Goal: Task Accomplishment & Management: Manage account settings

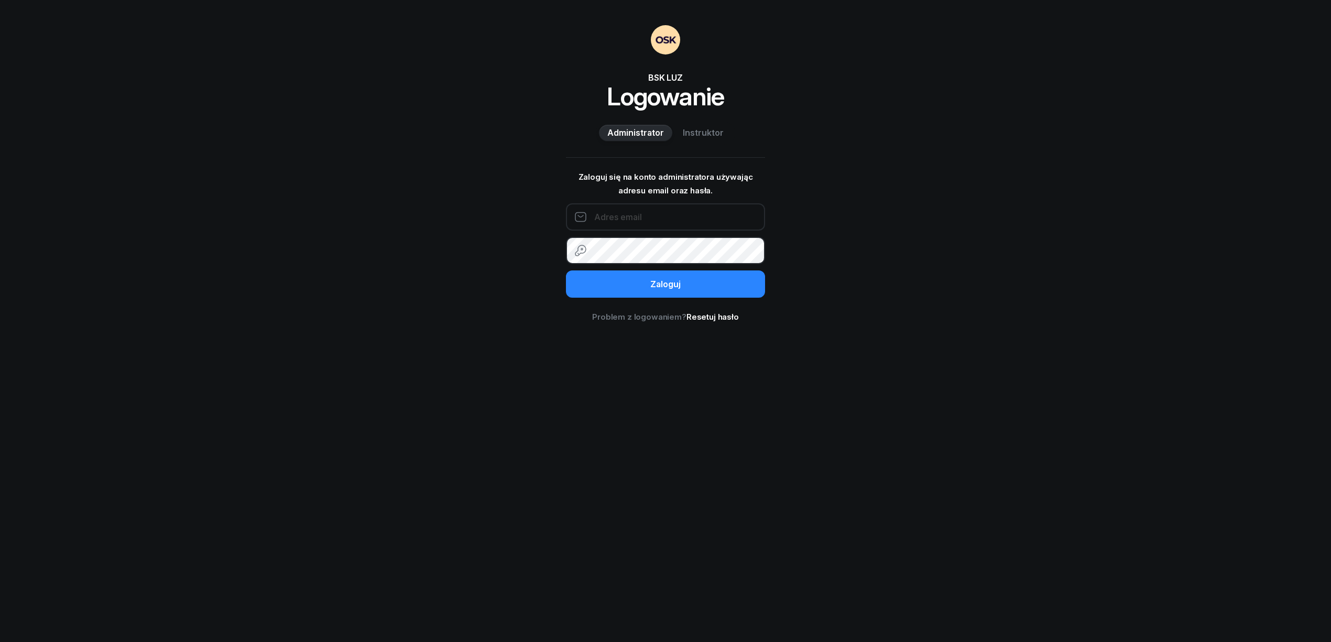
type input "[EMAIL_ADDRESS][DOMAIN_NAME]"
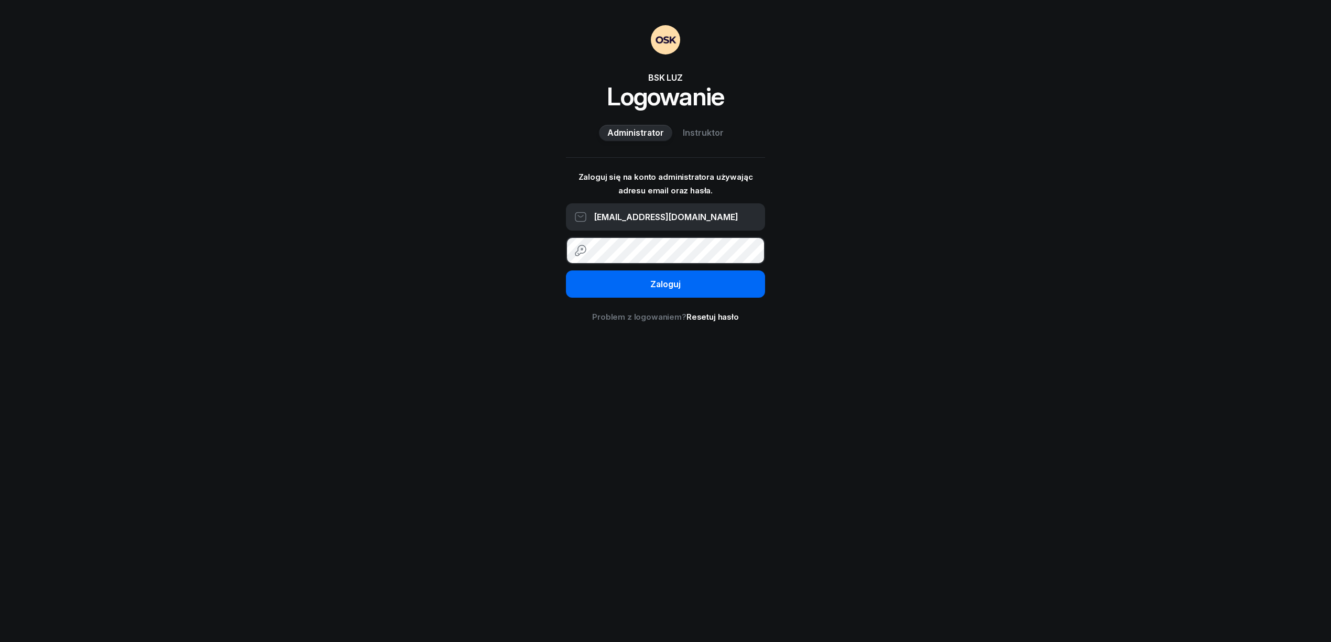
click at [738, 286] on button "Zaloguj" at bounding box center [665, 283] width 199 height 27
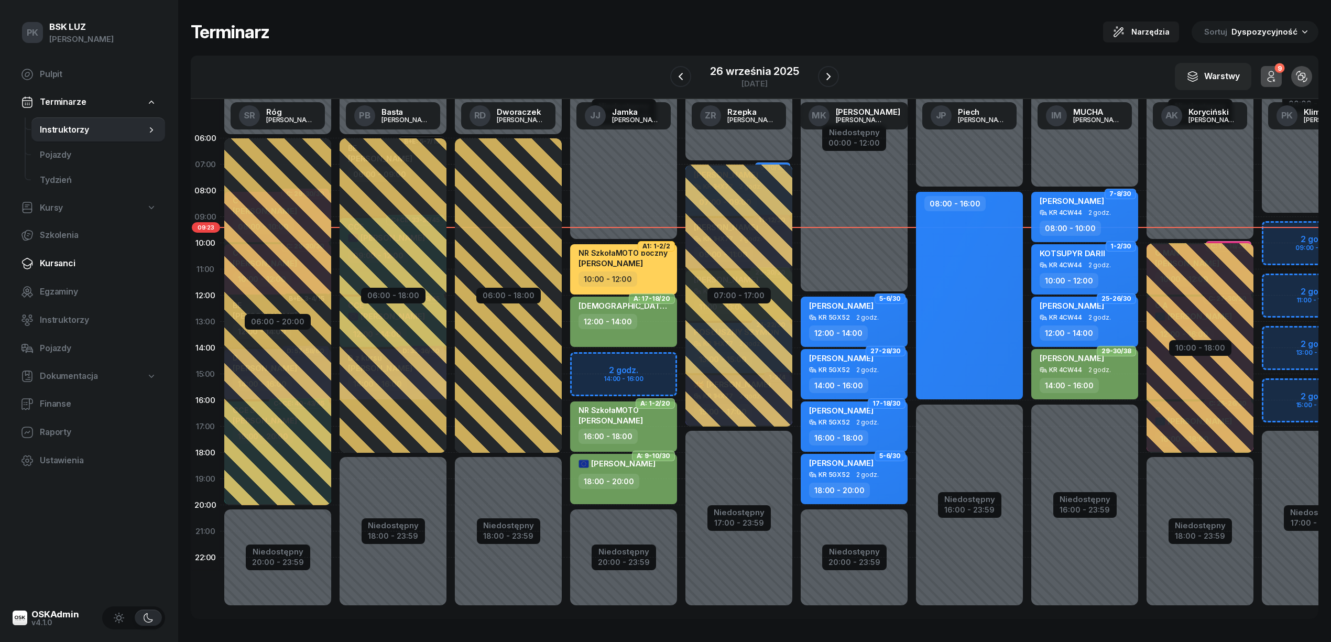
click at [67, 262] on span "Kursanci" at bounding box center [98, 264] width 117 height 14
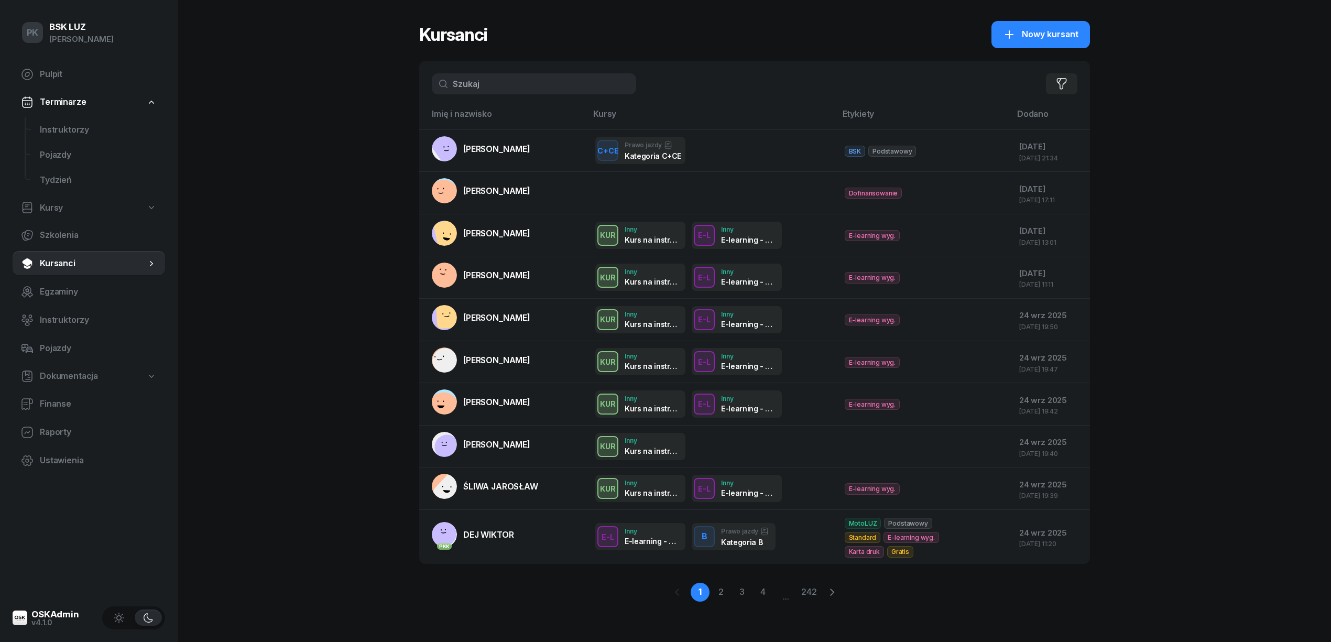
click at [480, 91] on input "text" at bounding box center [534, 83] width 204 height 21
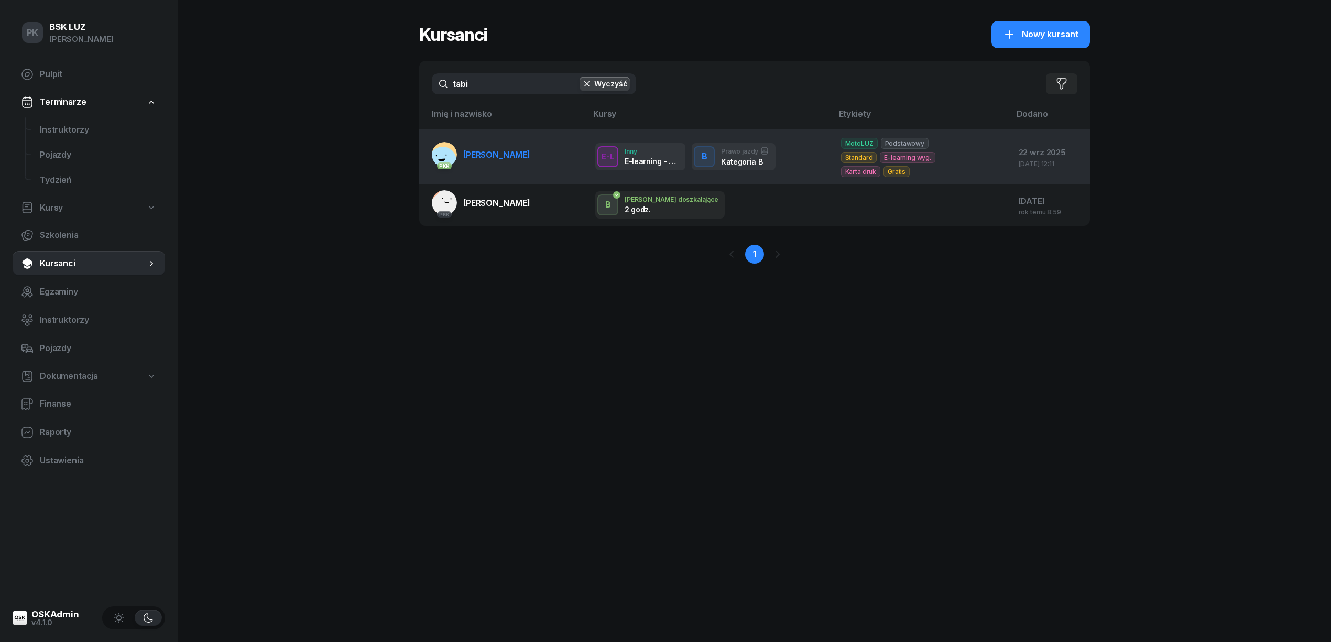
type input "tabi"
click at [530, 154] on link "PKK TABISZ MATEUSZ" at bounding box center [481, 154] width 98 height 25
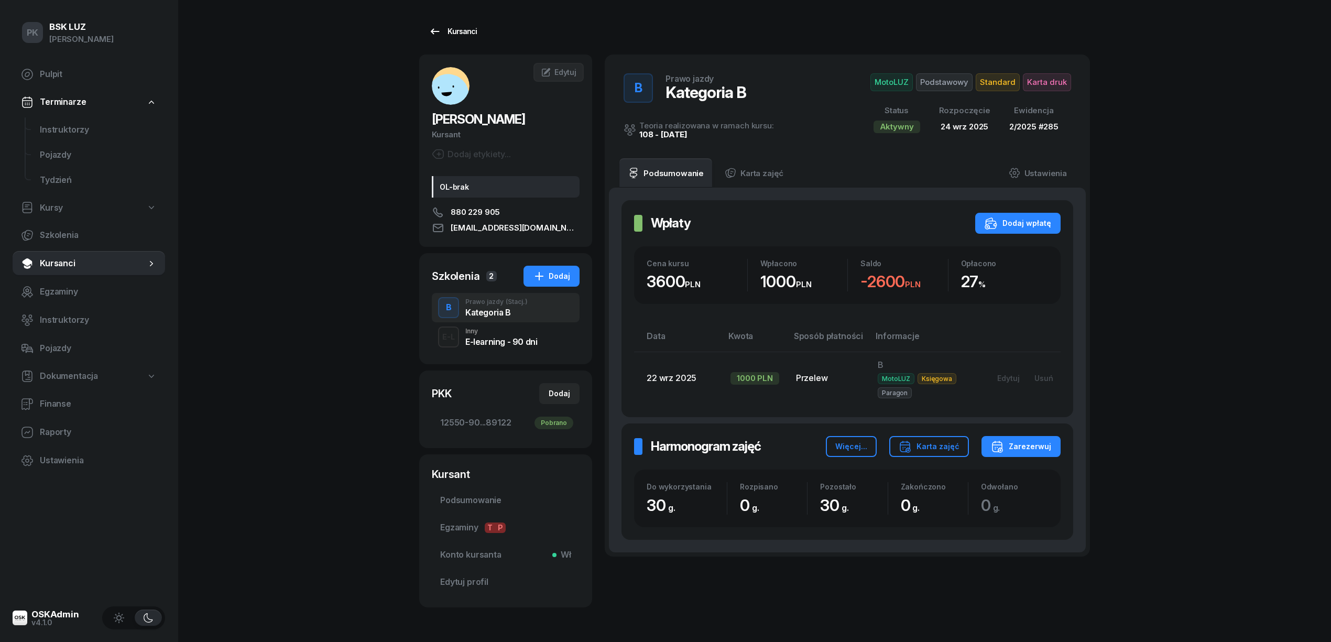
click at [455, 32] on div "Kursanci" at bounding box center [453, 31] width 48 height 13
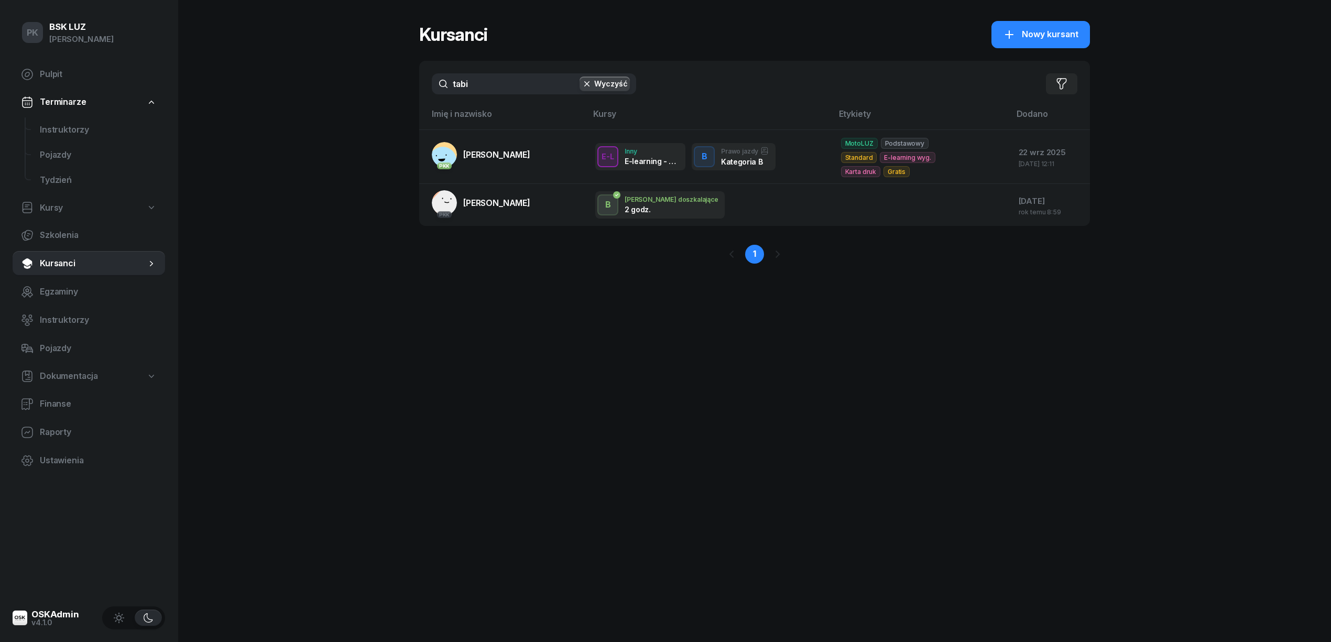
drag, startPoint x: 484, startPoint y: 85, endPoint x: 397, endPoint y: 91, distance: 87.2
click at [397, 91] on div "PK BSK LUZ Piotr Klimek Pulpit Terminarze Instruktorzy Pojazdy Tydzień Kursy Sz…" at bounding box center [665, 321] width 1331 height 642
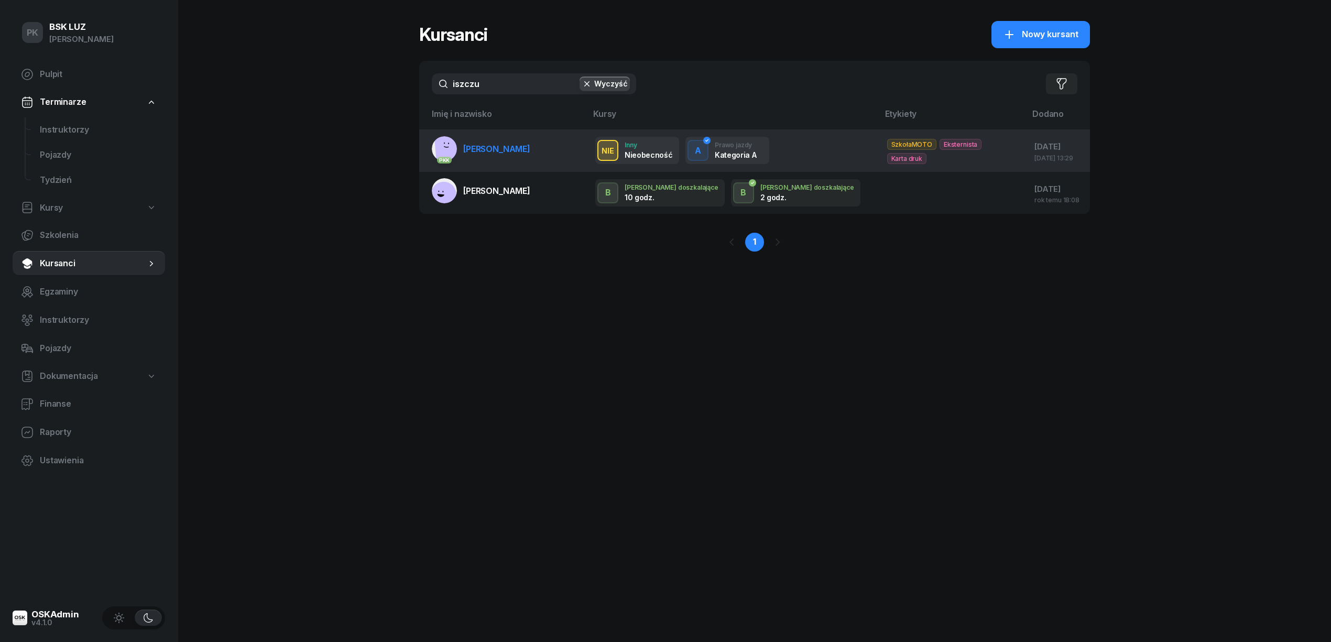
type input "iszczu"
click at [506, 155] on link "PKK ISZCZUK KRZYSZTOF" at bounding box center [481, 148] width 98 height 25
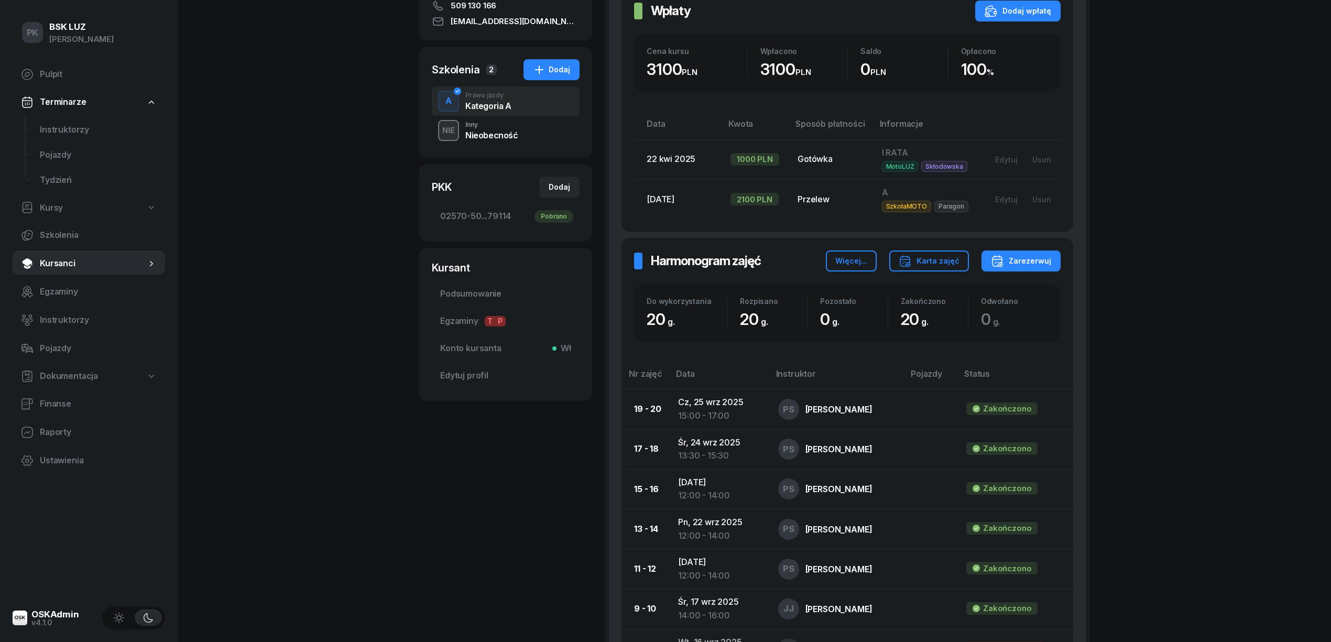
scroll to position [210, 0]
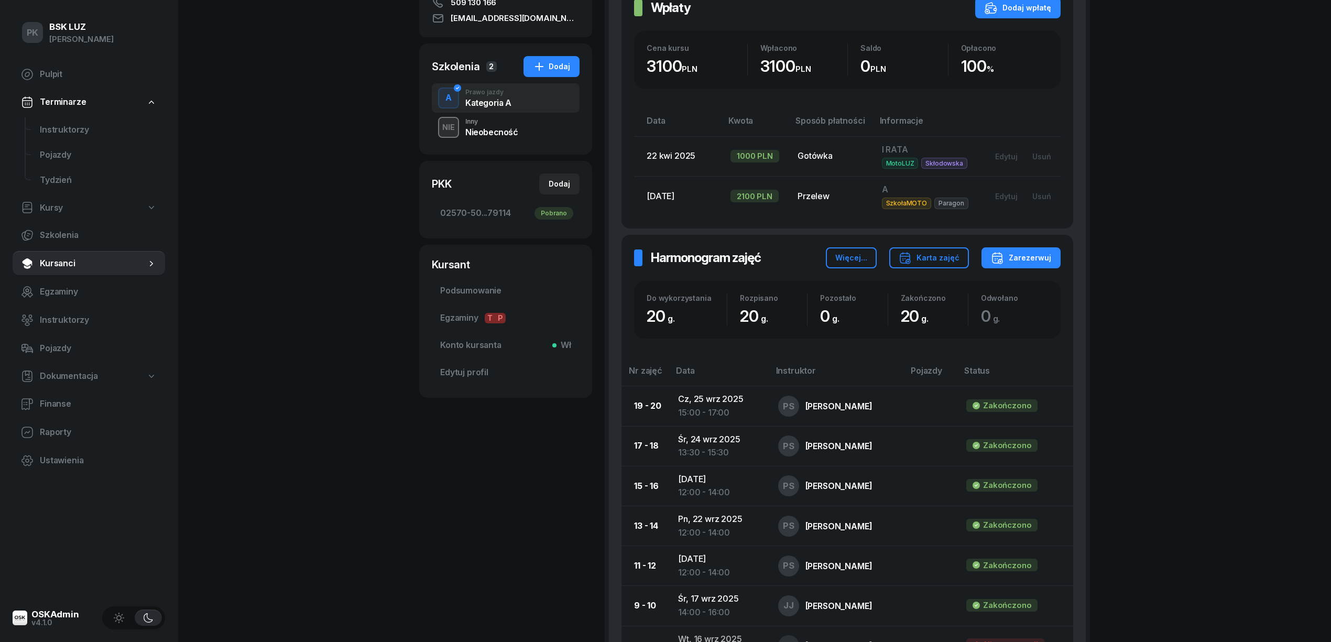
click at [493, 141] on div "NIE Inny Nieobecność" at bounding box center [506, 127] width 148 height 29
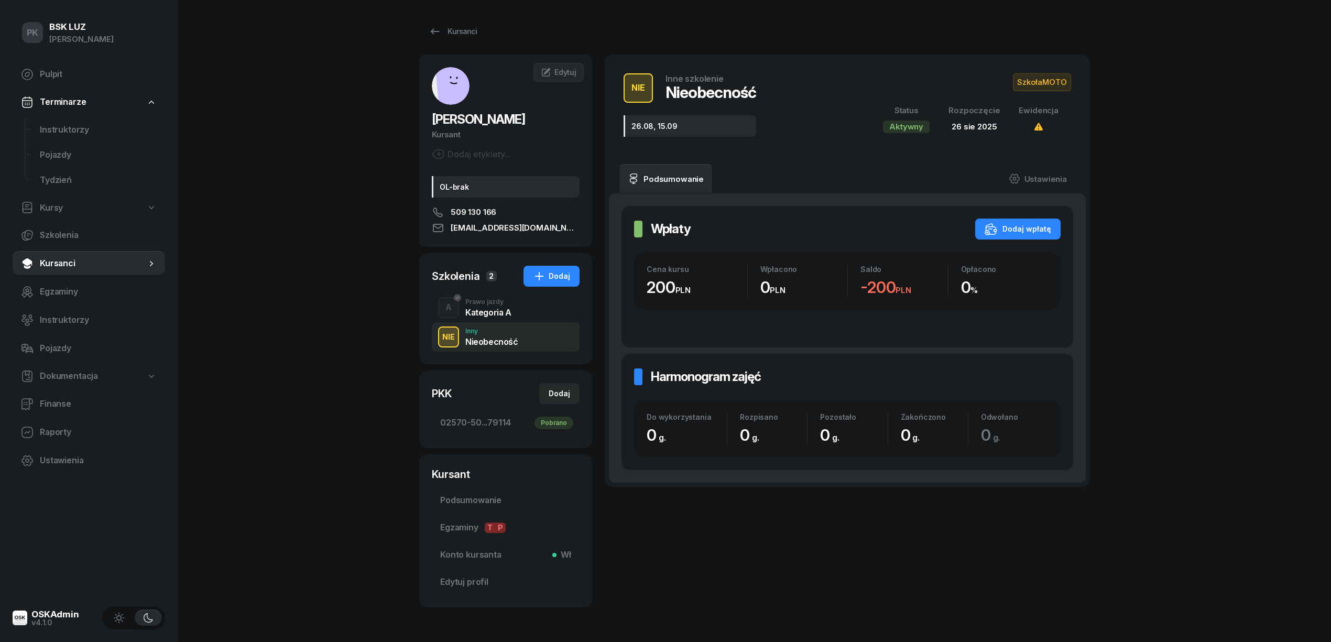
click at [490, 314] on div "Kategoria A" at bounding box center [488, 312] width 46 height 8
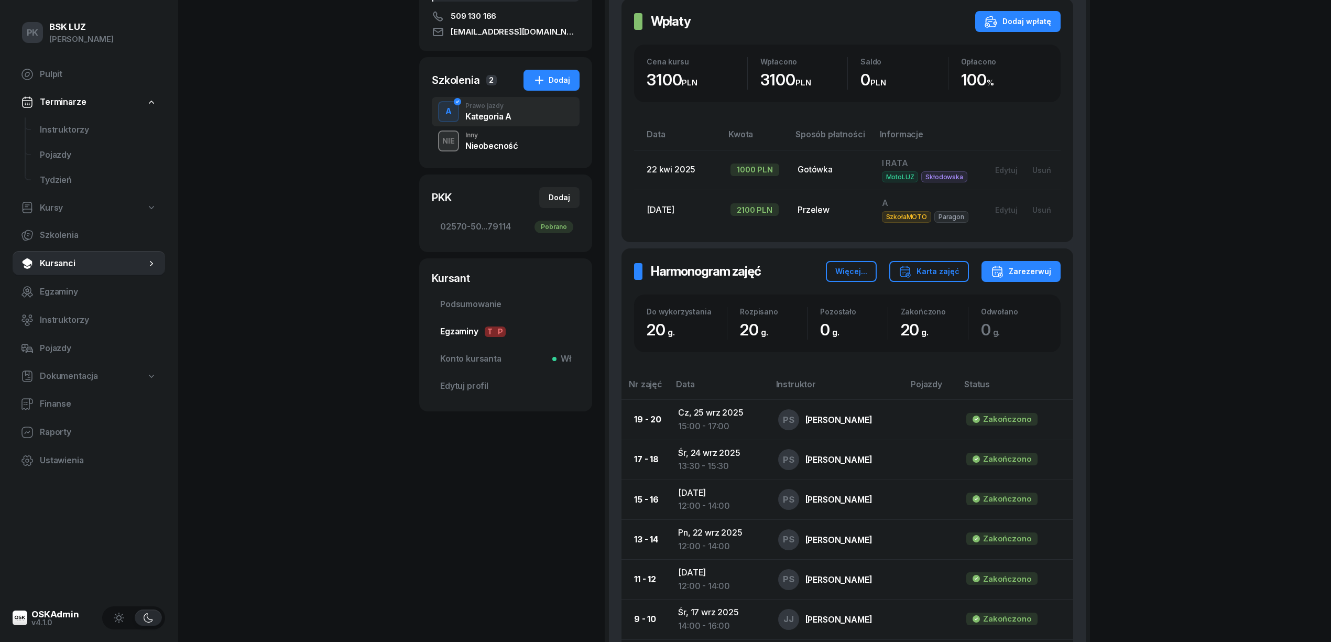
scroll to position [197, 0]
click at [498, 303] on span "Podsumowanie" at bounding box center [505, 304] width 131 height 14
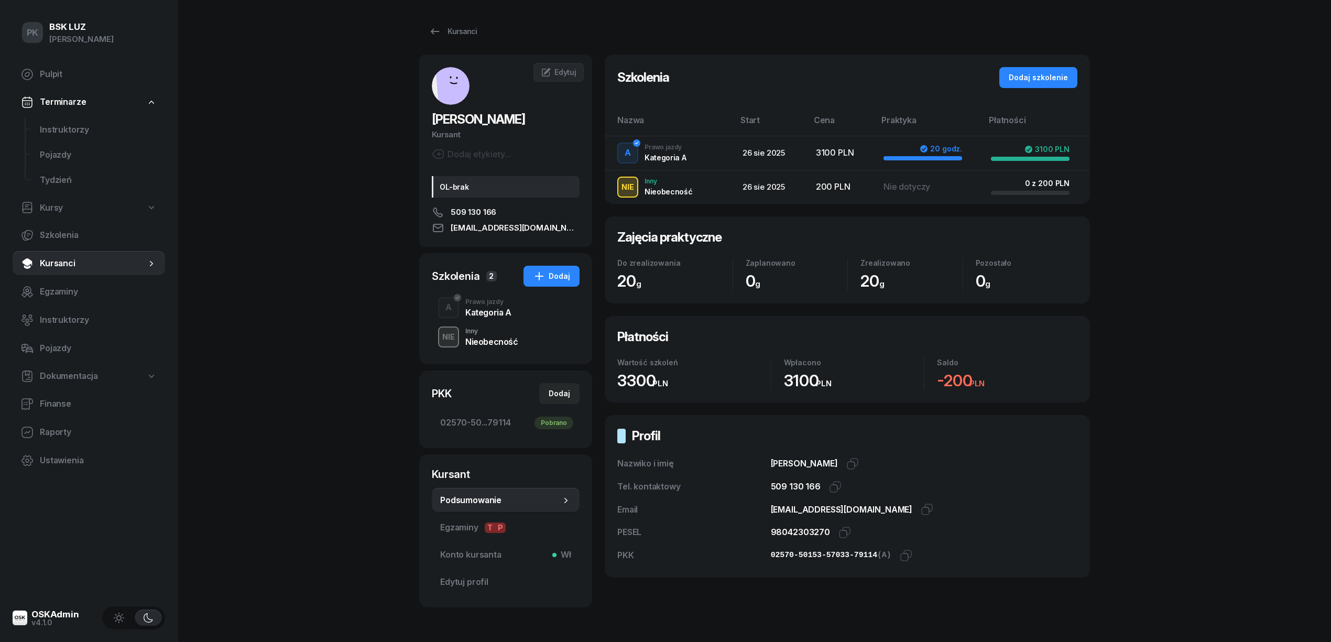
click at [498, 308] on div "Kategoria A" at bounding box center [488, 312] width 46 height 8
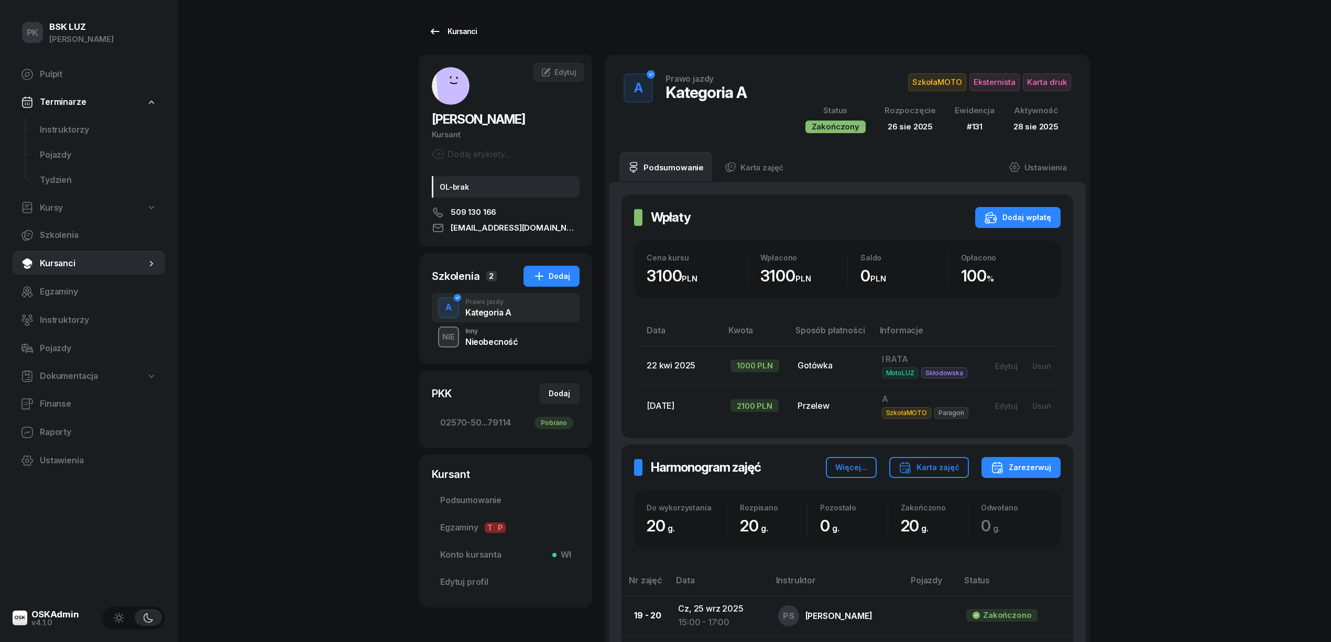
click at [436, 30] on icon at bounding box center [435, 31] width 13 height 13
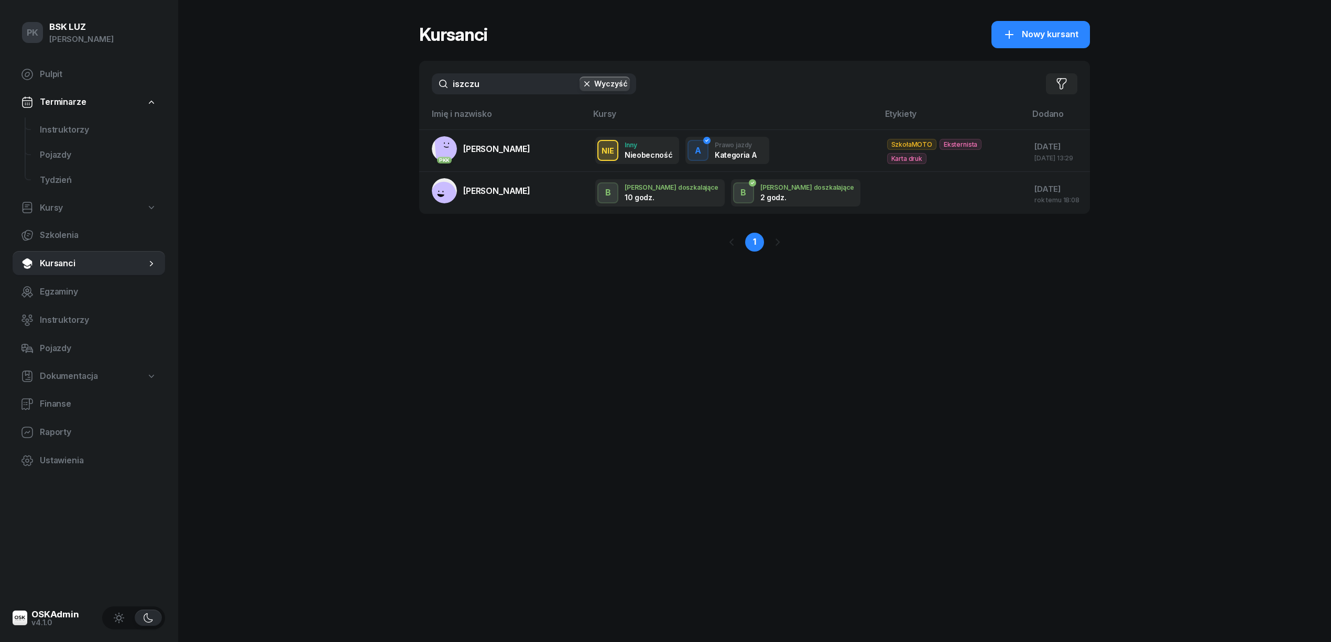
drag, startPoint x: 453, startPoint y: 89, endPoint x: 446, endPoint y: 90, distance: 6.9
click at [449, 90] on input "iszczu" at bounding box center [534, 83] width 204 height 21
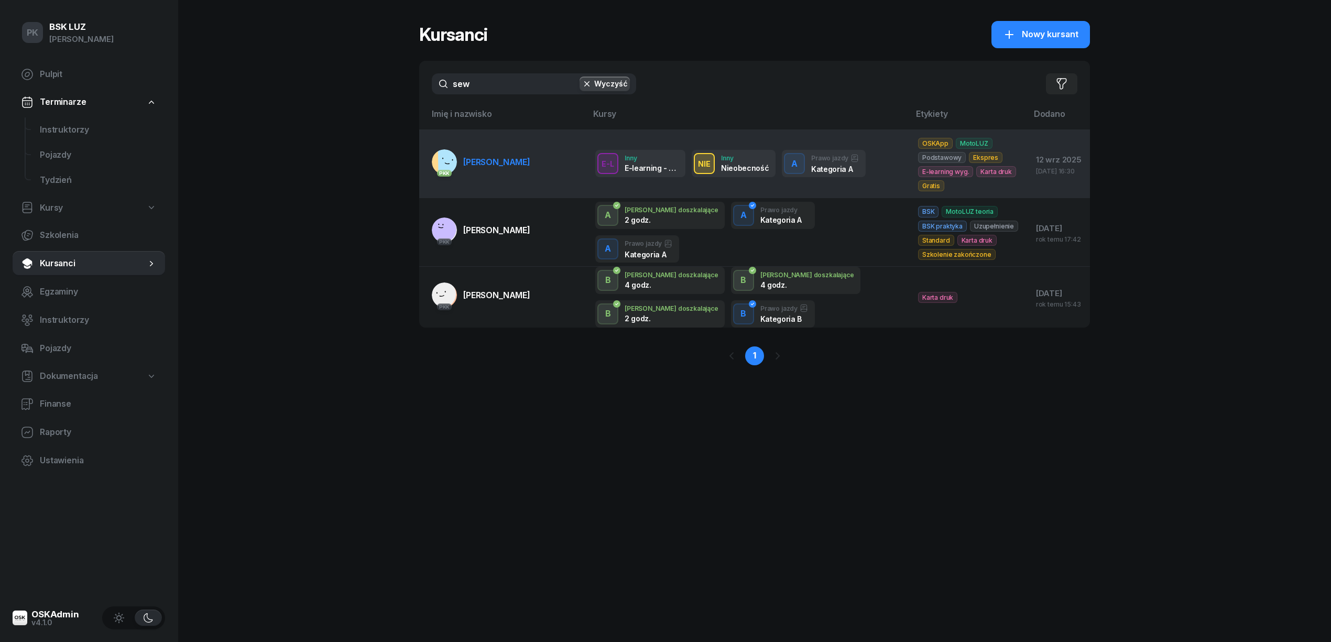
type input "sew"
click at [499, 157] on span "SEWERYN KAMIL" at bounding box center [496, 162] width 67 height 10
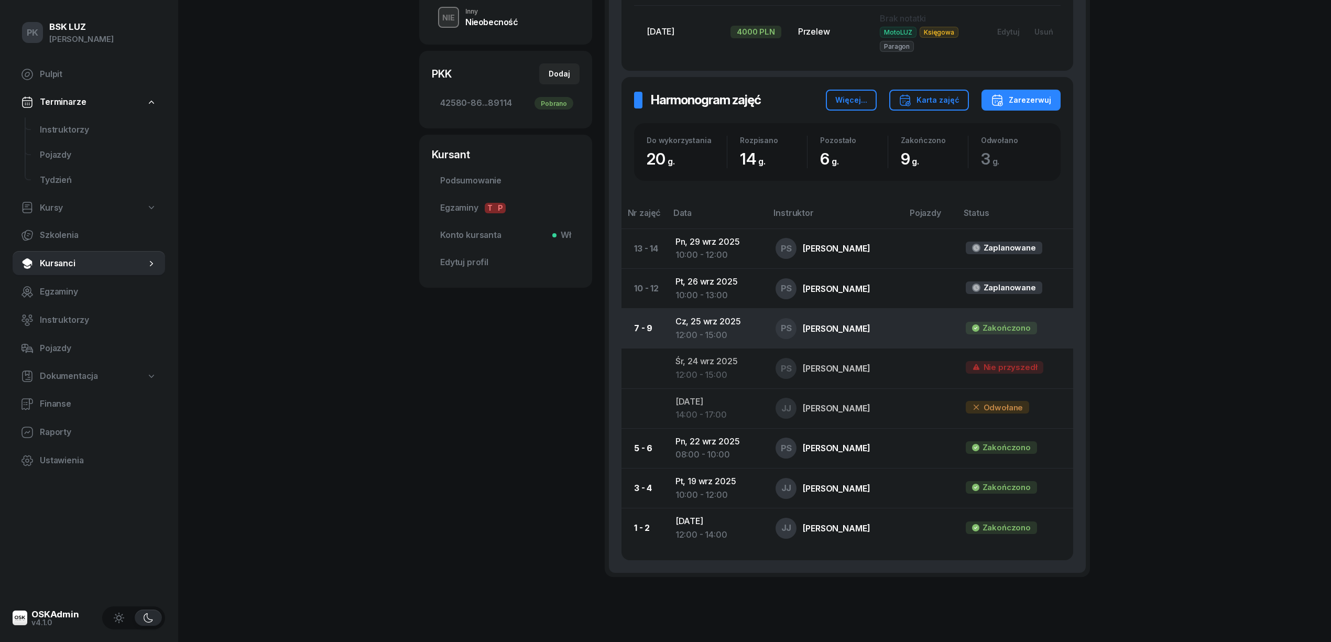
scroll to position [349, 0]
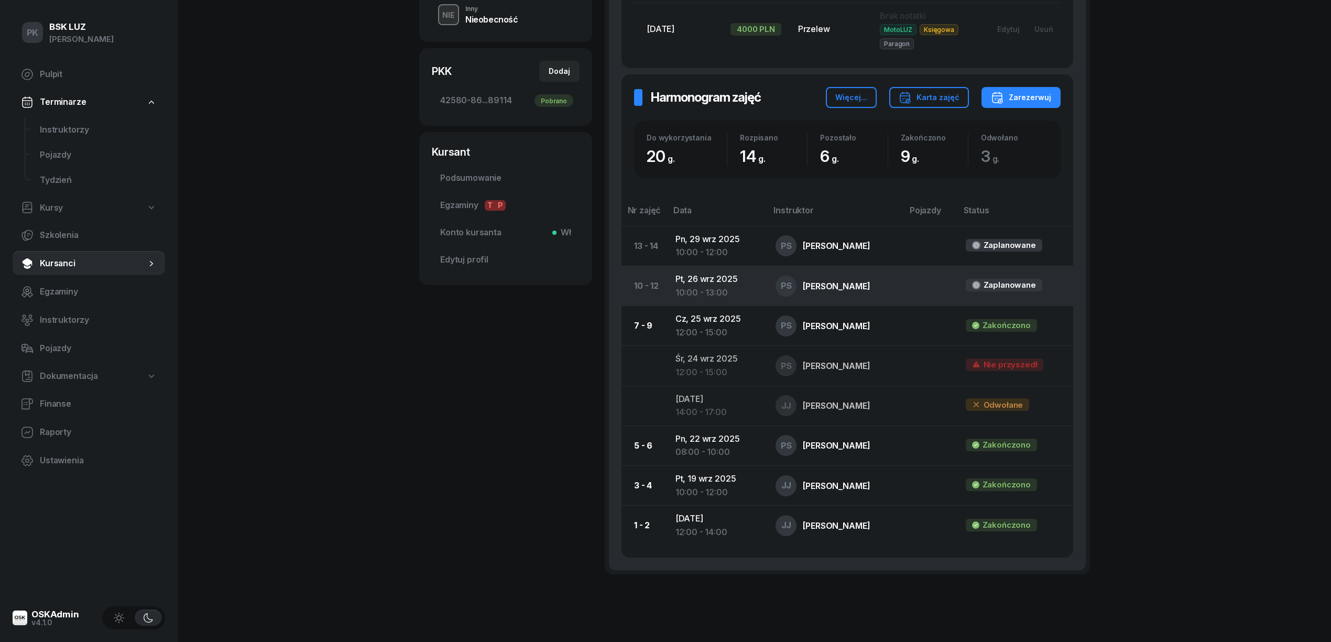
click at [709, 279] on td "Pt, 26 wrz 2025 10:00 - 13:00" at bounding box center [717, 286] width 101 height 40
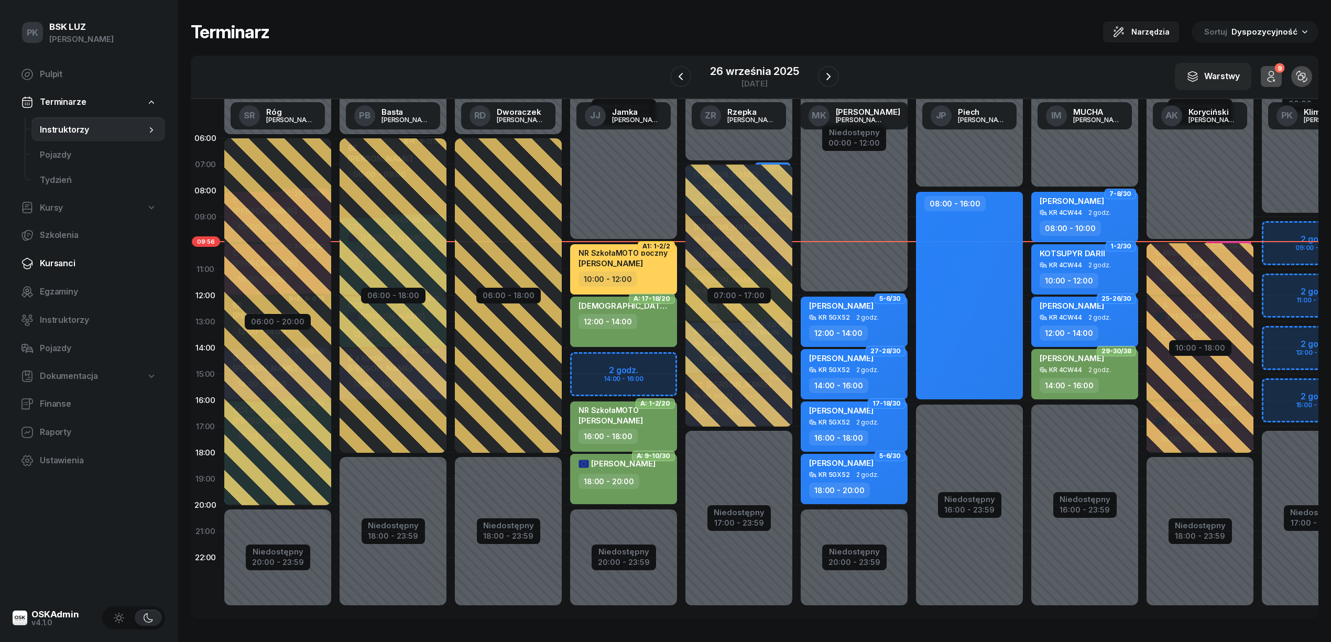
click at [59, 251] on link "Kursanci" at bounding box center [89, 263] width 152 height 25
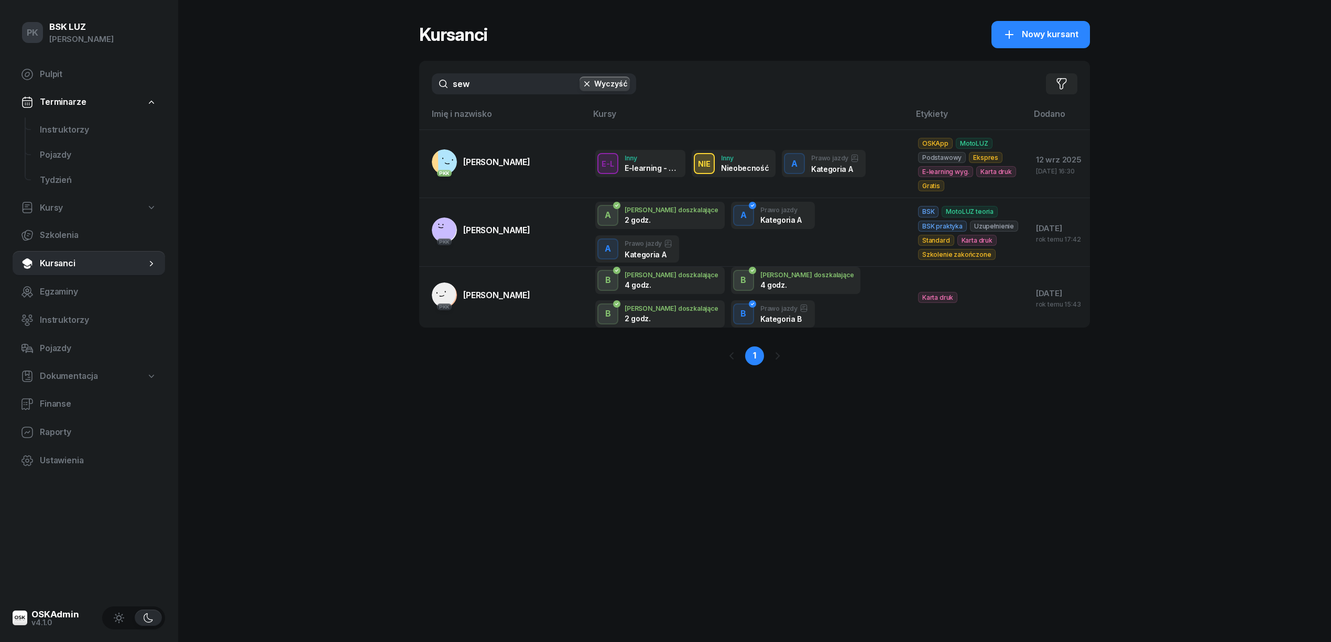
drag, startPoint x: 488, startPoint y: 88, endPoint x: 403, endPoint y: 89, distance: 85.4
click at [403, 89] on div "PK BSK LUZ Piotr Klimek Pulpit Terminarze Instruktorzy Pojazdy Tydzień Kursy Sz…" at bounding box center [665, 321] width 1331 height 642
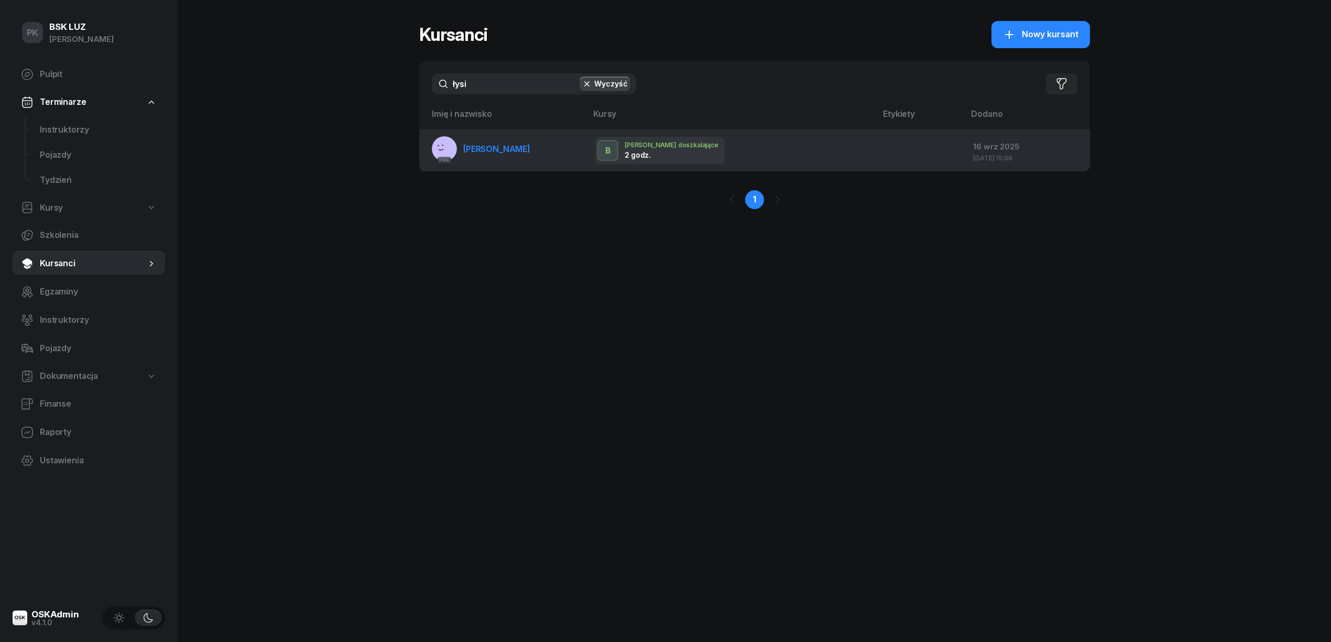
type input "łysi"
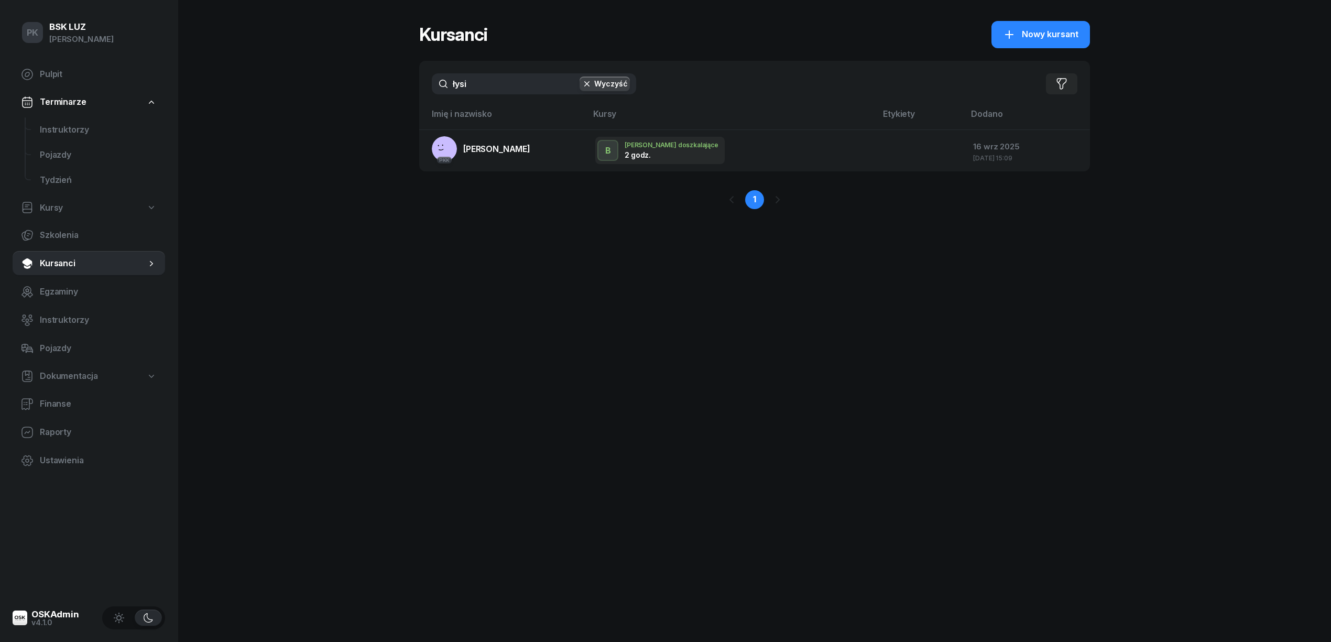
click at [501, 158] on link "PKK ŁYSIŃSKI MICHAŁ" at bounding box center [481, 148] width 98 height 25
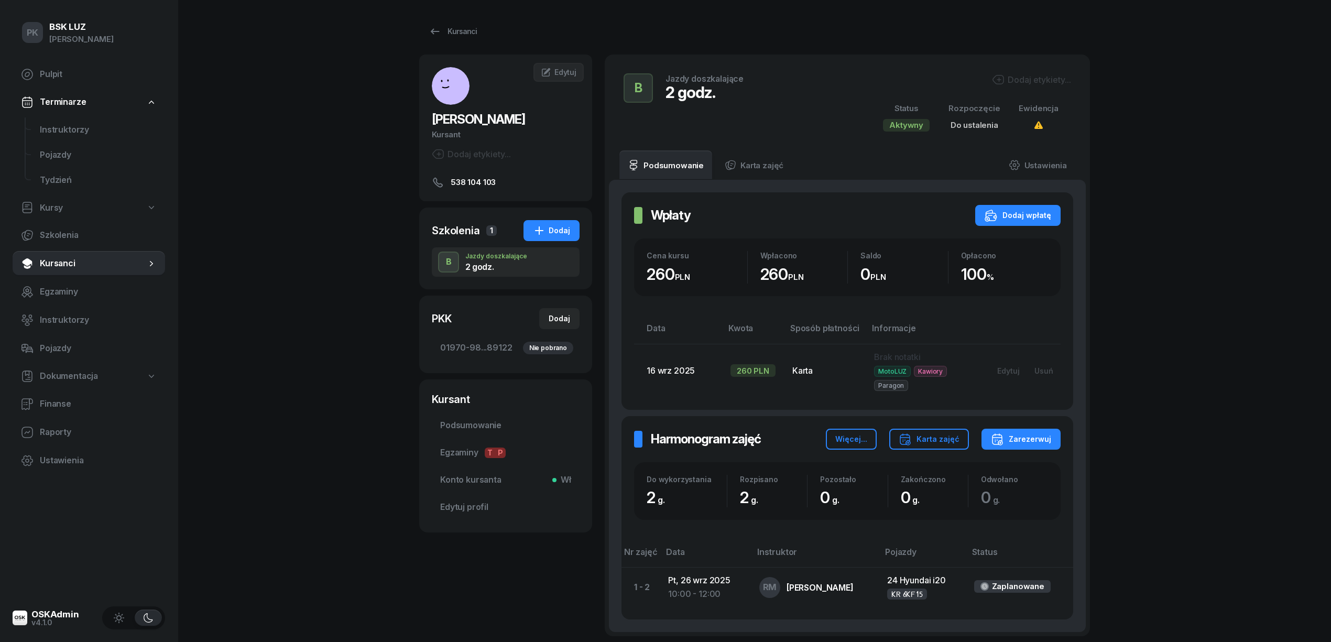
click at [1063, 74] on div "Dodaj etykiety..." at bounding box center [1031, 79] width 79 height 13
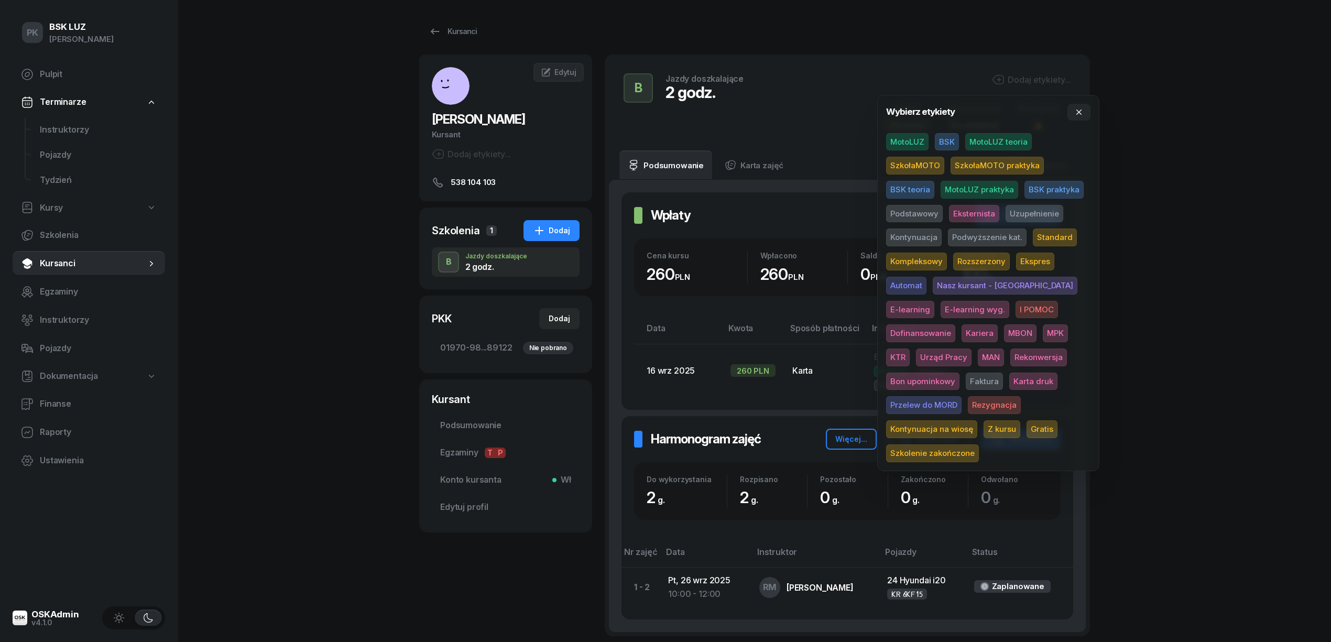
click at [917, 145] on span "MotoLUZ" at bounding box center [907, 142] width 42 height 18
click at [1027, 206] on span "Uzupełnienie" at bounding box center [1034, 215] width 58 height 18
click at [1159, 204] on div "PK BSK LUZ Piotr Klimek Pulpit Terminarze Instruktorzy Pojazdy Tydzień Kursy Sz…" at bounding box center [665, 370] width 1331 height 741
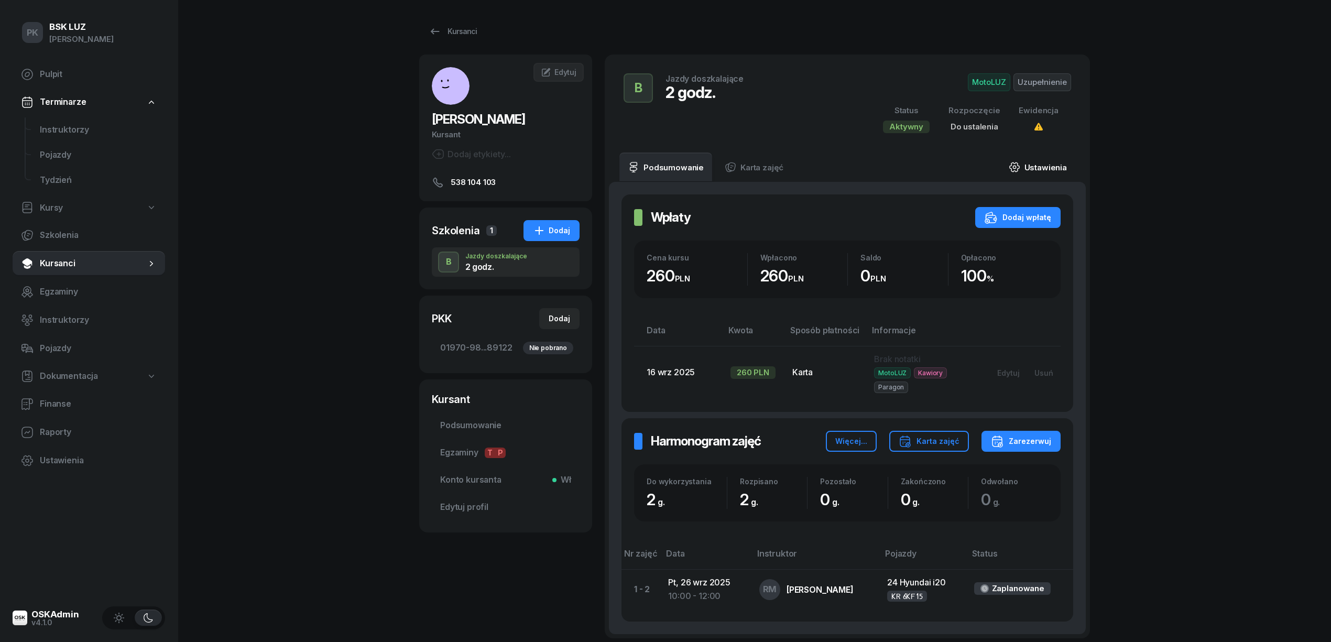
click at [1046, 172] on link "Ustawienia" at bounding box center [1037, 166] width 75 height 29
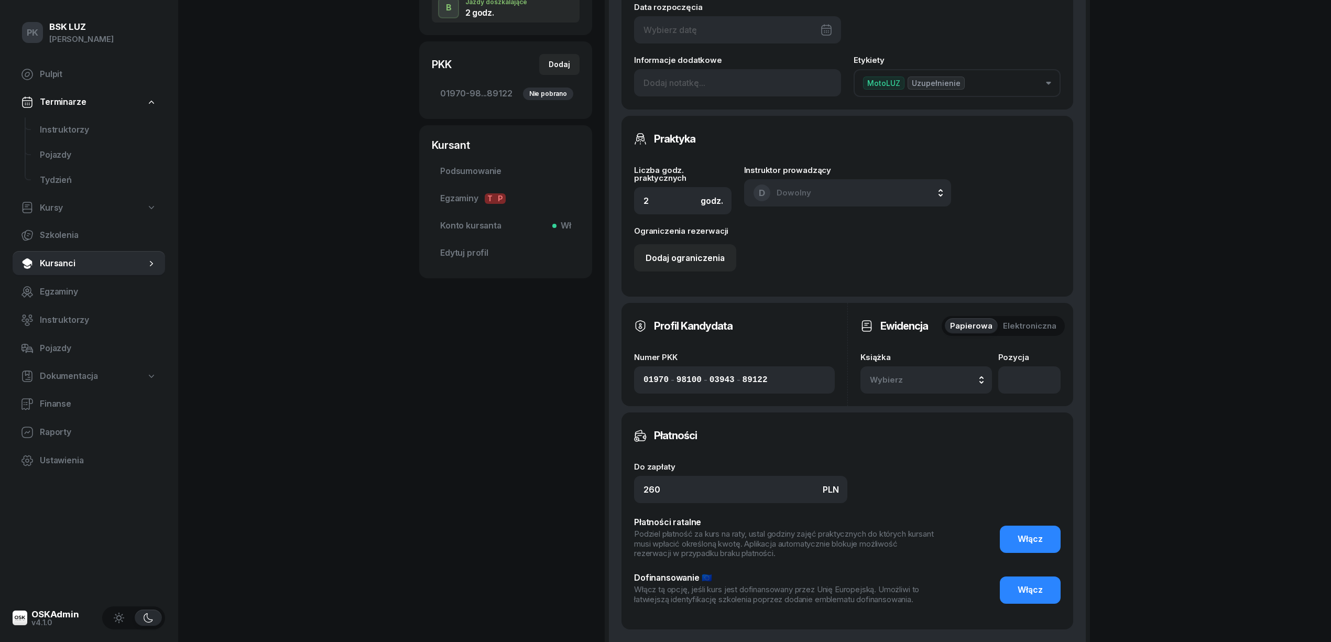
scroll to position [279, 0]
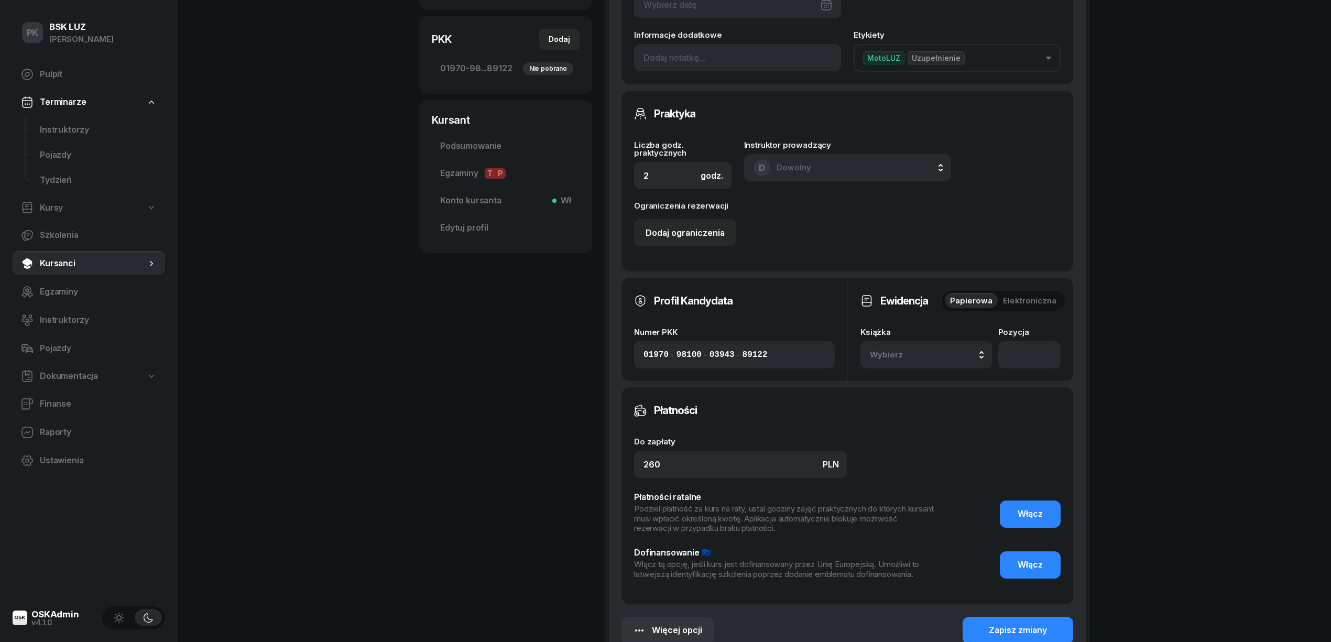
click at [957, 354] on div "Wybierz" at bounding box center [926, 355] width 113 height 14
click at [937, 242] on div "2/2025" at bounding box center [938, 241] width 124 height 14
click at [1027, 355] on input "number" at bounding box center [1029, 354] width 62 height 27
type input "292"
click at [1020, 630] on div "Zapisz zmiany" at bounding box center [1018, 630] width 58 height 14
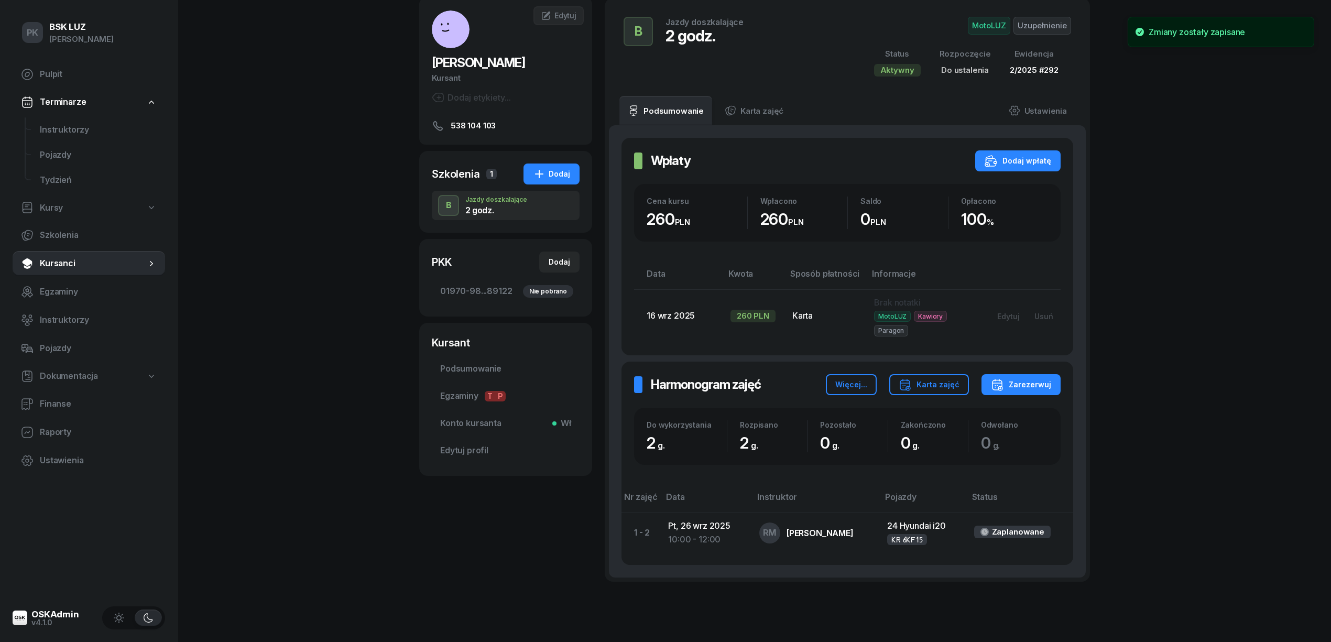
scroll to position [100, 0]
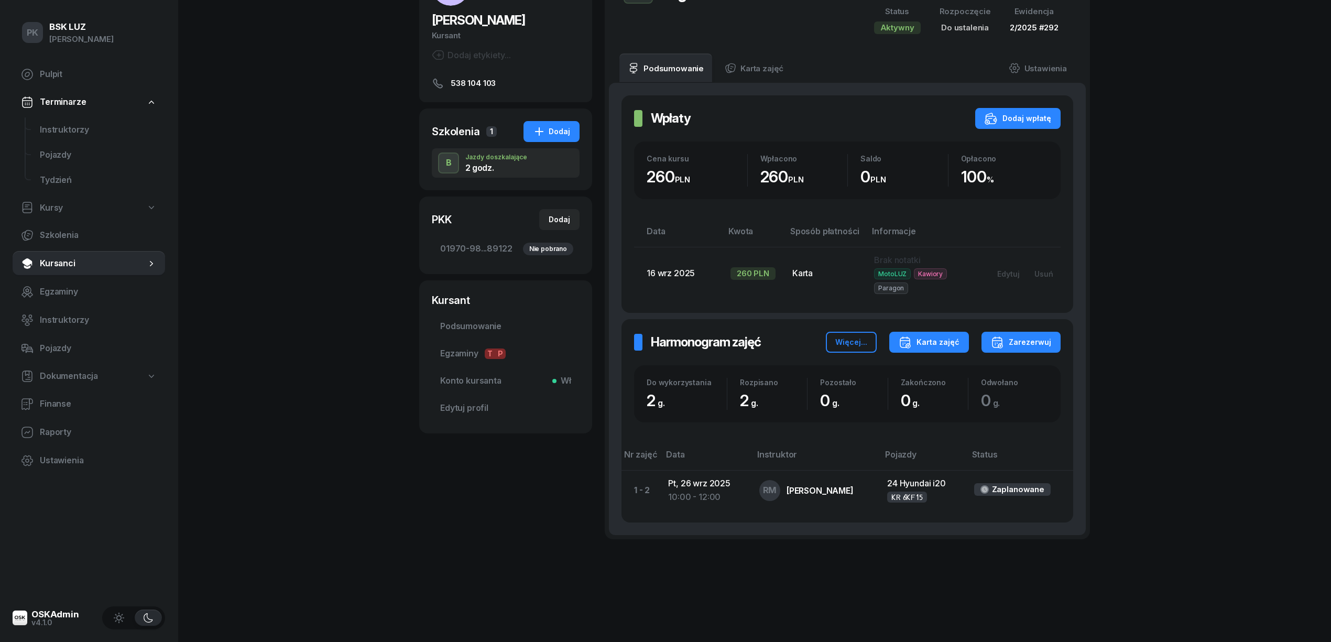
click at [950, 349] on button "Karta zajęć" at bounding box center [929, 342] width 80 height 21
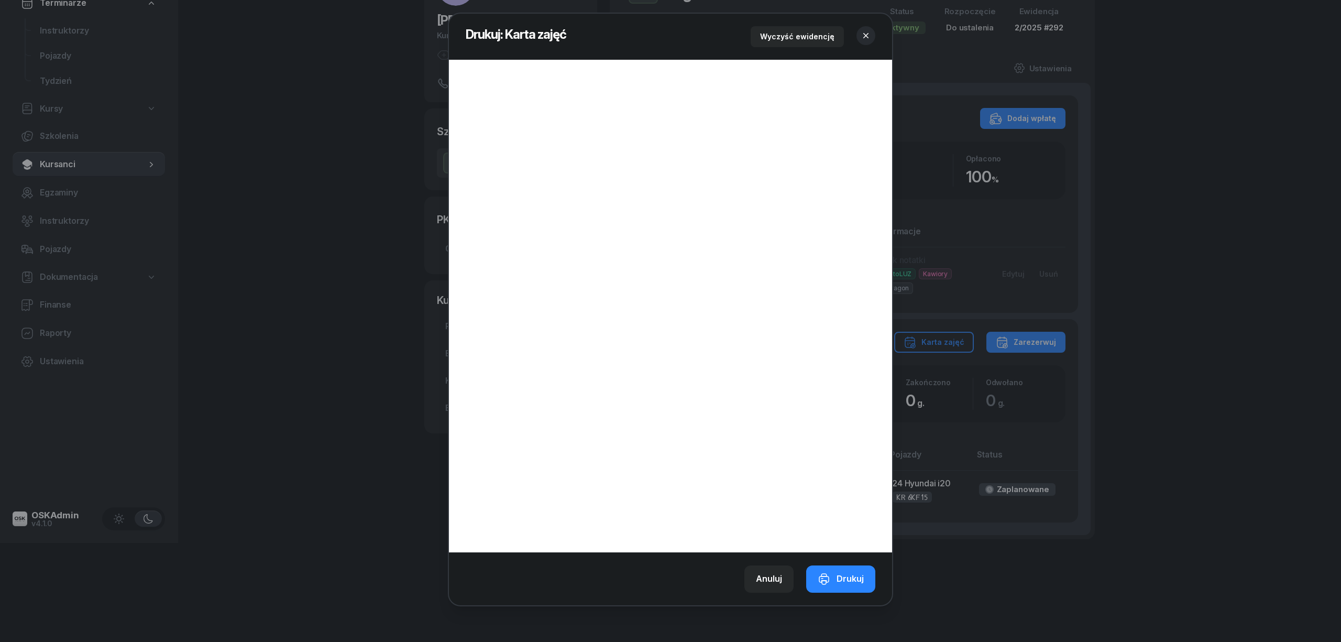
click at [868, 36] on icon "button" at bounding box center [865, 35] width 5 height 5
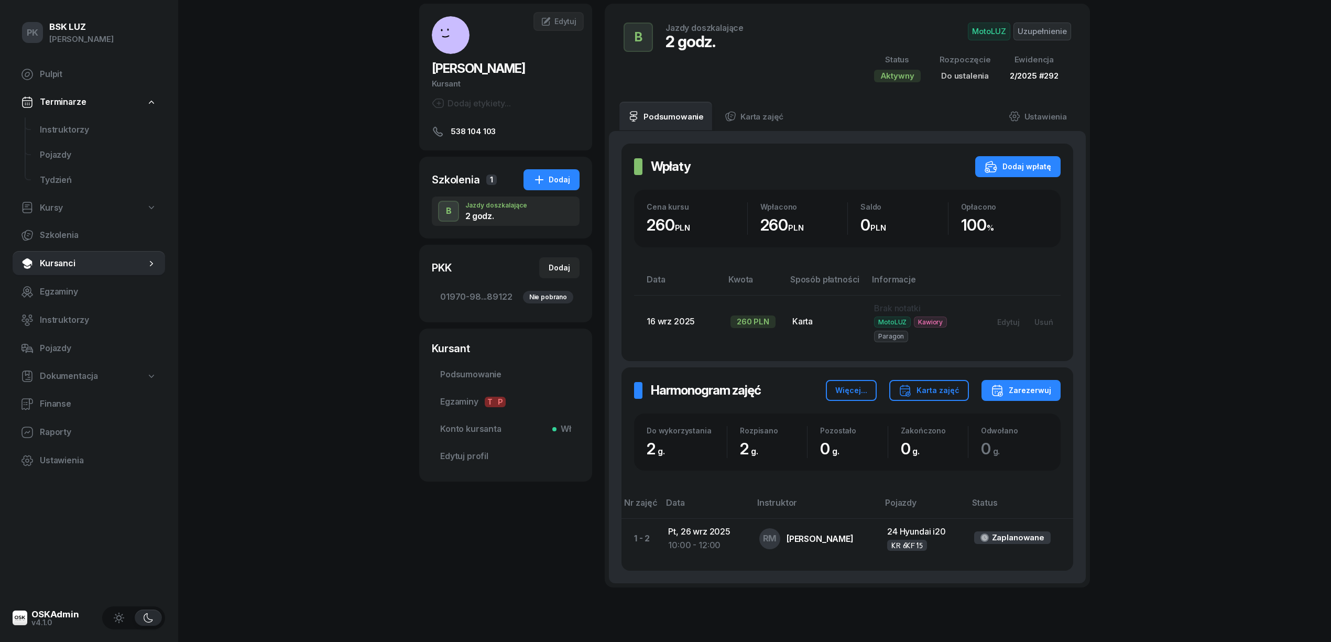
scroll to position [0, 0]
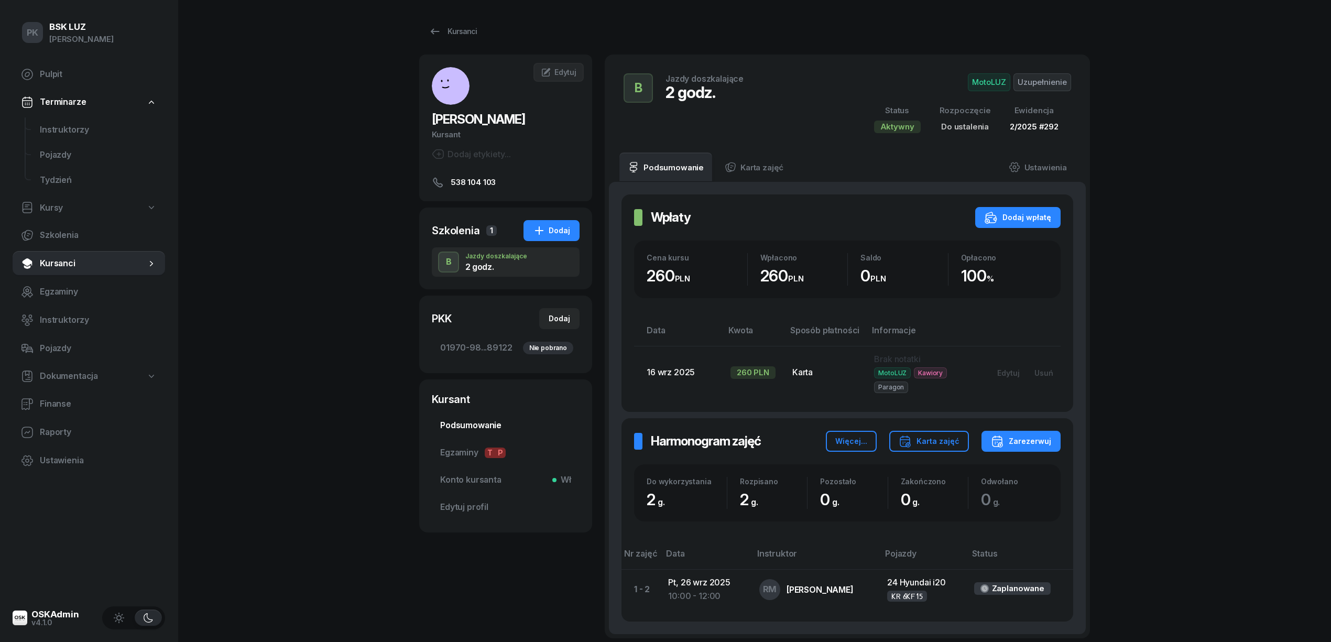
click at [492, 422] on span "Podsumowanie" at bounding box center [505, 426] width 131 height 14
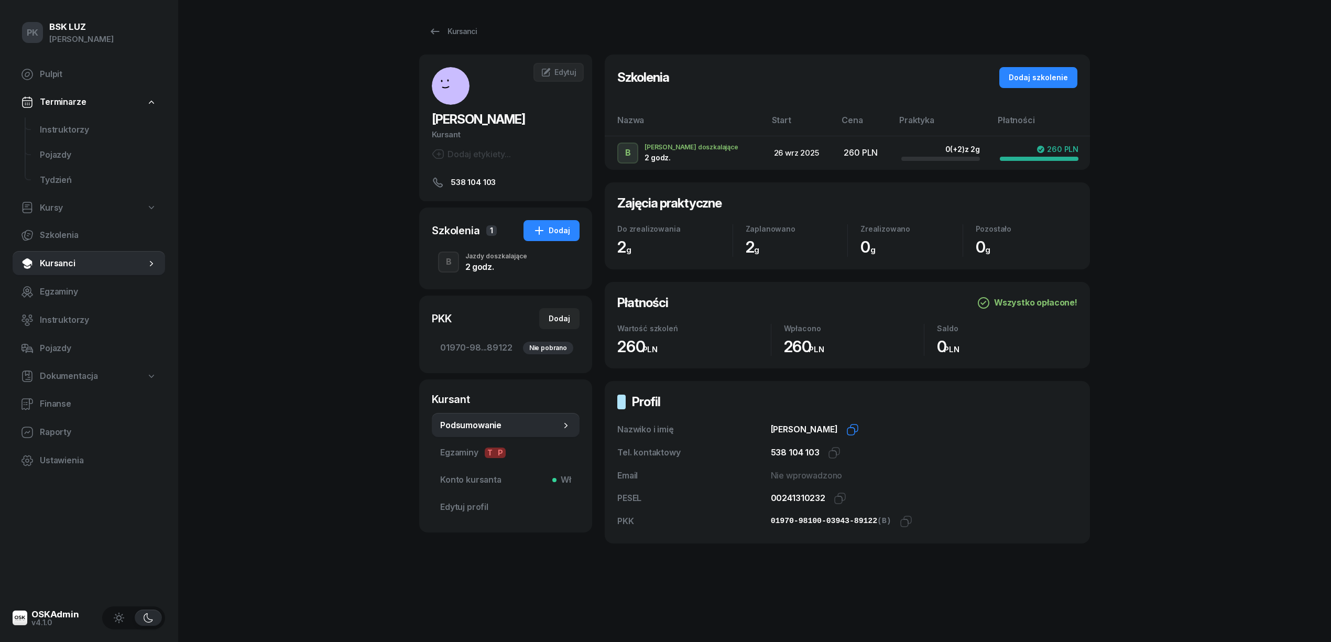
click at [855, 427] on icon "button" at bounding box center [852, 429] width 13 height 13
click at [456, 28] on div "Kursanci" at bounding box center [453, 31] width 48 height 13
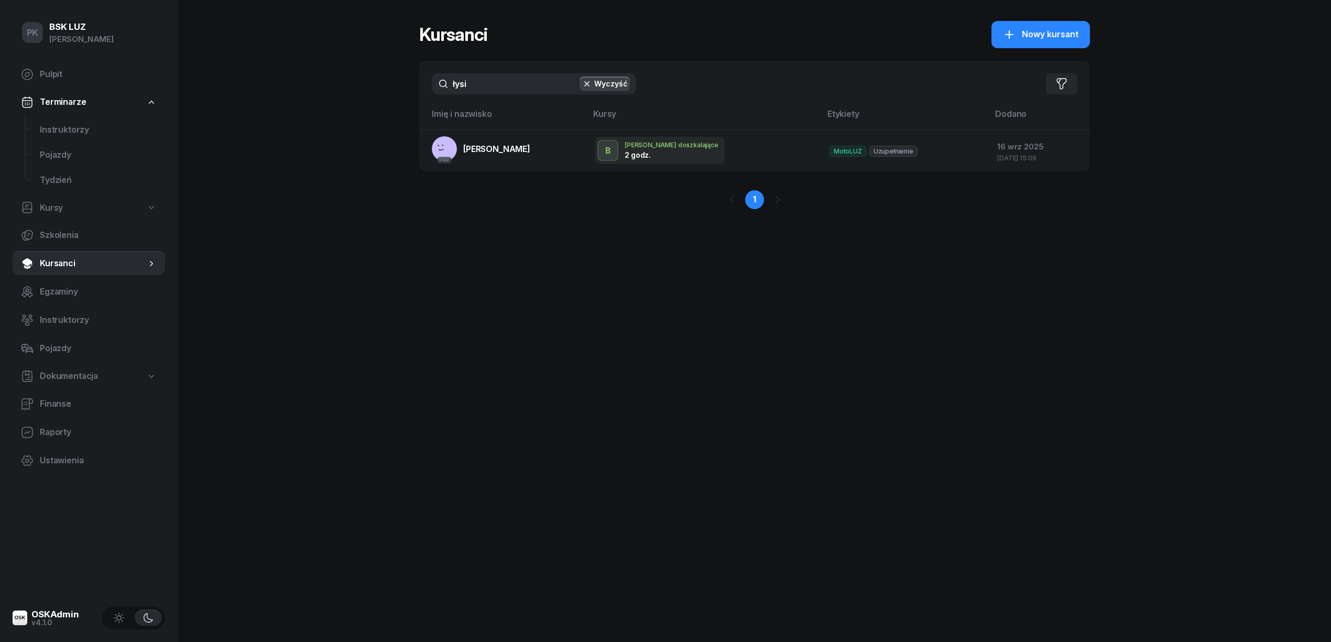
drag, startPoint x: 487, startPoint y: 84, endPoint x: 342, endPoint y: 101, distance: 146.6
click at [342, 101] on div "PK BSK LUZ Piotr Klimek Pulpit Terminarze Instruktorzy Pojazdy Tydzień Kursy Sz…" at bounding box center [665, 321] width 1331 height 642
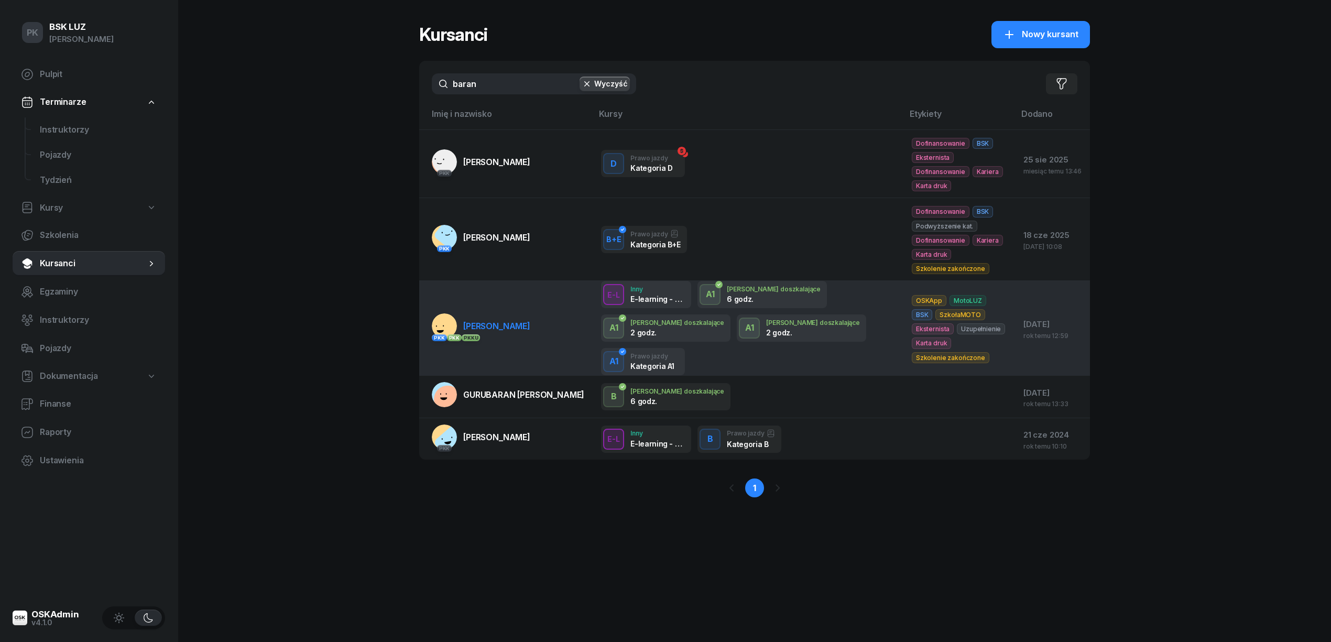
type input "baran"
click at [487, 321] on span "BARANIK ELWIRA" at bounding box center [496, 326] width 67 height 10
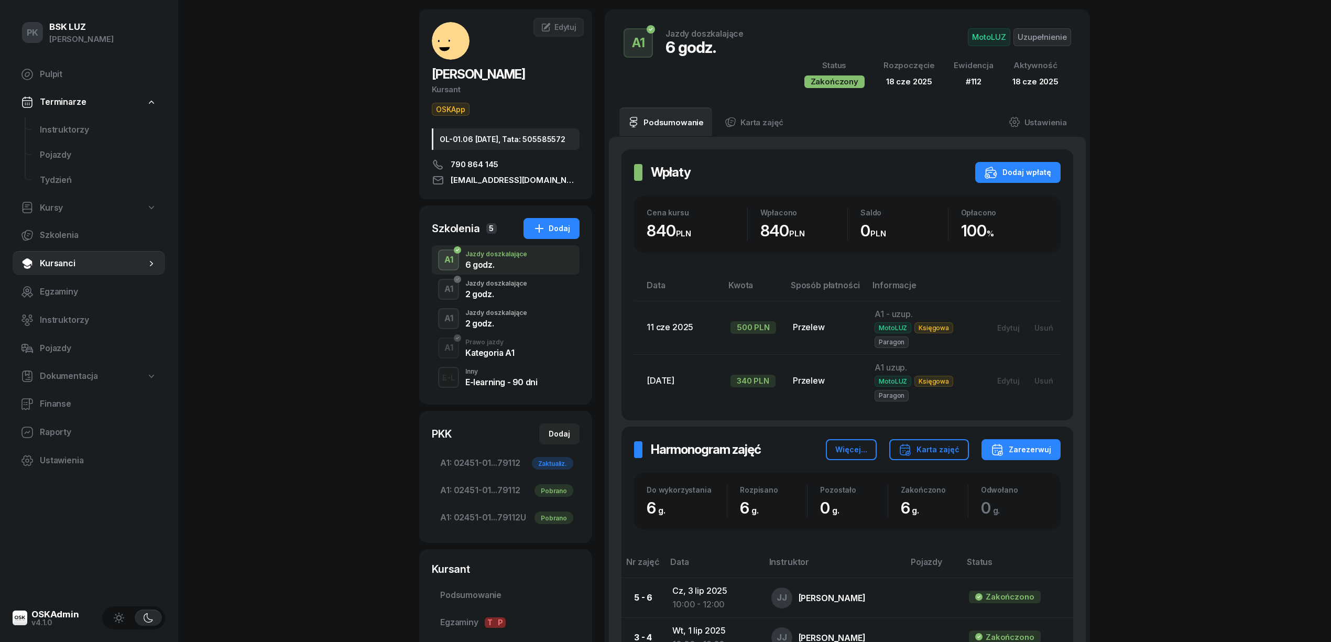
scroll to position [70, 0]
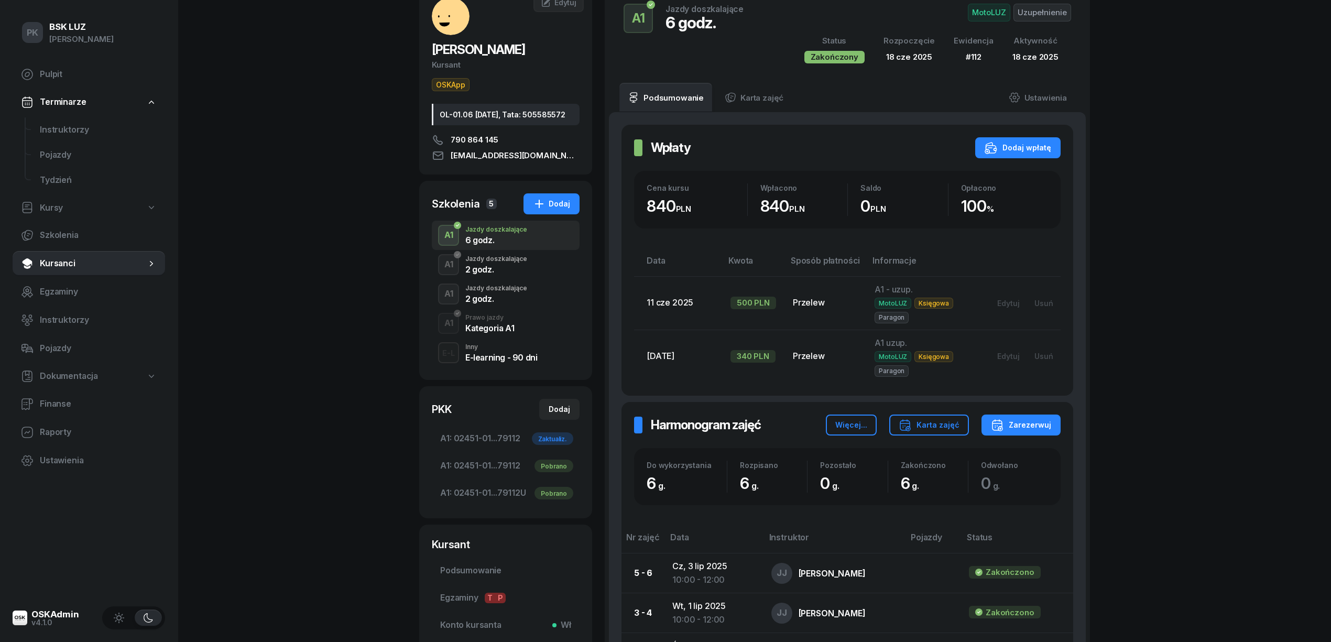
click at [497, 291] on div "Jazdy doszkalające" at bounding box center [496, 288] width 62 height 6
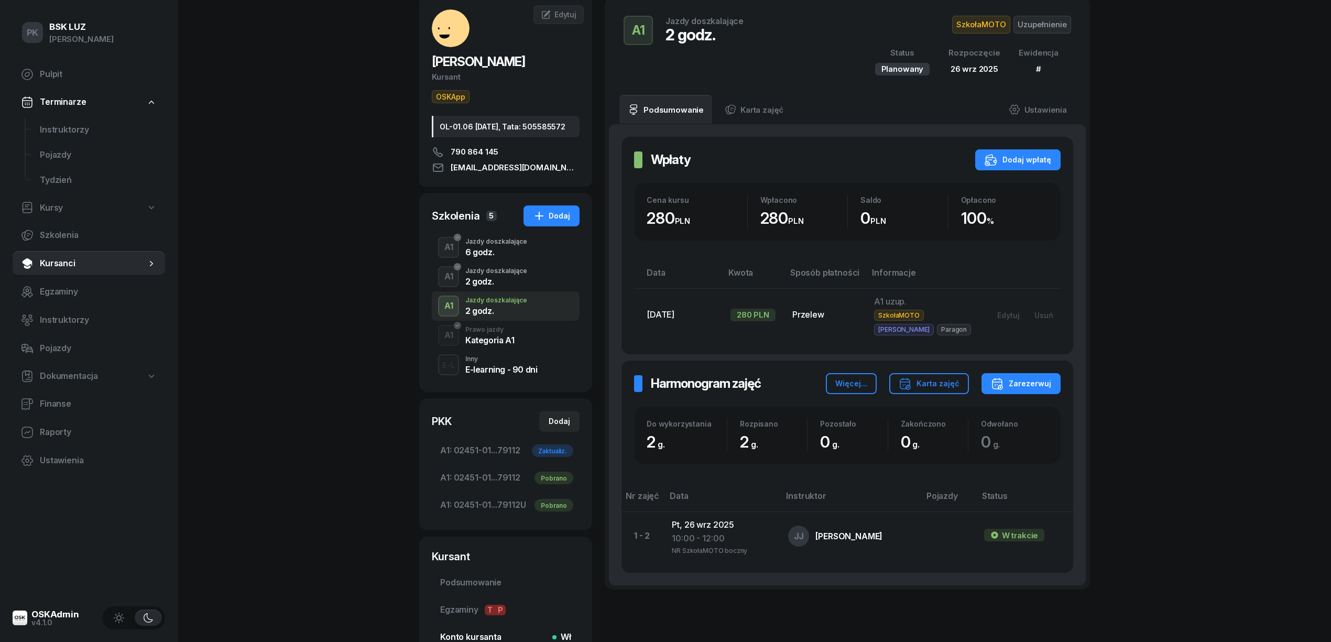
scroll to position [186, 0]
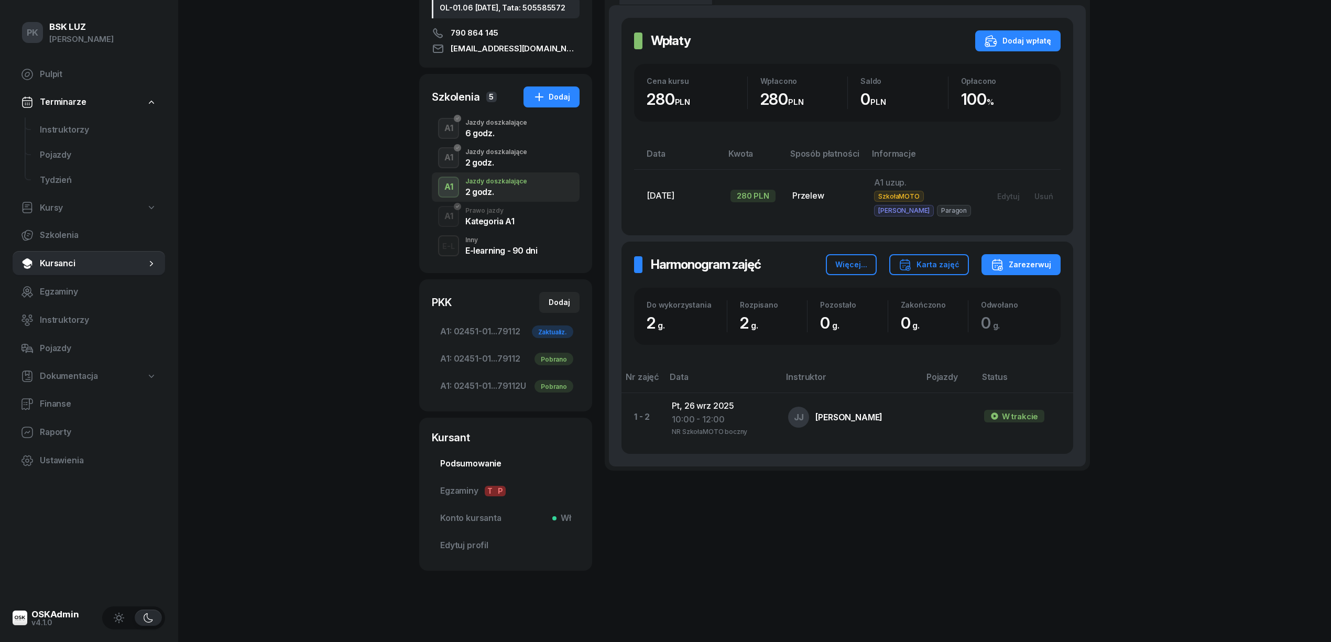
click at [493, 462] on span "Podsumowanie" at bounding box center [505, 464] width 131 height 14
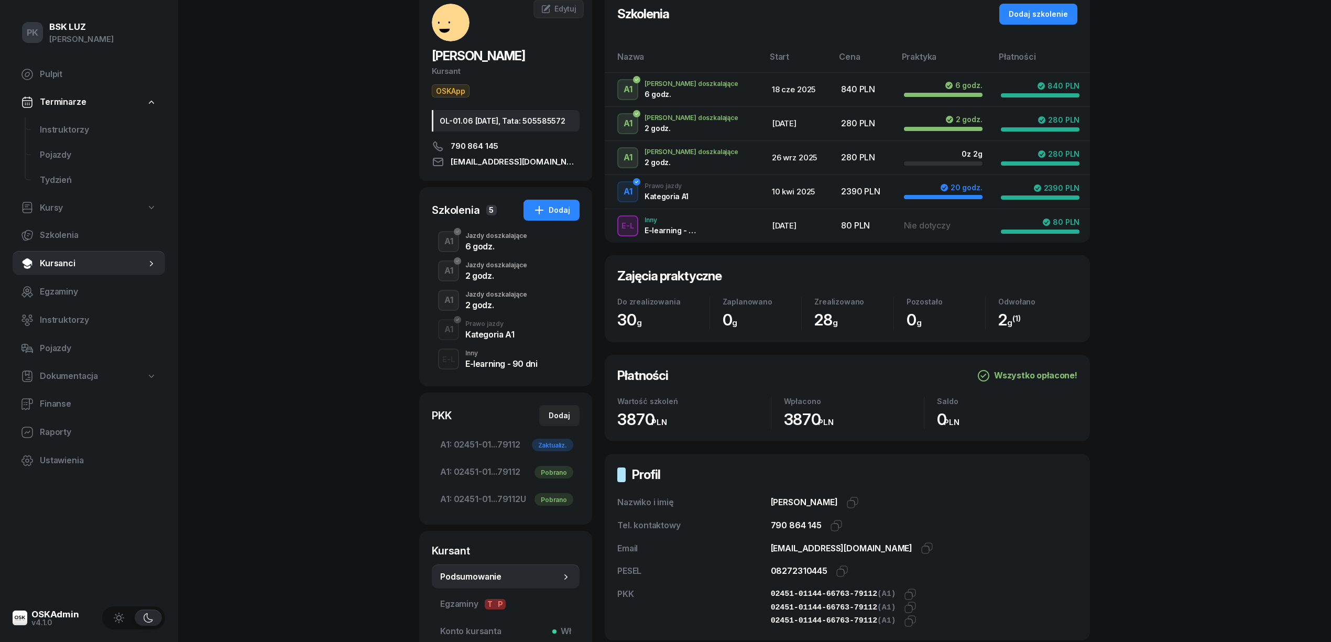
scroll to position [139, 0]
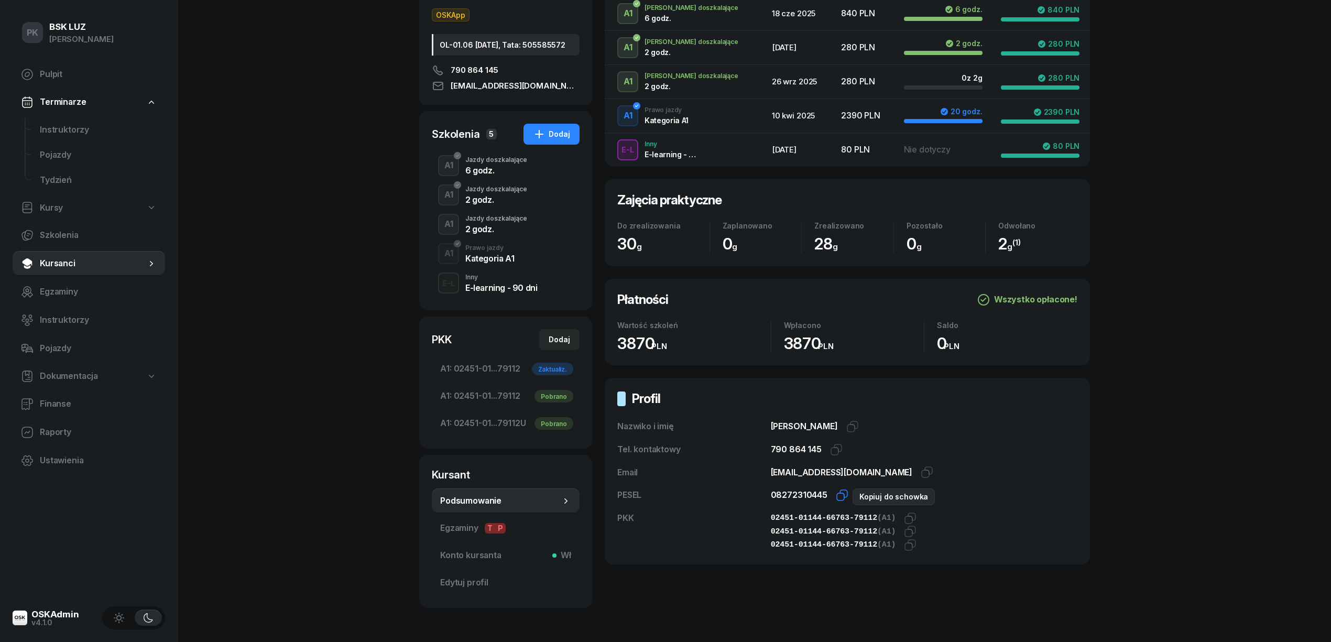
click at [840, 495] on icon "button" at bounding box center [843, 493] width 7 height 7
click at [837, 495] on icon "button" at bounding box center [840, 496] width 7 height 7
click at [671, 479] on div "Email" at bounding box center [693, 473] width 153 height 14
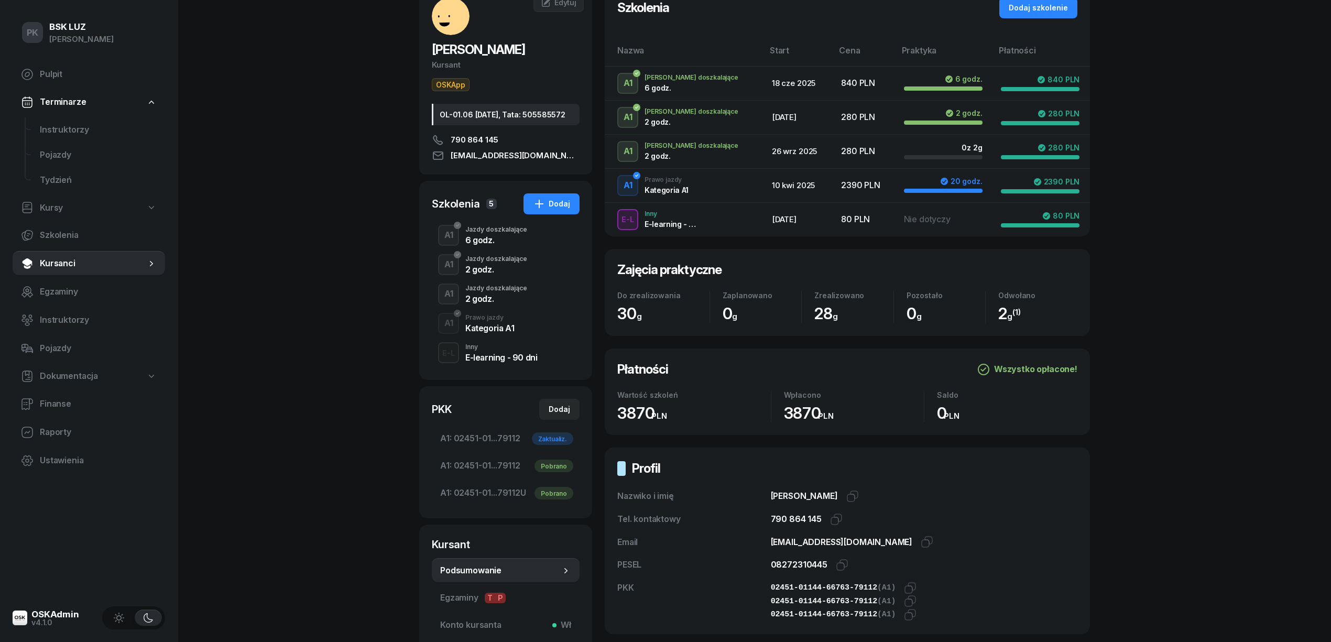
scroll to position [0, 0]
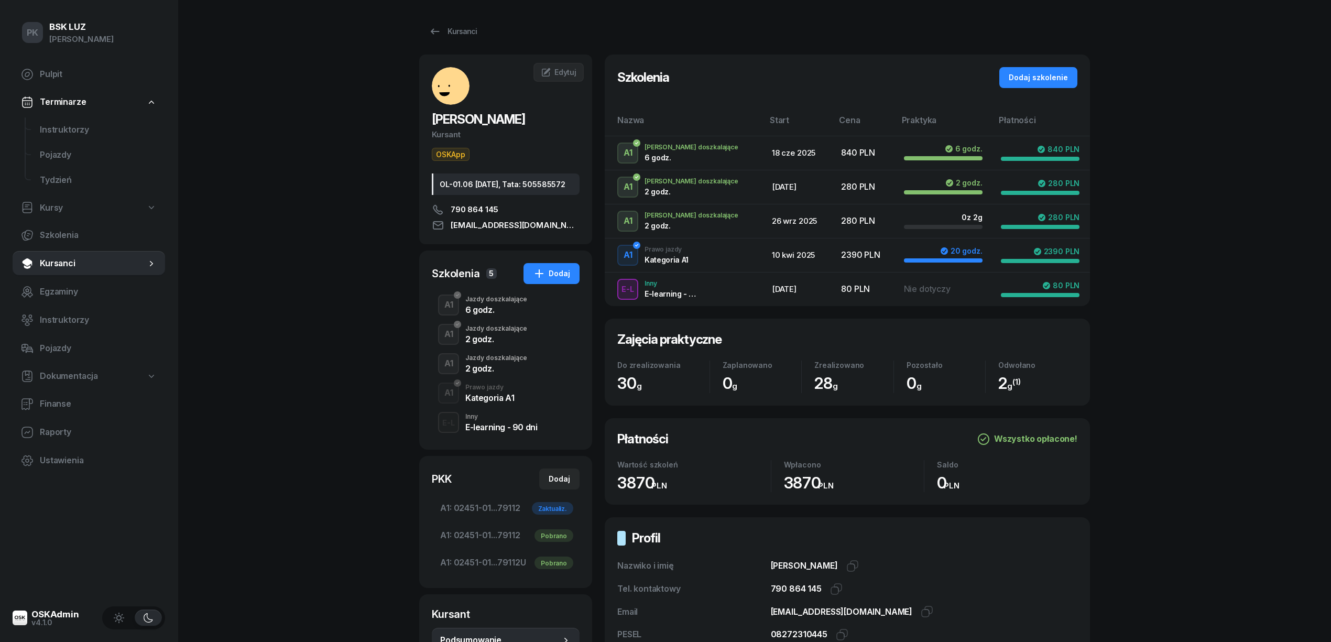
click at [485, 343] on div "2 godz." at bounding box center [496, 339] width 62 height 8
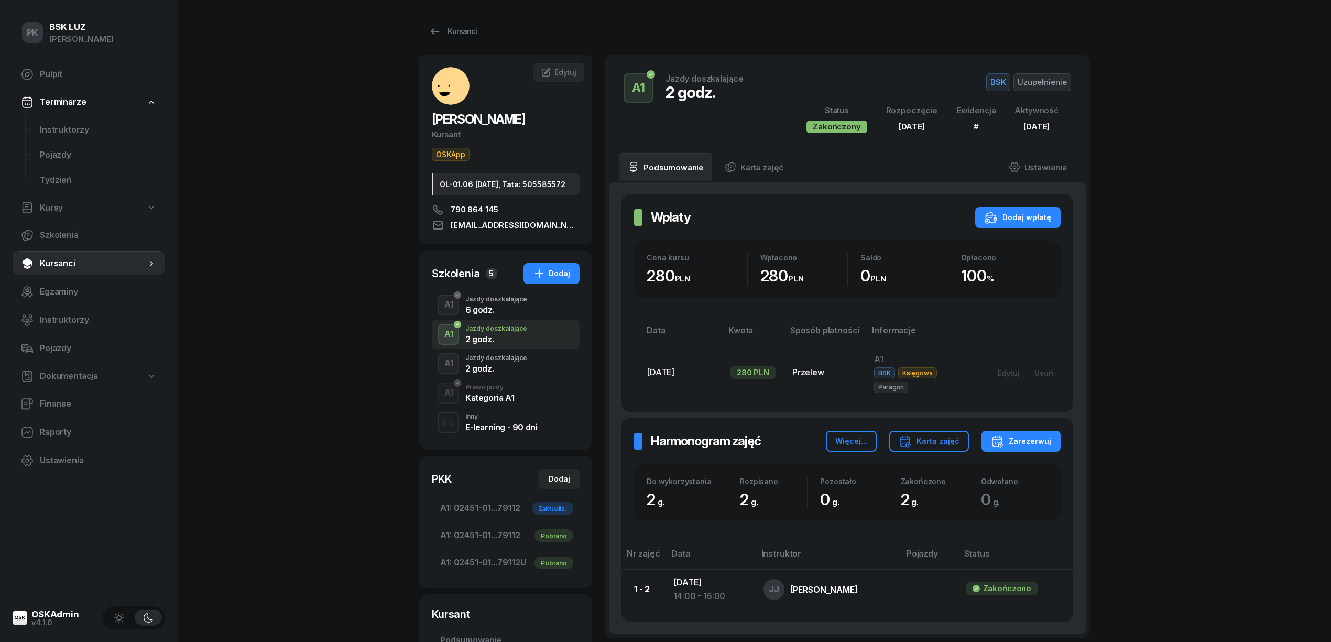
click at [490, 372] on div "2 godz." at bounding box center [496, 368] width 62 height 8
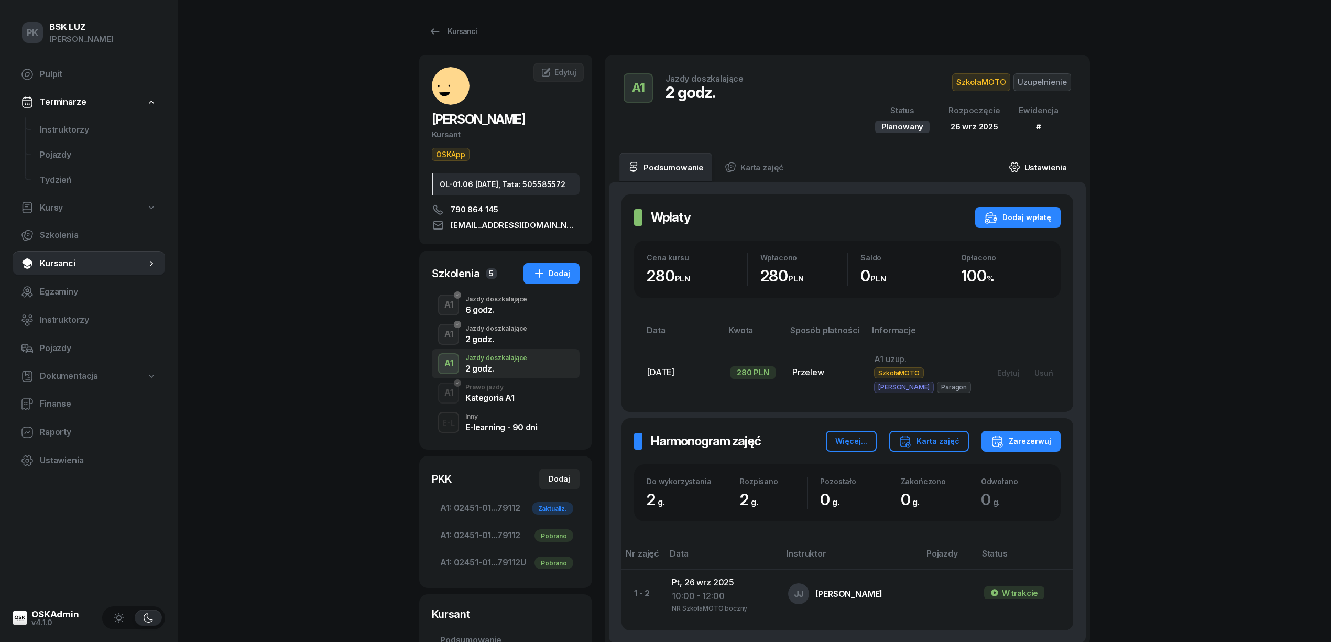
click at [1053, 167] on link "Ustawienia" at bounding box center [1037, 166] width 75 height 29
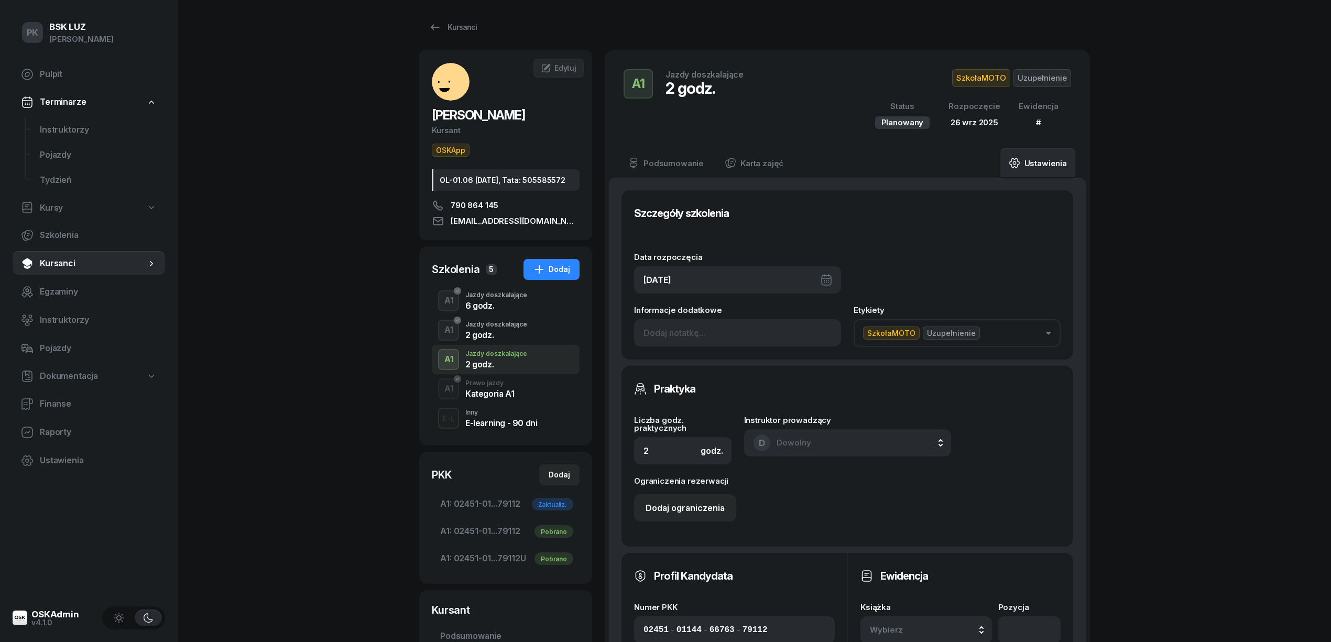
scroll to position [210, 0]
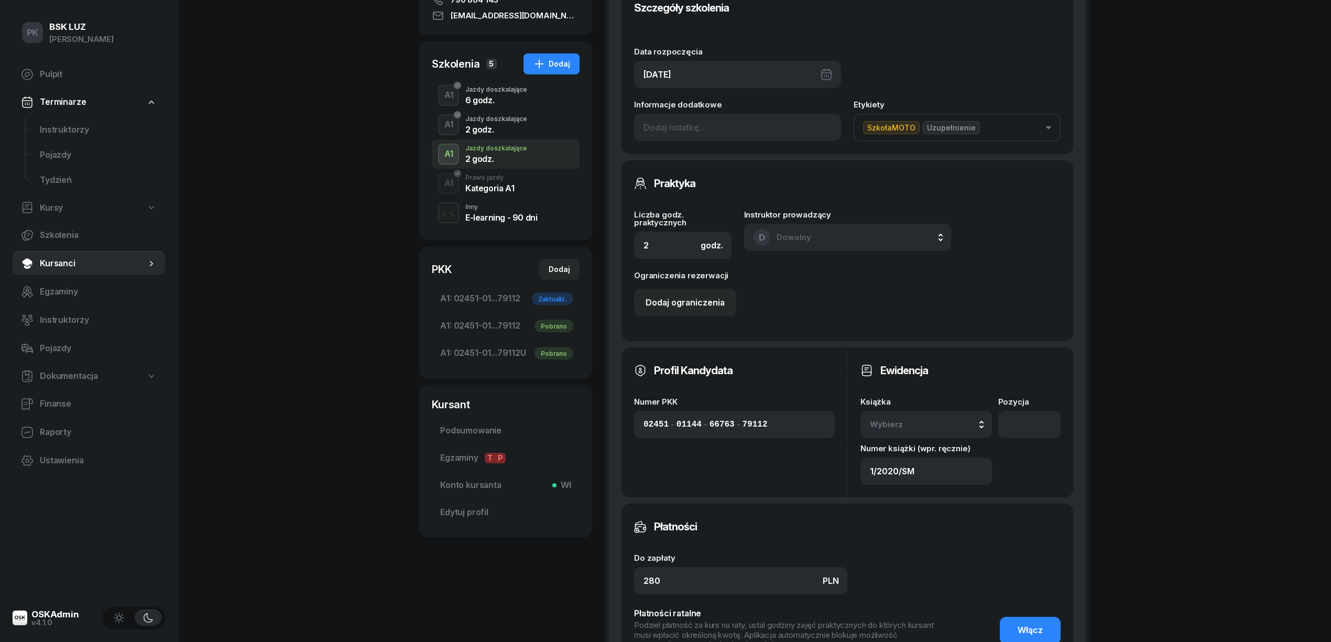
click at [944, 427] on div "Wybierz" at bounding box center [926, 425] width 113 height 14
click at [935, 397] on div "1/2020/SM" at bounding box center [938, 392] width 124 height 14
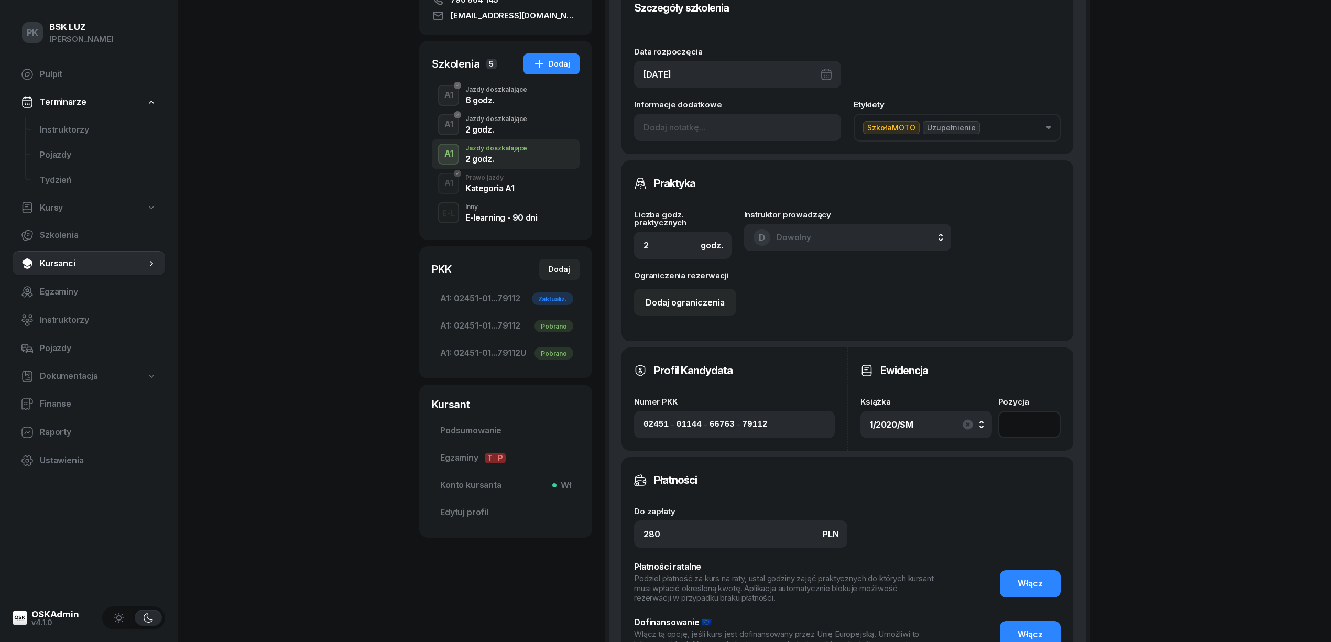
click at [1040, 418] on input "number" at bounding box center [1029, 424] width 62 height 27
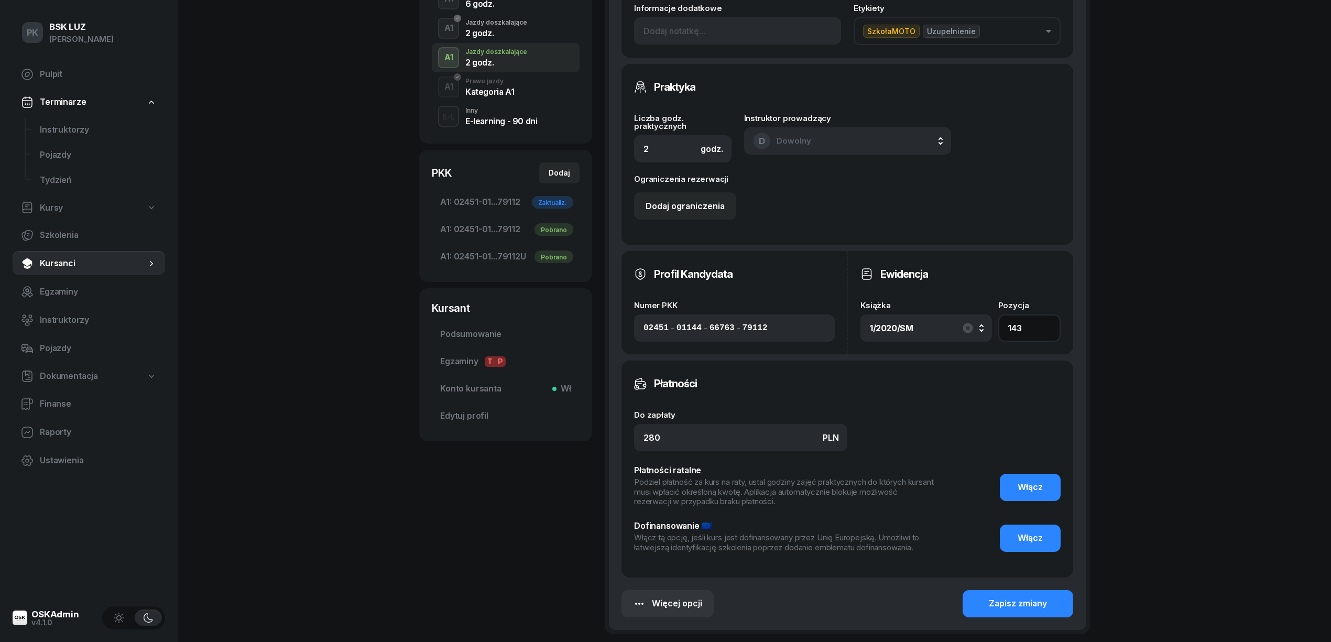
scroll to position [400, 0]
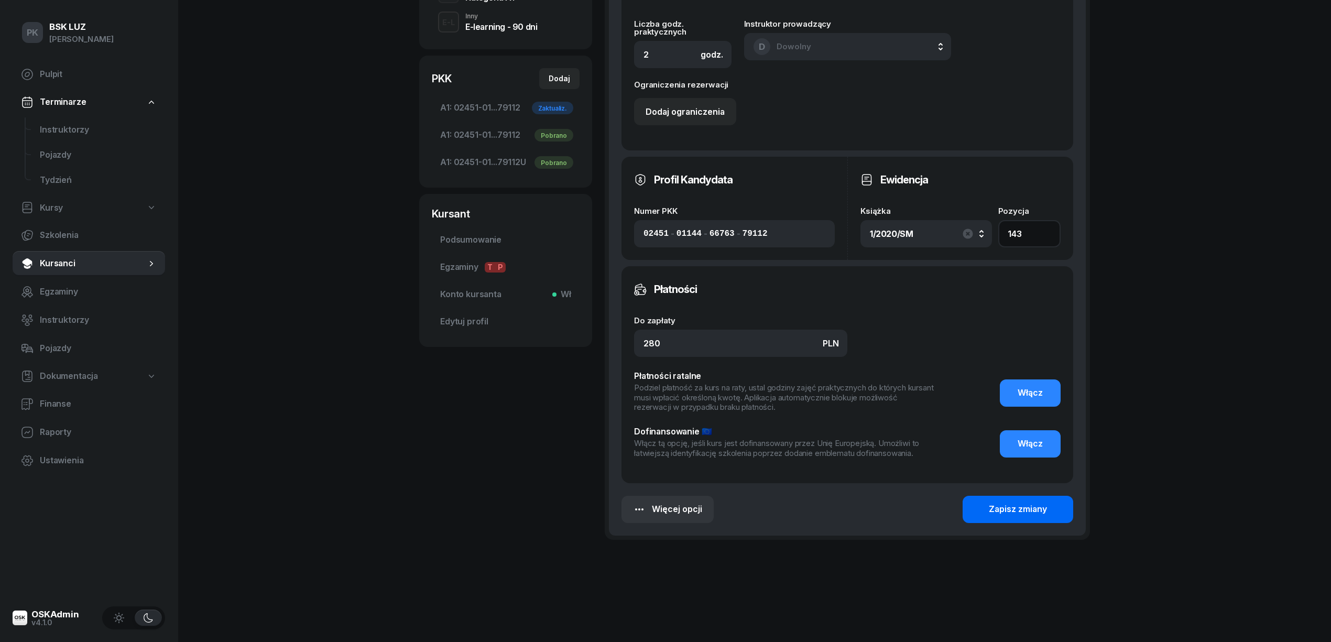
type input "143"
click at [1008, 497] on button "Zapisz zmiany" at bounding box center [1017, 509] width 111 height 27
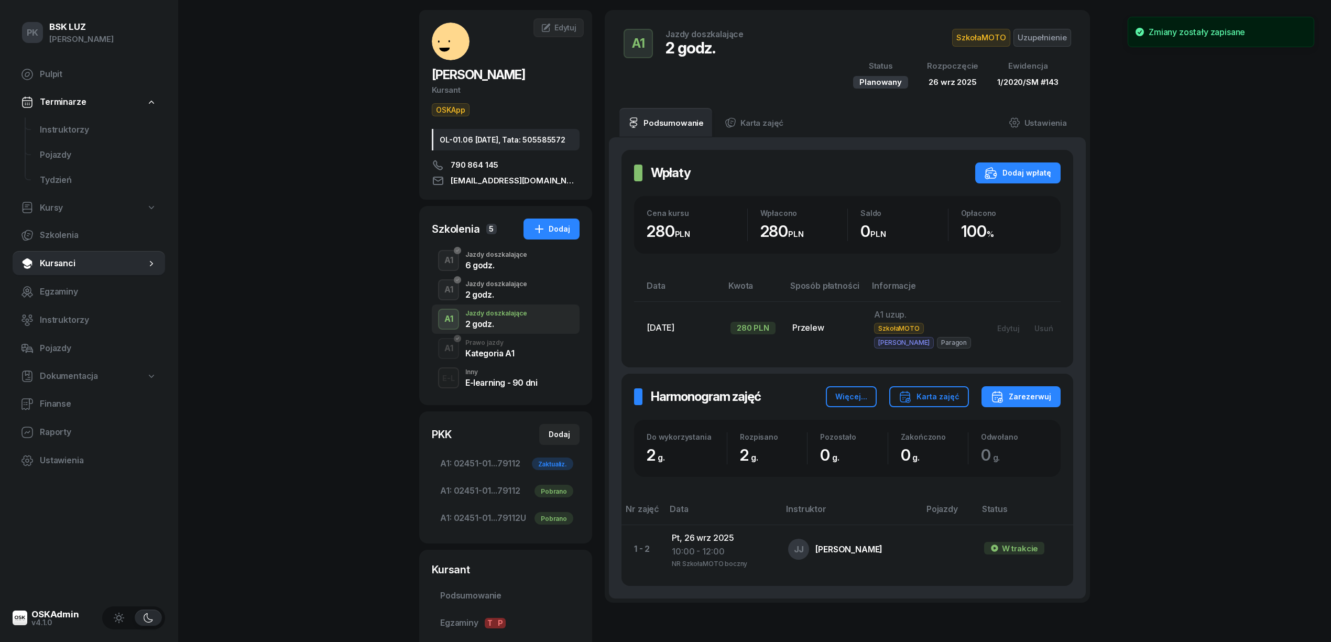
scroll to position [0, 0]
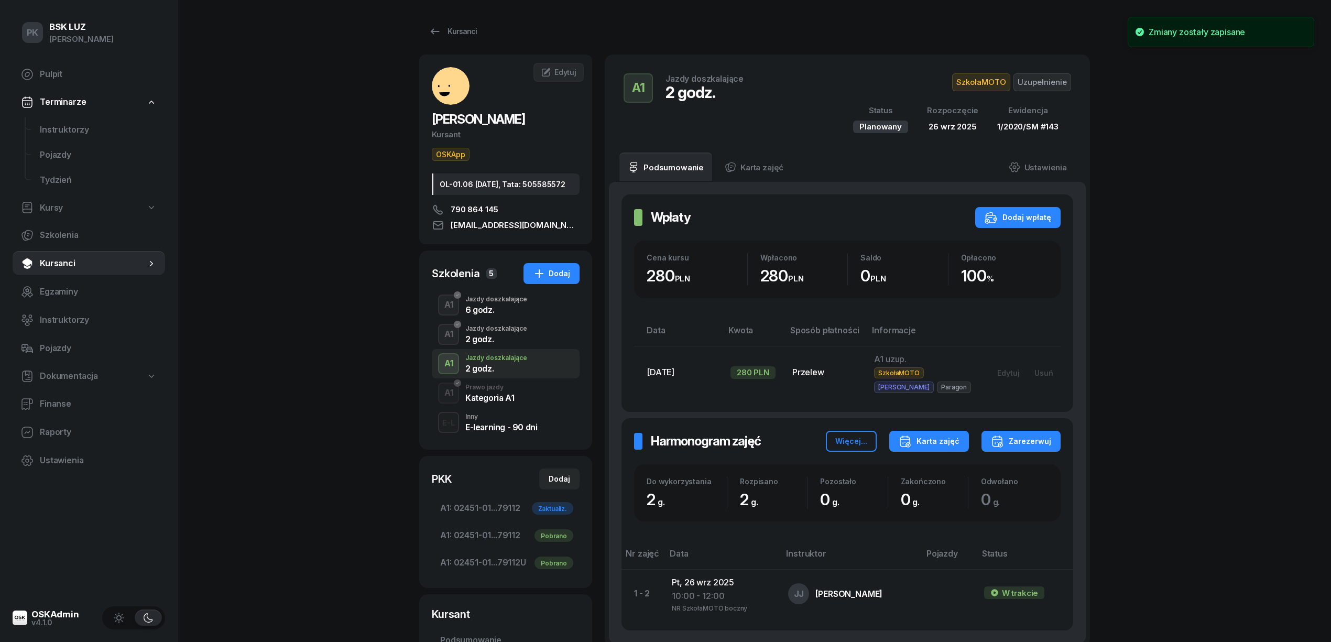
click at [927, 436] on button "Karta zajęć" at bounding box center [929, 441] width 80 height 21
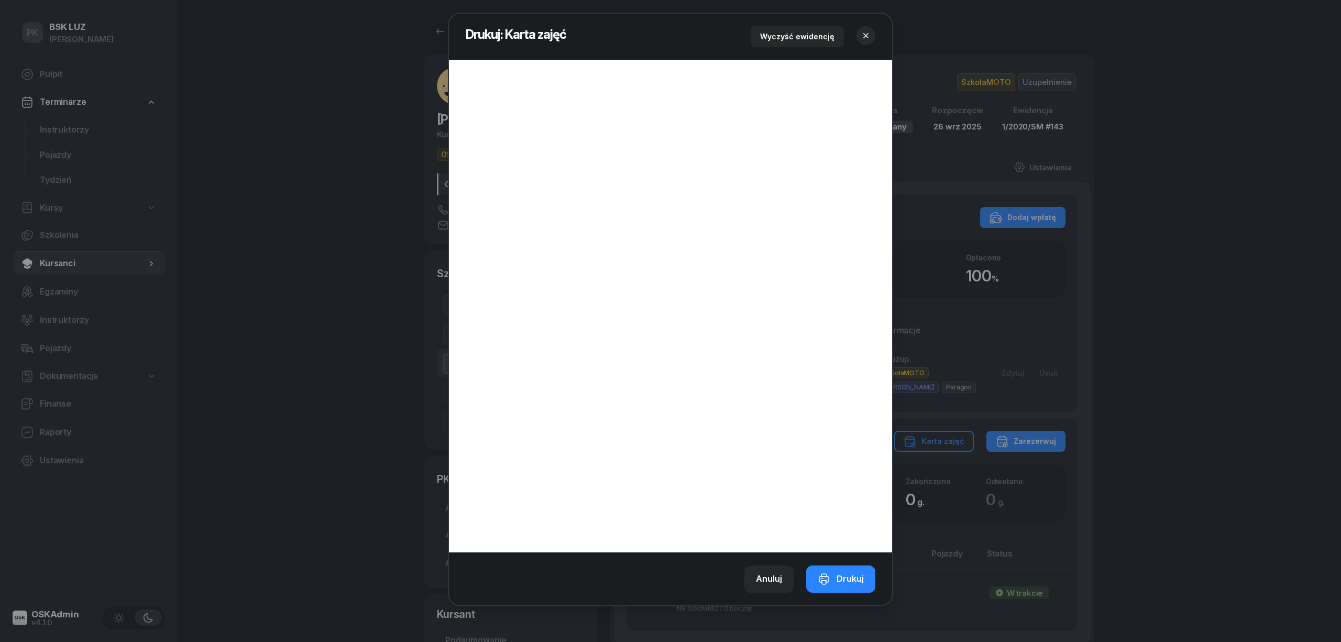
click at [869, 36] on icon "button" at bounding box center [866, 35] width 10 height 10
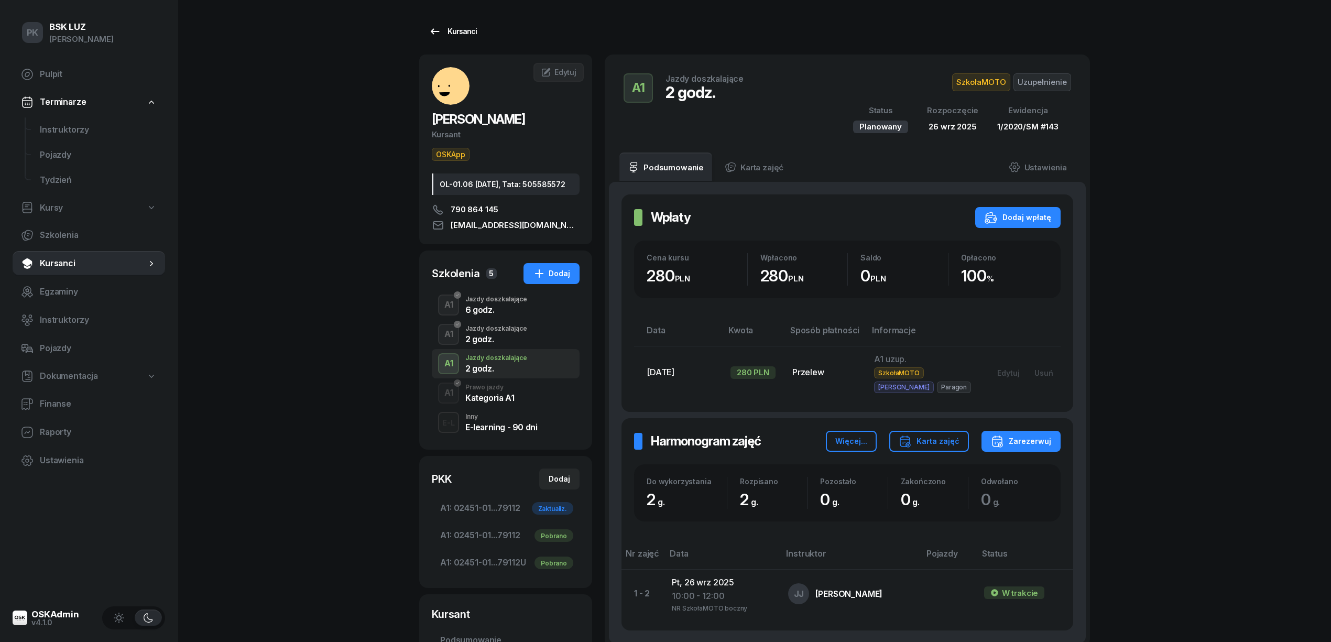
click at [459, 23] on link "Kursanci" at bounding box center [452, 31] width 67 height 21
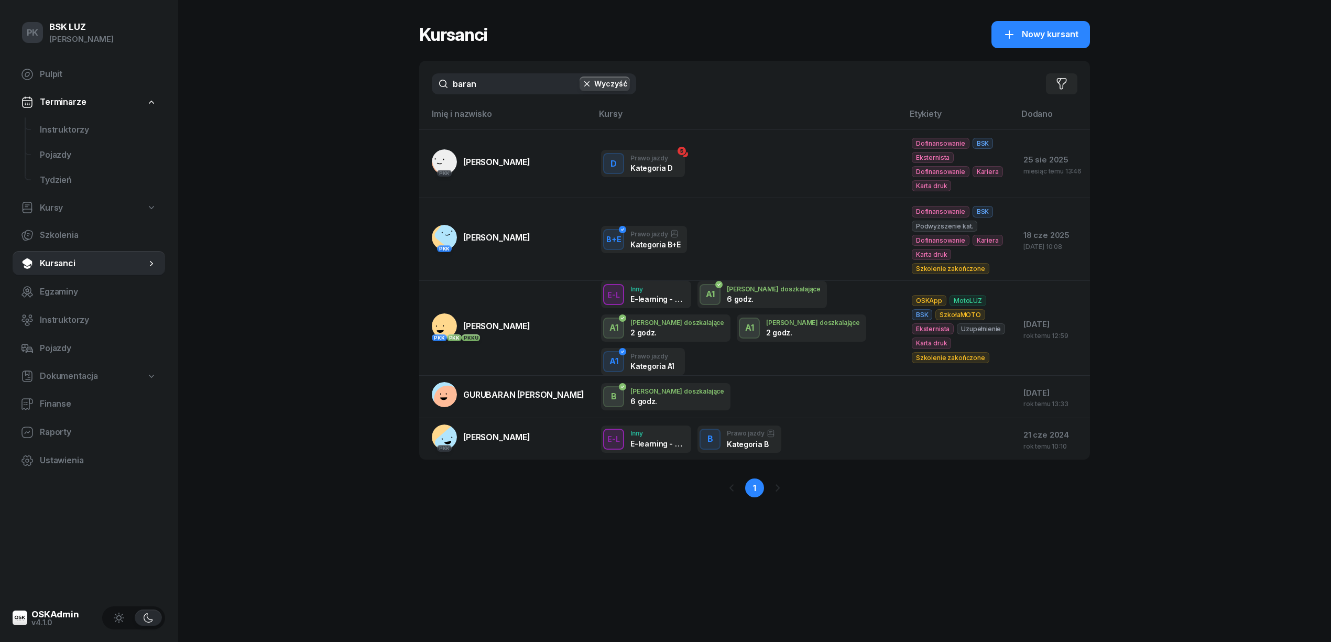
drag, startPoint x: 432, startPoint y: 90, endPoint x: 350, endPoint y: 90, distance: 82.2
click at [350, 90] on div "PK BSK LUZ Piotr Klimek Pulpit Terminarze Instruktorzy Pojazdy Tydzień Kursy Sz…" at bounding box center [665, 321] width 1331 height 642
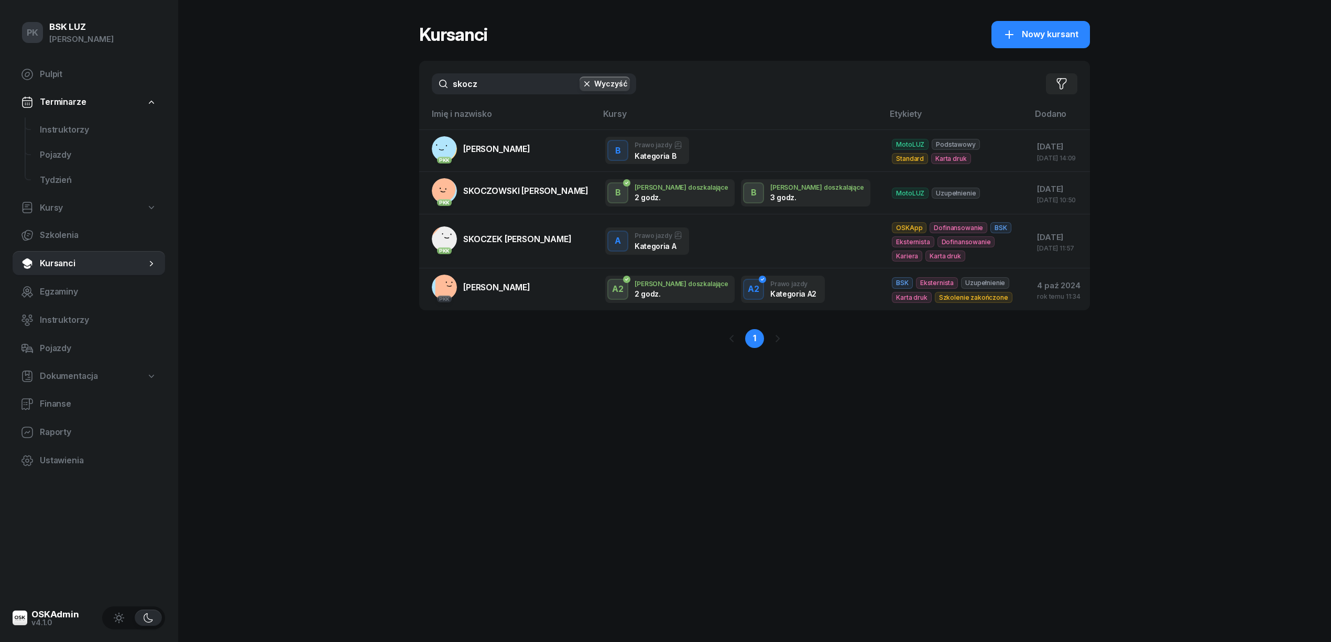
drag, startPoint x: 480, startPoint y: 87, endPoint x: 365, endPoint y: 89, distance: 115.3
click at [365, 89] on div "PK BSK LUZ Piotr Klimek Pulpit Terminarze Instruktorzy Pojazdy Tydzień Kursy Sz…" at bounding box center [665, 321] width 1331 height 642
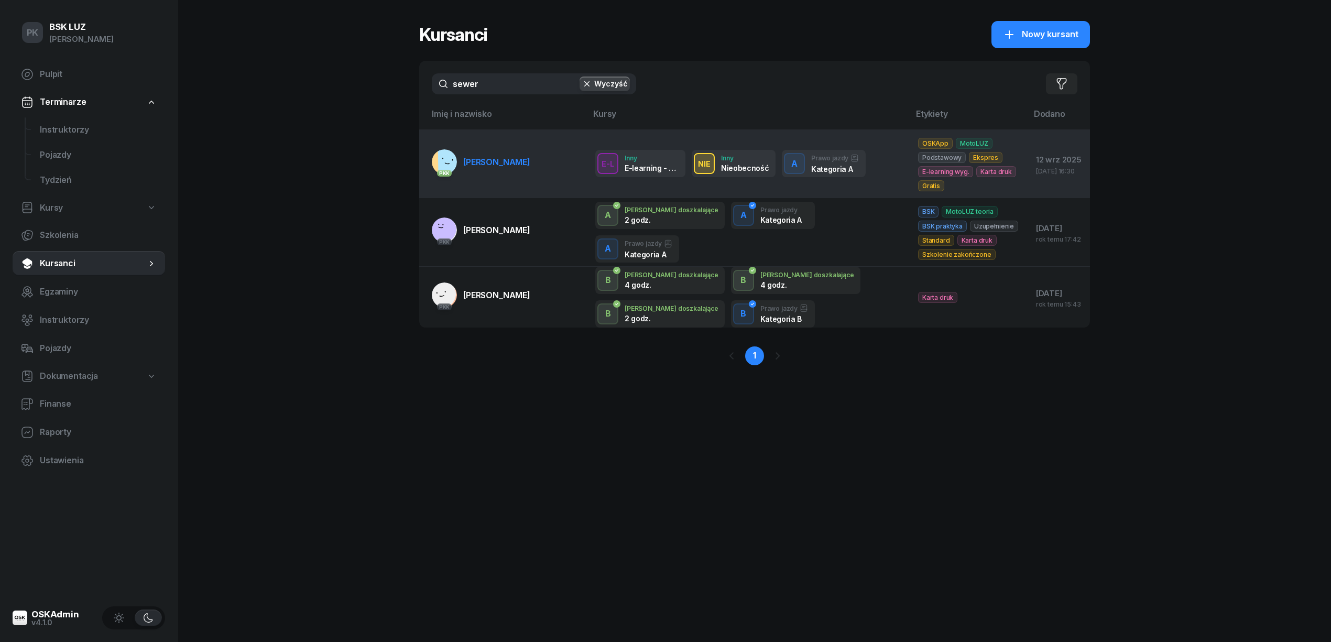
type input "sewer"
click at [506, 169] on link "PKK SEWERYN KAMIL" at bounding box center [481, 161] width 98 height 25
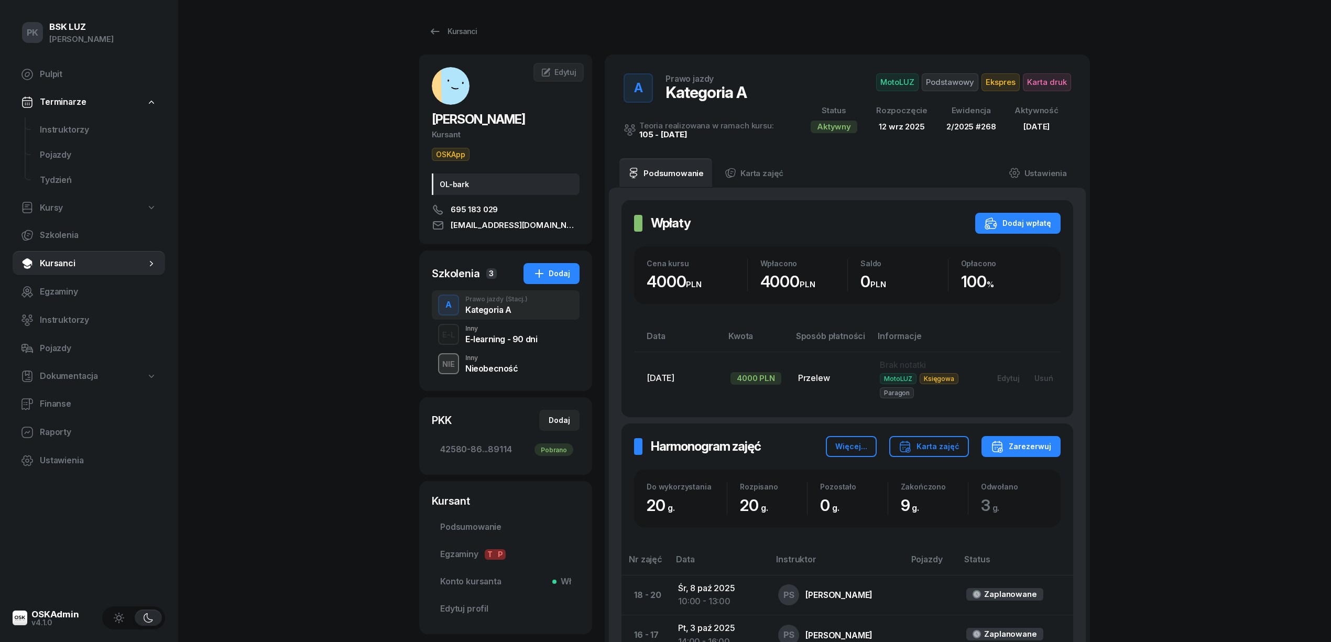
click at [507, 361] on div "Nieobecność" at bounding box center [491, 367] width 53 height 12
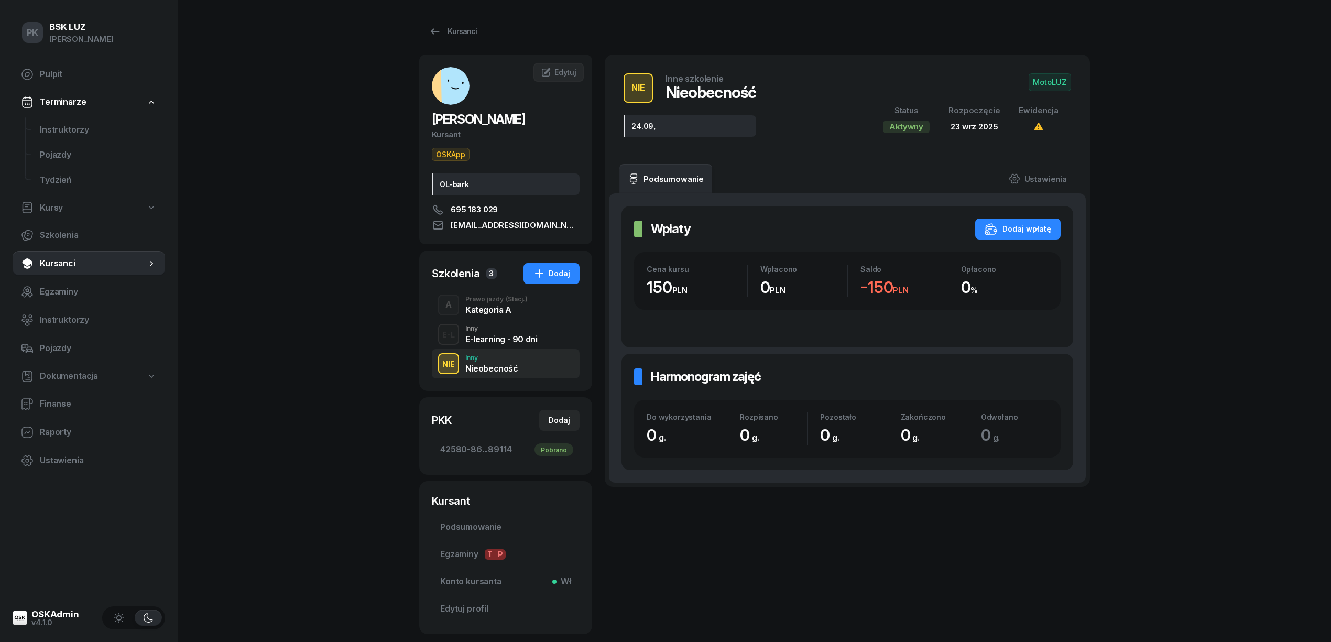
click at [669, 130] on div "24.09," at bounding box center [689, 125] width 133 height 21
click at [1029, 178] on link "Ustawienia" at bounding box center [1037, 178] width 75 height 29
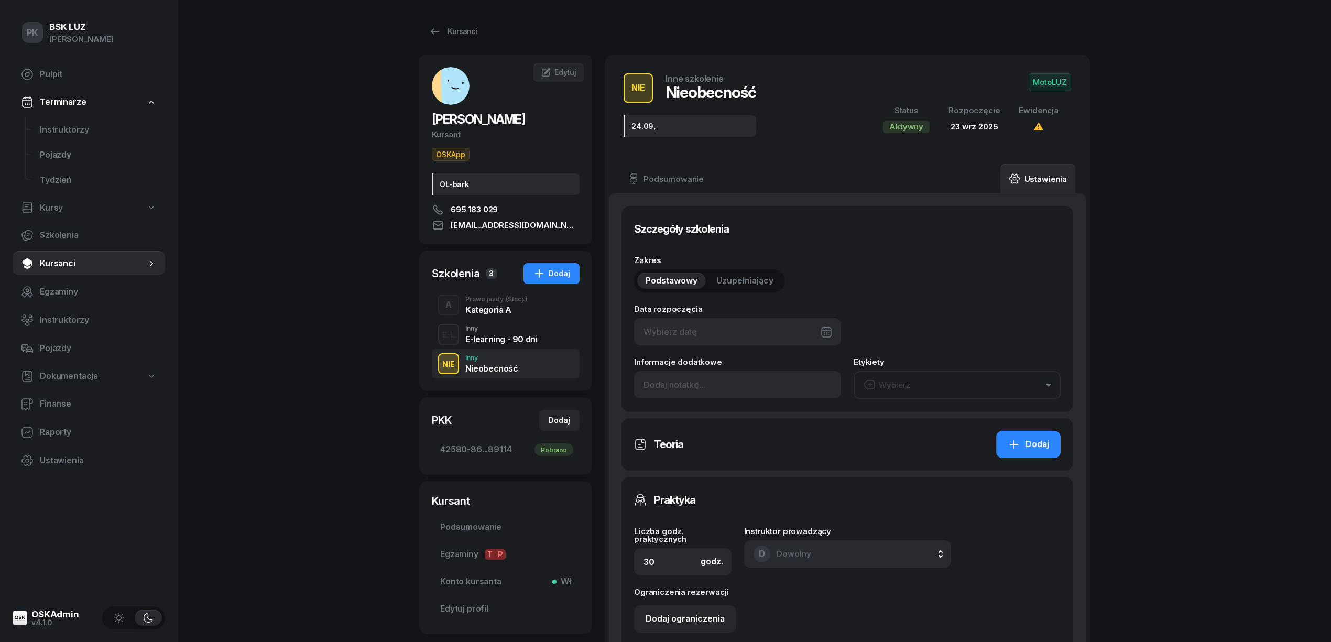
type input "23/09/2025"
type input "24.09,"
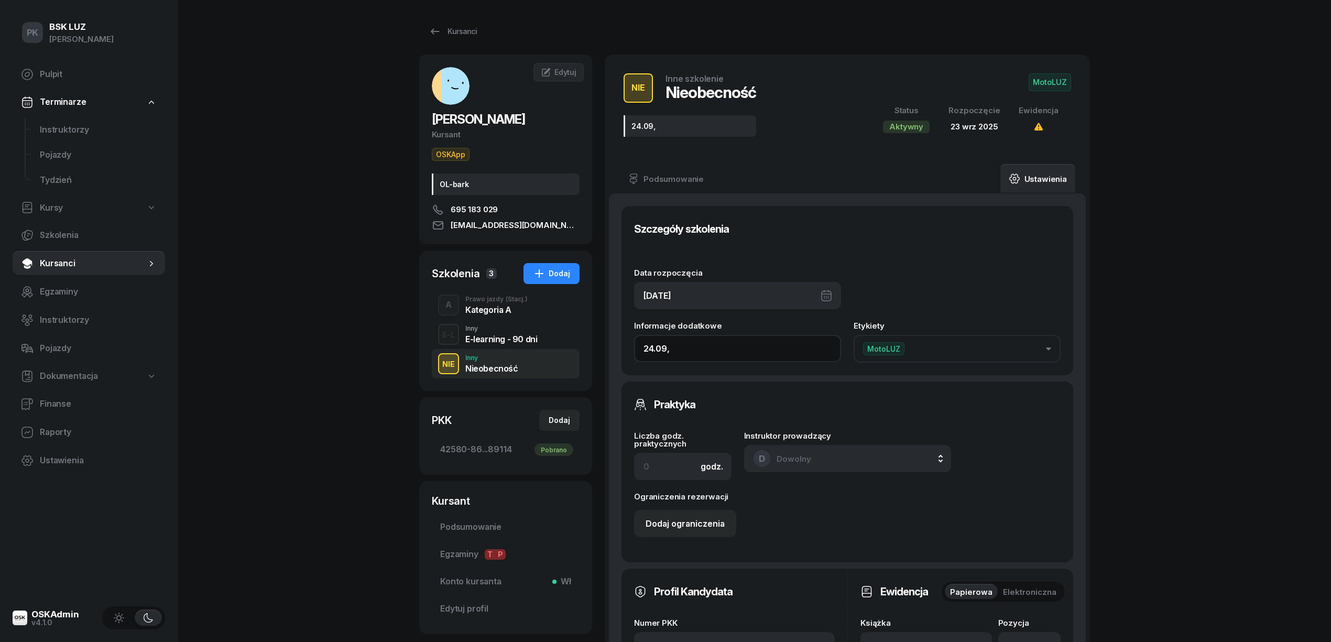
click at [683, 345] on input "24.09," at bounding box center [737, 348] width 207 height 27
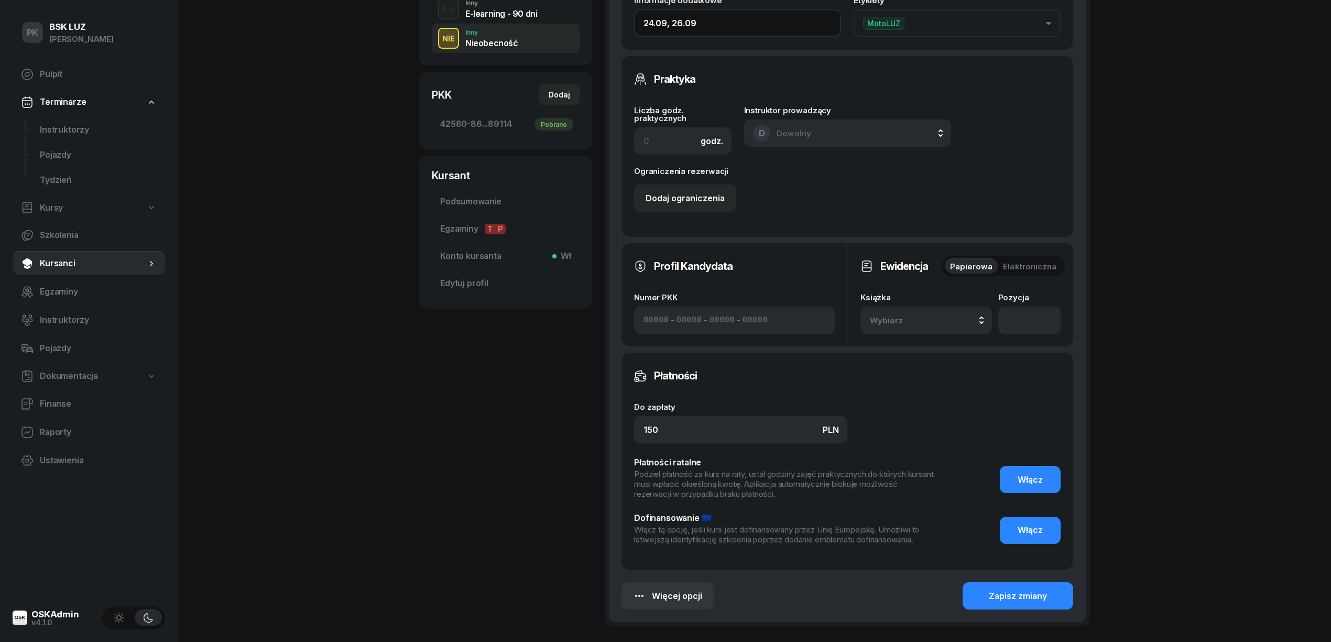
scroll to position [349, 0]
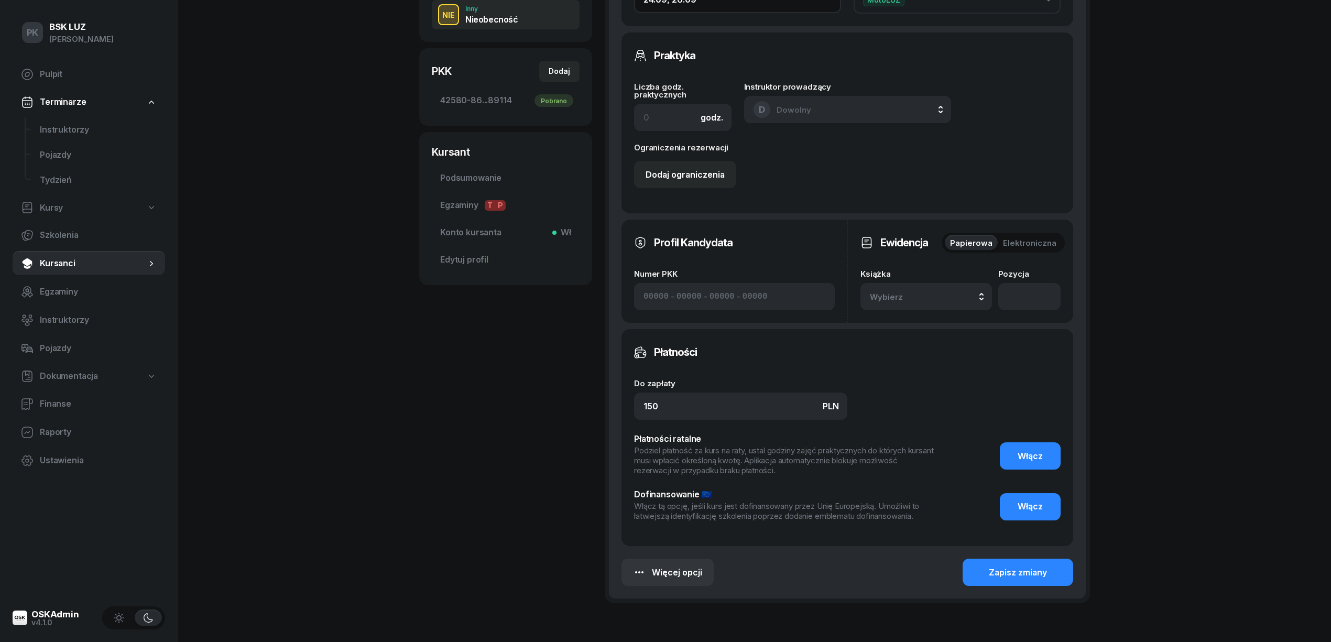
type input "24.09, 26.09"
drag, startPoint x: 641, startPoint y: 407, endPoint x: 584, endPoint y: 407, distance: 57.6
click at [584, 407] on div "SEWERYN KAMIL Kursant OSKApp OL-bark 695 183 029 kamil259@gmail.com KS KAMIL SE…" at bounding box center [754, 170] width 671 height 928
type input "300"
click at [1046, 567] on div "Zapisz zmiany" at bounding box center [1018, 573] width 58 height 14
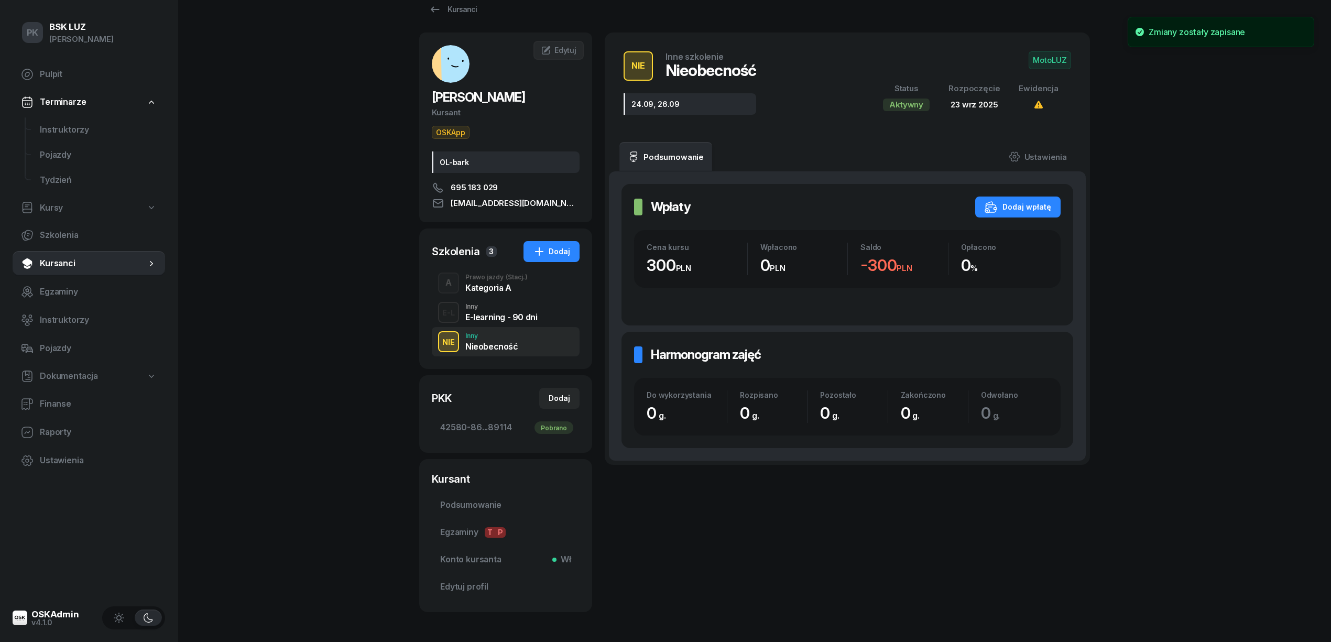
scroll to position [0, 0]
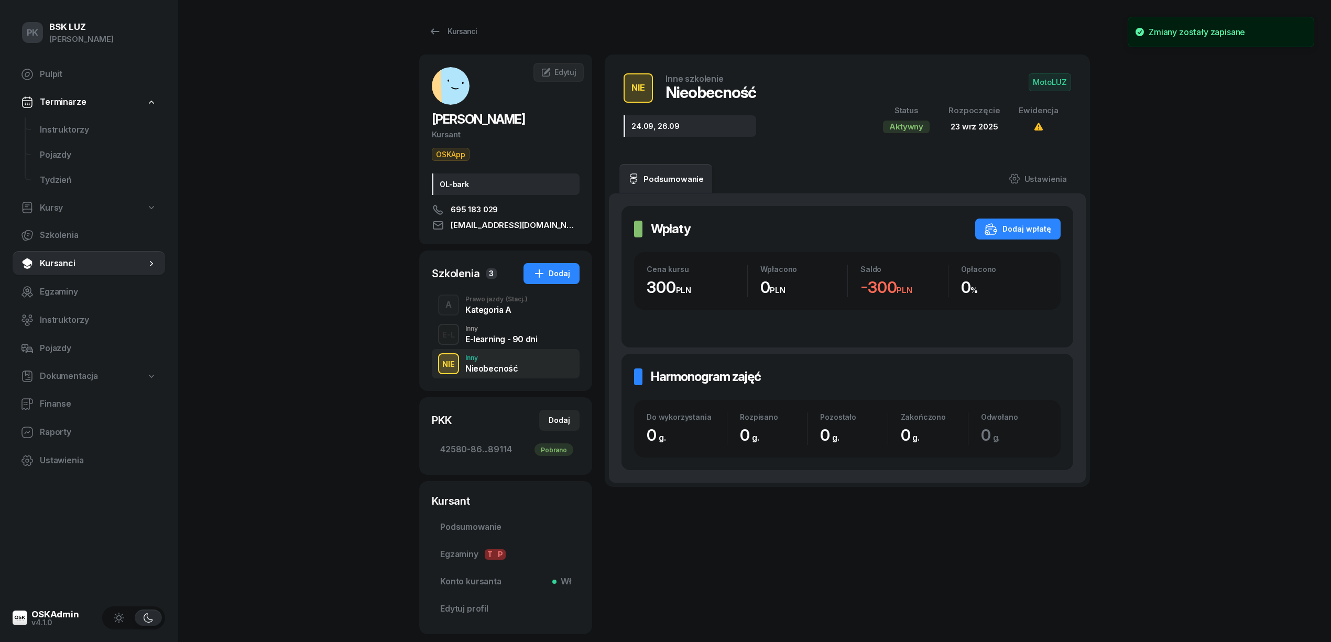
click at [507, 313] on div "Kategoria A" at bounding box center [496, 309] width 62 height 8
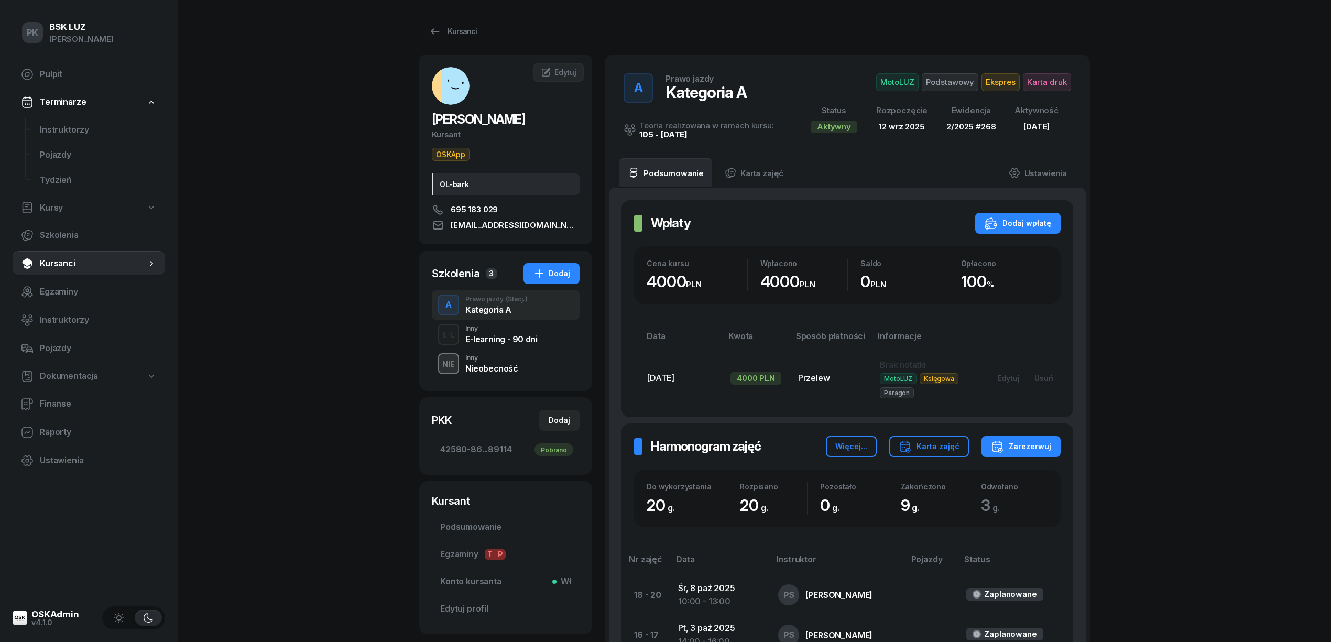
click at [487, 361] on div "Nieobecność" at bounding box center [491, 367] width 53 height 12
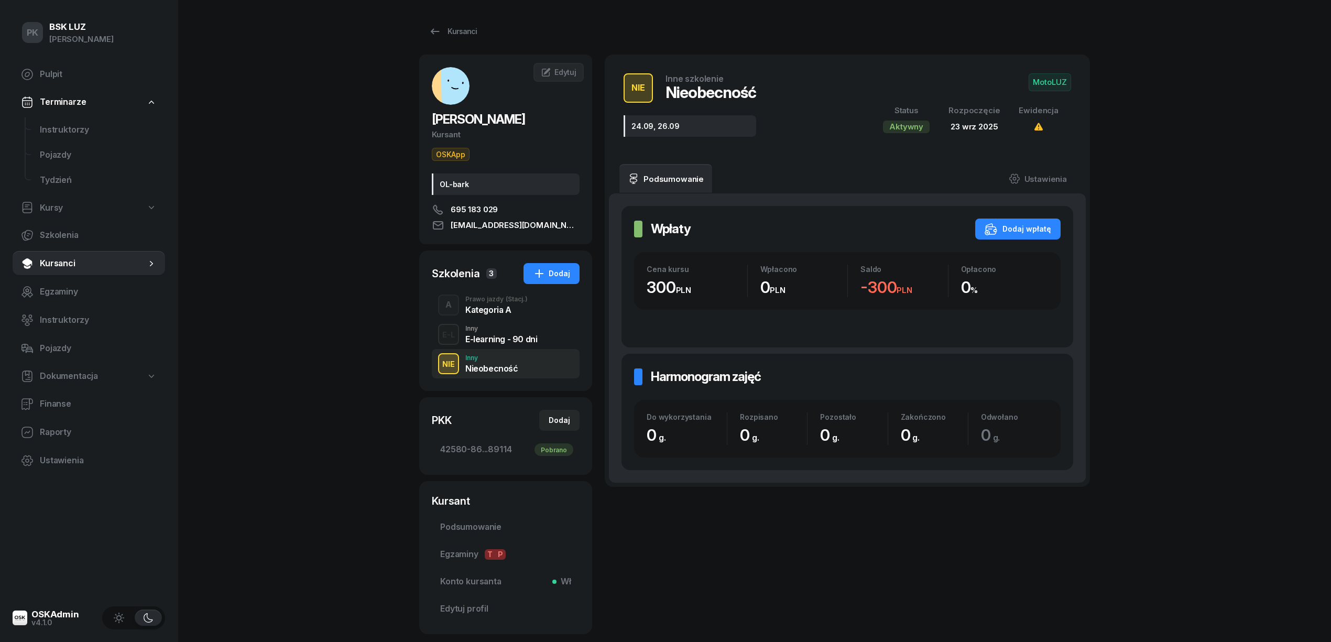
click at [449, 42] on div "Kursanci SEWERYN KAMIL Kursant OSKApp OL-bark 695 183 029 kamil259@gmail.com KS…" at bounding box center [754, 327] width 671 height 655
click at [455, 34] on div "Kursanci" at bounding box center [453, 31] width 48 height 13
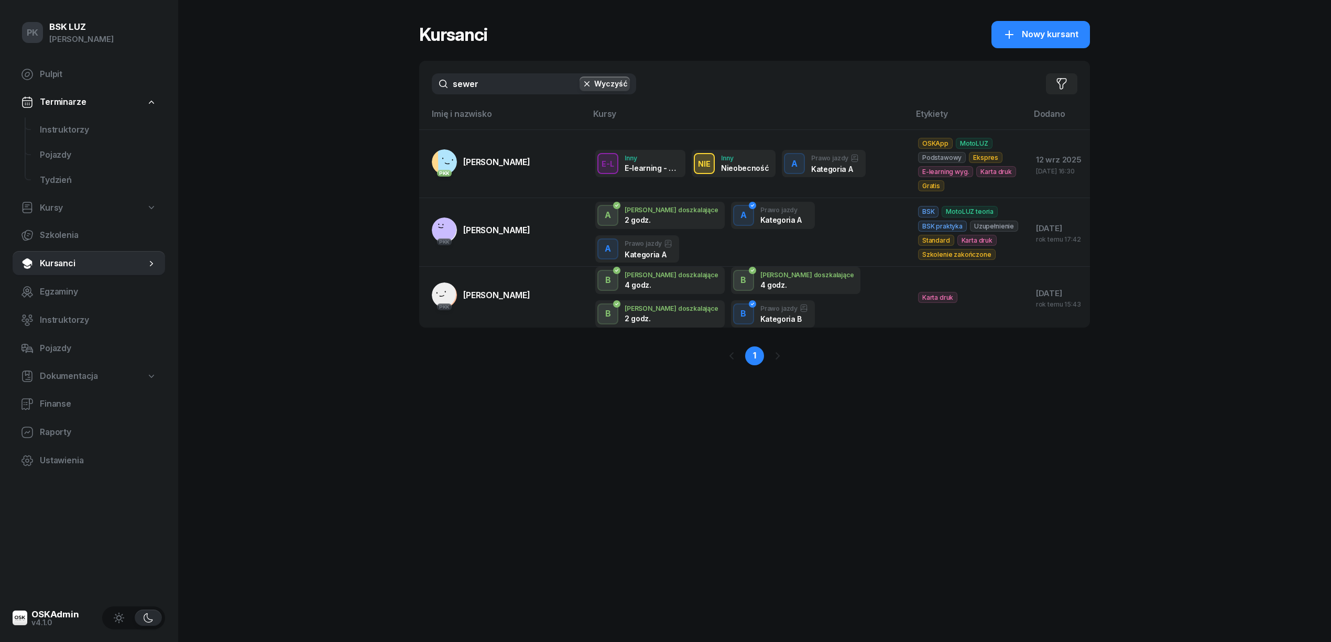
click at [402, 80] on div "PK BSK LUZ Piotr Klimek Pulpit Terminarze Instruktorzy Pojazdy Tydzień Kursy Sz…" at bounding box center [665, 321] width 1331 height 642
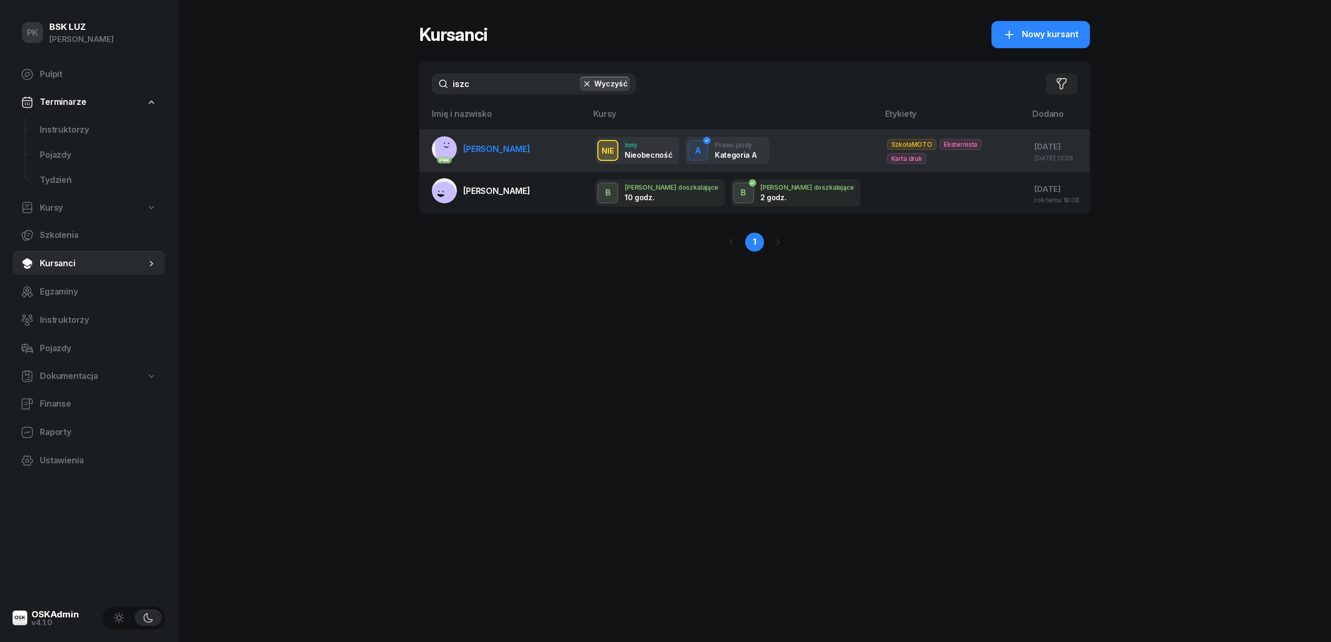
type input "iszc"
click at [489, 147] on span "[PERSON_NAME]" at bounding box center [496, 149] width 67 height 10
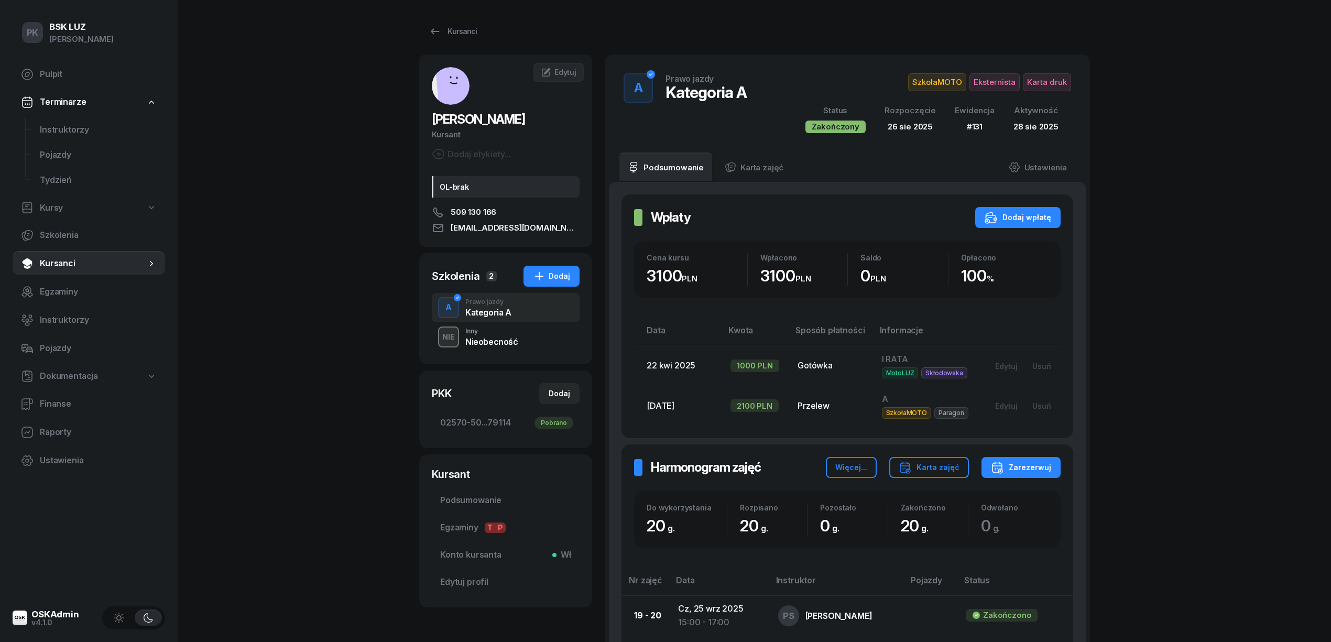
click at [510, 327] on div "NIE Inny Nieobecność" at bounding box center [506, 336] width 148 height 29
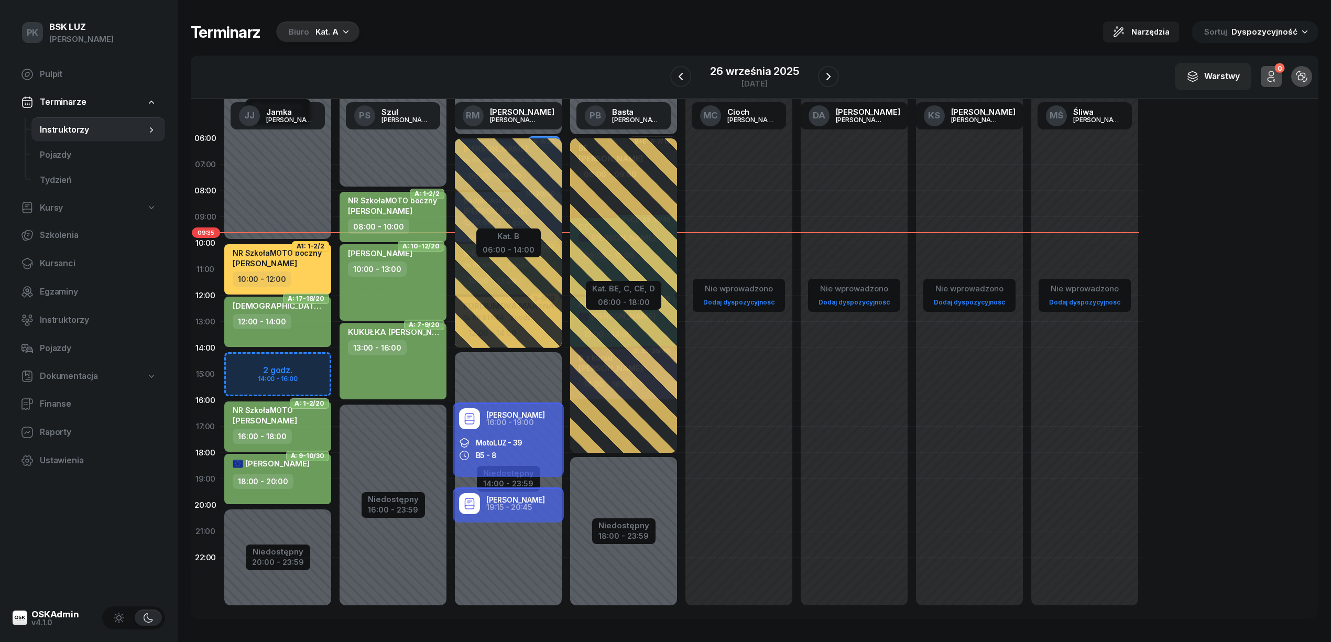
click at [418, 278] on div "SEWERYN KAMIL 10:00 - 13:00" at bounding box center [392, 282] width 107 height 76
select select "10"
select select "13"
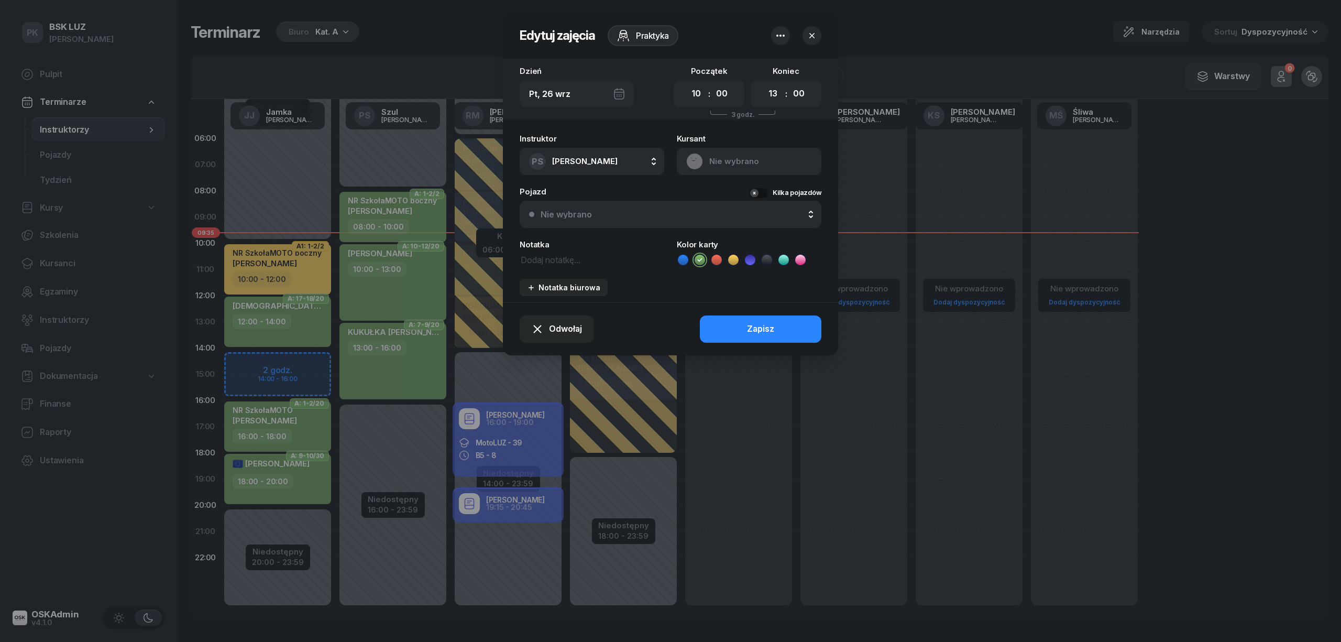
click at [395, 269] on div at bounding box center [670, 321] width 1341 height 642
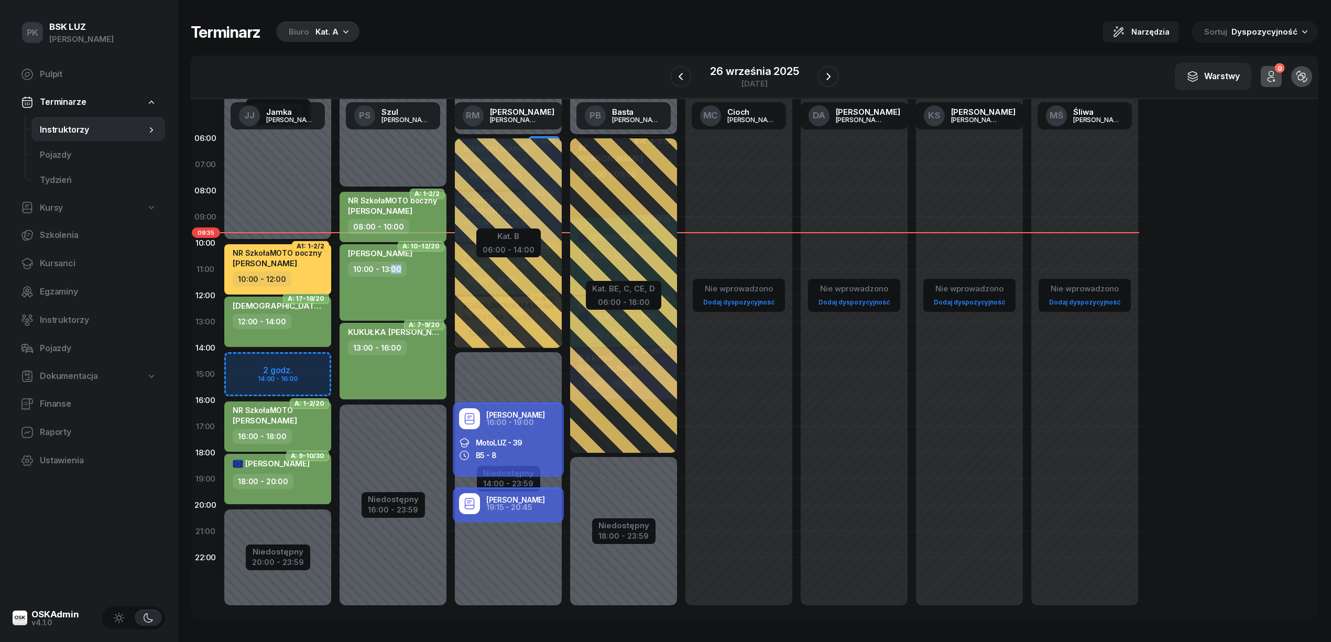
click at [395, 269] on div "10:00 - 13:00" at bounding box center [377, 268] width 59 height 15
select select "10"
select select "13"
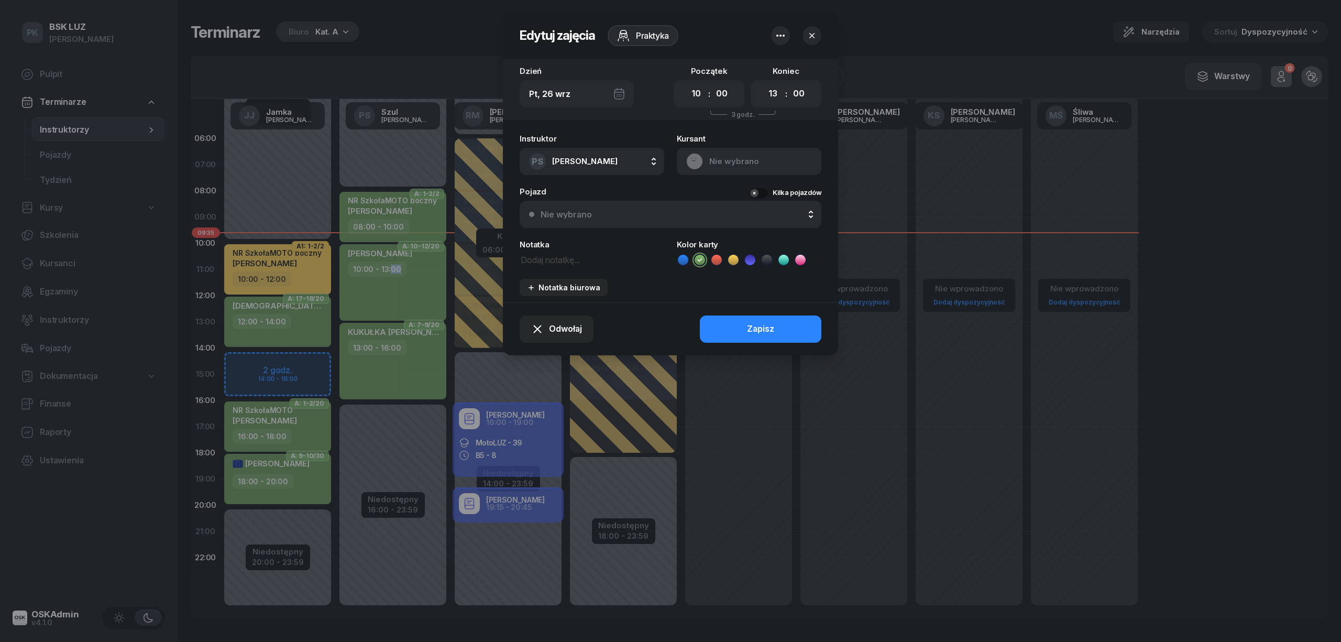
click at [815, 31] on icon "button" at bounding box center [812, 35] width 10 height 10
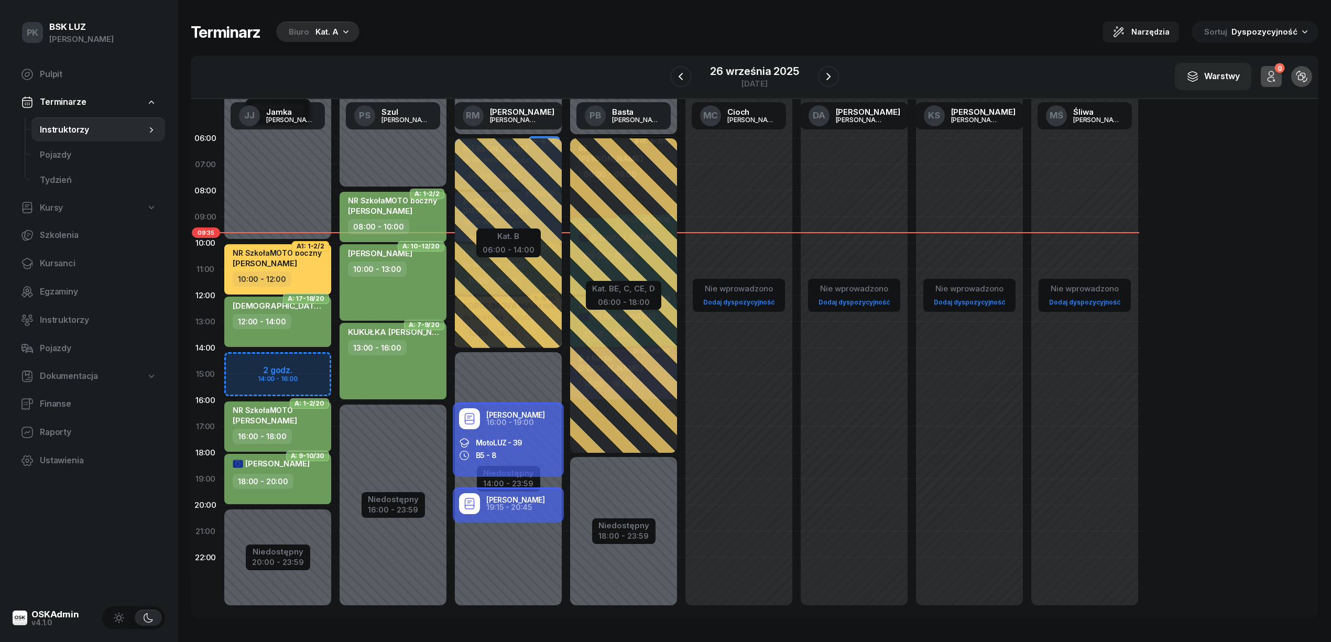
click at [352, 250] on span "SEWERYN KAMIL" at bounding box center [380, 253] width 64 height 10
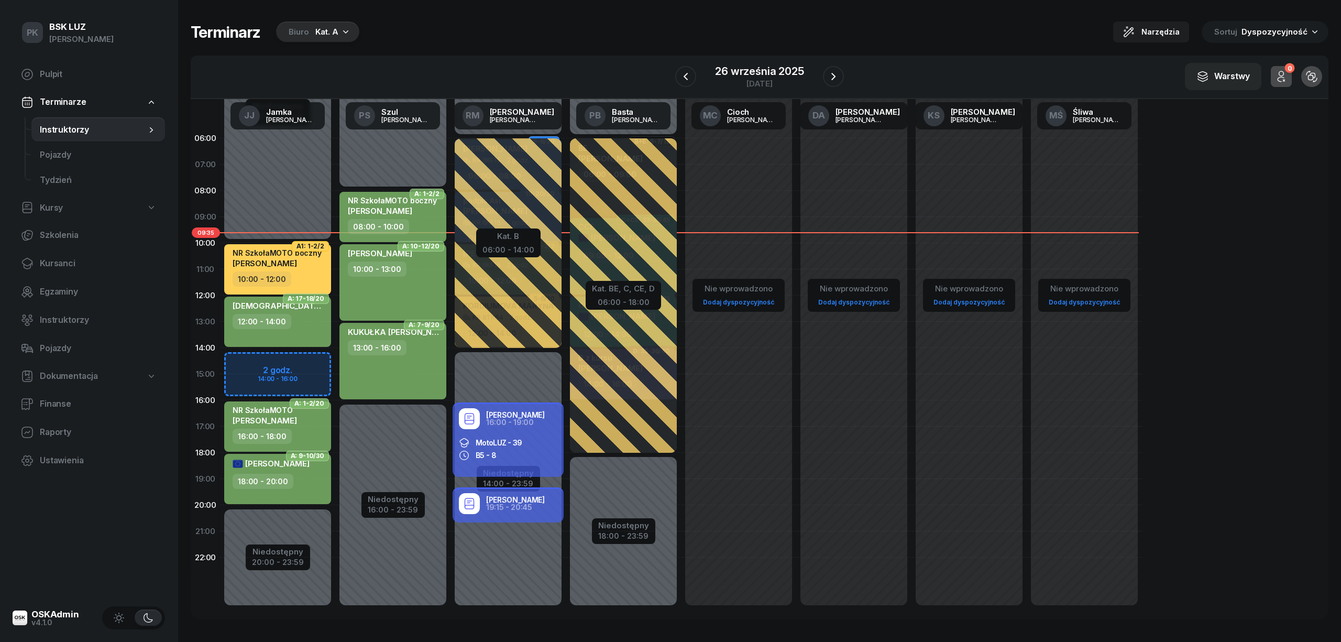
select select "10"
select select "13"
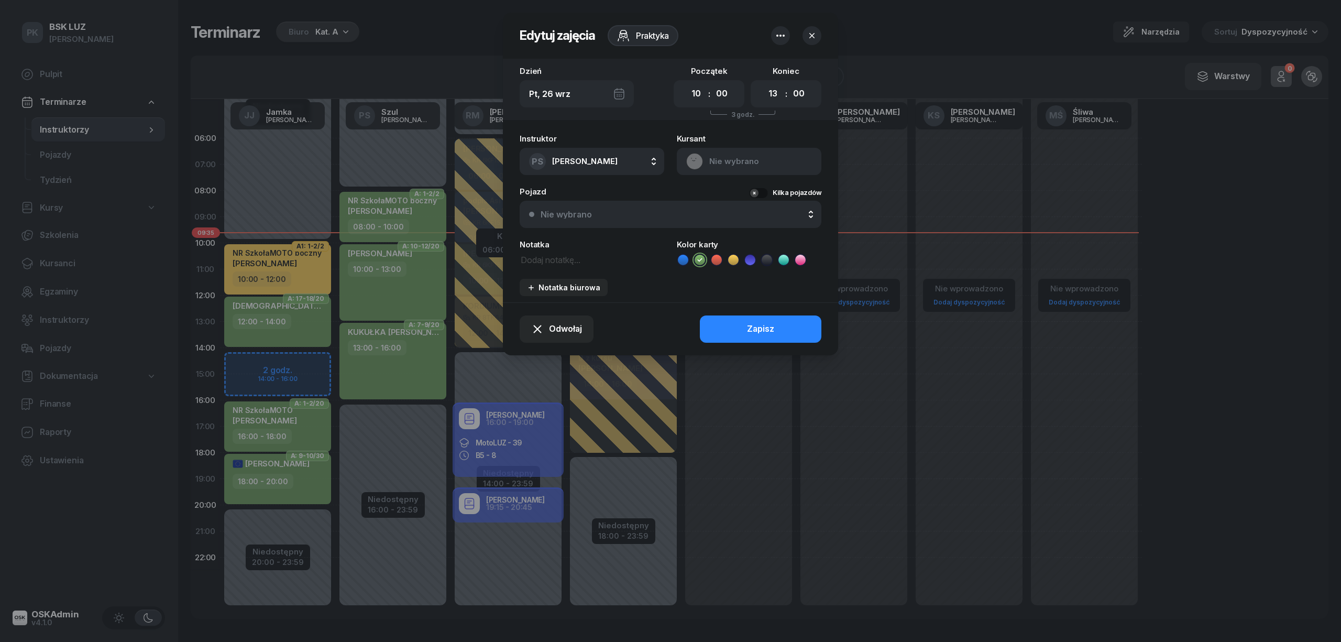
click at [810, 35] on icon "button" at bounding box center [812, 35] width 10 height 10
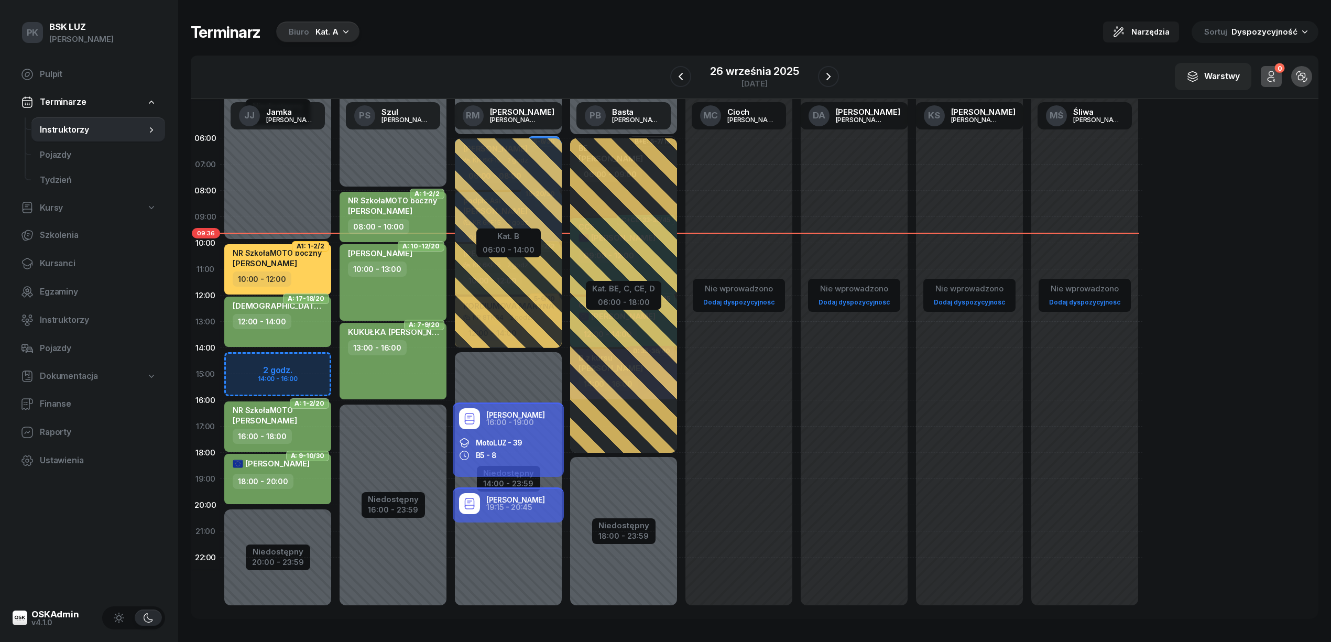
click at [415, 277] on div "SEWERYN KAMIL 10:00 - 13:00" at bounding box center [392, 282] width 107 height 76
select select "10"
select select "13"
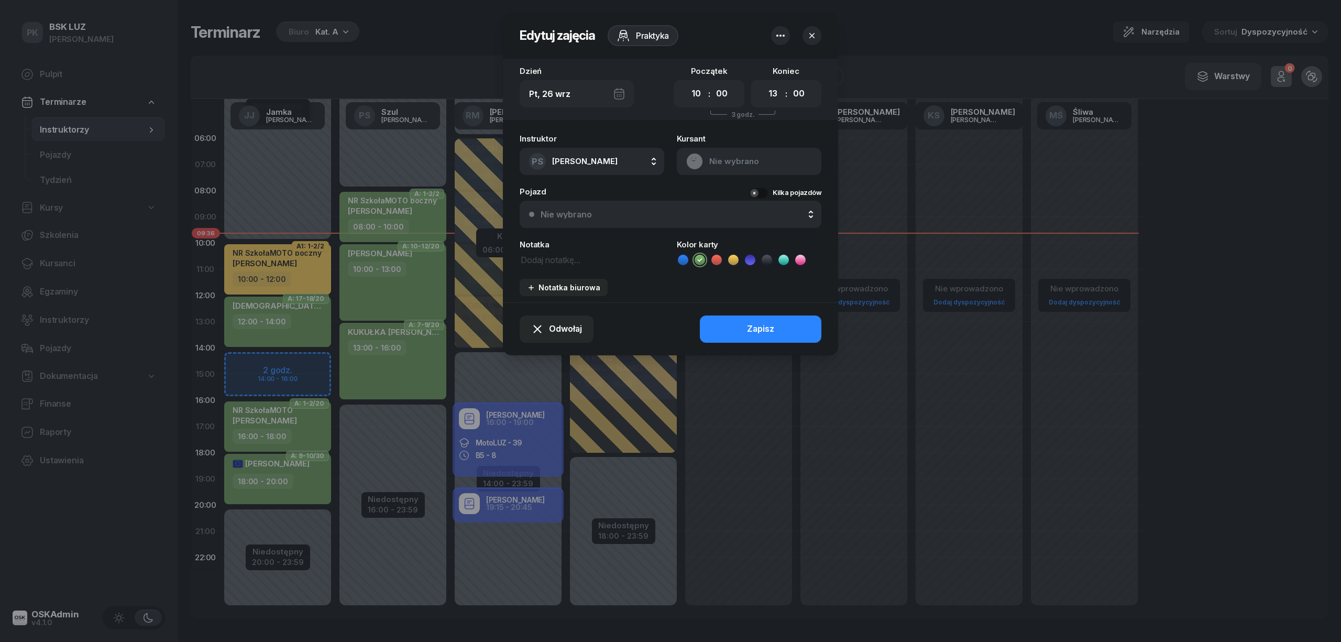
click at [418, 297] on div at bounding box center [670, 321] width 1341 height 642
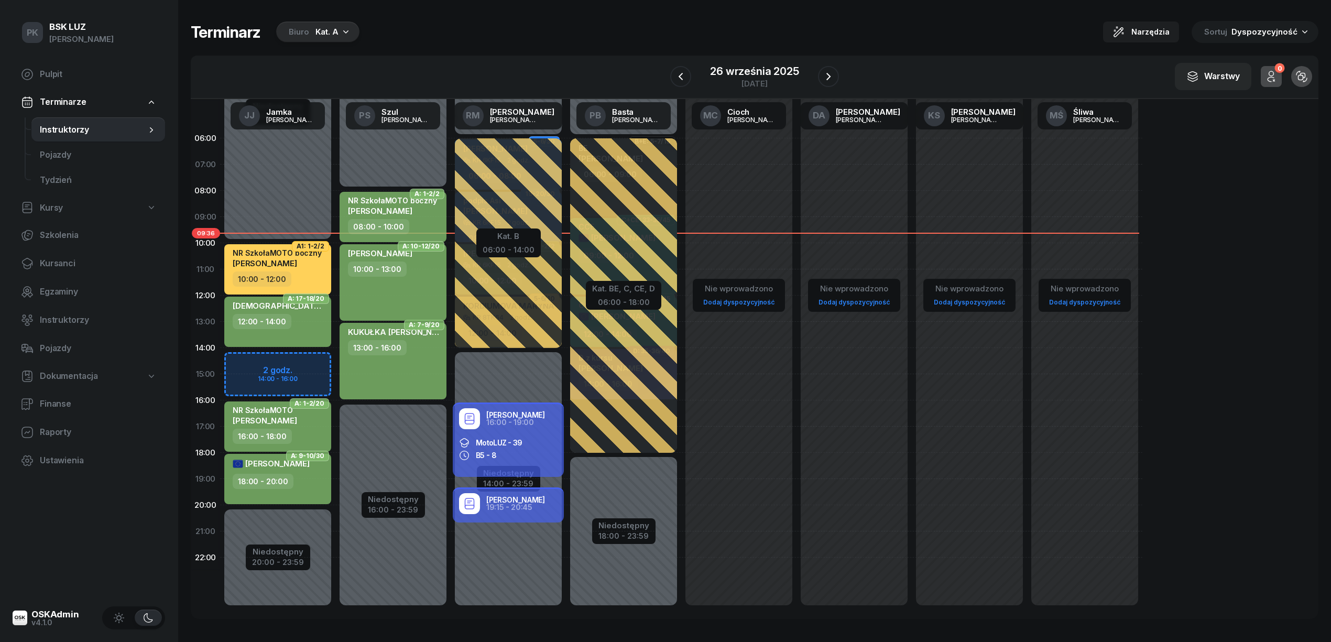
click at [418, 297] on div "SEWERYN KAMIL 10:00 - 13:00" at bounding box center [392, 282] width 107 height 76
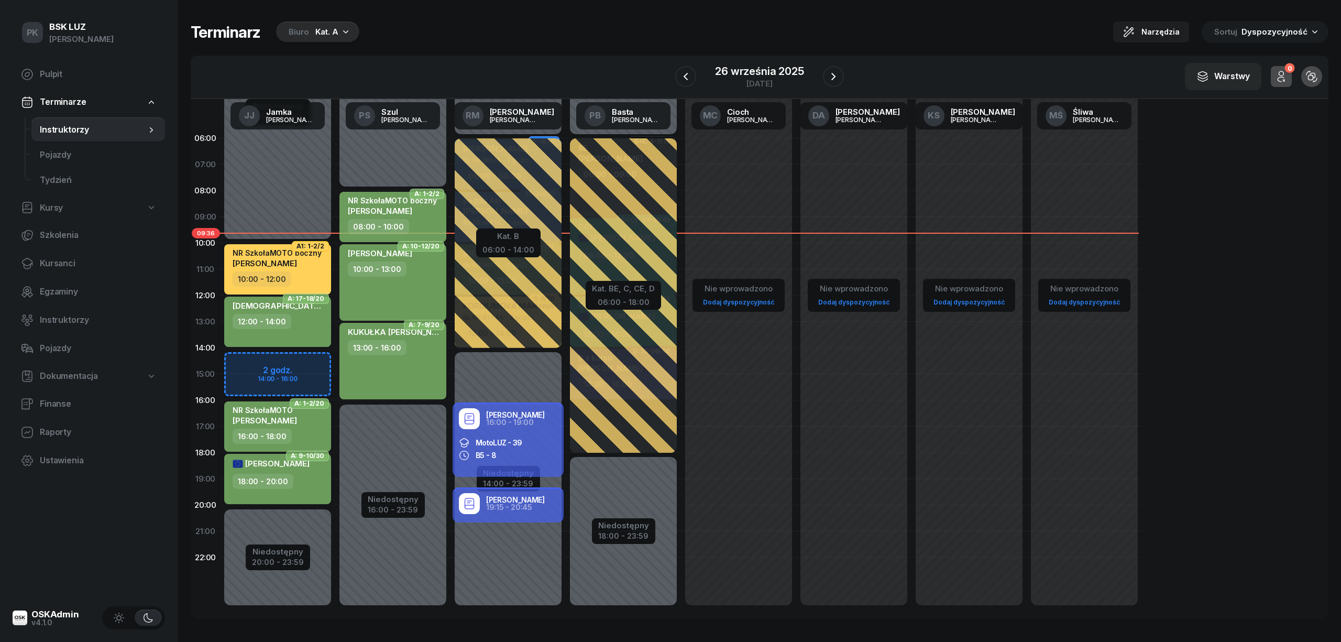
select select "10"
select select "13"
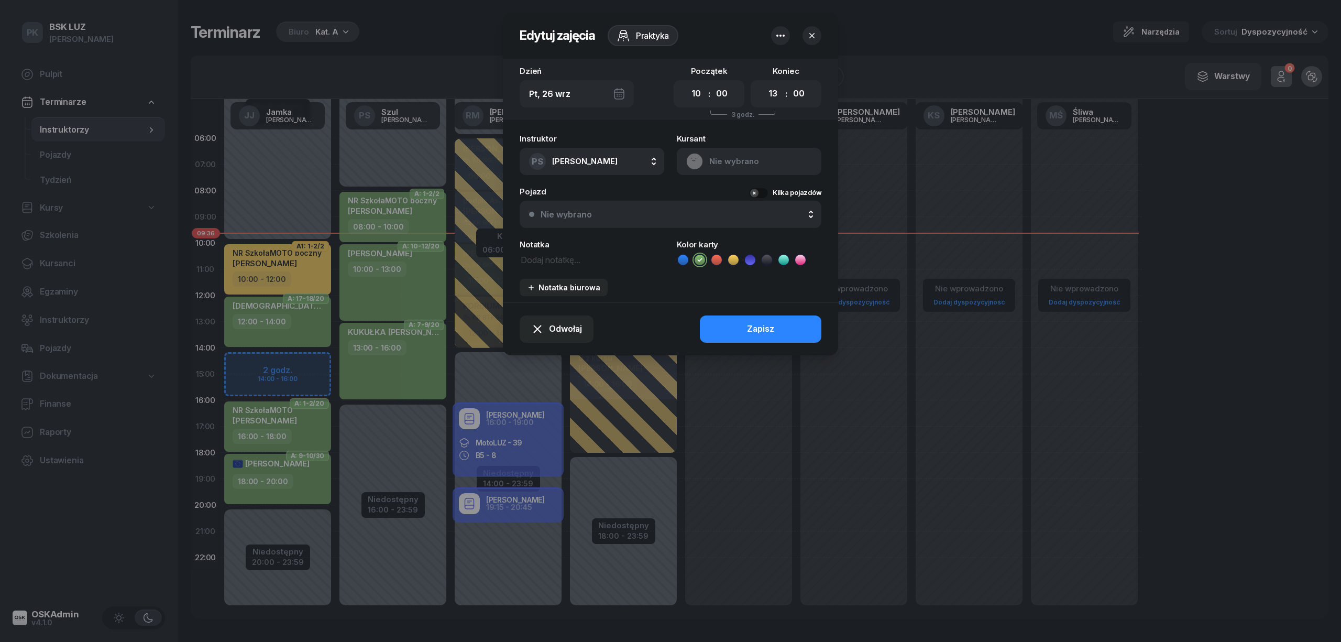
click at [416, 297] on div at bounding box center [670, 321] width 1341 height 642
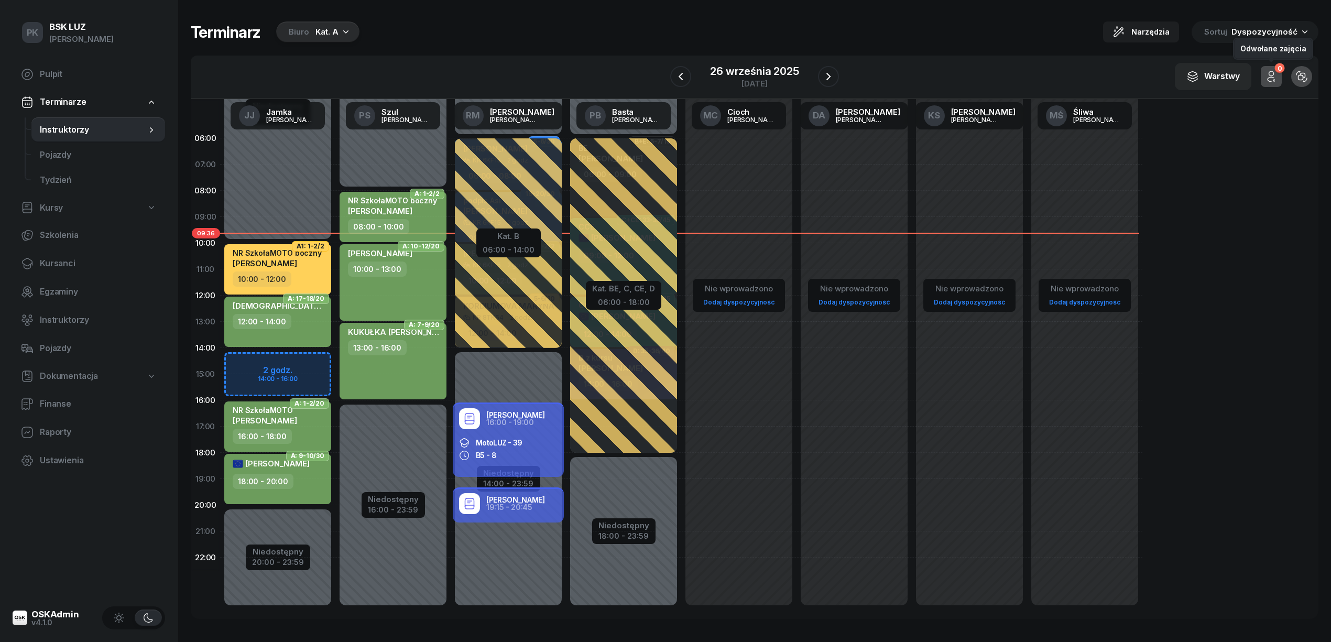
click at [1270, 80] on icon "button" at bounding box center [1271, 76] width 13 height 13
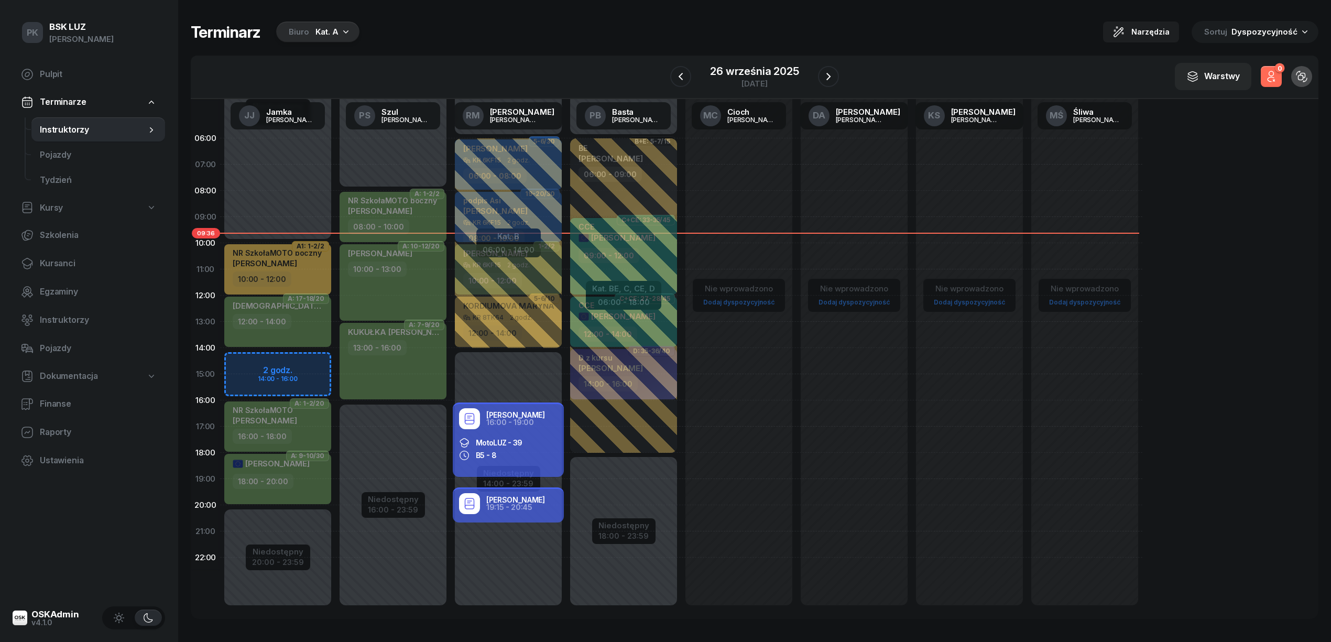
click at [441, 275] on div "SEWERYN KAMIL 10:00 - 13:00" at bounding box center [392, 282] width 107 height 76
select select "10"
select select "13"
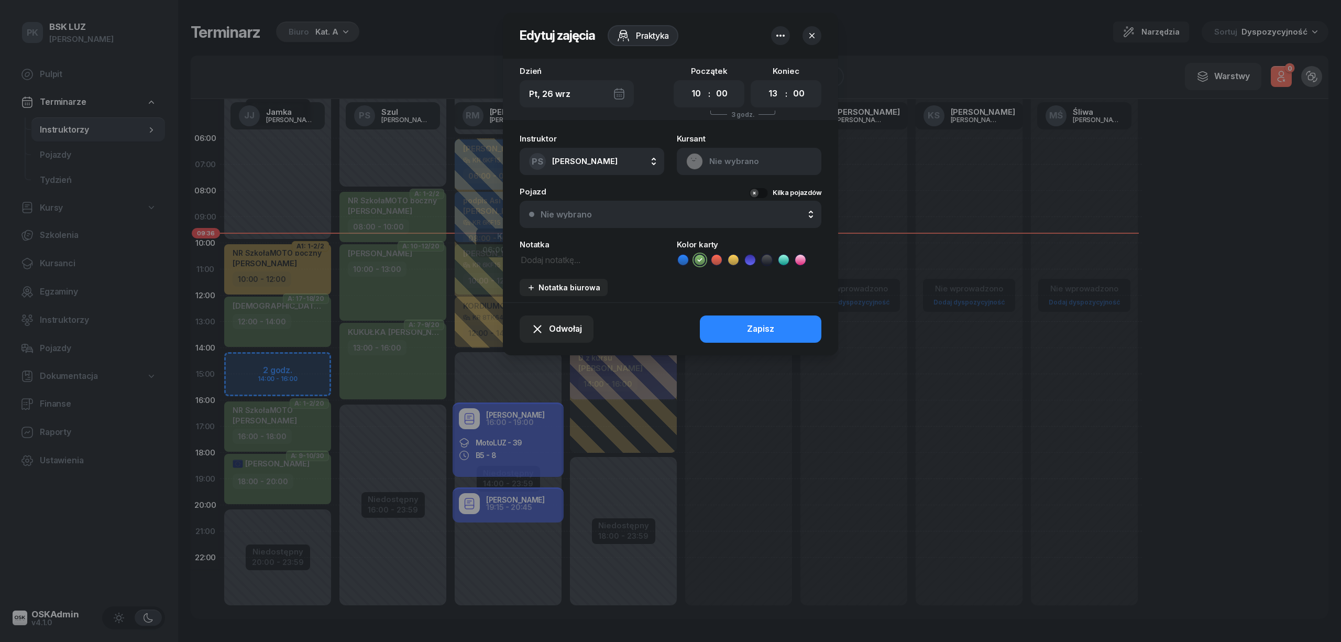
click at [816, 41] on button "button" at bounding box center [812, 35] width 19 height 19
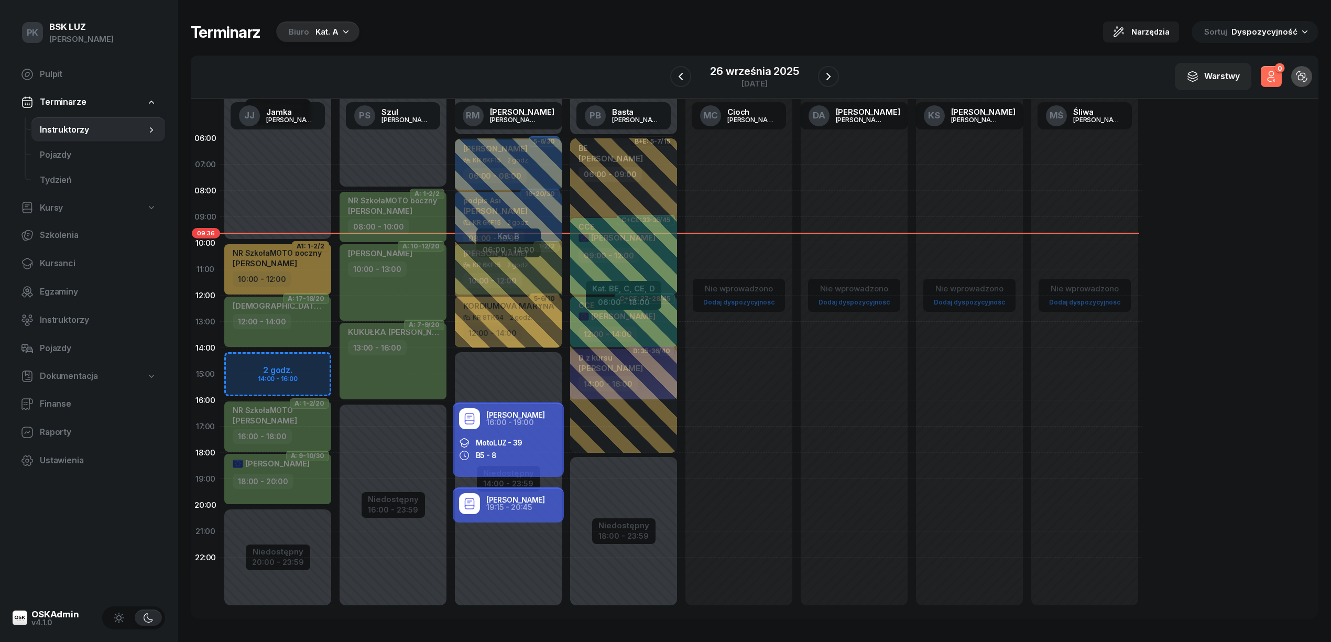
click at [402, 249] on span "A: 10-12/20" at bounding box center [421, 246] width 47 height 10
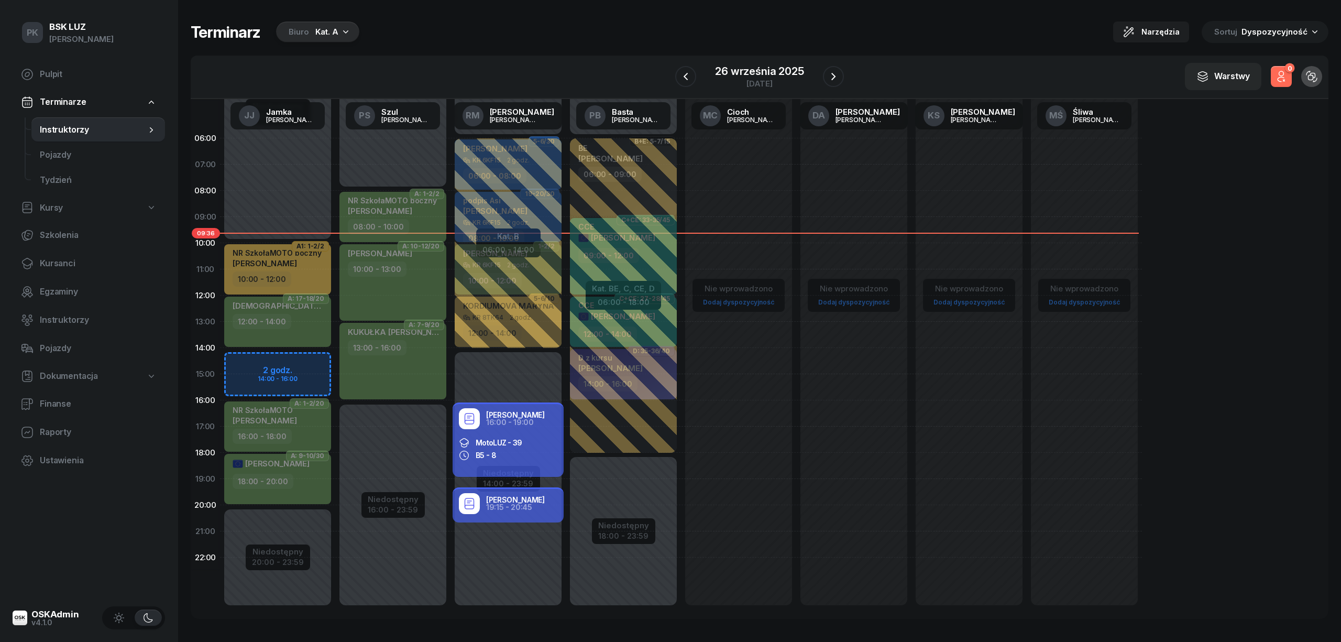
select select "10"
select select "13"
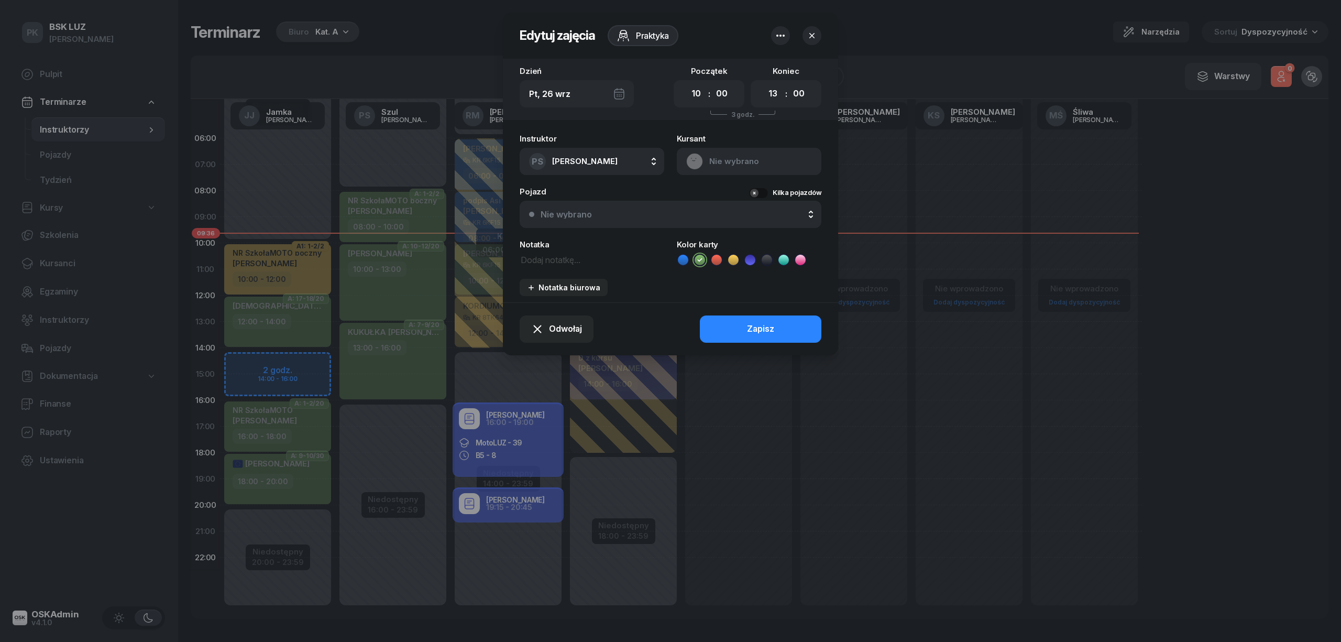
click at [815, 30] on icon "button" at bounding box center [812, 35] width 10 height 10
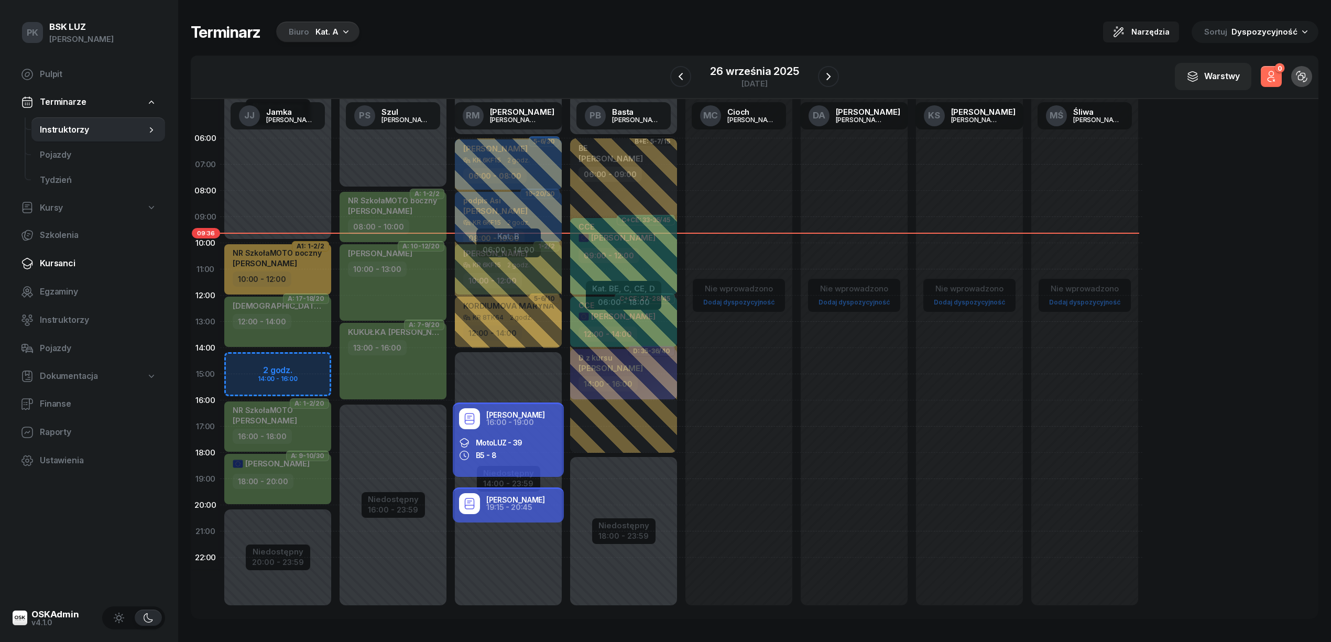
click at [64, 262] on span "Kursanci" at bounding box center [98, 264] width 117 height 14
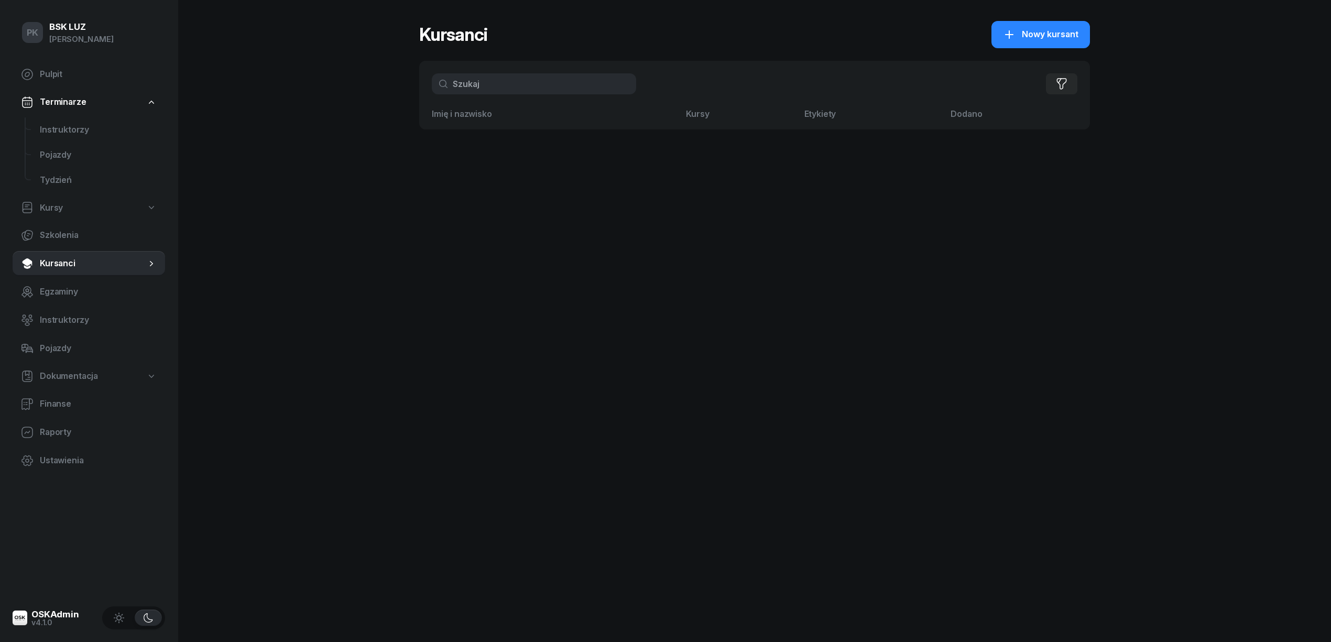
click at [484, 89] on input "text" at bounding box center [534, 83] width 204 height 21
type input "sew"
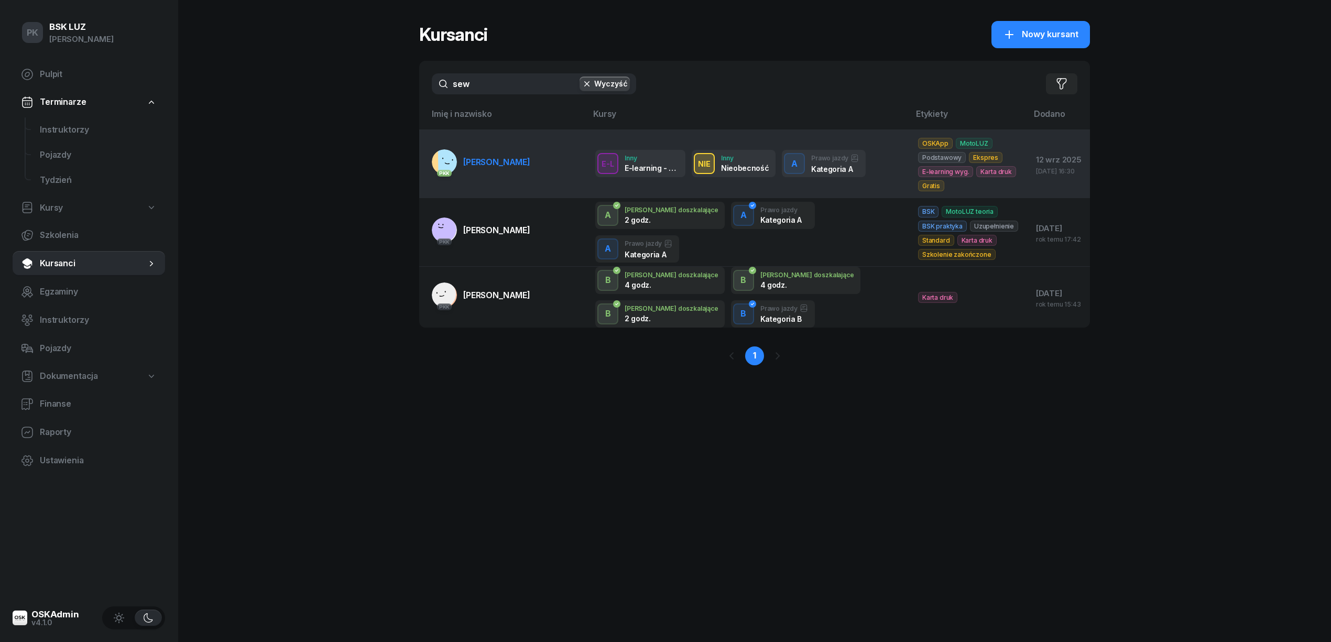
click at [512, 167] on span "SEWERYN KAMIL" at bounding box center [496, 162] width 67 height 10
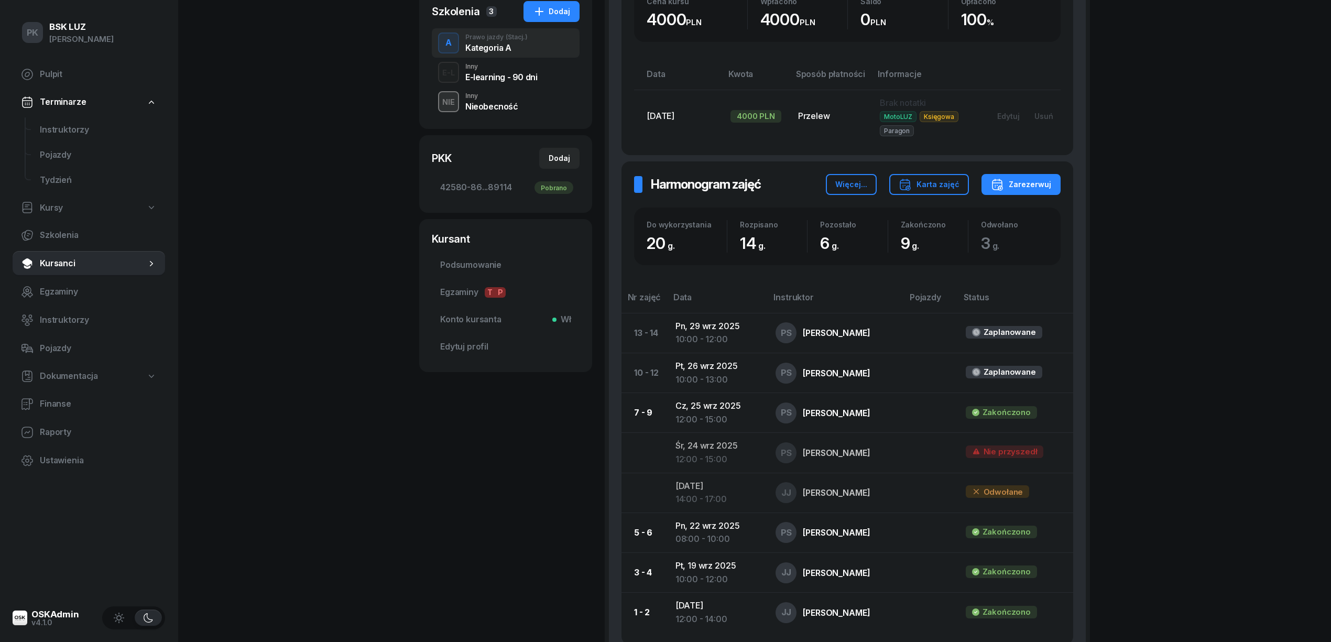
scroll to position [279, 0]
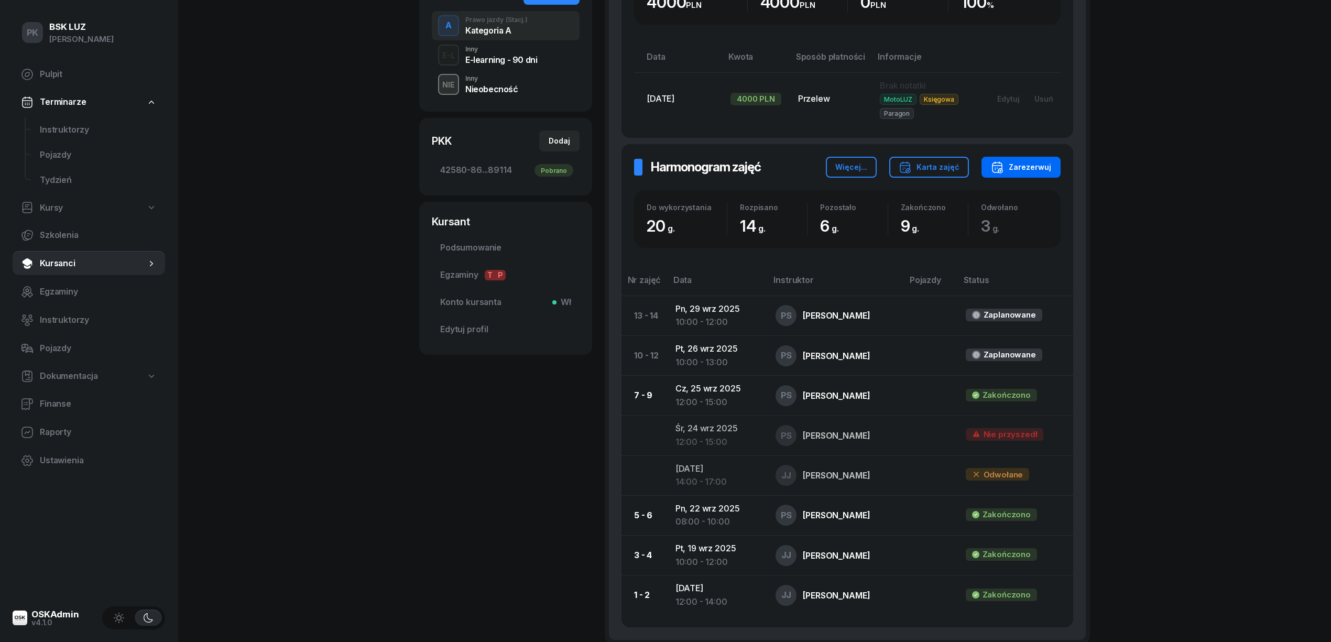
click at [1032, 168] on div "Zarezerwuj" at bounding box center [1021, 167] width 60 height 13
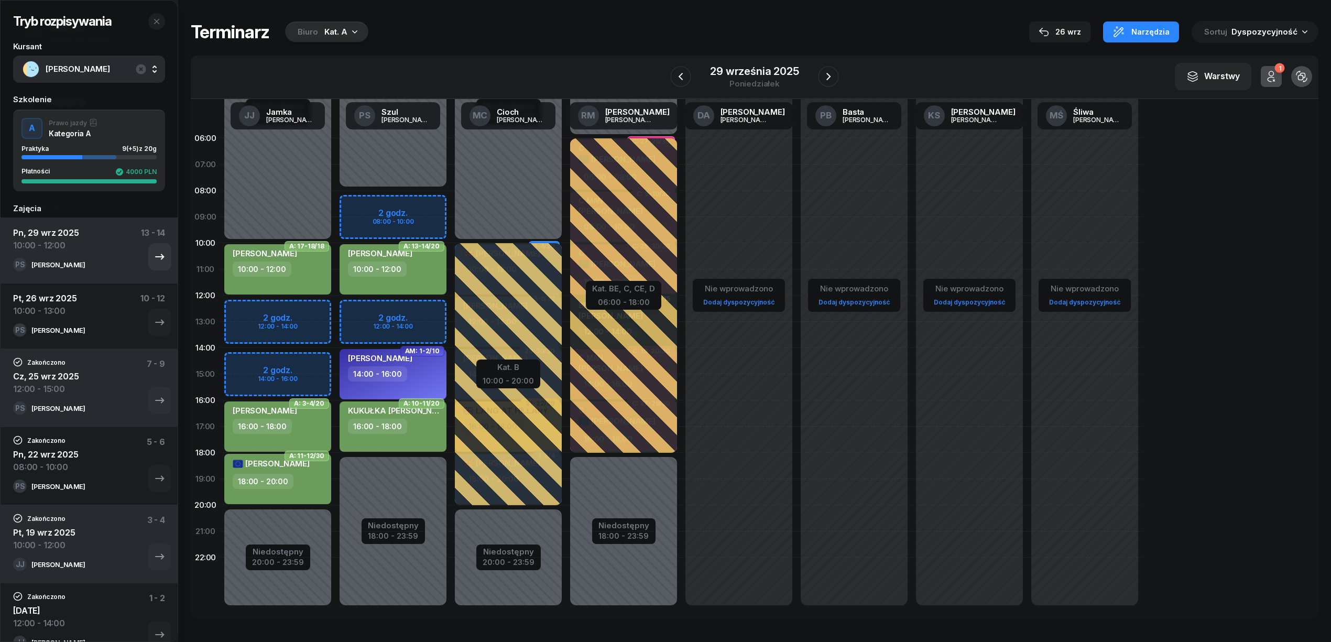
click at [84, 268] on div "PS Piotr Szul" at bounding box center [74, 265] width 122 height 14
click at [137, 261] on div "PS Piotr Szul" at bounding box center [89, 266] width 152 height 17
click at [153, 258] on icon "button" at bounding box center [159, 256] width 13 height 13
click at [828, 70] on icon "button" at bounding box center [828, 76] width 13 height 13
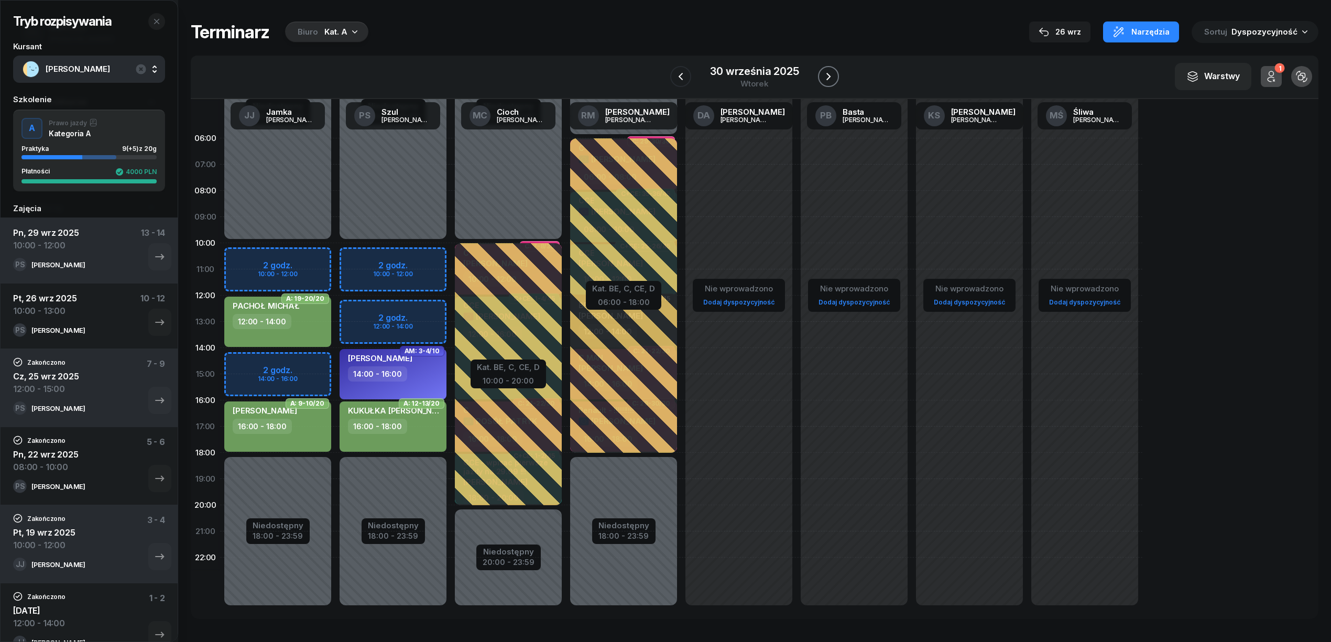
click at [826, 73] on icon "button" at bounding box center [828, 76] width 13 height 13
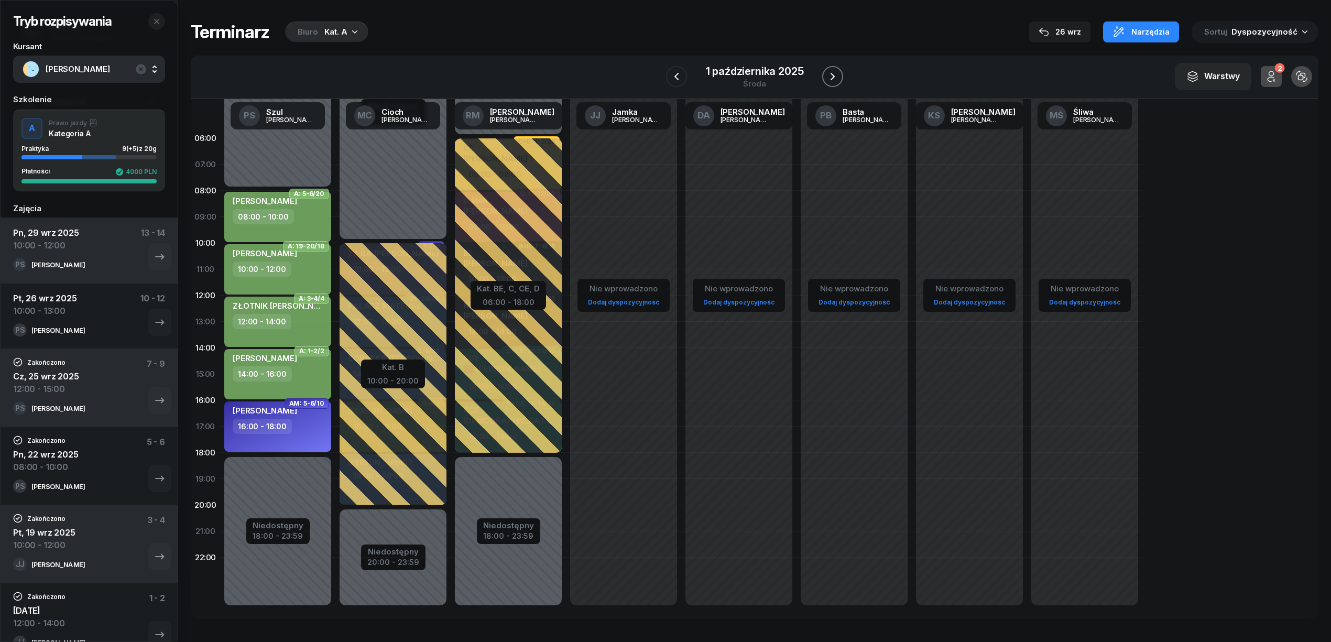
click at [826, 73] on icon "button" at bounding box center [832, 76] width 13 height 13
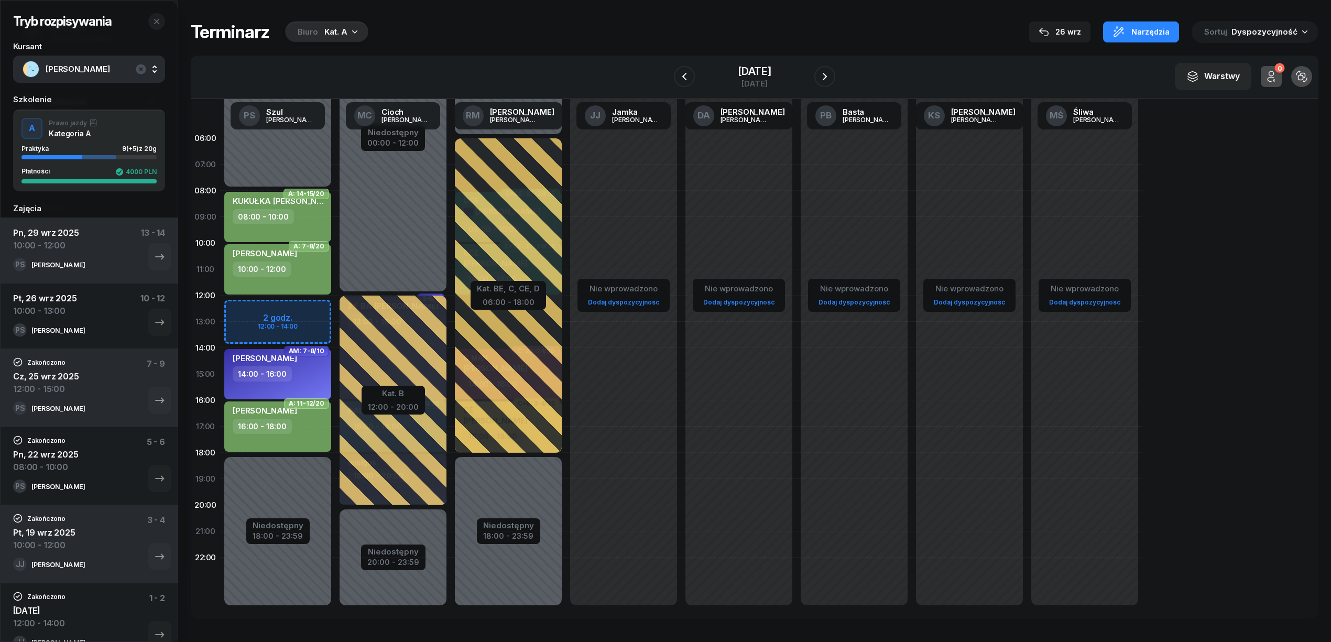
click at [662, 78] on div "W Wybierz AK Koryciński Artur BP Pająk Bogusław DA Arendarczyk Damian DP Pawłow…" at bounding box center [754, 77] width 1127 height 43
click at [678, 80] on icon "button" at bounding box center [684, 76] width 13 height 13
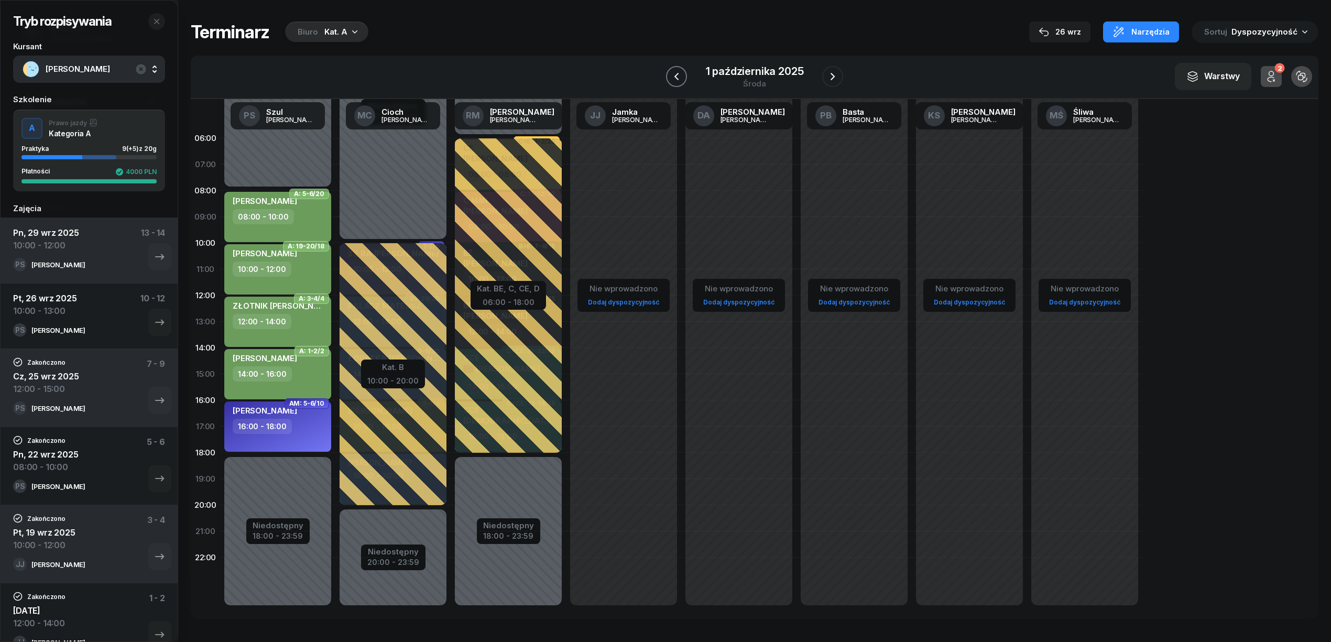
click at [673, 80] on icon "button" at bounding box center [676, 76] width 13 height 13
click at [673, 80] on button "button" at bounding box center [680, 76] width 21 height 21
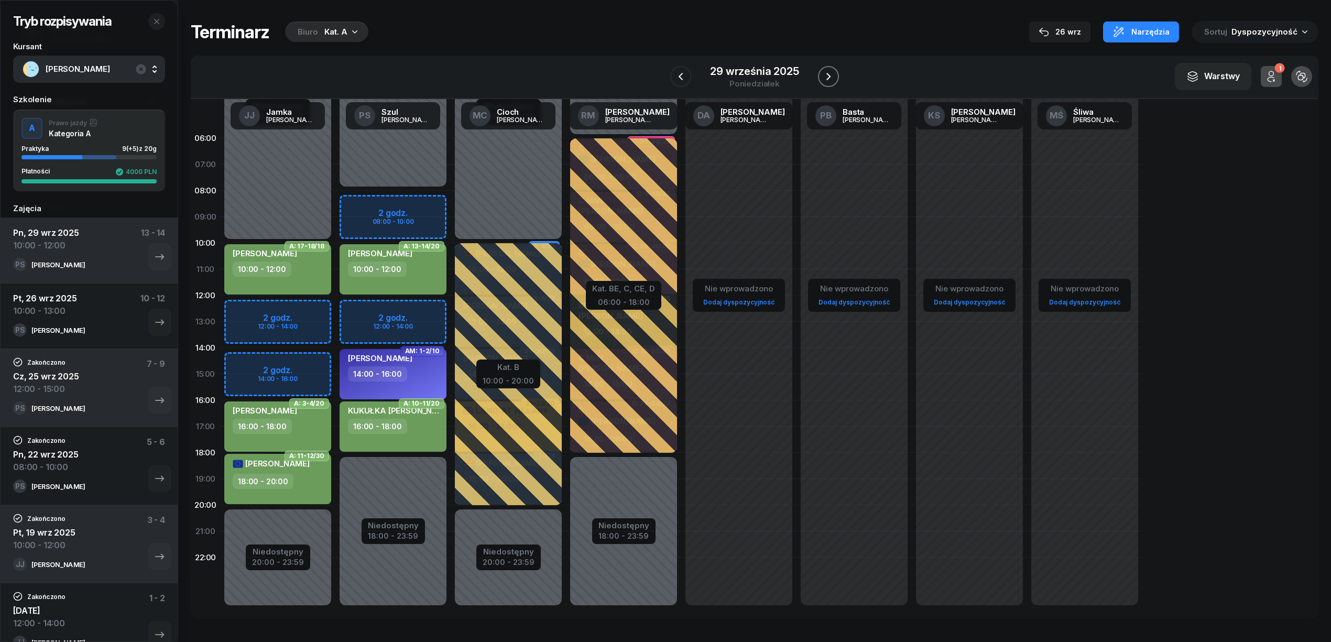
click at [824, 76] on icon "button" at bounding box center [828, 76] width 13 height 13
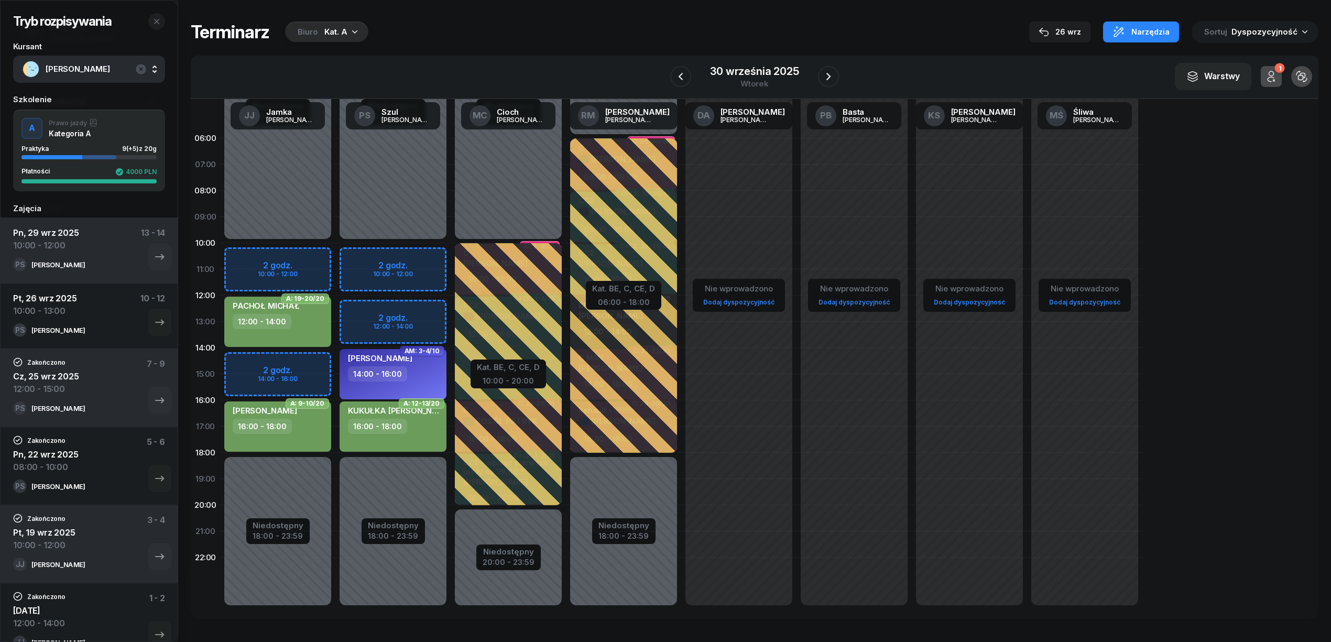
click at [428, 306] on div "Niedostępny 00:00 - 10:00 Niedostępny 18:00 - 23:59 2 godz. 10:00 - 12:00 2 god…" at bounding box center [392, 374] width 115 height 498
select select "12"
select select "14"
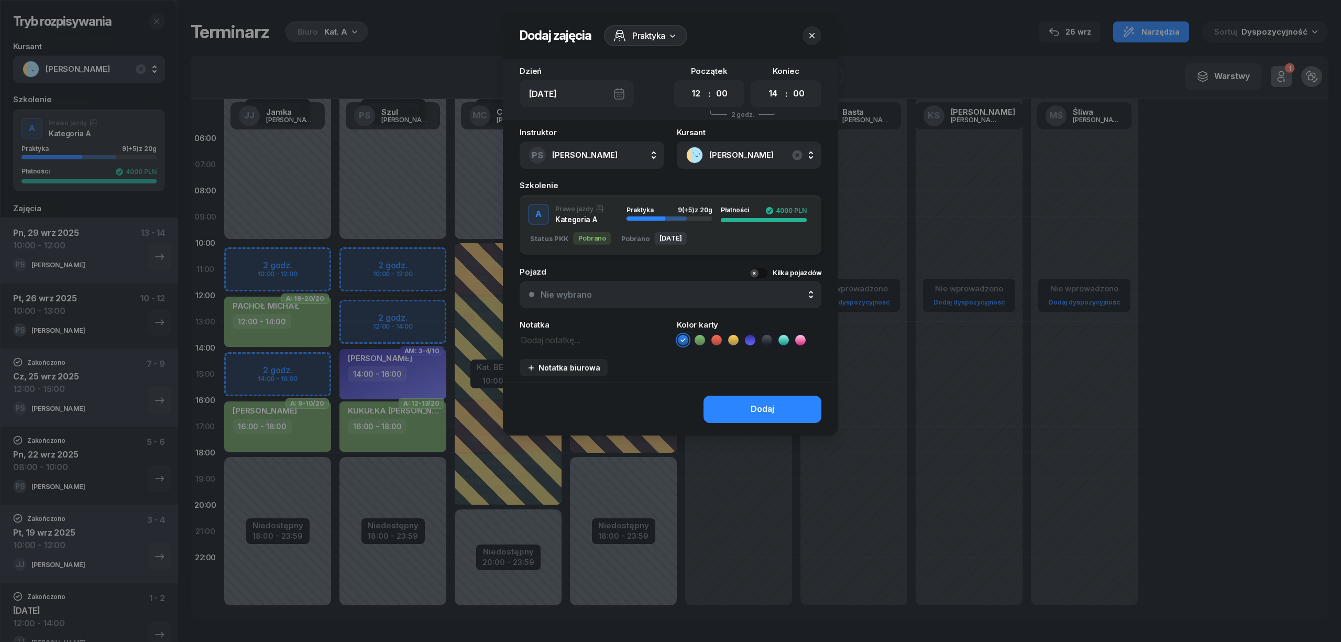
click at [708, 337] on ul at bounding box center [749, 340] width 145 height 13
click at [701, 338] on icon at bounding box center [700, 340] width 10 height 10
click at [748, 403] on button "Dodaj" at bounding box center [763, 409] width 118 height 27
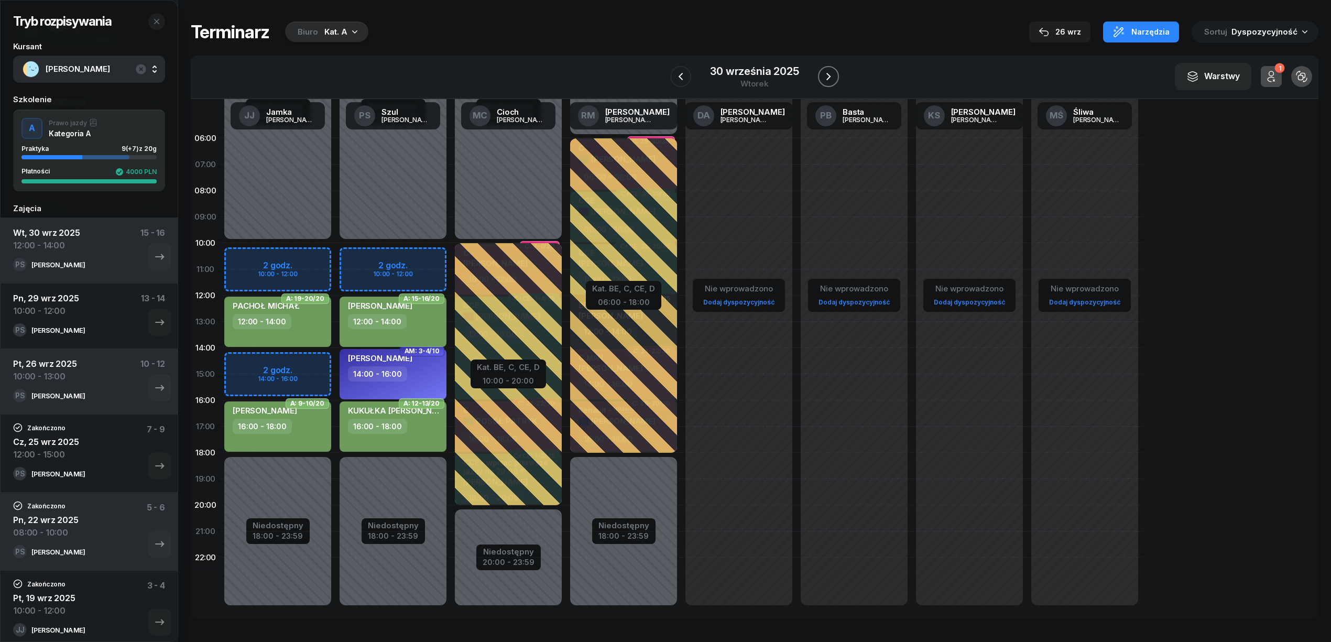
click at [824, 74] on icon "button" at bounding box center [828, 76] width 13 height 13
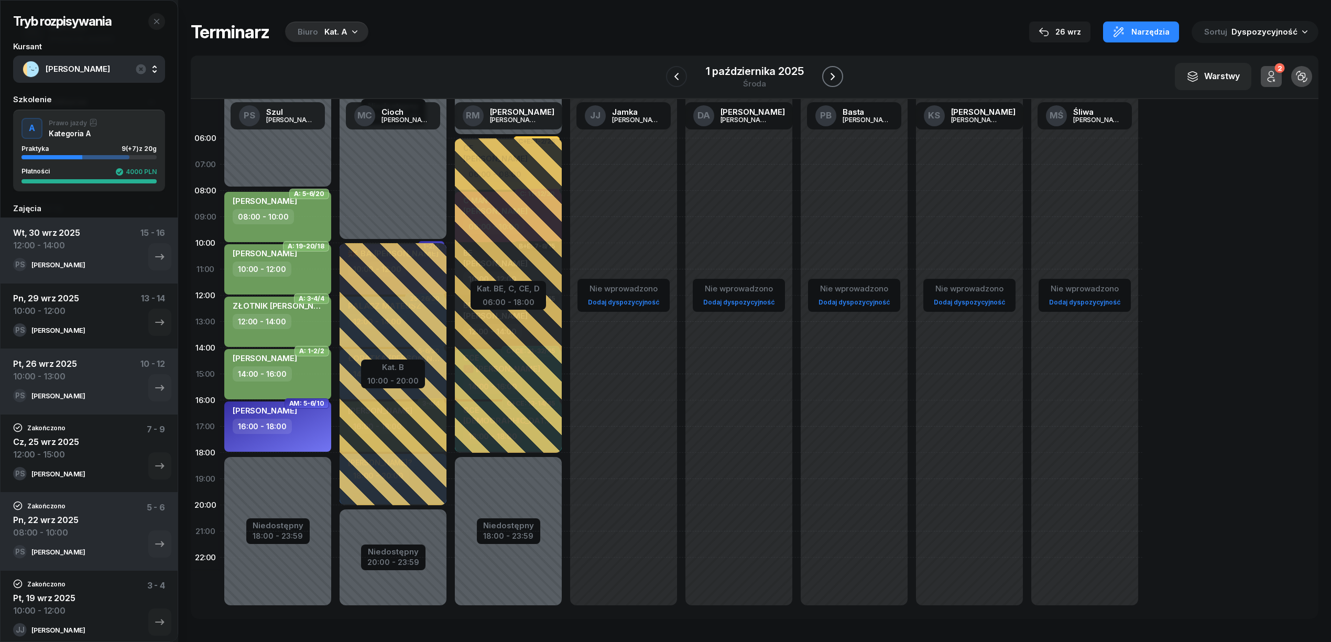
click at [824, 74] on button "button" at bounding box center [832, 76] width 21 height 21
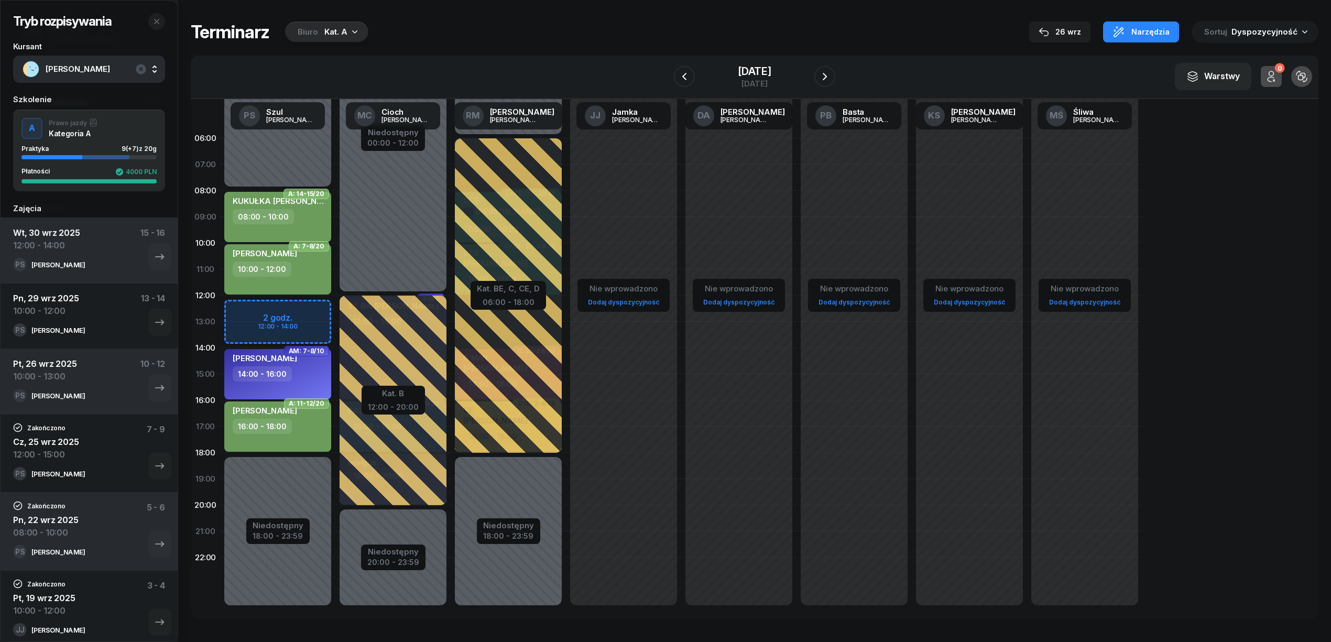
click at [319, 309] on div "Niedostępny 00:00 - 08:00 Niedostępny 18:00 - 23:59 2 godz. 12:00 - 14:00 A: 14…" at bounding box center [277, 374] width 115 height 498
select select "12"
select select "14"
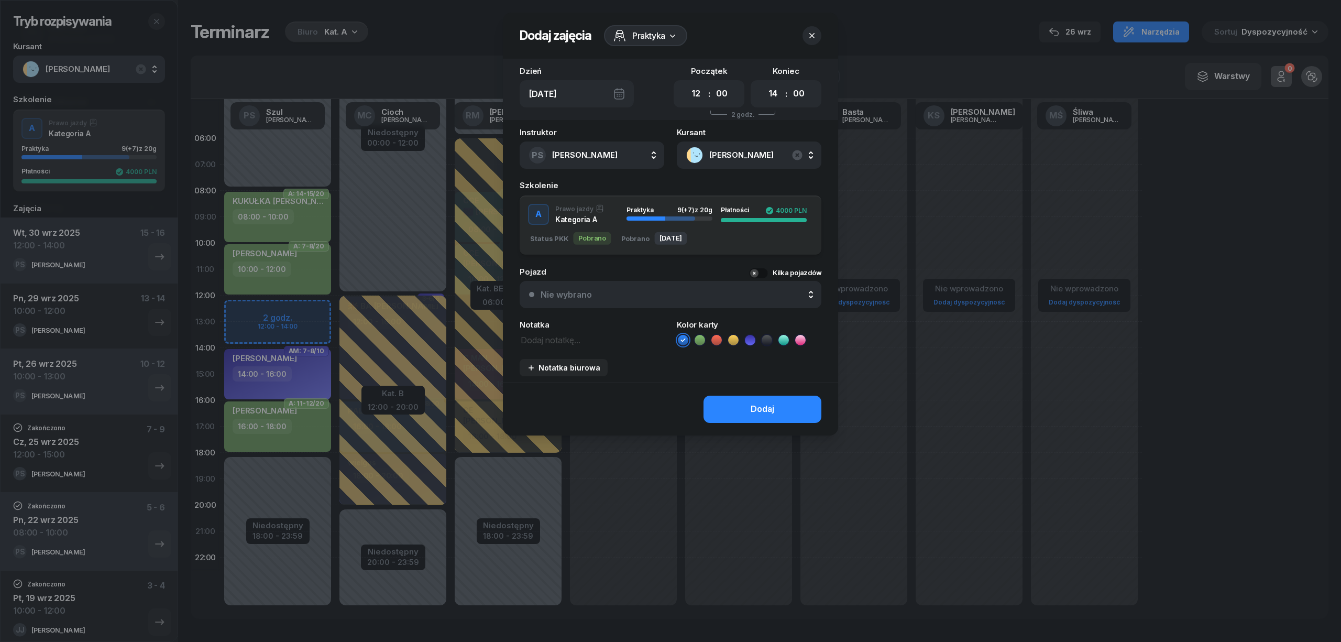
click at [702, 340] on icon at bounding box center [700, 340] width 10 height 10
click at [742, 403] on button "Dodaj" at bounding box center [763, 409] width 118 height 27
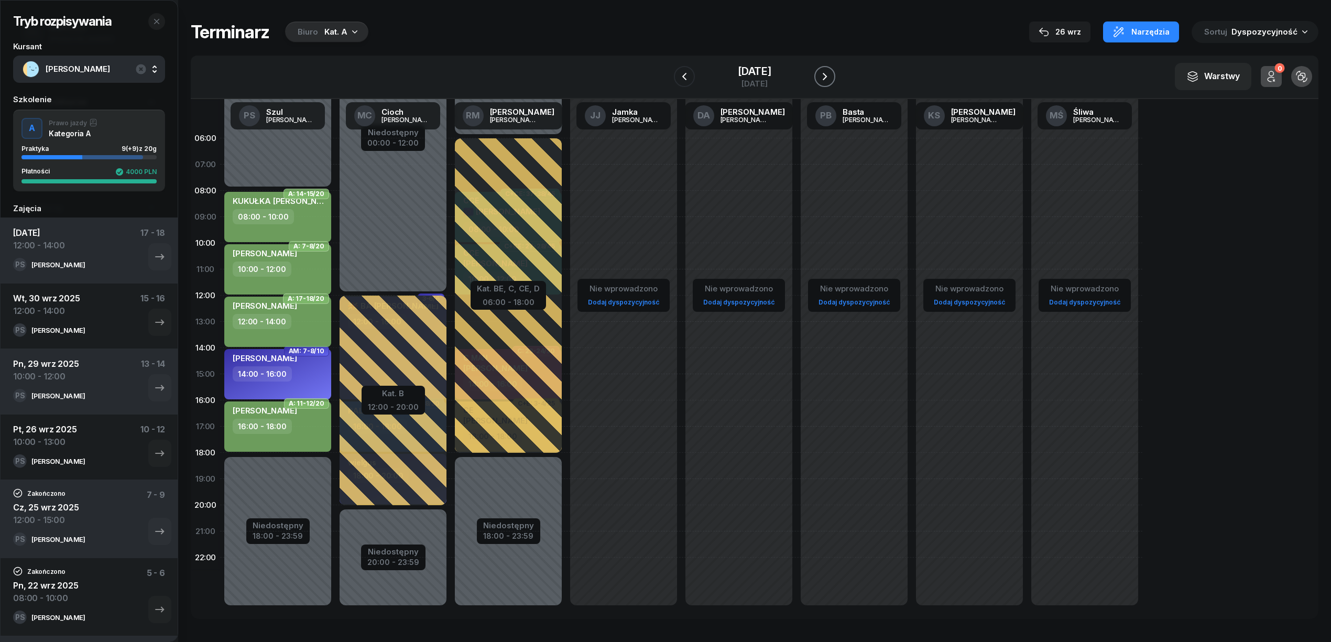
click at [831, 74] on icon "button" at bounding box center [824, 76] width 13 height 13
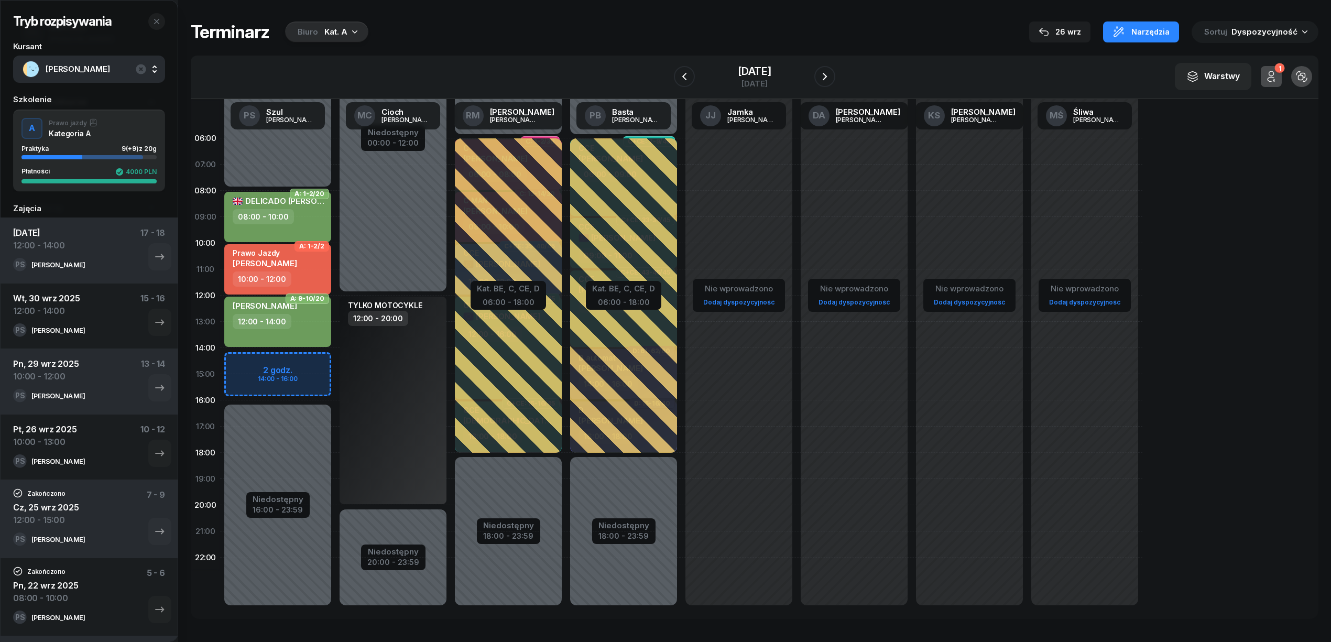
click at [315, 363] on div "Niedostępny 00:00 - 08:00 Niedostępny 16:00 - 23:59 2 godz. 14:00 - 16:00 A: 1-…" at bounding box center [277, 374] width 115 height 498
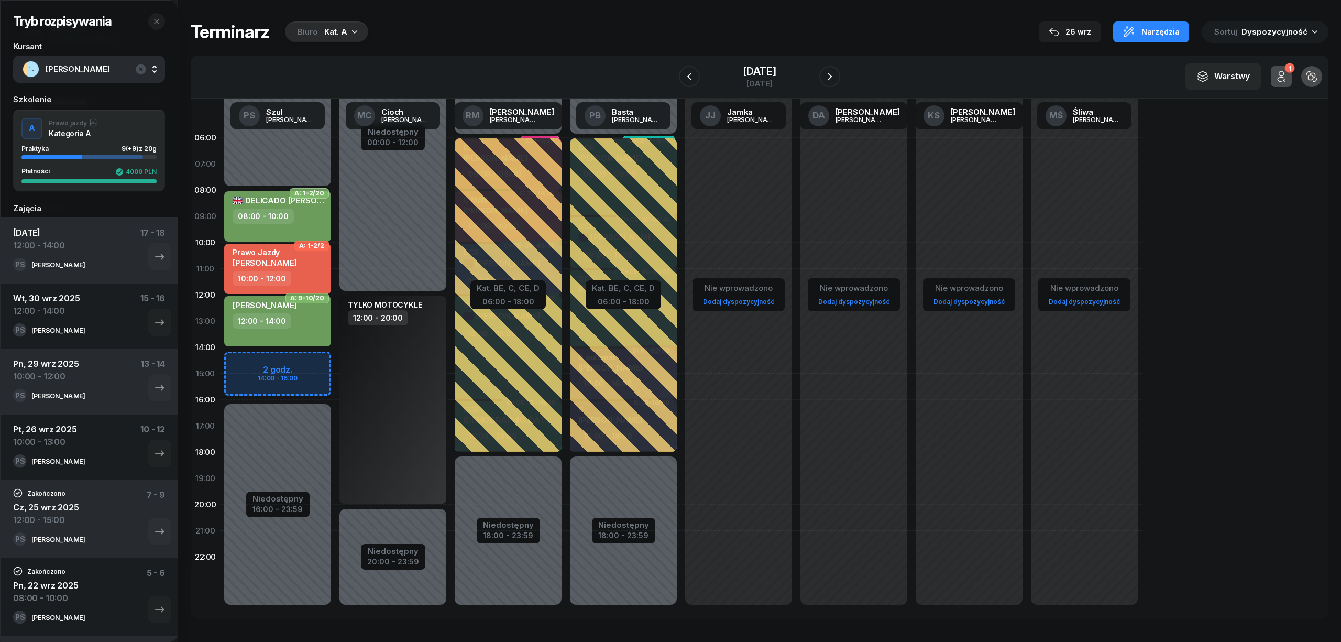
select select "14"
select select "16"
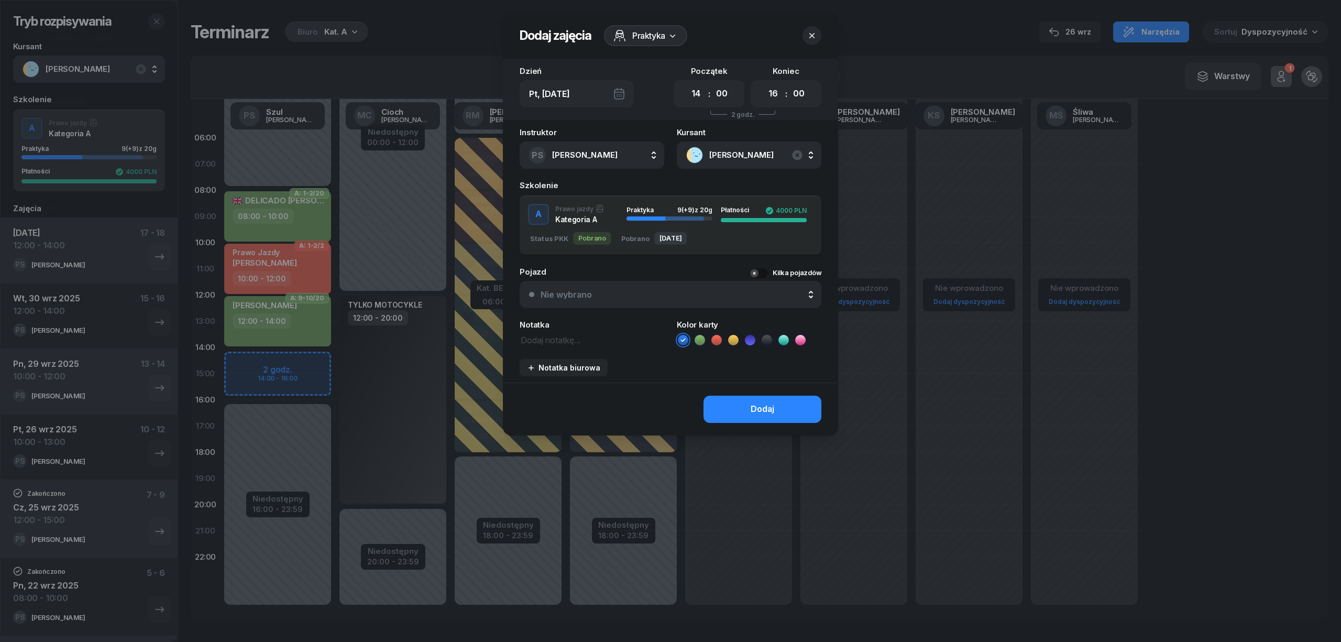
click at [702, 340] on icon at bounding box center [700, 340] width 10 height 10
click at [728, 409] on button "Dodaj" at bounding box center [763, 409] width 118 height 27
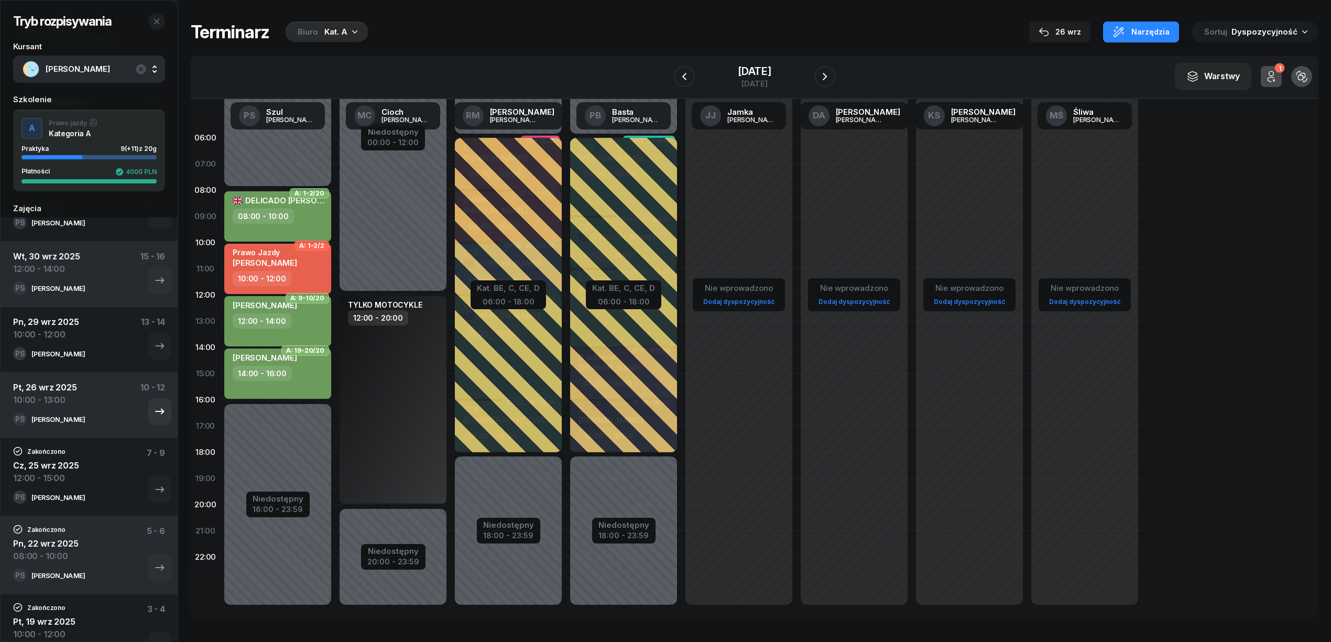
scroll to position [139, 0]
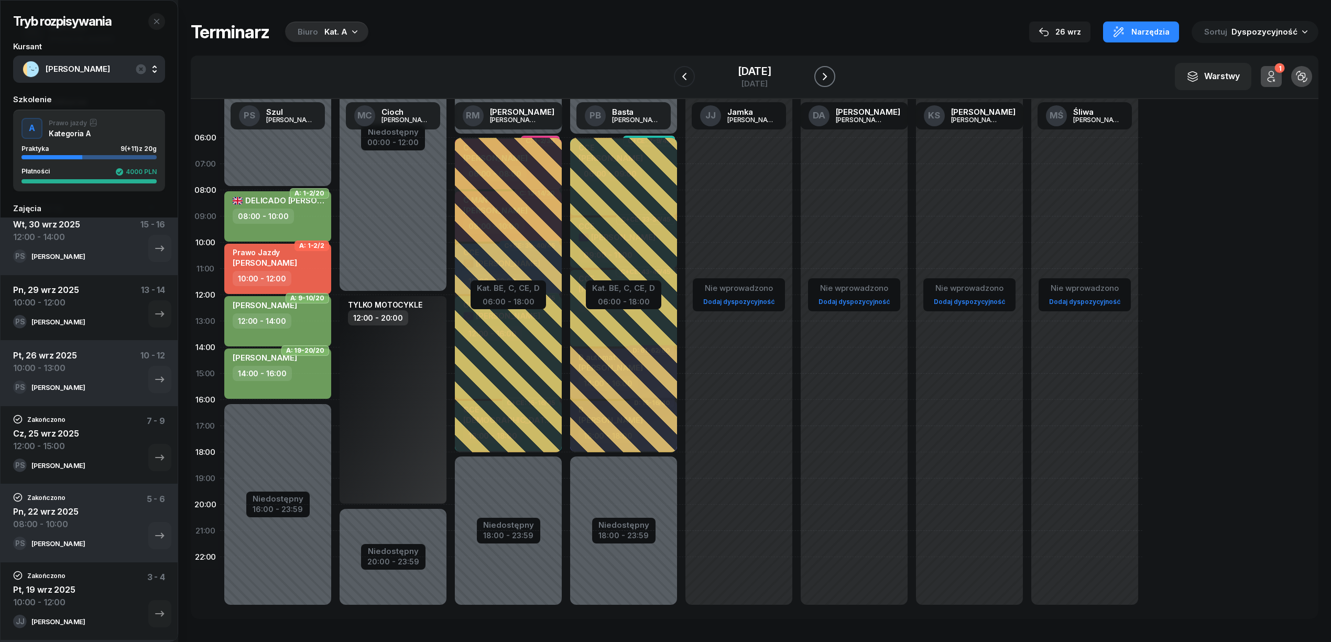
click at [831, 70] on icon "button" at bounding box center [824, 76] width 13 height 13
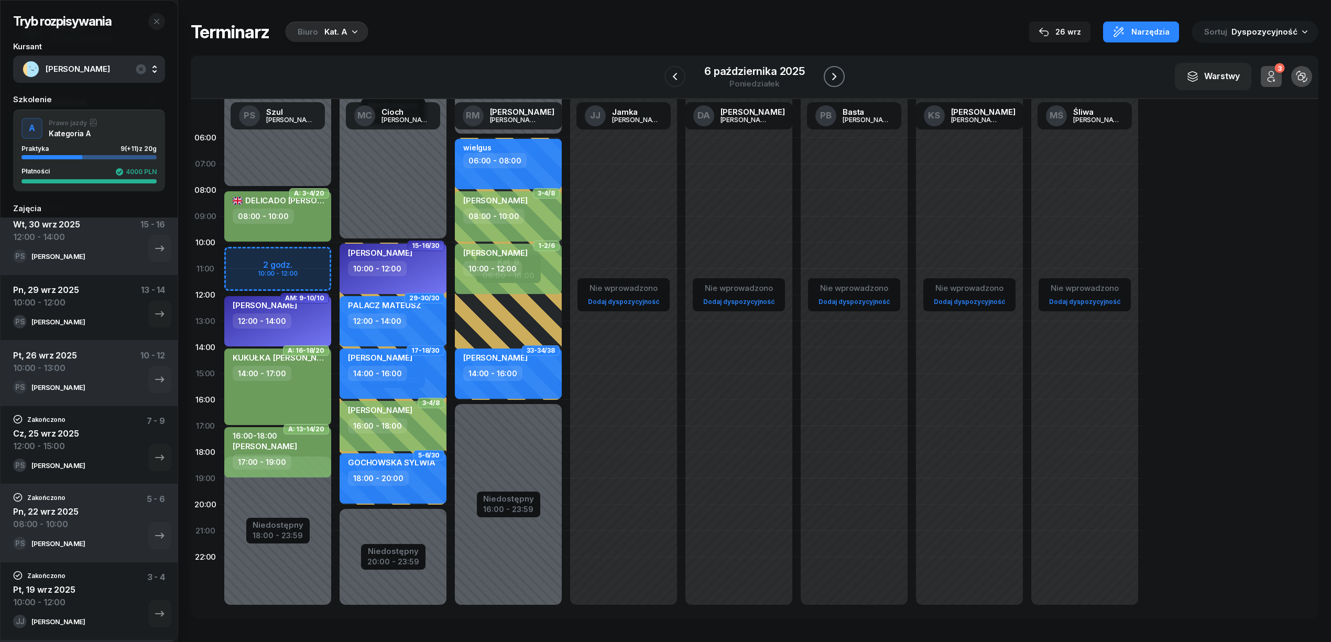
click at [835, 70] on icon "button" at bounding box center [834, 76] width 13 height 13
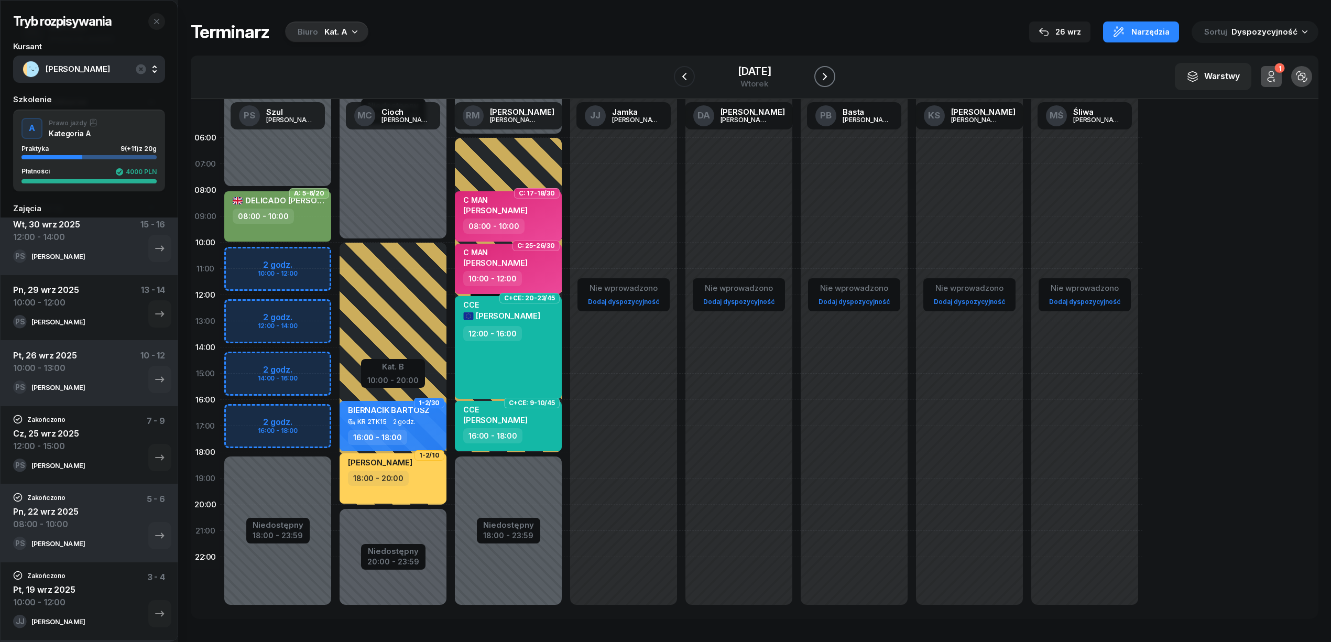
click at [831, 70] on icon "button" at bounding box center [824, 76] width 13 height 13
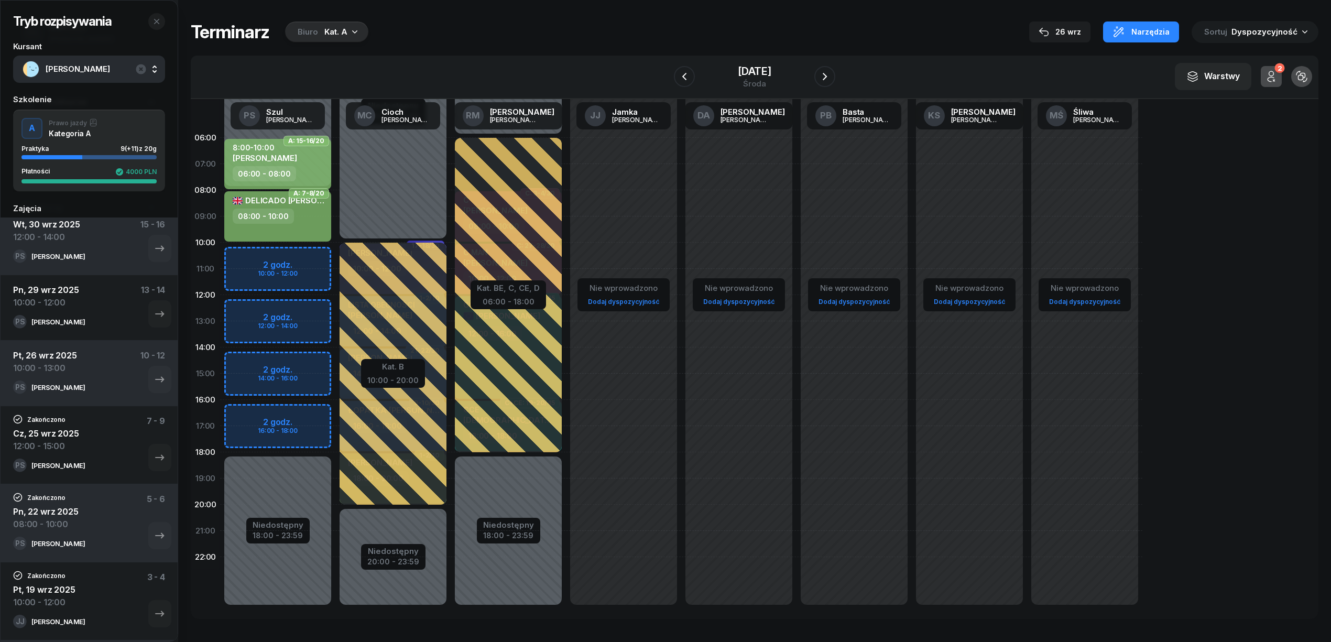
click at [321, 260] on div "Niedostępny 00:00 - 08:00 Niedostępny 18:00 - 23:59 2 godz. 10:00 - 12:00 2 god…" at bounding box center [277, 374] width 115 height 498
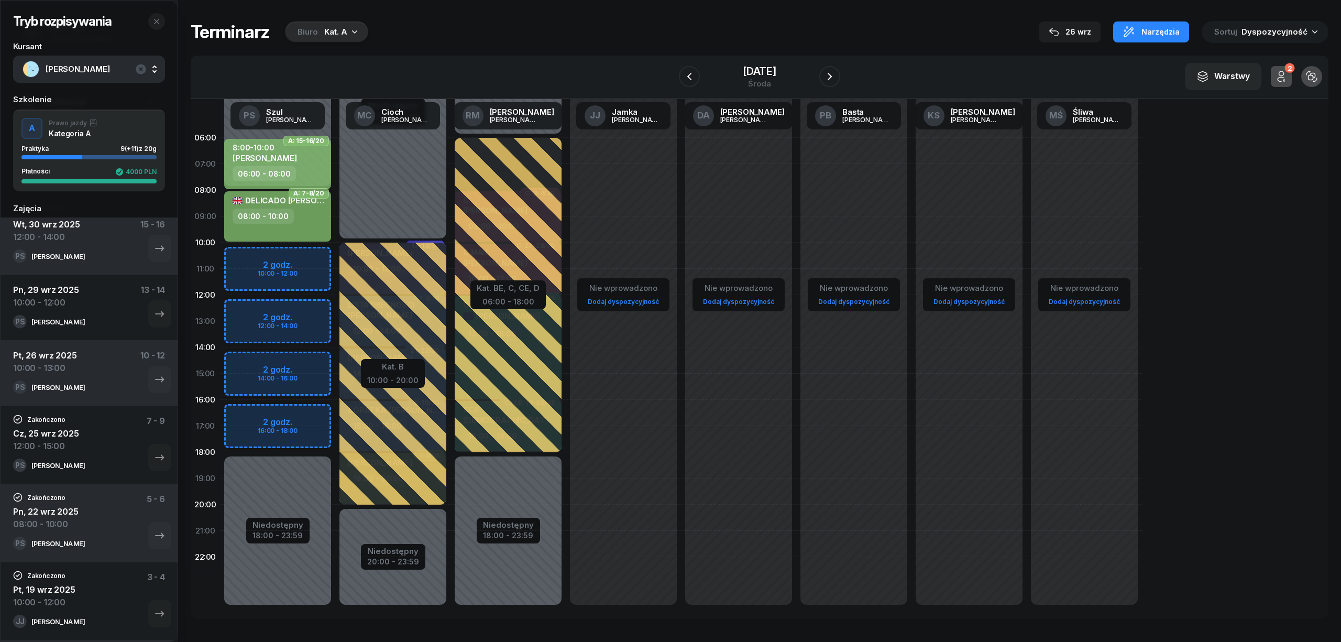
select select "10"
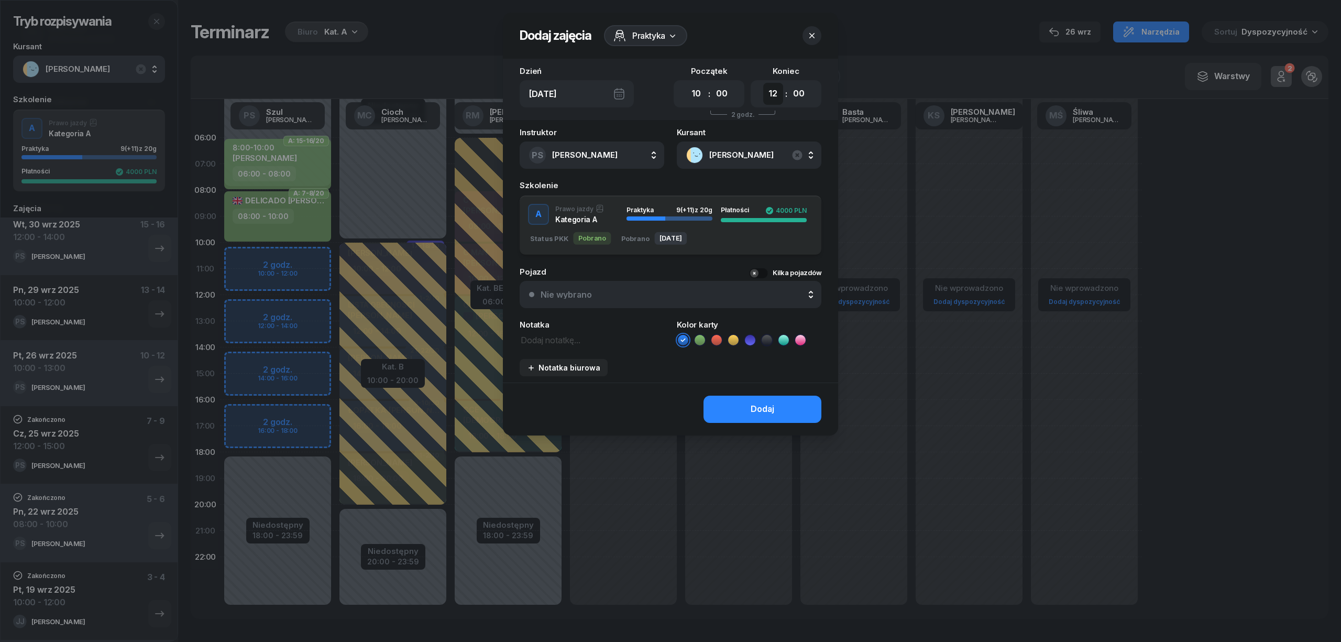
click at [765, 99] on select "00 01 02 03 04 05 06 07 08 09 10 11 12 13 14 15 16 17 18 19 20 21 22 23" at bounding box center [773, 94] width 20 height 22
select select "13"
click at [763, 83] on select "00 01 02 03 04 05 06 07 08 09 10 11 12 13 14 15 16 17 18 19 20 21 22 23" at bounding box center [773, 94] width 20 height 22
click at [696, 341] on icon at bounding box center [700, 340] width 10 height 10
click at [747, 403] on button "Dodaj" at bounding box center [763, 409] width 118 height 27
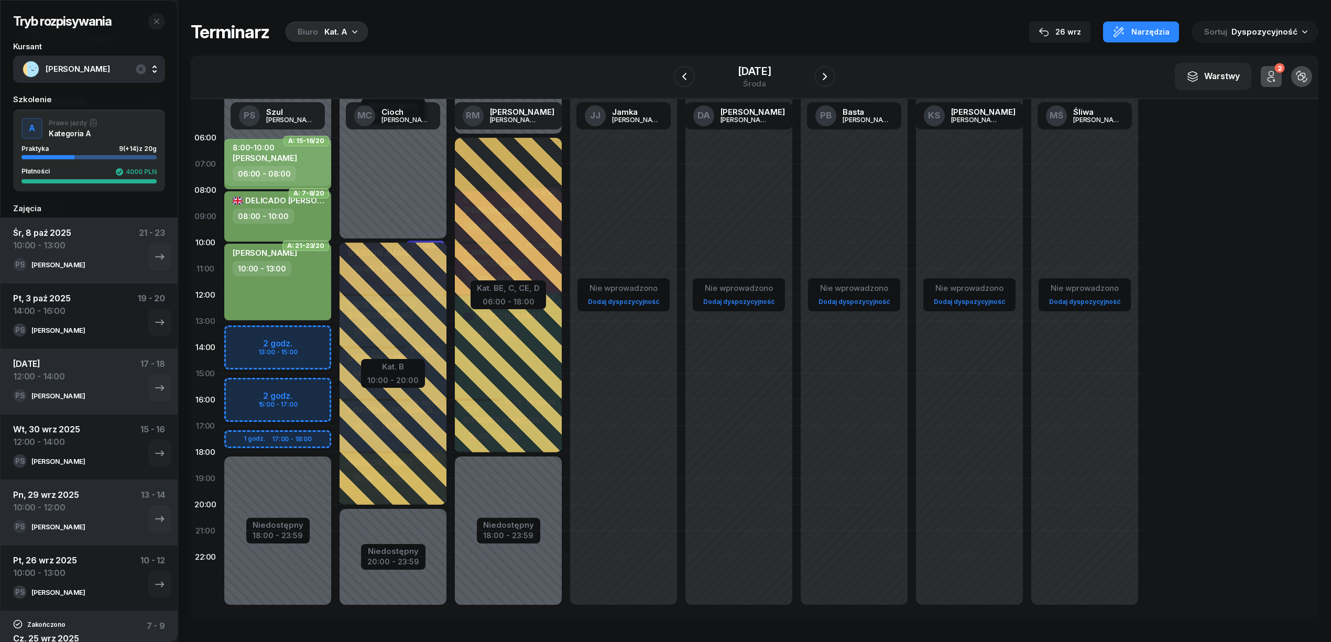
click at [97, 70] on span "[PERSON_NAME]" at bounding box center [101, 69] width 110 height 14
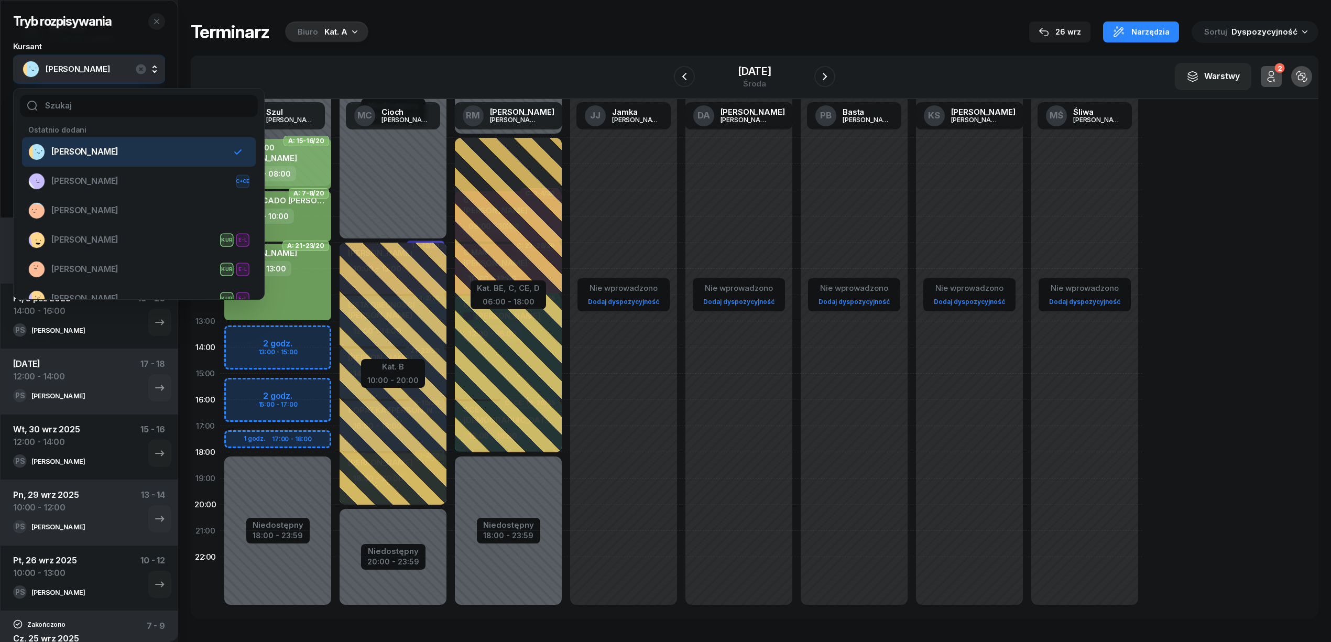
click at [569, 23] on div "Terminarz Biuro Kat. A 26 wrz Narzędzia Sortuj Dyspozycyjność" at bounding box center [754, 32] width 1127 height 22
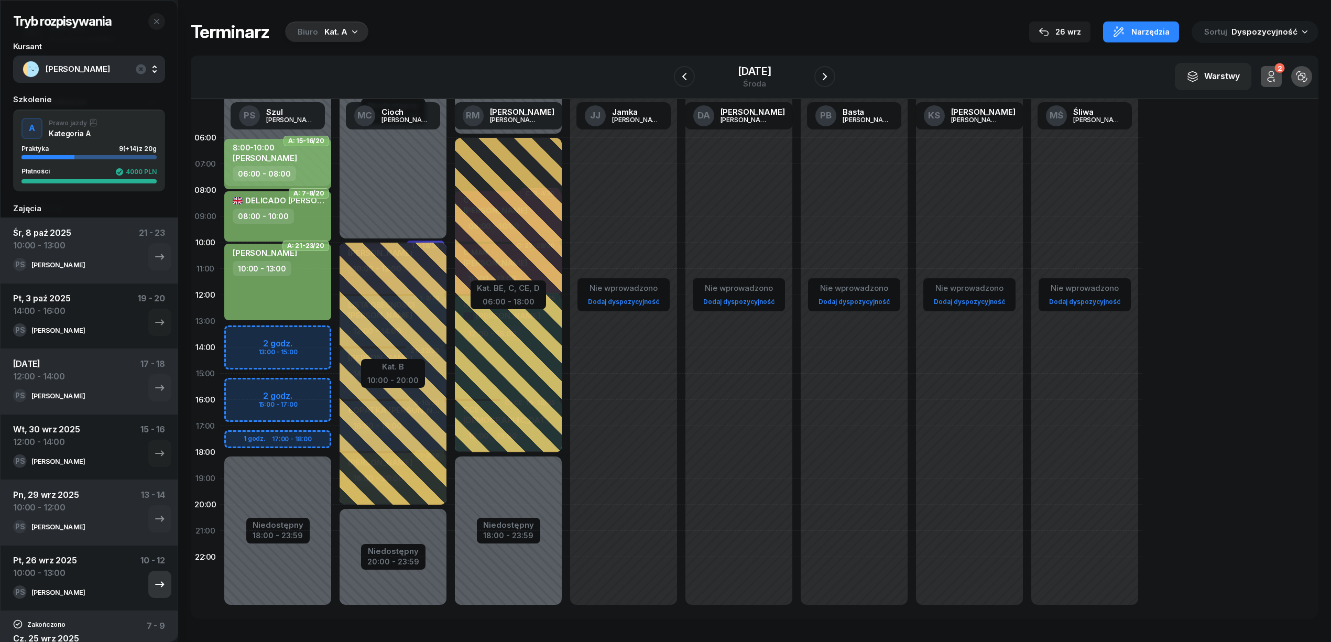
click at [155, 581] on icon "button" at bounding box center [159, 584] width 13 height 13
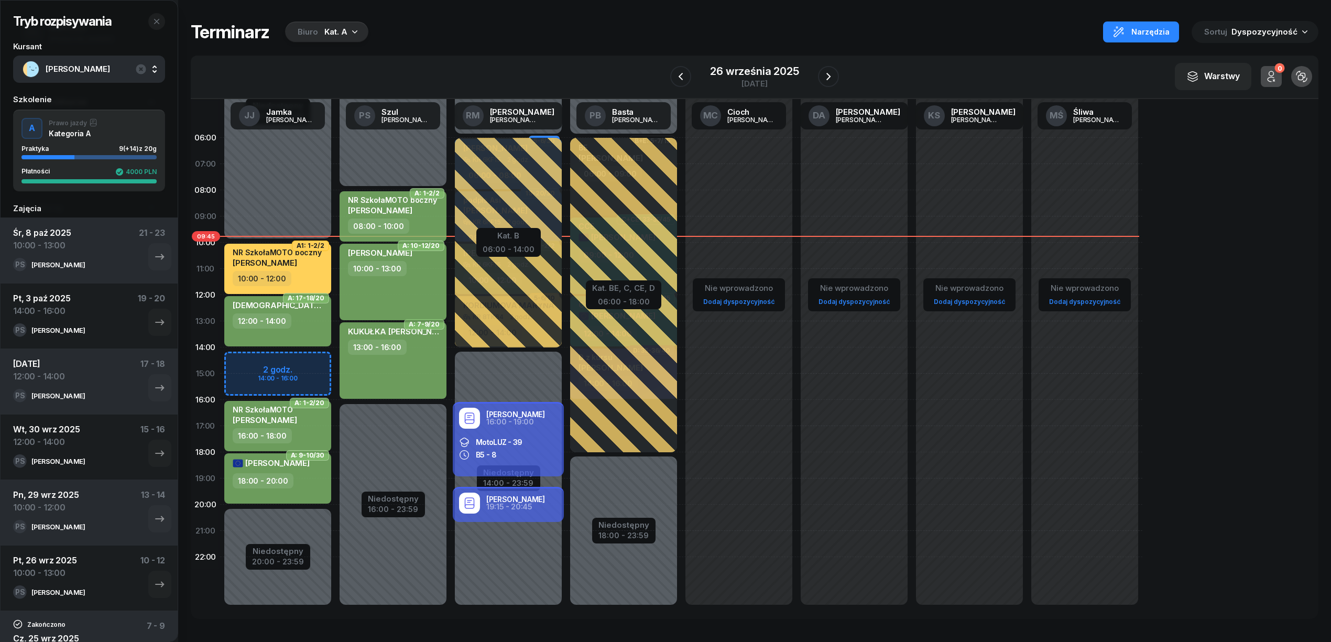
click at [414, 298] on div "SEWERYN KAMIL 10:00 - 13:00" at bounding box center [392, 282] width 107 height 76
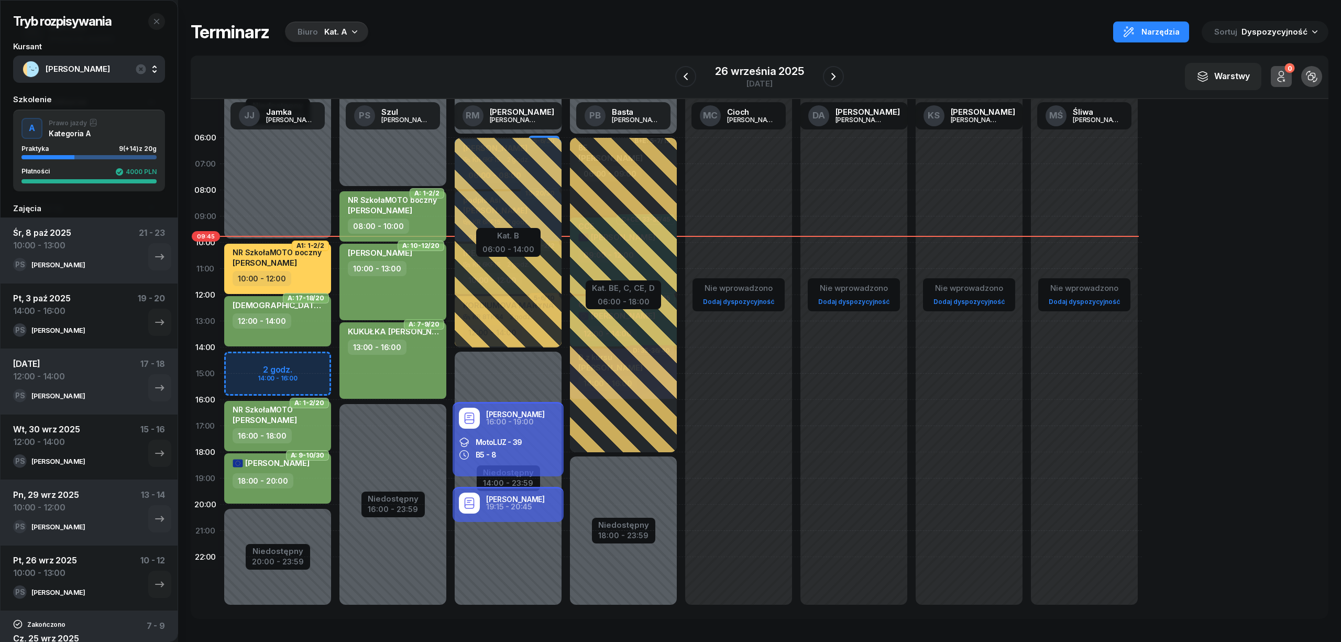
select select "10"
select select "13"
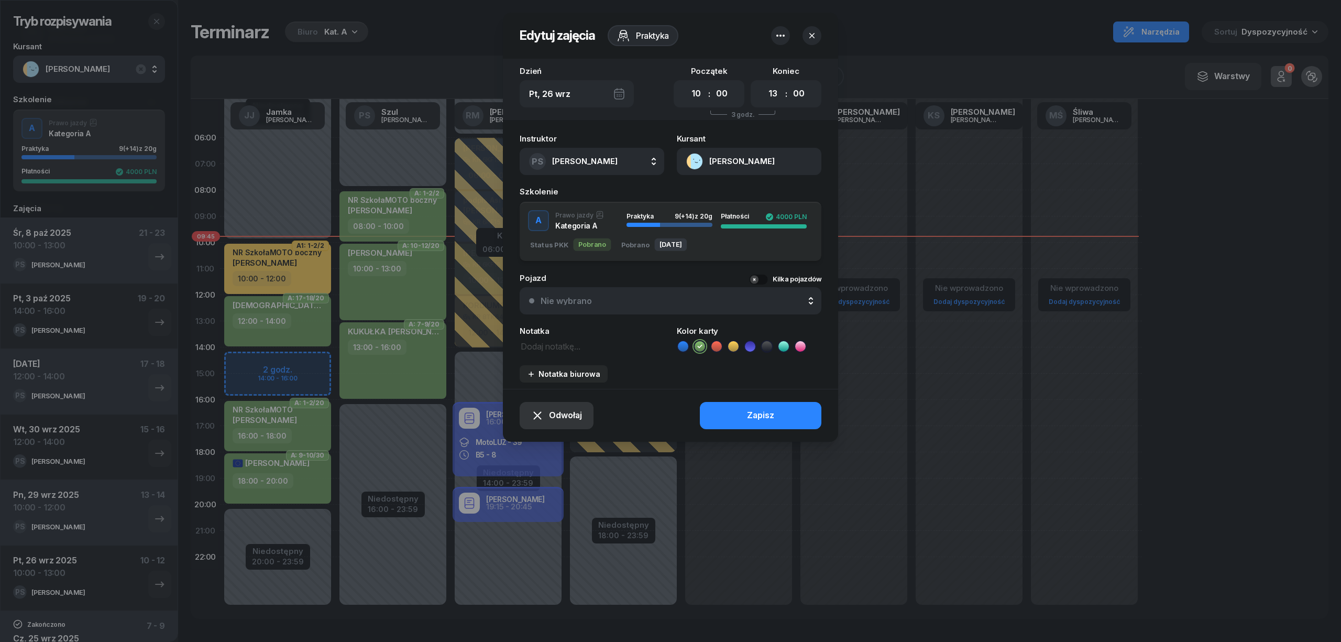
click at [571, 411] on span "Odwołaj" at bounding box center [565, 416] width 33 height 14
click at [547, 372] on div "Kursant nie przyszedł" at bounding box center [550, 378] width 84 height 14
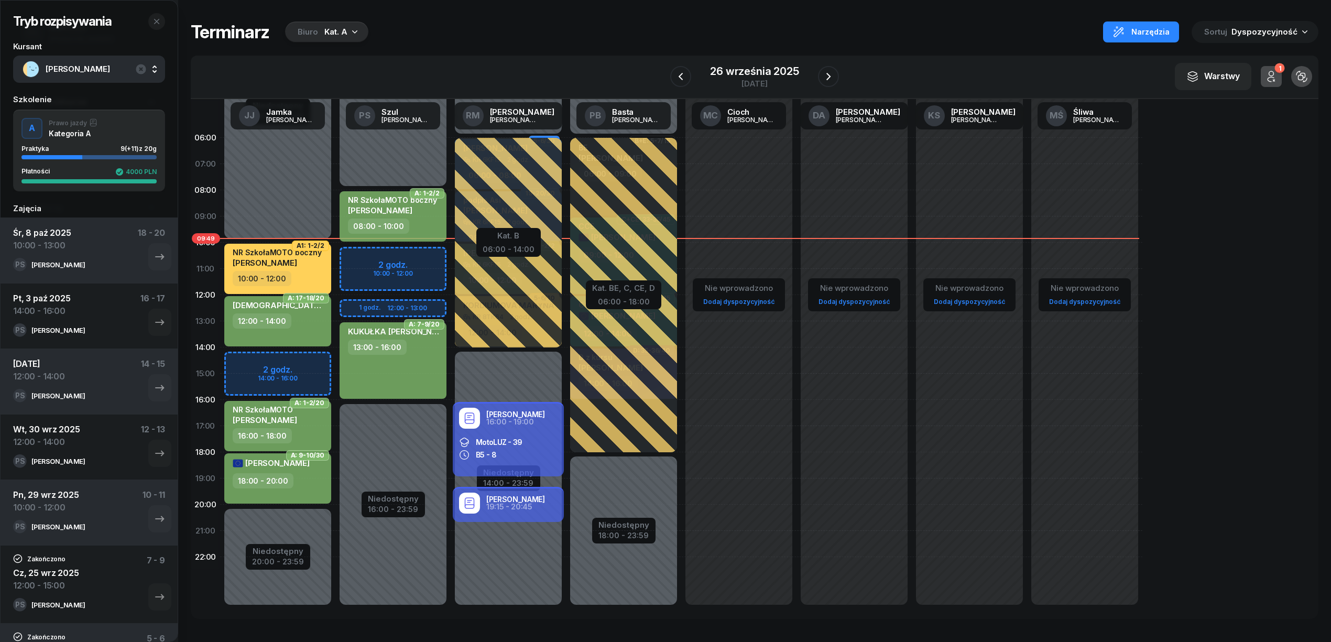
click at [1271, 71] on icon "button" at bounding box center [1271, 73] width 5 height 5
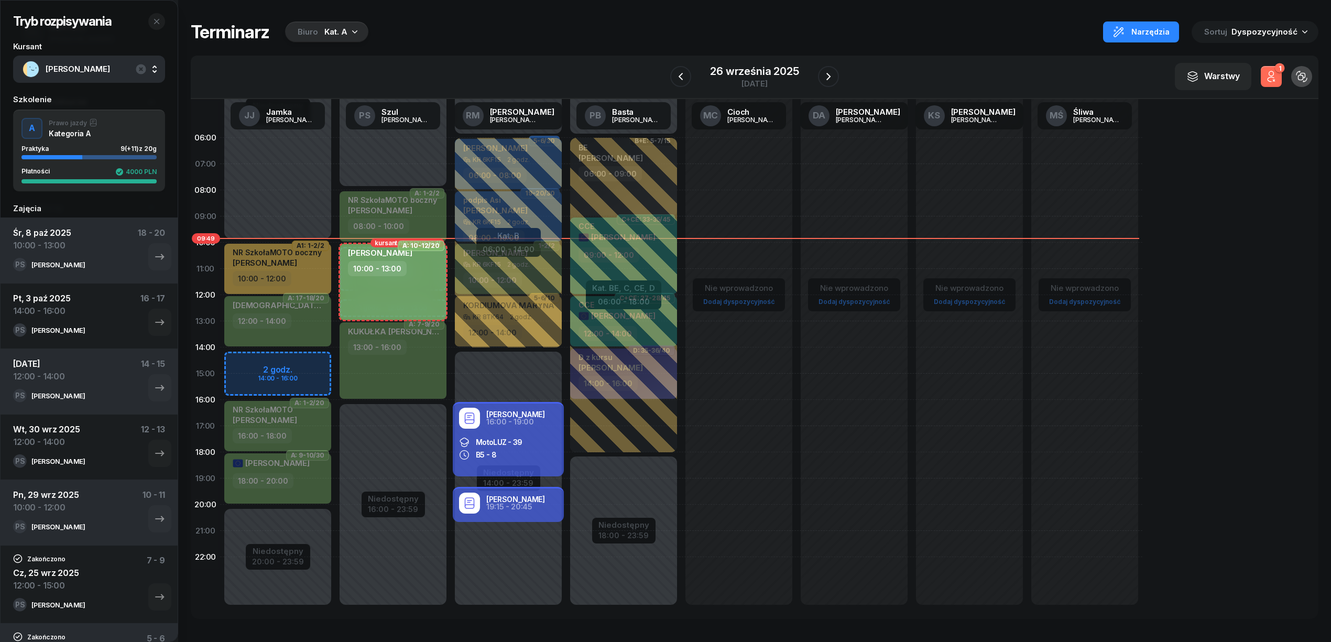
click at [1271, 71] on icon "button" at bounding box center [1271, 73] width 5 height 5
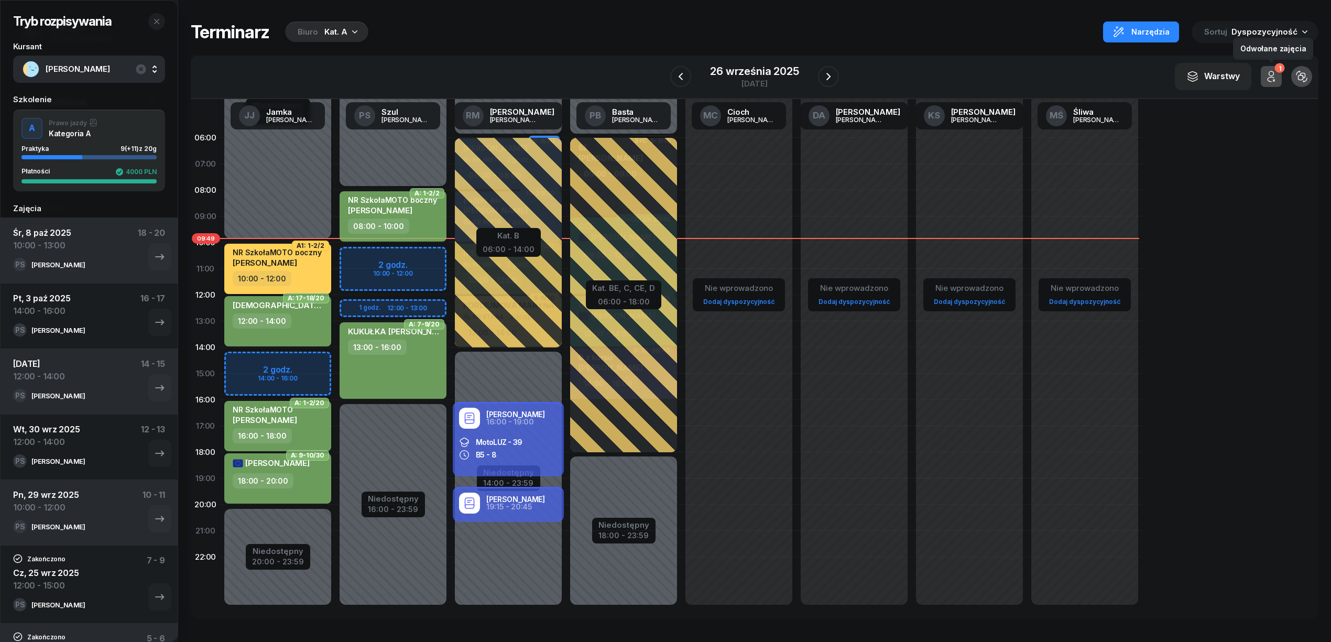
click at [1271, 71] on icon "button" at bounding box center [1271, 73] width 5 height 5
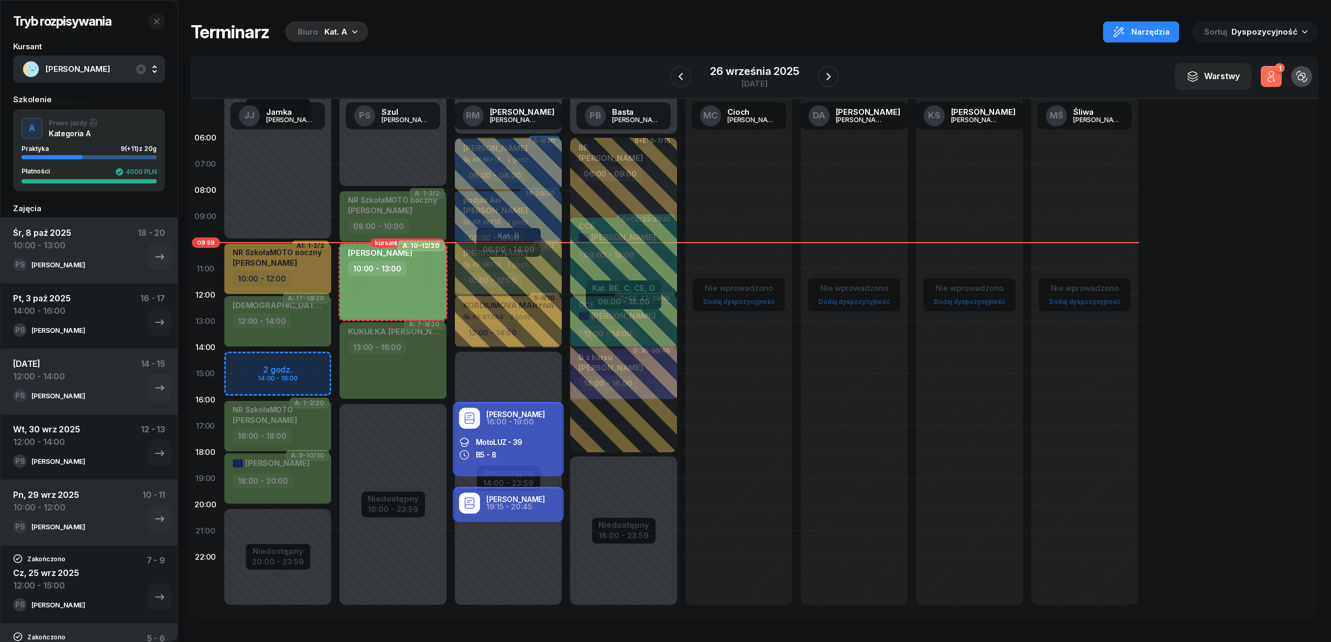
click at [1262, 80] on button "1" at bounding box center [1270, 76] width 21 height 21
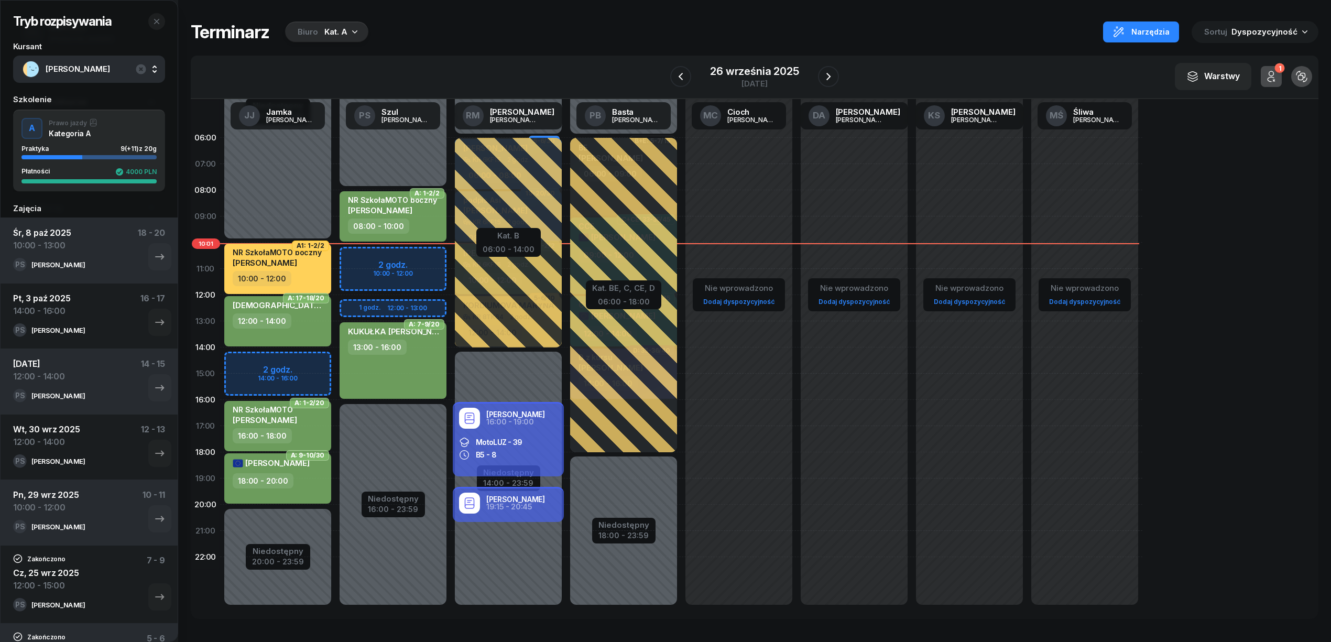
click at [401, 374] on div "KUKUŁKA TOMASZ 13:00 - 16:00" at bounding box center [392, 360] width 107 height 76
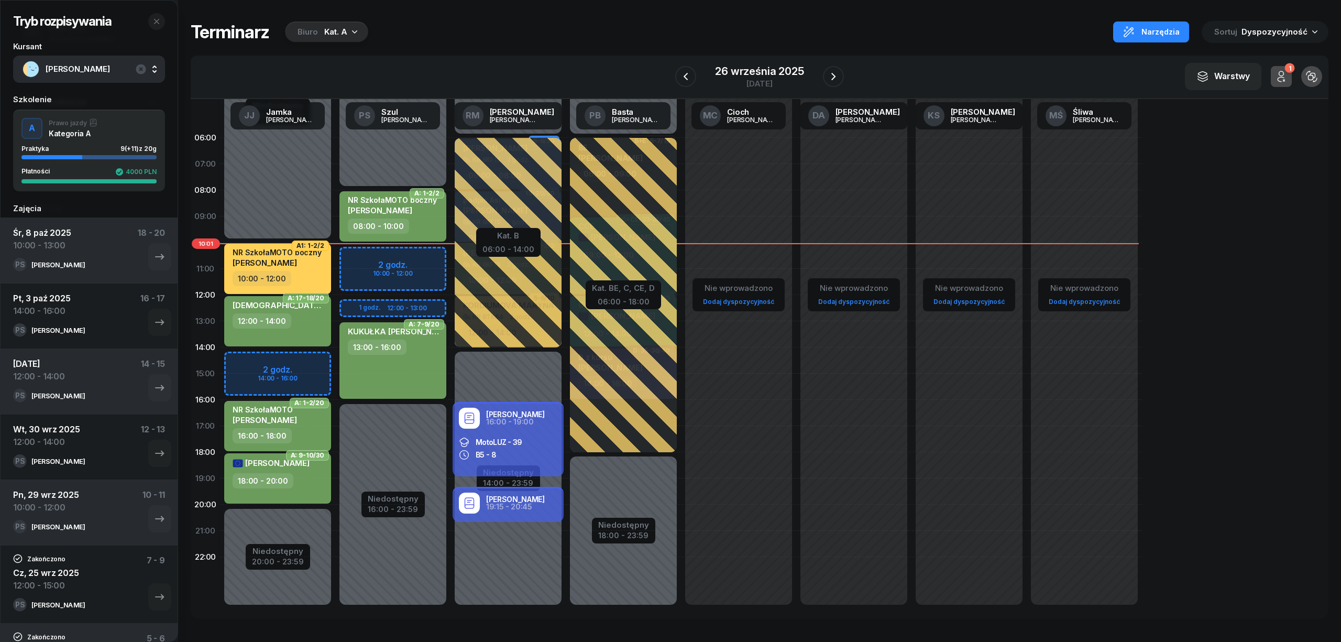
select select "13"
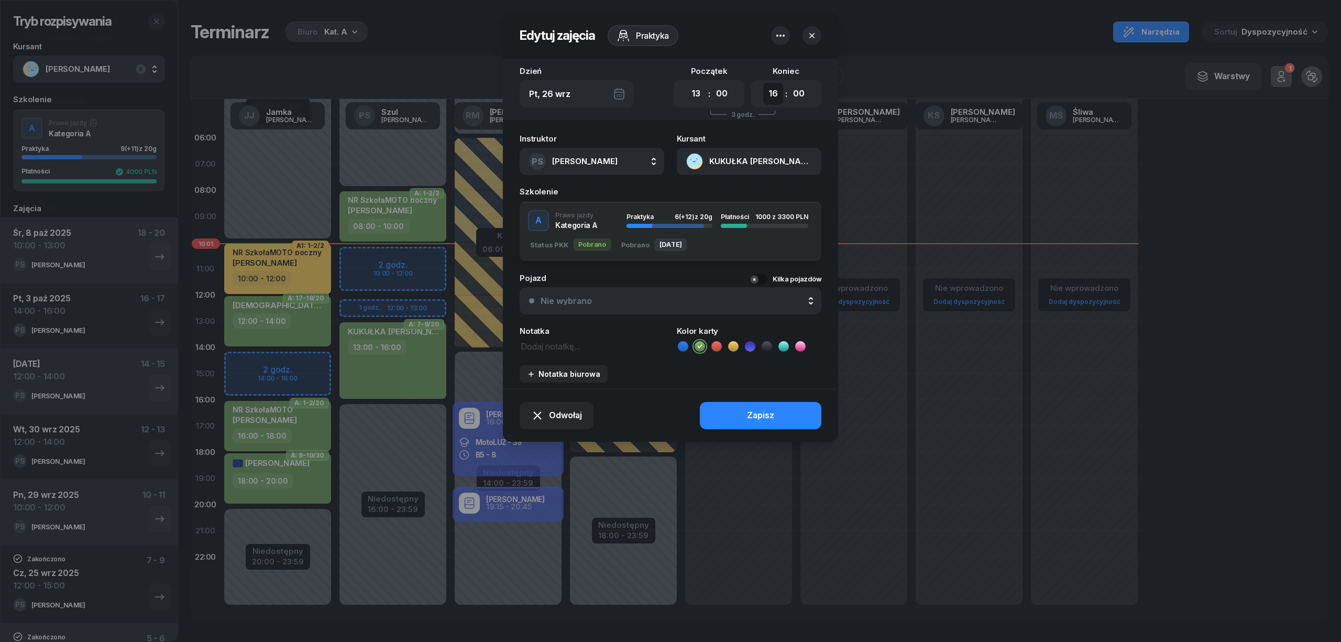
click at [771, 95] on select "00 01 02 03 04 05 06 07 08 09 10 11 12 13 14 15 16 17 18 19 20 21 22 23" at bounding box center [773, 94] width 20 height 22
select select "15"
click at [763, 83] on select "00 01 02 03 04 05 06 07 08 09 10 11 12 13 14 15 16 17 18 19 20 21 22 23" at bounding box center [773, 94] width 20 height 22
click at [785, 415] on button "Zapisz" at bounding box center [761, 415] width 122 height 27
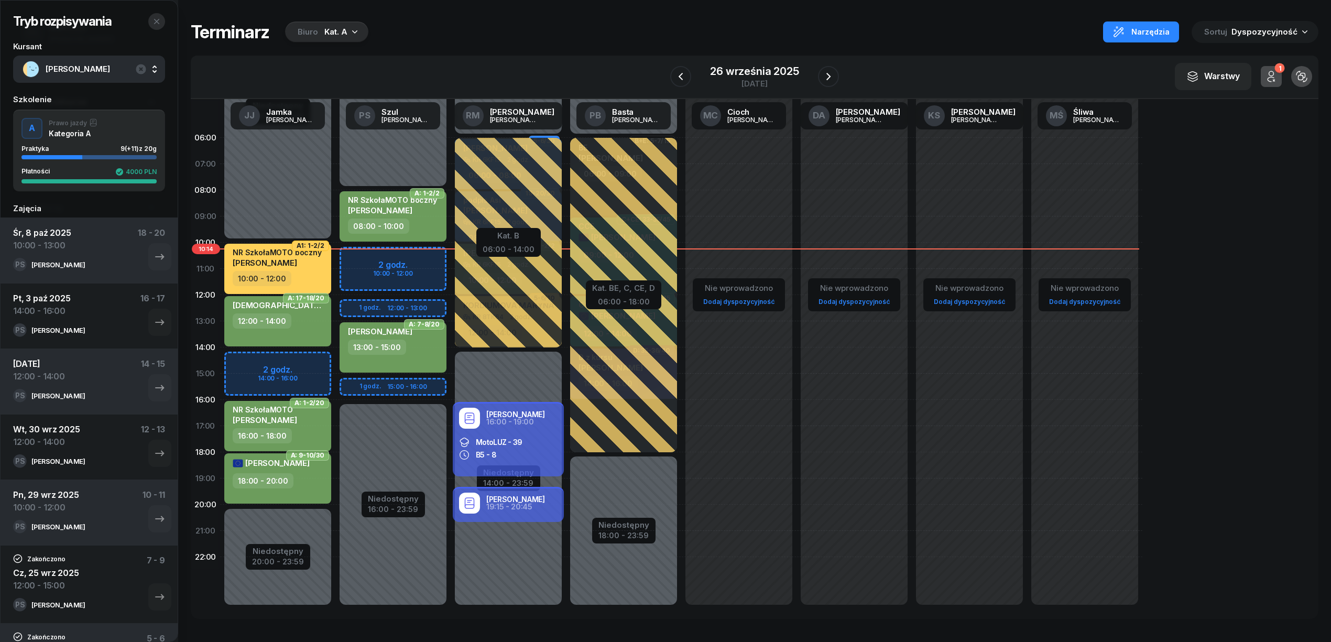
click at [160, 19] on icon "button" at bounding box center [156, 21] width 8 height 8
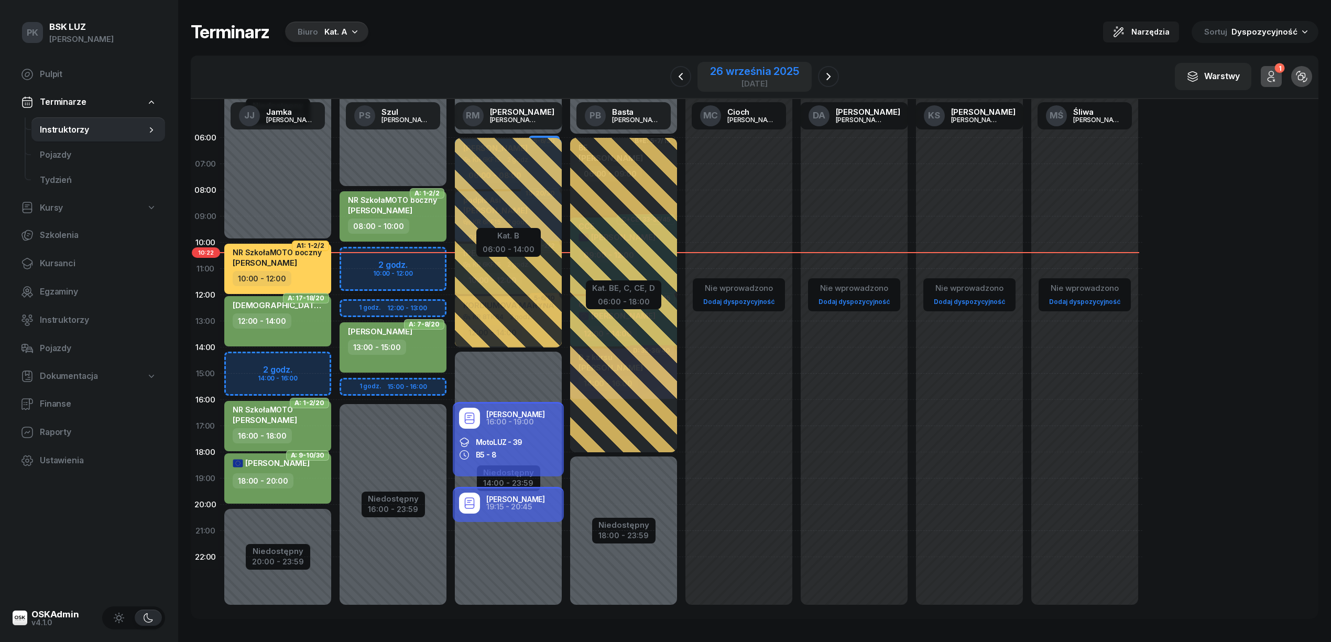
click at [780, 72] on div "26 września 2025" at bounding box center [754, 71] width 89 height 10
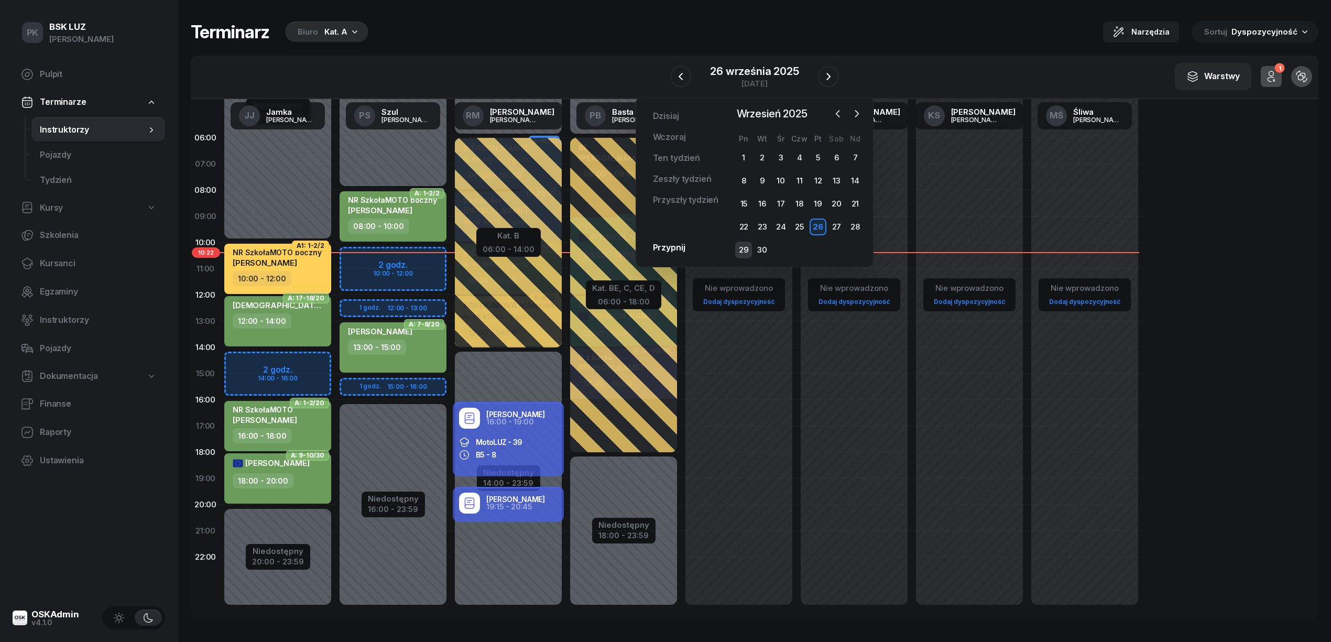
click at [742, 243] on div "29" at bounding box center [743, 250] width 17 height 17
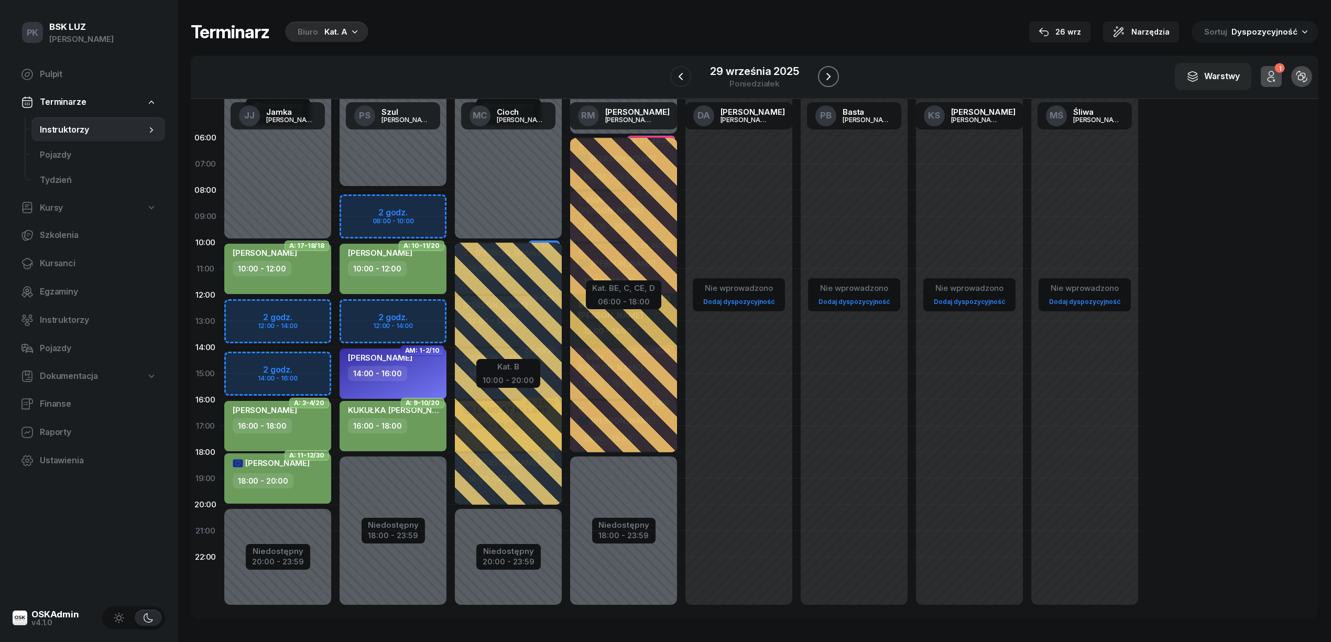
click at [825, 81] on icon "button" at bounding box center [828, 76] width 13 height 13
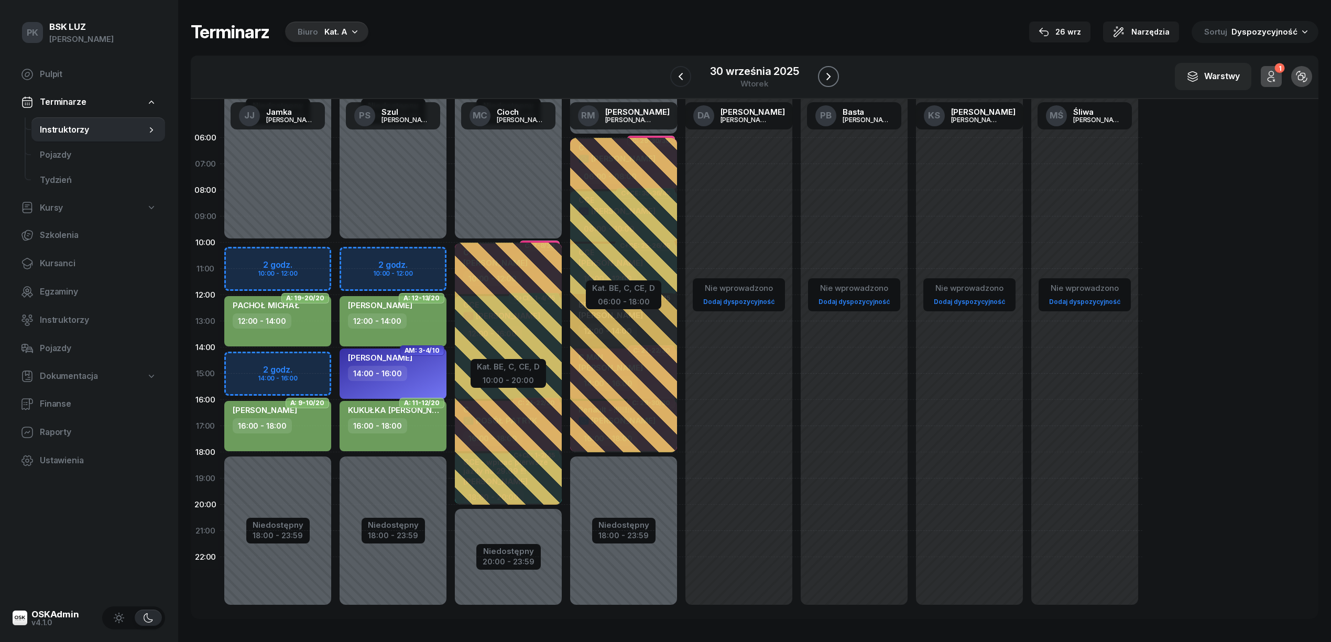
click at [825, 81] on icon "button" at bounding box center [828, 76] width 13 height 13
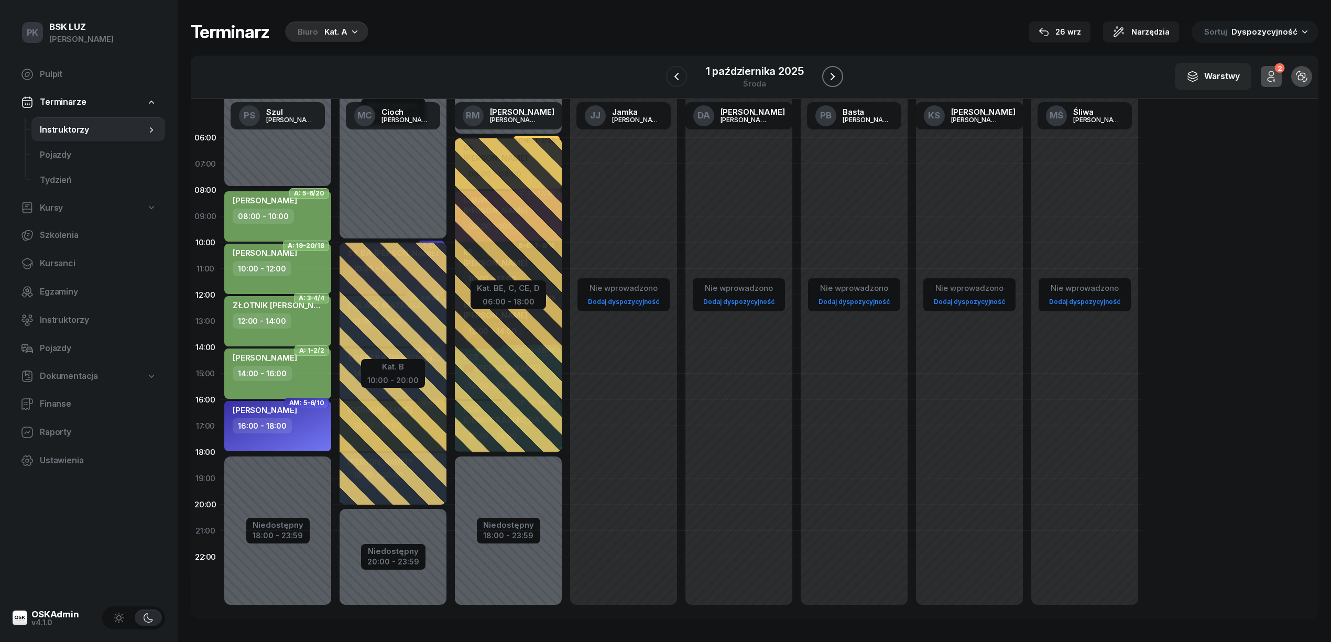
click at [825, 81] on button "button" at bounding box center [832, 76] width 21 height 21
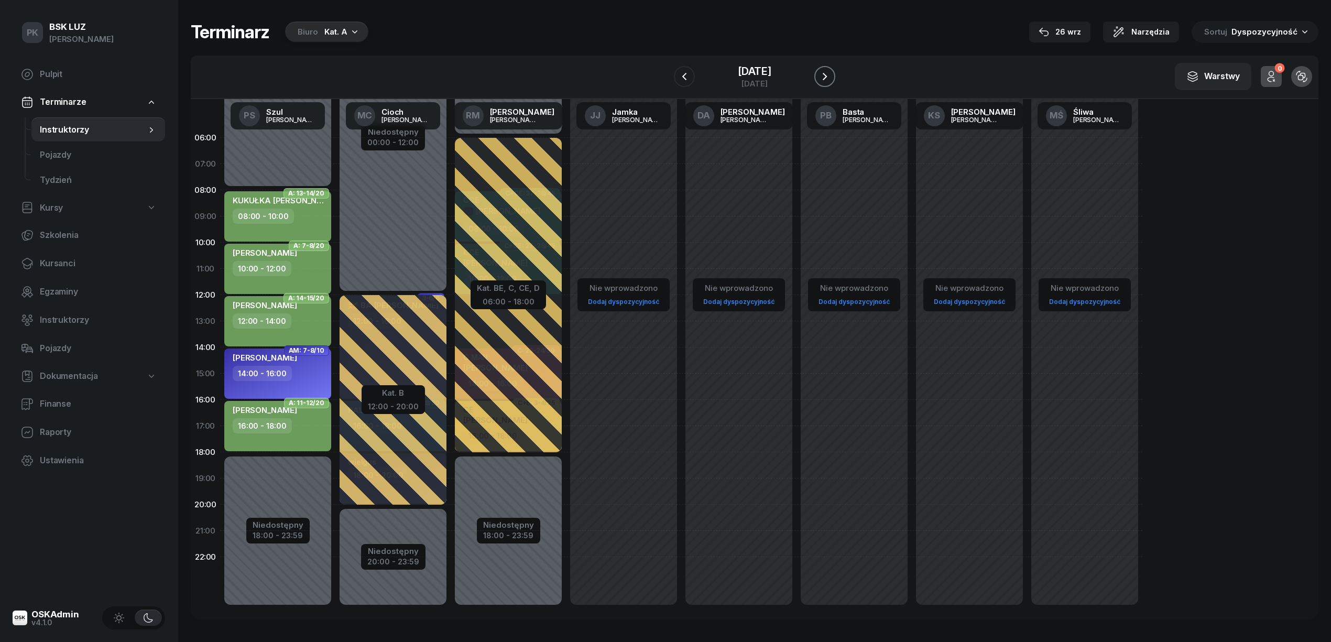
click at [825, 81] on button "button" at bounding box center [824, 76] width 21 height 21
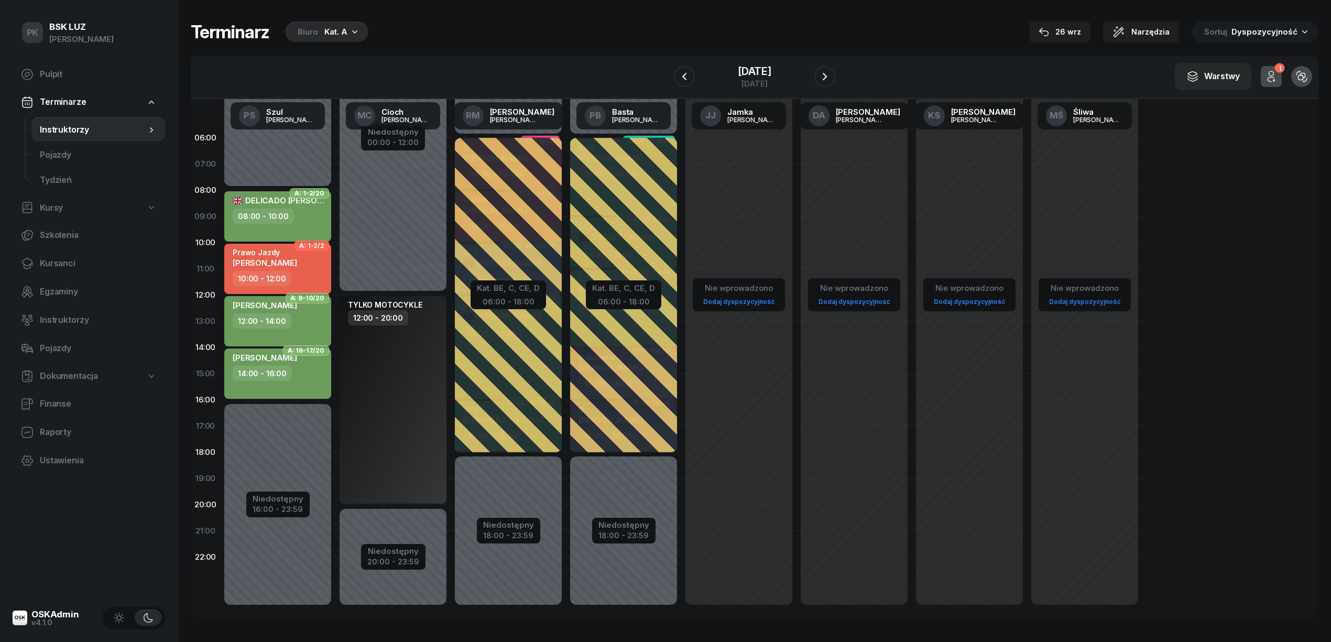
click at [822, 82] on div at bounding box center [824, 76] width 21 height 21
click at [683, 76] on button "button" at bounding box center [684, 76] width 21 height 21
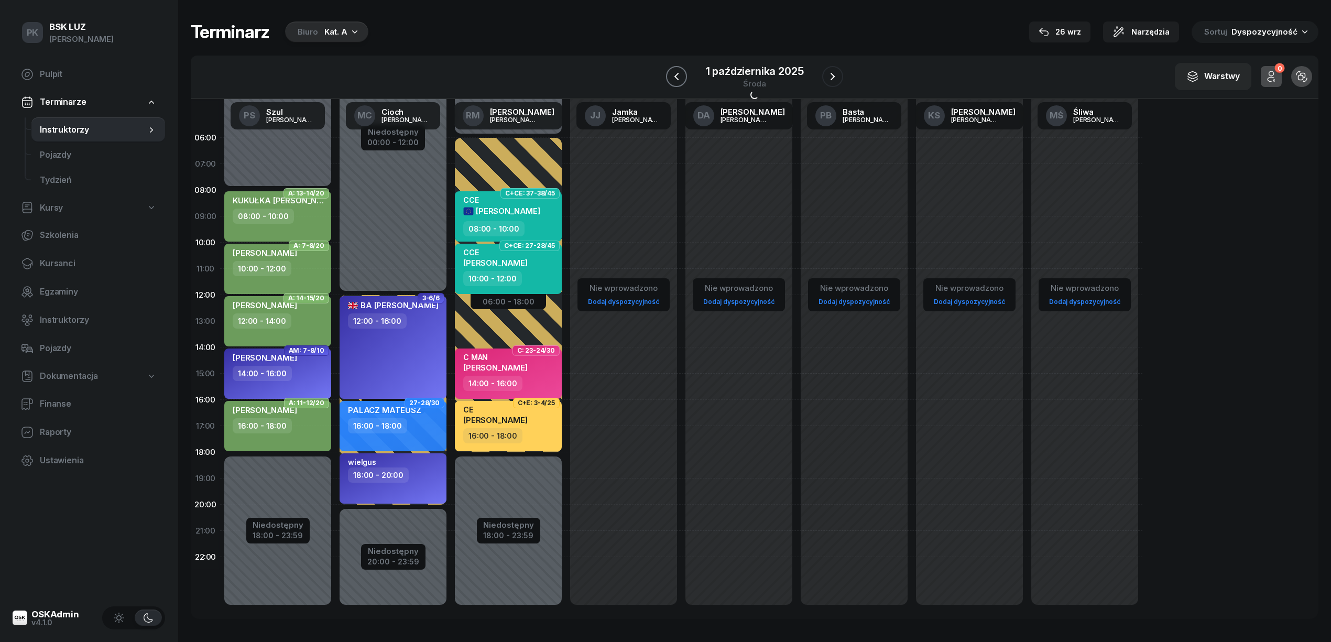
click at [683, 76] on button "button" at bounding box center [676, 76] width 21 height 21
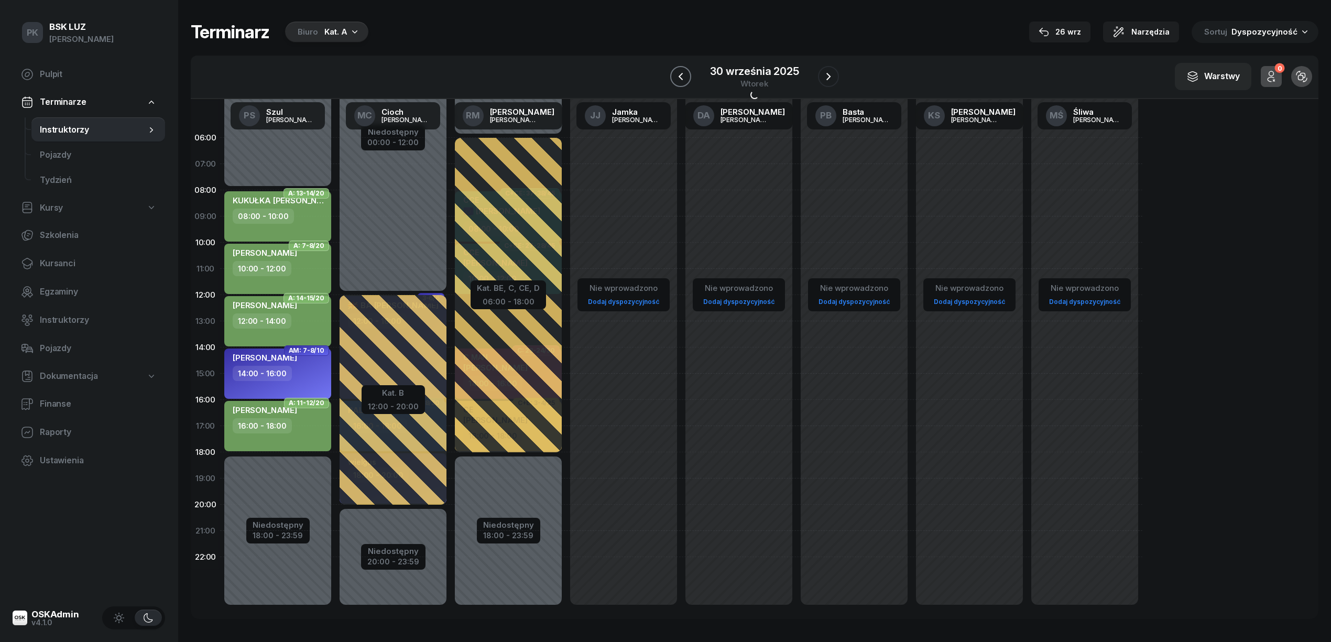
click at [683, 76] on icon "button" at bounding box center [680, 76] width 13 height 13
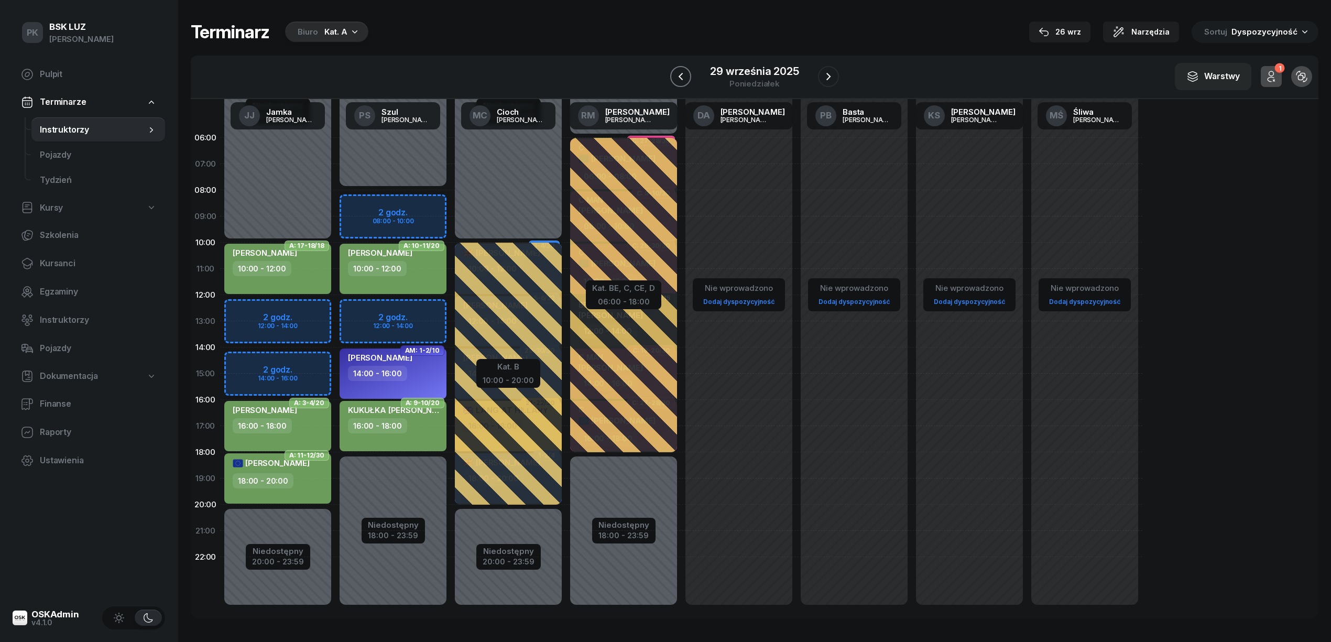
click at [683, 76] on icon "button" at bounding box center [680, 76] width 13 height 13
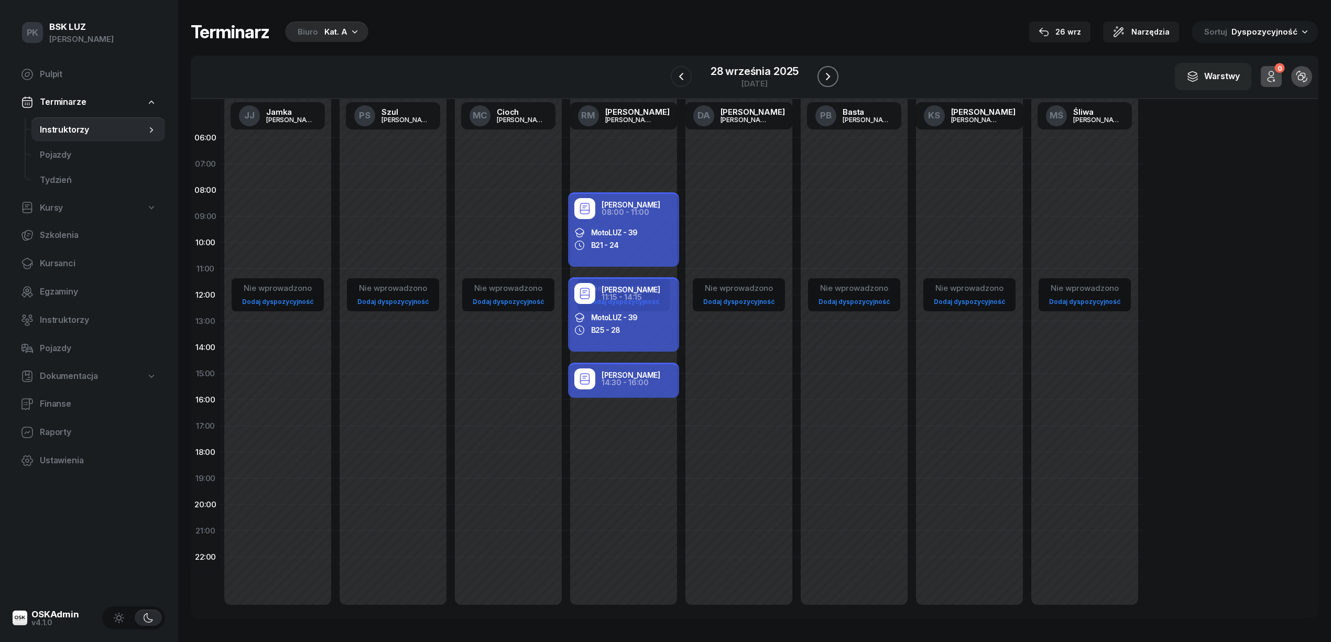
click at [832, 73] on icon "button" at bounding box center [827, 76] width 13 height 13
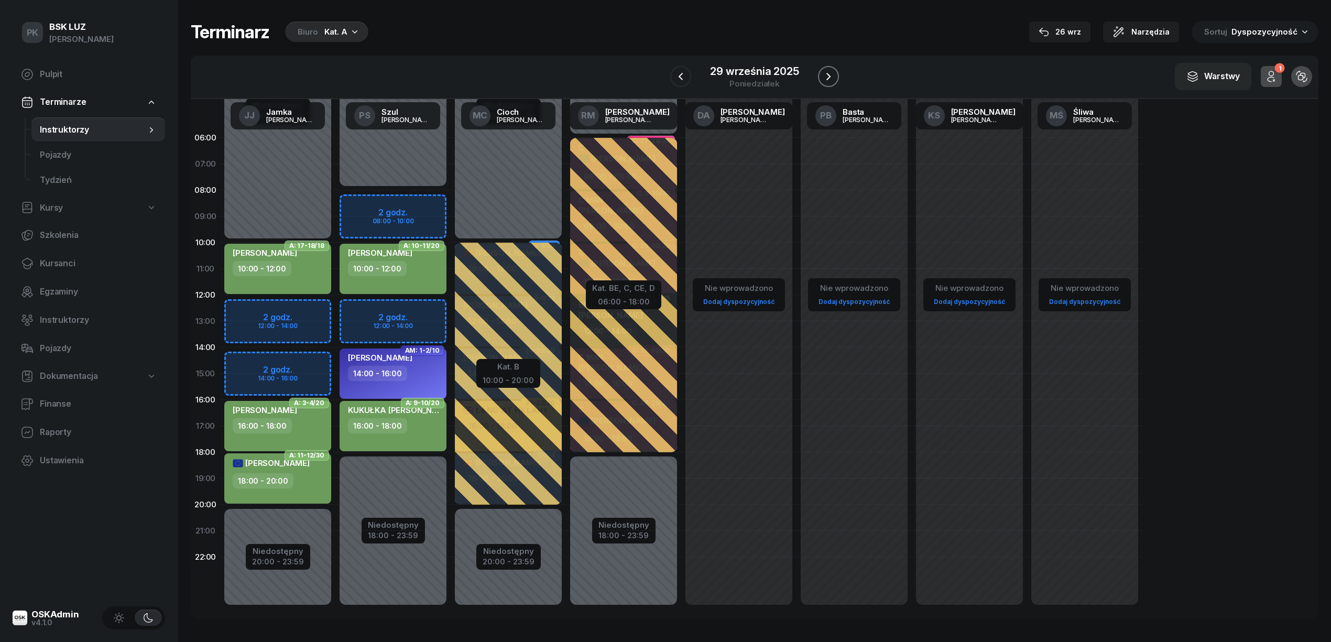
click at [832, 73] on icon "button" at bounding box center [828, 76] width 13 height 13
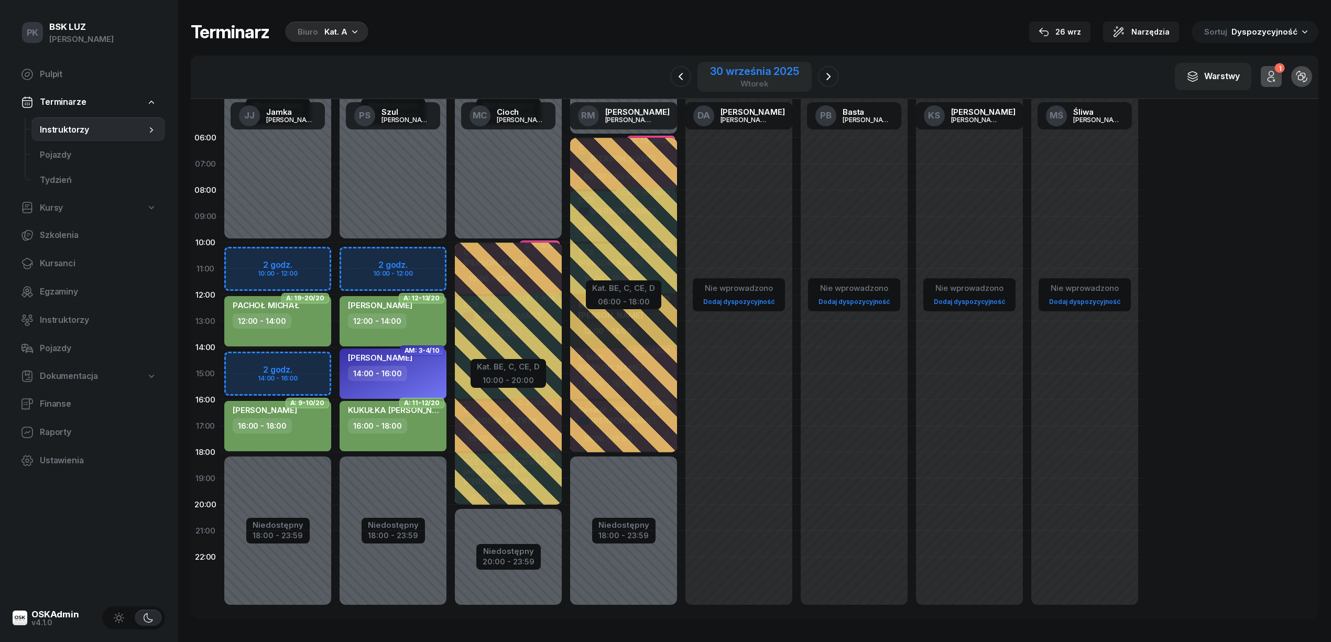
click at [748, 72] on div "30 września 2025" at bounding box center [754, 71] width 89 height 10
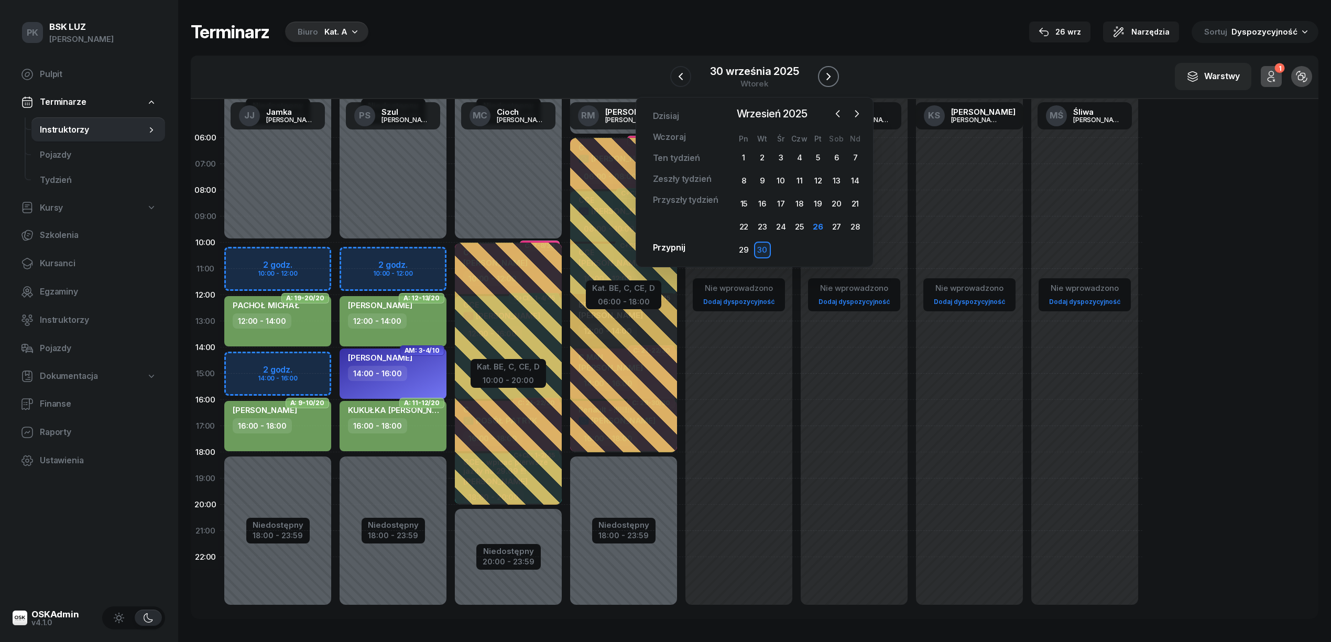
click at [824, 70] on icon "button" at bounding box center [828, 76] width 13 height 13
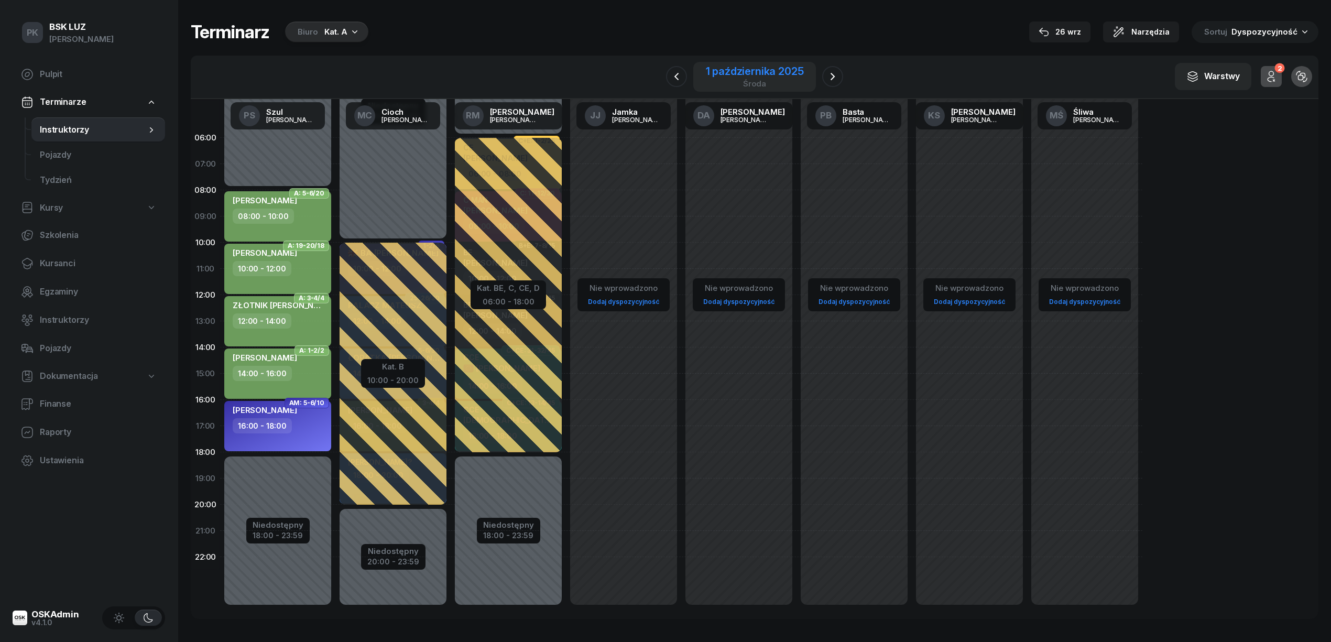
click at [761, 70] on div "1 października 2025" at bounding box center [755, 71] width 98 height 10
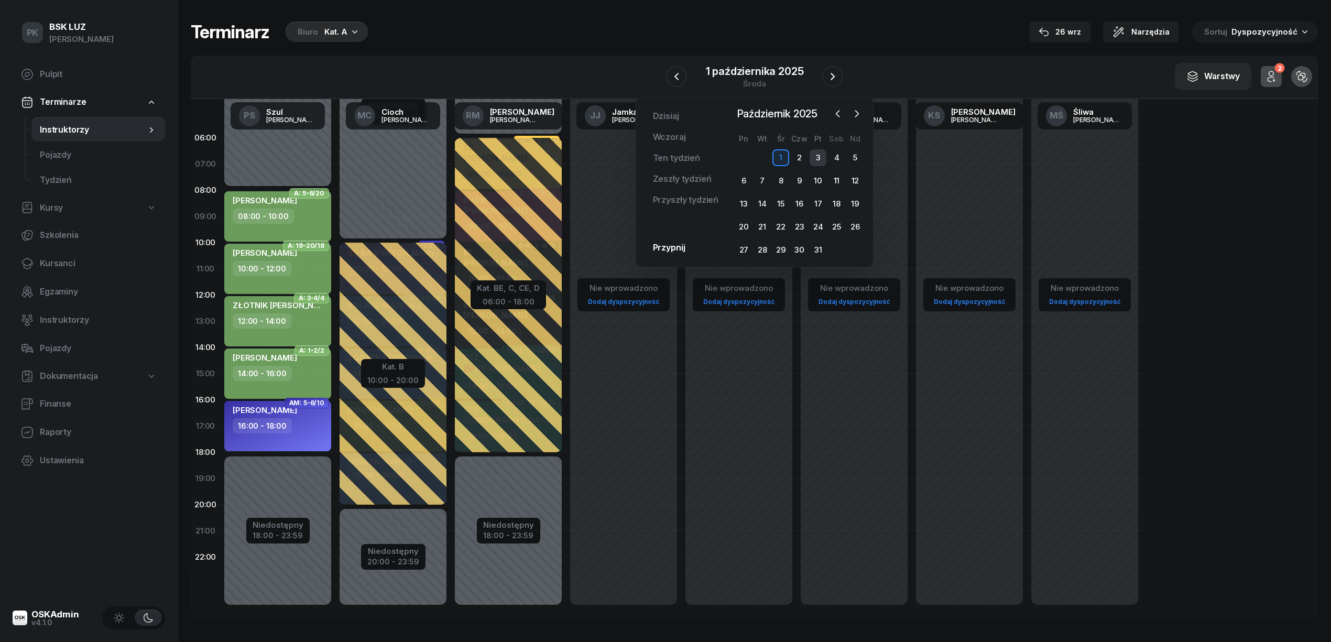
click at [817, 155] on div "3" at bounding box center [817, 157] width 17 height 17
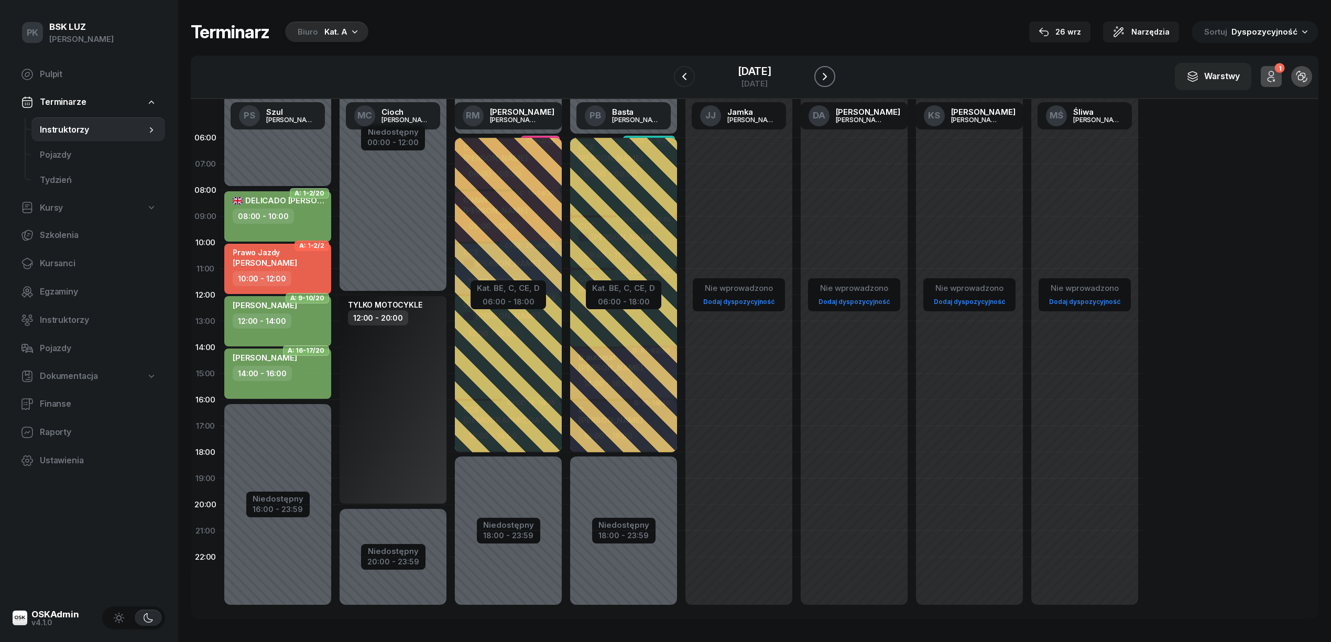
click at [831, 75] on icon "button" at bounding box center [824, 76] width 13 height 13
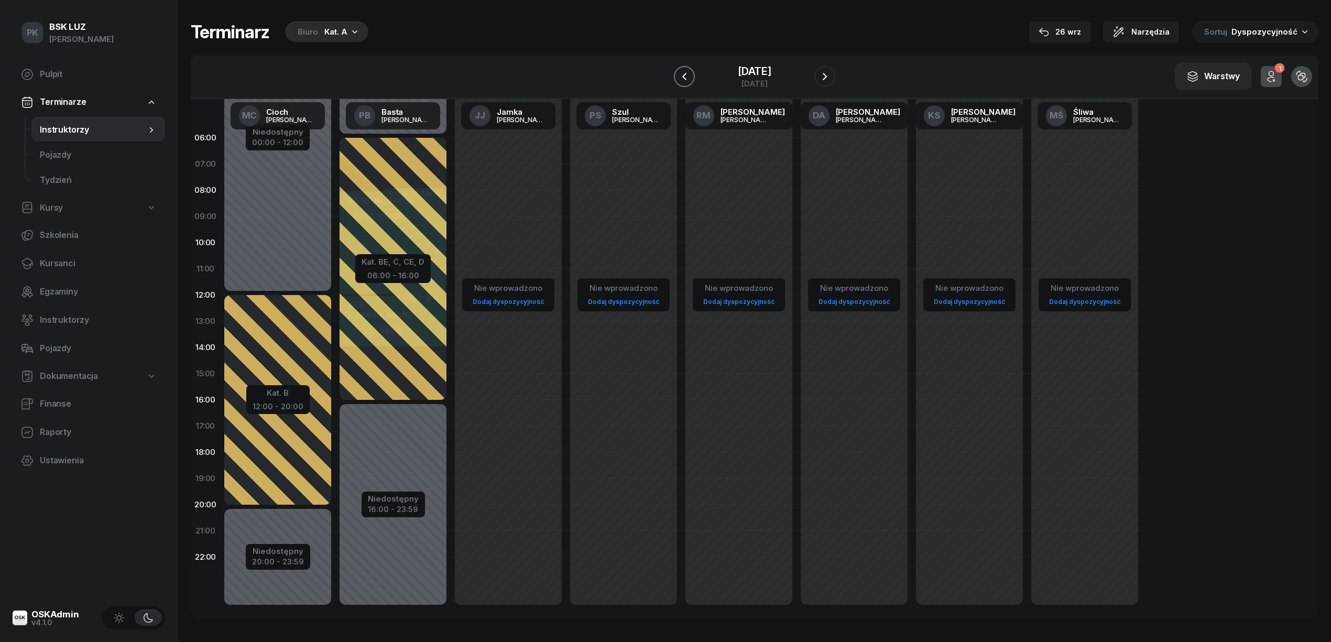
click at [678, 79] on icon "button" at bounding box center [684, 76] width 13 height 13
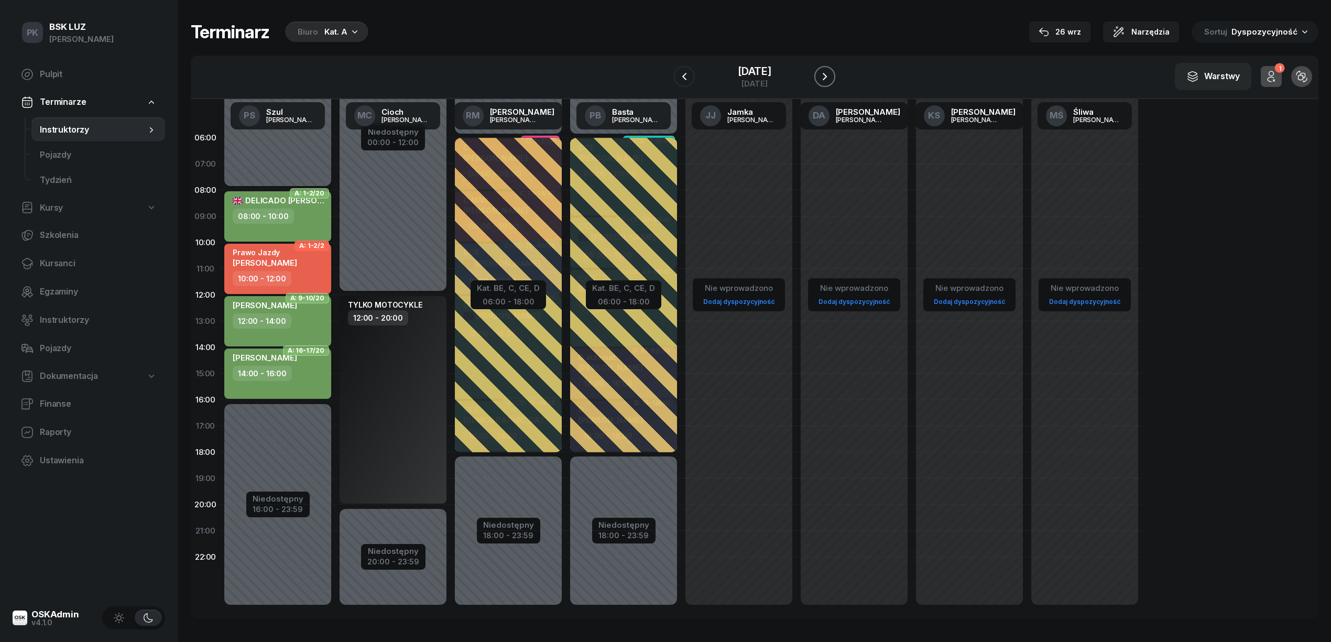
click at [831, 83] on button "button" at bounding box center [824, 76] width 21 height 21
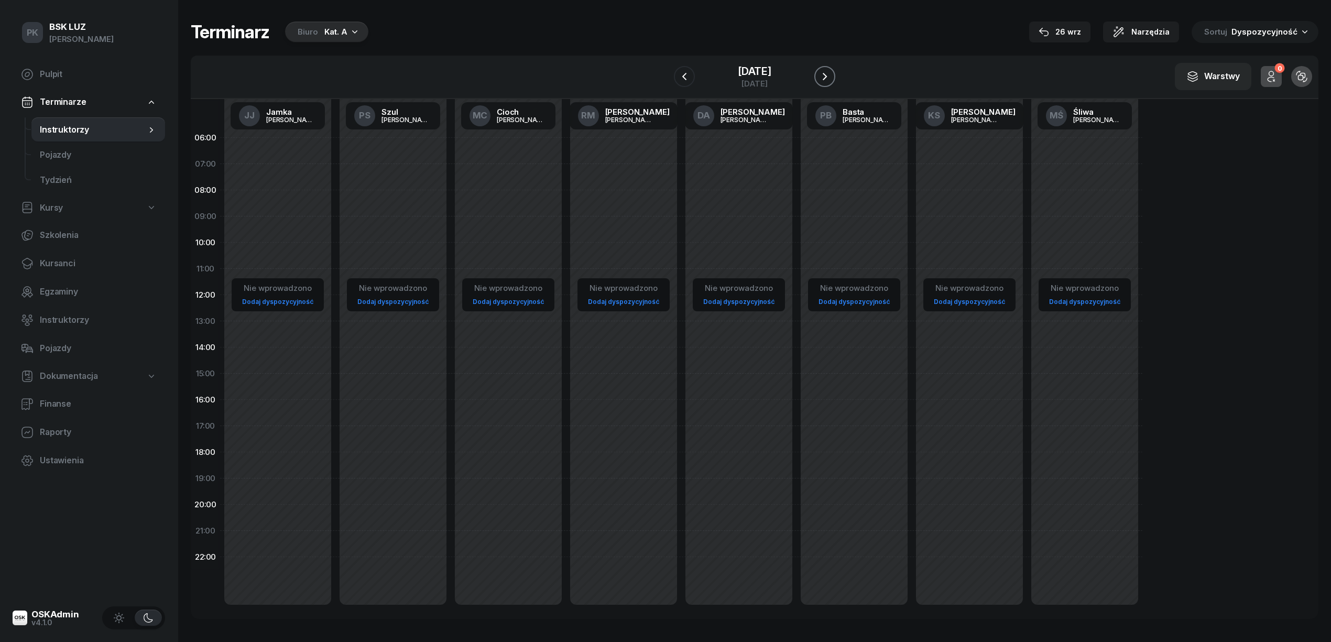
click at [831, 83] on button "button" at bounding box center [824, 76] width 21 height 21
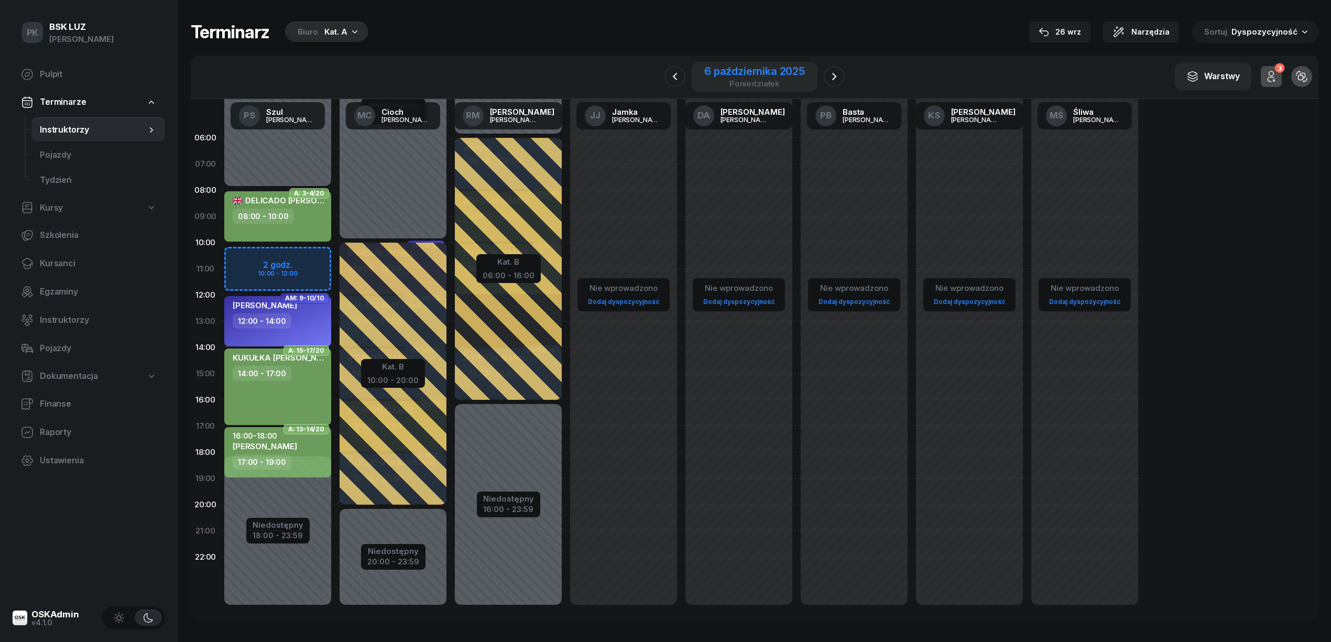
click at [755, 72] on div "6 października 2025" at bounding box center [754, 71] width 101 height 10
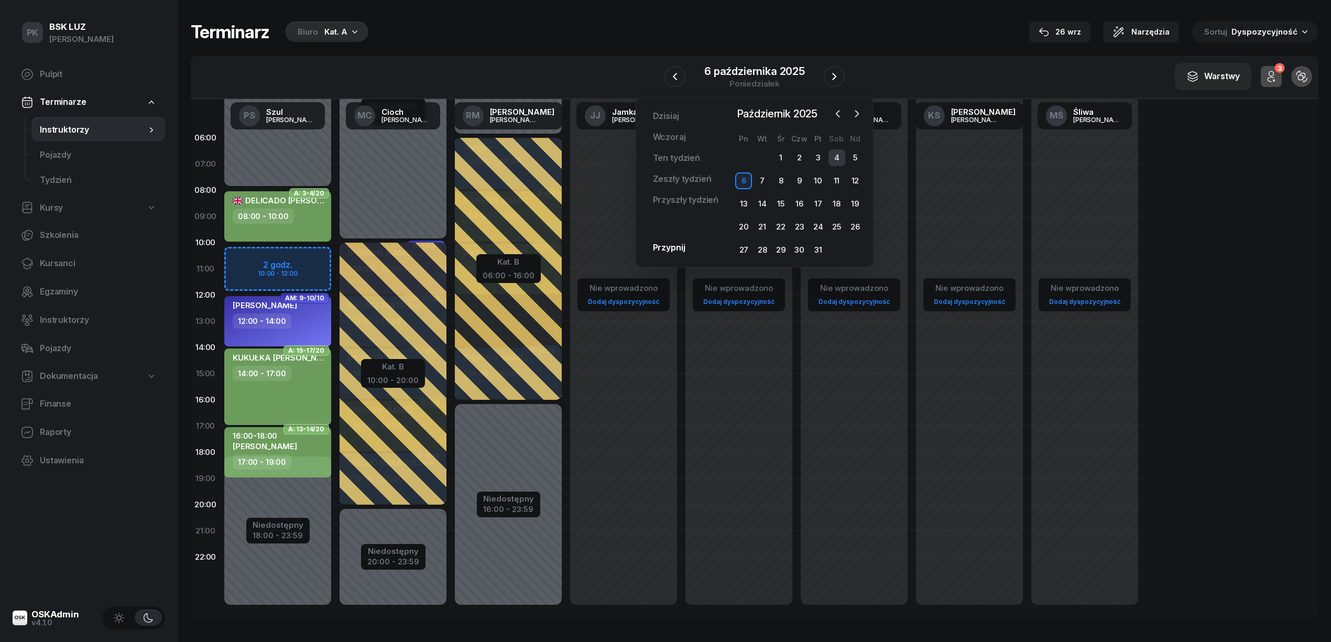
click at [842, 156] on div "4" at bounding box center [836, 157] width 17 height 17
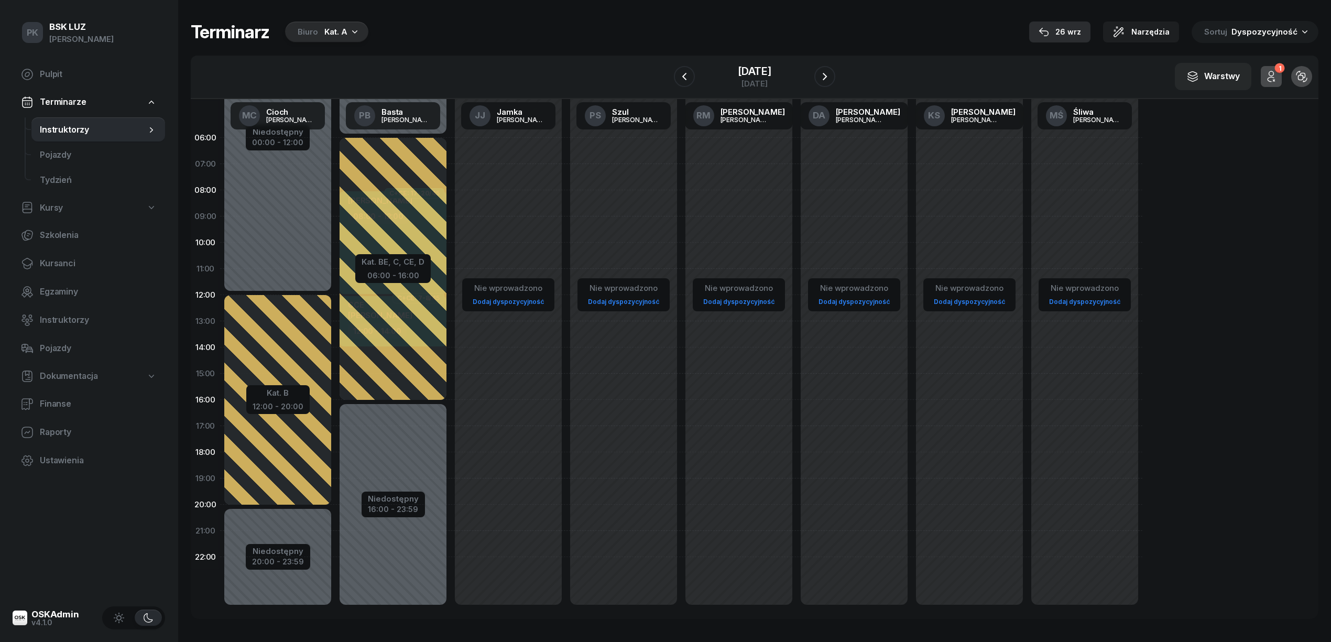
click at [1064, 32] on div "26 wrz" at bounding box center [1059, 32] width 42 height 13
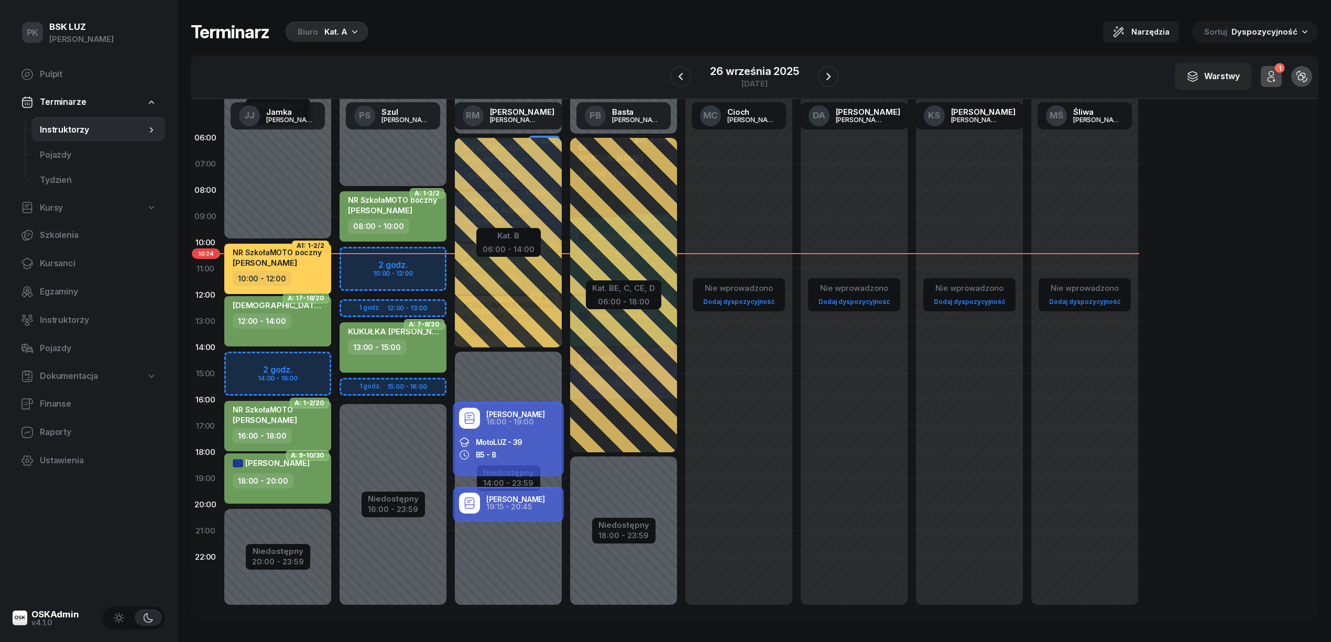
click at [415, 338] on div "KUKUŁKA [PERSON_NAME]" at bounding box center [394, 332] width 92 height 13
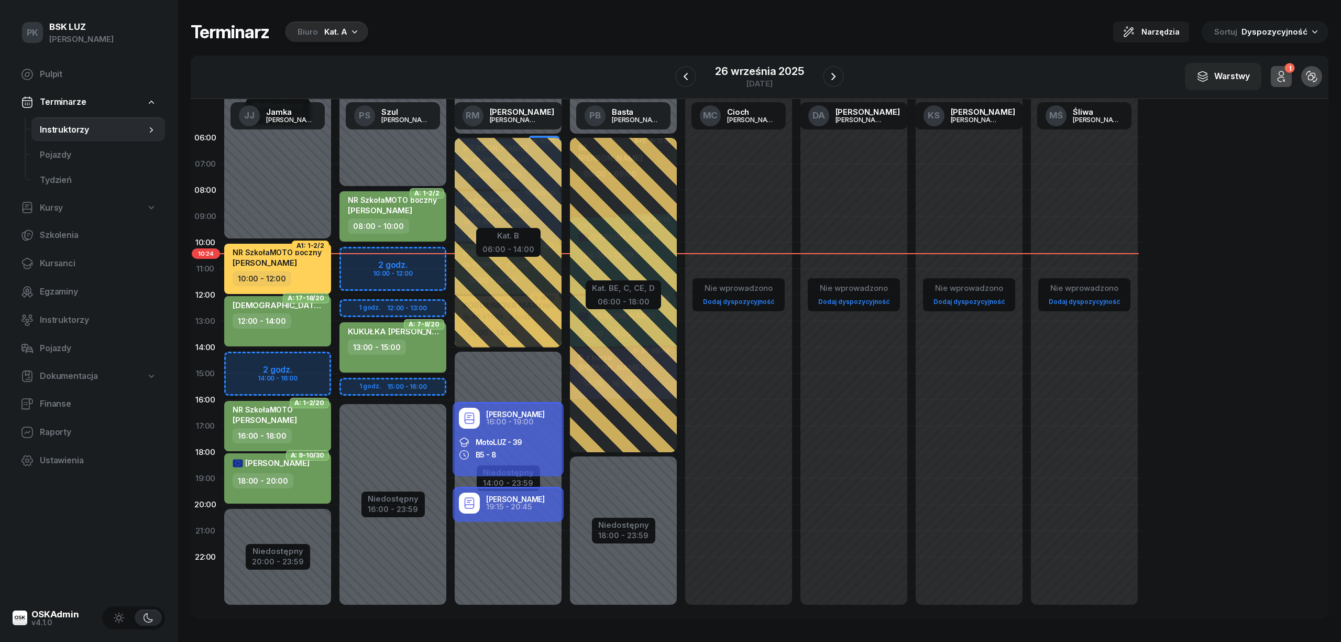
select select "13"
select select "15"
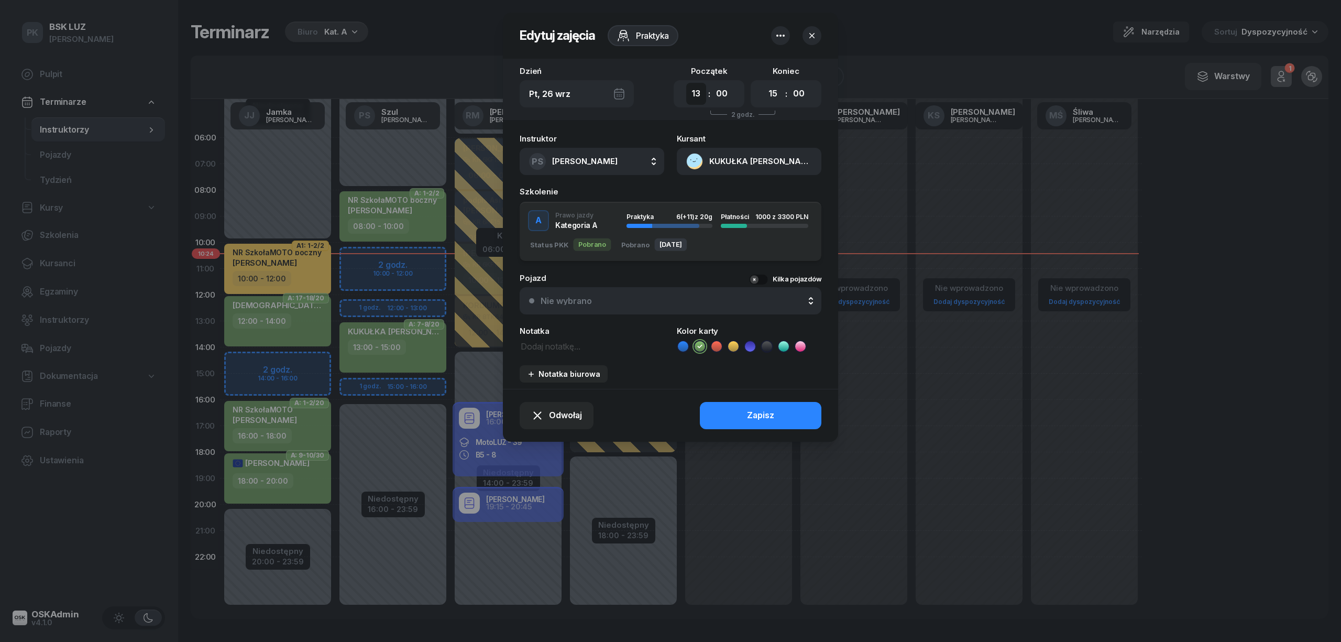
click at [695, 93] on select "00 01 02 03 04 05 06 07 08 09 10 11 12 13 14 15 16 17 18 19 20 21 22 23" at bounding box center [696, 94] width 20 height 22
select select "14"
click at [686, 83] on select "00 01 02 03 04 05 06 07 08 09 10 11 12 13 14 15 16 17 18 19 20 21 22 23" at bounding box center [696, 94] width 20 height 22
click at [775, 92] on select "00 01 02 03 04 05 06 07 08 09 10 11 12 13 14 15 16 17 18 19 20 21 22 23" at bounding box center [773, 94] width 20 height 22
select select "16"
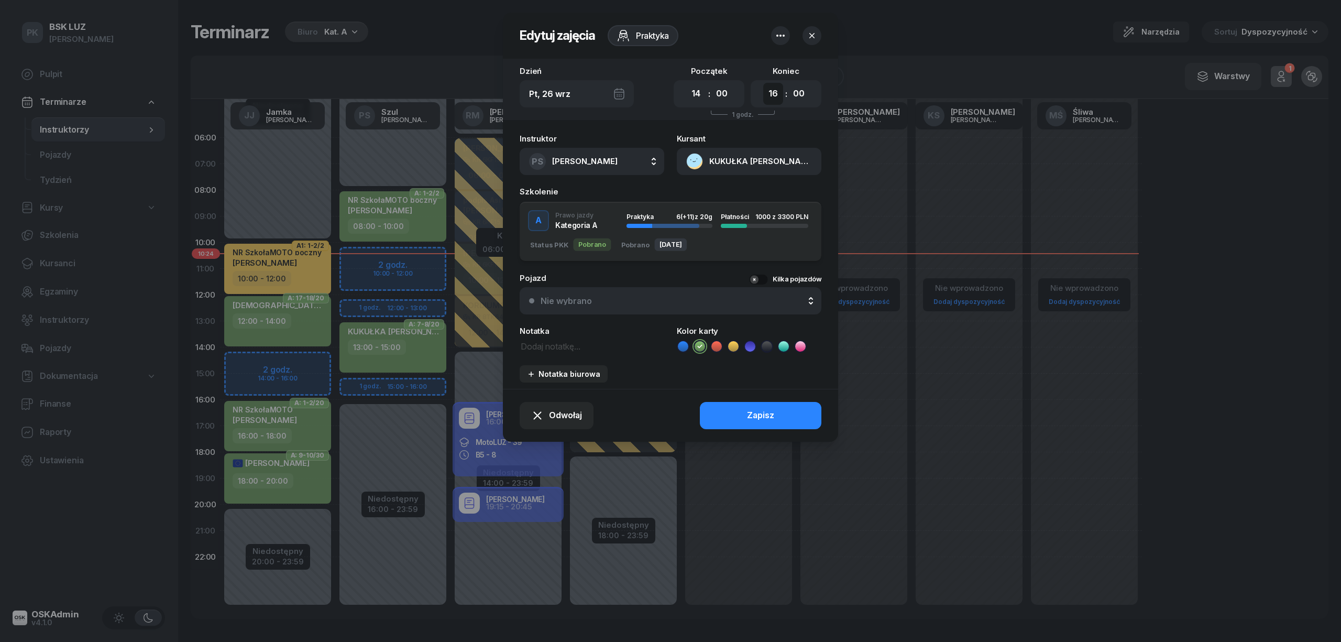
click at [763, 83] on select "00 01 02 03 04 05 06 07 08 09 10 11 12 13 14 15 16 17 18 19 20 21 22 23" at bounding box center [773, 94] width 20 height 22
click at [585, 156] on span "[PERSON_NAME]" at bounding box center [584, 161] width 65 height 10
type input "jam"
click at [581, 230] on span "[PERSON_NAME]" at bounding box center [590, 231] width 64 height 14
click at [709, 405] on div "Odwołaj Zapisz" at bounding box center [670, 415] width 335 height 53
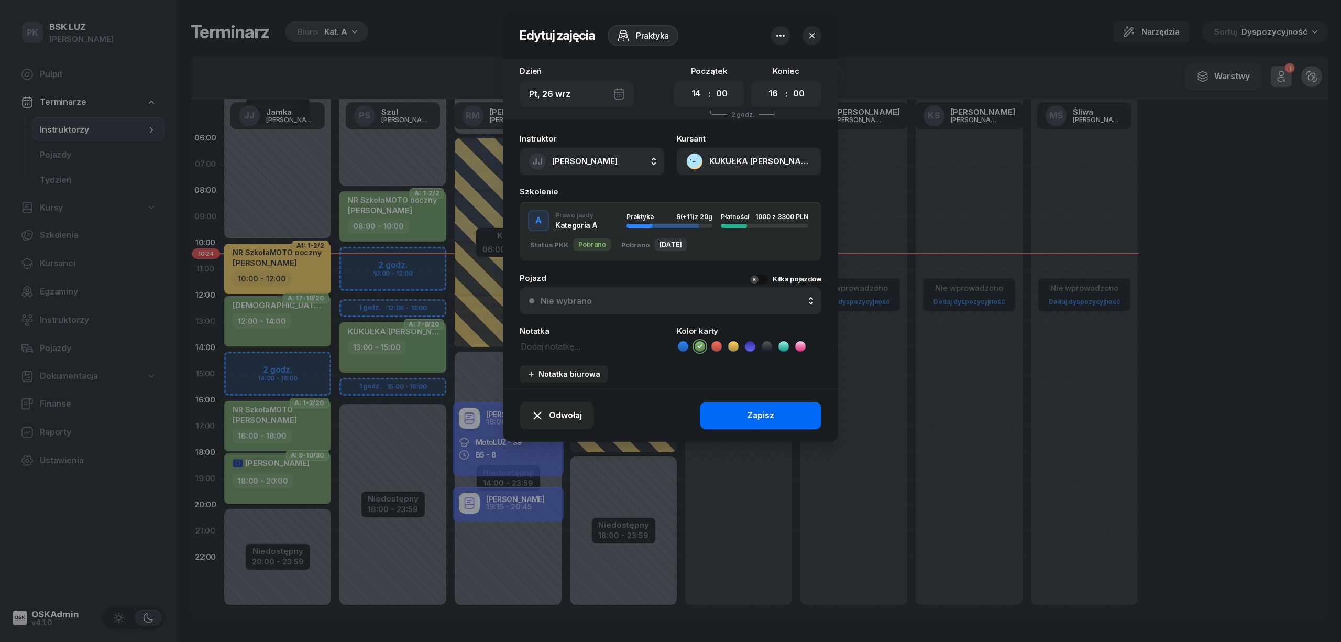
click at [731, 408] on button "Zapisz" at bounding box center [761, 415] width 122 height 27
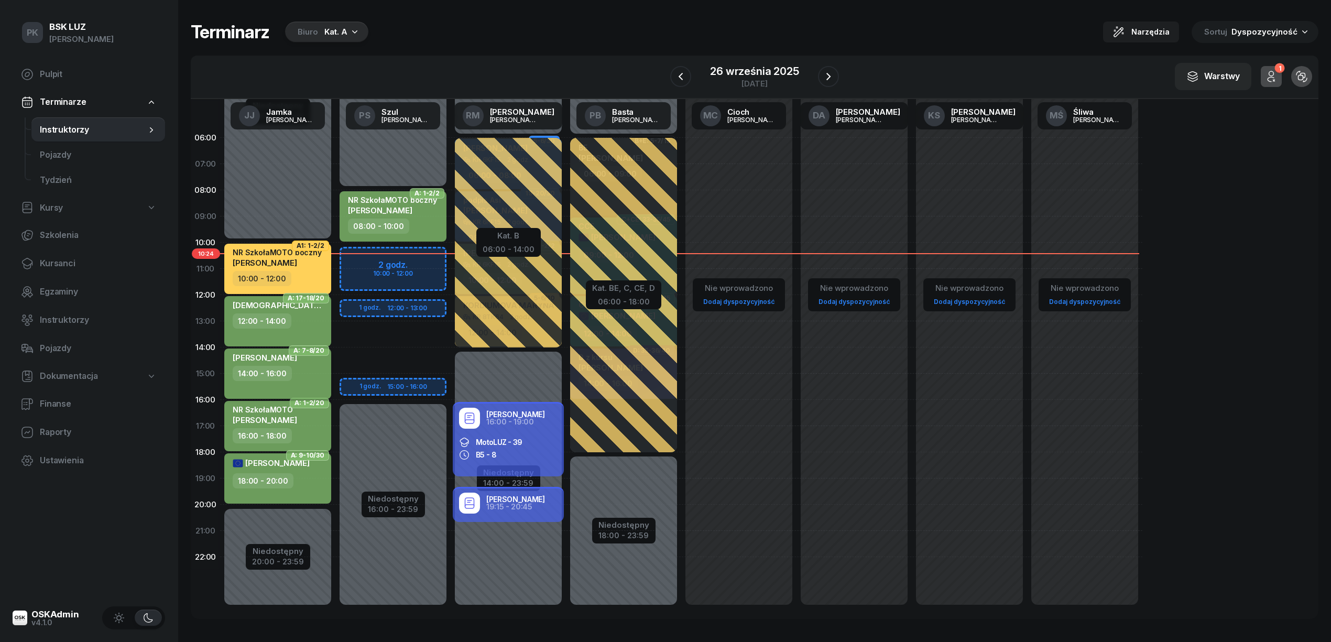
click at [327, 361] on div "TOMASZ KUKUŁKA 14:00 - 16:00" at bounding box center [277, 373] width 107 height 50
select select "14"
select select "16"
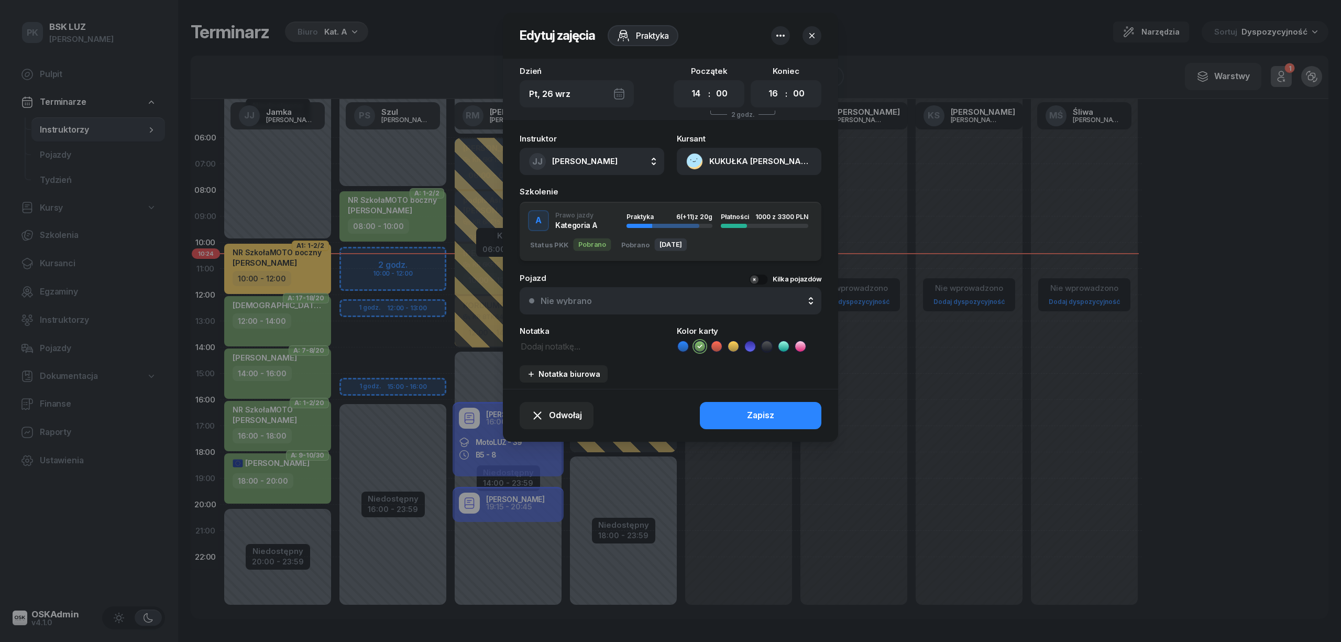
click at [545, 348] on textarea at bounding box center [592, 346] width 145 height 14
type textarea "Szkolenie 12:00-14:00"
click at [738, 415] on button "Zapisz" at bounding box center [761, 415] width 122 height 27
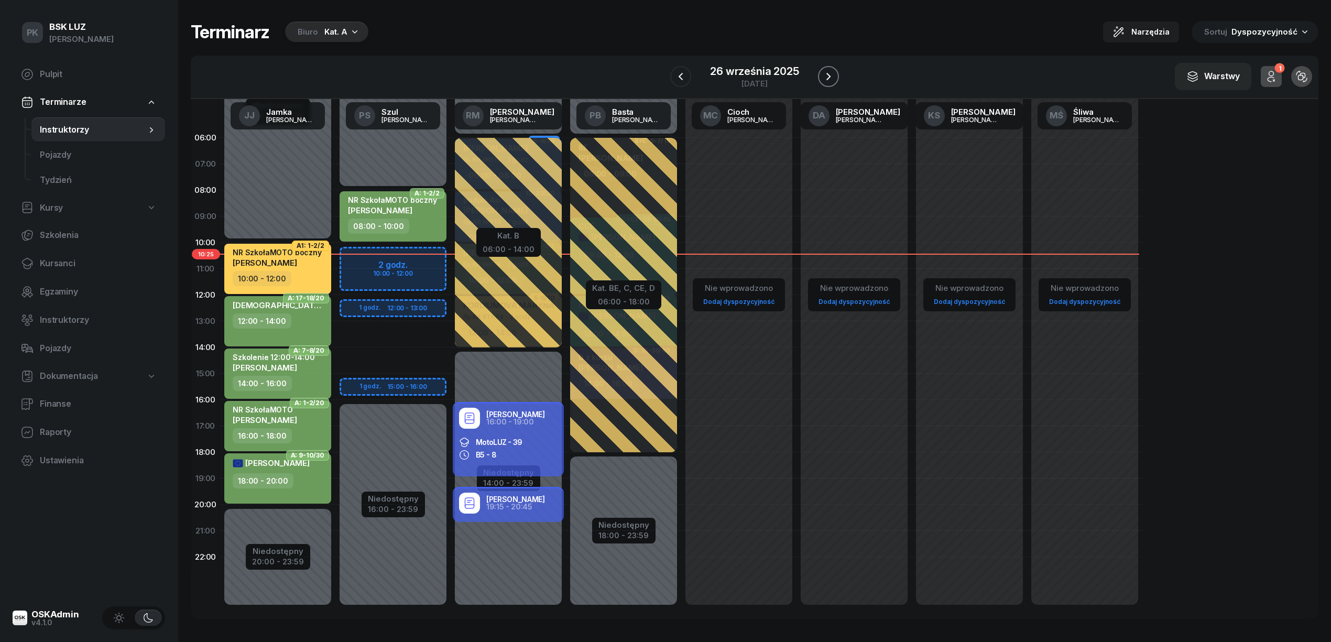
click at [830, 78] on icon "button" at bounding box center [828, 76] width 13 height 13
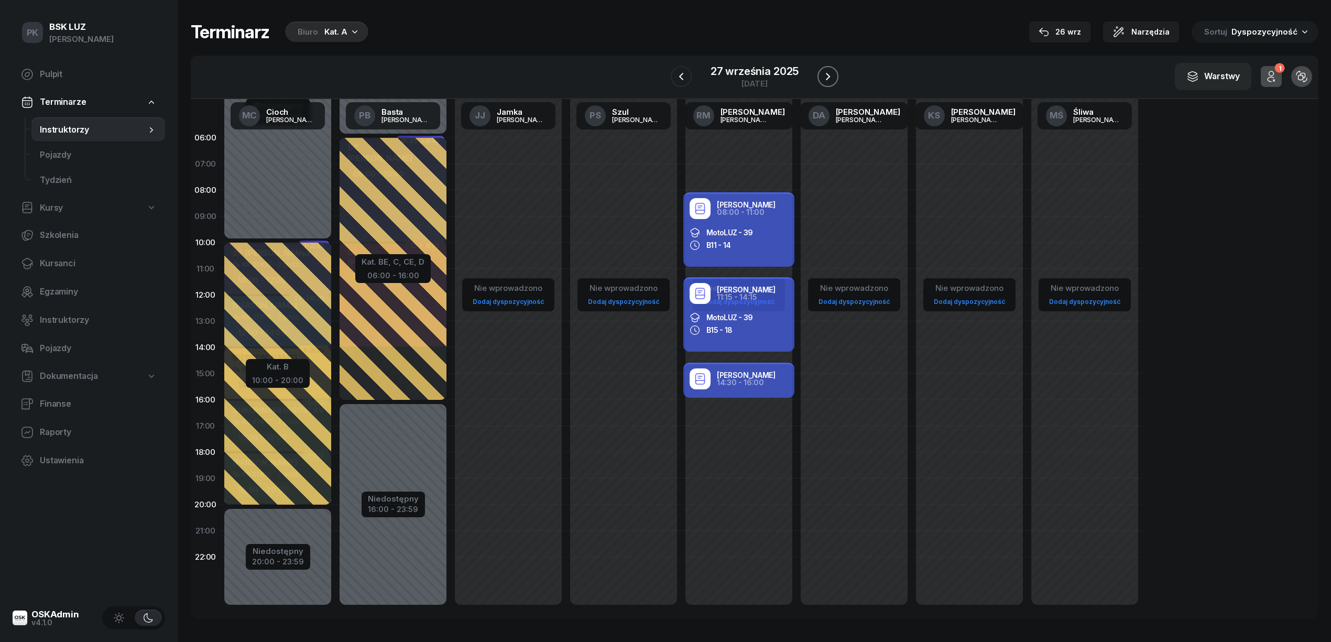
click at [830, 78] on icon "button" at bounding box center [827, 76] width 13 height 13
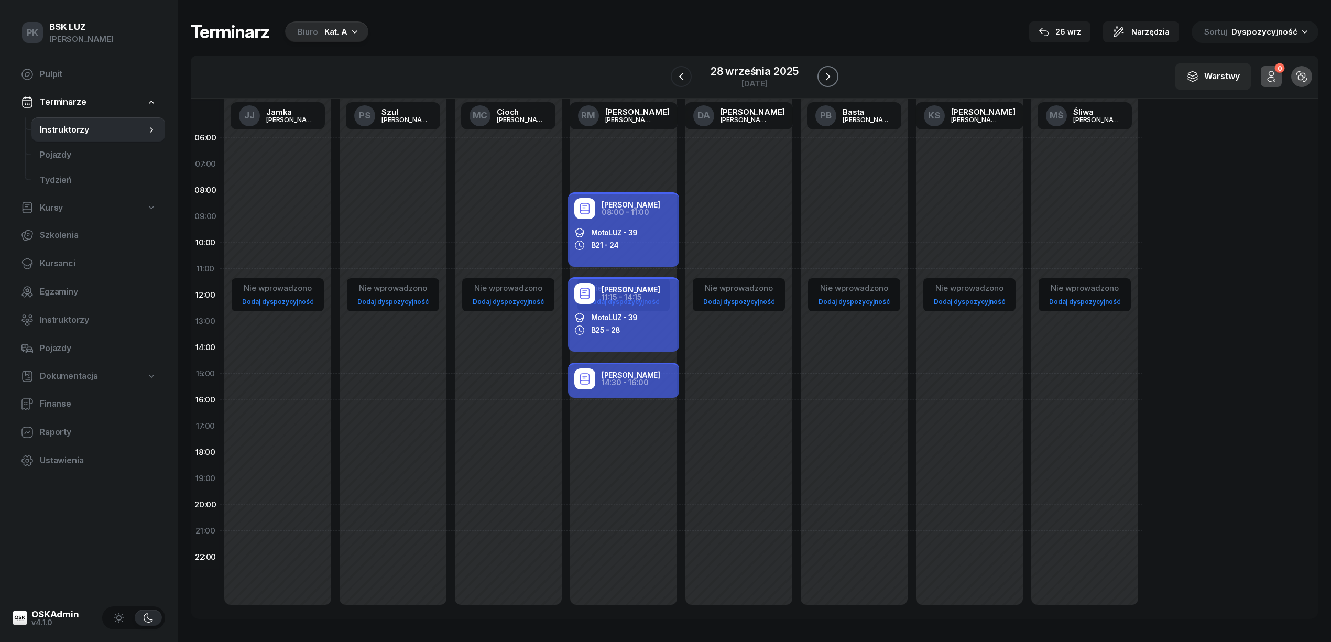
click at [830, 78] on icon "button" at bounding box center [827, 76] width 13 height 13
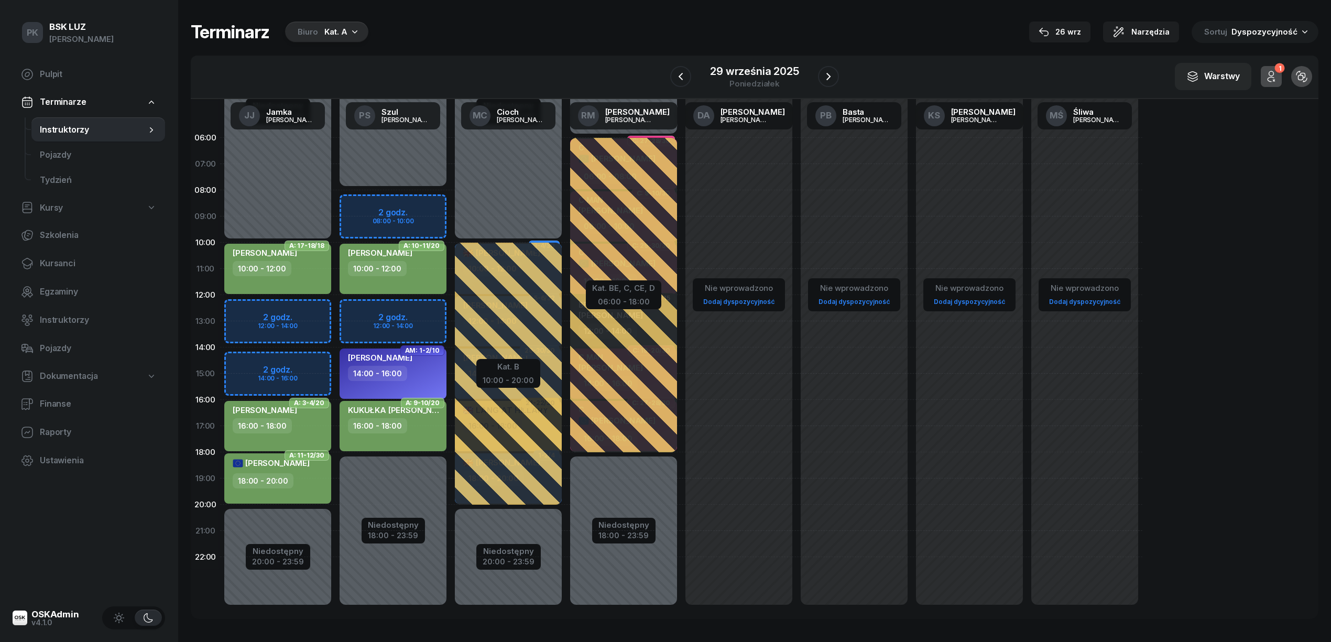
click at [303, 263] on div "10:00 - 12:00" at bounding box center [279, 268] width 92 height 15
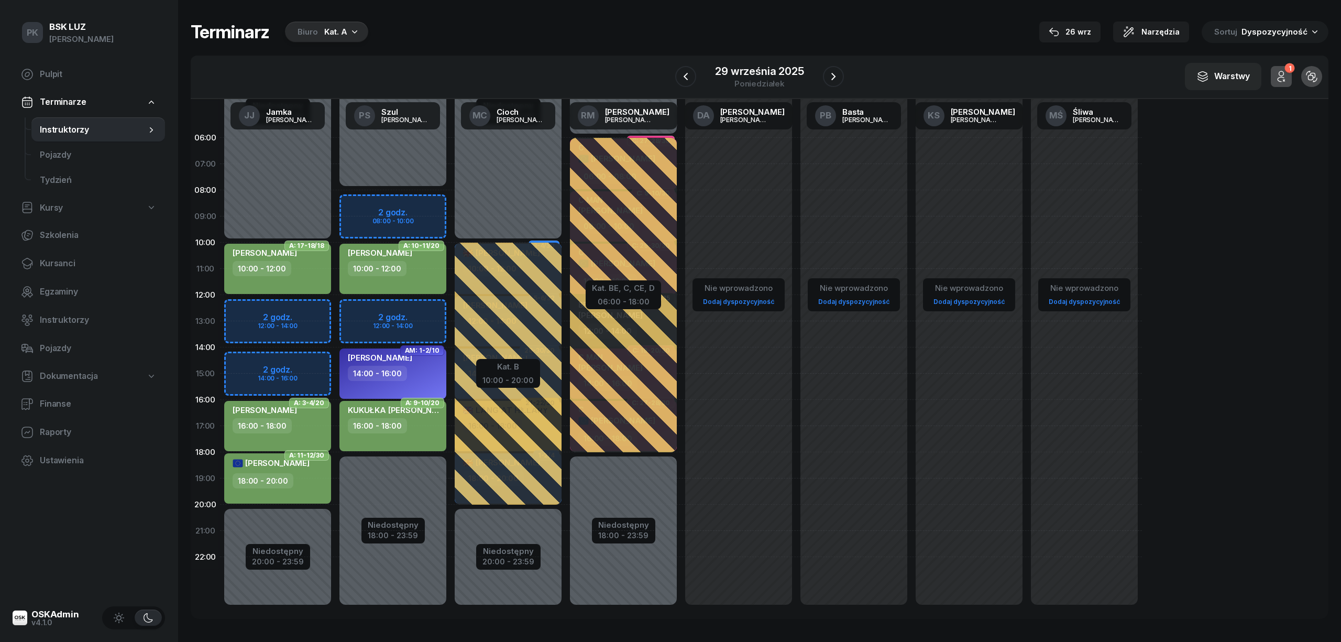
select select "10"
select select "12"
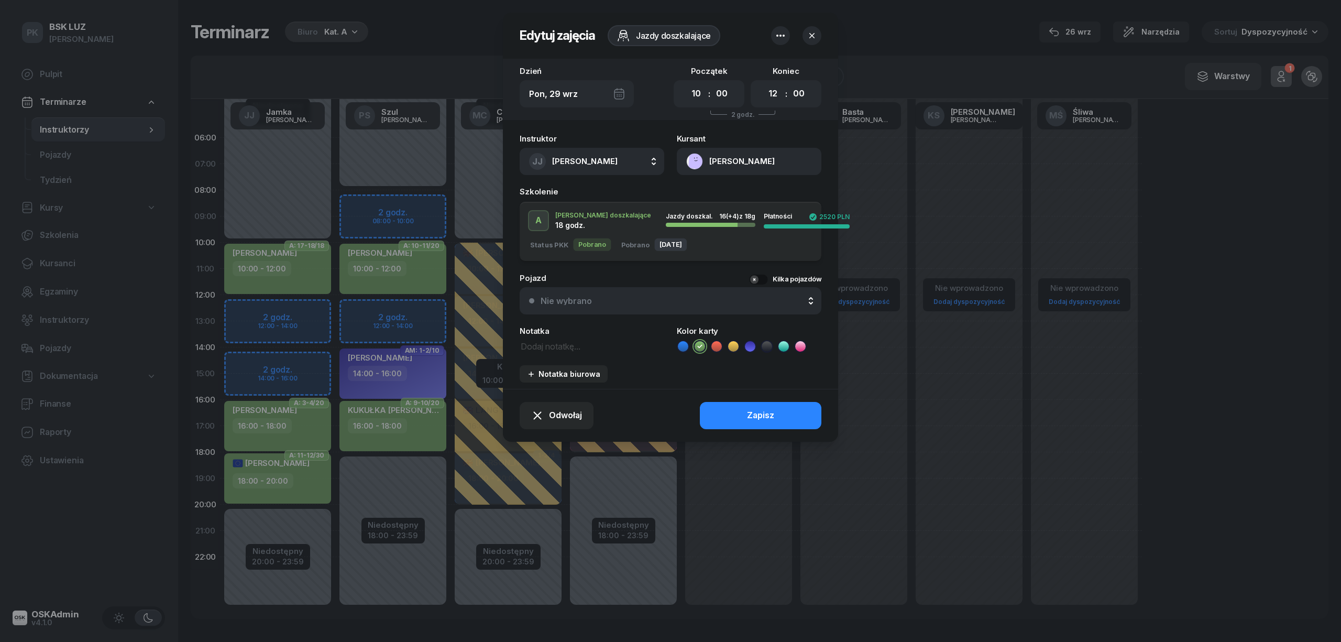
click at [727, 164] on button "[PERSON_NAME]" at bounding box center [749, 161] width 145 height 27
click at [728, 195] on div "Otwórz profil" at bounding box center [711, 198] width 51 height 14
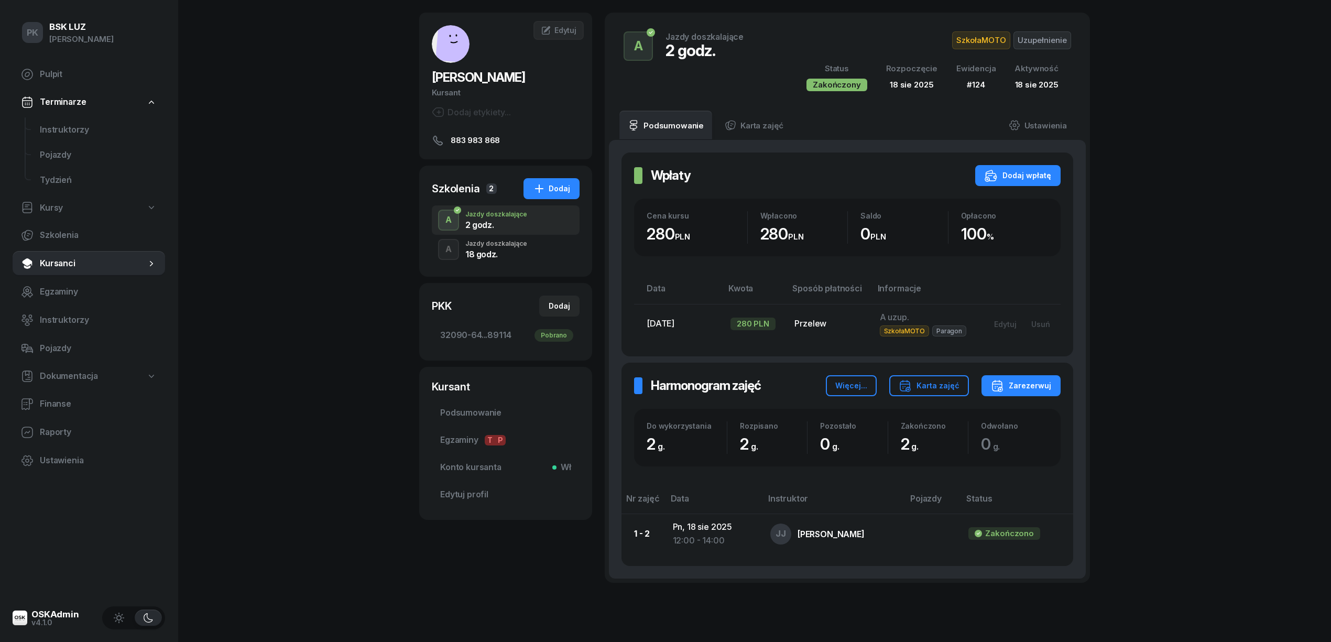
scroll to position [86, 0]
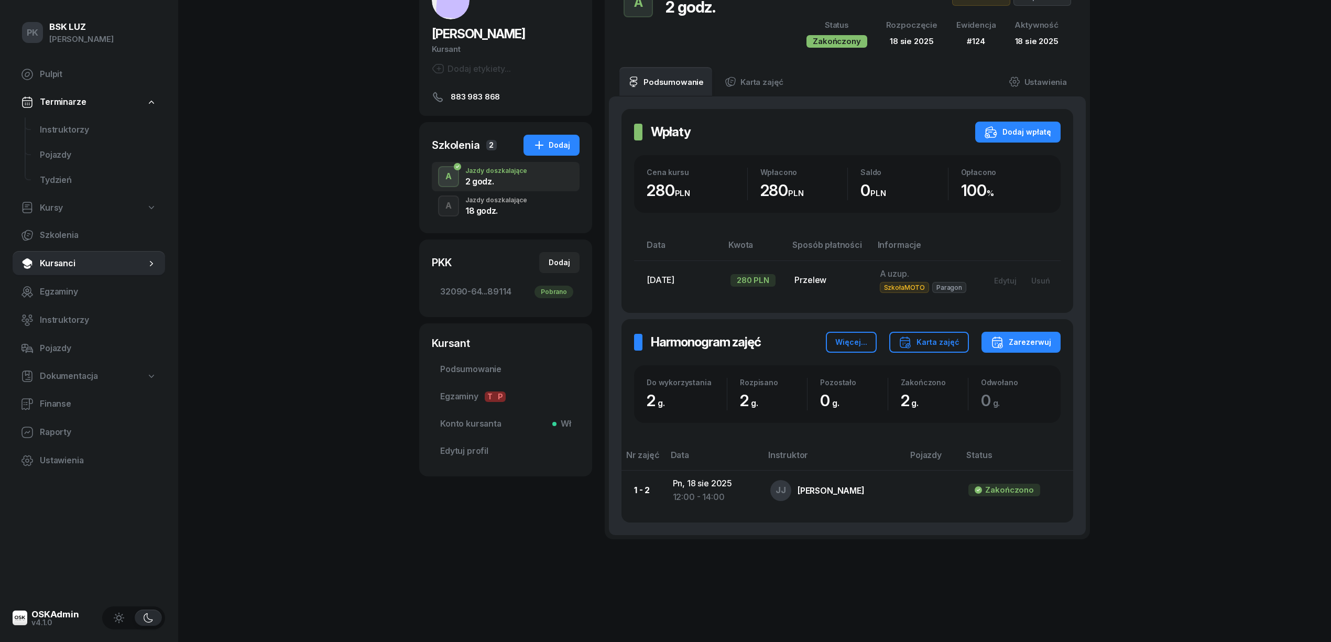
click at [496, 212] on div "18 godz." at bounding box center [496, 210] width 62 height 8
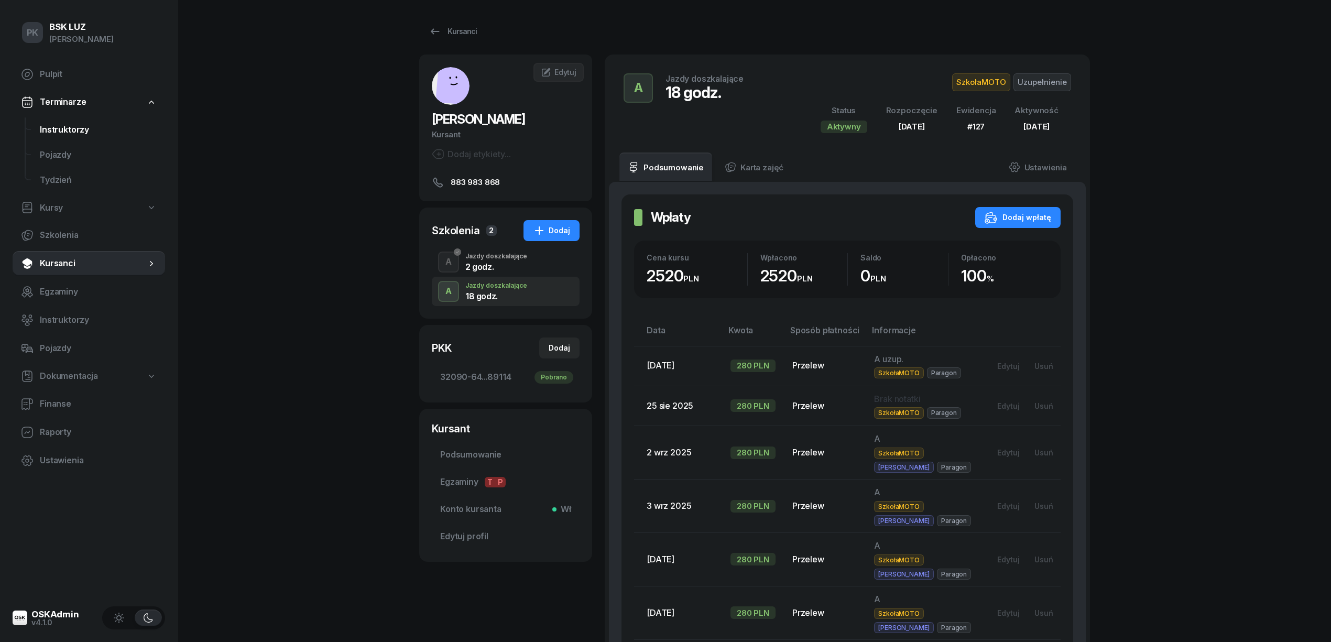
click at [90, 126] on span "Instruktorzy" at bounding box center [98, 130] width 117 height 14
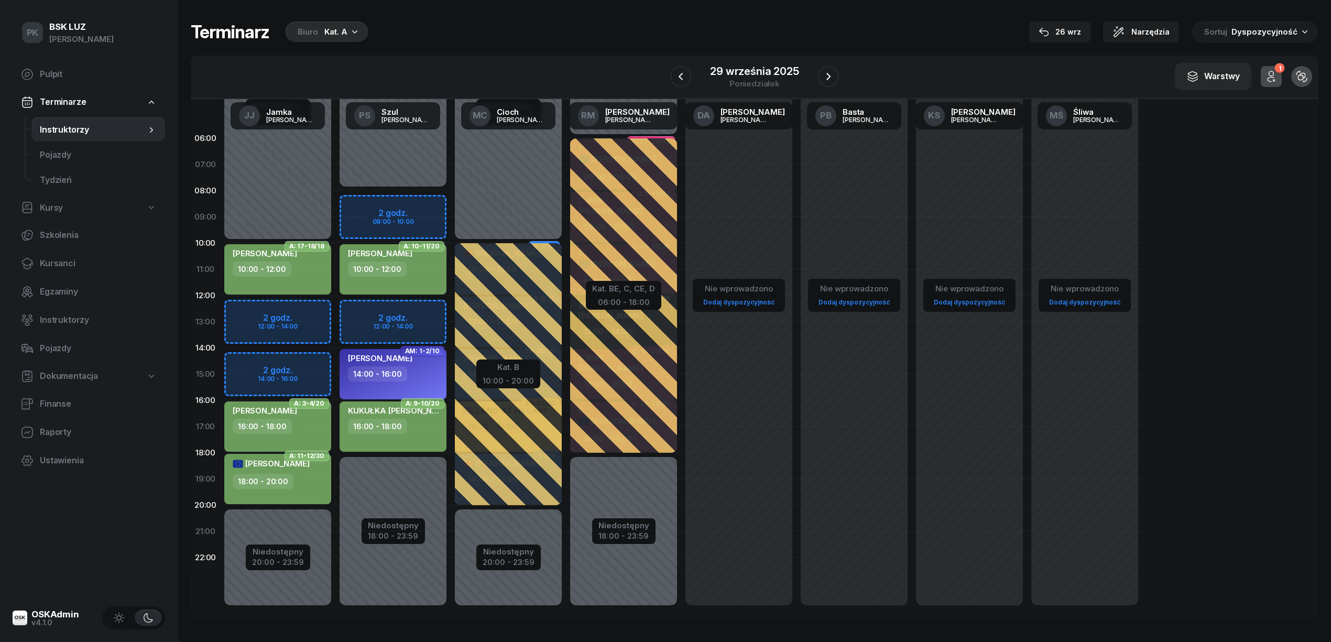
click at [416, 271] on div "10:00 - 12:00" at bounding box center [394, 268] width 92 height 15
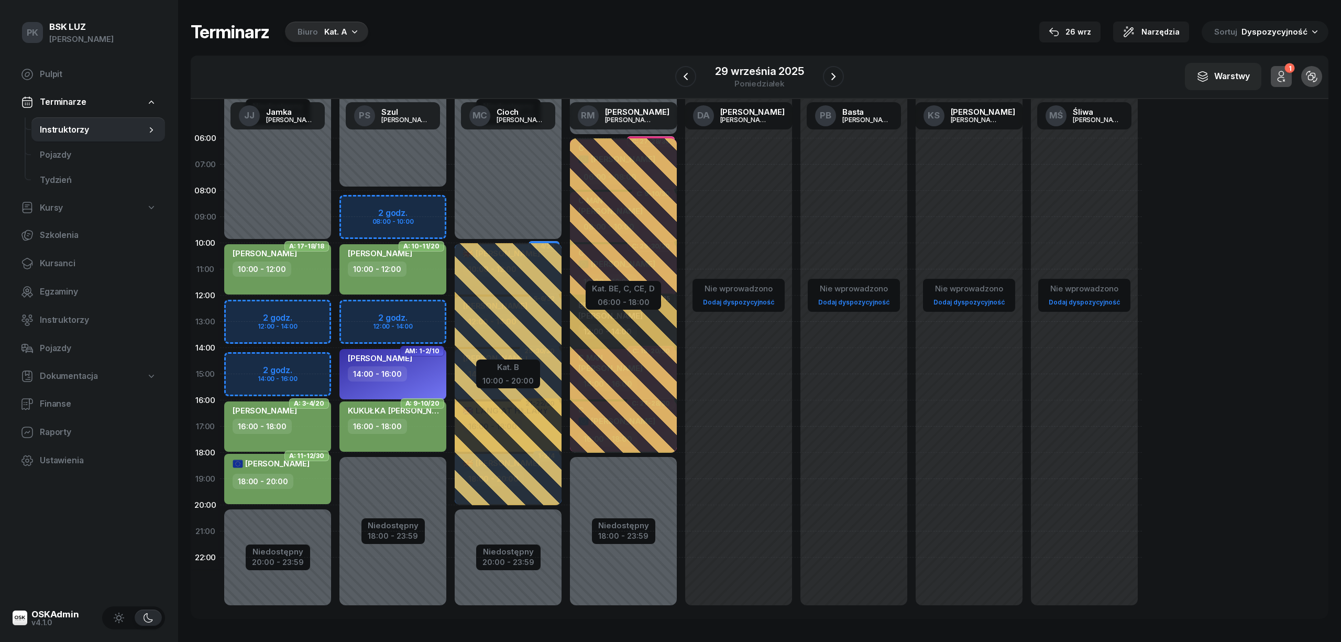
select select "10"
select select "12"
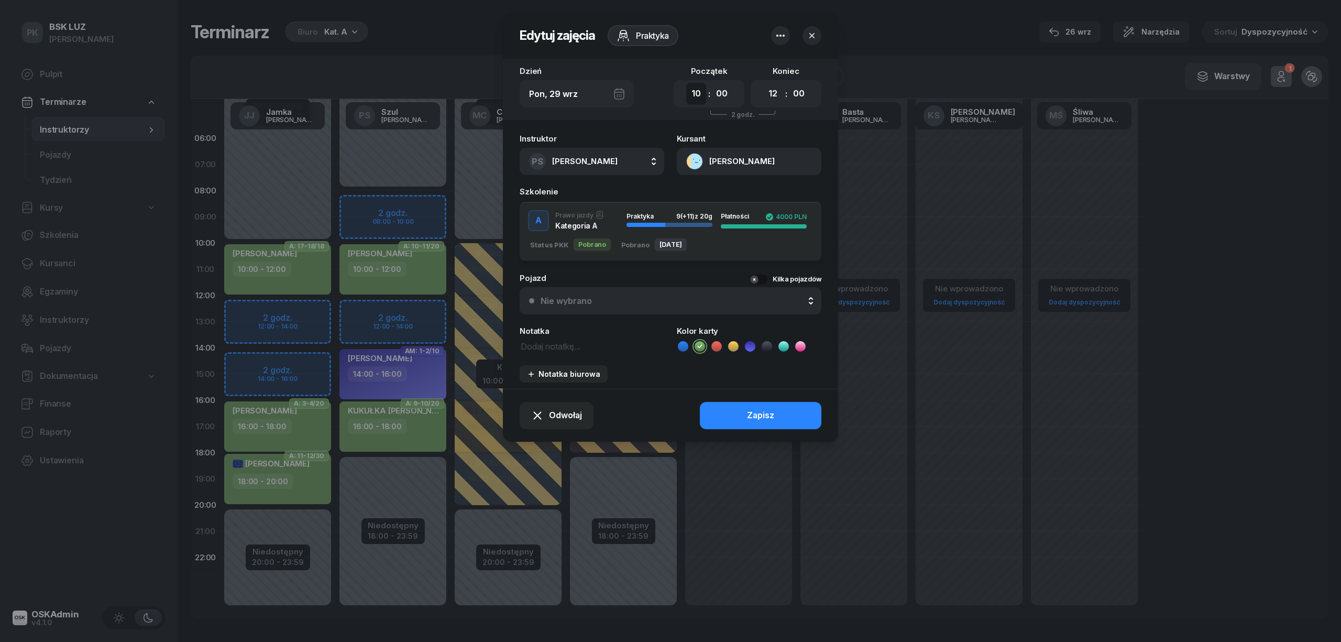
click at [698, 93] on select "00 01 02 03 04 05 06 07 08 09 10 11 12 13 14 15 16 17 18 19 20 21 22 23" at bounding box center [696, 94] width 20 height 22
select select "12"
click at [686, 83] on select "00 01 02 03 04 05 06 07 08 09 10 11 12 13 14 15 16 17 18 19 20 21 22 23" at bounding box center [696, 94] width 20 height 22
click at [778, 92] on select "00 01 02 03 04 05 06 07 08 09 10 11 12 13 14 15 16 17 18 19 20 21 22 23" at bounding box center [773, 94] width 20 height 22
select select "14"
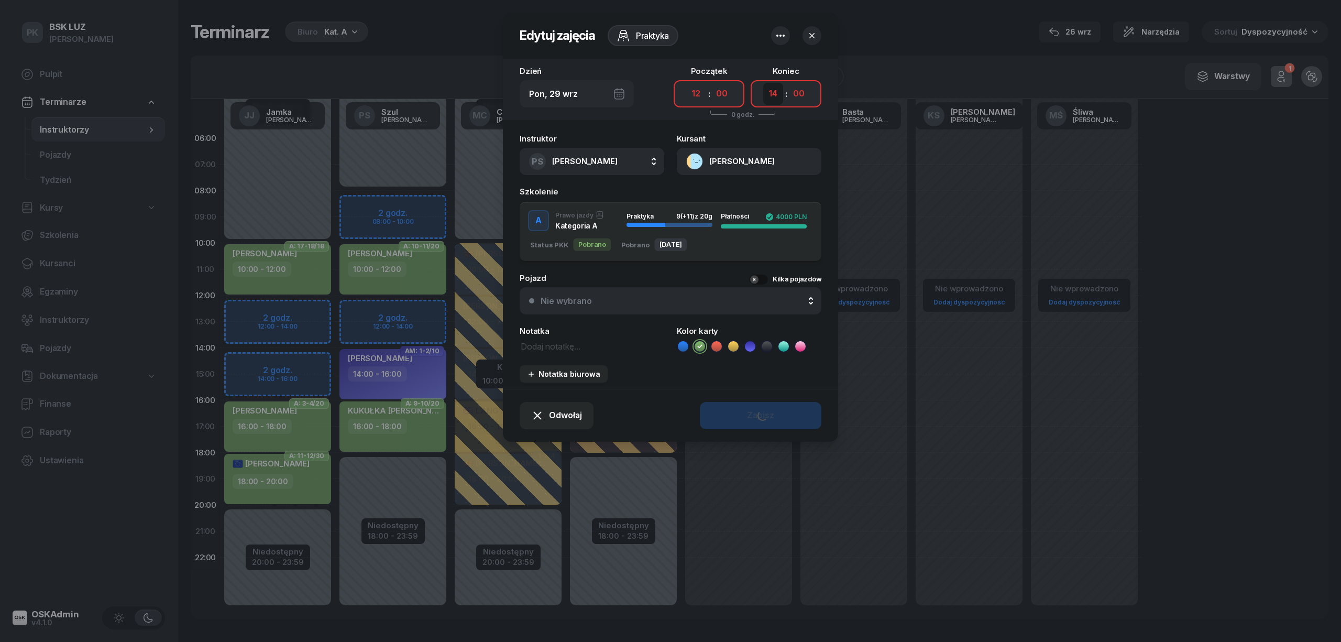
click at [763, 83] on select "00 01 02 03 04 05 06 07 08 09 10 11 12 13 14 15 16 17 18 19 20 21 22 23" at bounding box center [773, 94] width 20 height 22
click at [772, 409] on div "Zapisz" at bounding box center [760, 416] width 27 height 14
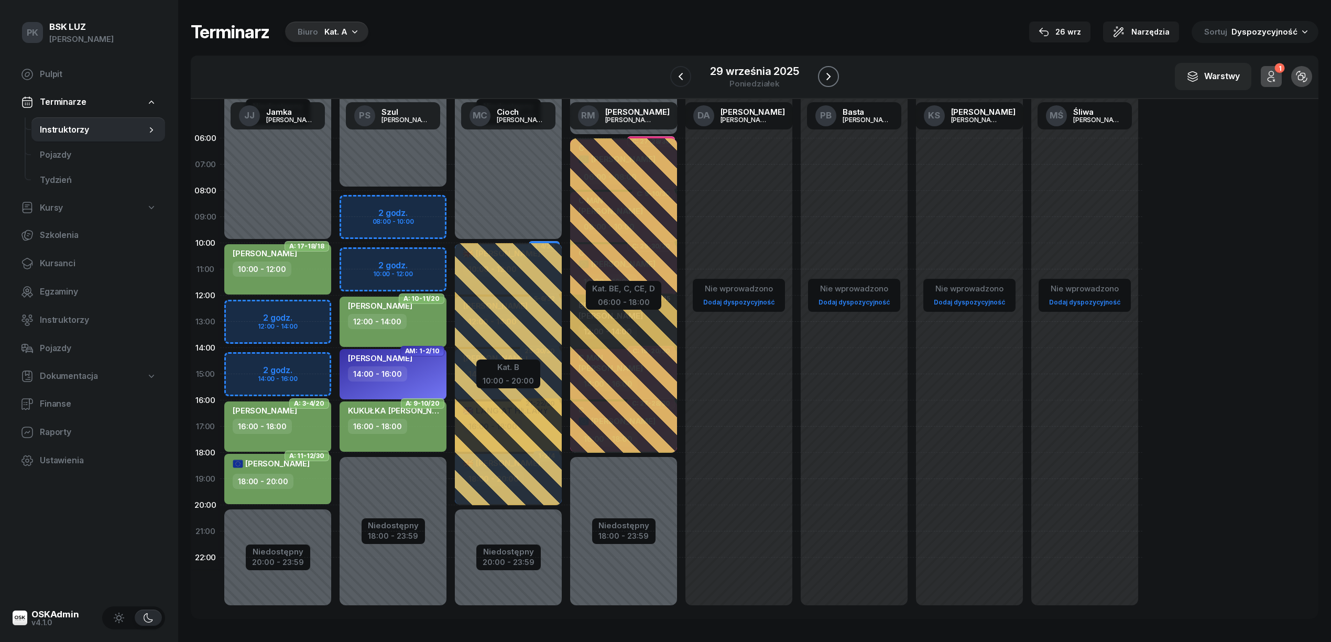
click at [824, 72] on icon "button" at bounding box center [828, 76] width 13 height 13
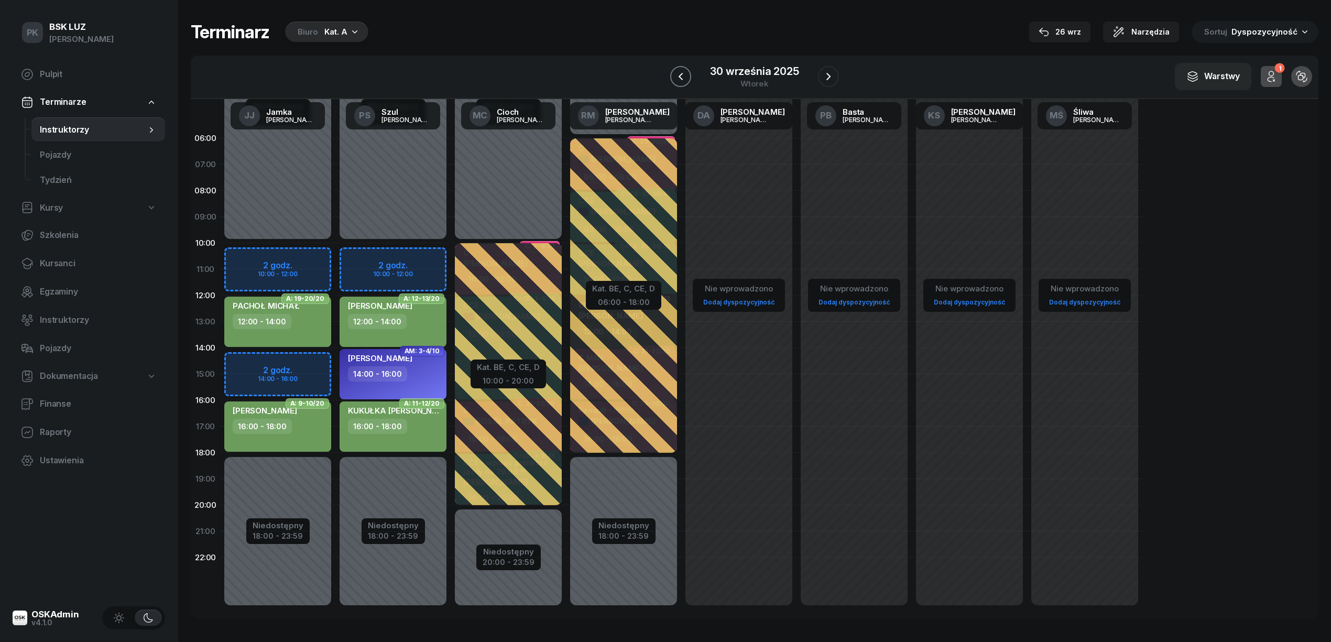
click at [684, 75] on icon "button" at bounding box center [680, 76] width 13 height 13
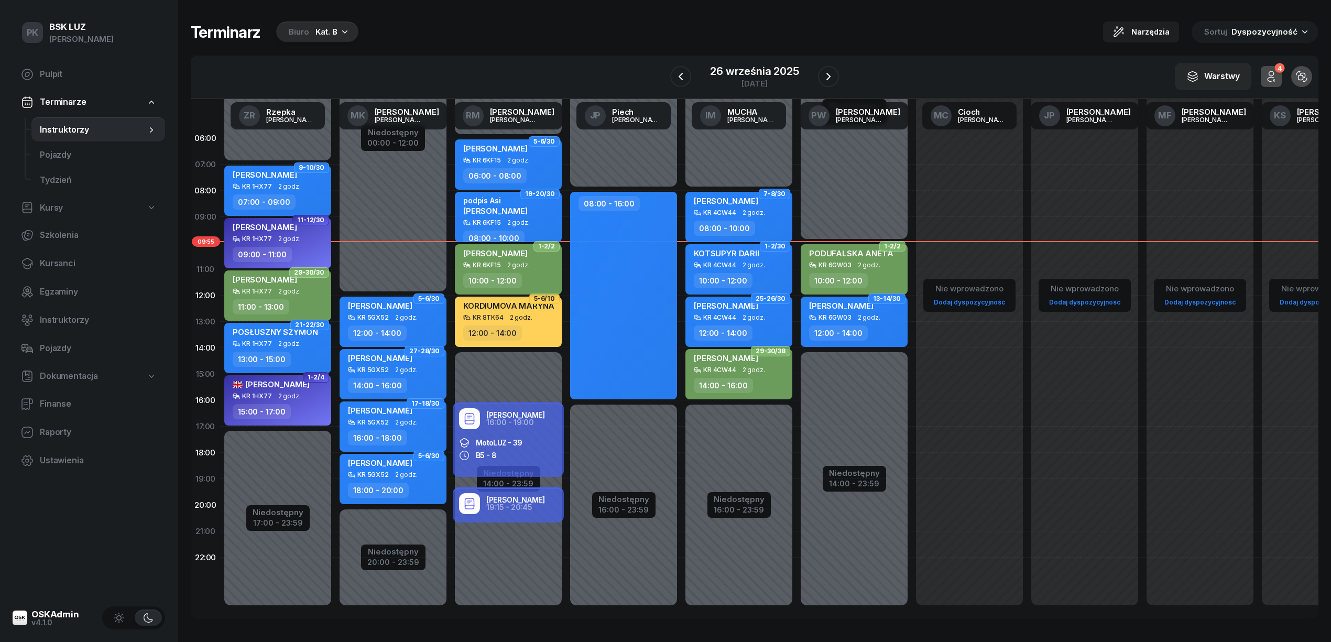
click at [537, 265] on div "KR 6KF15 2 godz." at bounding box center [509, 264] width 92 height 7
select select "10"
select select "12"
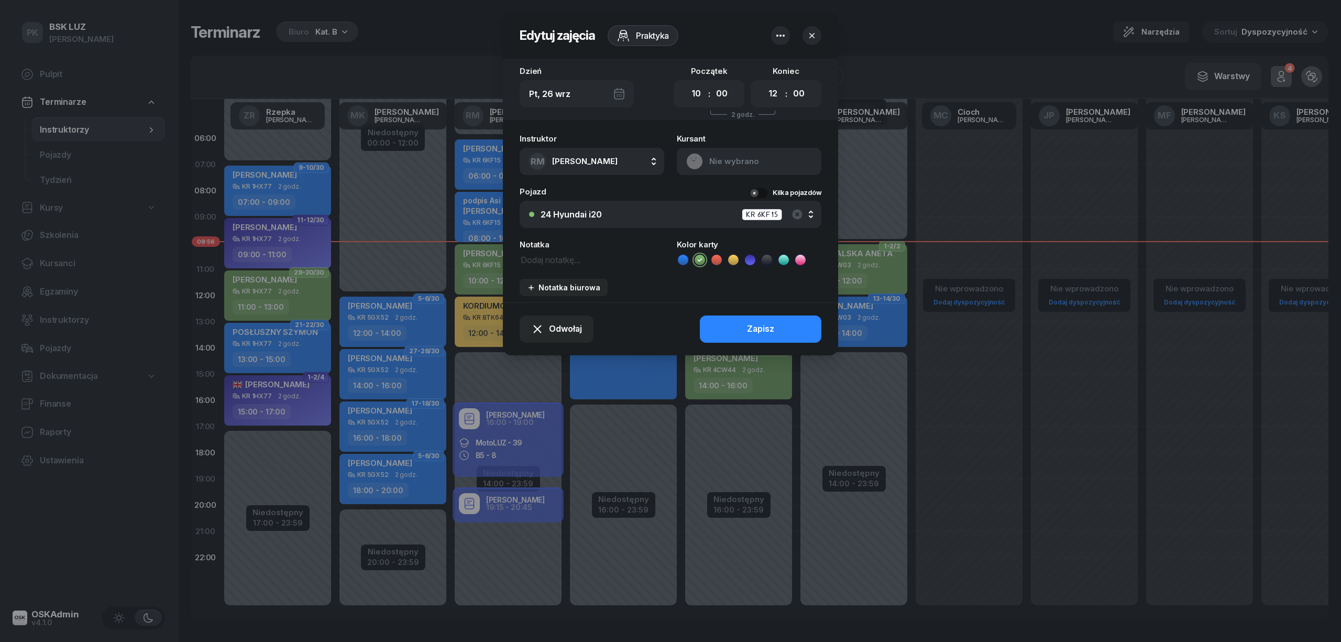
click at [749, 150] on button "Nie wybrano" at bounding box center [749, 161] width 145 height 27
click at [750, 197] on link "Otwórz profil" at bounding box center [747, 197] width 137 height 26
click at [728, 197] on div "Otwórz profil" at bounding box center [711, 198] width 51 height 14
click at [811, 27] on button "button" at bounding box center [812, 35] width 19 height 19
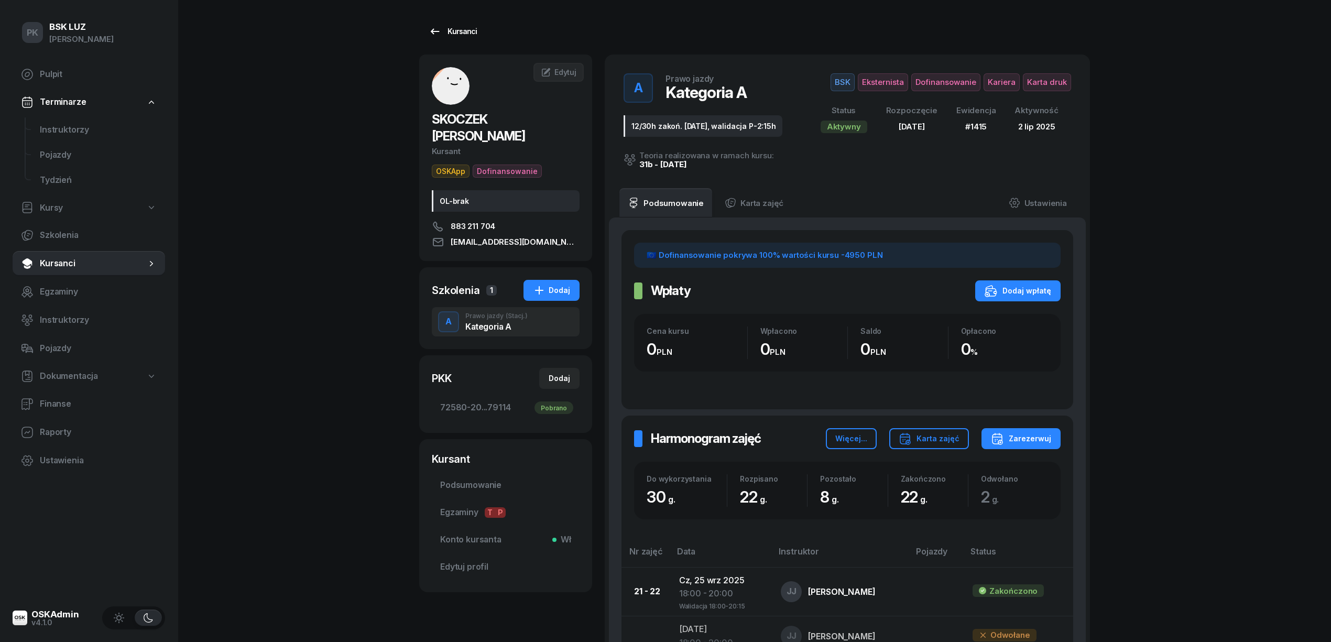
click at [463, 30] on div "Kursanci" at bounding box center [453, 31] width 48 height 13
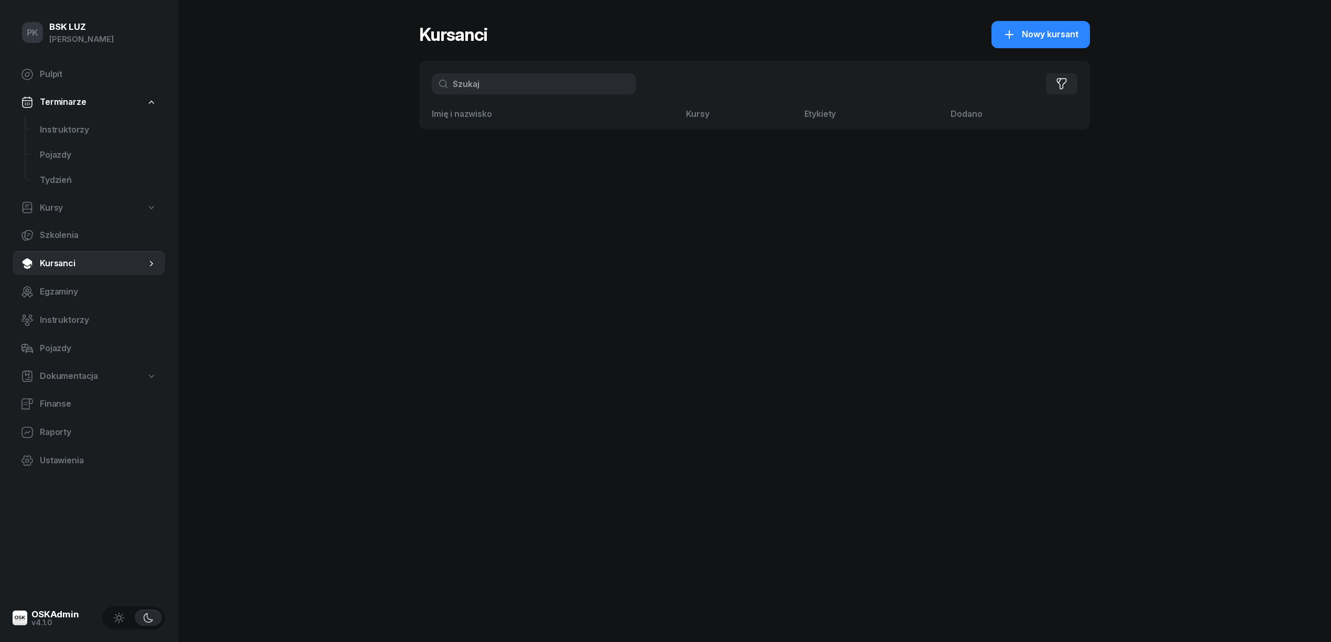
drag, startPoint x: 495, startPoint y: 82, endPoint x: 369, endPoint y: 102, distance: 127.2
click at [369, 102] on div "PK BSK [PERSON_NAME] Pulpit Terminarze Instruktorzy Pojazdy Tydzień Kursy Szkol…" at bounding box center [665, 321] width 1331 height 642
type input "olk"
click at [596, 86] on button "Wyczyść" at bounding box center [604, 83] width 50 height 15
type input "olk"
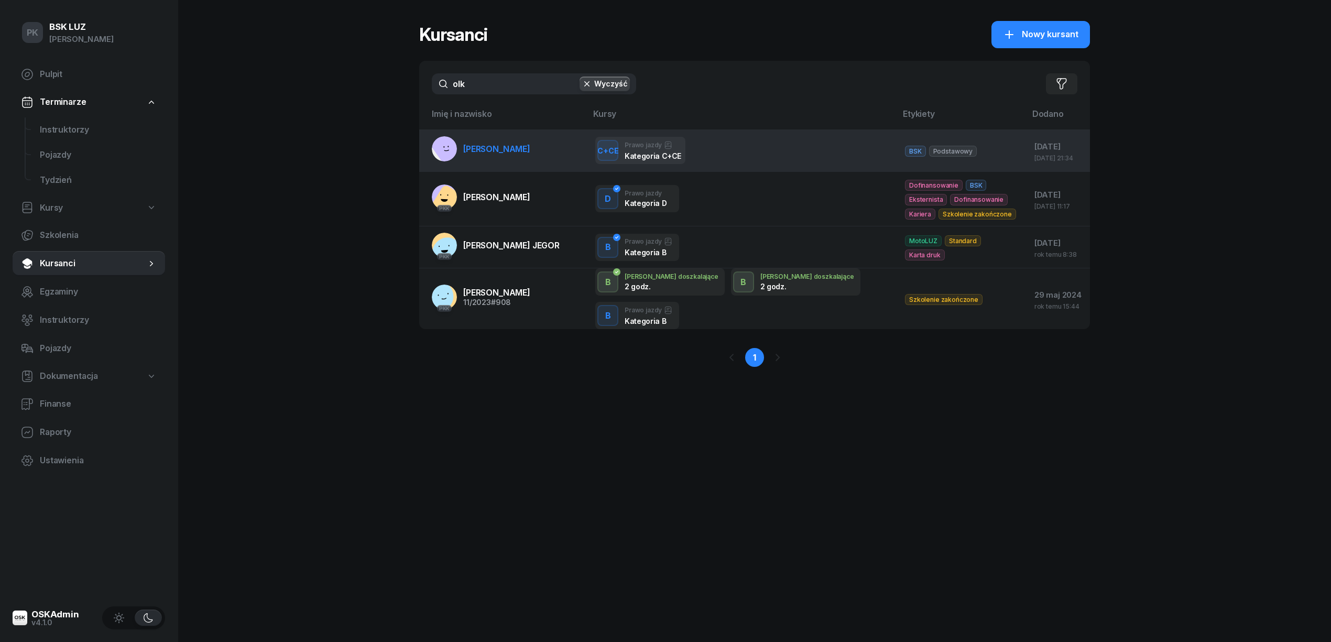
click at [487, 136] on link "[PERSON_NAME]" at bounding box center [481, 148] width 98 height 25
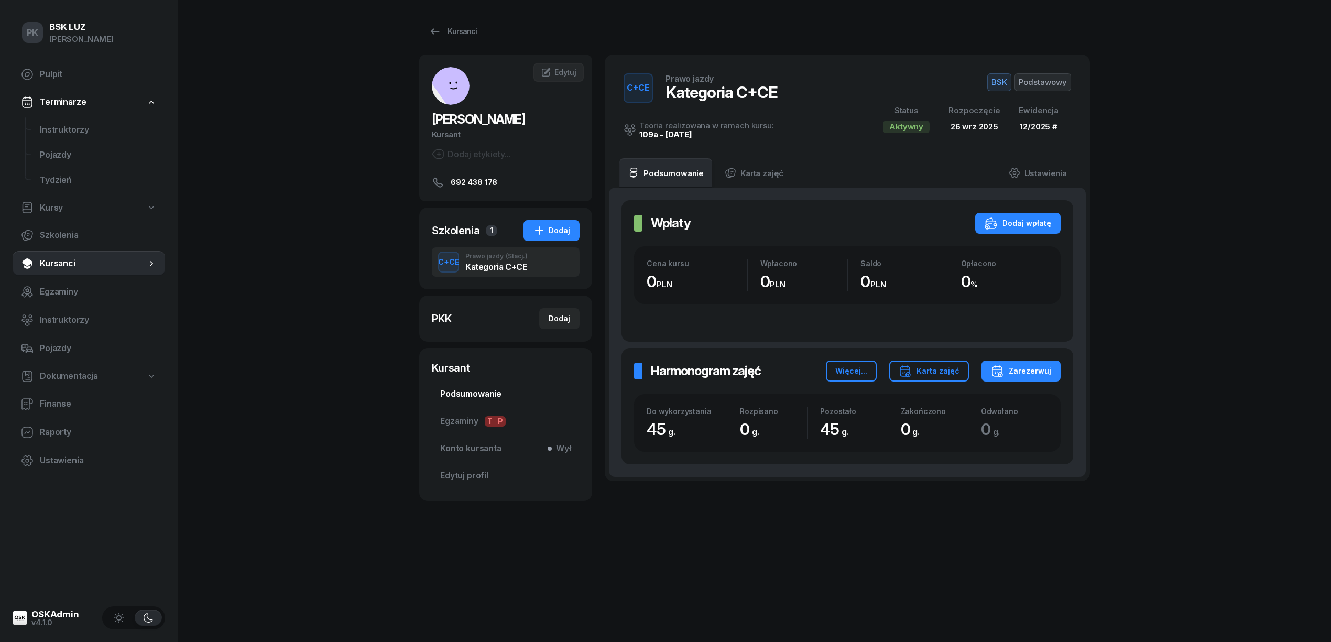
click at [499, 395] on span "Podsumowanie" at bounding box center [505, 394] width 131 height 14
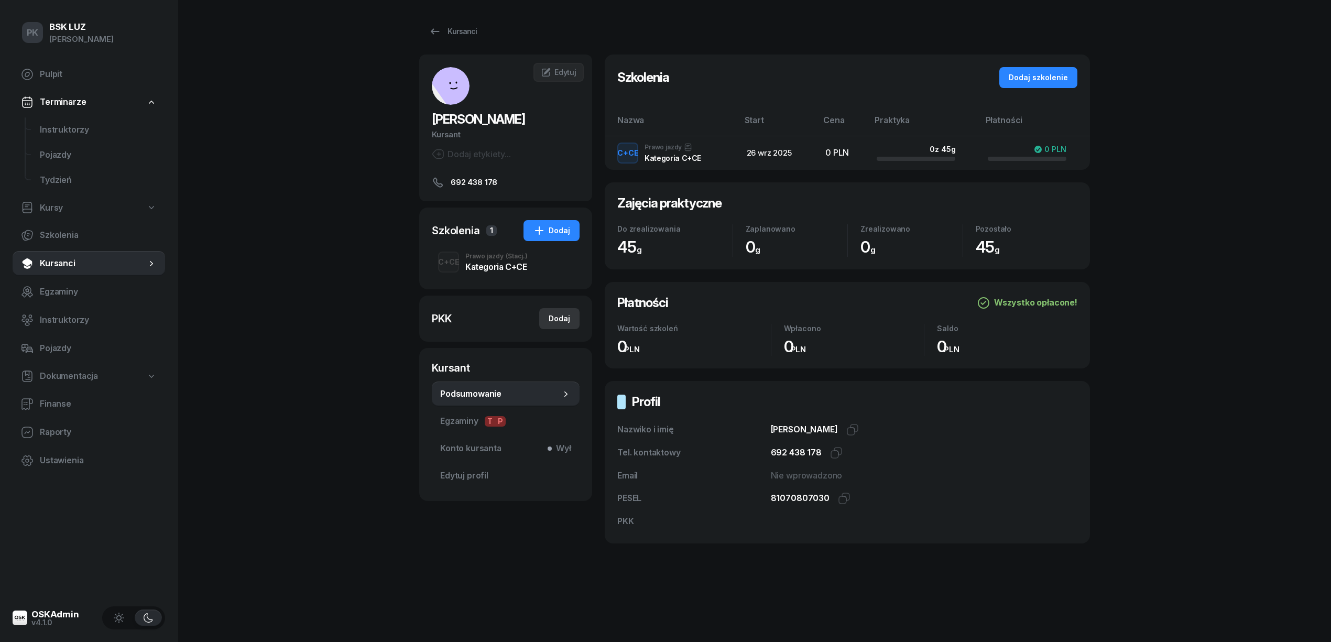
click at [551, 316] on div "Dodaj" at bounding box center [558, 318] width 21 height 13
select select
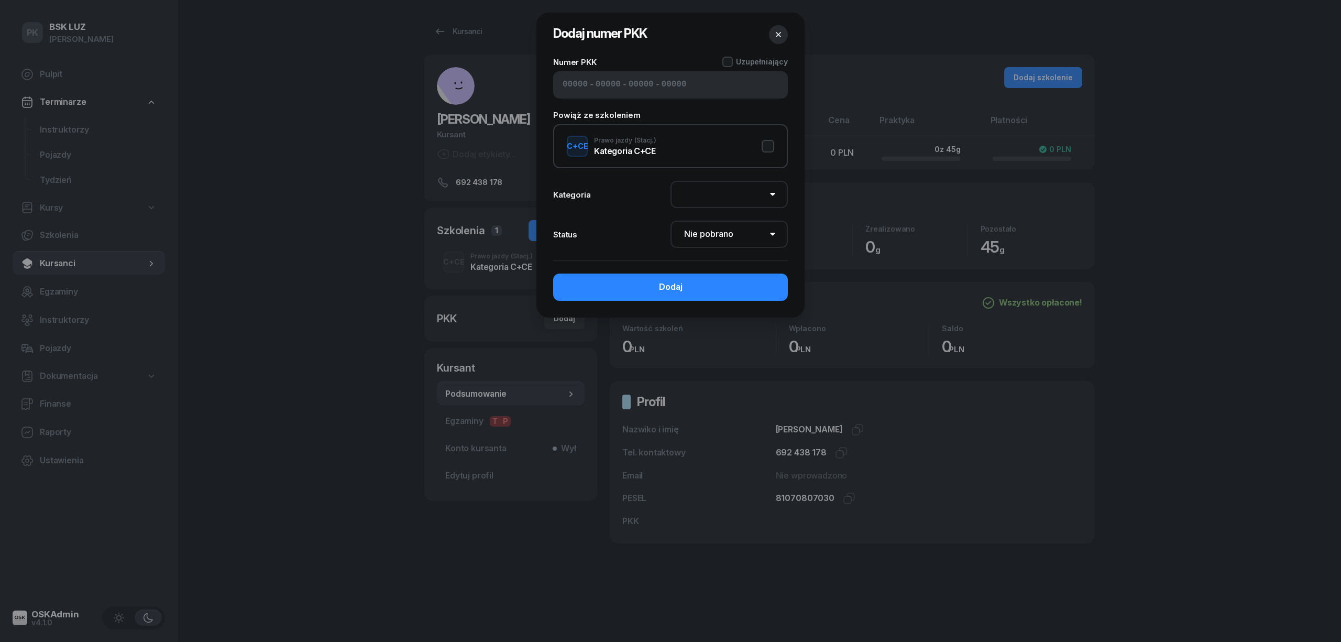
click at [587, 85] on input at bounding box center [575, 85] width 25 height 14
type input "62500"
type input "98263"
type input "90751"
type input "80132"
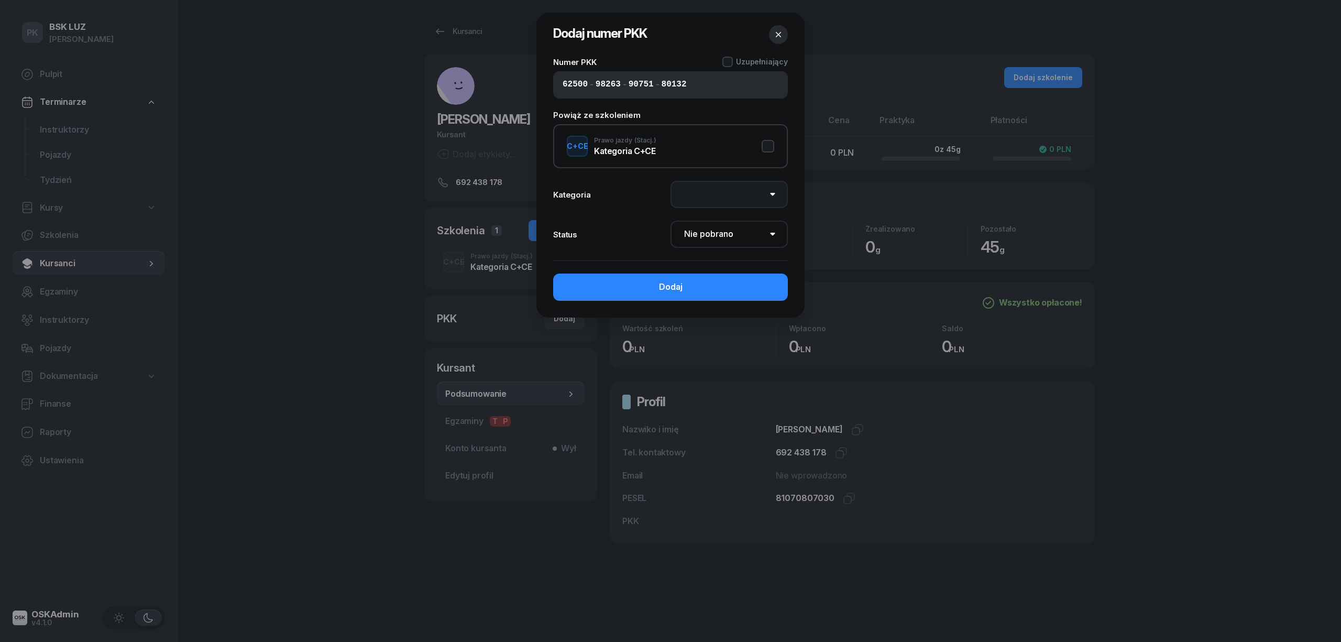
click at [738, 202] on select "AM A1 A2 A B1 B B+E C1 C1+E C C+E D1 D1+E D D+E T Tram C+CE C+D" at bounding box center [729, 194] width 117 height 27
select select "C"
click at [671, 181] on select "AM A1 A2 A B1 B B+E C1 C1+E C C+E D1 D1+E D D+E T Tram C+CE C+D" at bounding box center [729, 194] width 117 height 27
click at [725, 233] on select "Nie pobrano Pobrano Zwrócono Zaktualizowano" at bounding box center [729, 234] width 117 height 27
click at [723, 232] on select "Nie pobrano Pobrano Zwrócono Zaktualizowano" at bounding box center [729, 234] width 117 height 27
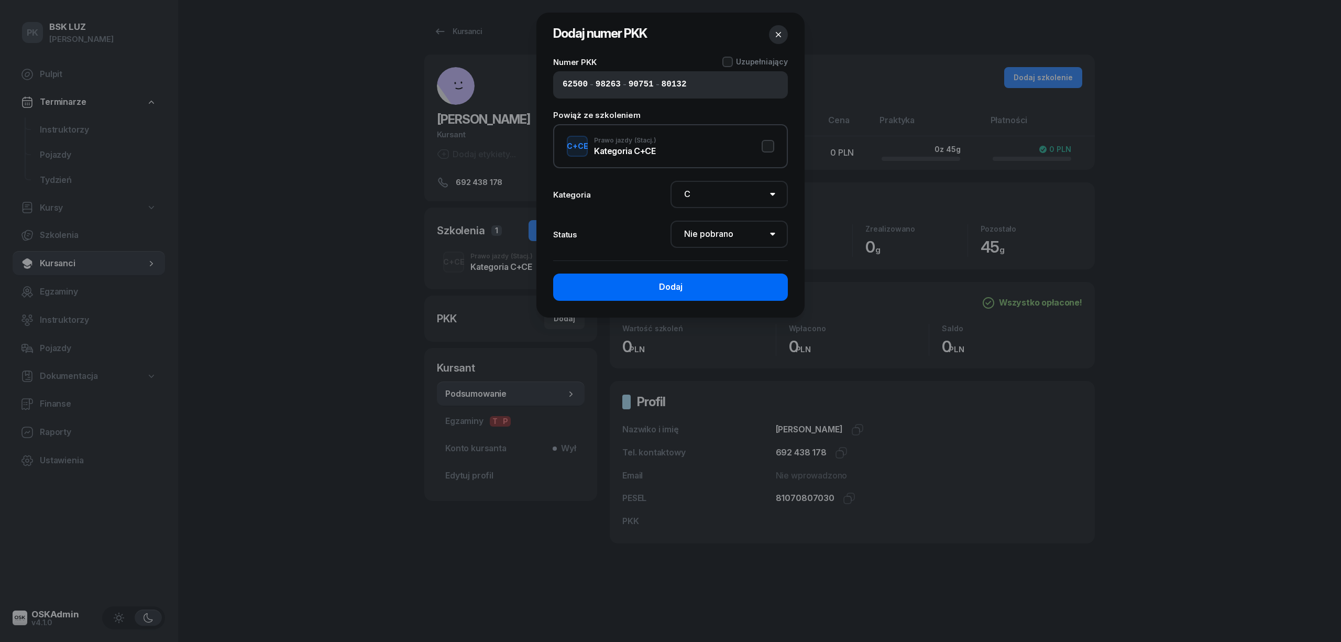
click at [723, 281] on button "Dodaj" at bounding box center [670, 286] width 235 height 27
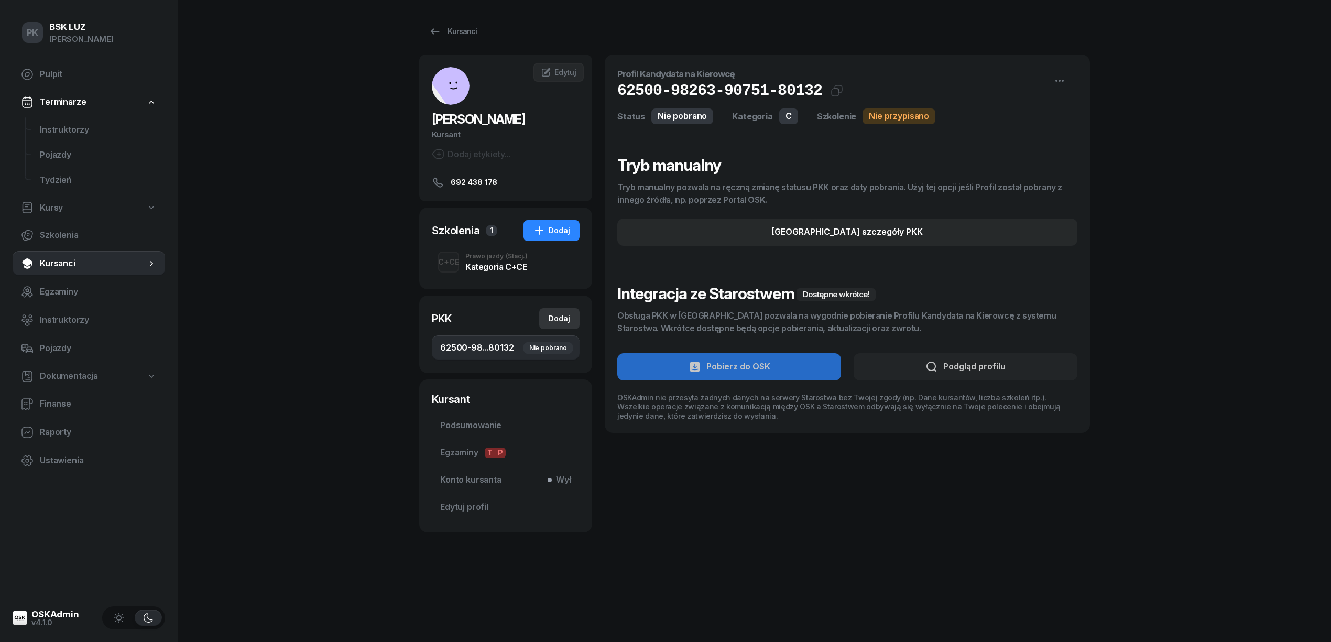
click at [548, 315] on button "Dodaj" at bounding box center [559, 318] width 40 height 21
select select
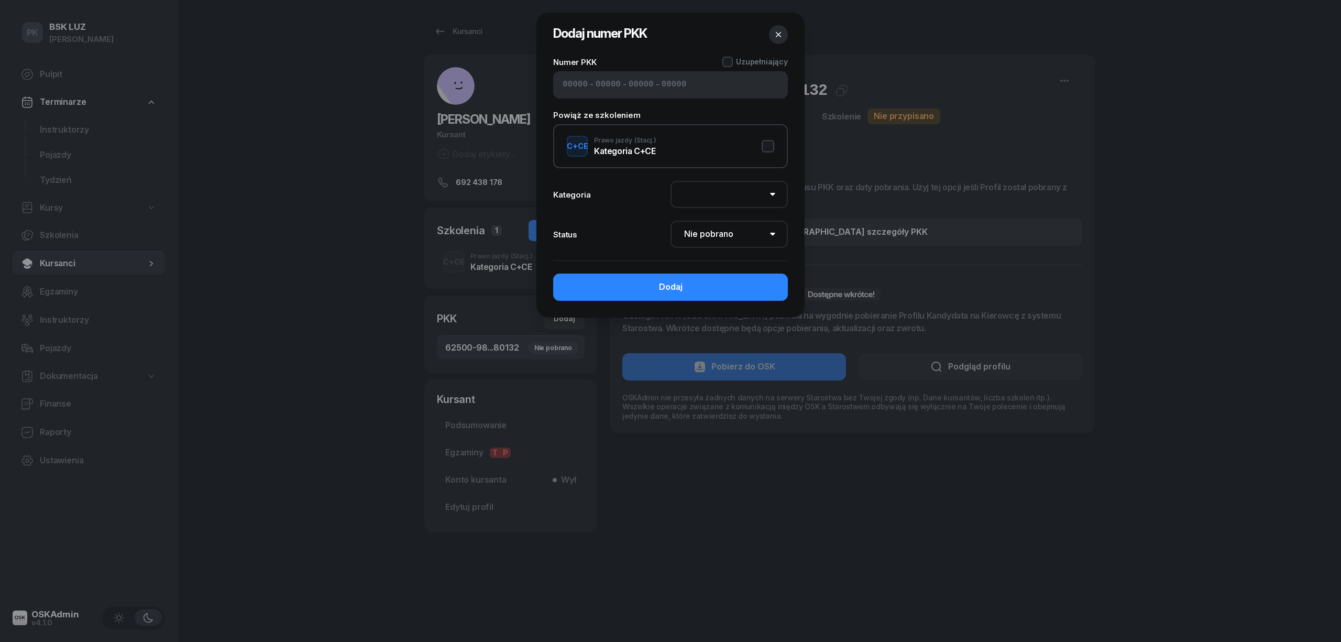
click at [567, 88] on input at bounding box center [575, 85] width 25 height 14
type input "12530"
type input "95266"
type input "54801"
type input "80134"
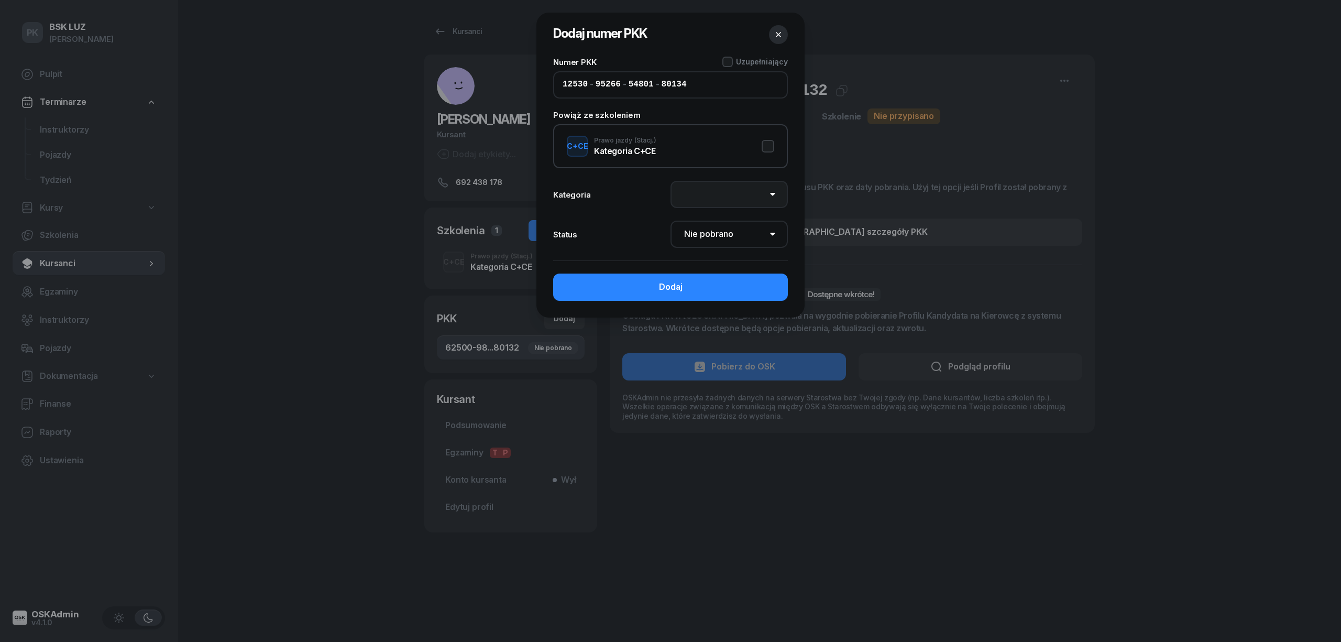
click at [754, 193] on select "AM A1 A2 A B1 B B+E C1 C1+E C C+E D1 D1+E D D+E T Tram C+CE C+D" at bounding box center [729, 194] width 117 height 27
select select "C+E"
click at [671, 181] on select "AM A1 A2 A B1 B B+E C1 C1+E C C+E D1 D1+E D D+E T Tram C+CE C+D" at bounding box center [729, 194] width 117 height 27
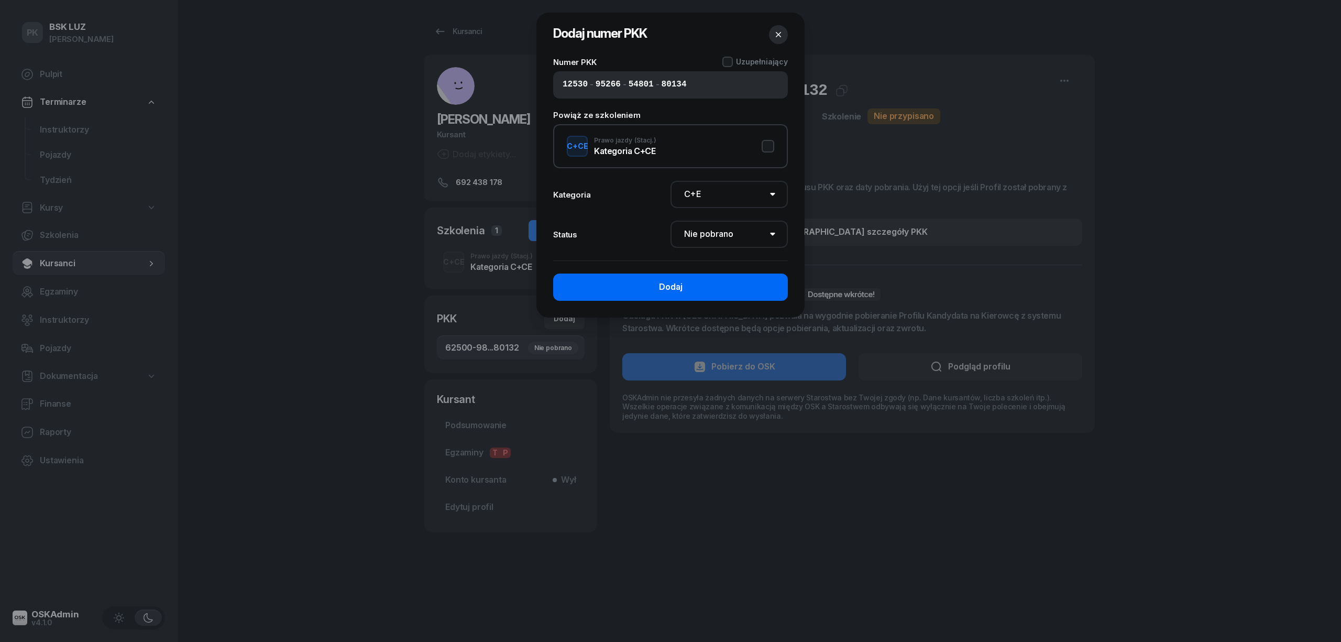
click at [700, 289] on button "Dodaj" at bounding box center [670, 286] width 235 height 27
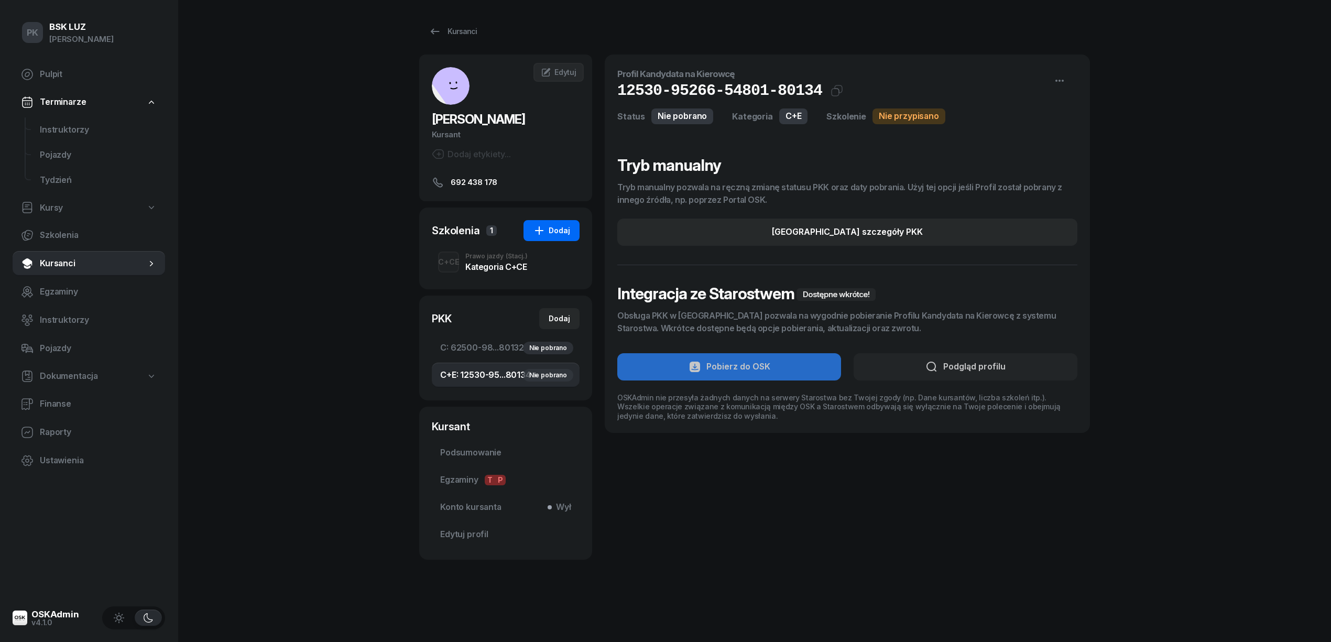
click at [539, 227] on icon "button" at bounding box center [539, 230] width 13 height 13
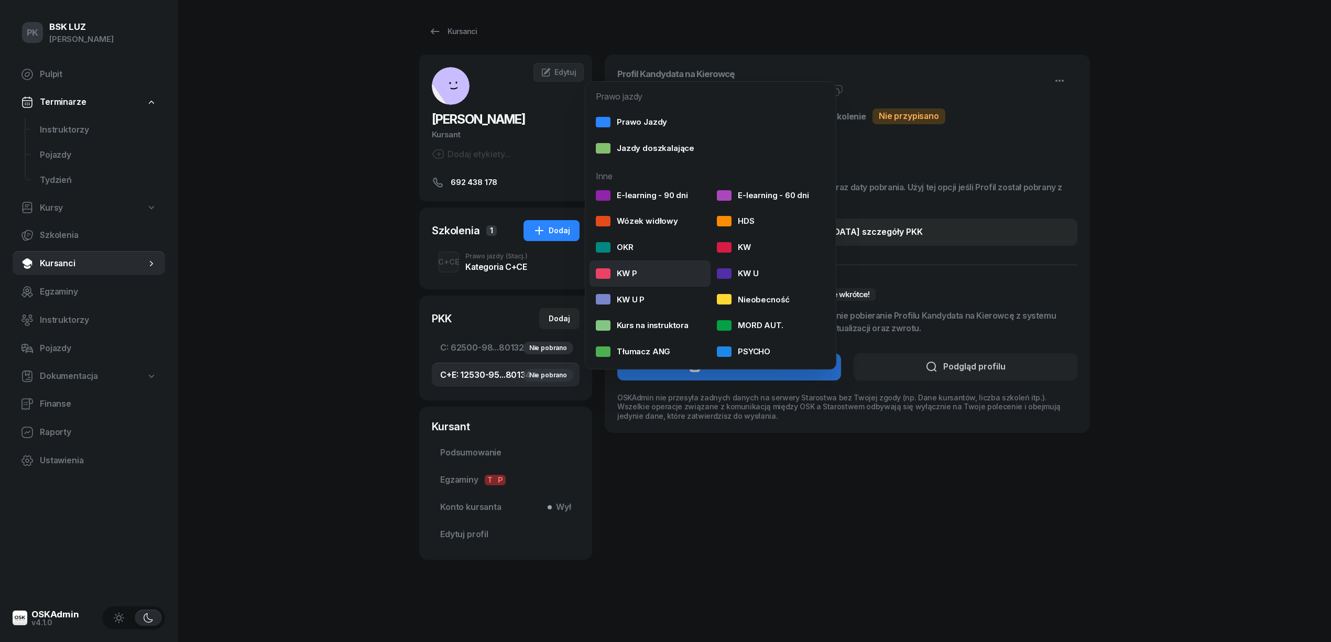
click at [631, 278] on div "KW P" at bounding box center [616, 274] width 41 height 14
select select
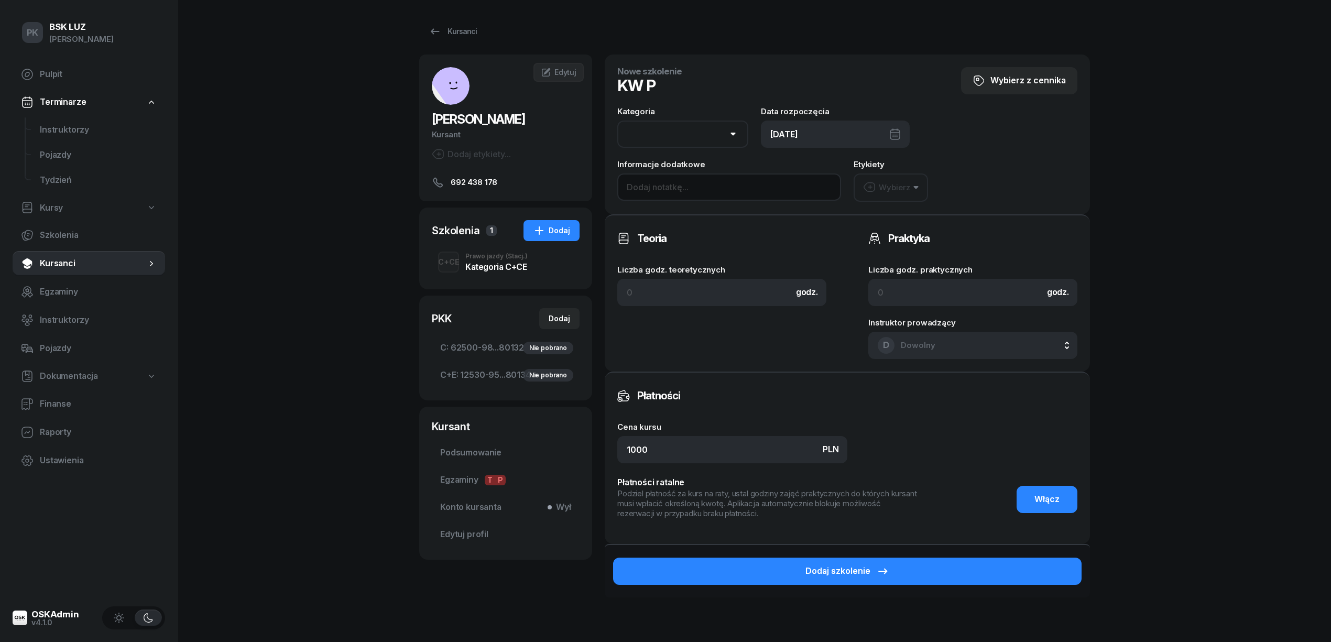
click at [666, 191] on input at bounding box center [729, 186] width 224 height 27
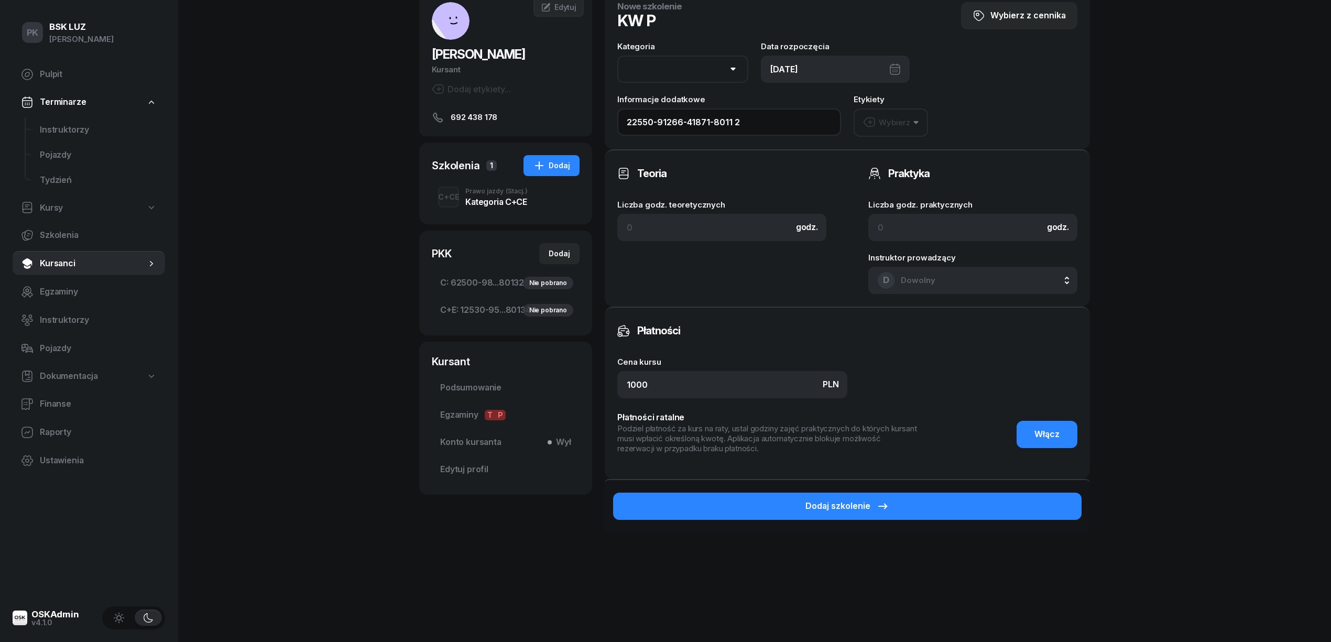
scroll to position [81, 0]
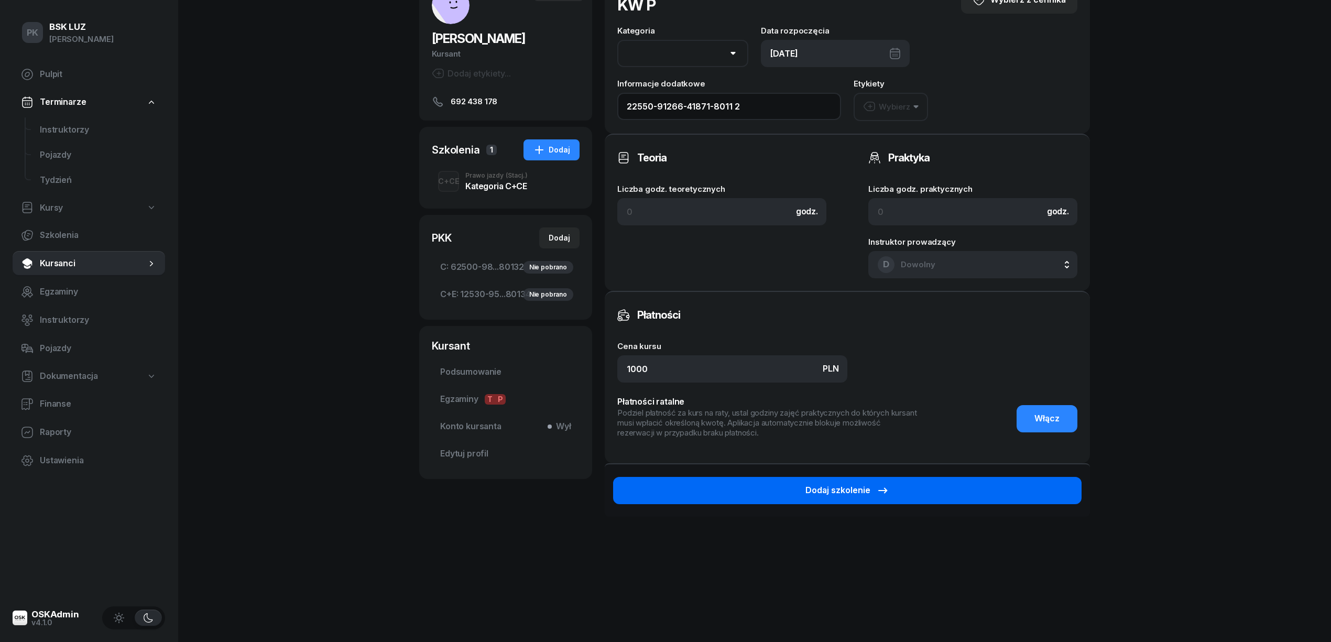
type input "22550-91266-41871-8011 2"
click at [833, 495] on button "Dodaj szkolenie" at bounding box center [847, 490] width 468 height 27
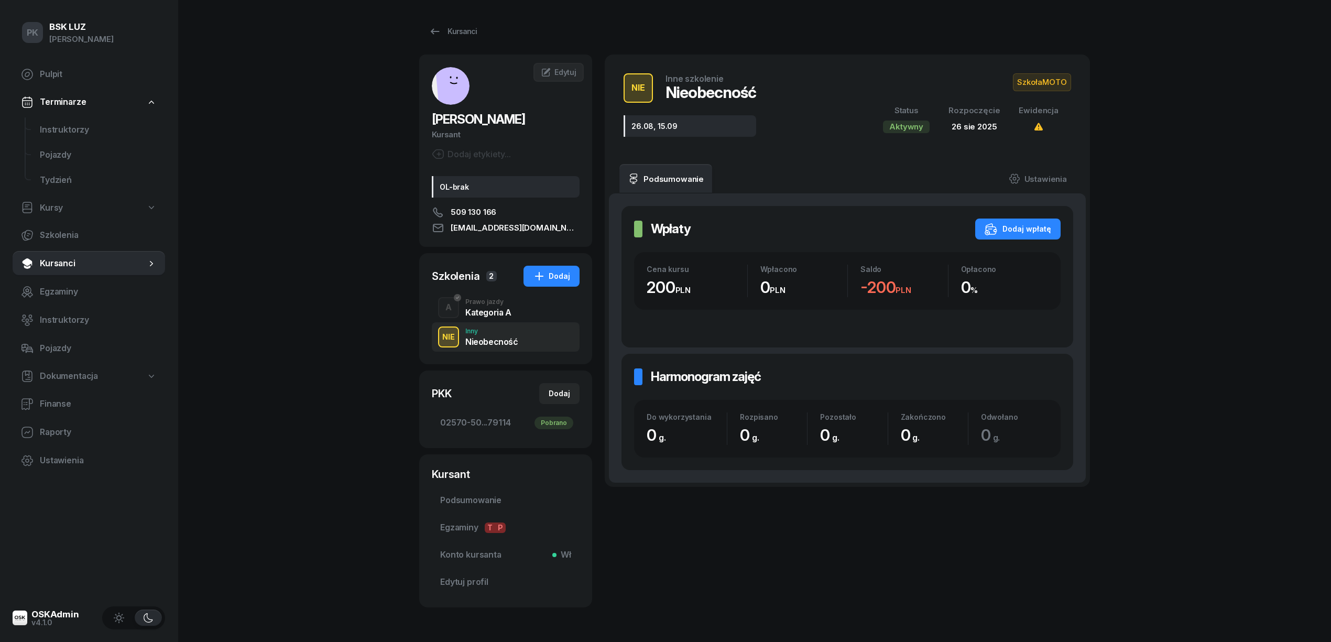
click at [65, 208] on link "Kursy" at bounding box center [89, 208] width 152 height 24
select select
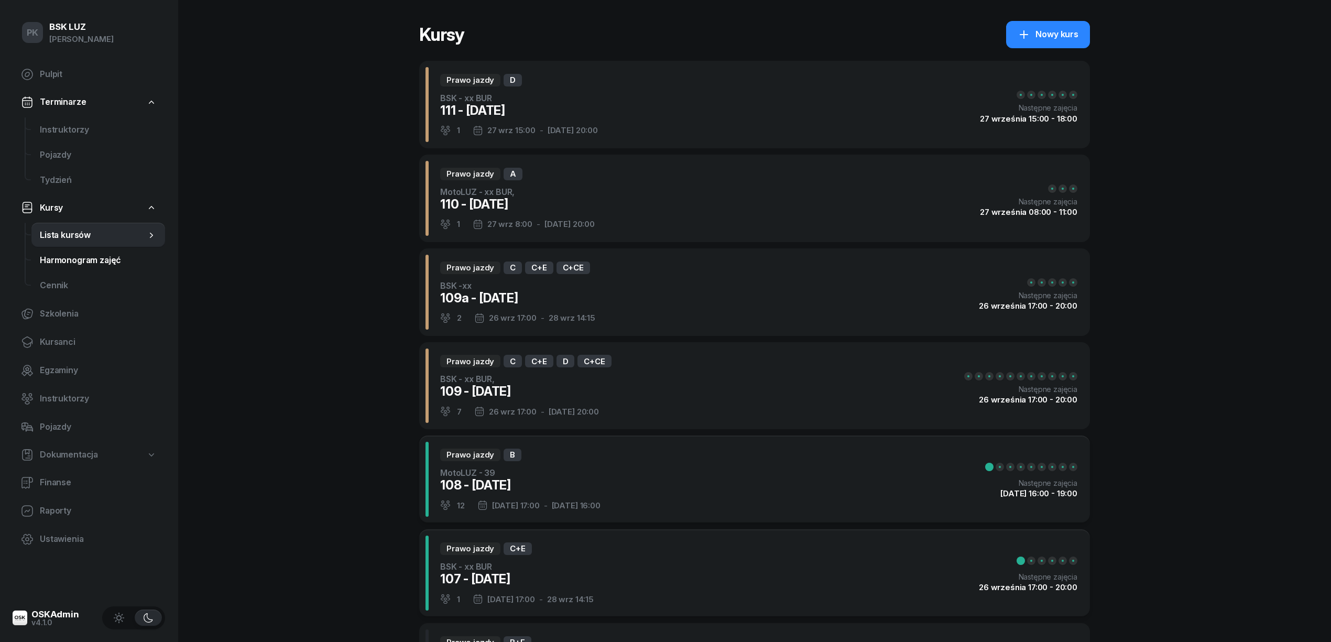
click at [79, 263] on span "Harmonogram zajęć" at bounding box center [98, 261] width 117 height 14
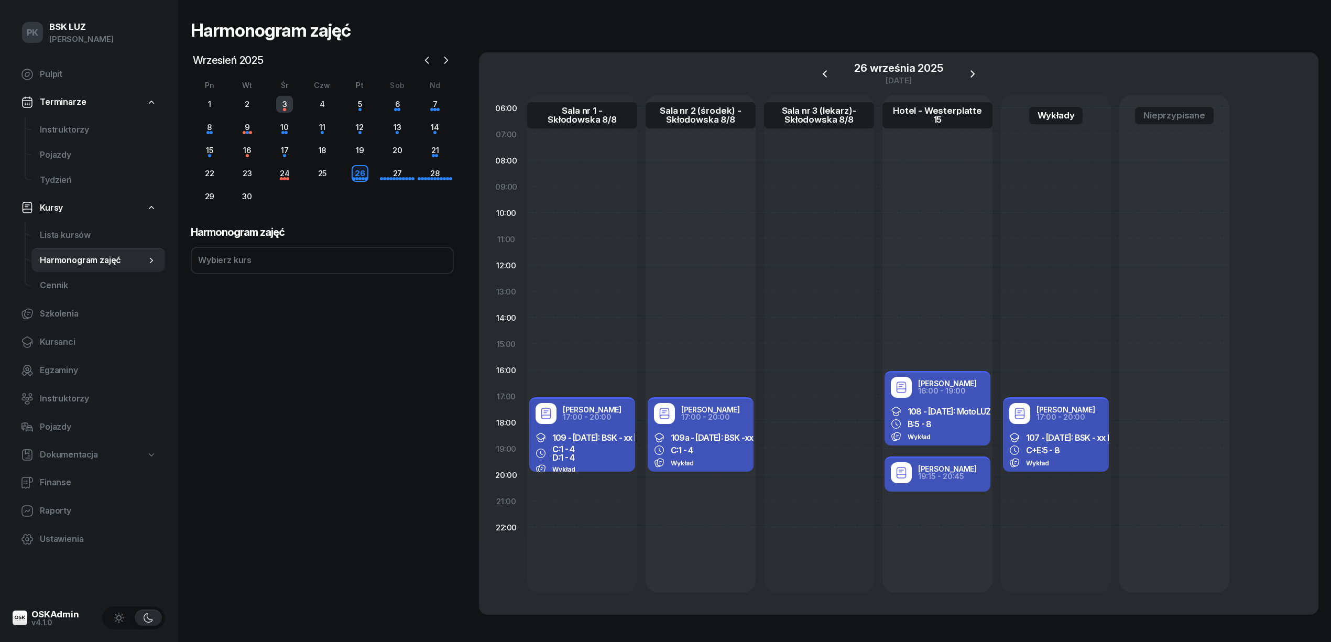
click at [285, 105] on div "3" at bounding box center [284, 104] width 17 height 17
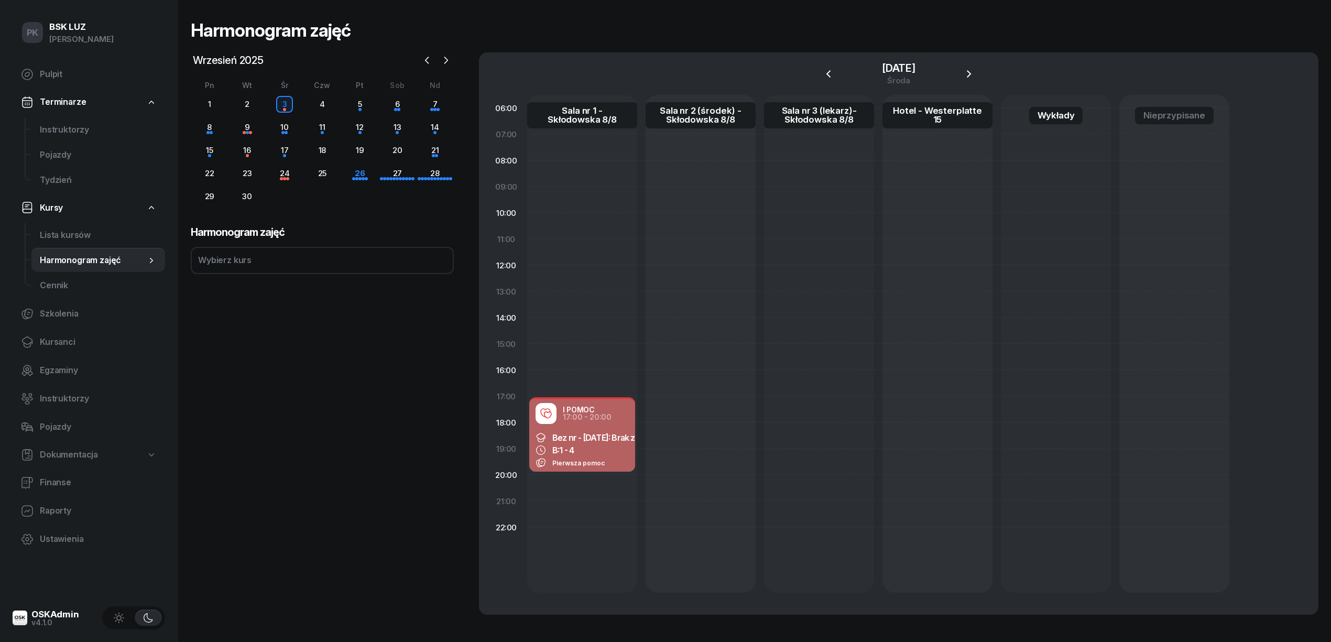
click at [607, 453] on div "B: 1 - 4" at bounding box center [581, 450] width 93 height 10
select select "17"
select select "20"
select select "med"
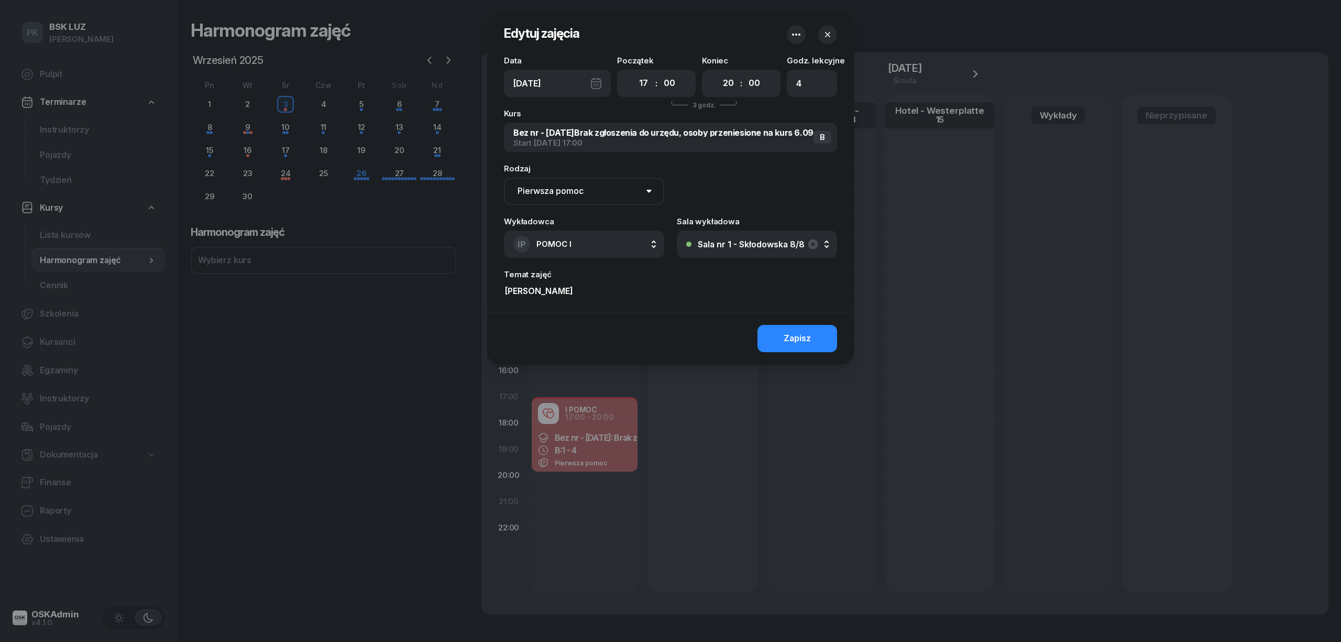
click at [822, 34] on icon "button" at bounding box center [827, 34] width 10 height 10
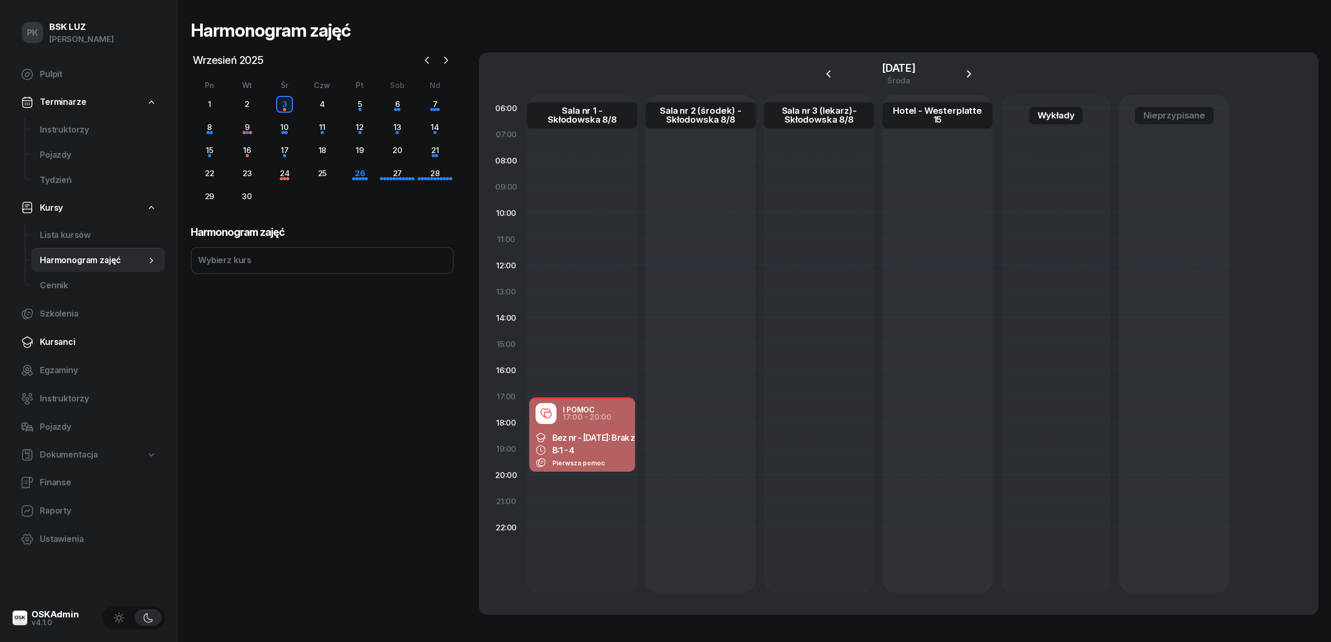
click at [67, 346] on span "Kursanci" at bounding box center [98, 342] width 117 height 14
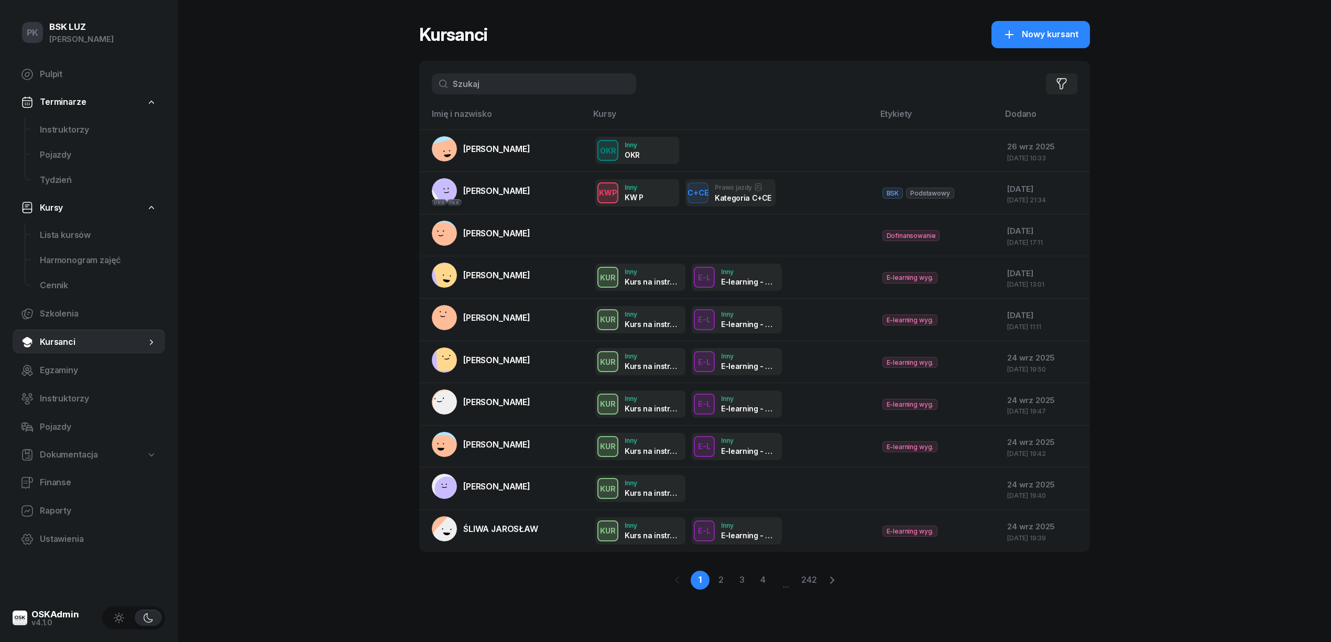
click at [502, 86] on input "text" at bounding box center [534, 83] width 204 height 21
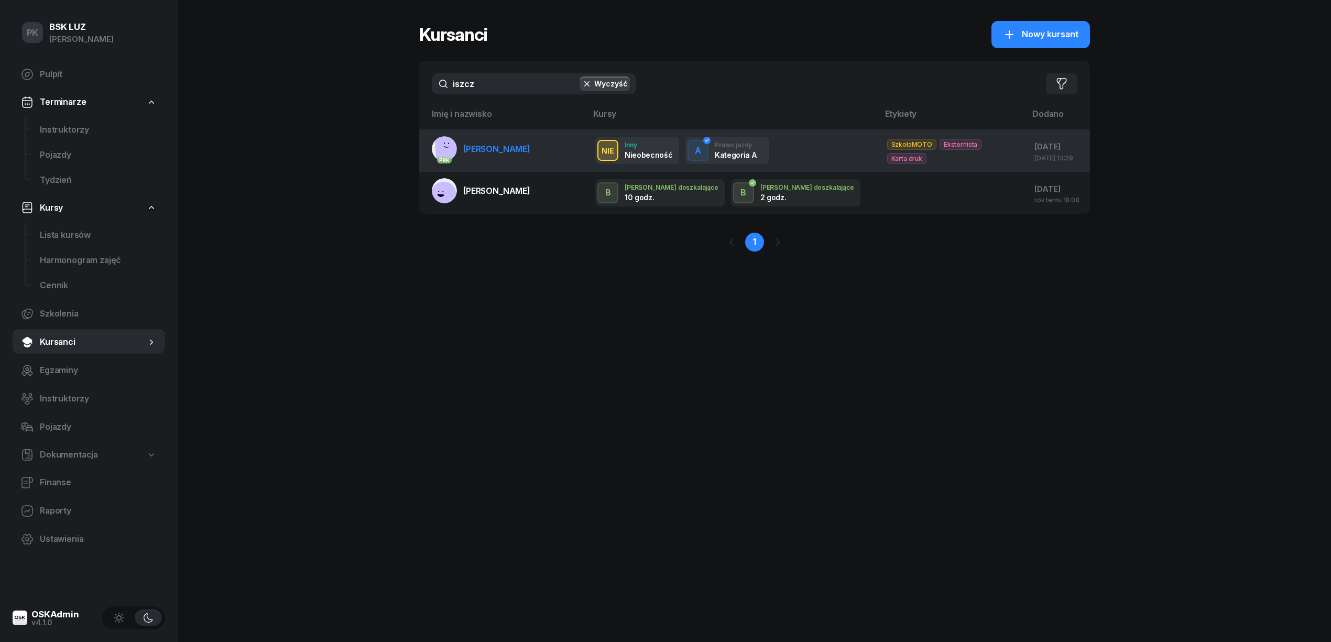
type input "iszcz"
click at [513, 159] on link "PKK [PERSON_NAME]" at bounding box center [481, 148] width 98 height 25
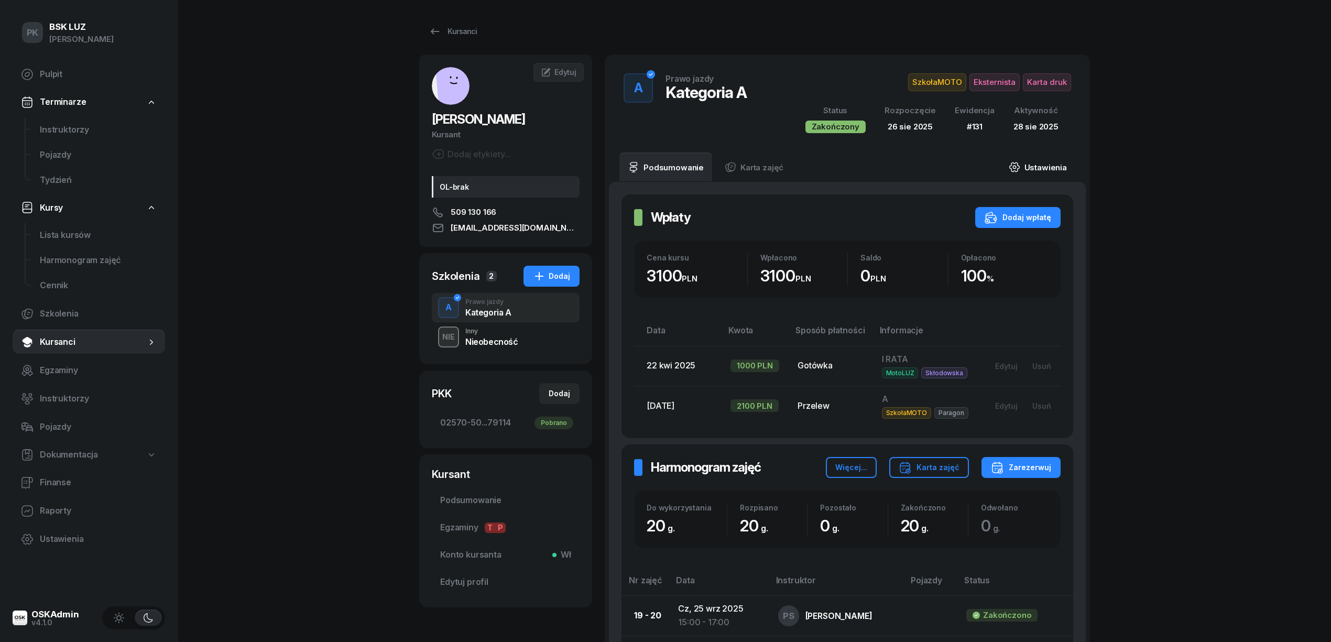
click at [1041, 166] on link "Ustawienia" at bounding box center [1037, 166] width 75 height 29
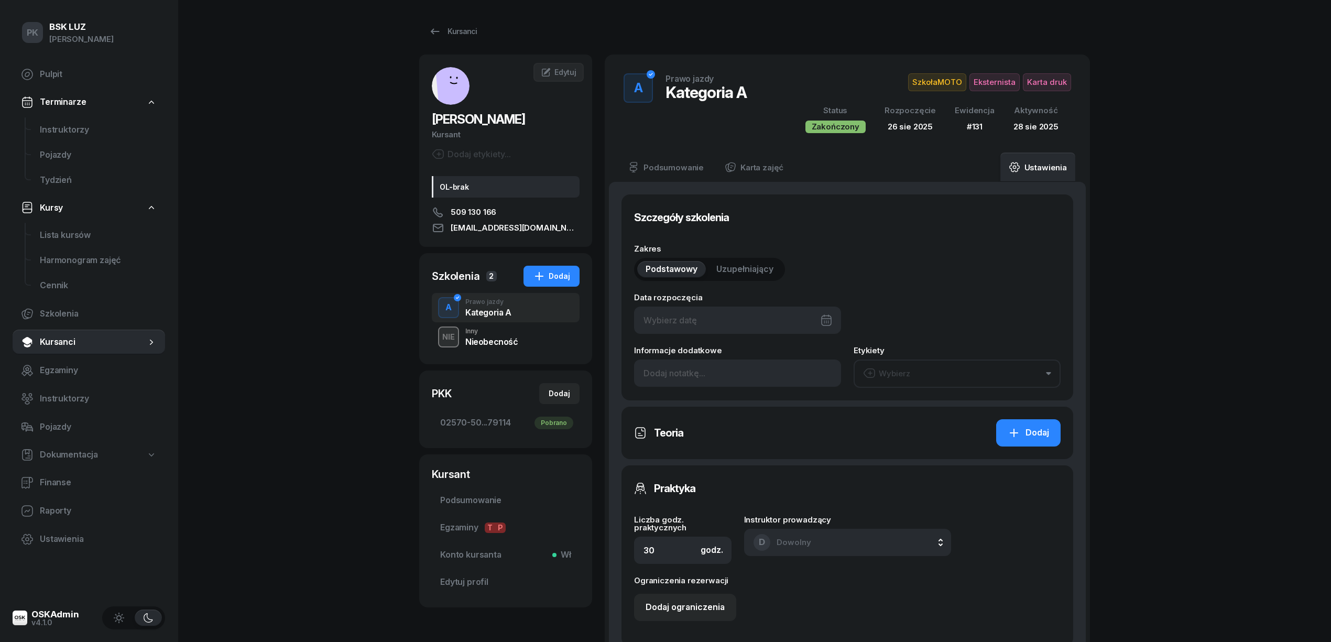
type input "[DATE]"
type input "20"
type input "02570"
type input "50153"
type input "57033"
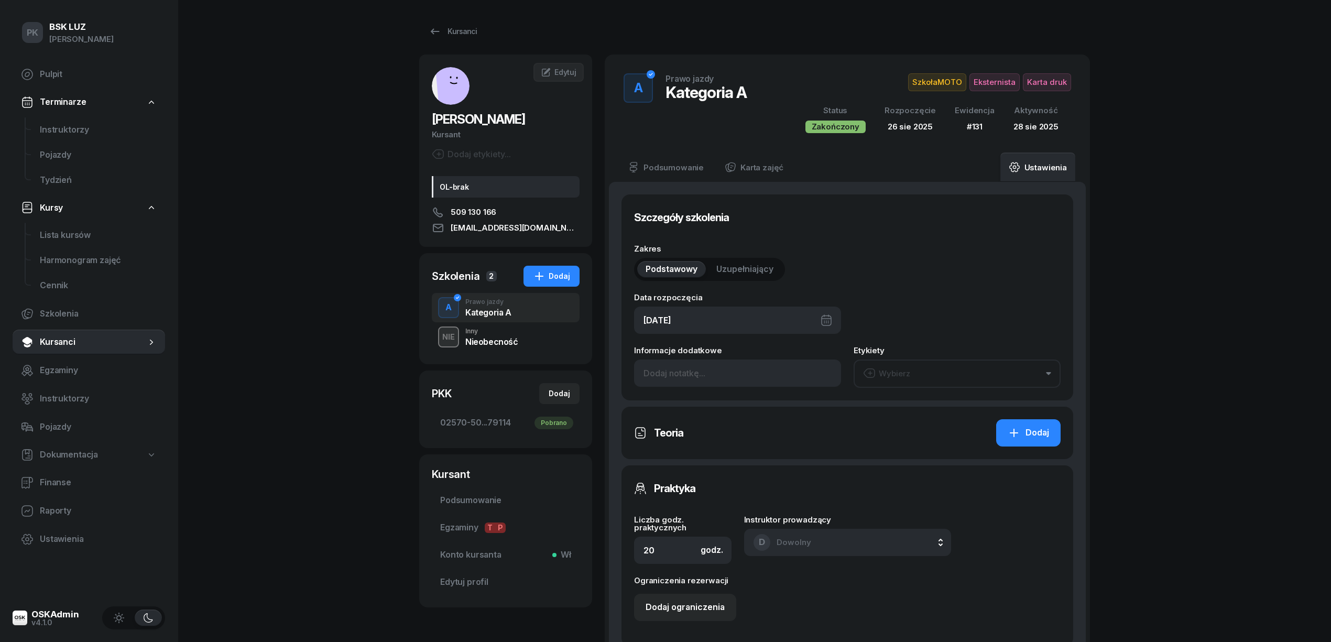
type input "79114"
type input "131"
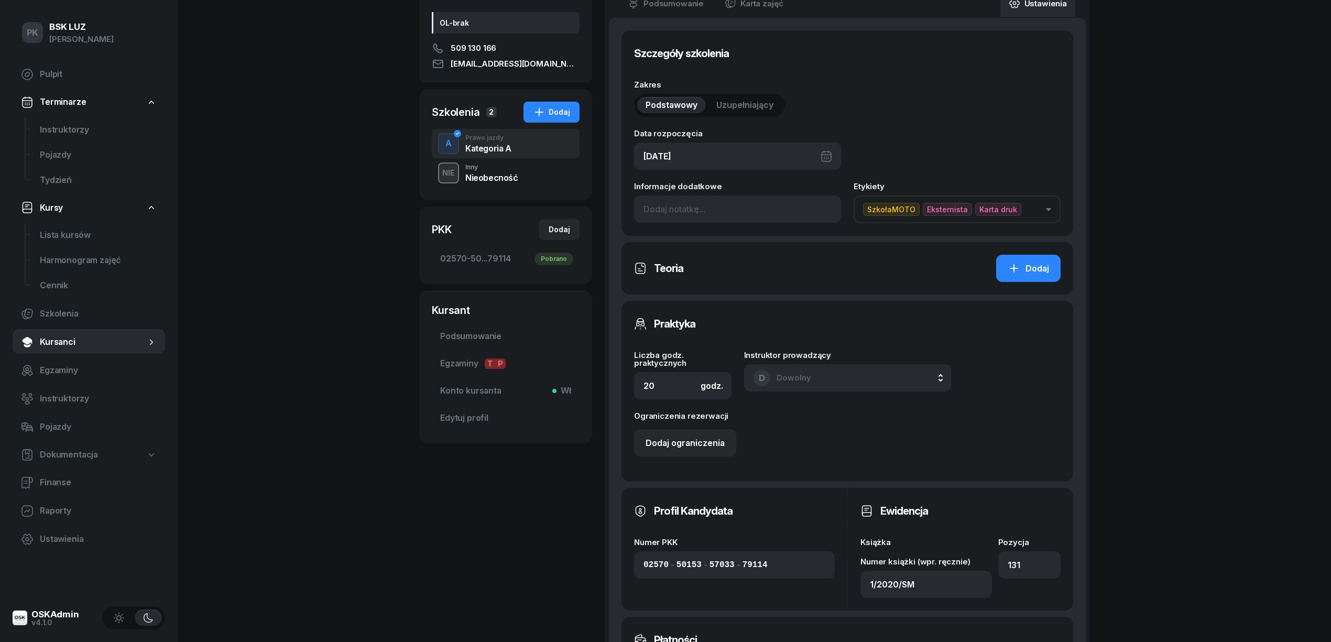
scroll to position [139, 0]
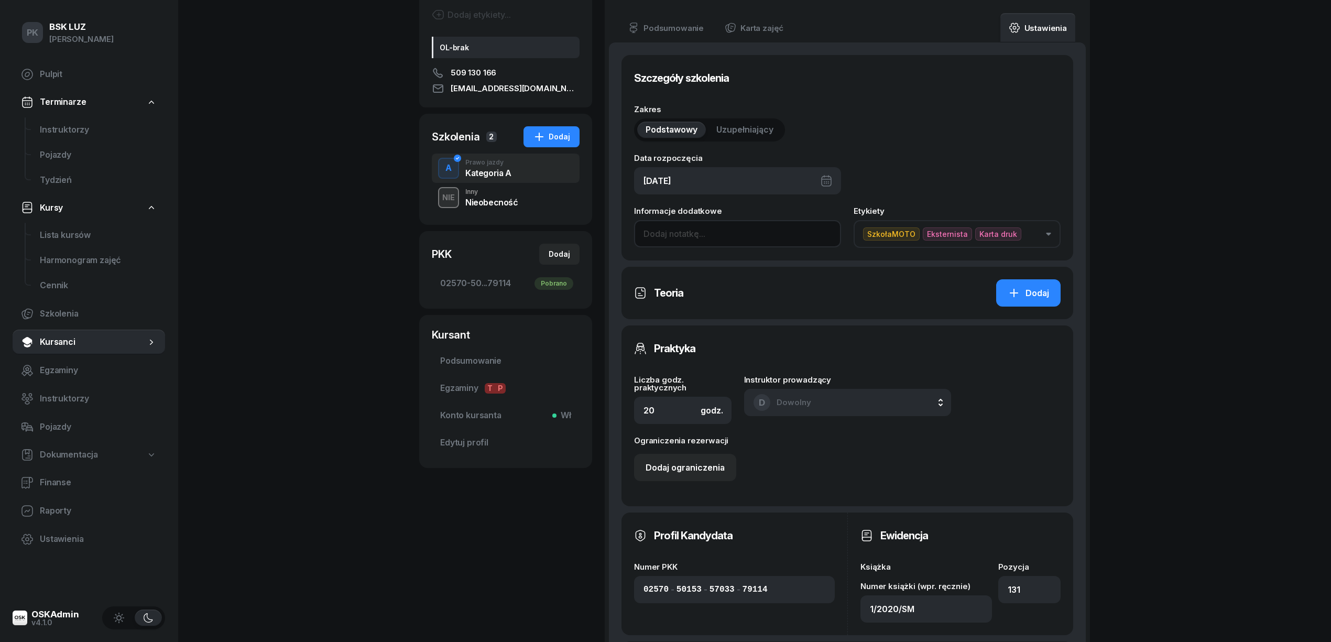
click at [663, 225] on input at bounding box center [737, 233] width 207 height 27
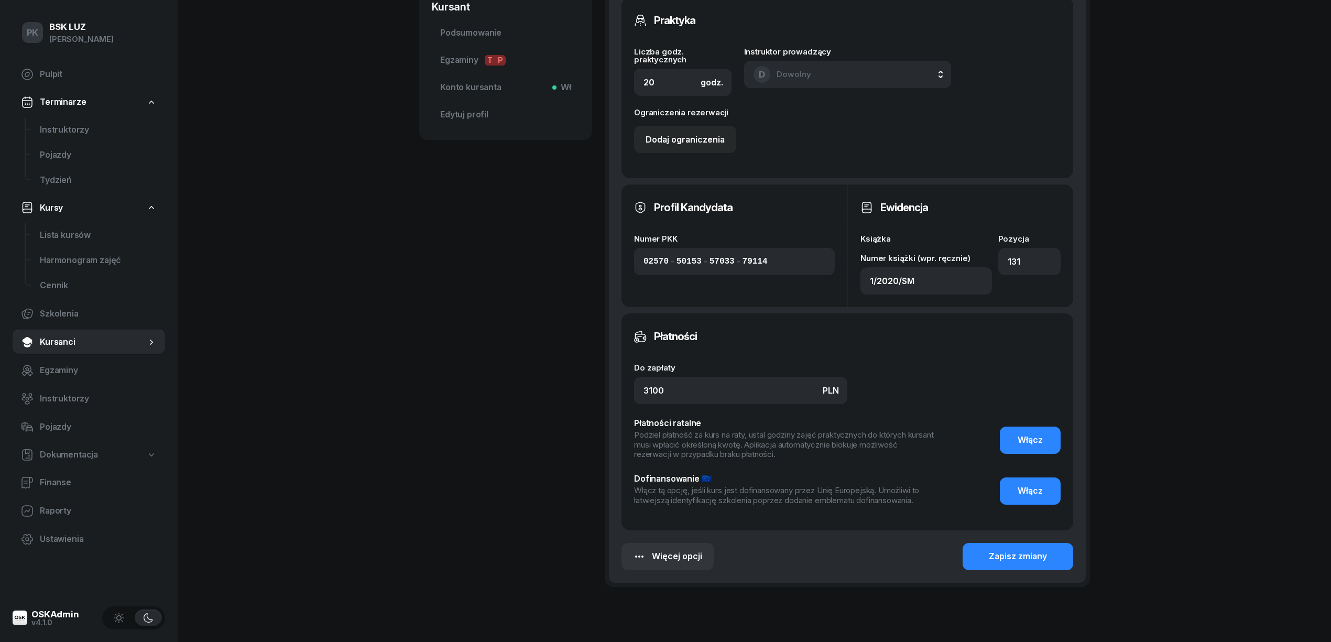
scroll to position [489, 0]
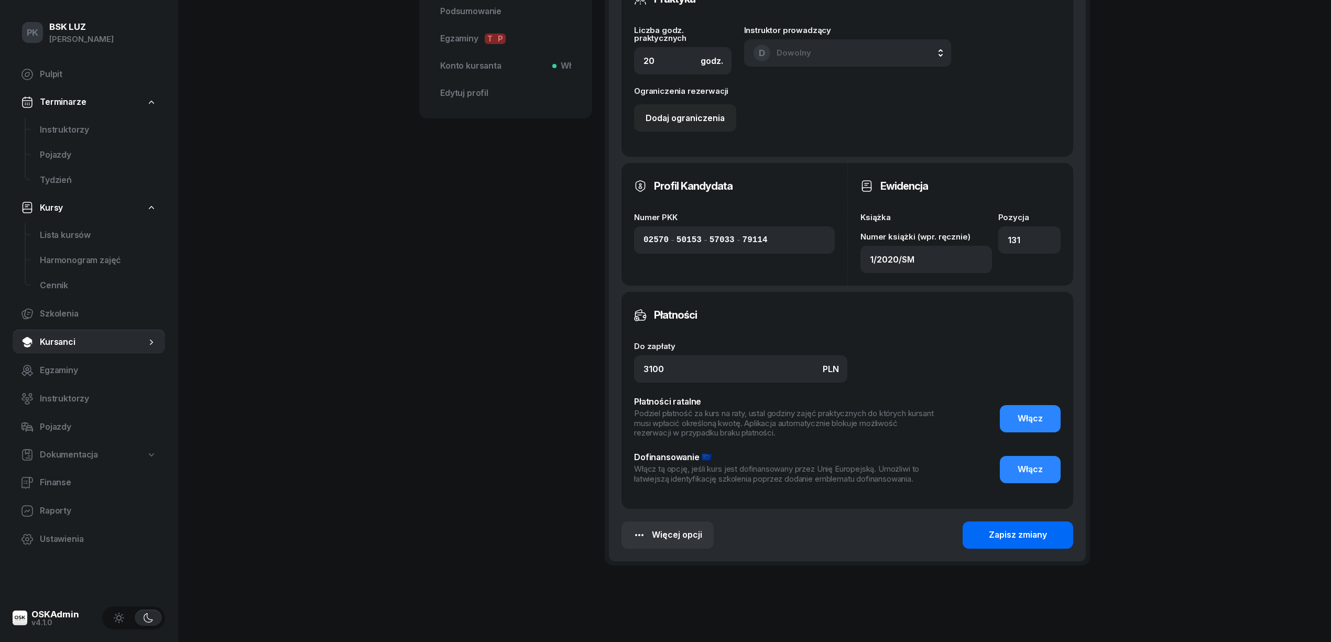
type input "Zaśw. nr 6/2025"
click at [1009, 533] on div "Zapisz zmiany" at bounding box center [1018, 535] width 58 height 14
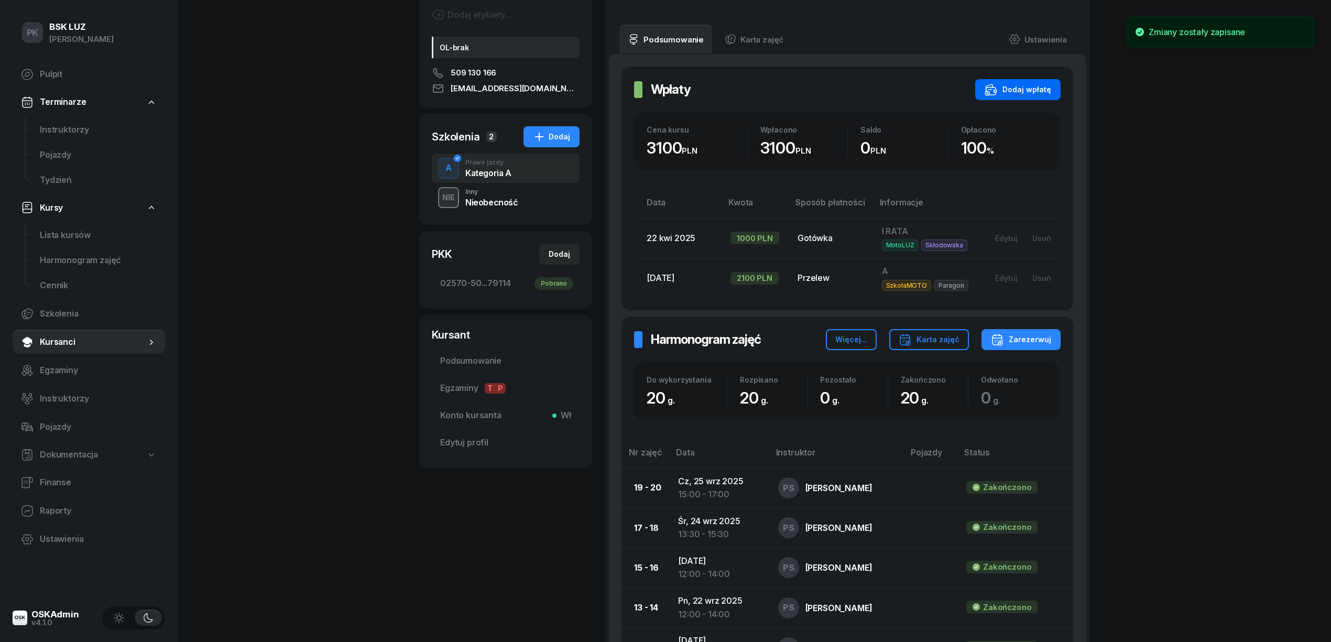
scroll to position [0, 0]
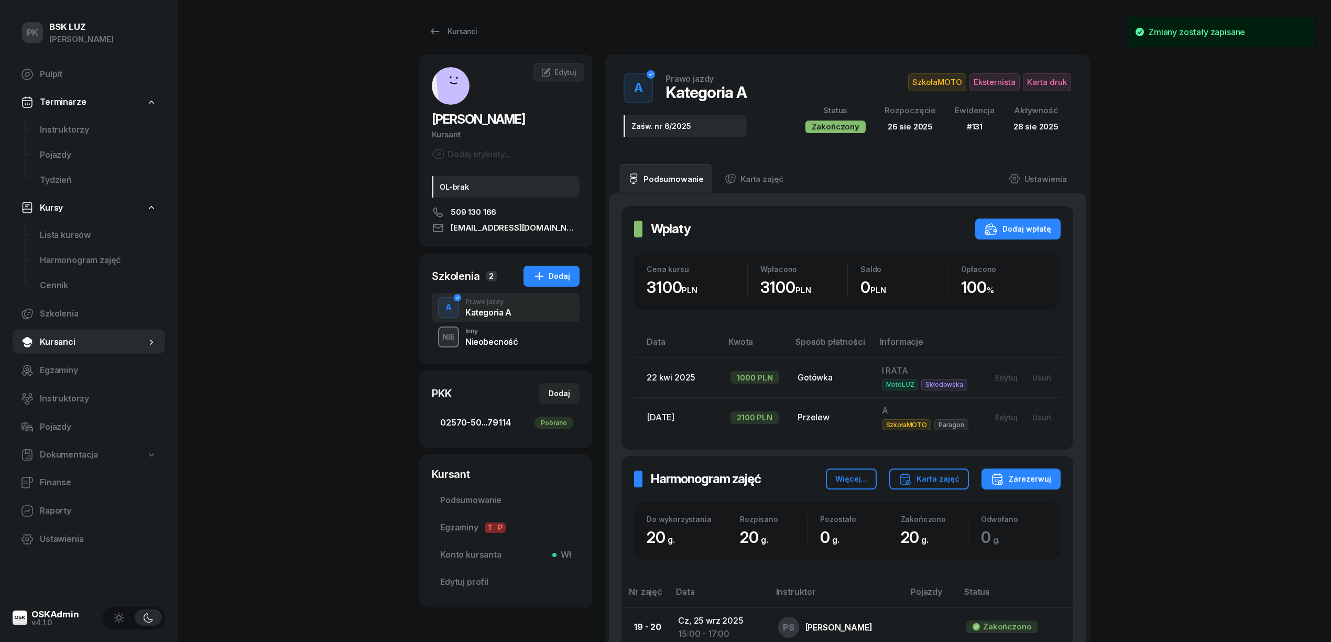
click at [459, 426] on span "02570-50...79114 Pobrano" at bounding box center [505, 423] width 131 height 14
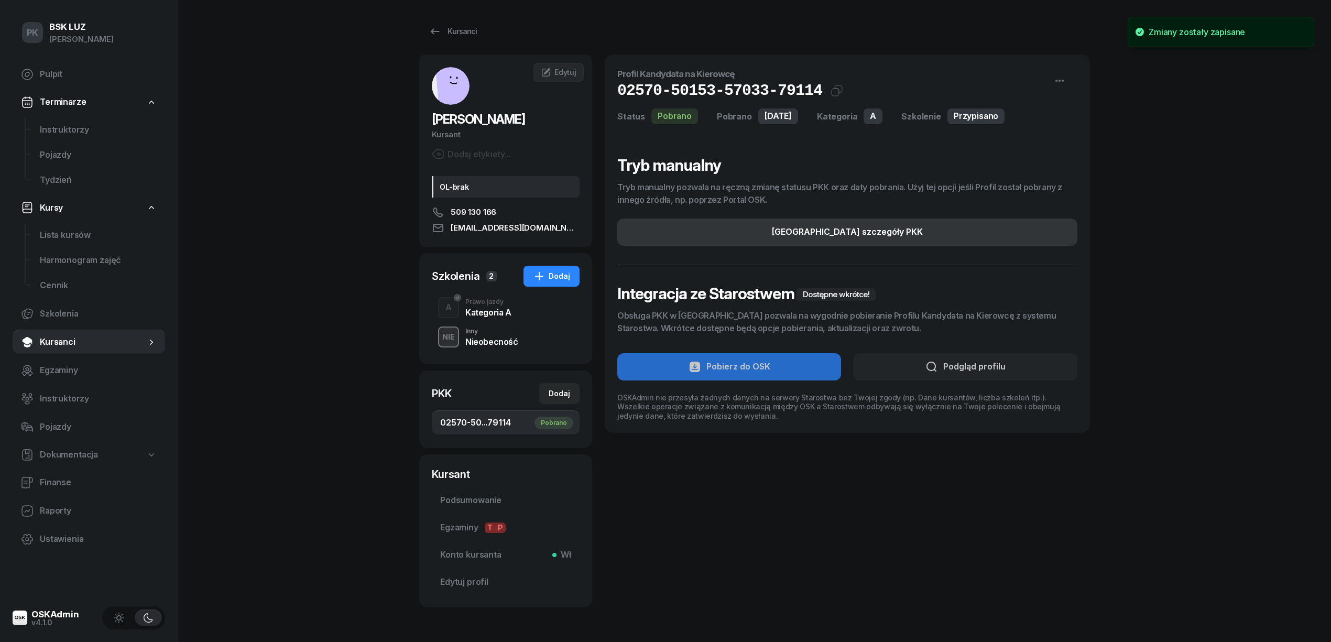
click at [946, 232] on button "Edytuj szczegóły PKK" at bounding box center [847, 231] width 460 height 27
select select "A"
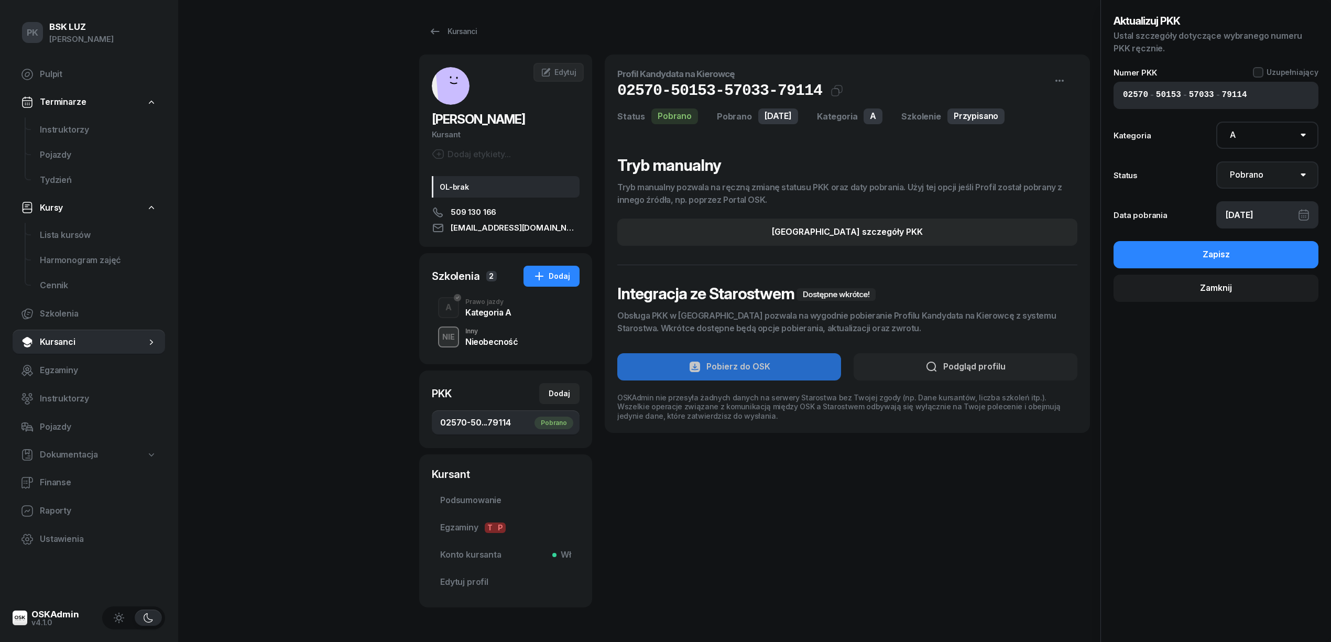
drag, startPoint x: 1243, startPoint y: 174, endPoint x: 1242, endPoint y: 182, distance: 7.9
click at [1243, 174] on select "Nie pobrano Pobrano Zwrócono Zaktualizowano" at bounding box center [1267, 174] width 103 height 27
select select "UpdateAndReturn"
click at [1216, 161] on select "Nie pobrano Pobrano Zwrócono Zaktualizowano" at bounding box center [1267, 174] width 103 height 27
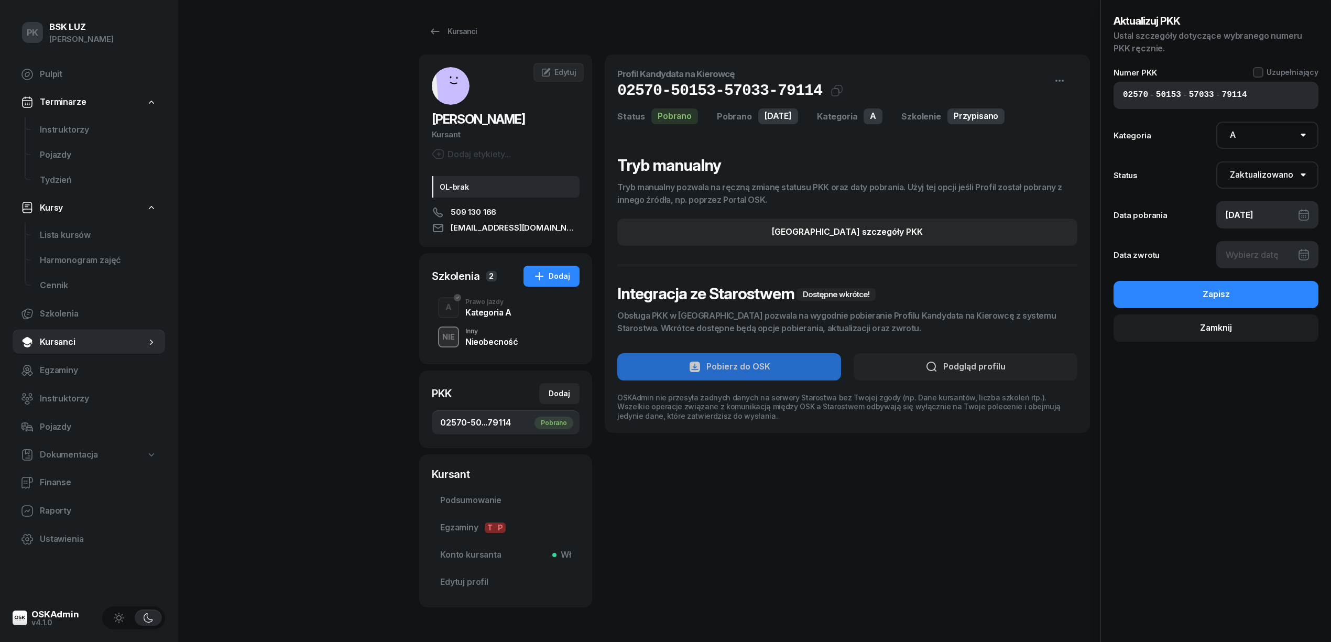
click at [1242, 215] on div "25/08/2025" at bounding box center [1267, 214] width 103 height 27
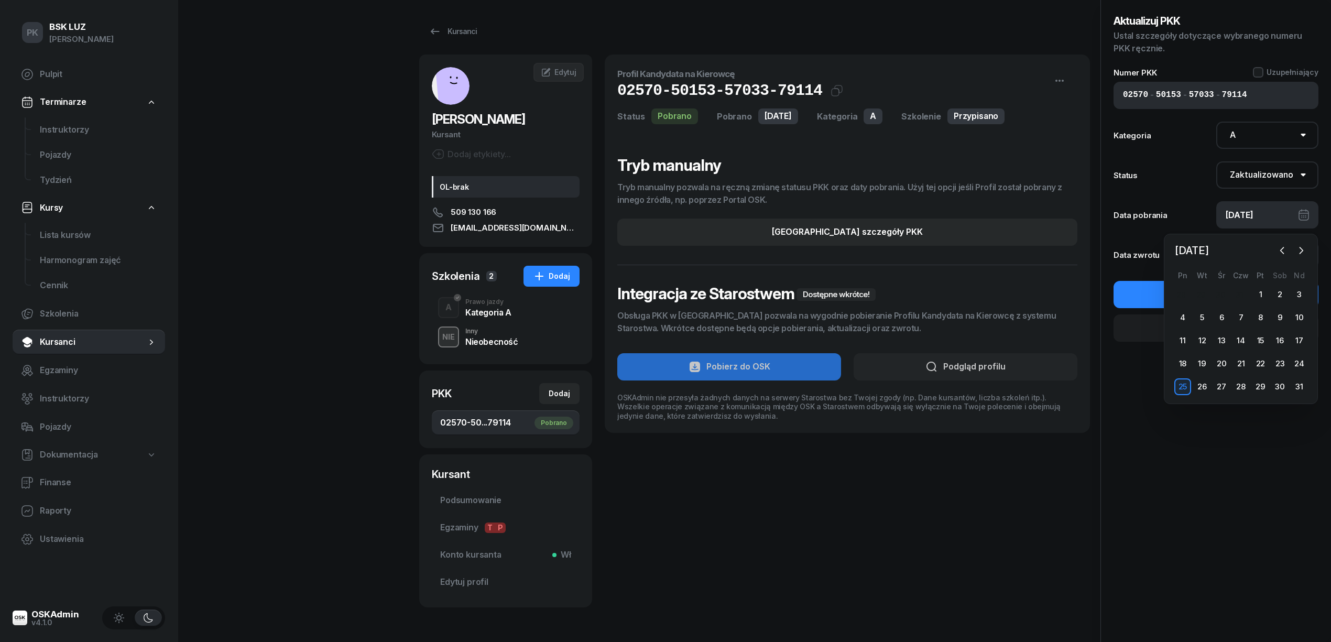
click at [1202, 207] on div "Data pobrania 25/08/2025" at bounding box center [1215, 214] width 205 height 27
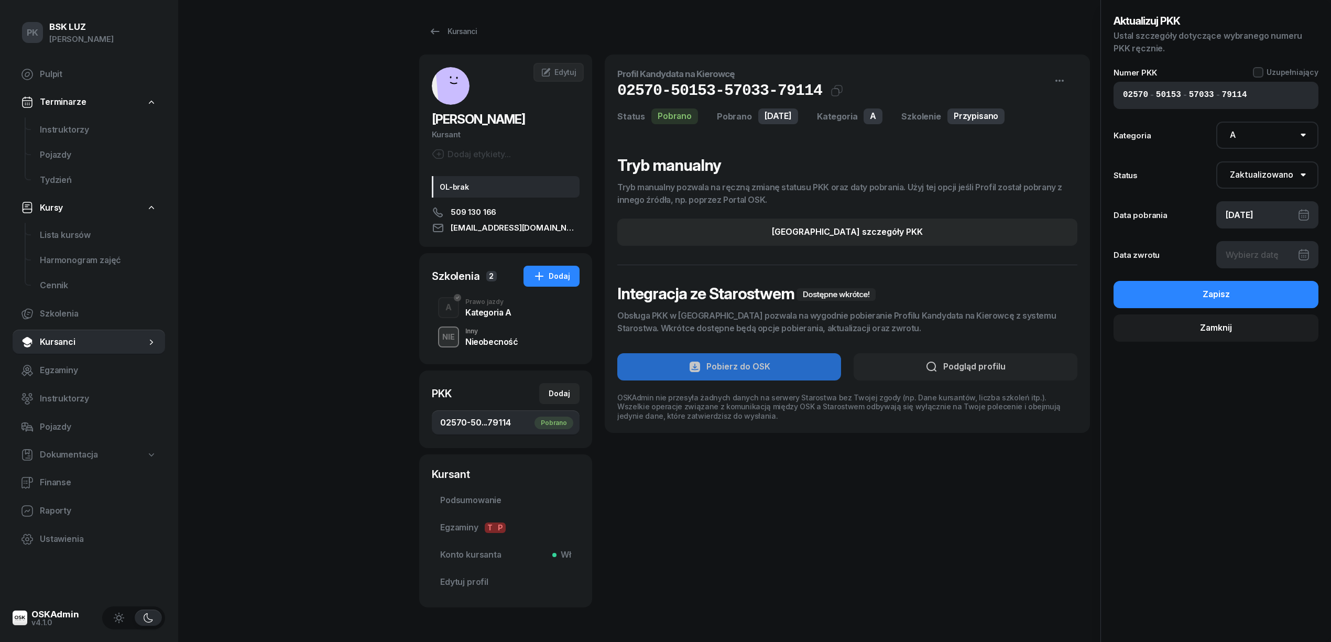
click at [1237, 250] on div at bounding box center [1267, 254] width 103 height 27
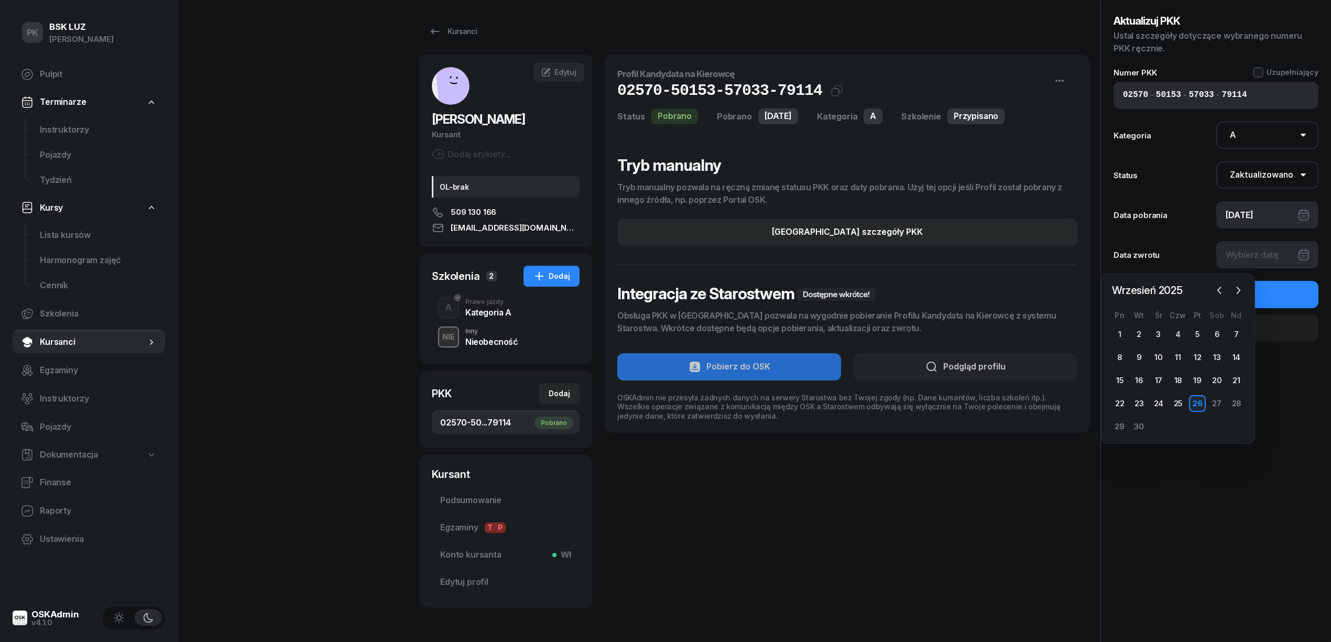
click at [1201, 401] on div "26" at bounding box center [1197, 403] width 17 height 17
type input "26/09/2025"
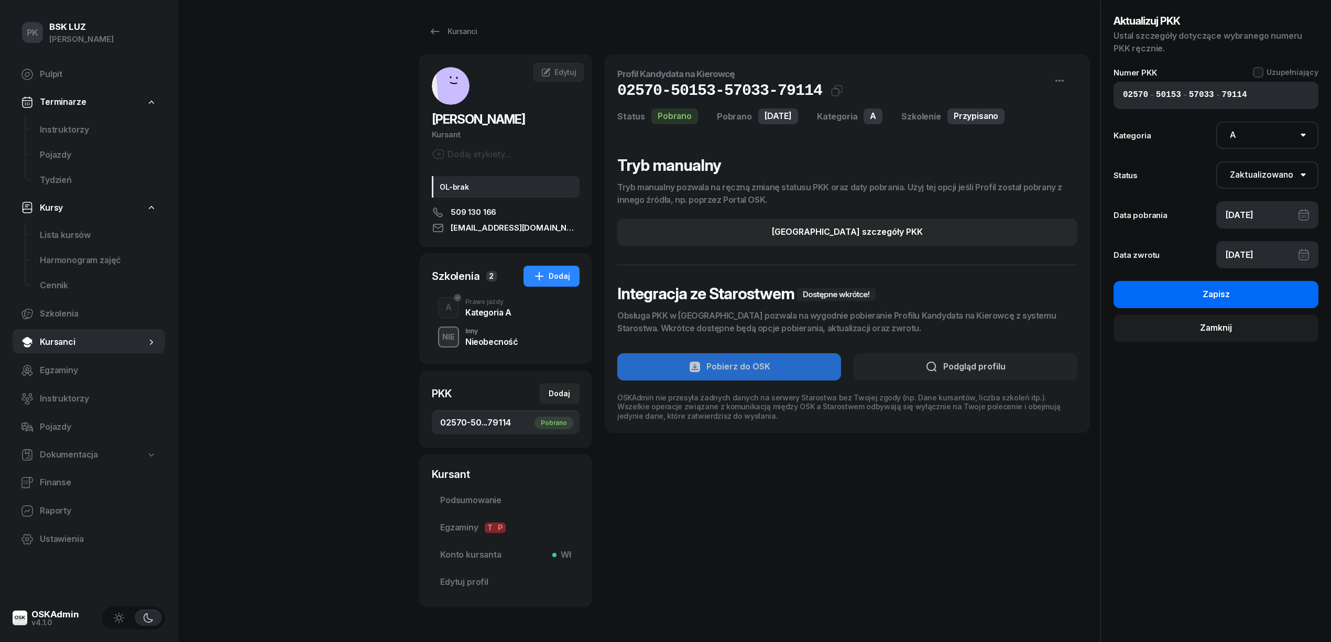
click at [1219, 300] on div "Zapisz" at bounding box center [1215, 295] width 27 height 14
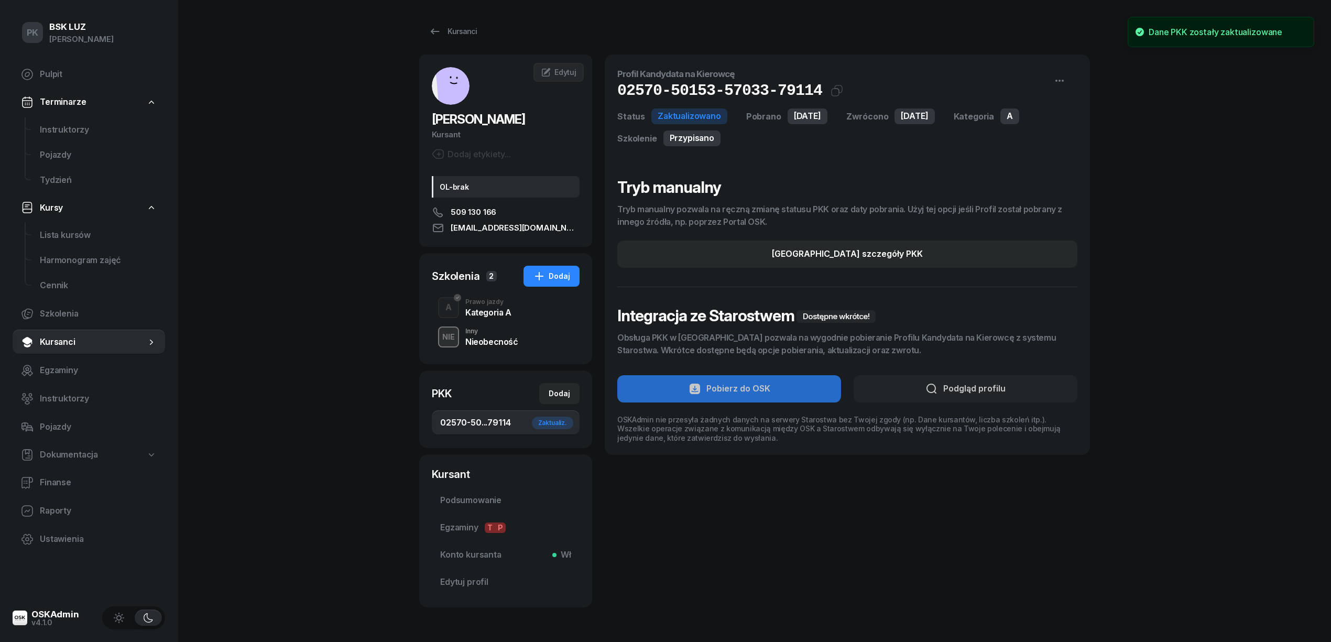
click at [485, 303] on div "Prawo jazdy" at bounding box center [488, 302] width 46 height 6
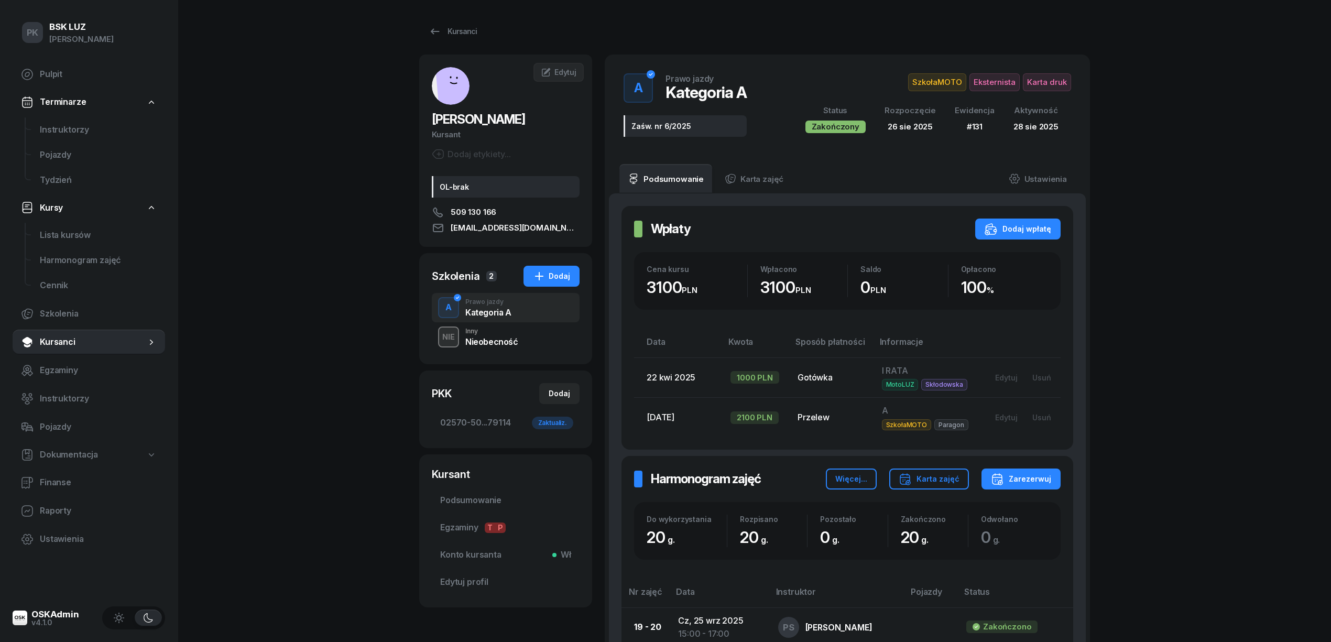
click at [1044, 84] on span "Karta druk" at bounding box center [1047, 82] width 48 height 18
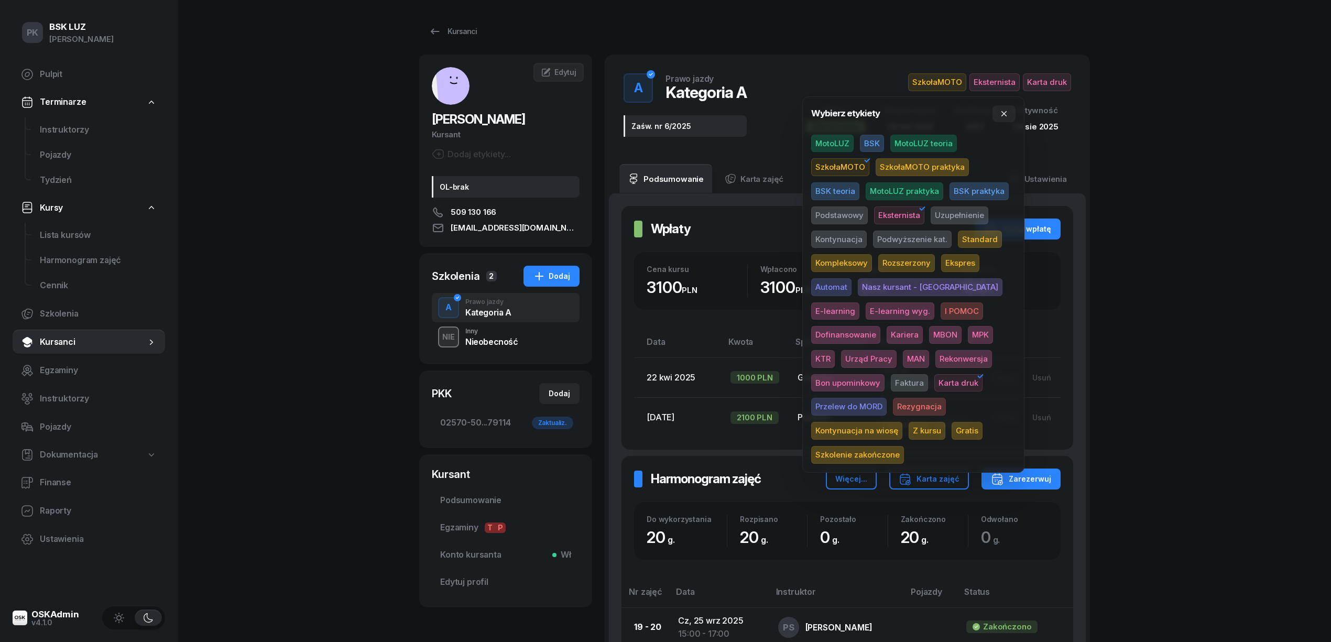
click at [904, 446] on span "Szkolenie zakończone" at bounding box center [857, 455] width 93 height 18
click at [1197, 355] on div "PK BSK LUZ Piotr Klimek Pulpit Terminarze Instruktorzy Pojazdy Tydzień Kursy Li…" at bounding box center [665, 633] width 1331 height 1267
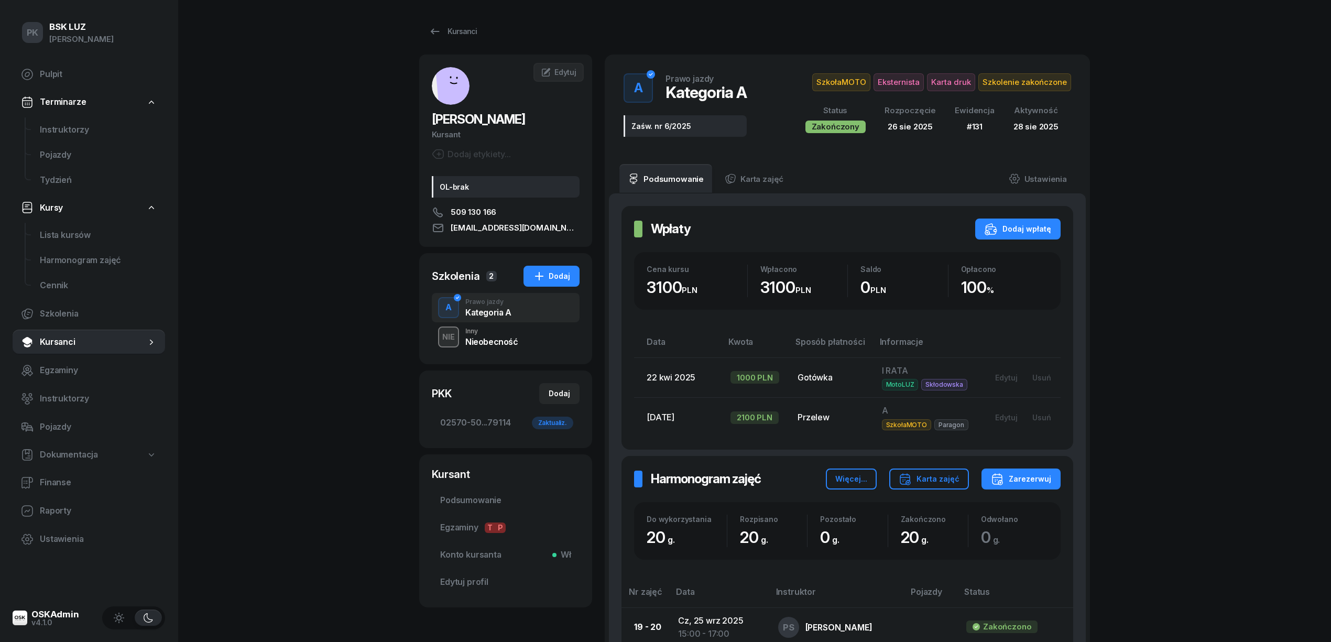
click at [296, 255] on div "PK BSK LUZ Piotr Klimek Pulpit Terminarze Instruktorzy Pojazdy Tydzień Kursy Li…" at bounding box center [665, 633] width 1331 height 1267
click at [442, 34] on div "Kursanci" at bounding box center [453, 31] width 48 height 13
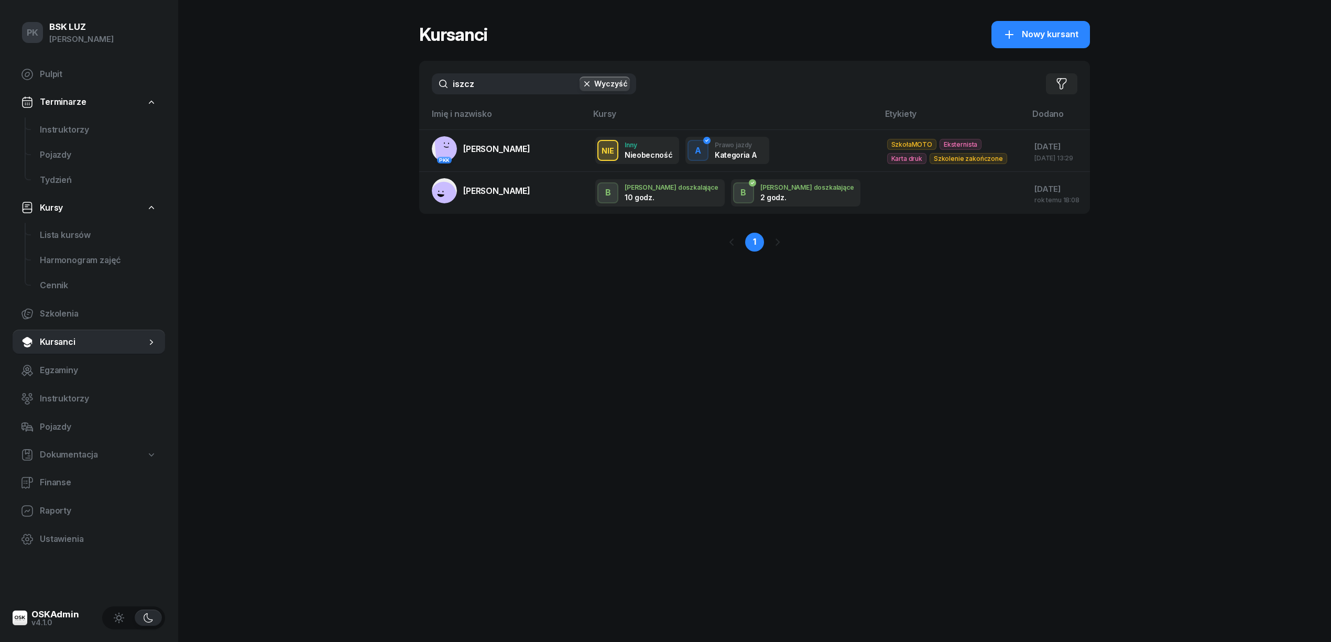
drag, startPoint x: 442, startPoint y: 84, endPoint x: 377, endPoint y: 84, distance: 65.0
click at [377, 84] on div "PK BSK LUZ Piotr Klimek Pulpit Terminarze Instruktorzy Pojazdy Tydzień Kursy Li…" at bounding box center [665, 321] width 1331 height 642
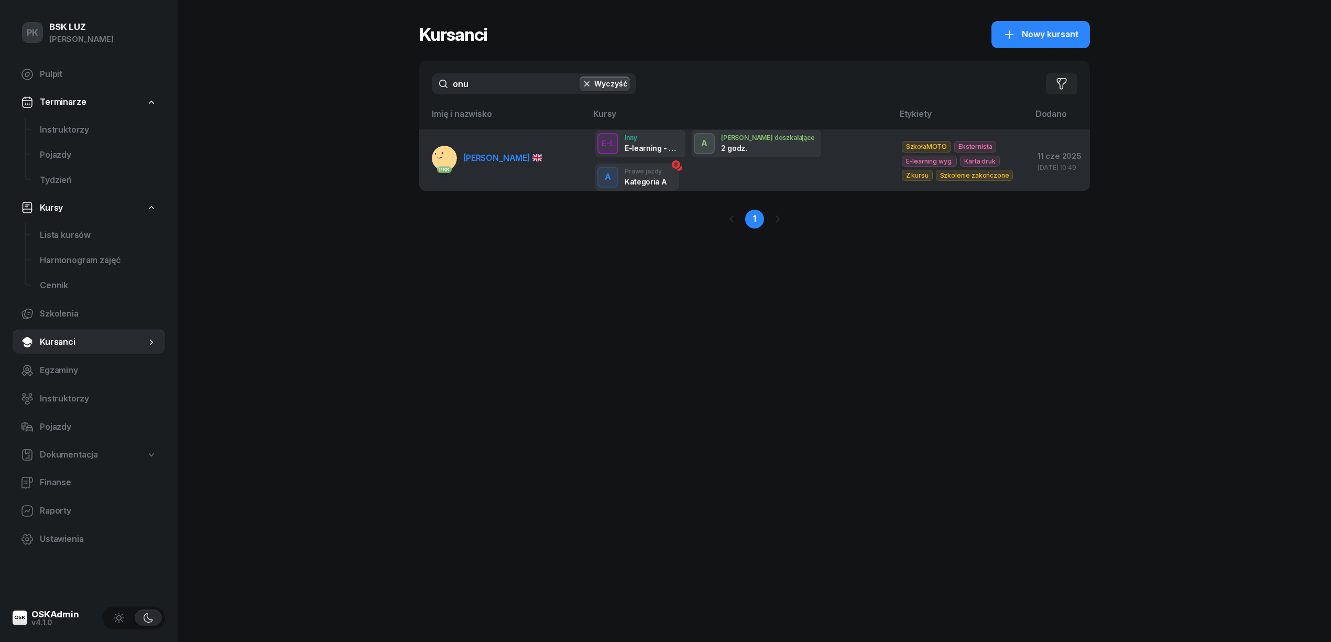
type input "onu"
click at [488, 160] on span "ÖNER ONUR" at bounding box center [502, 157] width 79 height 10
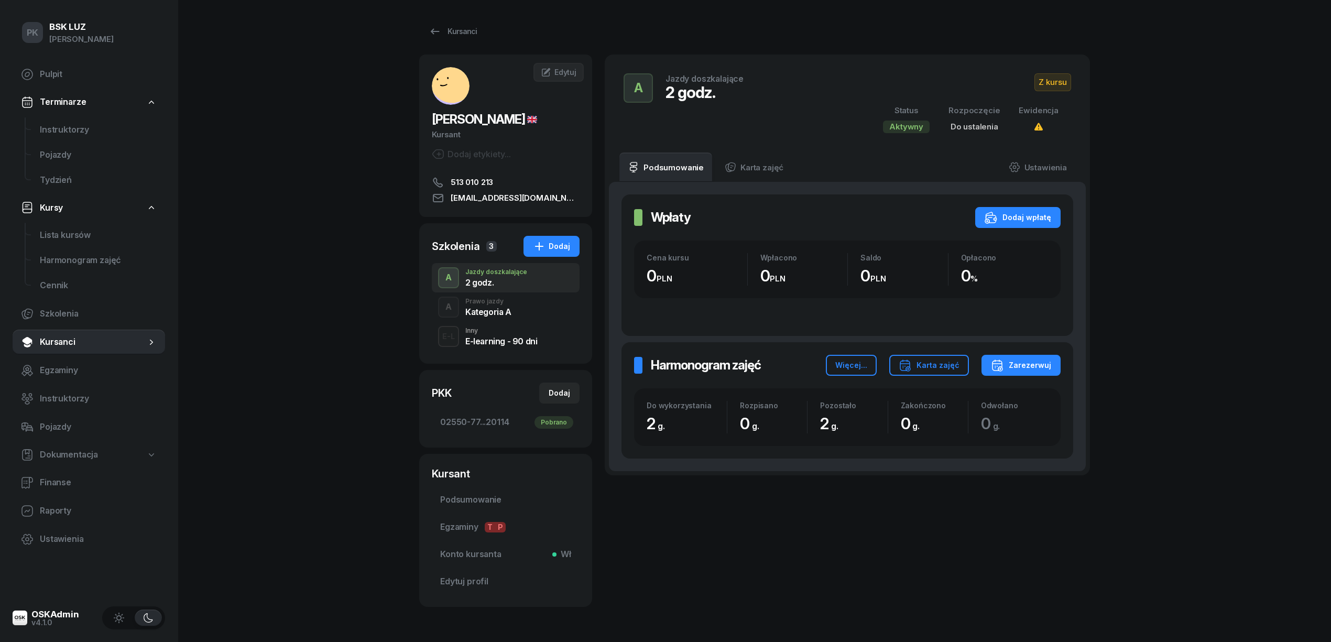
click at [497, 314] on div "Kategoria A" at bounding box center [488, 312] width 46 height 8
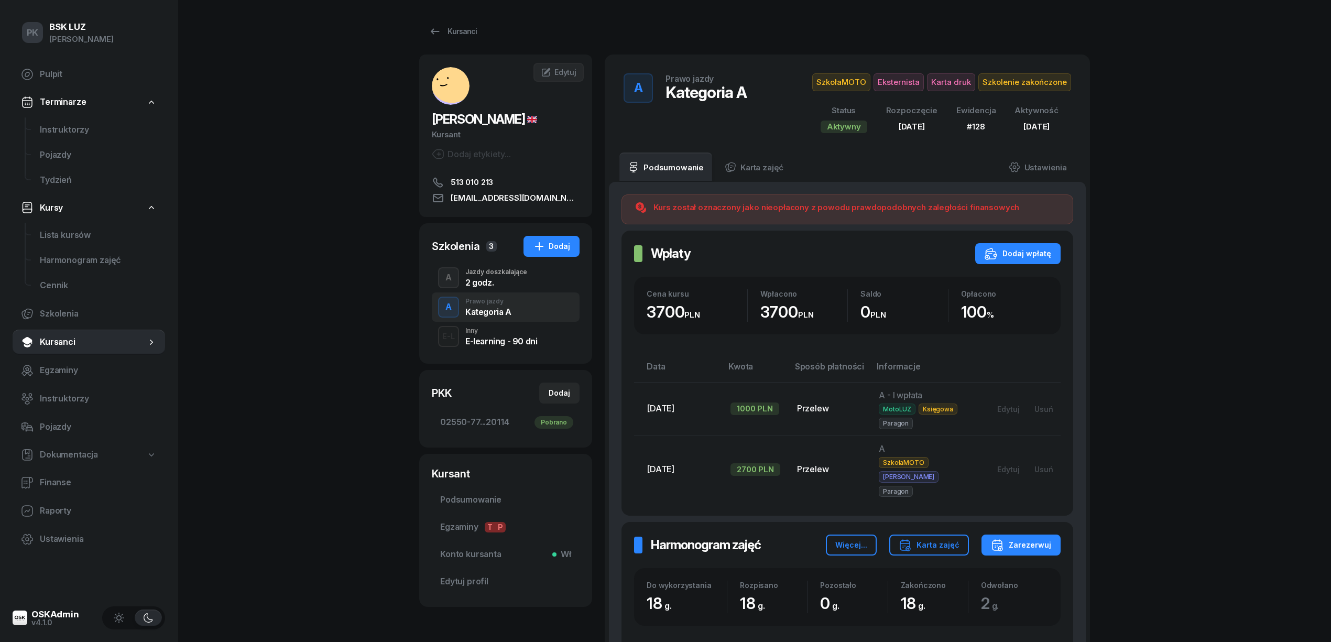
click at [442, 42] on div "Kursanci ÖNER ONUR Kursant Dodaj etykiety... 513 010 213 onur-oner@windowslive.…" at bounding box center [754, 581] width 671 height 1162
click at [459, 32] on div "Kursanci" at bounding box center [453, 31] width 48 height 13
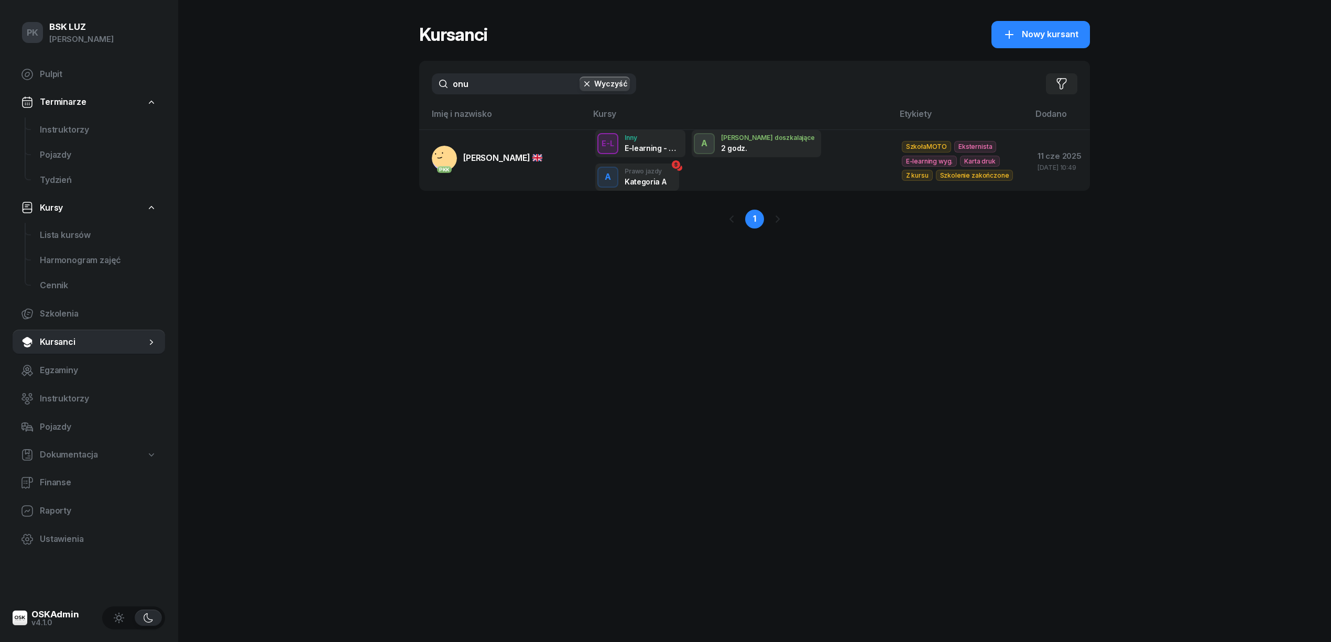
drag, startPoint x: 456, startPoint y: 80, endPoint x: 392, endPoint y: 80, distance: 63.9
click at [392, 80] on div "PK BSK LUZ Piotr Klimek Pulpit Terminarze Instruktorzy Pojazdy Tydzień Kursy Li…" at bounding box center [665, 321] width 1331 height 642
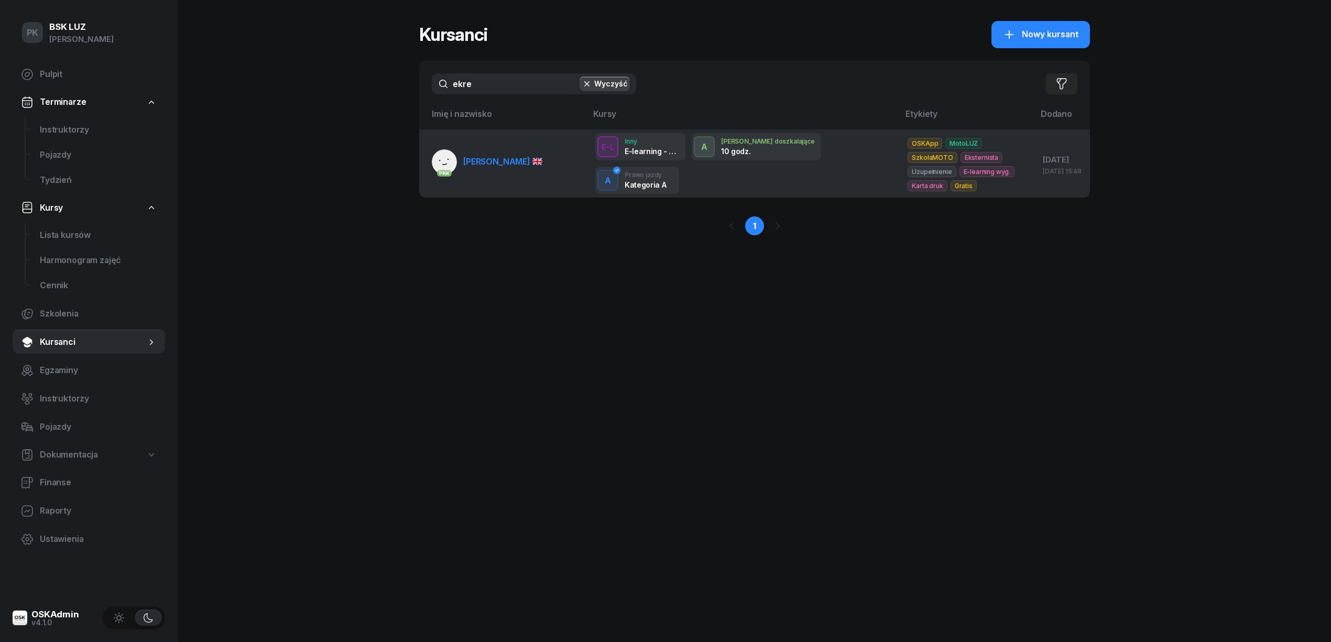
type input "ekre"
click at [480, 167] on link "PKK ÖZDOĞAN EKREM" at bounding box center [487, 161] width 111 height 25
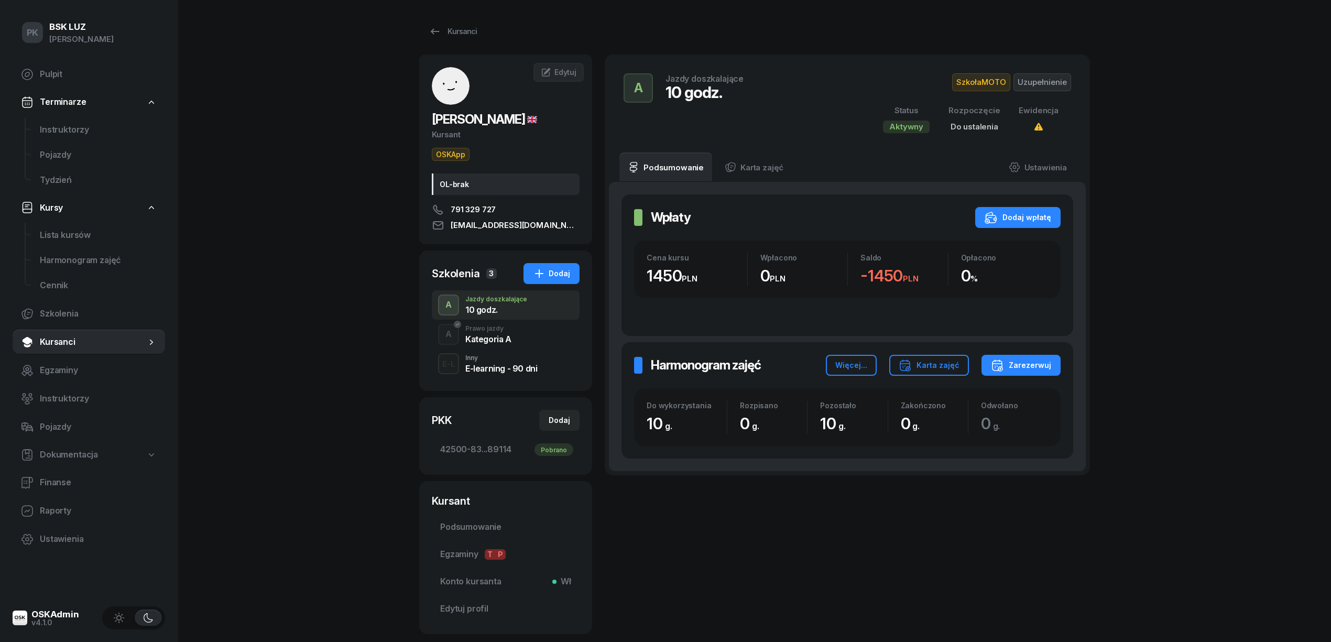
click at [502, 338] on div "Kategoria A" at bounding box center [488, 339] width 46 height 8
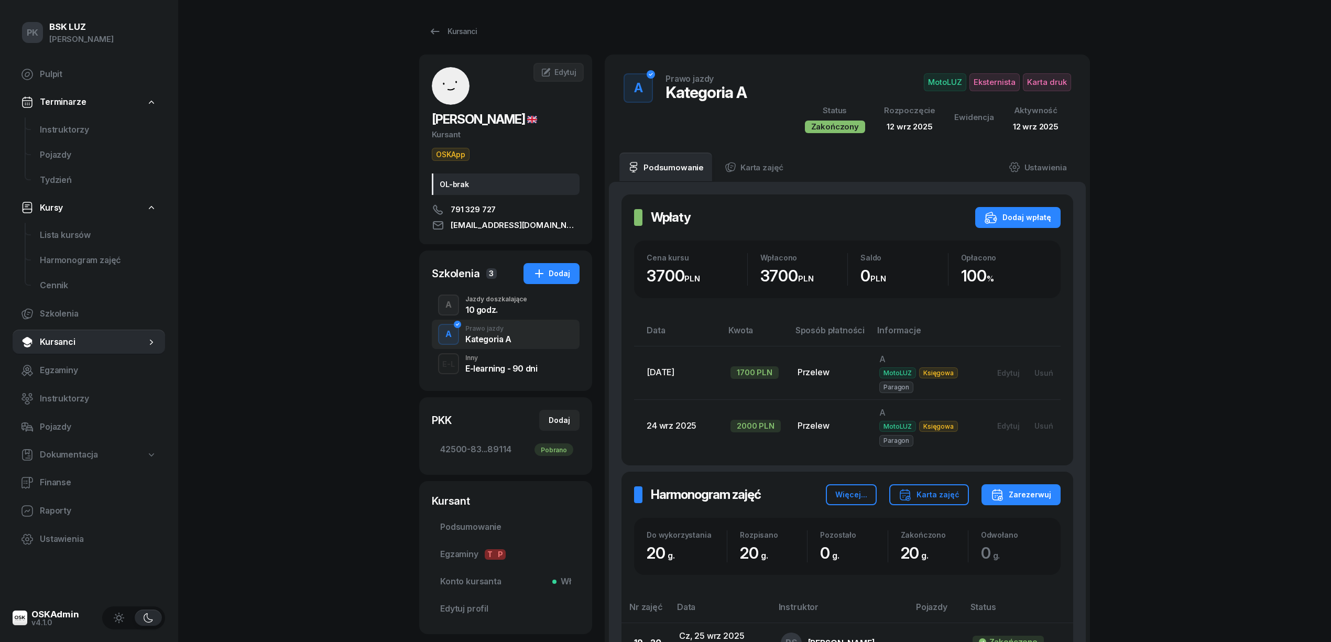
click at [501, 313] on div "10 godz." at bounding box center [496, 309] width 62 height 8
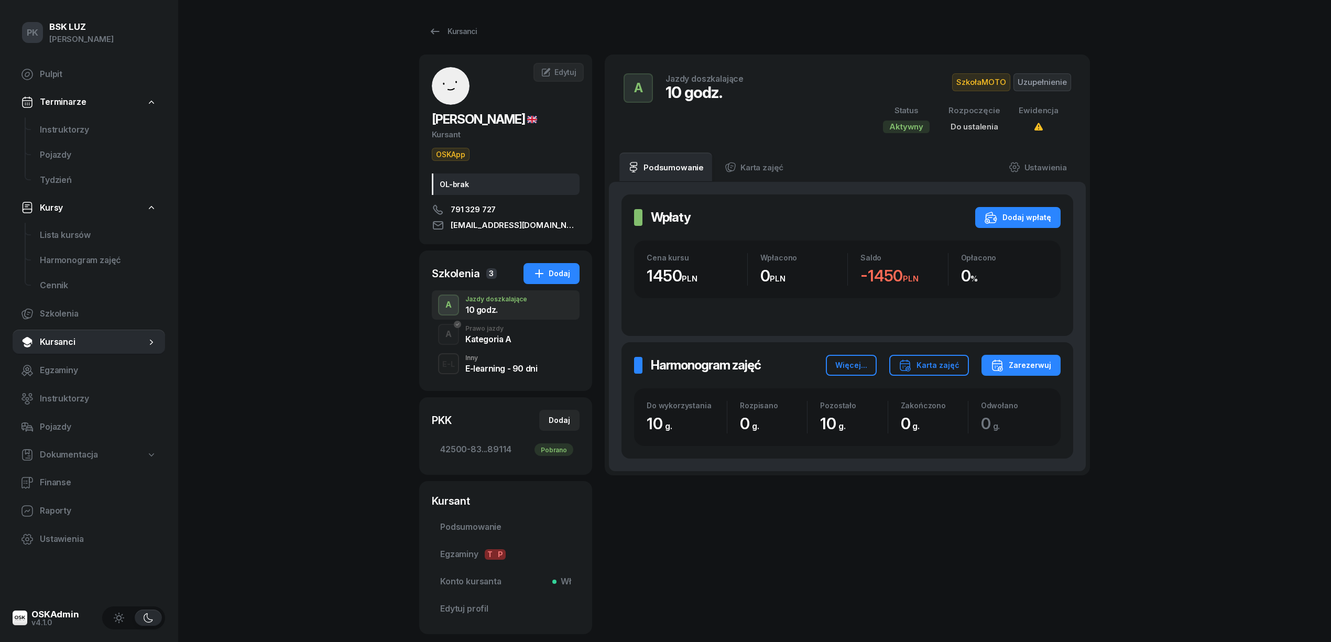
click at [500, 338] on div "Kategoria A" at bounding box center [488, 339] width 46 height 8
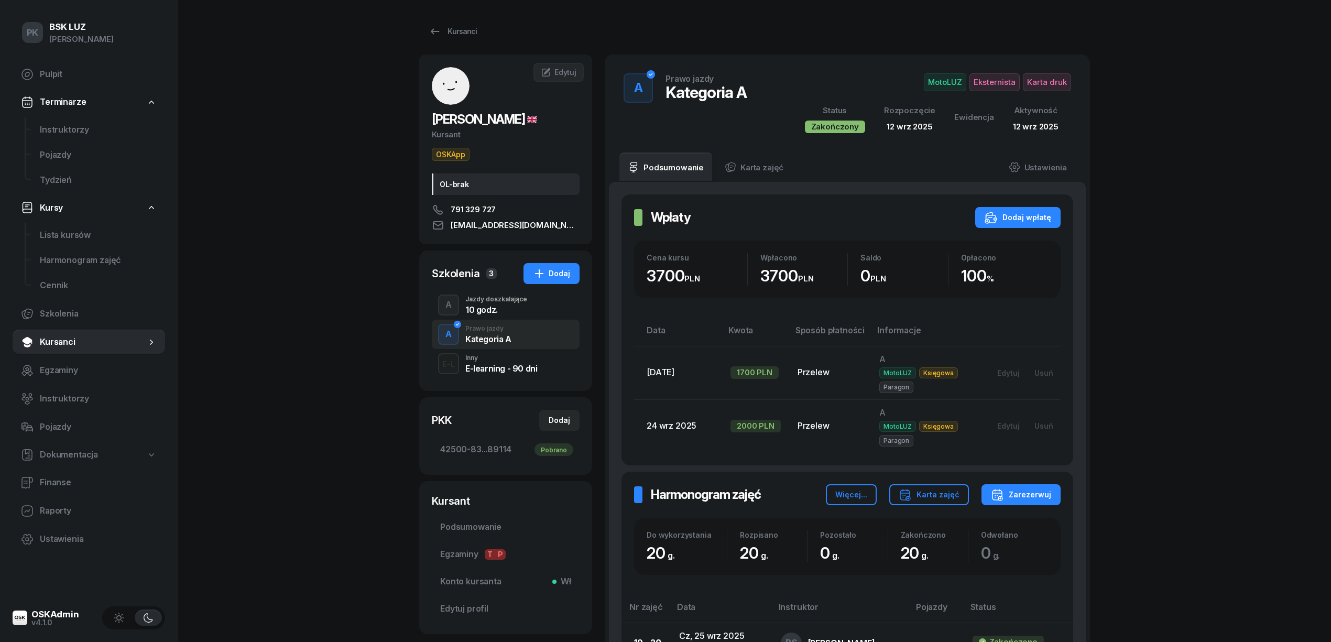
click at [492, 315] on div "A Jazdy doszkalające 10 godz." at bounding box center [506, 304] width 148 height 29
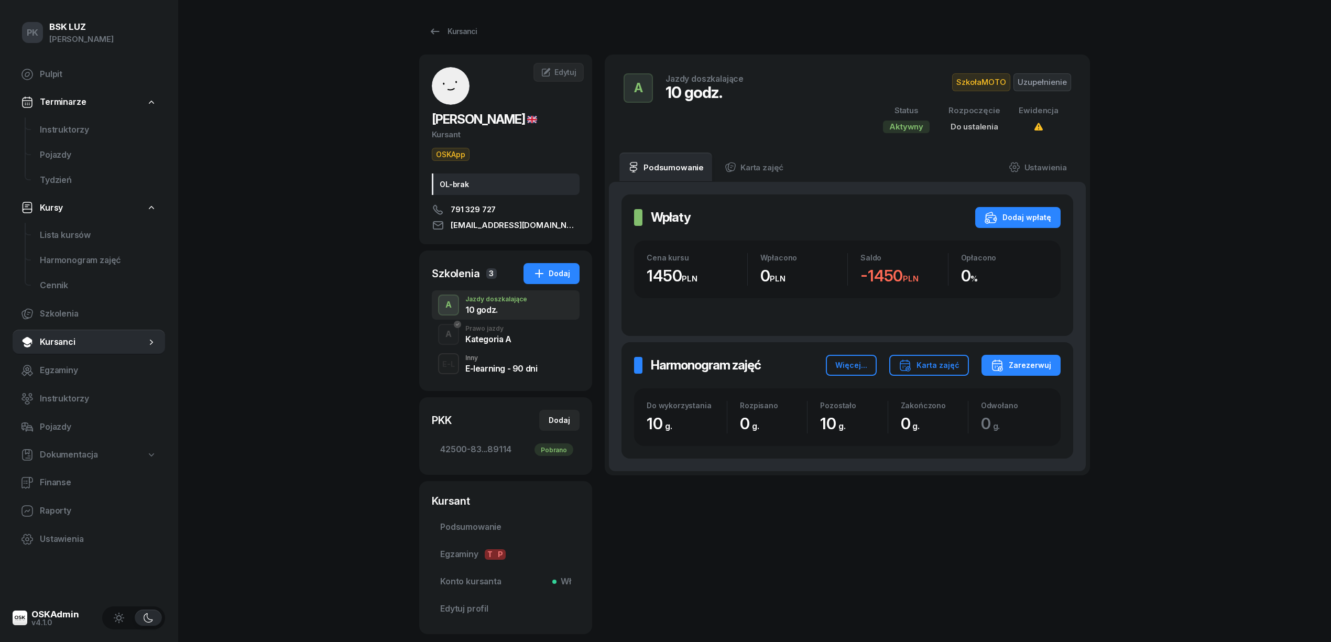
click at [482, 337] on div "Kategoria A" at bounding box center [488, 339] width 46 height 8
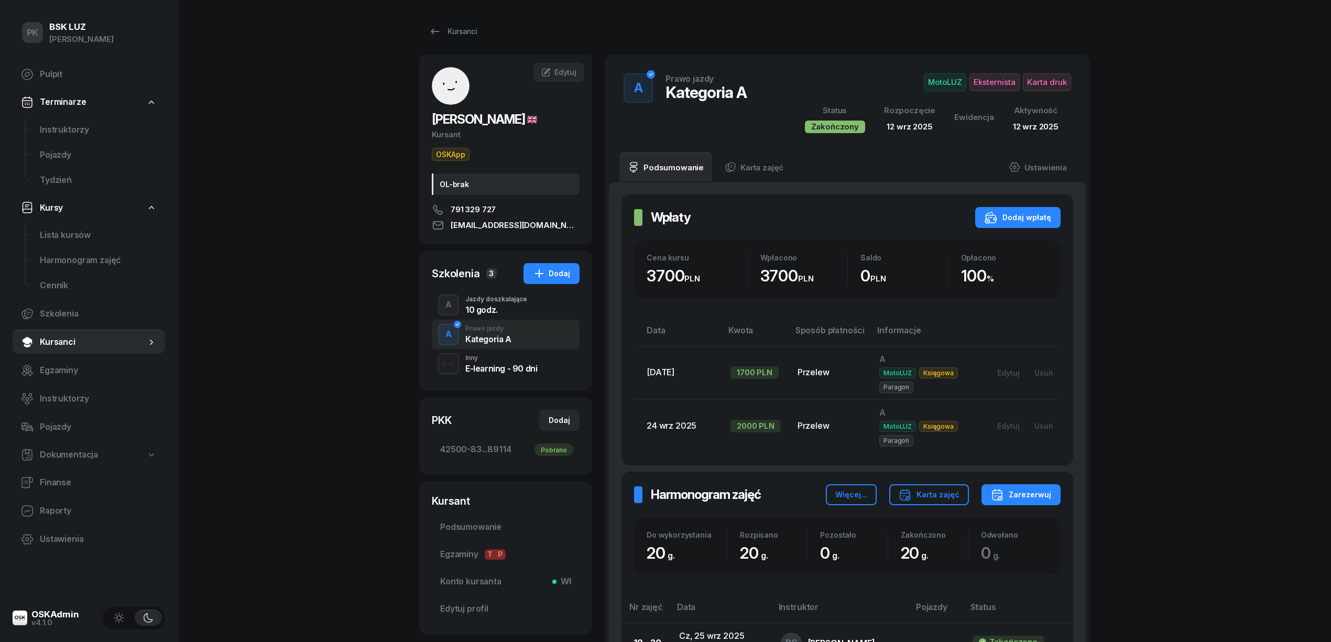
click at [484, 309] on div "10 godz." at bounding box center [496, 309] width 62 height 8
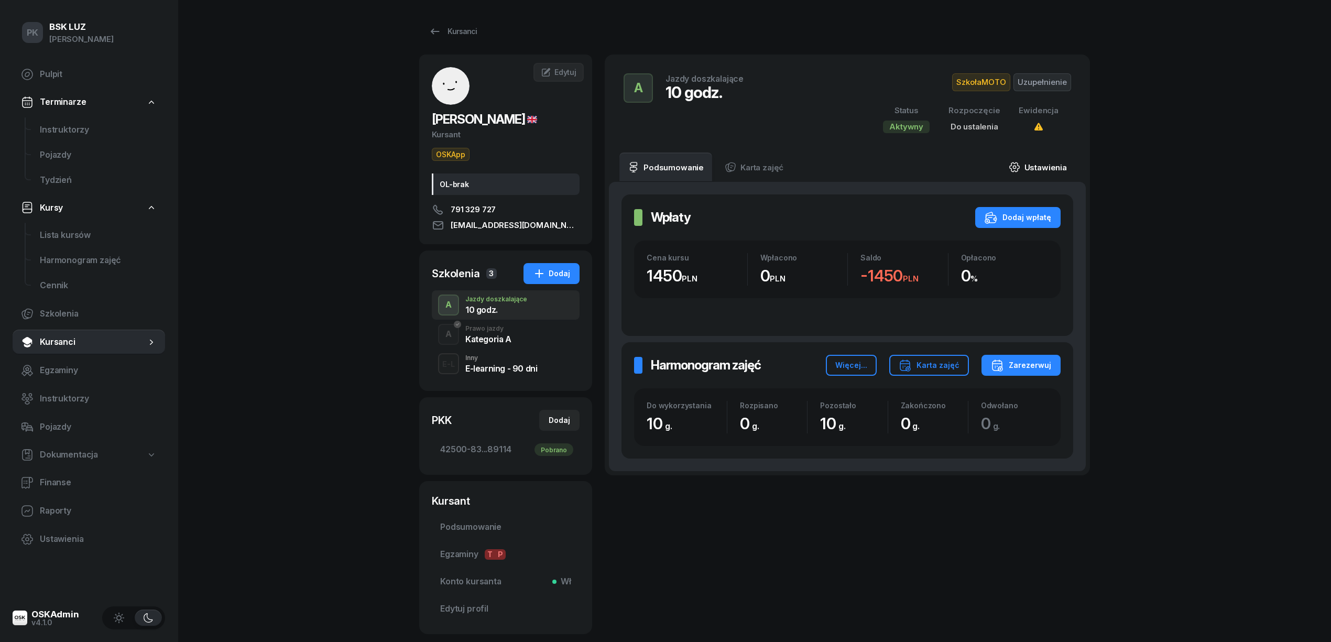
click at [1040, 162] on link "Ustawienia" at bounding box center [1037, 166] width 75 height 29
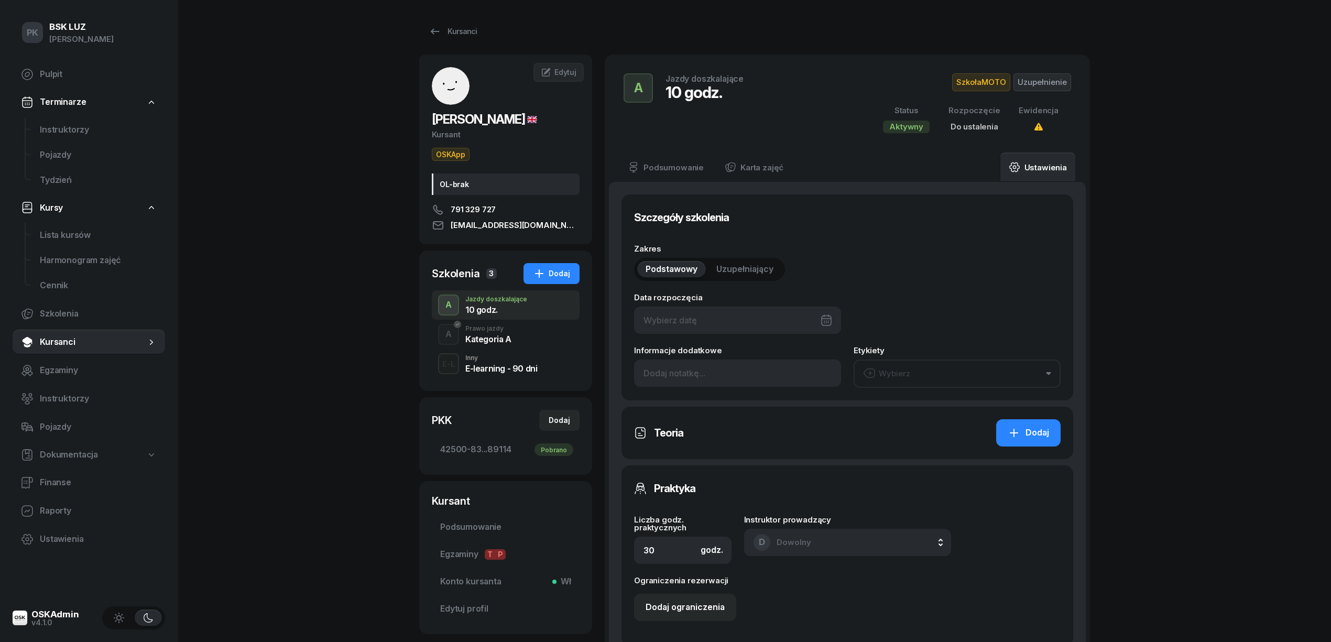
type input "10"
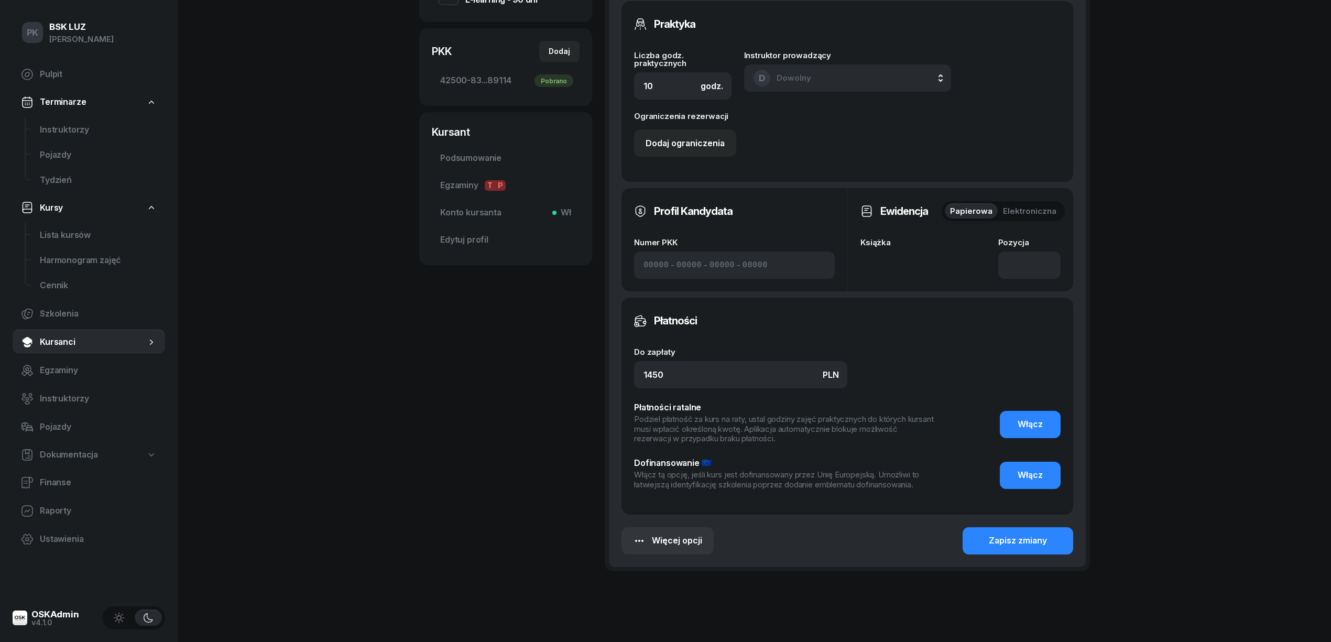
scroll to position [400, 0]
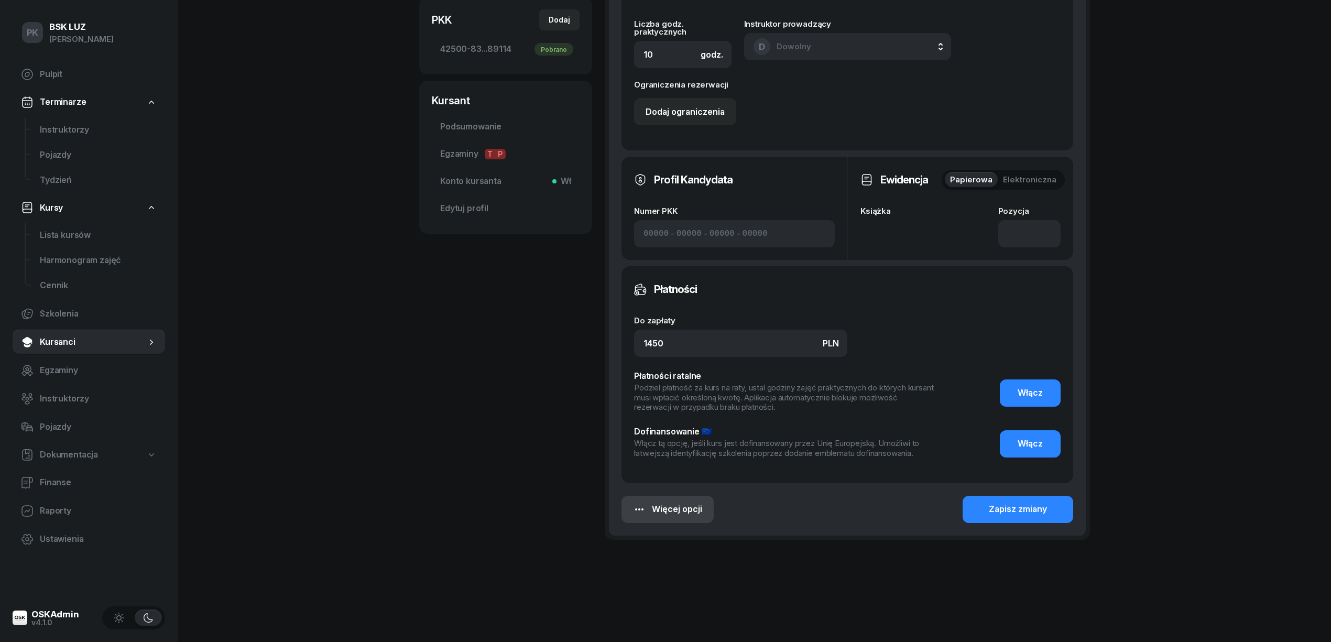
click at [676, 518] on button "Więcej opcji" at bounding box center [667, 509] width 92 height 27
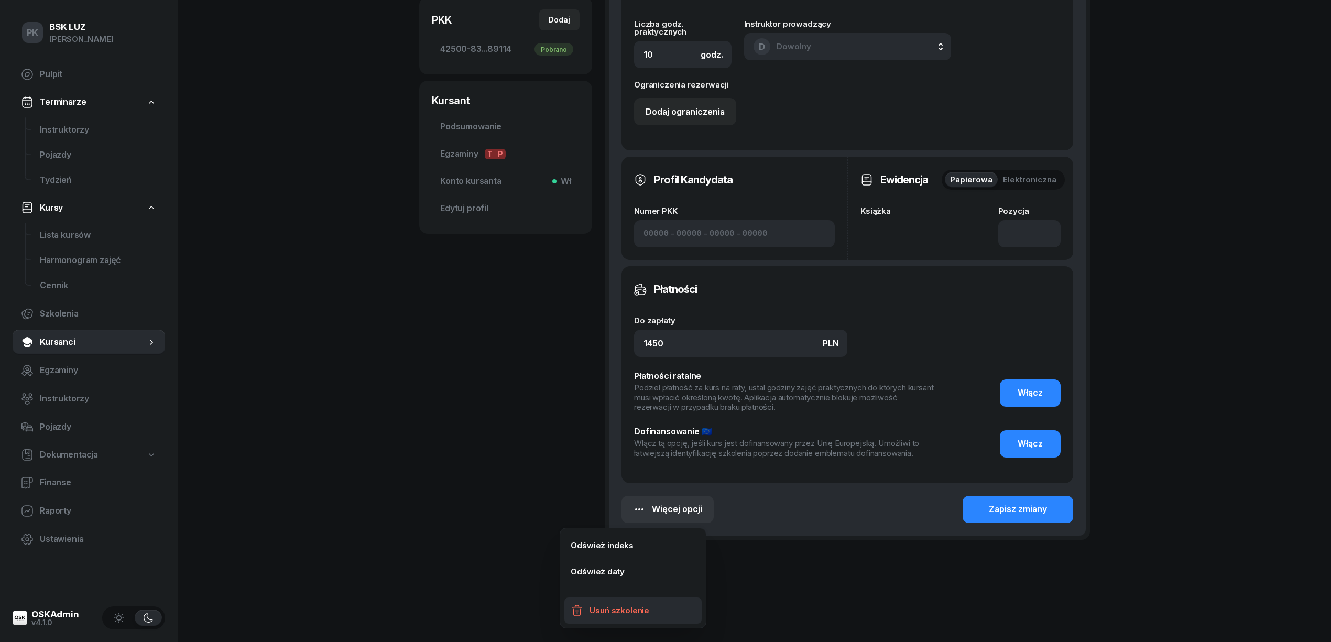
click at [646, 612] on link "Usuń szkolenie" at bounding box center [632, 610] width 137 height 26
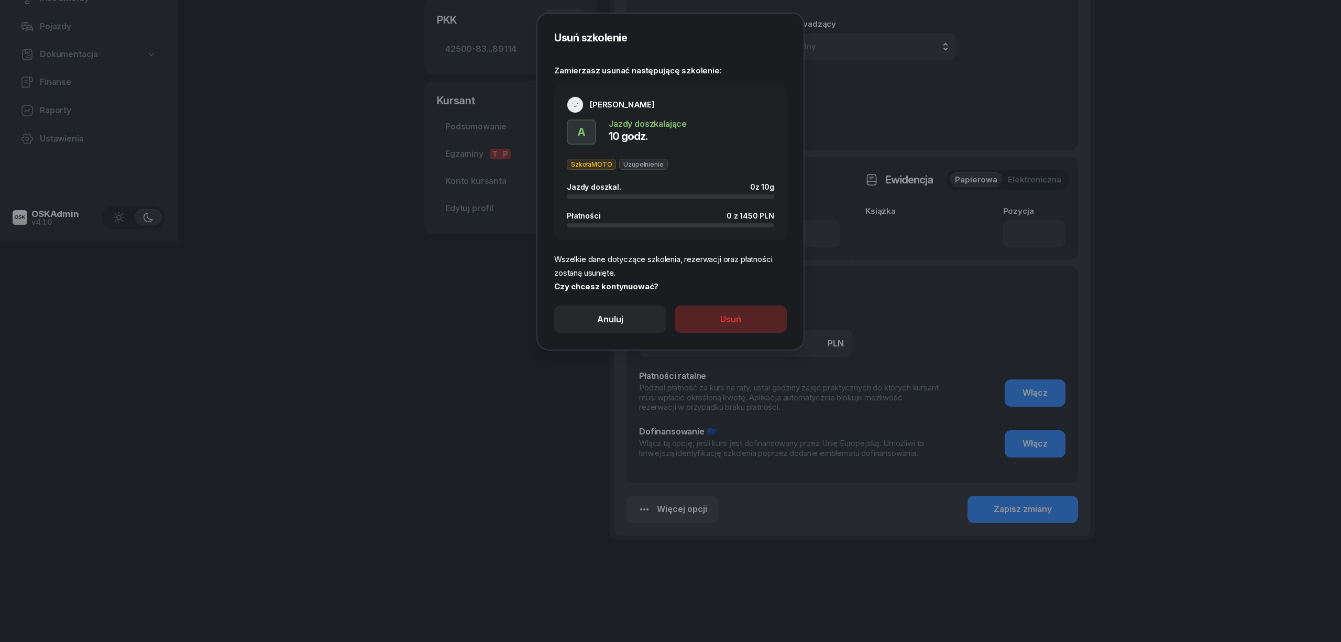
click at [748, 316] on button "Usuń" at bounding box center [731, 318] width 112 height 27
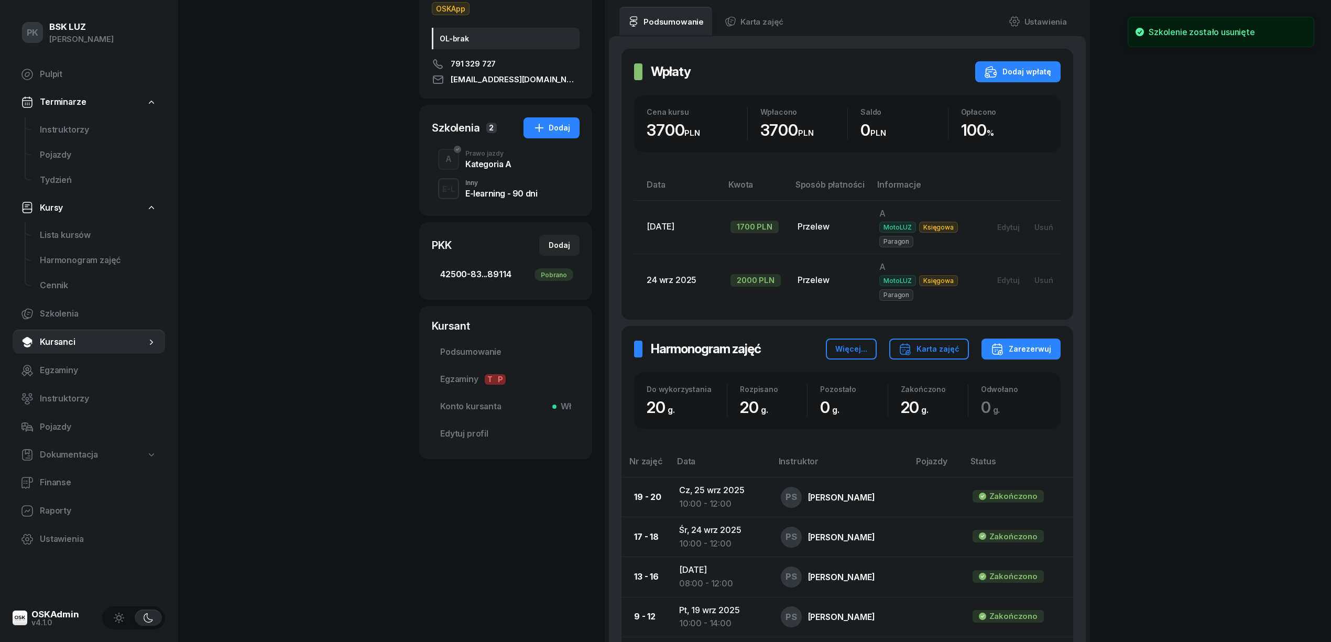
scroll to position [21, 0]
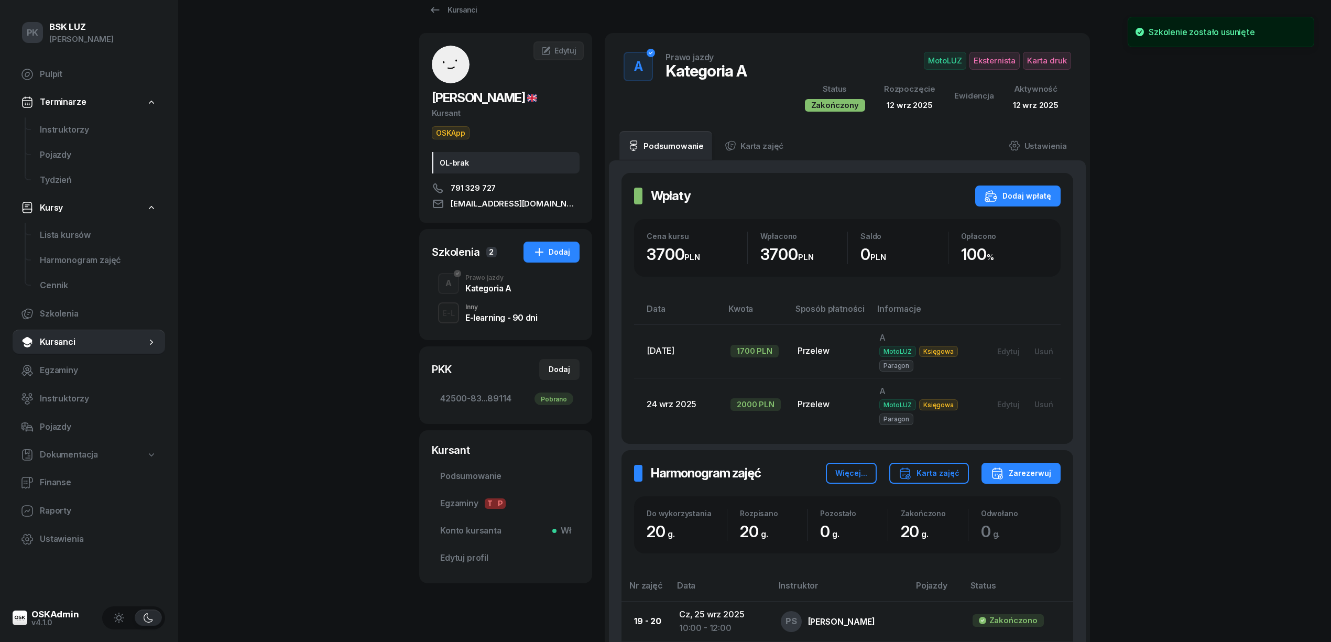
click at [493, 292] on div "Kategoria A" at bounding box center [488, 288] width 46 height 8
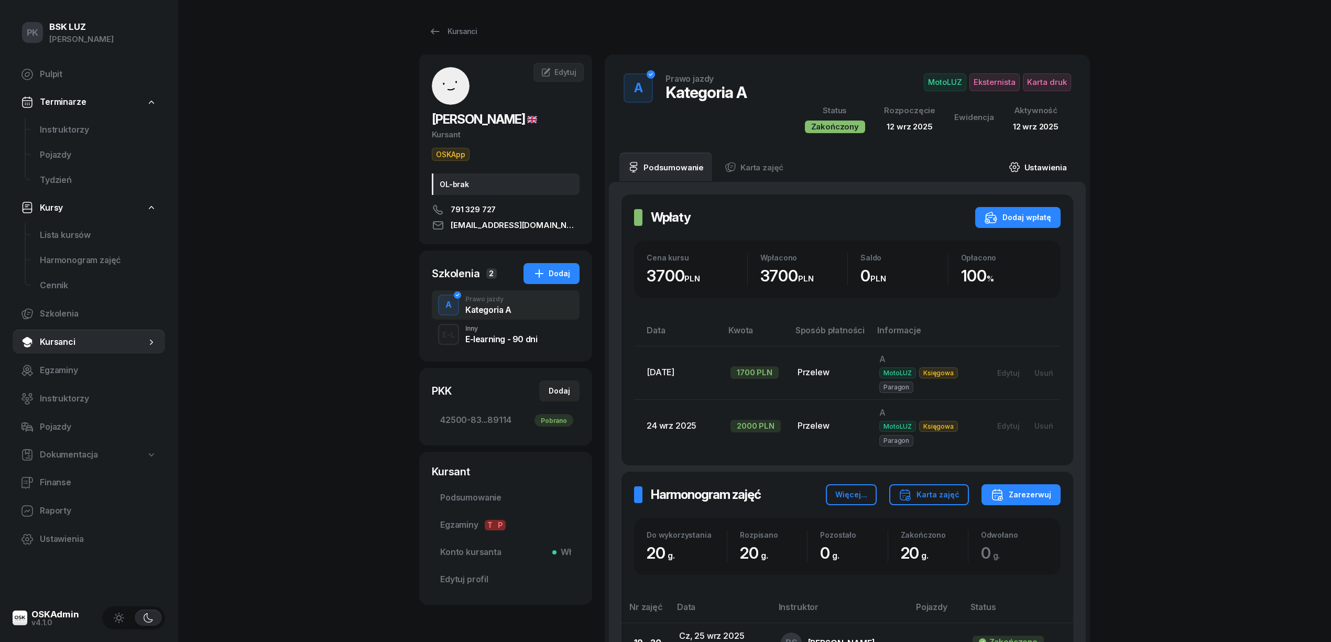
click at [1067, 162] on link "Ustawienia" at bounding box center [1037, 166] width 75 height 29
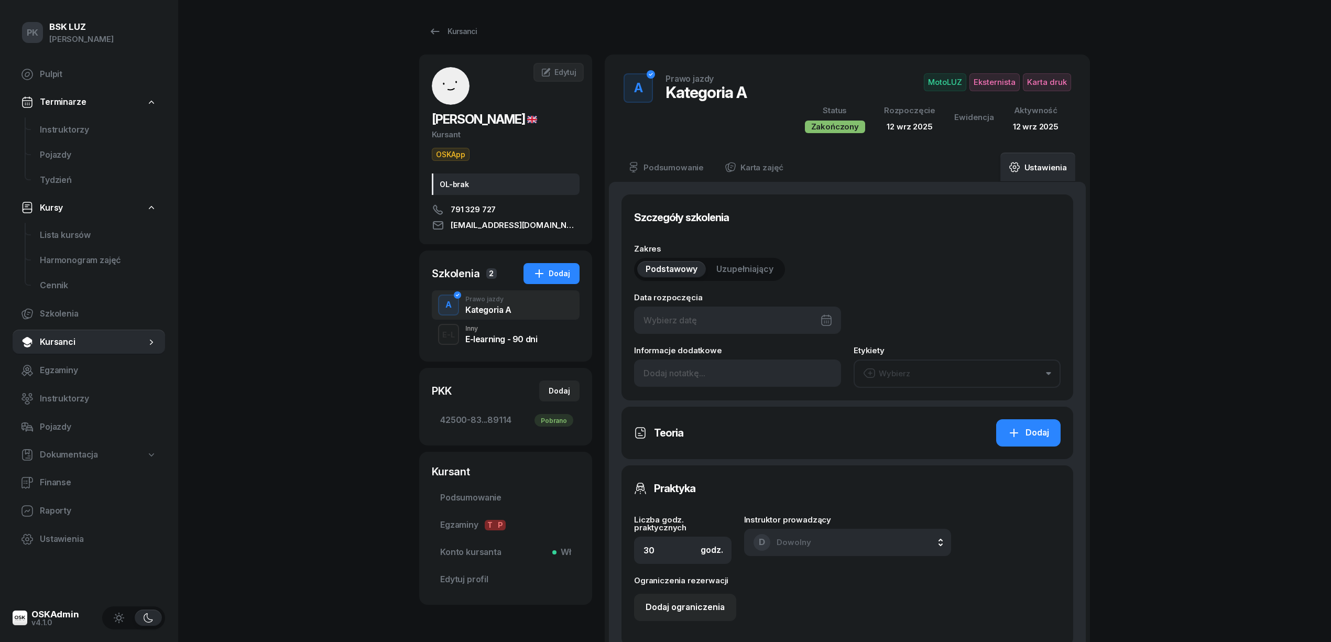
type input "12/09/2025"
type input "20"
type input "42500"
type input "83085"
type input "92643"
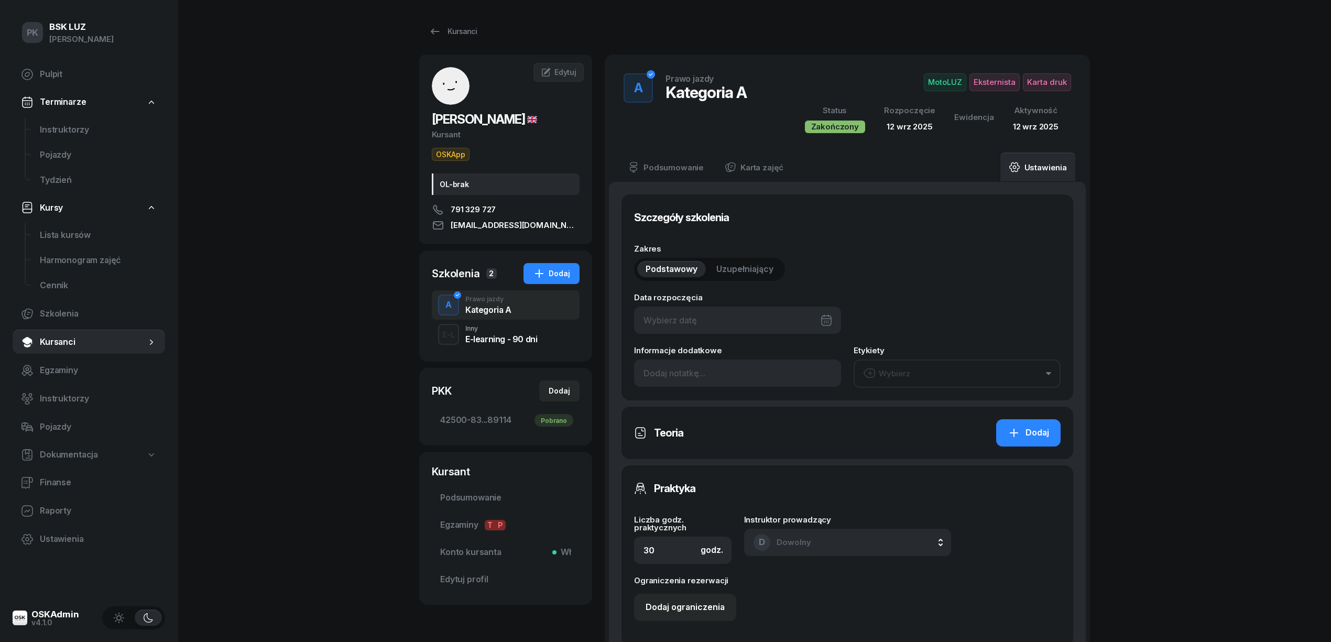
type input "89114"
type input "258"
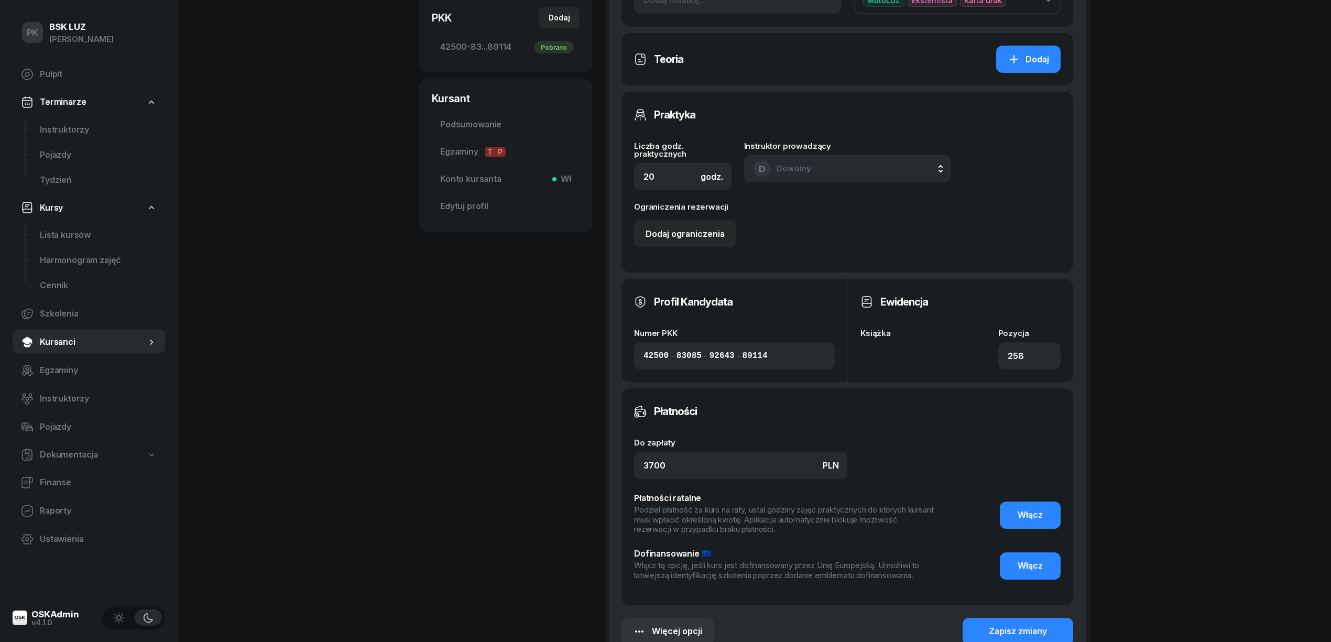
scroll to position [489, 0]
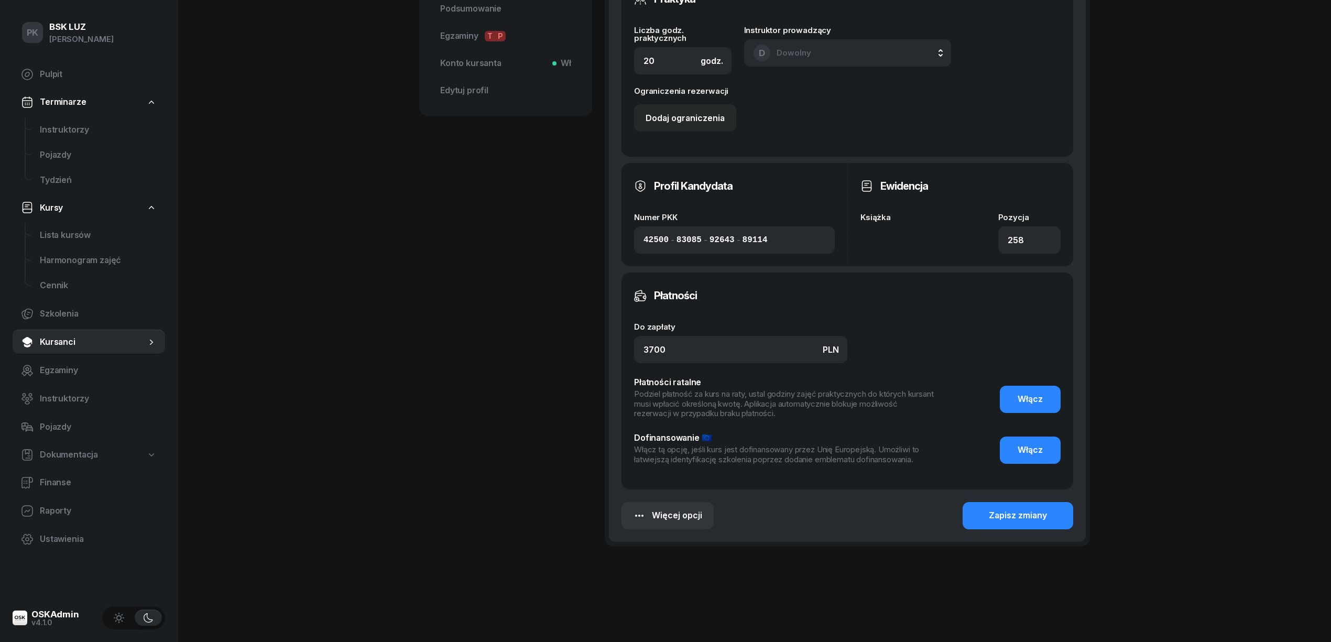
click at [943, 239] on div "Książka" at bounding box center [925, 233] width 131 height 40
click at [943, 238] on div "Książka" at bounding box center [925, 233] width 131 height 40
click at [1029, 238] on input "258" at bounding box center [1029, 239] width 62 height 27
click at [895, 238] on div "Książka" at bounding box center [925, 233] width 131 height 40
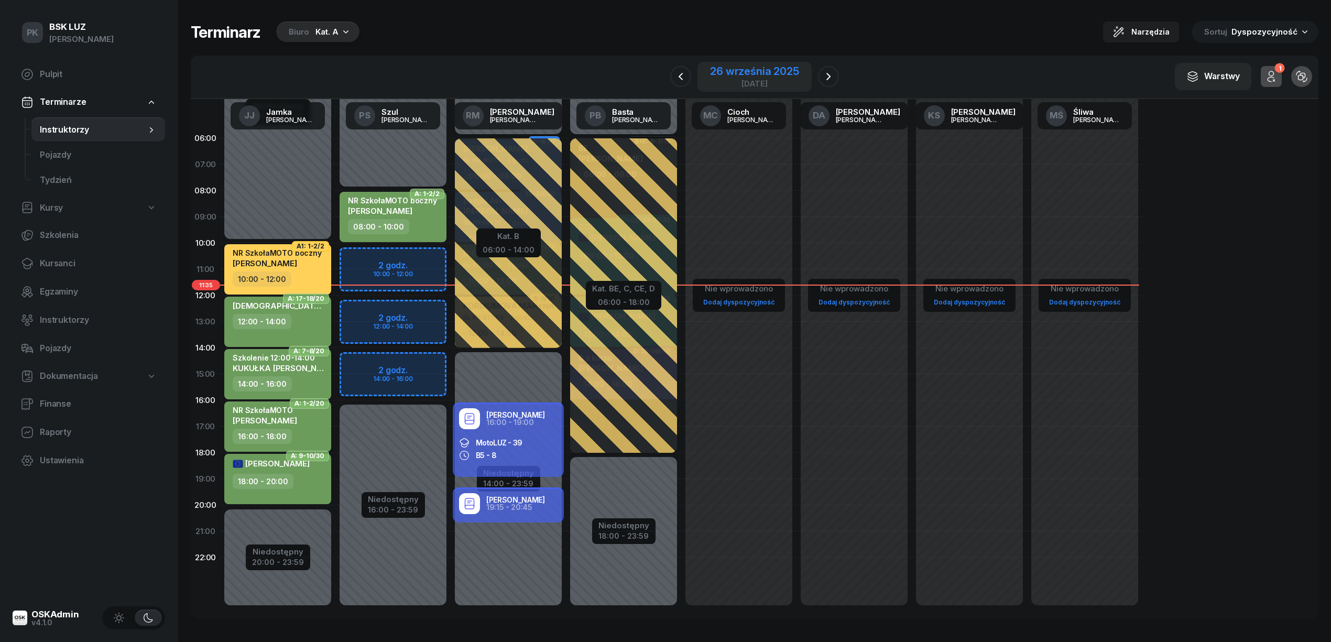
click at [755, 70] on div "26 września 2025" at bounding box center [754, 71] width 89 height 10
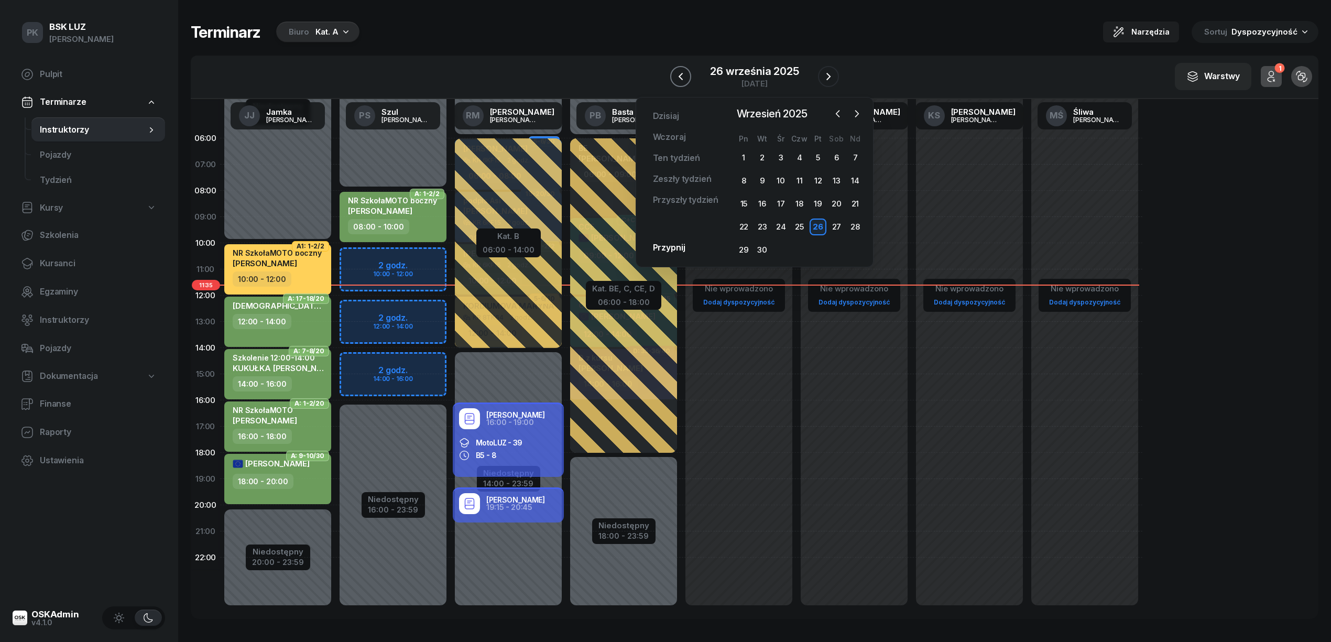
click at [684, 73] on icon "button" at bounding box center [680, 76] width 13 height 13
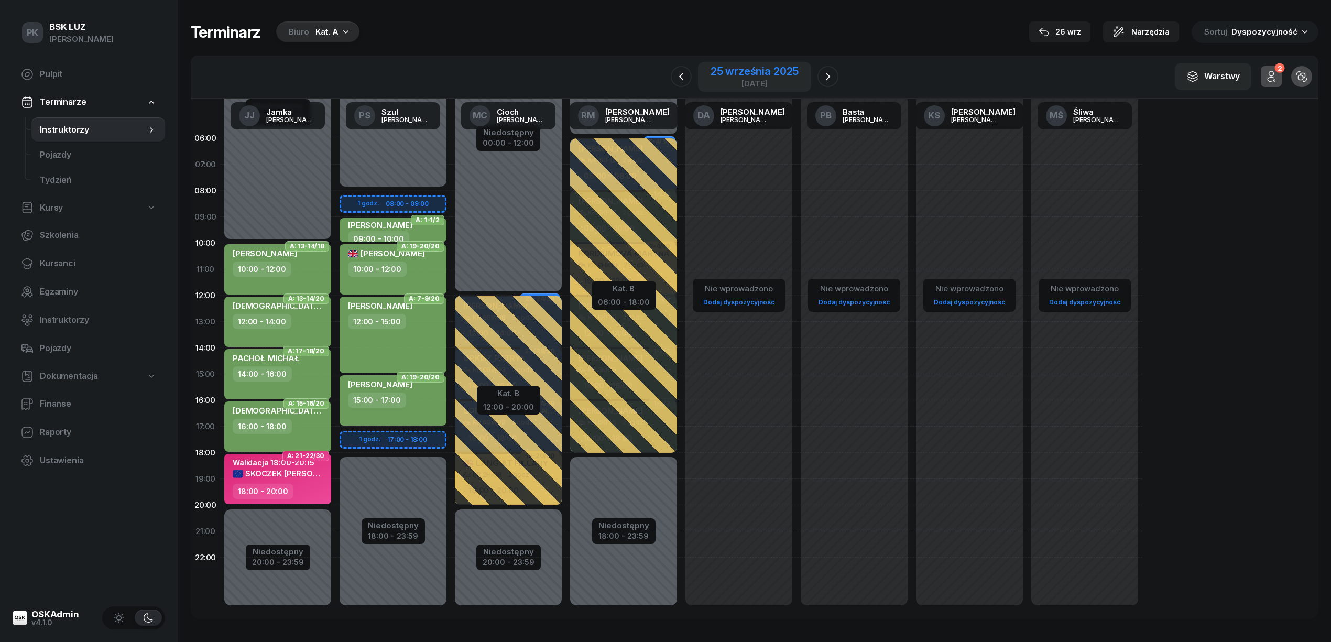
click at [740, 76] on div "25 września 2025" at bounding box center [754, 71] width 88 height 10
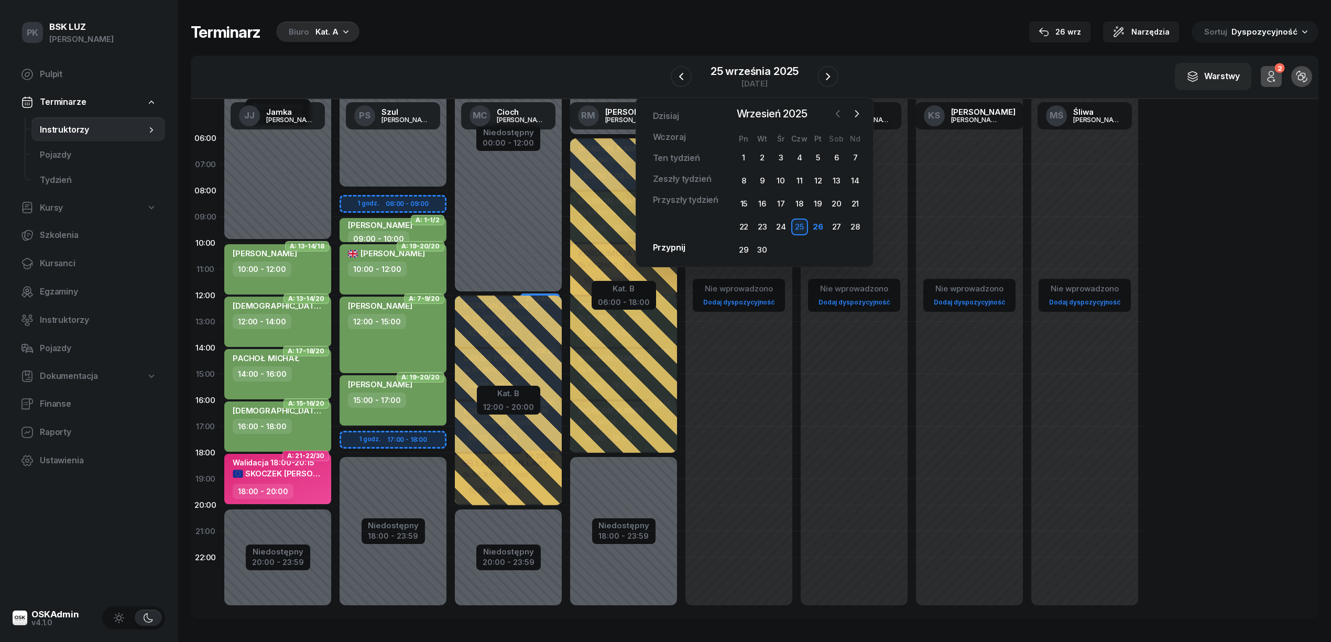
click at [839, 111] on icon "button" at bounding box center [837, 113] width 10 height 10
click at [764, 227] on div "19" at bounding box center [762, 226] width 17 height 17
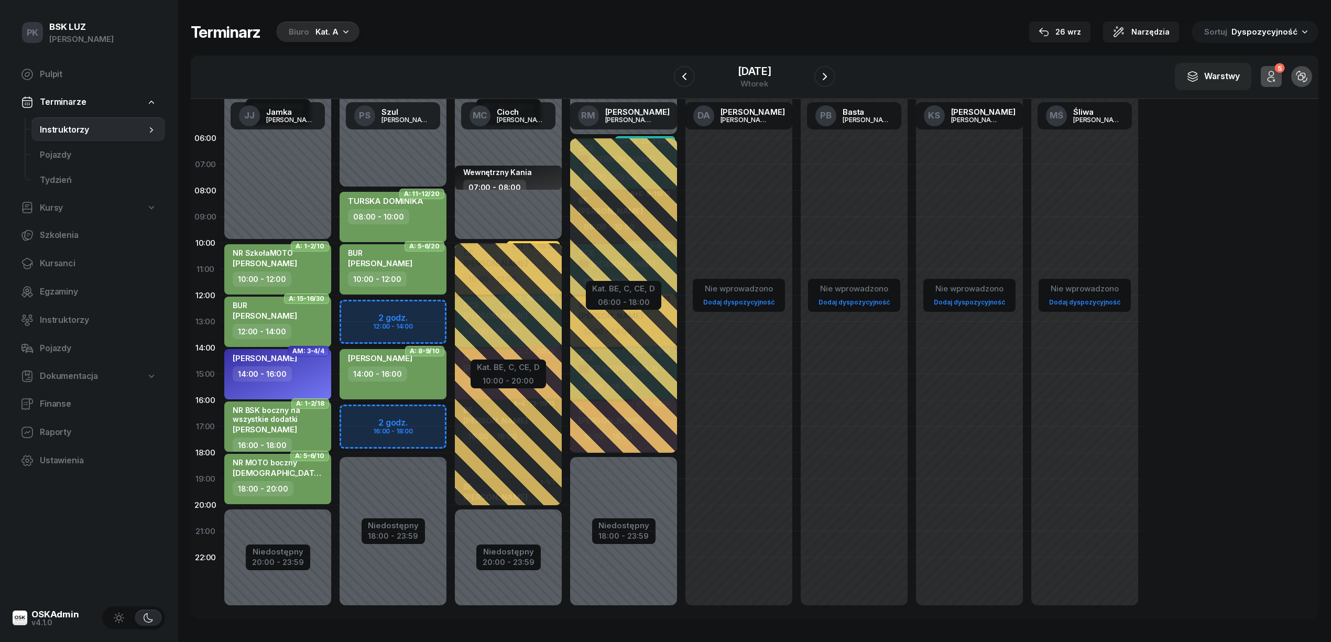
click at [323, 32] on div "Kat. A" at bounding box center [326, 32] width 23 height 13
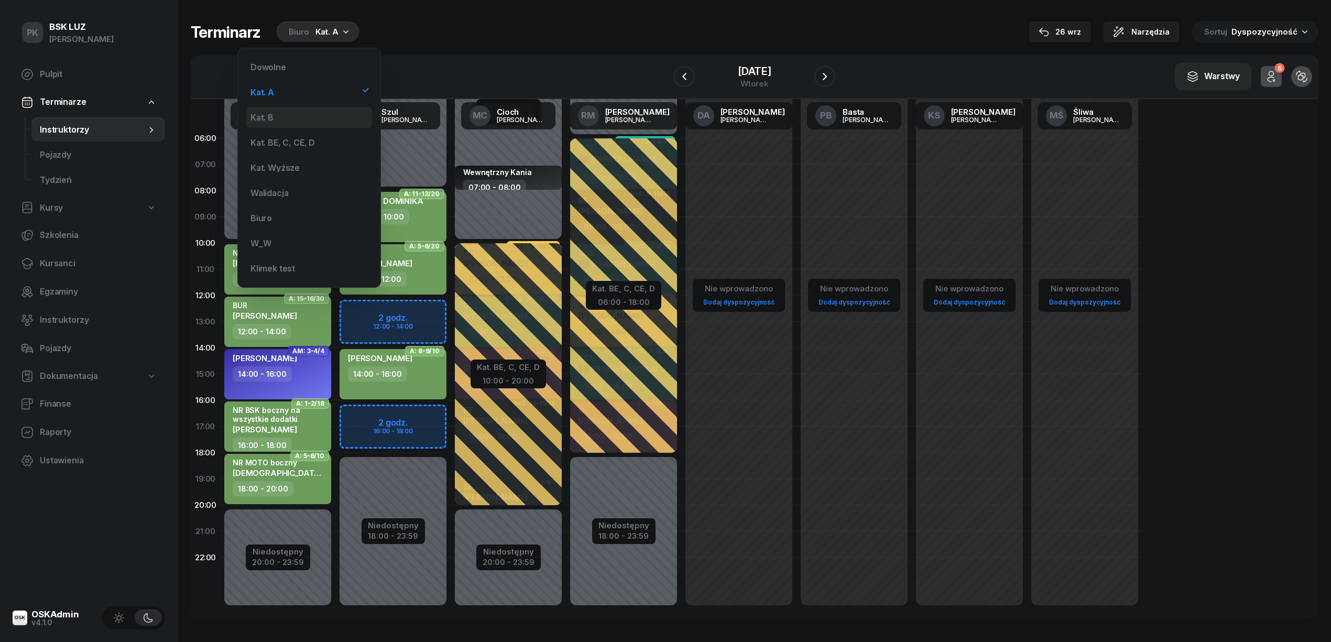
click at [293, 116] on div "Kat. B" at bounding box center [309, 117] width 126 height 21
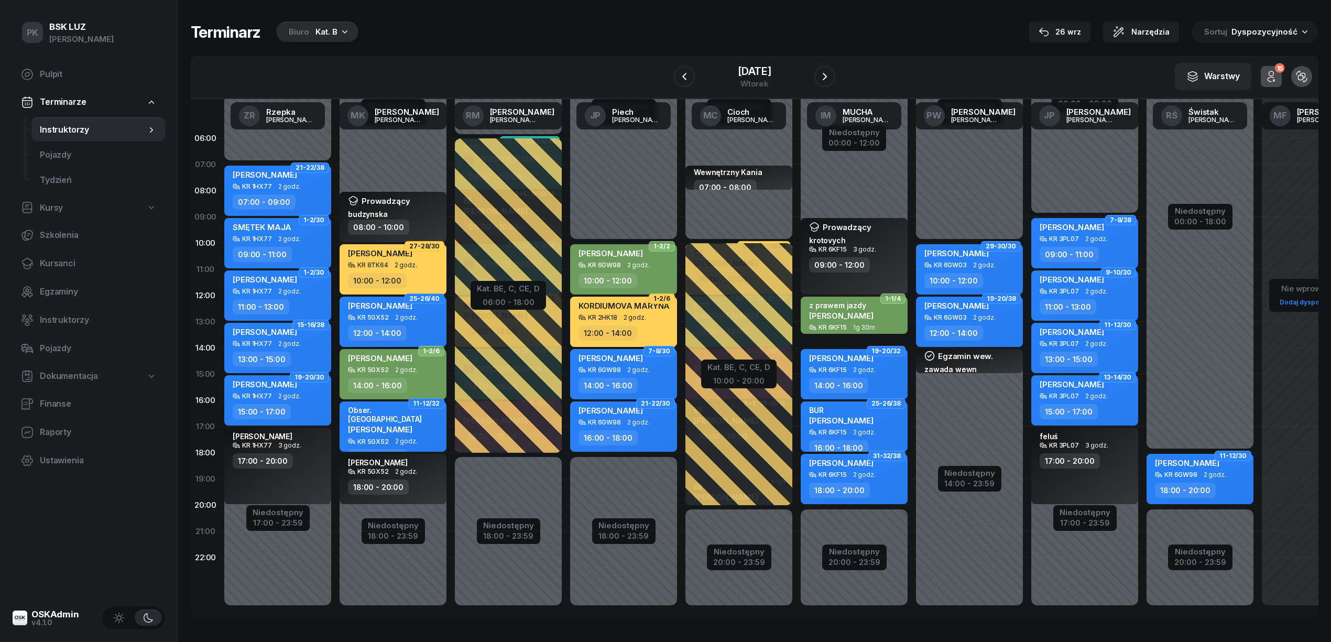
click at [709, 24] on div "Terminarz Biuro Kat. B 26 wrz Narzędzia Sortuj Dyspozycyjność" at bounding box center [754, 32] width 1127 height 22
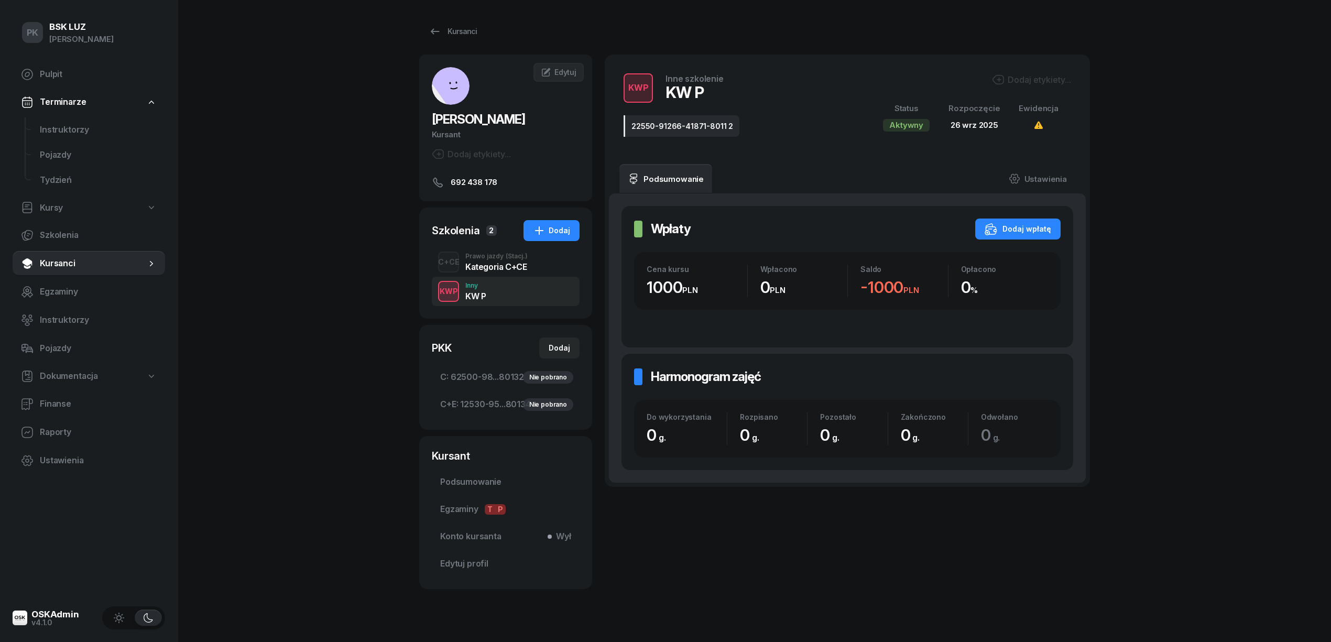
click at [70, 202] on link "Kursy" at bounding box center [89, 208] width 152 height 24
select select
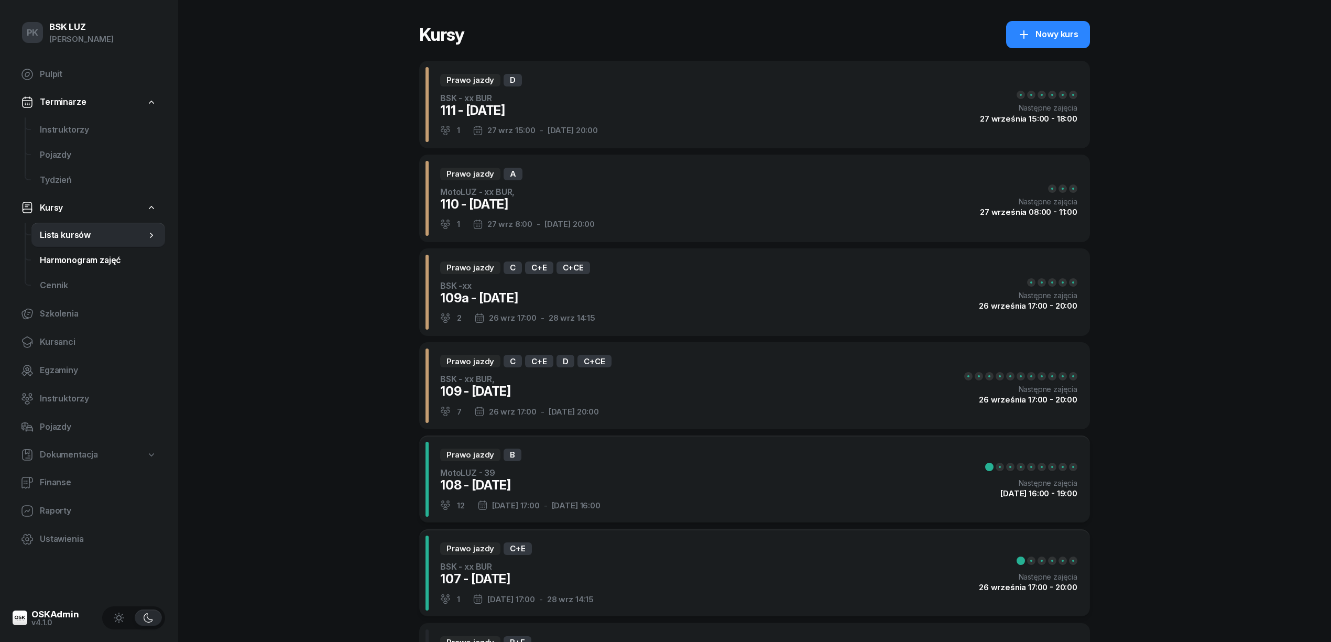
click at [78, 258] on span "Harmonogram zajęć" at bounding box center [98, 261] width 117 height 14
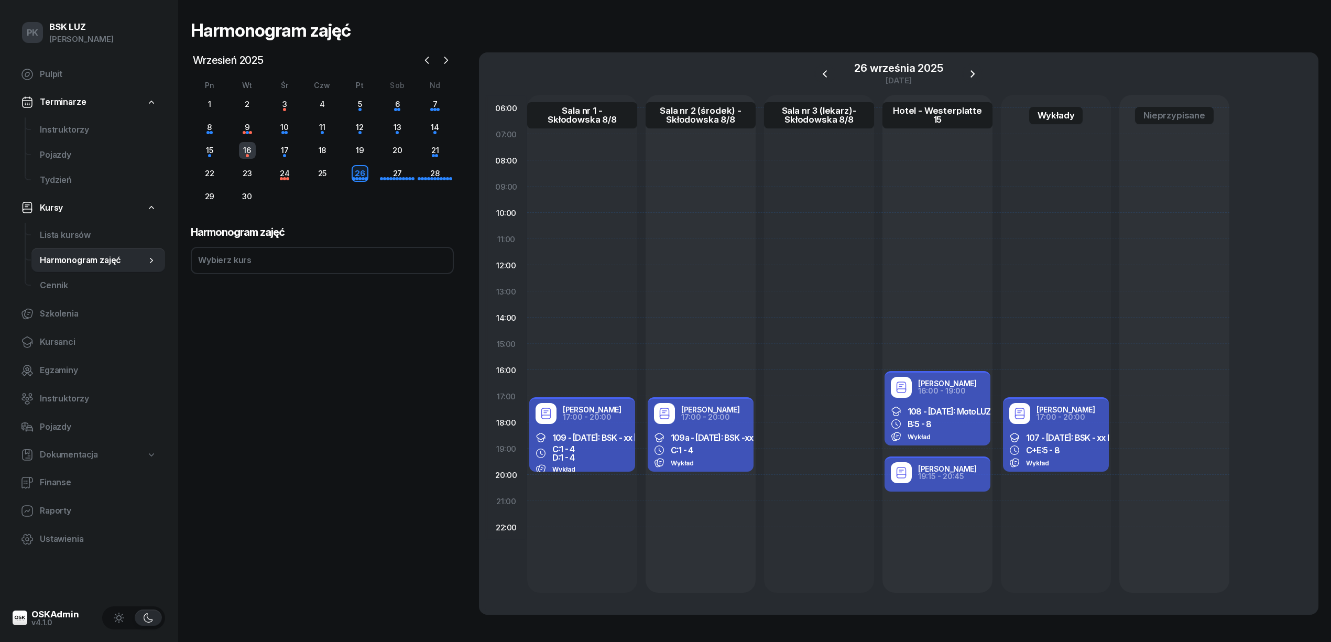
click at [250, 152] on div "16" at bounding box center [247, 150] width 17 height 17
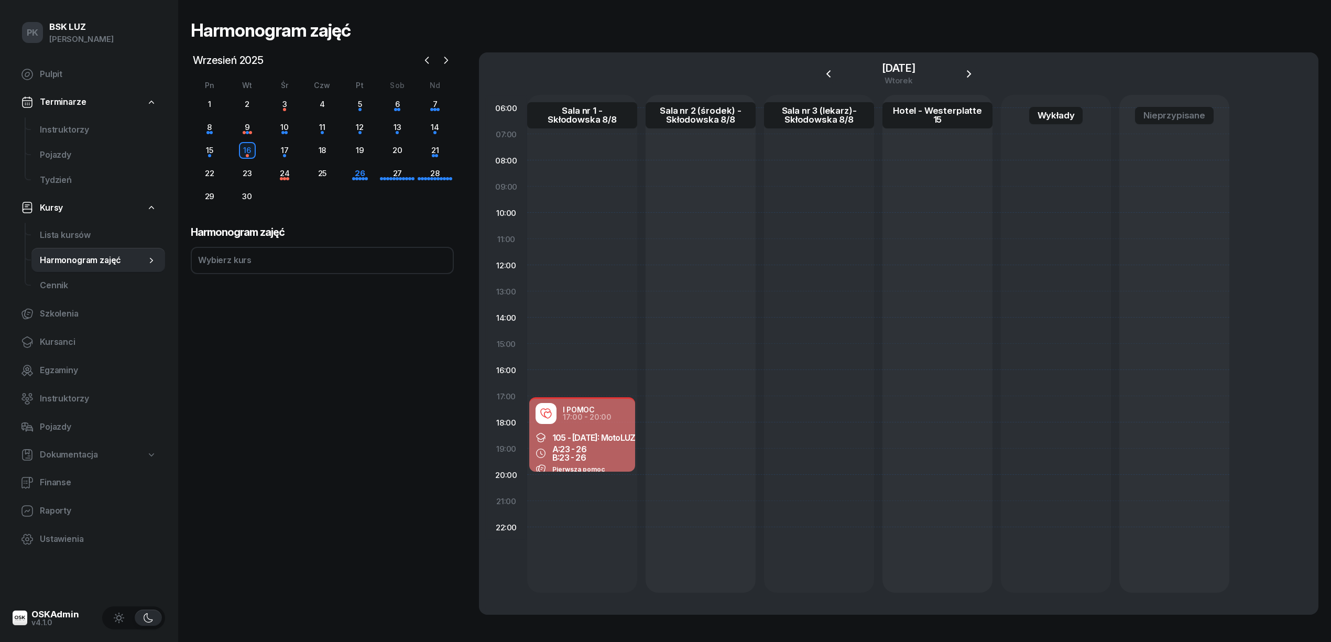
click at [577, 452] on span "23 - 26" at bounding box center [572, 457] width 26 height 10
select select "17"
select select "20"
select select "med"
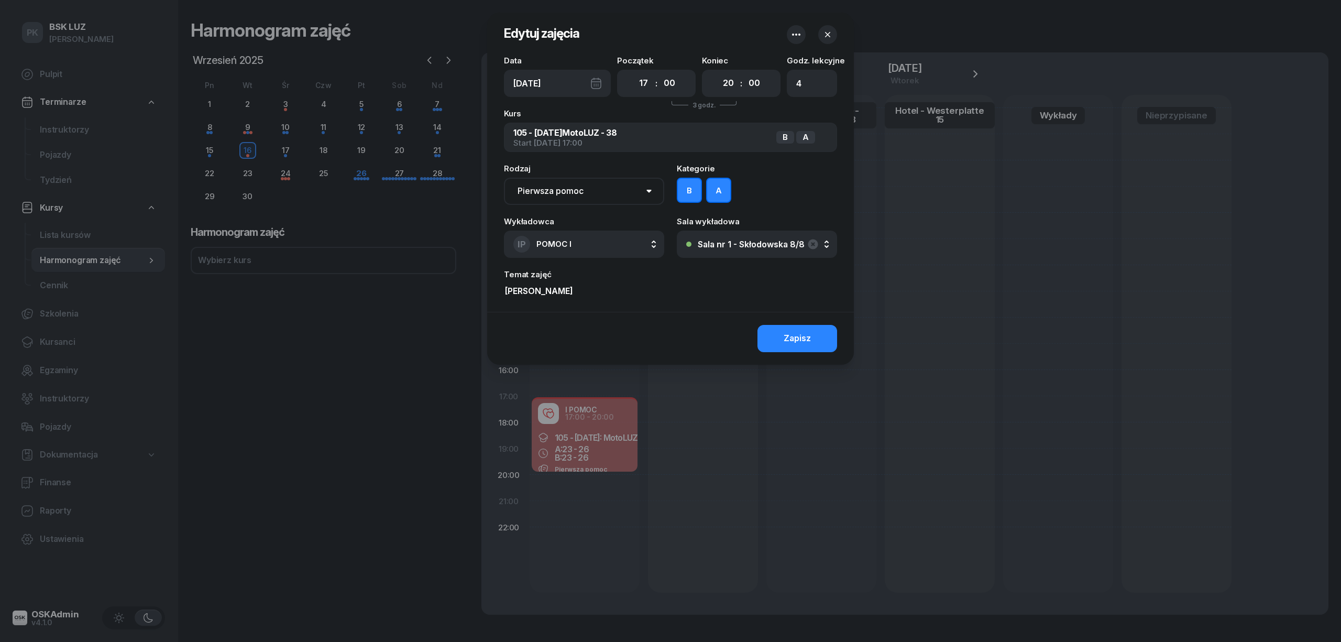
click at [832, 36] on icon "button" at bounding box center [827, 34] width 10 height 10
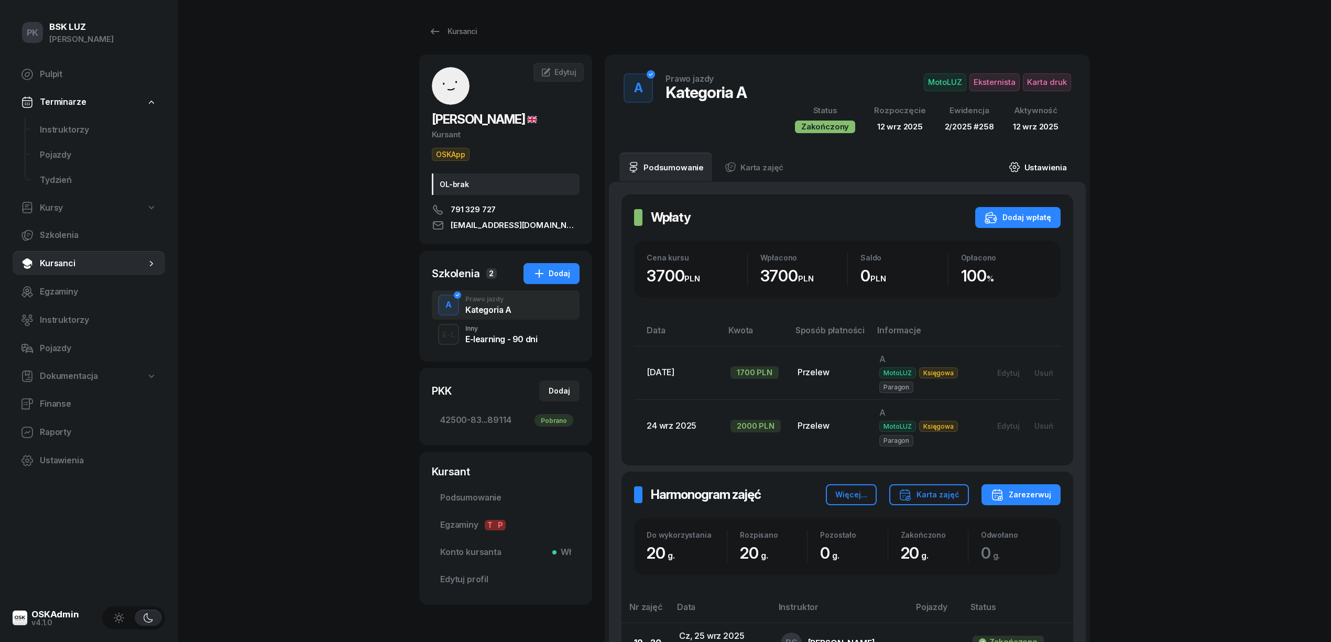
click at [1050, 166] on link "Ustawienia" at bounding box center [1037, 166] width 75 height 29
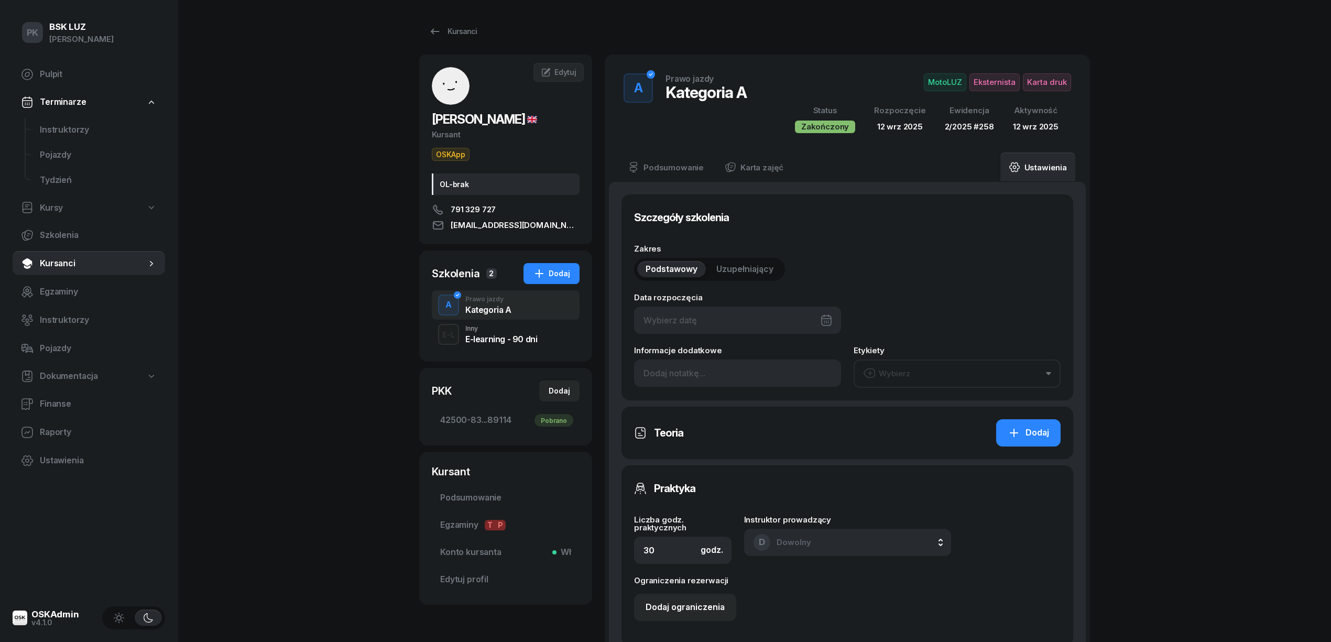
type input "[DATE]"
type input "20"
type input "42500"
type input "83085"
type input "92643"
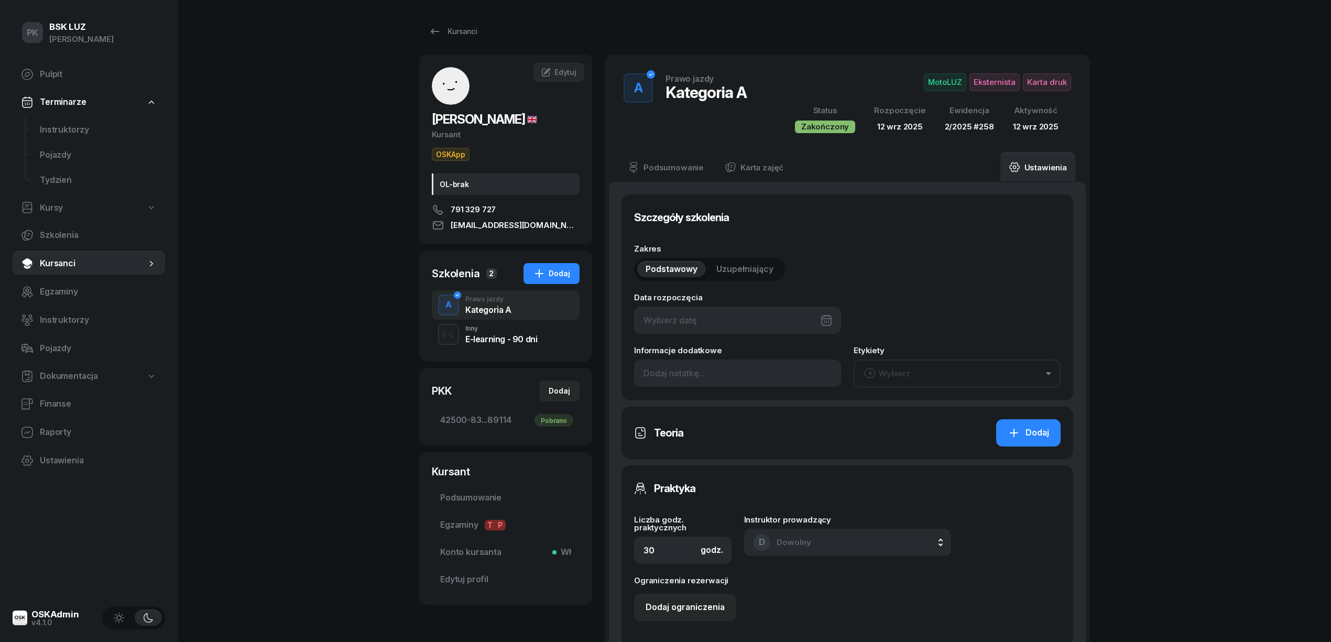
type input "89114"
type input "258"
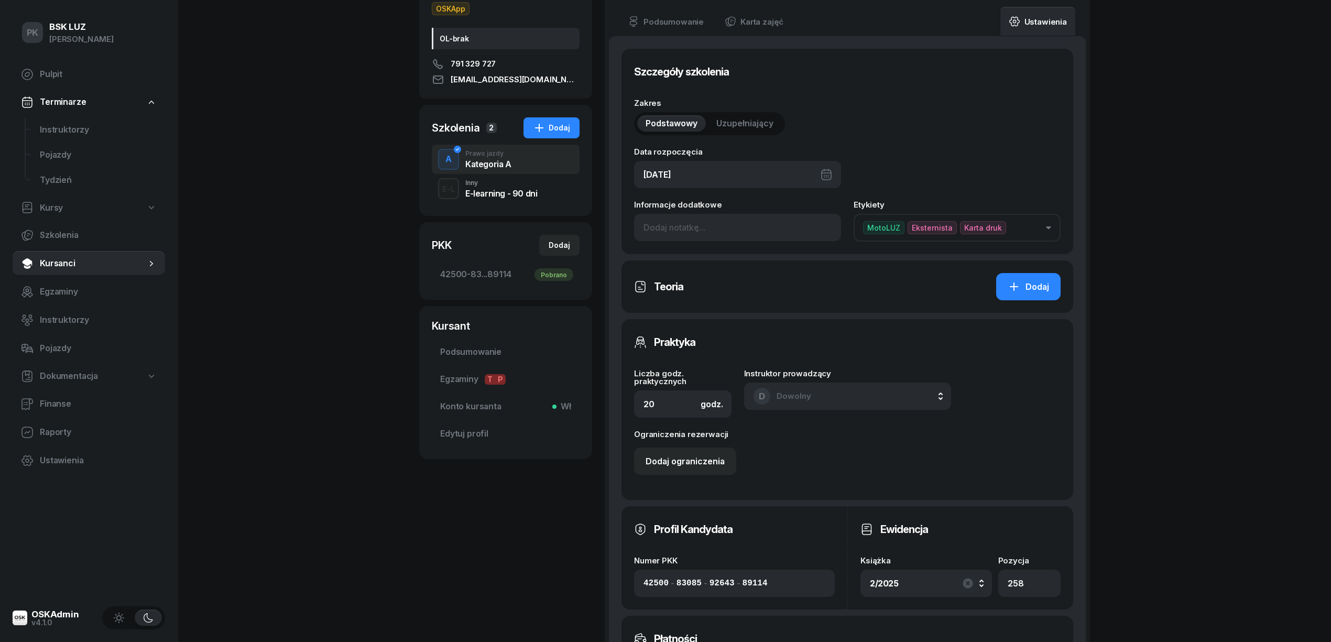
scroll to position [419, 0]
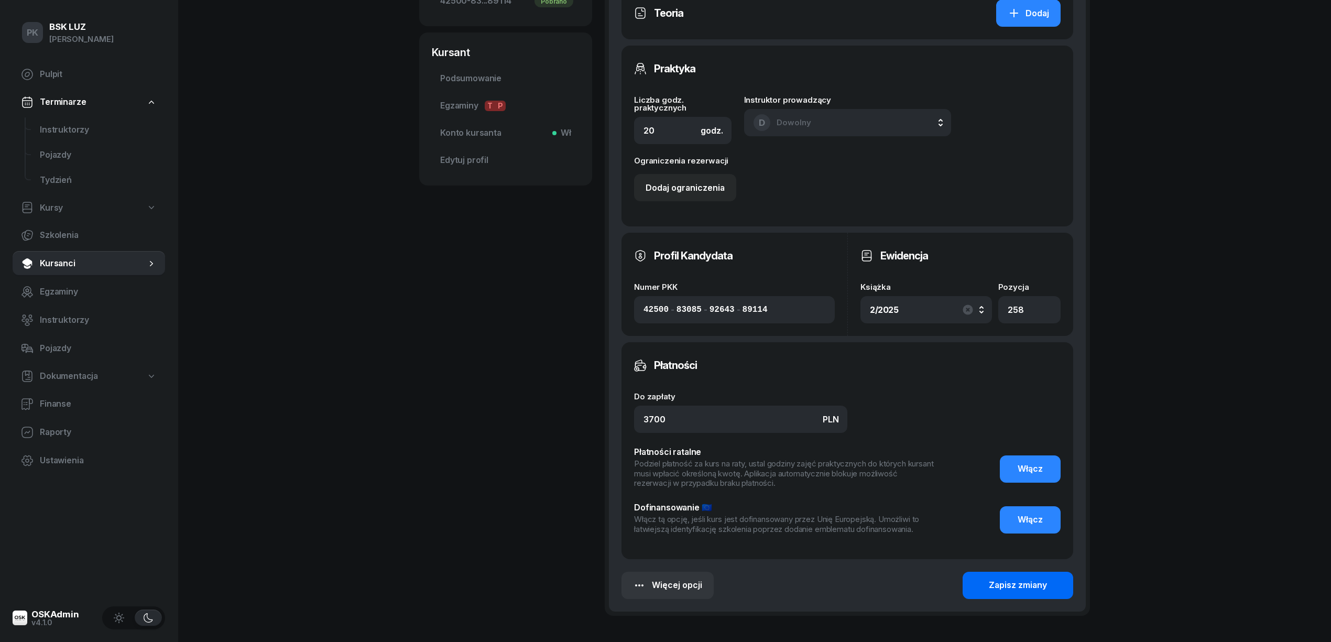
click at [985, 587] on button "Zapisz zmiany" at bounding box center [1017, 585] width 111 height 27
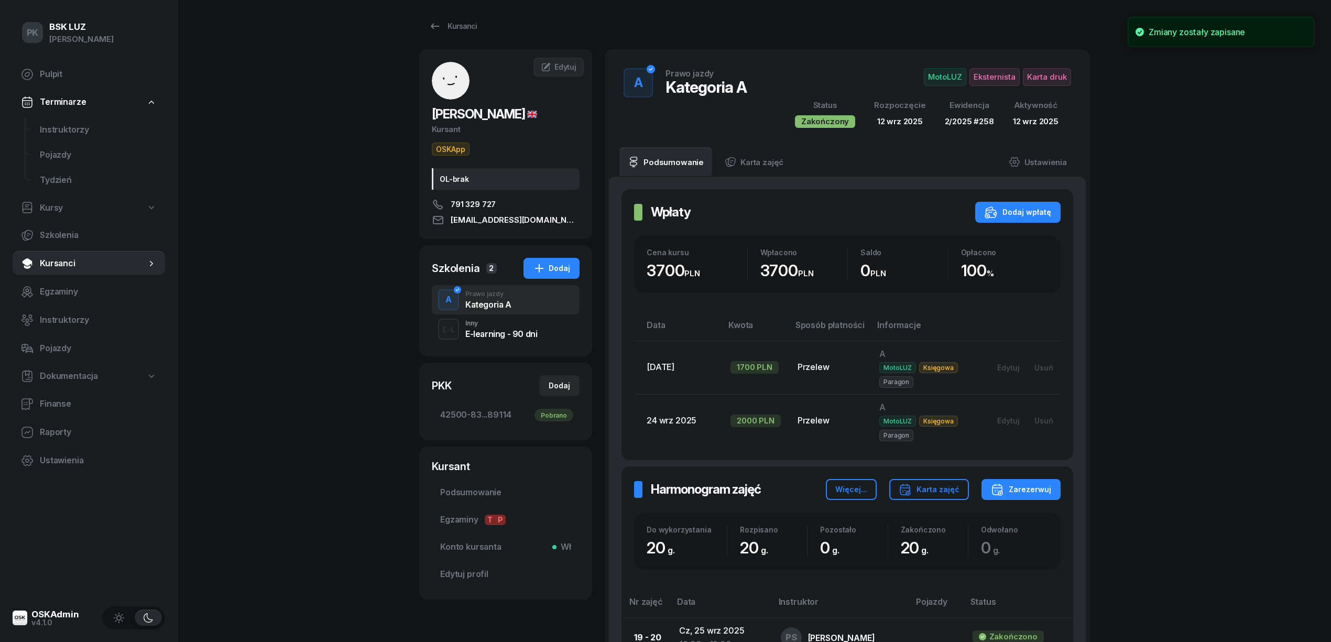
scroll to position [0, 0]
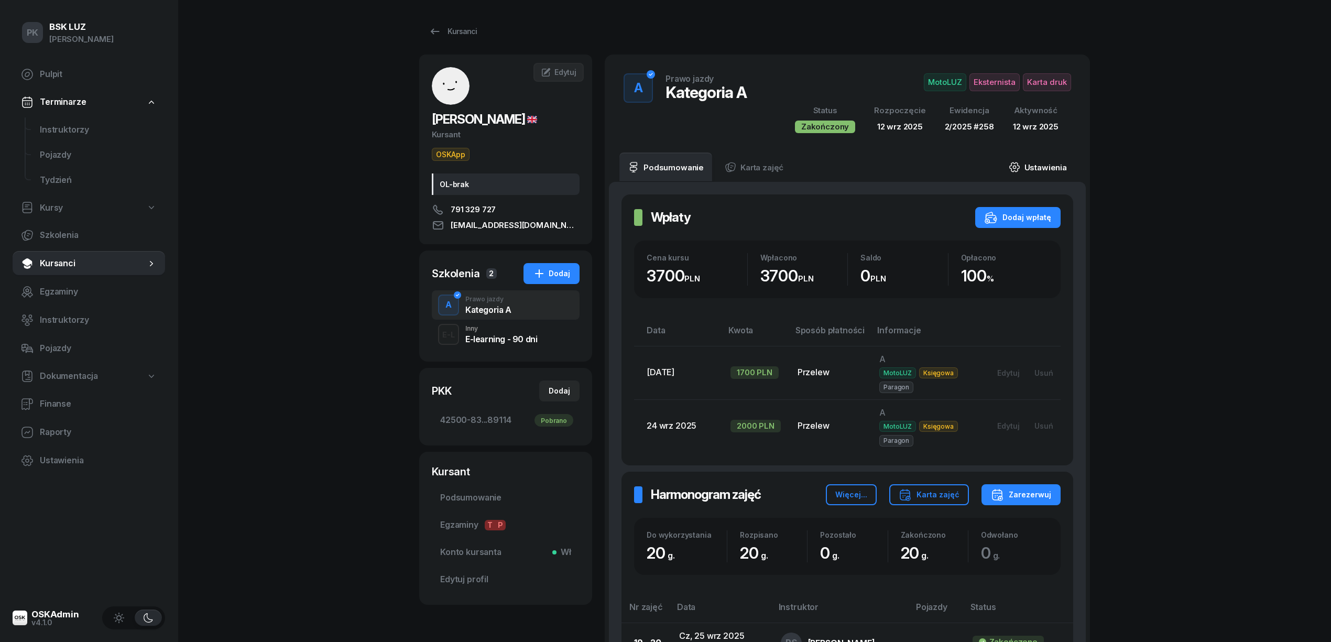
click at [1033, 162] on link "Ustawienia" at bounding box center [1037, 166] width 75 height 29
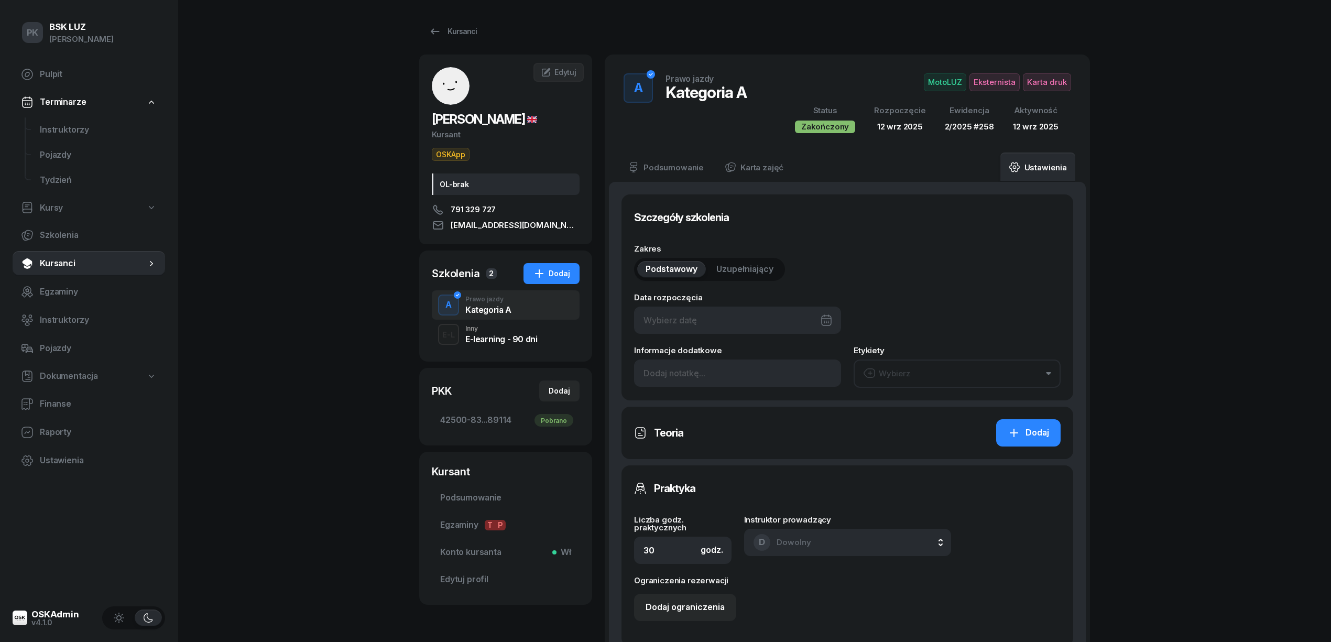
type input "[DATE]"
type input "20"
type input "42500"
type input "83085"
type input "92643"
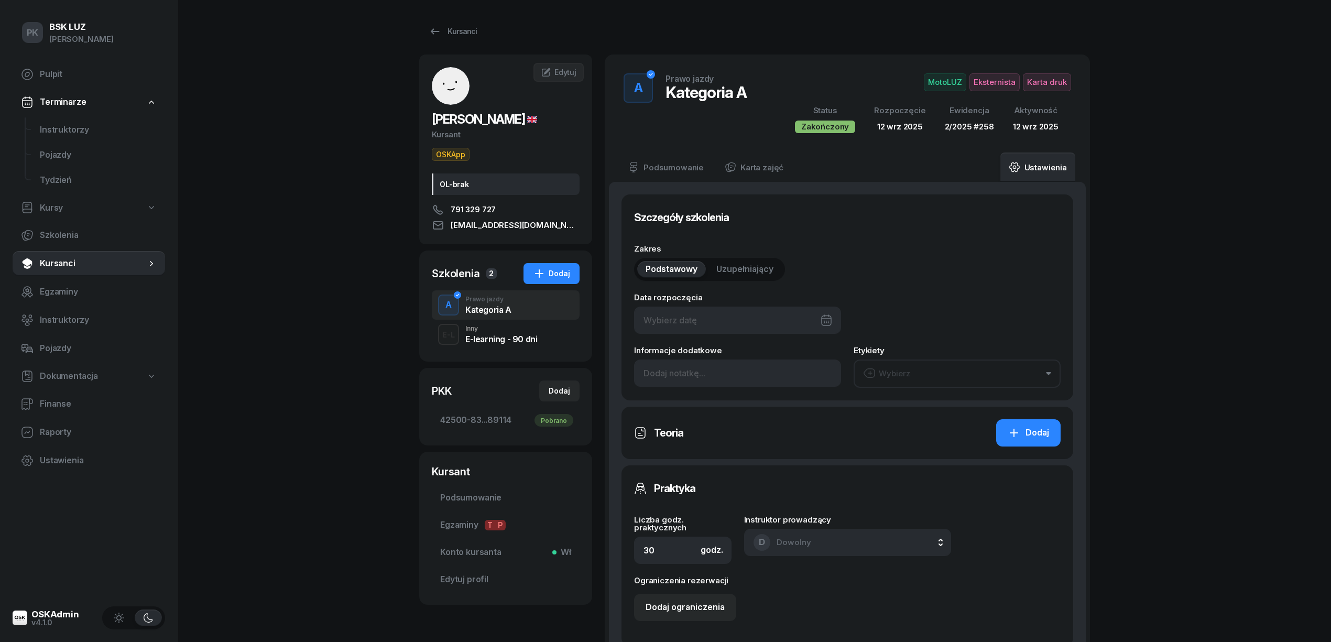
type input "89114"
type input "258"
click at [711, 371] on input at bounding box center [737, 372] width 207 height 27
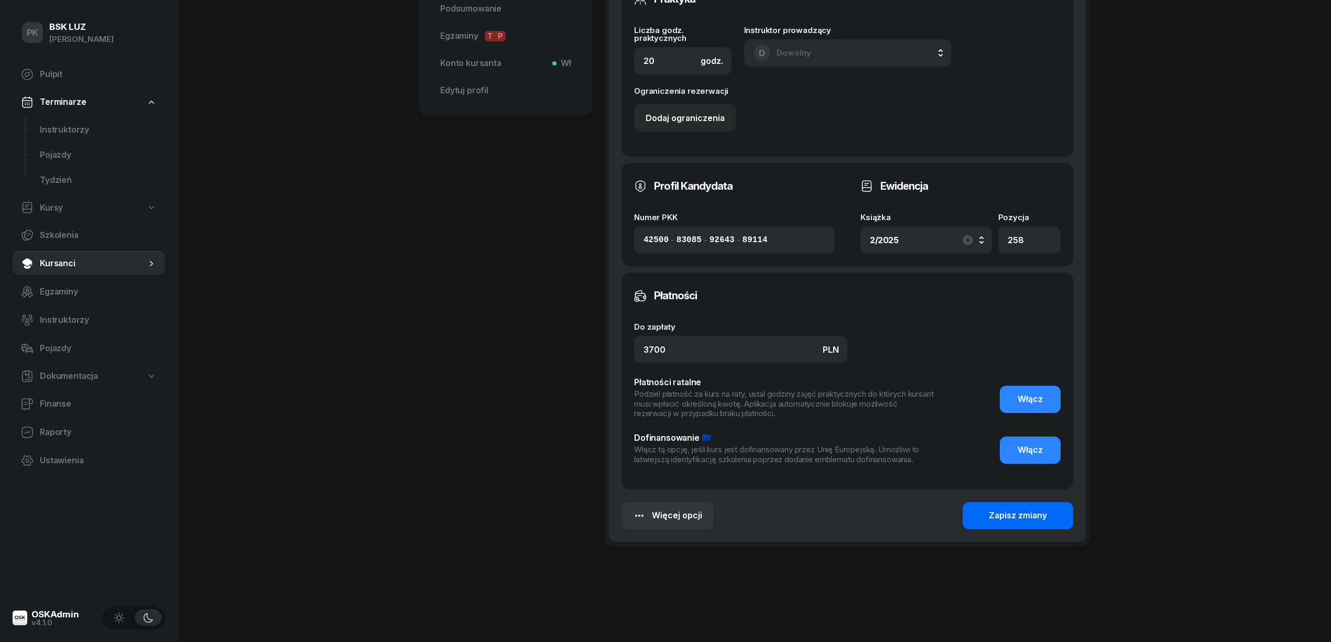
type input "Zaśw. nr 203/2025"
click at [1001, 524] on button "Zapisz zmiany" at bounding box center [1017, 515] width 111 height 27
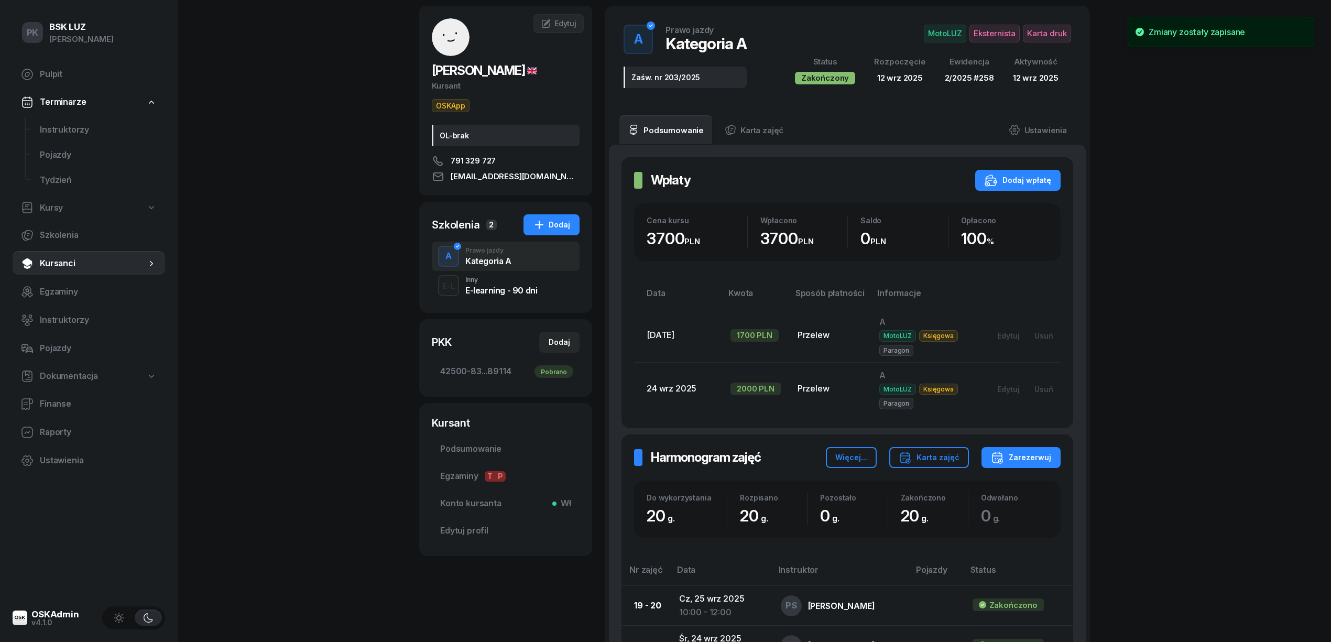
scroll to position [36, 0]
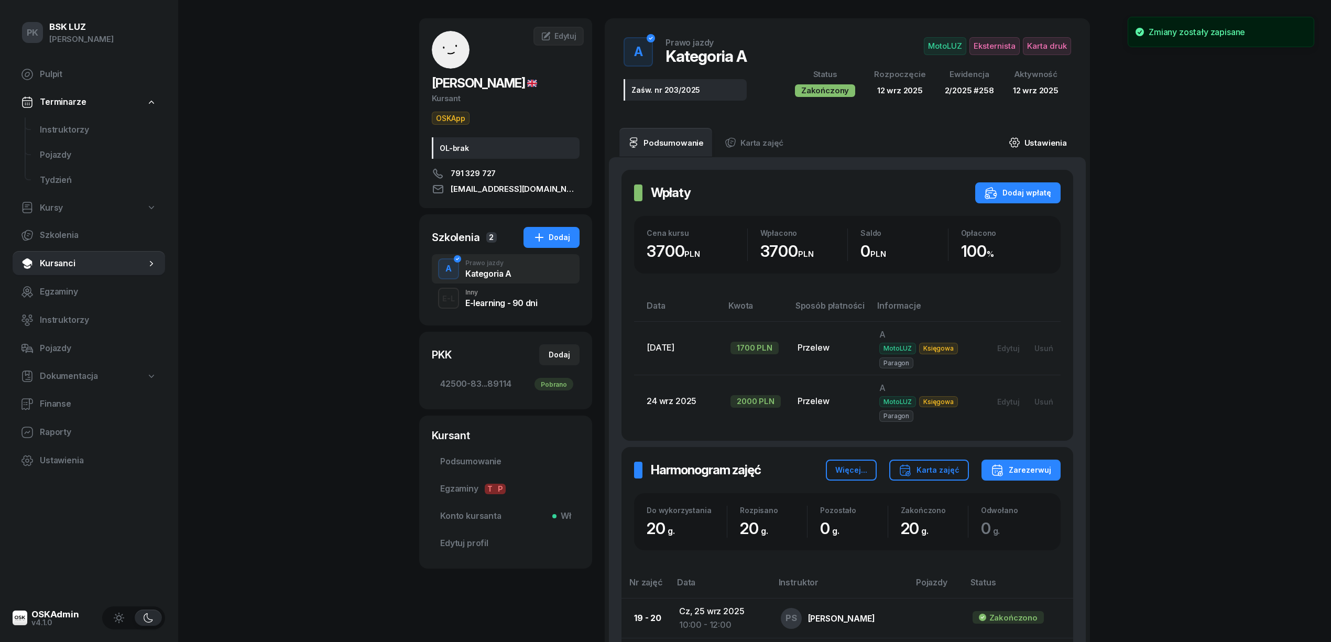
click at [1052, 141] on link "Ustawienia" at bounding box center [1037, 142] width 75 height 29
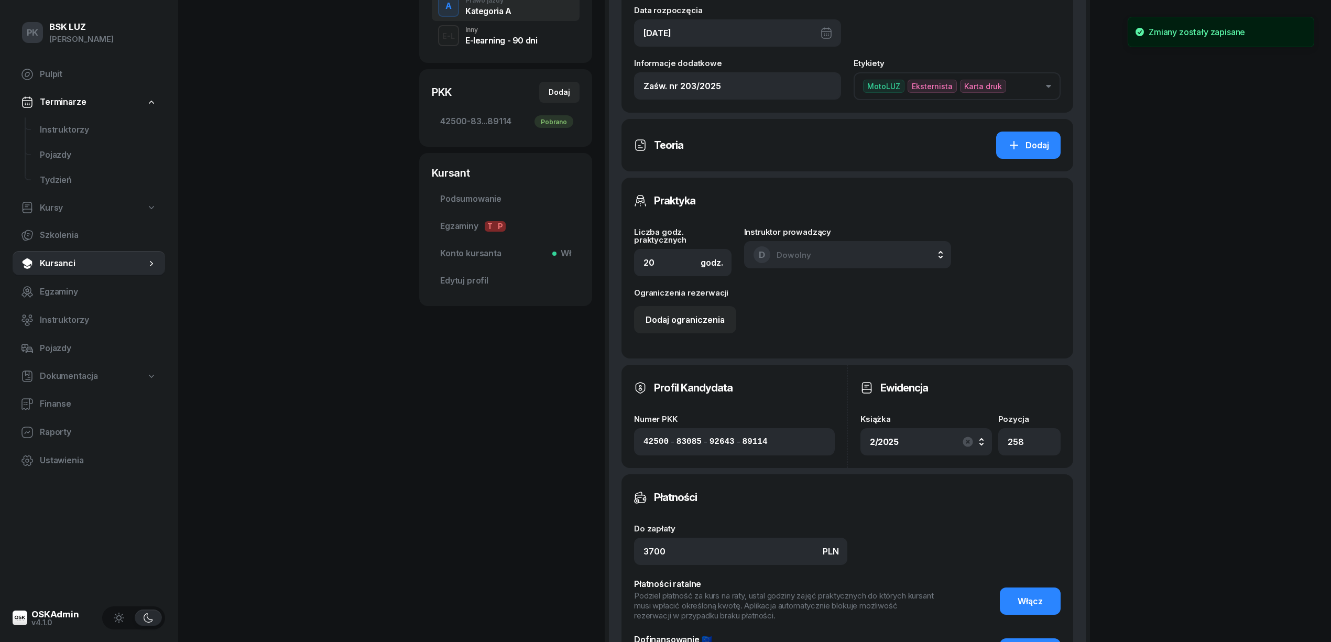
scroll to position [506, 0]
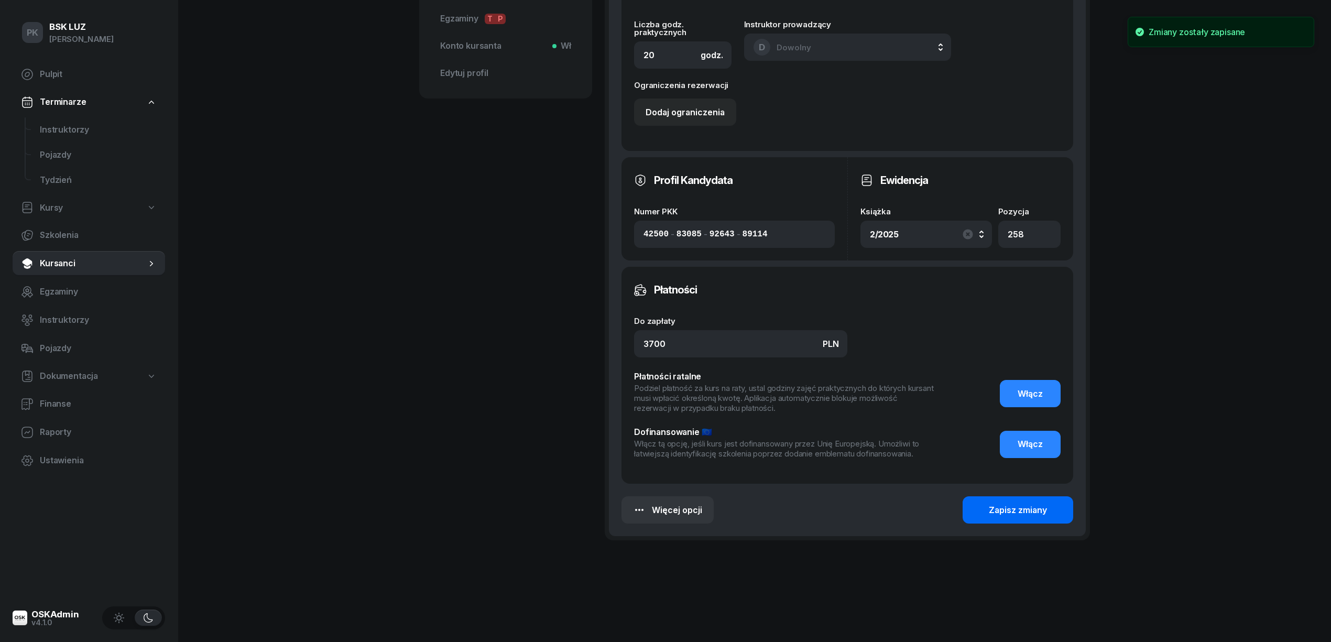
click at [1034, 510] on div "Zapisz zmiany" at bounding box center [1018, 510] width 58 height 14
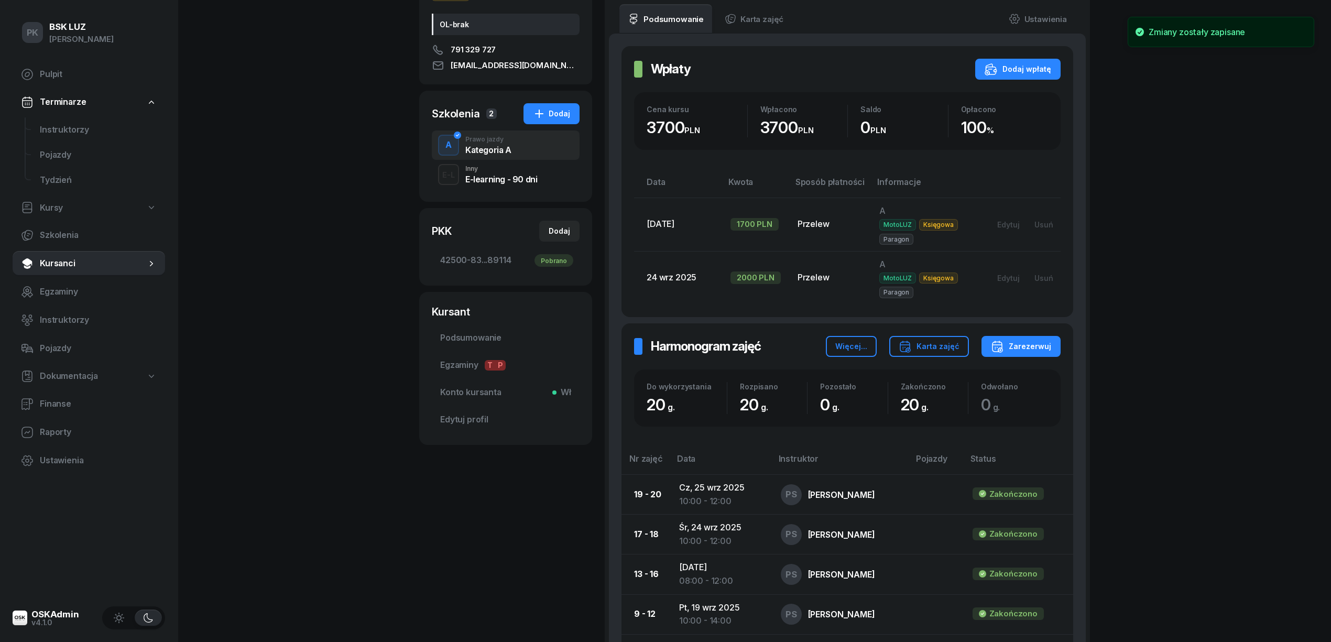
scroll to position [0, 0]
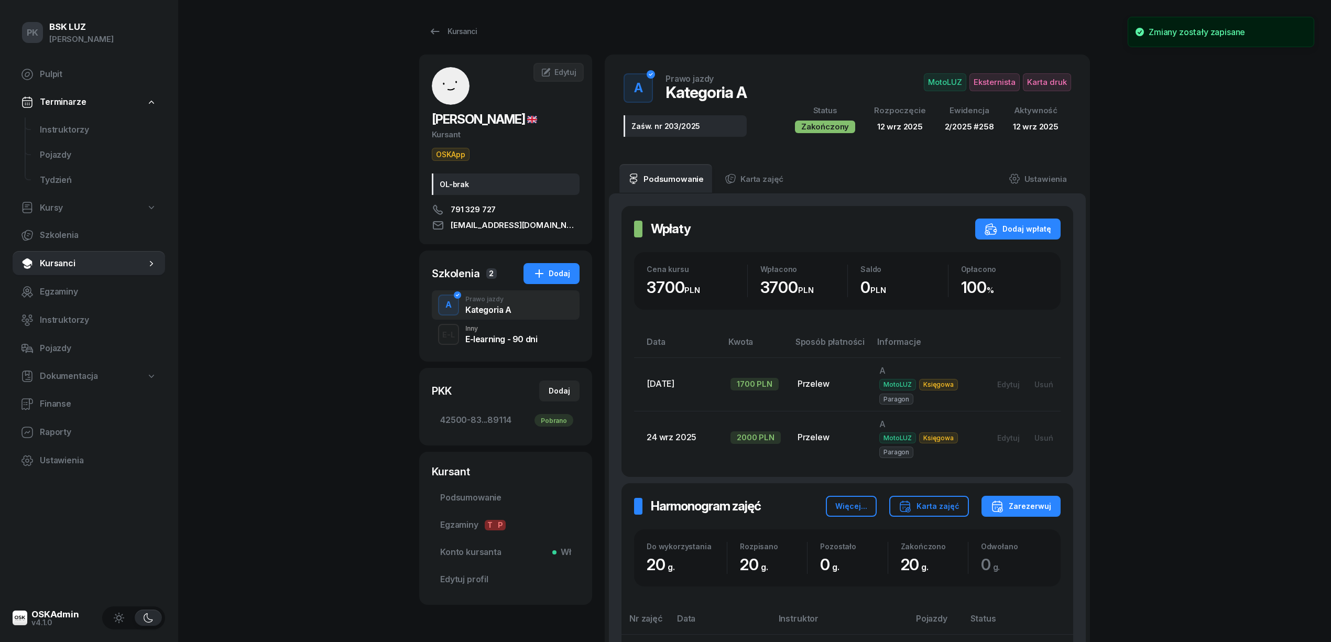
click at [1063, 78] on span "Karta druk" at bounding box center [1047, 82] width 48 height 18
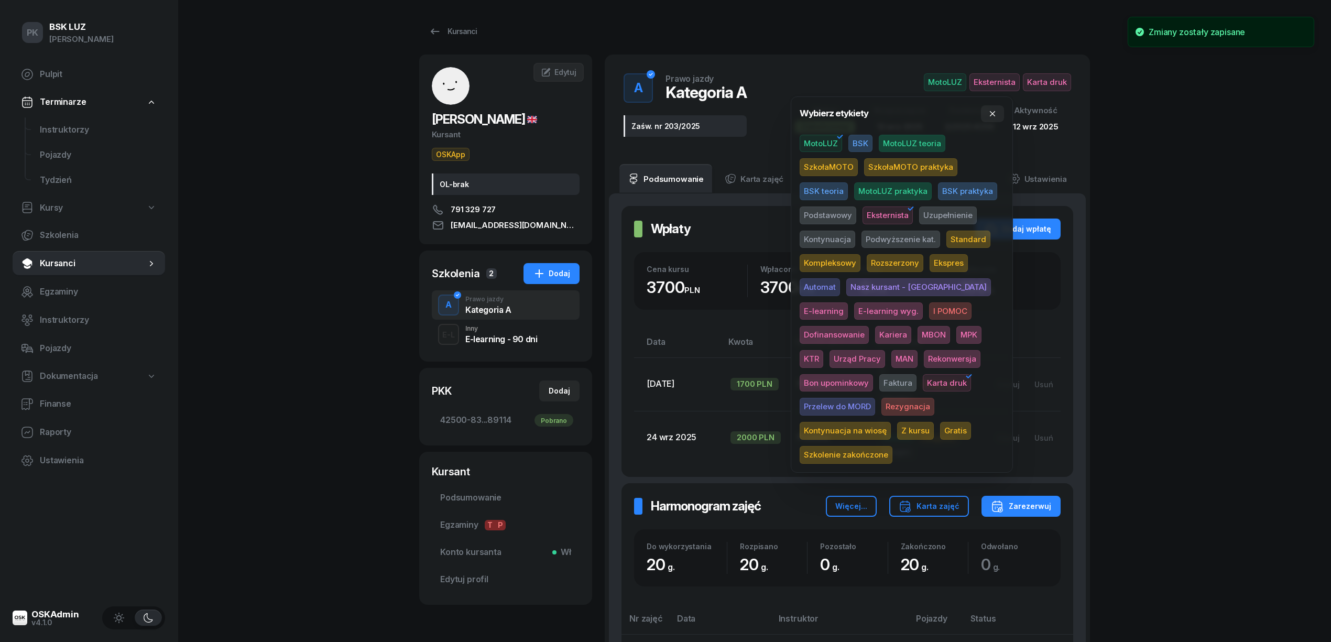
click at [892, 446] on span "Szkolenie zakończone" at bounding box center [845, 455] width 93 height 18
click at [1204, 360] on div "PK BSK [PERSON_NAME] Pulpit Terminarze Instruktorzy Pojazdy Tydzień Kursy Szkol…" at bounding box center [665, 547] width 1331 height 1094
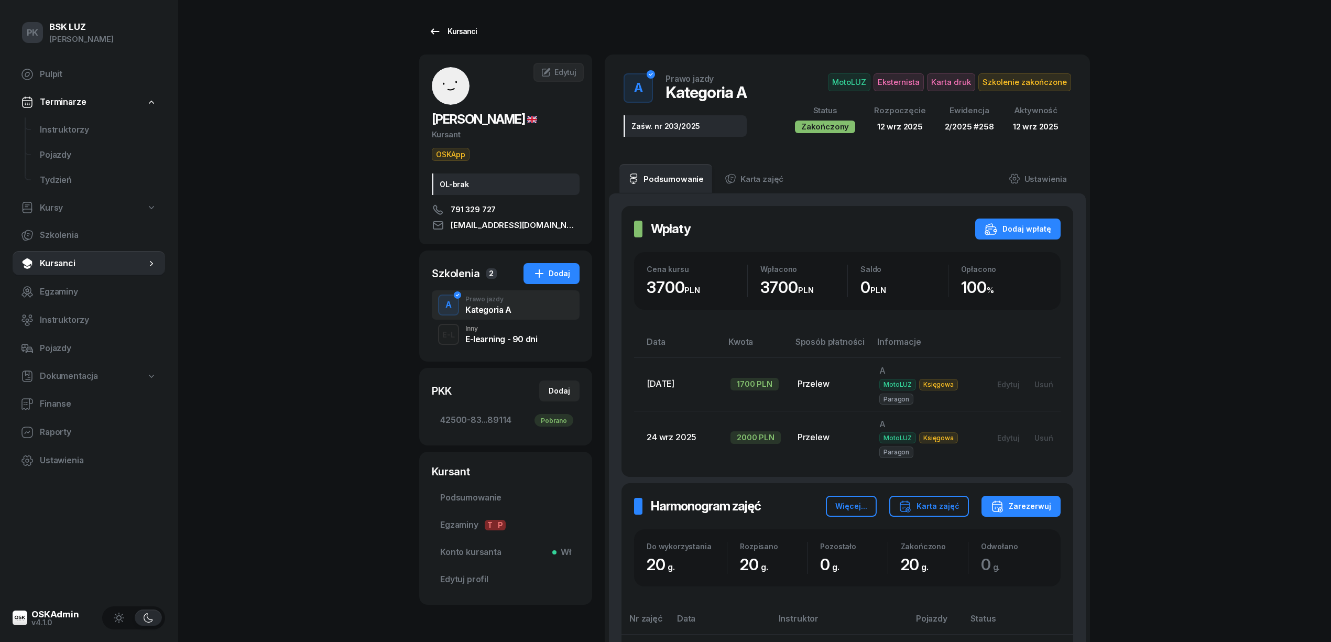
click at [461, 25] on div "Kursanci" at bounding box center [453, 31] width 48 height 13
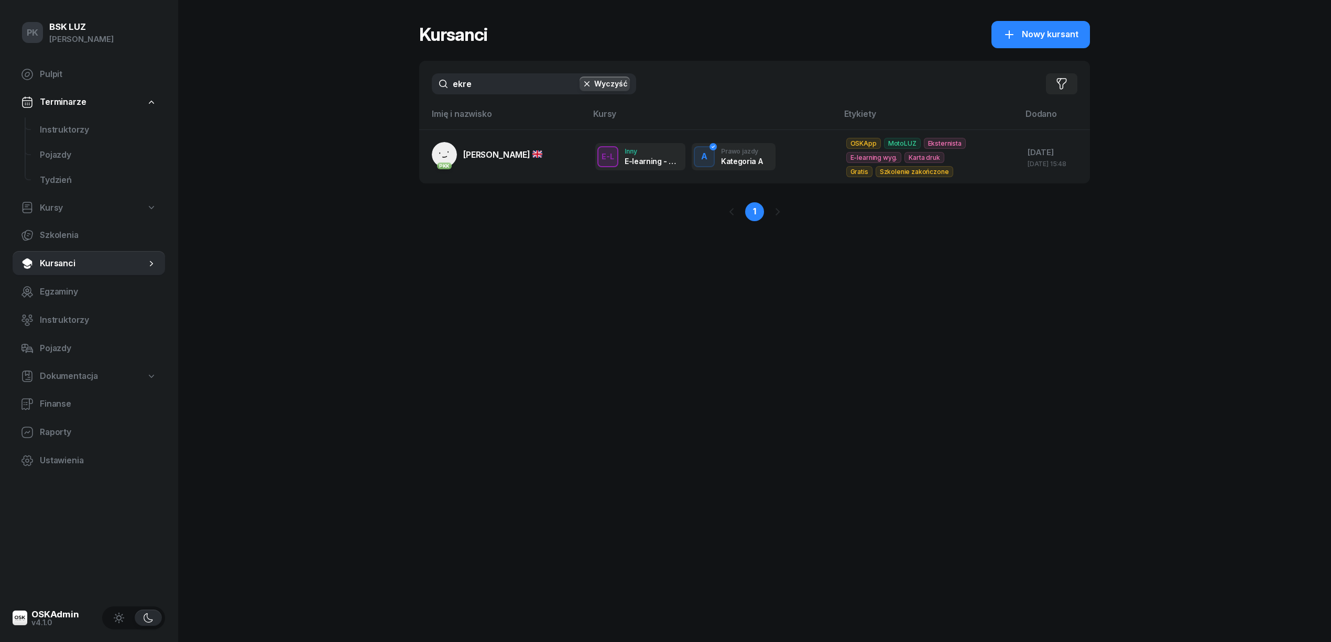
drag, startPoint x: 468, startPoint y: 80, endPoint x: 436, endPoint y: 86, distance: 32.6
click at [436, 86] on input "ekre" at bounding box center [534, 83] width 204 height 21
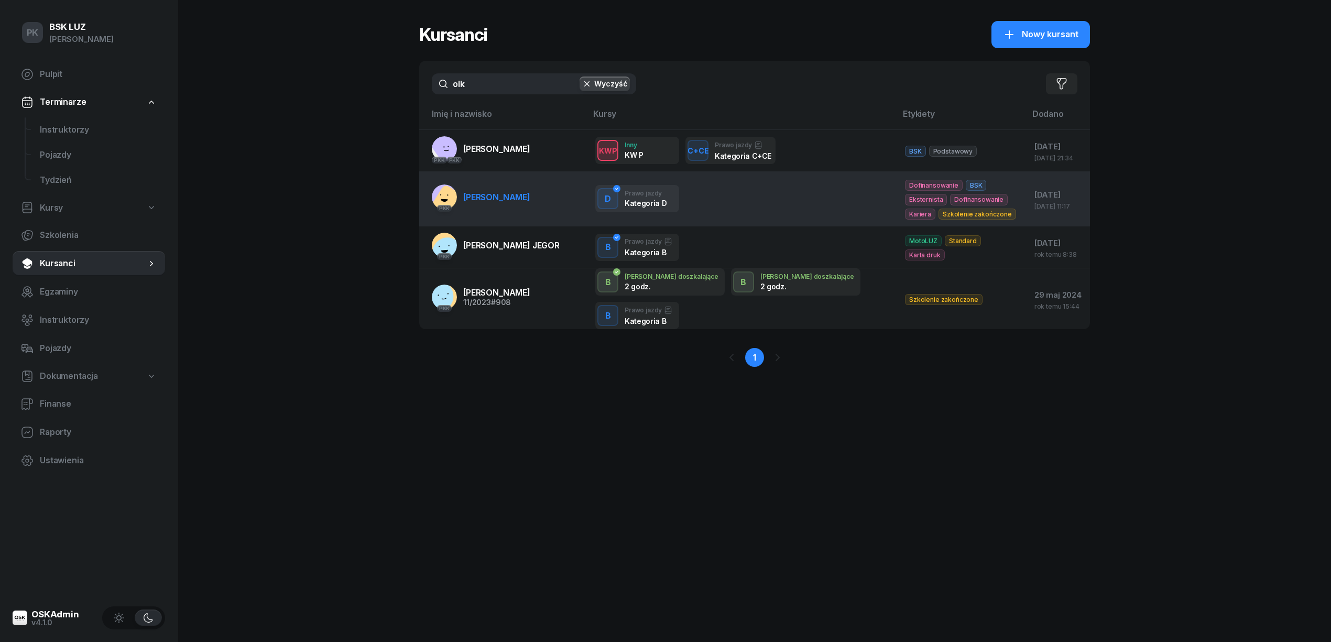
type input "olk"
click at [479, 173] on td "PKK OLK MARCIN" at bounding box center [503, 199] width 168 height 54
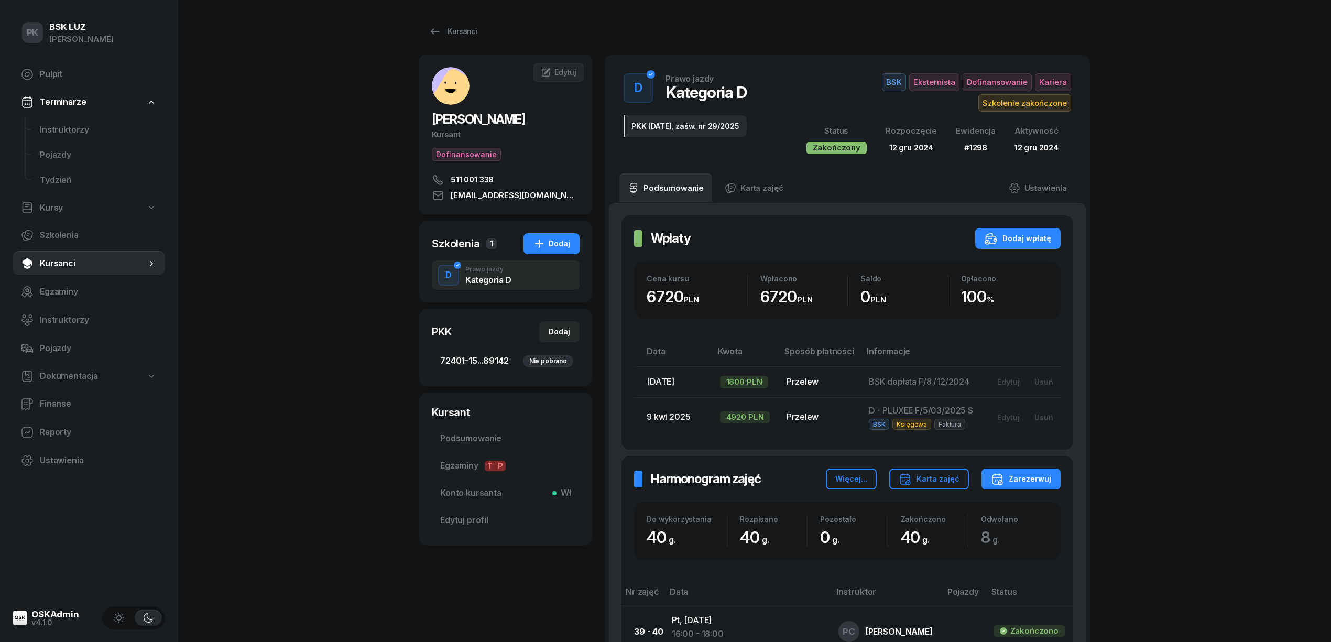
click at [459, 358] on span "72401-15...89142 Nie pobrano" at bounding box center [505, 361] width 131 height 14
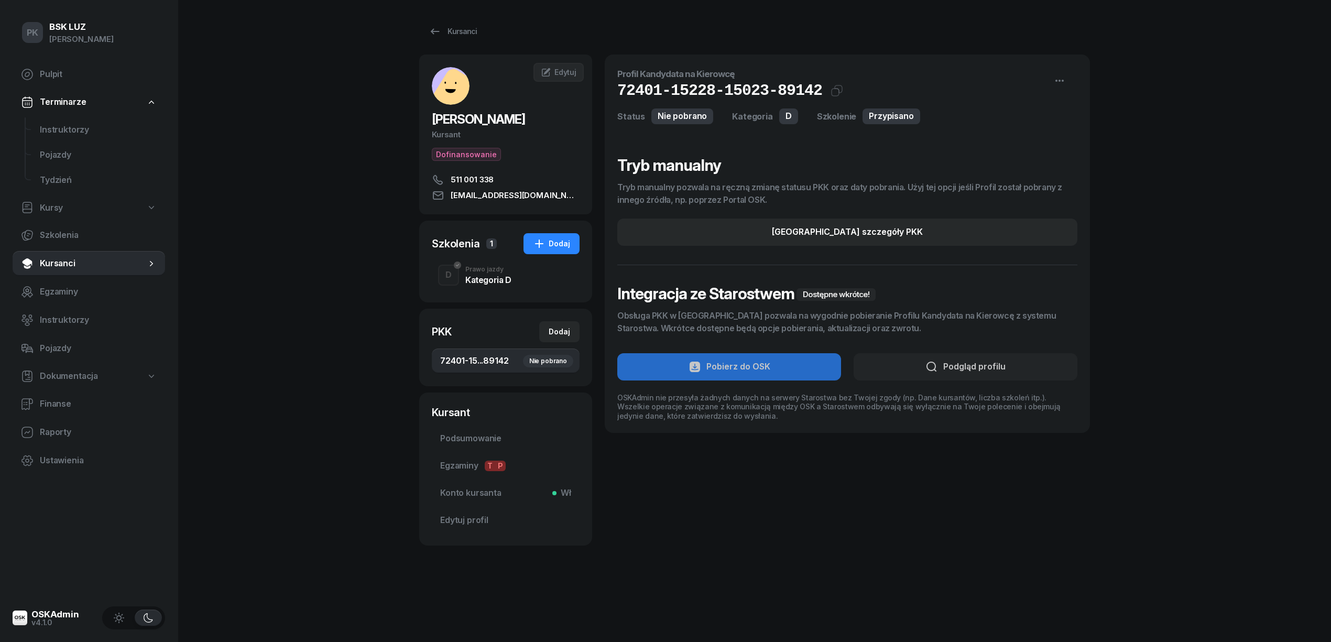
click at [508, 290] on div "D Prawo jazdy Kategoria D" at bounding box center [506, 274] width 148 height 29
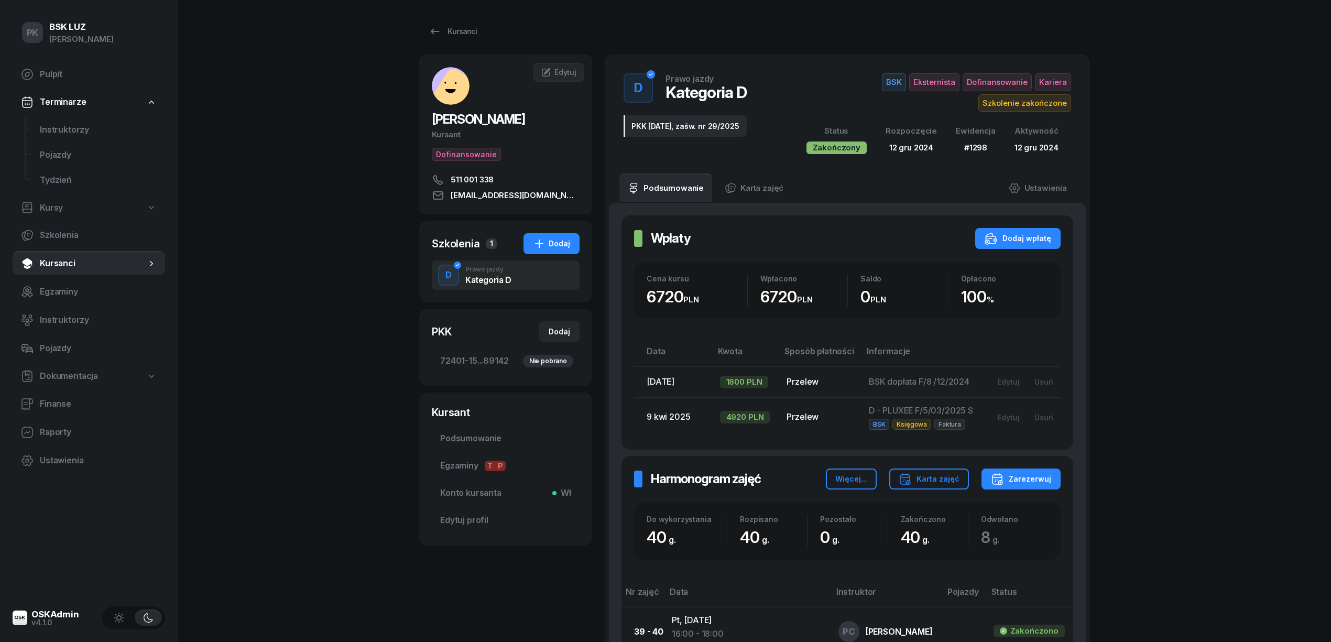
click at [449, 36] on div "Kursanci" at bounding box center [453, 31] width 48 height 13
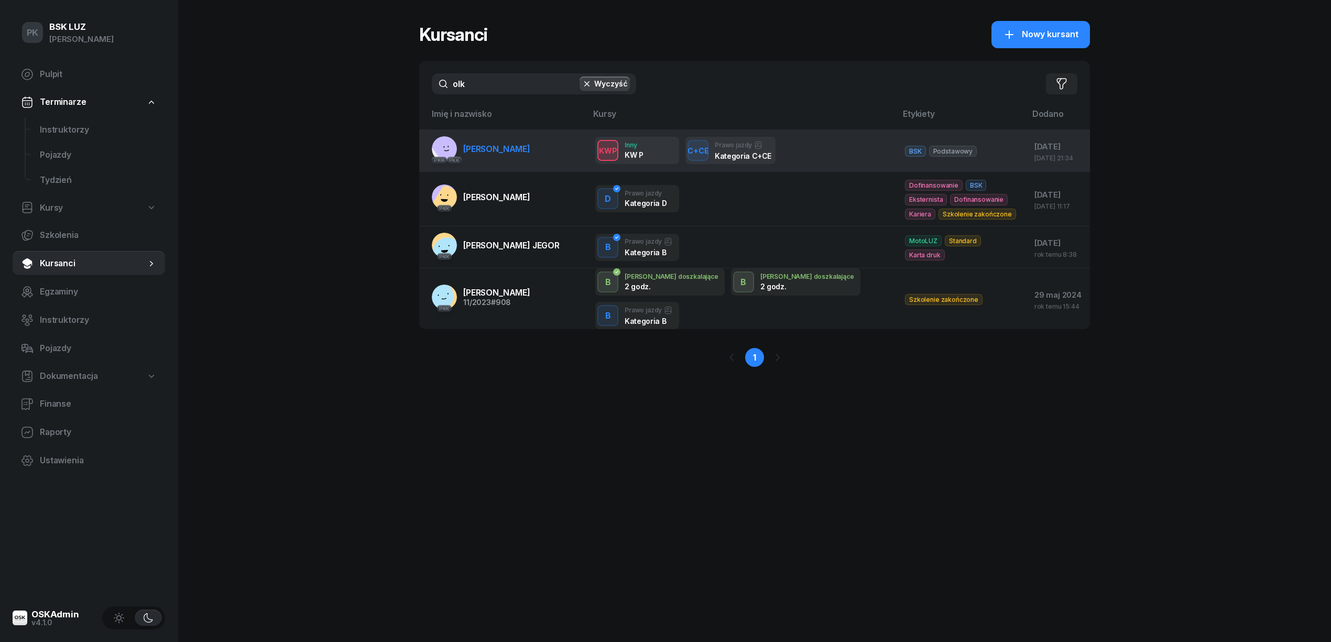
click at [502, 151] on span "[PERSON_NAME]" at bounding box center [496, 149] width 67 height 10
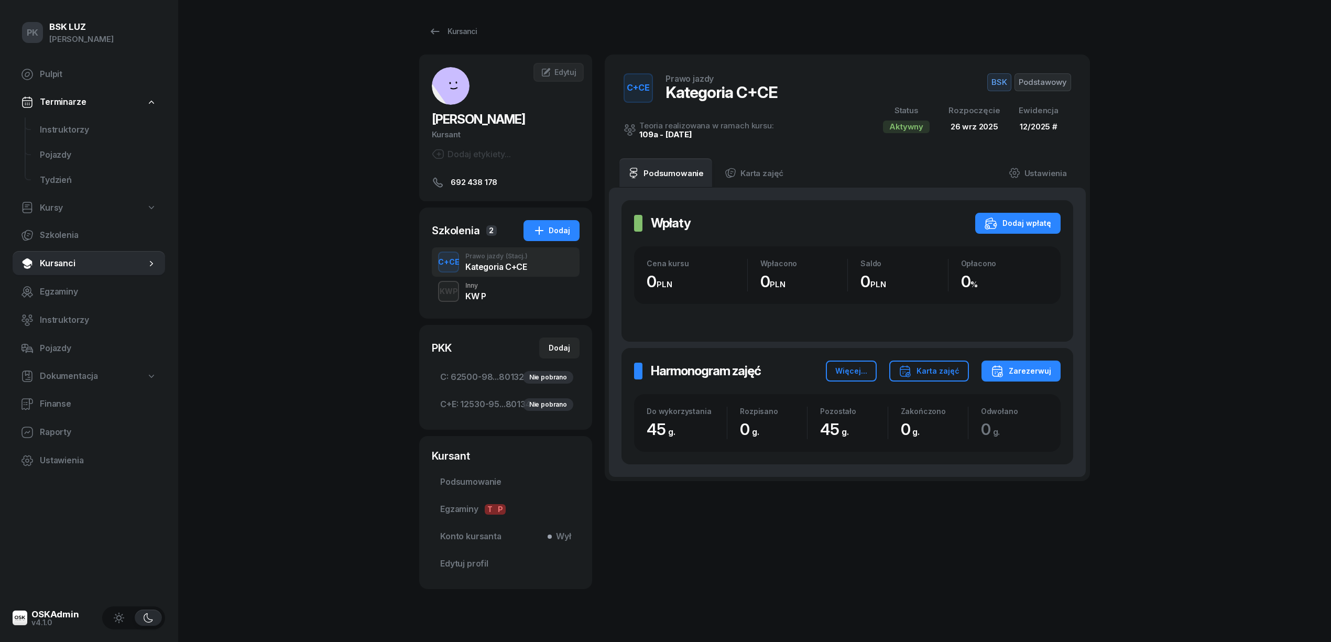
click at [479, 295] on div "KW P" at bounding box center [475, 296] width 20 height 8
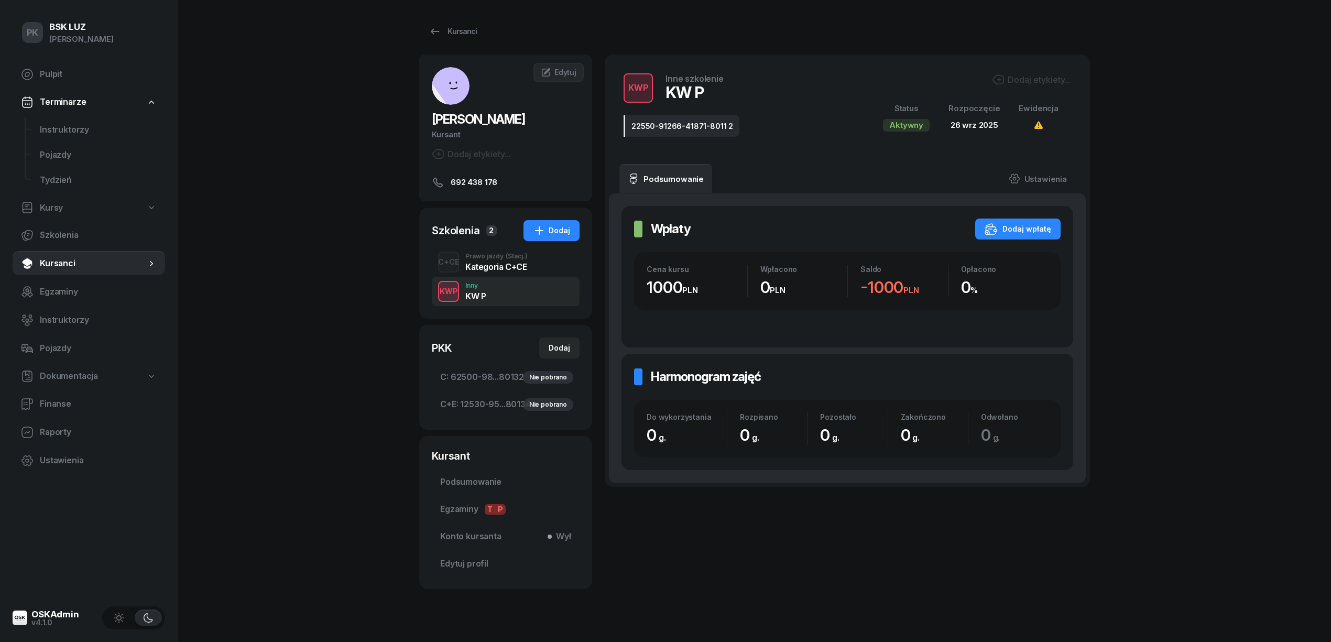
click at [478, 251] on div "C+CE Prawo jazdy (Stacj.) Kategoria C+CE" at bounding box center [506, 261] width 148 height 29
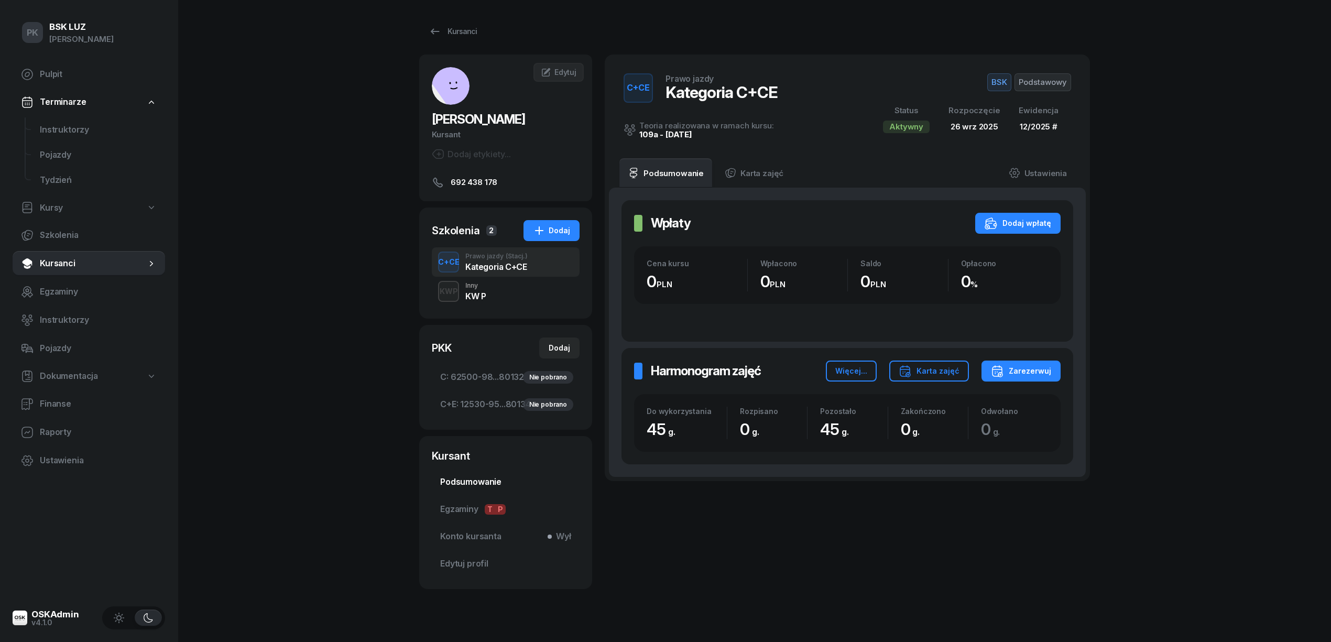
click at [485, 485] on span "Podsumowanie" at bounding box center [505, 482] width 131 height 14
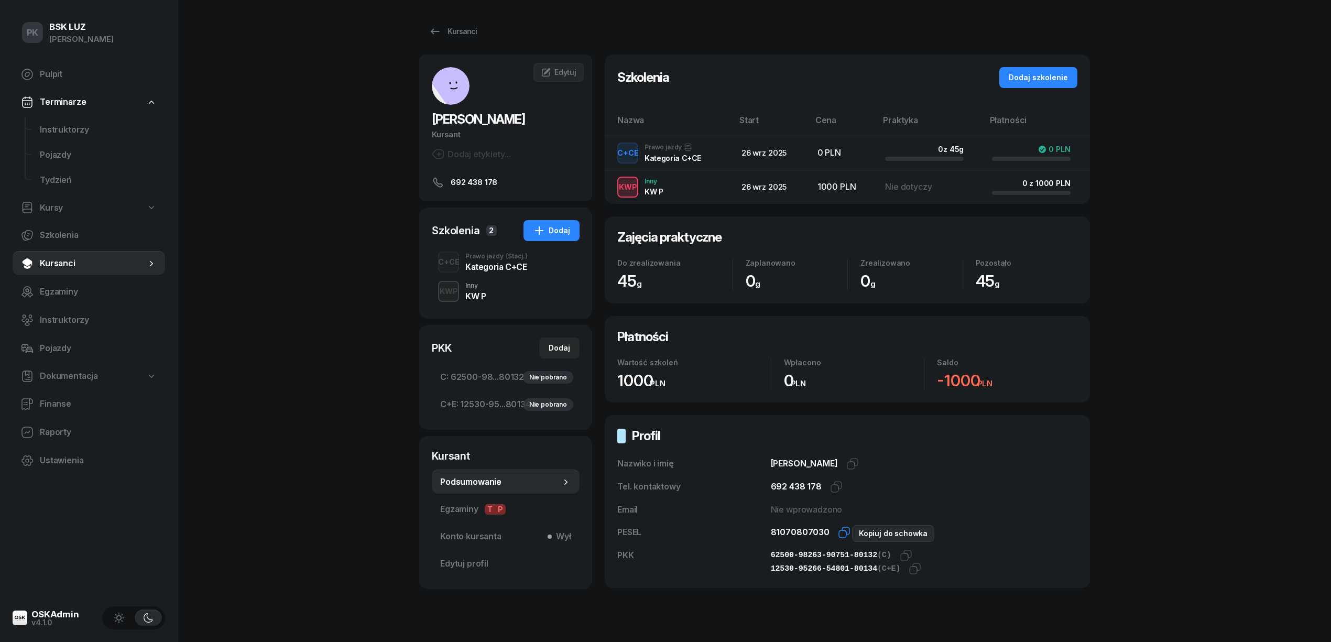
click at [842, 529] on icon "button" at bounding box center [845, 530] width 7 height 7
click at [899, 553] on icon "button" at bounding box center [905, 555] width 13 height 13
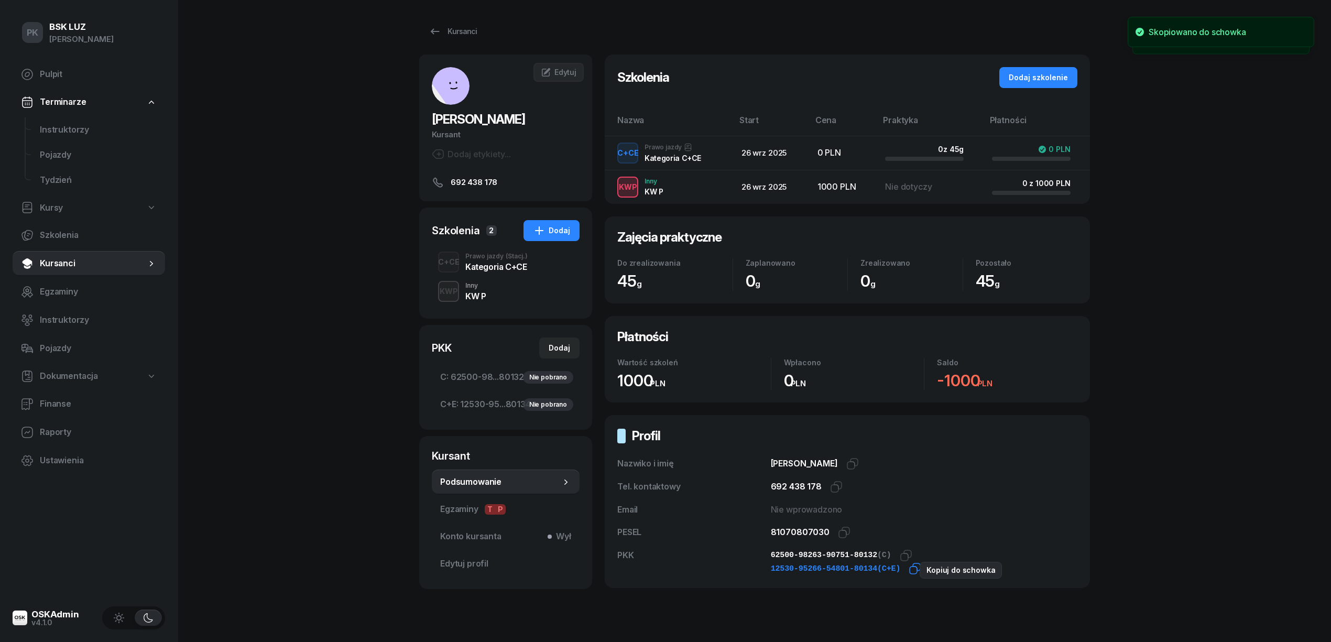
click at [908, 568] on icon "button" at bounding box center [914, 568] width 13 height 13
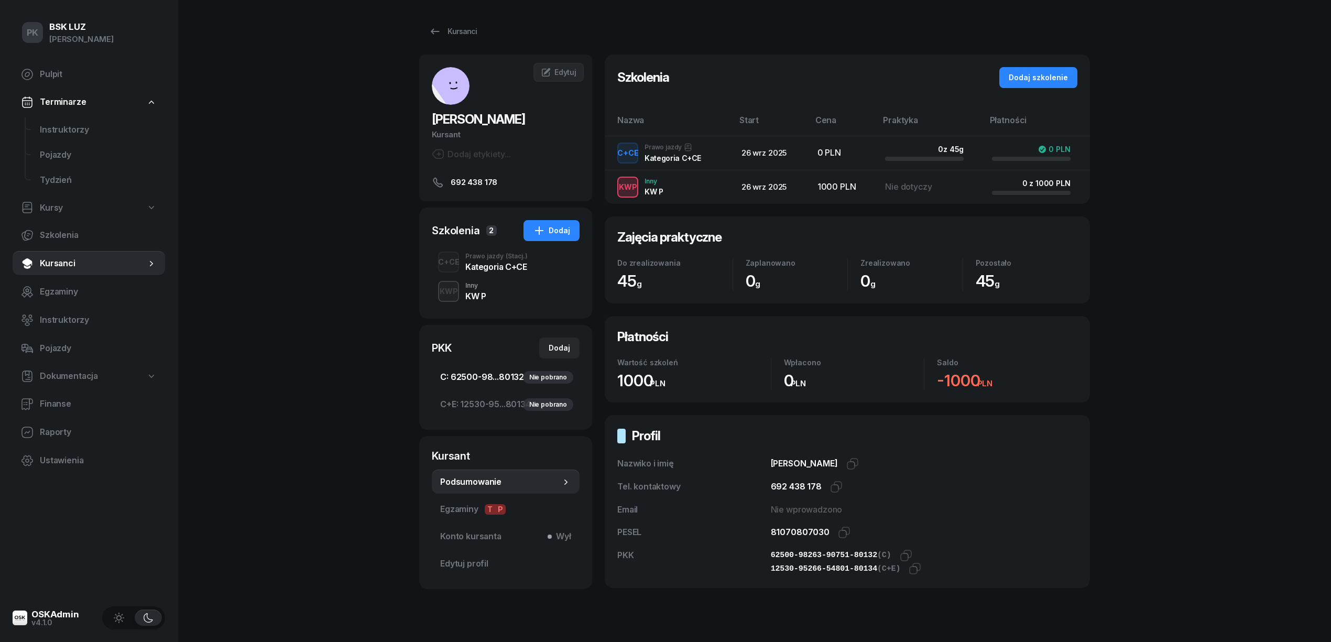
click at [497, 372] on span "C: 62500-98...80132 Nie pobrano" at bounding box center [505, 377] width 131 height 14
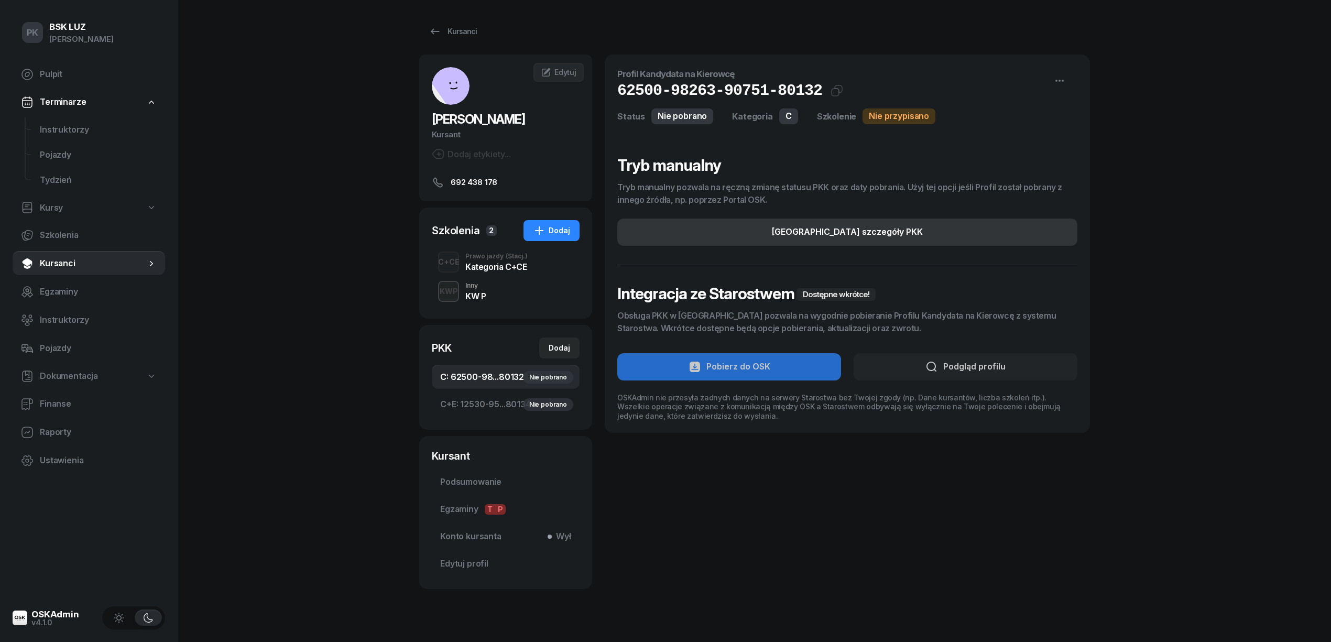
click at [901, 234] on button "Edytuj szczegóły PKK" at bounding box center [847, 231] width 460 height 27
select select "C"
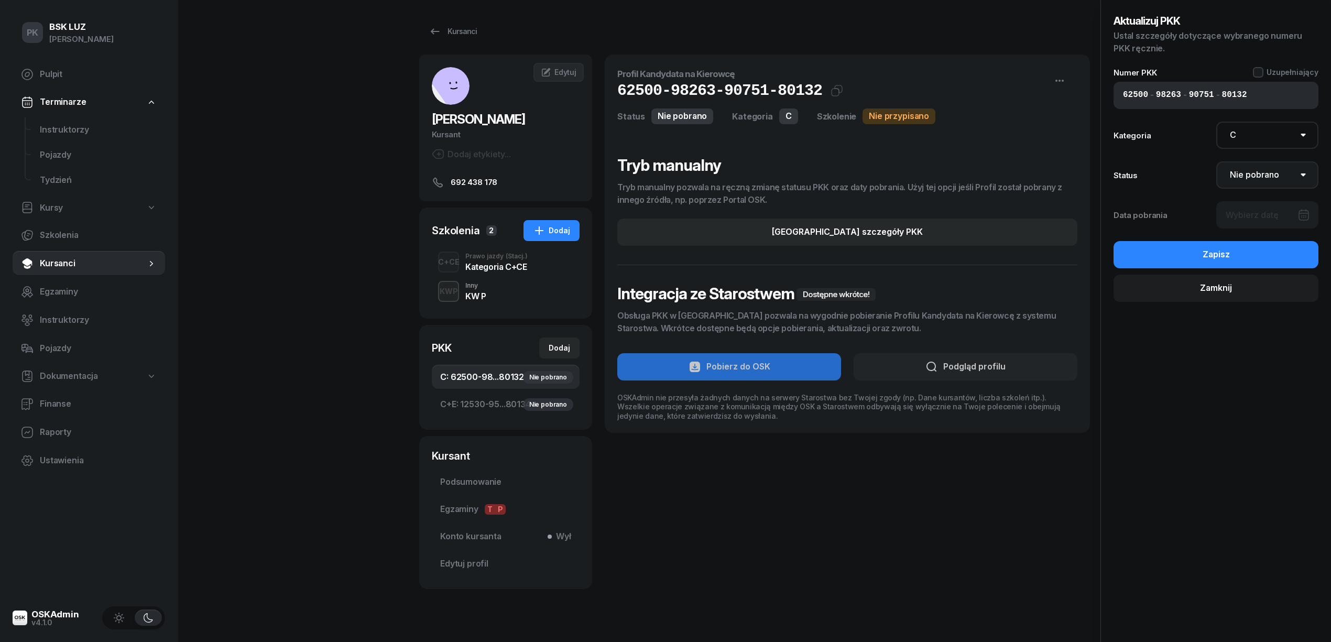
drag, startPoint x: 1250, startPoint y: 172, endPoint x: 1254, endPoint y: 177, distance: 5.9
click at [1250, 172] on select "Nie pobrano Pobrano Zwrócono Zaktualizowano" at bounding box center [1267, 174] width 103 height 27
select select "Get"
click at [1216, 161] on select "Nie pobrano Pobrano Zwrócono Zaktualizowano" at bounding box center [1267, 174] width 103 height 27
click at [1259, 214] on div at bounding box center [1267, 214] width 103 height 27
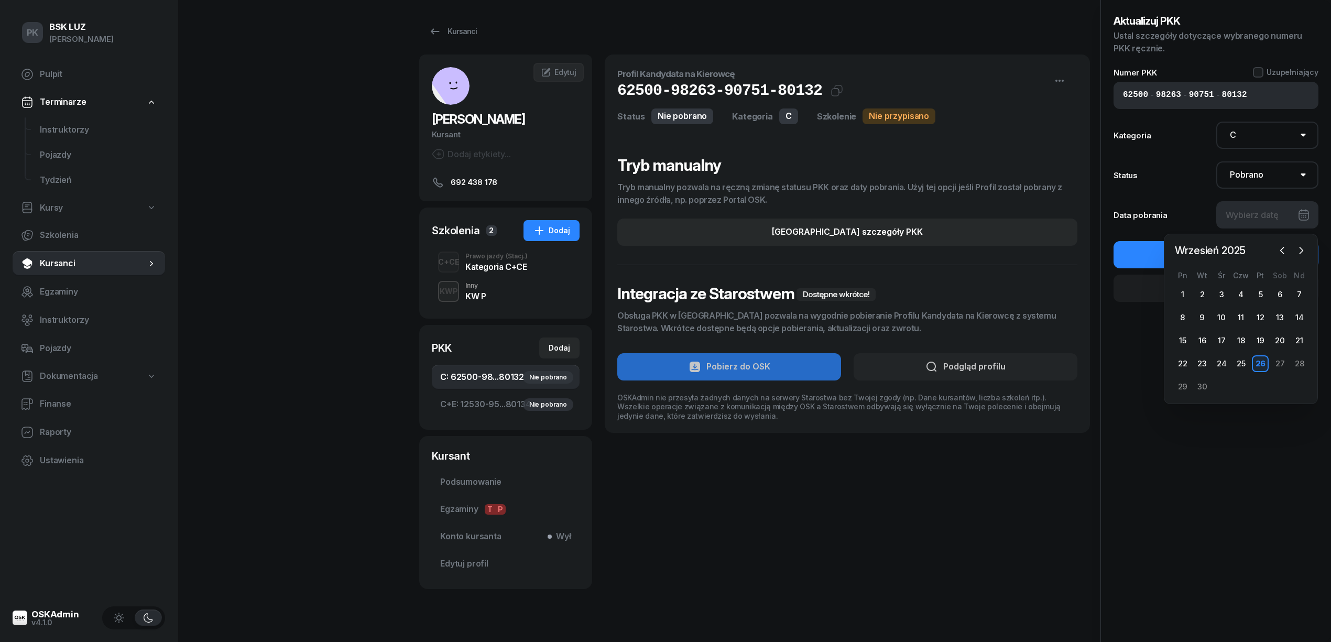
click at [1263, 361] on div "26" at bounding box center [1260, 363] width 17 height 17
type input "[DATE]"
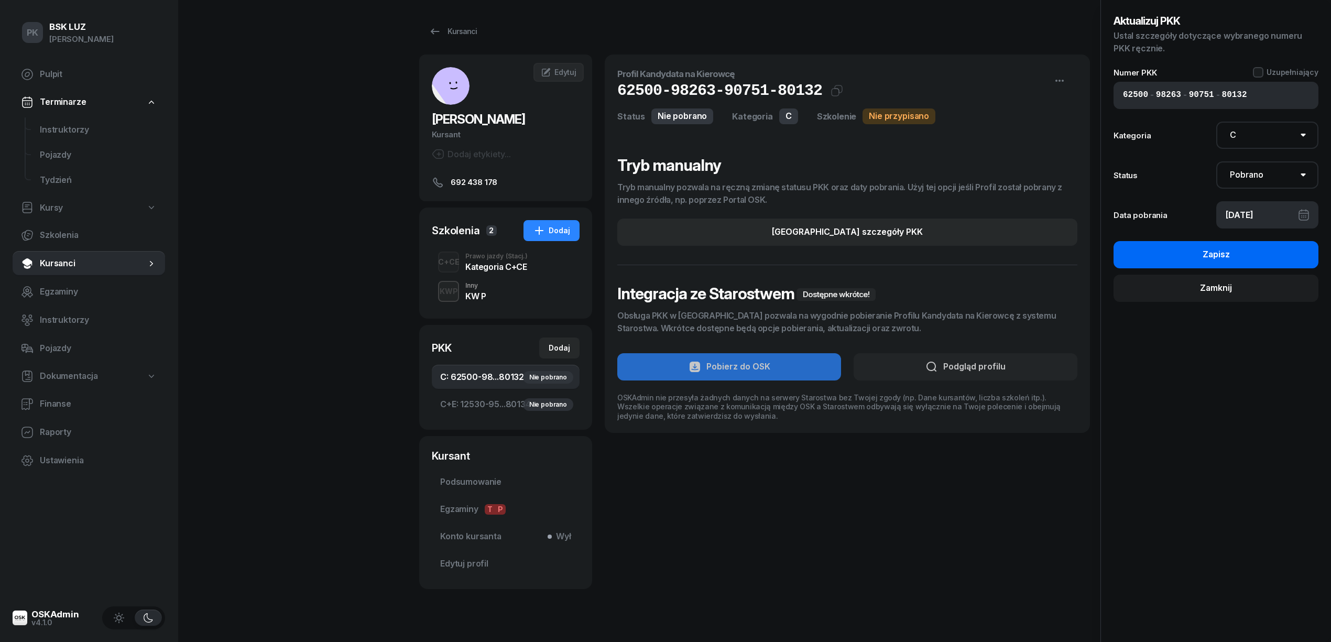
click at [1255, 243] on button "Zapisz" at bounding box center [1215, 254] width 205 height 27
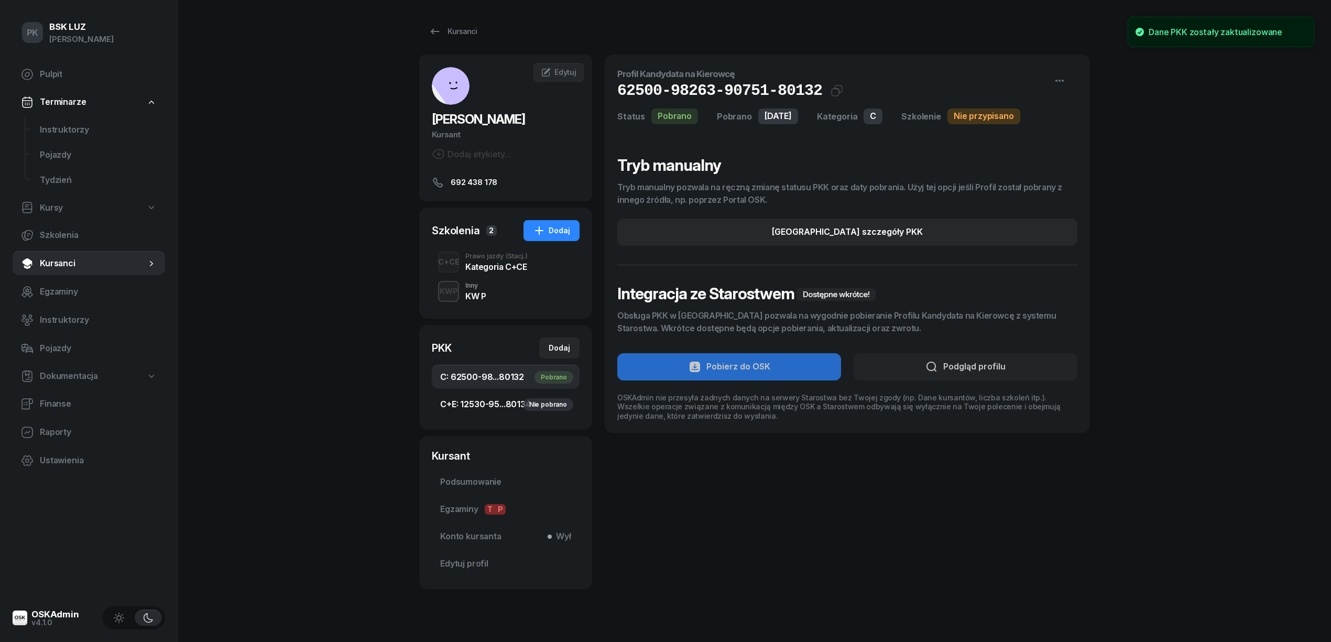
click at [512, 394] on link "C+E: 12530-95...80134 Nie pobrano" at bounding box center [506, 404] width 148 height 25
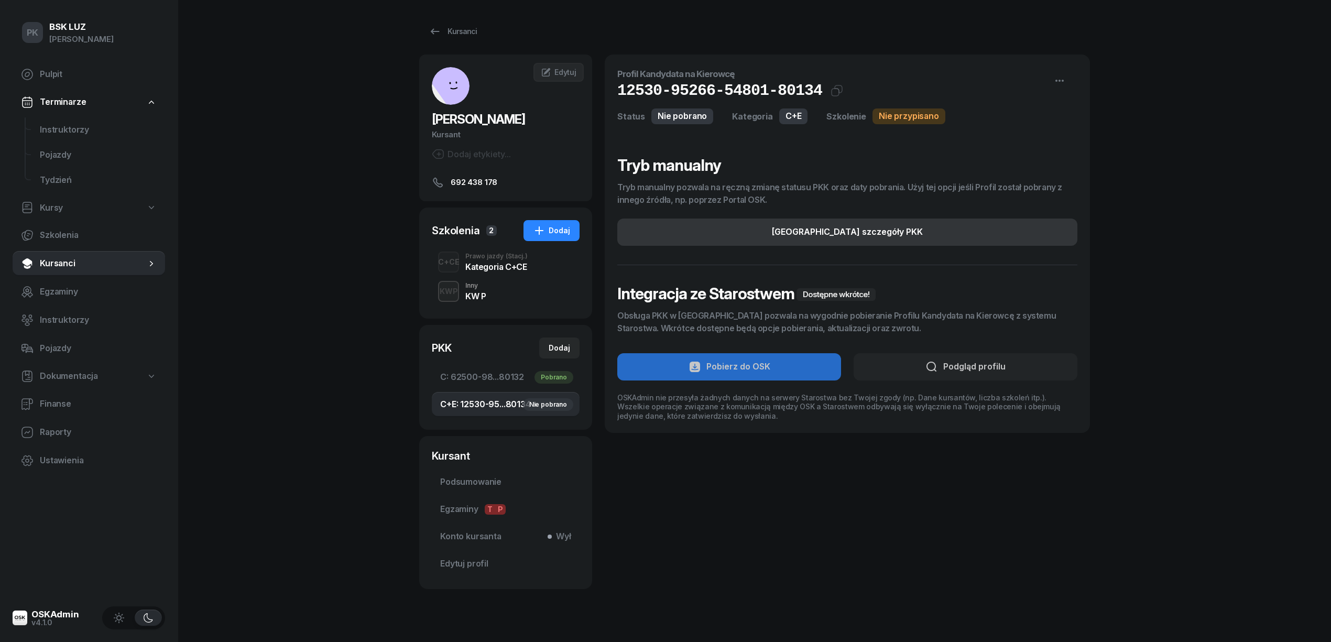
click at [851, 240] on button "Edytuj szczegóły PKK" at bounding box center [847, 231] width 460 height 27
select select "C+E"
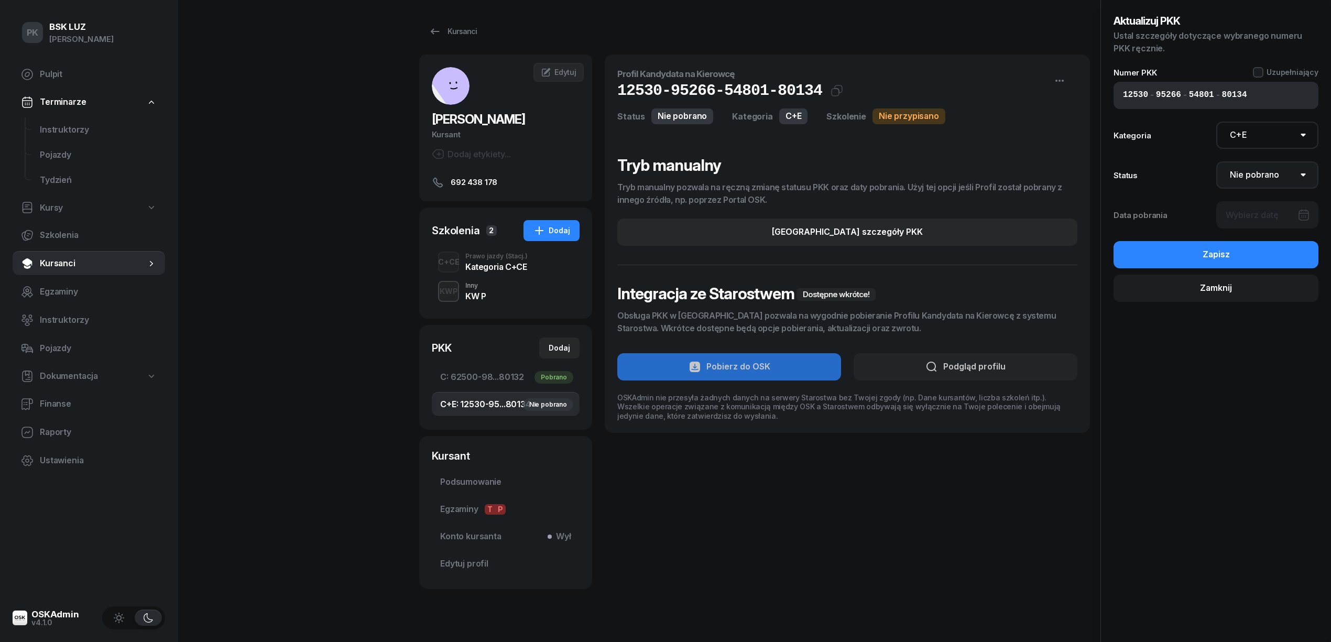
click at [1257, 173] on select "Nie pobrano Pobrano Zwrócono Zaktualizowano" at bounding box center [1267, 174] width 103 height 27
select select "Get"
click at [1216, 161] on select "Nie pobrano Pobrano Zwrócono Zaktualizowano" at bounding box center [1267, 174] width 103 height 27
click at [1260, 216] on div at bounding box center [1267, 214] width 103 height 27
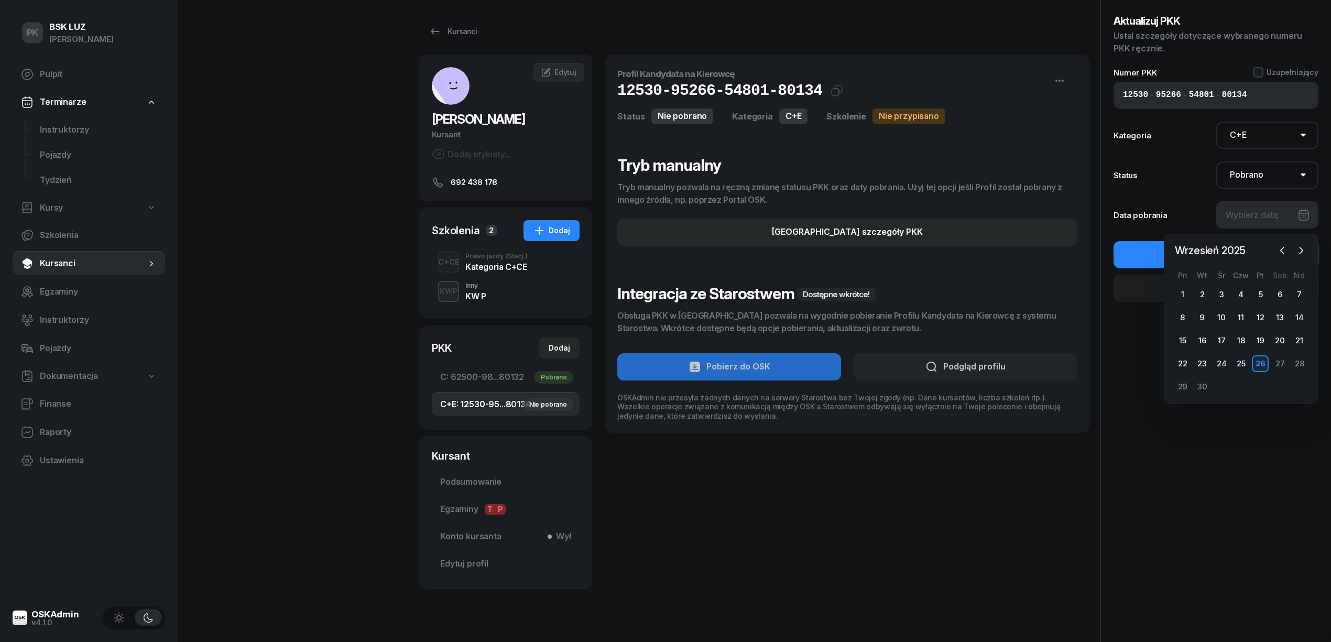
click at [1268, 359] on div "26" at bounding box center [1260, 363] width 17 height 17
type input "[DATE]"
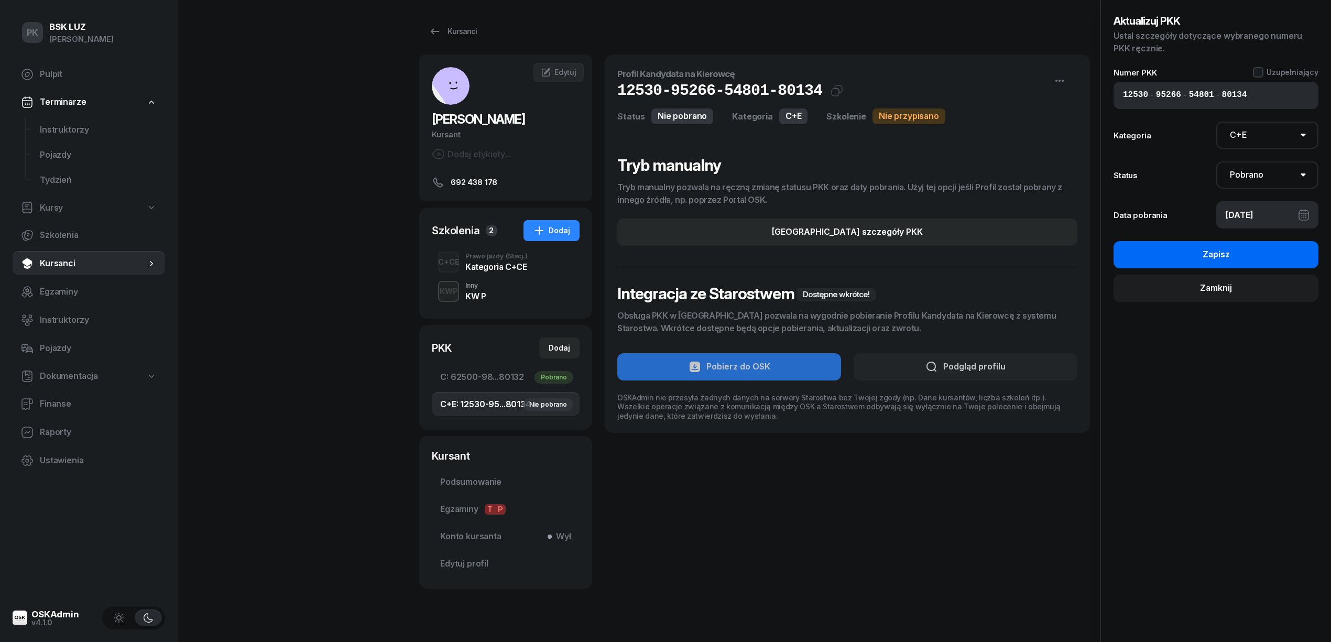
click at [1262, 247] on button "Zapisz" at bounding box center [1215, 254] width 205 height 27
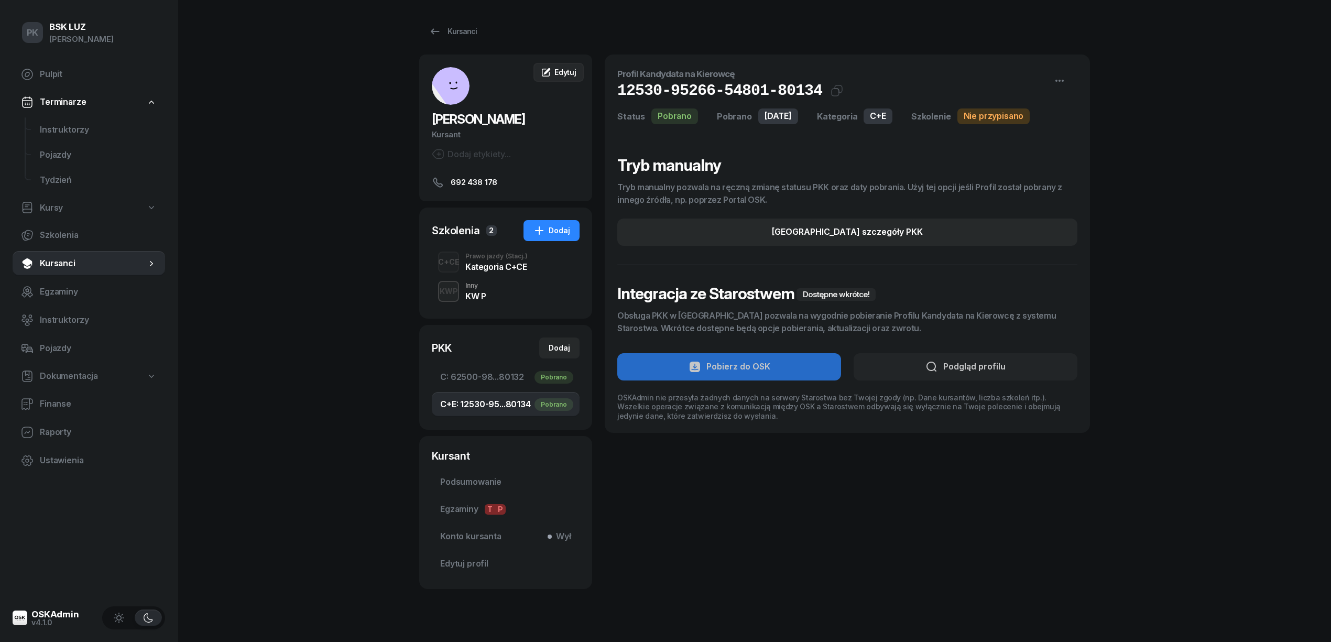
click at [581, 71] on link "Edytuj" at bounding box center [558, 72] width 50 height 19
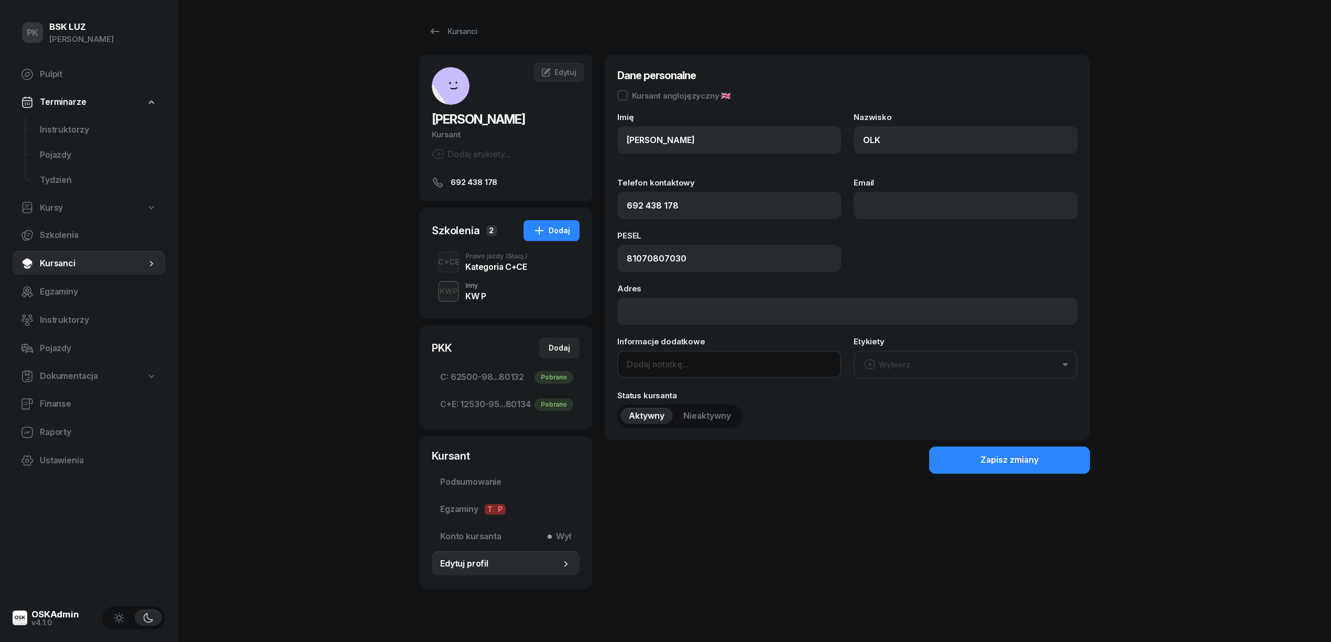
click at [687, 375] on input at bounding box center [729, 363] width 224 height 27
paste input "2030-09-25"
type input "OL-brak [DATE]"
click at [976, 460] on button "Zapisz zmiany" at bounding box center [1009, 459] width 161 height 27
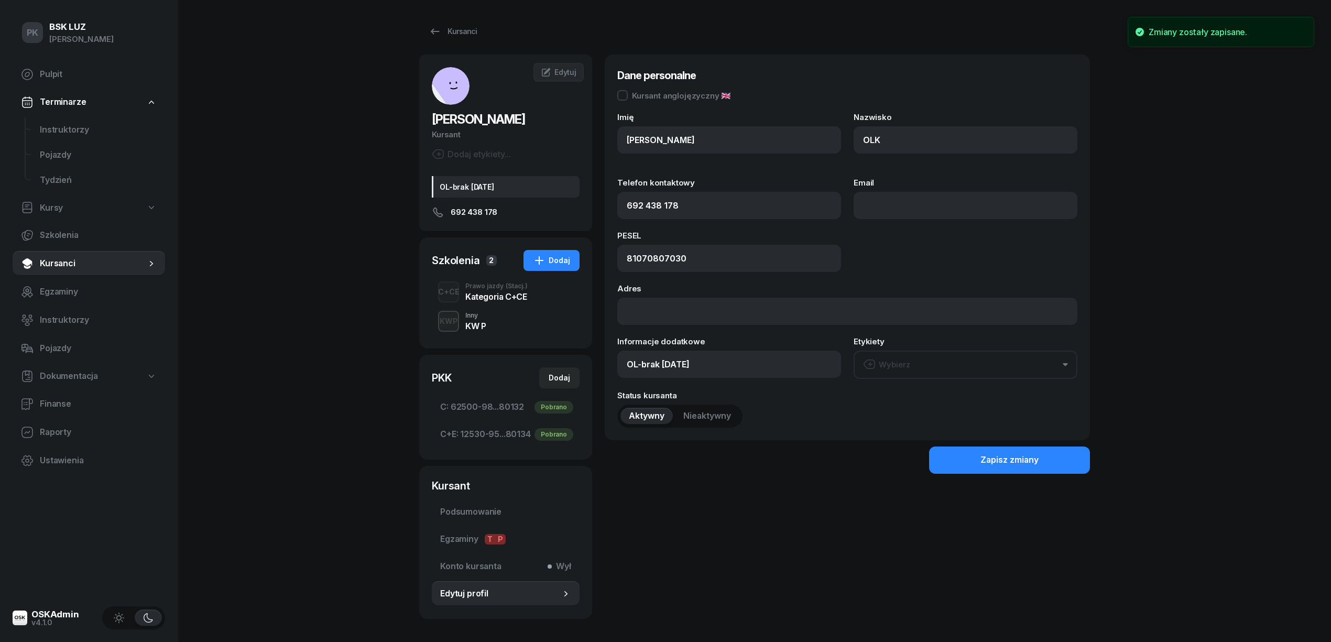
click at [477, 284] on div "Prawo jazdy (Stacj.)" at bounding box center [496, 286] width 62 height 6
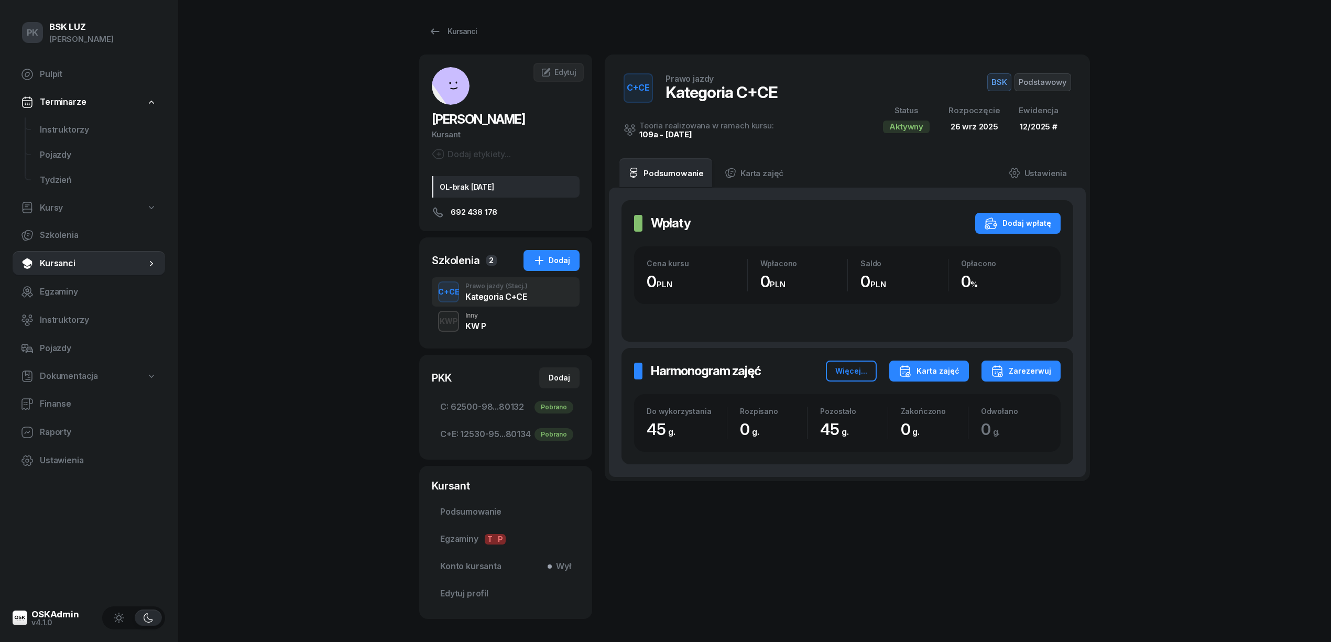
click at [935, 368] on div "Karta zajęć" at bounding box center [928, 371] width 61 height 13
click at [933, 396] on button "Kategoria C" at bounding box center [928, 405] width 137 height 26
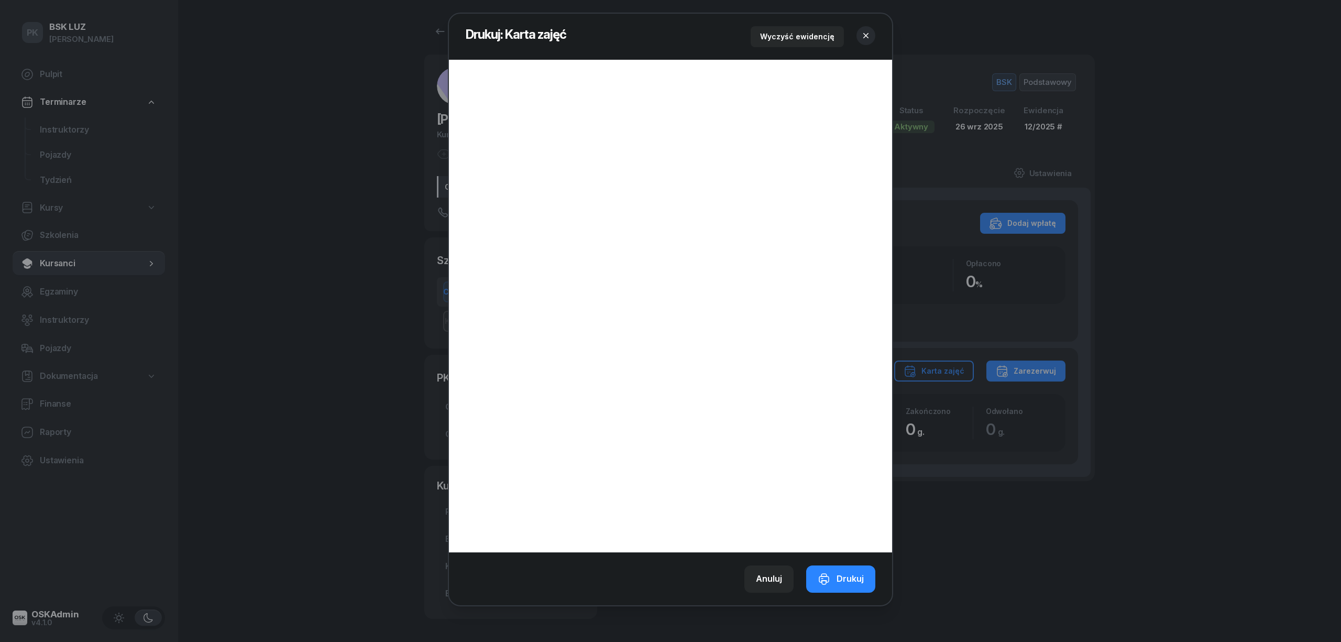
click at [866, 32] on icon "button" at bounding box center [866, 35] width 10 height 10
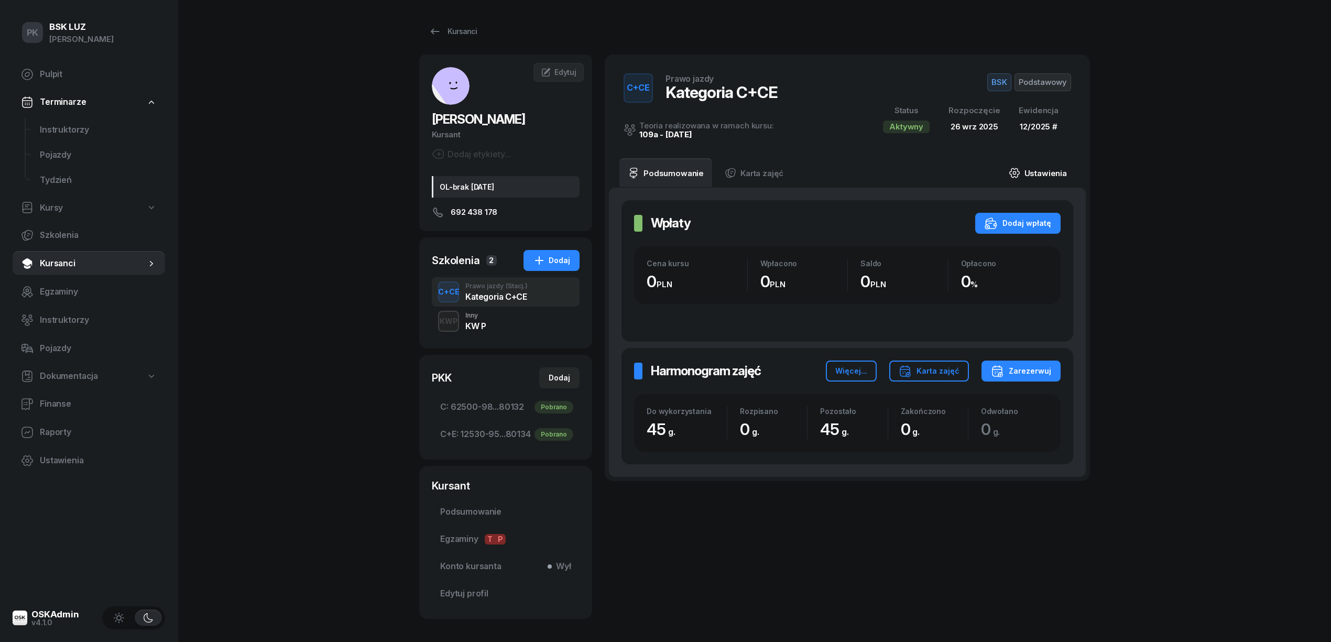
click at [1040, 172] on link "Ustawienia" at bounding box center [1037, 172] width 75 height 29
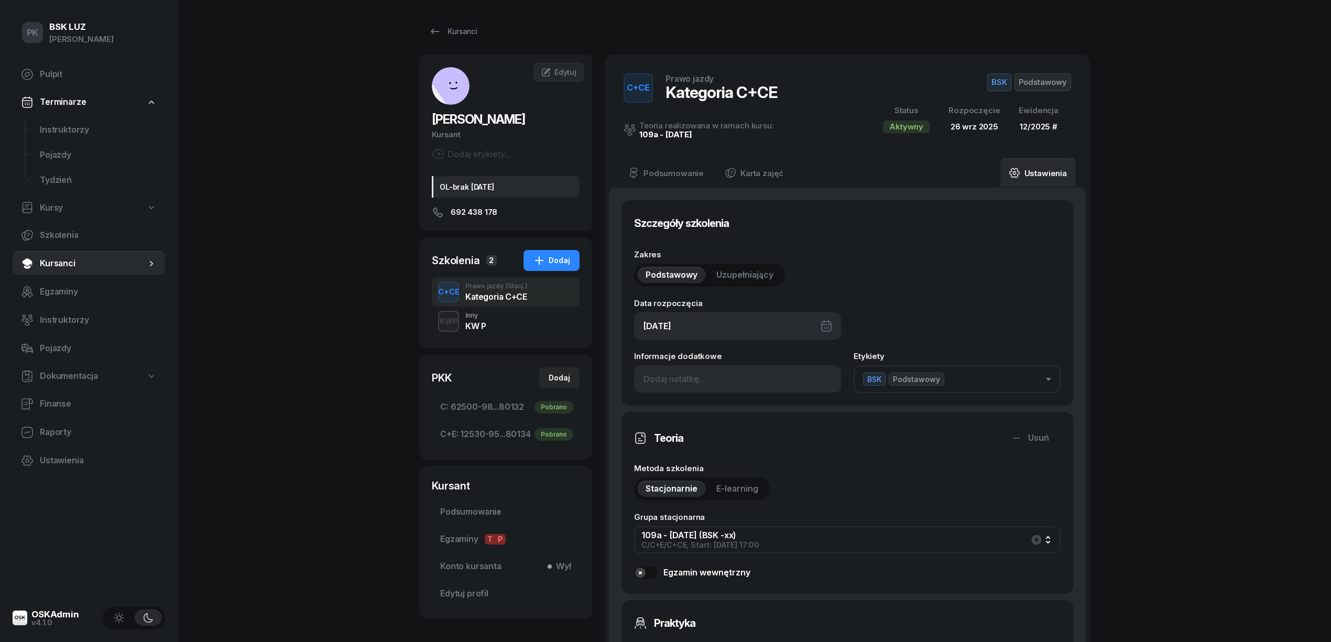
scroll to position [279, 0]
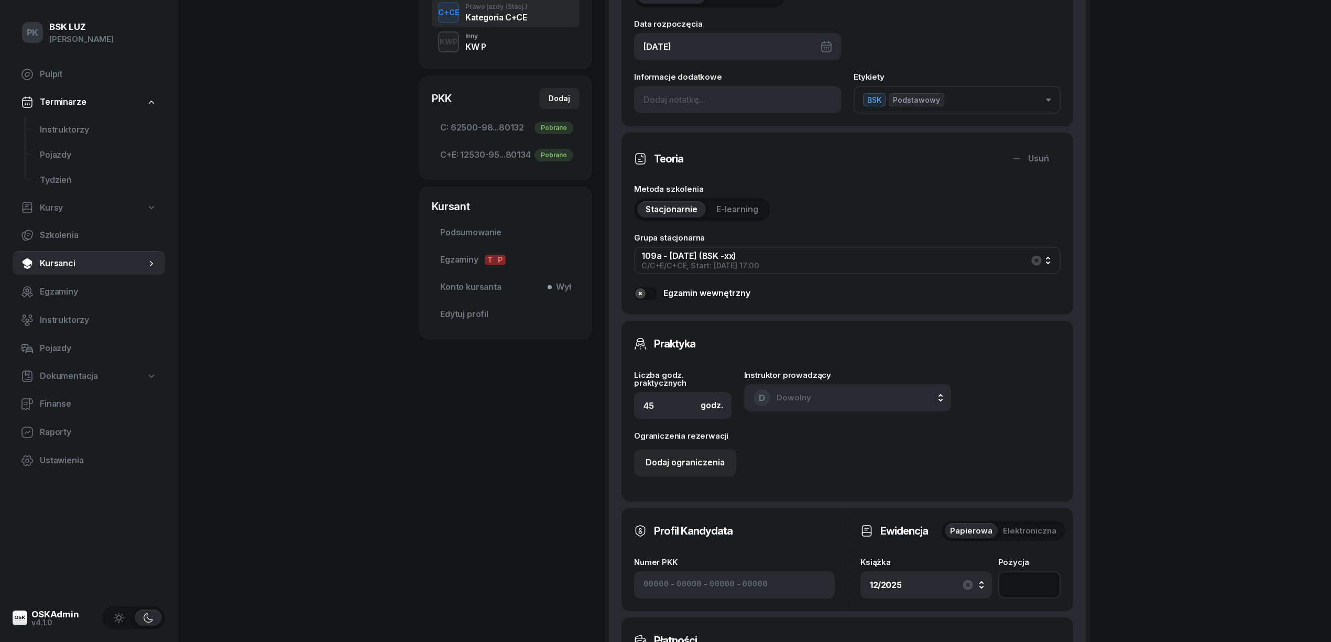
click at [1021, 579] on input "number" at bounding box center [1029, 584] width 62 height 27
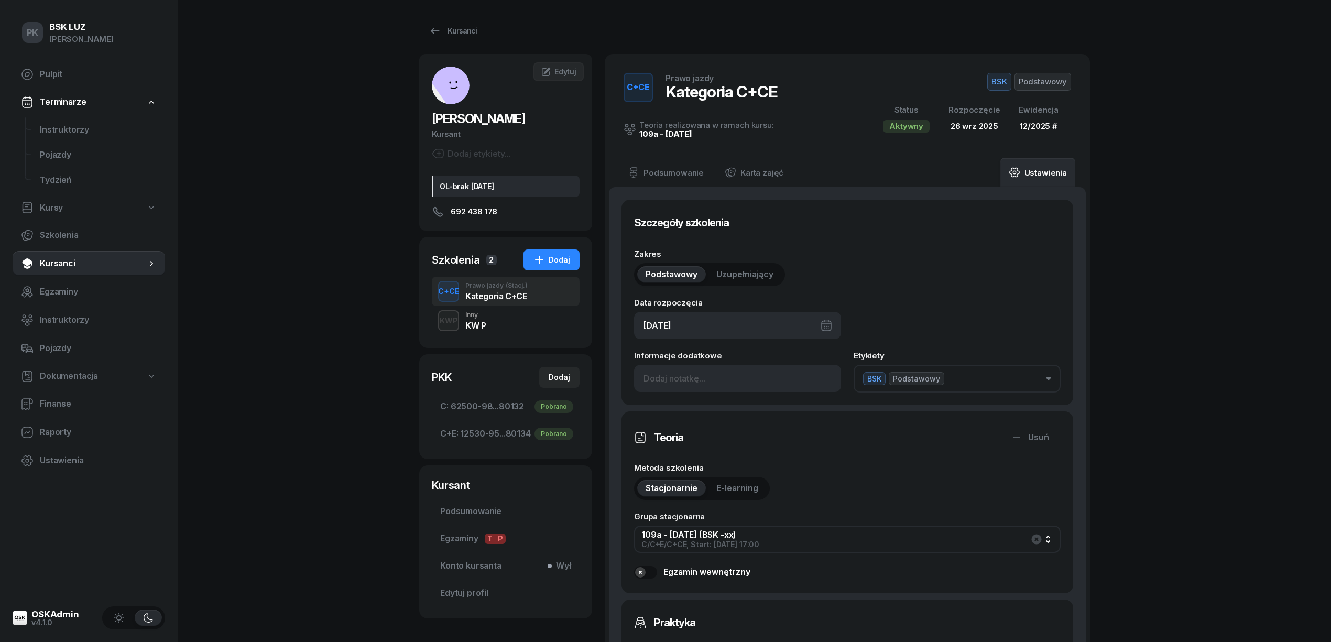
scroll to position [0, 0]
click at [499, 292] on div "Kategoria C+CE" at bounding box center [496, 296] width 62 height 8
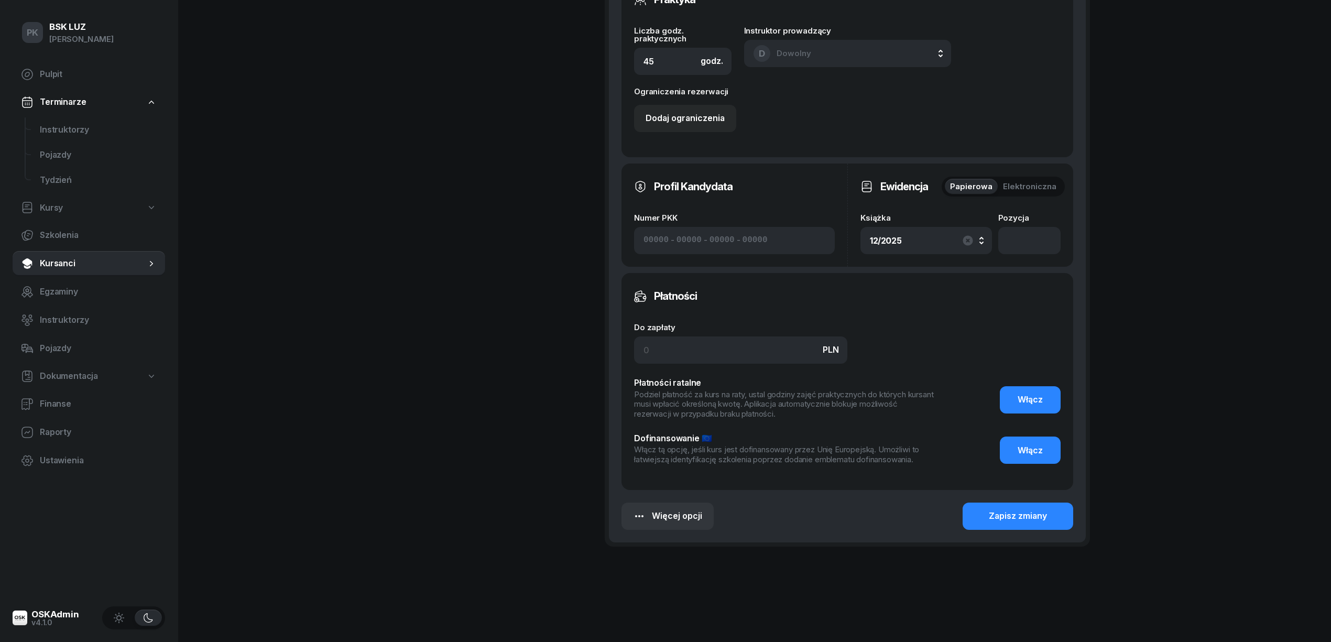
scroll to position [630, 0]
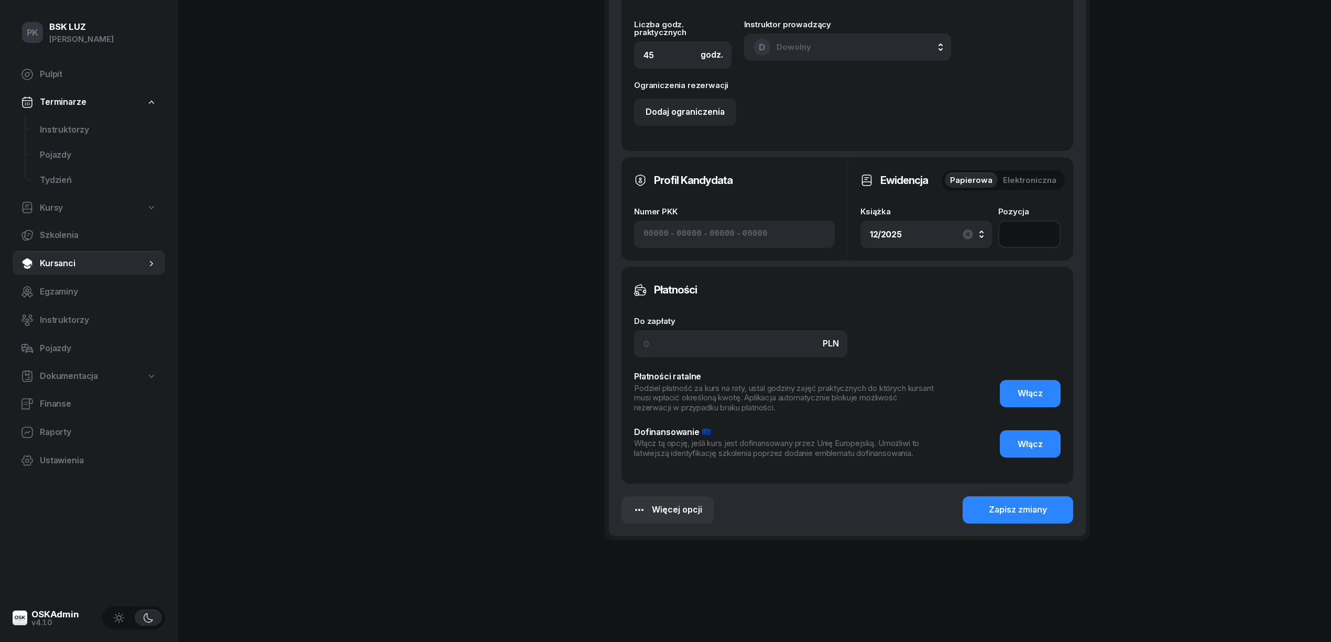
click at [1029, 235] on input "number" at bounding box center [1029, 234] width 62 height 27
type input "62"
click at [1019, 510] on div "Zapisz zmiany" at bounding box center [1018, 510] width 58 height 14
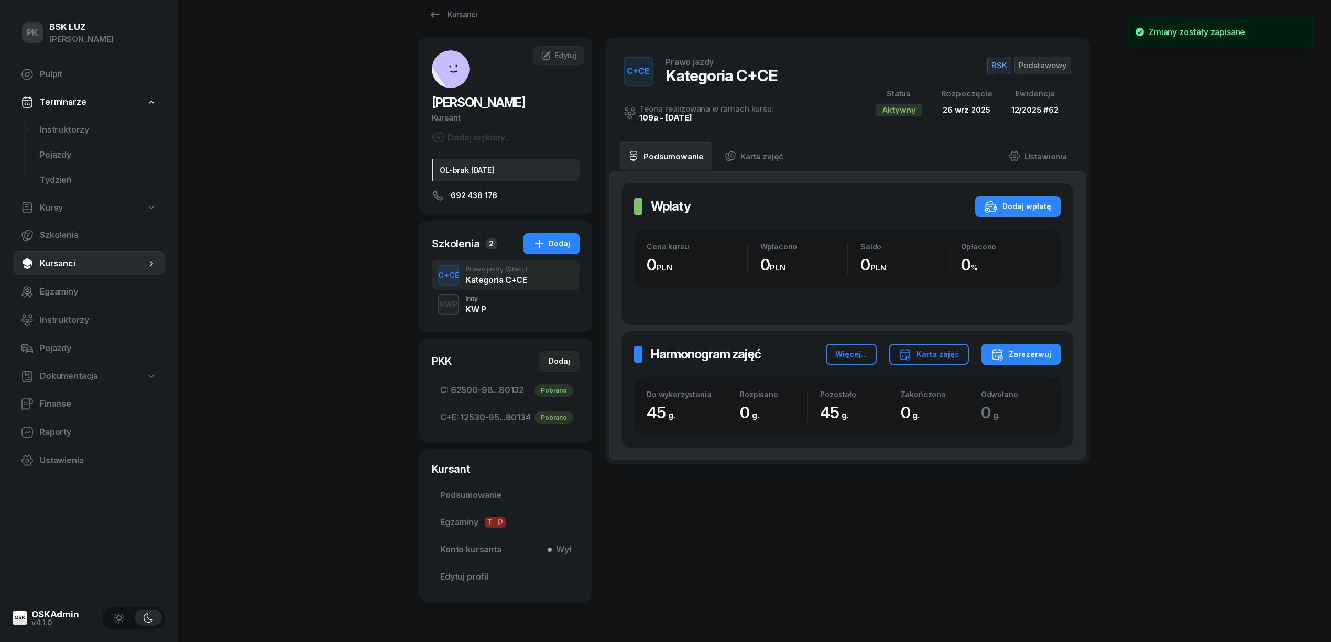
scroll to position [0, 0]
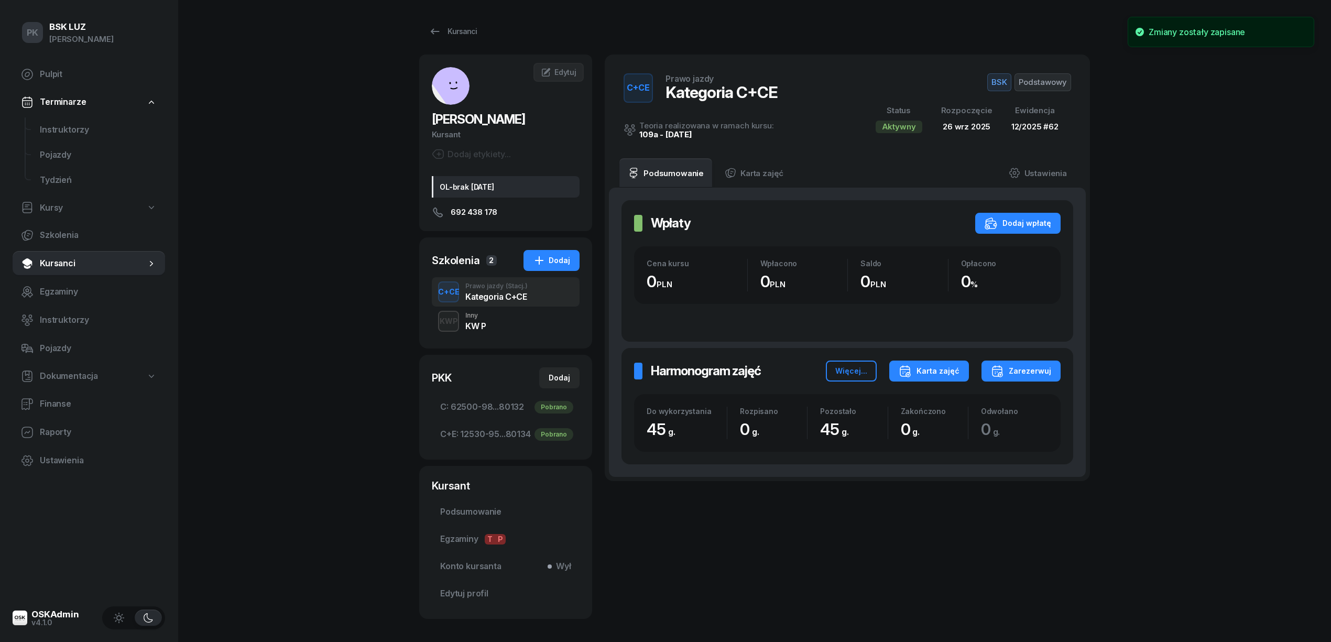
click at [928, 370] on div "Karta zajęć" at bounding box center [928, 371] width 61 height 13
click at [910, 403] on div "Kategoria C" at bounding box center [889, 406] width 46 height 14
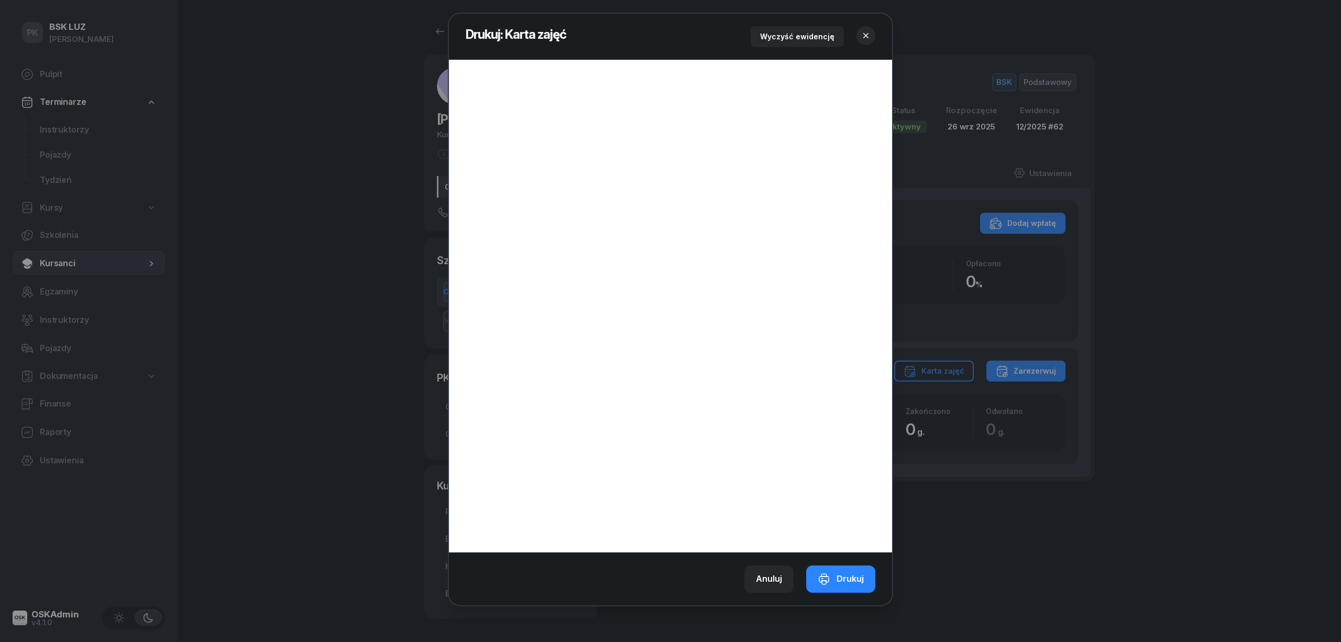
click at [868, 32] on icon "button" at bounding box center [866, 35] width 10 height 10
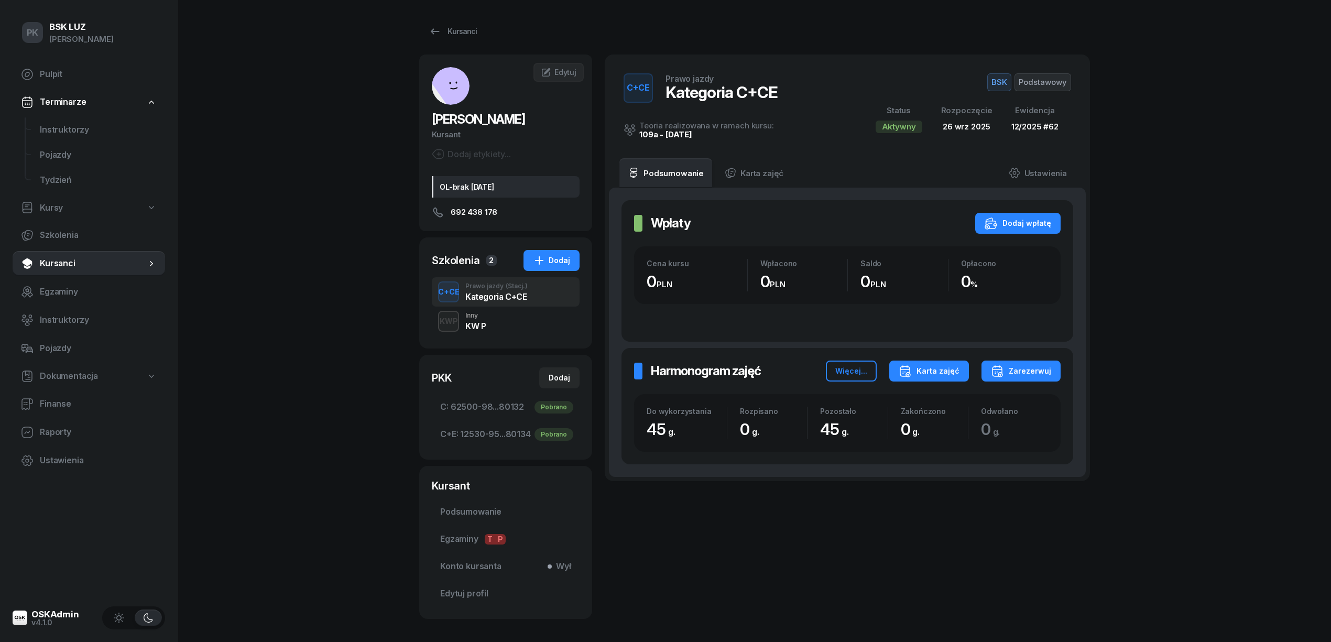
click at [940, 379] on button "Karta zajęć" at bounding box center [929, 370] width 80 height 21
click at [943, 398] on button "Kategoria C" at bounding box center [928, 405] width 137 height 26
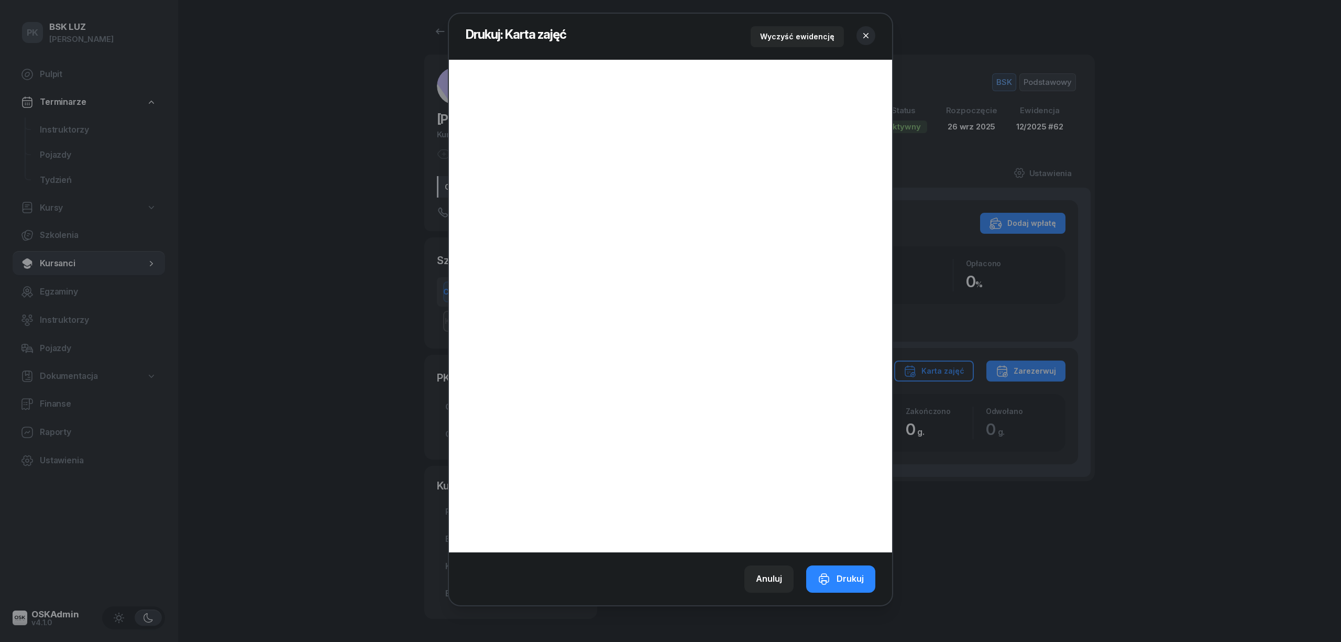
click at [864, 38] on icon "button" at bounding box center [866, 35] width 10 height 10
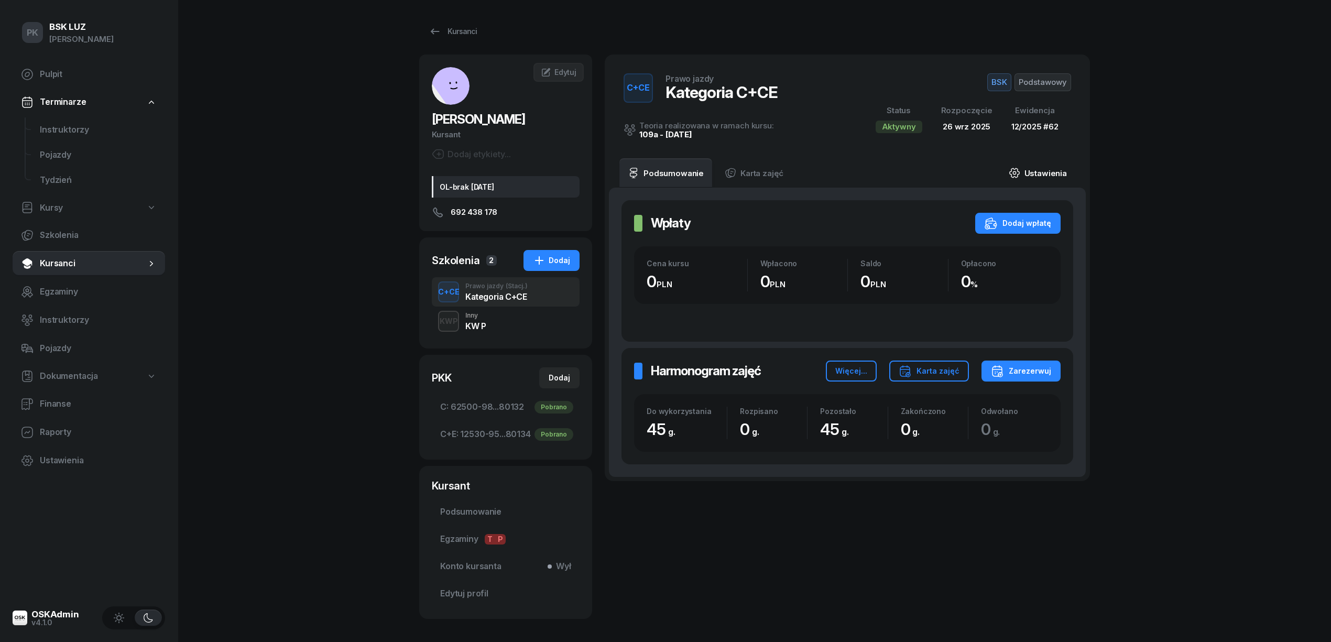
click at [1045, 176] on link "Ustawienia" at bounding box center [1037, 172] width 75 height 29
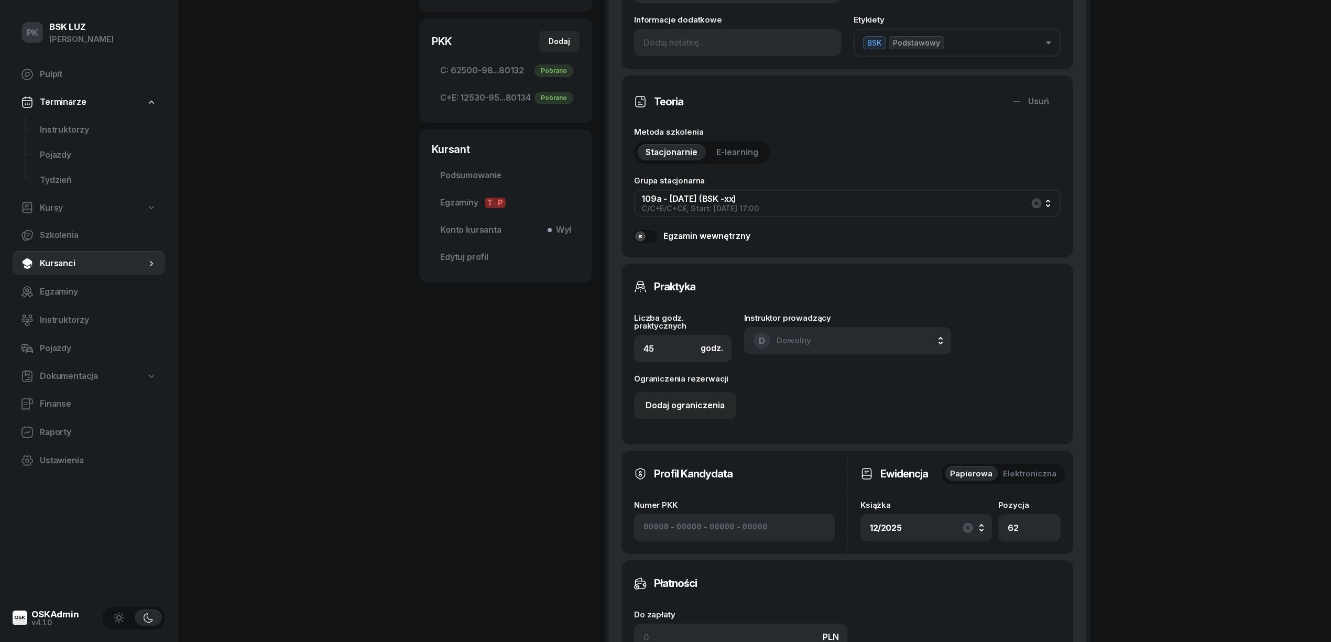
scroll to position [419, 0]
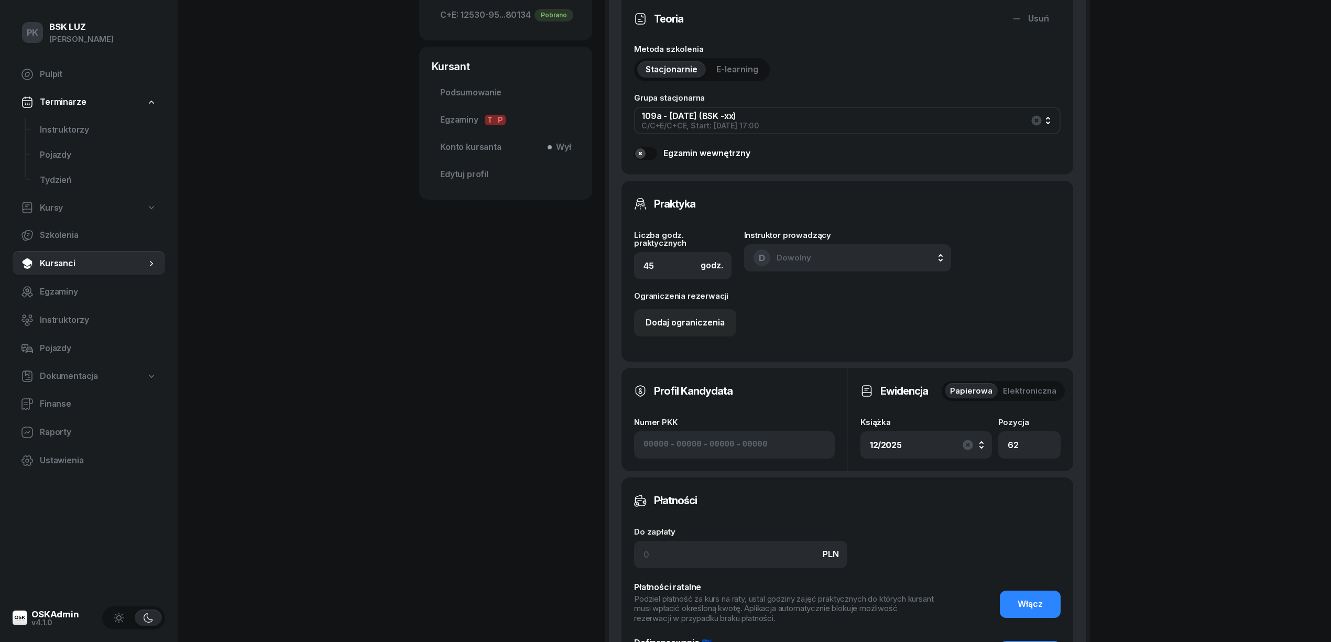
click at [50, 208] on span "Kursy" at bounding box center [51, 208] width 23 height 14
select select
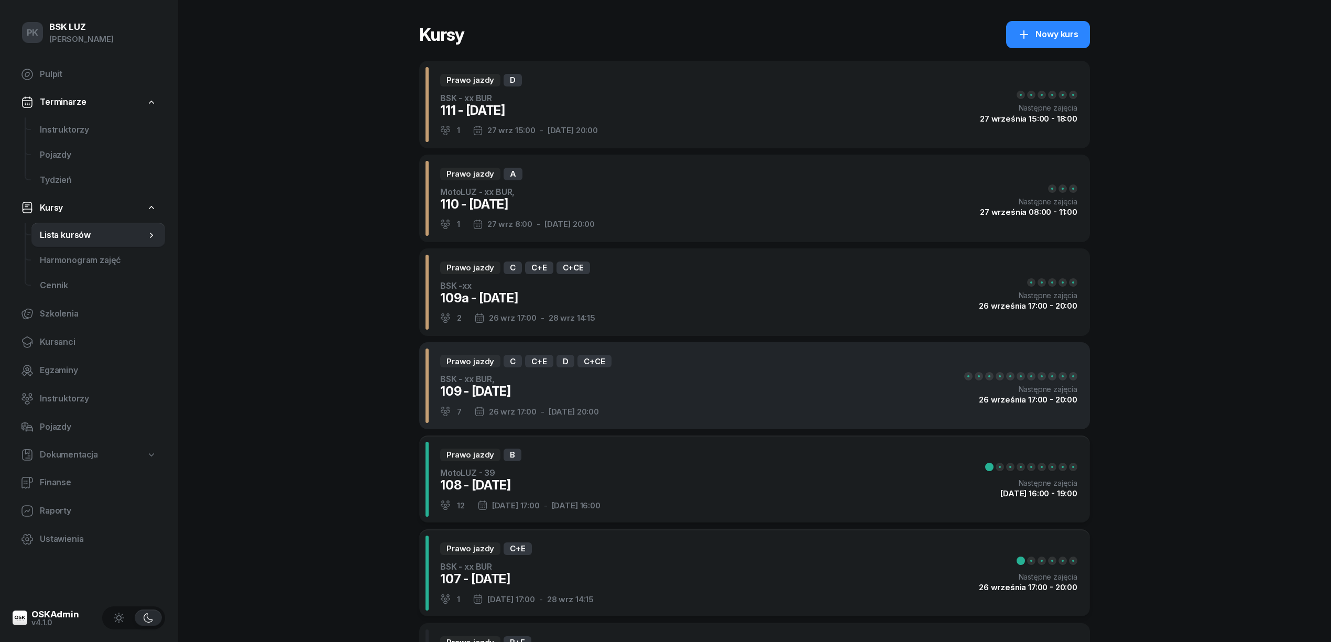
click at [589, 396] on div "109 - [DATE]" at bounding box center [525, 391] width 171 height 17
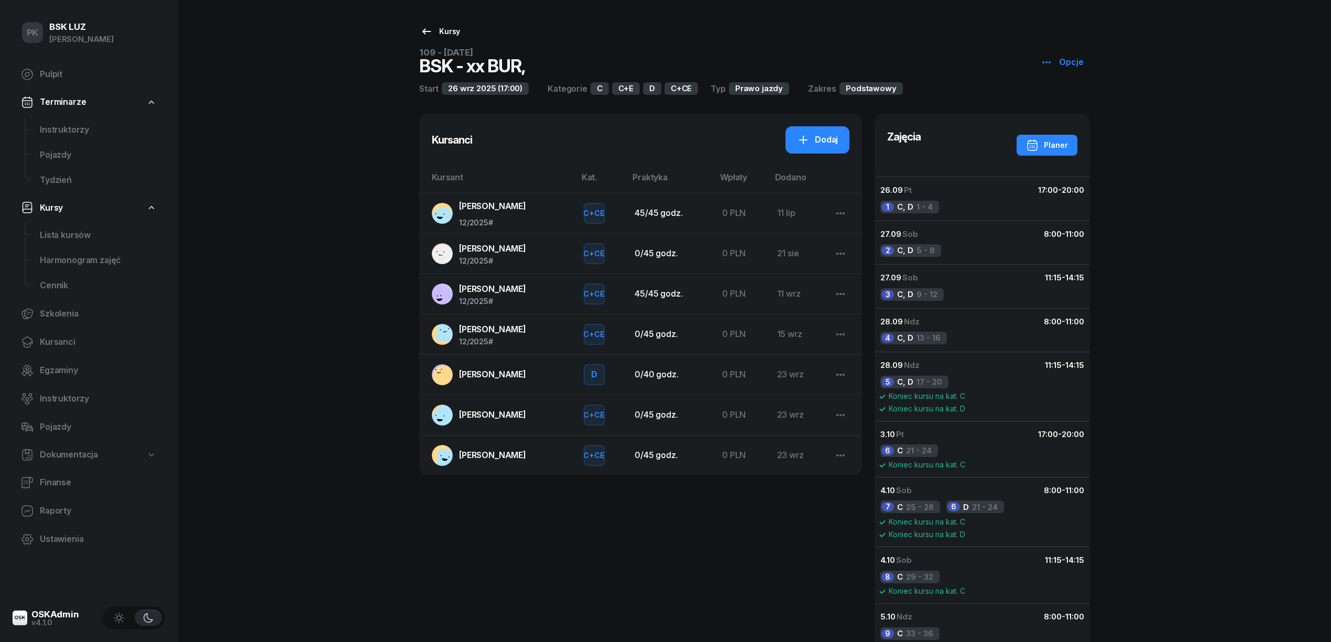
click at [423, 31] on icon at bounding box center [426, 31] width 9 height 6
select select
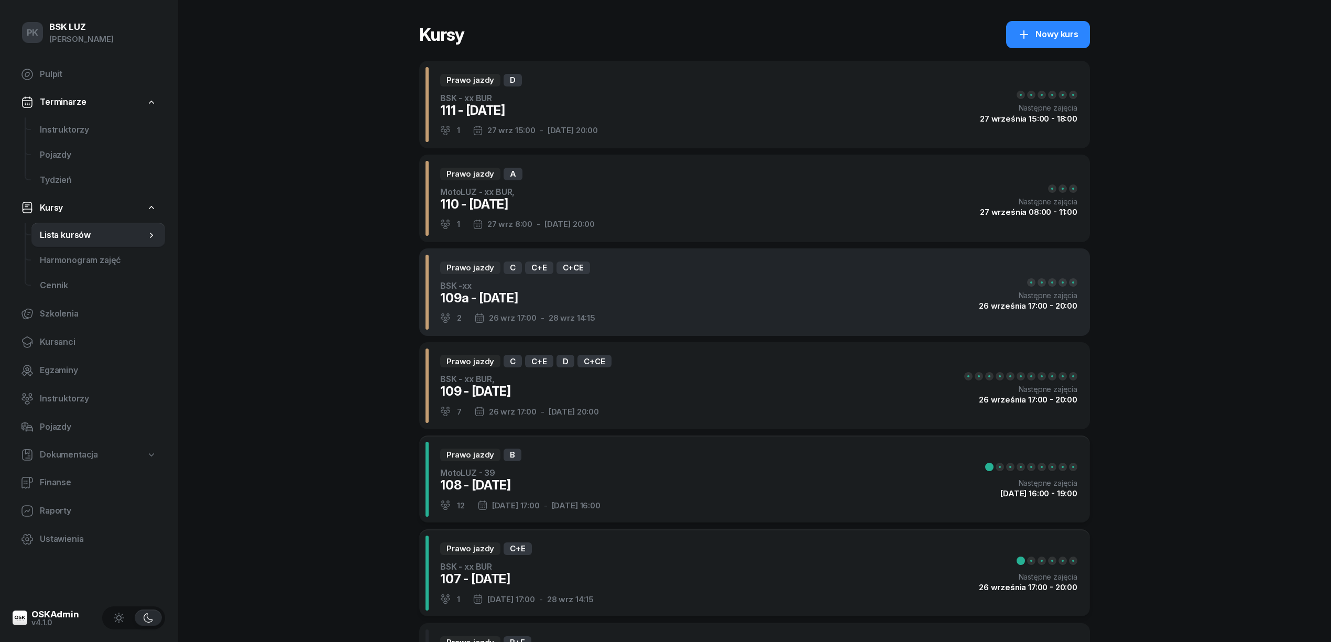
click at [608, 302] on div "Prawo jazdy C C+E C+CE BSK -xx 109a - 2025/09/26 2 26 wrz 17:00 - 28 wrz 14:15 …" at bounding box center [754, 291] width 671 height 87
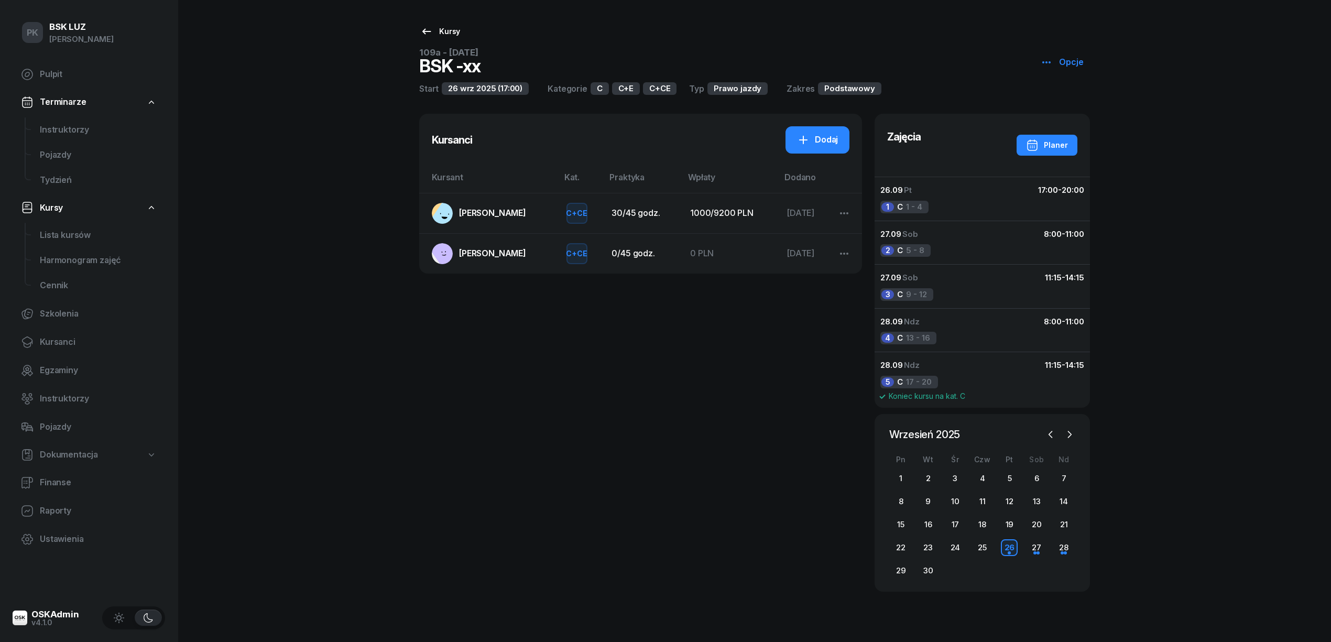
click at [437, 32] on div "Kursy" at bounding box center [440, 31] width 40 height 13
select select
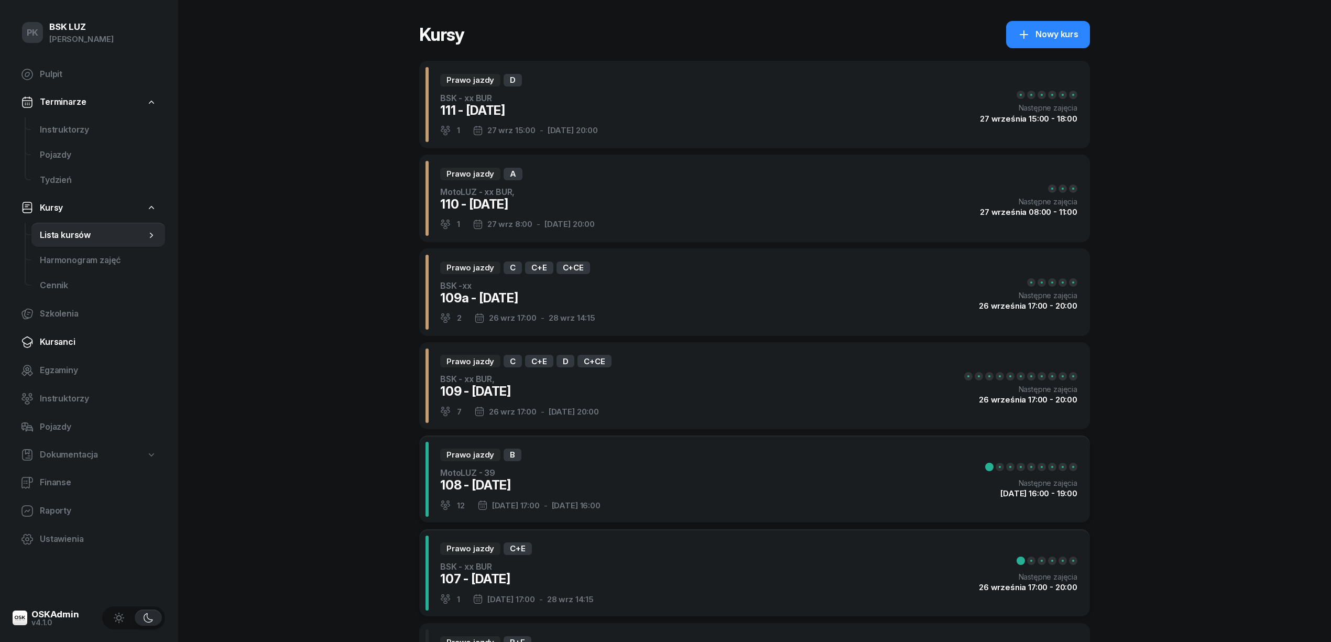
click at [70, 341] on span "Kursanci" at bounding box center [98, 342] width 117 height 14
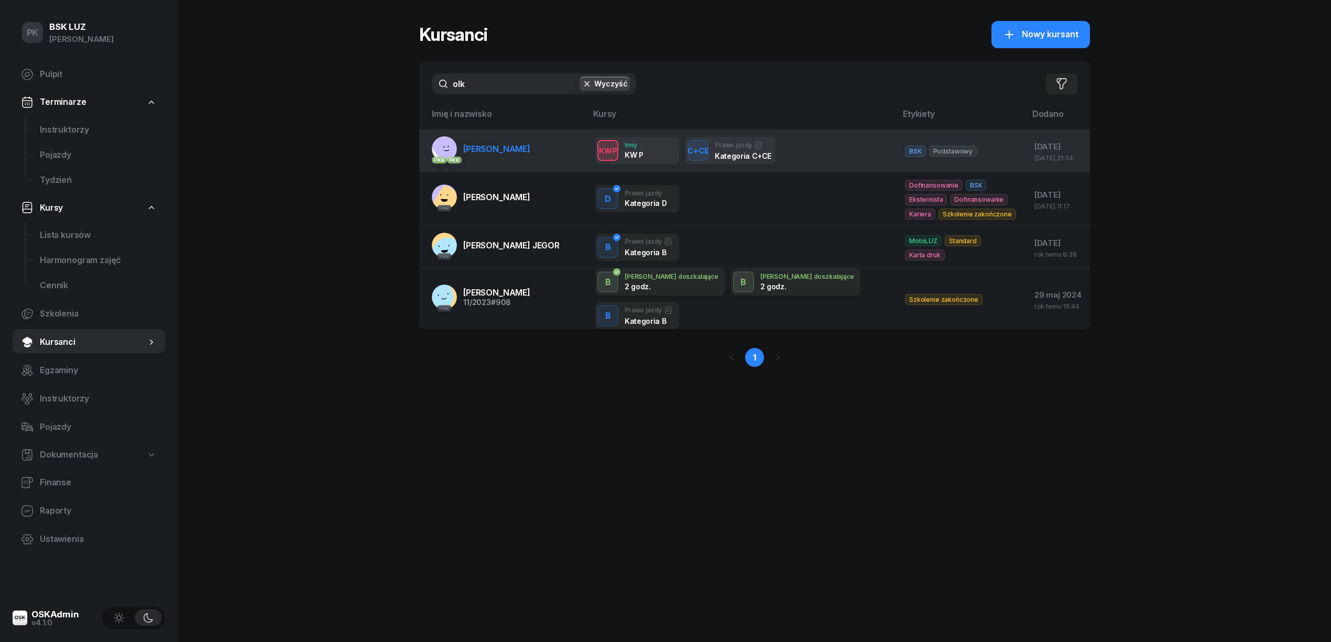
click at [507, 164] on td "PKK PKK OLK [PERSON_NAME]" at bounding box center [503, 150] width 168 height 42
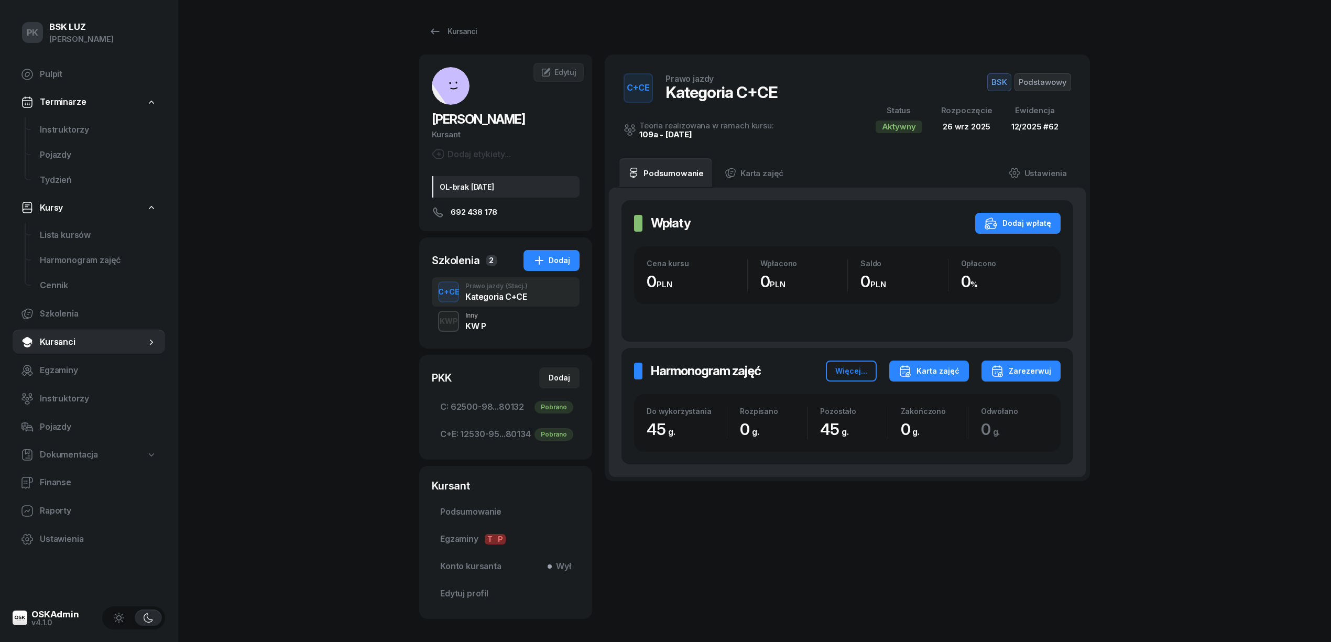
click at [918, 377] on div "Karta zajęć" at bounding box center [928, 371] width 61 height 13
click at [904, 401] on div "Kategoria C" at bounding box center [889, 406] width 46 height 14
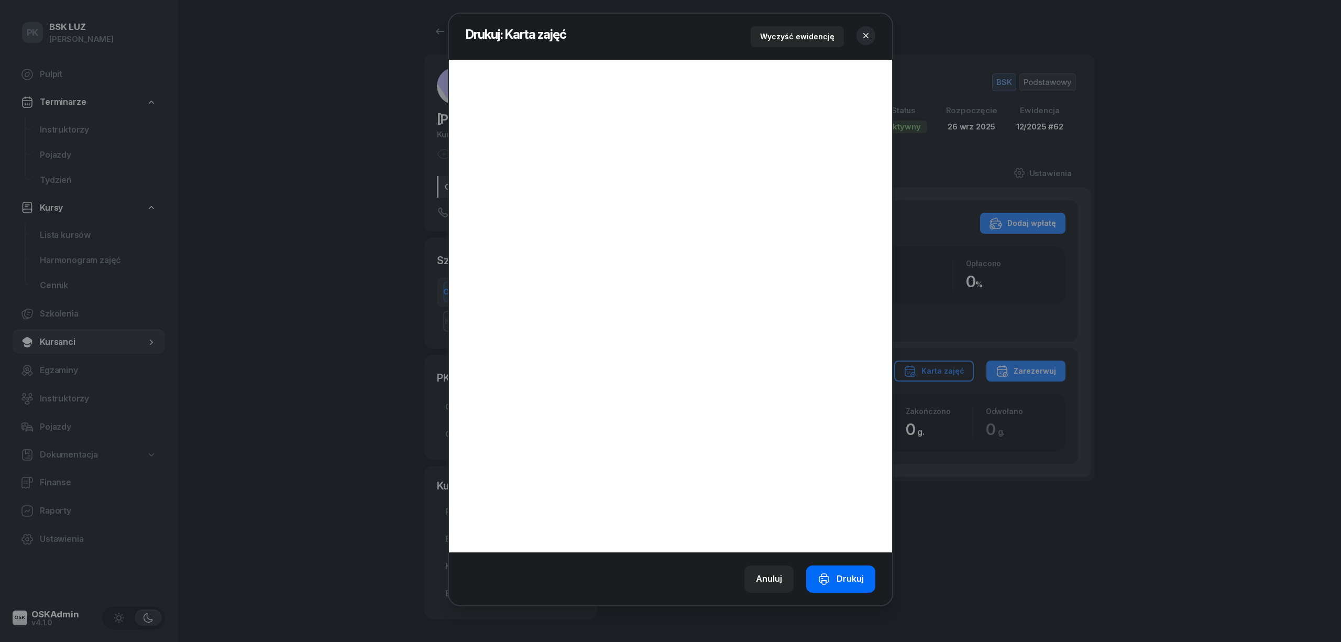
click at [835, 579] on div "Drukuj" at bounding box center [841, 579] width 46 height 14
click at [861, 36] on icon "button" at bounding box center [866, 35] width 10 height 10
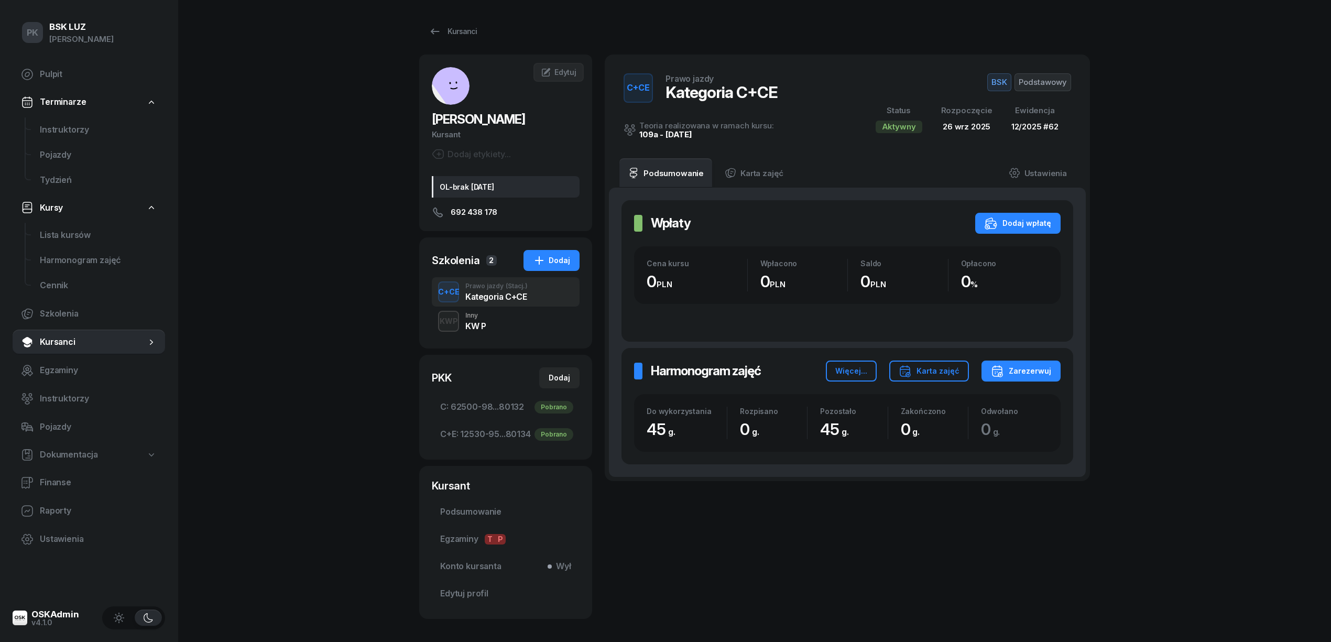
click at [1050, 86] on span "Podstawowy" at bounding box center [1042, 82] width 57 height 18
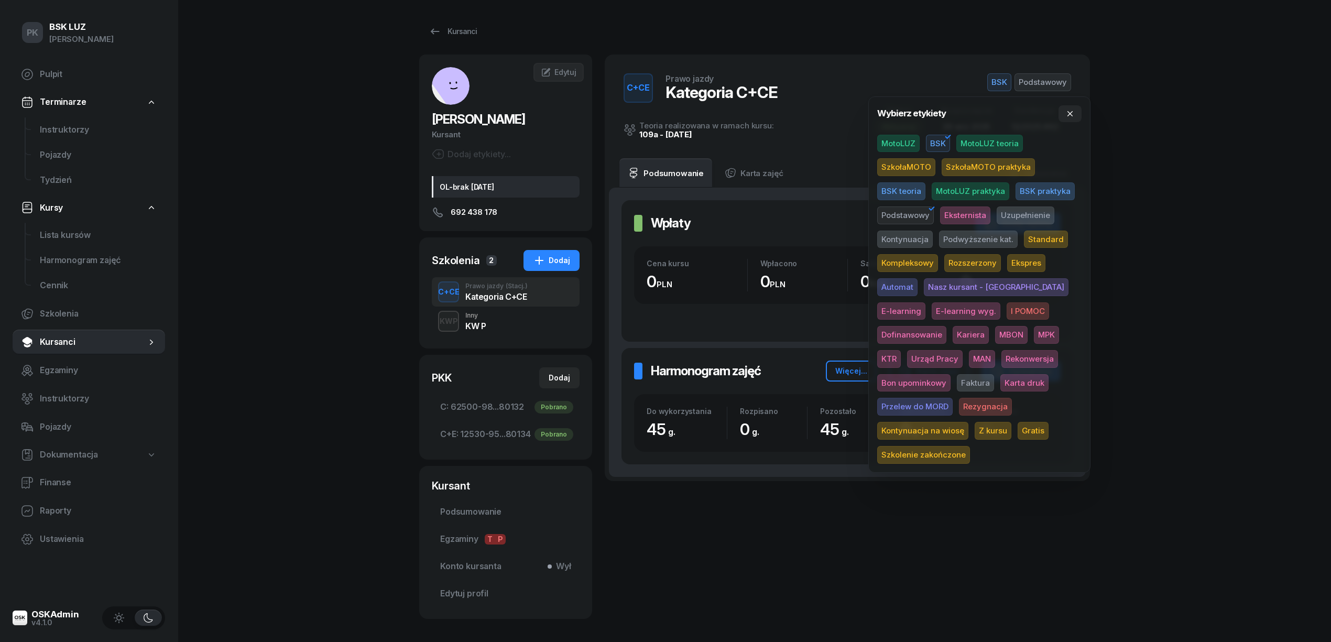
click at [1000, 382] on span "Karta druk" at bounding box center [1024, 383] width 48 height 18
click at [1218, 357] on div "PK BSK LUZ Piotr Klimek Pulpit Terminarze Instruktorzy Pojazdy Tydzień Kursy Li…" at bounding box center [665, 345] width 1331 height 690
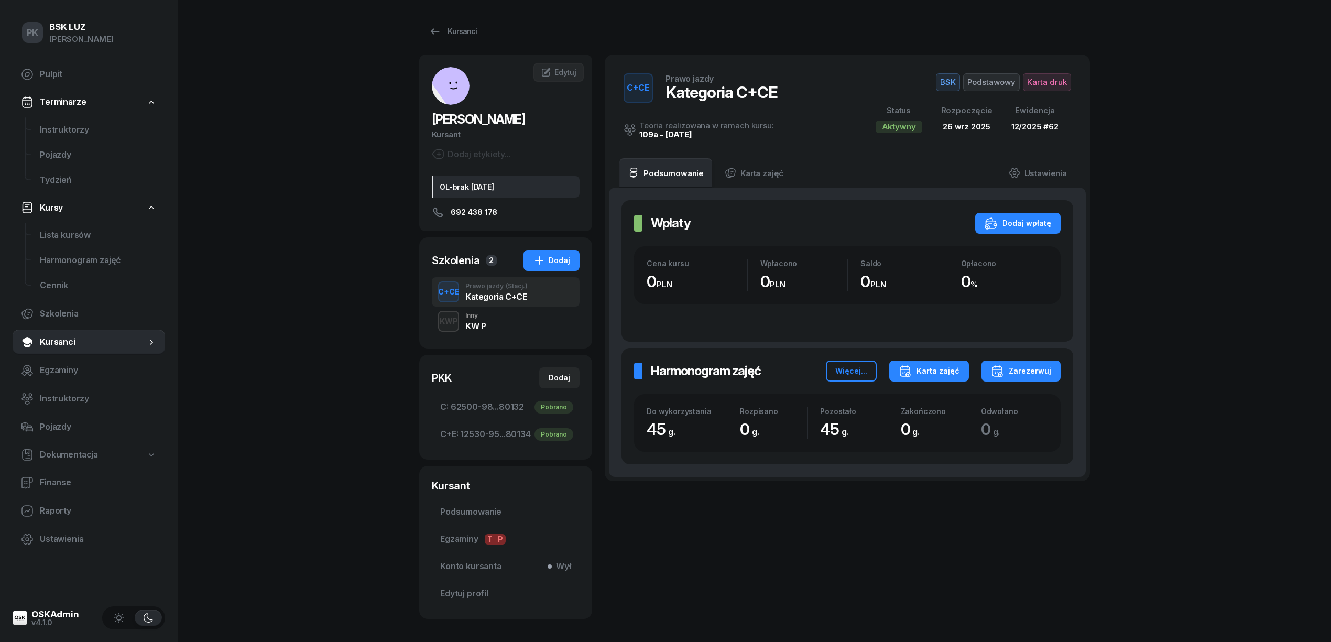
click at [921, 374] on div "Karta zajęć" at bounding box center [928, 371] width 61 height 13
click at [925, 428] on button "Kategoria C+E" at bounding box center [928, 431] width 137 height 26
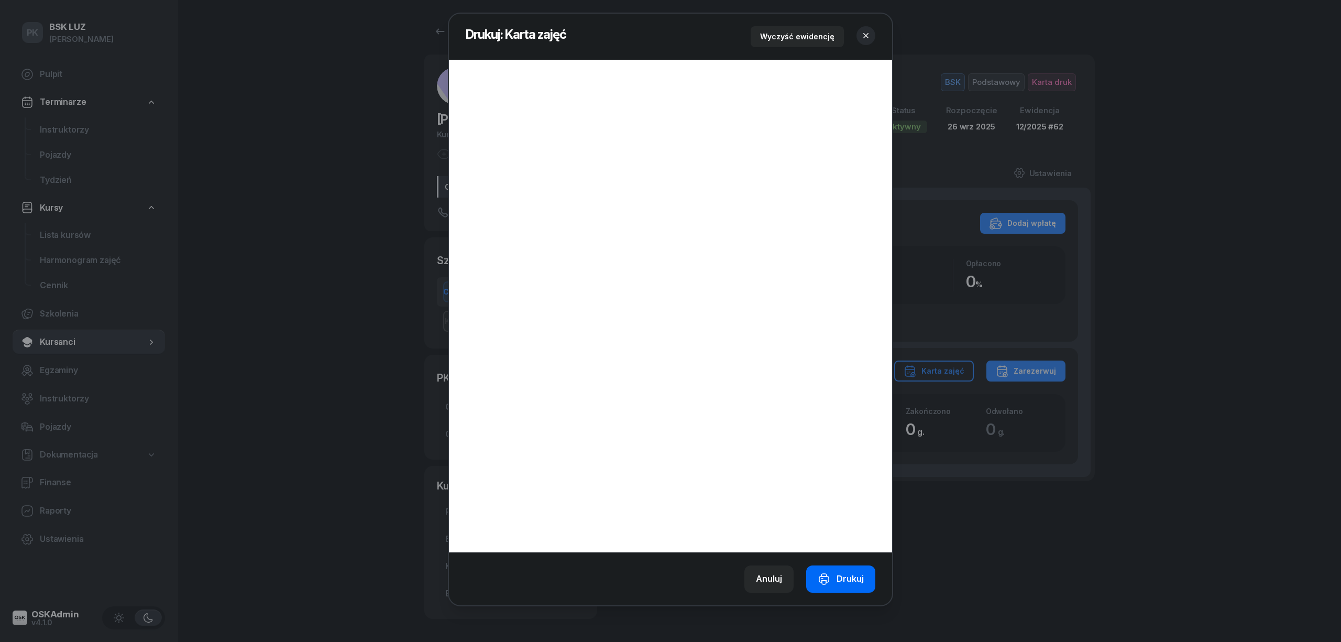
click at [858, 585] on div "Drukuj" at bounding box center [841, 579] width 46 height 14
click at [872, 32] on button "button" at bounding box center [866, 35] width 19 height 19
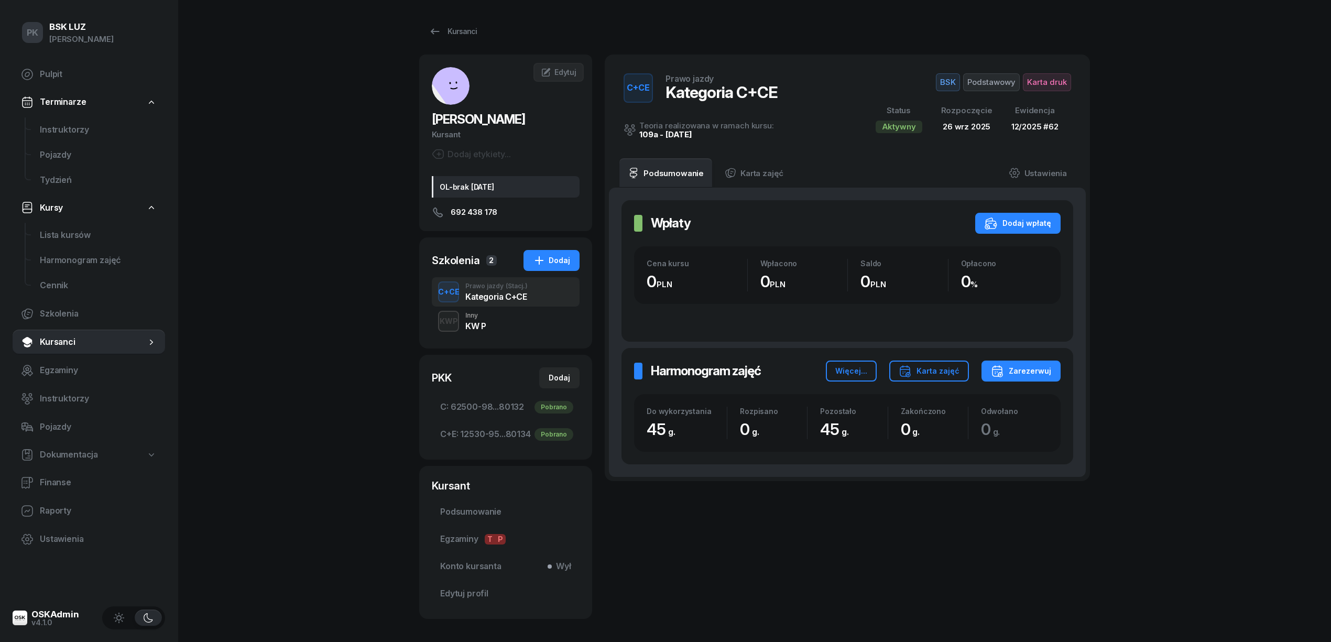
click at [485, 37] on div "Kursanci" at bounding box center [754, 31] width 671 height 21
click at [459, 24] on link "Kursanci" at bounding box center [452, 31] width 67 height 21
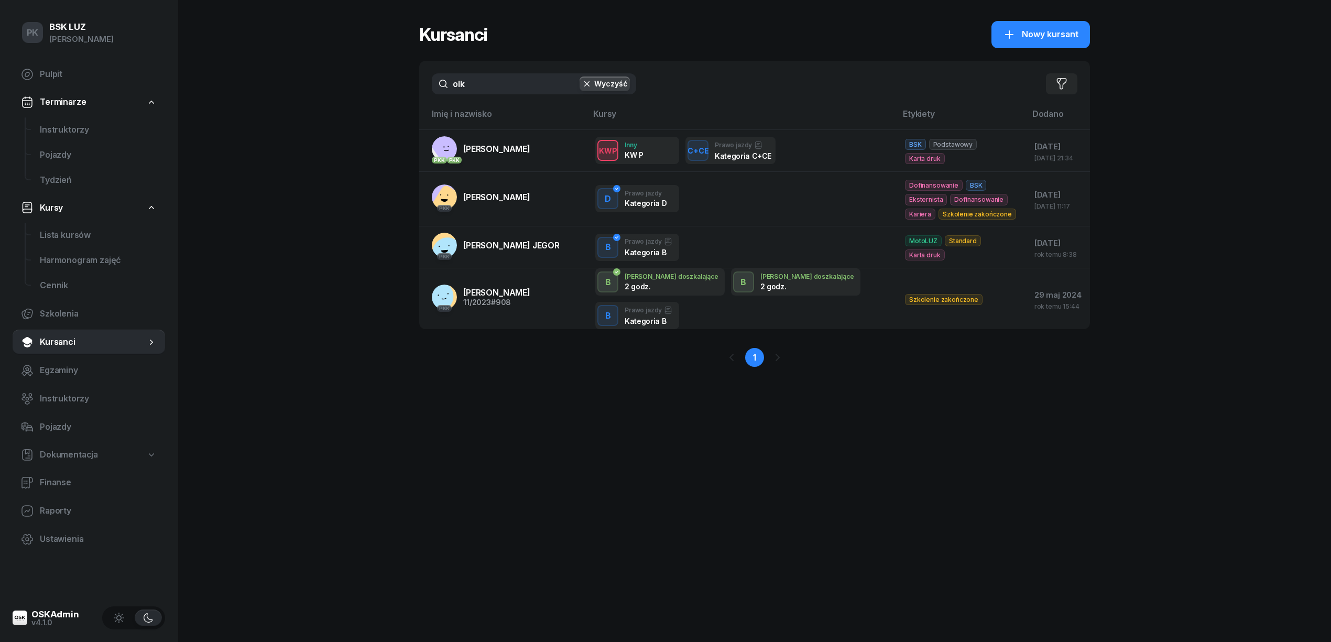
drag, startPoint x: 505, startPoint y: 86, endPoint x: 414, endPoint y: 84, distance: 91.2
click at [414, 84] on div "PK BSK LUZ Piotr Klimek Pulpit Terminarze Instruktorzy Pojazdy Tydzień Kursy Li…" at bounding box center [665, 321] width 1331 height 642
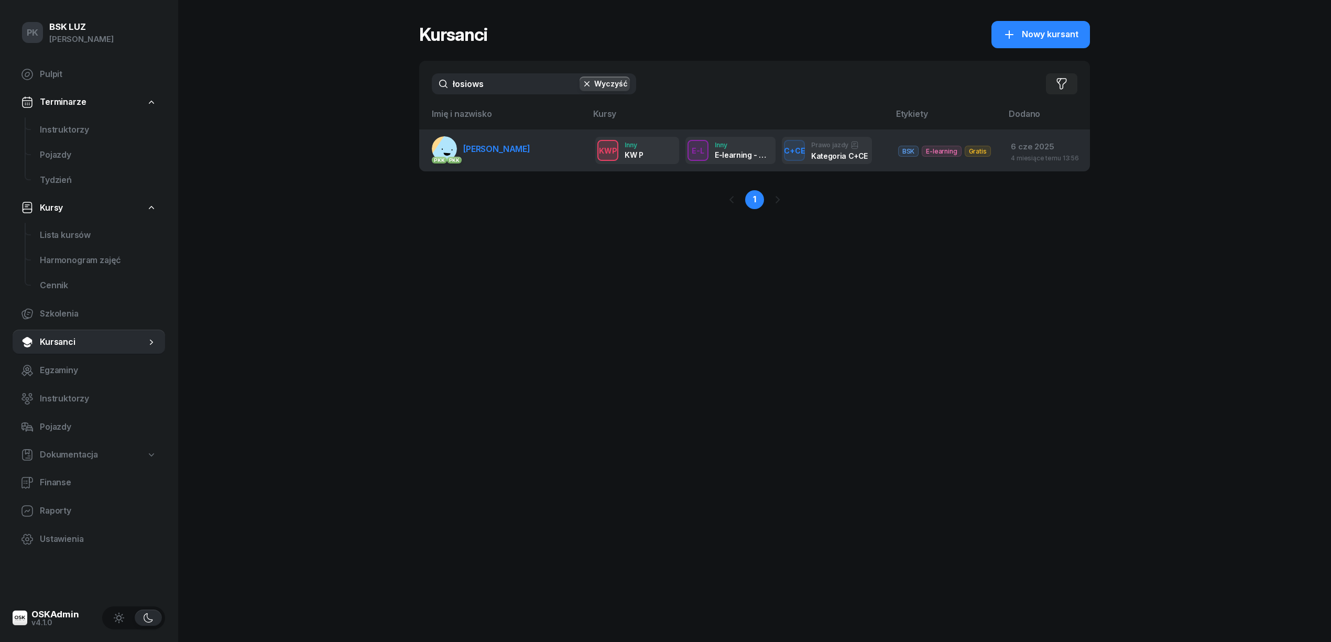
type input "łosiows"
click at [486, 151] on span "ŁOSIOWSKI ŁUKASZ" at bounding box center [496, 149] width 67 height 10
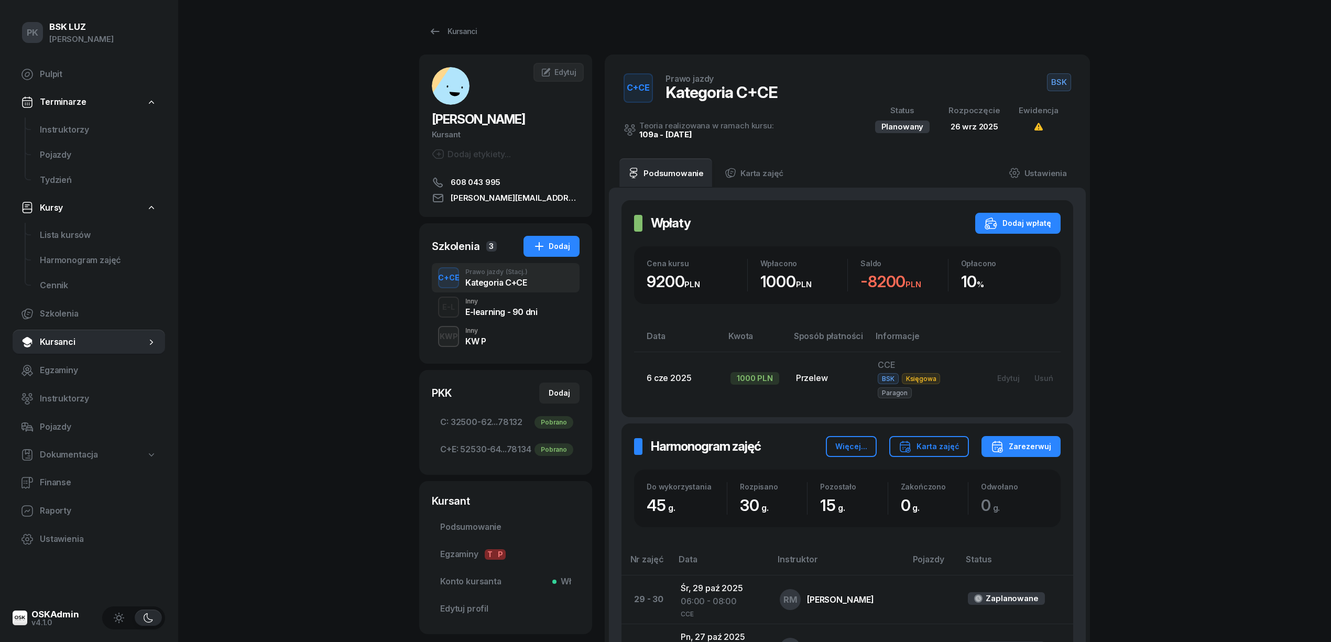
click at [1054, 87] on span "BSK" at bounding box center [1059, 82] width 24 height 18
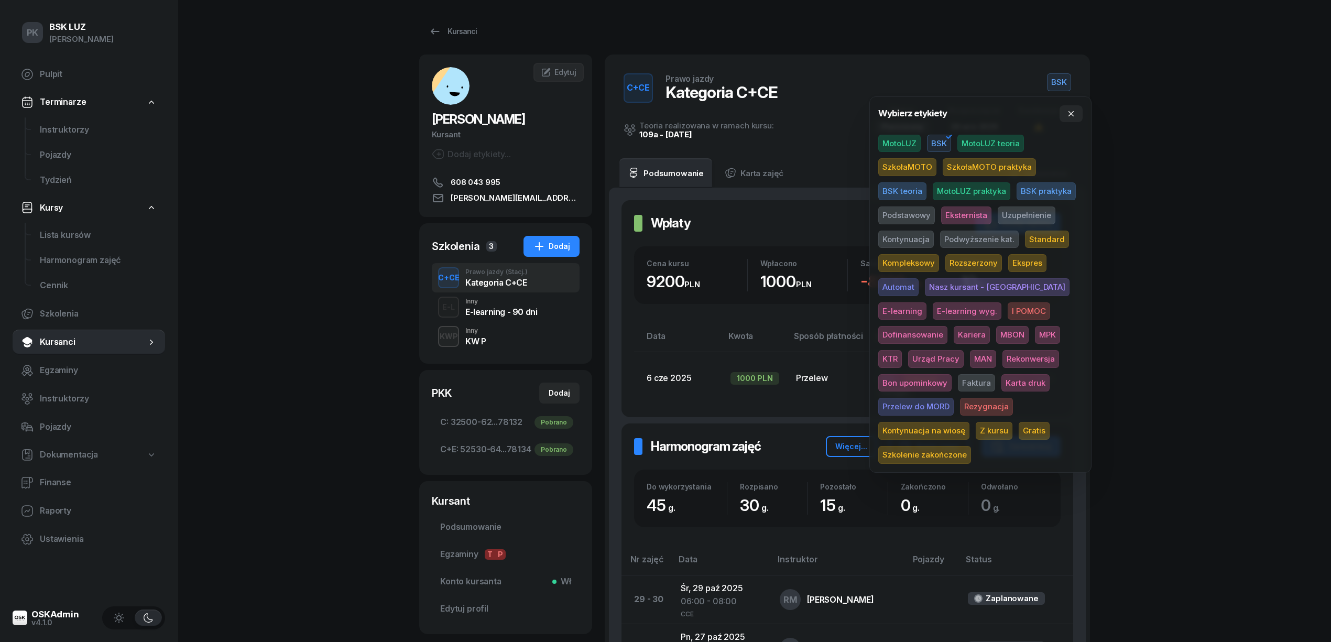
click at [902, 210] on span "Podstawowy" at bounding box center [906, 215] width 57 height 18
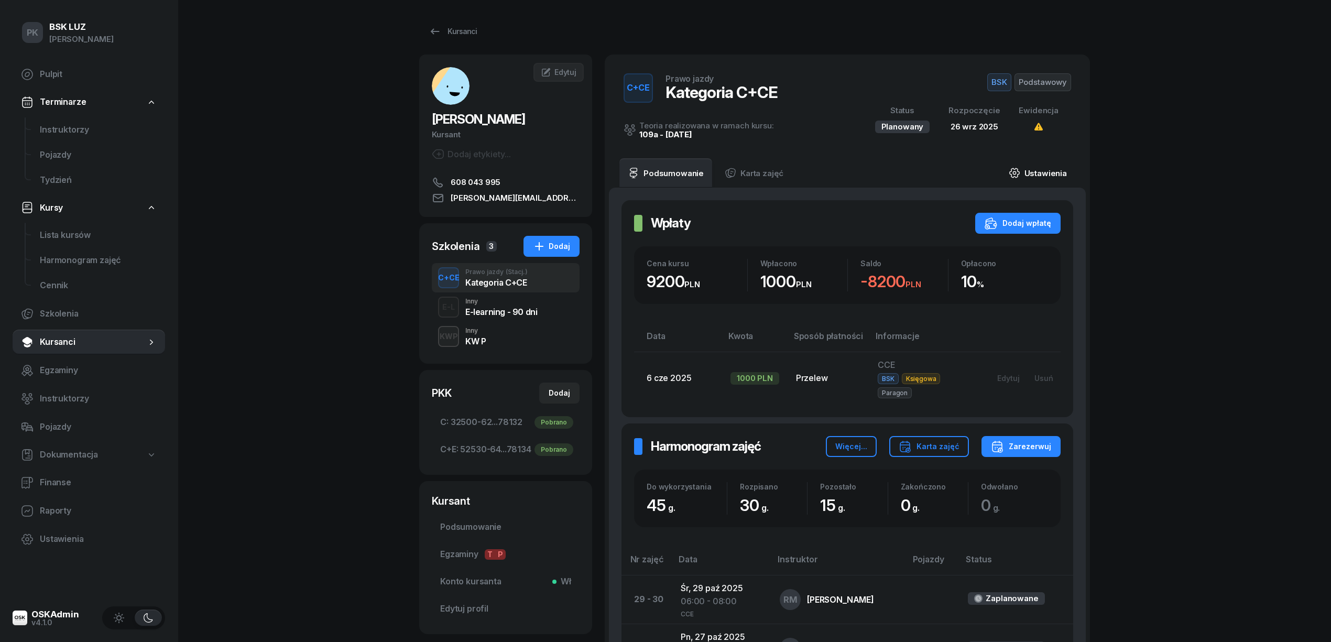
click at [1052, 172] on link "Ustawienia" at bounding box center [1037, 172] width 75 height 29
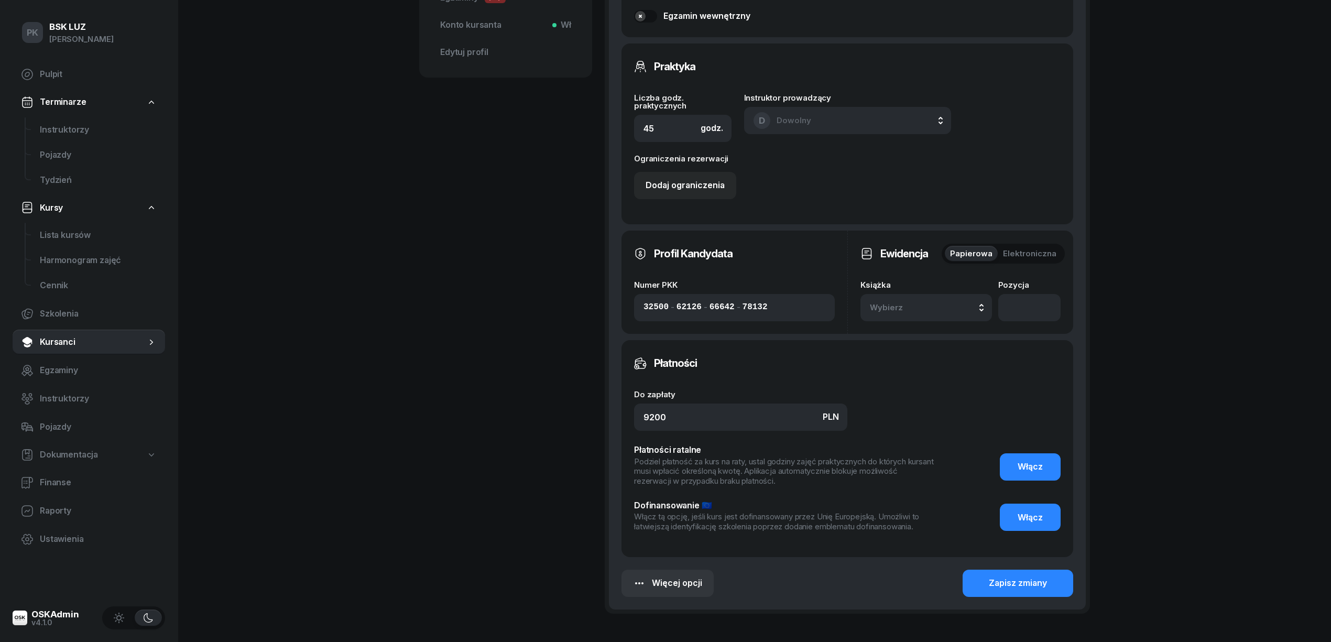
scroll to position [558, 0]
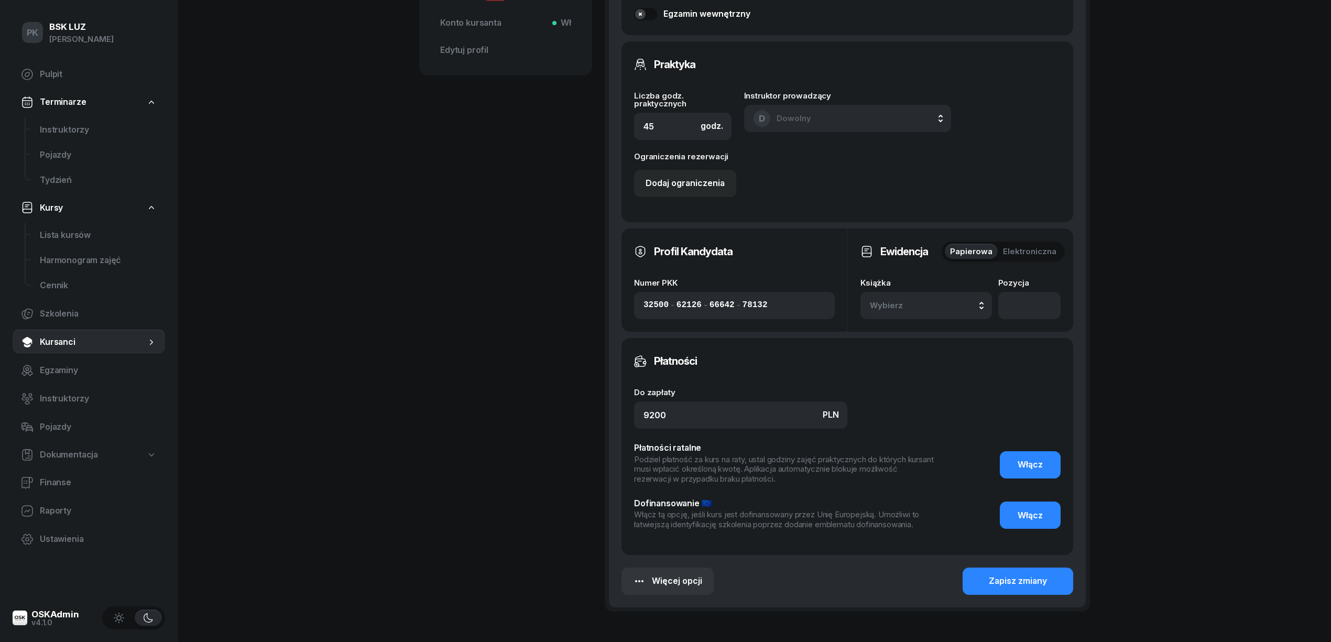
click at [948, 303] on div "Wybierz" at bounding box center [926, 306] width 113 height 14
click at [928, 378] on div "12/2025" at bounding box center [938, 376] width 124 height 14
click at [1018, 304] on input "number" at bounding box center [1029, 305] width 62 height 27
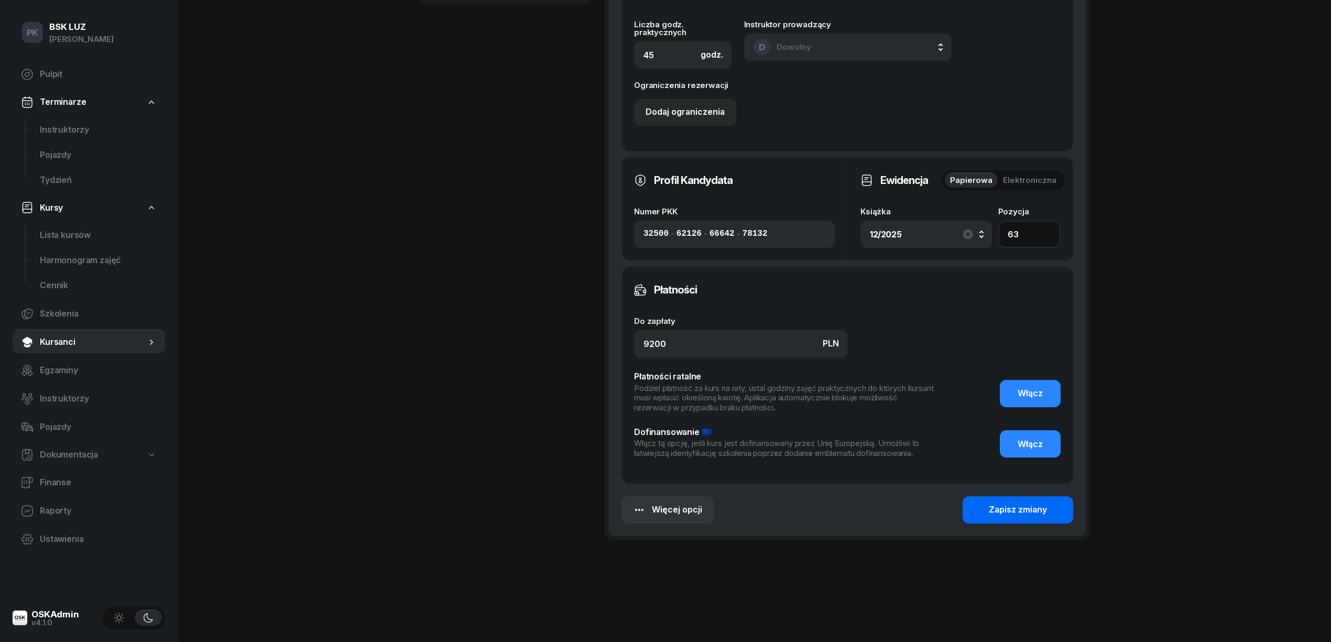
type input "63"
click at [1010, 497] on button "Zapisz zmiany" at bounding box center [1017, 509] width 111 height 27
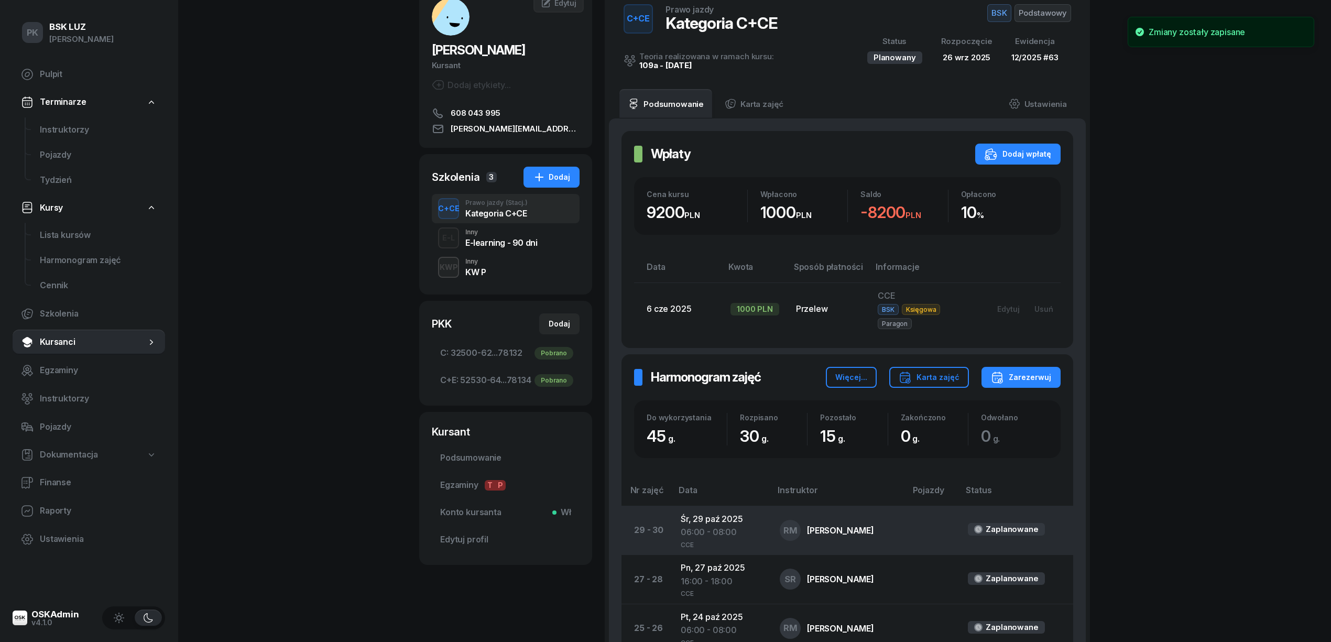
scroll to position [0, 0]
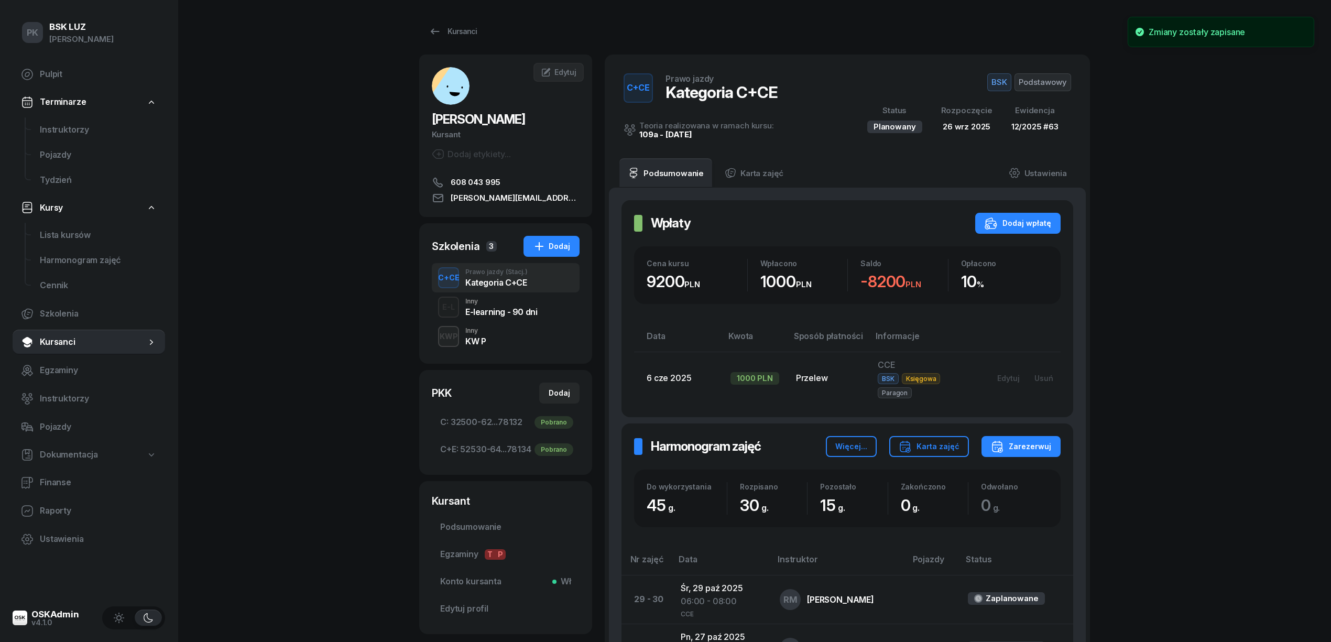
click at [1032, 84] on span "Podstawowy" at bounding box center [1042, 82] width 57 height 18
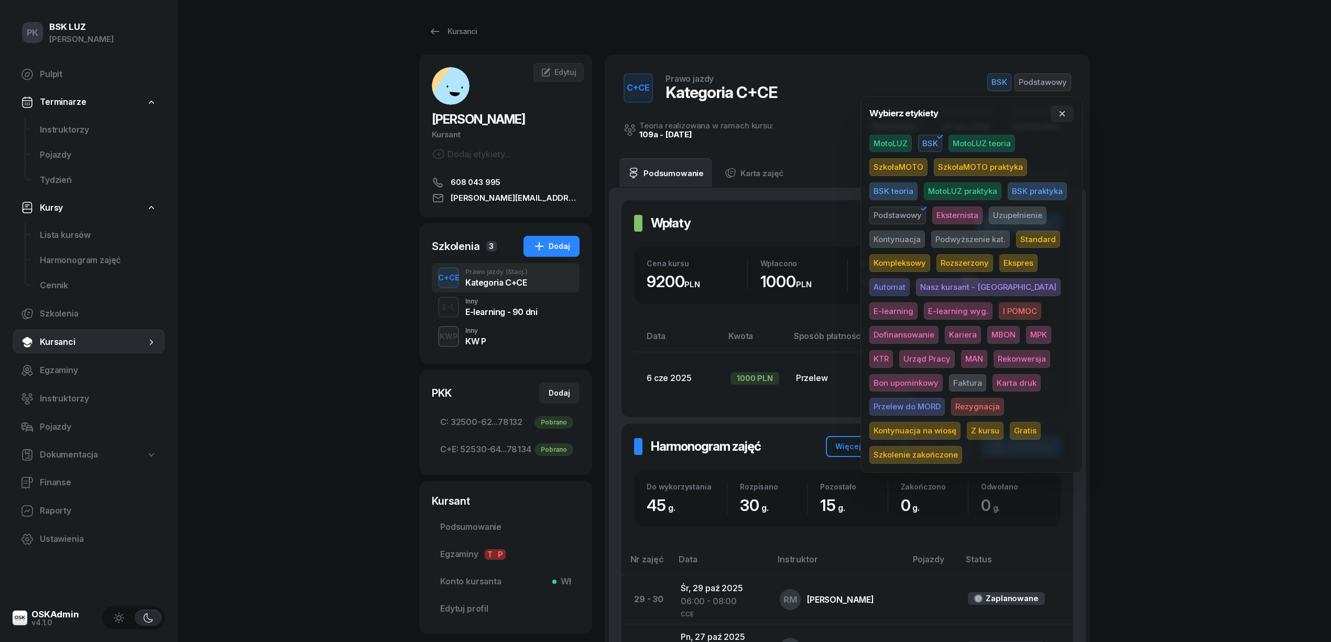
click at [992, 376] on span "Karta druk" at bounding box center [1016, 383] width 48 height 18
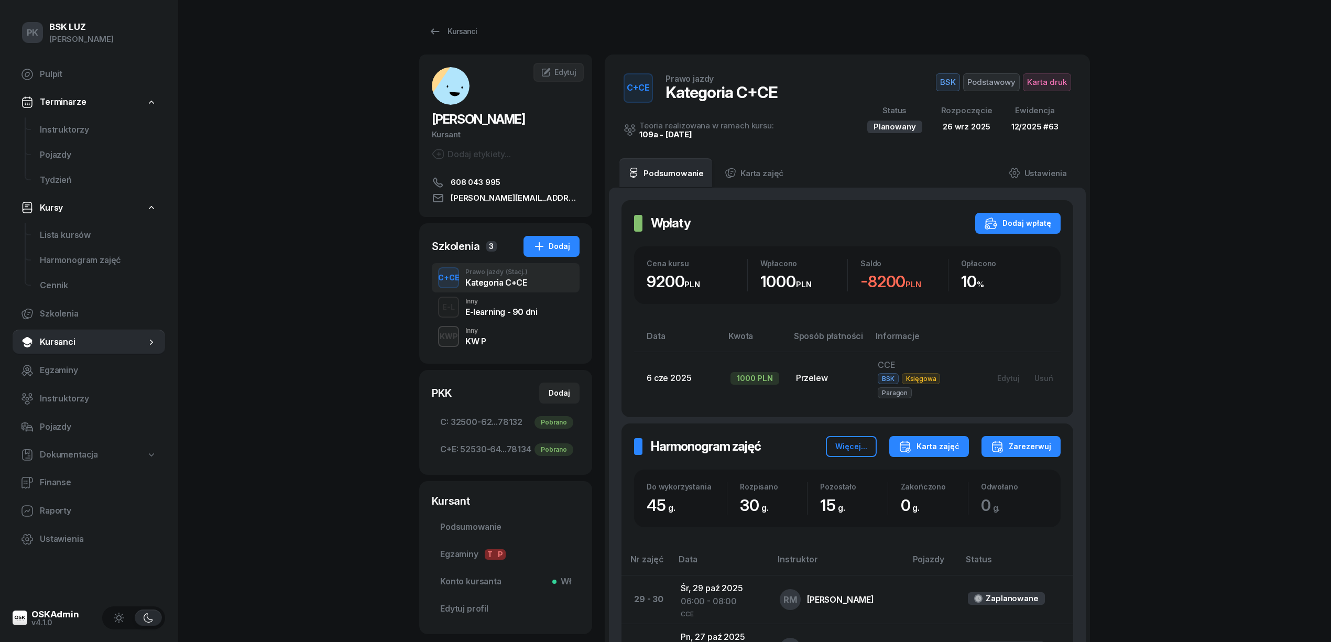
click at [943, 440] on div "Karta zajęć" at bounding box center [928, 446] width 61 height 13
click at [931, 464] on button "Kategoria C" at bounding box center [928, 468] width 137 height 26
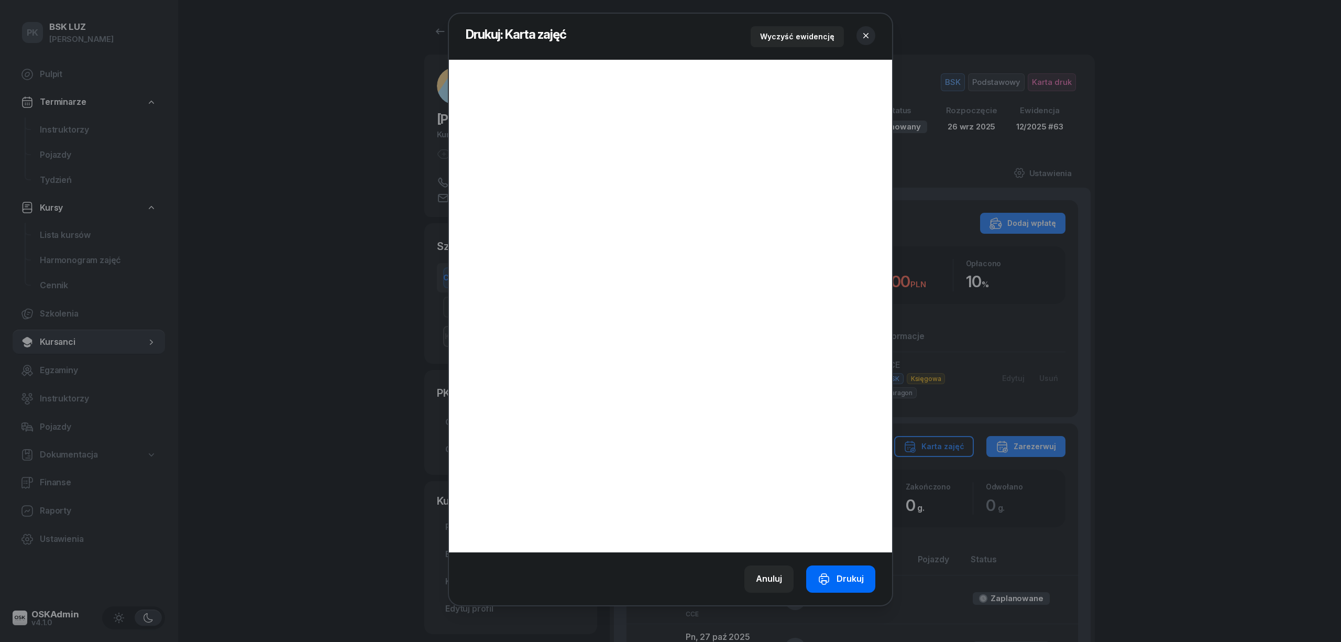
click at [861, 569] on button "Drukuj" at bounding box center [840, 578] width 69 height 27
click at [865, 34] on icon "button" at bounding box center [866, 35] width 10 height 10
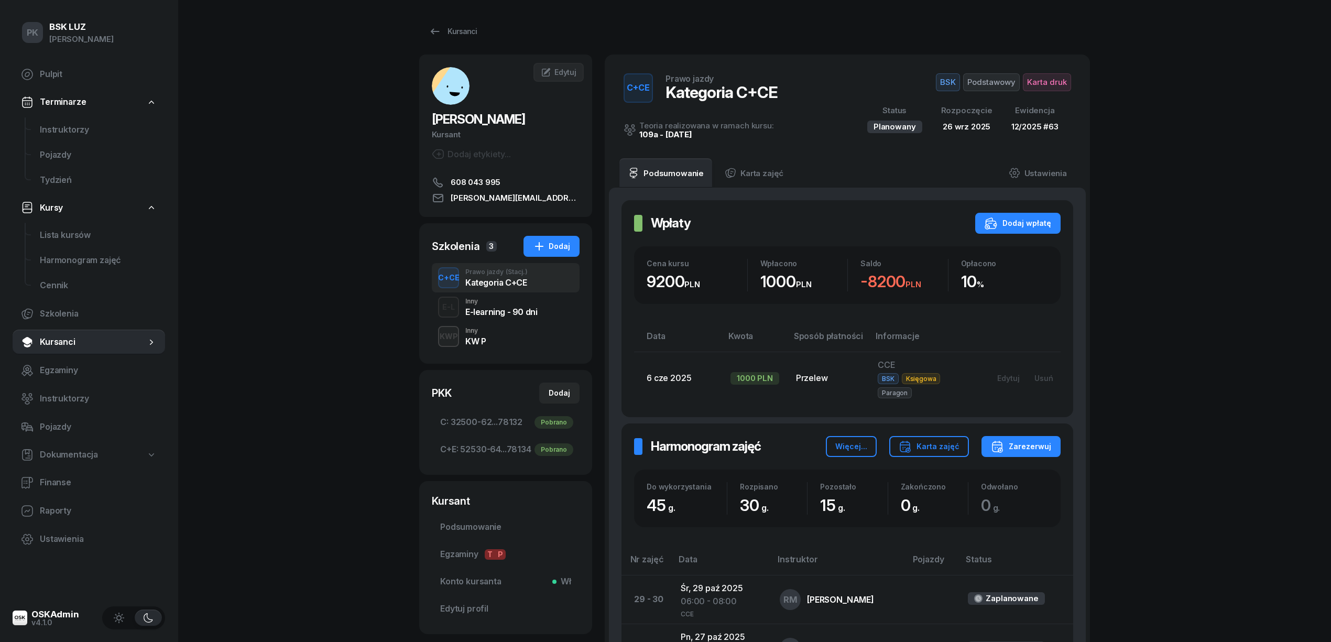
click at [943, 440] on div "Karta zajęć" at bounding box center [928, 446] width 61 height 13
click at [913, 487] on div "Kategoria C+E" at bounding box center [894, 494] width 56 height 14
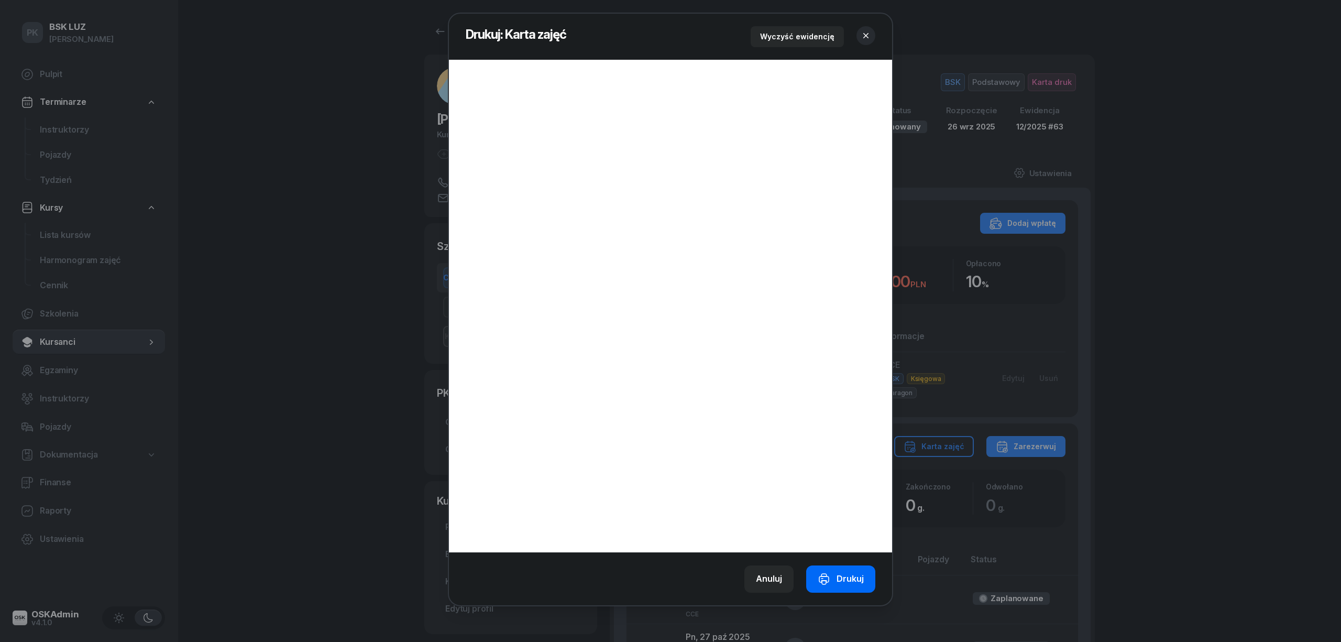
click at [852, 575] on div "Drukuj" at bounding box center [841, 579] width 46 height 14
click at [869, 34] on icon "button" at bounding box center [866, 35] width 10 height 10
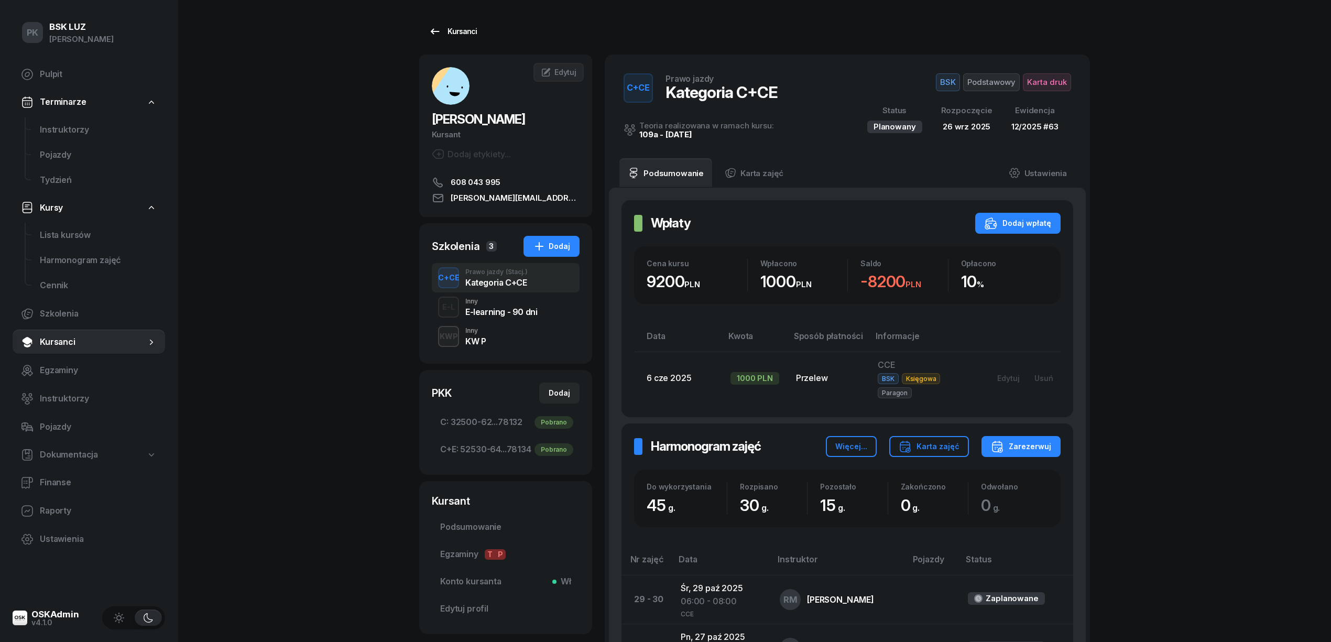
click at [456, 28] on div "Kursanci" at bounding box center [453, 31] width 48 height 13
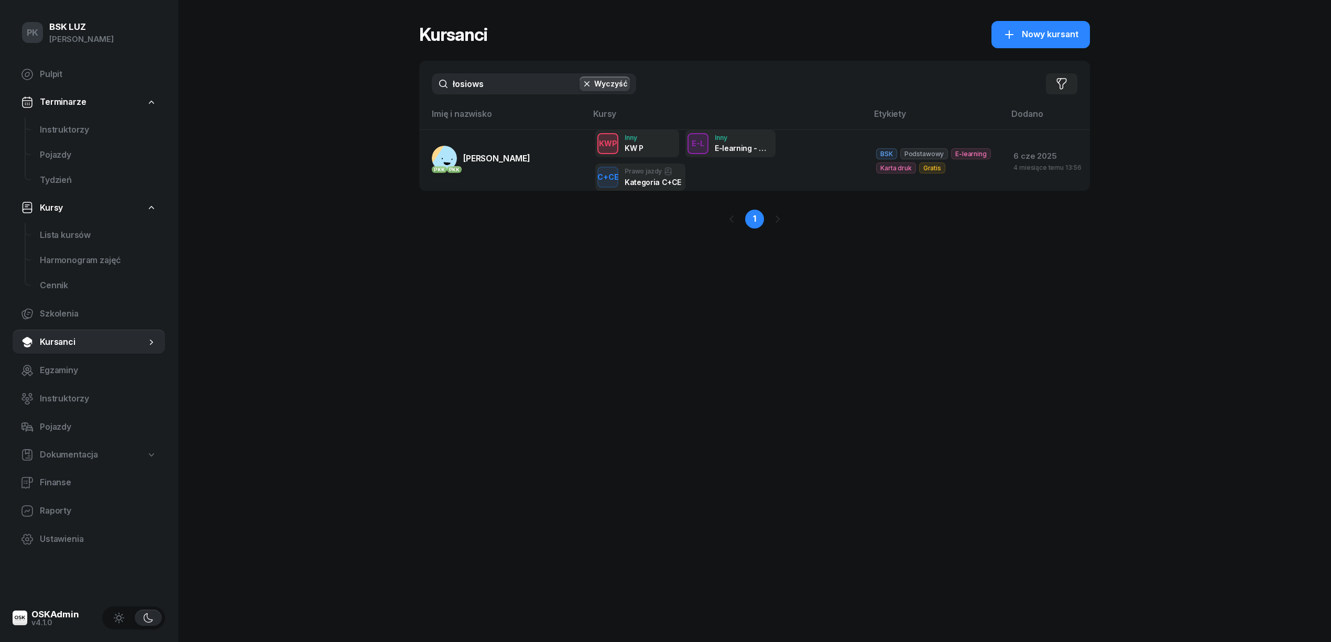
drag, startPoint x: 501, startPoint y: 89, endPoint x: 335, endPoint y: 89, distance: 165.5
click at [335, 89] on div "PK BSK LUZ Piotr Klimek Pulpit Terminarze Instruktorzy Pojazdy Tydzień Kursy Li…" at bounding box center [665, 321] width 1331 height 642
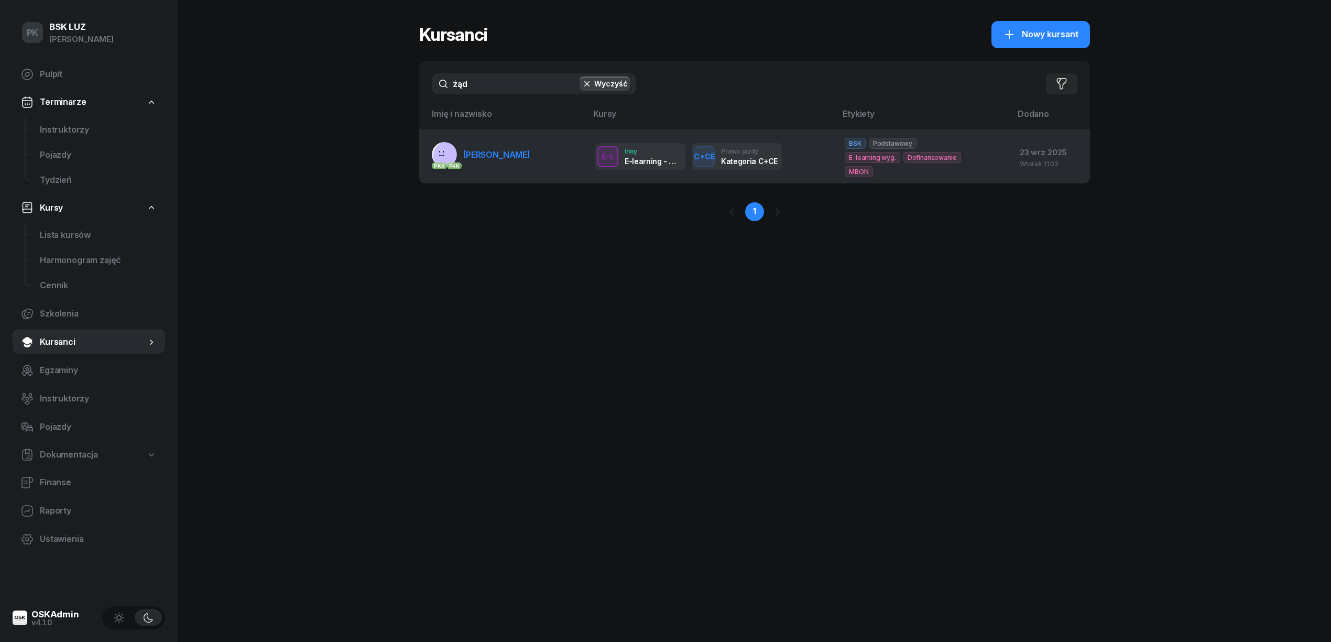
type input "żąd"
click at [501, 156] on span "ŻĄDŁO SŁAWOMIR" at bounding box center [496, 154] width 67 height 10
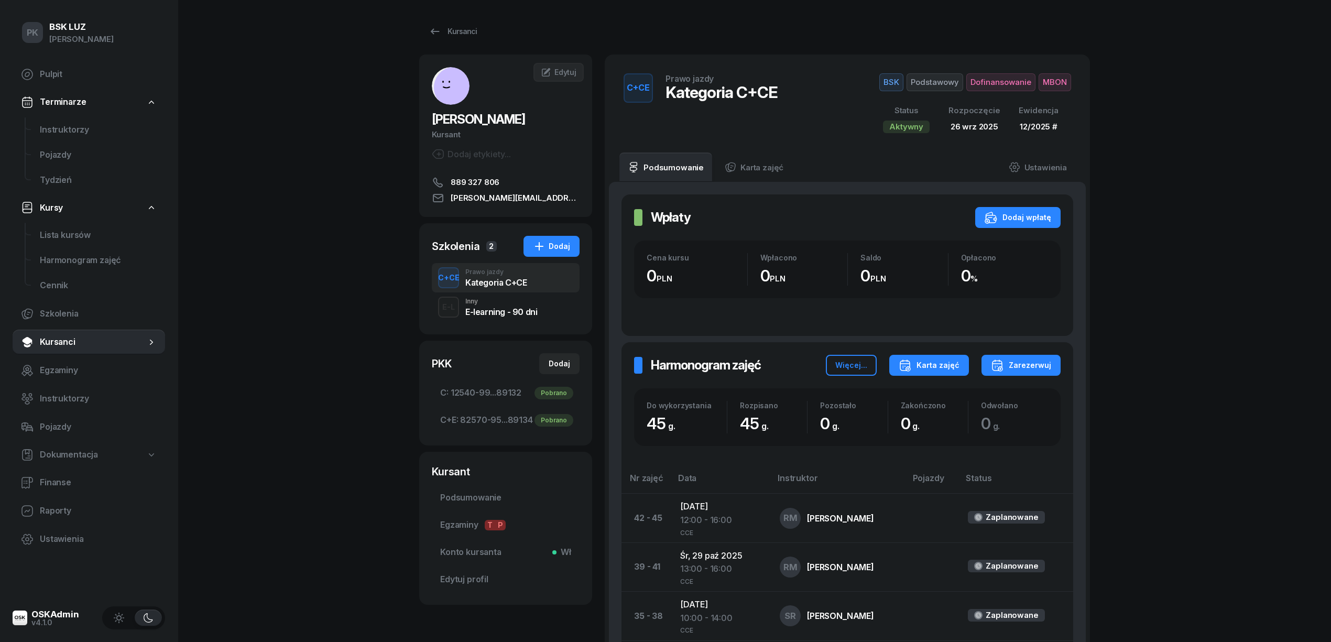
click at [950, 369] on div "Karta zajęć" at bounding box center [928, 365] width 61 height 13
click at [934, 395] on button "Kategoria C" at bounding box center [928, 399] width 137 height 26
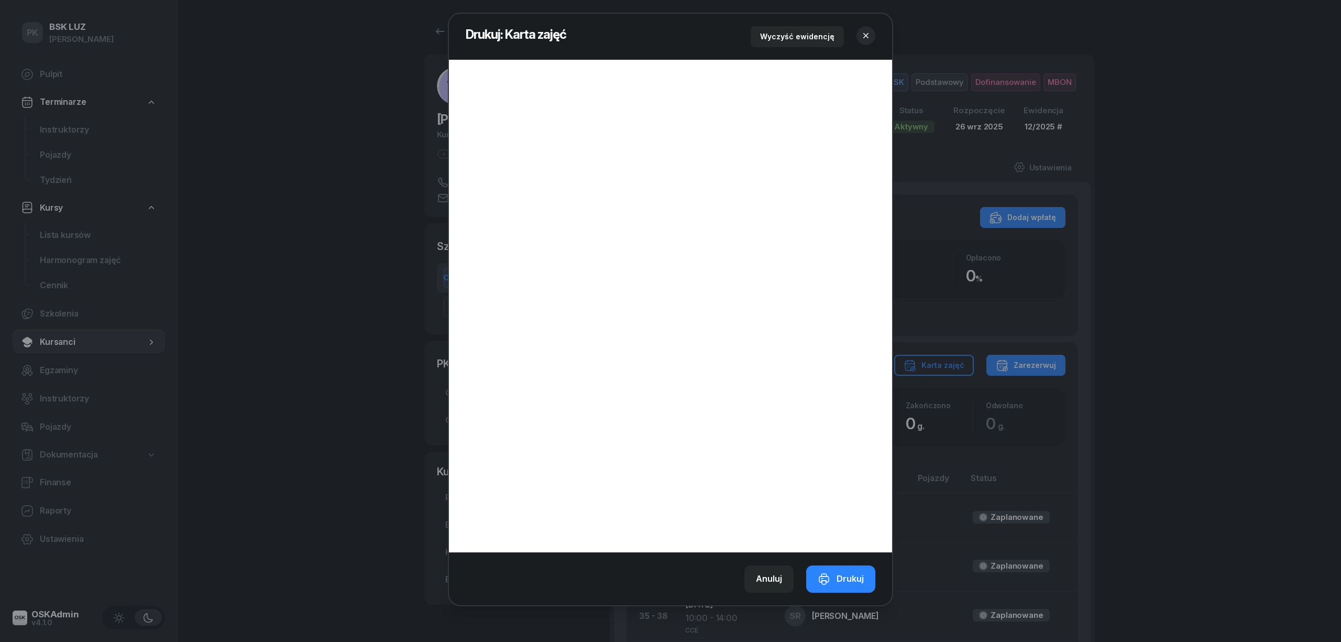
click at [863, 35] on icon "button" at bounding box center [866, 35] width 10 height 10
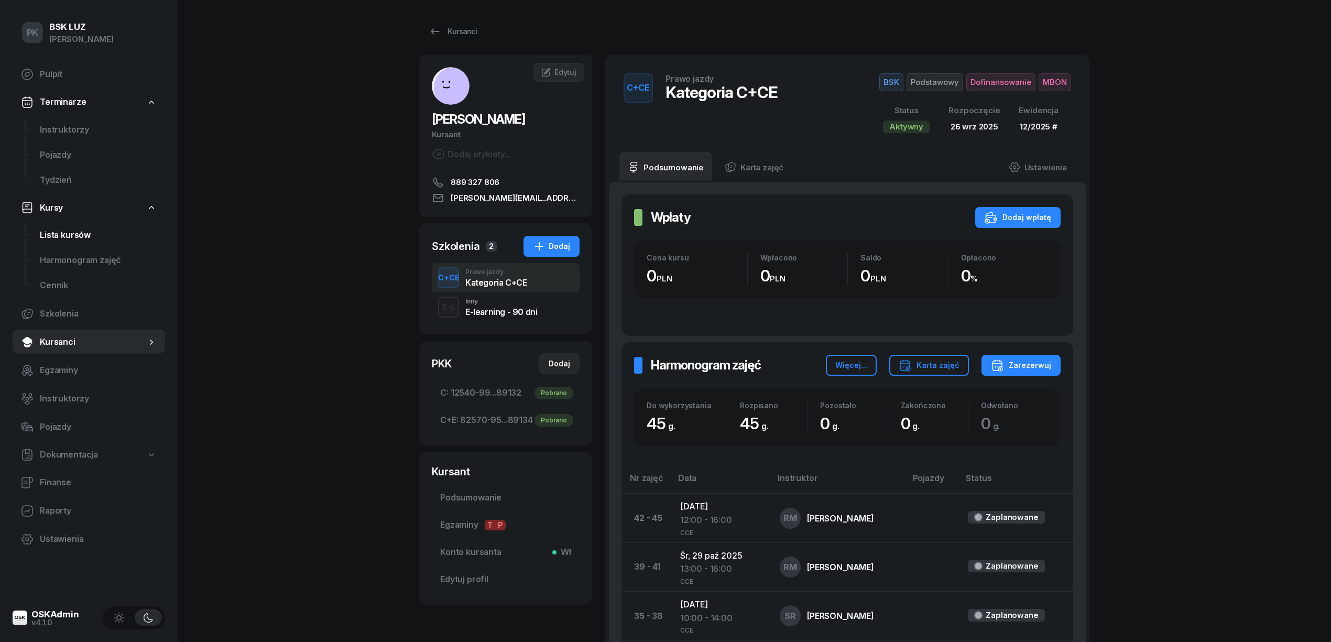
click at [68, 236] on span "Lista kursów" at bounding box center [98, 235] width 117 height 14
select select
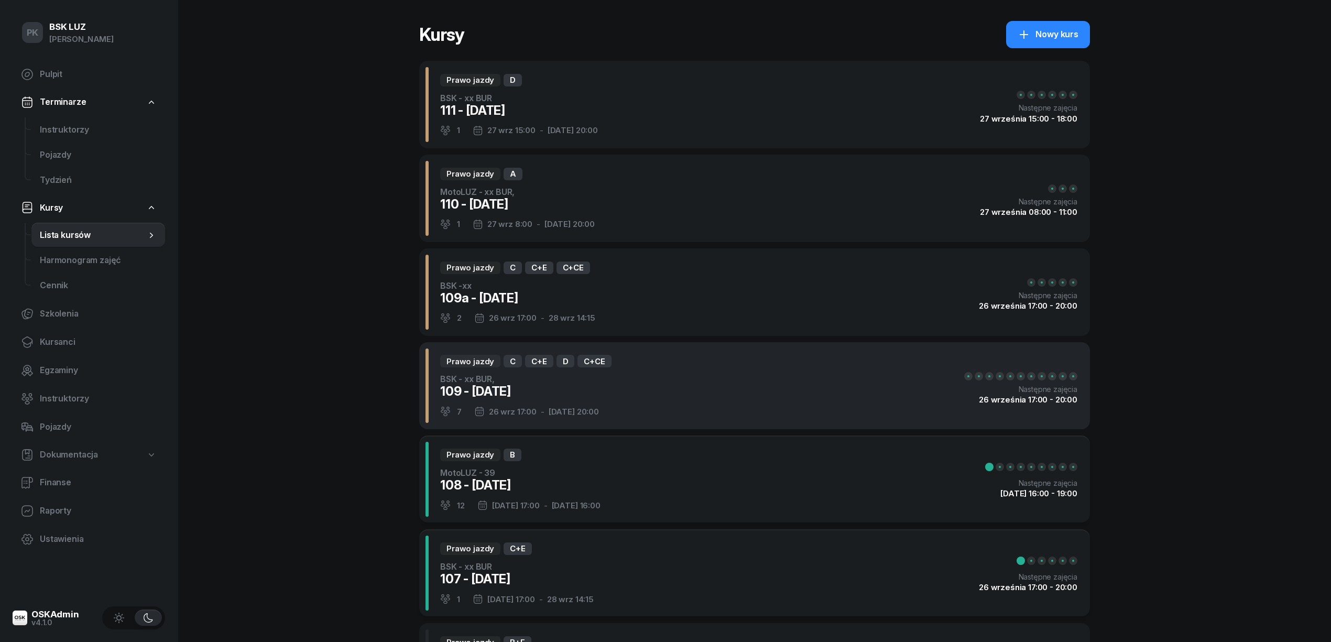
click at [617, 388] on div "Prawo jazdy C C+E D C+CE BSK - xx BUR, 109 - 2025/09/26 7 26 wrz 17:00 - 7 paź …" at bounding box center [754, 385] width 671 height 87
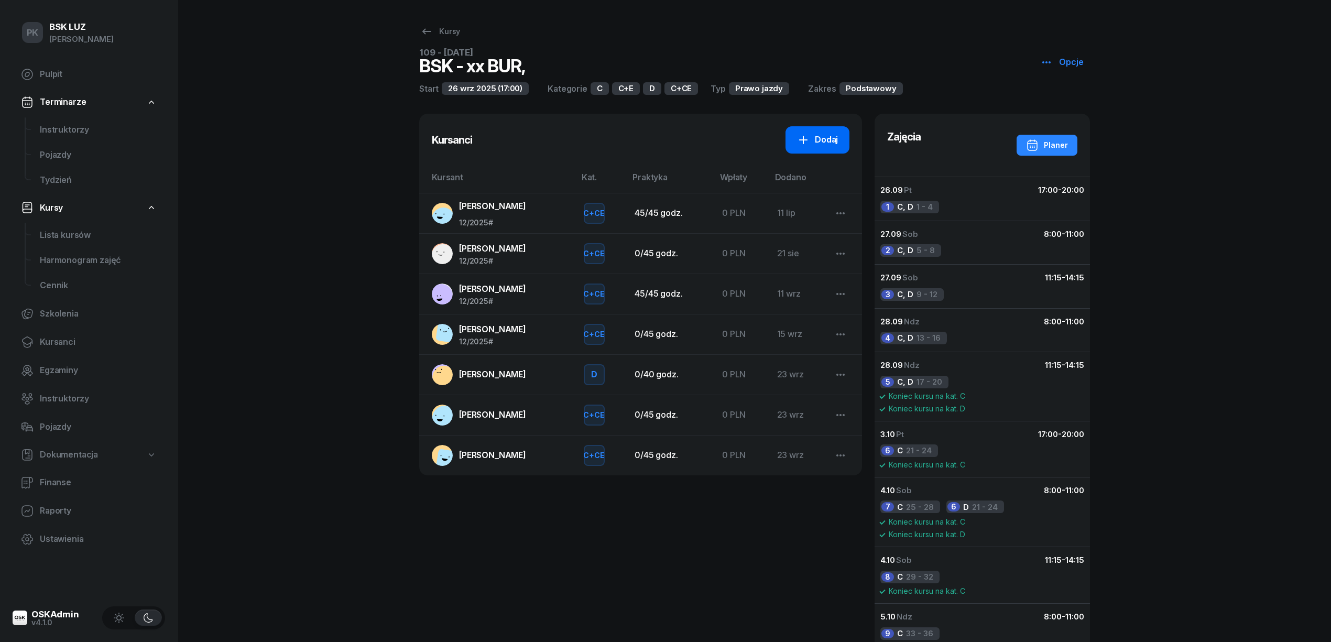
click at [799, 141] on icon at bounding box center [803, 140] width 13 height 13
select select "C+E"
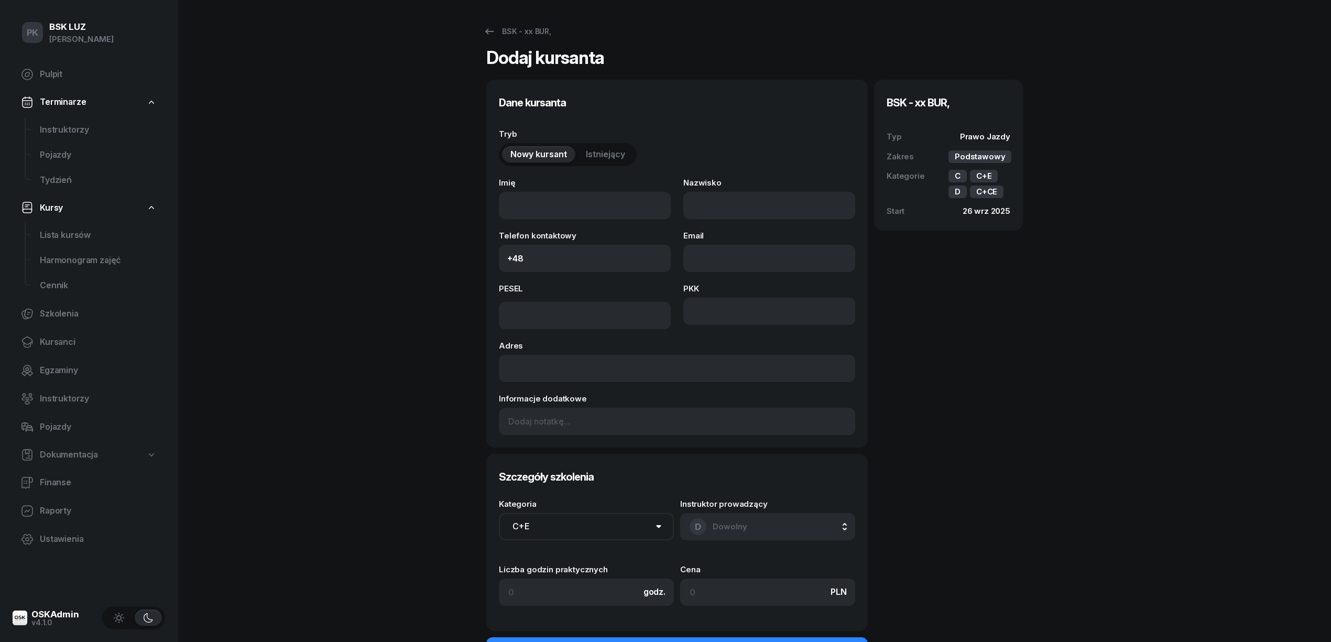
click at [616, 153] on span "Istniejący" at bounding box center [605, 155] width 39 height 14
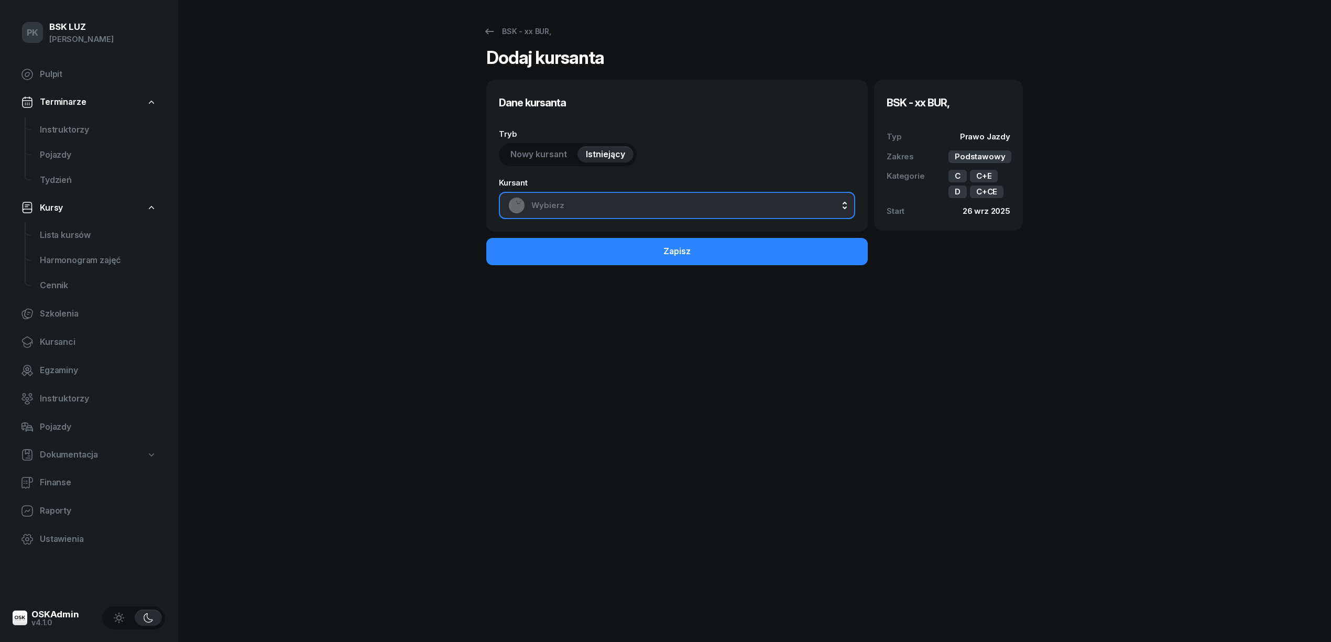
click at [617, 199] on span "Wybierz" at bounding box center [688, 206] width 314 height 14
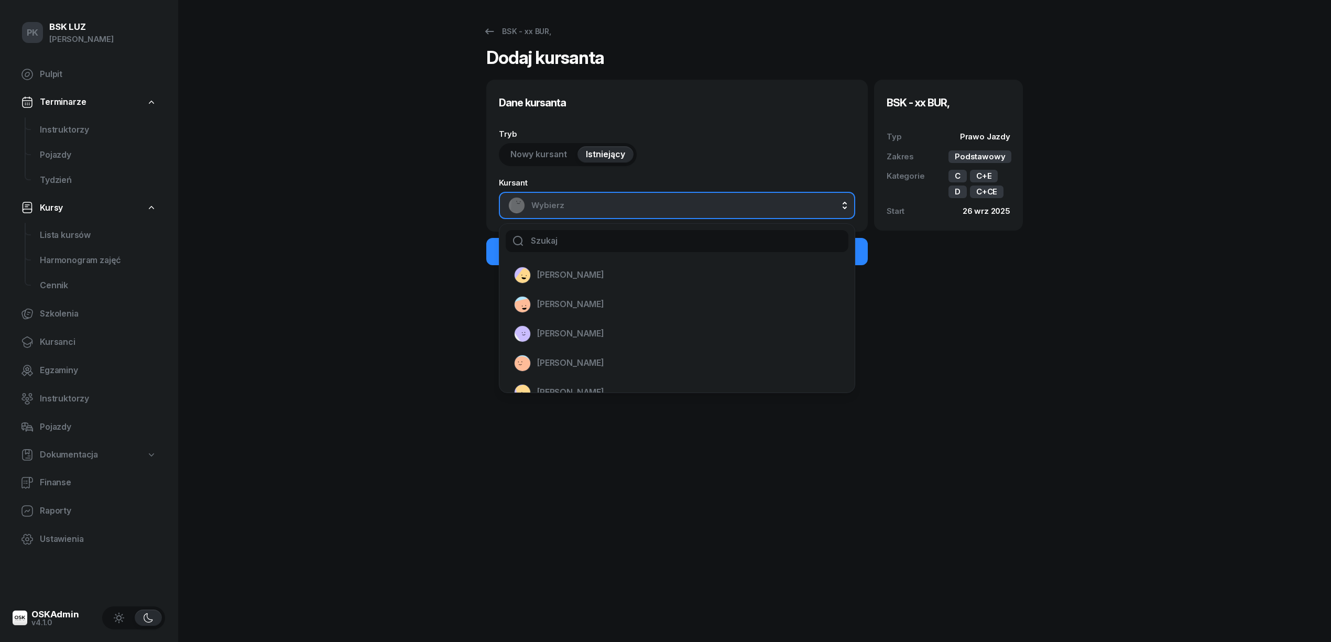
type input "ź"
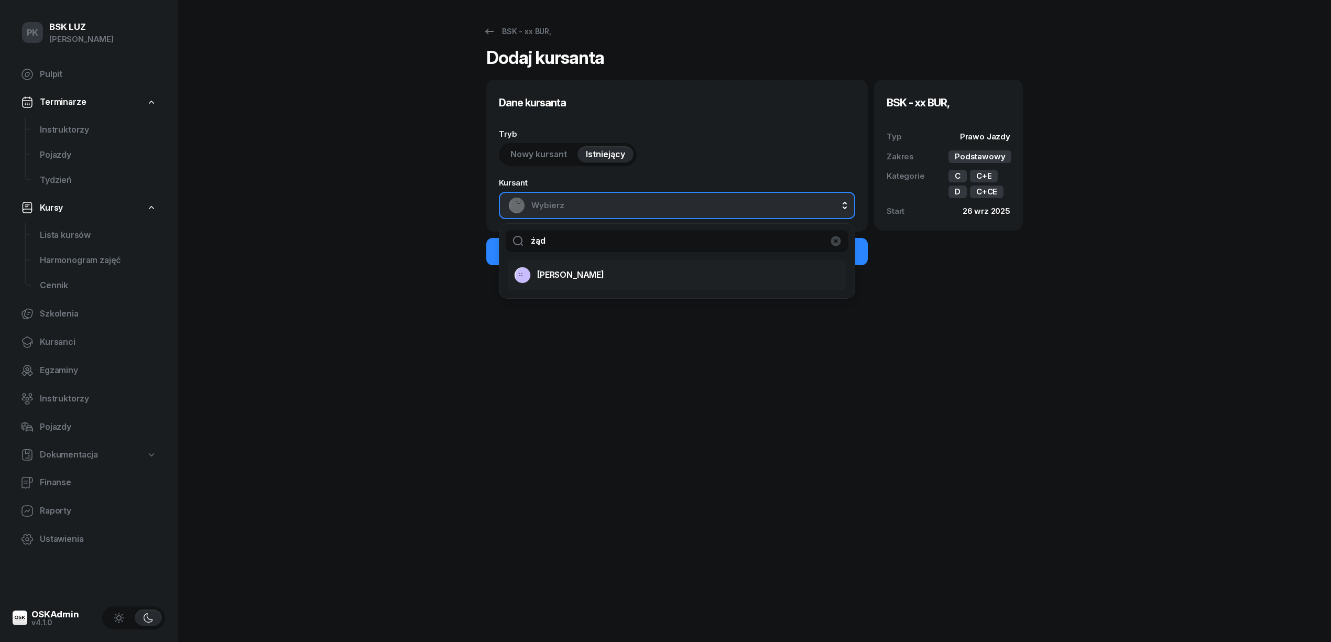
type input "żąd"
click at [587, 269] on div "ŻĄDŁO SŁAWOMIR" at bounding box center [670, 275] width 313 height 17
select select "C+E"
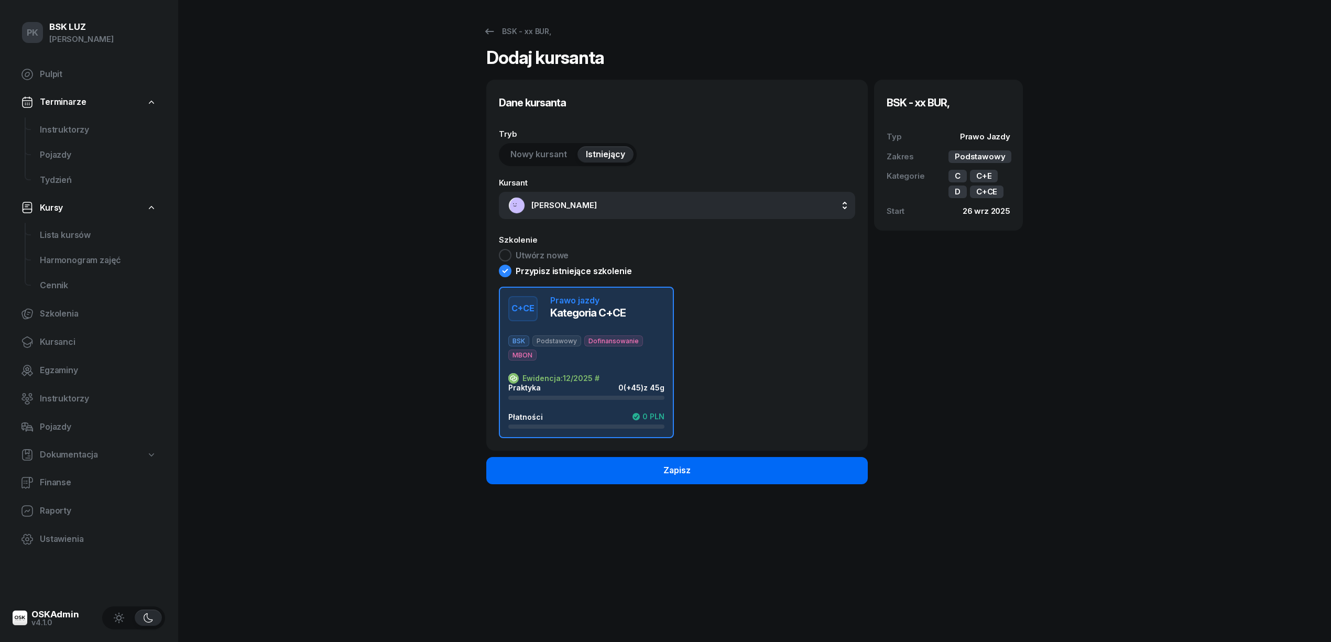
click at [608, 467] on button "Zapisz" at bounding box center [676, 470] width 381 height 27
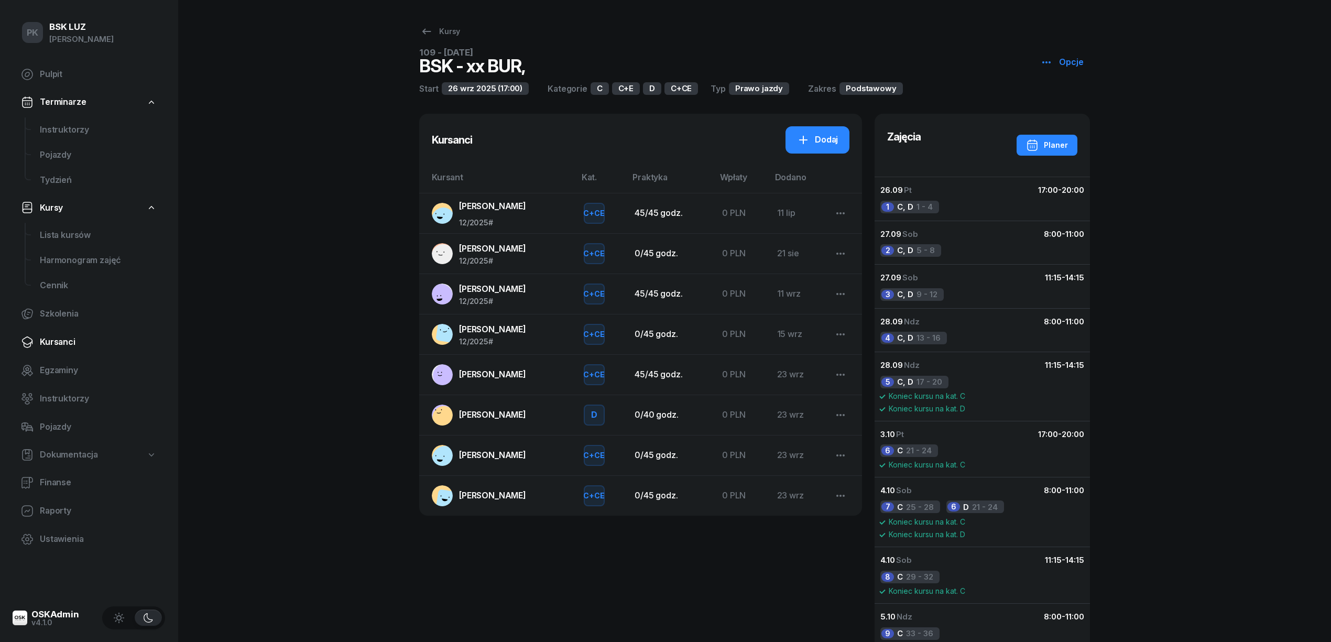
click at [66, 339] on span "Kursanci" at bounding box center [98, 342] width 117 height 14
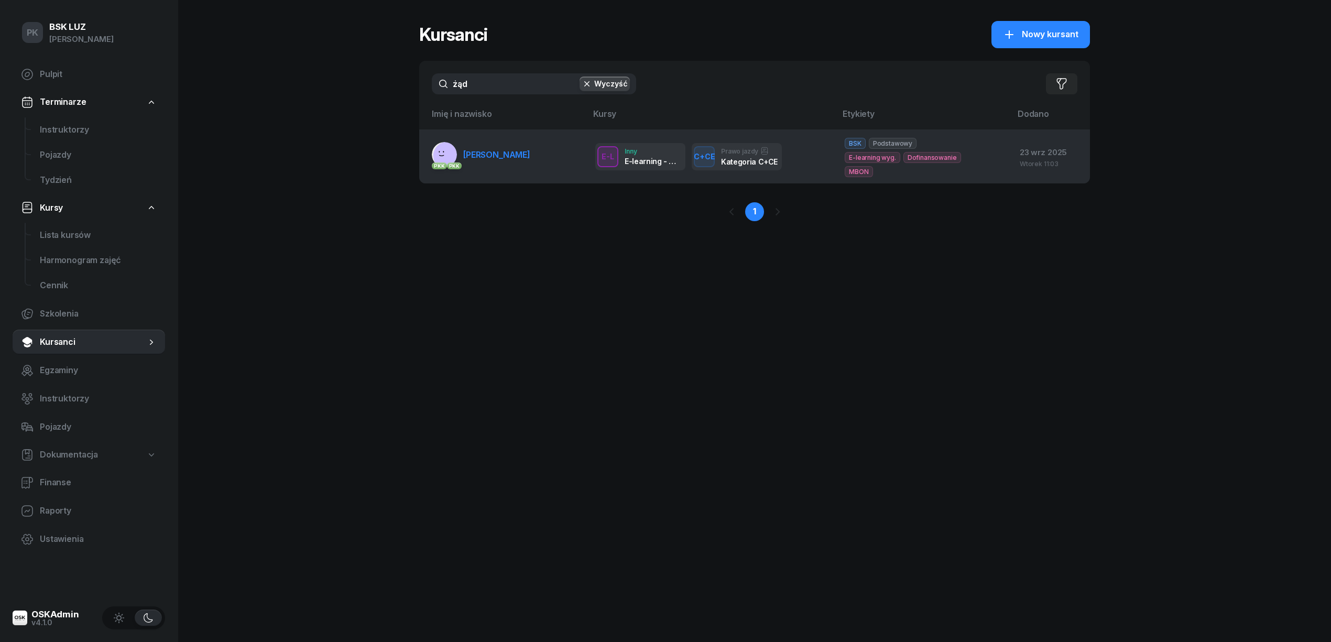
click at [491, 151] on span "ŻĄDŁO SŁAWOMIR" at bounding box center [496, 154] width 67 height 10
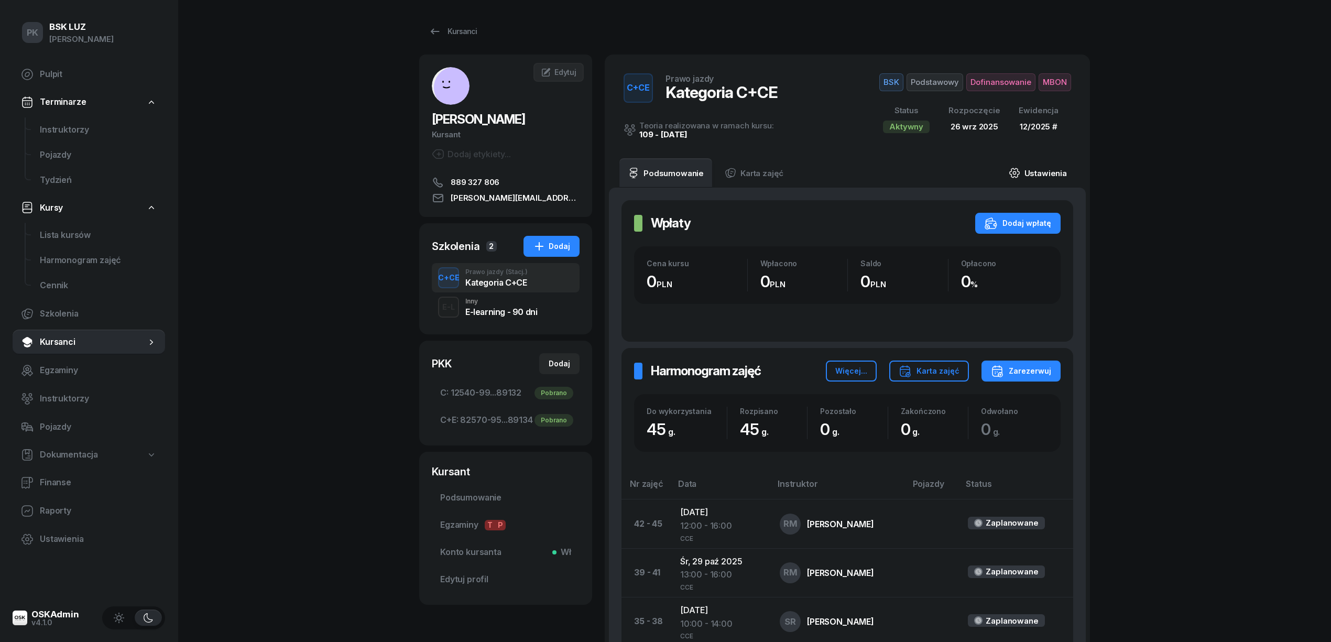
click at [1042, 172] on link "Ustawienia" at bounding box center [1037, 172] width 75 height 29
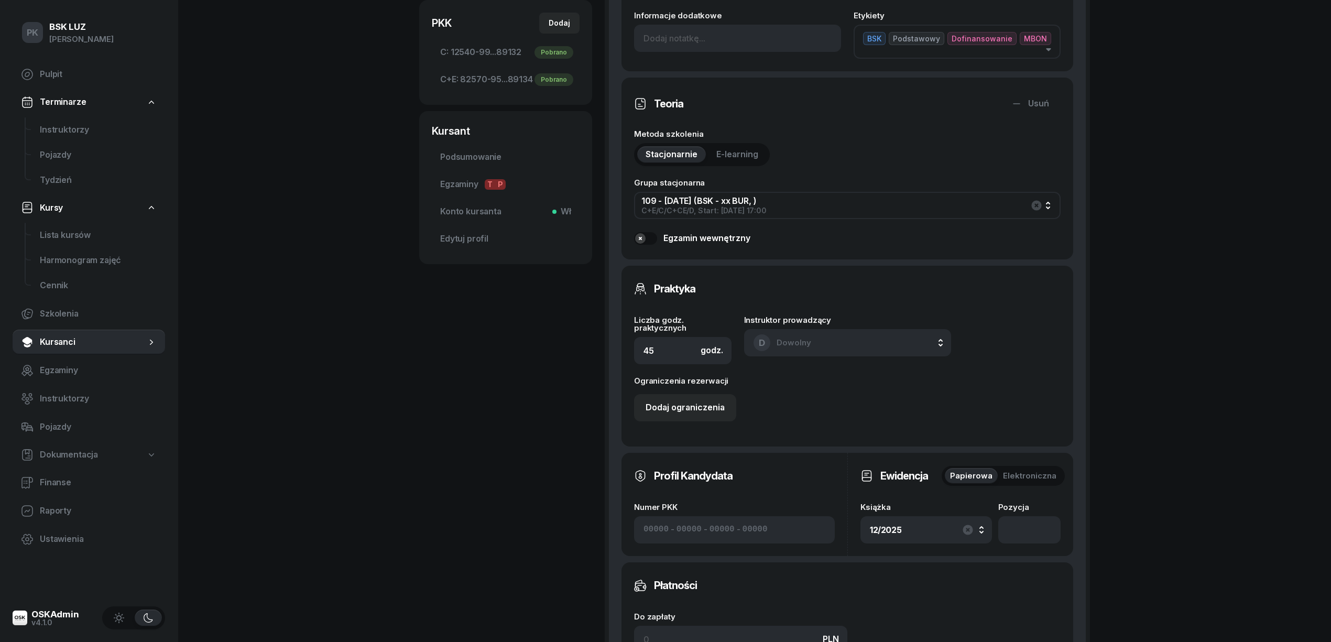
scroll to position [349, 0]
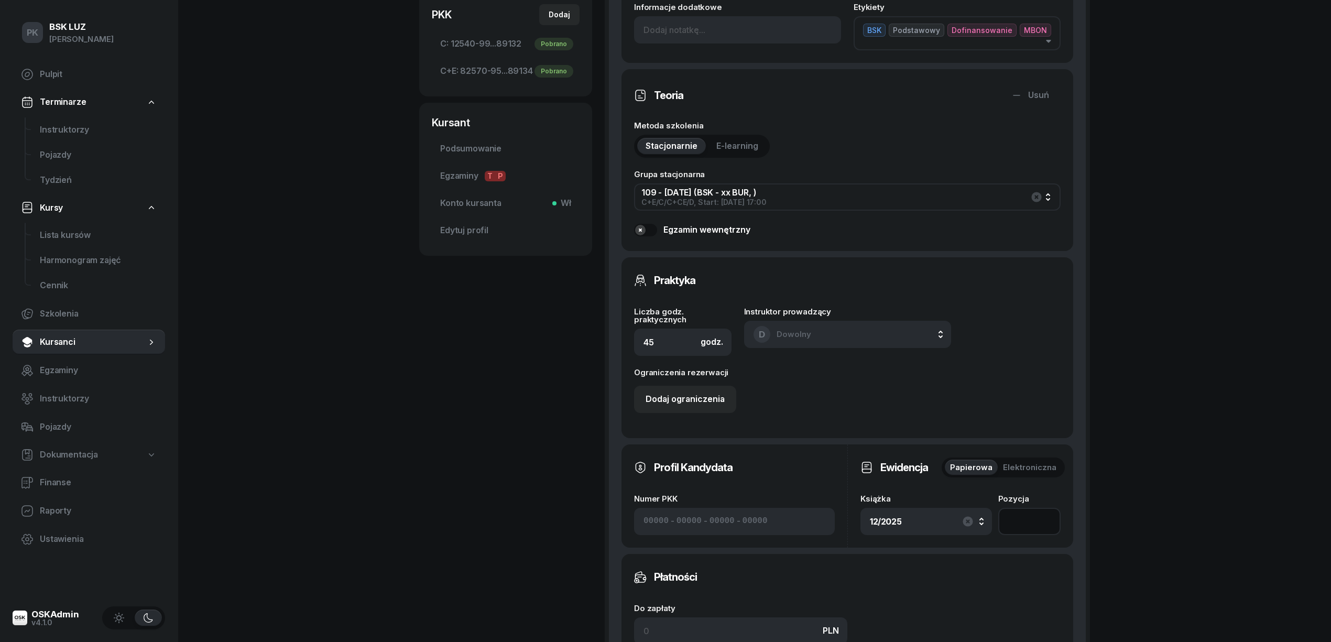
click at [1020, 513] on input "number" at bounding box center [1029, 521] width 62 height 27
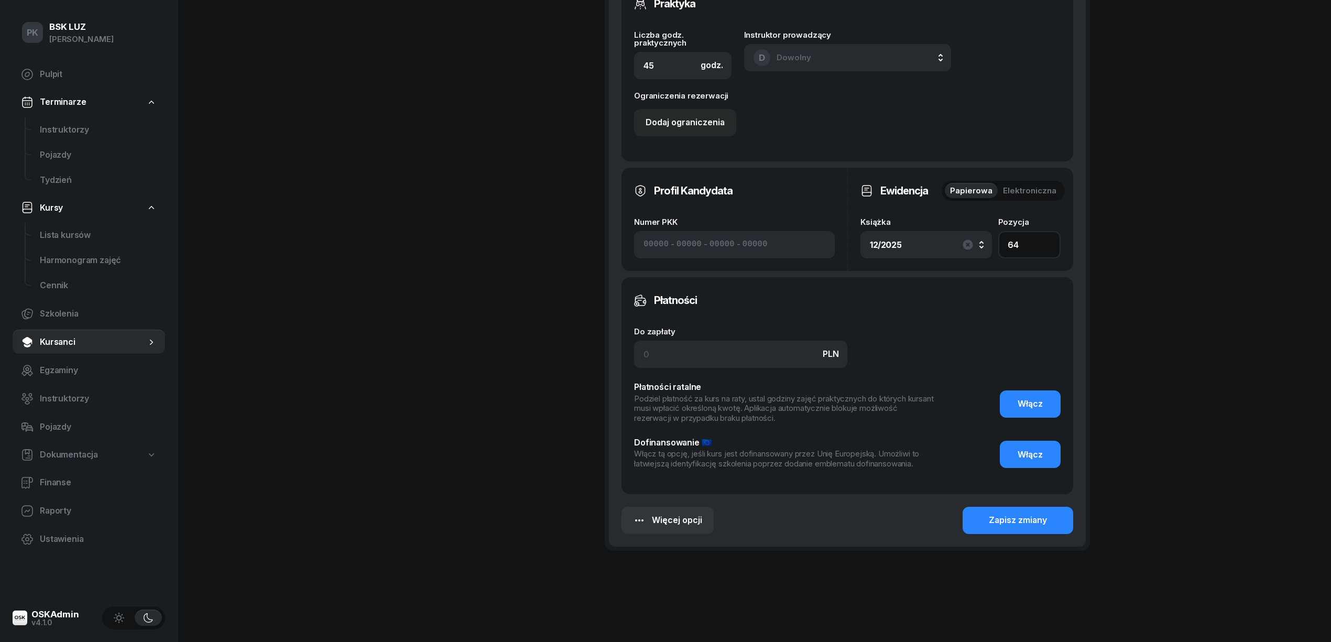
scroll to position [629, 0]
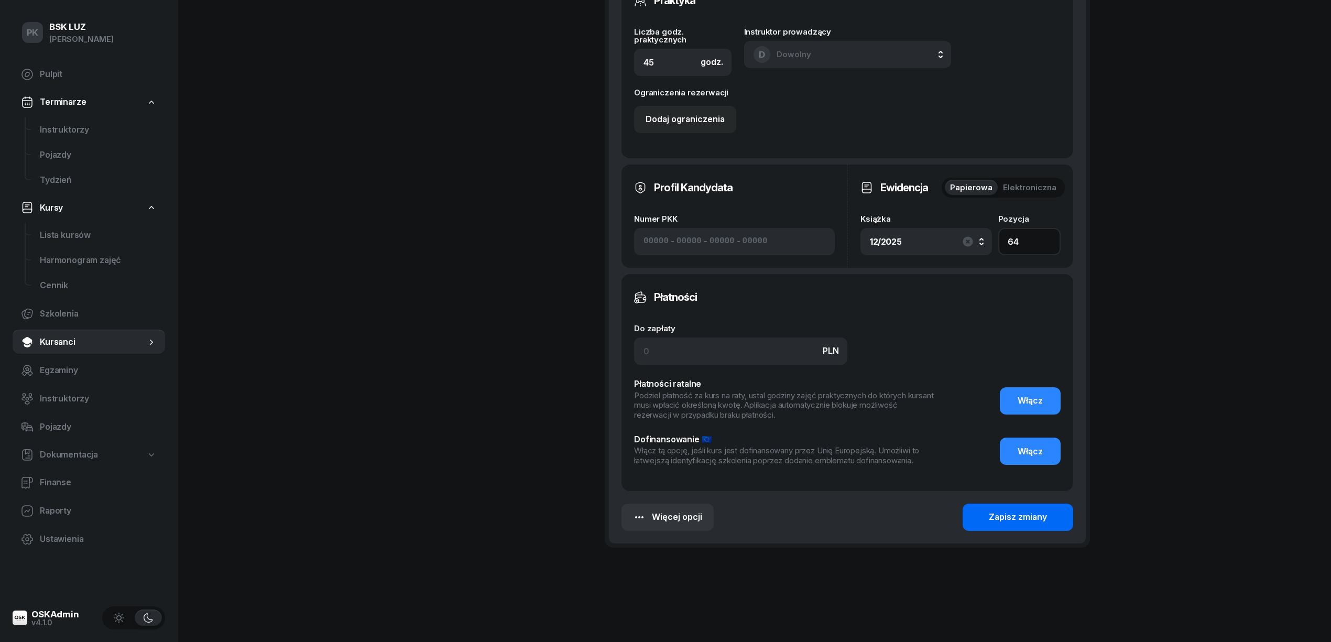
type input "64"
click at [1013, 522] on div "Zapisz zmiany" at bounding box center [1018, 517] width 58 height 14
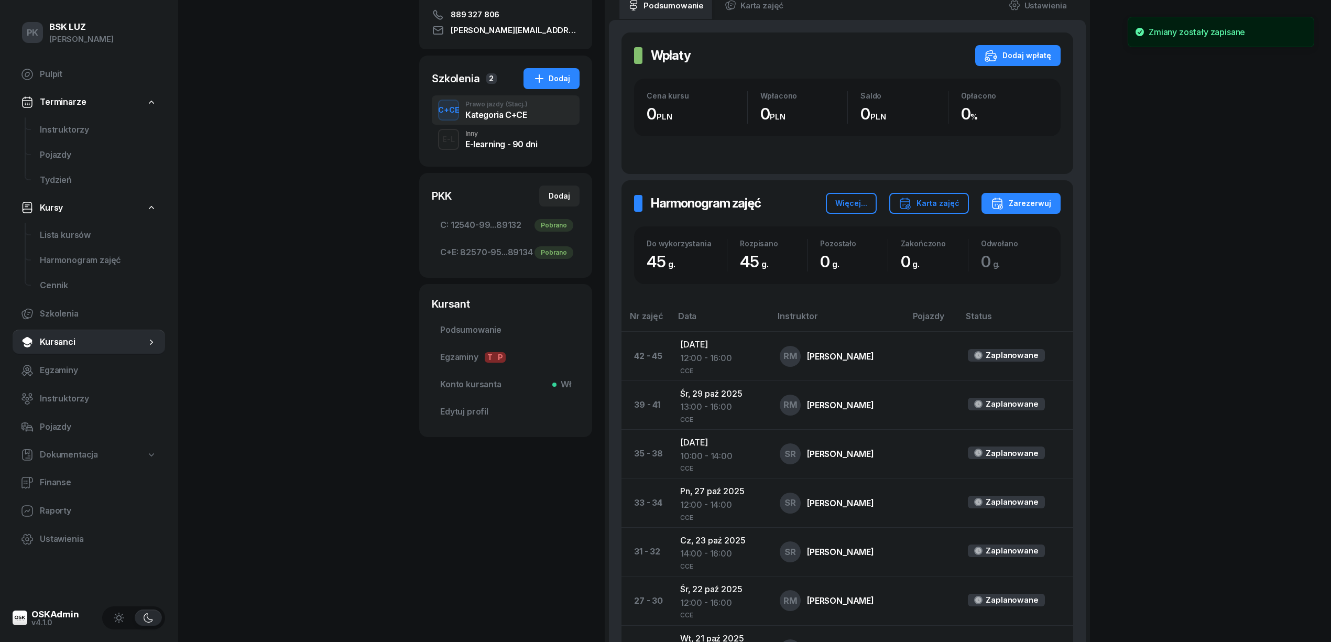
scroll to position [0, 0]
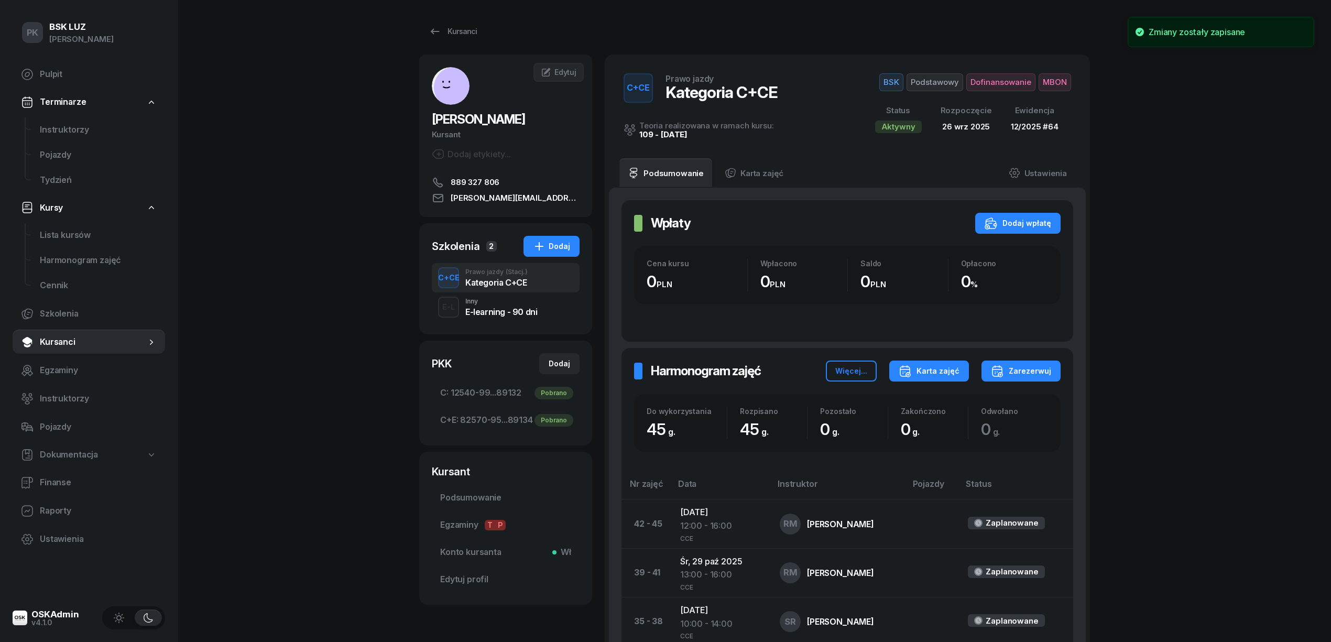
click at [947, 378] on button "Karta zajęć" at bounding box center [929, 370] width 80 height 21
click at [928, 408] on button "Kategoria C" at bounding box center [928, 405] width 137 height 26
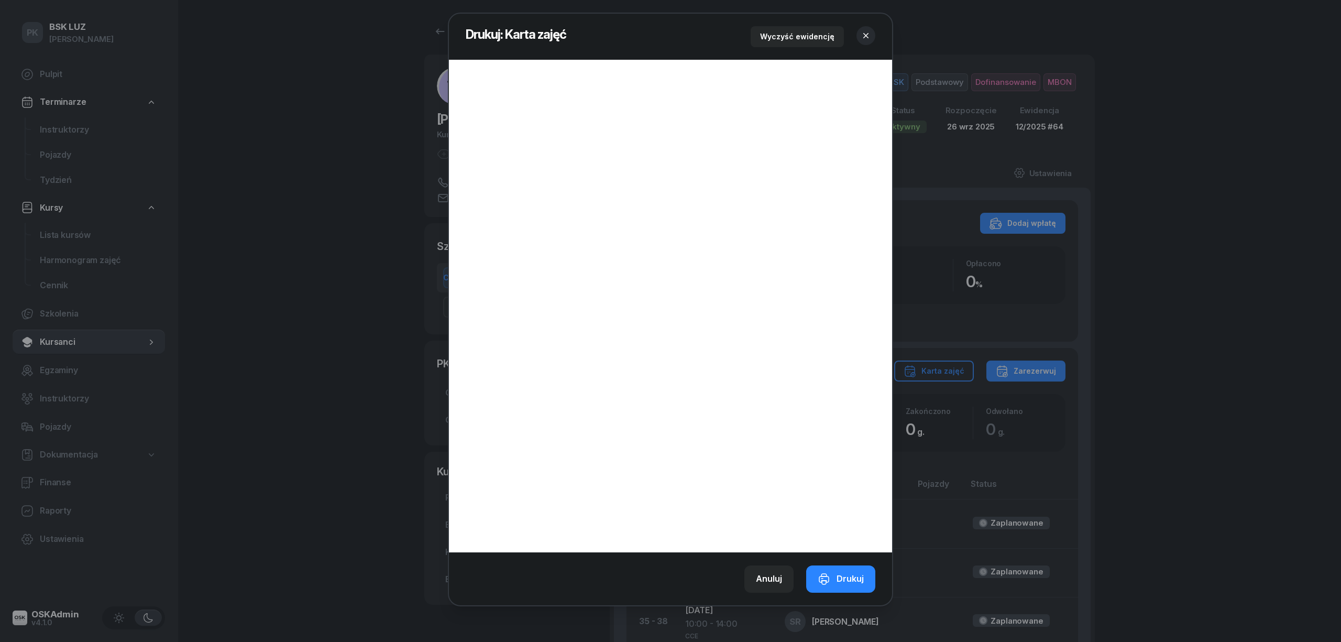
click at [872, 39] on button "button" at bounding box center [866, 35] width 19 height 19
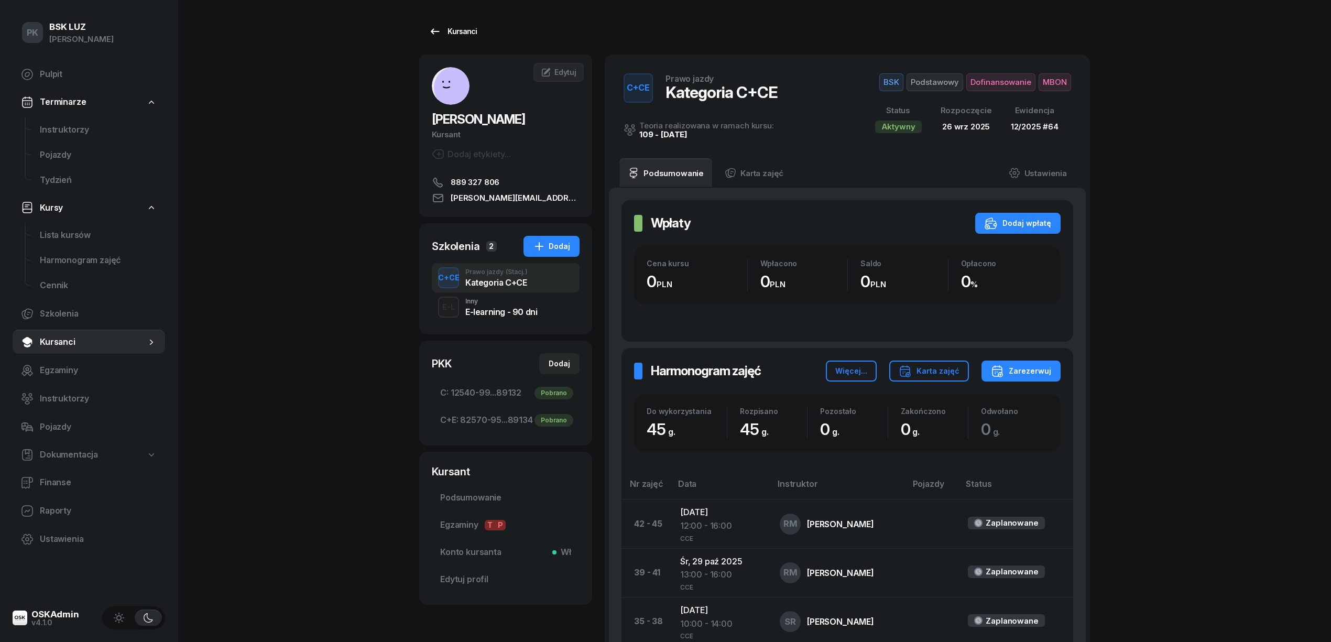
click at [474, 32] on link "Kursanci" at bounding box center [452, 31] width 67 height 21
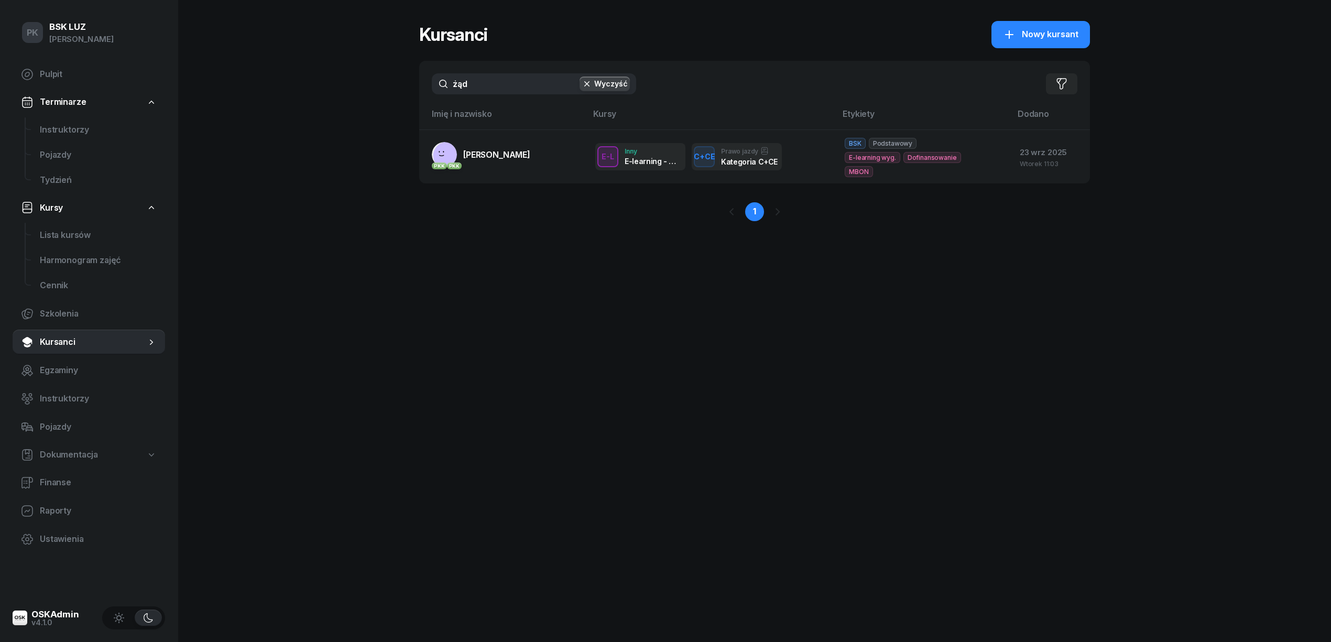
click at [376, 100] on div "PK BSK LUZ Piotr Klimek Pulpit Terminarze Instruktorzy Pojazdy Tydzień Kursy Li…" at bounding box center [665, 321] width 1331 height 642
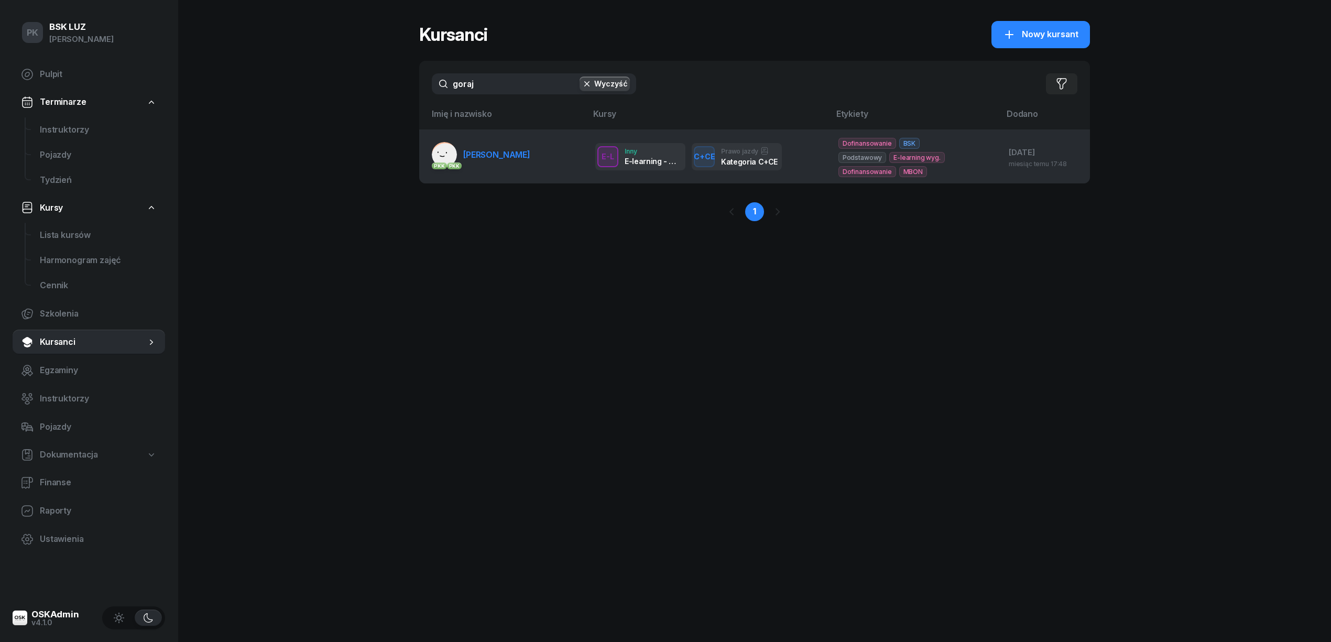
type input "goraj"
click at [476, 146] on link "PKK PKK GORAJ DARIUSZ" at bounding box center [481, 154] width 98 height 25
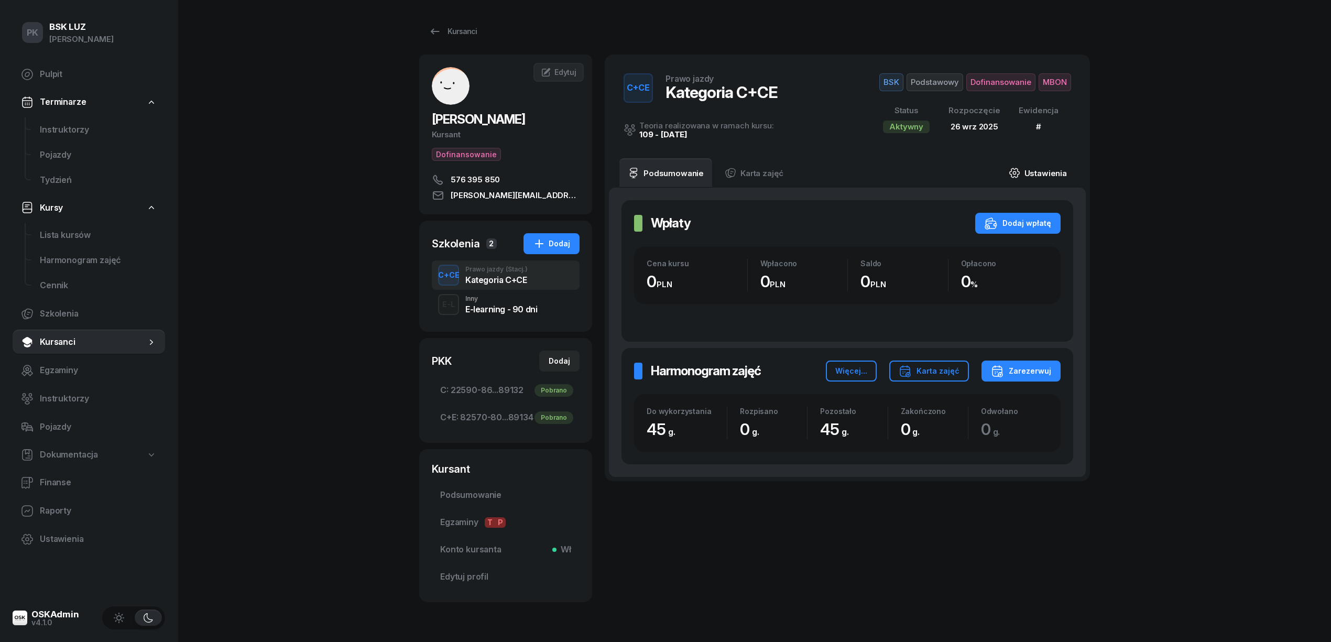
click at [1045, 176] on link "Ustawienia" at bounding box center [1037, 172] width 75 height 29
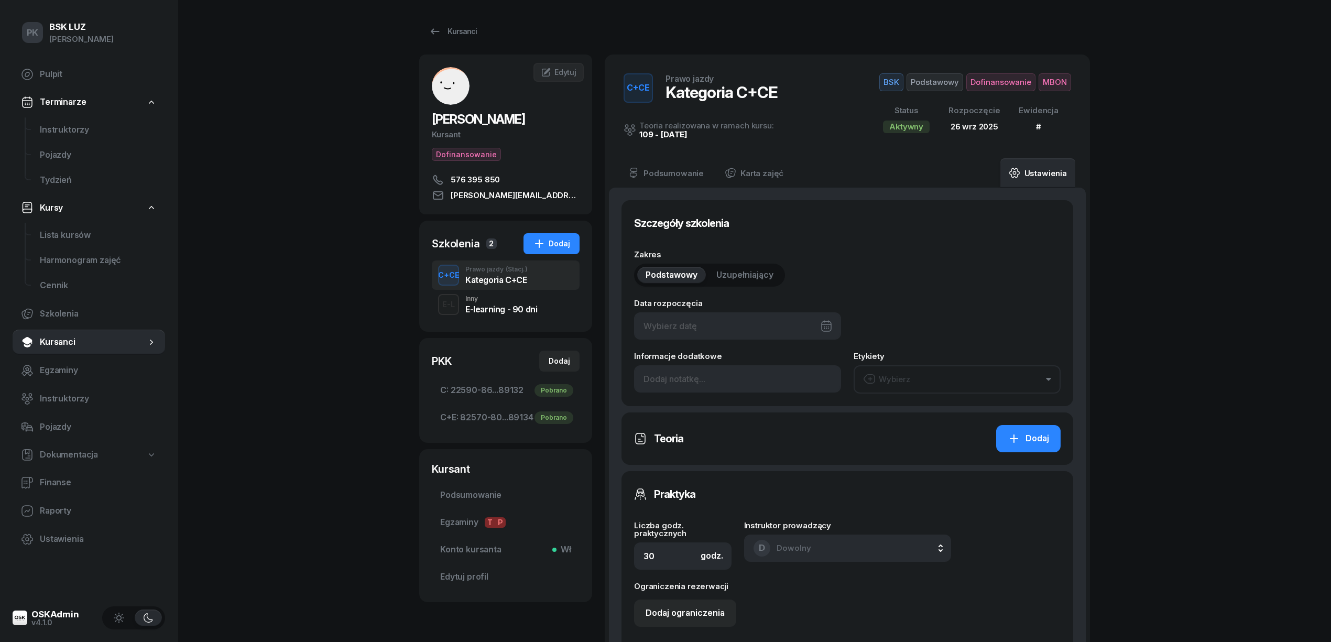
type input "26/09/2025"
type input "45"
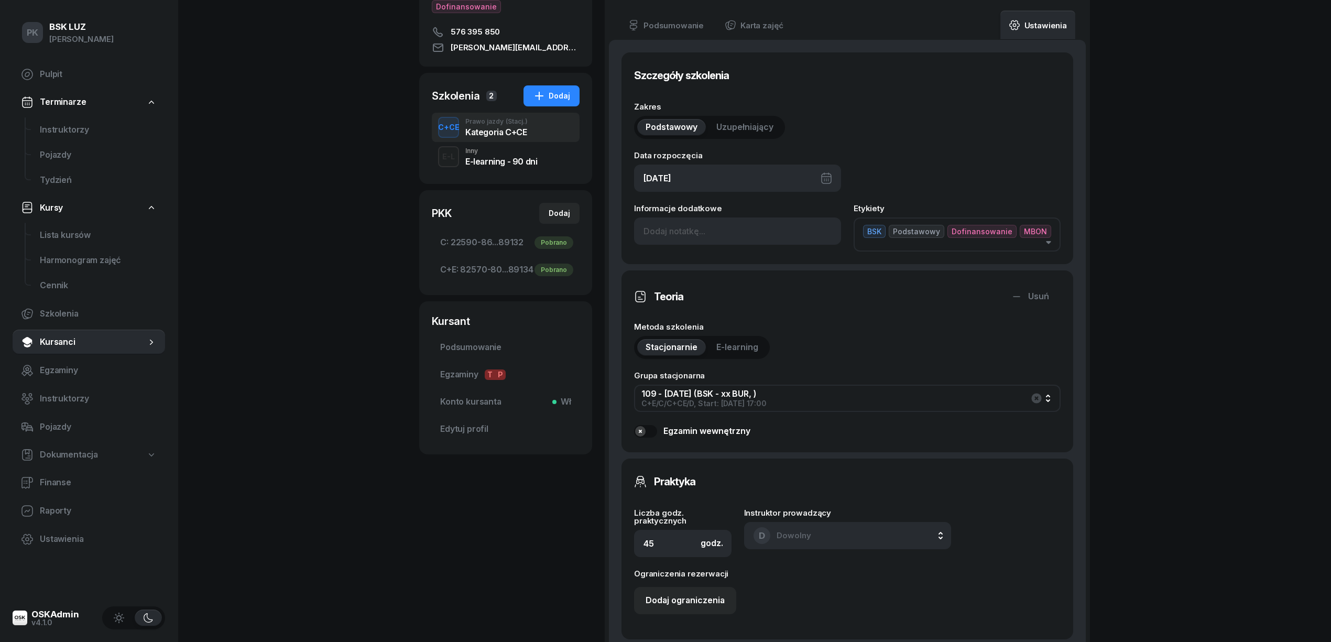
scroll to position [683, 0]
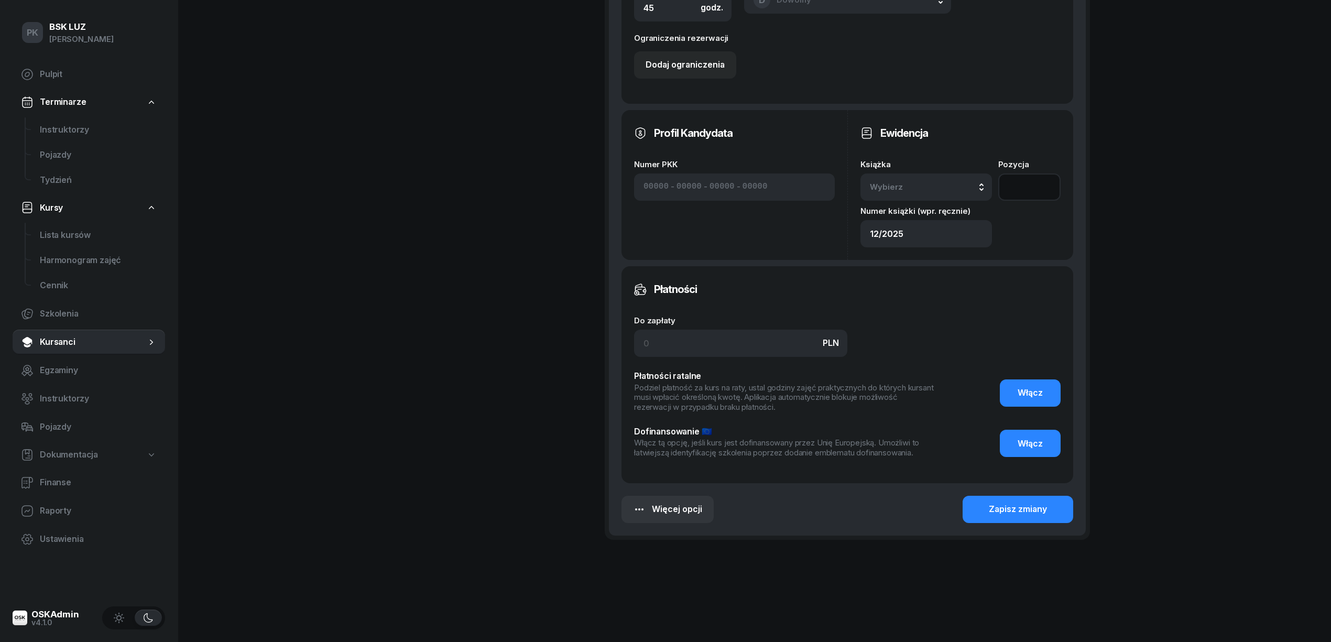
click at [1017, 191] on input "number" at bounding box center [1029, 186] width 62 height 27
click at [916, 182] on span "Wybierz" at bounding box center [901, 187] width 62 height 14
click at [917, 255] on div "12/2025" at bounding box center [938, 258] width 124 height 14
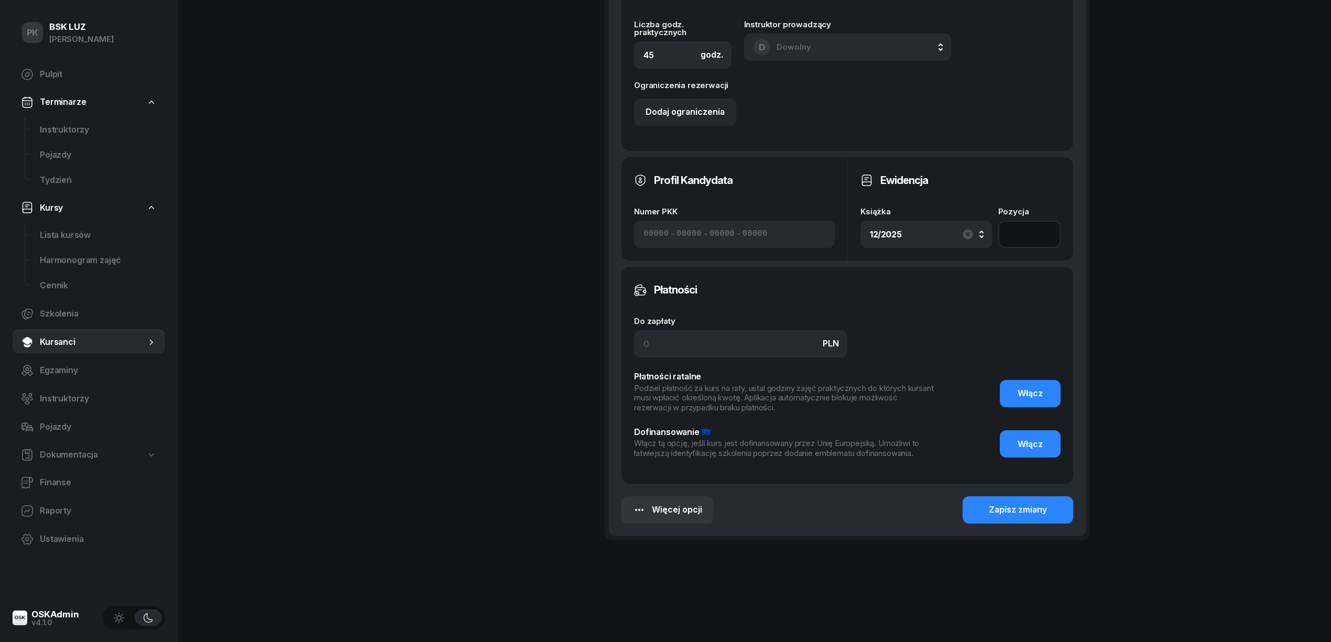
click at [1004, 234] on input "number" at bounding box center [1029, 234] width 62 height 27
type input "64"
click at [1055, 514] on button "Zapisz zmiany" at bounding box center [1017, 509] width 111 height 27
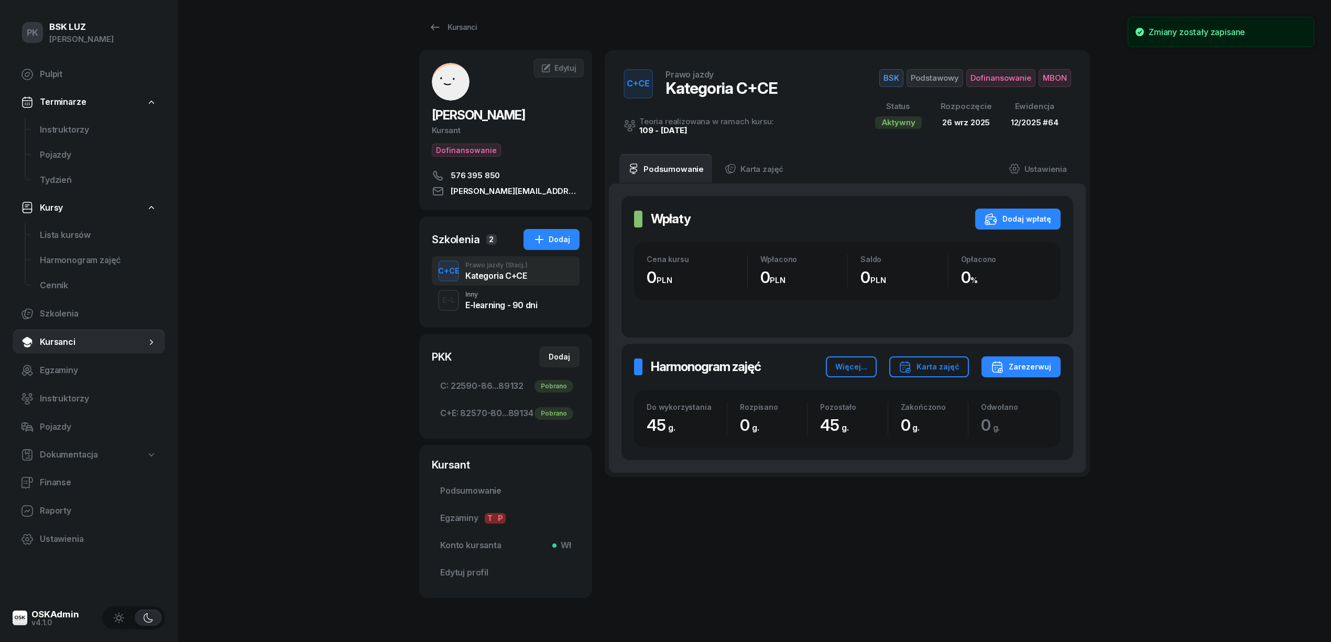
scroll to position [0, 0]
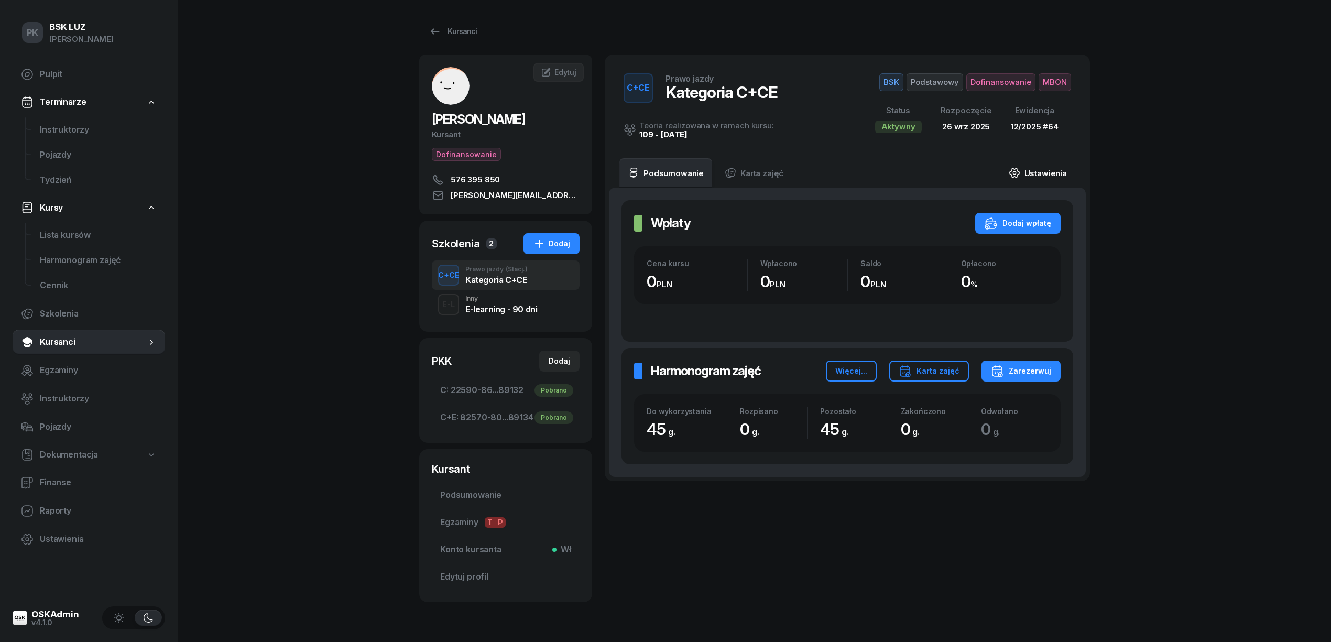
click at [1040, 174] on link "Ustawienia" at bounding box center [1037, 172] width 75 height 29
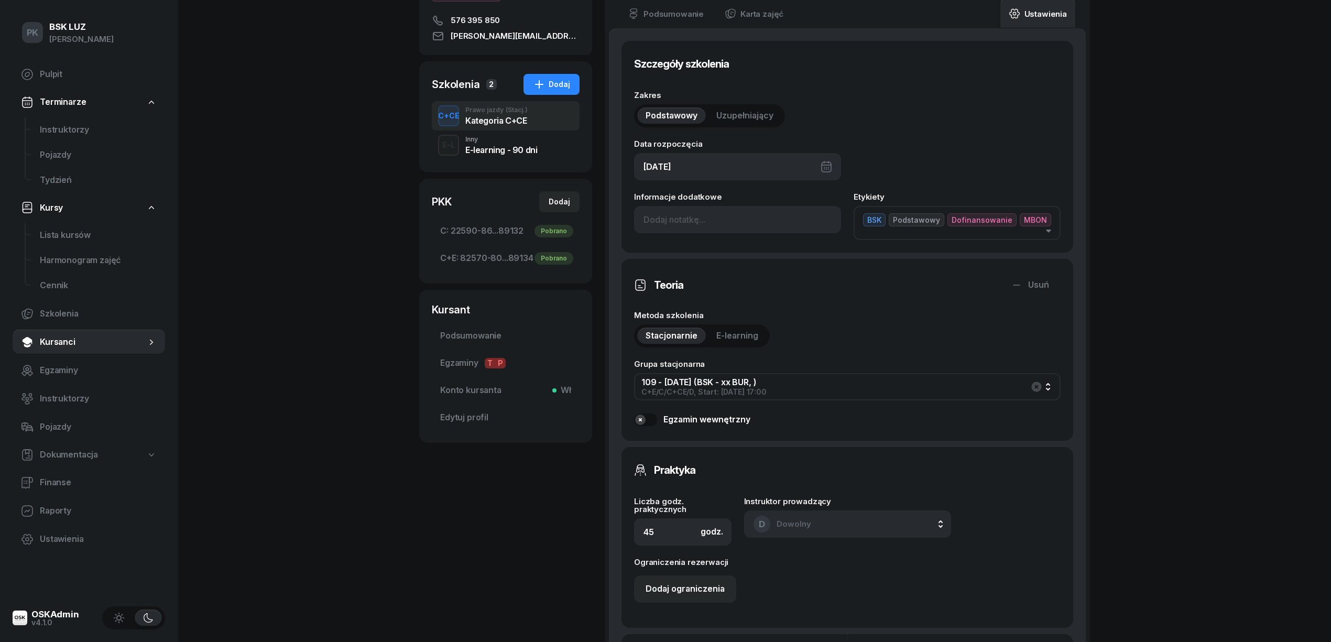
scroll to position [349, 0]
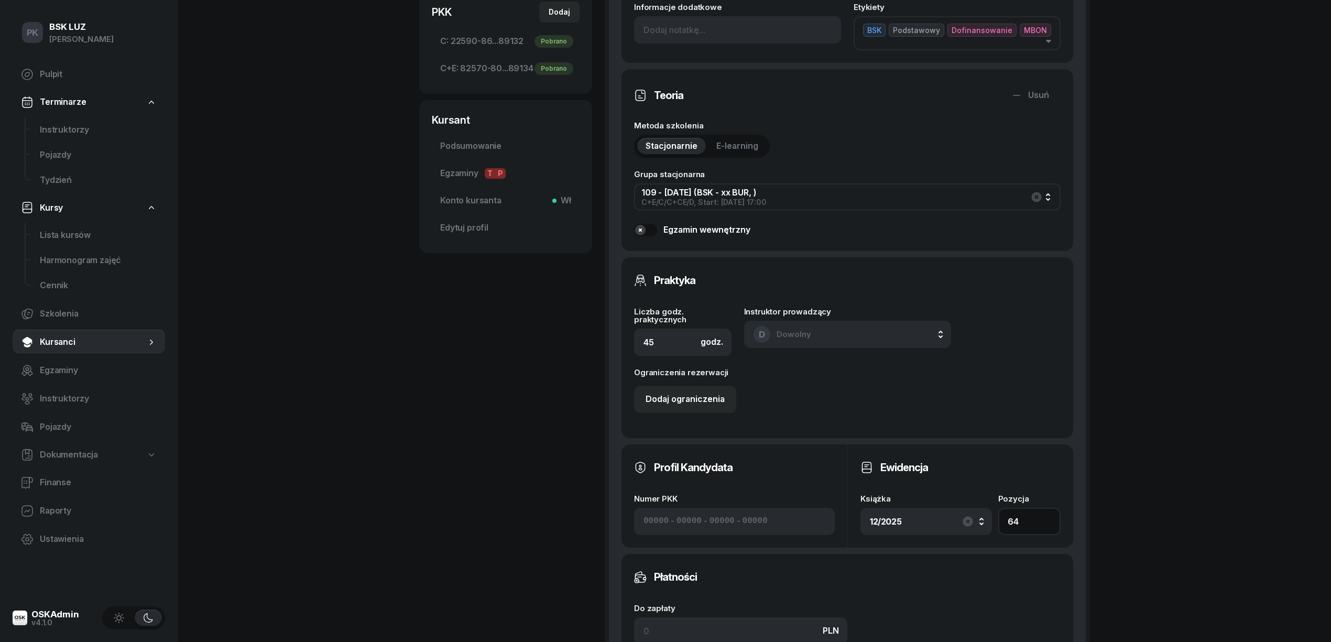
drag, startPoint x: 1027, startPoint y: 512, endPoint x: 971, endPoint y: 512, distance: 56.1
click at [971, 512] on div "Książka 12/2025 12/2025 2/2025 11/2023 1/2020 1/2020/SM Pozycja 64" at bounding box center [960, 515] width 200 height 40
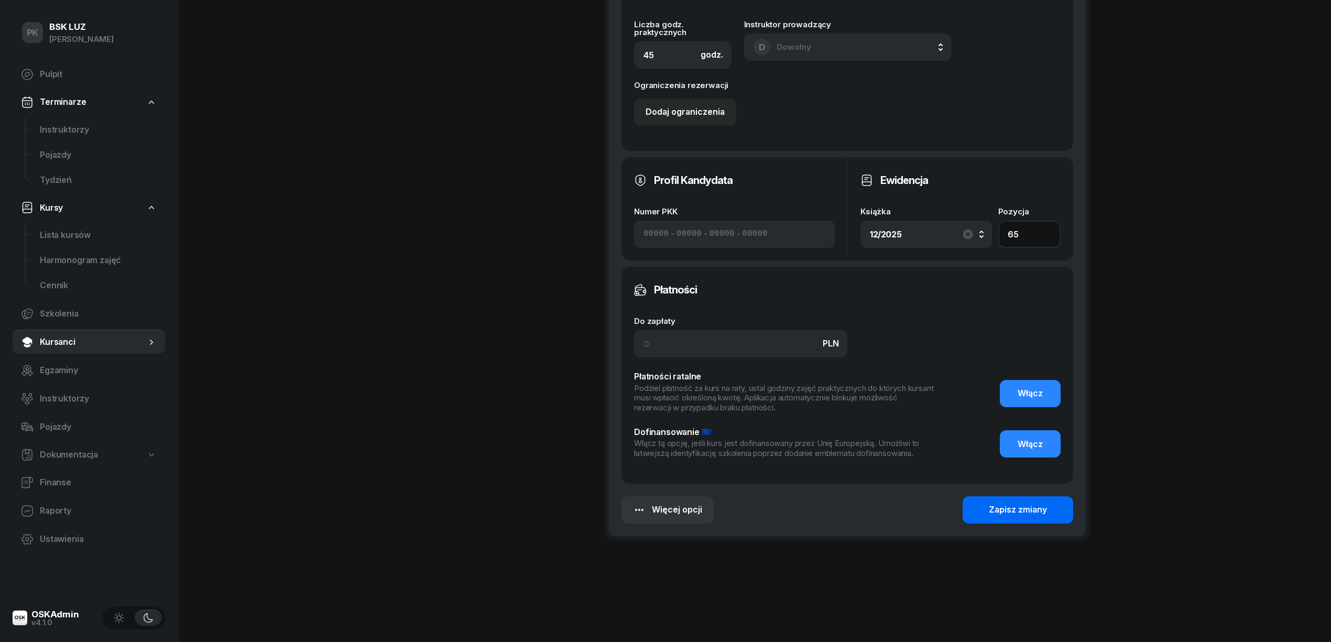
type input "65"
click at [994, 507] on div "Zapisz zmiany" at bounding box center [1018, 510] width 58 height 14
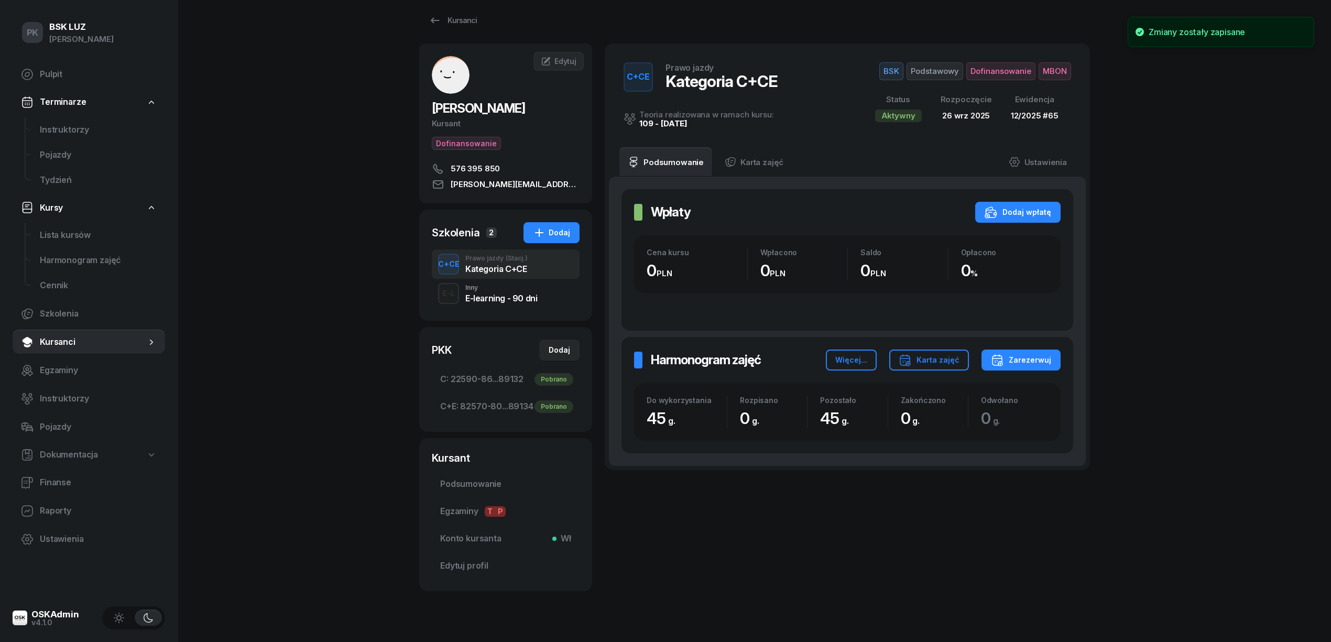
scroll to position [0, 0]
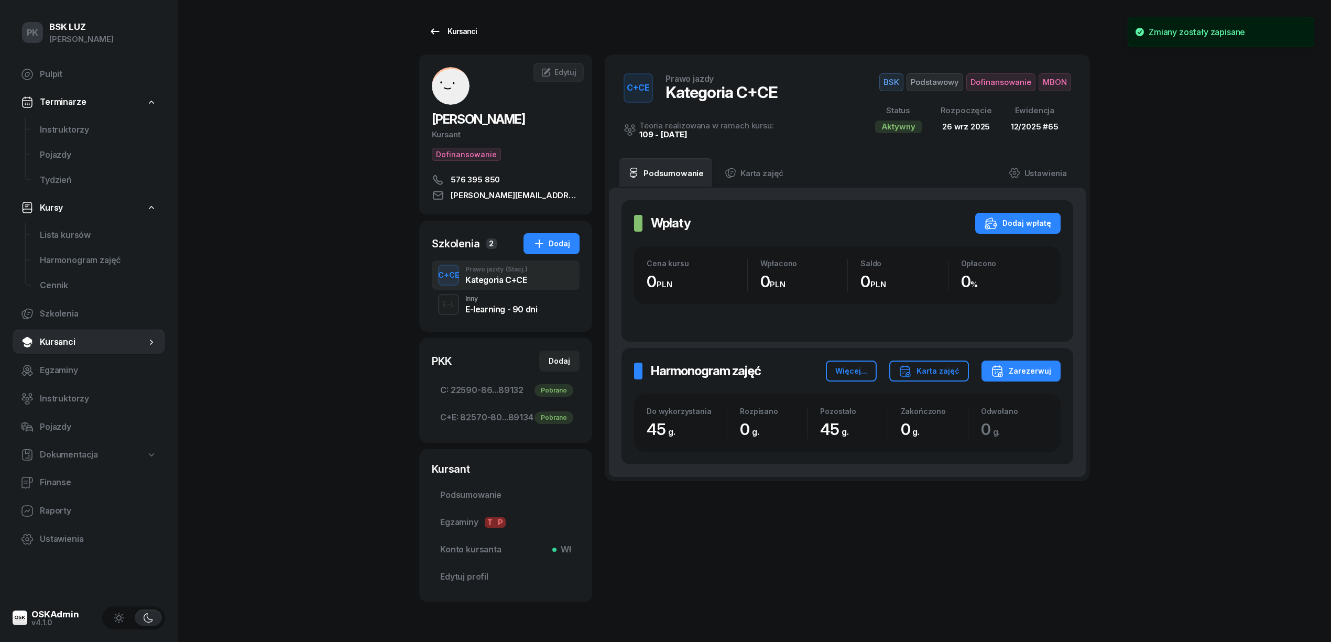
click at [462, 30] on div "Kursanci" at bounding box center [453, 31] width 48 height 13
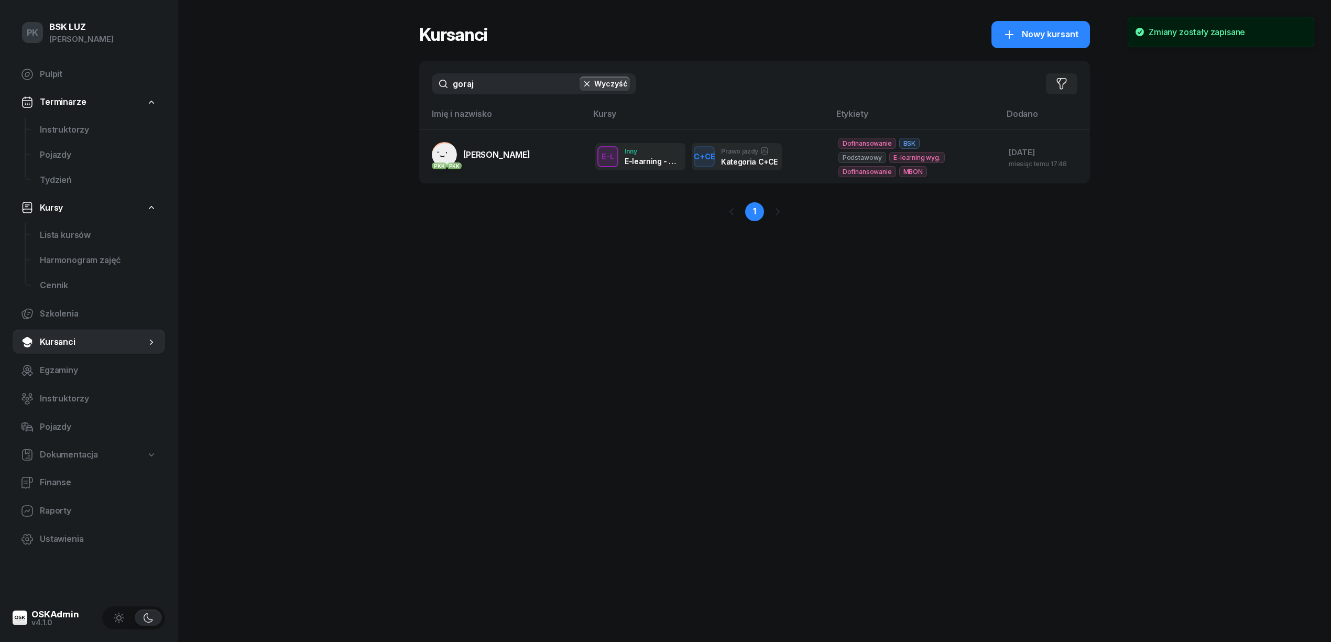
drag, startPoint x: 471, startPoint y: 82, endPoint x: 397, endPoint y: 88, distance: 75.1
click at [397, 87] on div "PK BSK LUZ Piotr Klimek Pulpit Terminarze Instruktorzy Pojazdy Tydzień Kursy Li…" at bounding box center [665, 321] width 1331 height 642
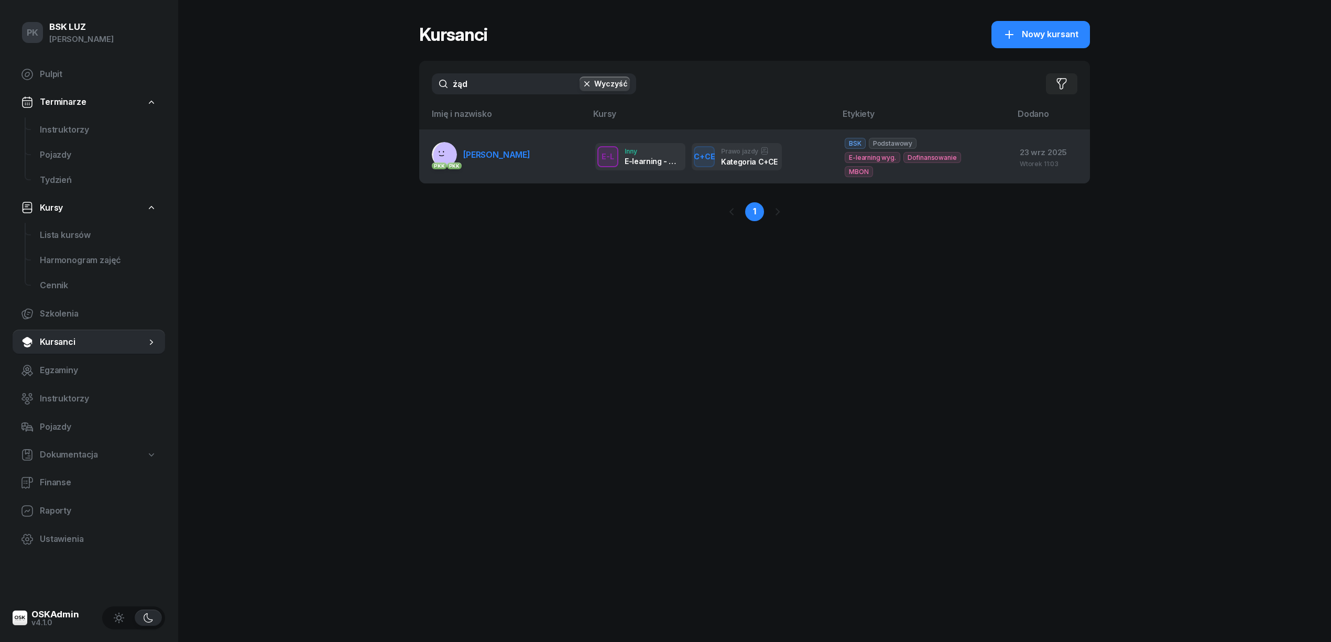
type input "żąd"
click at [507, 154] on span "ŻĄDŁO SŁAWOMIR" at bounding box center [496, 154] width 67 height 10
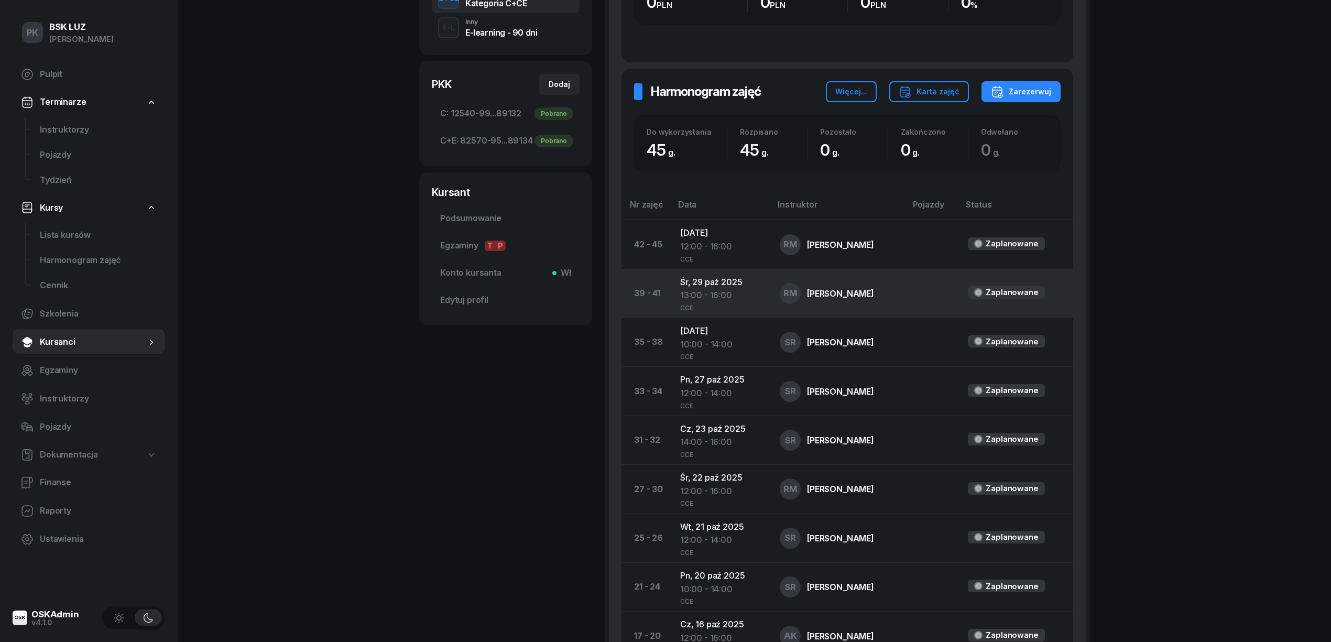
scroll to position [70, 0]
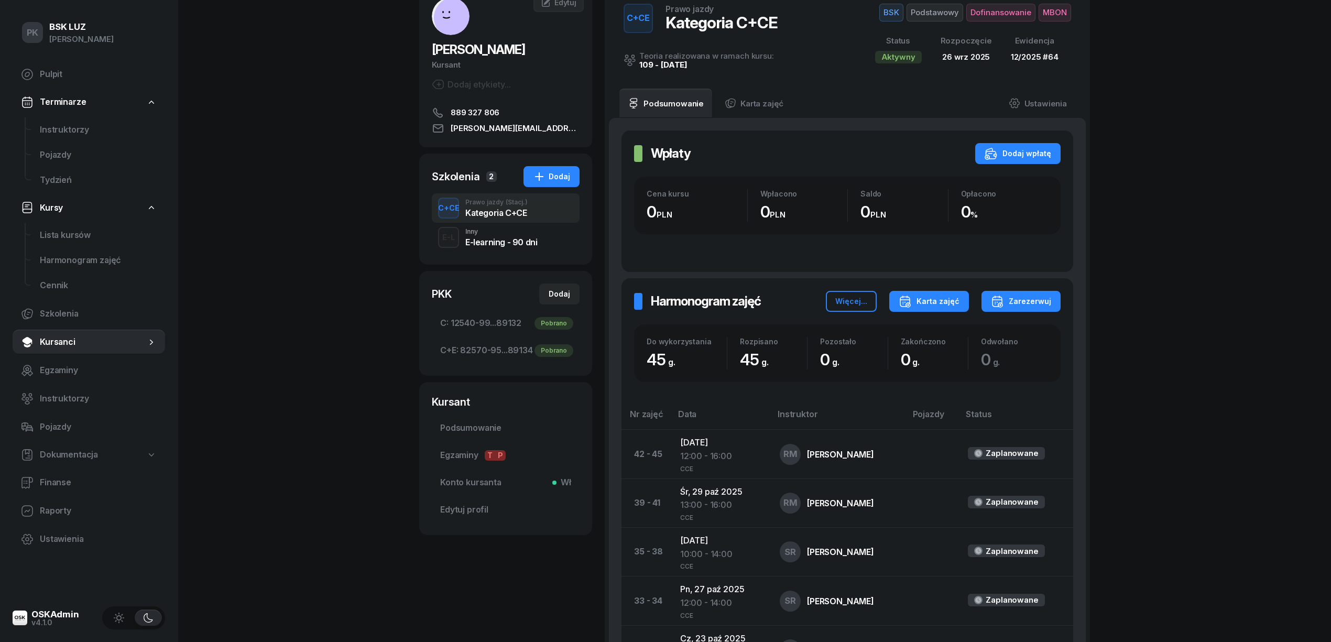
click at [927, 308] on div "Karta zajęć" at bounding box center [928, 301] width 61 height 13
click at [885, 336] on div "Kategoria C" at bounding box center [889, 335] width 46 height 14
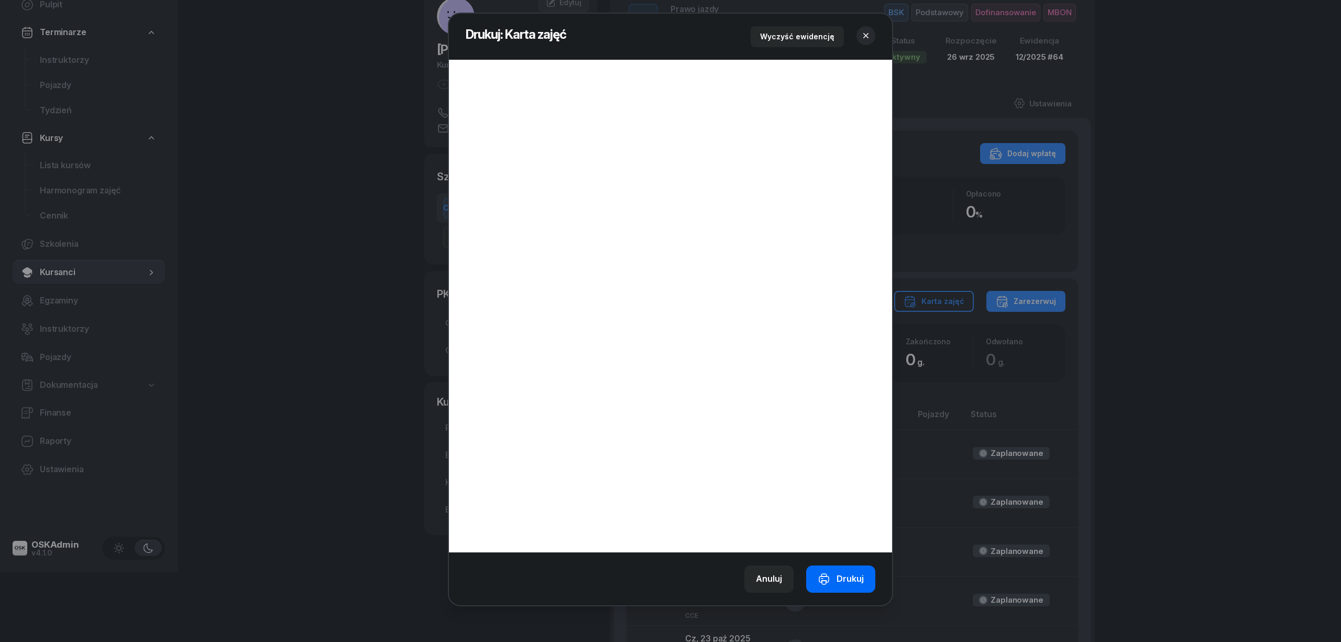
click at [838, 573] on div "Drukuj" at bounding box center [841, 579] width 46 height 14
click at [870, 40] on icon "button" at bounding box center [866, 35] width 10 height 10
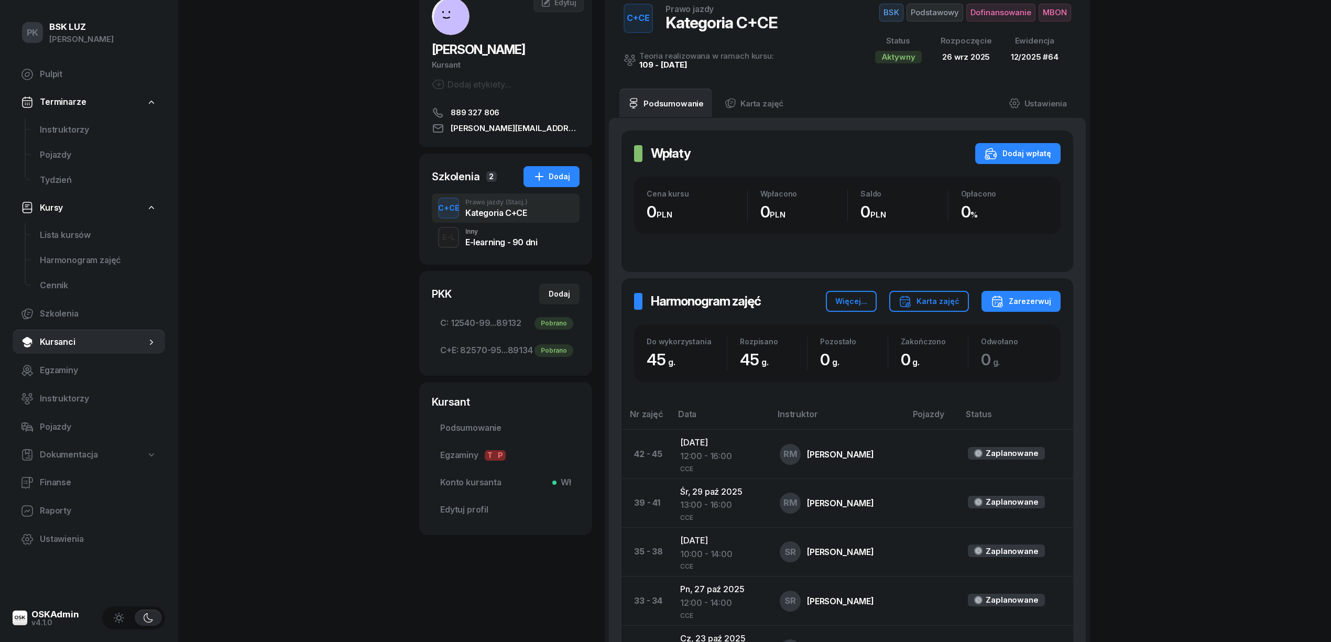
click at [1036, 10] on button "BSK Podstawowy Dofinansowanie MBON" at bounding box center [975, 13] width 192 height 18
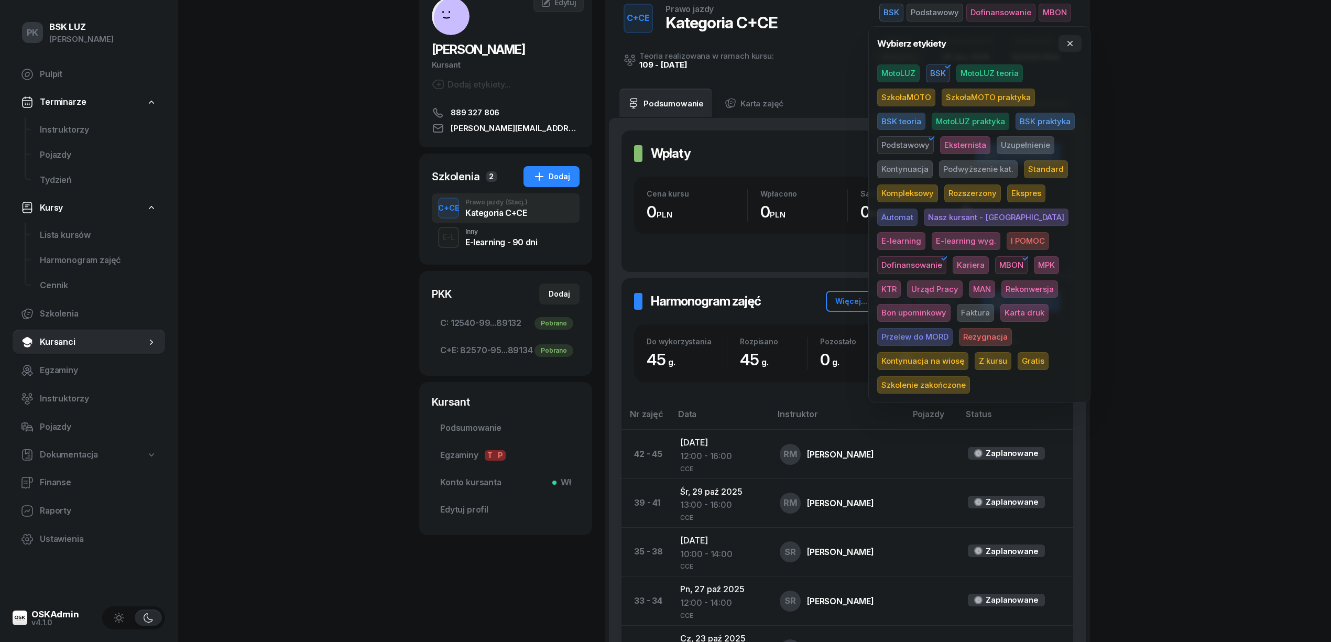
click at [1000, 307] on span "Karta druk" at bounding box center [1024, 313] width 48 height 18
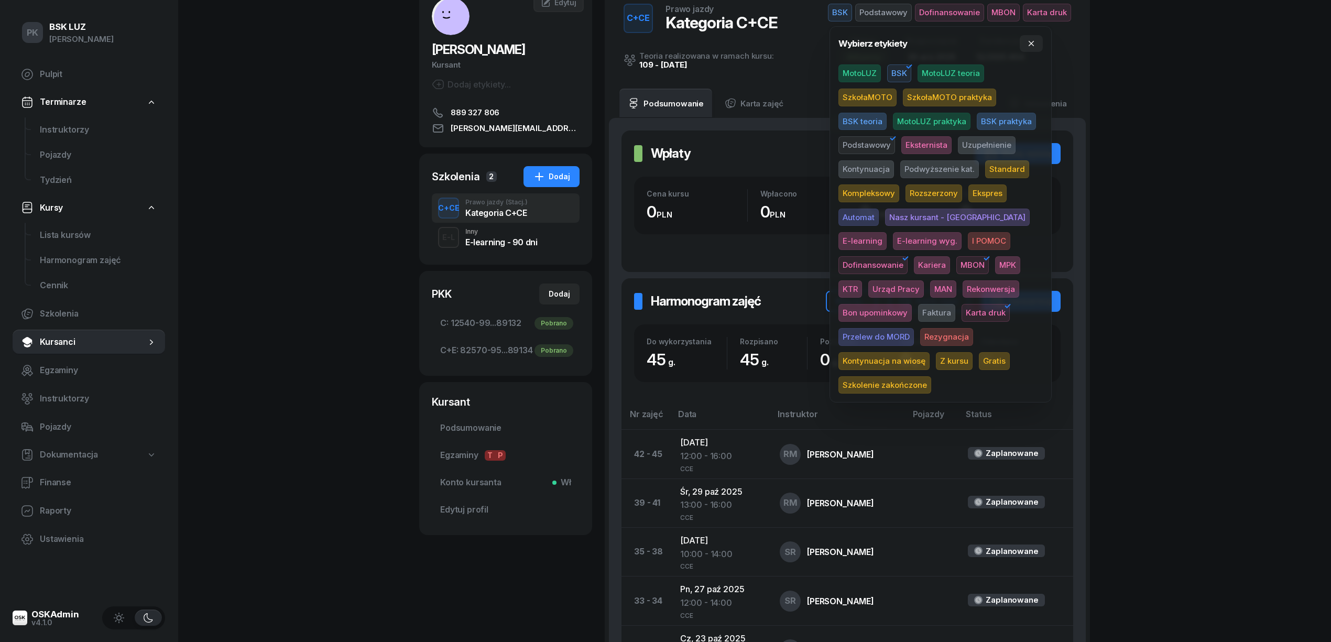
click at [1252, 225] on div "PK BSK LUZ Piotr Klimek Pulpit Terminarze Instruktorzy Pojazdy Tydzień Kursy Li…" at bounding box center [665, 612] width 1331 height 1365
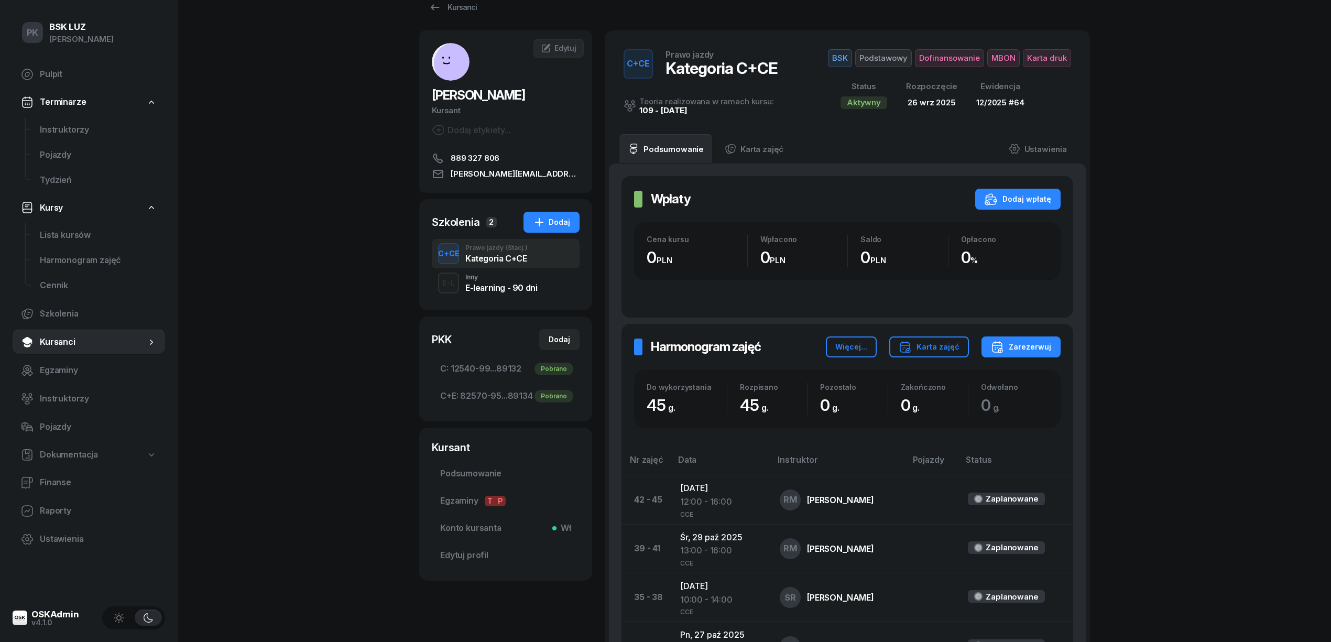
scroll to position [0, 0]
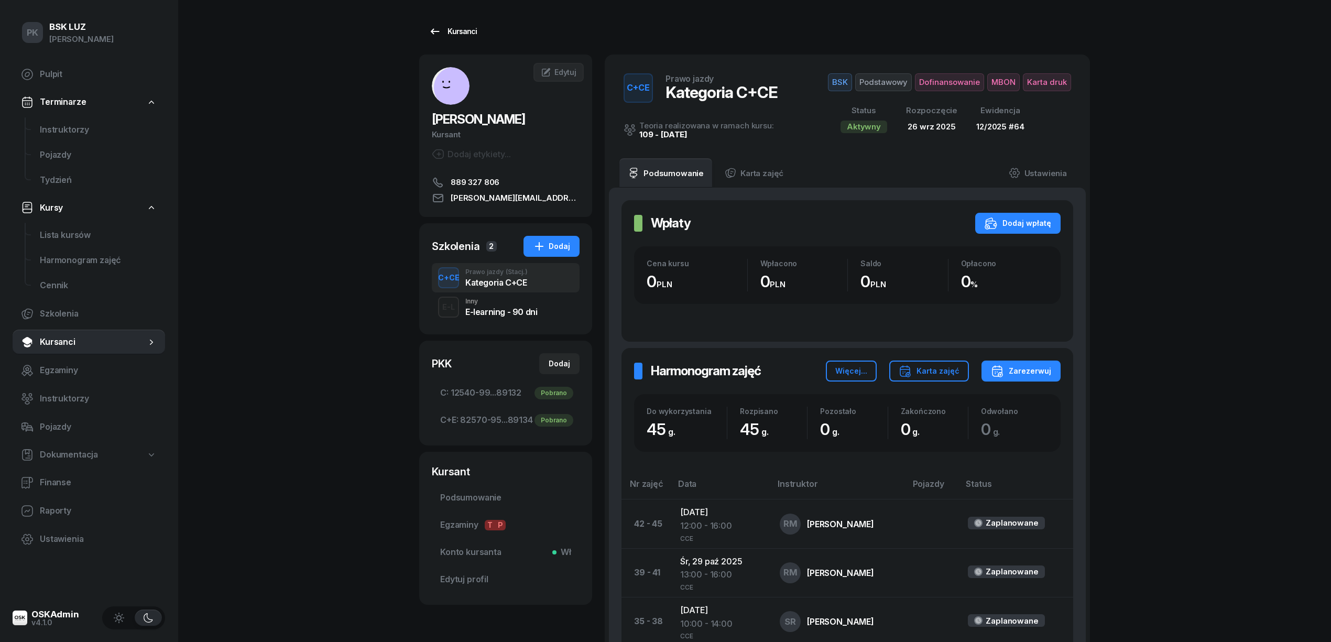
click at [459, 27] on div "Kursanci" at bounding box center [453, 31] width 48 height 13
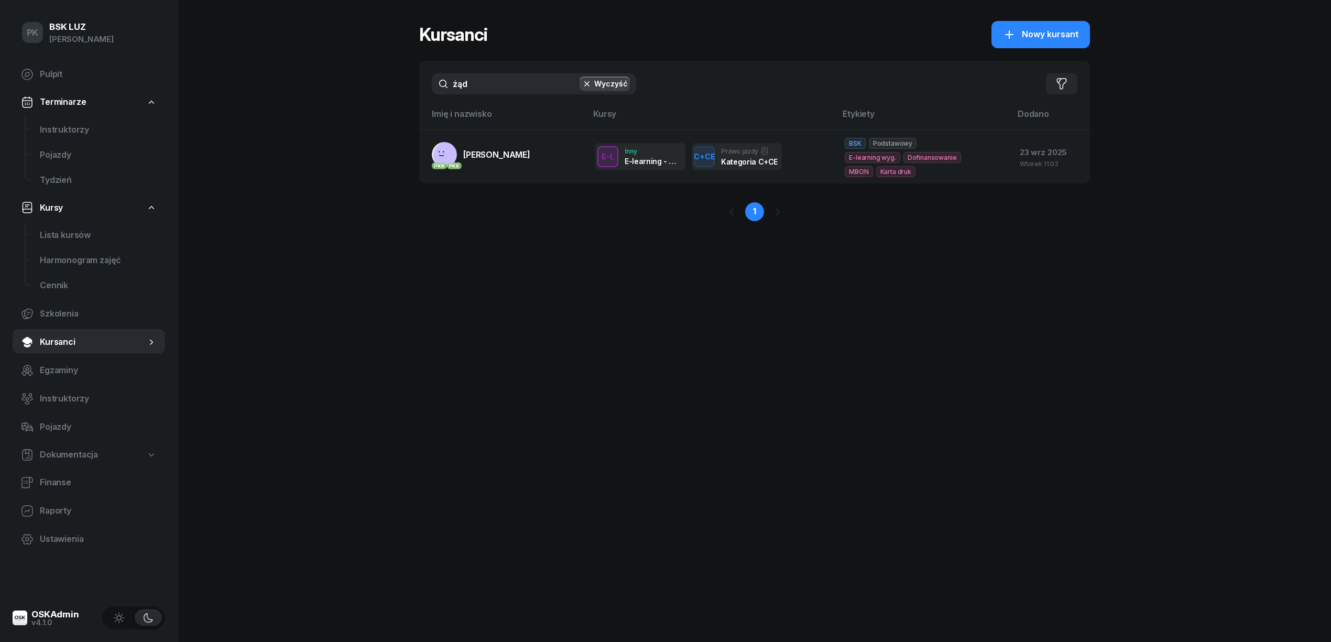
drag, startPoint x: 424, startPoint y: 78, endPoint x: 411, endPoint y: 76, distance: 13.2
click at [411, 76] on div "PK BSK LUZ Piotr Klimek Pulpit Terminarze Instruktorzy Pojazdy Tydzień Kursy Li…" at bounding box center [665, 321] width 1331 height 642
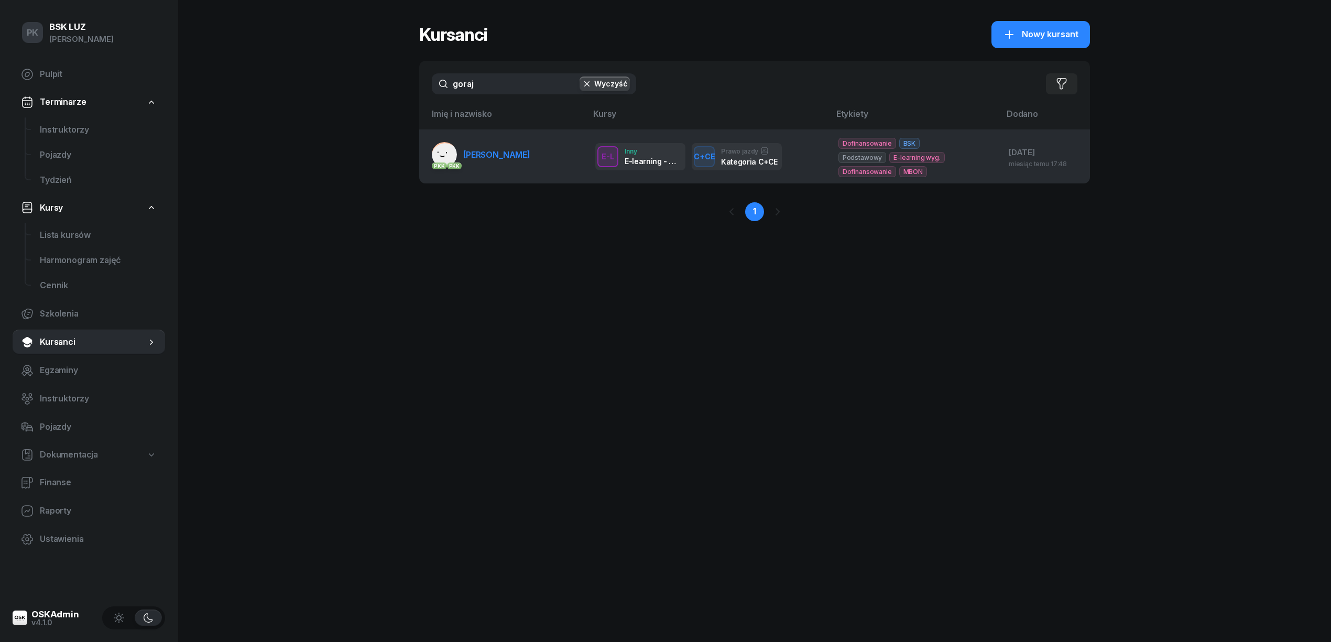
type input "goraj"
click at [506, 147] on link "PKK PKK GORAJ DARIUSZ" at bounding box center [481, 154] width 98 height 25
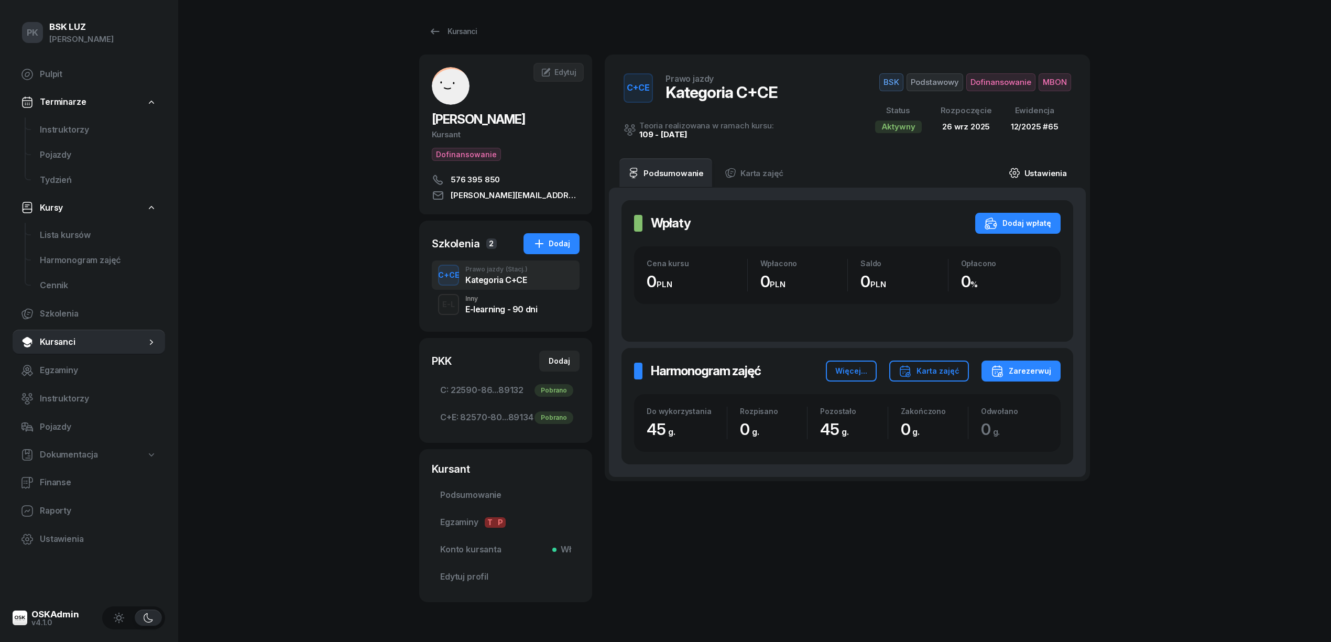
click at [1033, 159] on link "Ustawienia" at bounding box center [1037, 172] width 75 height 29
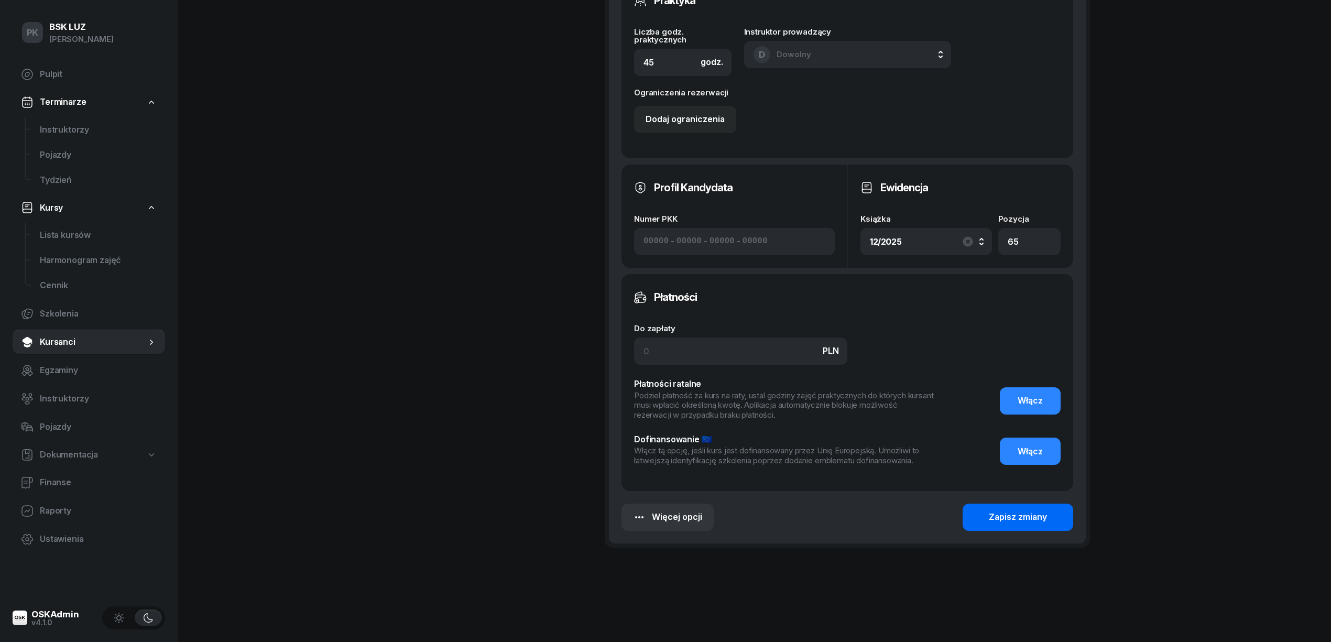
click at [1000, 517] on div "Zapisz zmiany" at bounding box center [1018, 517] width 58 height 14
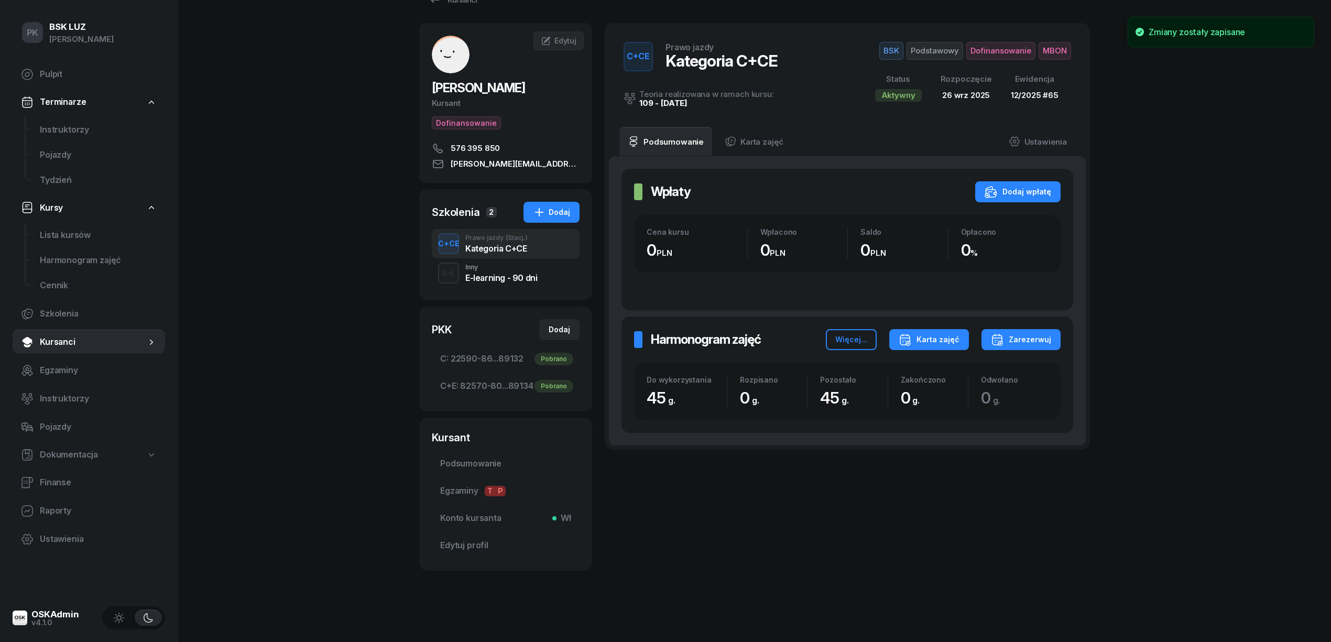
click at [934, 336] on div "Karta zajęć" at bounding box center [928, 339] width 61 height 13
click at [899, 371] on div "Kategoria C" at bounding box center [889, 373] width 46 height 14
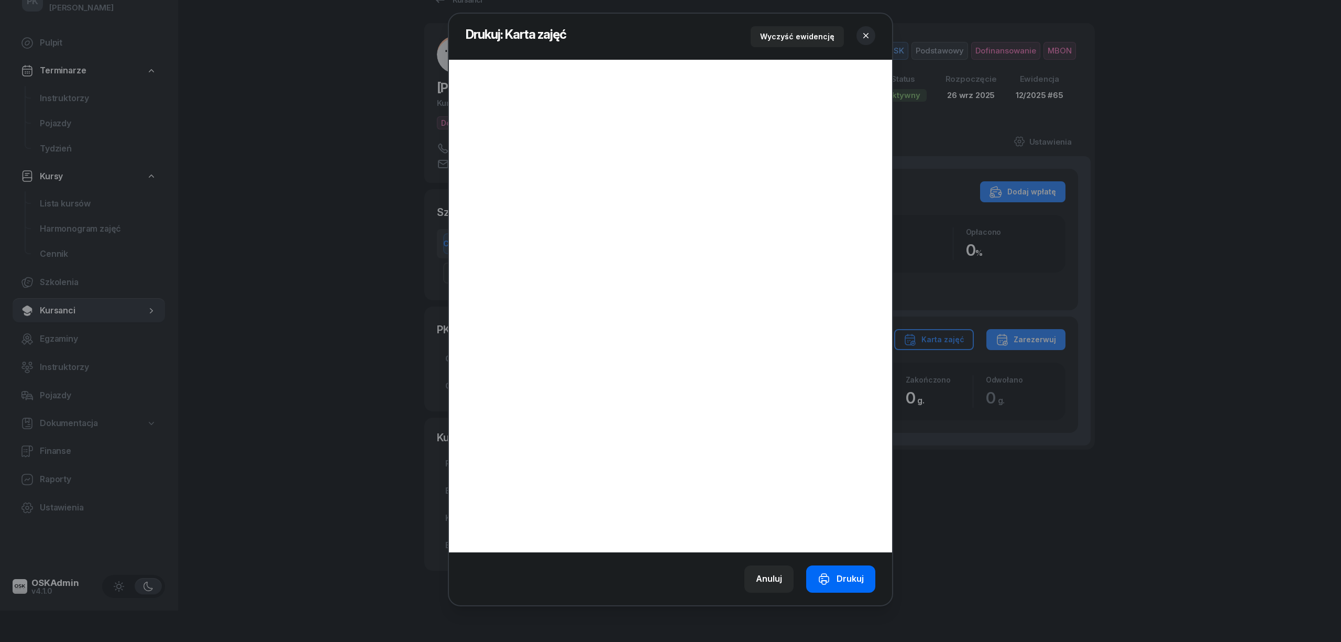
click at [839, 577] on div "Drukuj" at bounding box center [841, 579] width 46 height 14
click at [1003, 46] on div at bounding box center [670, 321] width 1341 height 642
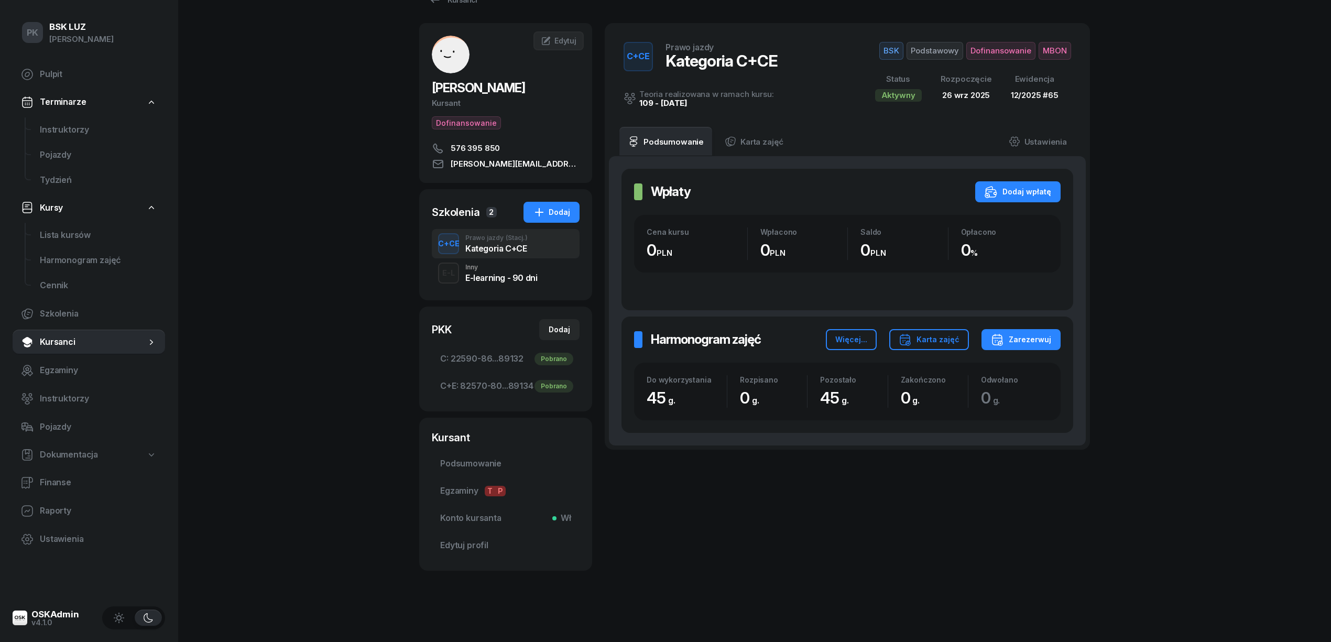
click at [990, 51] on span "Dofinansowanie" at bounding box center [1000, 51] width 69 height 18
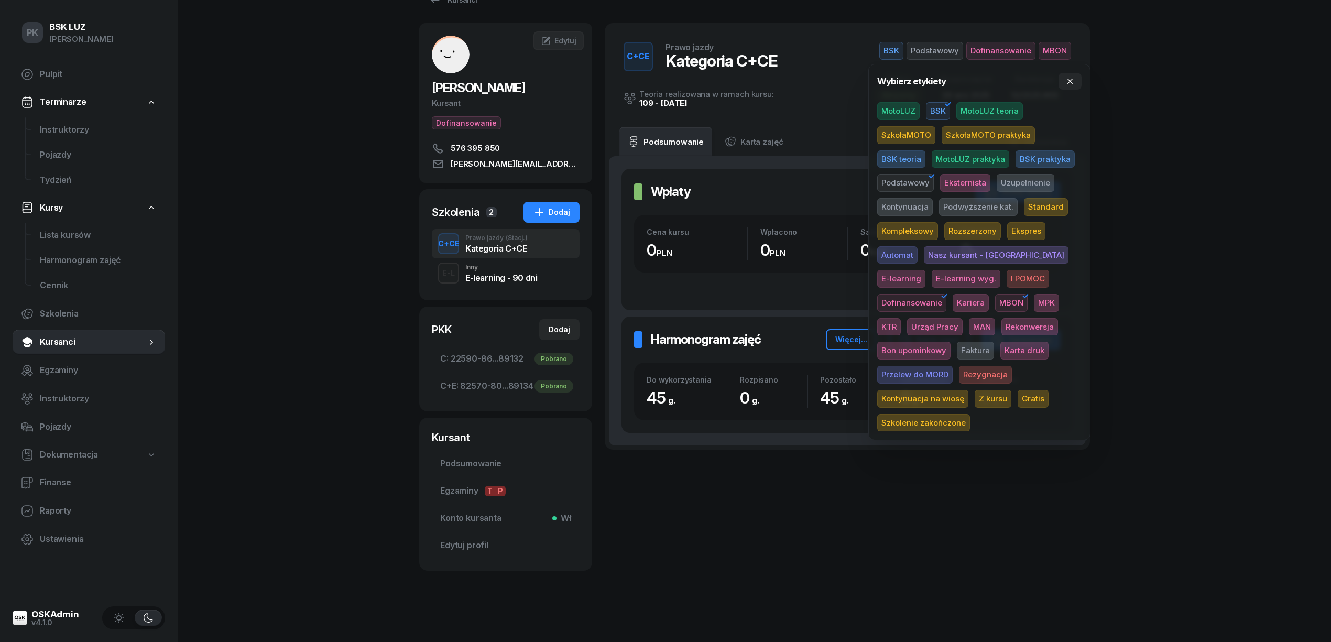
click at [1000, 345] on span "Karta druk" at bounding box center [1024, 351] width 48 height 18
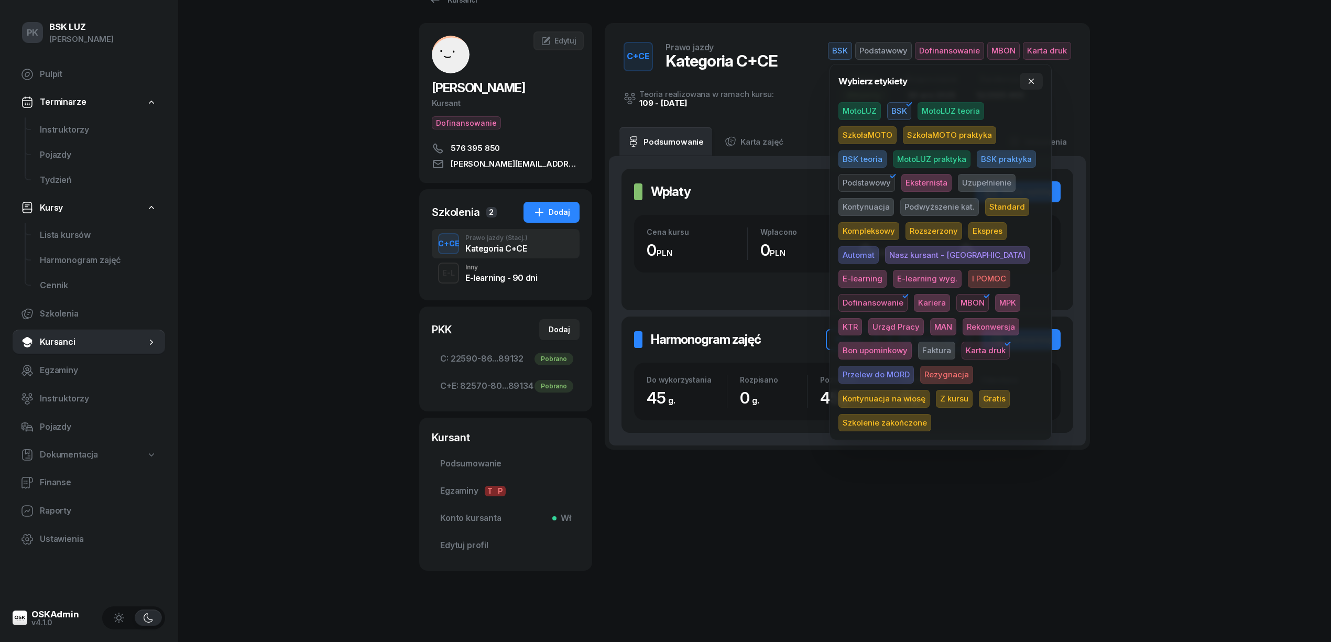
click at [1208, 294] on div "PK BSK LUZ Piotr Klimek Pulpit Terminarze Instruktorzy Pojazdy Tydzień Kursy Li…" at bounding box center [665, 305] width 1331 height 673
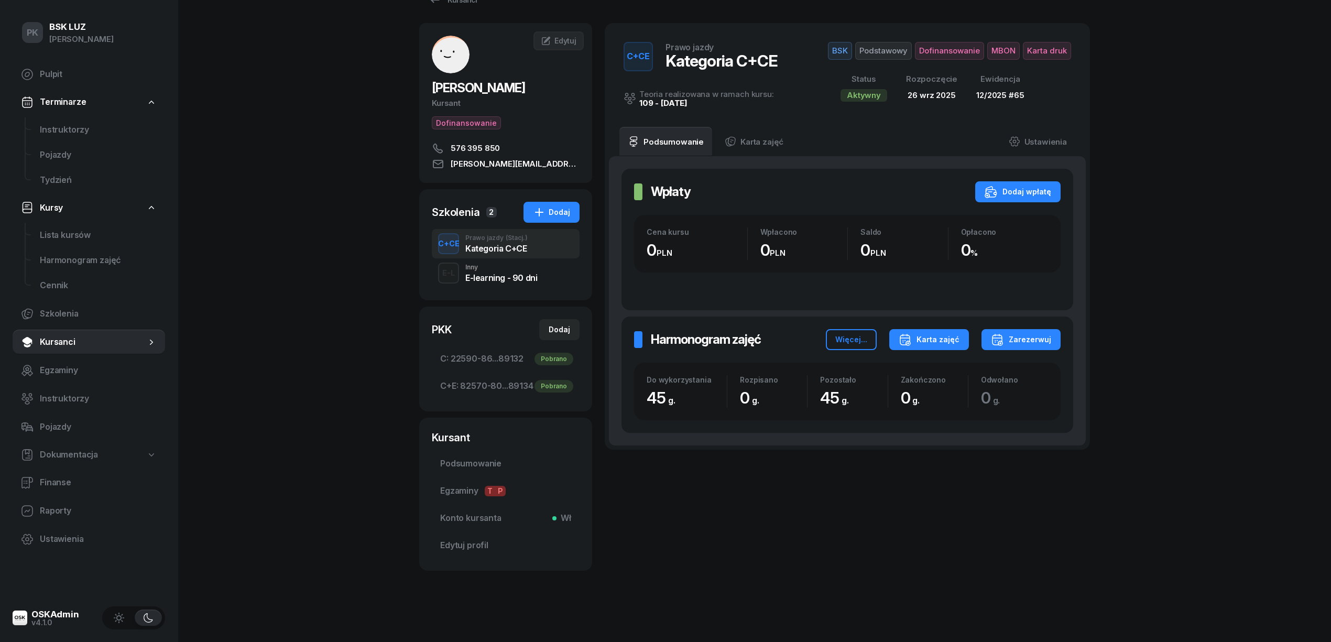
click at [930, 338] on div "Karta zajęć" at bounding box center [928, 339] width 61 height 13
click at [929, 394] on button "Kategoria C+E" at bounding box center [928, 399] width 137 height 26
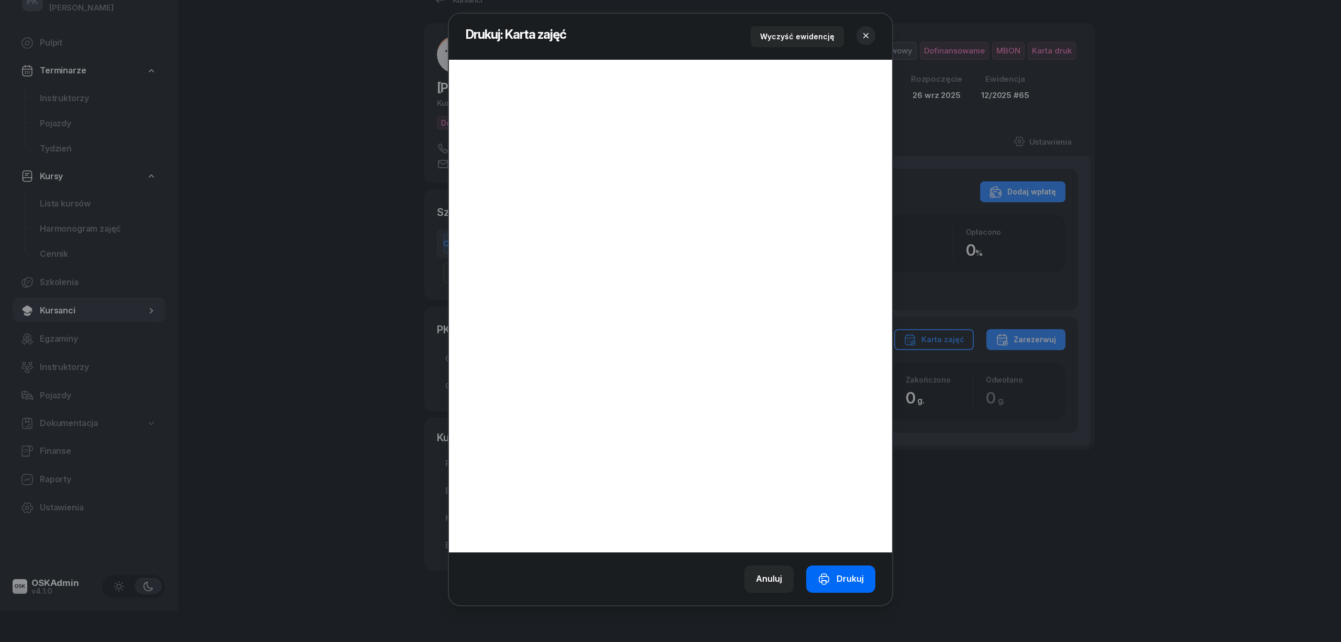
click at [841, 583] on div "Drukuj" at bounding box center [841, 579] width 46 height 14
click at [868, 30] on icon "button" at bounding box center [866, 35] width 10 height 10
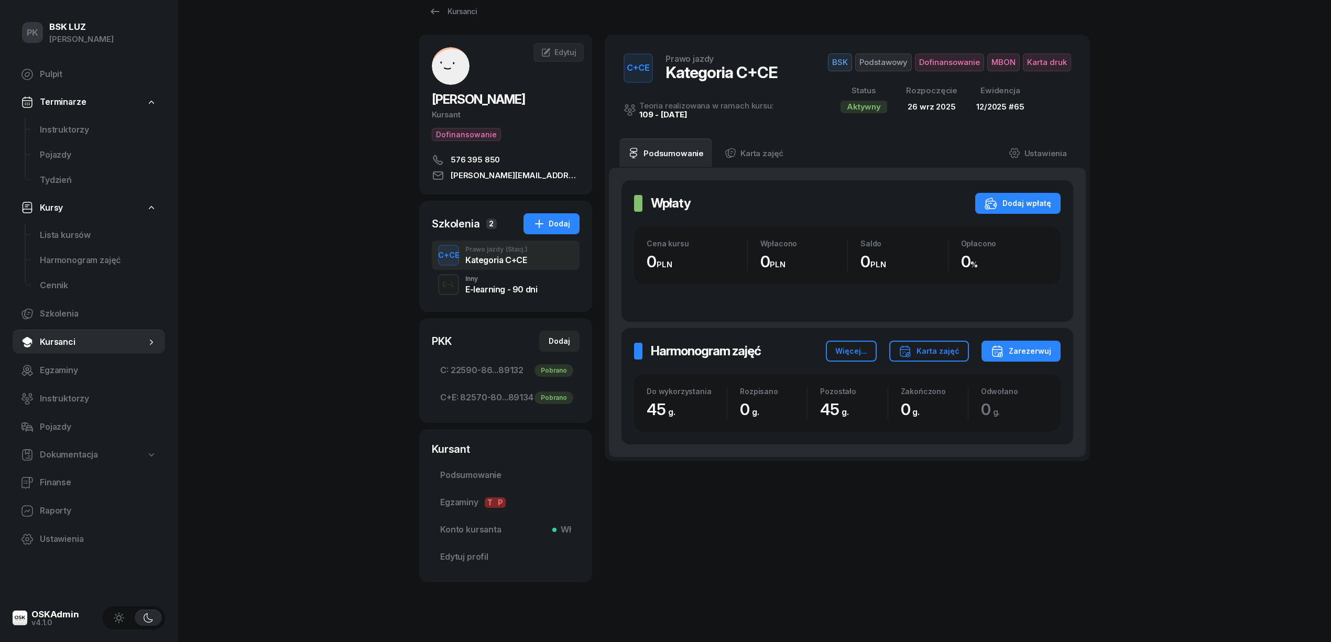
scroll to position [0, 0]
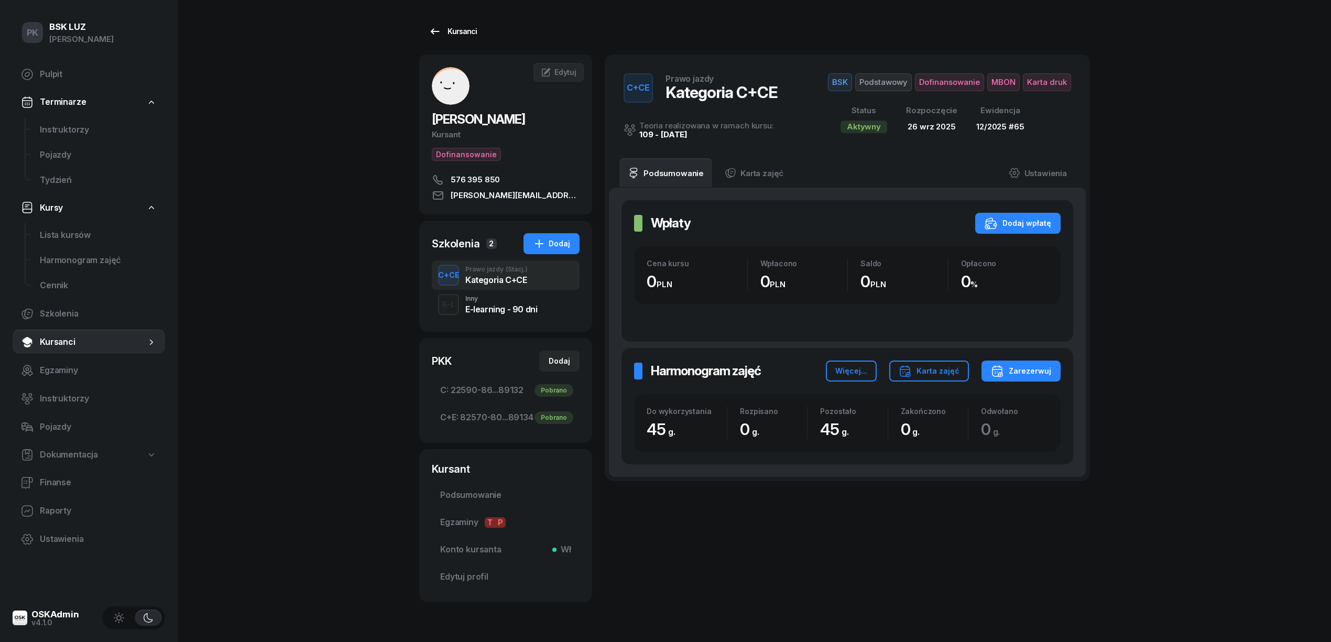
click at [454, 26] on div "Kursanci" at bounding box center [453, 31] width 48 height 13
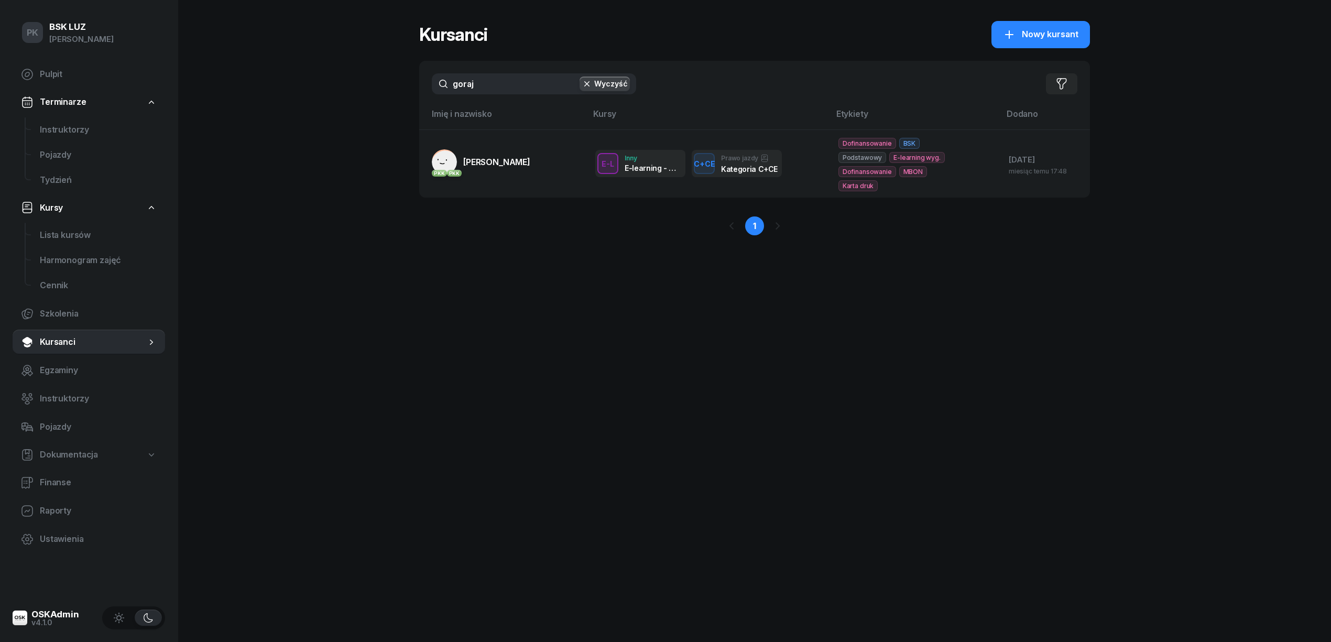
click at [330, 95] on div "PK BSK LUZ Piotr Klimek Pulpit Terminarze Instruktorzy Pojazdy Tydzień Kursy Li…" at bounding box center [665, 321] width 1331 height 642
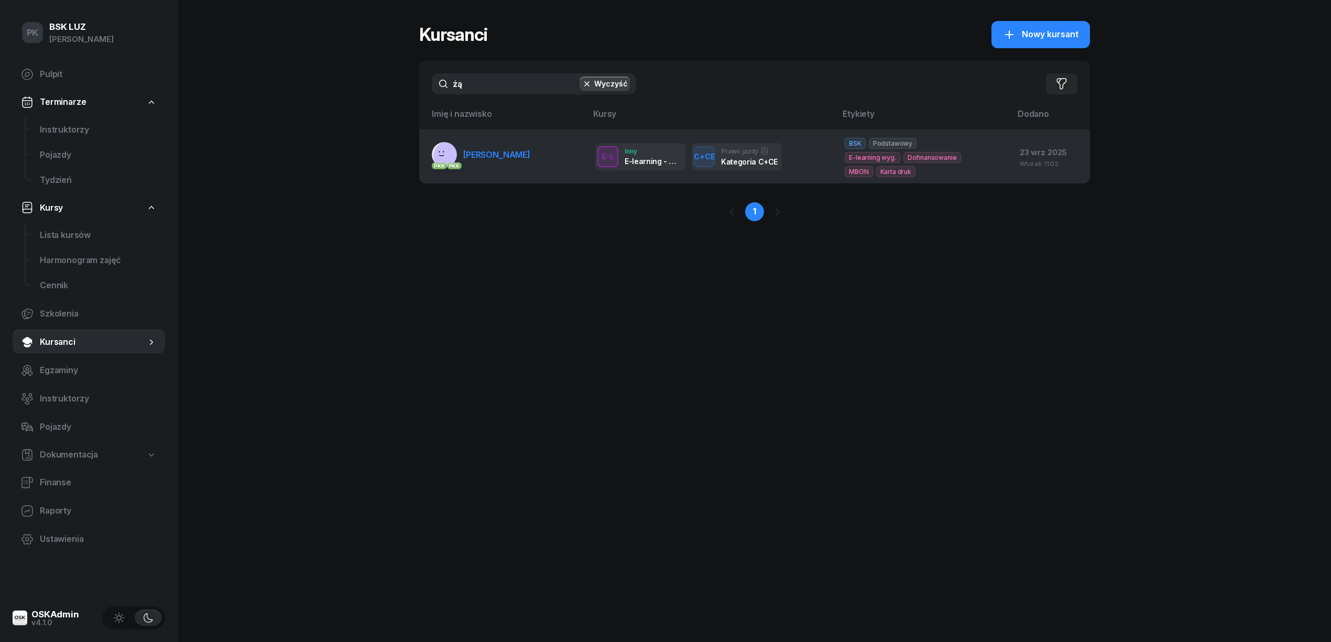
type input "żą"
click at [499, 158] on span "ŻĄDŁO SŁAWOMIR" at bounding box center [496, 154] width 67 height 10
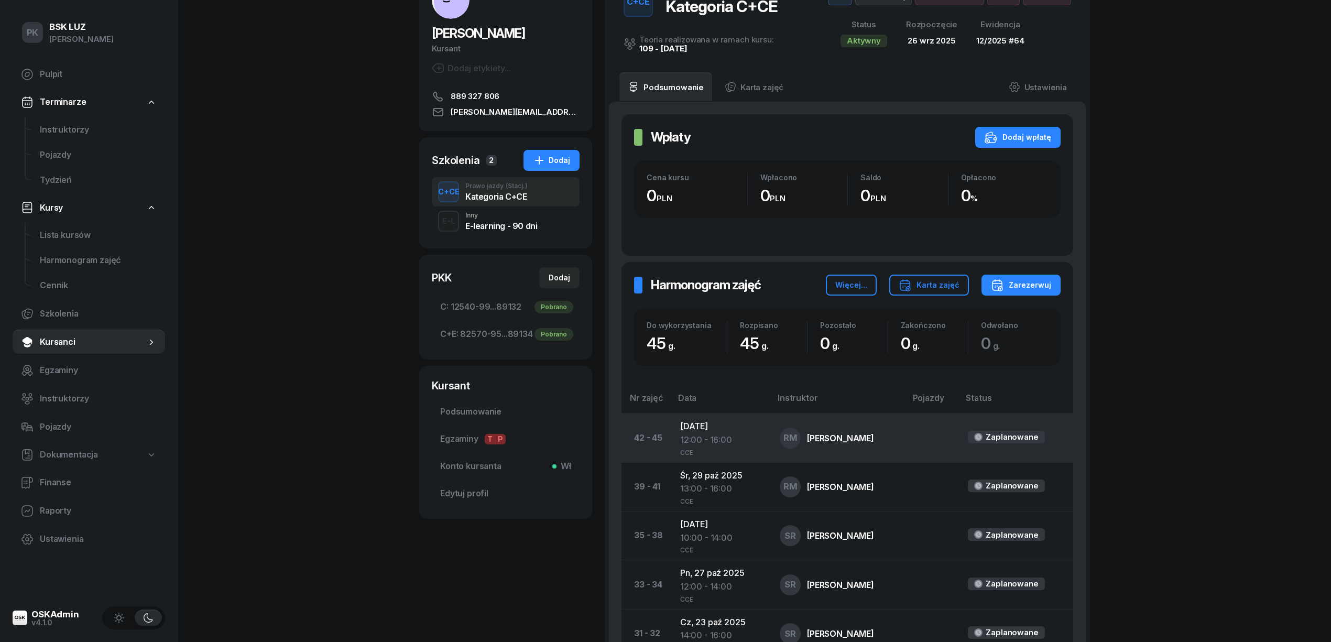
scroll to position [210, 0]
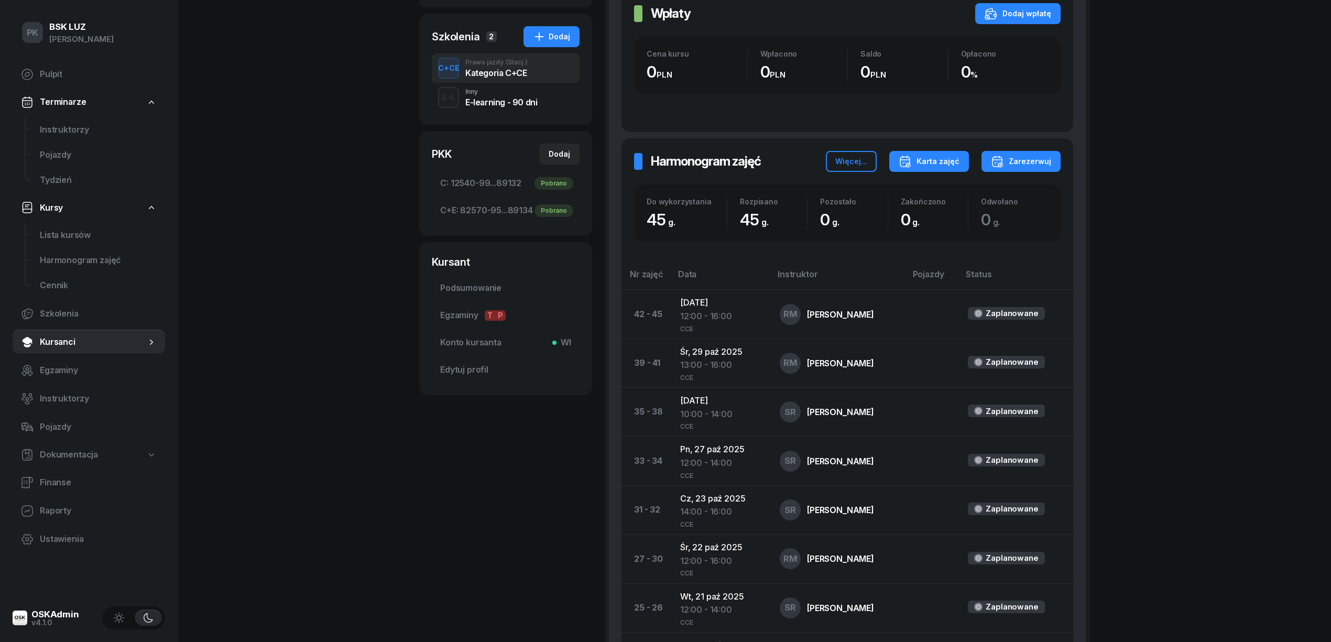
click at [928, 164] on div "Karta zajęć" at bounding box center [928, 161] width 61 height 13
click at [908, 219] on div "Kategoria C+E" at bounding box center [894, 222] width 56 height 14
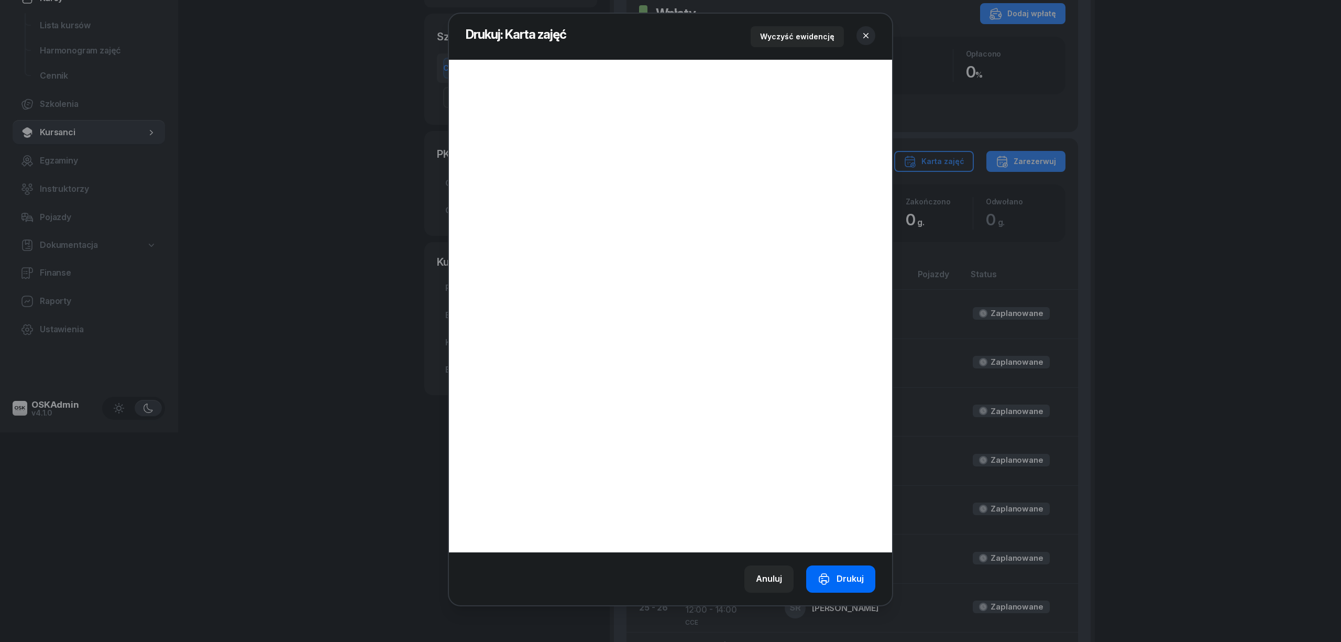
click at [843, 583] on div "Drukuj" at bounding box center [841, 579] width 46 height 14
click at [858, 34] on button "button" at bounding box center [866, 35] width 19 height 19
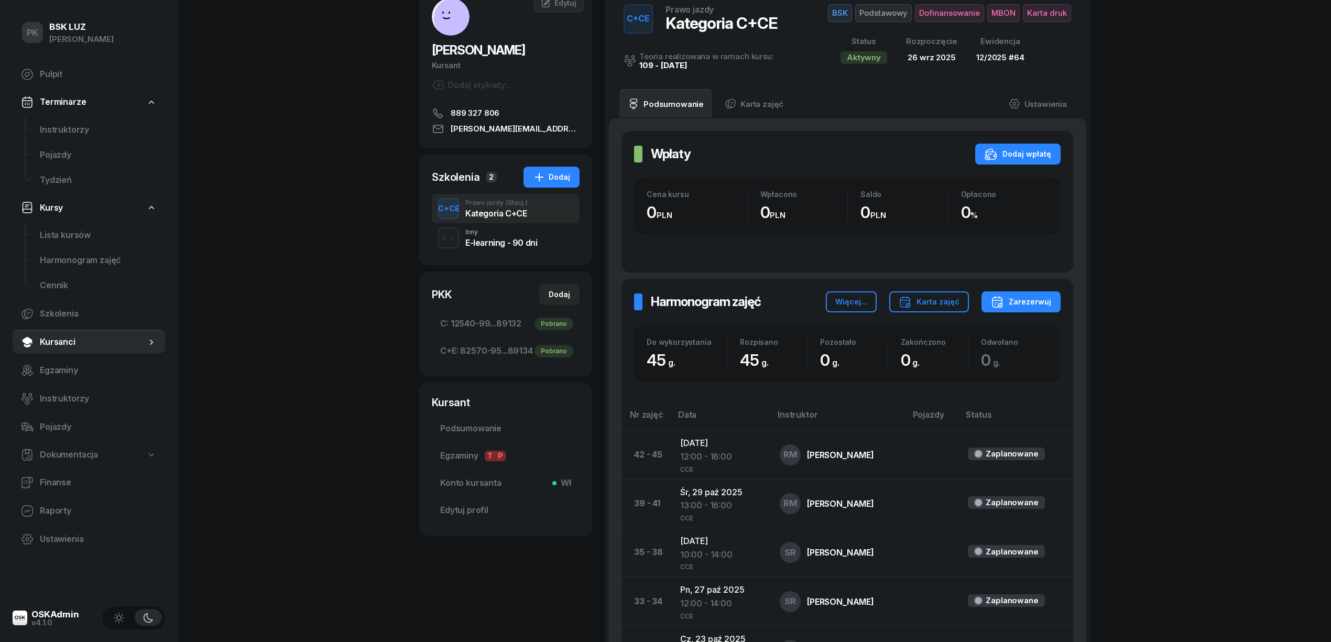
scroll to position [0, 0]
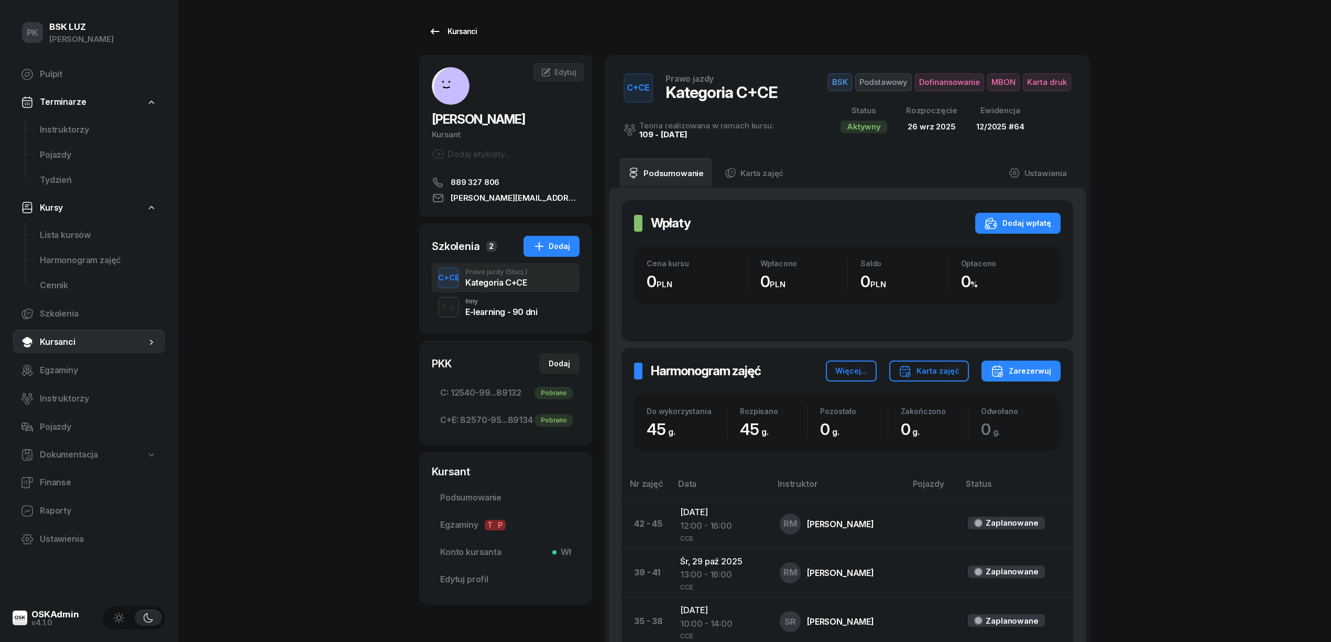
click at [457, 24] on link "Kursanci" at bounding box center [452, 31] width 67 height 21
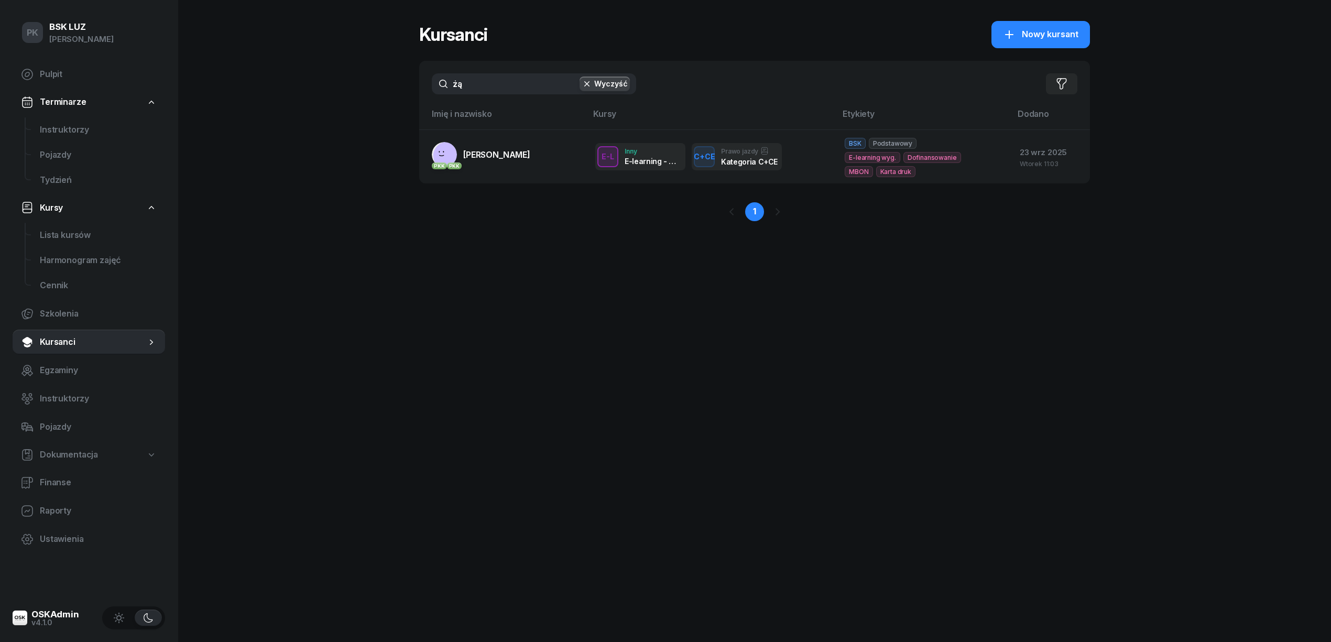
click at [374, 92] on div "PK BSK LUZ Piotr Klimek Pulpit Terminarze Instruktorzy Pojazdy Tydzień Kursy Li…" at bounding box center [665, 321] width 1331 height 642
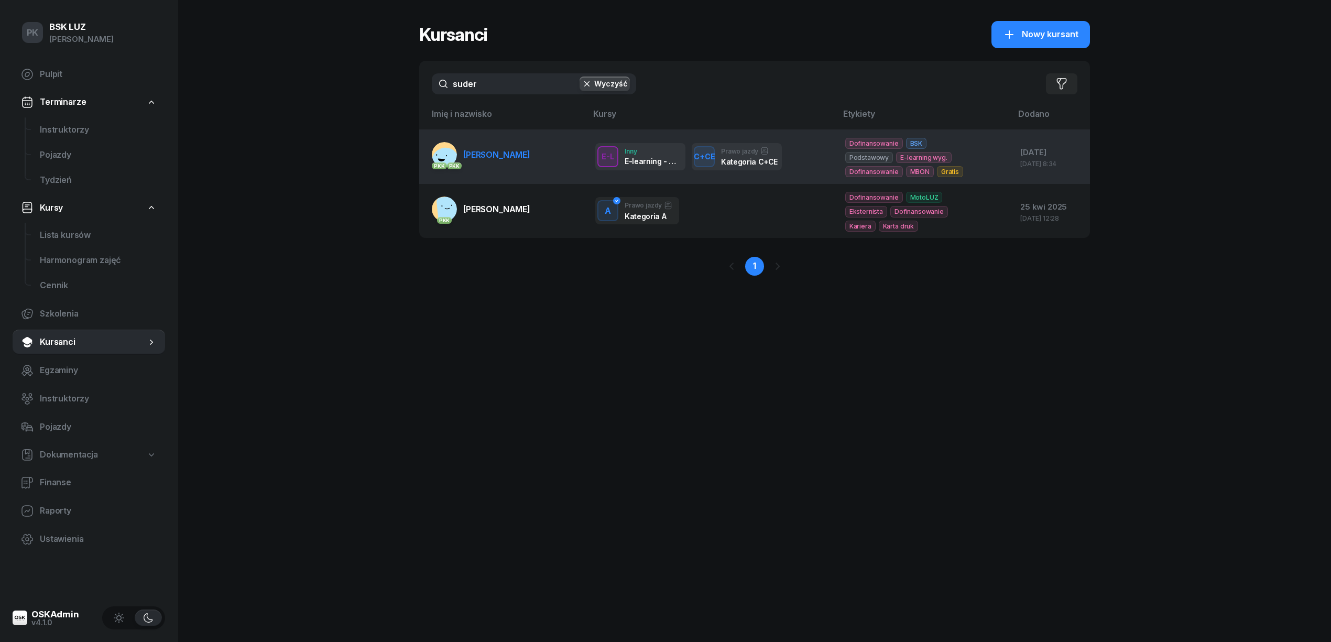
type input "suder"
click at [530, 161] on link "PKK PKK SUDER MATEUSZ KRZYSZTOF" at bounding box center [481, 154] width 98 height 25
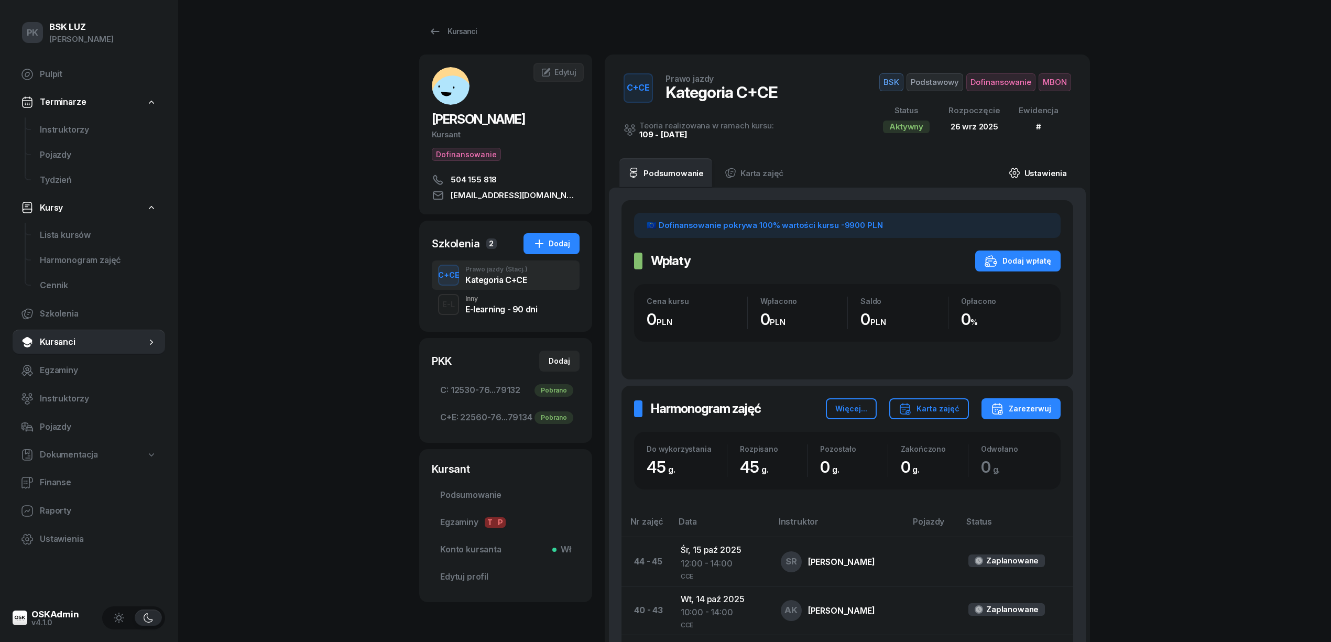
click at [1044, 174] on link "Ustawienia" at bounding box center [1037, 172] width 75 height 29
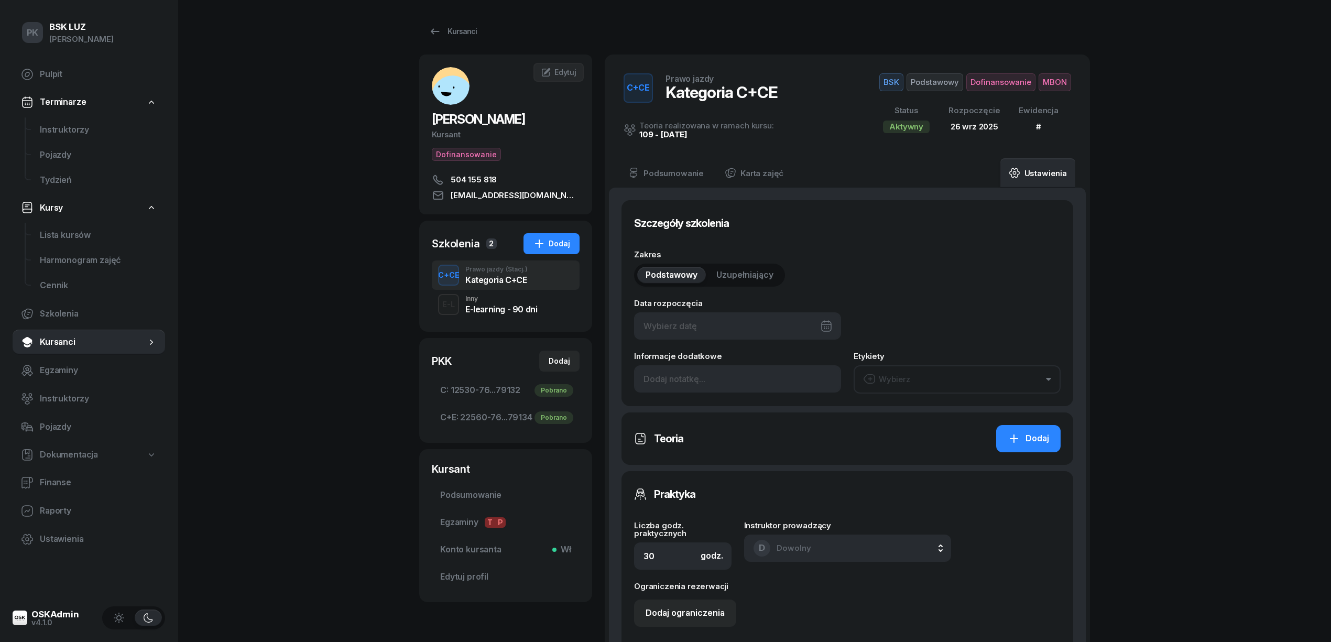
type input "26/09/2025"
type input "45"
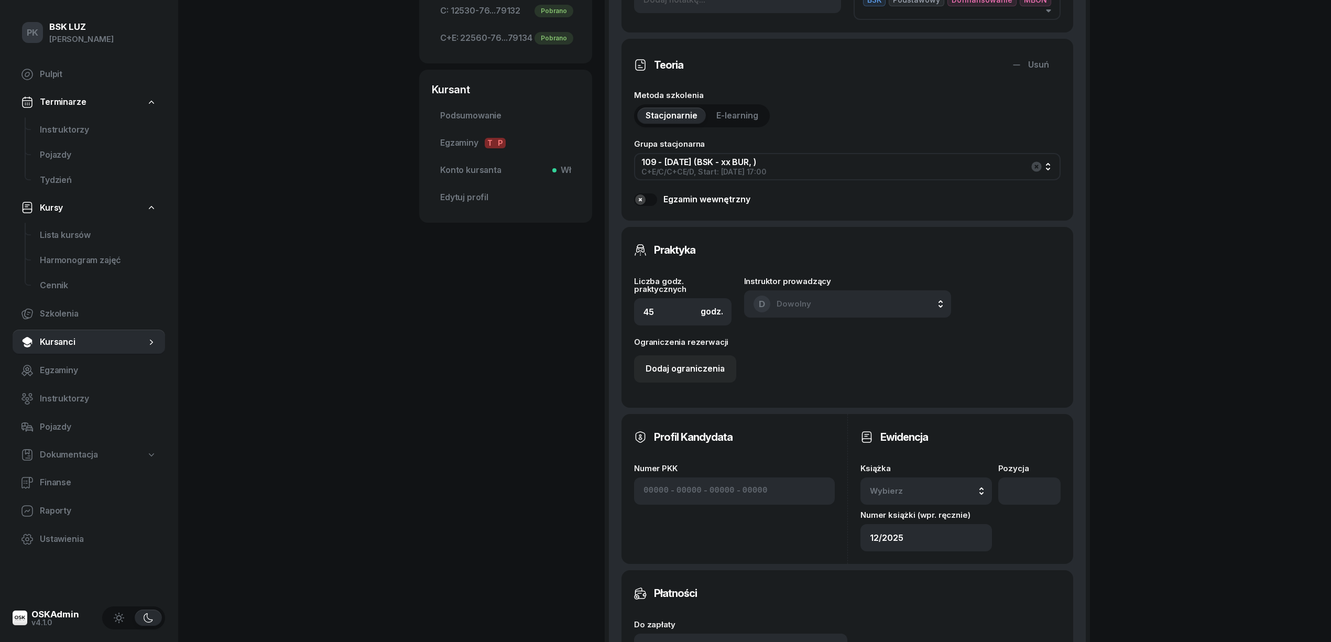
scroll to position [558, 0]
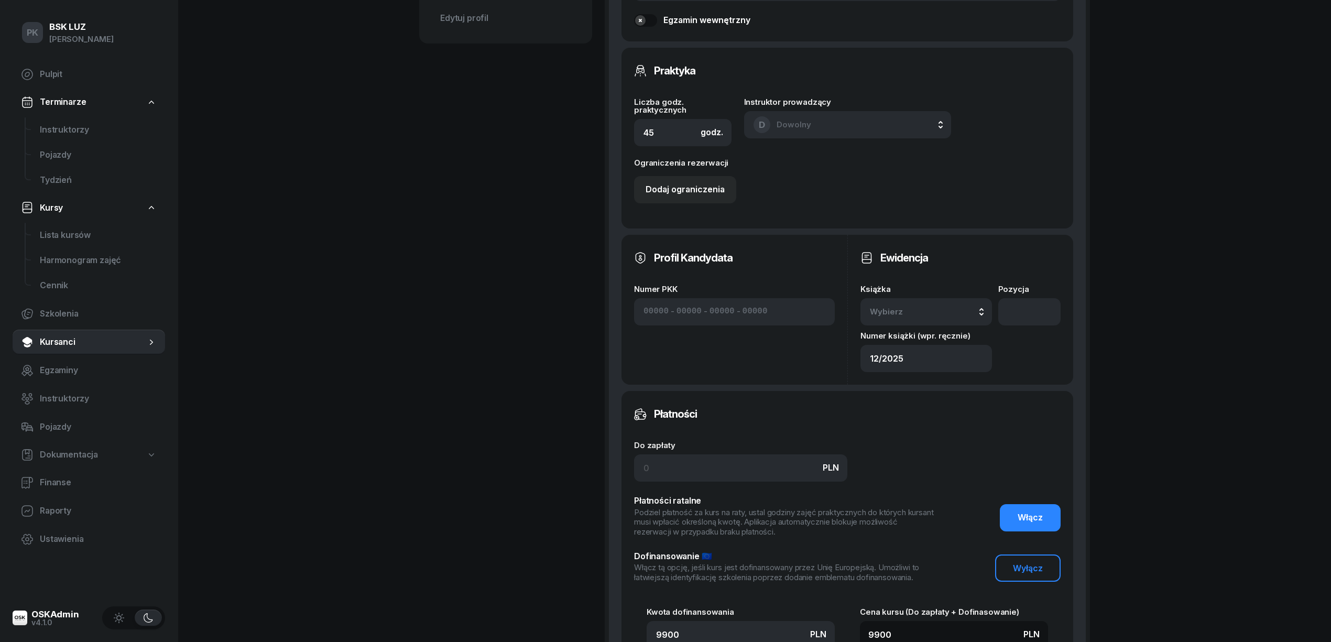
click at [919, 314] on span "Wybierz" at bounding box center [901, 312] width 62 height 14
click at [922, 376] on div "12/2025" at bounding box center [938, 383] width 124 height 14
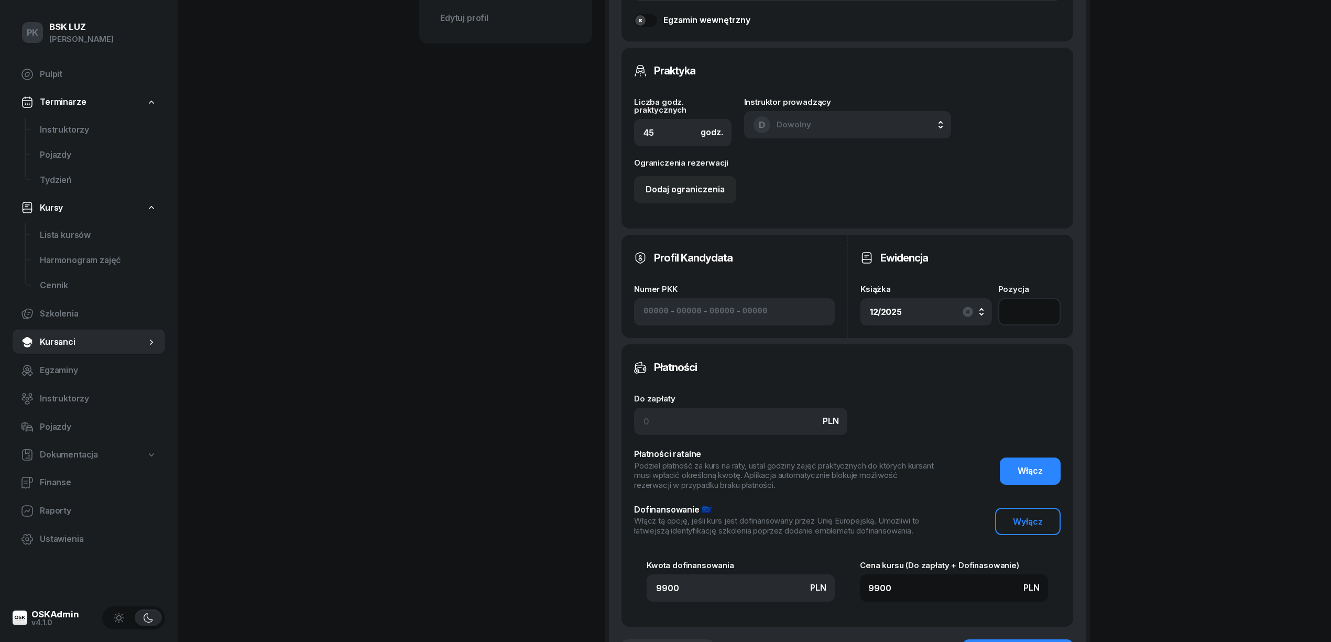
click at [1008, 314] on input "number" at bounding box center [1029, 311] width 62 height 27
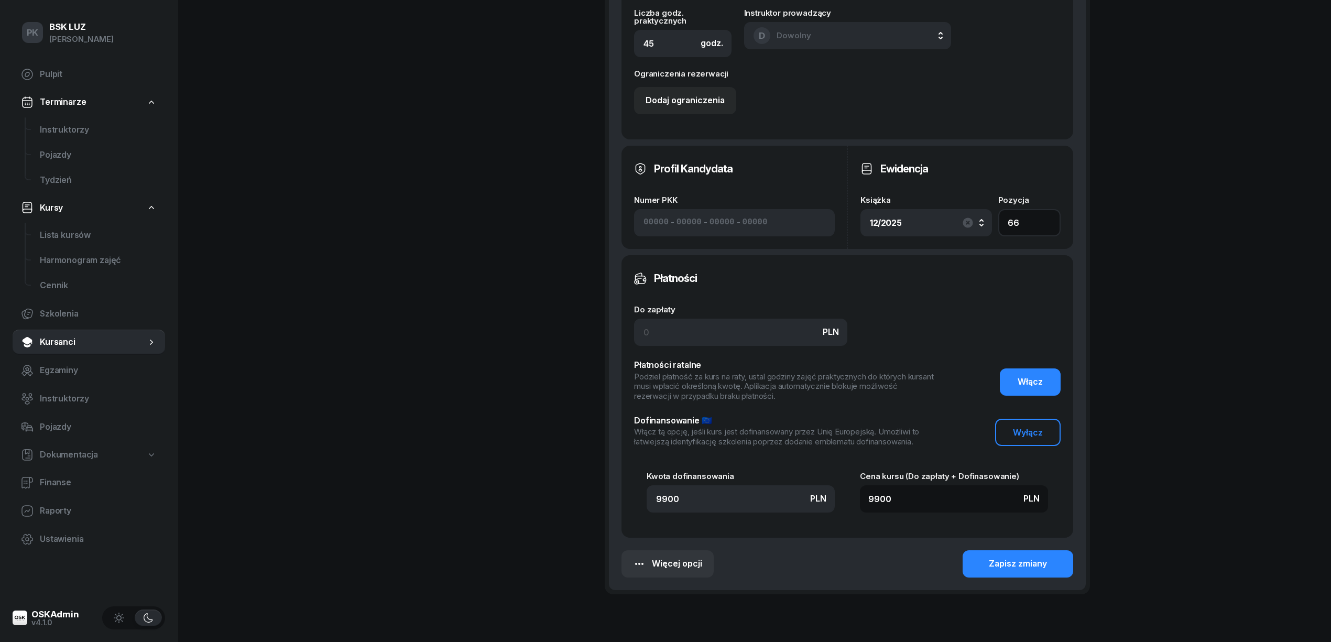
scroll to position [702, 0]
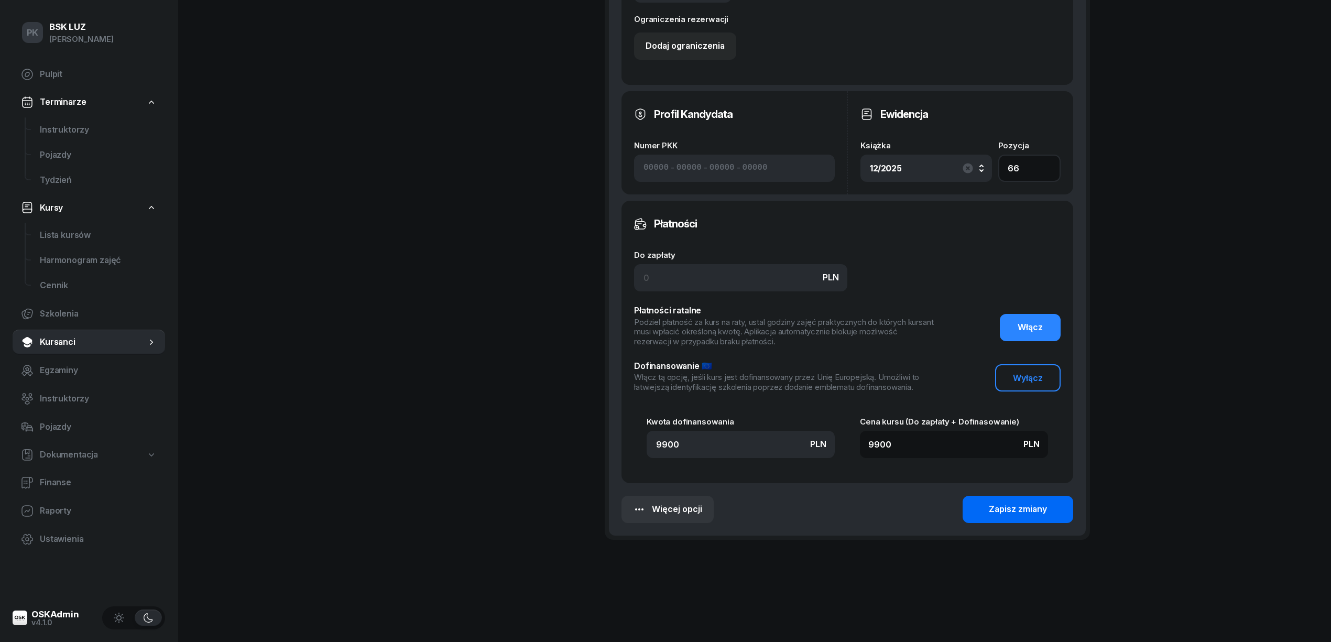
type input "66"
click at [1028, 506] on div "Zapisz zmiany" at bounding box center [1018, 509] width 58 height 14
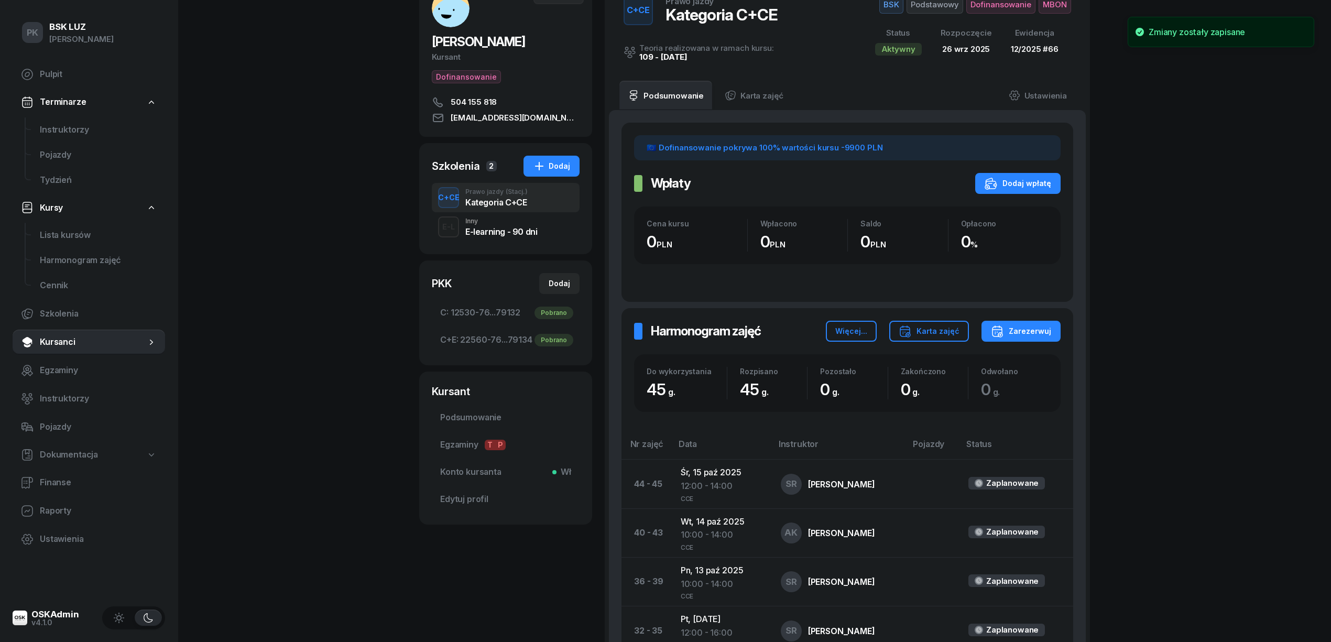
scroll to position [0, 0]
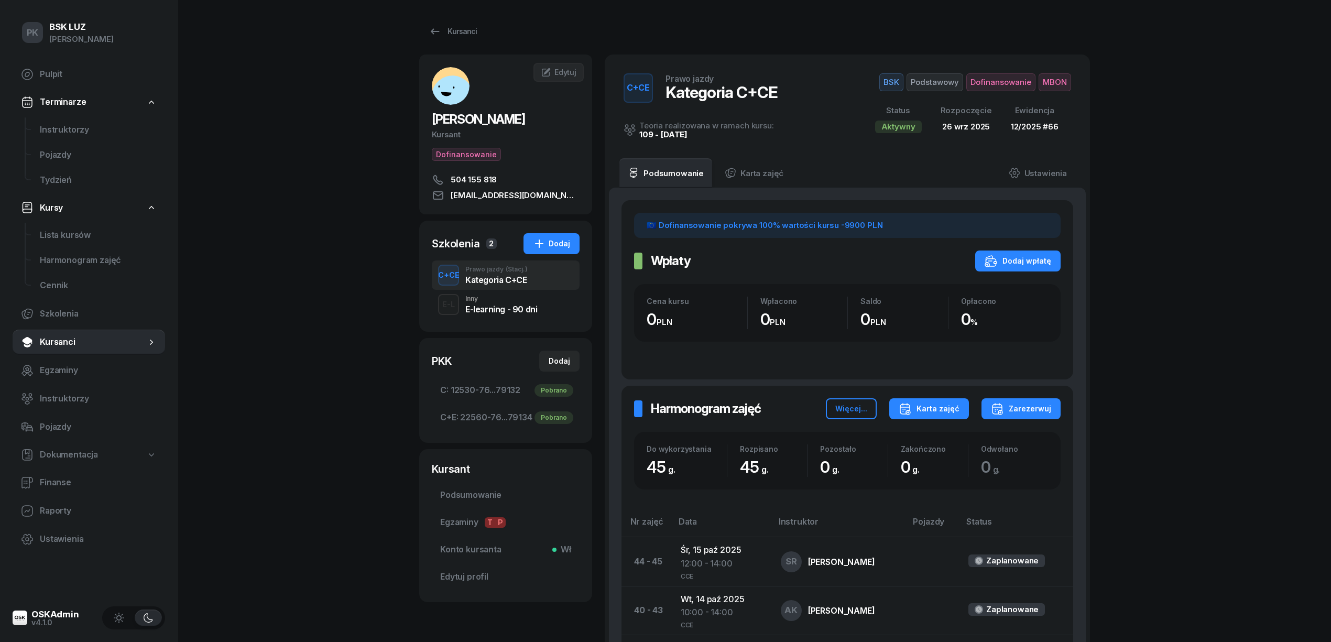
click at [930, 411] on div "Karta zajęć" at bounding box center [928, 408] width 61 height 13
click at [924, 411] on div "Karta zajęć" at bounding box center [928, 408] width 61 height 13
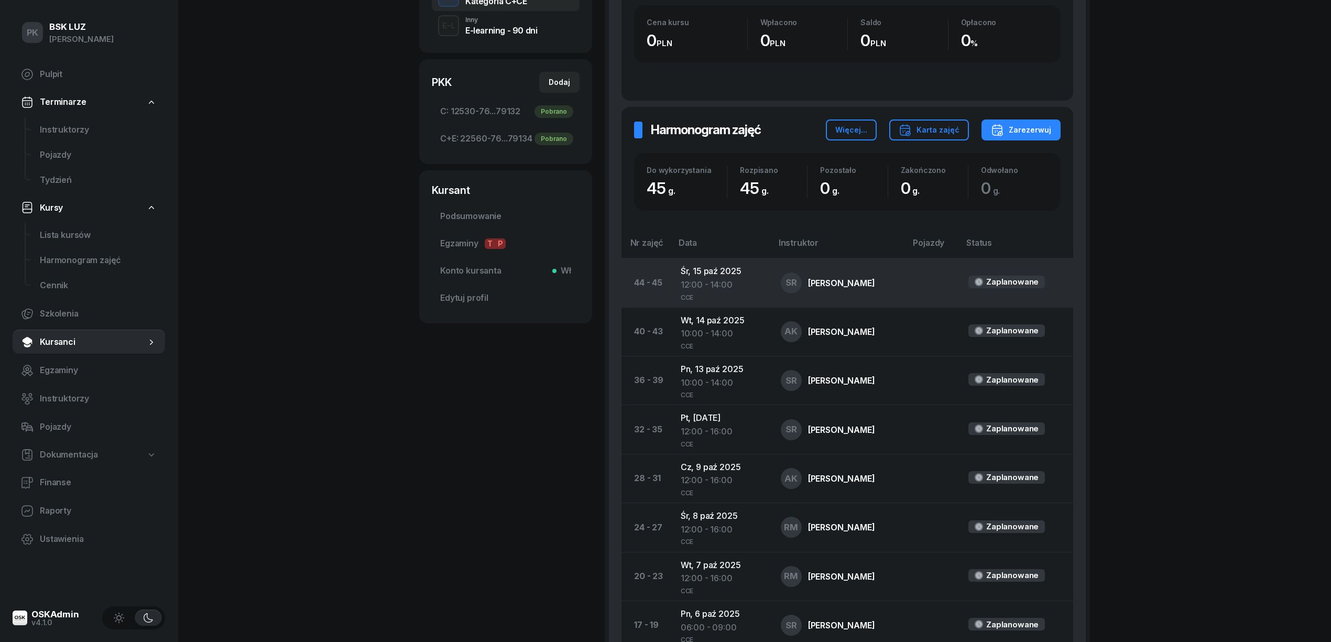
scroll to position [279, 0]
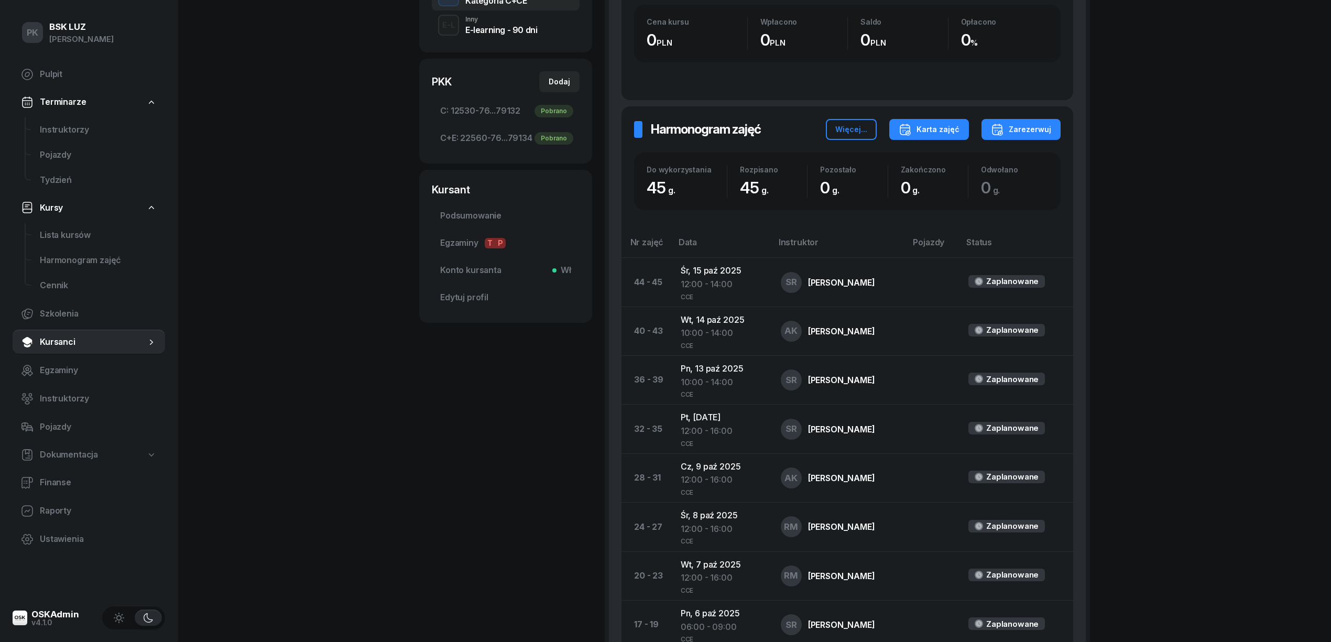
click at [926, 130] on div "Karta zajęć" at bounding box center [928, 129] width 61 height 13
click at [894, 164] on div "Kategoria C" at bounding box center [889, 164] width 46 height 14
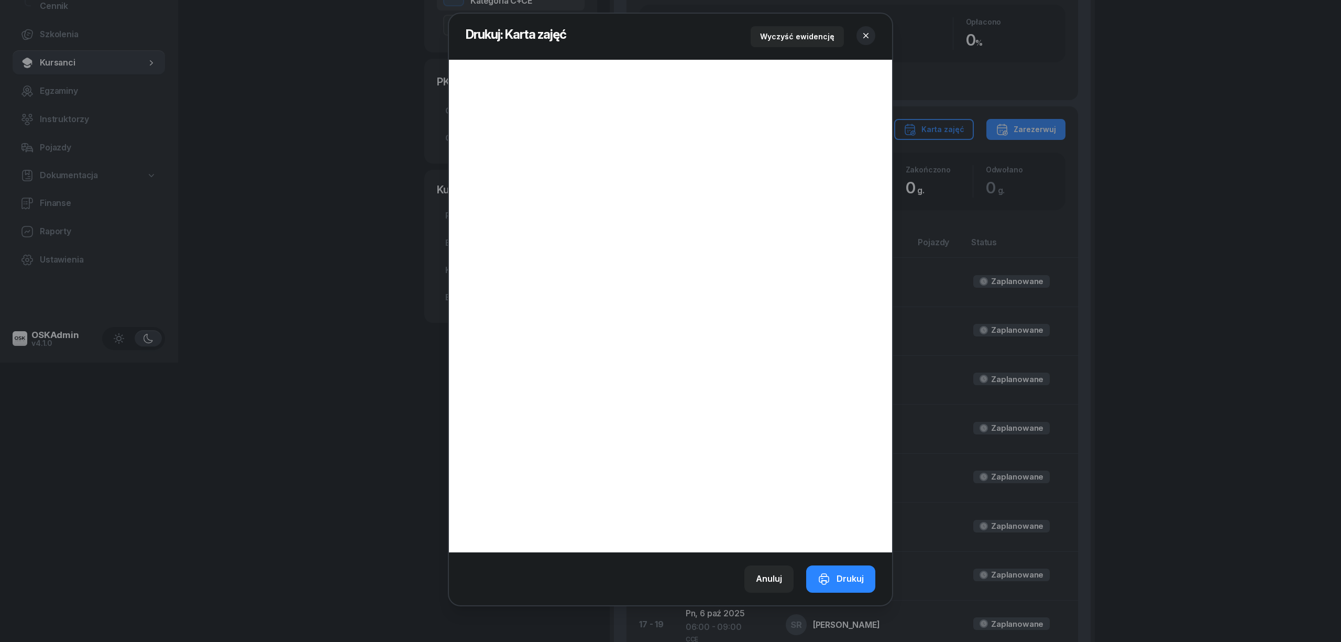
click at [861, 32] on icon "button" at bounding box center [866, 35] width 10 height 10
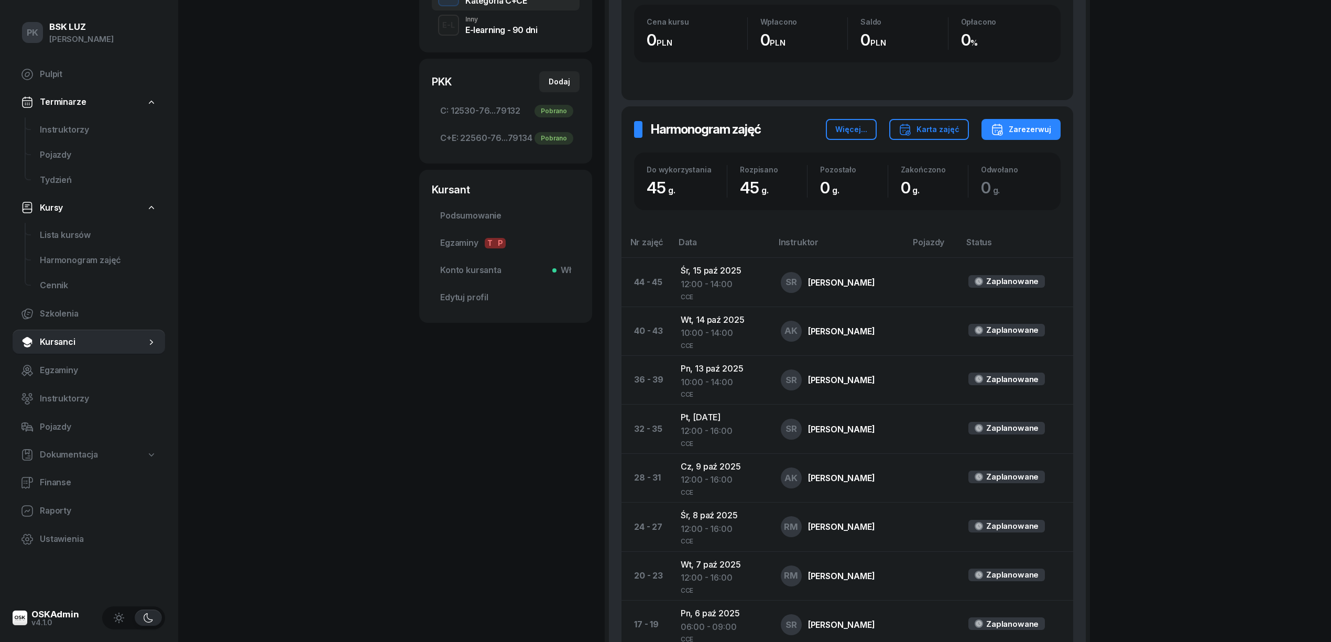
scroll to position [0, 0]
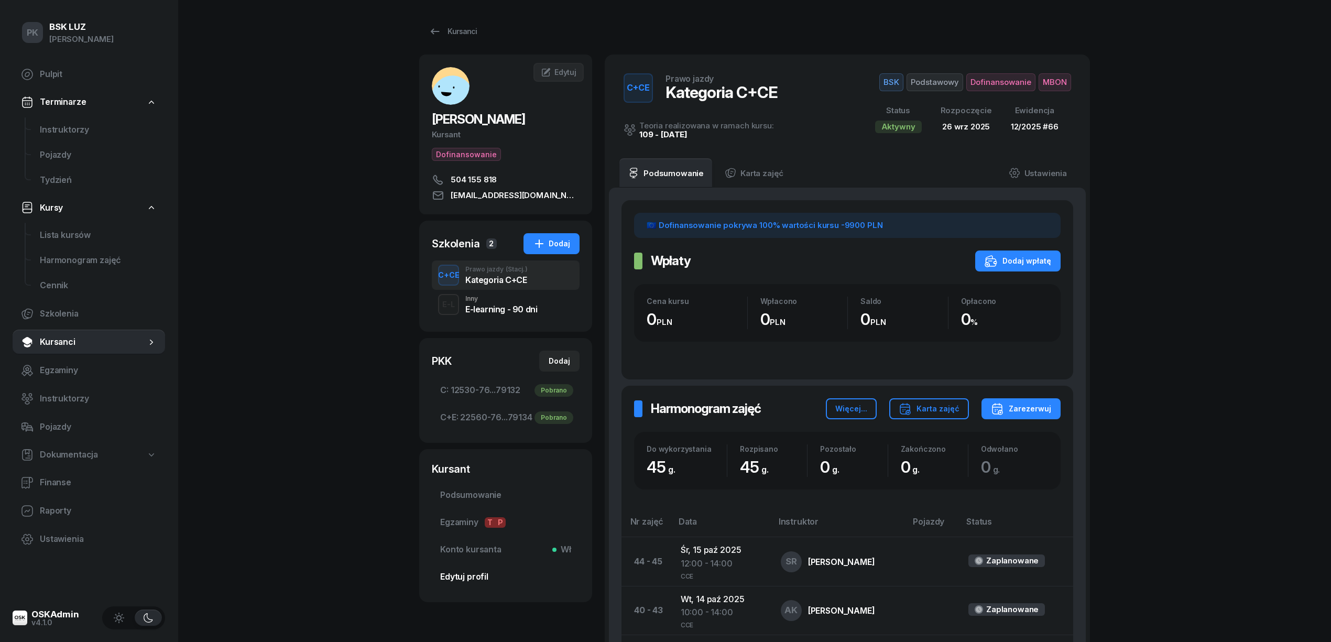
click at [468, 584] on span "Edytuj profil" at bounding box center [505, 577] width 131 height 14
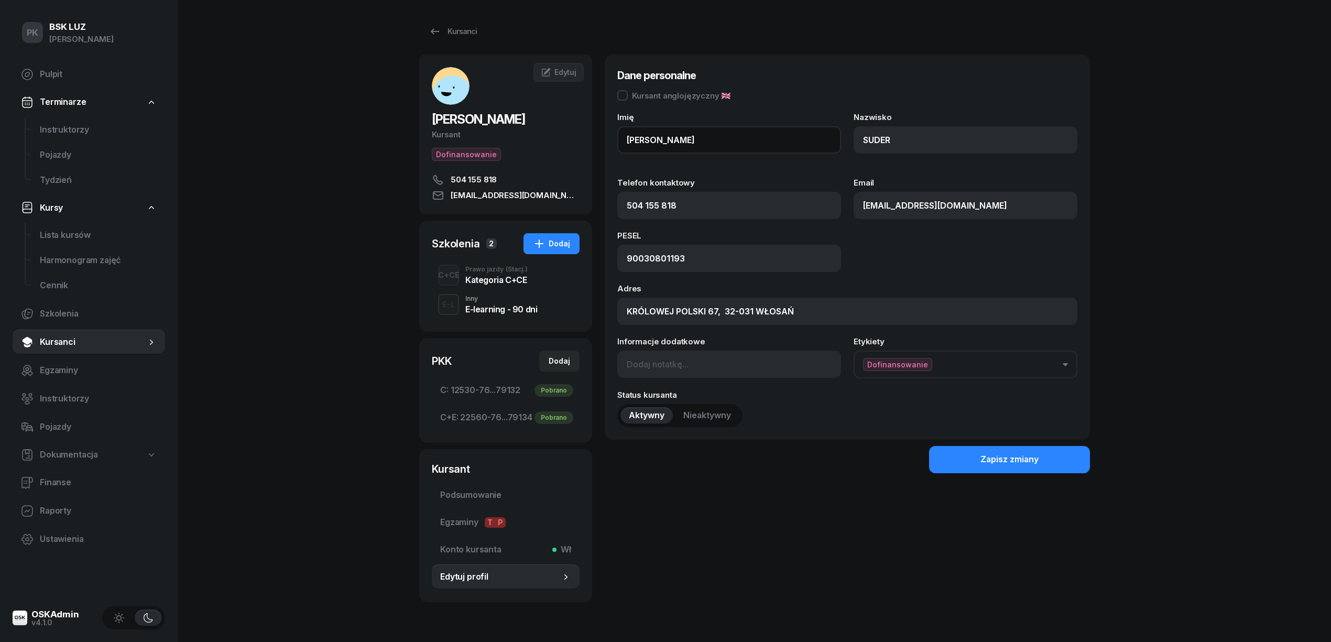
drag, startPoint x: 668, startPoint y: 139, endPoint x: 767, endPoint y: 135, distance: 98.6
click at [767, 135] on input "MATEUSZ KRZYSZTOF" at bounding box center [729, 139] width 224 height 27
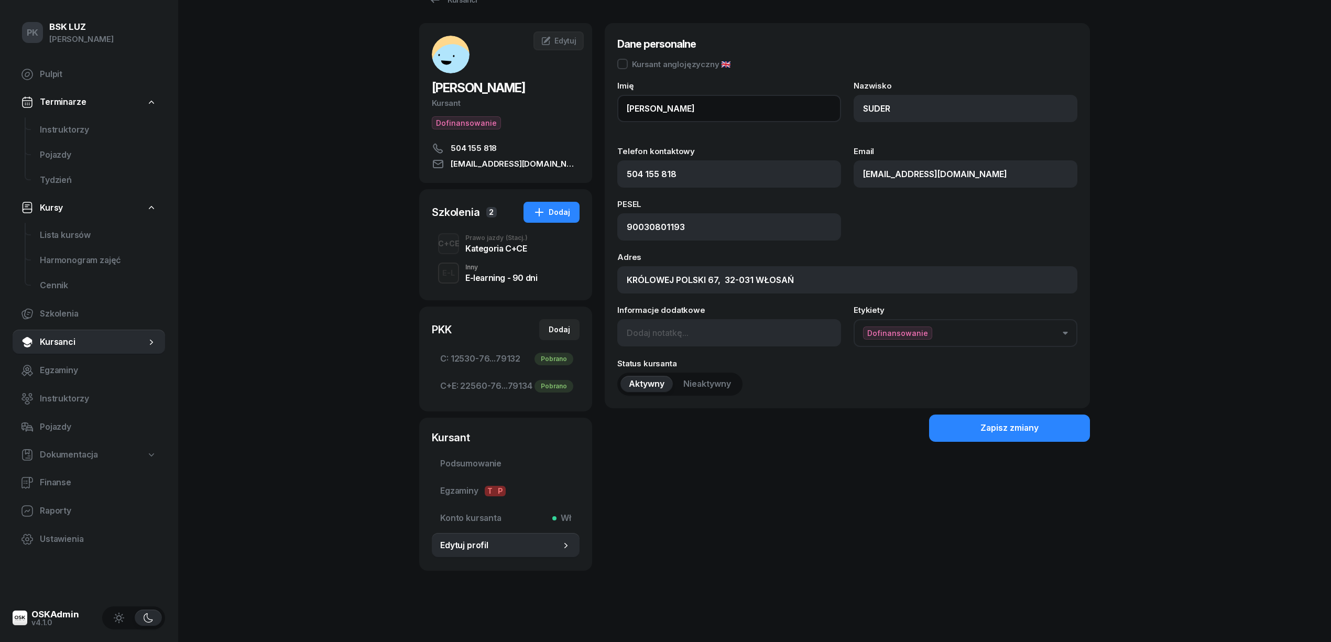
scroll to position [49, 0]
type input "MATEUSZ"
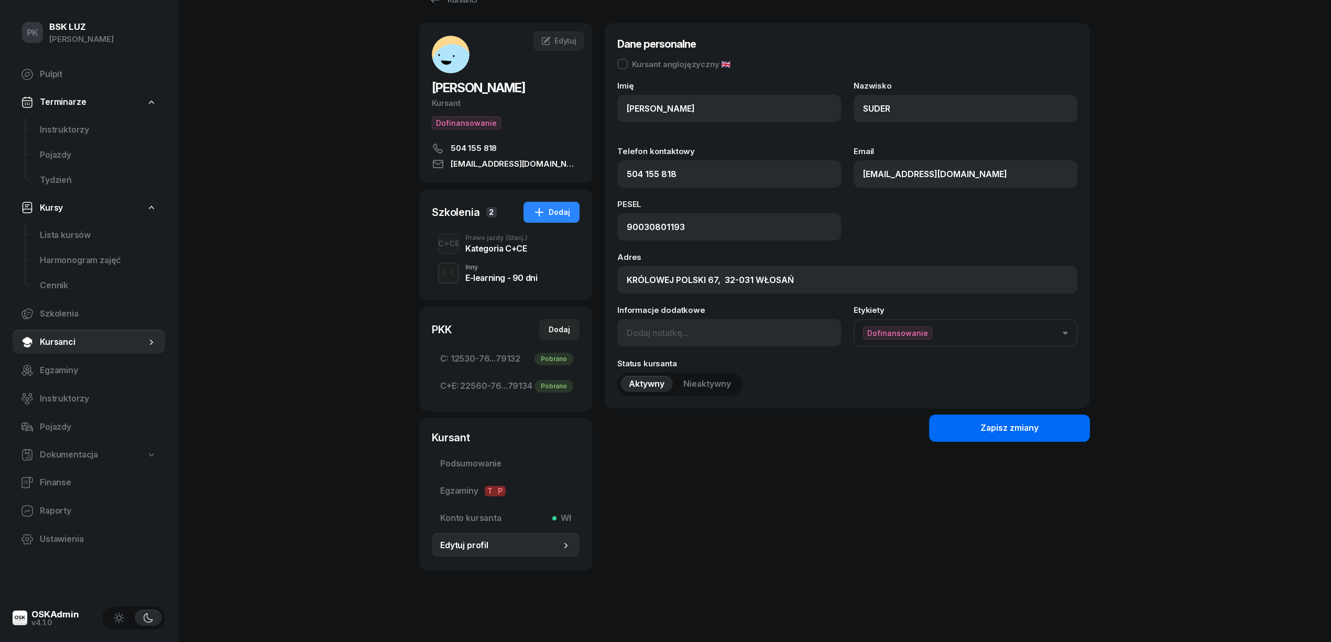
click at [984, 421] on div "Zapisz zmiany" at bounding box center [1009, 428] width 58 height 14
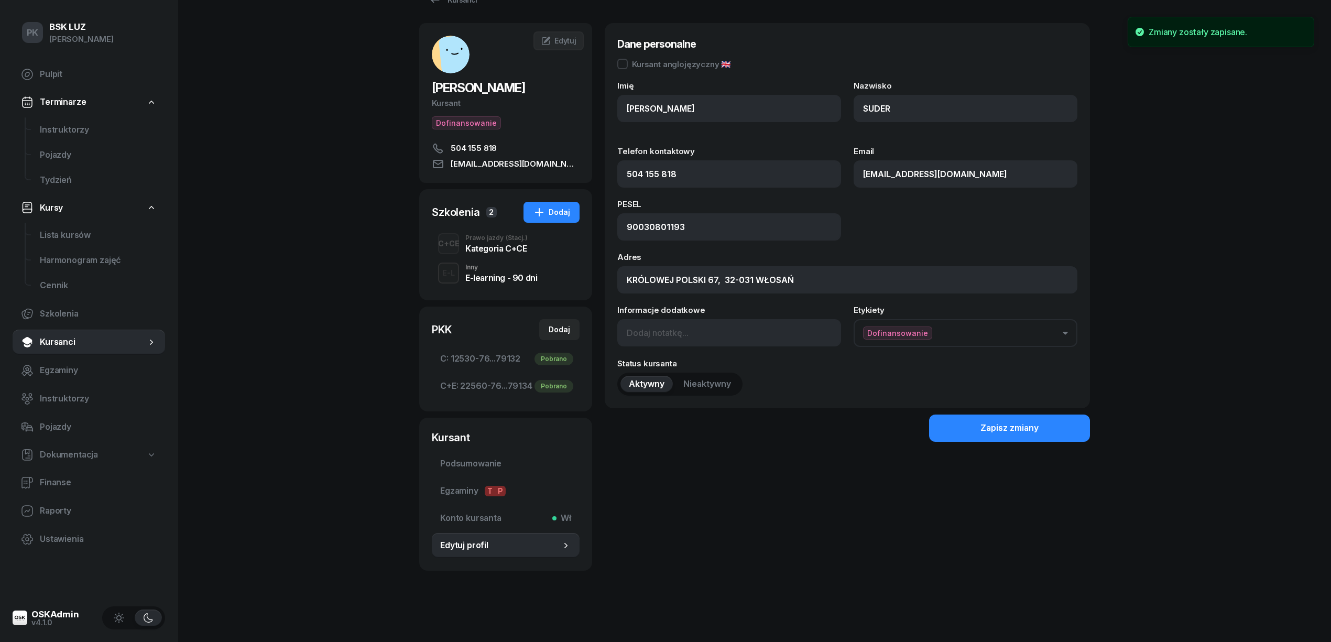
click at [476, 248] on div "Kategoria C+CE" at bounding box center [496, 248] width 62 height 8
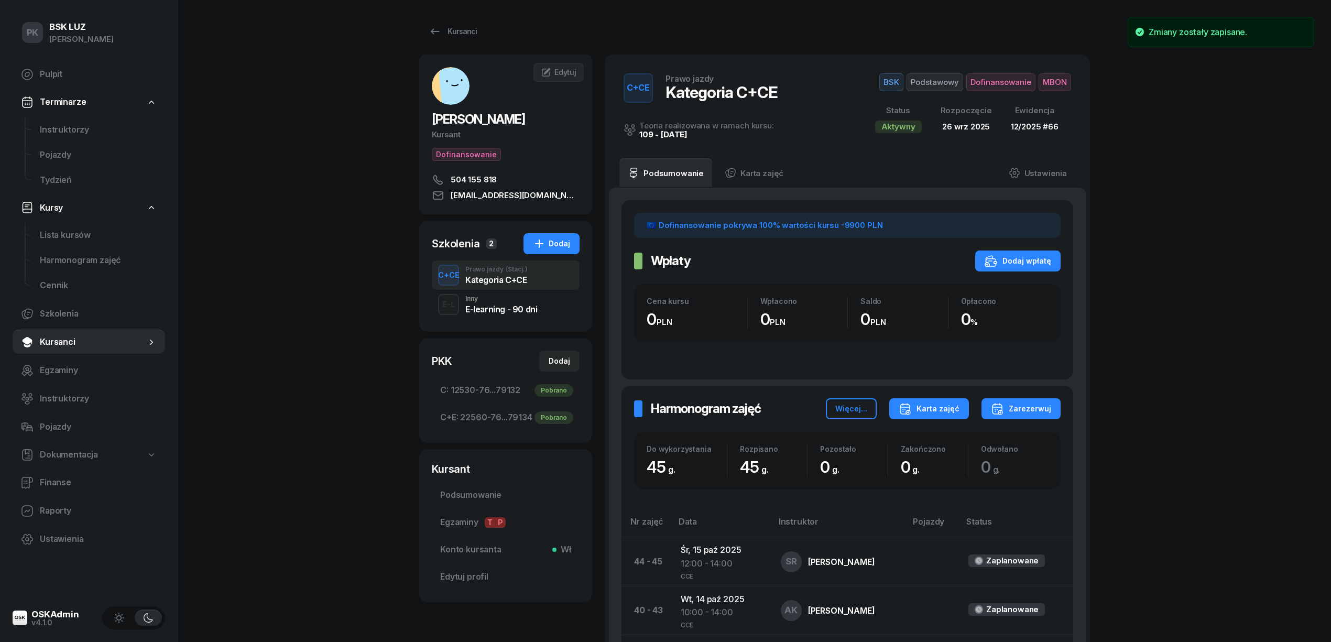
click at [933, 405] on div "Karta zajęć" at bounding box center [928, 408] width 61 height 13
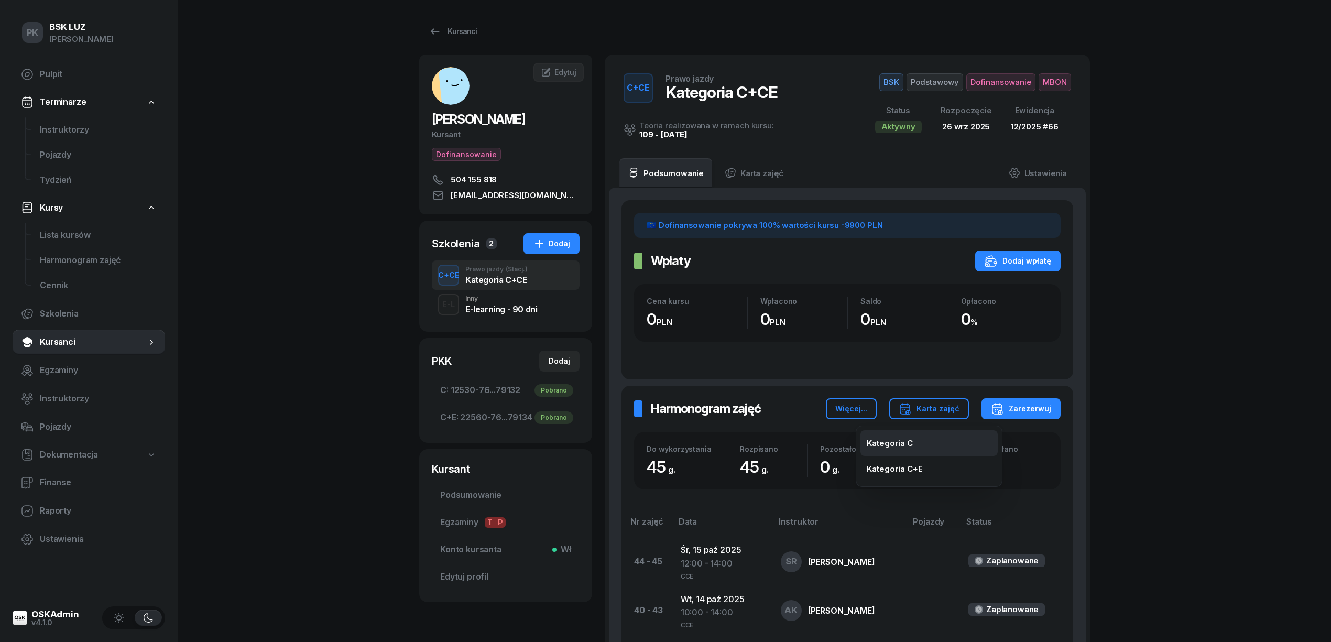
click at [917, 440] on button "Kategoria C" at bounding box center [928, 443] width 137 height 26
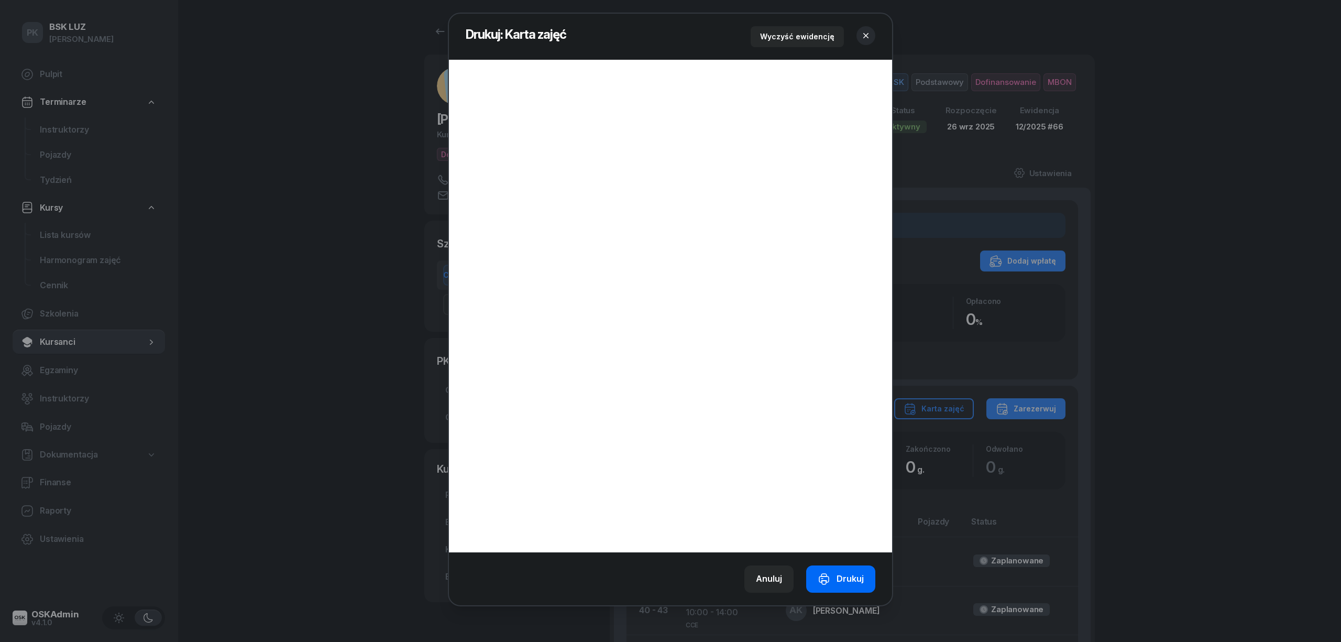
click at [846, 576] on div "Drukuj" at bounding box center [841, 579] width 46 height 14
click at [870, 32] on icon "button" at bounding box center [866, 35] width 10 height 10
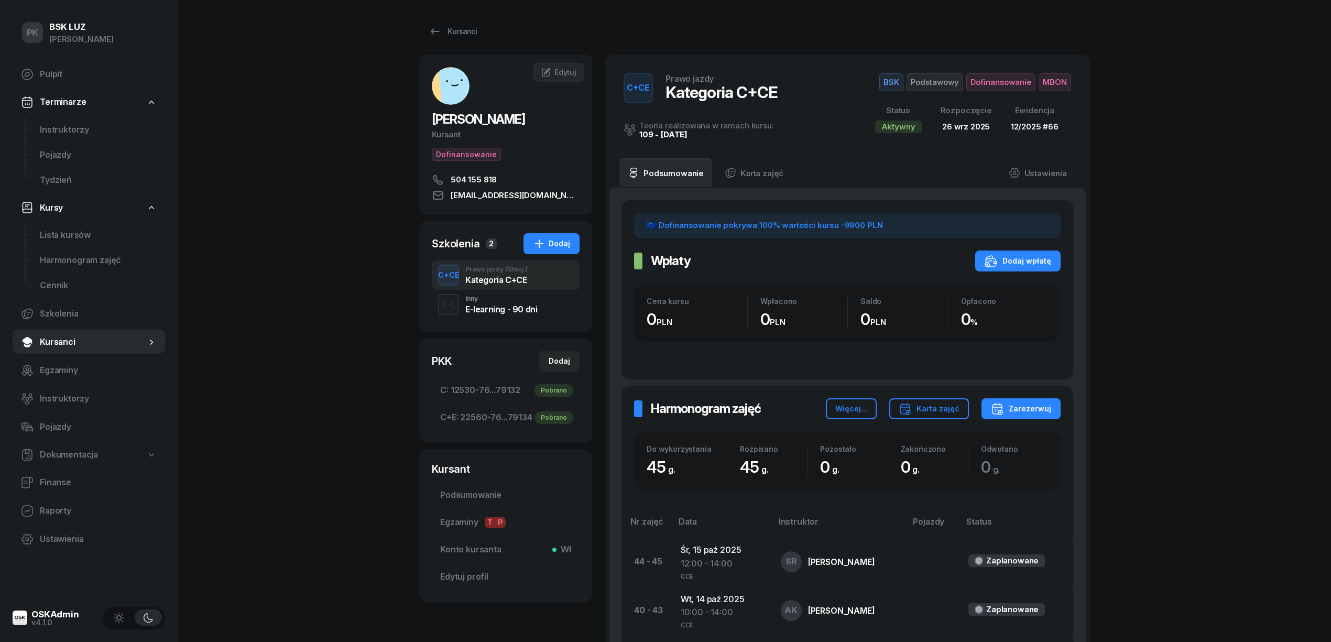
click at [1002, 81] on span "Dofinansowanie" at bounding box center [1000, 82] width 69 height 18
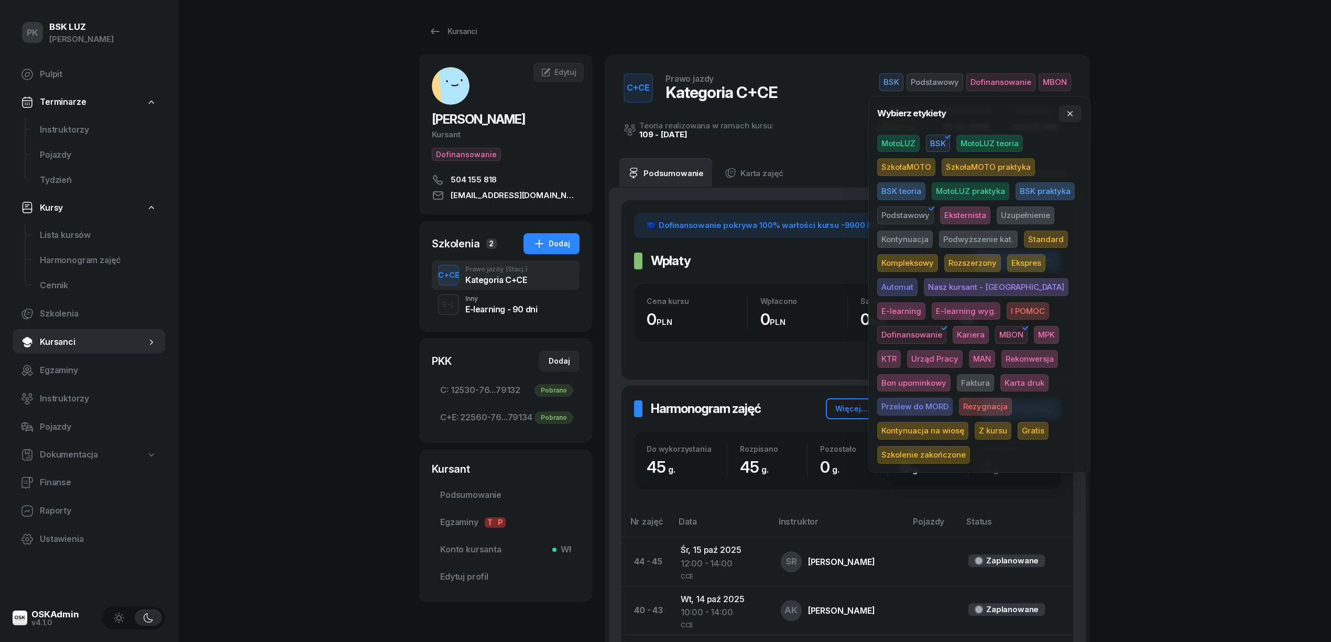
click at [1000, 376] on span "Karta druk" at bounding box center [1024, 383] width 48 height 18
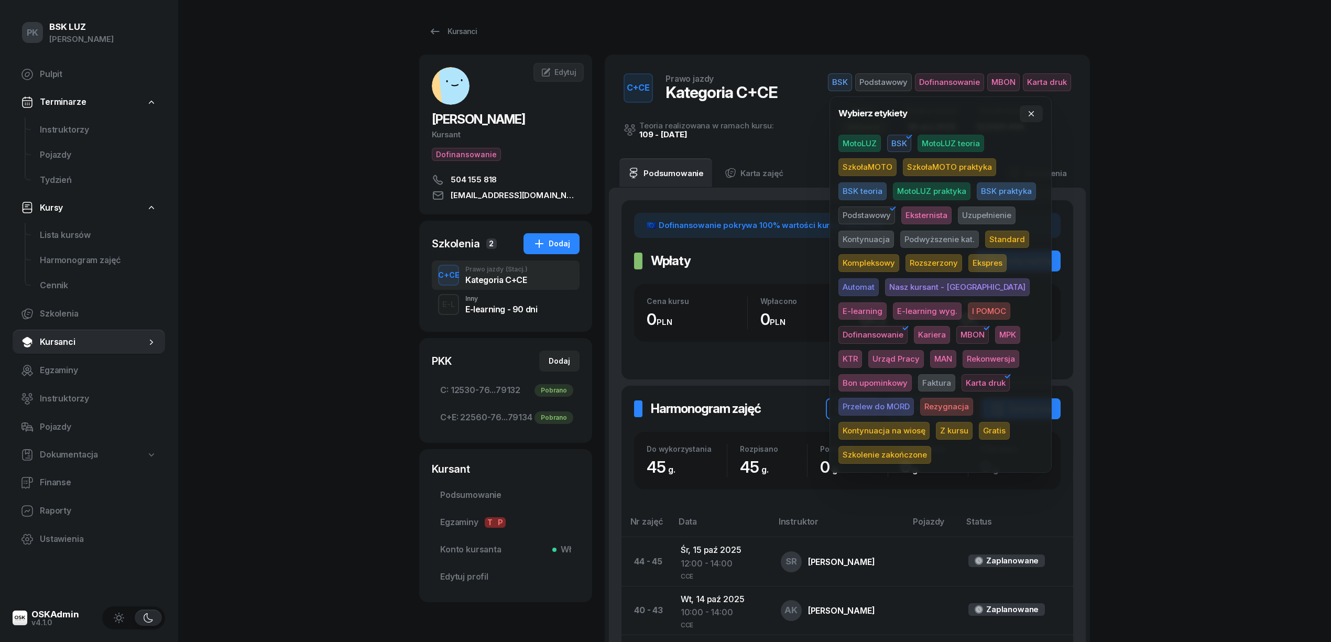
click at [1191, 311] on div "PK BSK LUZ Piotr Klimek Pulpit Terminarze Instruktorzy Pojazdy Tydzień Kursy Li…" at bounding box center [665, 628] width 1331 height 1256
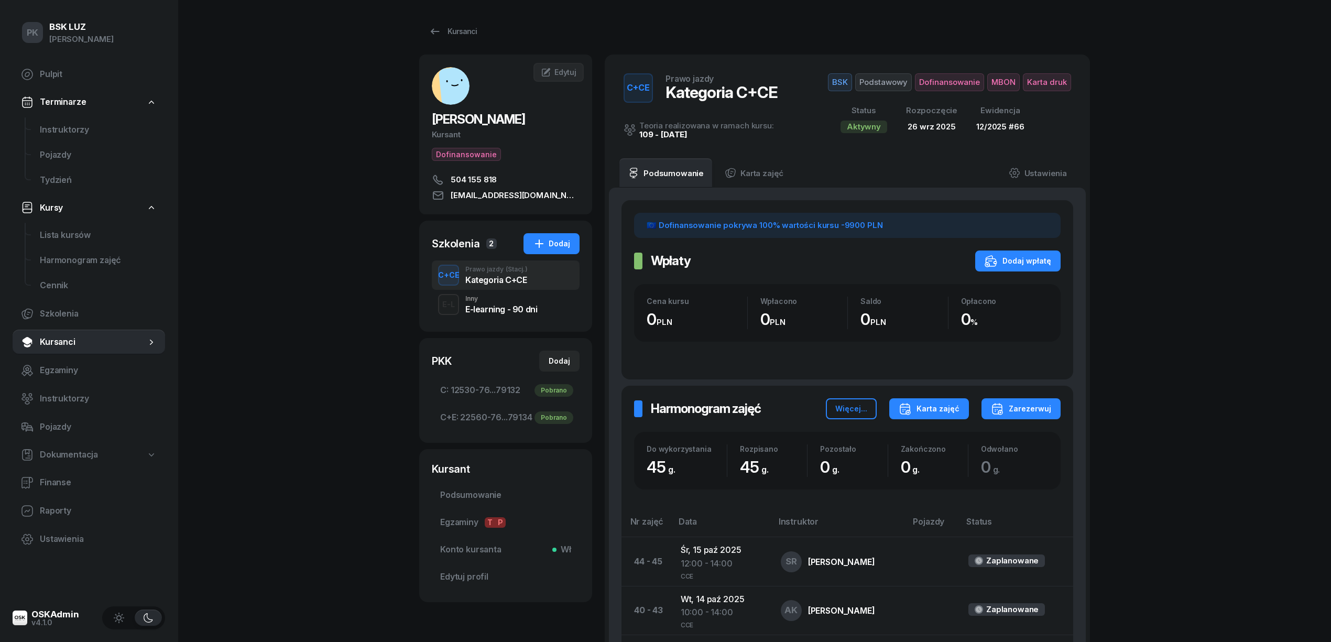
click at [911, 408] on icon "button" at bounding box center [904, 408] width 13 height 13
click at [914, 462] on div "Kategoria C+E" at bounding box center [894, 469] width 56 height 14
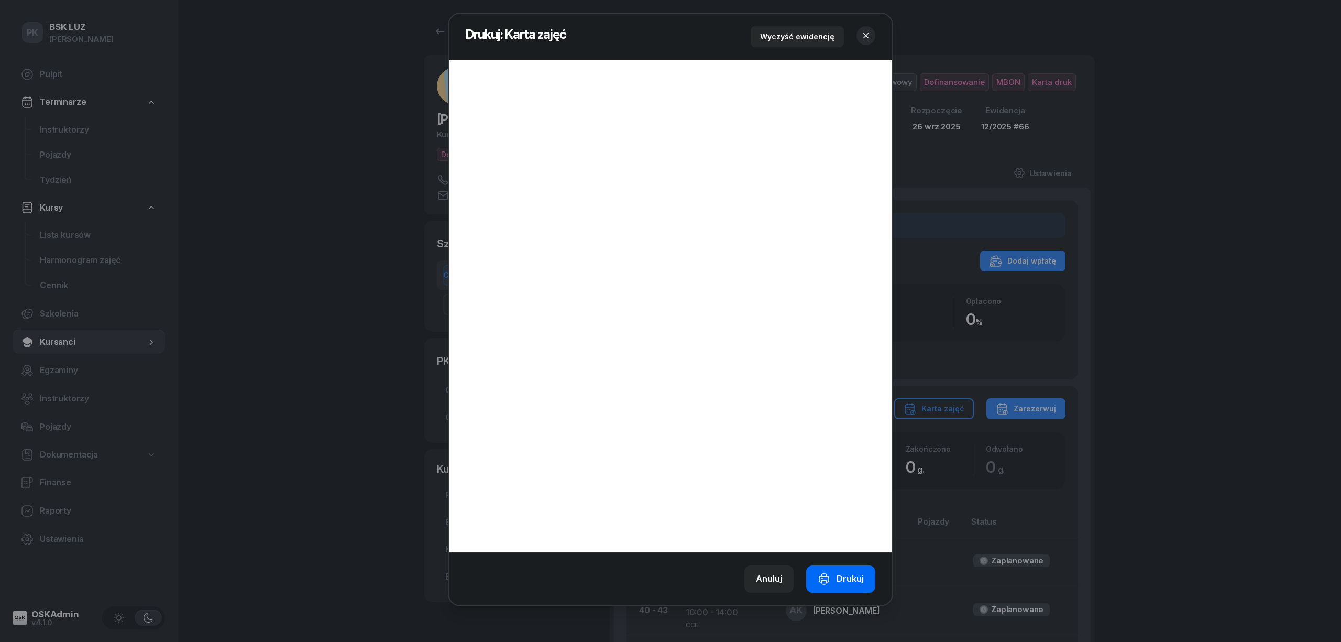
click at [851, 583] on div "Drukuj" at bounding box center [841, 579] width 46 height 14
click at [864, 31] on icon "button" at bounding box center [866, 35] width 10 height 10
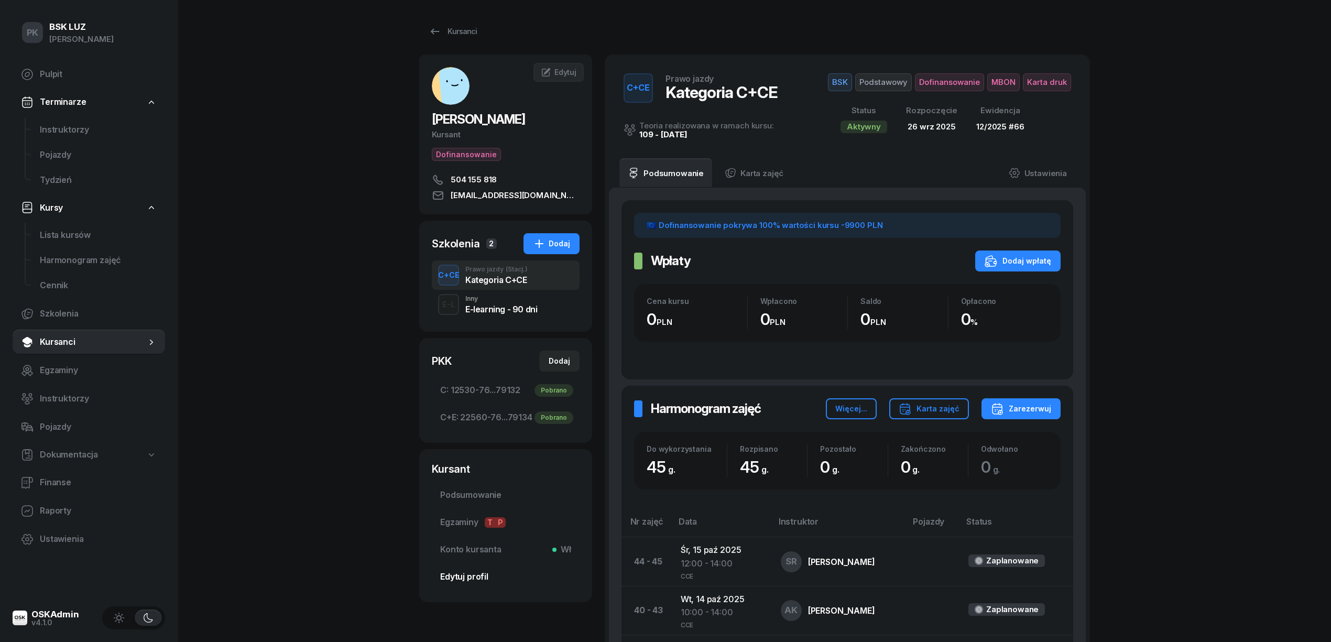
click at [477, 568] on link "Edytuj profil" at bounding box center [506, 576] width 148 height 25
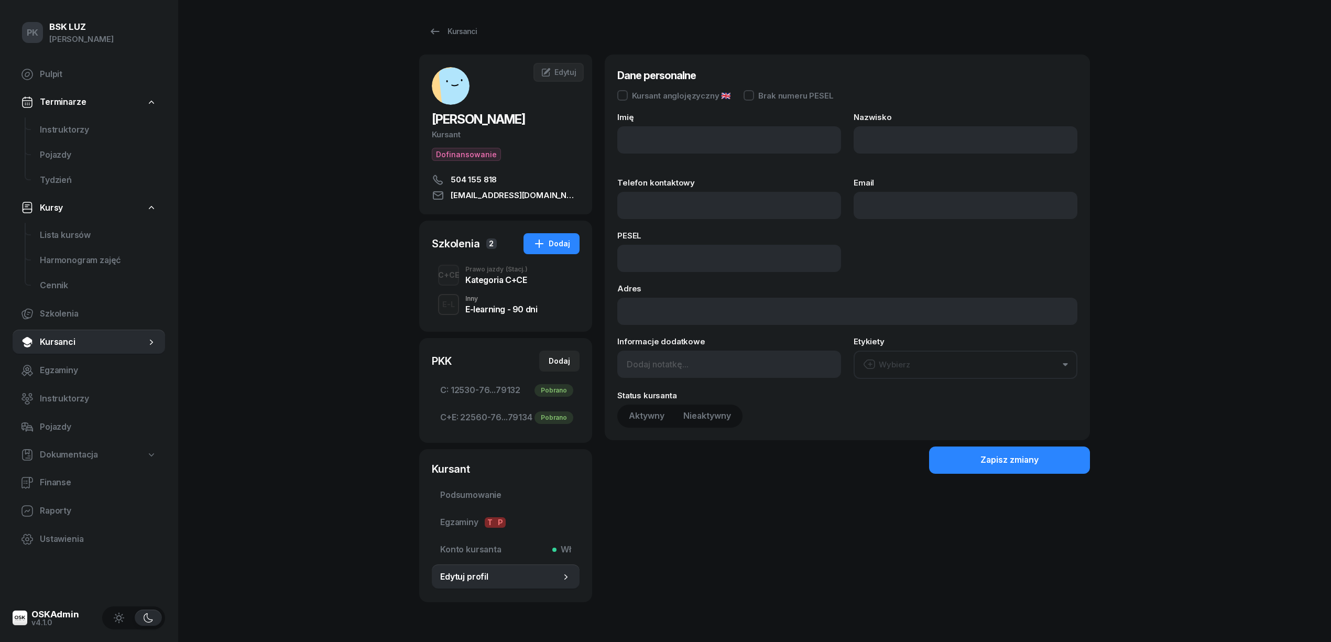
type input "MATEUSZ"
type input "SUDER"
type input "504155818"
type input "stoicki123@op.pl"
type input "90030801193"
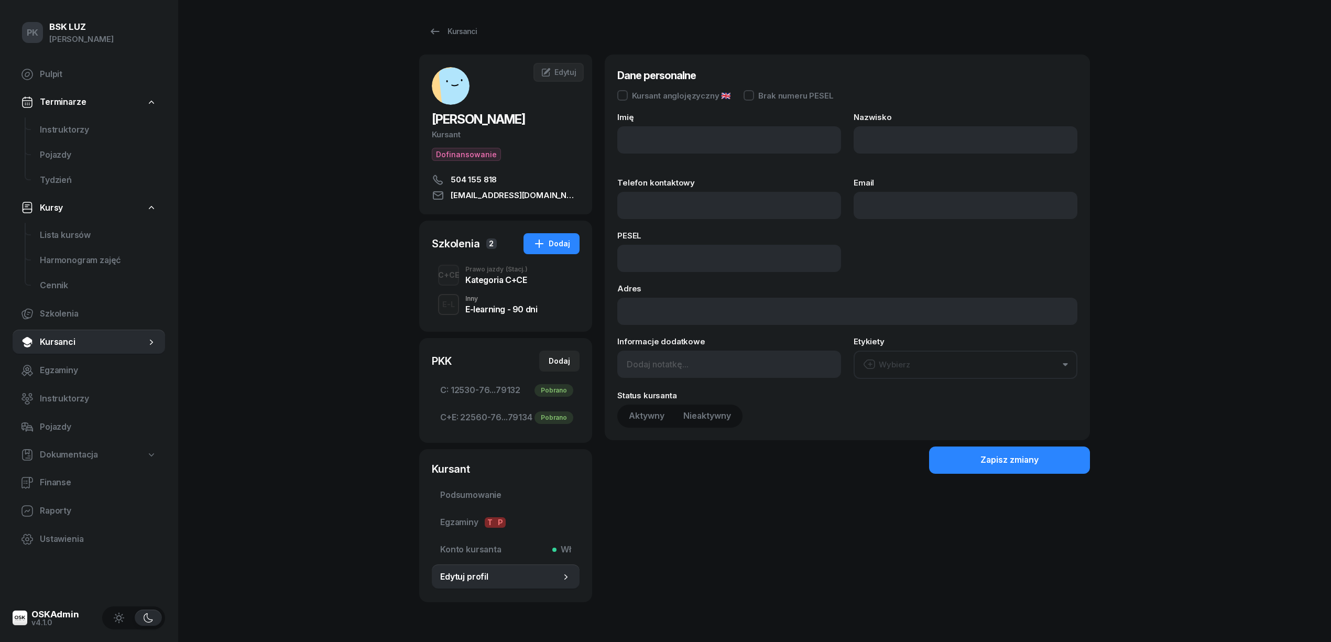
type input "KRÓLOWEJ POLSKI 67, 32-031 WŁOSAŃ"
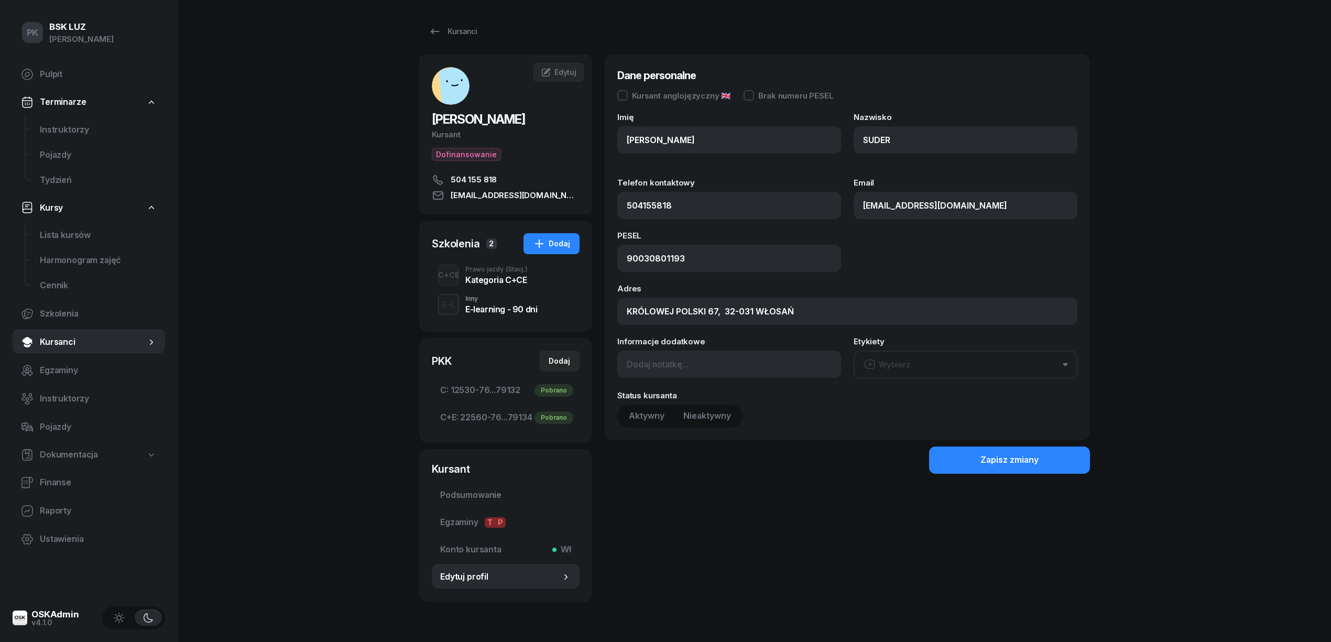
type input "504 155 818"
click at [700, 141] on input "MATEUSZ" at bounding box center [729, 139] width 224 height 27
paste input "KRZYSZTOF"
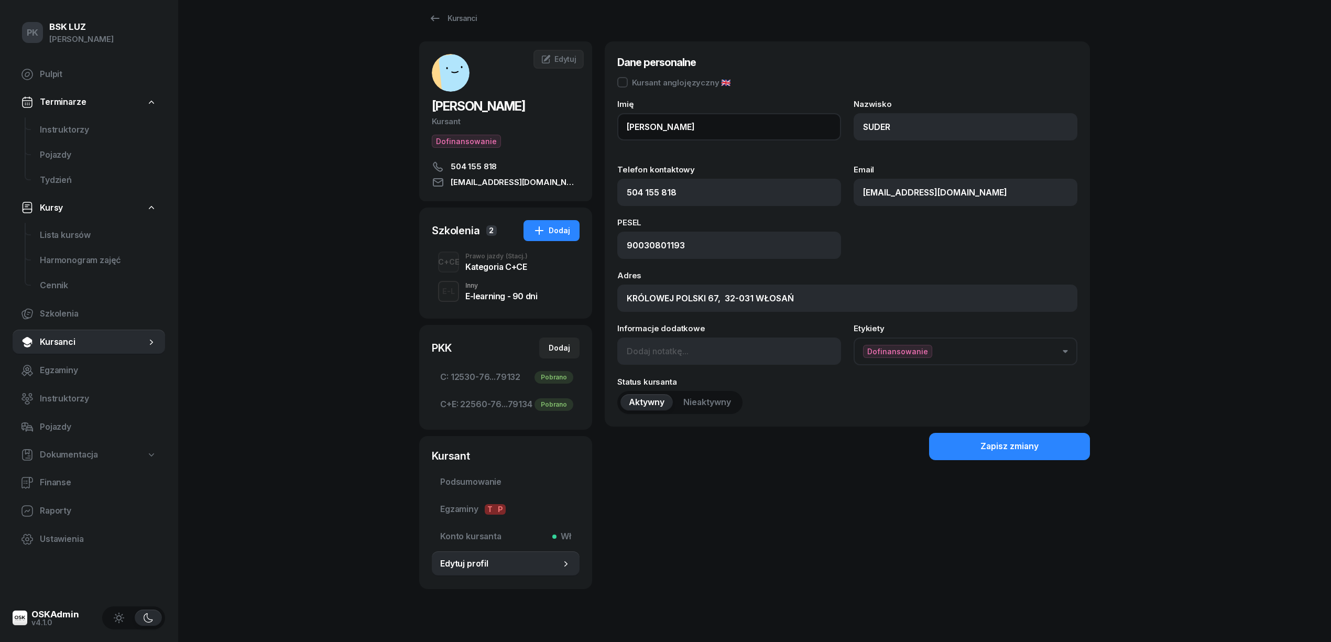
scroll to position [32, 0]
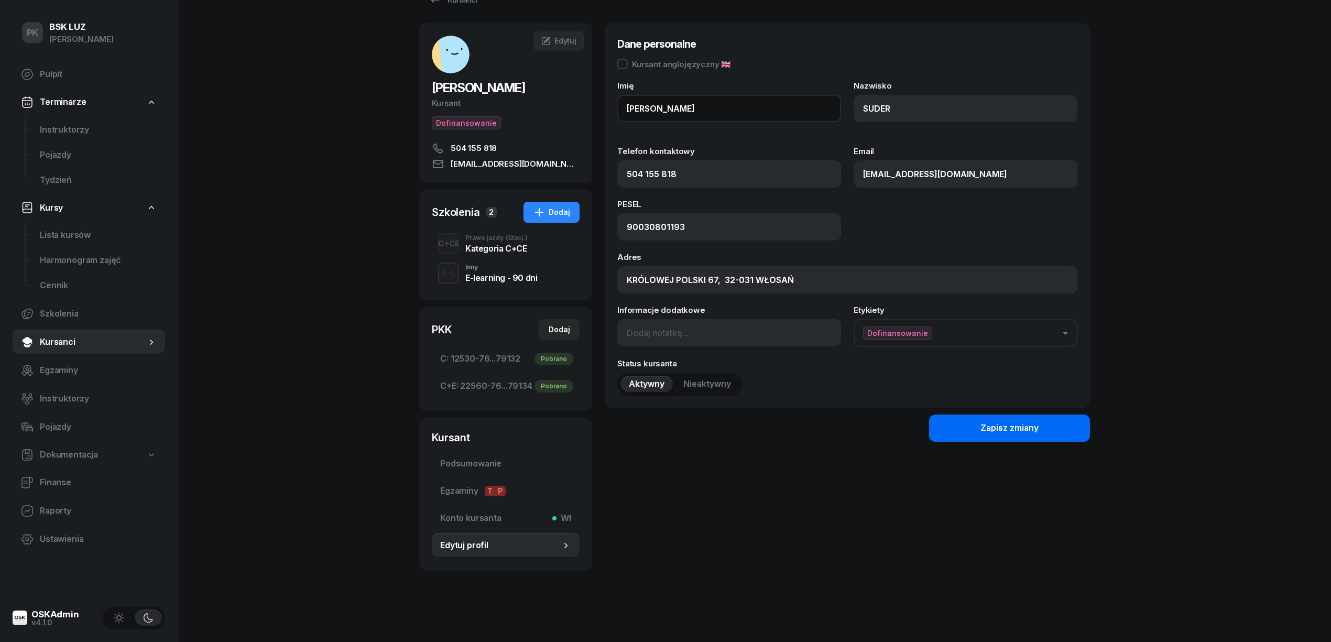
type input "MATEUSZ KRZYSZTOF"
click at [1008, 426] on div "Zapisz zmiany" at bounding box center [1009, 428] width 58 height 14
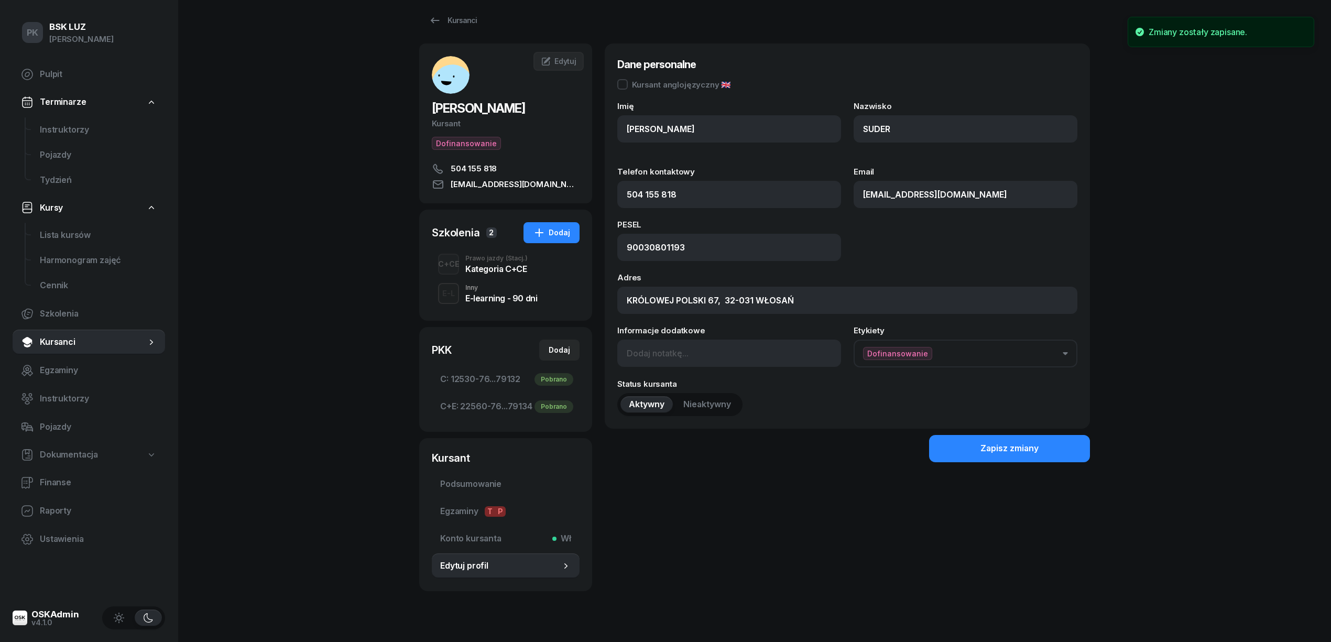
scroll to position [0, 0]
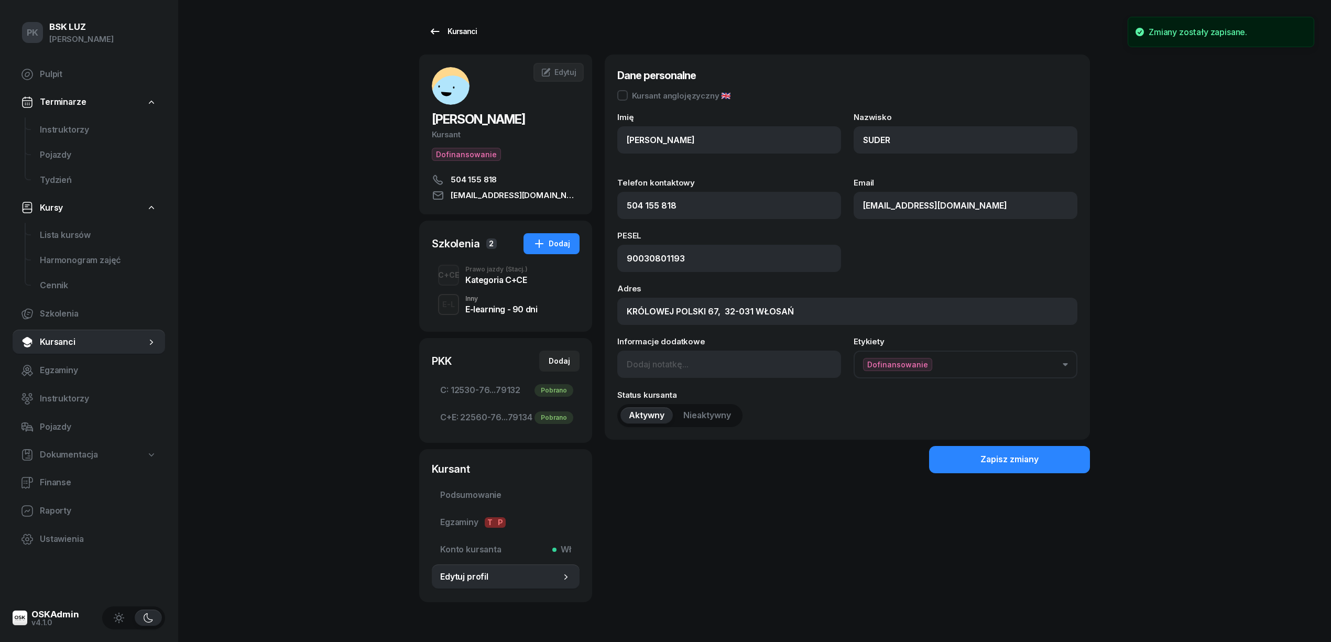
click at [438, 31] on icon at bounding box center [435, 31] width 9 height 6
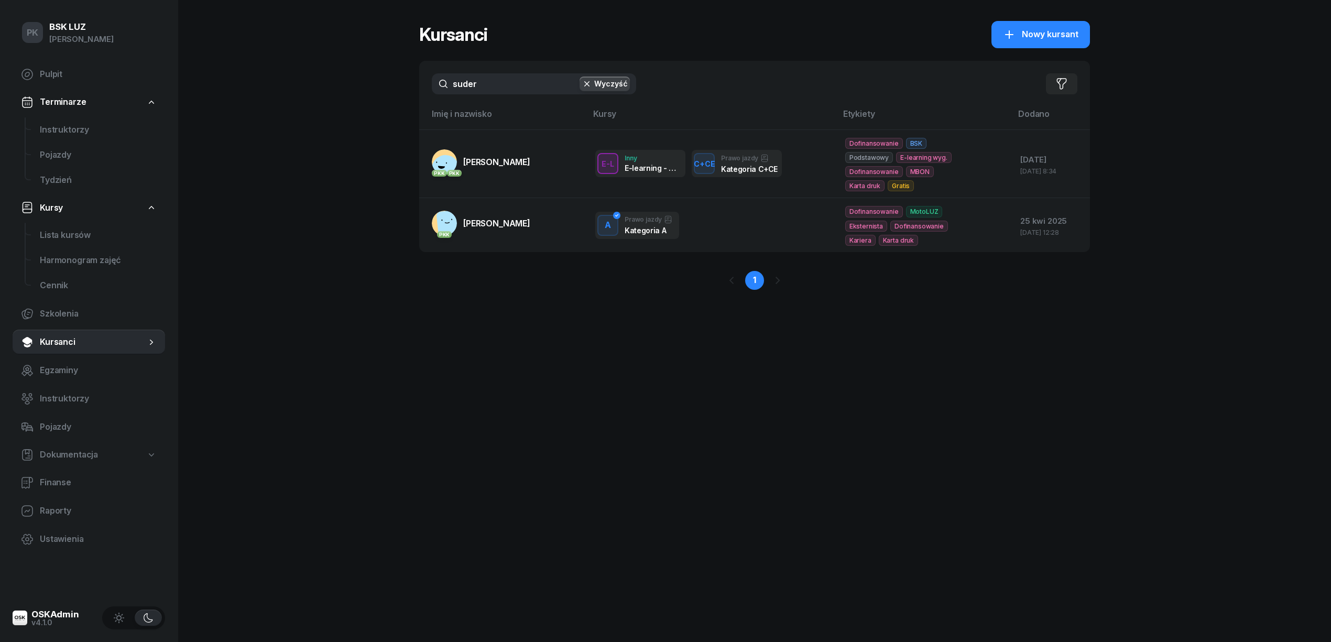
drag, startPoint x: 501, startPoint y: 72, endPoint x: 376, endPoint y: 95, distance: 127.8
click at [376, 95] on div "PK BSK LUZ Piotr Klimek Pulpit Terminarze Instruktorzy Pojazdy Tydzień Kursy Li…" at bounding box center [665, 321] width 1331 height 642
drag, startPoint x: 486, startPoint y: 84, endPoint x: 409, endPoint y: 83, distance: 77.0
click at [409, 83] on div "PK BSK LUZ Piotr Klimek Pulpit Terminarze Instruktorzy Pojazdy Tydzień Kursy Li…" at bounding box center [665, 321] width 1331 height 642
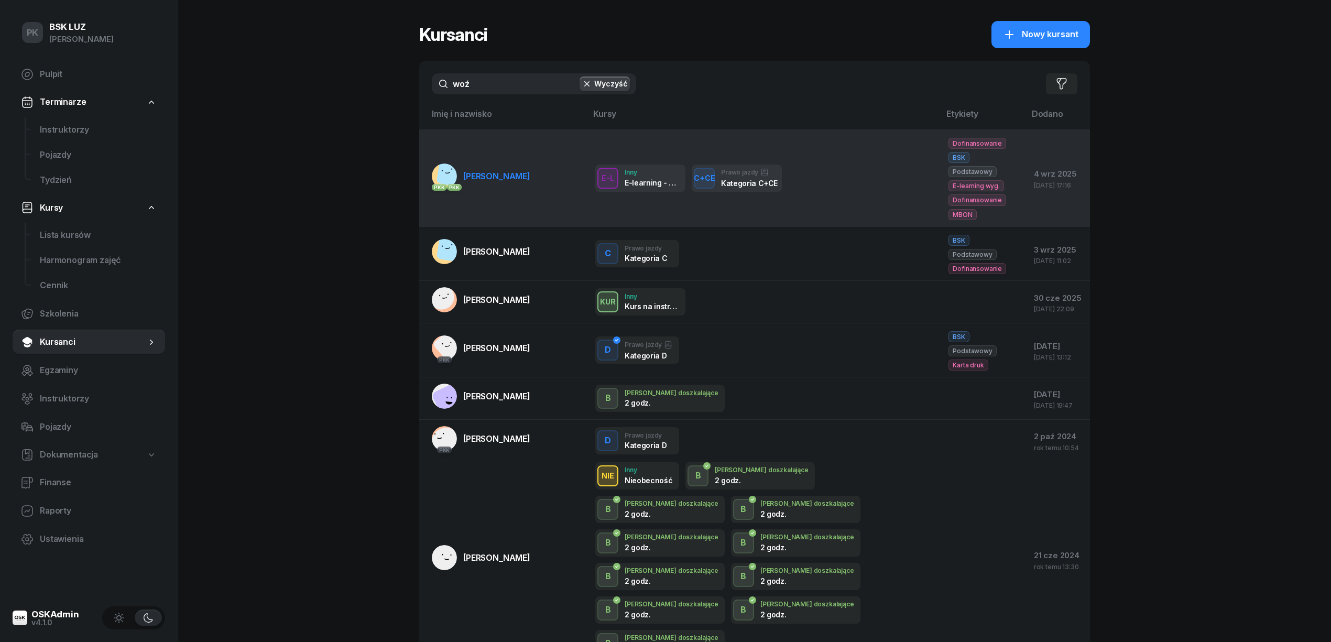
type input "woź"
click at [507, 183] on td "PKK PKK WOŹNIAK RAFAŁ" at bounding box center [503, 177] width 168 height 97
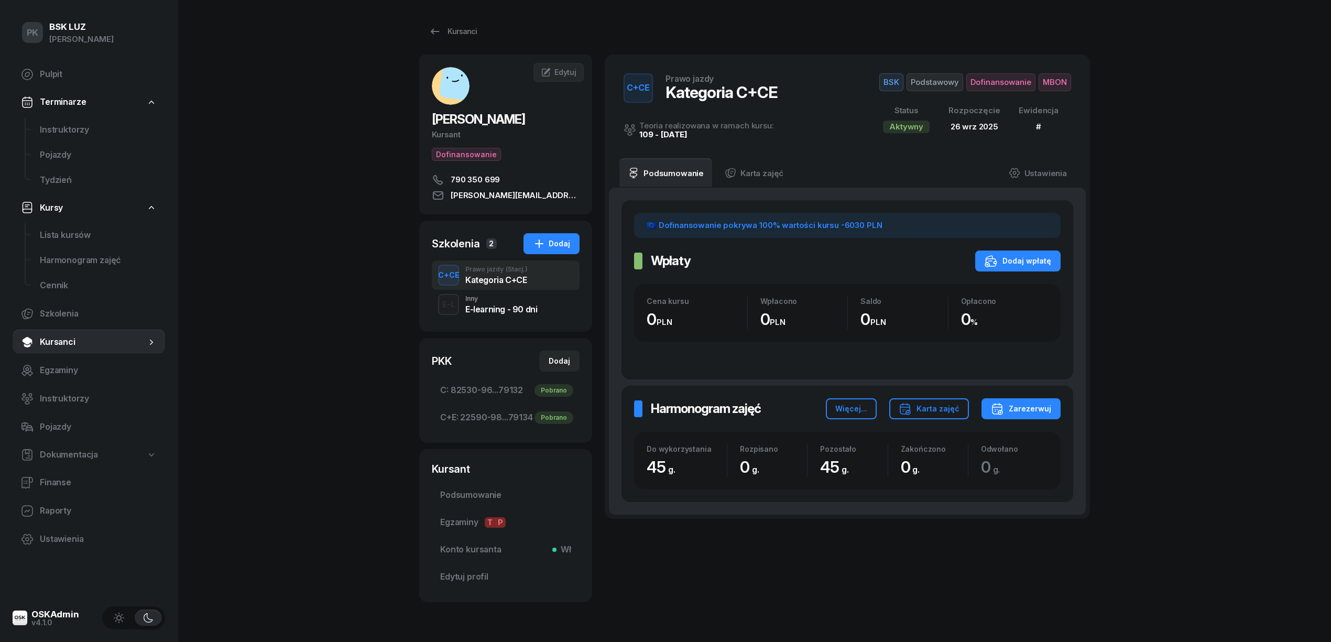
drag, startPoint x: 1011, startPoint y: 73, endPoint x: 1006, endPoint y: 81, distance: 8.4
click at [1011, 75] on span "Dofinansowanie" at bounding box center [1000, 82] width 69 height 18
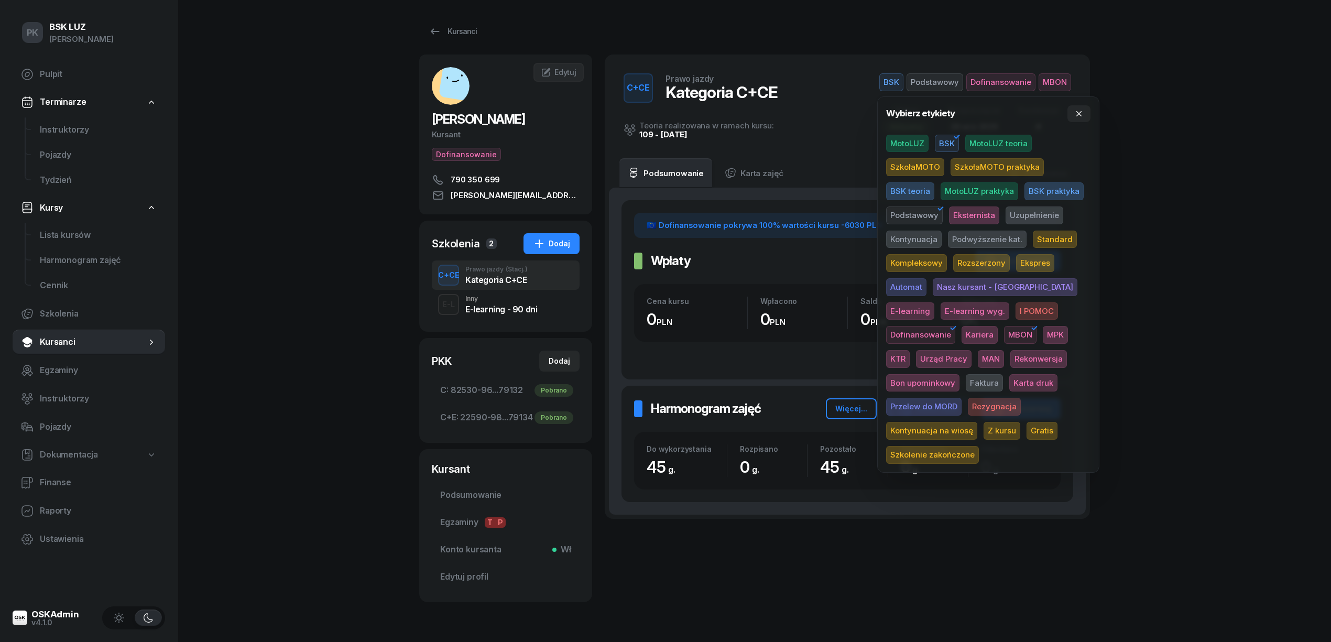
click at [1009, 381] on span "Karta druk" at bounding box center [1033, 383] width 48 height 18
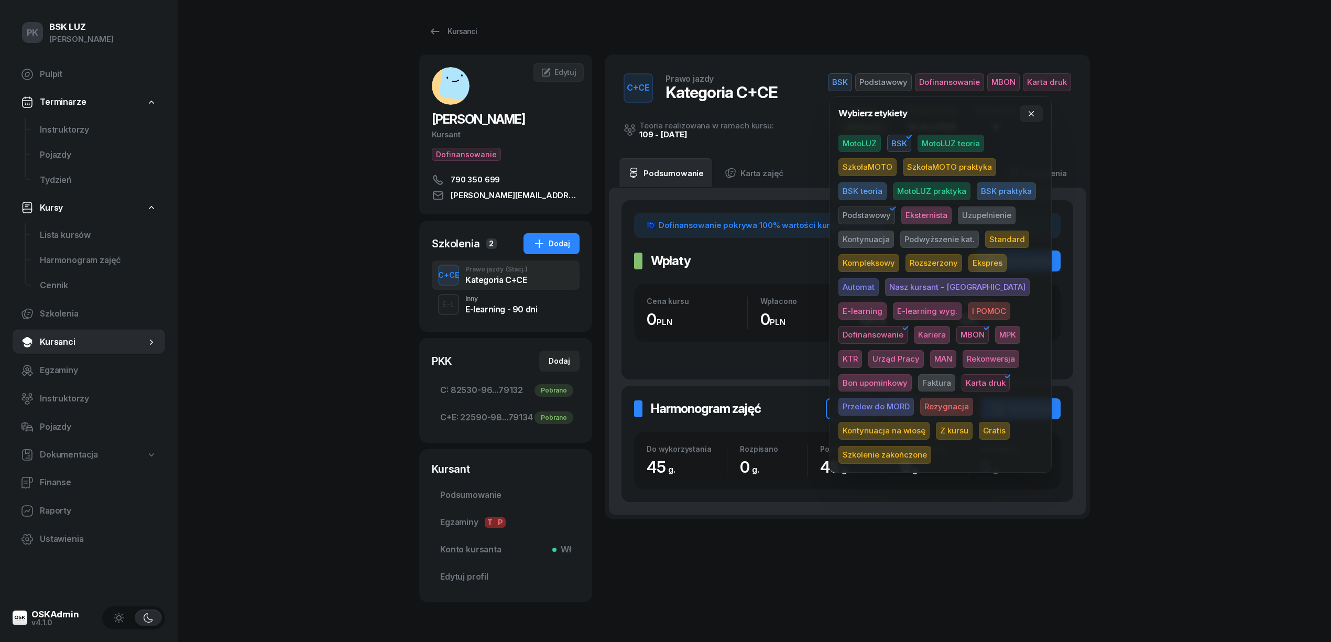
click at [1247, 306] on div "PK BSK LUZ Piotr Klimek Pulpit Terminarze Instruktorzy Pojazdy Tydzień Kursy Li…" at bounding box center [665, 336] width 1331 height 673
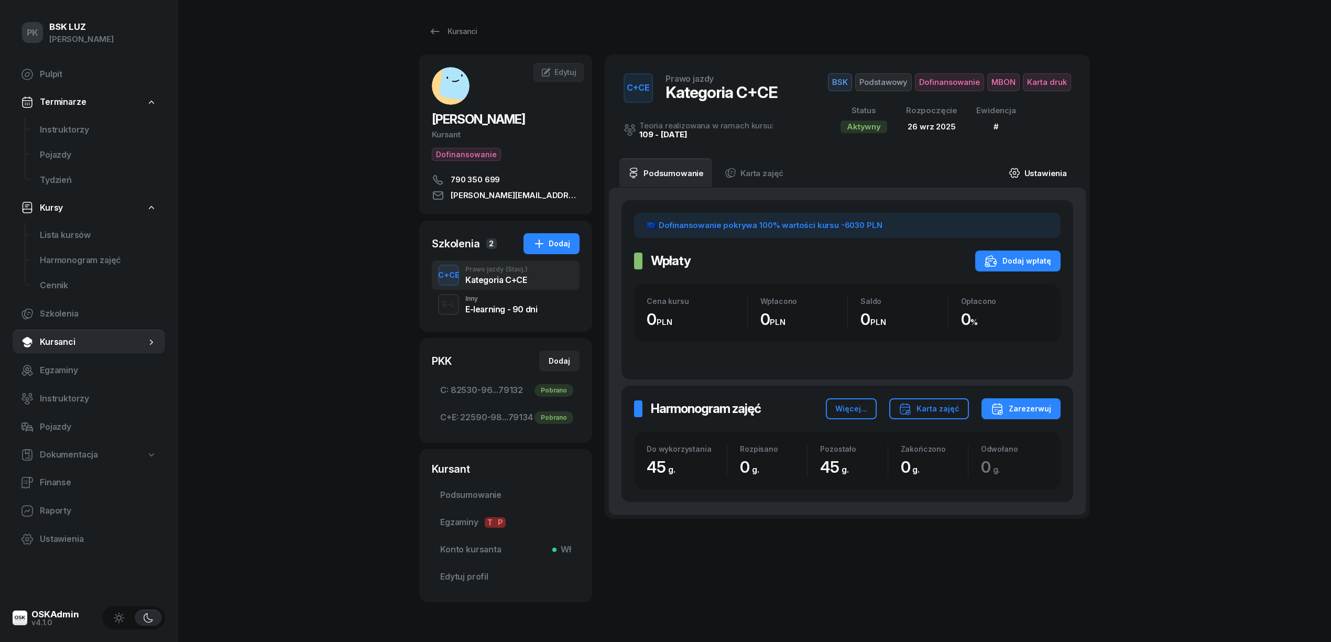
click at [1055, 174] on link "Ustawienia" at bounding box center [1037, 172] width 75 height 29
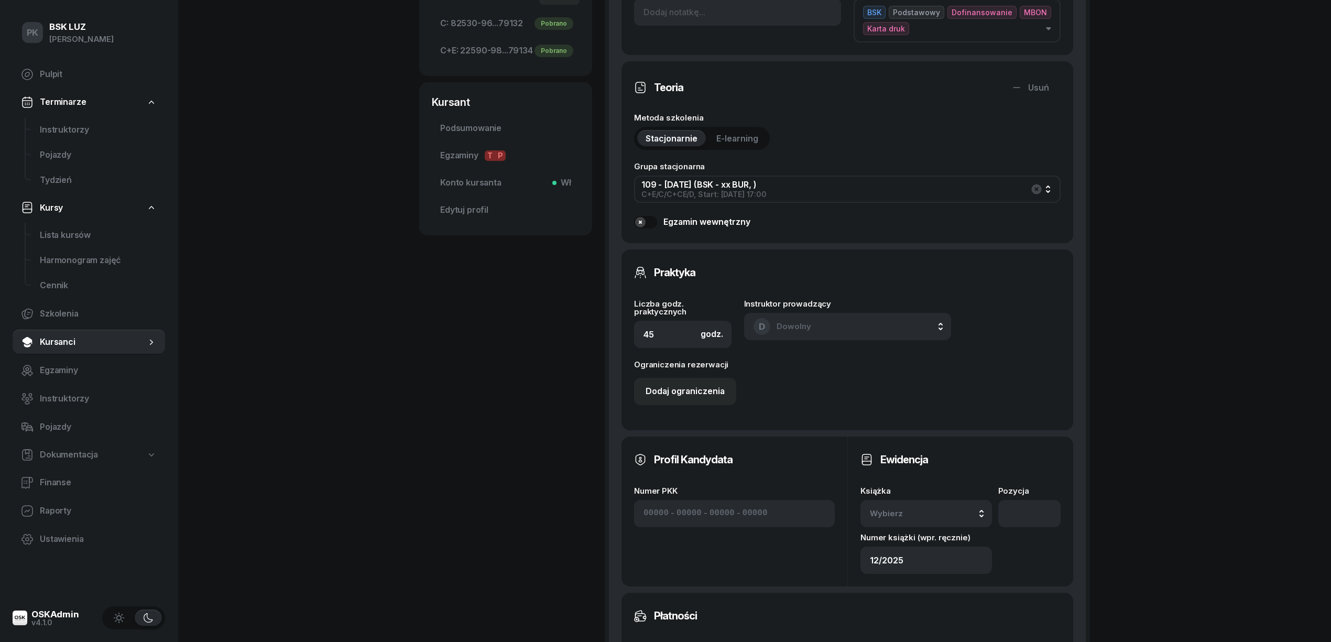
scroll to position [419, 0]
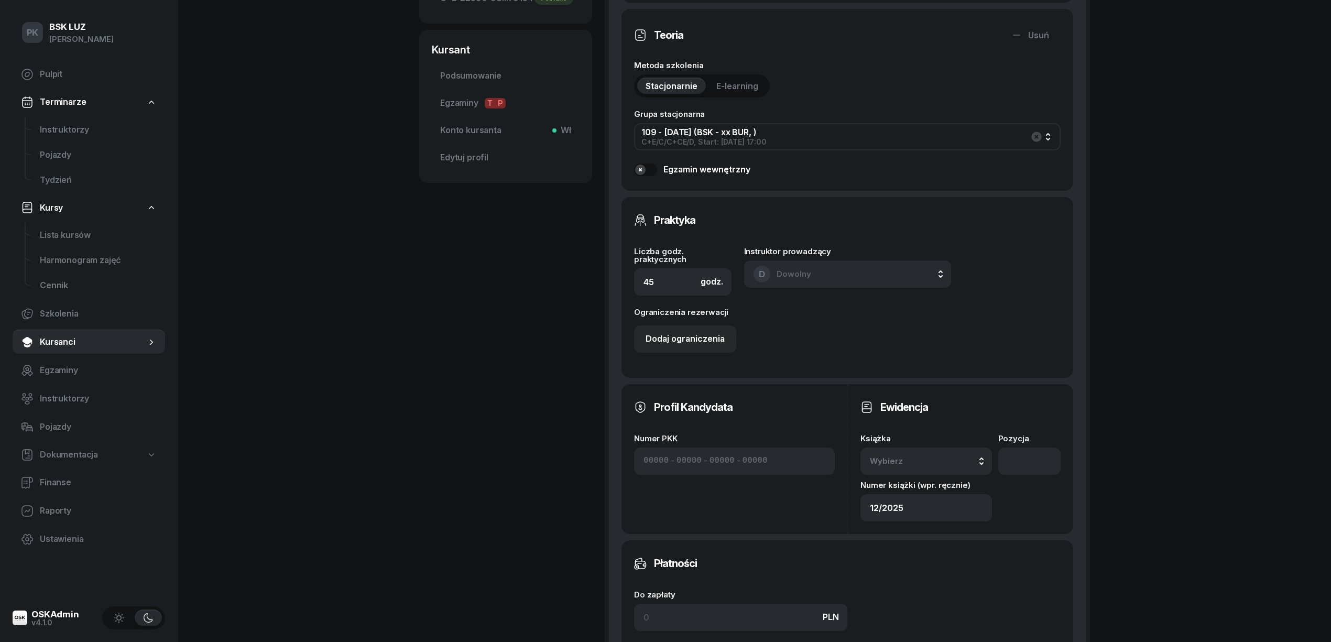
click at [941, 464] on div "Wybierz" at bounding box center [926, 461] width 113 height 14
click at [912, 315] on div "12/2025" at bounding box center [938, 320] width 124 height 14
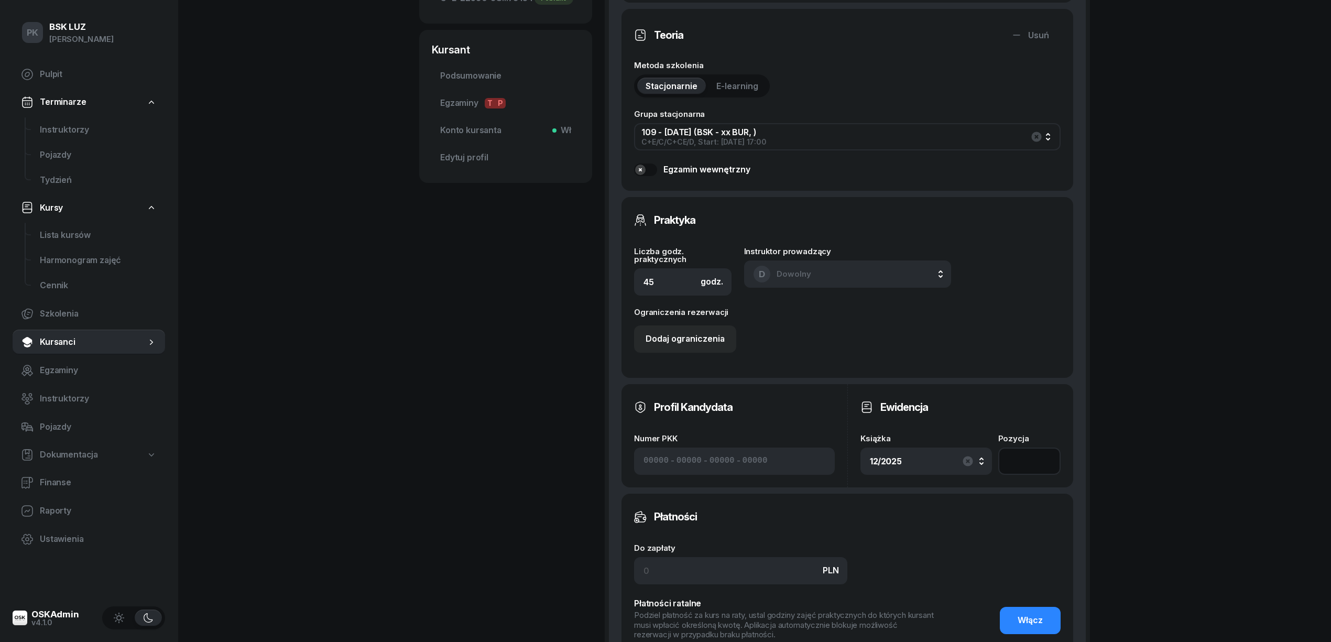
click at [1026, 469] on input "number" at bounding box center [1029, 460] width 62 height 27
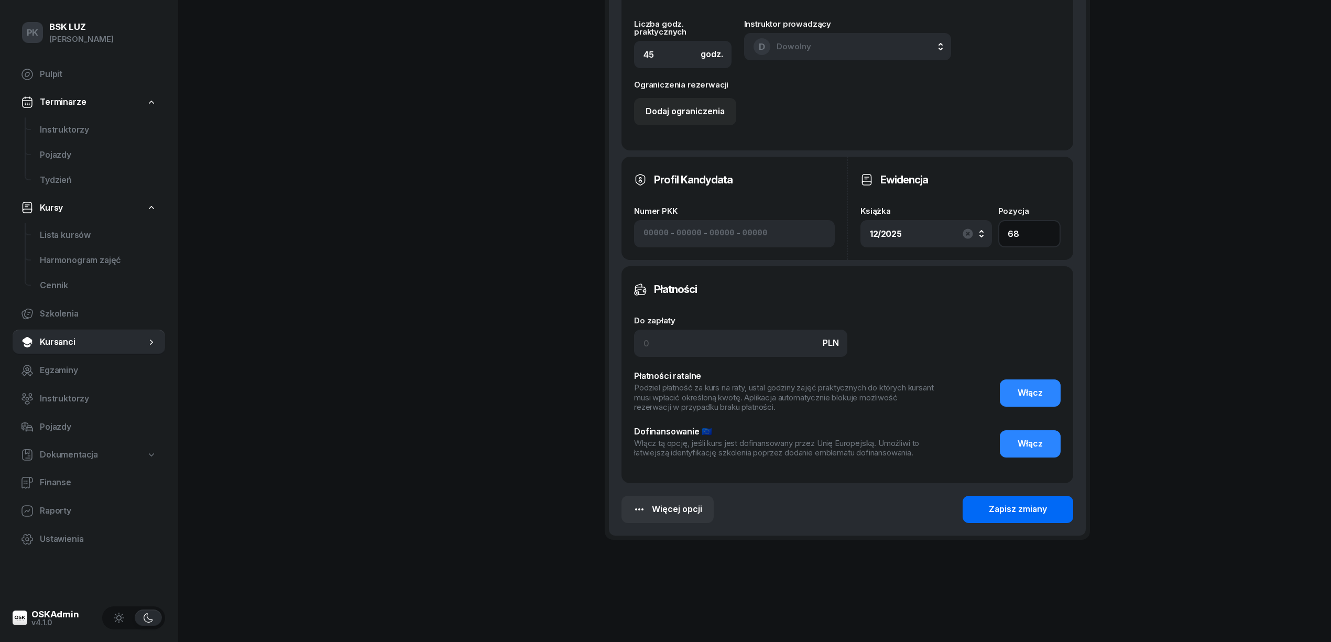
type input "68"
click at [1000, 512] on div "Zapisz zmiany" at bounding box center [1018, 509] width 58 height 14
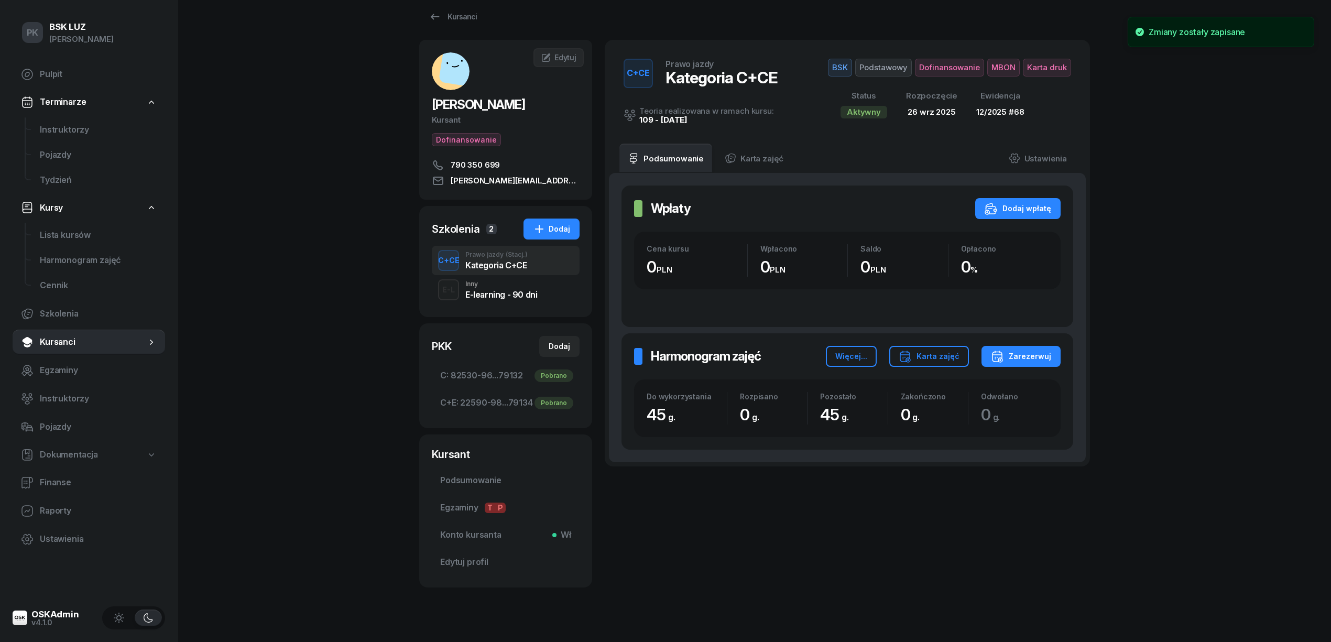
scroll to position [0, 0]
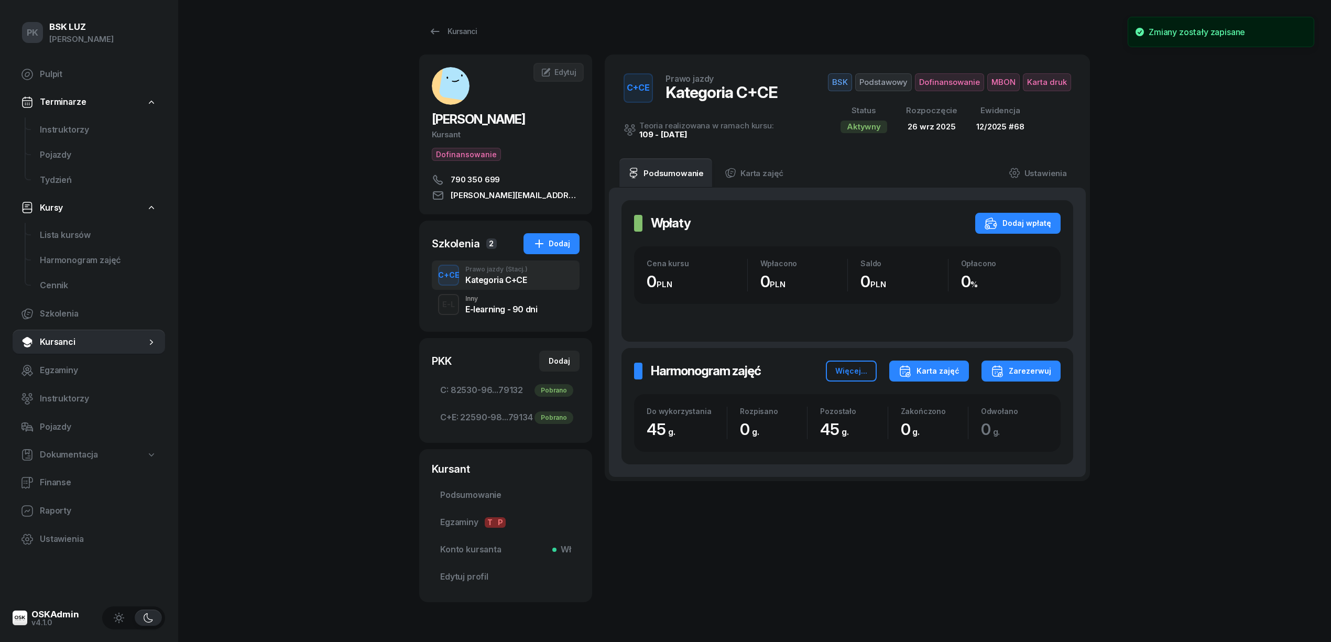
click at [959, 369] on div "Karta zajęć" at bounding box center [928, 371] width 61 height 13
click at [909, 403] on div "Kategoria C" at bounding box center [889, 406] width 46 height 14
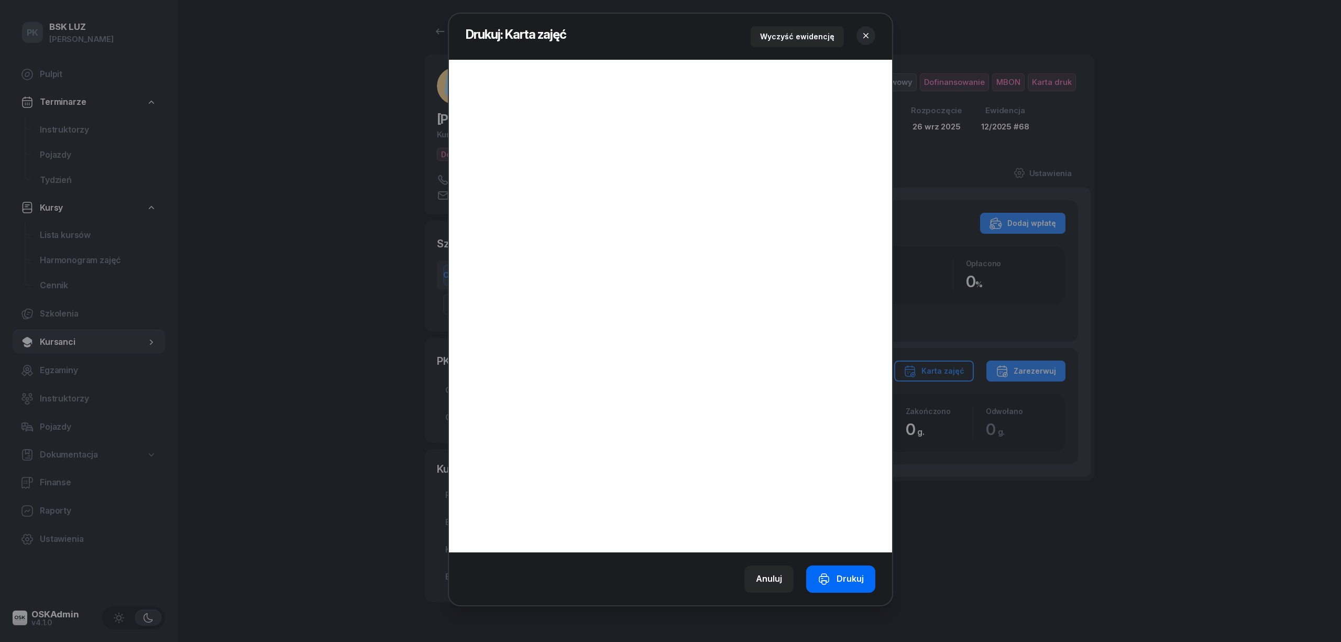
click at [847, 572] on div "Drukuj" at bounding box center [841, 579] width 46 height 14
click at [868, 29] on button "button" at bounding box center [866, 35] width 19 height 19
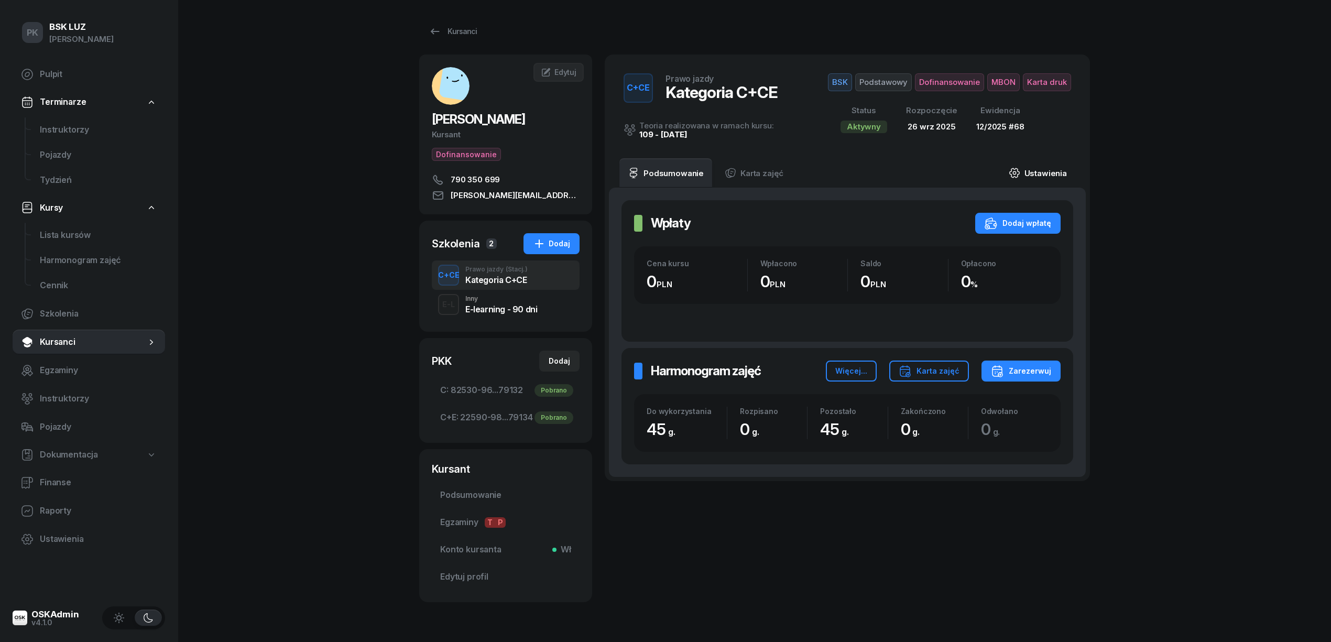
click at [1034, 166] on link "Ustawienia" at bounding box center [1037, 172] width 75 height 29
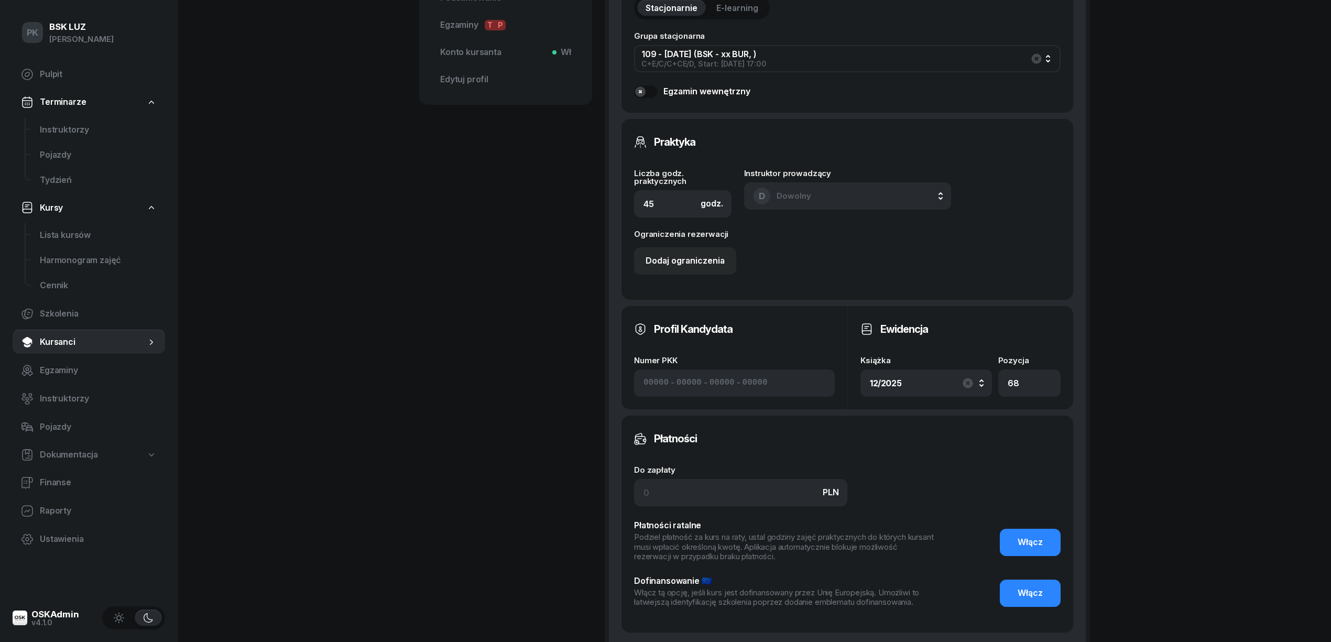
scroll to position [629, 0]
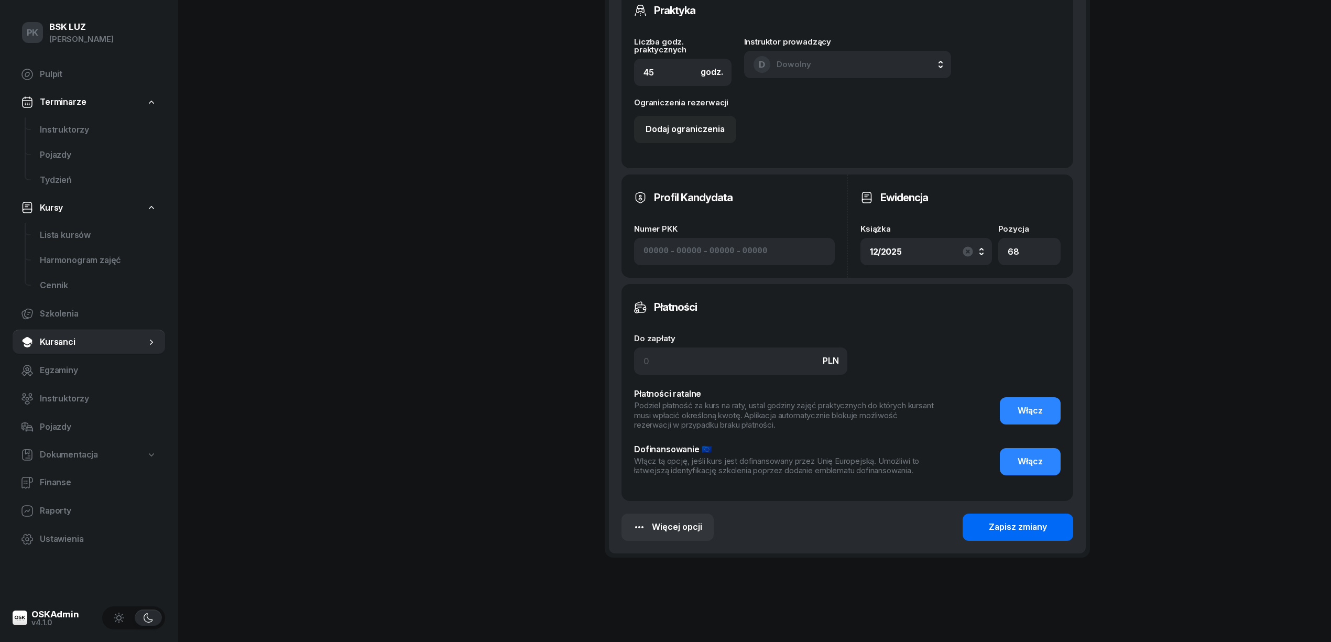
click at [1032, 524] on div "Zapisz zmiany" at bounding box center [1018, 527] width 58 height 14
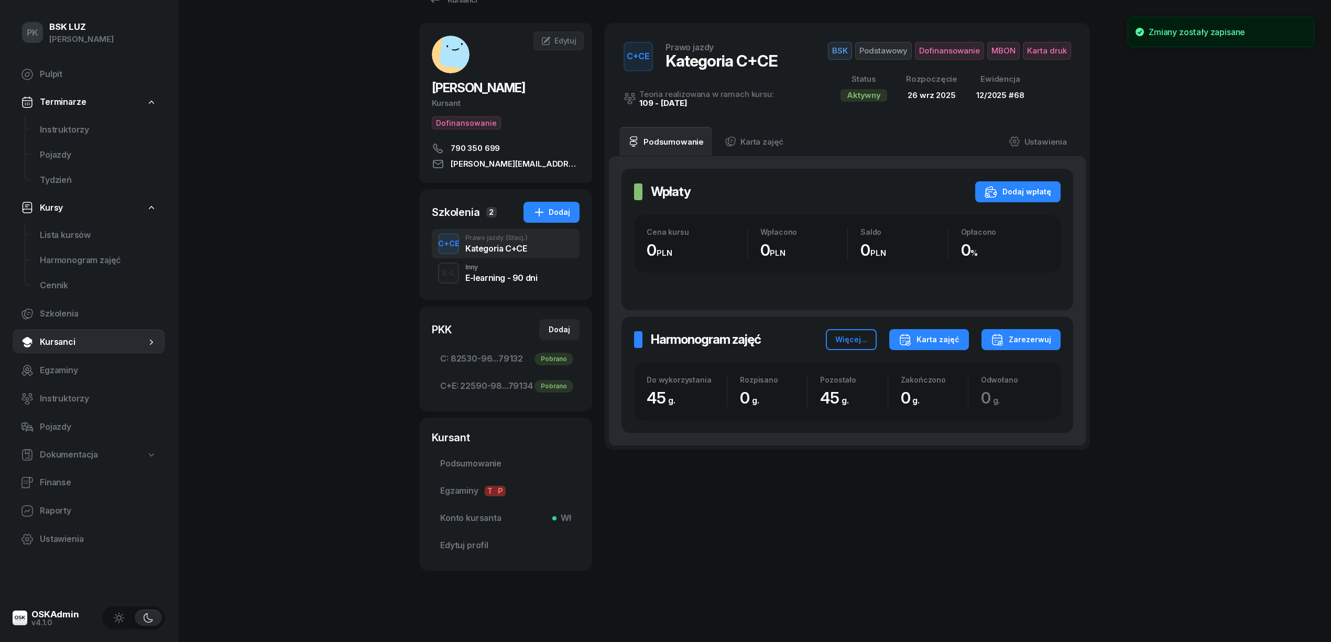
click at [919, 337] on div "Karta zajęć" at bounding box center [928, 339] width 61 height 13
click at [916, 372] on button "Kategoria C" at bounding box center [928, 373] width 137 height 26
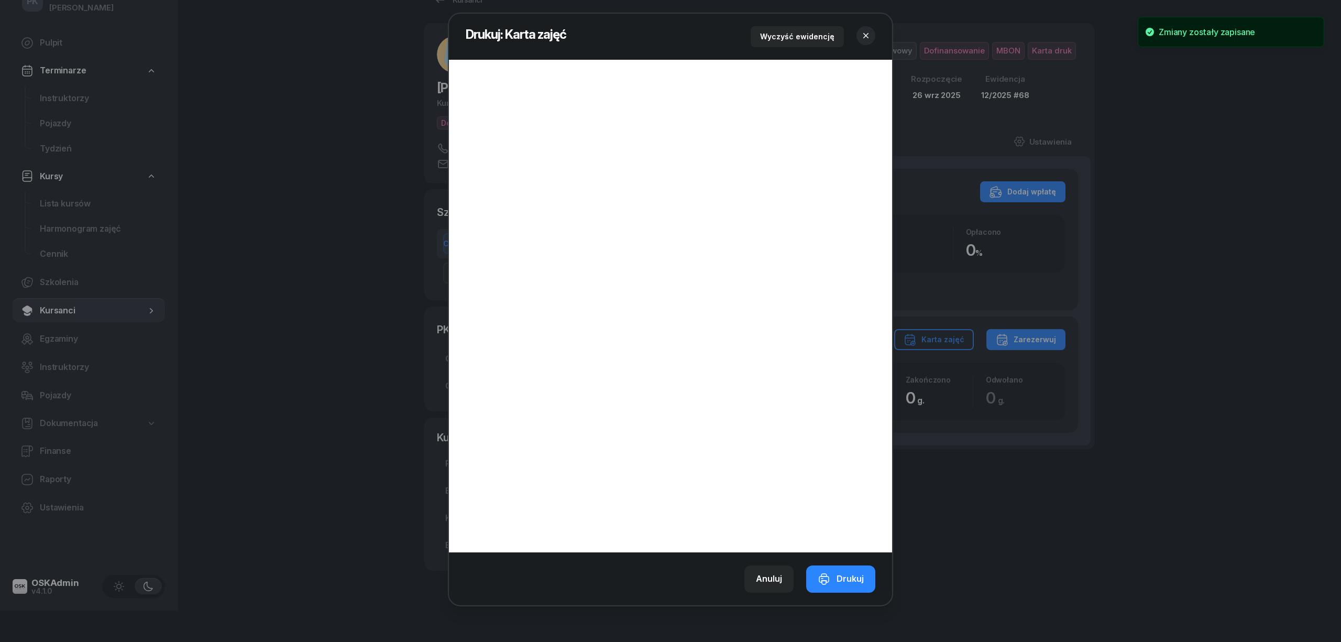
click at [864, 36] on icon "button" at bounding box center [866, 35] width 10 height 10
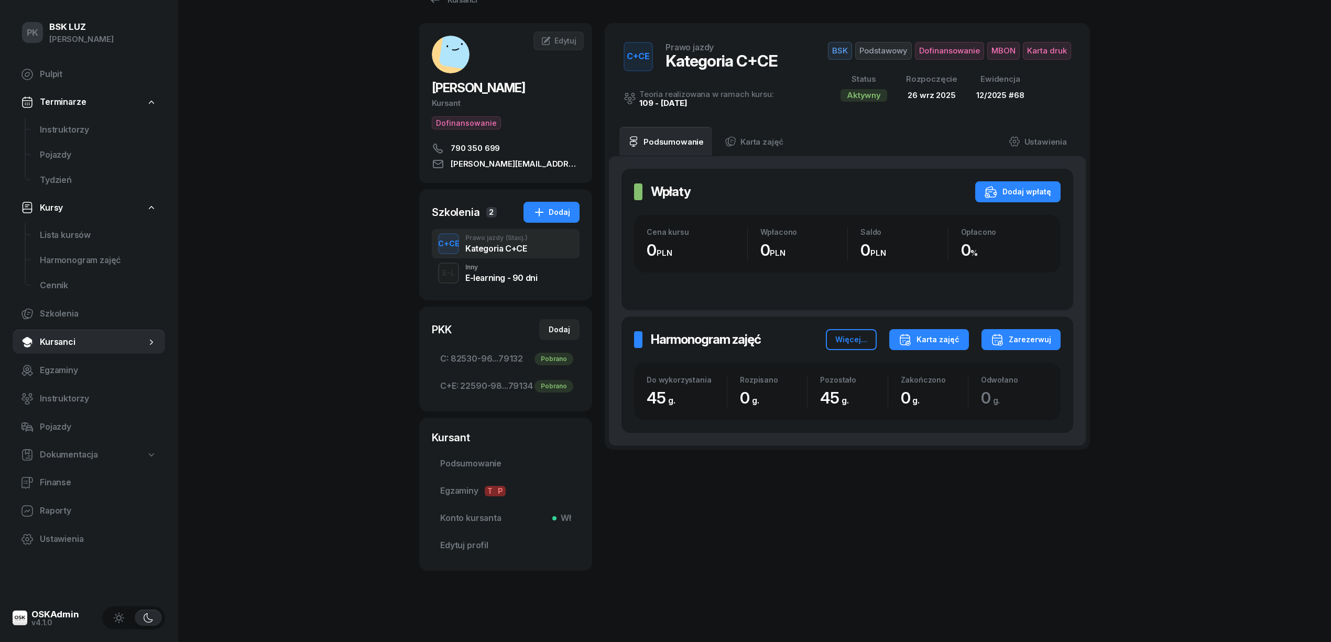
click at [940, 336] on div "Karta zajęć" at bounding box center [928, 339] width 61 height 13
click at [1008, 329] on button "Zarezerwuj" at bounding box center [1020, 339] width 79 height 21
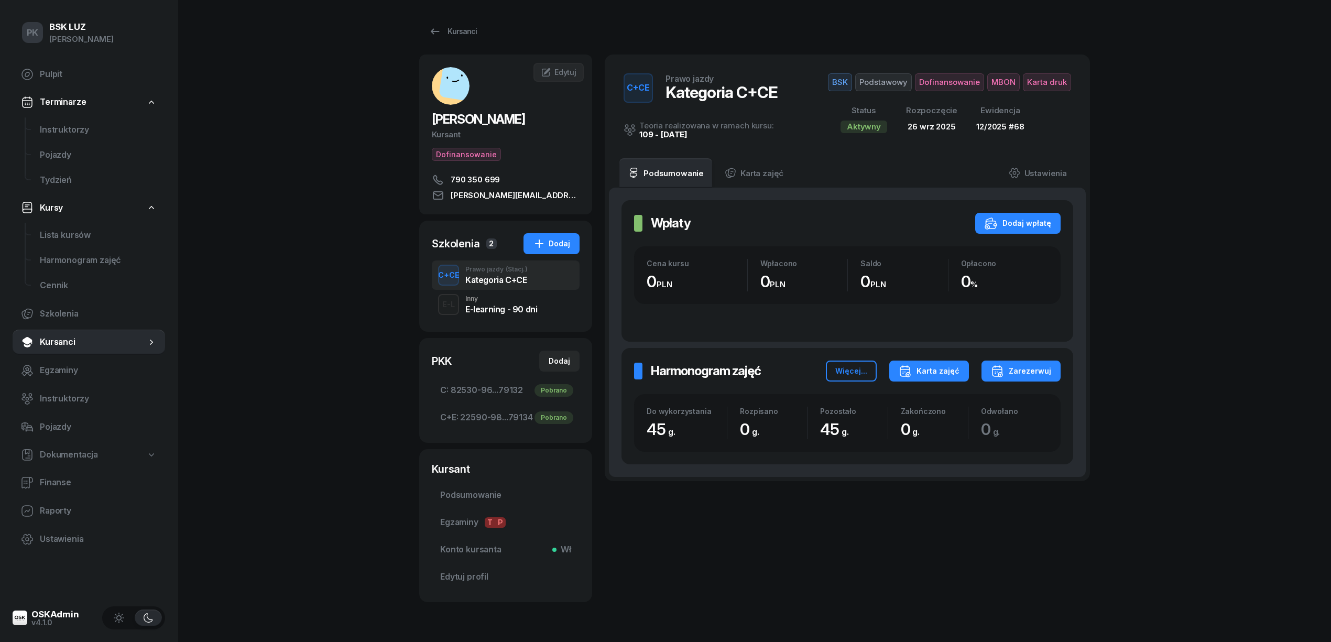
click at [927, 367] on div "Karta zajęć" at bounding box center [928, 371] width 61 height 13
click at [900, 429] on div "Kategoria C+E" at bounding box center [894, 431] width 56 height 14
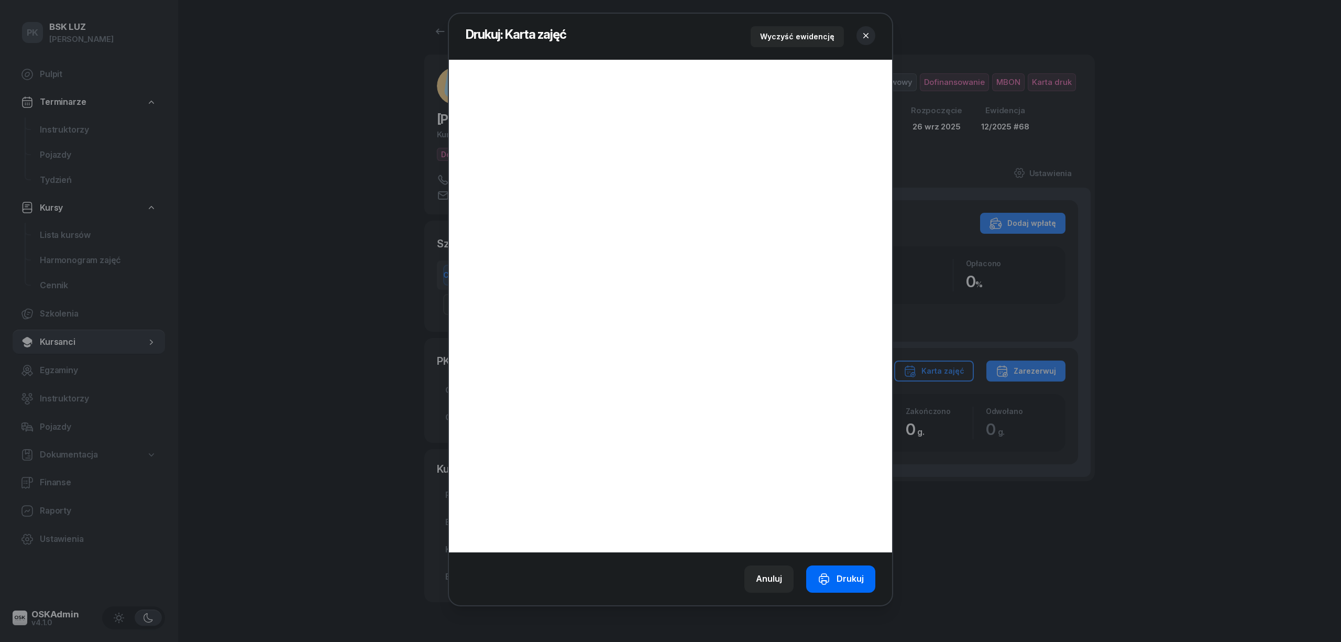
click at [849, 588] on button "Drukuj" at bounding box center [840, 578] width 69 height 27
click at [869, 26] on button "button" at bounding box center [866, 35] width 19 height 19
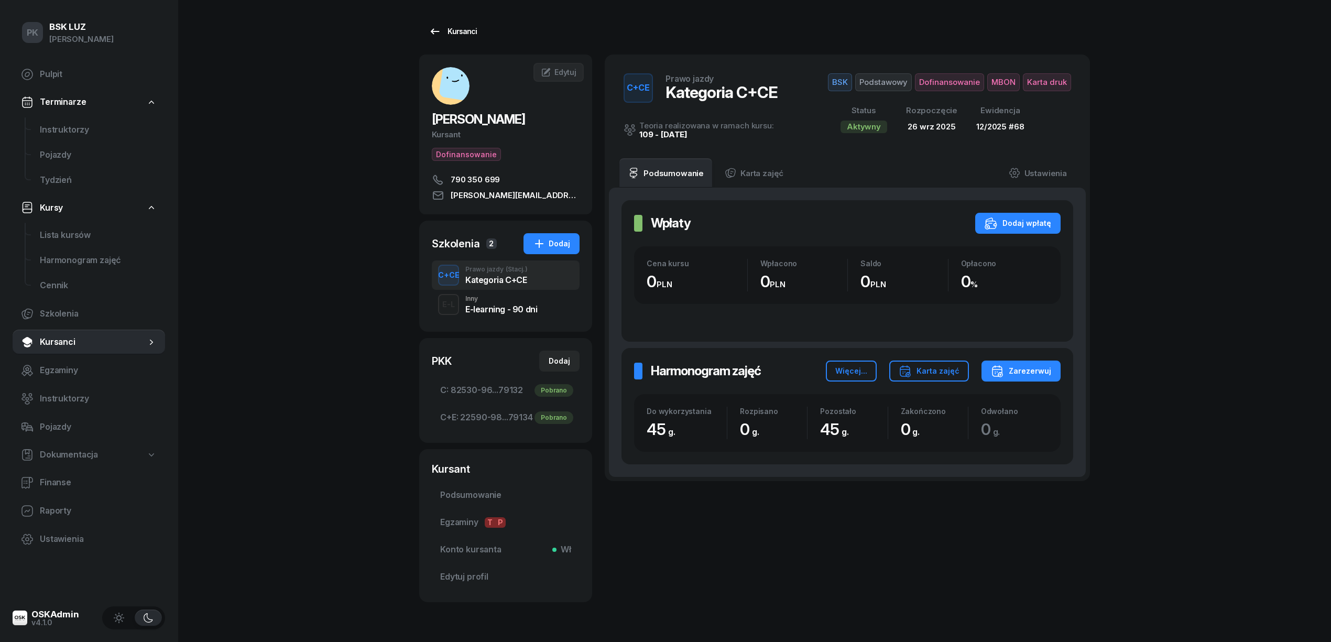
click at [472, 30] on div "Kursanci" at bounding box center [453, 31] width 48 height 13
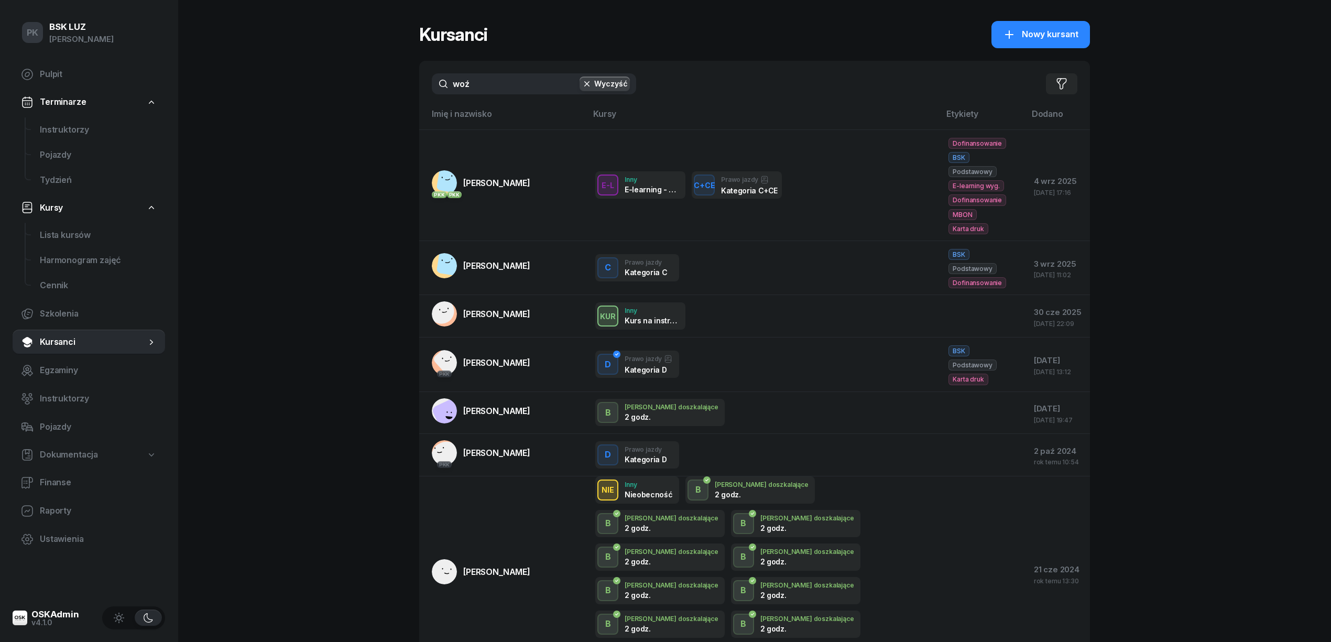
drag, startPoint x: 480, startPoint y: 80, endPoint x: 397, endPoint y: 91, distance: 84.1
click at [397, 91] on div "PK BSK LUZ Piotr Klimek Pulpit Terminarze Instruktorzy Pojazdy Tydzień Kursy Li…" at bounding box center [665, 395] width 1331 height 791
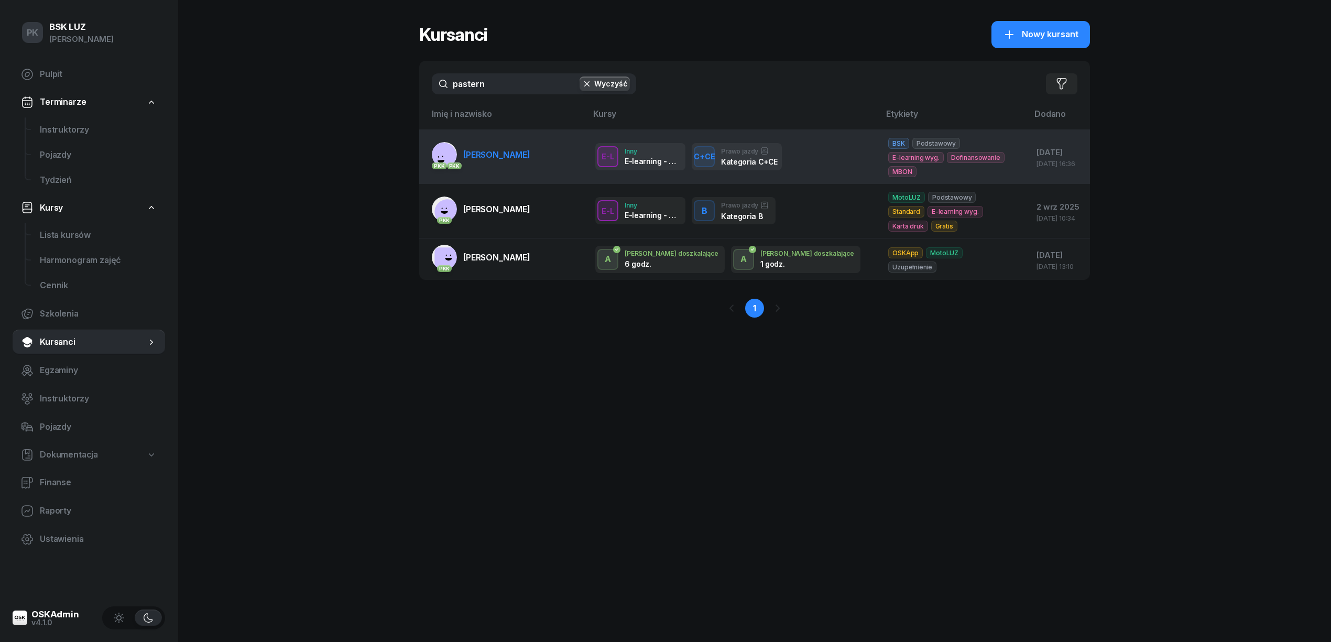
type input "pastern"
click at [491, 153] on span "[PERSON_NAME]" at bounding box center [496, 154] width 67 height 10
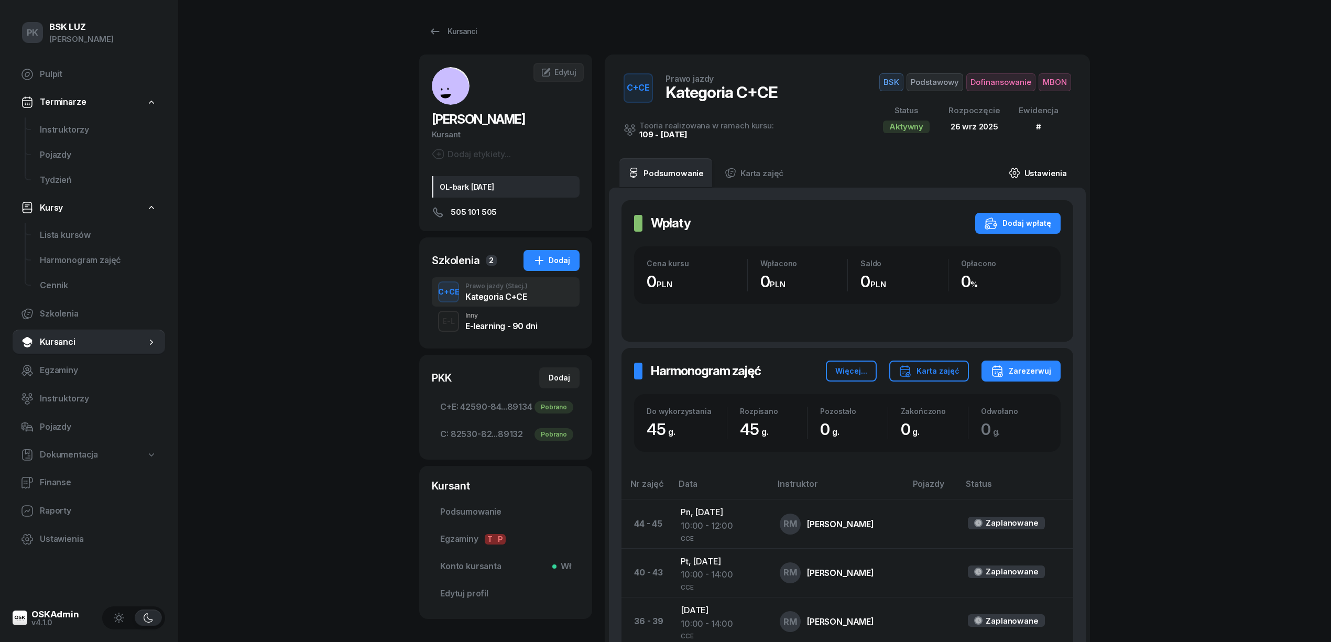
click at [1053, 174] on link "Ustawienia" at bounding box center [1037, 172] width 75 height 29
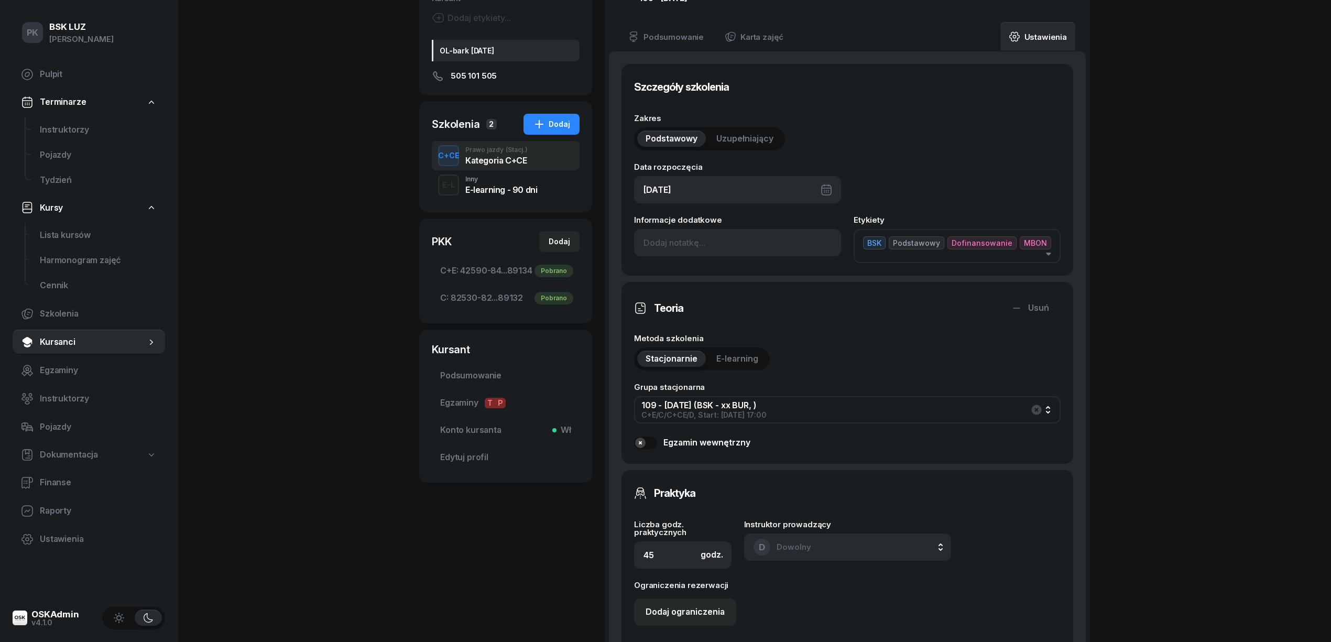
scroll to position [349, 0]
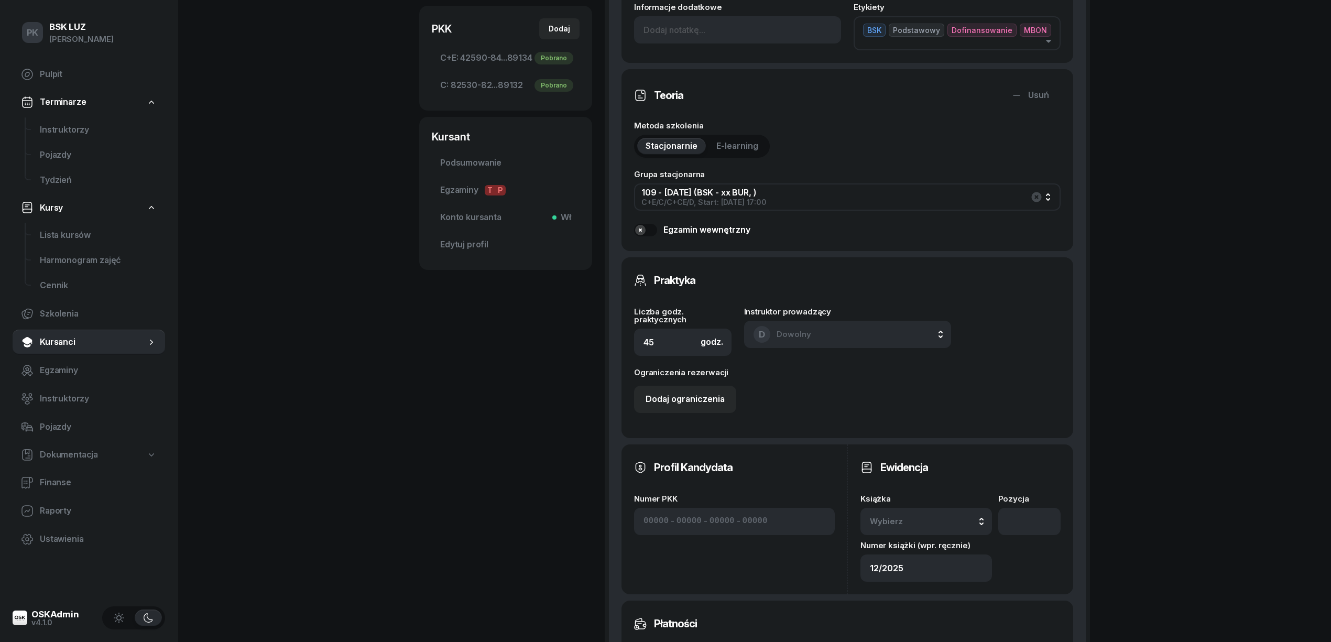
click at [935, 518] on div "Wybierz" at bounding box center [926, 521] width 113 height 14
click at [927, 382] on div "12/2025" at bounding box center [938, 381] width 124 height 14
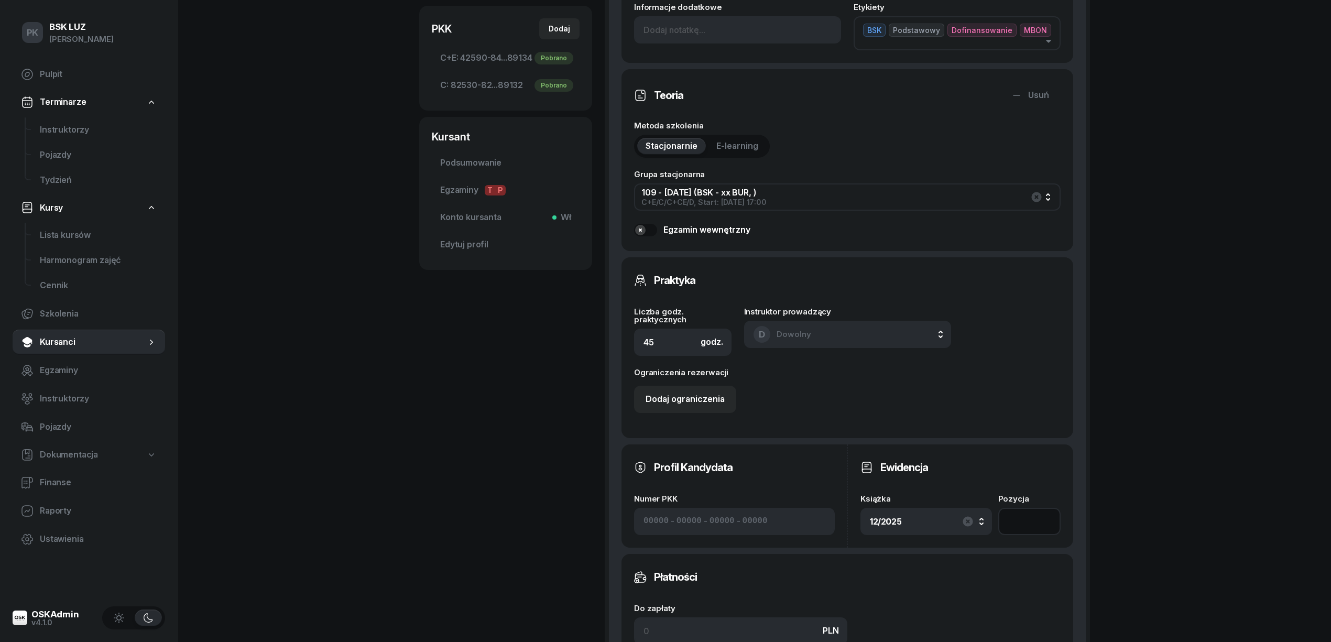
click at [1012, 521] on input "number" at bounding box center [1029, 521] width 62 height 27
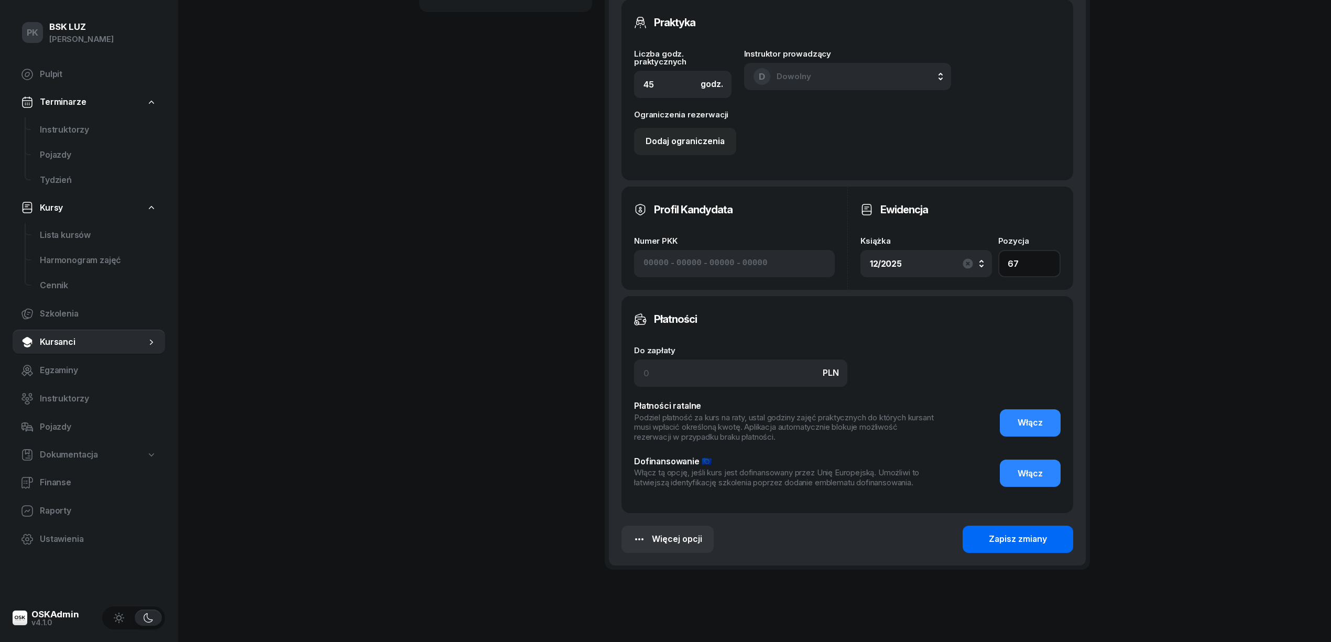
scroll to position [636, 0]
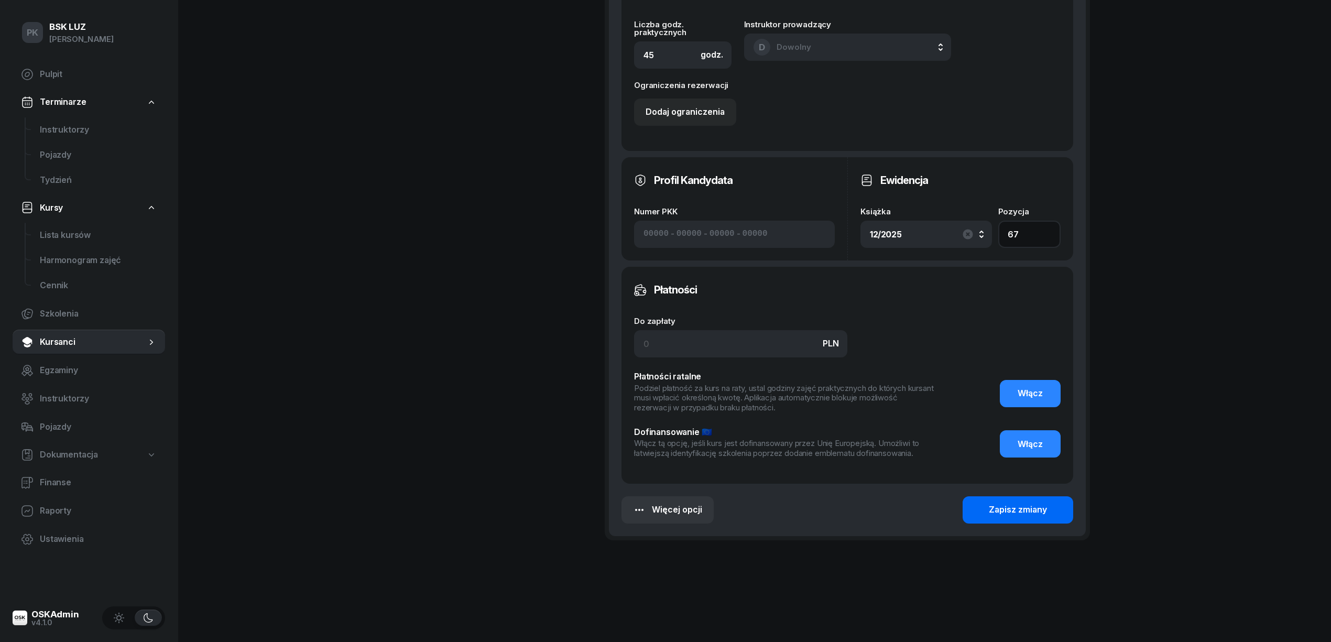
type input "67"
click at [1023, 504] on div "Zapisz zmiany" at bounding box center [1018, 510] width 58 height 14
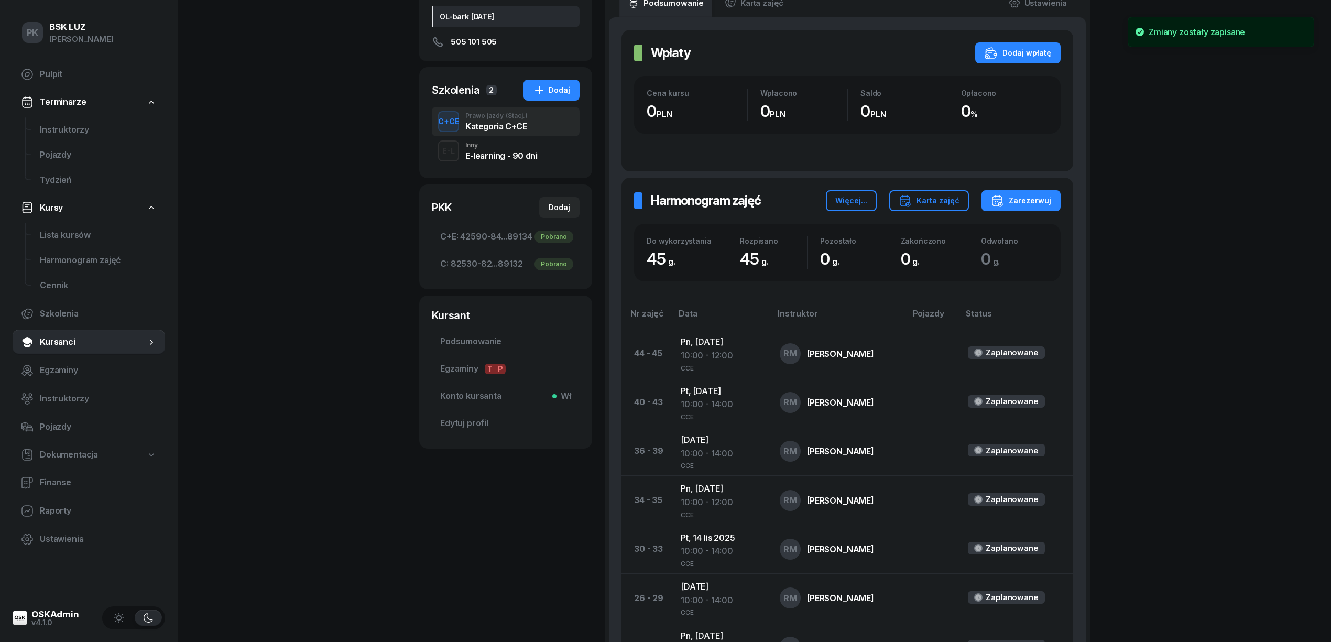
scroll to position [7, 0]
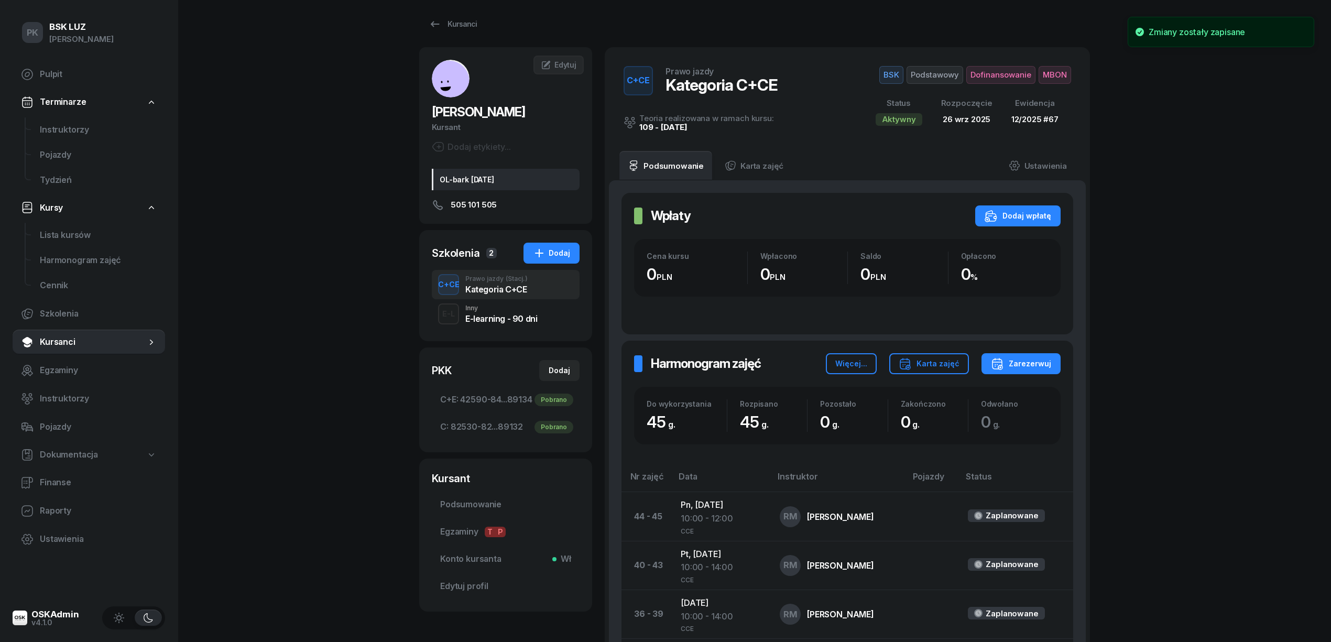
click at [998, 66] on span "Dofinansowanie" at bounding box center [1000, 75] width 69 height 18
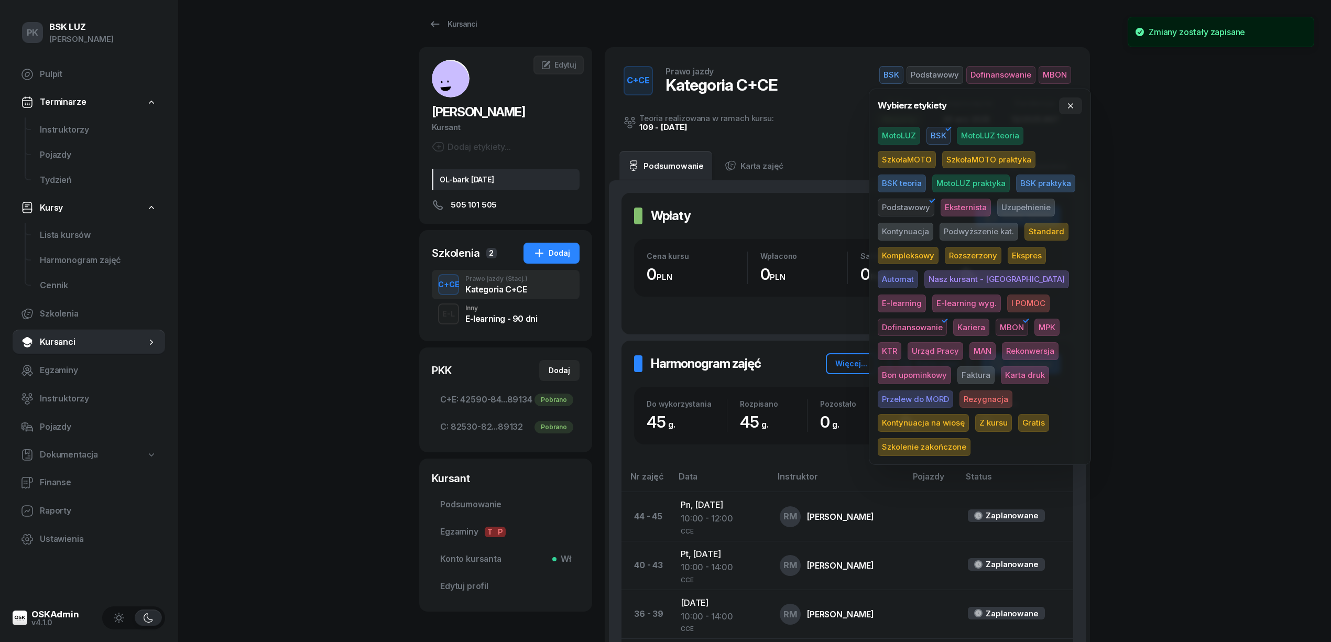
click at [1001, 369] on span "Karta druk" at bounding box center [1025, 375] width 48 height 18
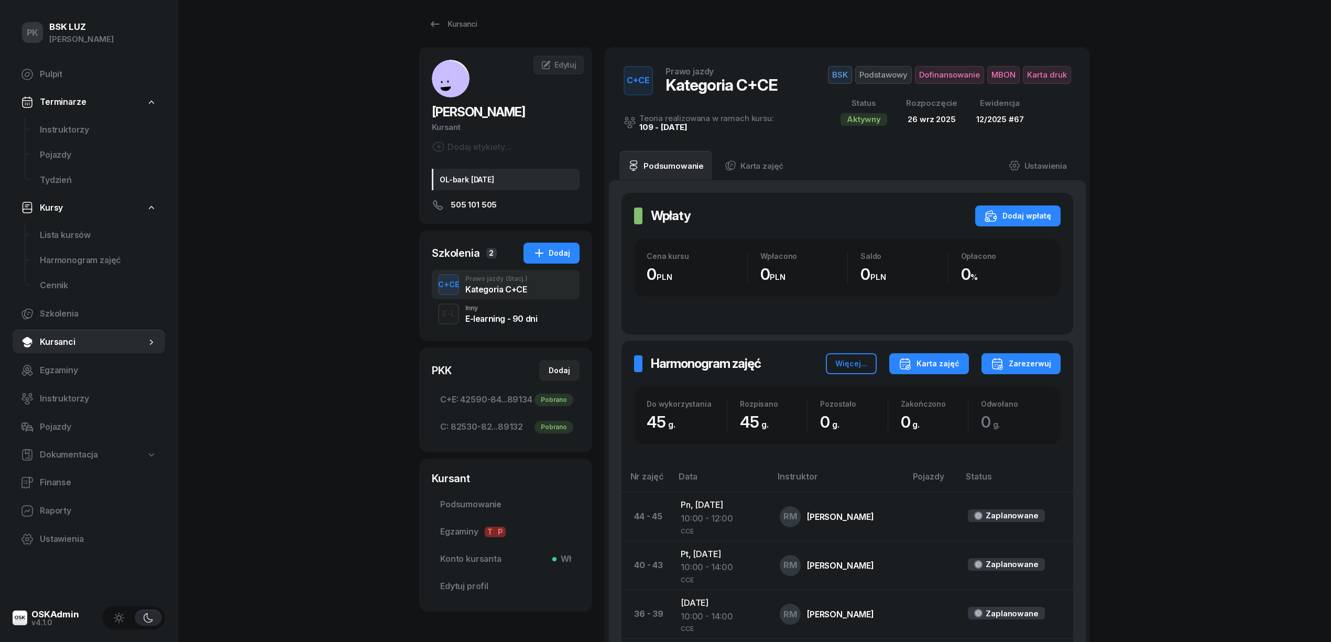
click at [940, 367] on div "Karta zajęć" at bounding box center [928, 363] width 61 height 13
click at [910, 398] on div "Kategoria C" at bounding box center [889, 398] width 46 height 14
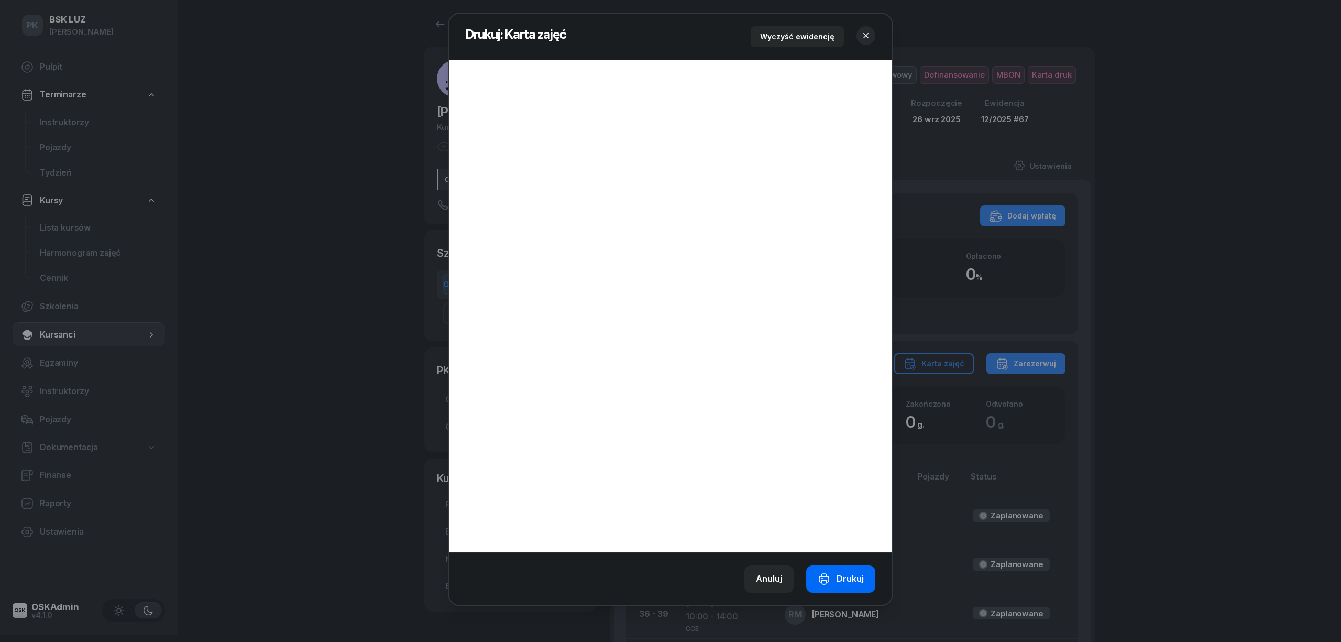
click at [841, 572] on div "Drukuj" at bounding box center [841, 579] width 46 height 14
click at [871, 36] on icon "button" at bounding box center [866, 35] width 10 height 10
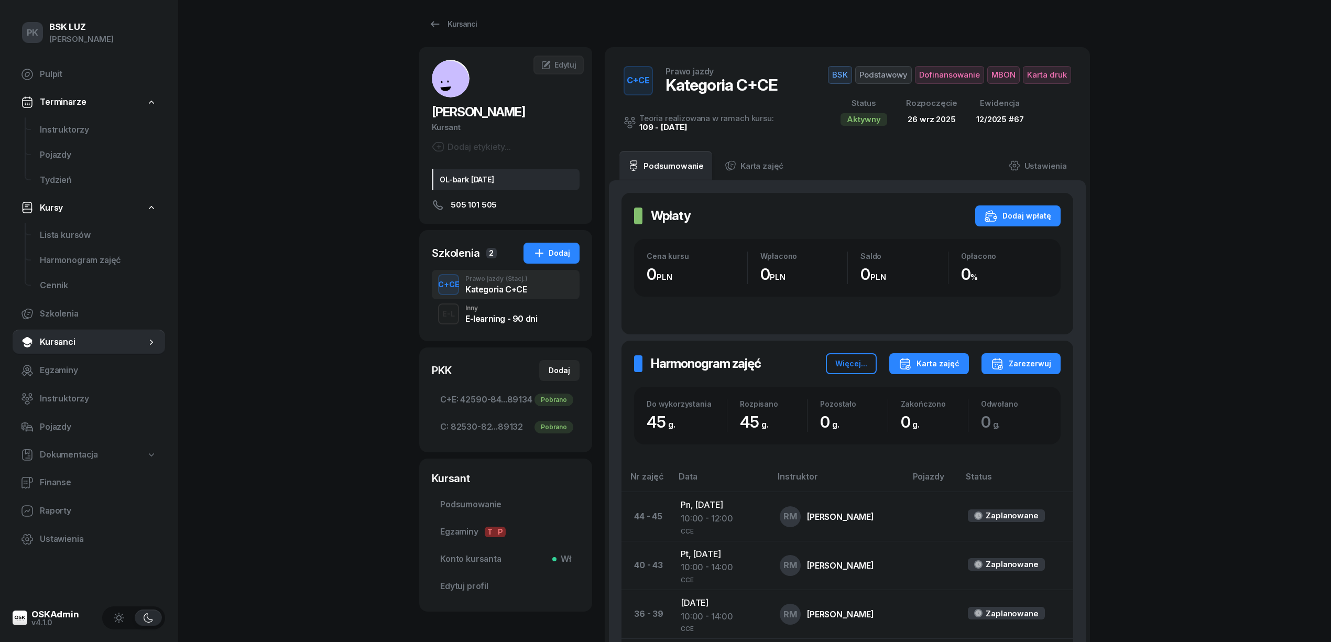
click at [945, 367] on div "Karta zajęć" at bounding box center [928, 363] width 61 height 13
click at [902, 421] on div "Kategoria C+E" at bounding box center [894, 424] width 56 height 14
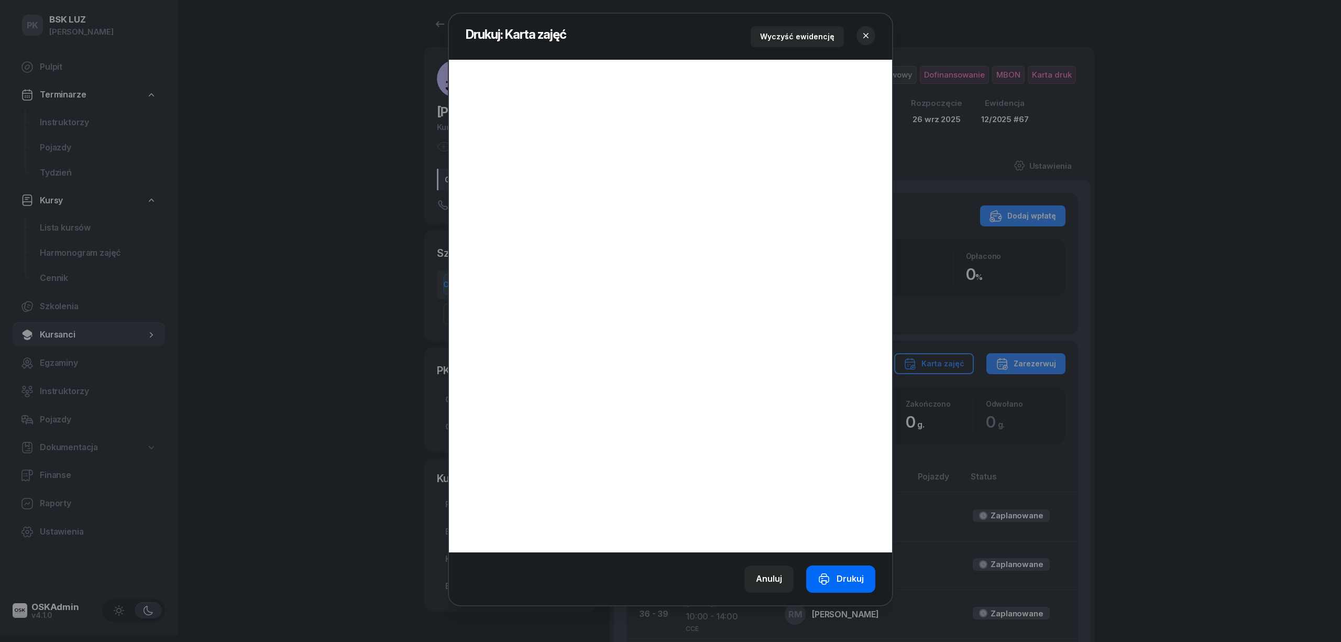
click at [847, 581] on div "Drukuj" at bounding box center [841, 579] width 46 height 14
click at [872, 36] on button "button" at bounding box center [866, 35] width 19 height 19
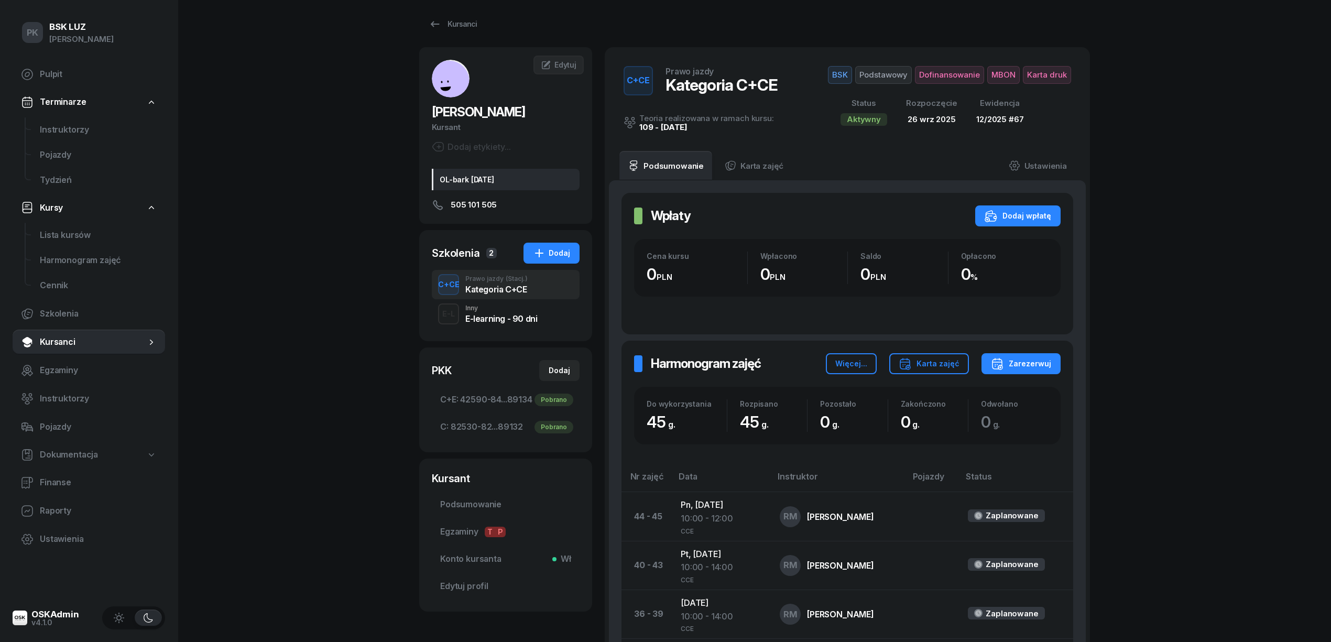
click at [1006, 75] on span "MBON" at bounding box center [1003, 75] width 32 height 18
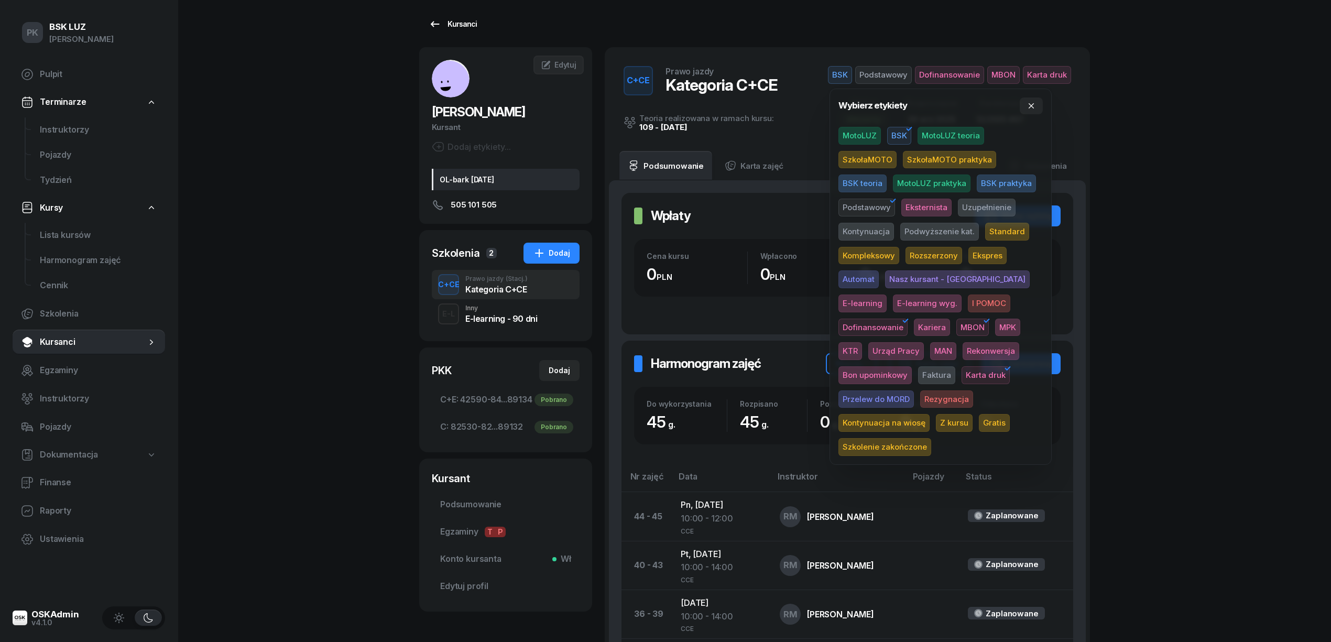
click at [459, 21] on div "Kursanci" at bounding box center [453, 24] width 48 height 13
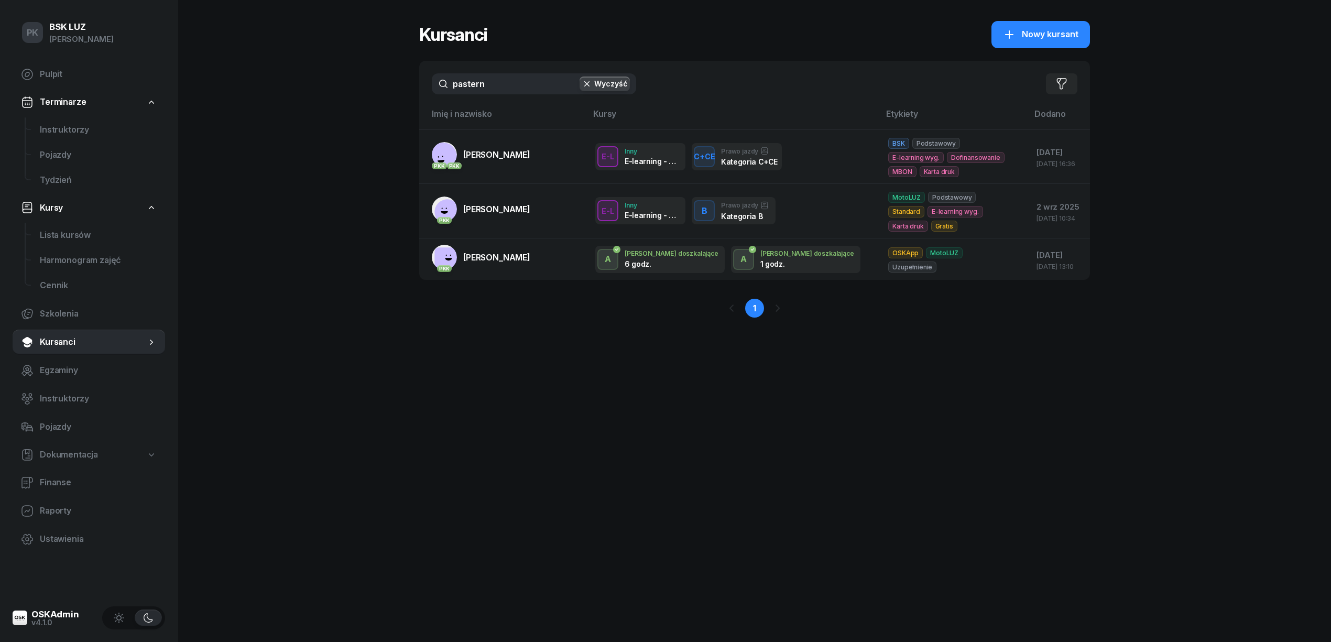
drag, startPoint x: 497, startPoint y: 90, endPoint x: 382, endPoint y: 82, distance: 115.0
click at [382, 82] on div "PK BSK LUZ Piotr Klimek Pulpit Terminarze Instruktorzy Pojazdy Tydzień Kursy Li…" at bounding box center [665, 321] width 1331 height 642
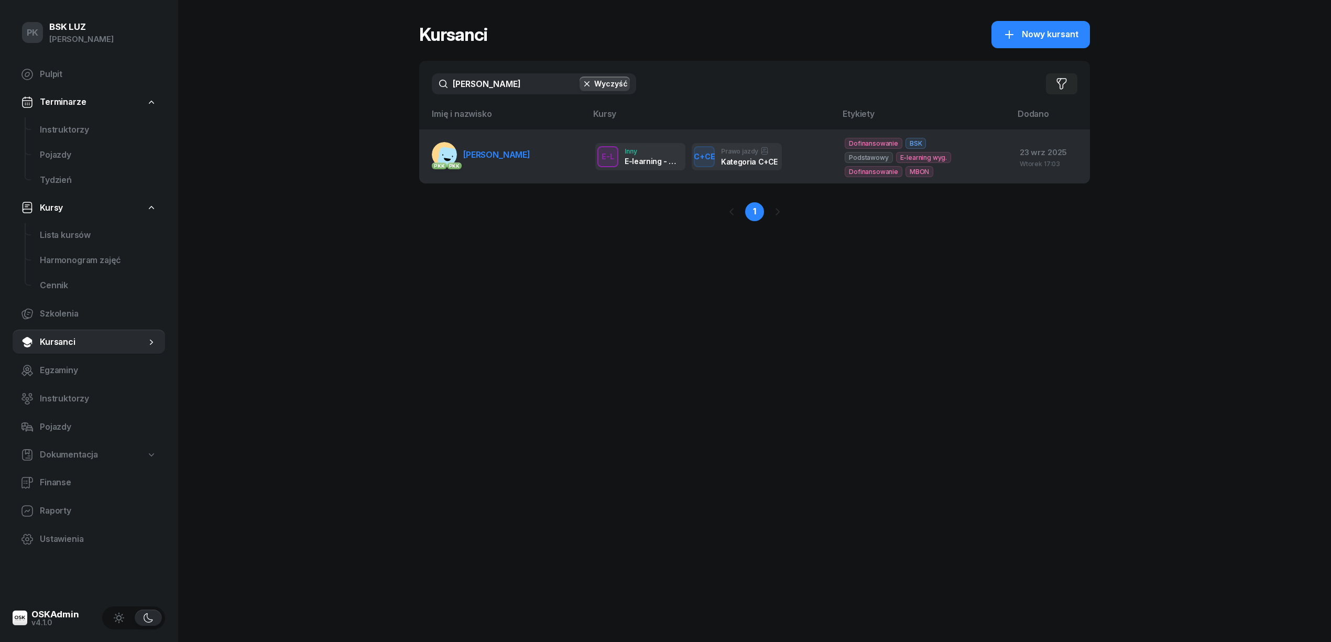
type input "rejman"
click at [493, 160] on link "PKK PKK REJMAN SZYMON" at bounding box center [481, 154] width 98 height 25
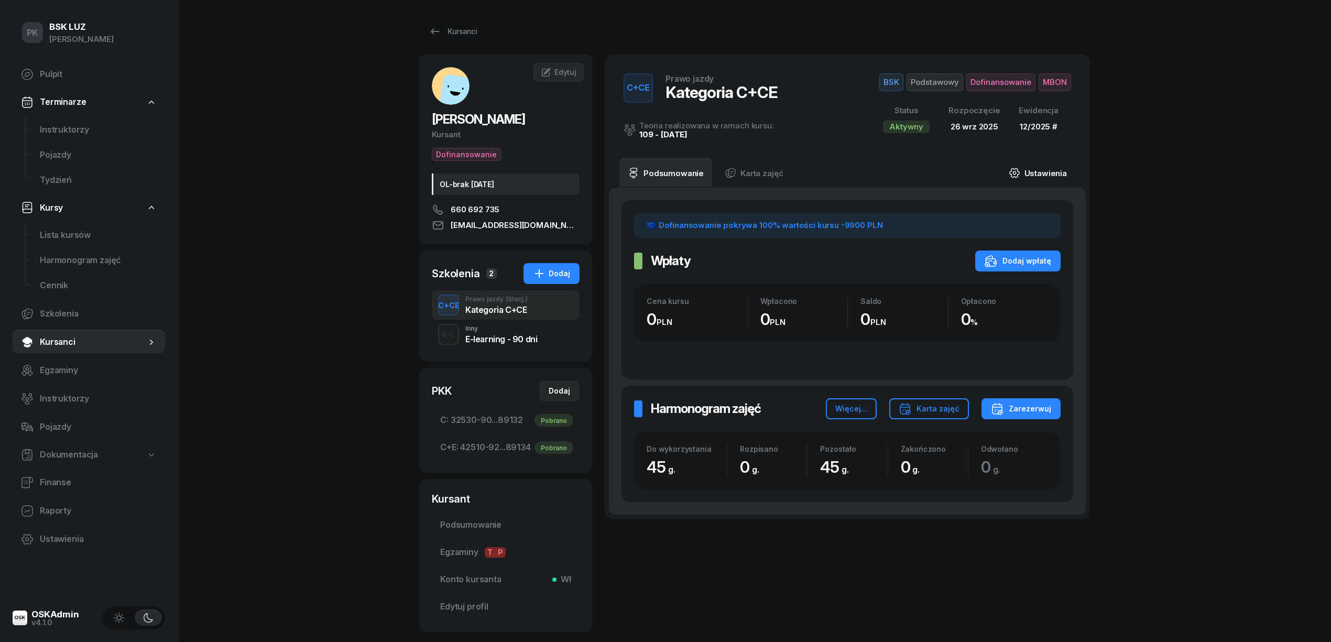
click at [1062, 172] on link "Ustawienia" at bounding box center [1037, 172] width 75 height 29
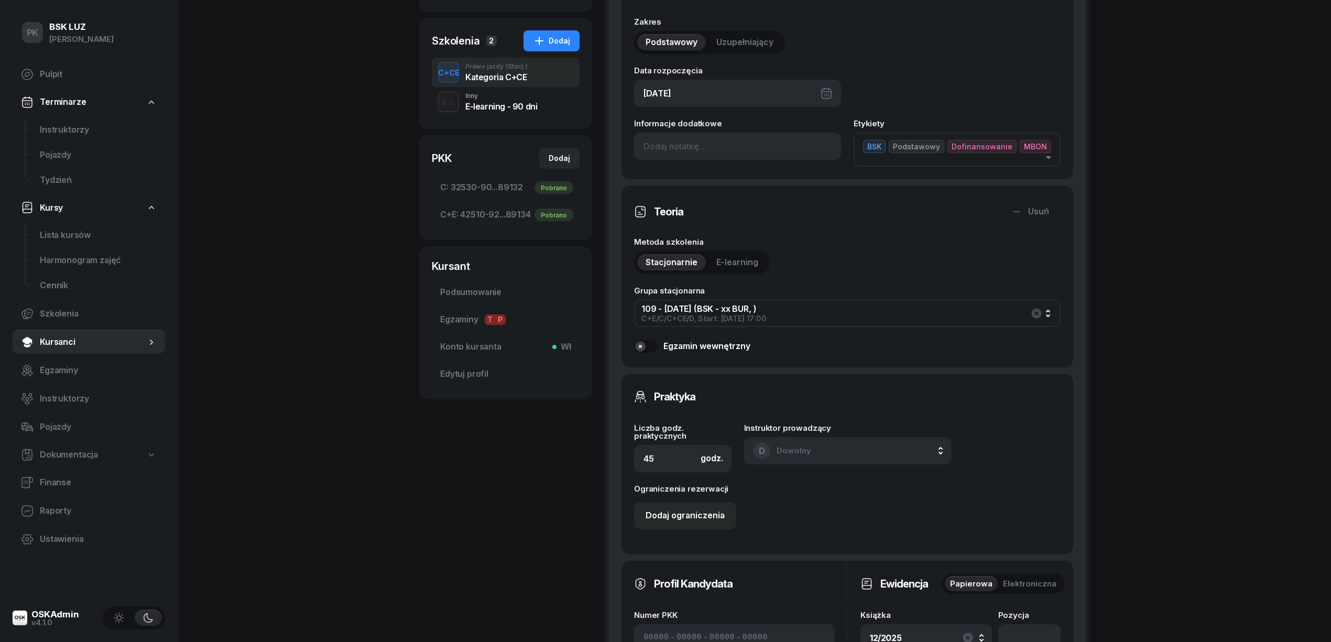
scroll to position [349, 0]
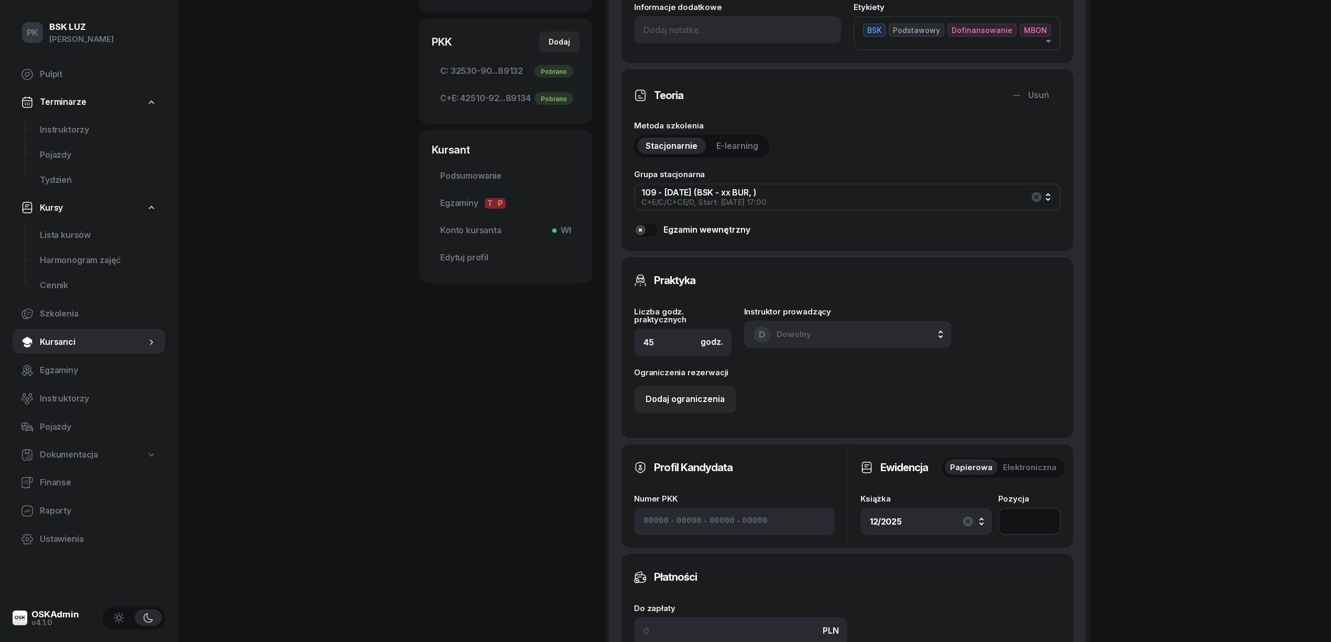
click at [1025, 520] on input "number" at bounding box center [1029, 521] width 62 height 27
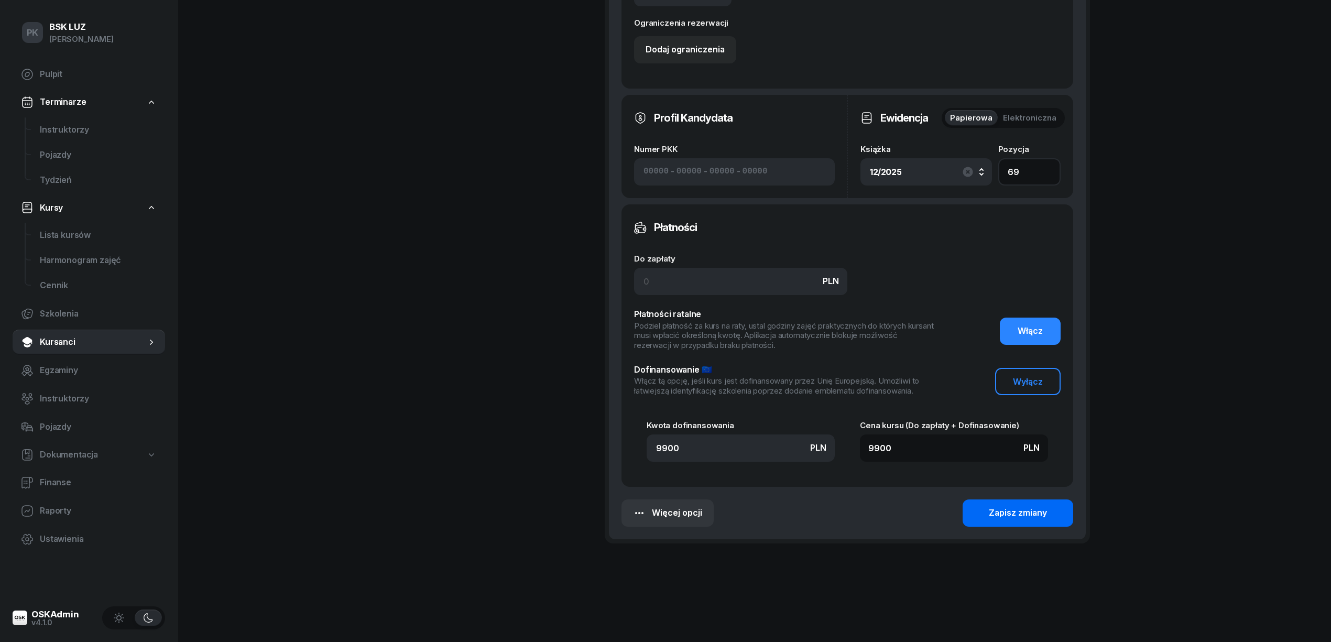
type input "69"
drag, startPoint x: 1001, startPoint y: 510, endPoint x: 992, endPoint y: 515, distance: 10.6
click at [1002, 513] on div "Zapisz zmiany" at bounding box center [1018, 513] width 58 height 14
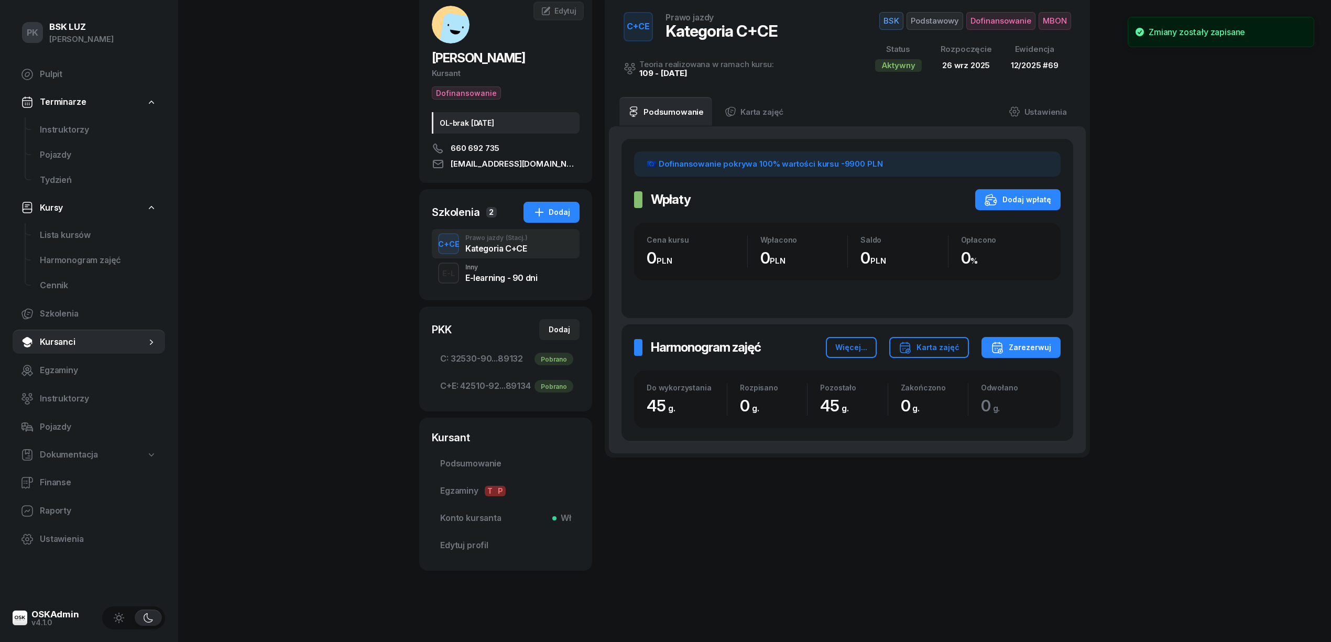
scroll to position [0, 0]
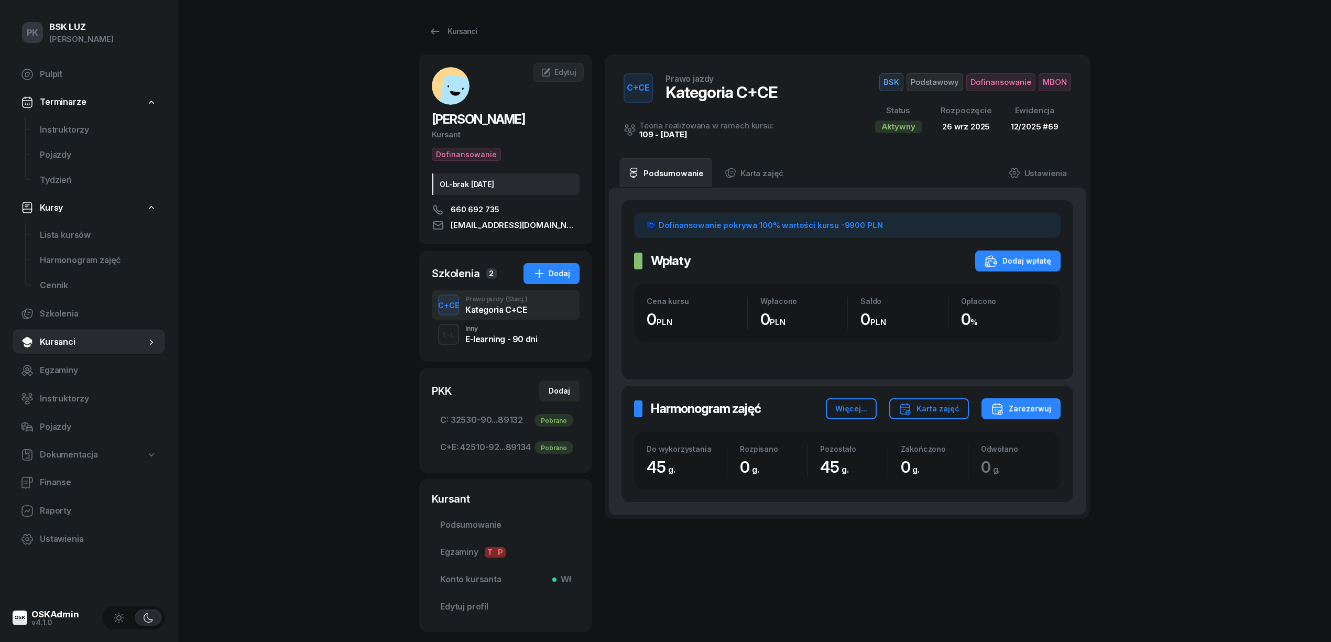
click at [382, 325] on div "PK BSK LUZ Piotr Klimek Pulpit Terminarze Instruktorzy Pojazdy Tydzień Kursy Li…" at bounding box center [665, 351] width 1331 height 703
click at [991, 86] on span "Dofinansowanie" at bounding box center [1000, 82] width 69 height 18
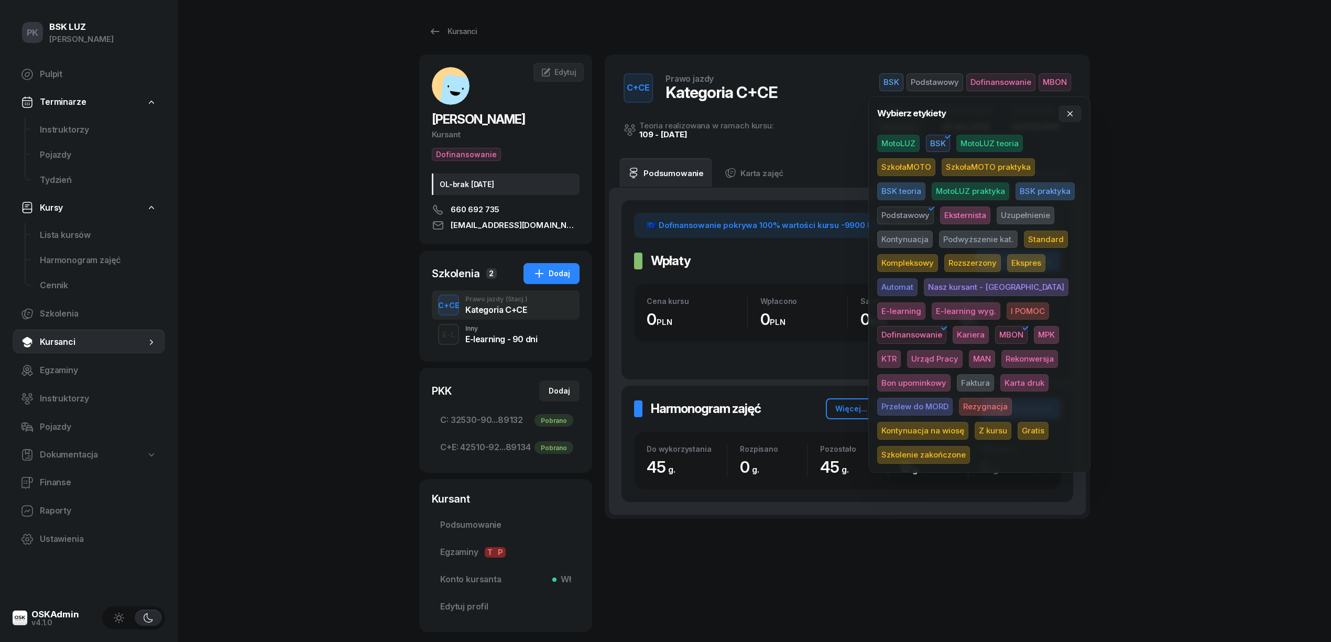
click at [1000, 384] on span "Karta druk" at bounding box center [1024, 383] width 48 height 18
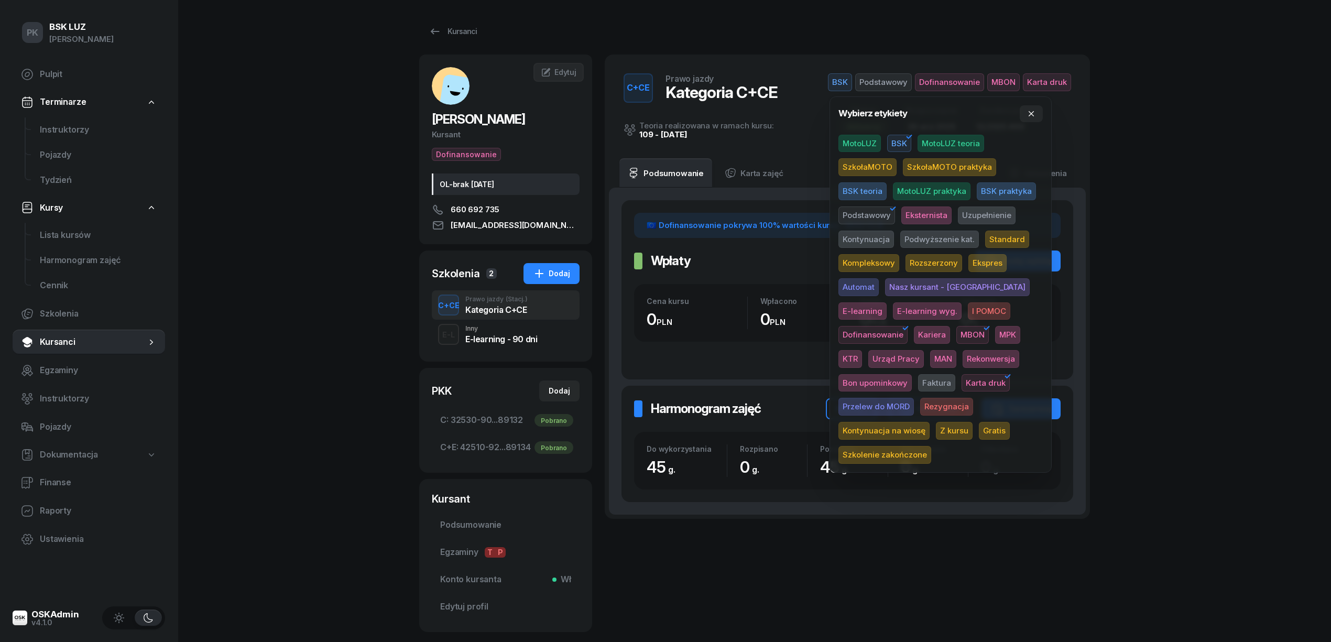
click at [1178, 313] on div "PK BSK LUZ Piotr Klimek Pulpit Terminarze Instruktorzy Pojazdy Tydzień Kursy Li…" at bounding box center [665, 351] width 1331 height 703
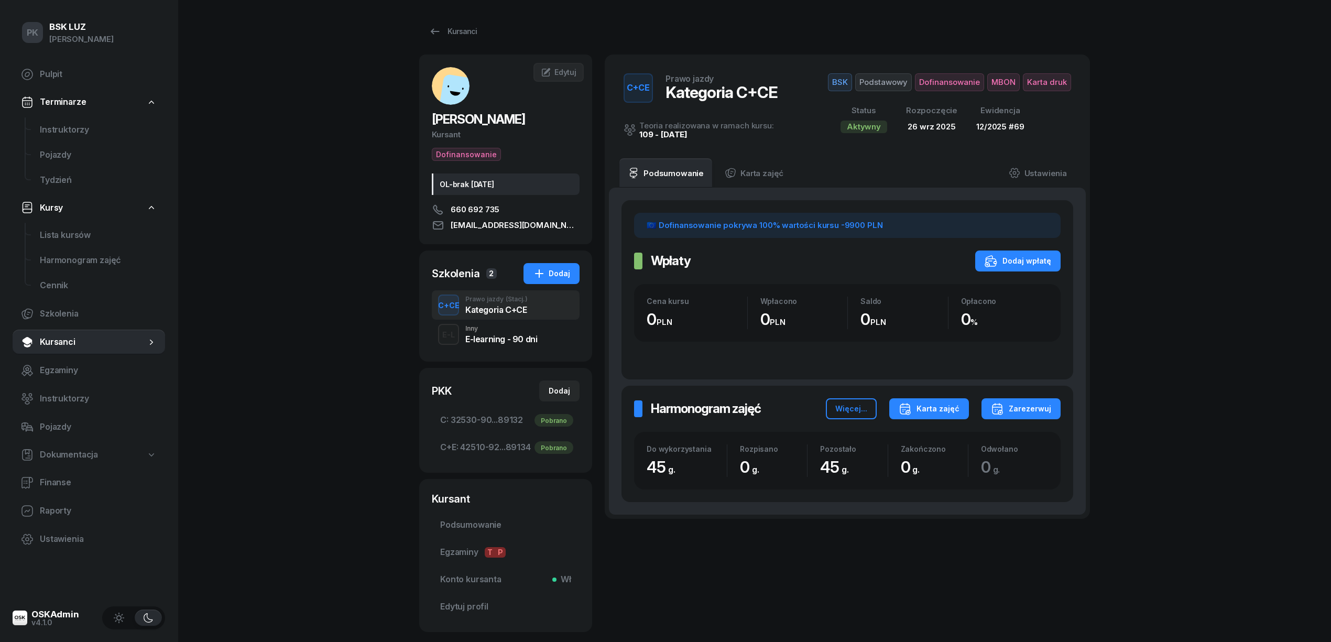
click at [922, 407] on div "Karta zajęć" at bounding box center [928, 408] width 61 height 13
click at [908, 438] on div "Kategoria C" at bounding box center [889, 443] width 46 height 14
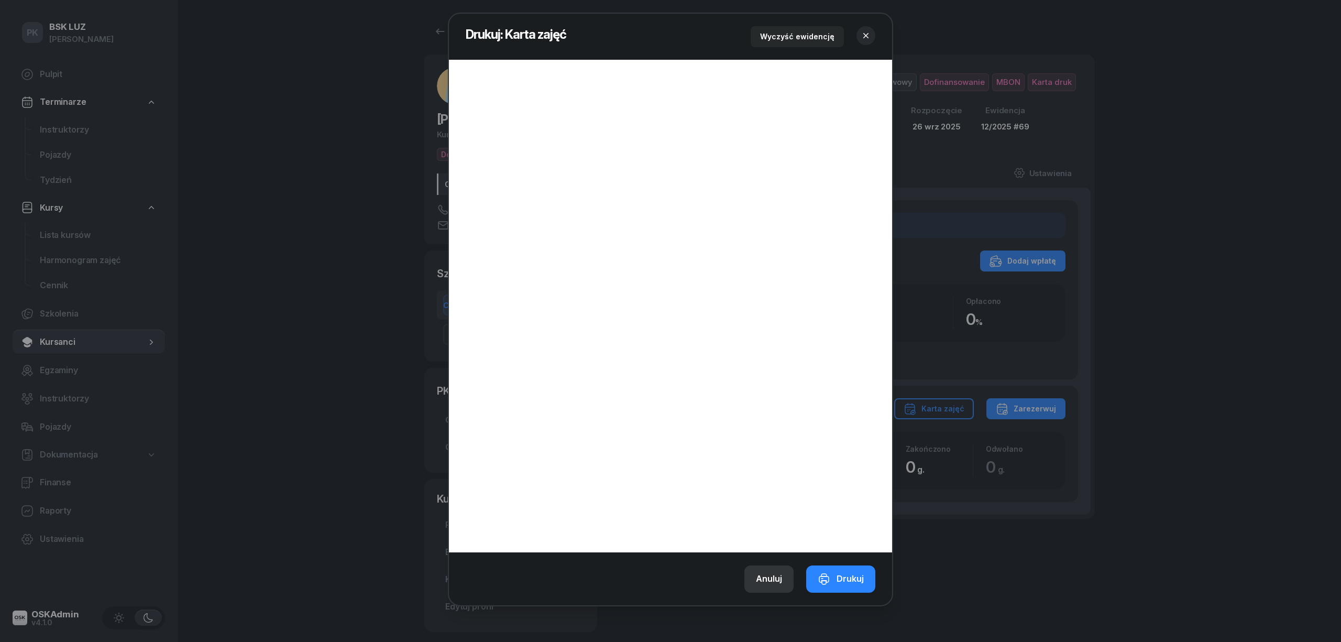
click at [778, 578] on div "Anuluj" at bounding box center [769, 579] width 26 height 14
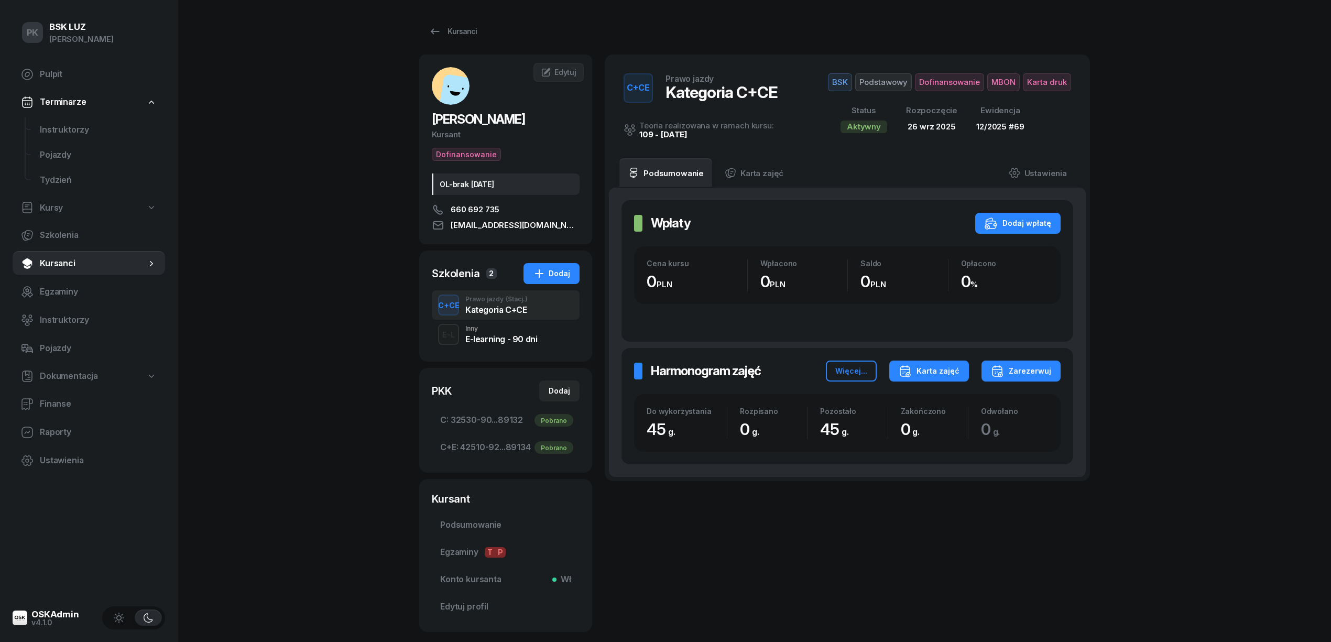
click at [927, 373] on div "Karta zajęć" at bounding box center [928, 371] width 61 height 13
click at [906, 401] on div "Kategoria C" at bounding box center [889, 406] width 46 height 14
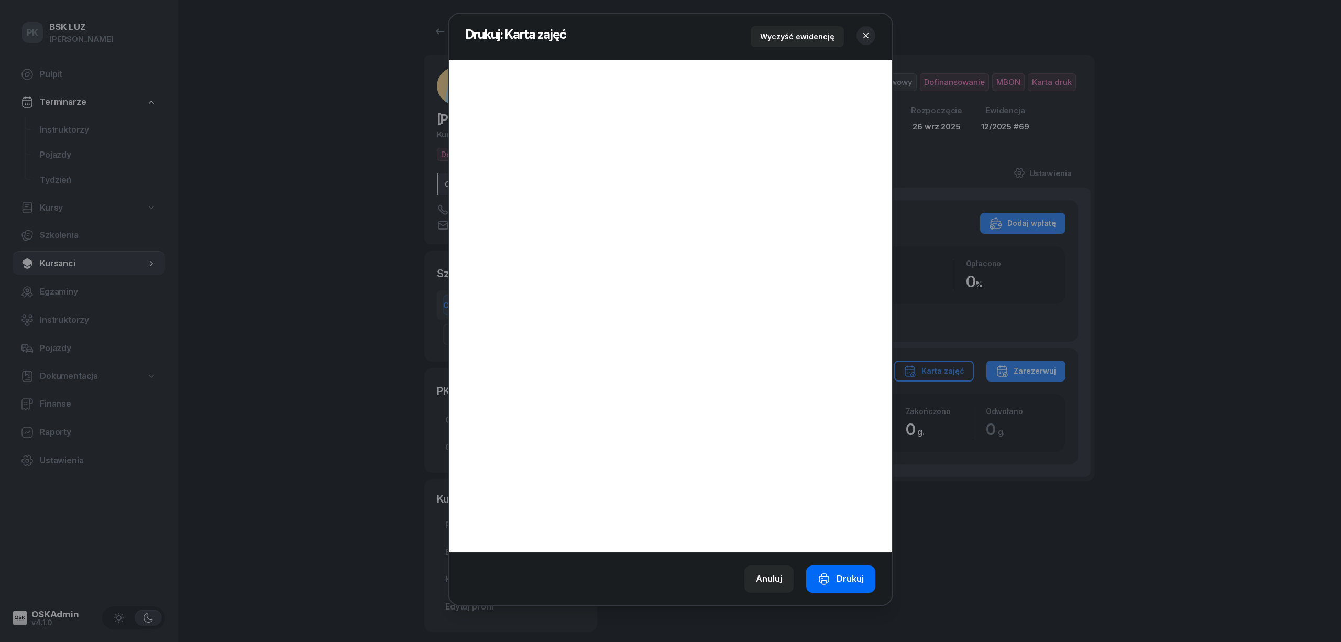
click at [834, 570] on button "Drukuj" at bounding box center [840, 578] width 69 height 27
click at [866, 36] on icon "button" at bounding box center [866, 35] width 10 height 10
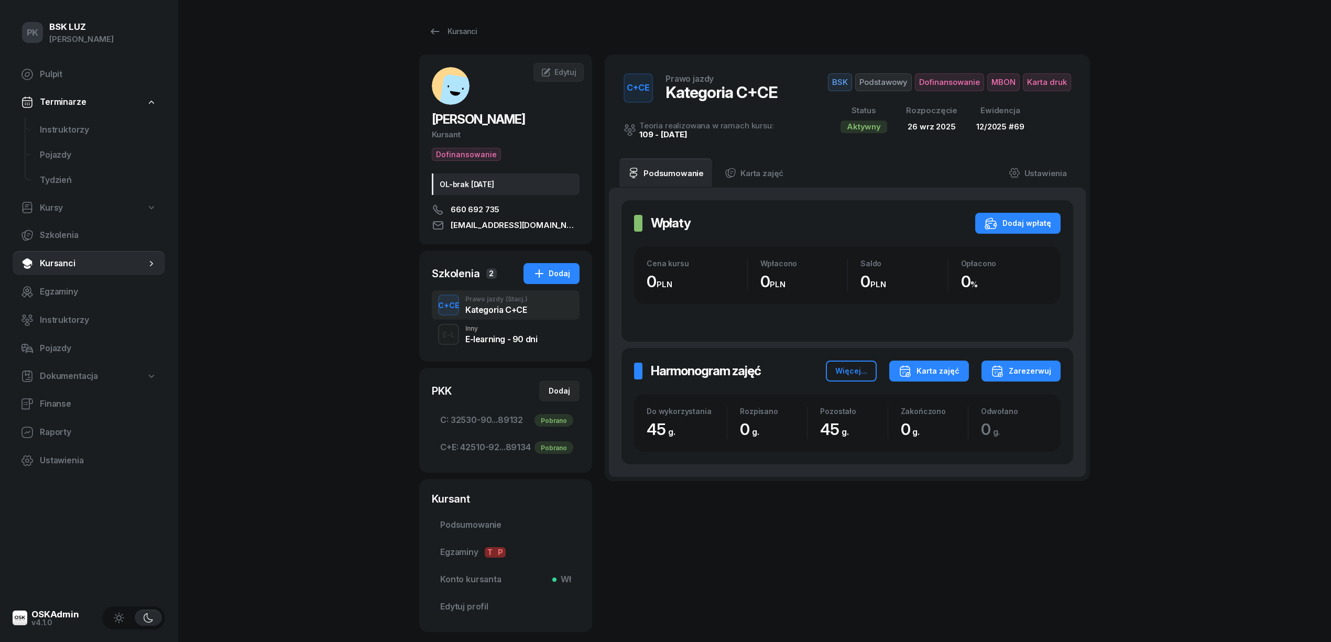
click at [923, 369] on div "Karta zajęć" at bounding box center [928, 371] width 61 height 13
click at [897, 421] on button "Kategoria C+E" at bounding box center [928, 431] width 137 height 26
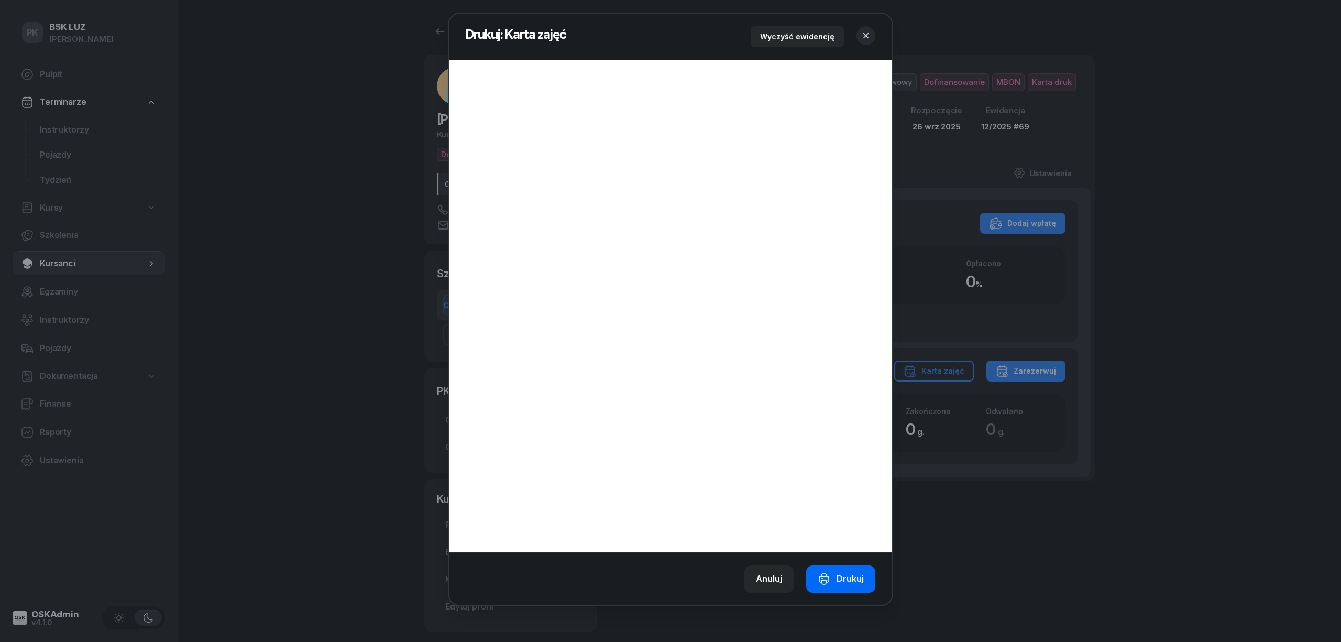
click at [853, 568] on button "Drukuj" at bounding box center [840, 578] width 69 height 27
click at [870, 36] on icon "button" at bounding box center [866, 35] width 10 height 10
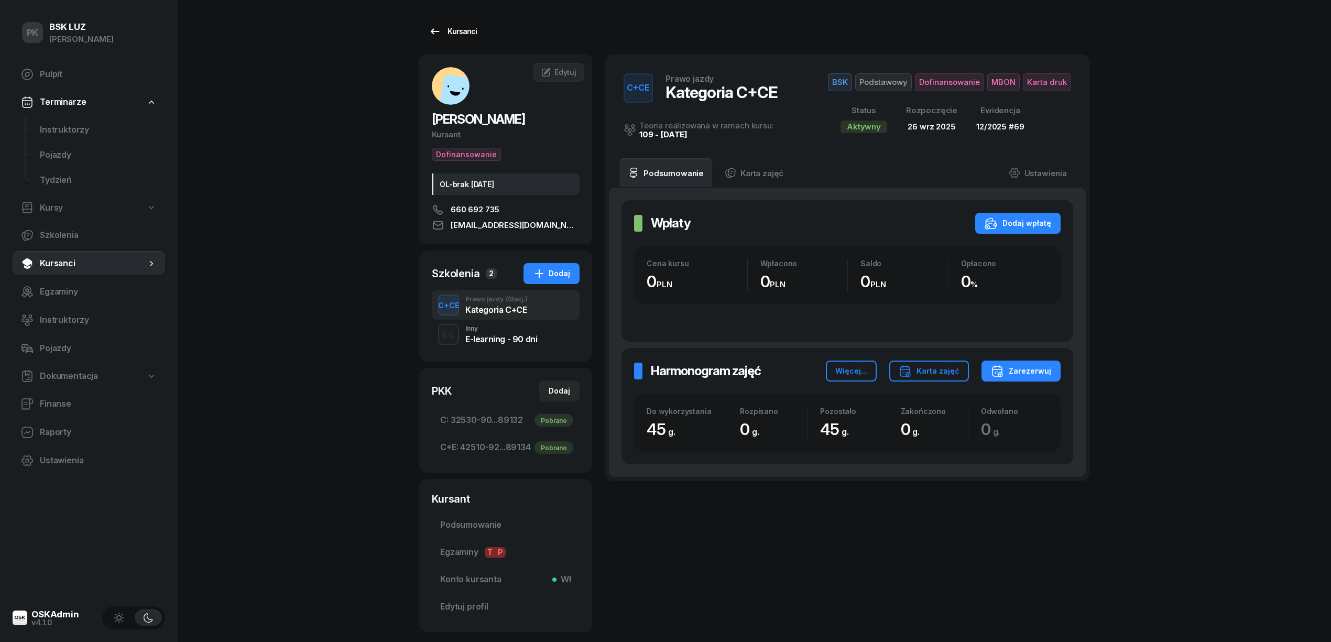
click at [453, 27] on div "Kursanci" at bounding box center [453, 31] width 48 height 13
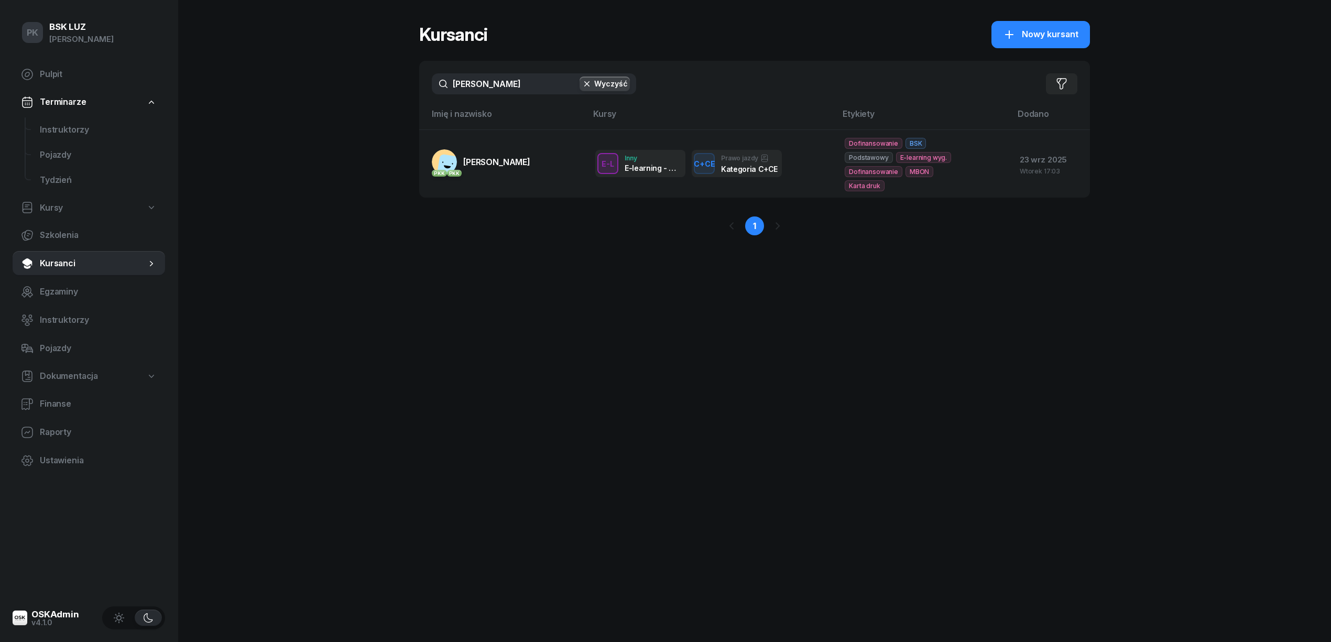
drag, startPoint x: 482, startPoint y: 82, endPoint x: 415, endPoint y: 82, distance: 67.6
click at [415, 82] on div "PK BSK LUZ Piotr Klimek Pulpit Terminarze Instruktorzy Pojazdy Tydzień Kursy Sz…" at bounding box center [665, 321] width 1331 height 642
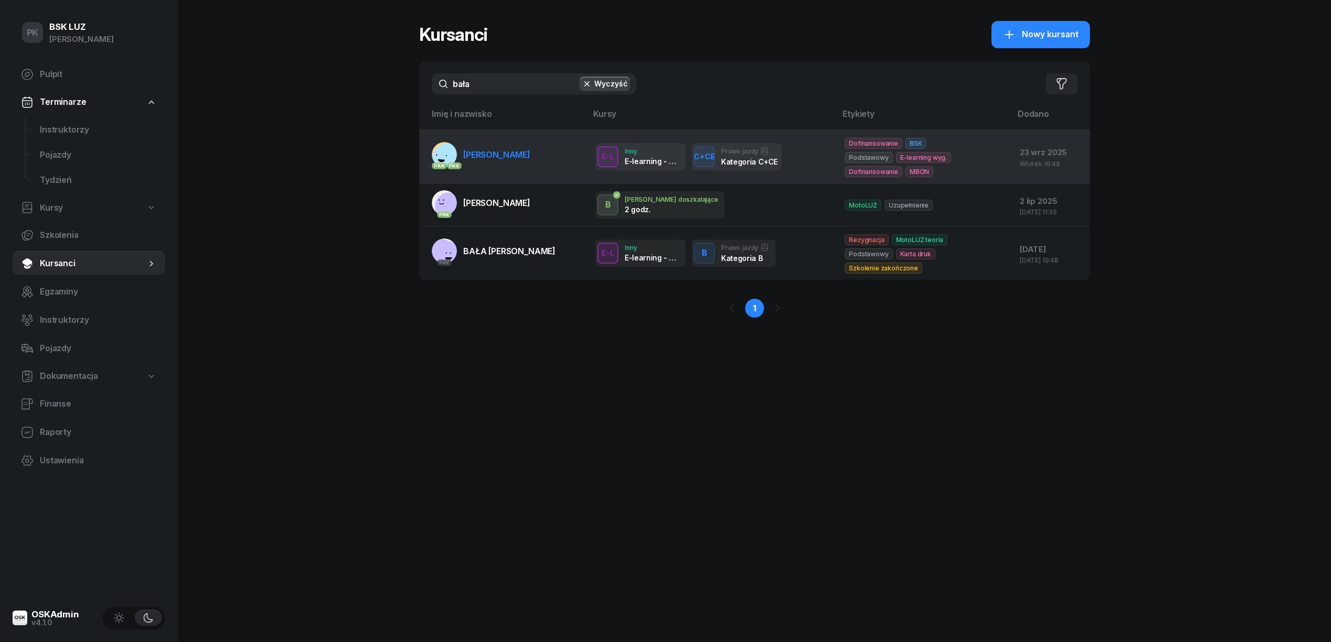
type input "bała"
click at [499, 151] on span "BAŁA SŁAWOMIR" at bounding box center [496, 154] width 67 height 10
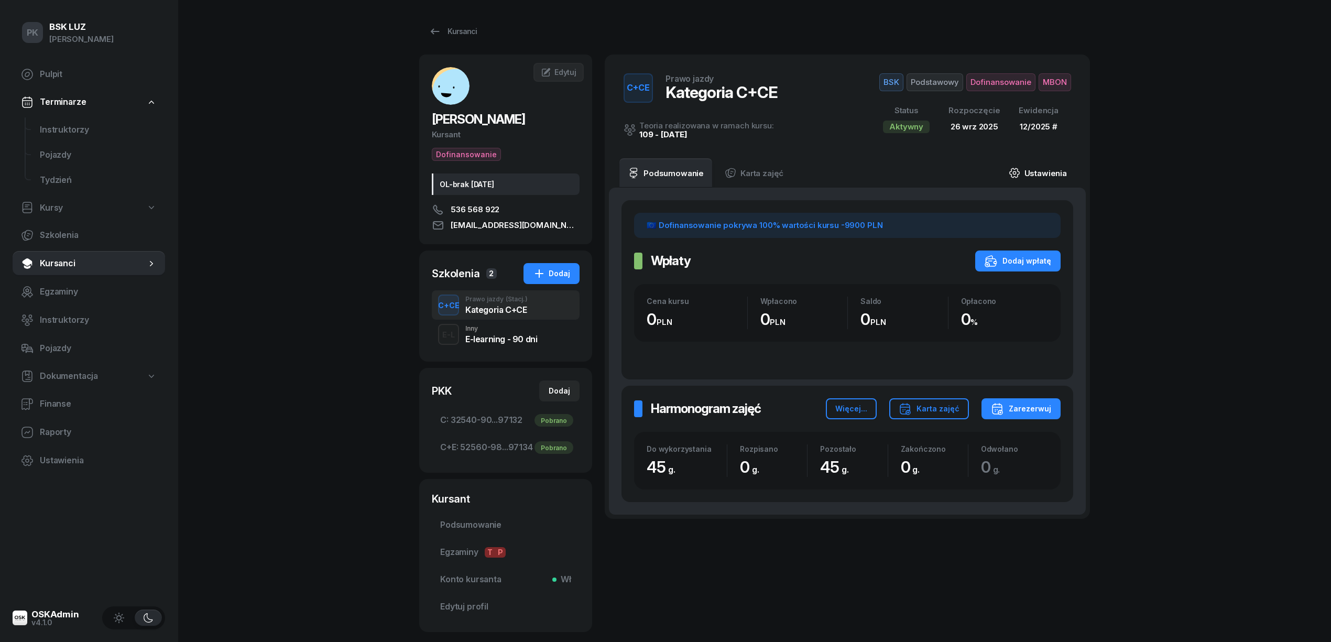
click at [1049, 175] on link "Ustawienia" at bounding box center [1037, 172] width 75 height 29
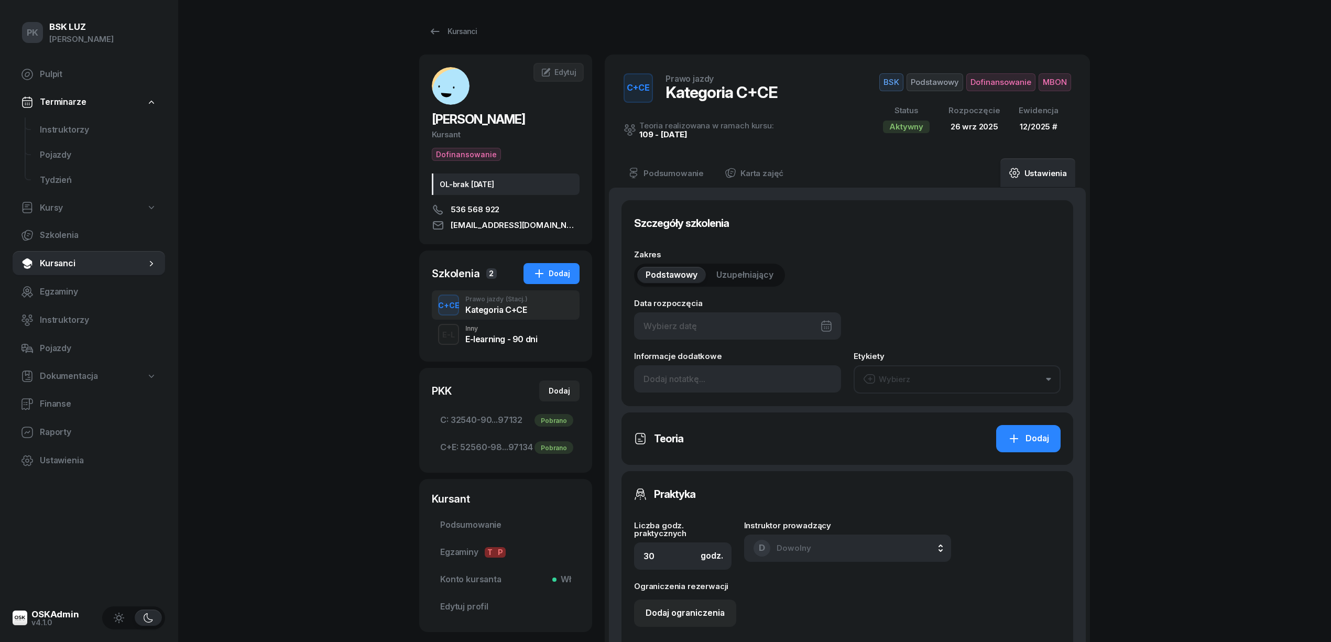
type input "26/09/2025"
type input "45"
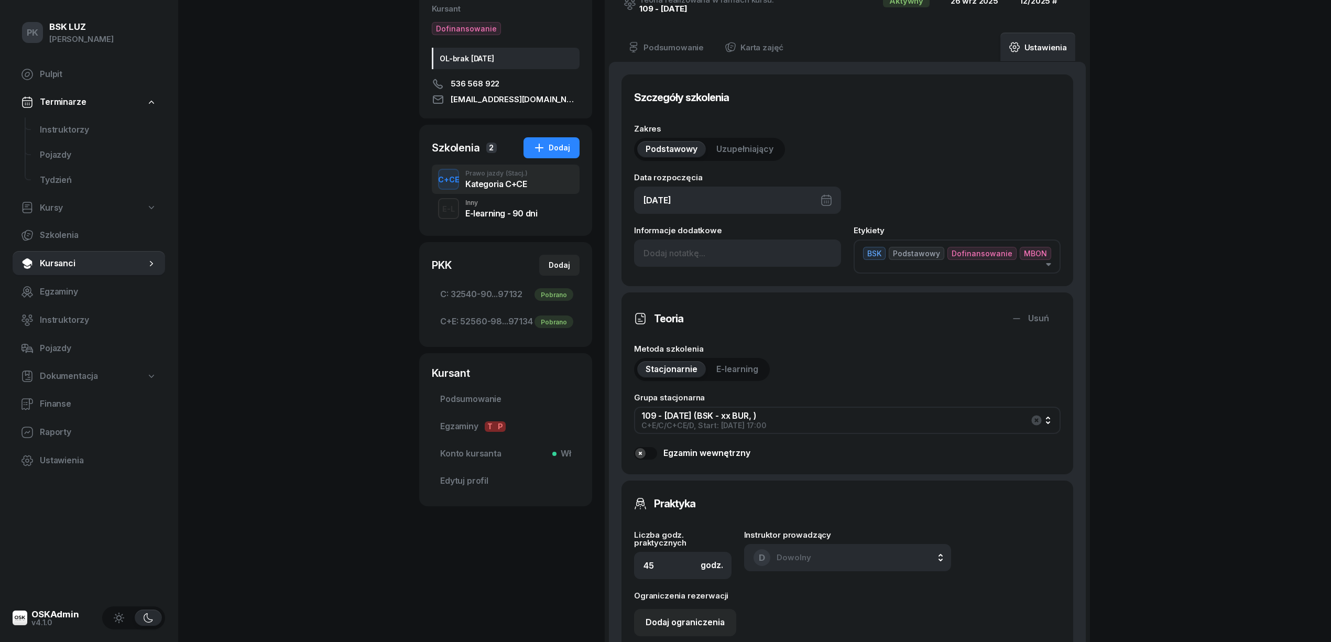
scroll to position [279, 0]
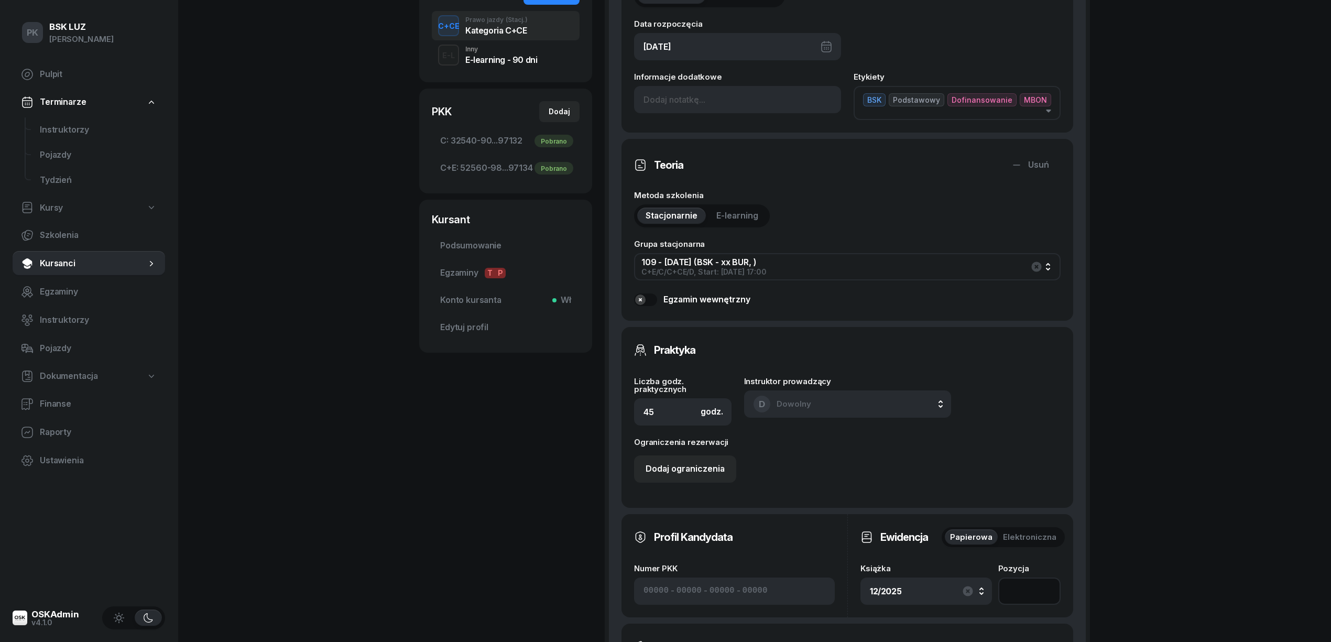
click at [1027, 587] on input "number" at bounding box center [1029, 590] width 62 height 27
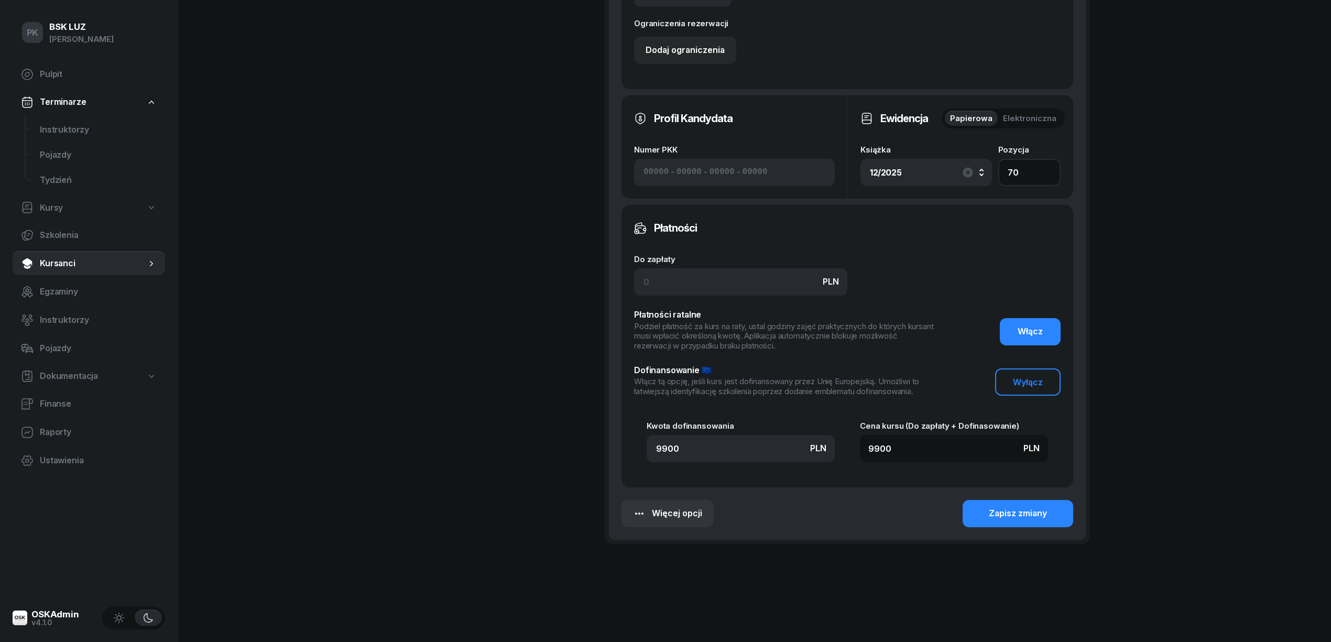
scroll to position [702, 0]
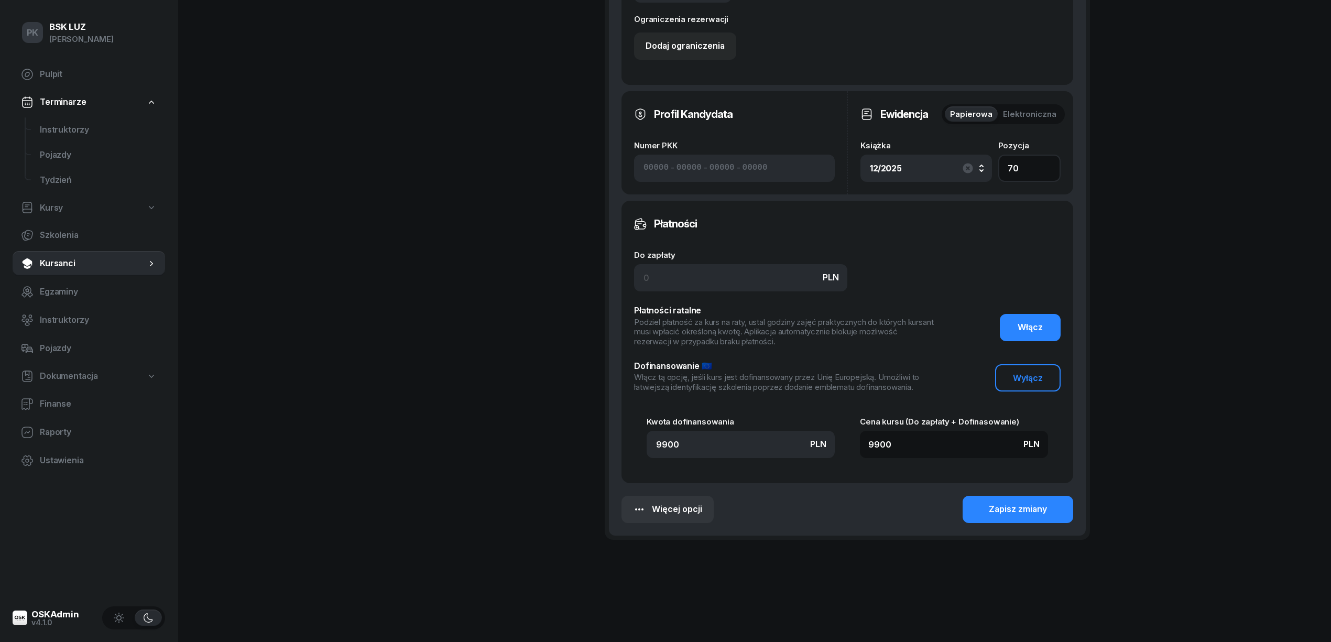
type input "70"
click at [956, 487] on div "Szczegóły szkolenia Zakres Podstawowy Uzupełniający Data rozpoczęcia 26/09/2025…" at bounding box center [847, 10] width 452 height 1025
click at [986, 508] on button "Zapisz zmiany" at bounding box center [1017, 509] width 111 height 27
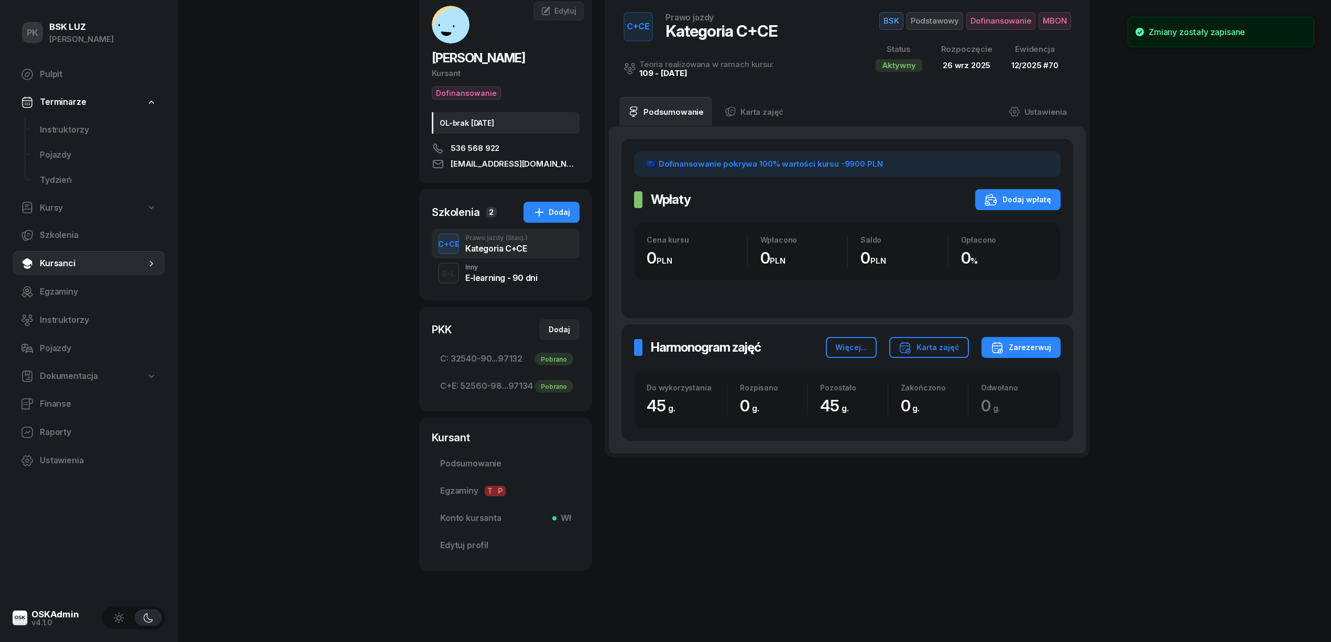
scroll to position [0, 0]
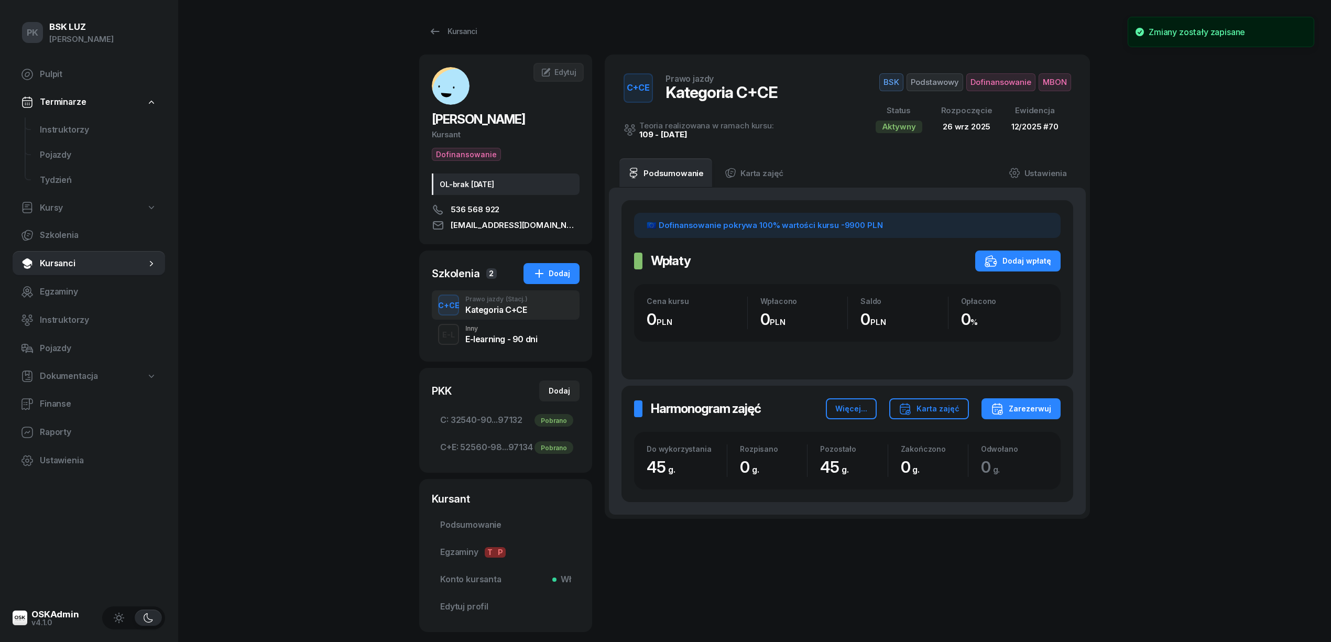
click at [998, 87] on span "Dofinansowanie" at bounding box center [1000, 82] width 69 height 18
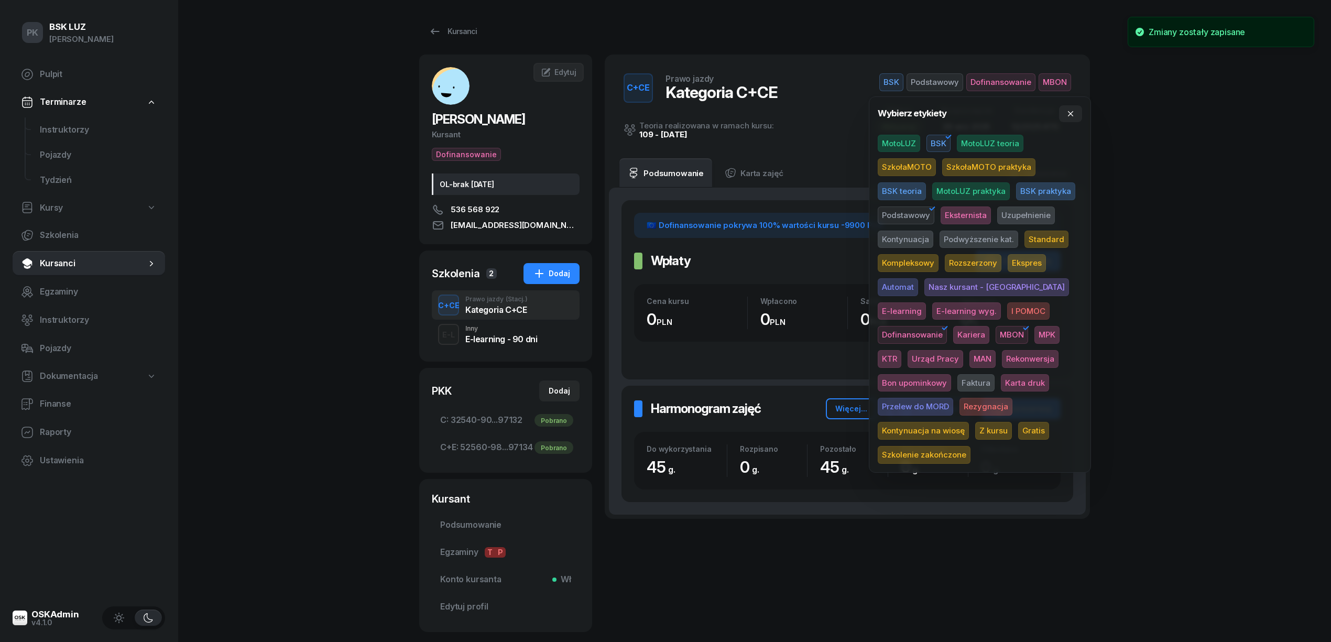
drag, startPoint x: 954, startPoint y: 382, endPoint x: 967, endPoint y: 369, distance: 17.8
click at [1001, 380] on span "Karta druk" at bounding box center [1025, 383] width 48 height 18
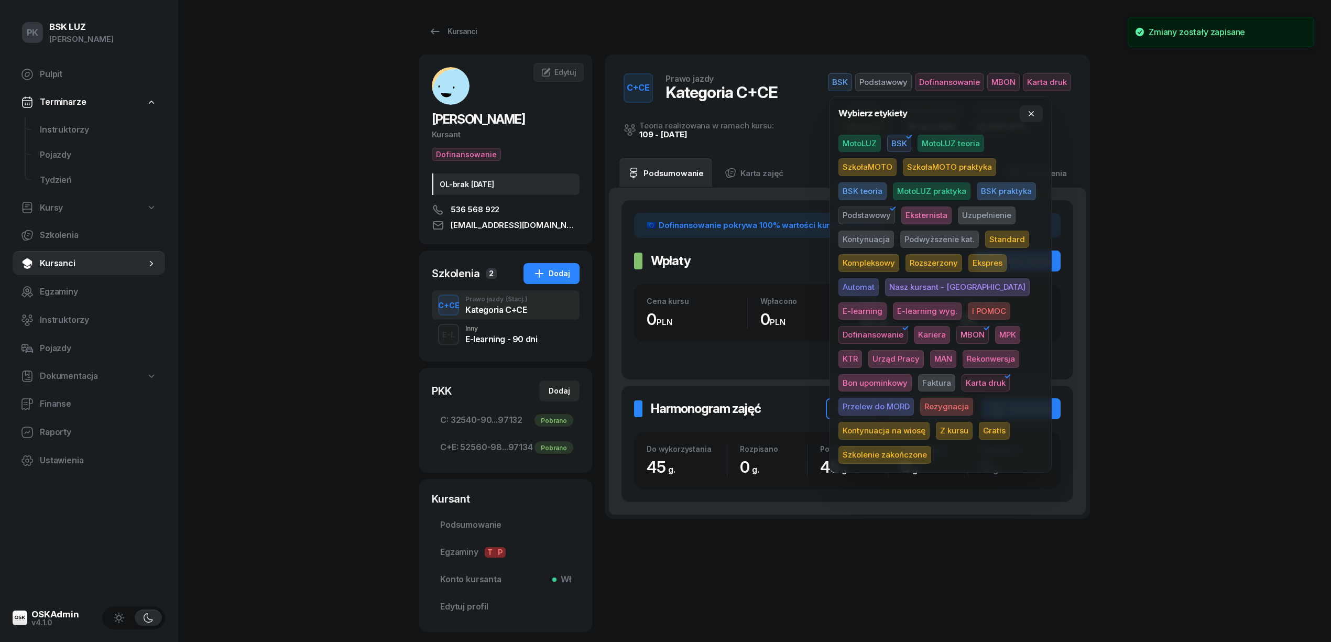
click at [1183, 313] on div "PK BSK LUZ Piotr Klimek Pulpit Terminarze Instruktorzy Pojazdy Tydzień Kursy Sz…" at bounding box center [665, 351] width 1331 height 703
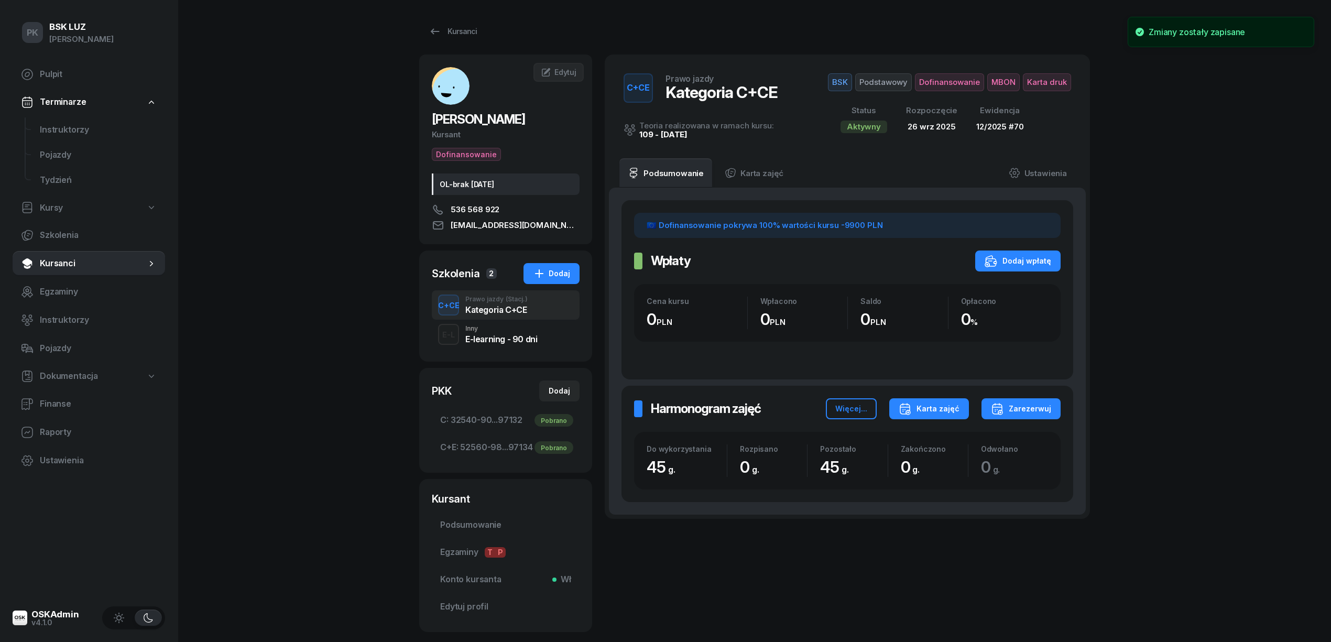
click at [948, 404] on div "Karta zajęć" at bounding box center [928, 408] width 61 height 13
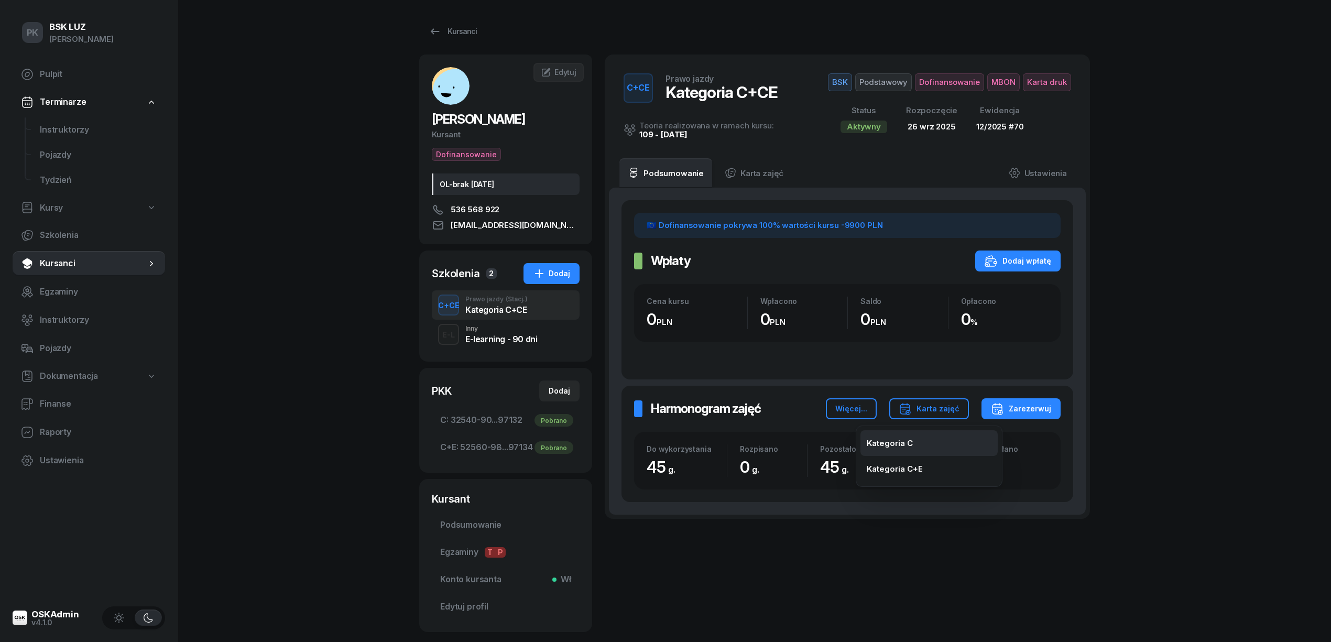
click at [916, 439] on button "Kategoria C" at bounding box center [928, 443] width 137 height 26
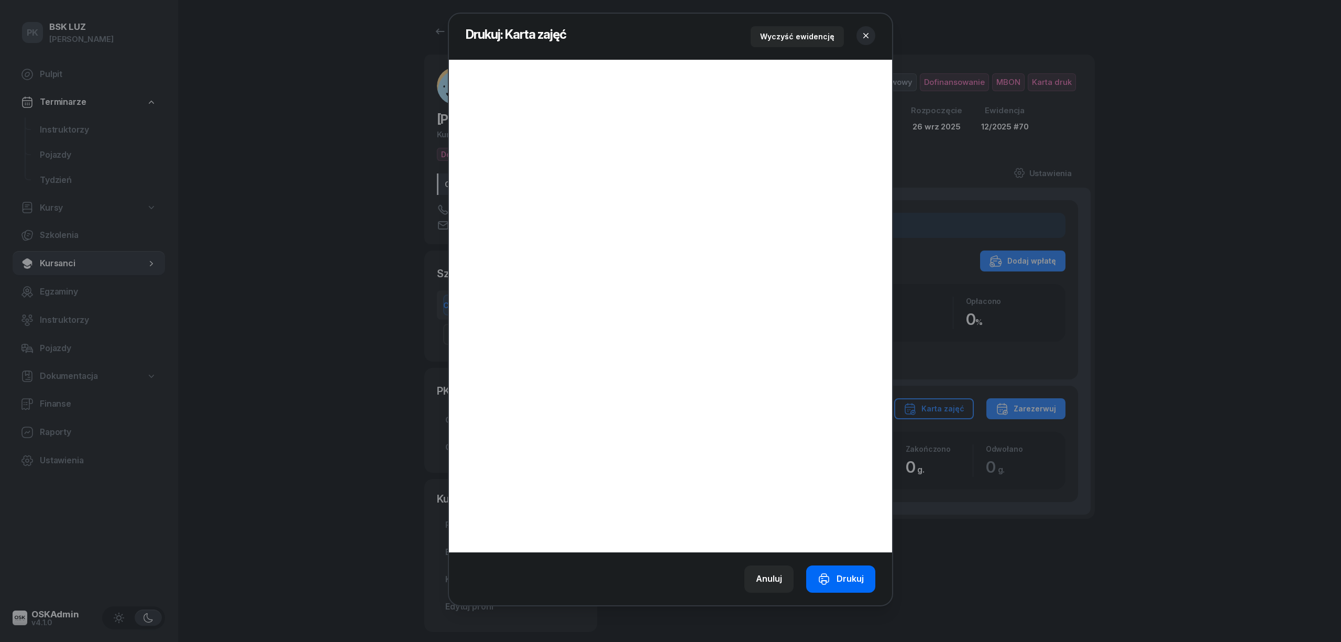
click at [852, 577] on div "Drukuj" at bounding box center [841, 579] width 46 height 14
click at [868, 36] on icon "button" at bounding box center [865, 35] width 5 height 5
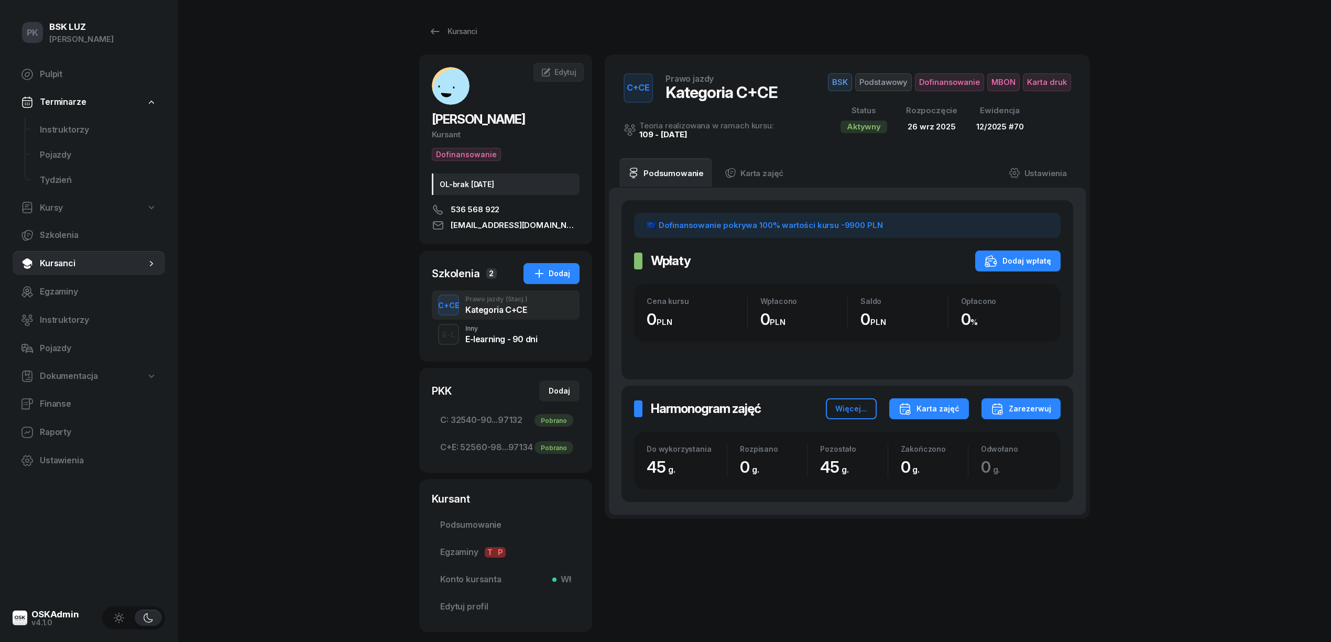
click at [931, 407] on div "Karta zajęć" at bounding box center [928, 408] width 61 height 13
click at [904, 469] on div "Kategoria C+E" at bounding box center [894, 469] width 56 height 14
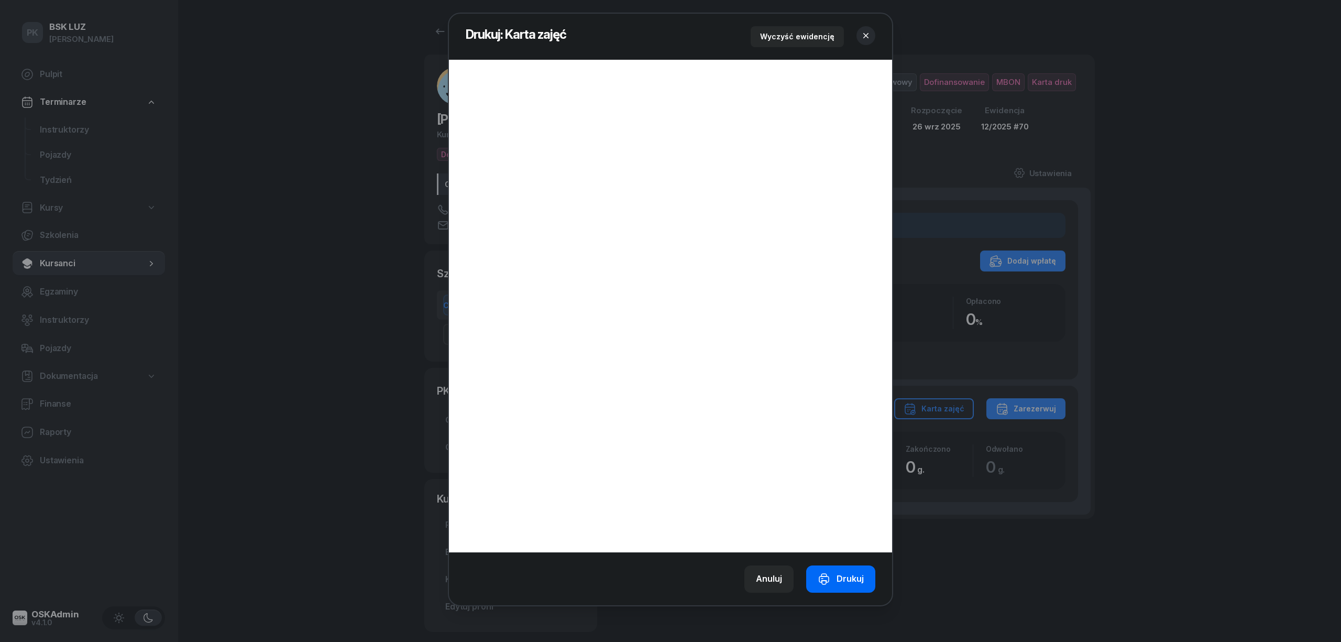
click at [849, 577] on div "Drukuj" at bounding box center [841, 579] width 46 height 14
click at [851, 574] on div "Drukuj" at bounding box center [841, 579] width 46 height 14
click at [862, 31] on icon "button" at bounding box center [866, 35] width 10 height 10
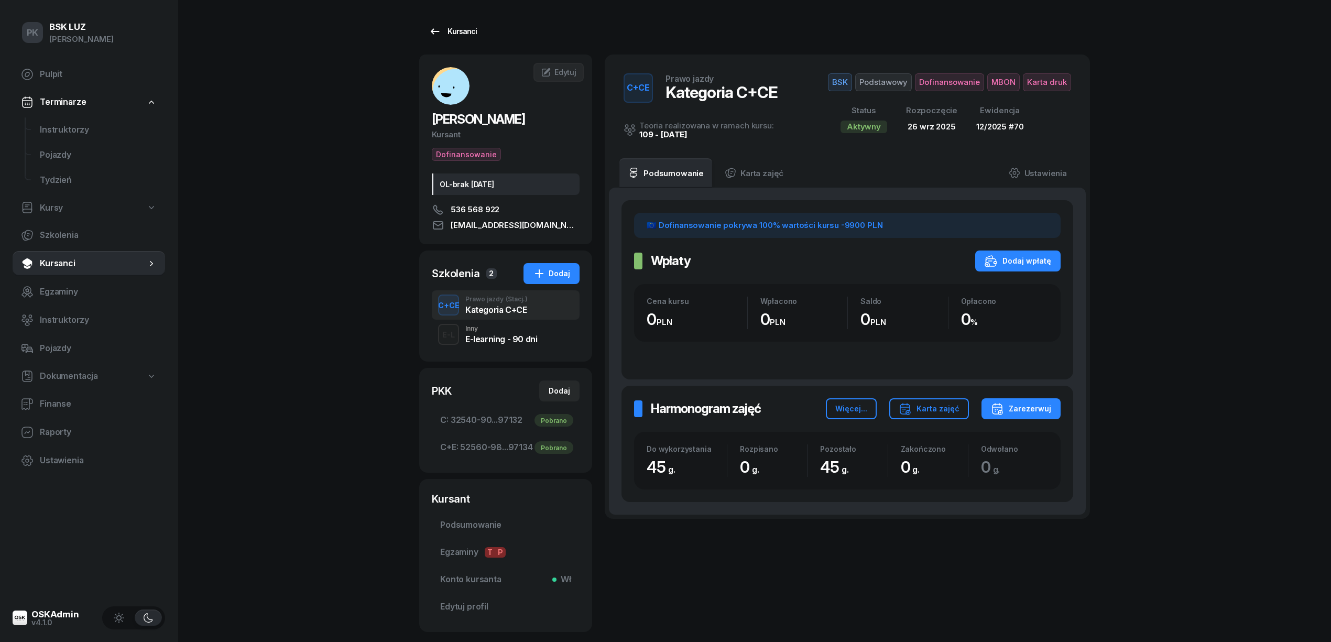
click at [441, 34] on div "Kursanci" at bounding box center [453, 31] width 48 height 13
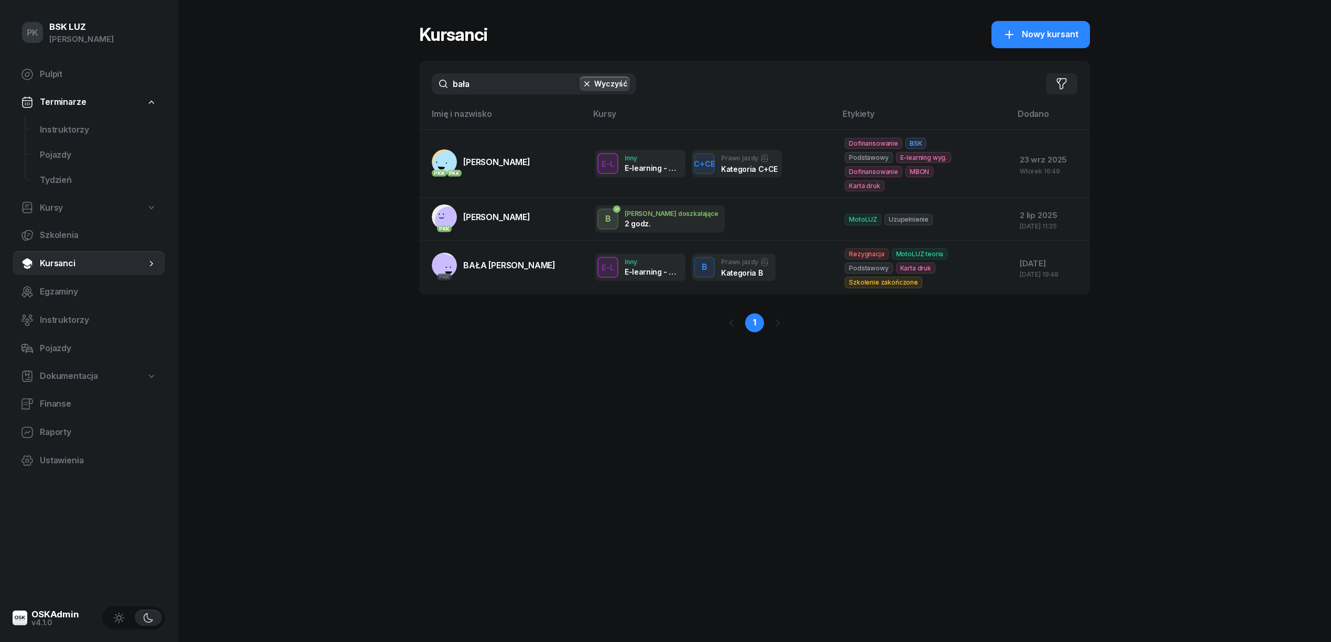
drag, startPoint x: 480, startPoint y: 80, endPoint x: 388, endPoint y: 86, distance: 92.5
click at [388, 86] on div "PK BSK LUZ Piotr Klimek Pulpit Terminarze Instruktorzy Pojazdy Tydzień Kursy Sz…" at bounding box center [665, 321] width 1331 height 642
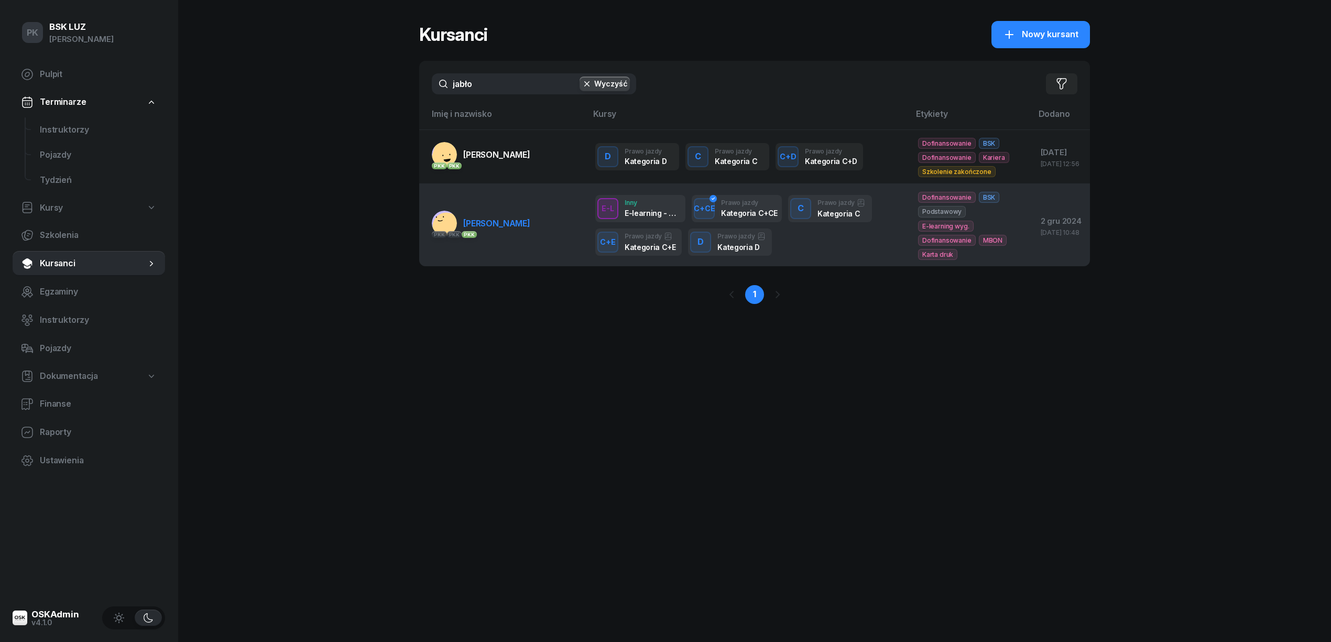
type input "jabło"
click at [523, 227] on span "[PERSON_NAME]" at bounding box center [496, 223] width 67 height 10
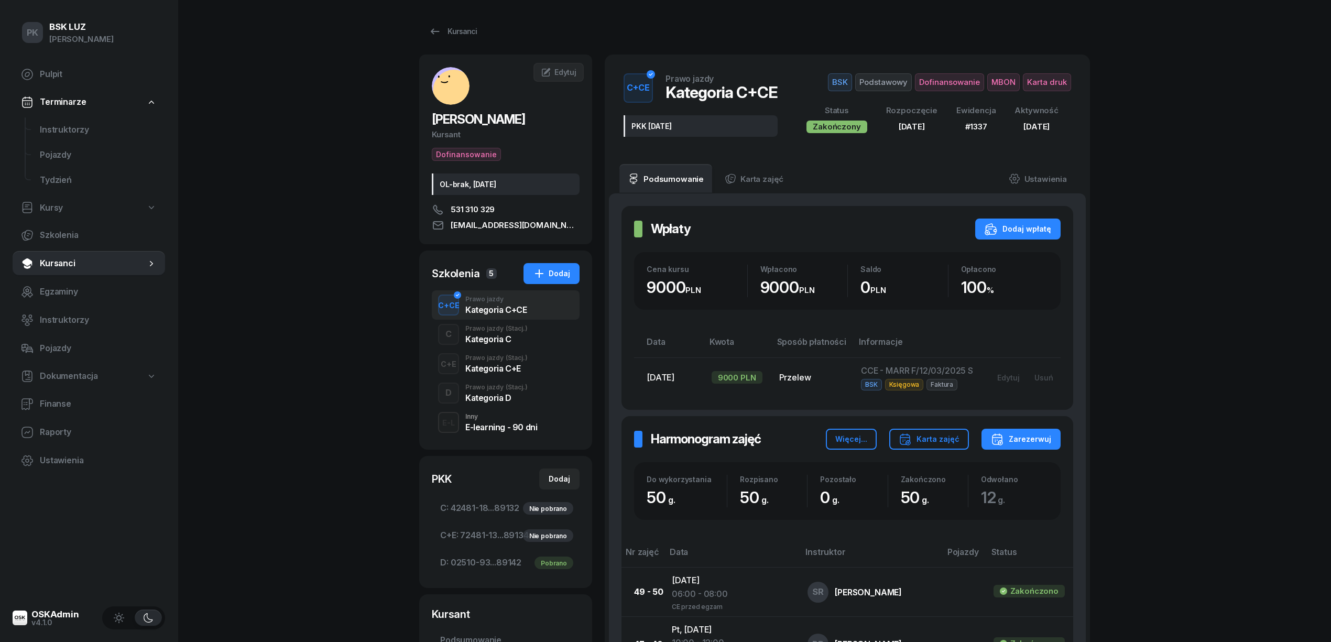
click at [516, 392] on div "Kategoria D" at bounding box center [496, 396] width 62 height 12
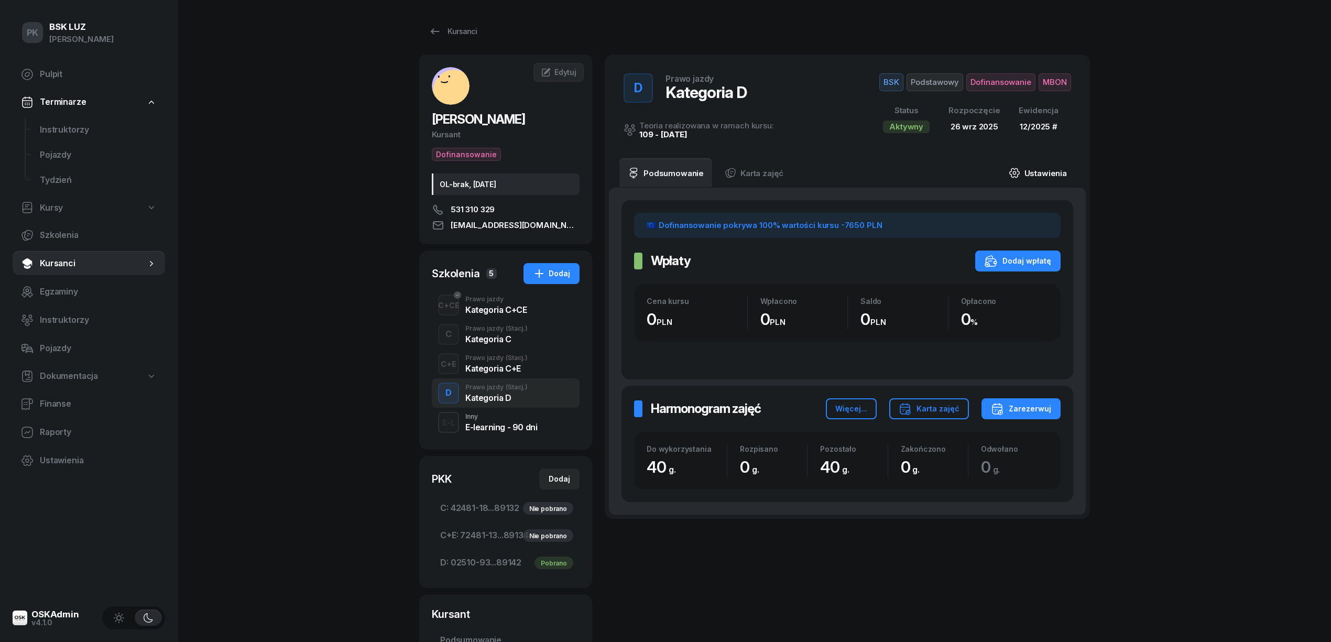
click at [1036, 174] on link "Ustawienia" at bounding box center [1037, 172] width 75 height 29
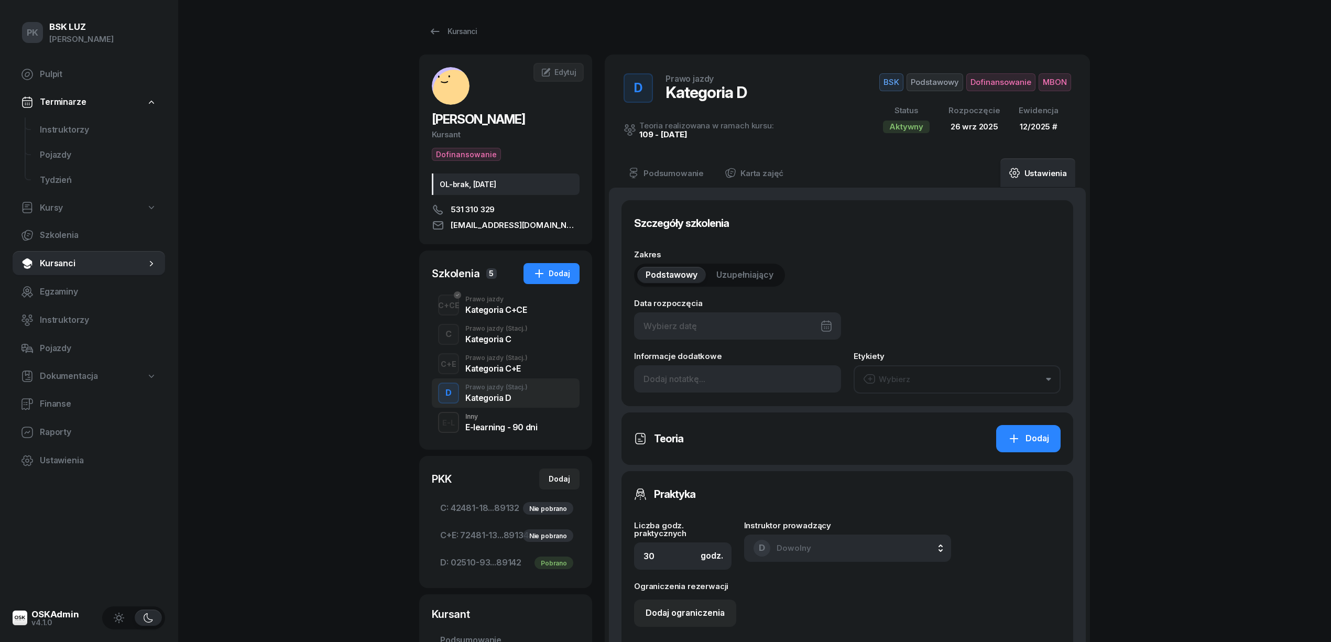
type input "26/09/2025"
type input "40"
type input "02510"
type input "93246"
type input "28573"
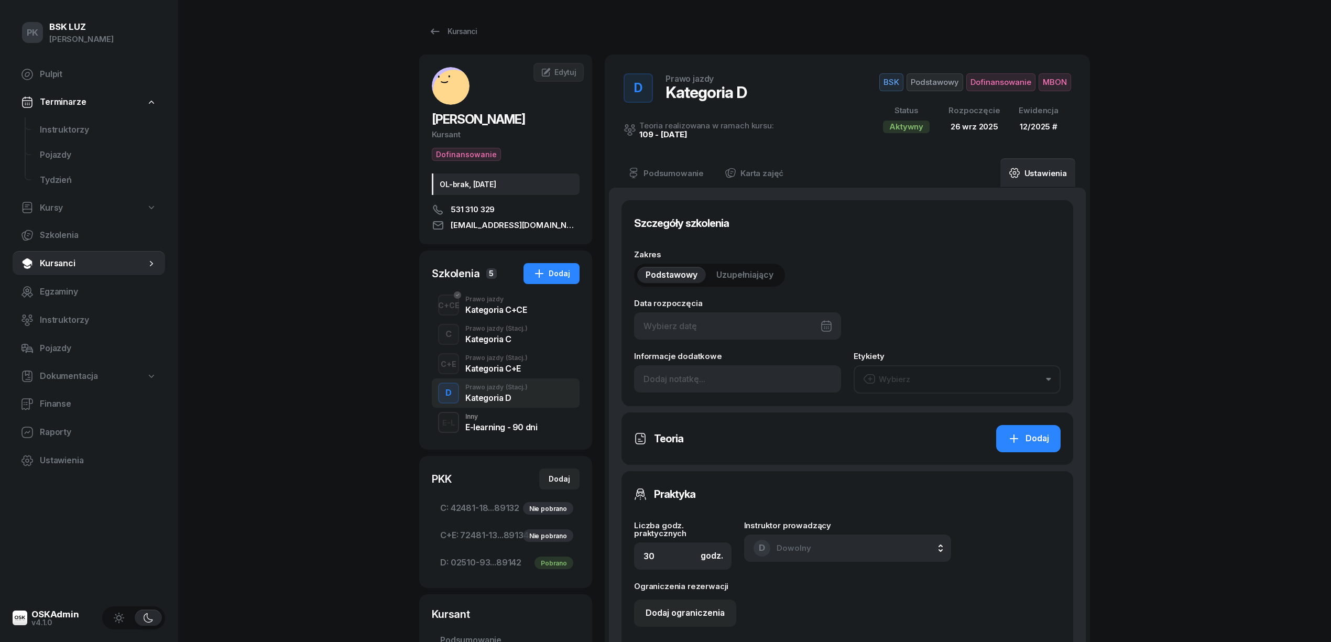
type input "89142"
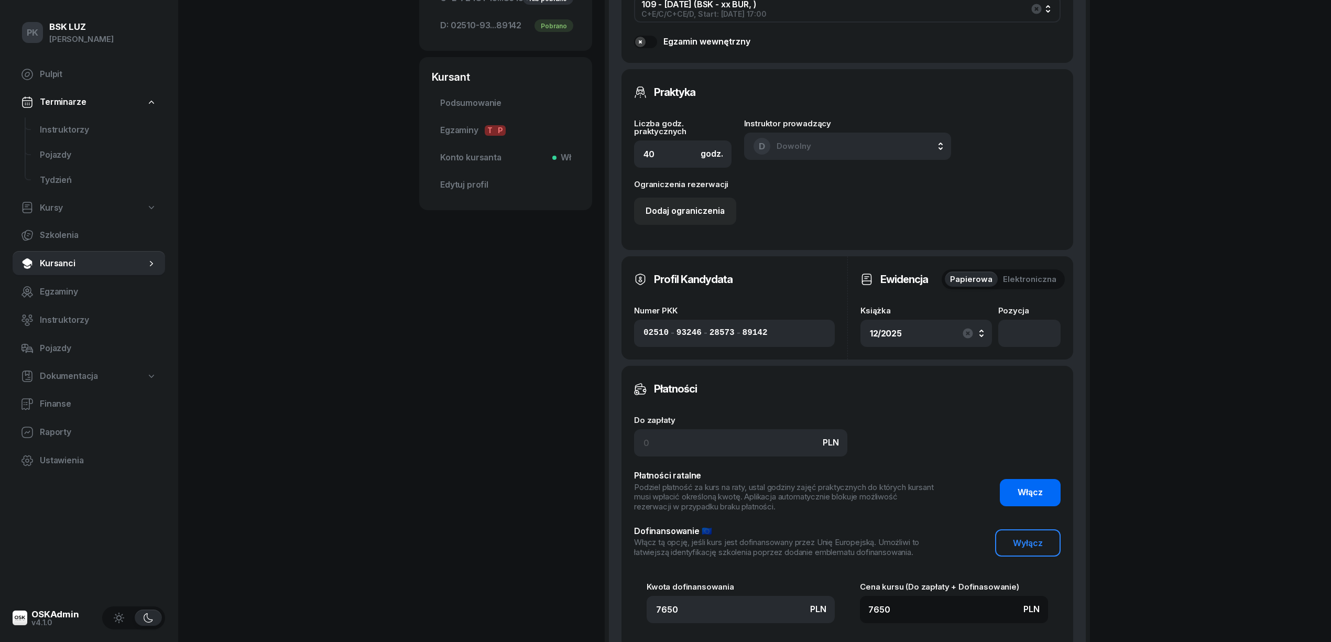
scroll to position [558, 0]
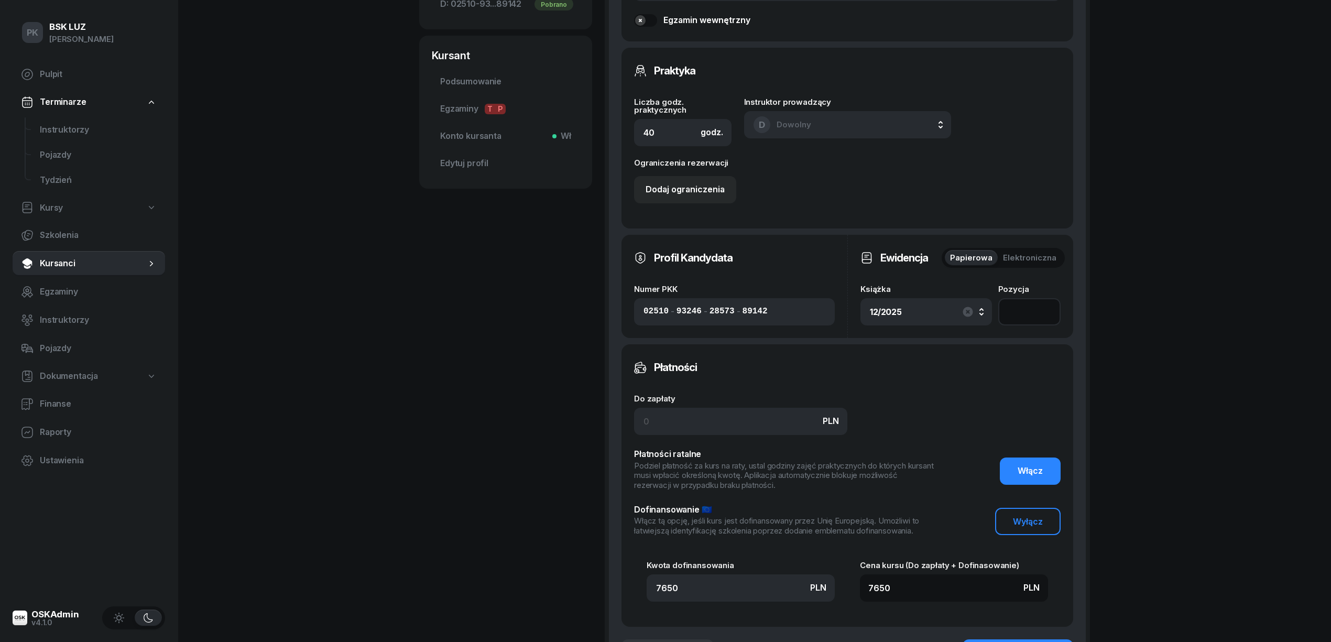
click at [1023, 314] on input "number" at bounding box center [1029, 311] width 62 height 27
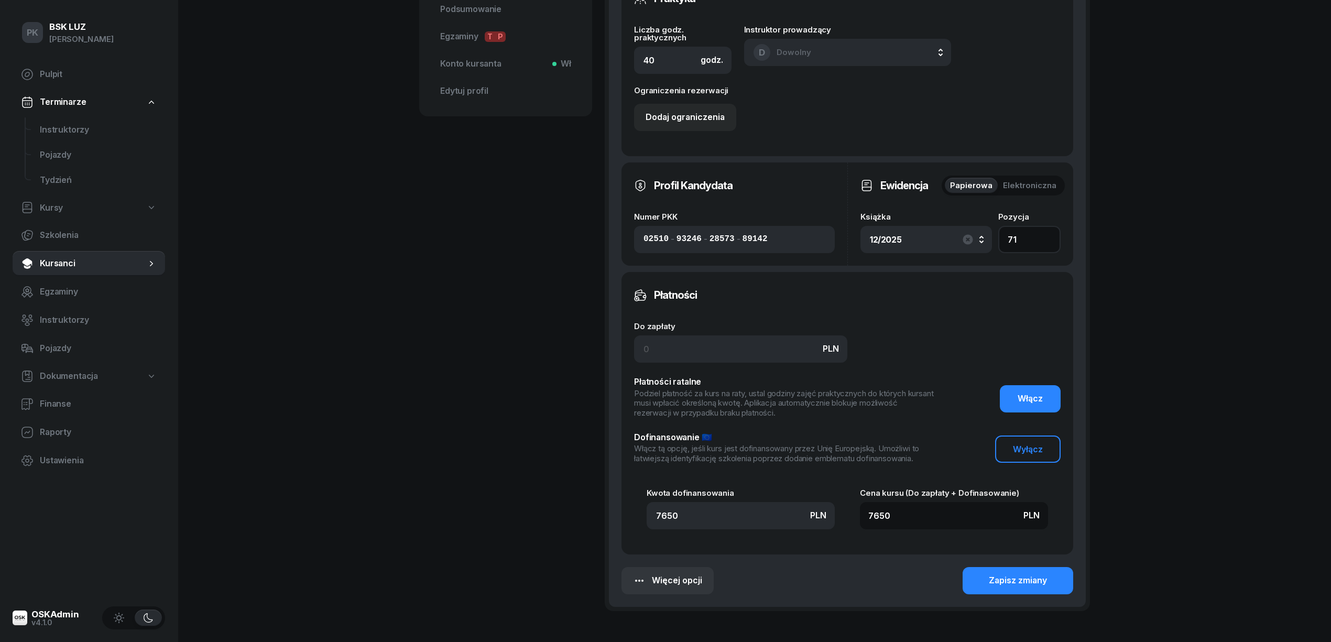
scroll to position [702, 0]
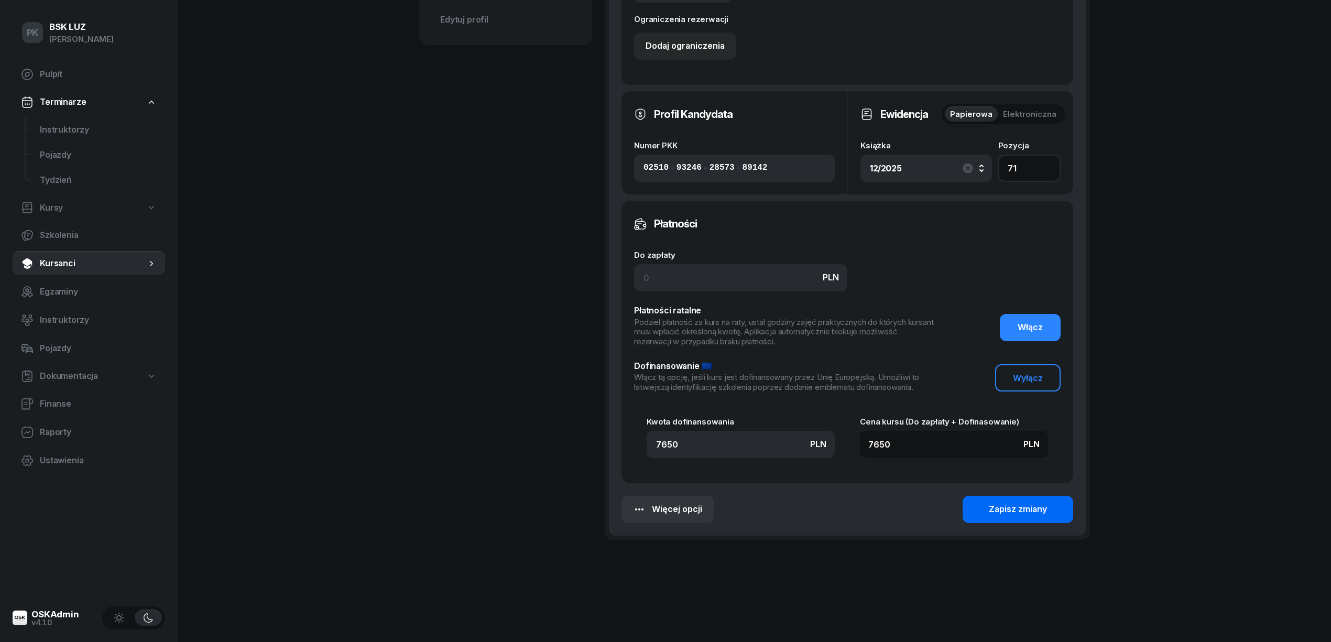
type input "71"
click at [1011, 503] on div "Zapisz zmiany" at bounding box center [1018, 509] width 58 height 14
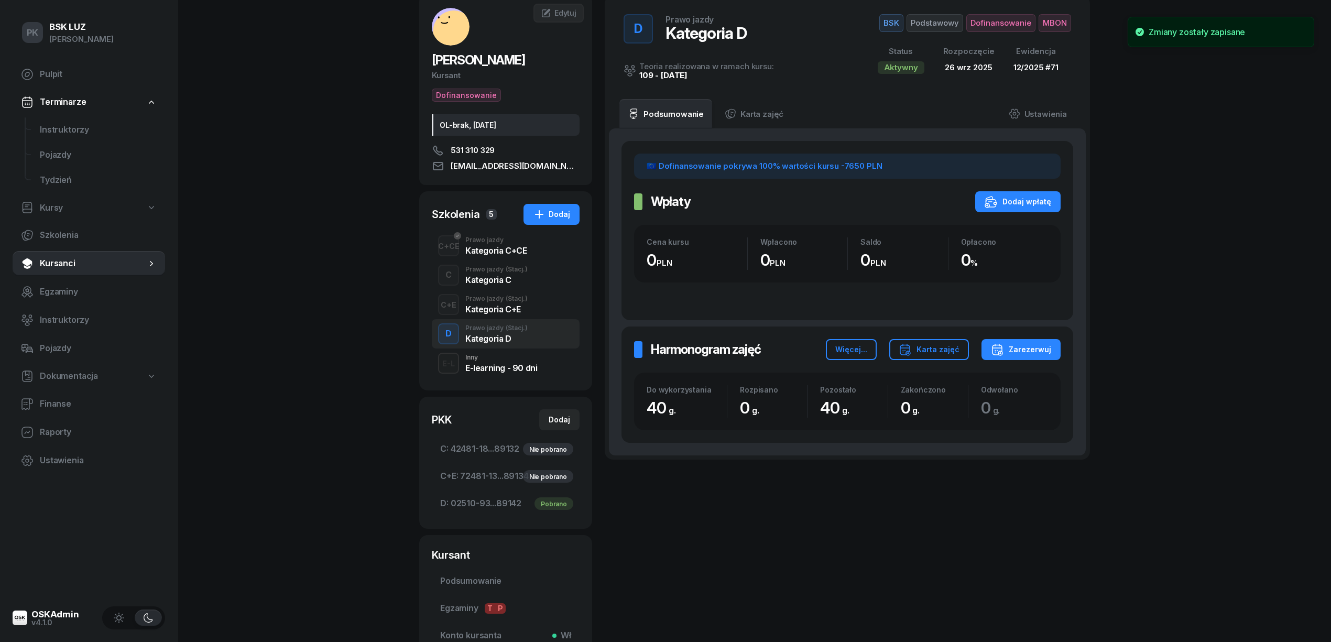
scroll to position [0, 0]
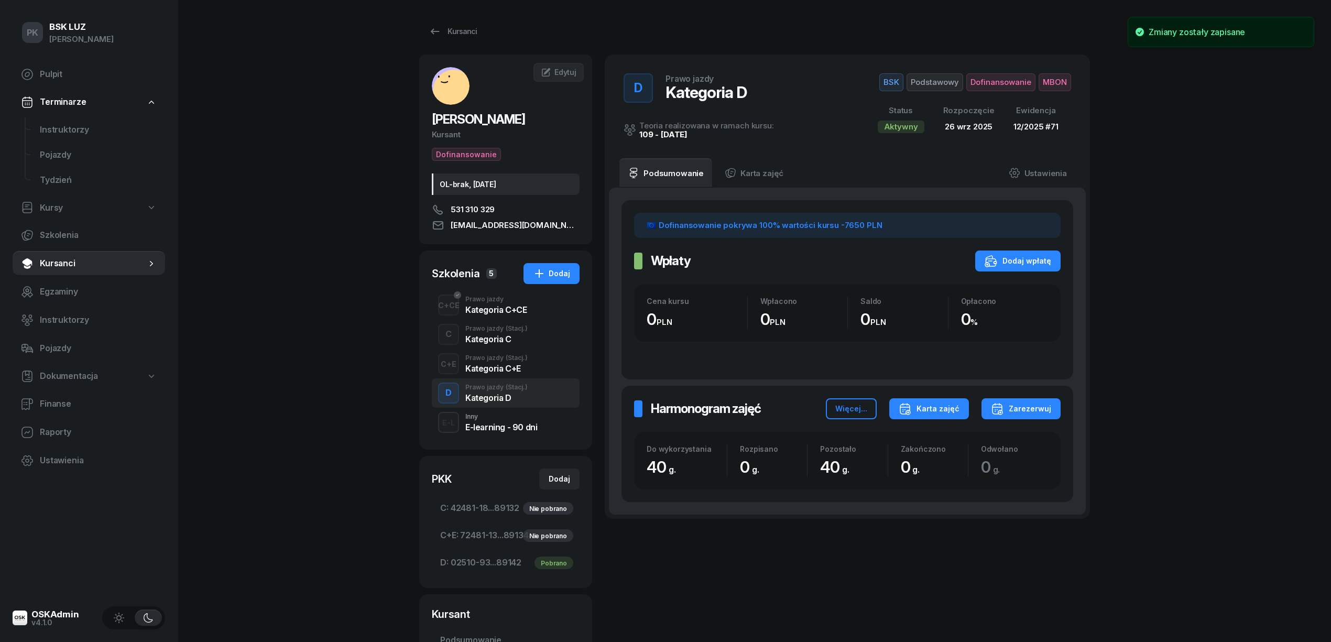
click at [922, 411] on div "Karta zajęć" at bounding box center [928, 408] width 61 height 13
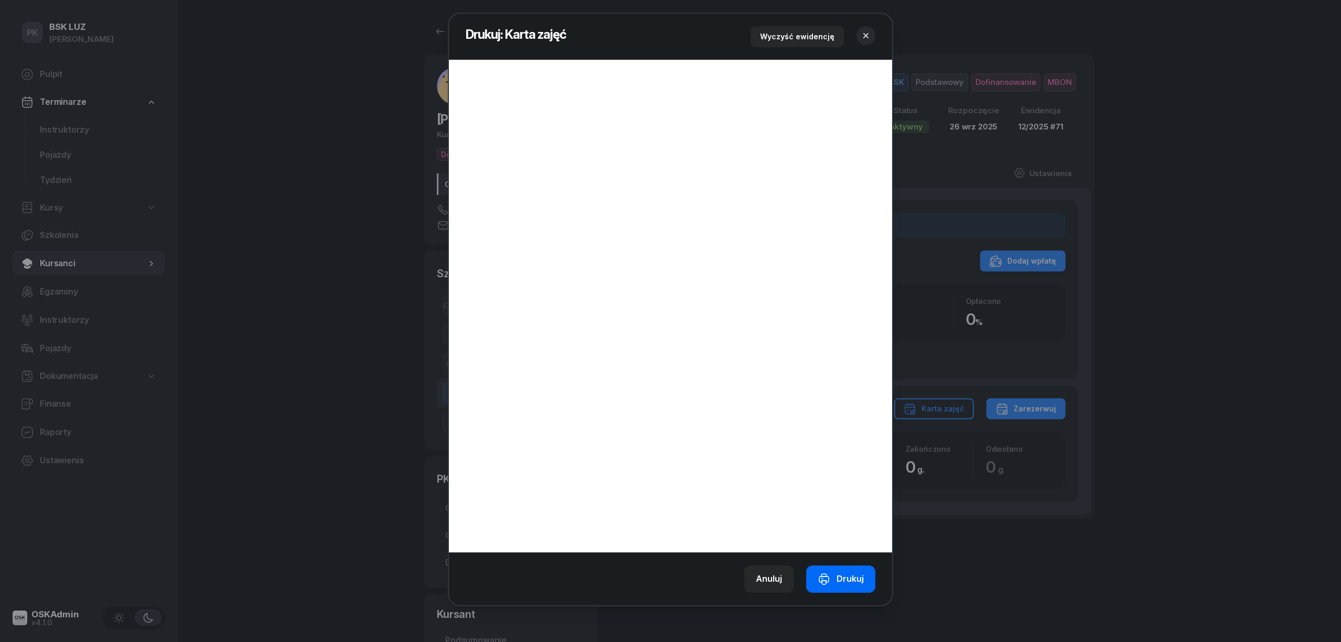
click at [822, 575] on icon "button" at bounding box center [824, 579] width 13 height 13
click at [859, 36] on button "button" at bounding box center [866, 35] width 19 height 19
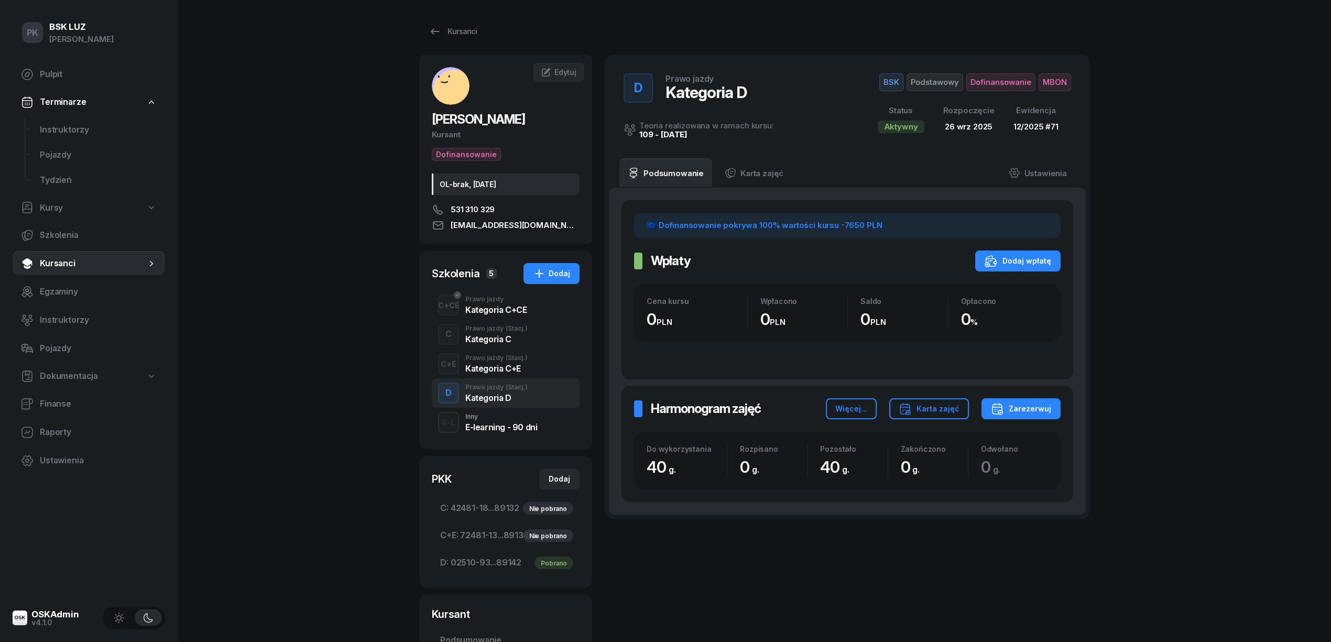
click at [503, 410] on div "E-L Inny E-learning - 90 dni" at bounding box center [506, 422] width 148 height 29
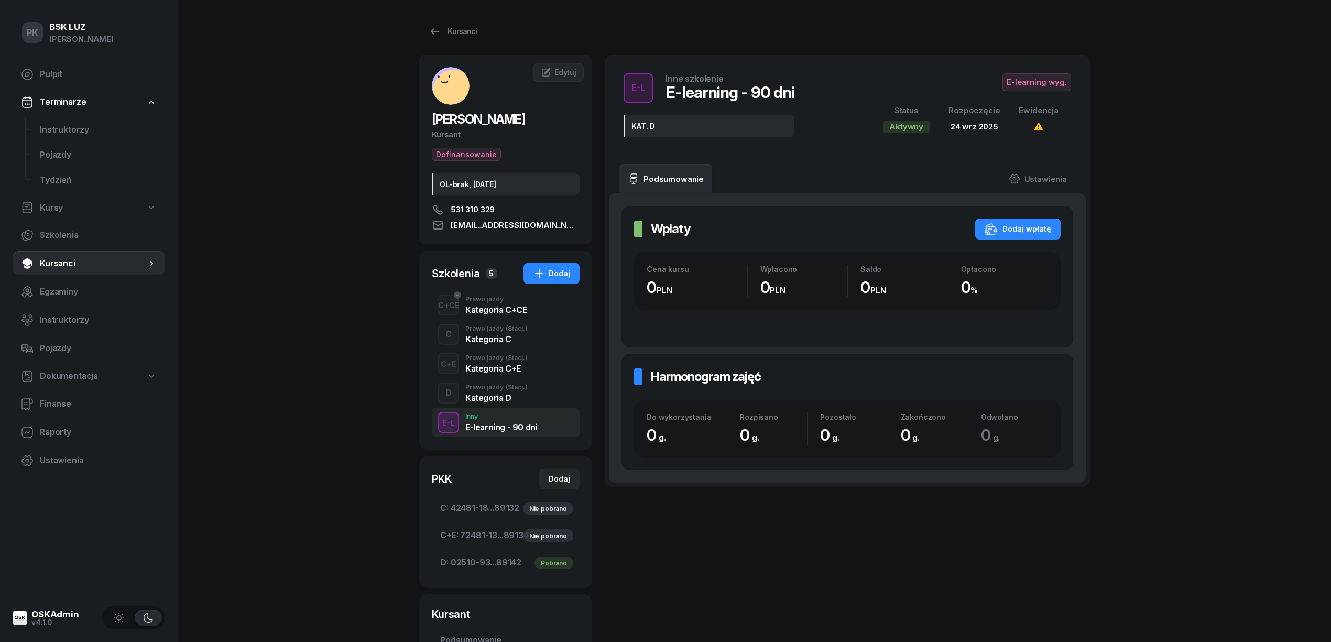
click at [501, 390] on div "Prawo jazdy (Stacj.)" at bounding box center [496, 387] width 62 height 6
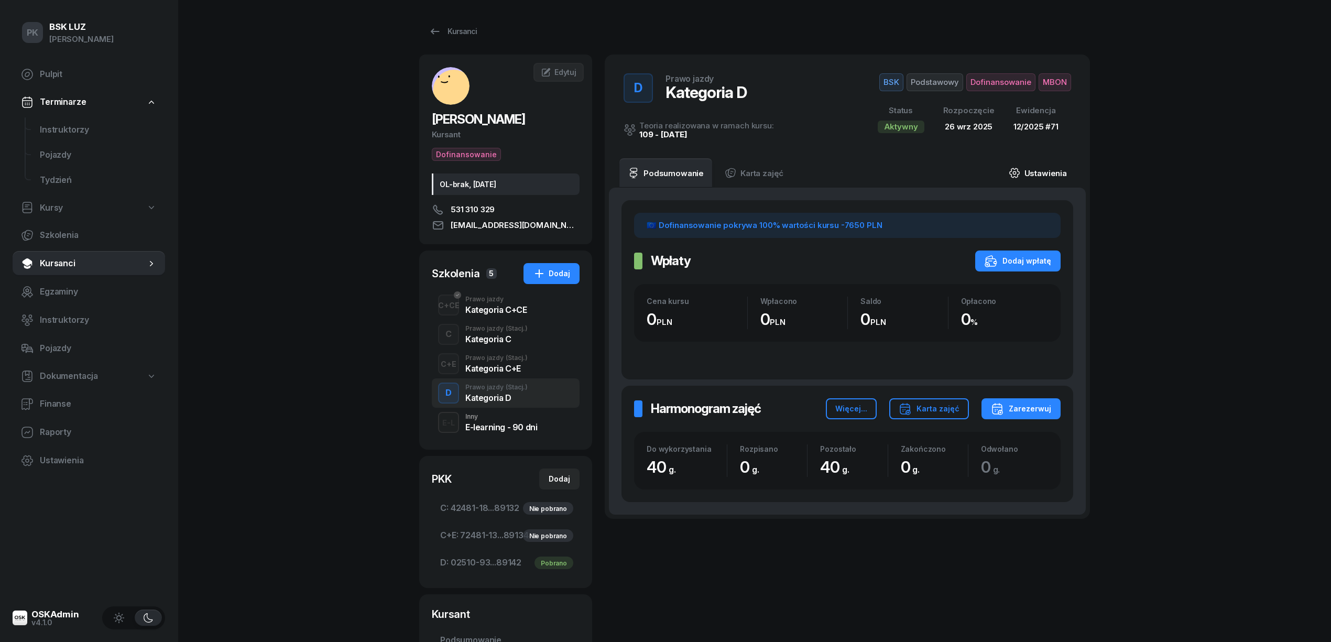
click at [1041, 173] on link "Ustawienia" at bounding box center [1037, 172] width 75 height 29
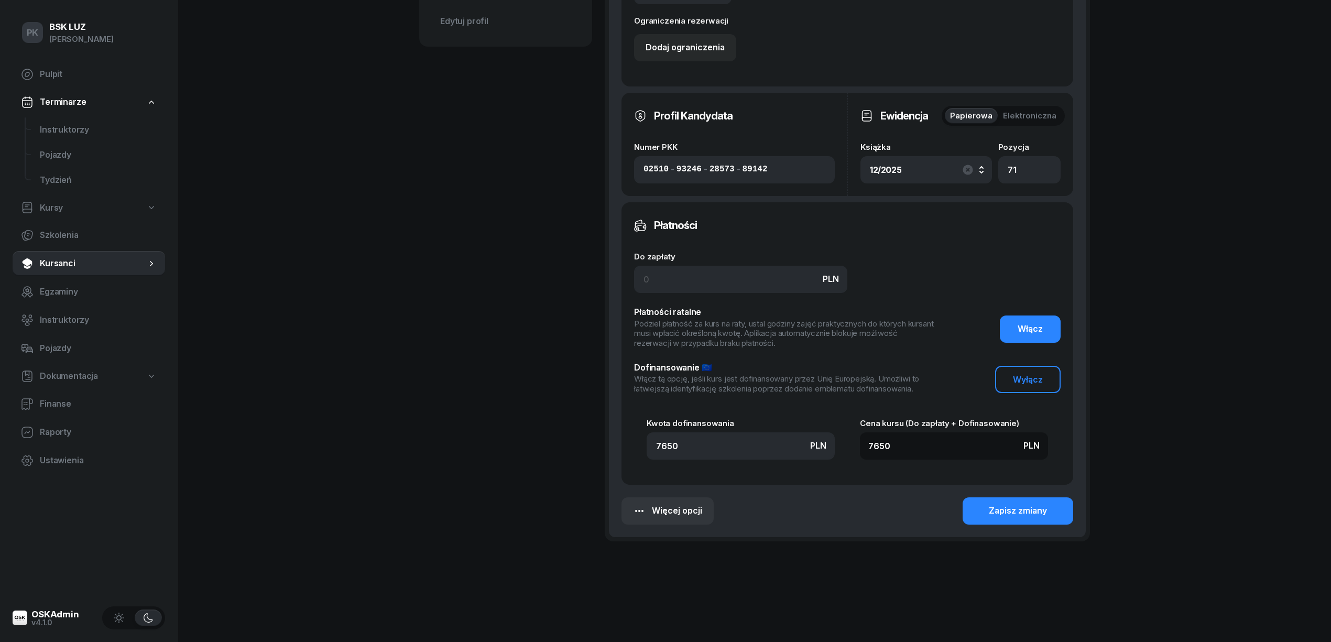
scroll to position [702, 0]
drag, startPoint x: 677, startPoint y: 447, endPoint x: 628, endPoint y: 445, distance: 49.8
click at [628, 445] on div "Płatności Do zapłaty PLN Płatności ratalne Podziel płatność za kurs na raty, us…" at bounding box center [847, 342] width 452 height 282
type input "5"
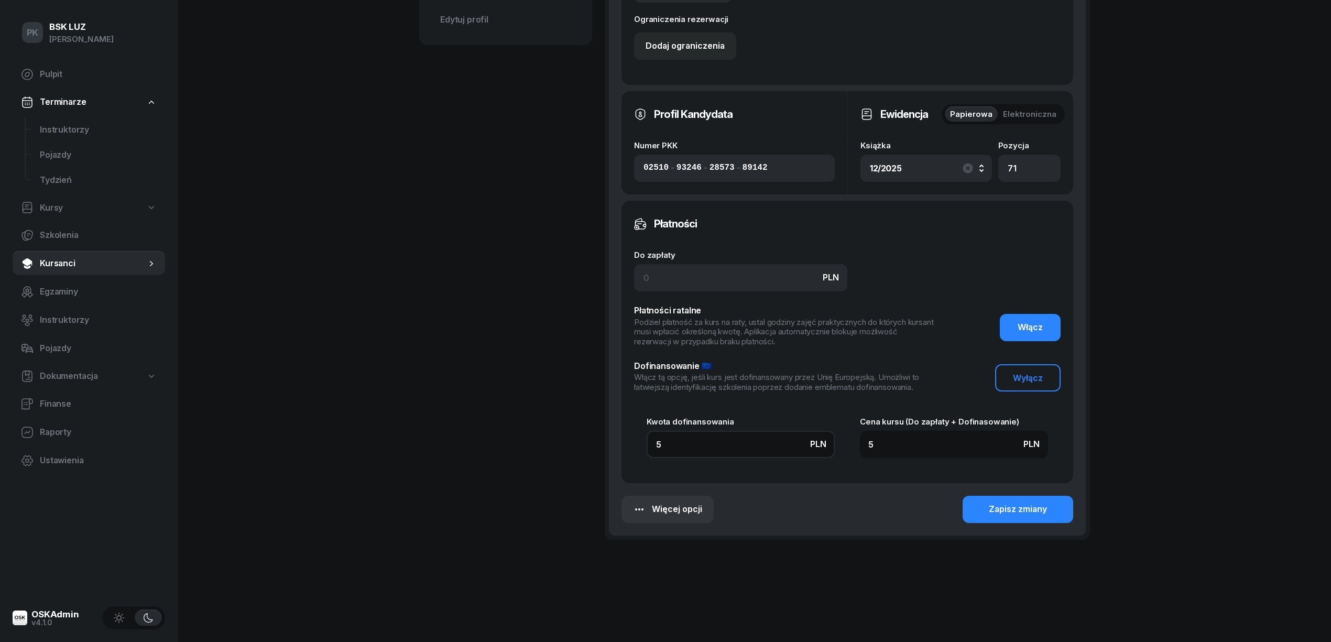
type input "54"
type input "547"
type input "5470"
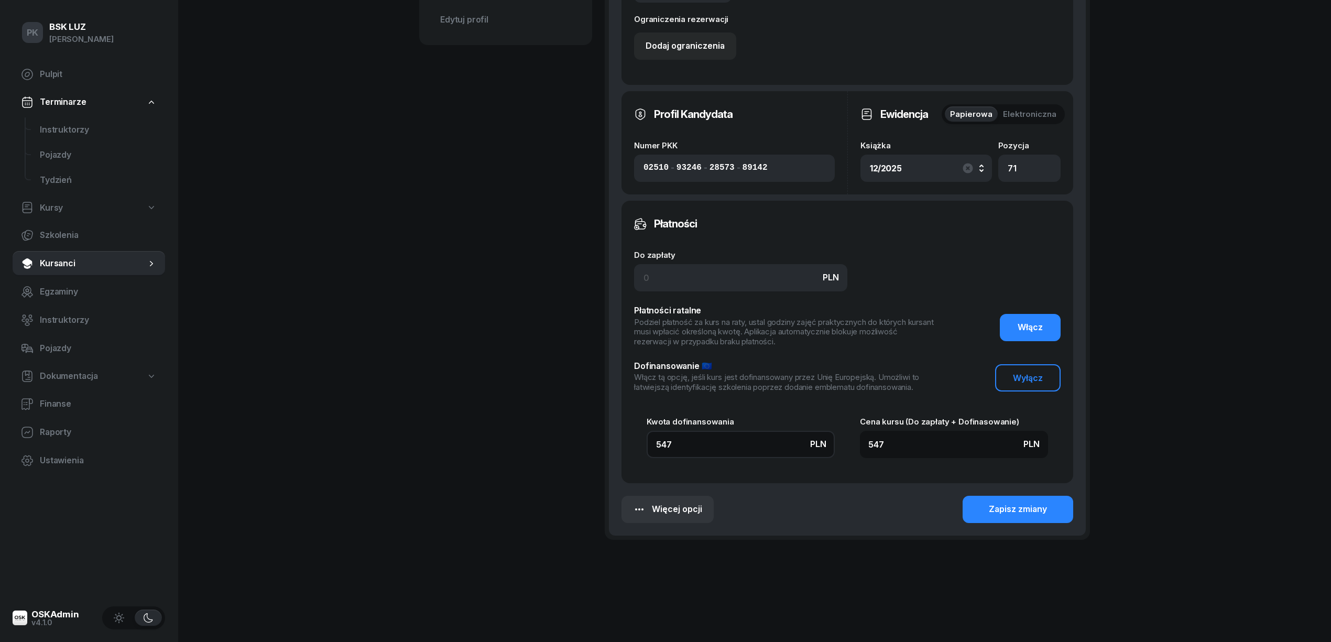
type input "5470"
type input "54700"
type input "5470"
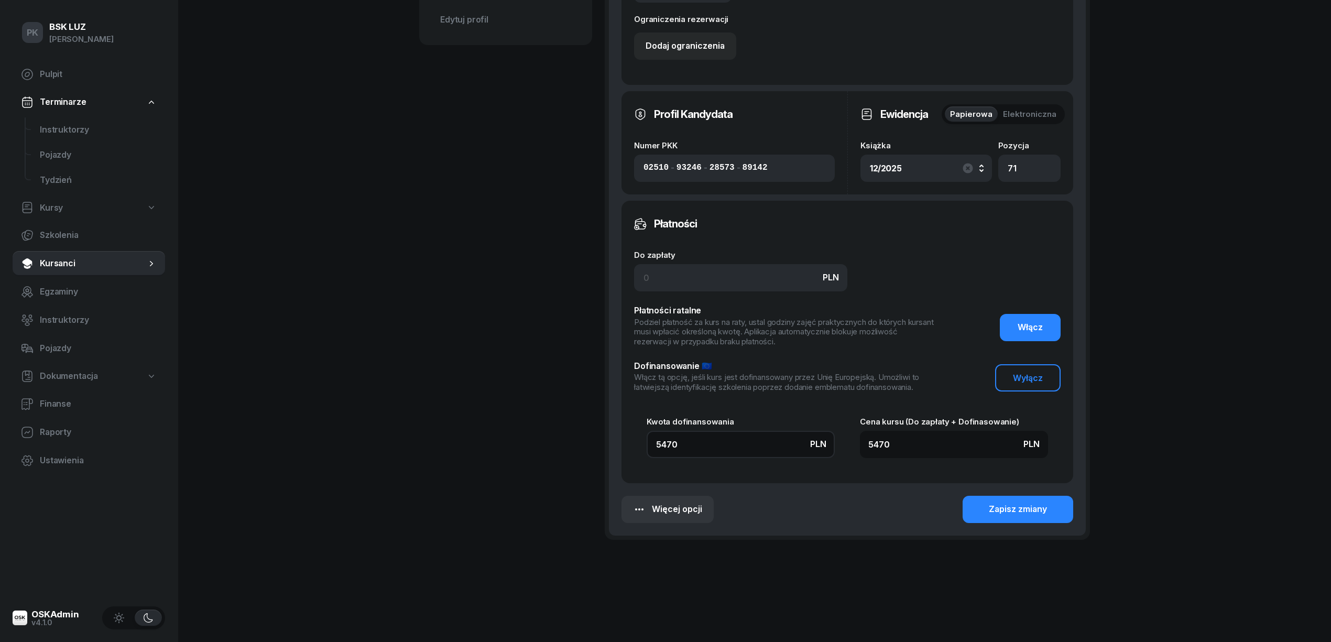
type input "547"
type input "54"
type input "5"
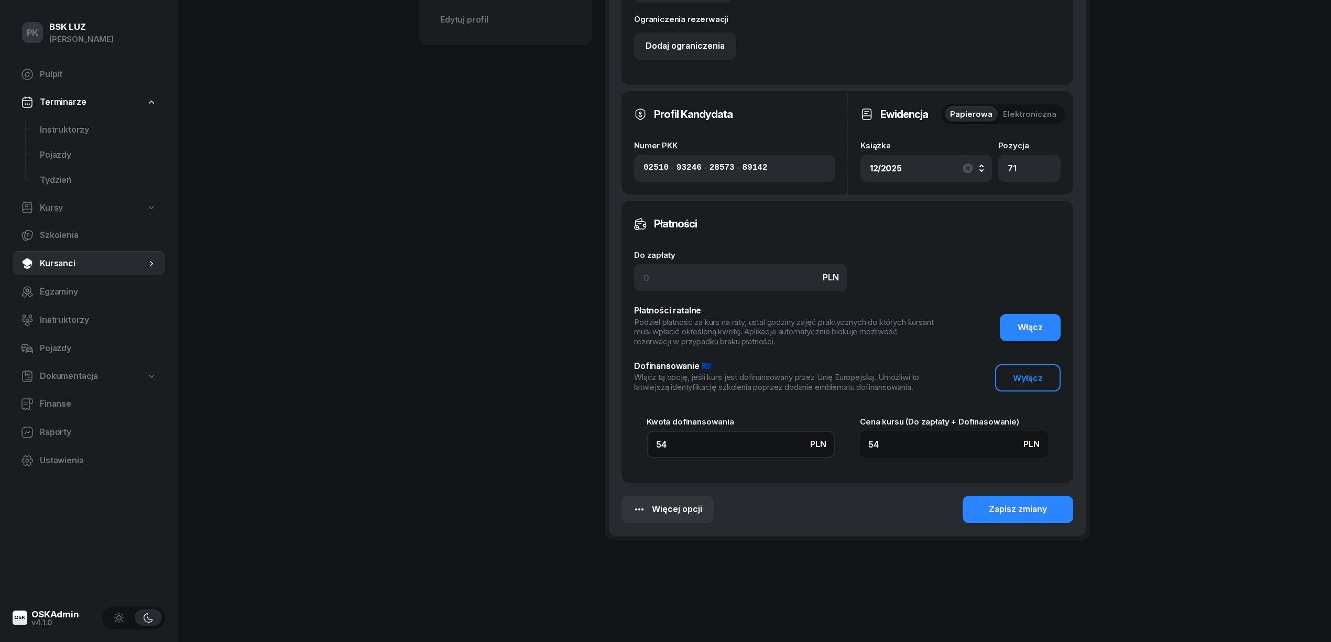
type input "5"
type input "54"
type input "540"
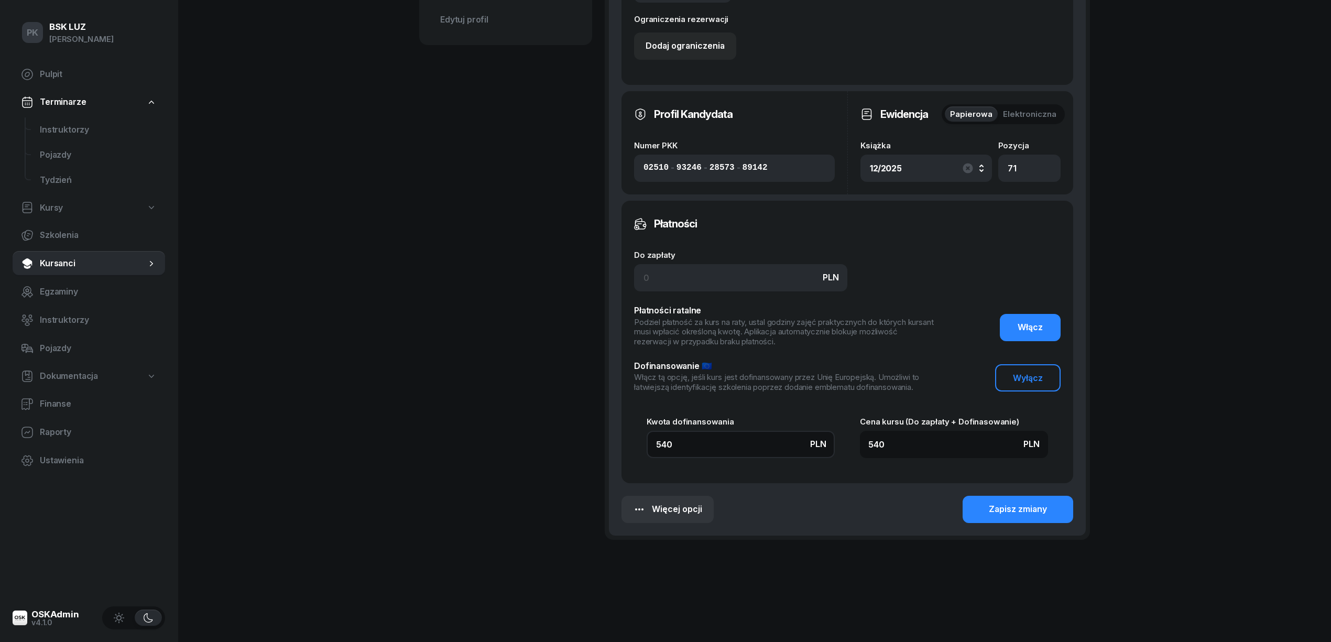
type input "5400"
click at [664, 271] on input at bounding box center [740, 277] width 213 height 27
type input "2"
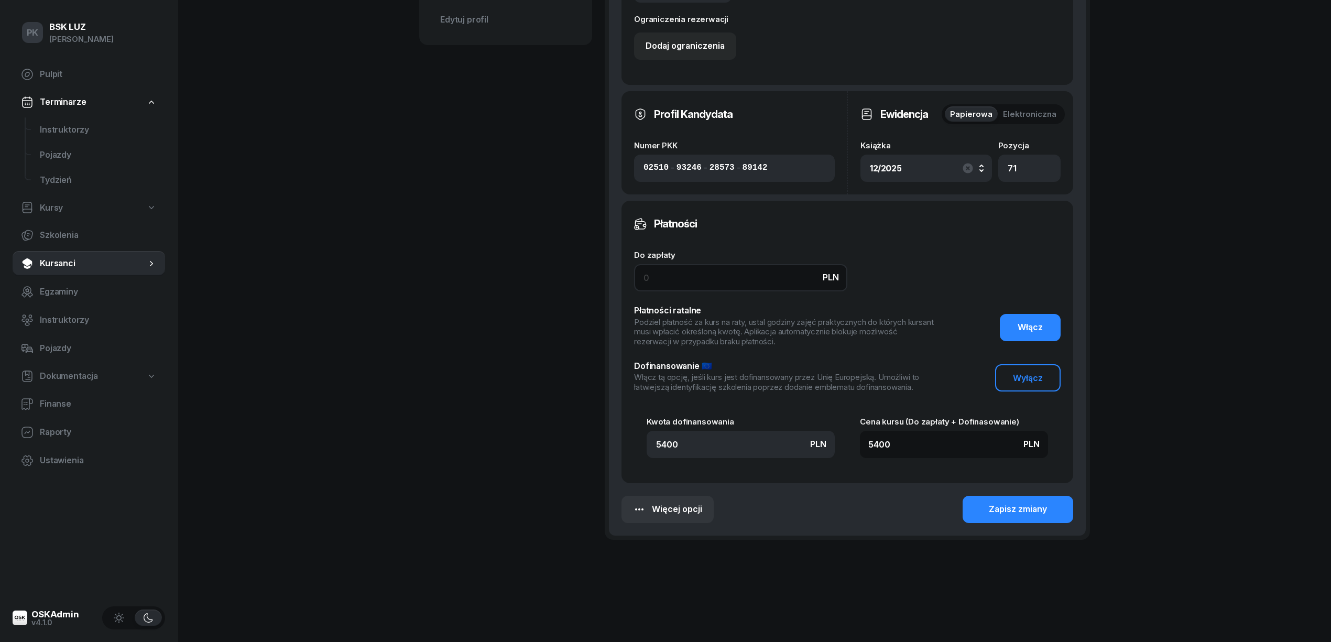
type input "5402"
type input "22"
type input "5422"
type input "225"
type input "5625"
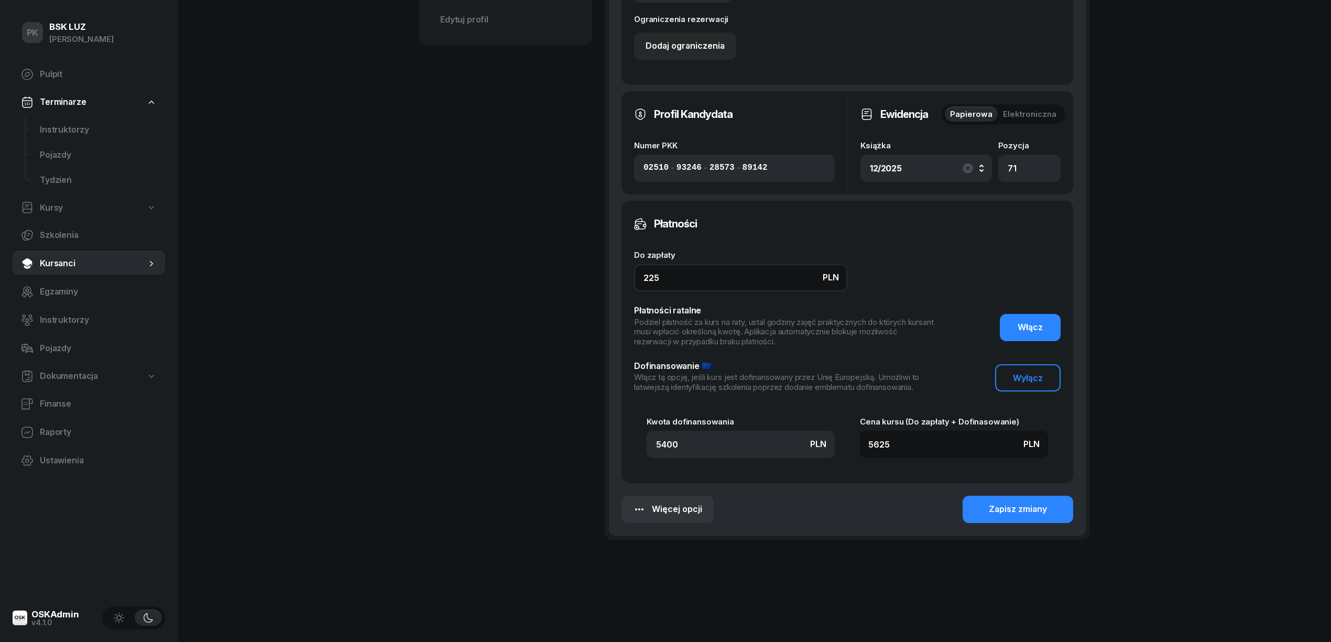
type input "2250"
type input "7650"
type input "2250"
click at [1052, 500] on button "Zapisz zmiany" at bounding box center [1017, 509] width 111 height 27
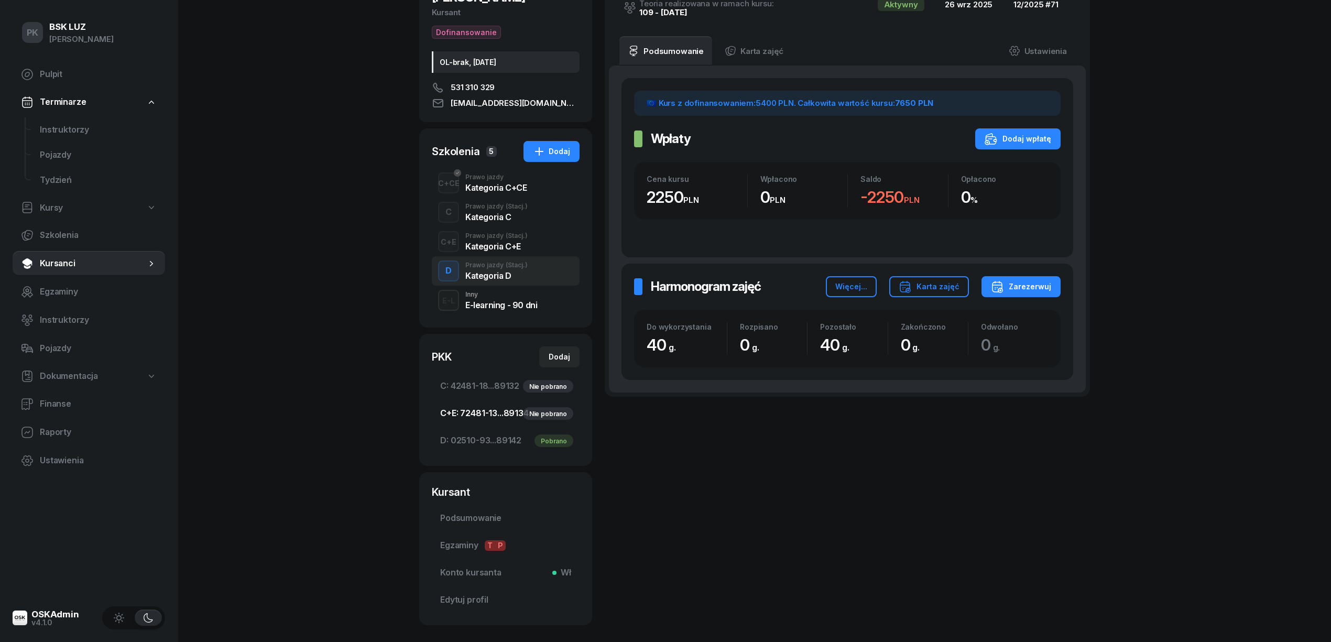
scroll to position [177, 0]
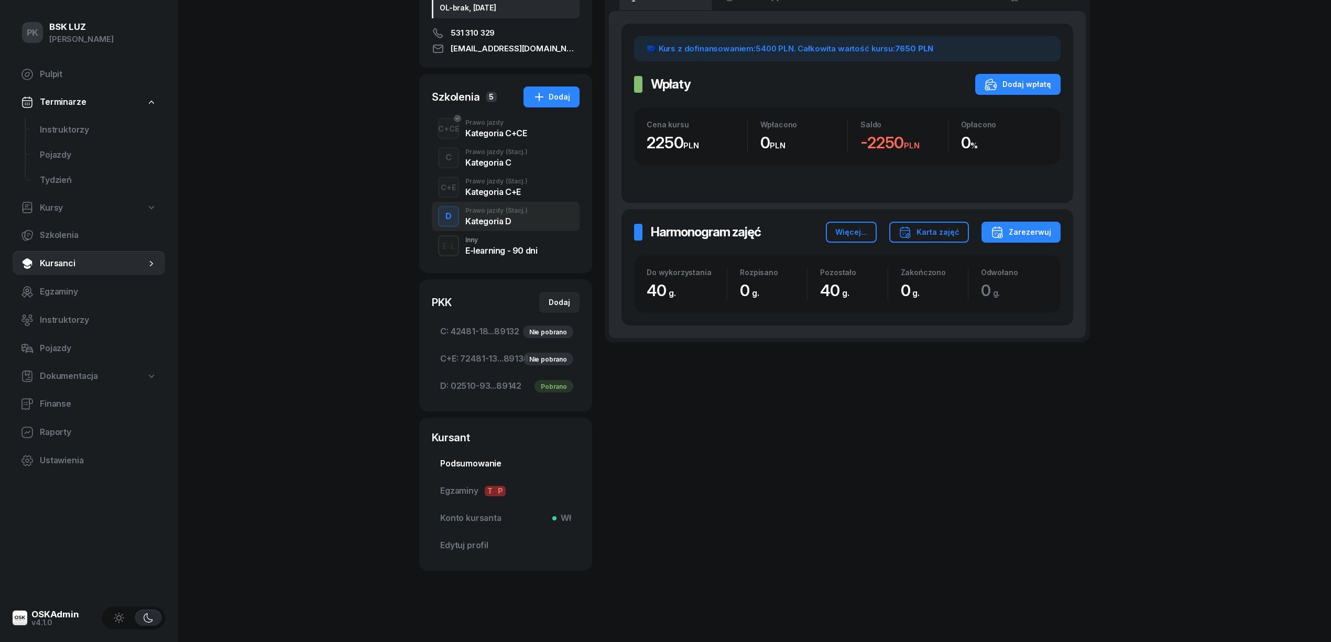
click at [483, 465] on span "Podsumowanie" at bounding box center [505, 464] width 131 height 14
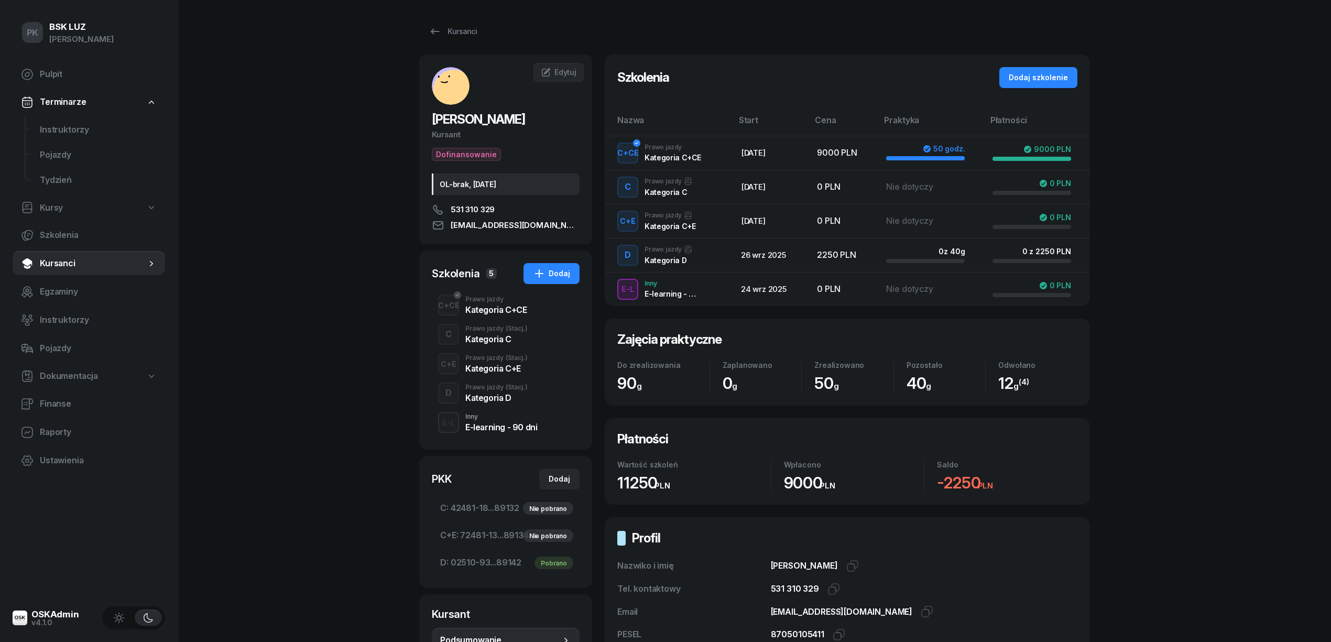
click at [501, 392] on div "Kategoria D" at bounding box center [496, 396] width 62 height 12
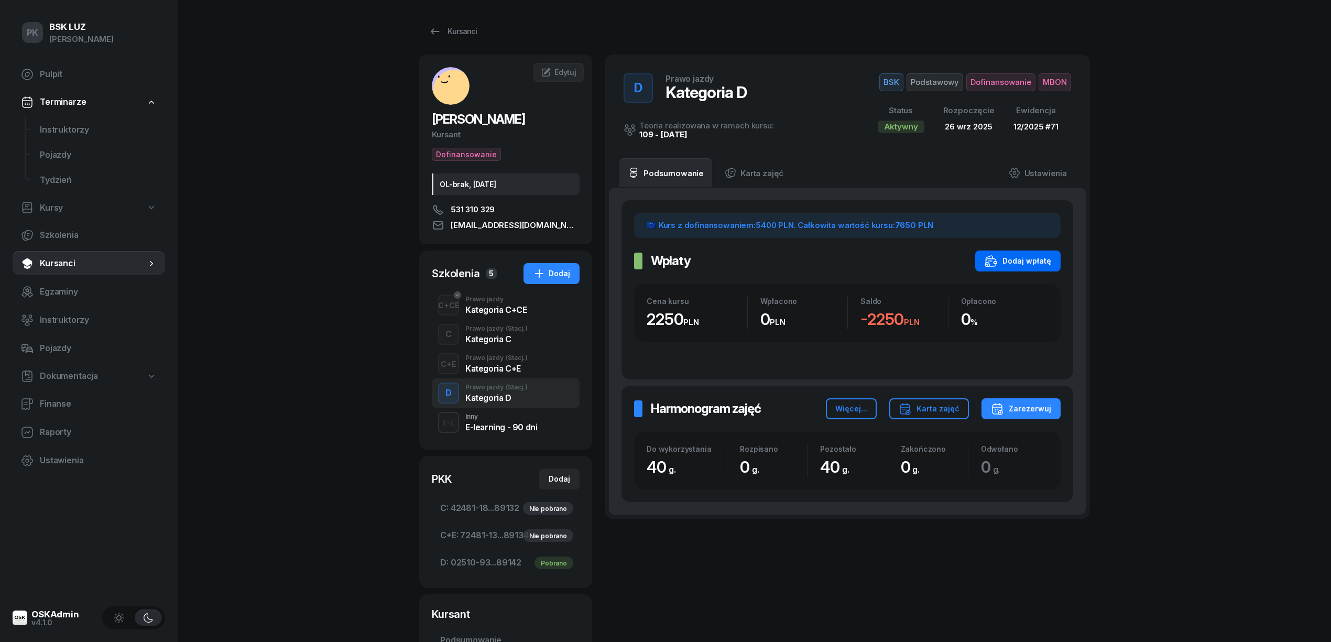
click at [1020, 258] on div "Dodaj wpłatę" at bounding box center [1017, 261] width 67 height 13
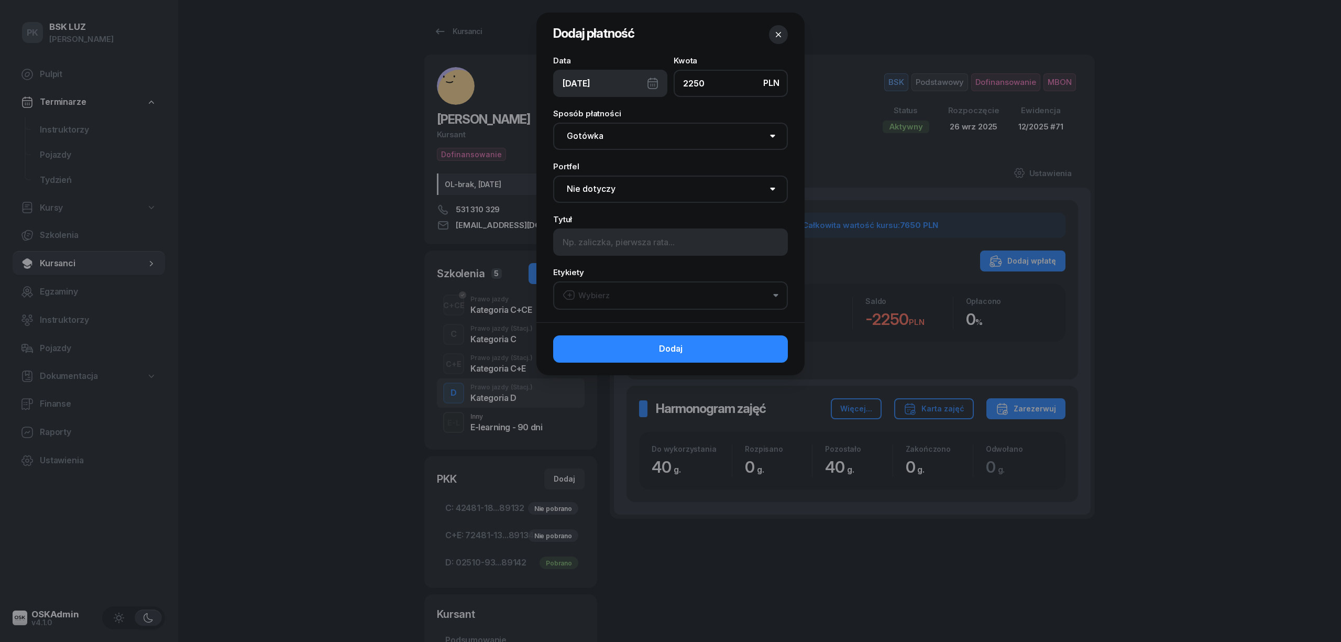
type input "2250"
click at [648, 188] on select "Nie dotyczy BSK Kawiory MotoLUZ Kawiory SzkołaMOTO Kawiory BSK Skłodowska MotoL…" at bounding box center [670, 188] width 235 height 27
select select "67eba016d336f44fb15f644d"
click at [553, 175] on select "Nie dotyczy BSK Kawiory MotoLUZ Kawiory SzkołaMOTO Kawiory BSK Skłodowska MotoL…" at bounding box center [670, 188] width 235 height 27
click at [640, 251] on input at bounding box center [670, 241] width 235 height 27
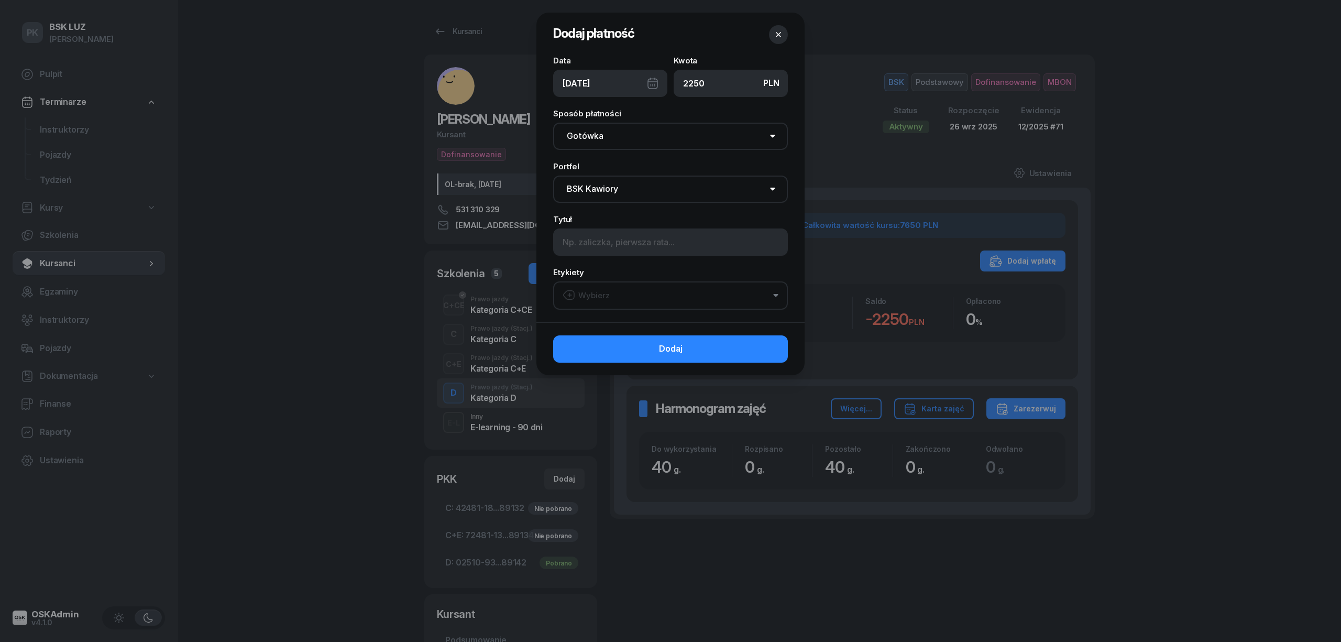
click at [637, 309] on div "Data 26/09/2025 Kwota PLN 2250 Sposób płatności Gotówka Karta Przelew Płatności…" at bounding box center [670, 190] width 268 height 266
click at [627, 244] on input at bounding box center [670, 241] width 235 height 27
click at [632, 298] on button "Wybierz" at bounding box center [670, 295] width 235 height 28
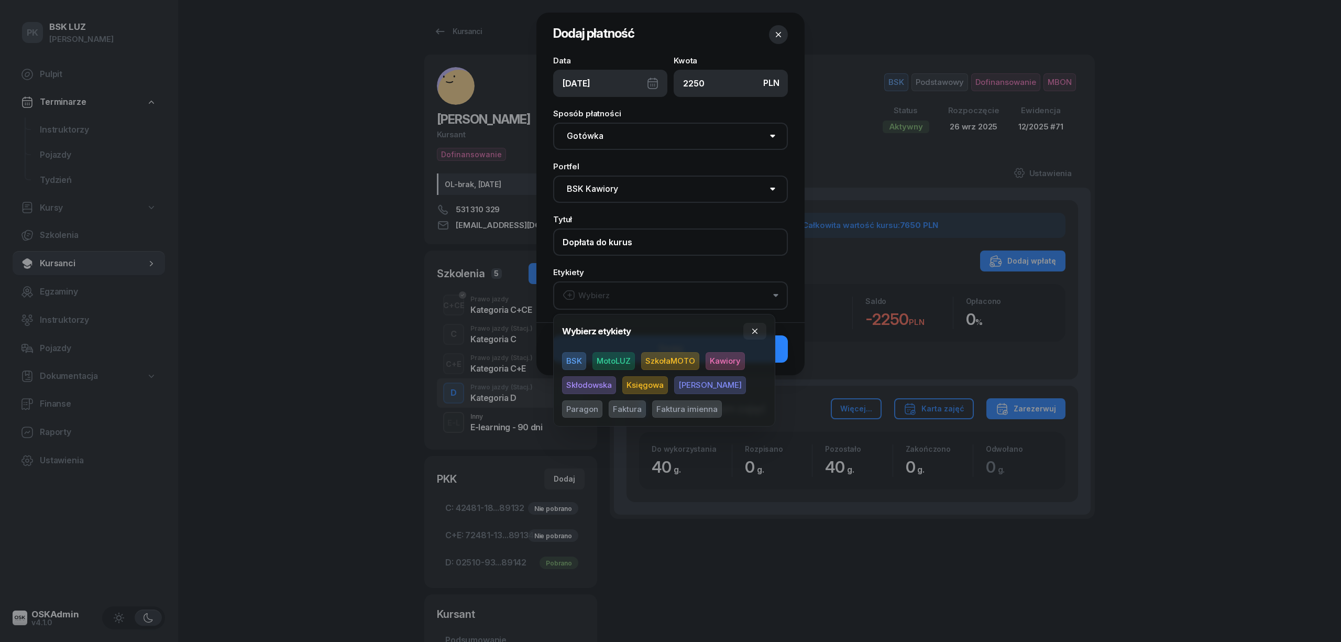
click at [647, 250] on input "Dopłata do kurus" at bounding box center [670, 241] width 235 height 27
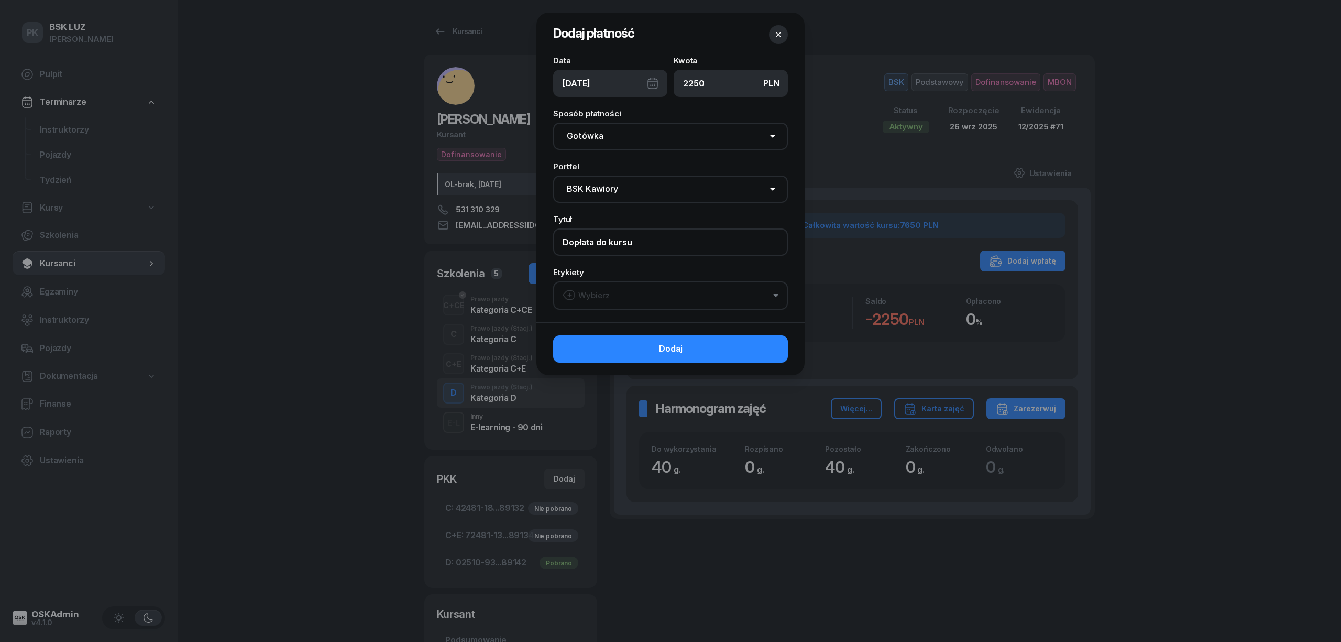
type input "Dopłata do kursu"
click at [654, 299] on button "Wybierz" at bounding box center [670, 295] width 235 height 28
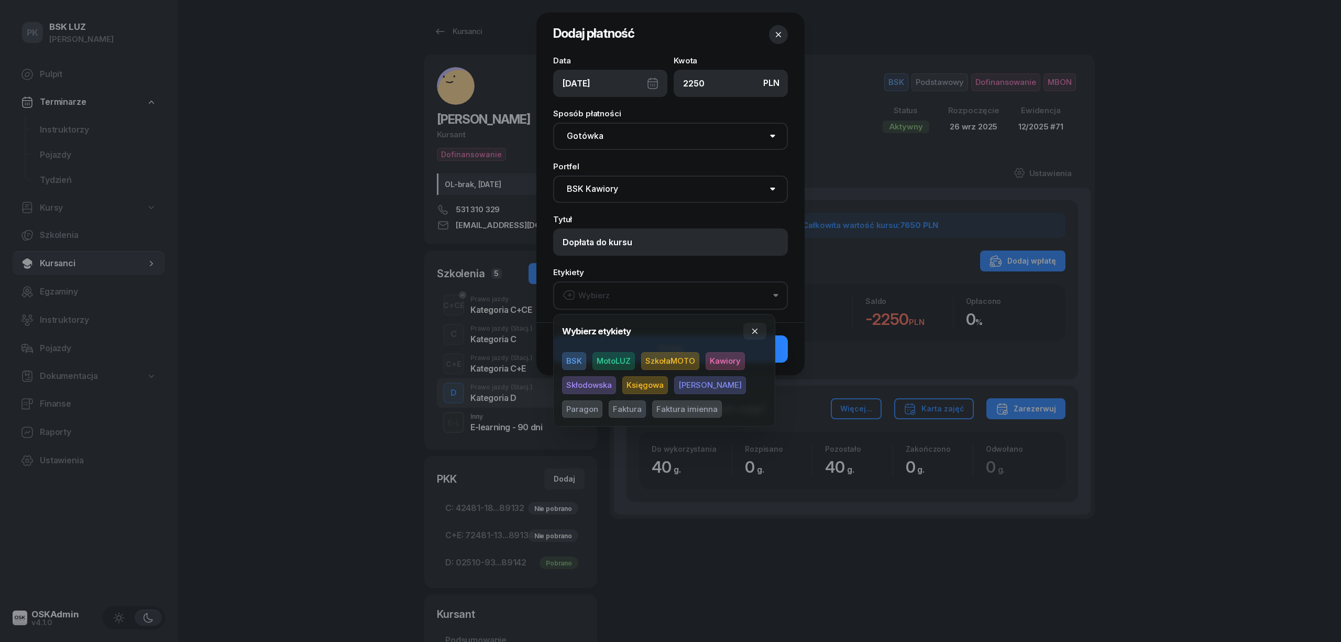
click at [569, 359] on span "BSK" at bounding box center [574, 361] width 24 height 18
click at [715, 361] on span "Kawiory" at bounding box center [725, 361] width 39 height 18
click at [609, 407] on span "Faktura" at bounding box center [627, 409] width 37 height 18
click at [750, 332] on button "button" at bounding box center [754, 331] width 23 height 17
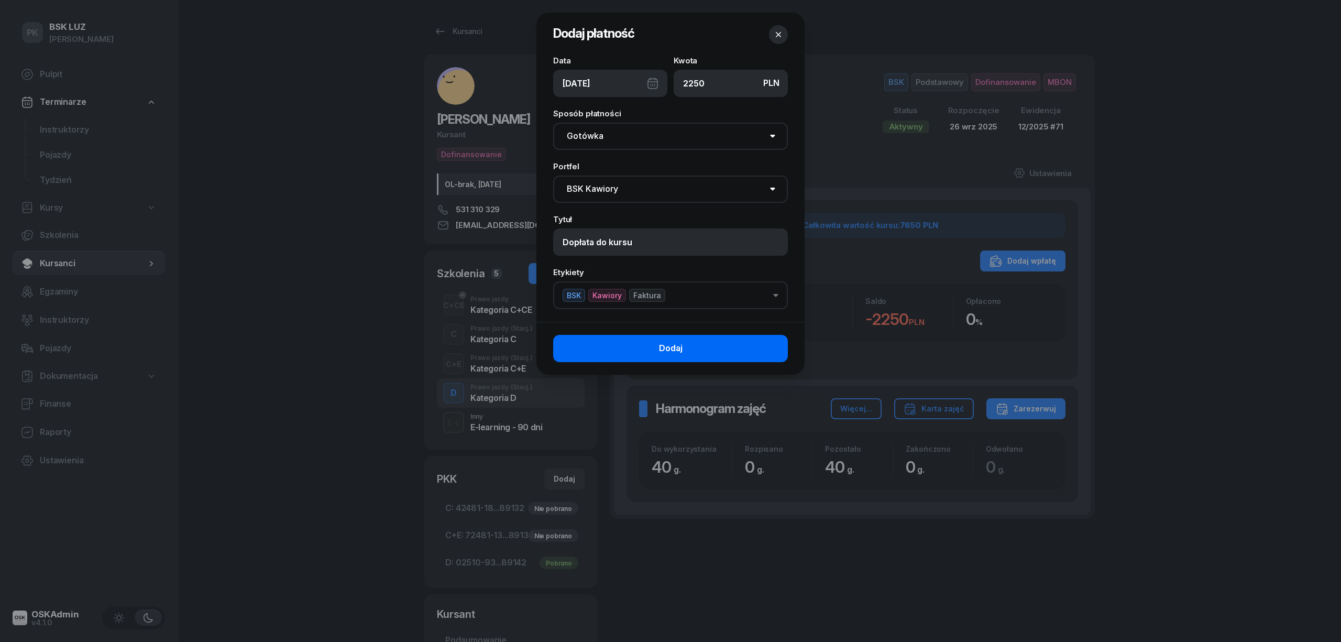
click at [750, 344] on button "Dodaj" at bounding box center [670, 348] width 235 height 27
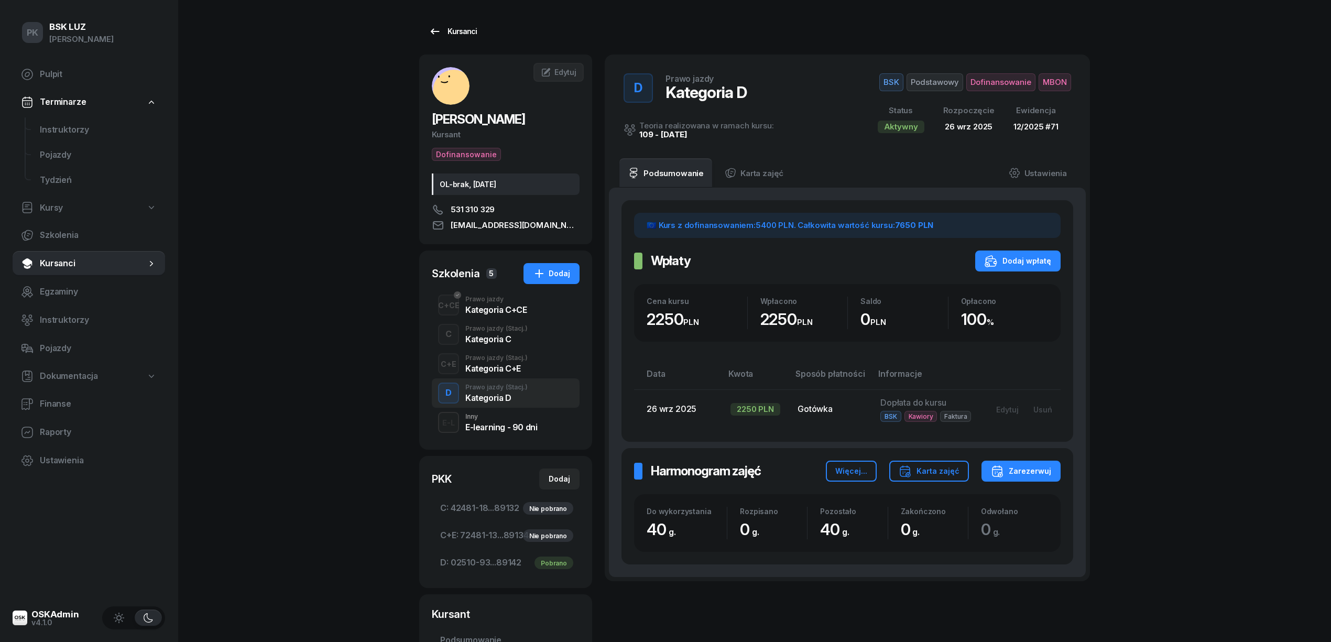
click at [460, 32] on div "Kursanci" at bounding box center [453, 31] width 48 height 13
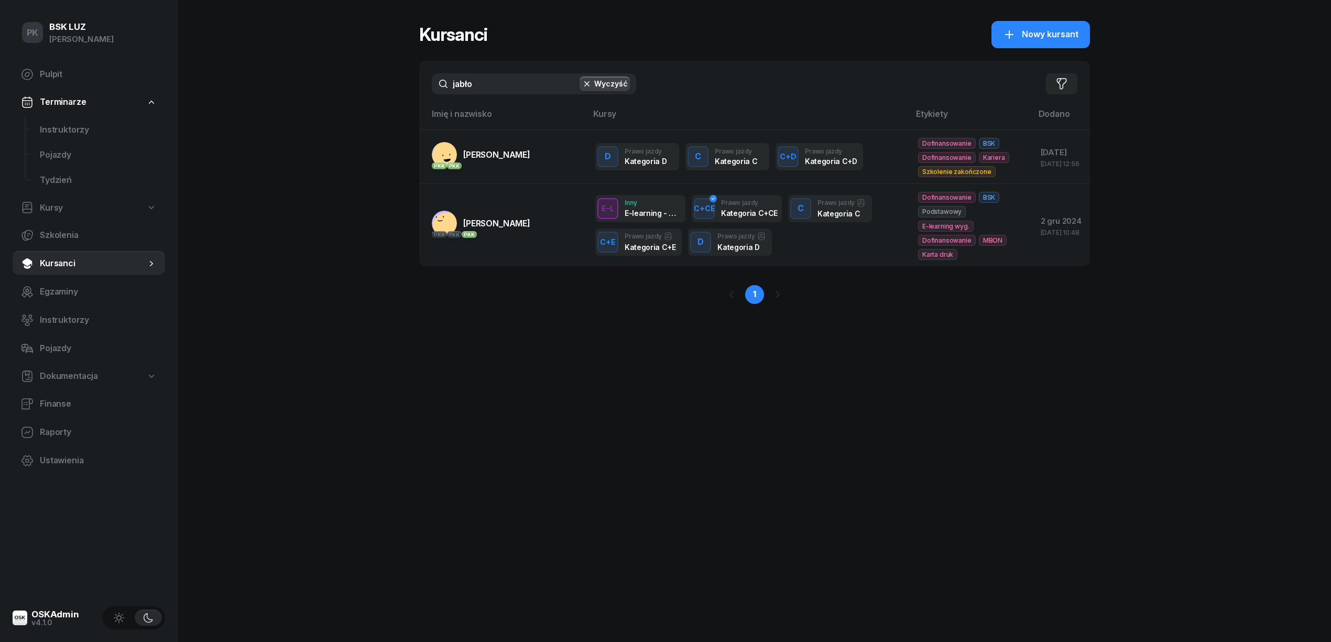
drag, startPoint x: 497, startPoint y: 97, endPoint x: 495, endPoint y: 92, distance: 5.4
click at [495, 92] on div "jabło Wyczyść Filtruj" at bounding box center [754, 84] width 671 height 46
click at [345, 91] on div "PK BSK LUZ Piotr Klimek Pulpit Terminarze Instruktorzy Pojazdy Tydzień Kursy Sz…" at bounding box center [665, 321] width 1331 height 642
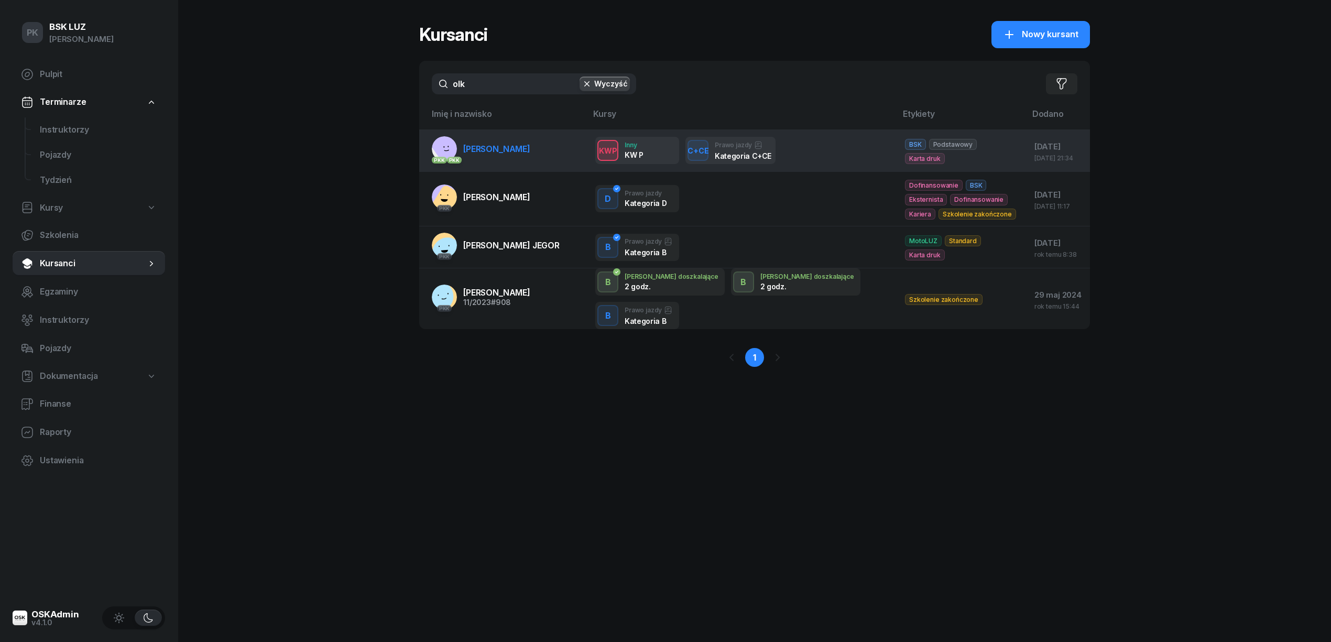
type input "olk"
click at [485, 151] on span "[PERSON_NAME]" at bounding box center [496, 149] width 67 height 10
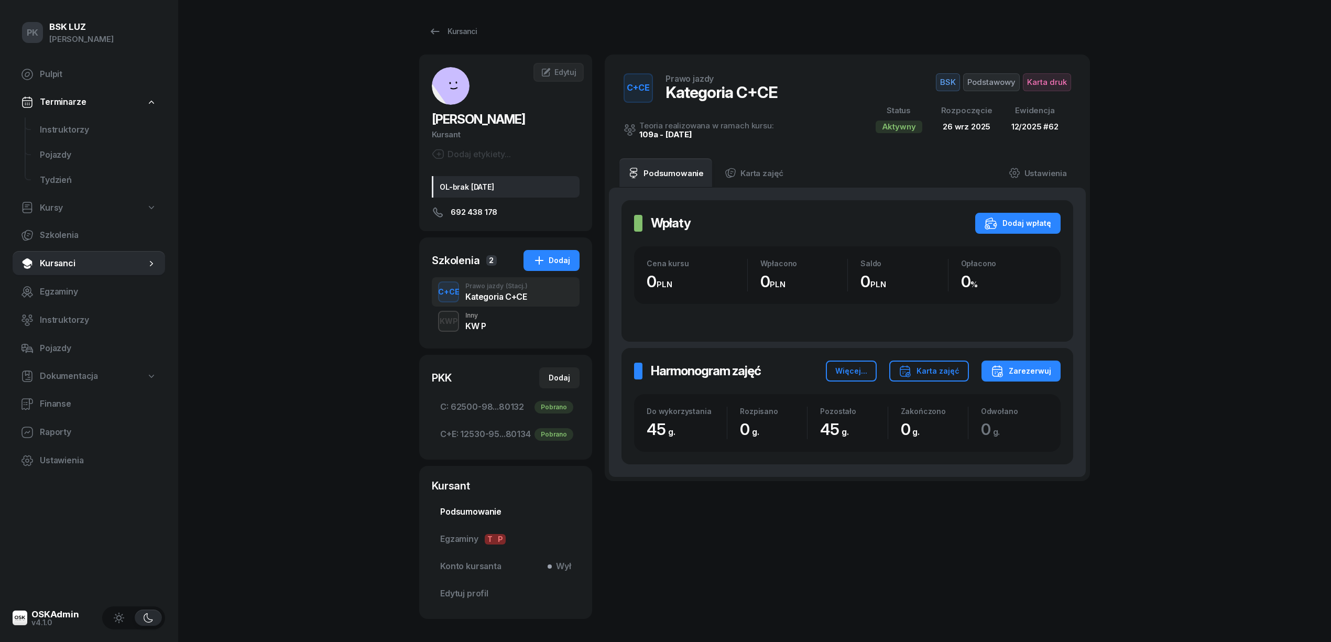
click at [489, 519] on link "Podsumowanie" at bounding box center [506, 511] width 148 height 25
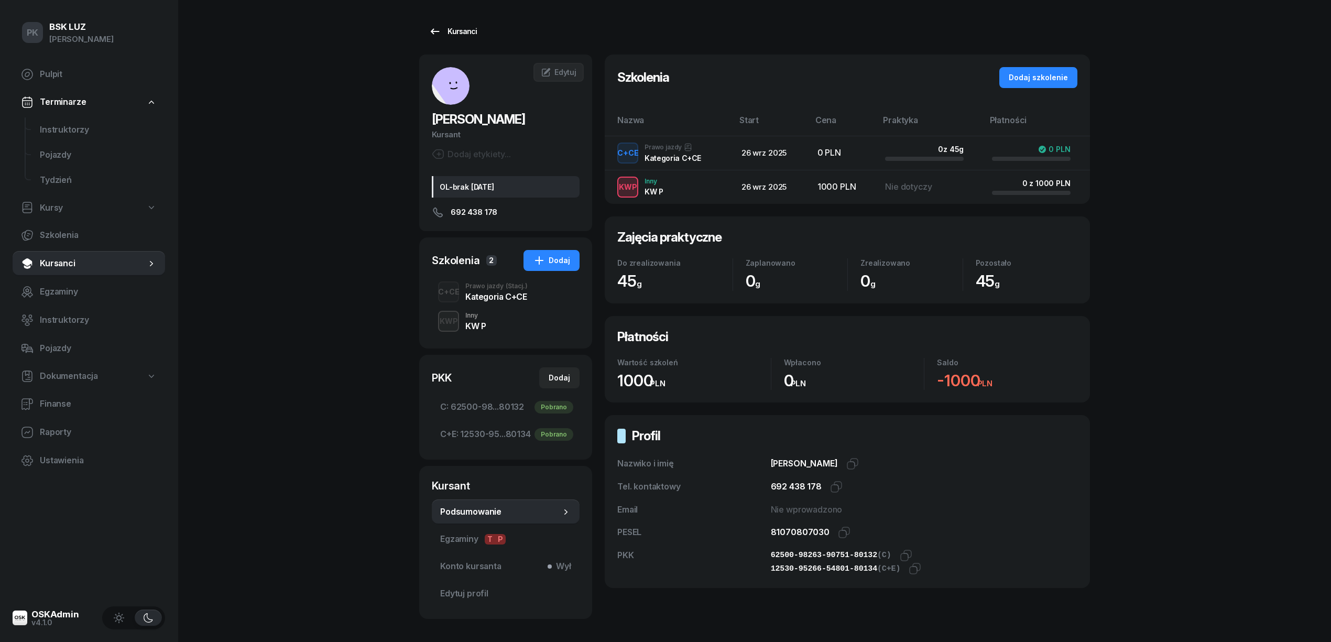
click at [453, 34] on div "Kursanci" at bounding box center [453, 31] width 48 height 13
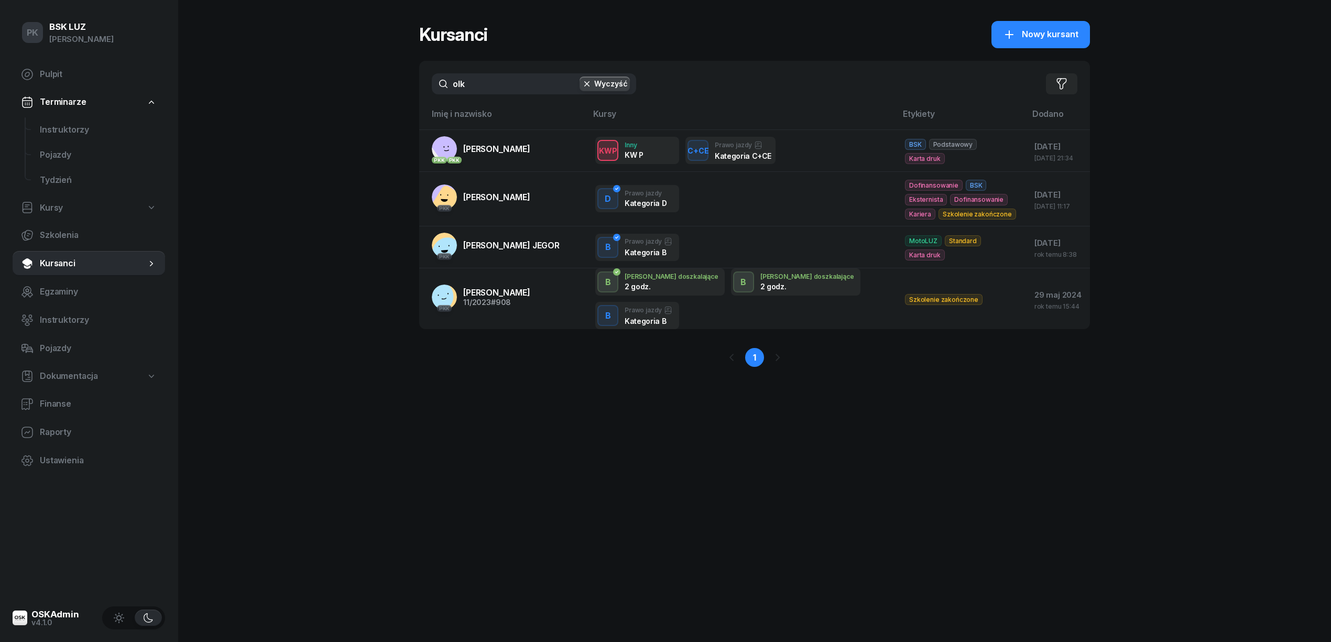
drag, startPoint x: 470, startPoint y: 89, endPoint x: 422, endPoint y: 93, distance: 48.4
click at [422, 93] on div "olk Wyczyść Filtruj" at bounding box center [754, 84] width 671 height 46
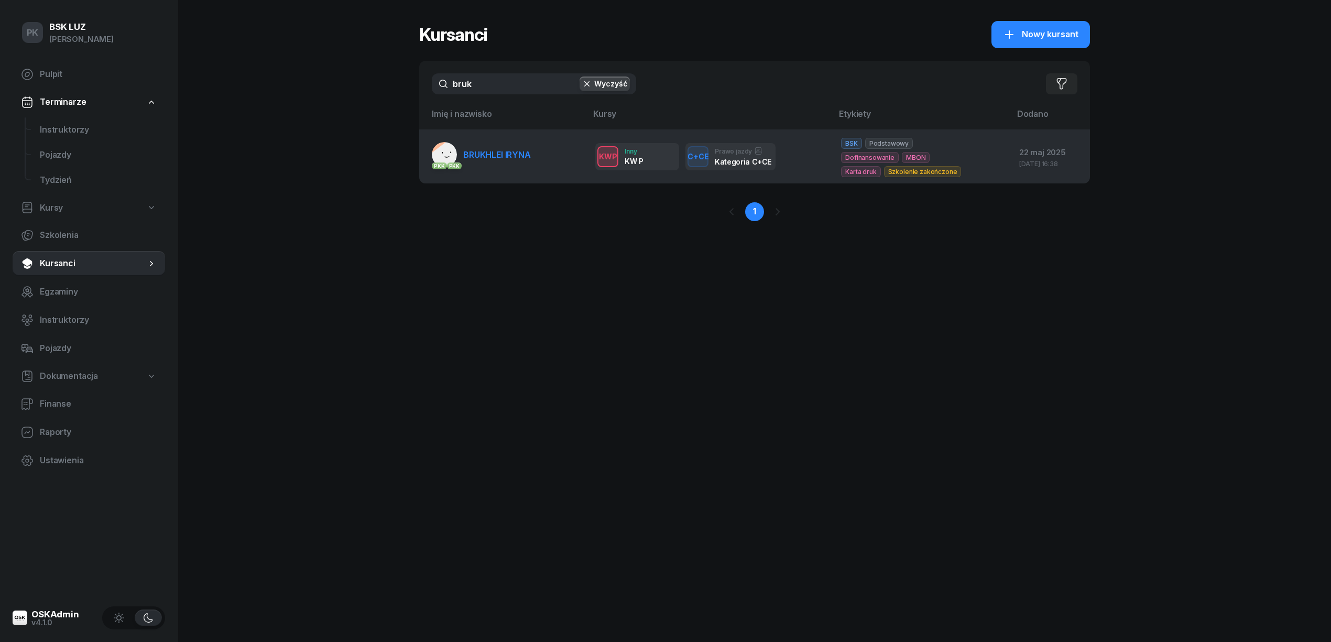
type input "bruk"
click at [533, 139] on td "PKK PKK BRUKHLEI IRYNA" at bounding box center [503, 156] width 168 height 54
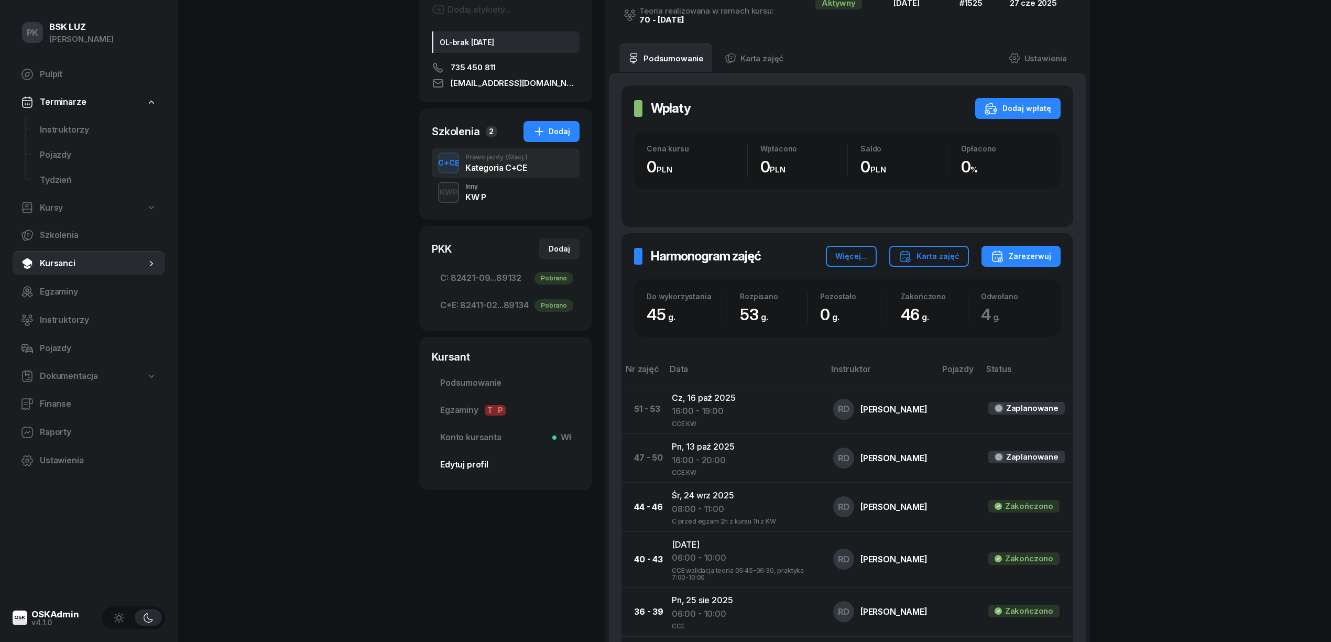
scroll to position [70, 0]
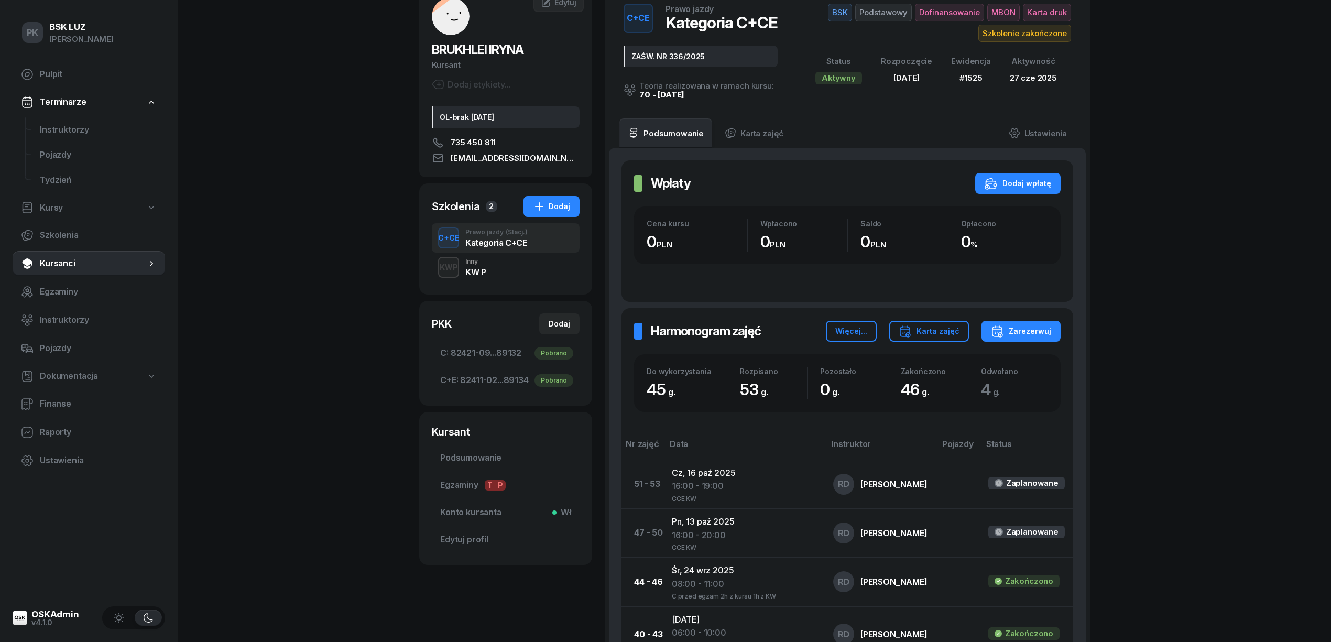
click at [517, 269] on div "KWP Inny KW P" at bounding box center [506, 267] width 148 height 29
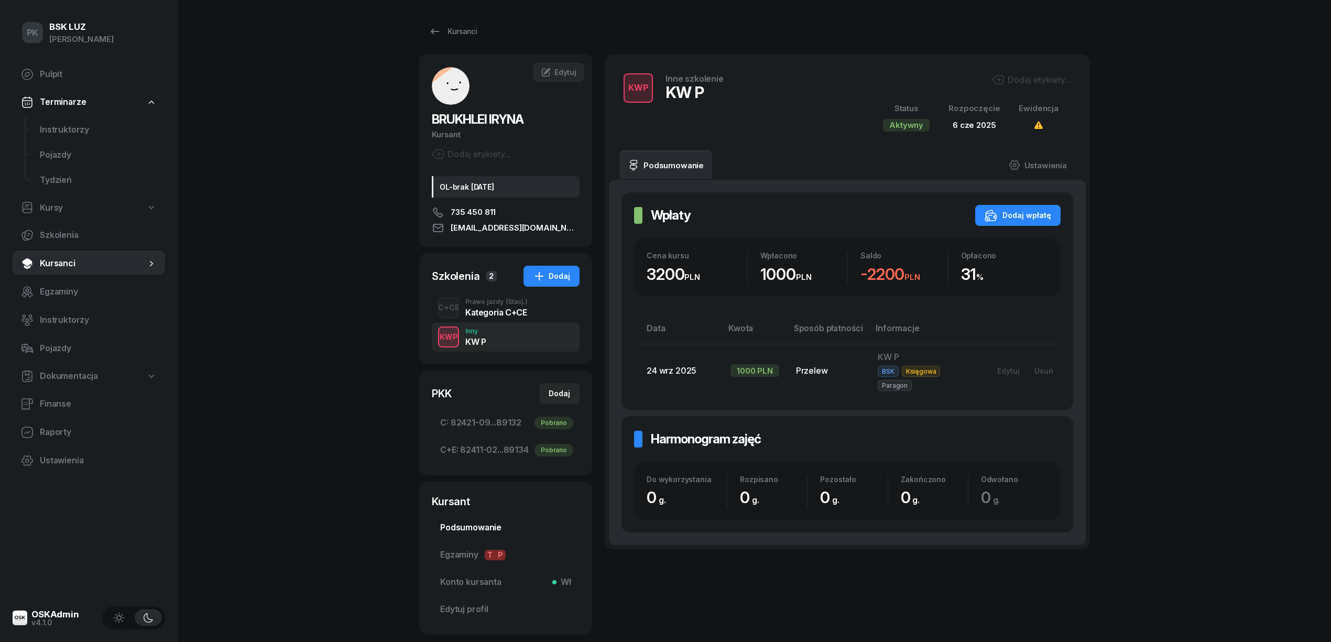
click at [489, 530] on span "Podsumowanie" at bounding box center [505, 528] width 131 height 14
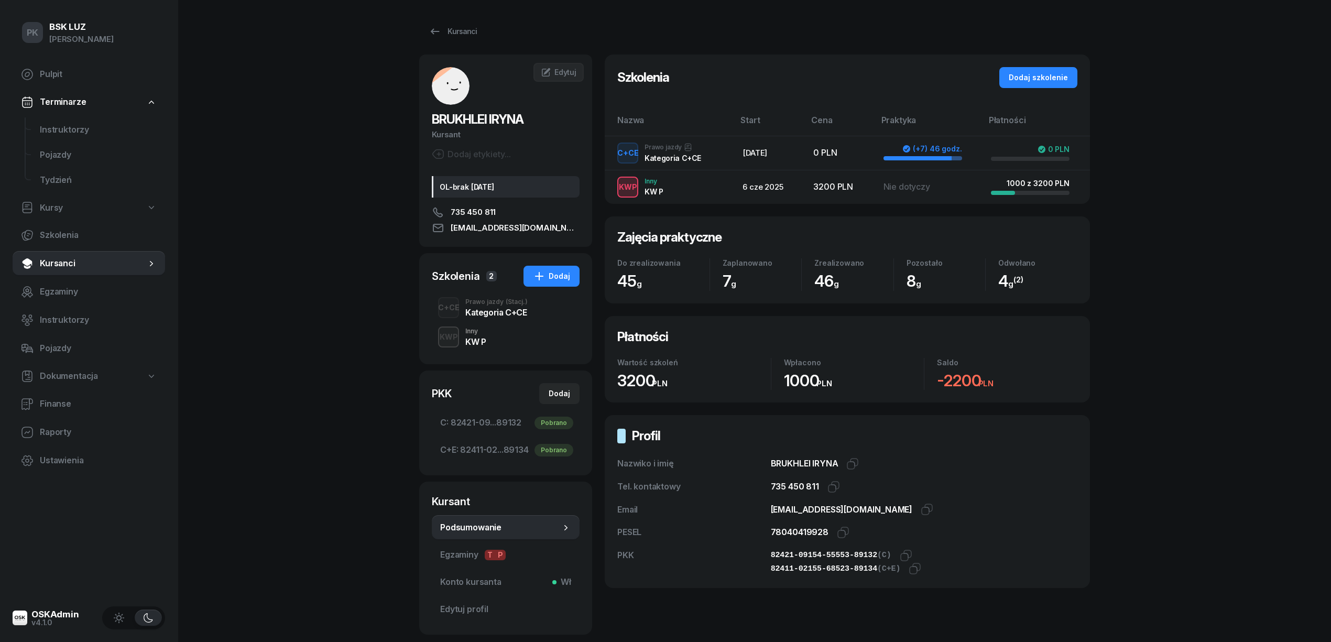
click at [487, 314] on div "Kategoria C+CE" at bounding box center [496, 312] width 62 height 8
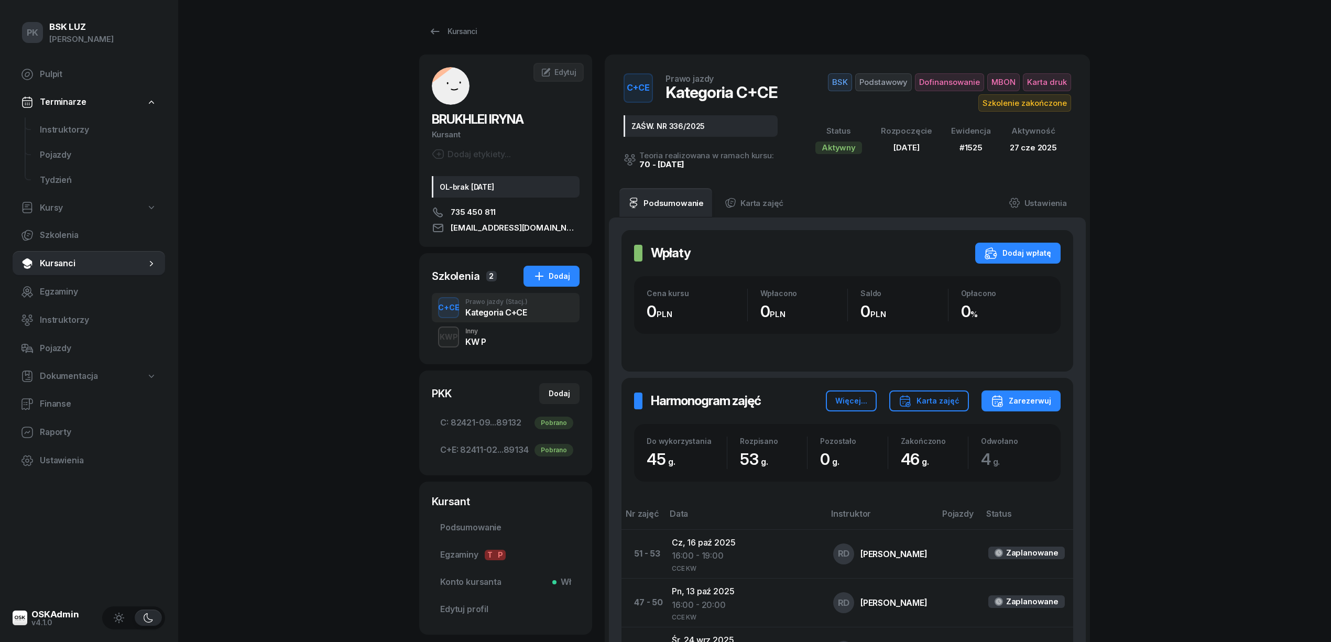
click at [478, 341] on div "KW P" at bounding box center [475, 341] width 20 height 8
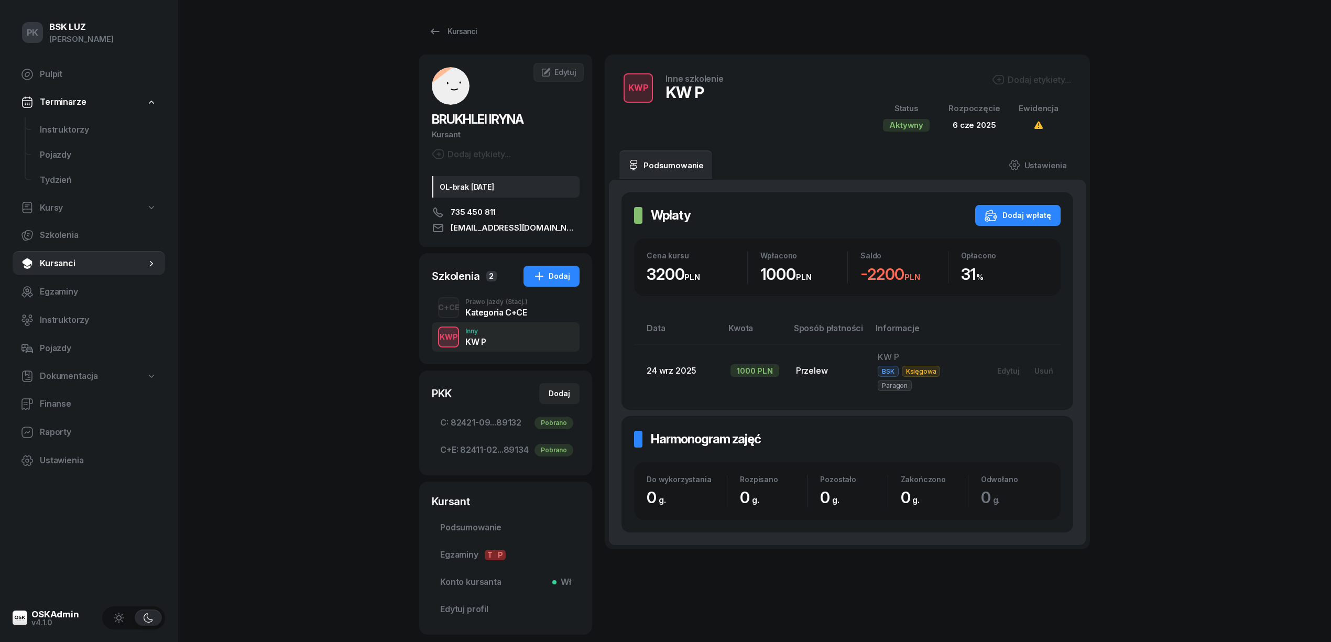
click at [1027, 78] on div "Dodaj etykiety..." at bounding box center [1031, 79] width 79 height 13
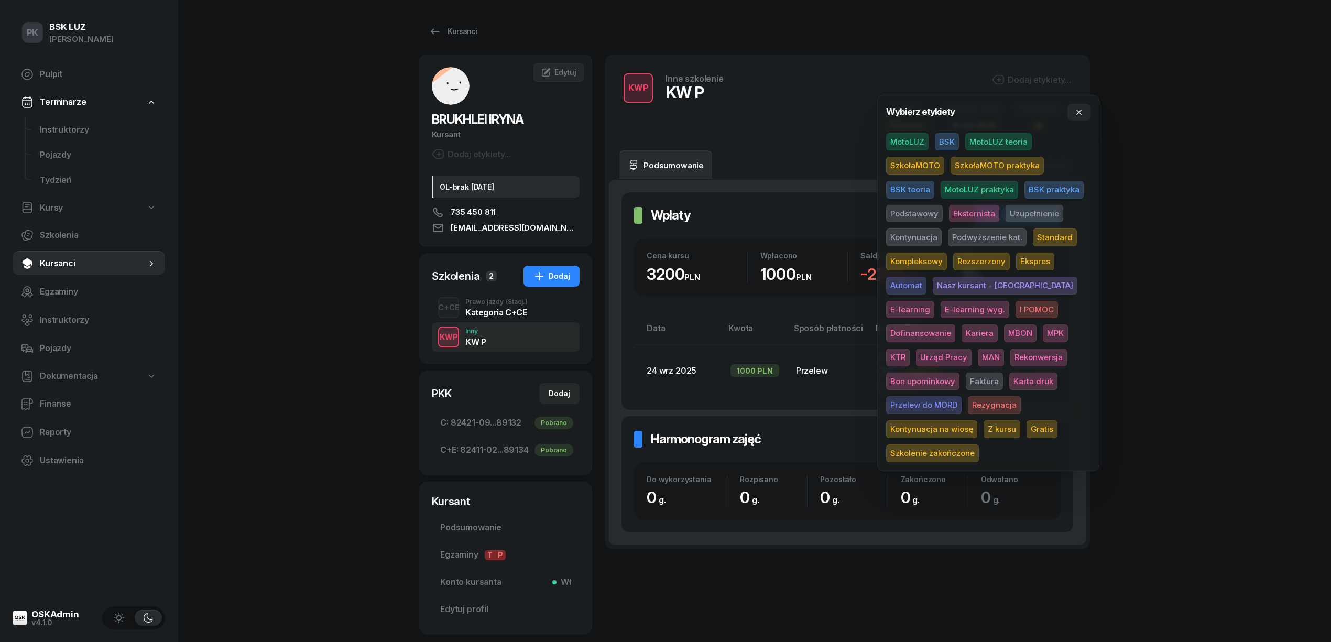
click at [942, 143] on span "BSK" at bounding box center [947, 142] width 24 height 18
click at [1155, 186] on div "PK BSK LUZ Piotr Klimek Pulpit Terminarze Instruktorzy Pojazdy Tydzień Kursy Sz…" at bounding box center [665, 353] width 1331 height 706
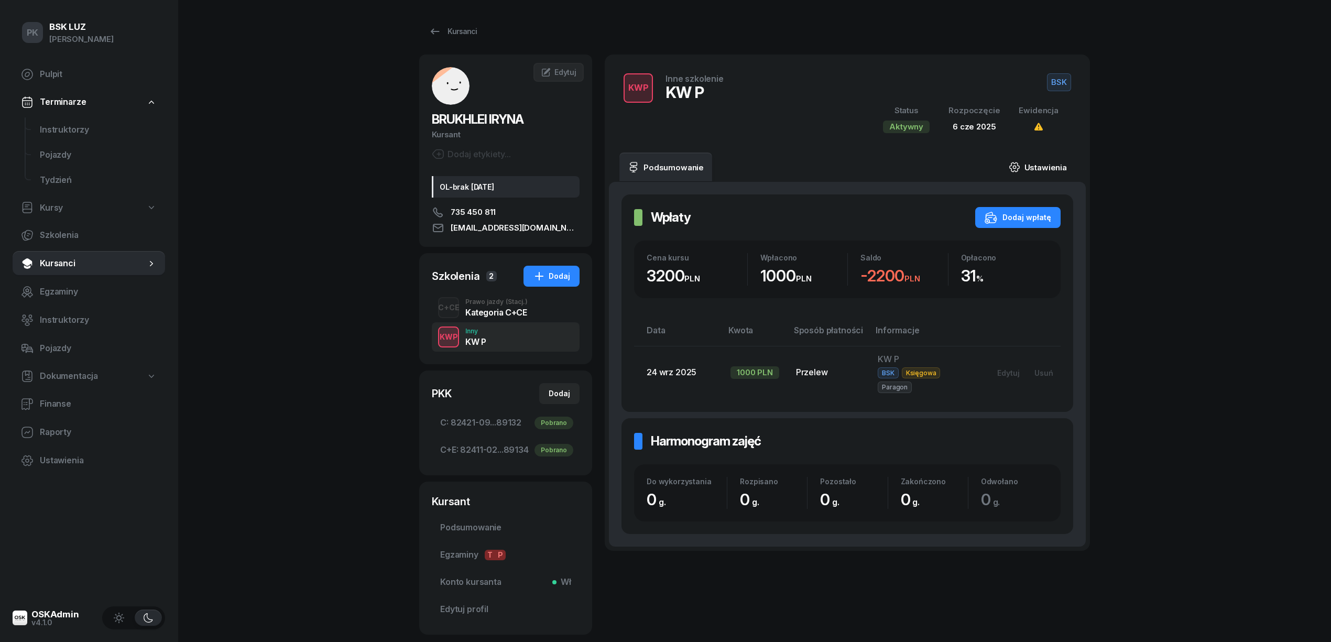
click at [1045, 164] on link "Ustawienia" at bounding box center [1037, 166] width 75 height 29
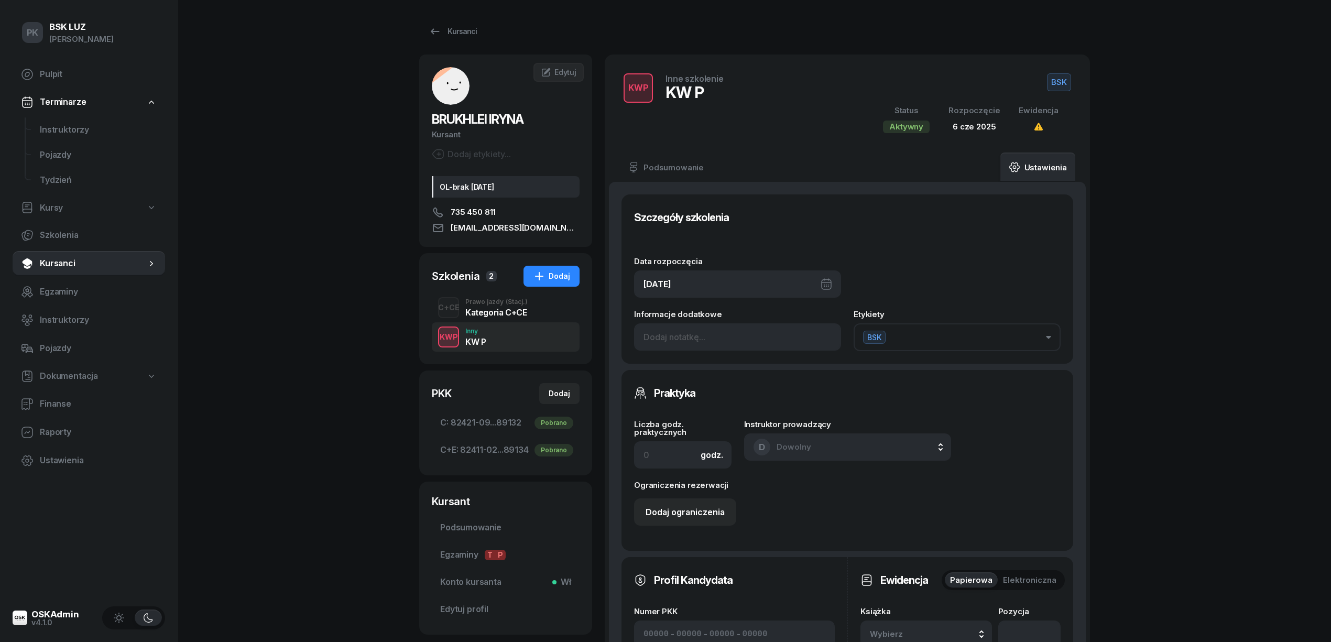
click at [725, 298] on div "Data rozpoczęcia 06/06/2025 Informacje dodatkowe Etykiety BSK" at bounding box center [847, 298] width 426 height 106
click at [723, 288] on div "06/06/2025" at bounding box center [737, 283] width 207 height 27
click at [822, 320] on icon "button" at bounding box center [823, 319] width 10 height 10
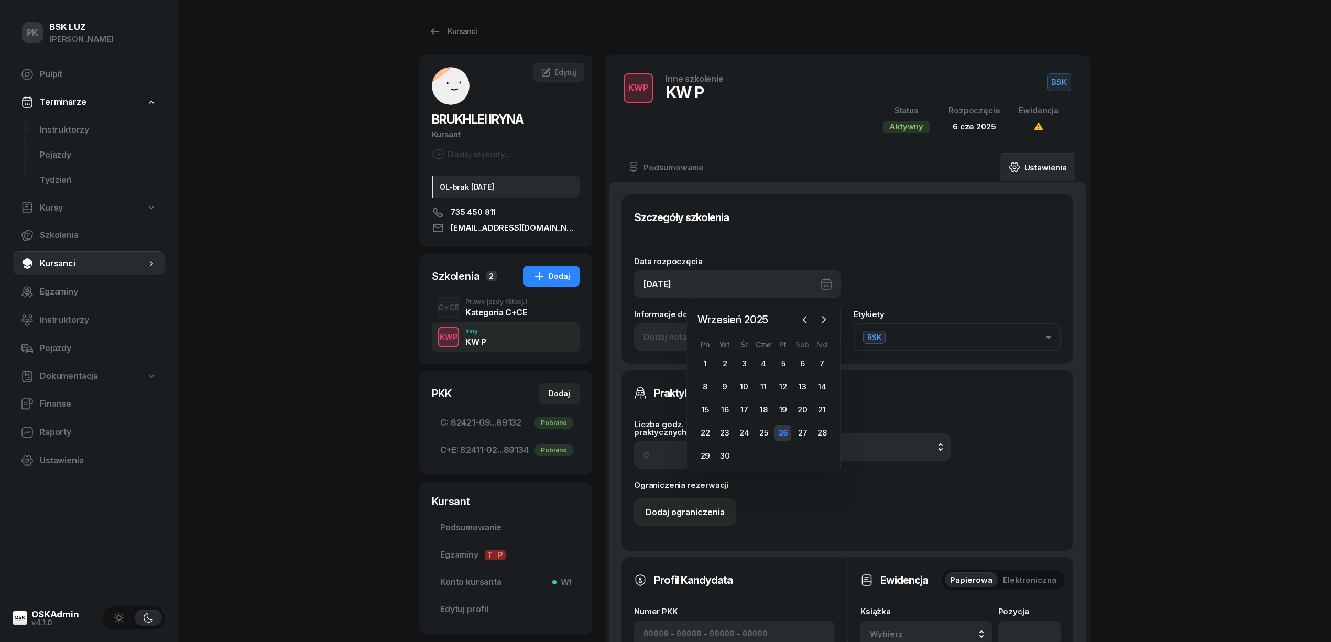
click at [781, 434] on div "26" at bounding box center [782, 432] width 17 height 17
type input "26/09/2025"
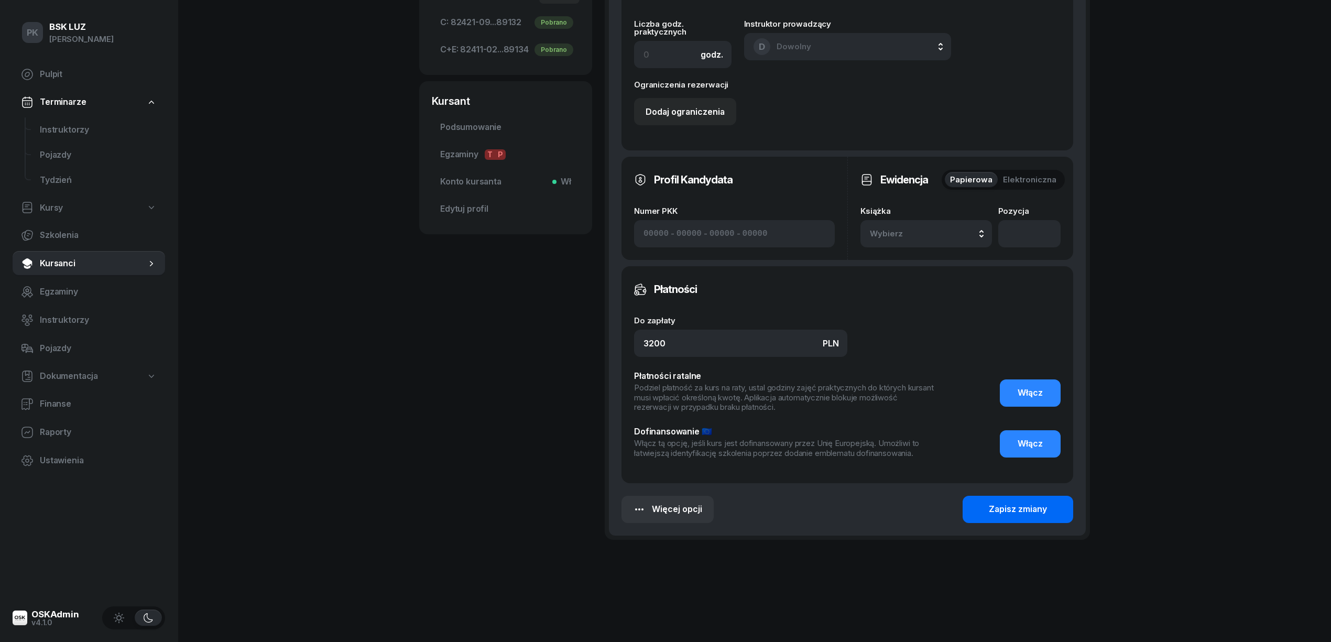
click at [1007, 508] on div "Zapisz zmiany" at bounding box center [1018, 509] width 58 height 14
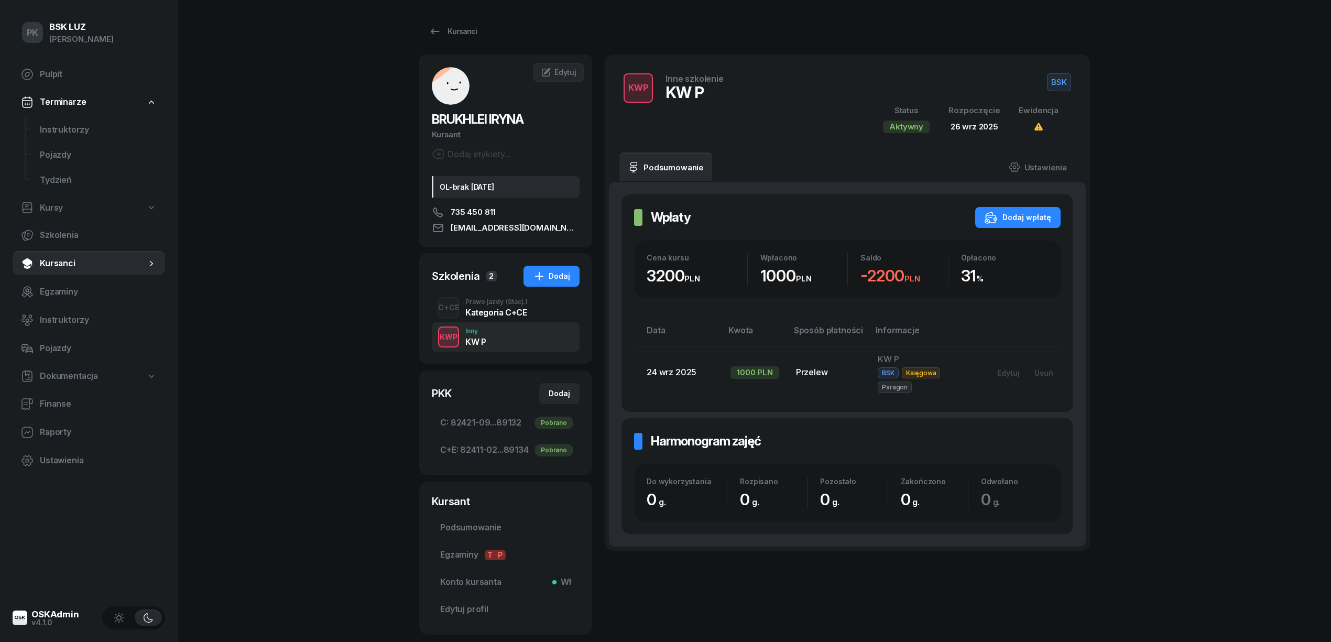
click at [1212, 110] on div "PK BSK LUZ Piotr Klimek Pulpit Terminarze Instruktorzy Pojazdy Tydzień Kursy Sz…" at bounding box center [665, 353] width 1331 height 706
click at [456, 14] on div "Kursanci BRUKHLEI IRYNA Kursant Dodaj etykiety... OL-brak 2029-04-23 735 450 81…" at bounding box center [754, 327] width 671 height 655
click at [453, 26] on div "Kursanci" at bounding box center [453, 31] width 48 height 13
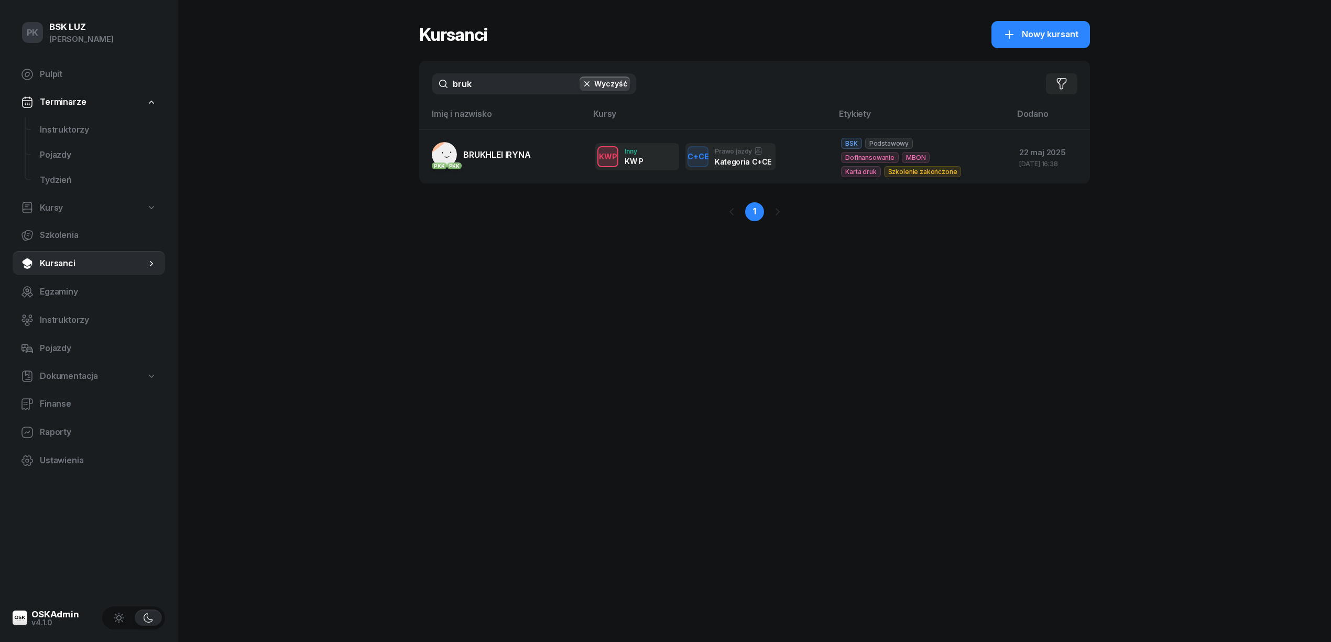
drag, startPoint x: 472, startPoint y: 74, endPoint x: 451, endPoint y: 74, distance: 21.5
click at [452, 73] on input "bruk" at bounding box center [534, 83] width 204 height 21
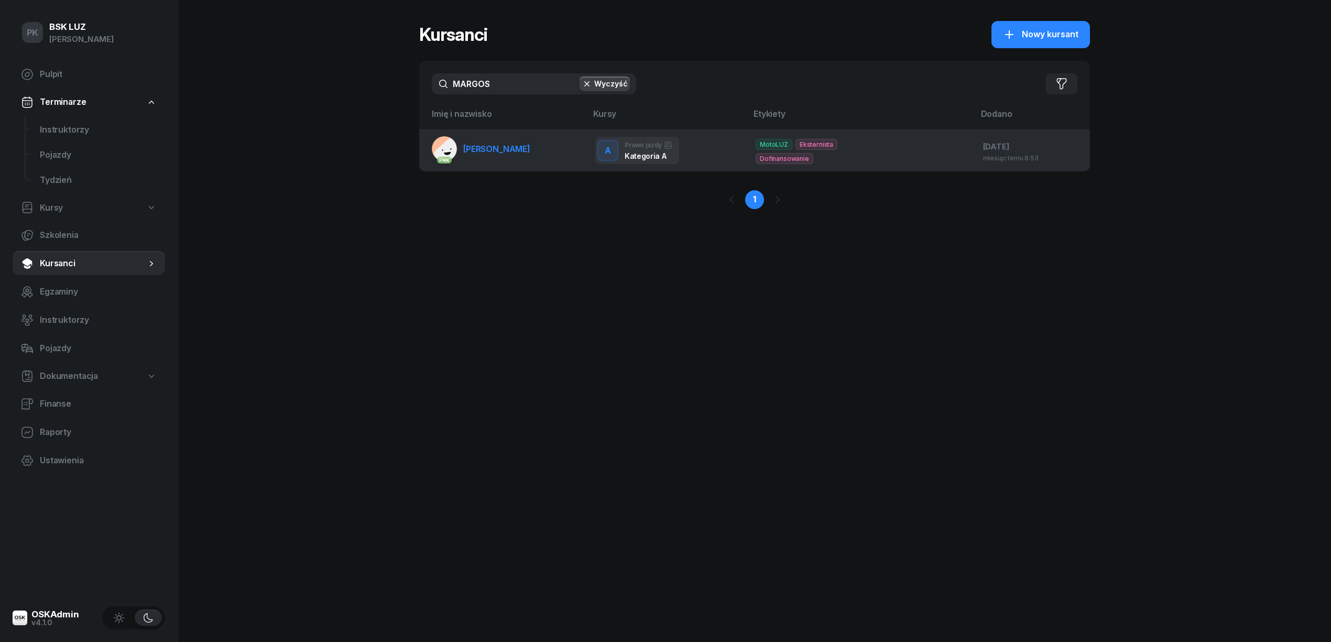
type input "MARGOS"
click at [518, 141] on link "PKK [PERSON_NAME]" at bounding box center [481, 148] width 98 height 25
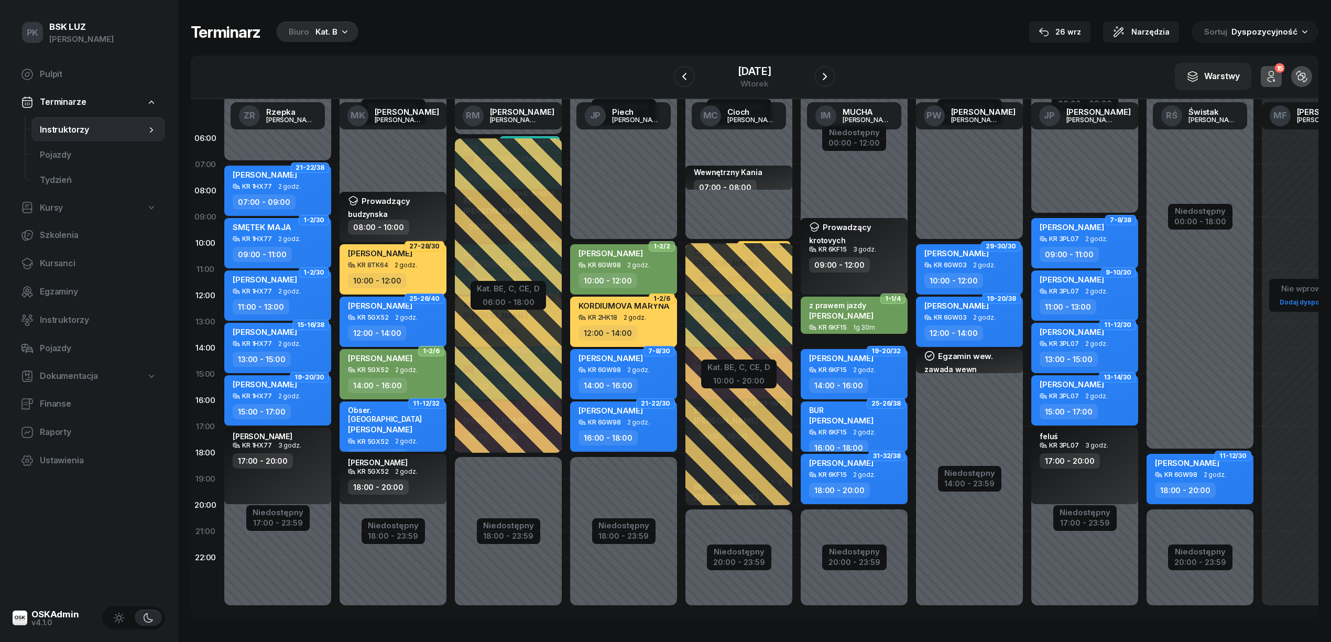
click at [333, 28] on div "Kat. B" at bounding box center [326, 32] width 22 height 13
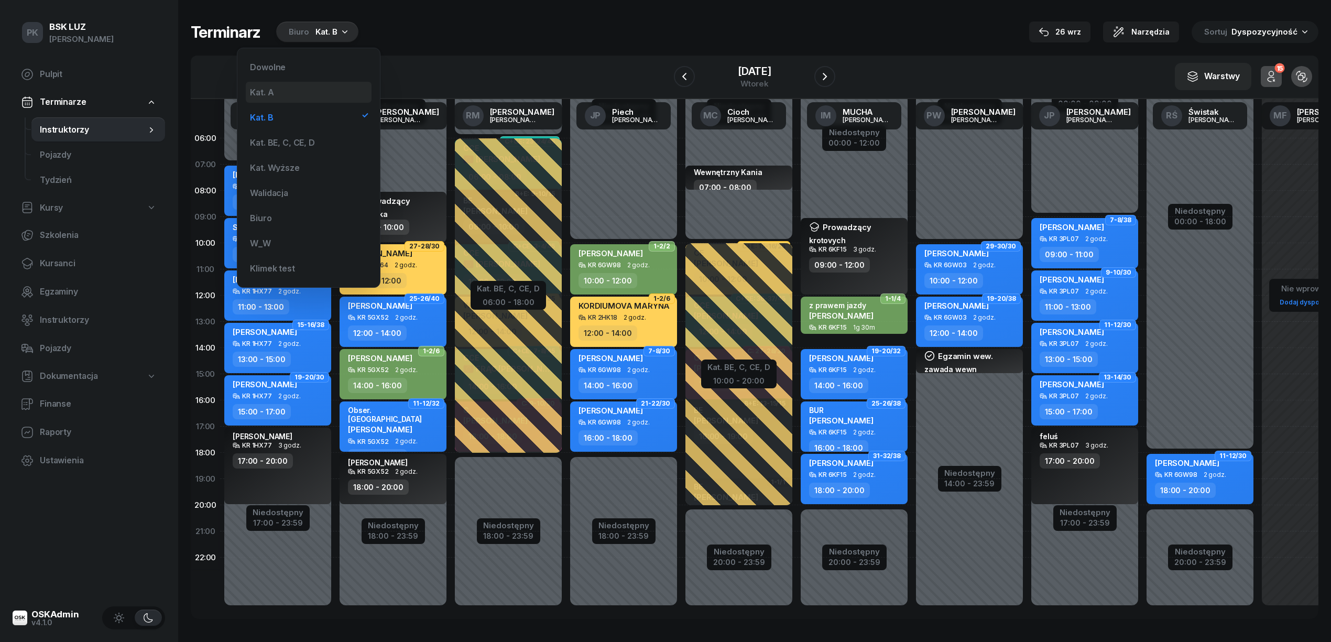
click at [284, 87] on div "Kat. A" at bounding box center [309, 92] width 126 height 21
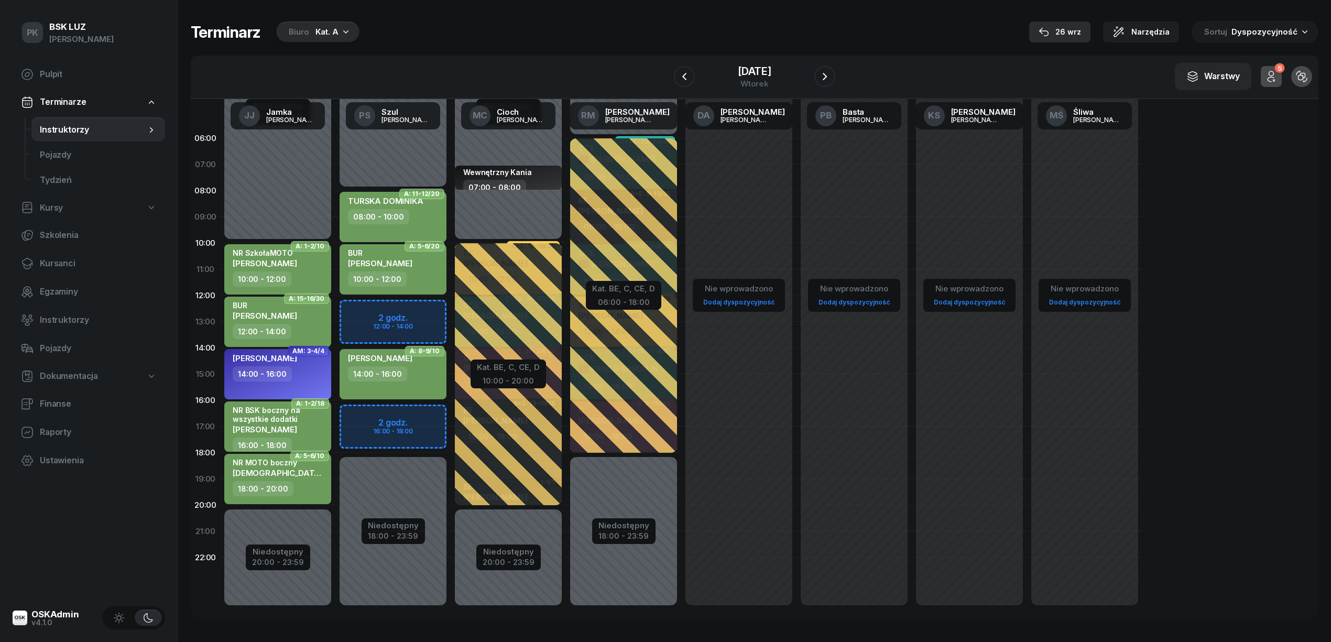
click at [1061, 36] on div "26 wrz" at bounding box center [1059, 32] width 42 height 13
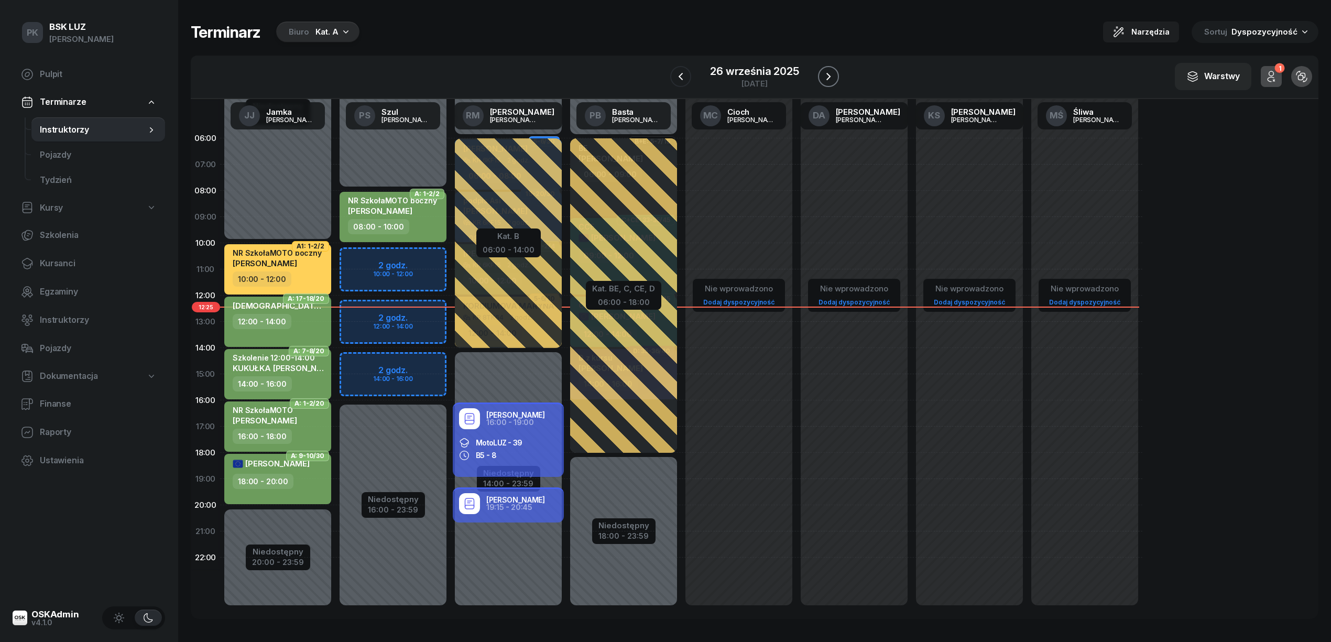
click at [824, 78] on icon "button" at bounding box center [828, 76] width 13 height 13
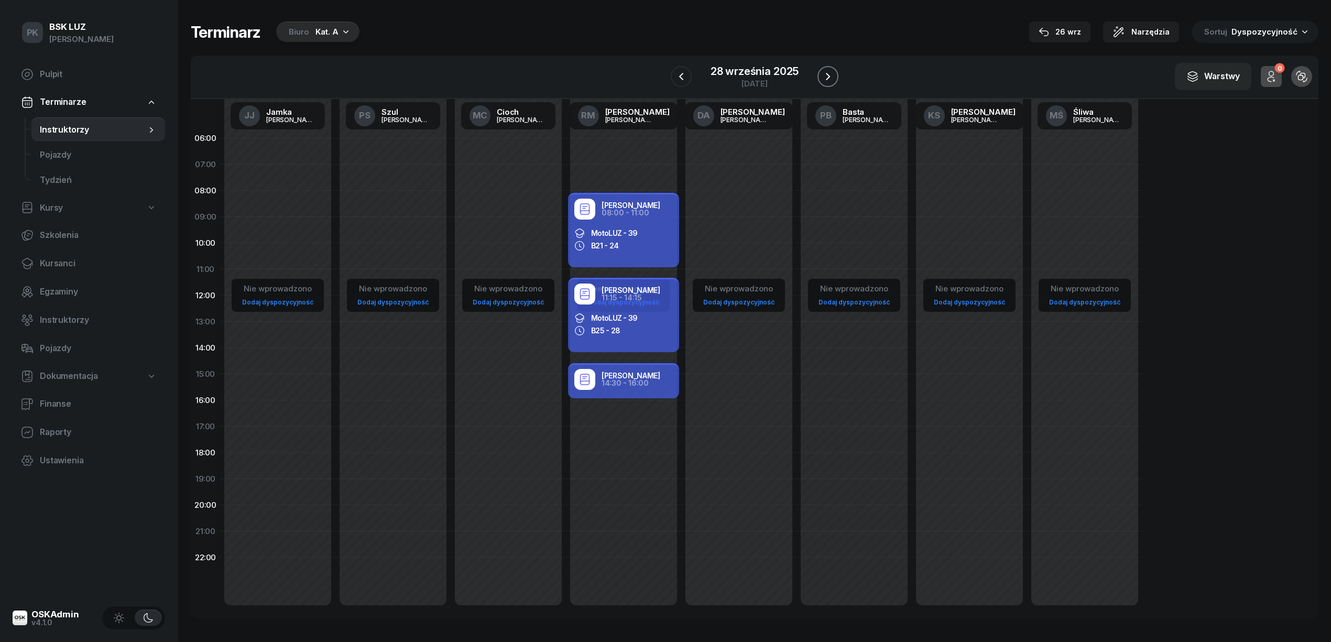
click at [824, 78] on icon "button" at bounding box center [827, 76] width 13 height 13
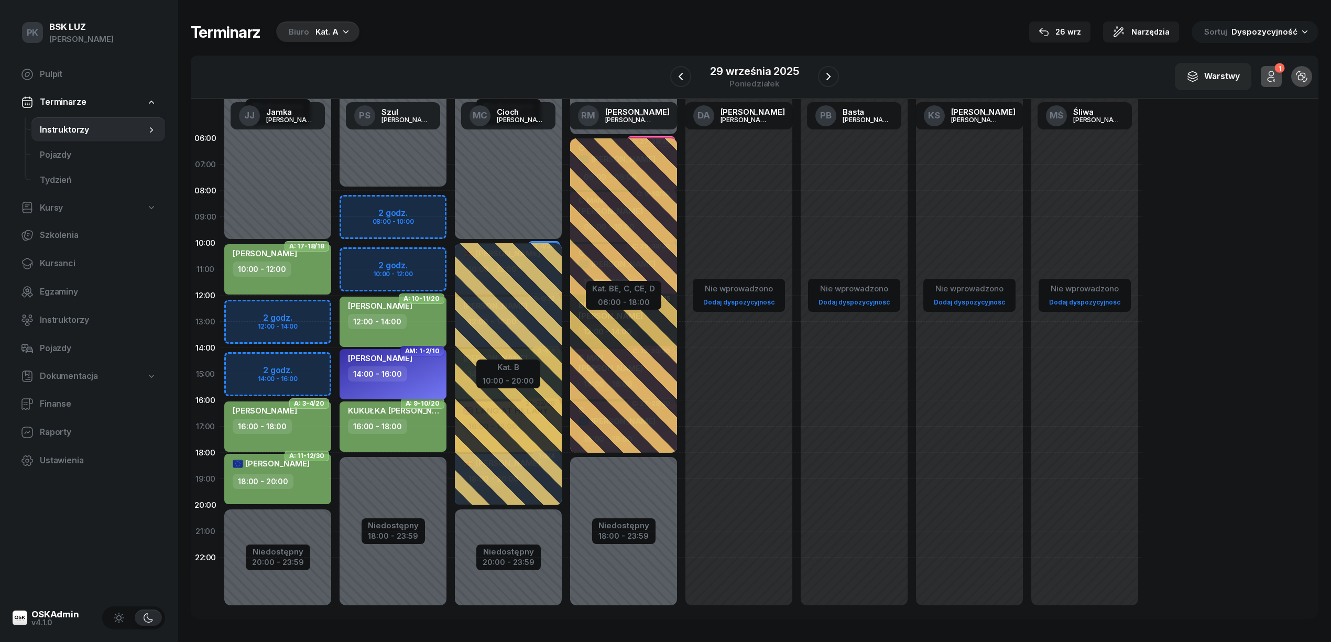
click at [418, 375] on div "14:00 - 16:00" at bounding box center [394, 373] width 92 height 15
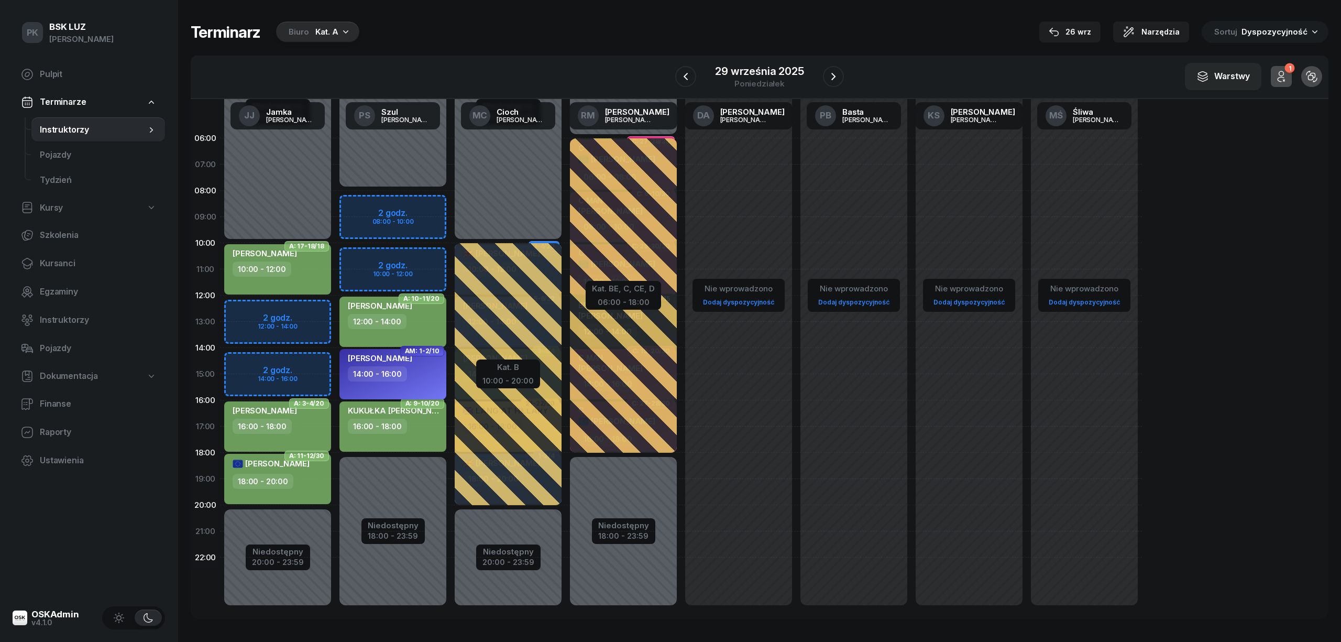
select select "14"
select select "16"
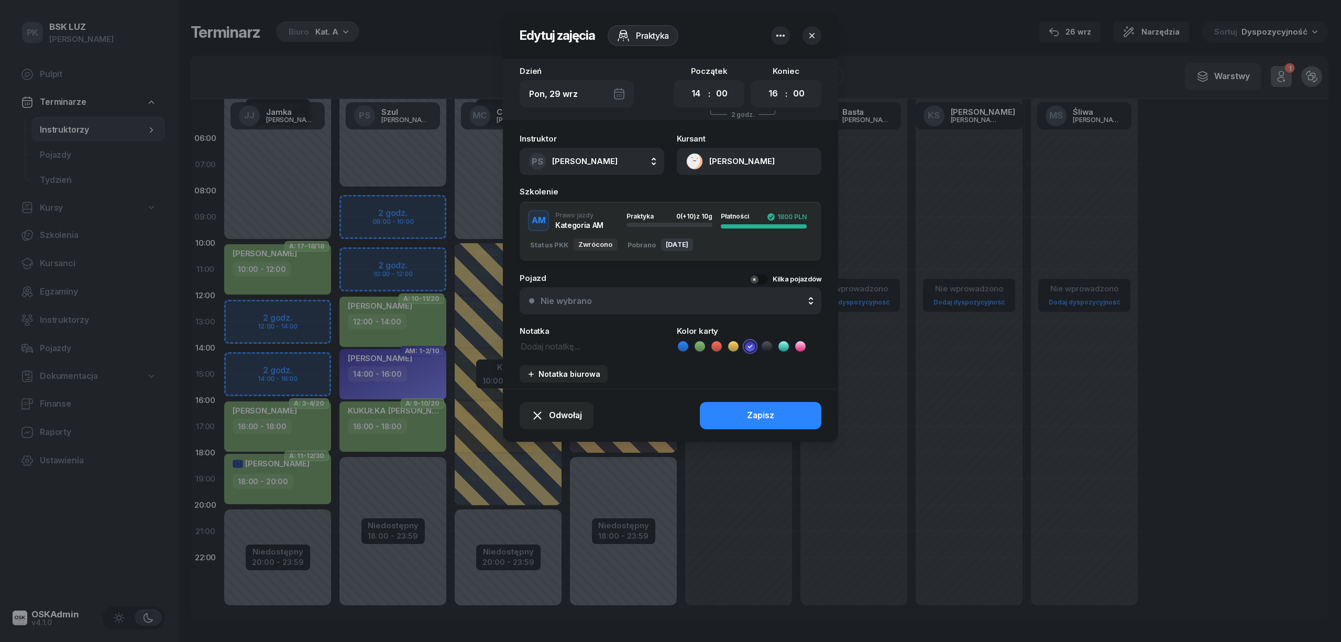
click at [813, 36] on icon "button" at bounding box center [811, 35] width 5 height 5
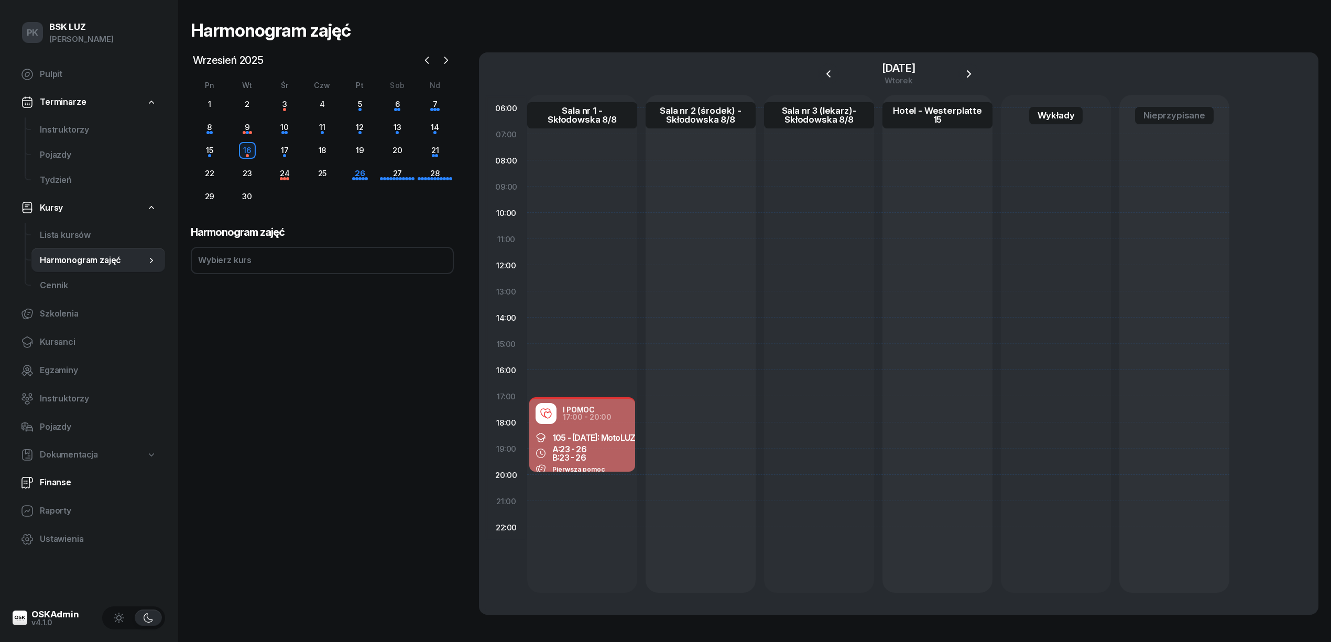
click at [65, 480] on span "Finanse" at bounding box center [98, 483] width 117 height 14
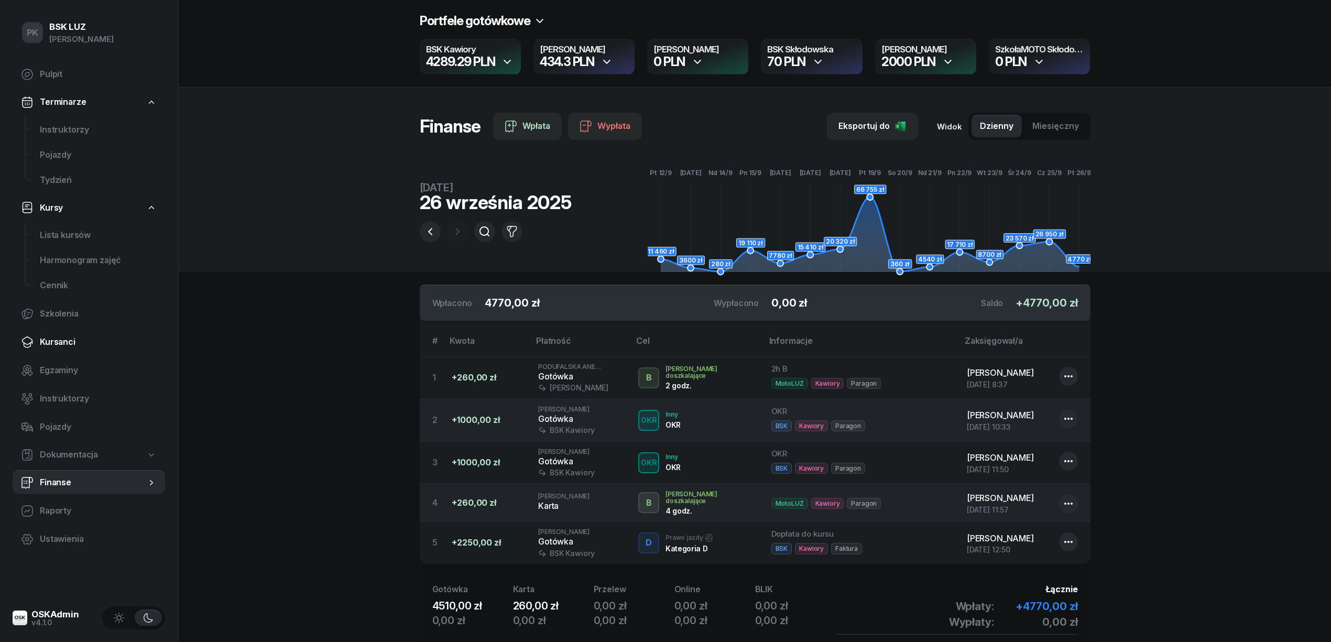
click at [63, 346] on span "Kursanci" at bounding box center [98, 342] width 117 height 14
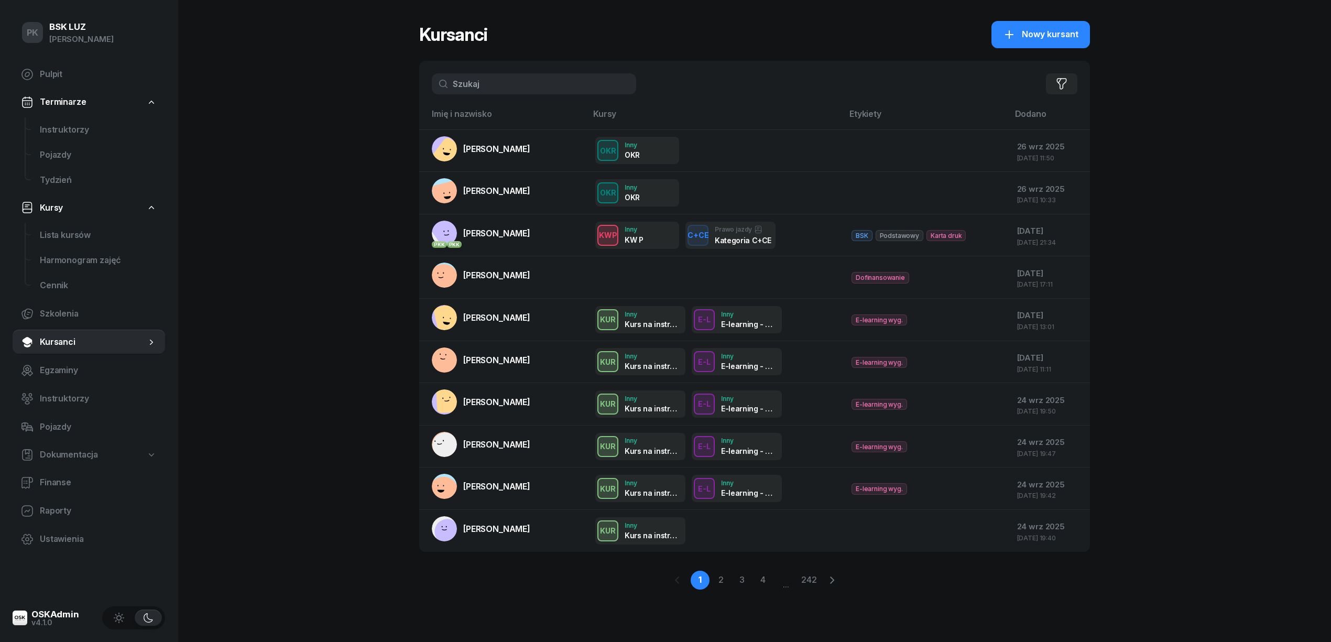
drag, startPoint x: 507, startPoint y: 83, endPoint x: 453, endPoint y: 91, distance: 54.5
click at [447, 86] on input "text" at bounding box center [534, 83] width 204 height 21
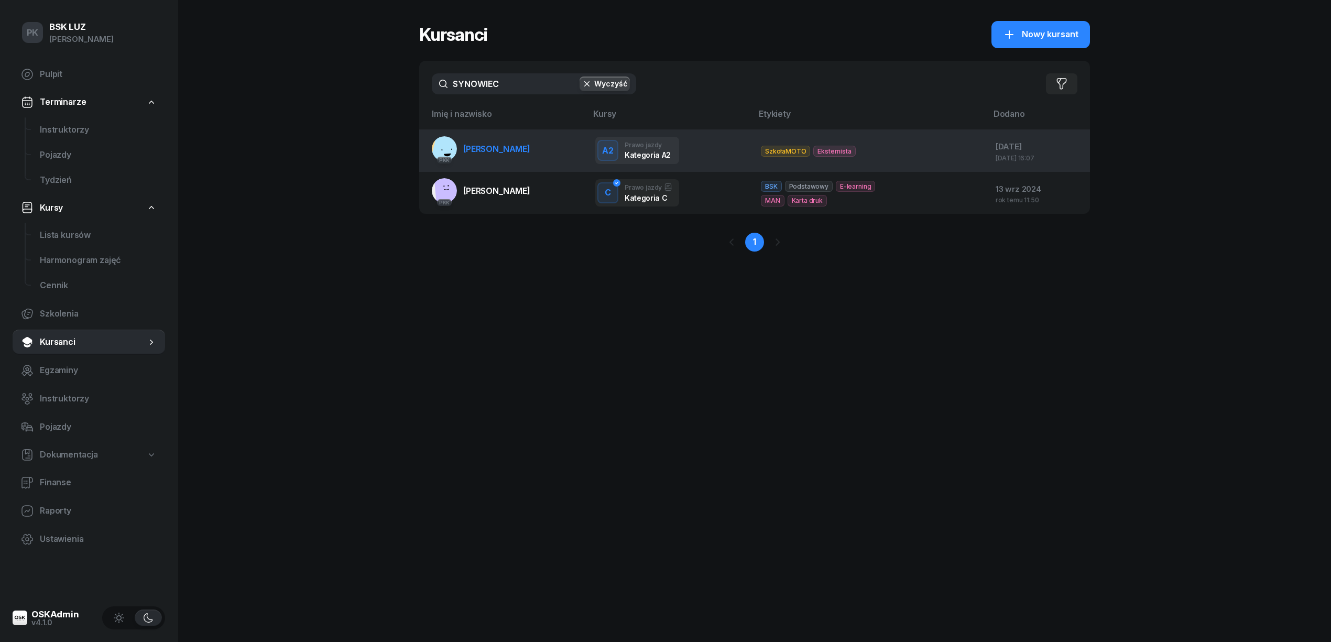
type input "SYNOWIEC"
click at [493, 153] on span "[PERSON_NAME]" at bounding box center [496, 149] width 67 height 10
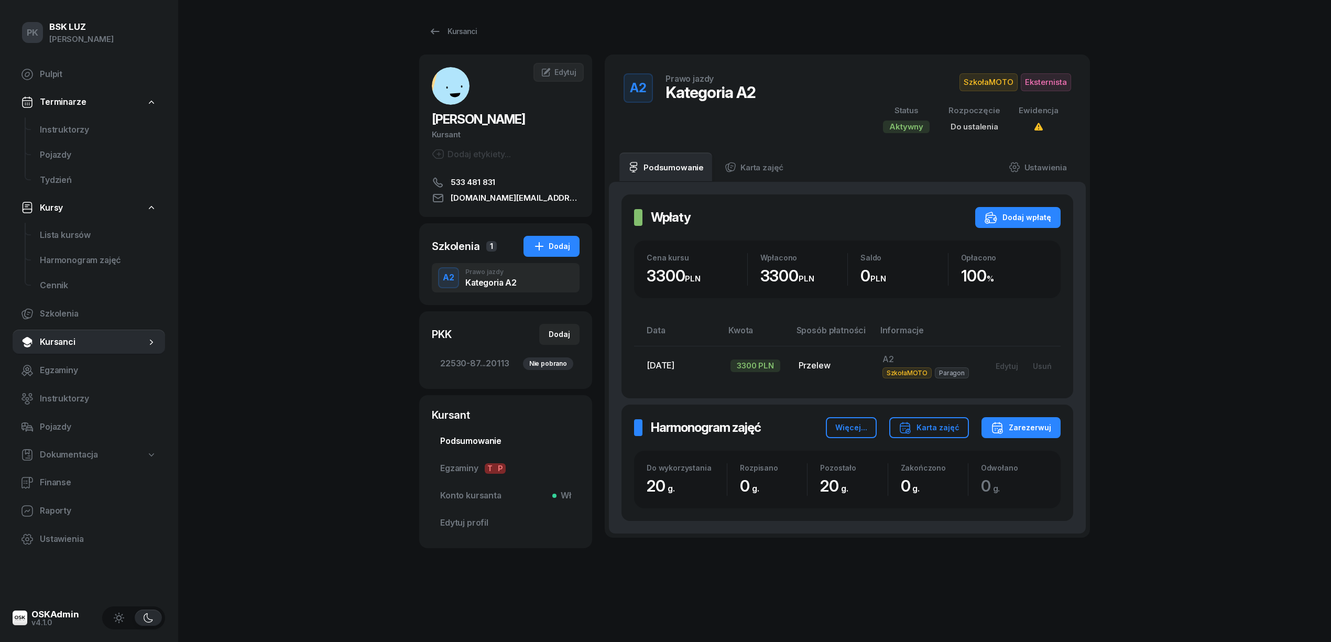
click at [496, 436] on span "Podsumowanie" at bounding box center [505, 441] width 131 height 14
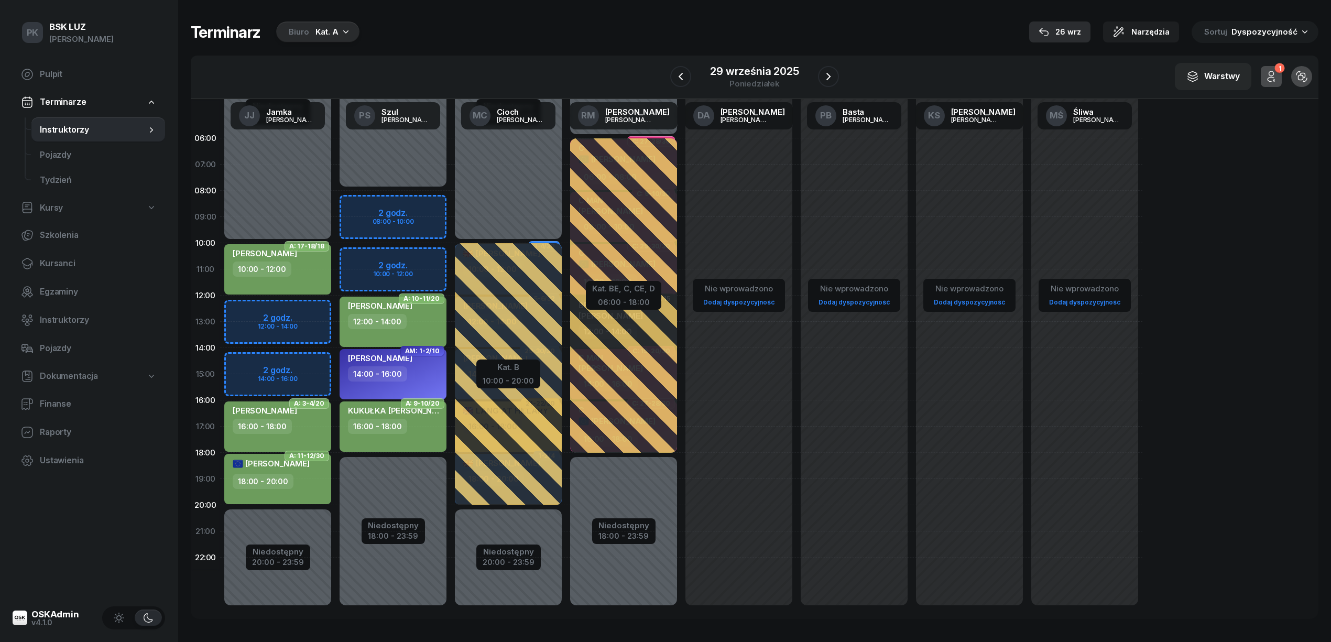
click at [1061, 28] on div "26 wrz" at bounding box center [1059, 32] width 42 height 13
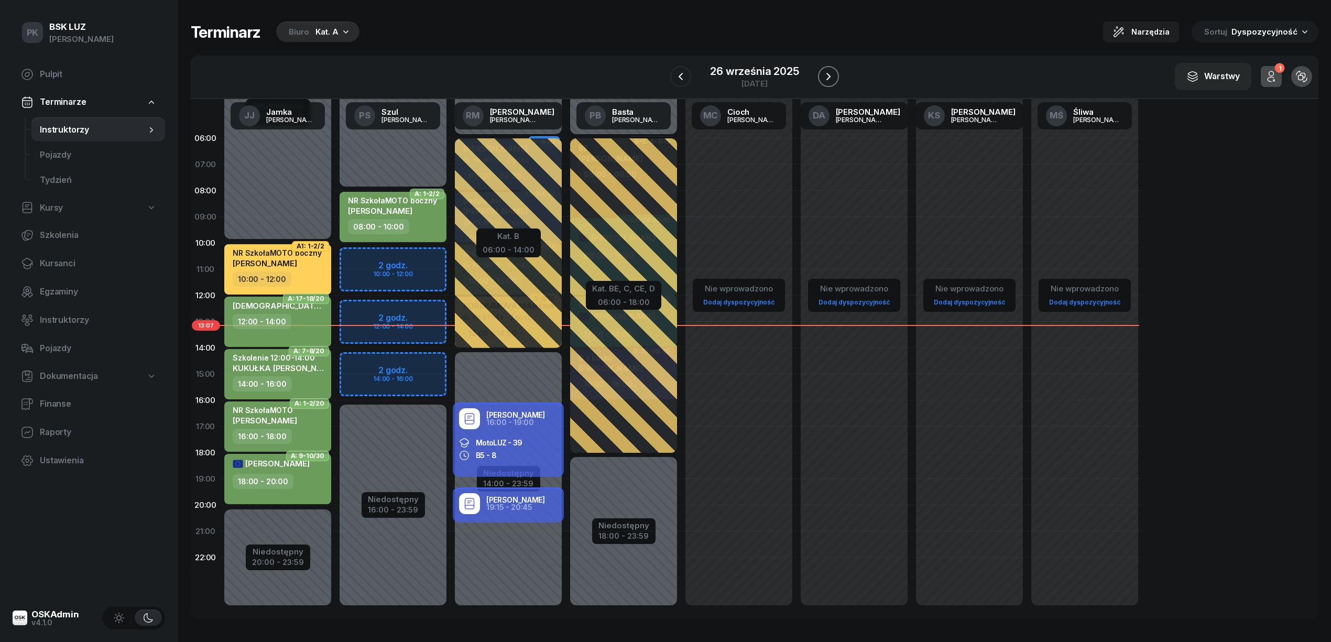
click at [820, 74] on button "button" at bounding box center [828, 76] width 21 height 21
click at [820, 74] on button "button" at bounding box center [827, 76] width 21 height 21
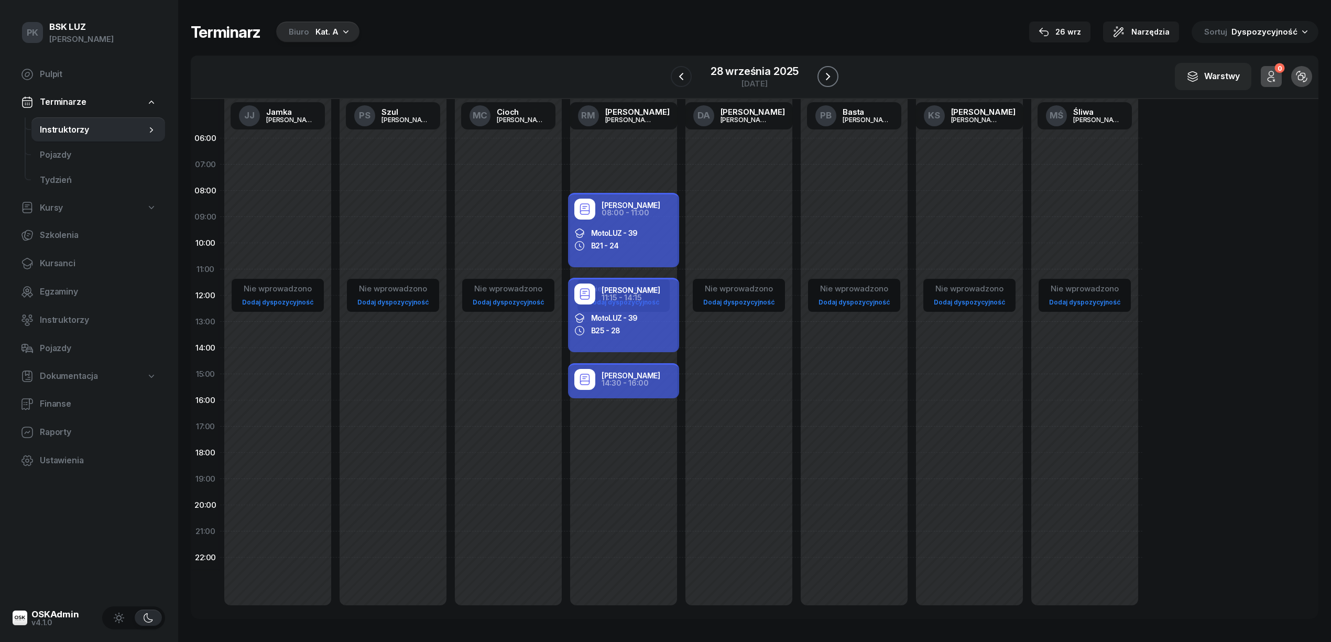
click at [820, 74] on button "button" at bounding box center [827, 76] width 21 height 21
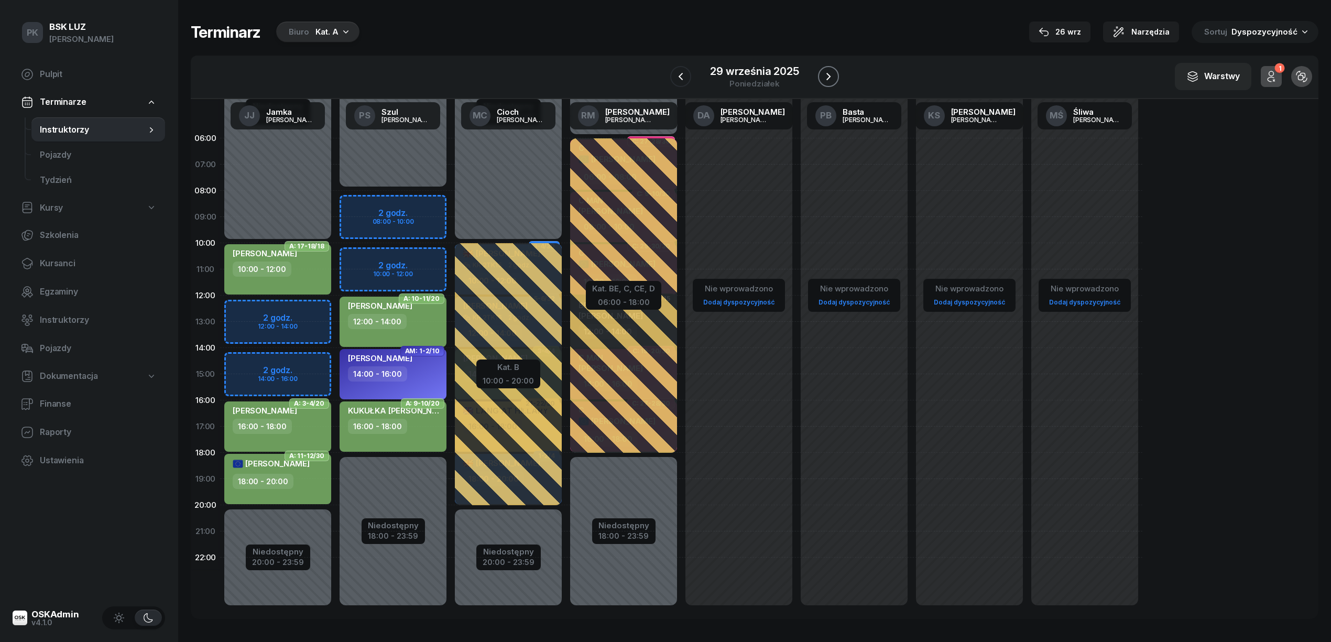
click at [818, 70] on button "button" at bounding box center [828, 76] width 21 height 21
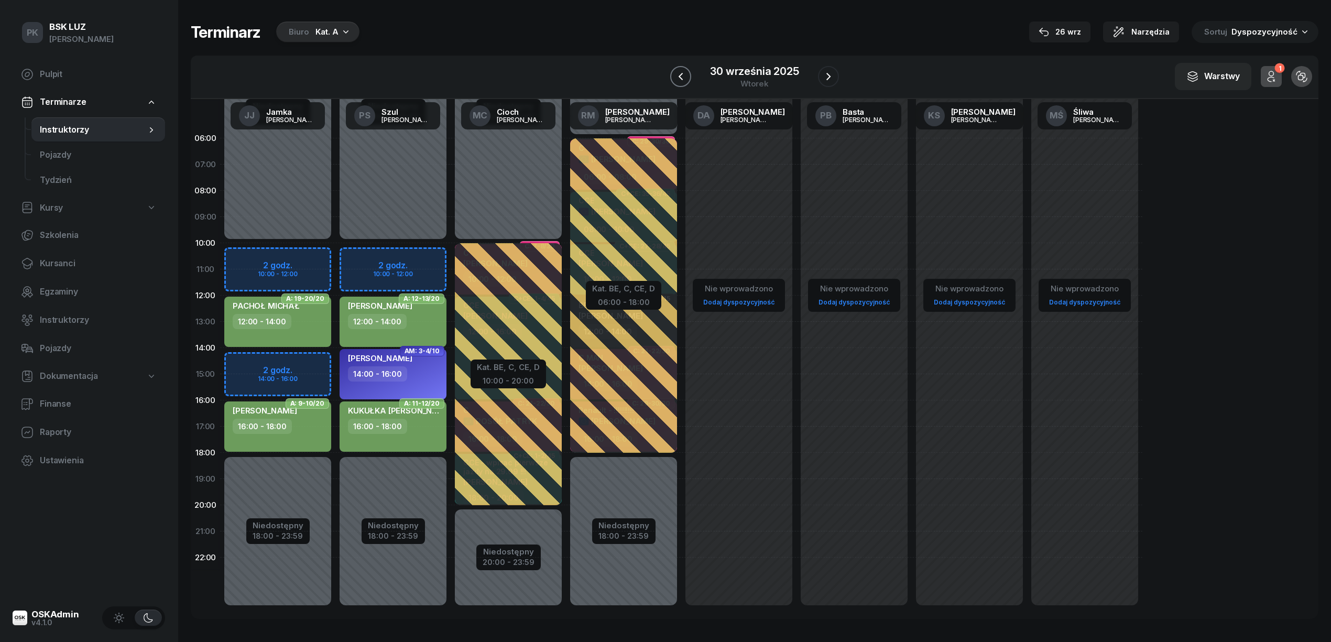
click at [677, 76] on icon "button" at bounding box center [680, 76] width 13 height 13
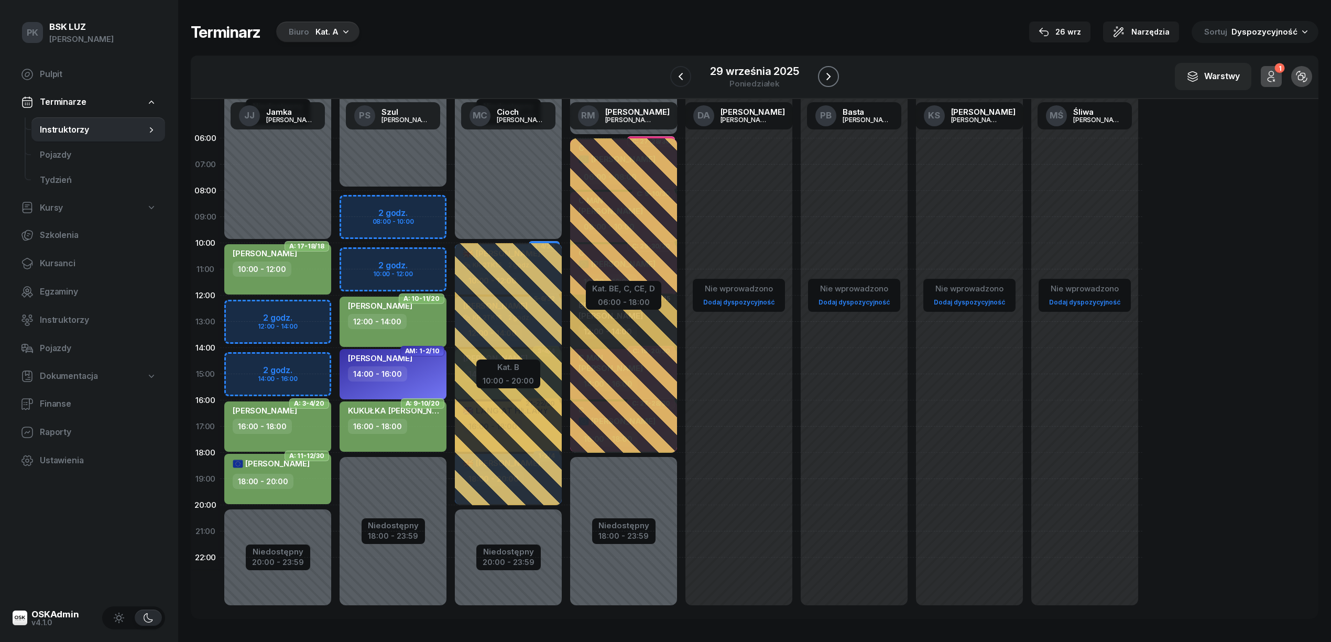
click at [831, 78] on icon "button" at bounding box center [828, 76] width 13 height 13
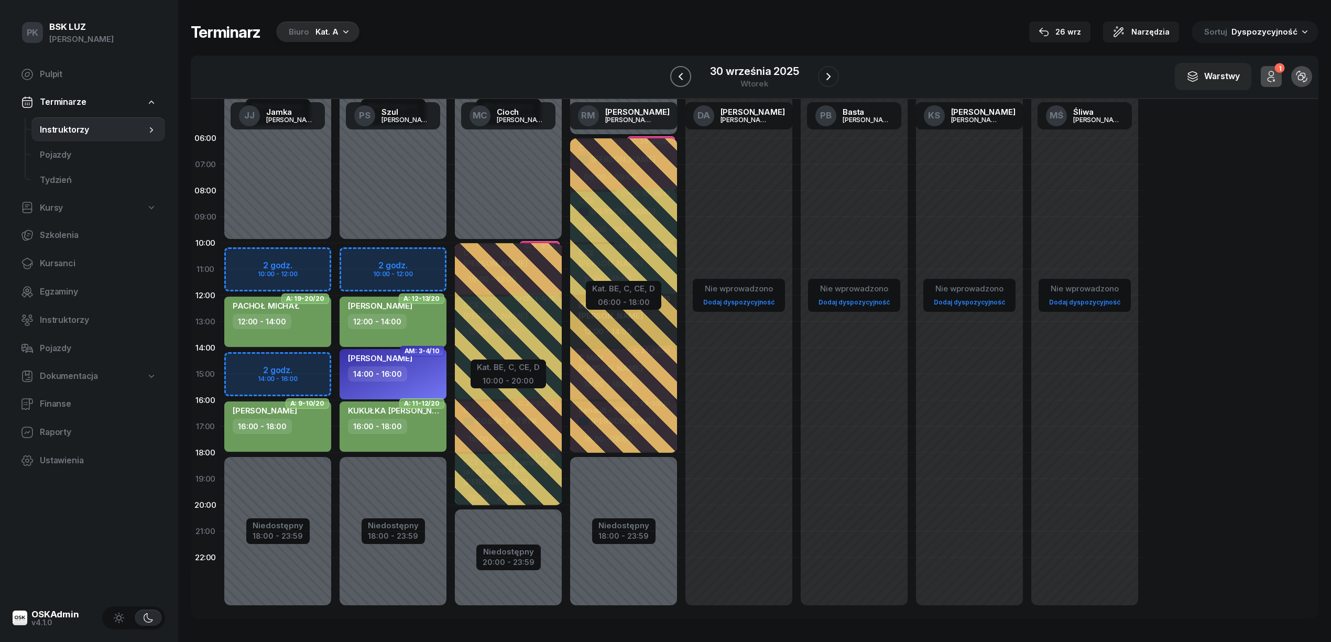
click at [682, 76] on icon "button" at bounding box center [680, 76] width 13 height 13
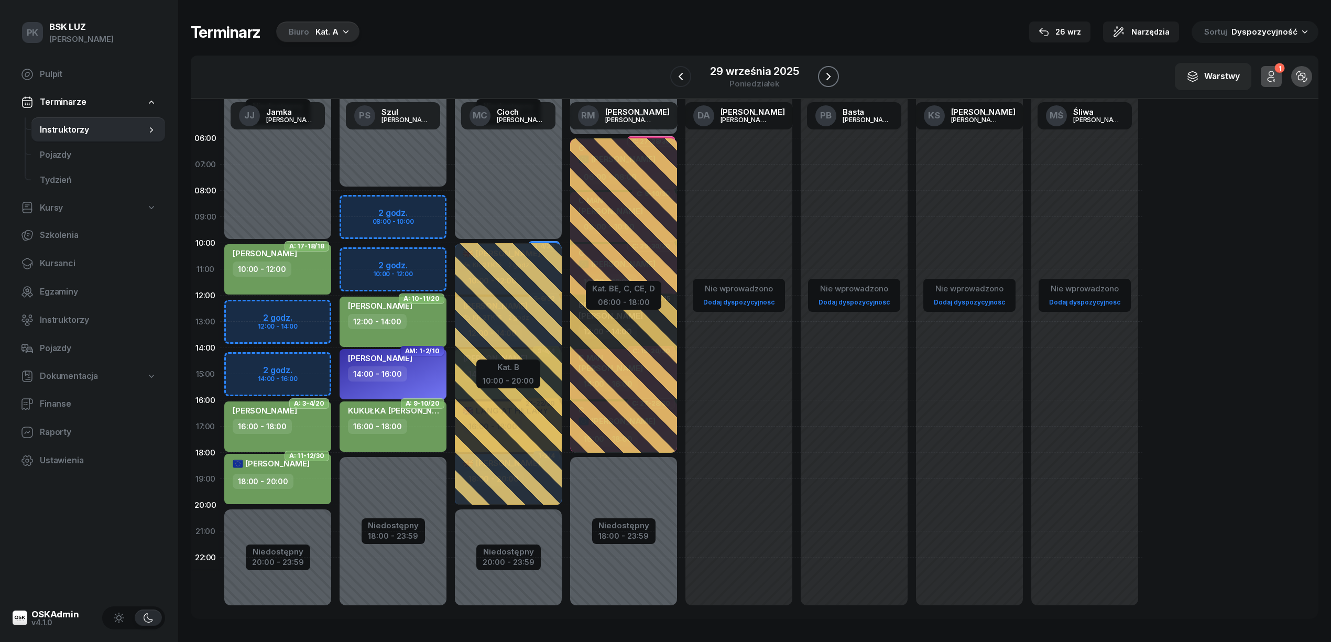
click at [824, 76] on icon "button" at bounding box center [828, 76] width 13 height 13
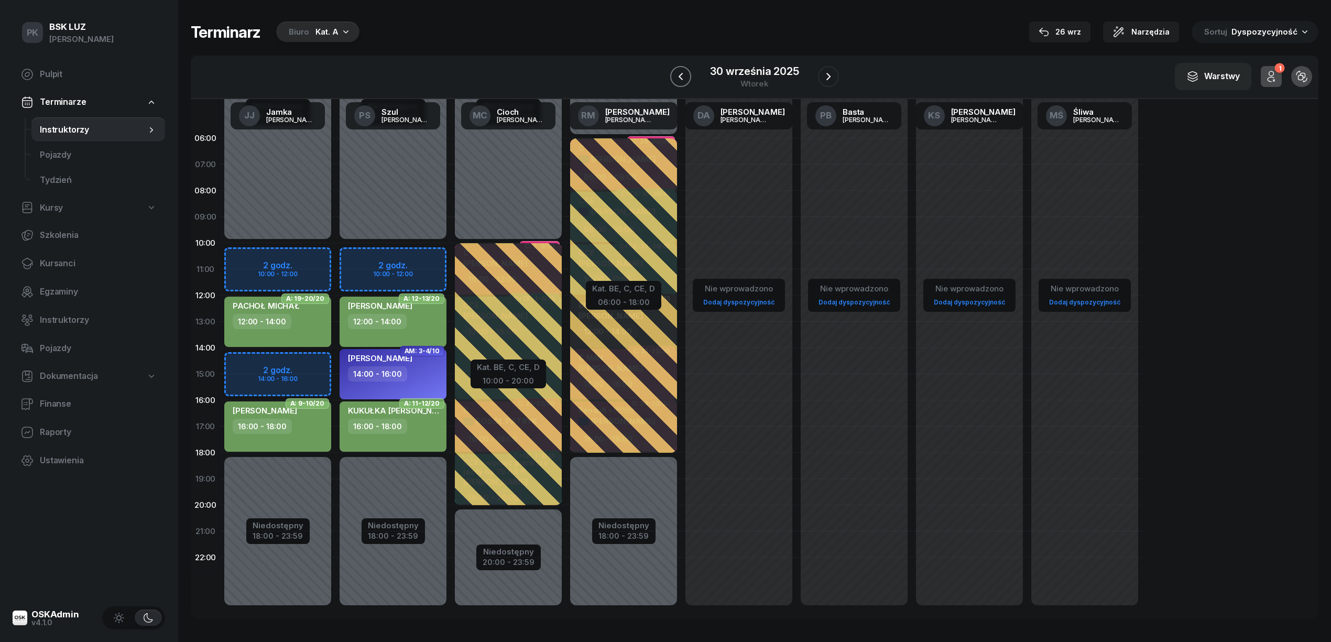
click at [685, 82] on icon "button" at bounding box center [680, 76] width 13 height 13
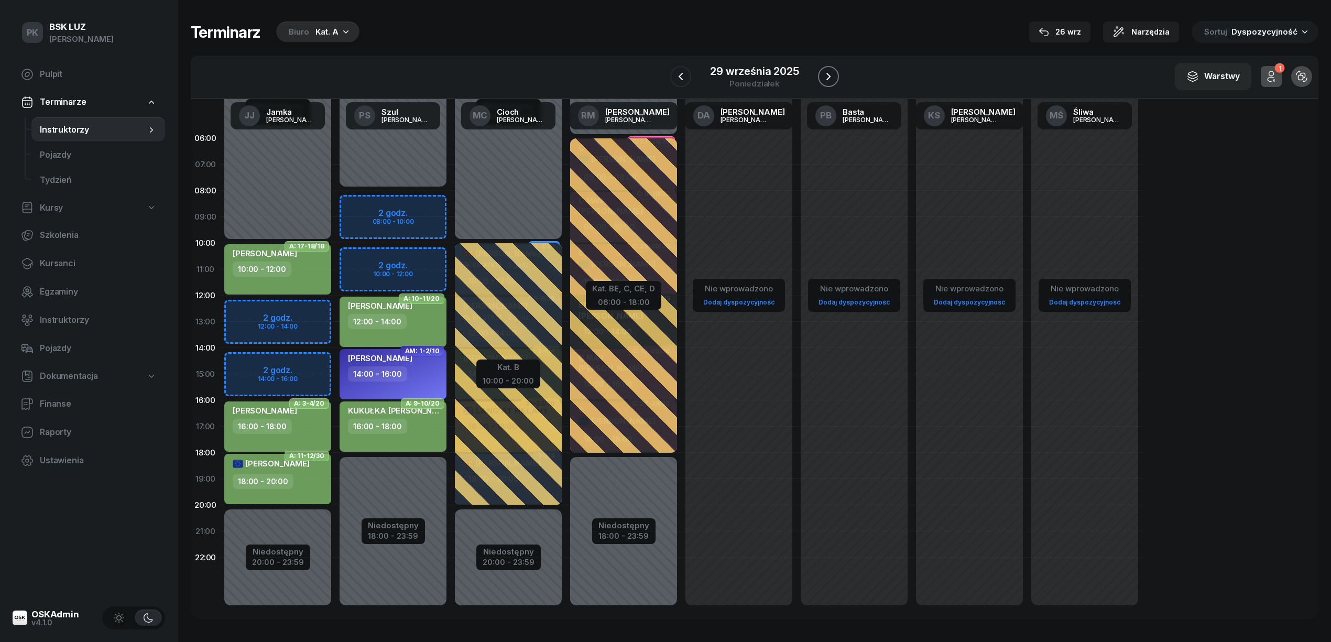
click at [822, 75] on icon "button" at bounding box center [828, 76] width 13 height 13
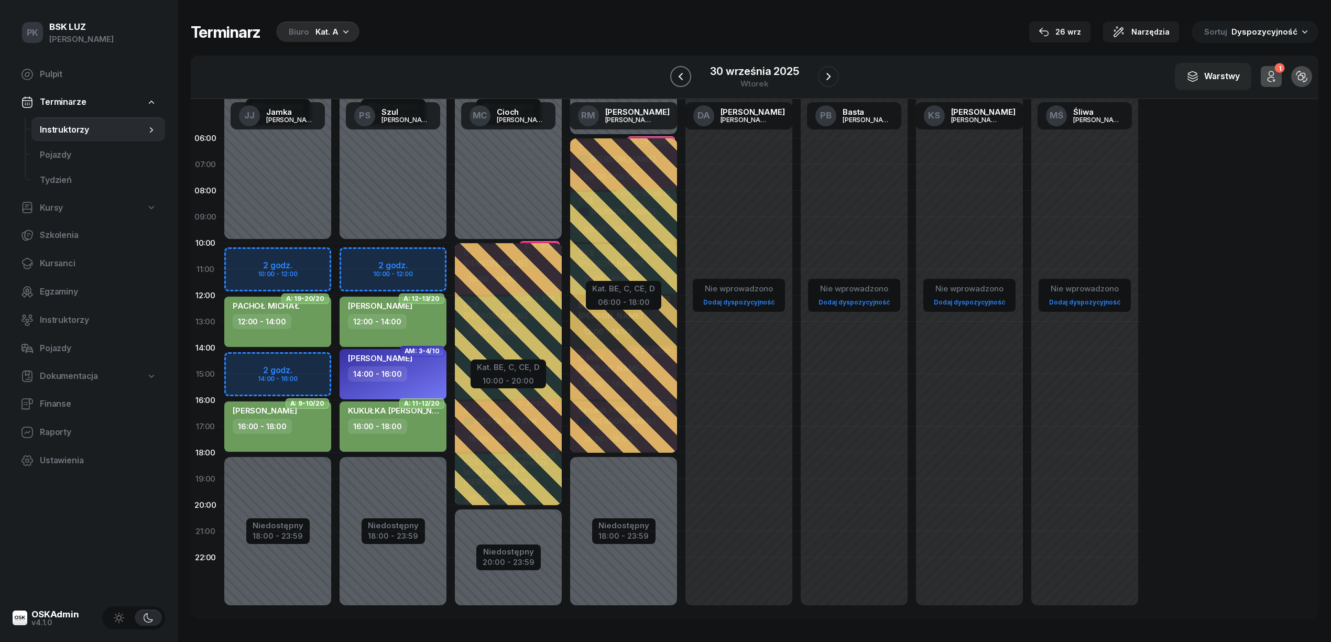
click at [689, 78] on button "button" at bounding box center [680, 76] width 21 height 21
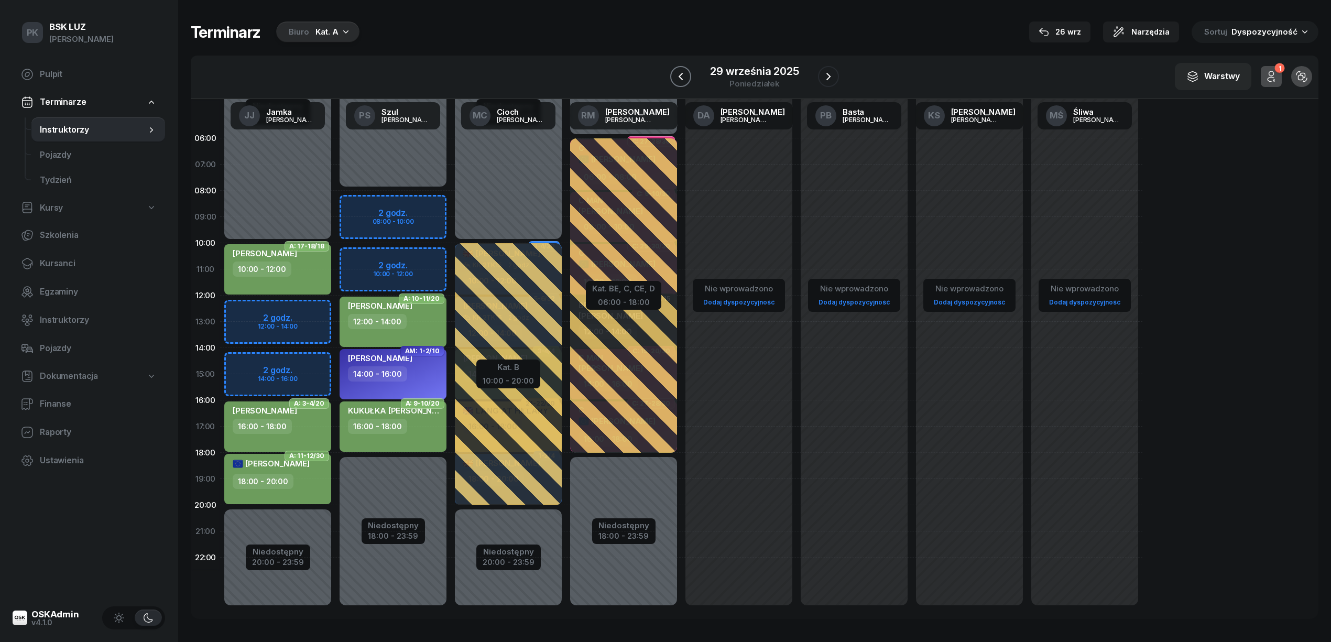
click at [686, 78] on icon "button" at bounding box center [680, 76] width 13 height 13
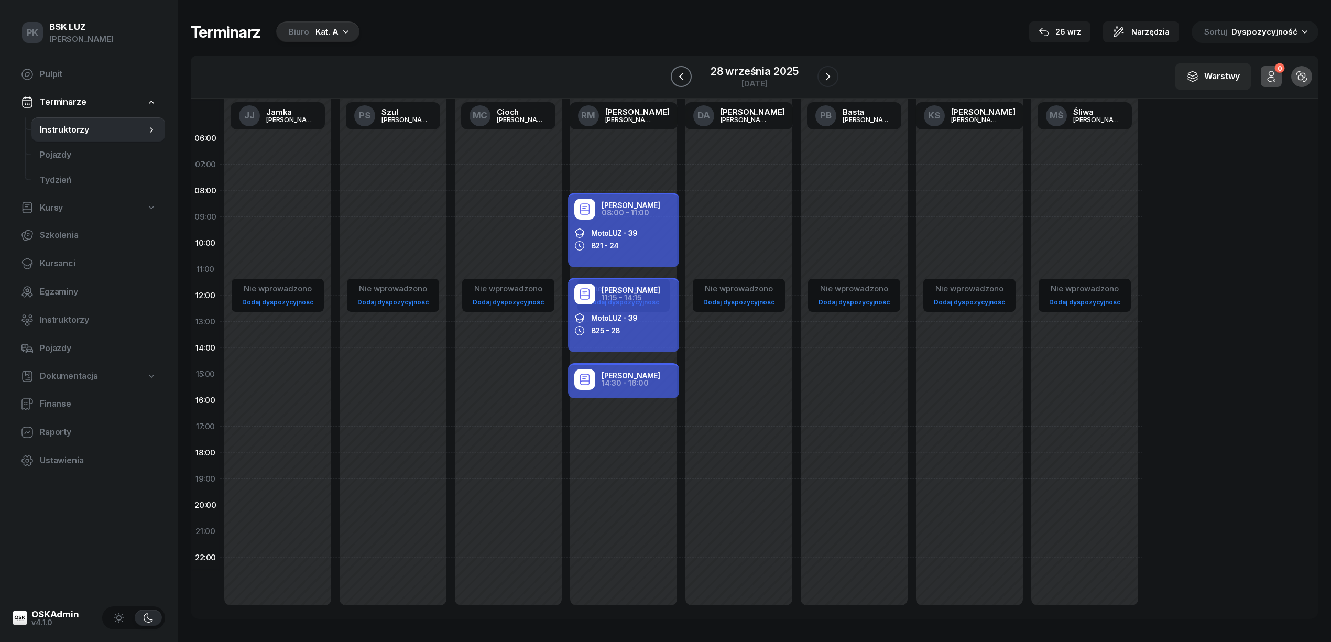
click at [686, 78] on icon "button" at bounding box center [681, 76] width 13 height 13
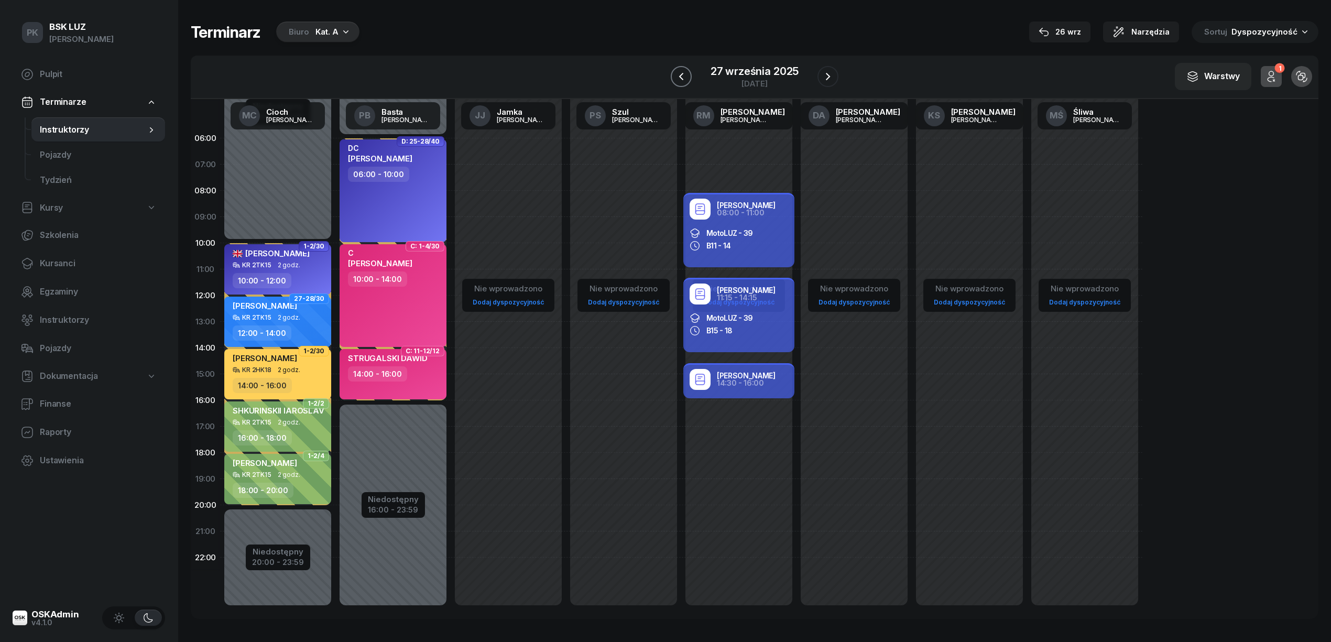
click at [686, 78] on icon "button" at bounding box center [681, 76] width 13 height 13
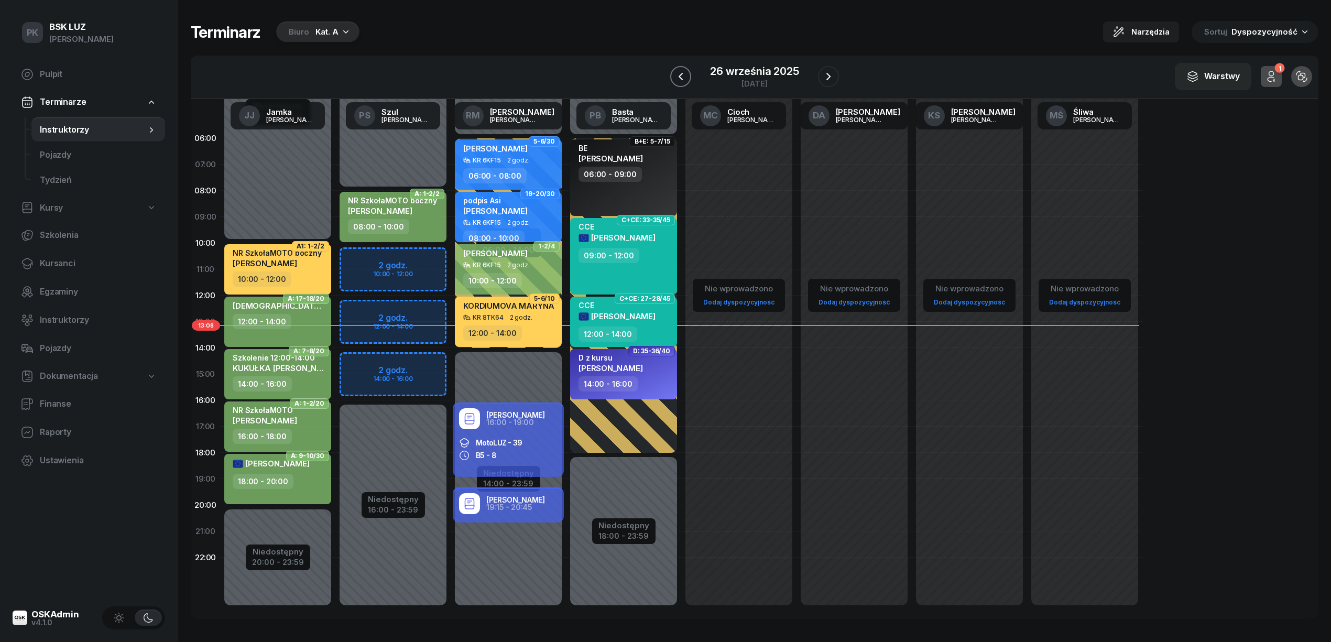
click at [686, 76] on icon "button" at bounding box center [680, 76] width 13 height 13
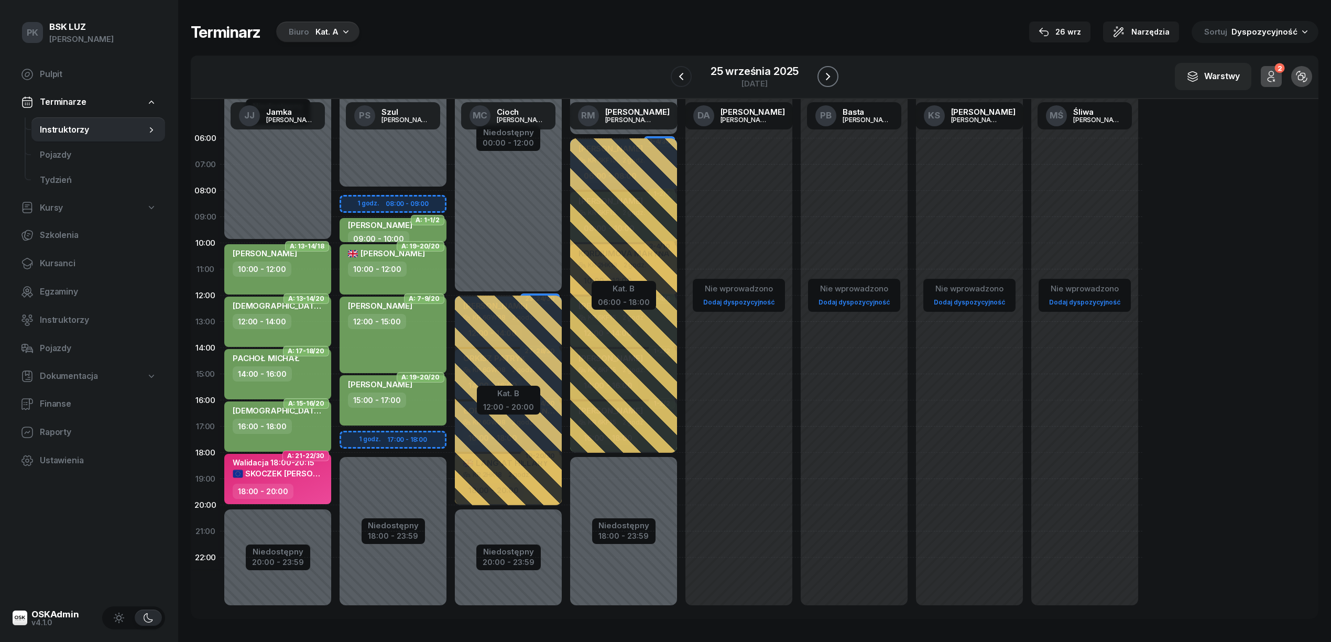
click at [821, 70] on icon "button" at bounding box center [827, 76] width 13 height 13
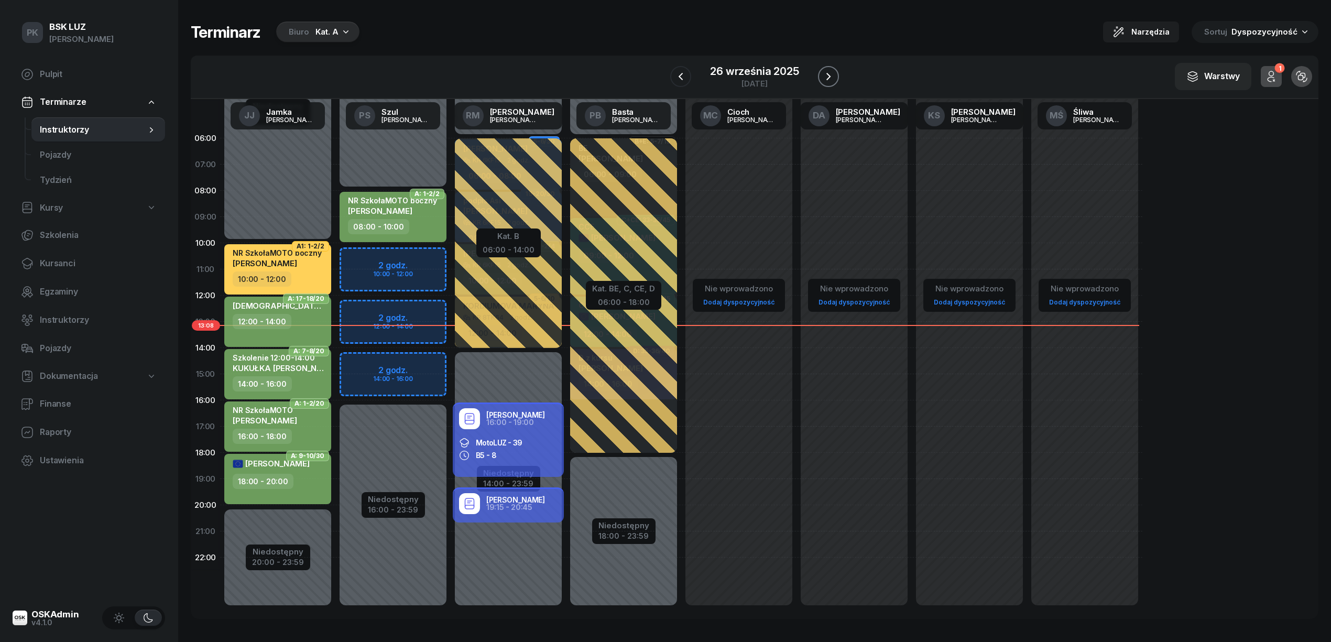
click at [821, 68] on button "button" at bounding box center [828, 76] width 21 height 21
click at [821, 68] on button "button" at bounding box center [827, 76] width 21 height 21
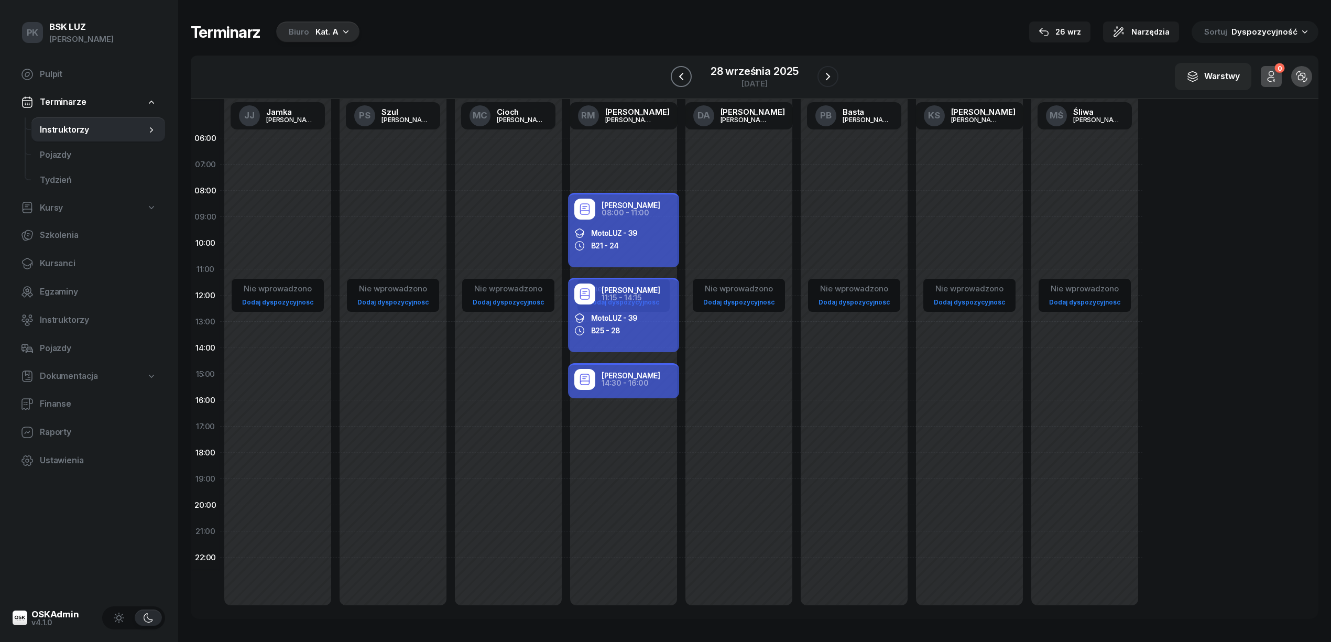
click at [673, 74] on button "button" at bounding box center [681, 76] width 21 height 21
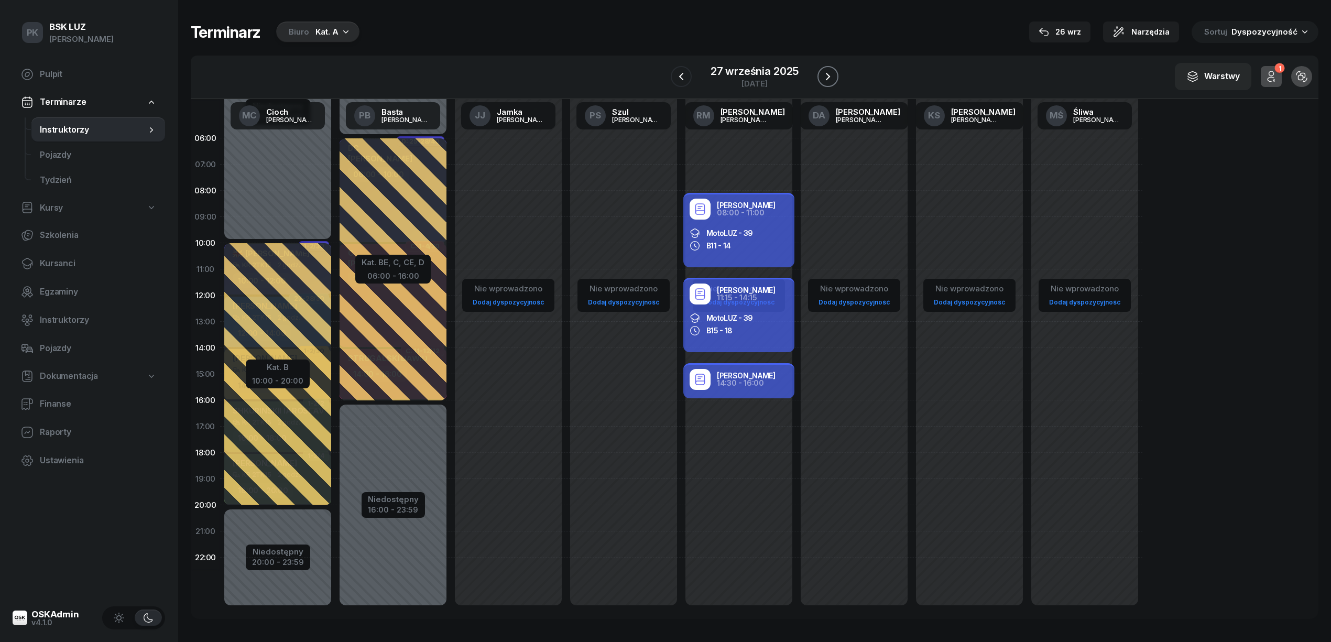
click at [829, 74] on icon "button" at bounding box center [827, 76] width 13 height 13
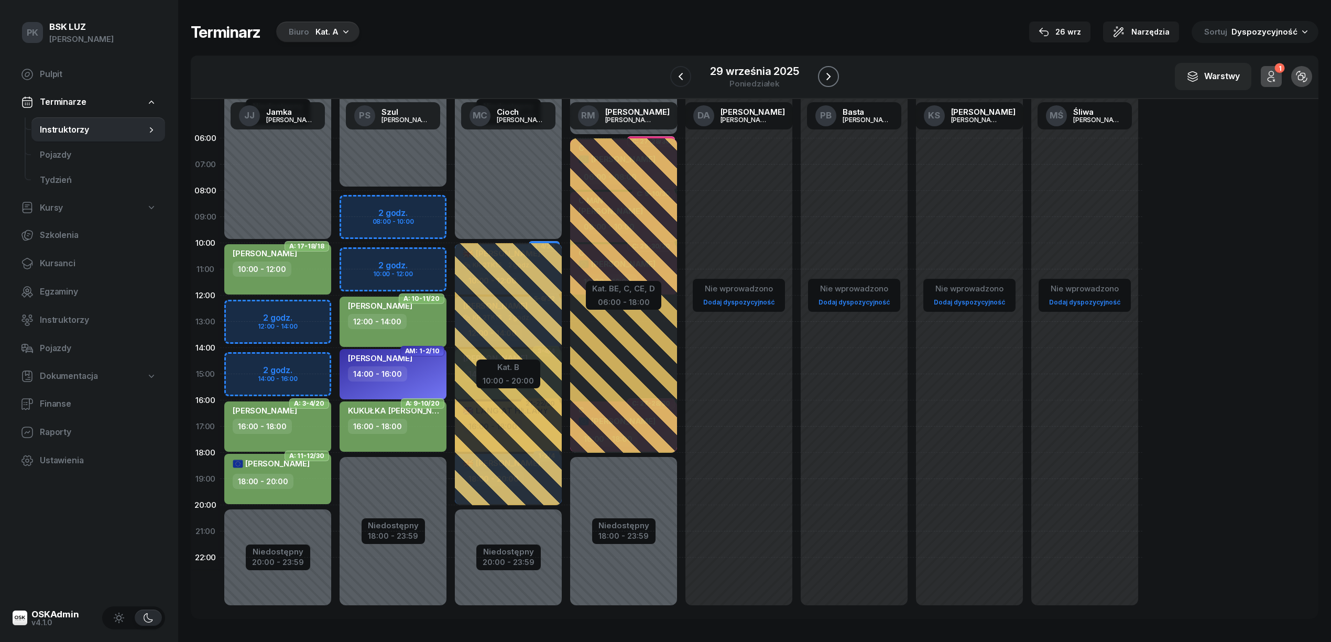
click at [829, 74] on icon "button" at bounding box center [828, 76] width 13 height 13
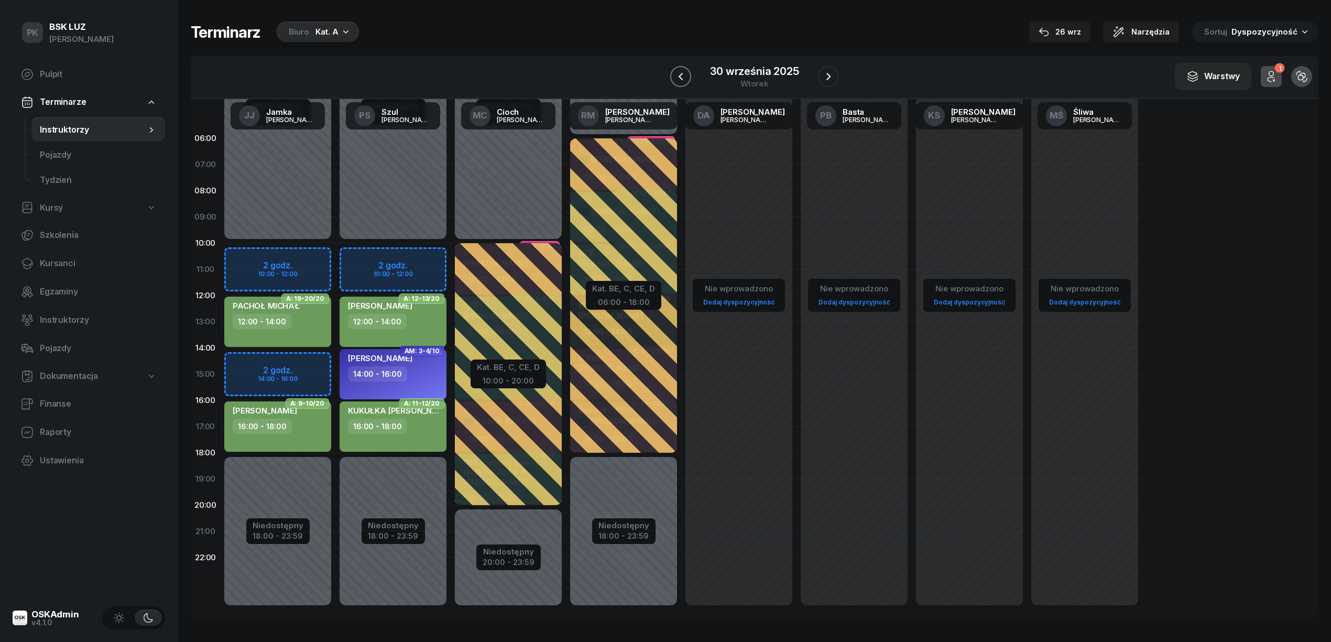
click at [682, 79] on icon "button" at bounding box center [680, 76] width 4 height 7
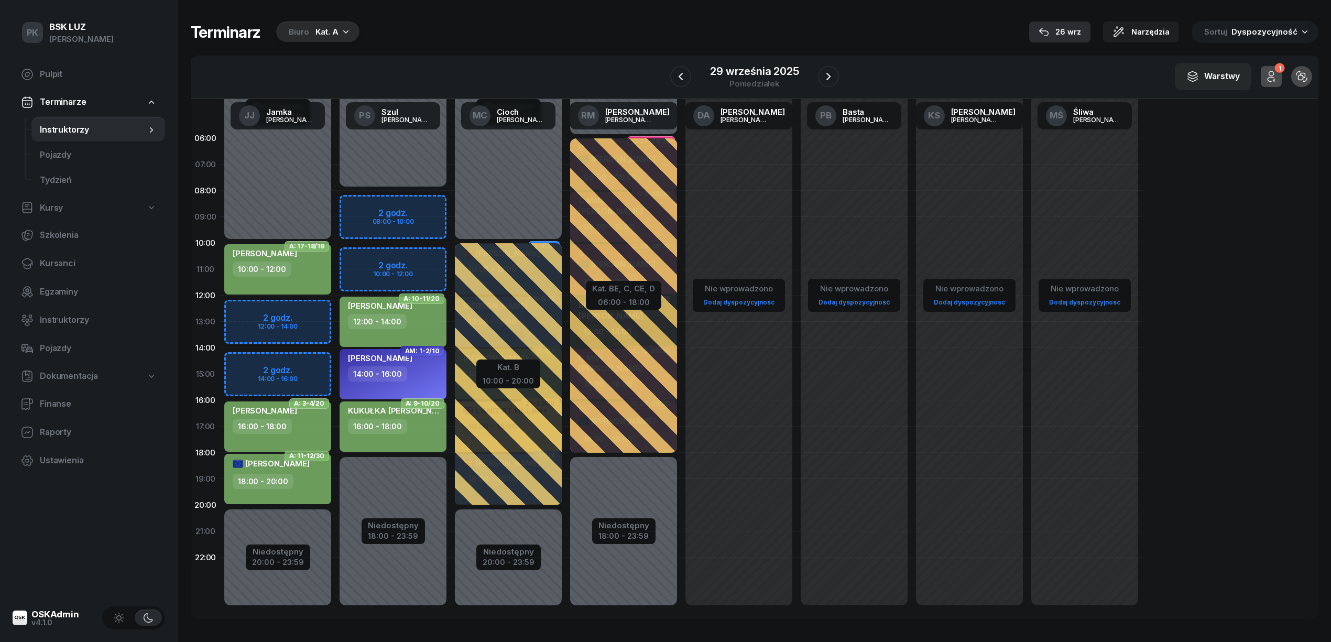
click at [1080, 30] on div "26 wrz" at bounding box center [1059, 32] width 42 height 13
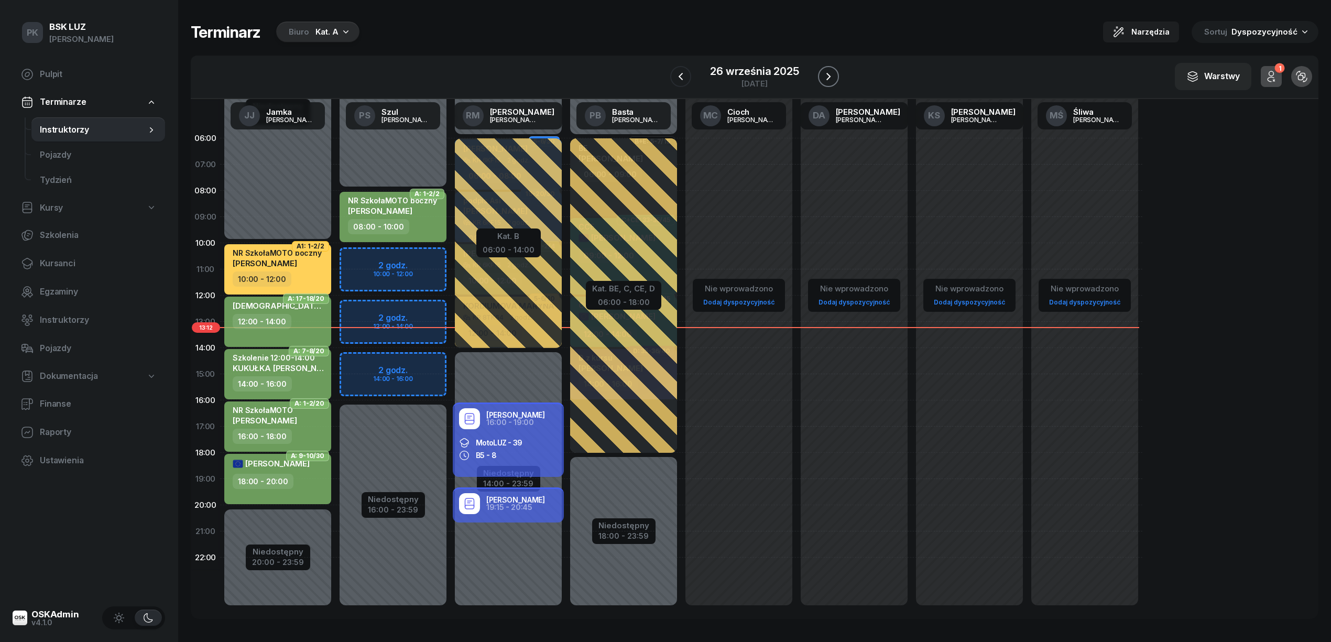
click at [830, 73] on icon "button" at bounding box center [828, 76] width 13 height 13
click at [830, 73] on icon "button" at bounding box center [827, 76] width 13 height 13
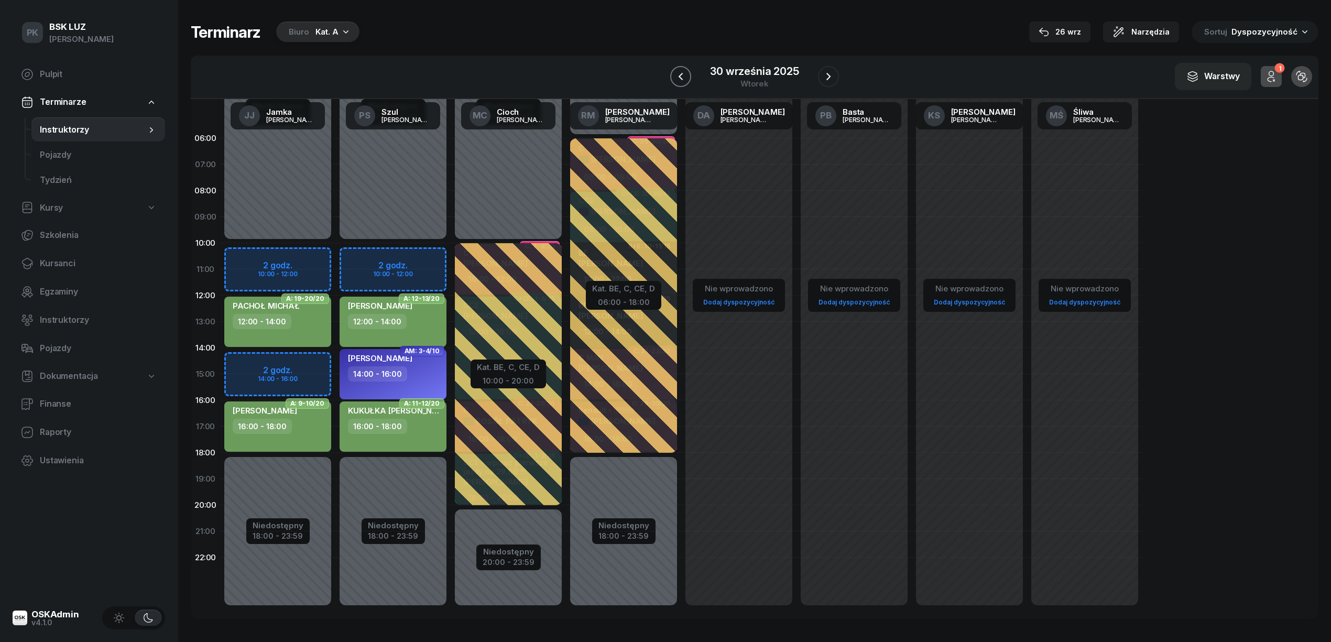
click at [688, 76] on button "button" at bounding box center [680, 76] width 21 height 21
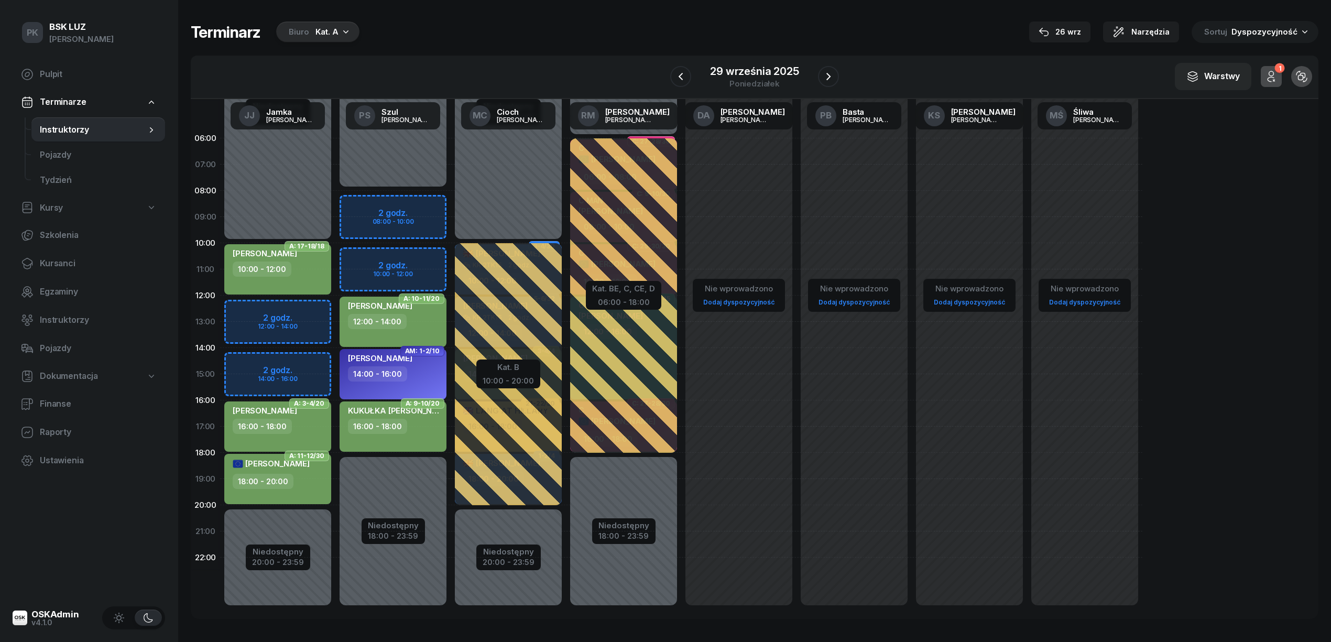
click at [294, 28] on div "Biuro" at bounding box center [299, 32] width 20 height 13
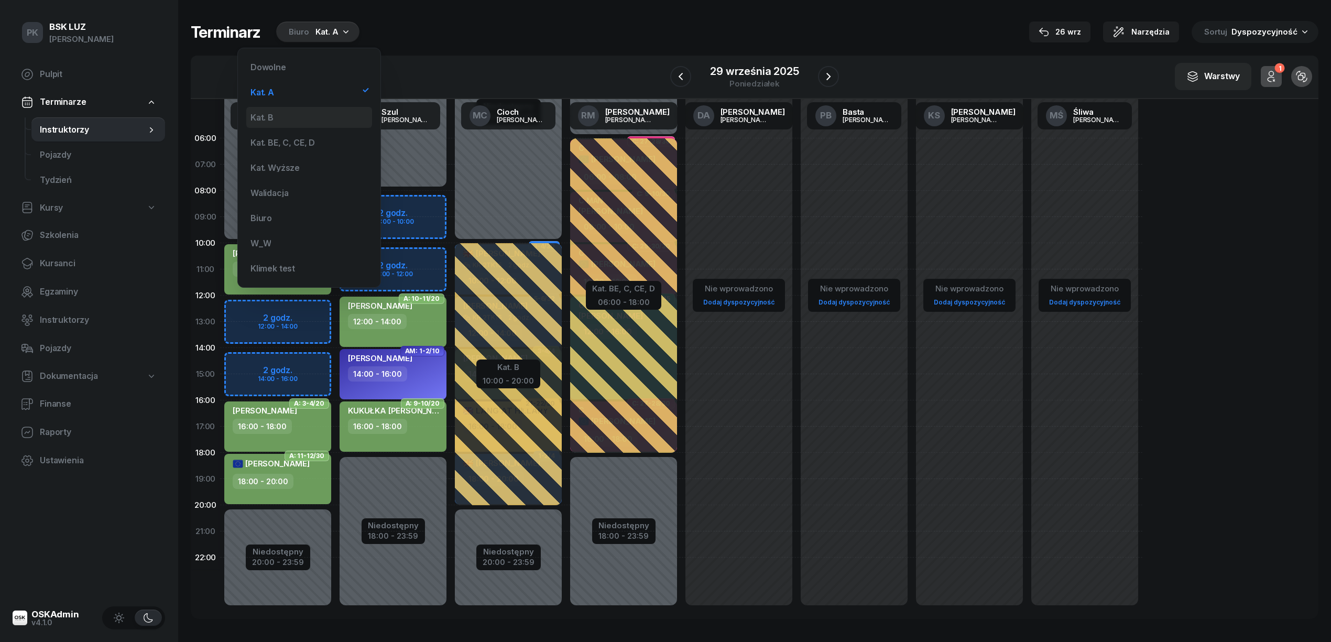
click at [313, 112] on div "Kat. B" at bounding box center [309, 117] width 126 height 21
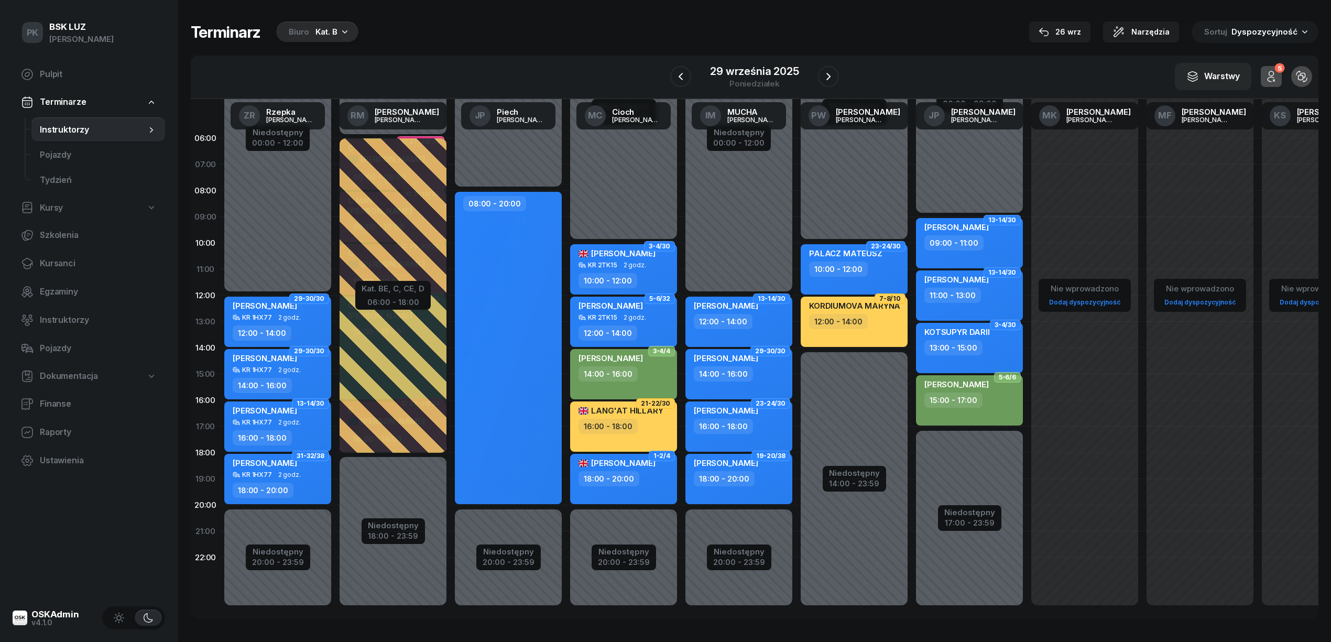
click at [522, 56] on div "W Wybierz AK [PERSON_NAME] BP [PERSON_NAME] DP [PERSON_NAME] GS [PERSON_NAME] I…" at bounding box center [754, 77] width 1127 height 43
click at [63, 261] on span "Kursanci" at bounding box center [98, 264] width 117 height 14
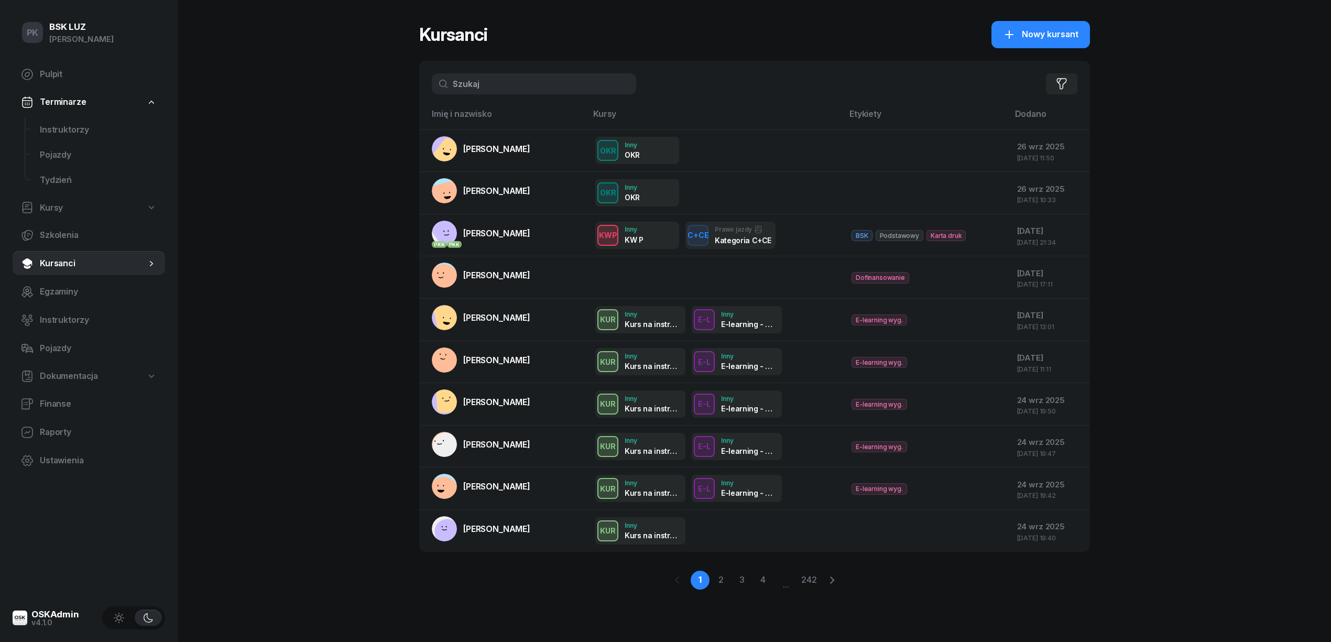
click at [487, 89] on input "text" at bounding box center [534, 83] width 204 height 21
type input "j"
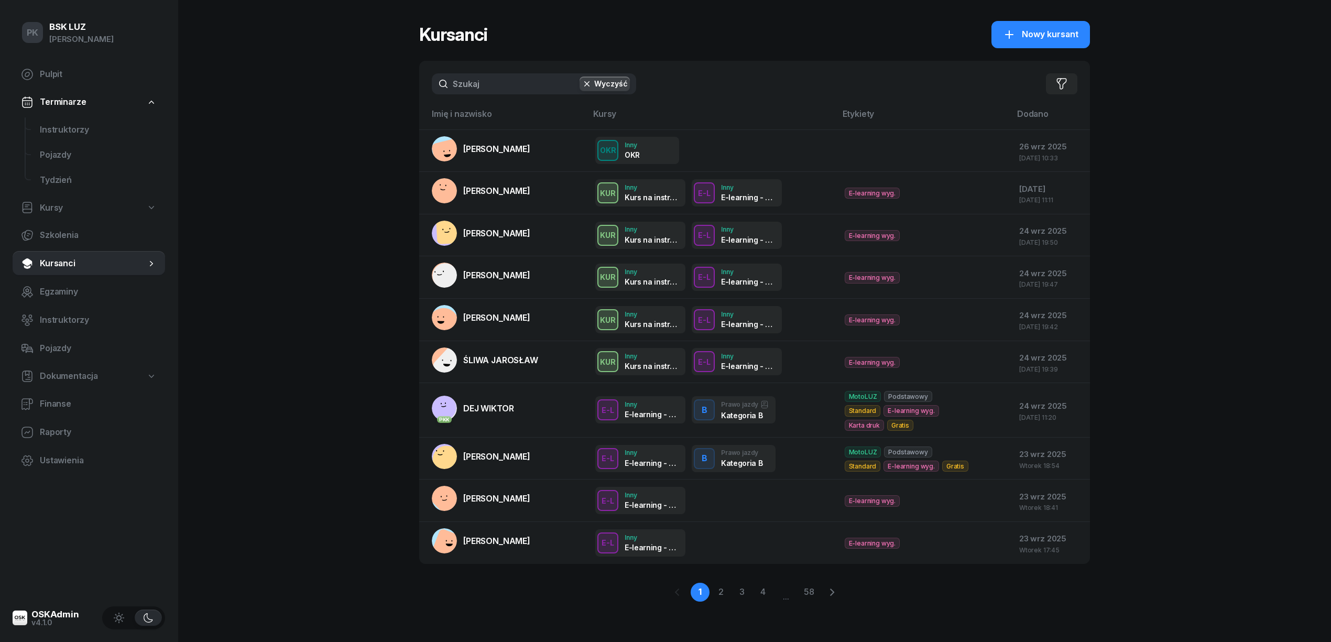
type input "A"
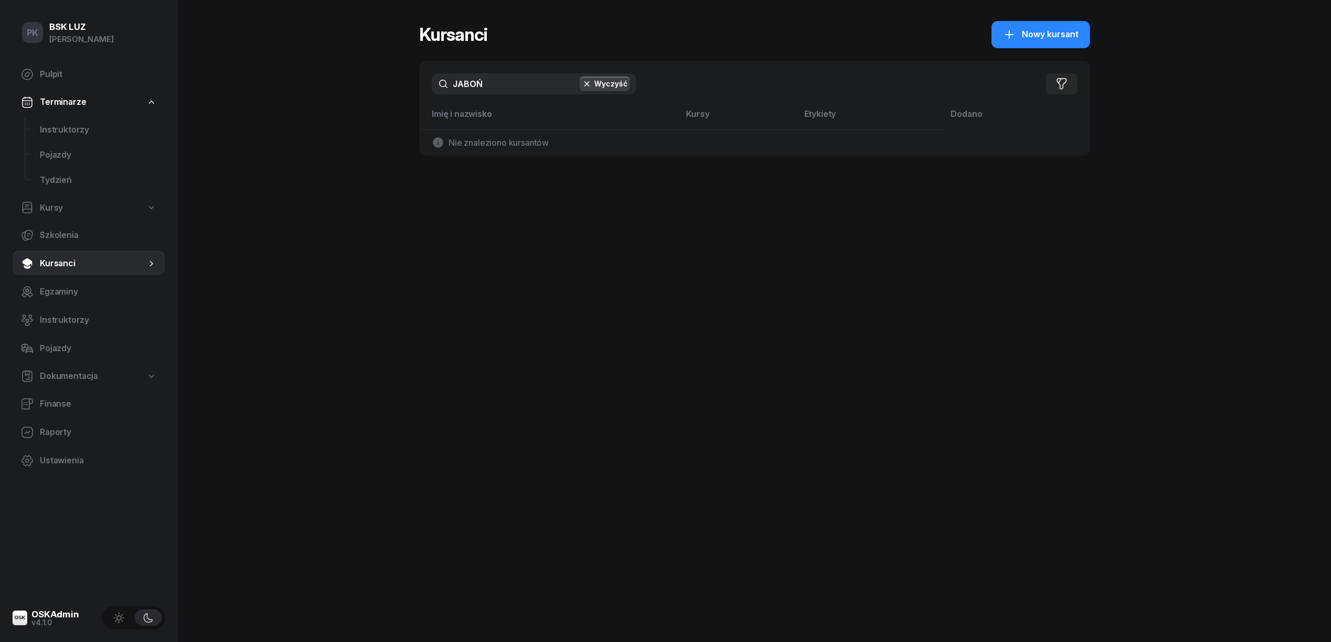
drag, startPoint x: 507, startPoint y: 78, endPoint x: 428, endPoint y: 80, distance: 79.1
click at [428, 80] on div "JABOŃ Wyczyść Filtruj" at bounding box center [754, 84] width 671 height 46
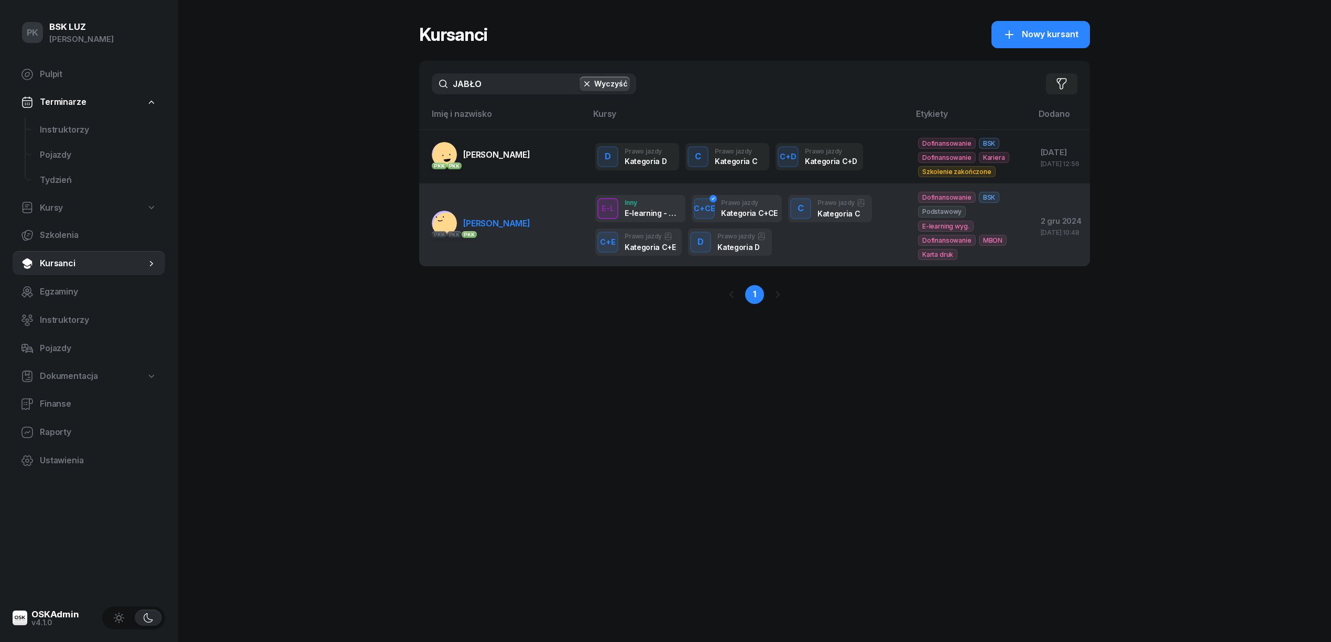
type input "JABŁO"
click at [511, 235] on link "PKK PKK PKK [PERSON_NAME]" at bounding box center [481, 223] width 98 height 25
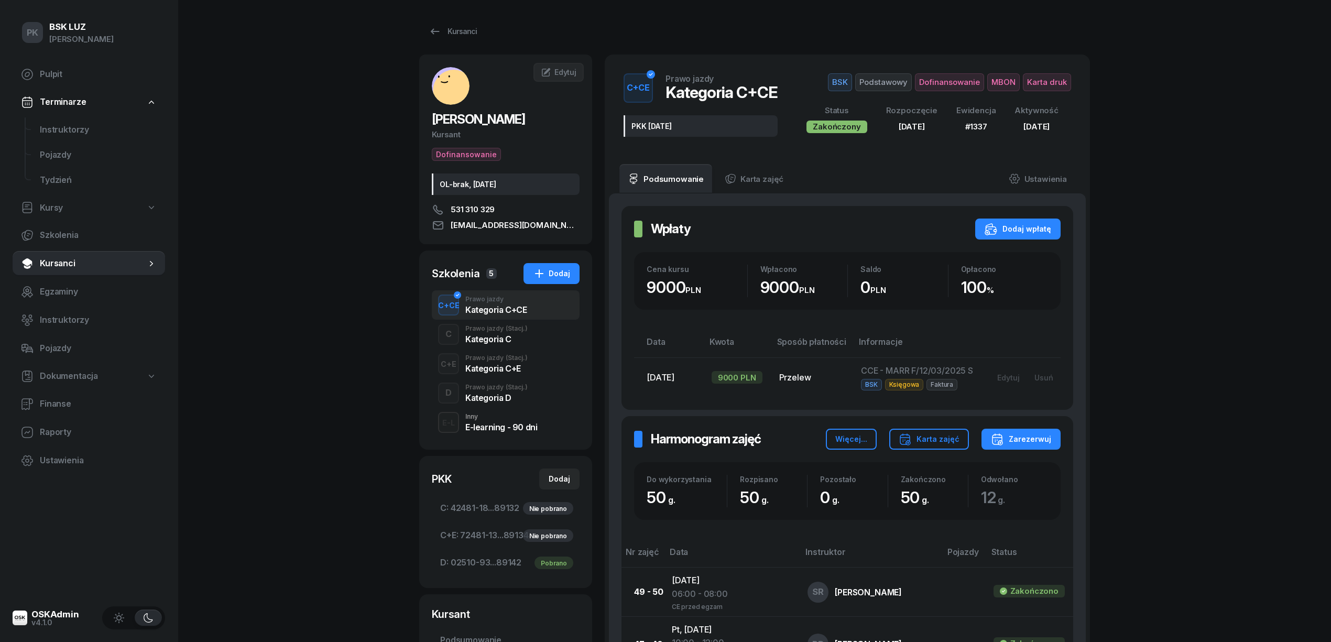
click at [474, 388] on div "Prawo jazdy (Stacj.)" at bounding box center [496, 387] width 62 height 6
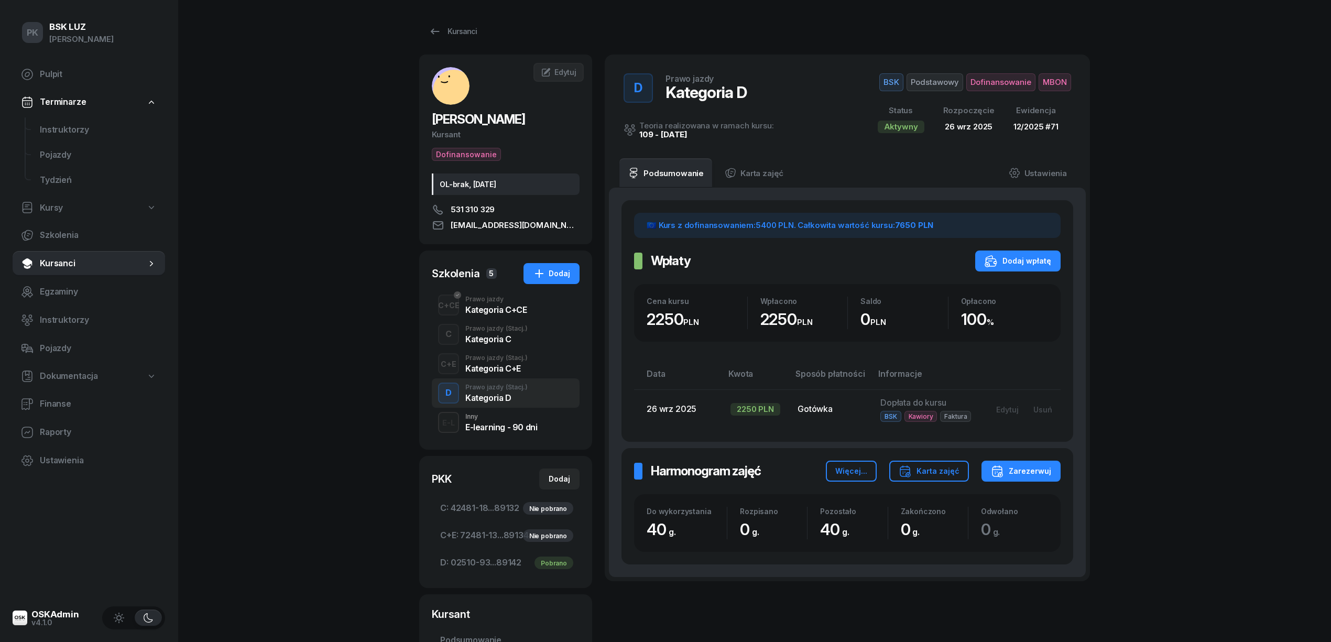
click at [997, 82] on span "Dofinansowanie" at bounding box center [1000, 82] width 69 height 18
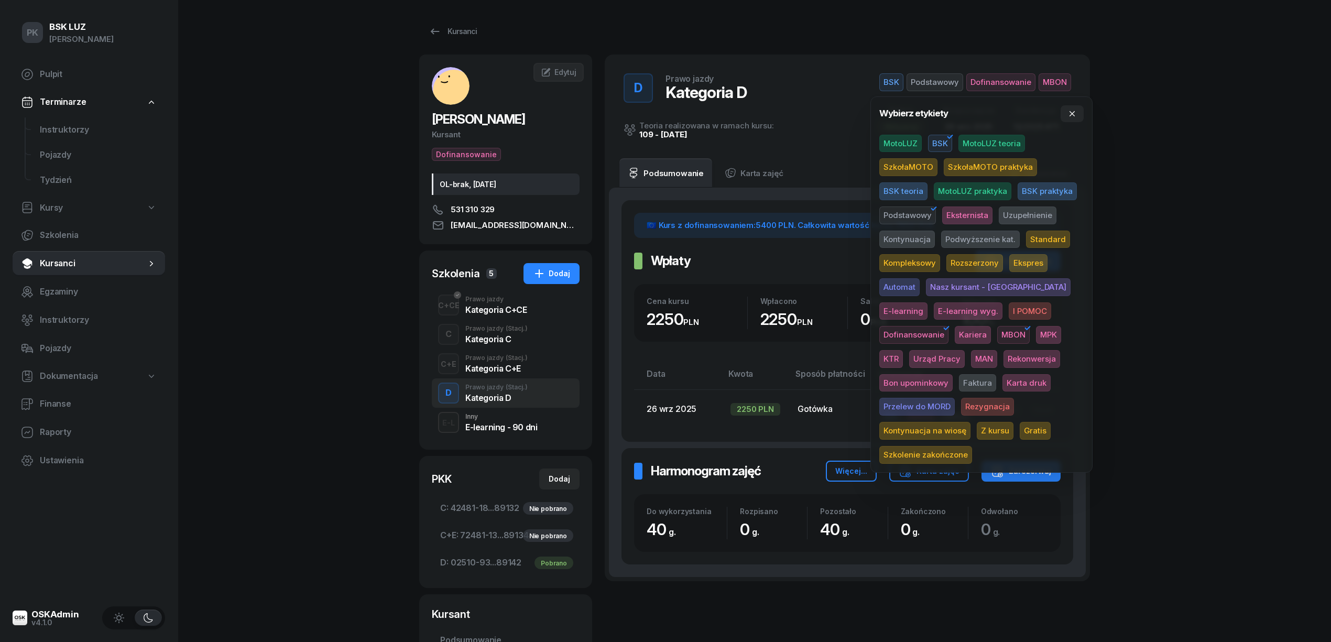
click at [1002, 386] on span "Karta druk" at bounding box center [1026, 383] width 48 height 18
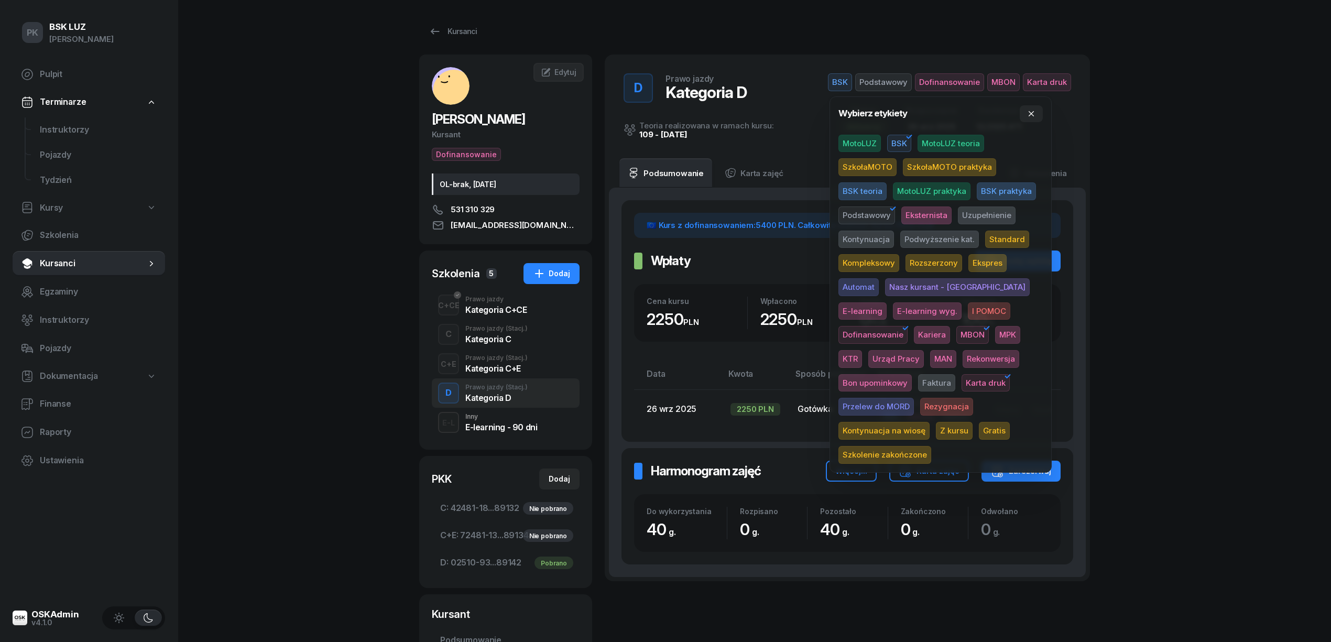
click at [1203, 287] on div "PK BSK [PERSON_NAME] Pulpit Terminarze Instruktorzy Pojazdy Tydzień Kursy Szkol…" at bounding box center [665, 409] width 1331 height 818
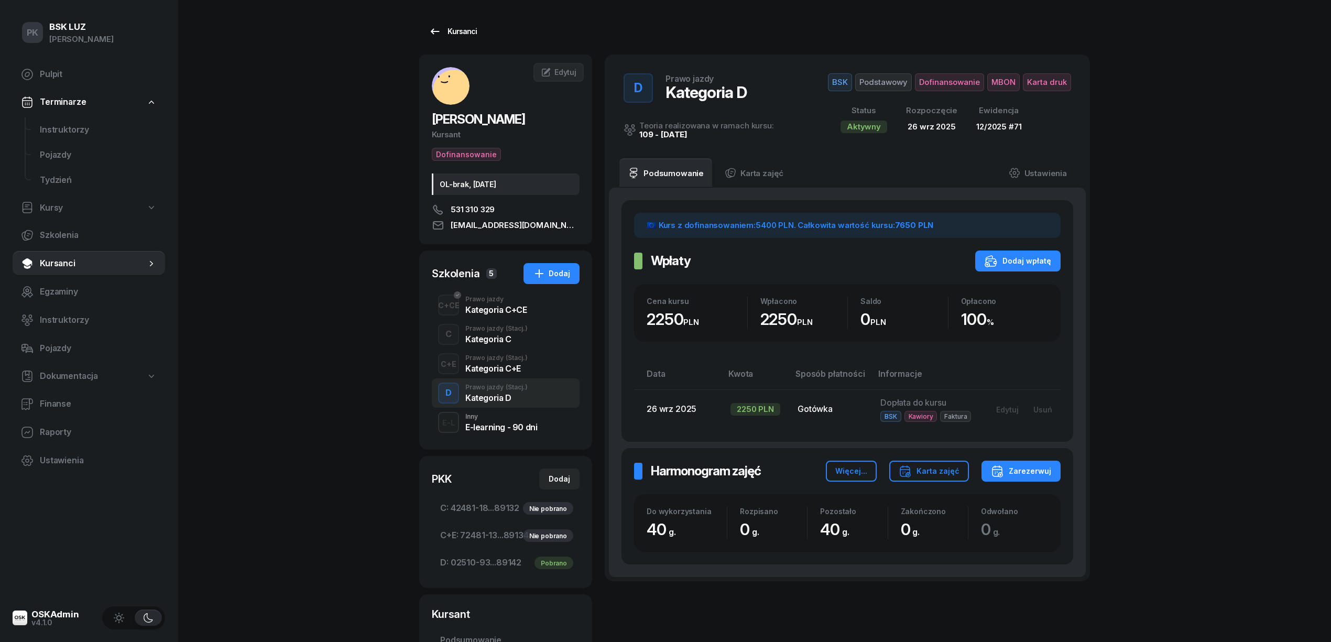
click at [464, 27] on div "Kursanci" at bounding box center [453, 31] width 48 height 13
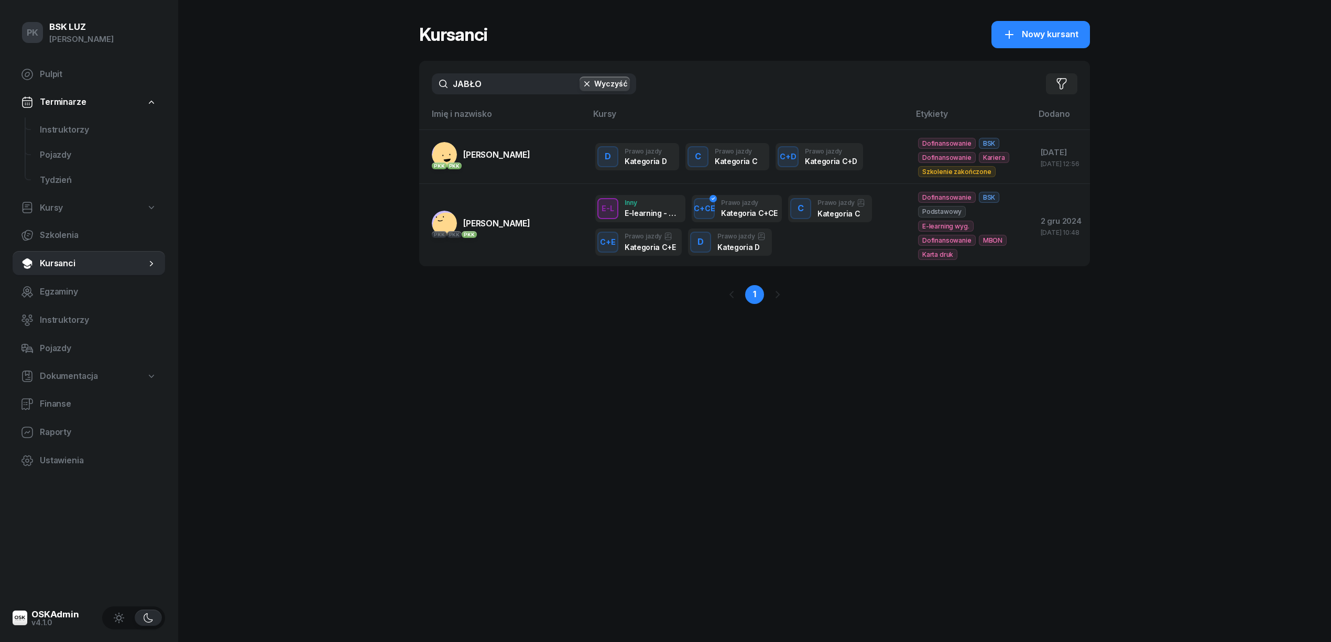
drag, startPoint x: 490, startPoint y: 74, endPoint x: 434, endPoint y: 85, distance: 57.1
click at [434, 85] on input "JABŁO" at bounding box center [534, 83] width 204 height 21
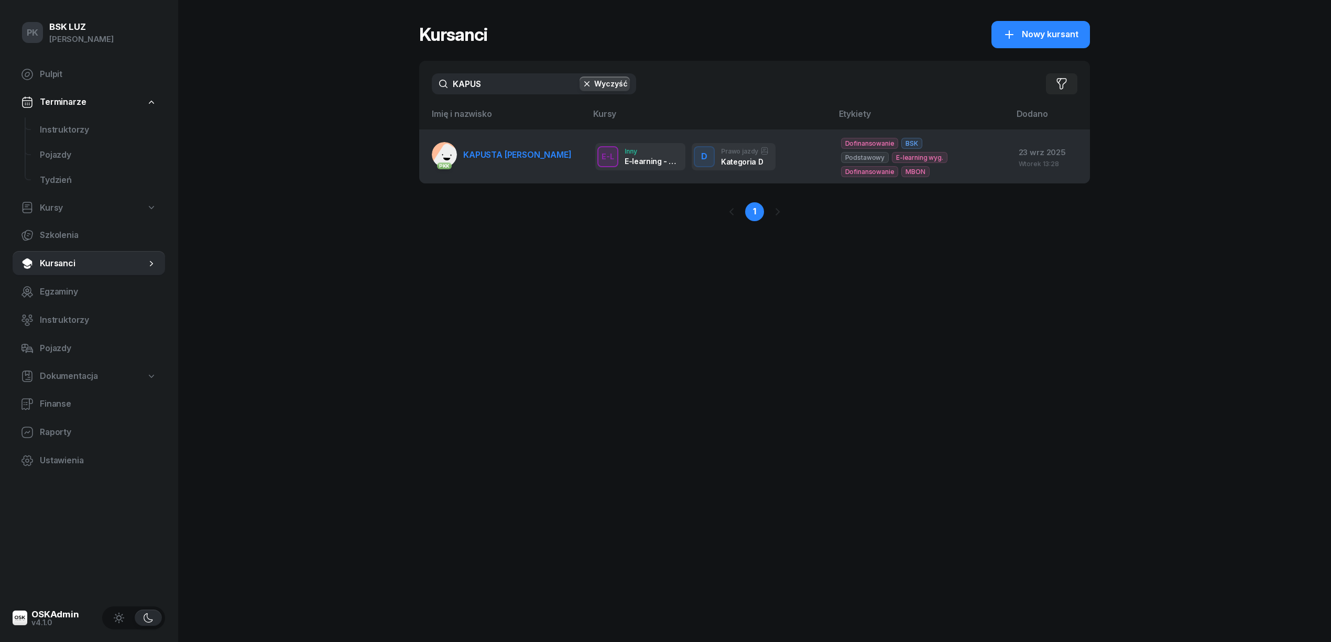
type input "KAPUS"
click at [497, 148] on link "PKK KAPUSTA [PERSON_NAME]" at bounding box center [502, 154] width 140 height 25
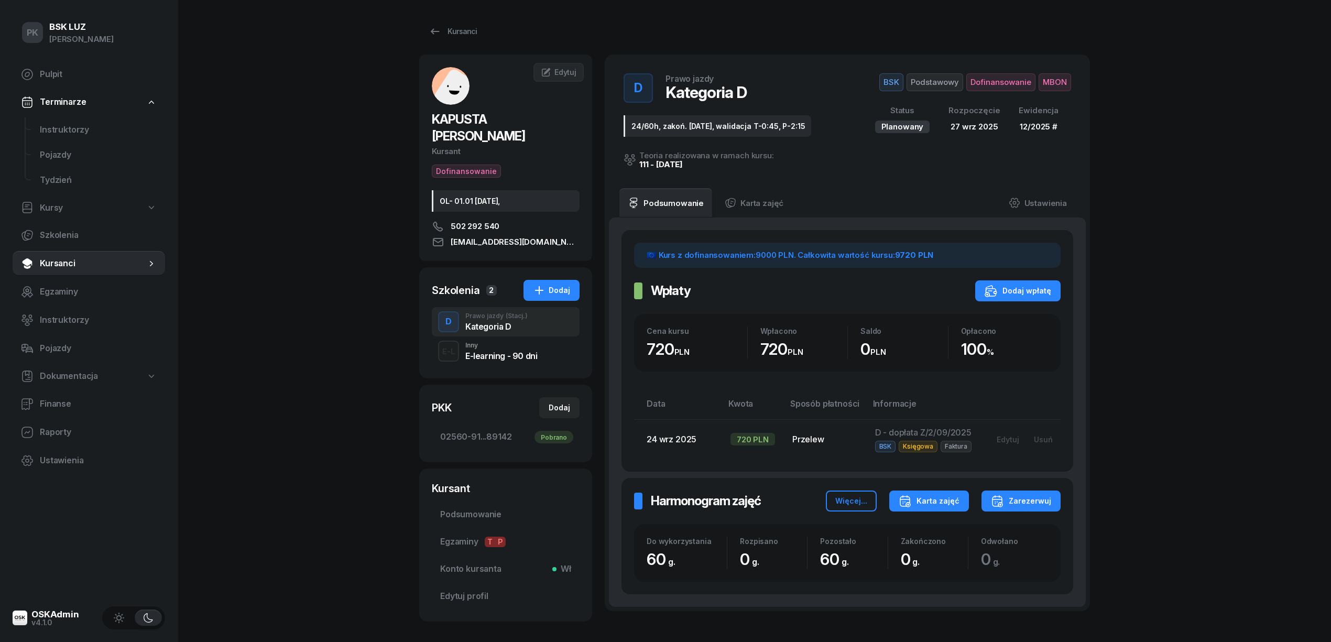
click at [956, 497] on div "Karta zajęć" at bounding box center [928, 501] width 61 height 13
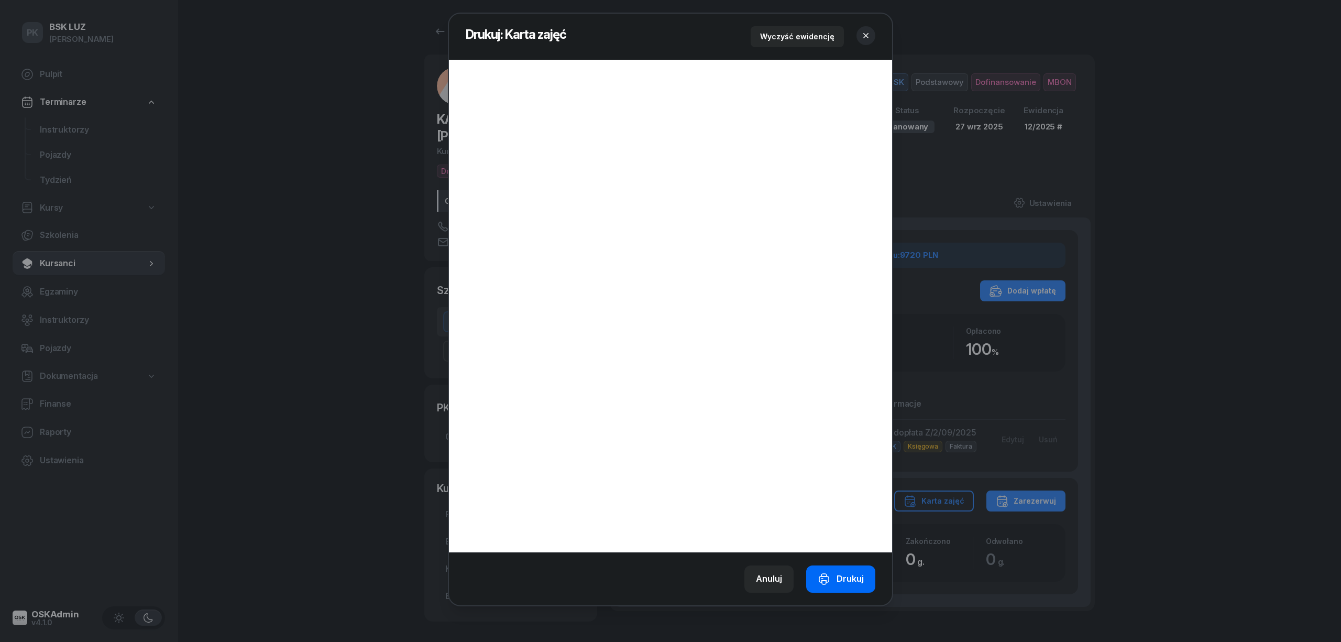
click at [836, 579] on div "Drukuj" at bounding box center [841, 579] width 46 height 14
click at [862, 38] on icon "button" at bounding box center [866, 35] width 10 height 10
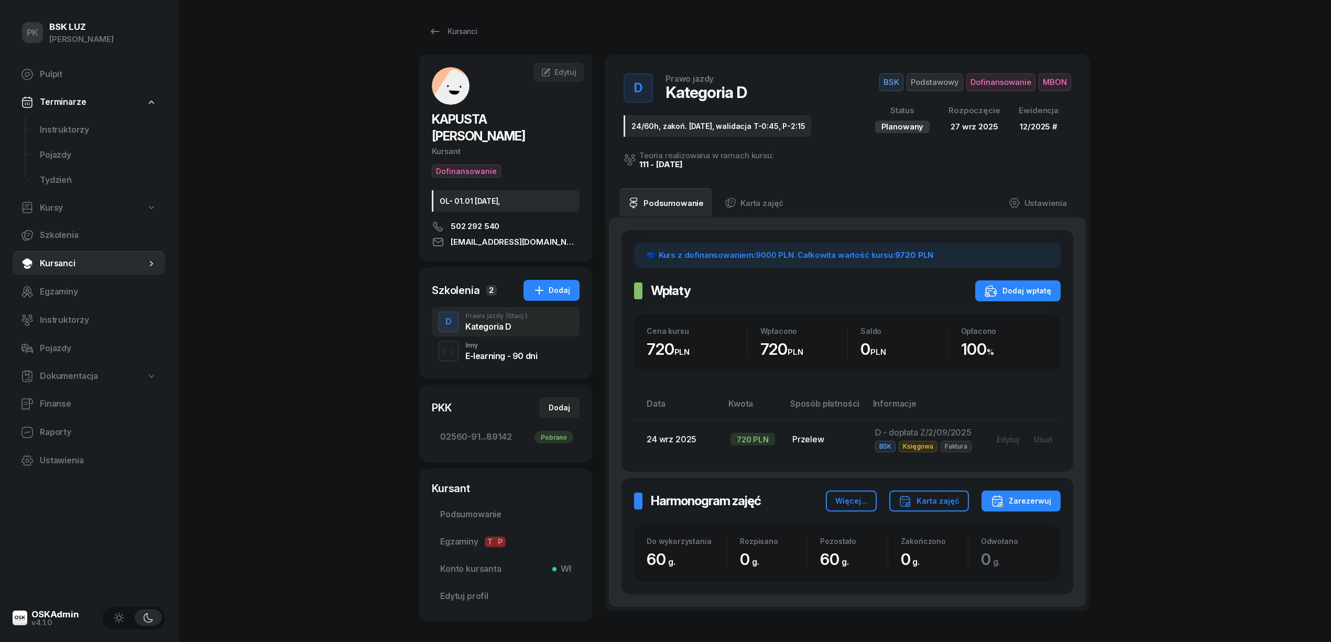
click at [1029, 89] on span "Dofinansowanie" at bounding box center [1000, 82] width 69 height 18
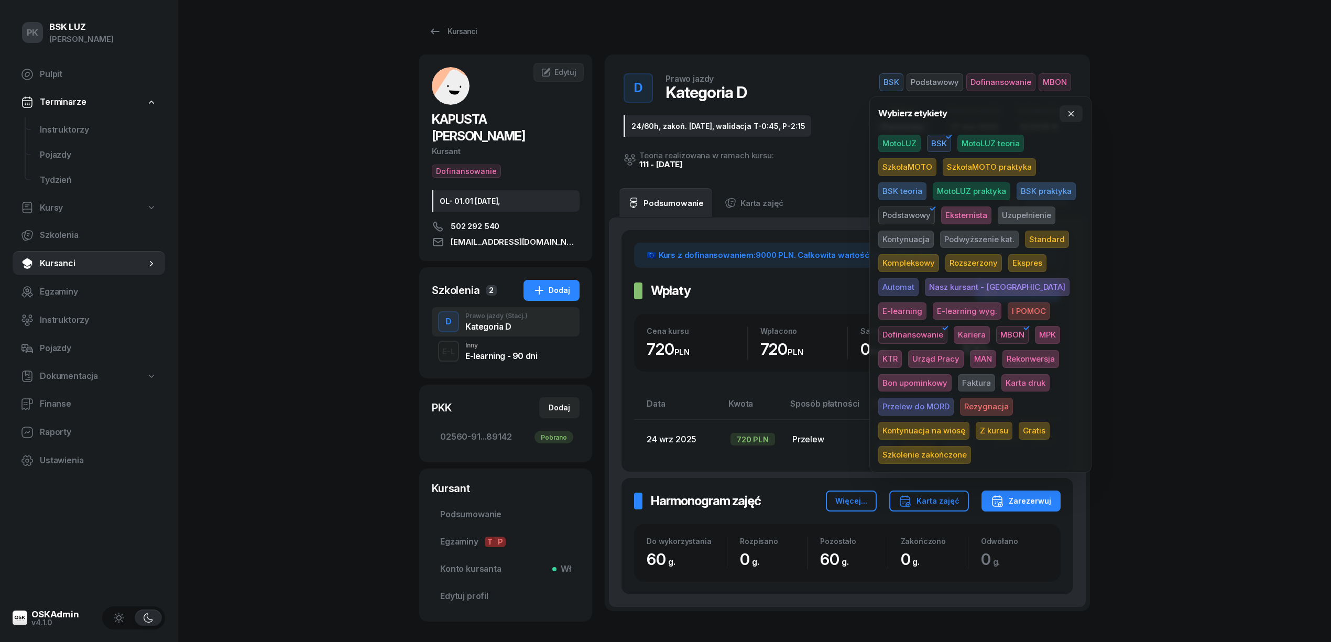
click at [1001, 379] on span "Karta druk" at bounding box center [1025, 383] width 48 height 18
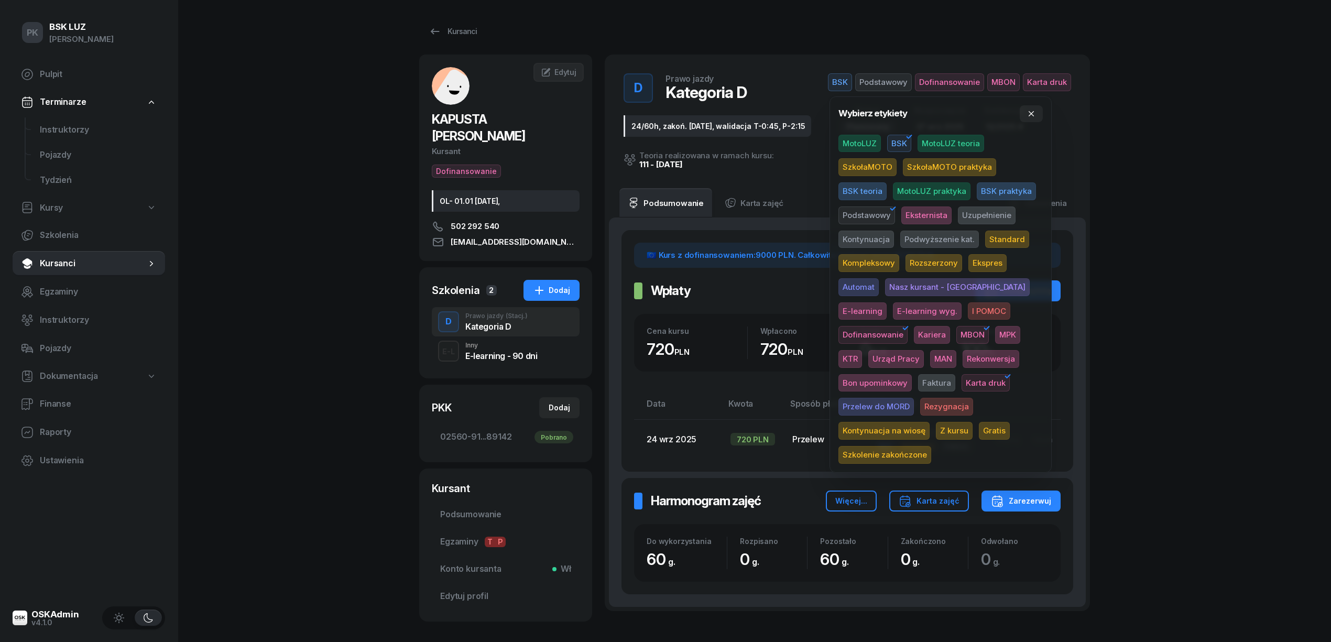
click at [1167, 304] on div "PK BSK [PERSON_NAME] Pulpit Terminarze Instruktorzy Pojazdy Tydzień Kursy Szkol…" at bounding box center [665, 357] width 1331 height 714
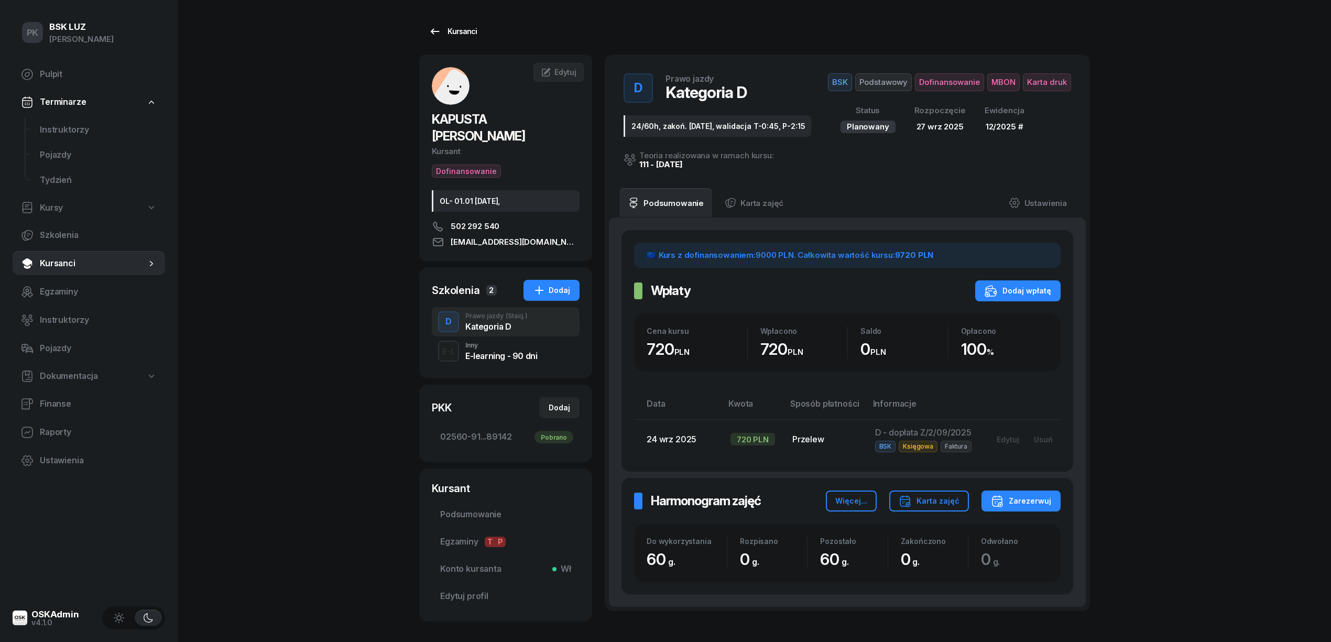
click at [467, 29] on div "Kursanci" at bounding box center [453, 31] width 48 height 13
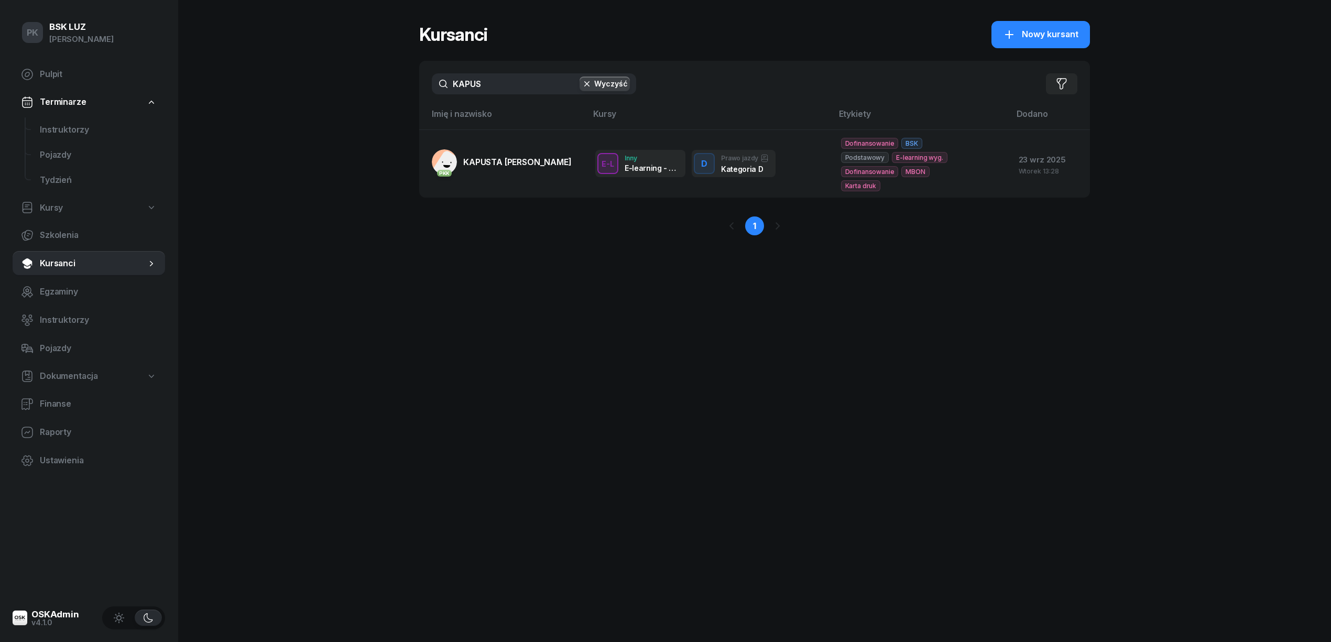
drag, startPoint x: 501, startPoint y: 74, endPoint x: 399, endPoint y: 82, distance: 103.0
click at [399, 82] on div "PK BSK [PERSON_NAME] Pulpit Terminarze Instruktorzy Pojazdy Tydzień Kursy Szkol…" at bounding box center [665, 321] width 1331 height 642
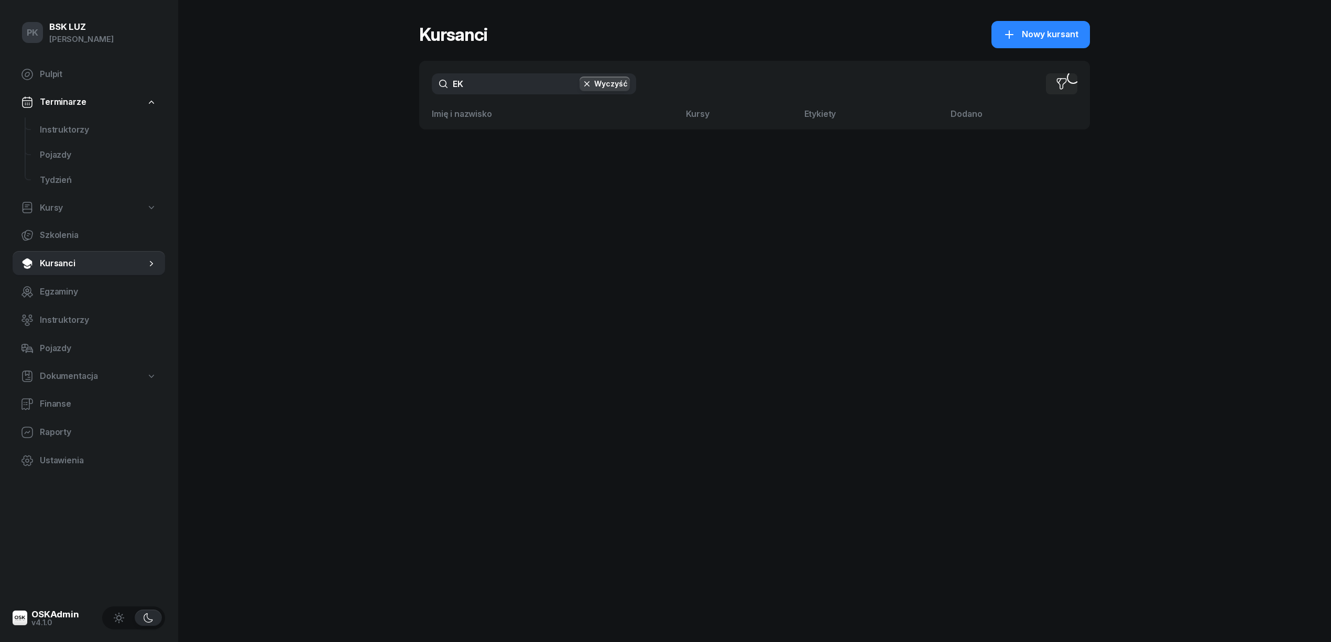
type input "E"
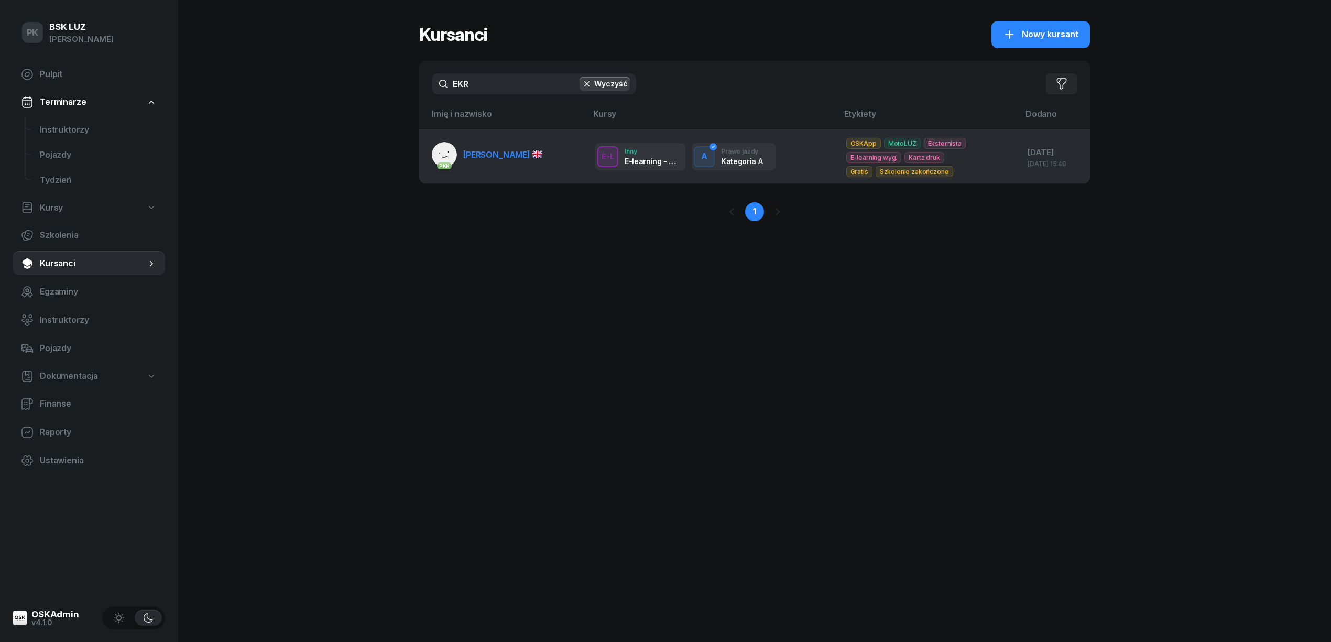
type input "EKR"
click at [497, 156] on span "[PERSON_NAME]" at bounding box center [502, 154] width 79 height 10
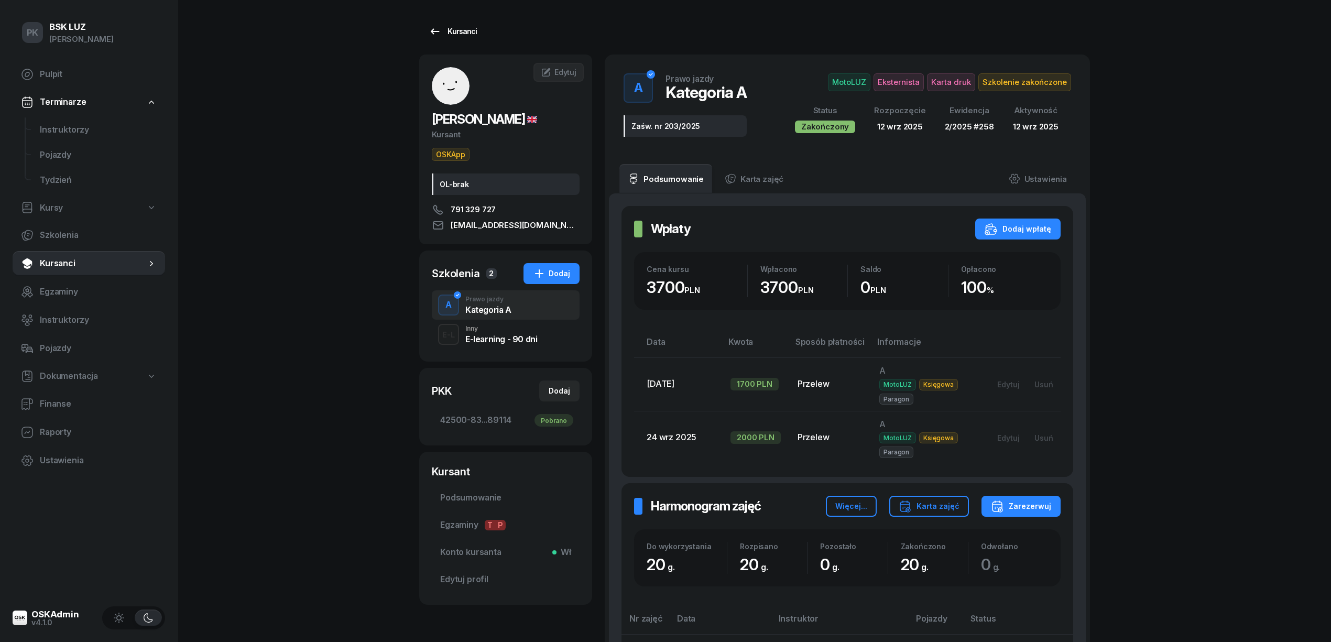
click at [478, 37] on link "Kursanci" at bounding box center [452, 31] width 67 height 21
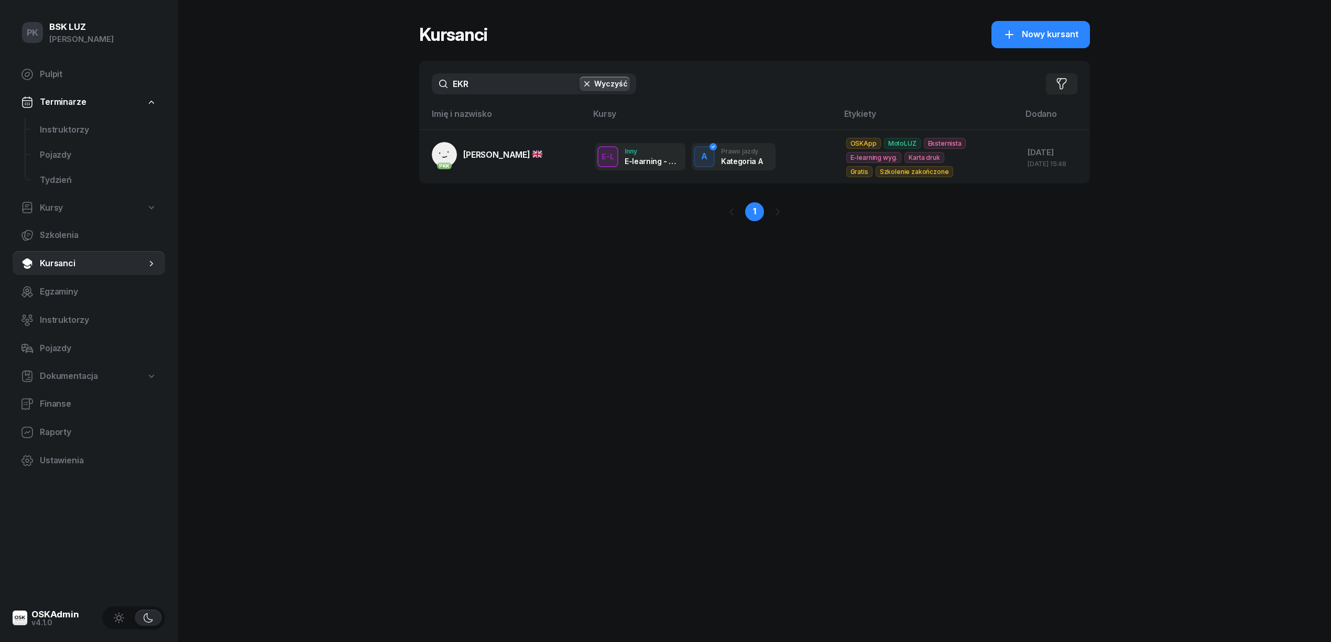
drag, startPoint x: 469, startPoint y: 87, endPoint x: 410, endPoint y: 89, distance: 59.8
click at [410, 89] on div "PK BSK [PERSON_NAME] Pulpit Terminarze Instruktorzy Pojazdy Tydzień Kursy Szkol…" at bounding box center [665, 321] width 1331 height 642
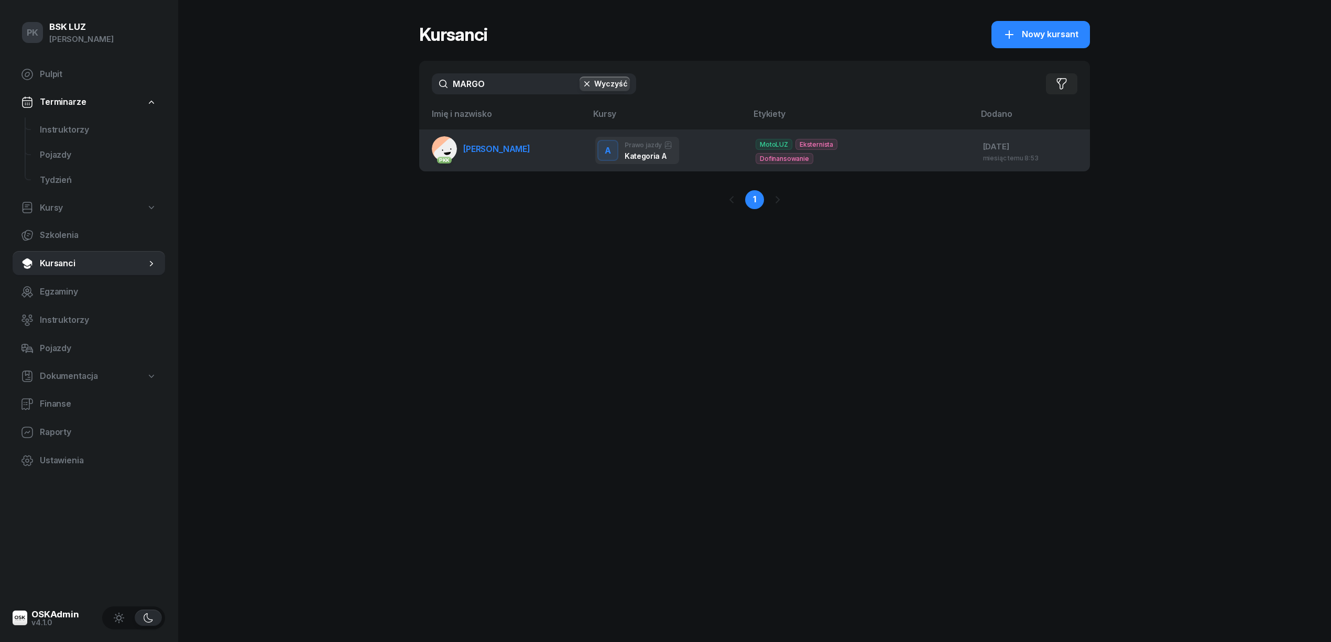
type input "MARGO"
click at [511, 146] on span "[PERSON_NAME]" at bounding box center [496, 149] width 67 height 10
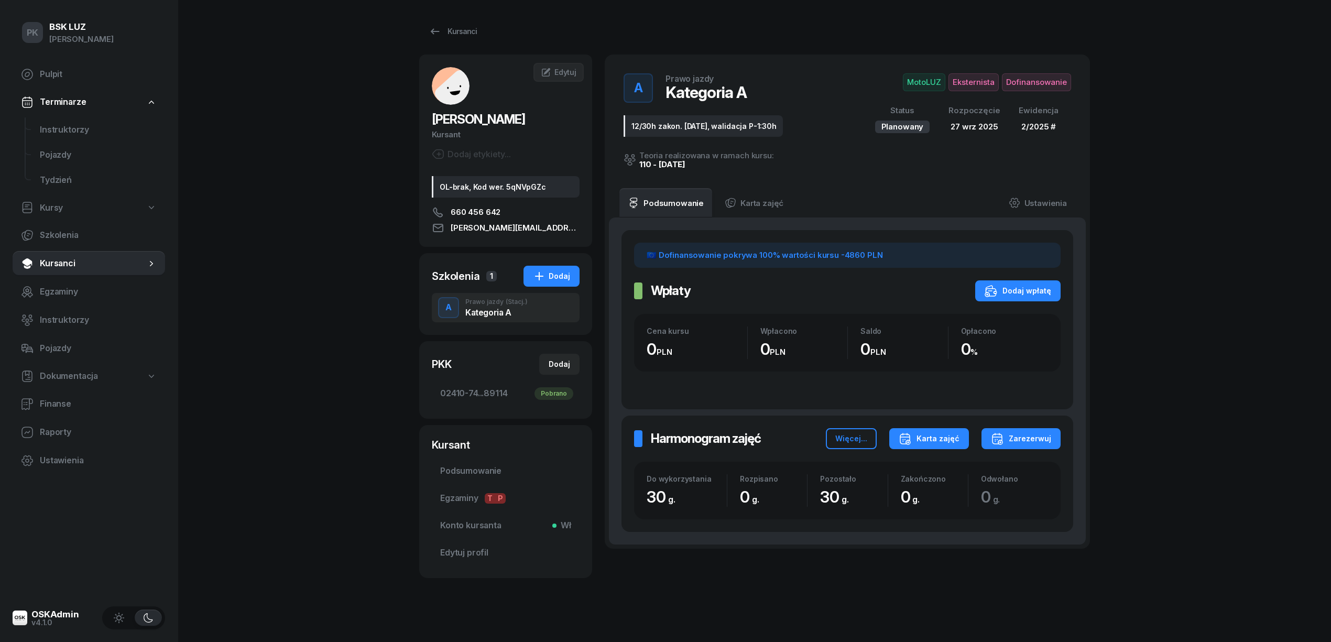
click at [936, 441] on div "Karta zajęć" at bounding box center [928, 438] width 61 height 13
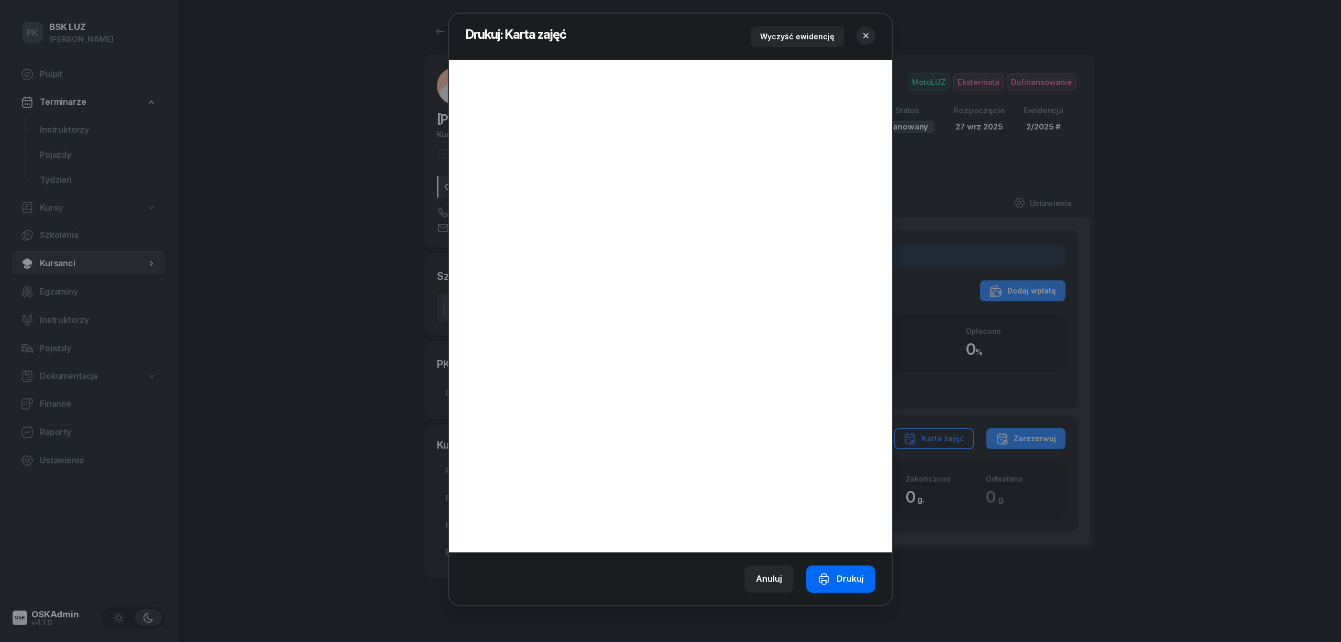
click at [847, 581] on div "Drukuj" at bounding box center [841, 579] width 46 height 14
click at [860, 30] on button "button" at bounding box center [866, 35] width 19 height 19
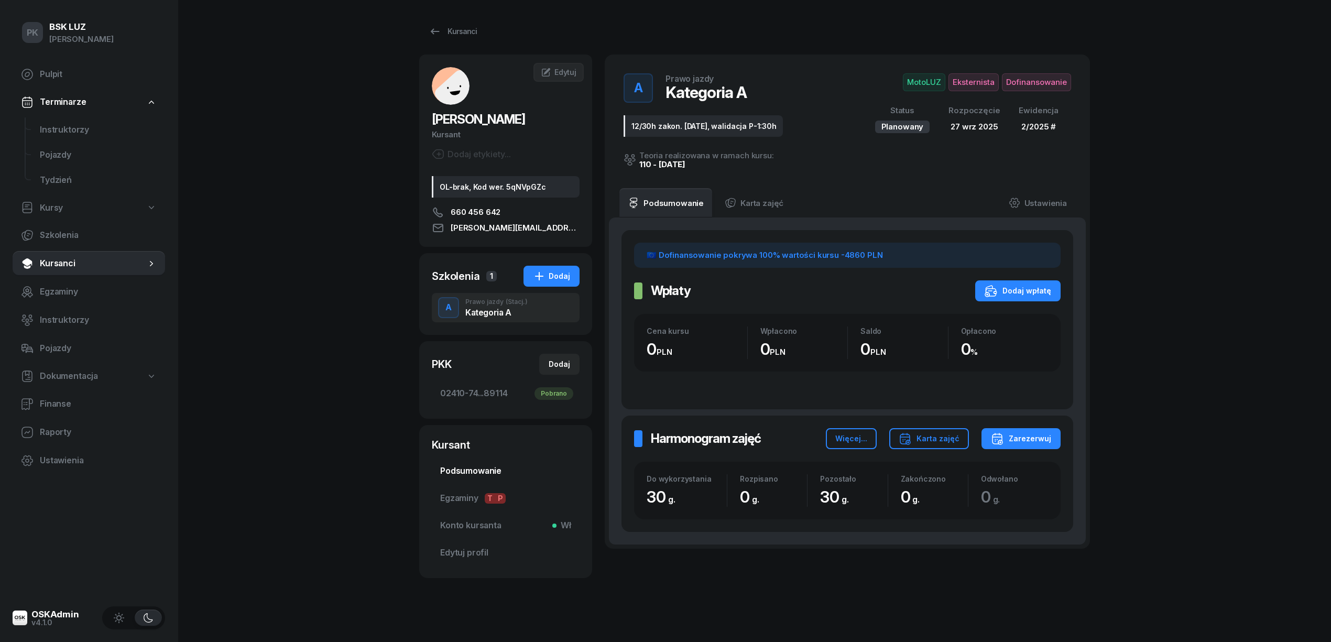
click at [466, 472] on span "Podsumowanie" at bounding box center [505, 471] width 131 height 14
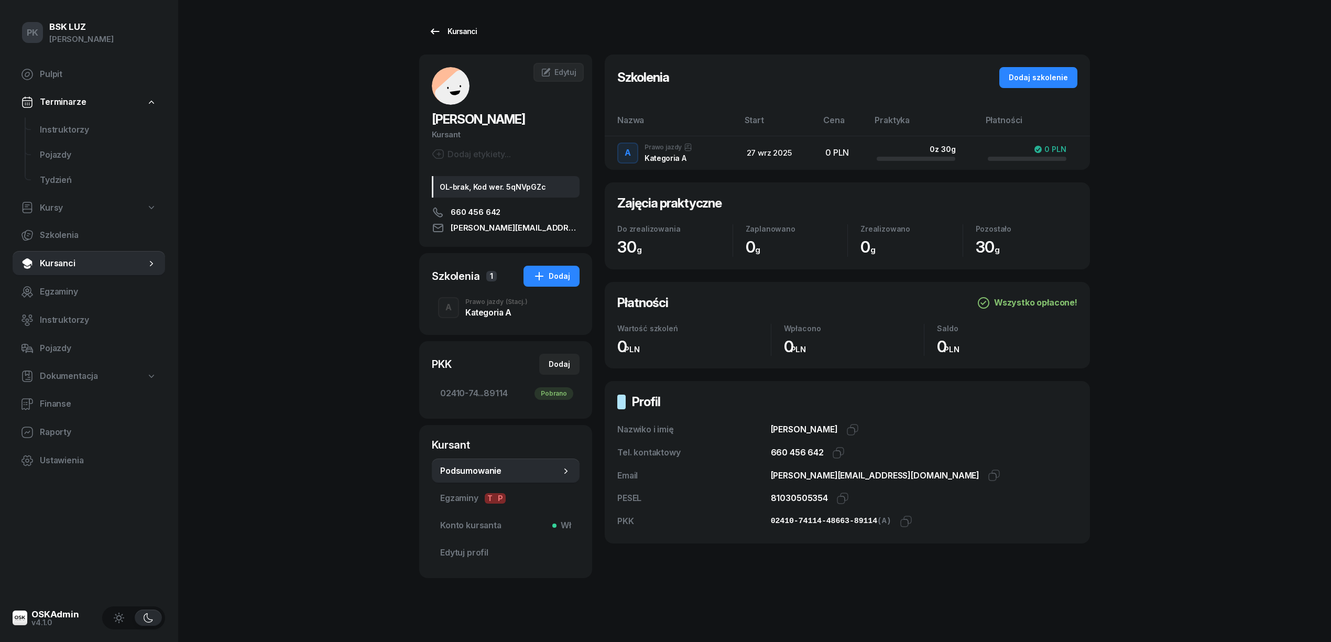
click at [451, 27] on div "Kursanci" at bounding box center [453, 31] width 48 height 13
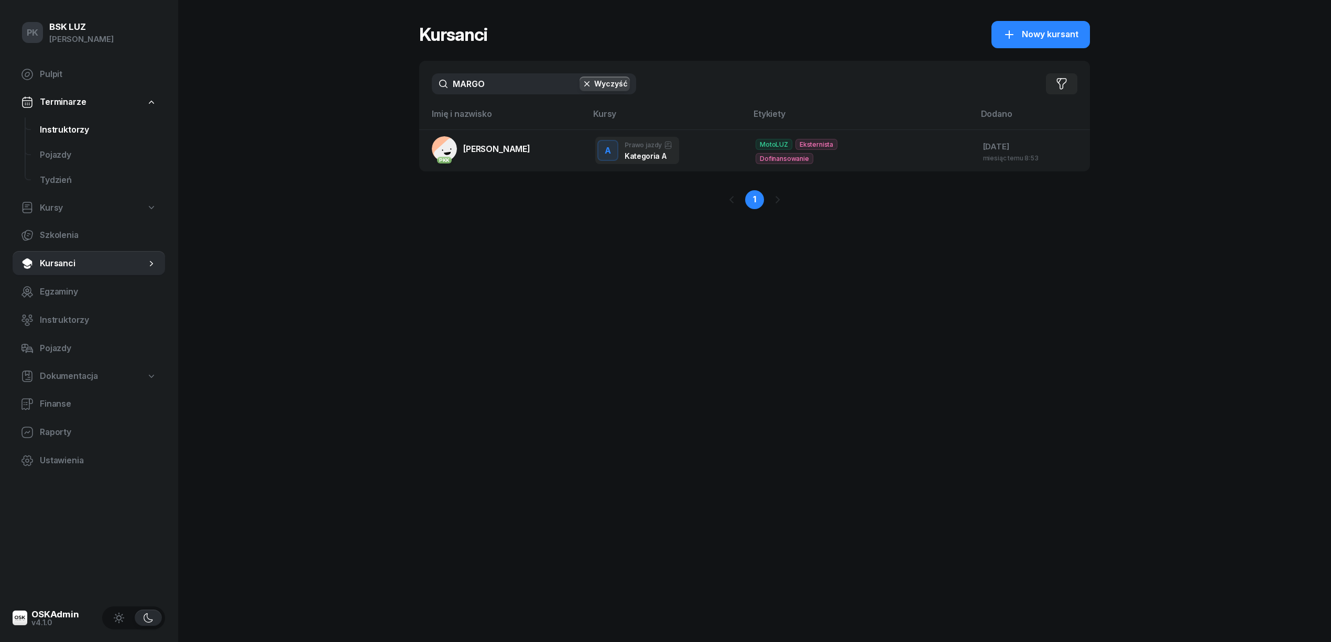
click at [73, 127] on span "Instruktorzy" at bounding box center [98, 130] width 117 height 14
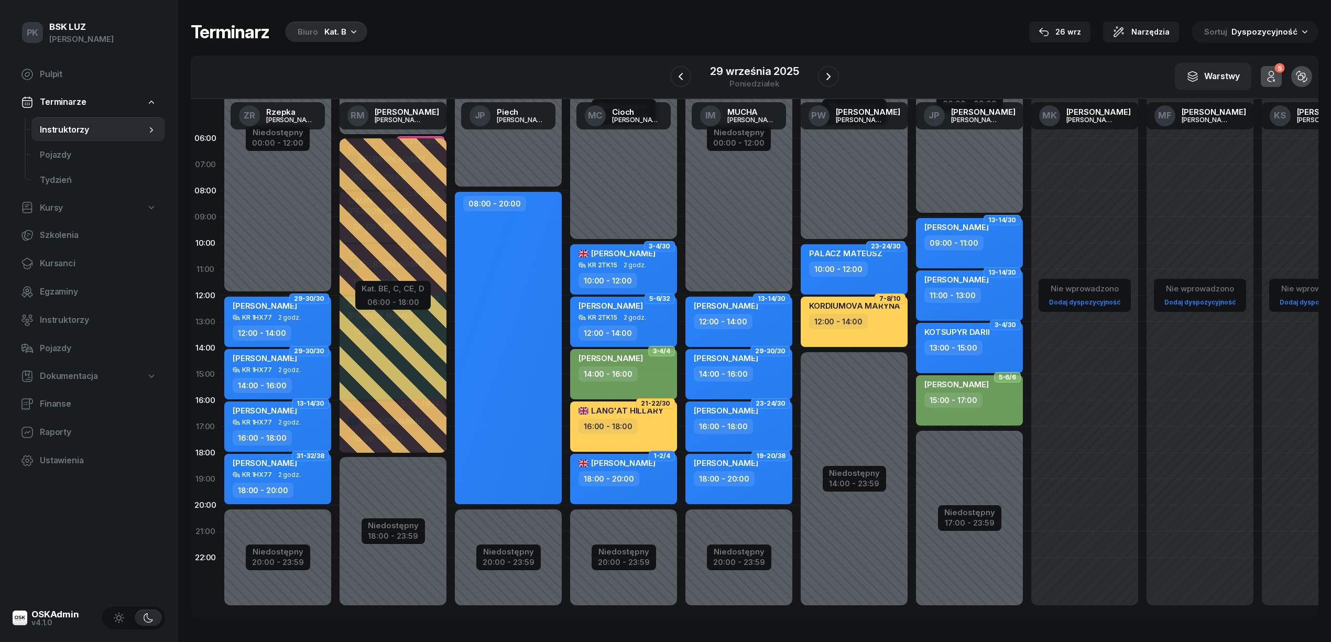
click at [344, 32] on div "Kat. B" at bounding box center [335, 32] width 22 height 13
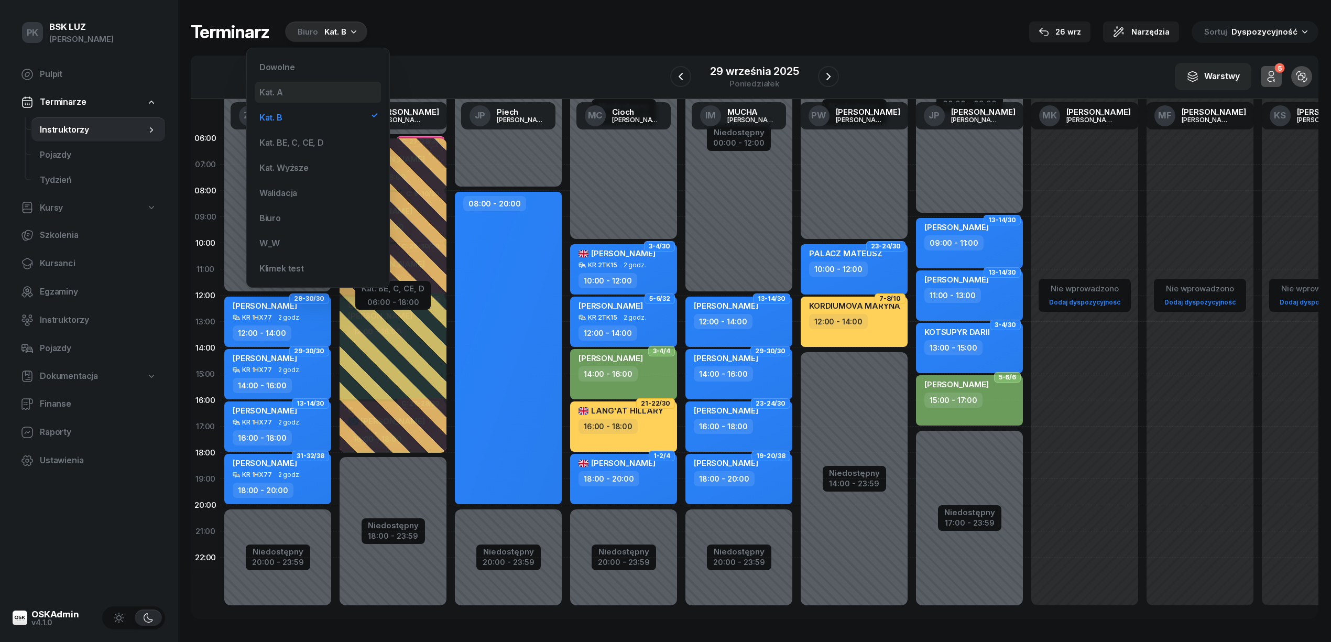
click at [295, 91] on div "Kat. A" at bounding box center [318, 92] width 126 height 21
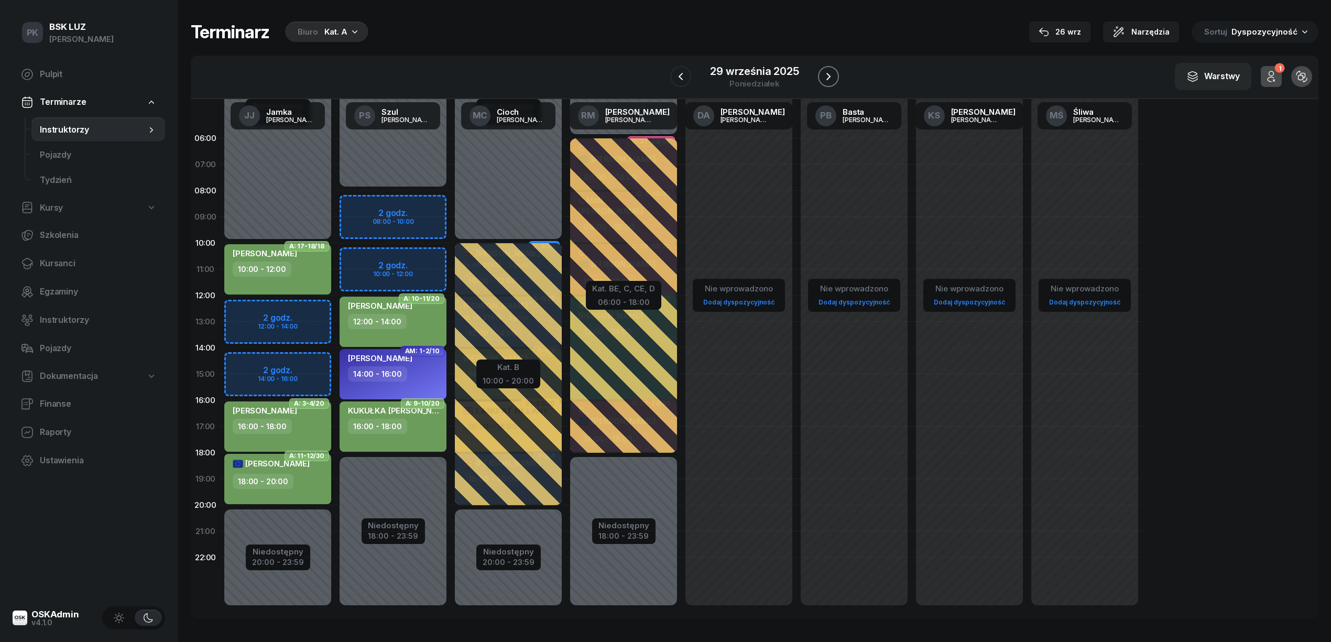
click at [822, 74] on icon "button" at bounding box center [828, 76] width 13 height 13
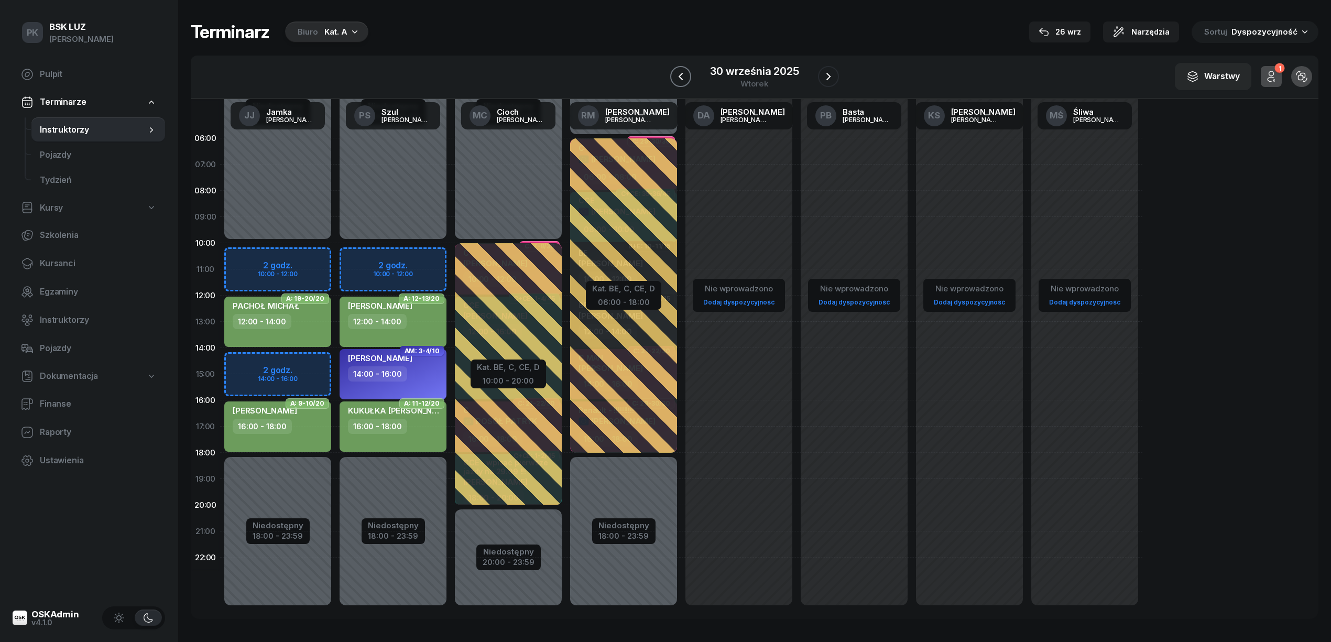
click at [673, 80] on button "button" at bounding box center [680, 76] width 21 height 21
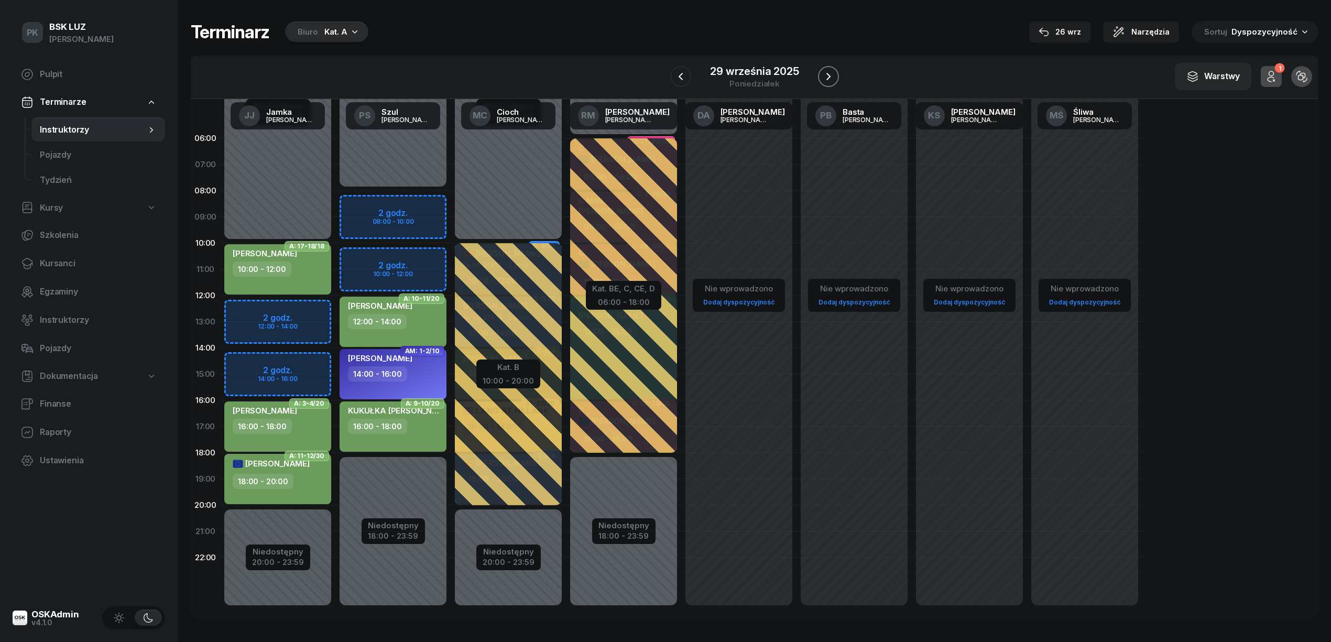
click at [822, 78] on icon "button" at bounding box center [828, 76] width 13 height 13
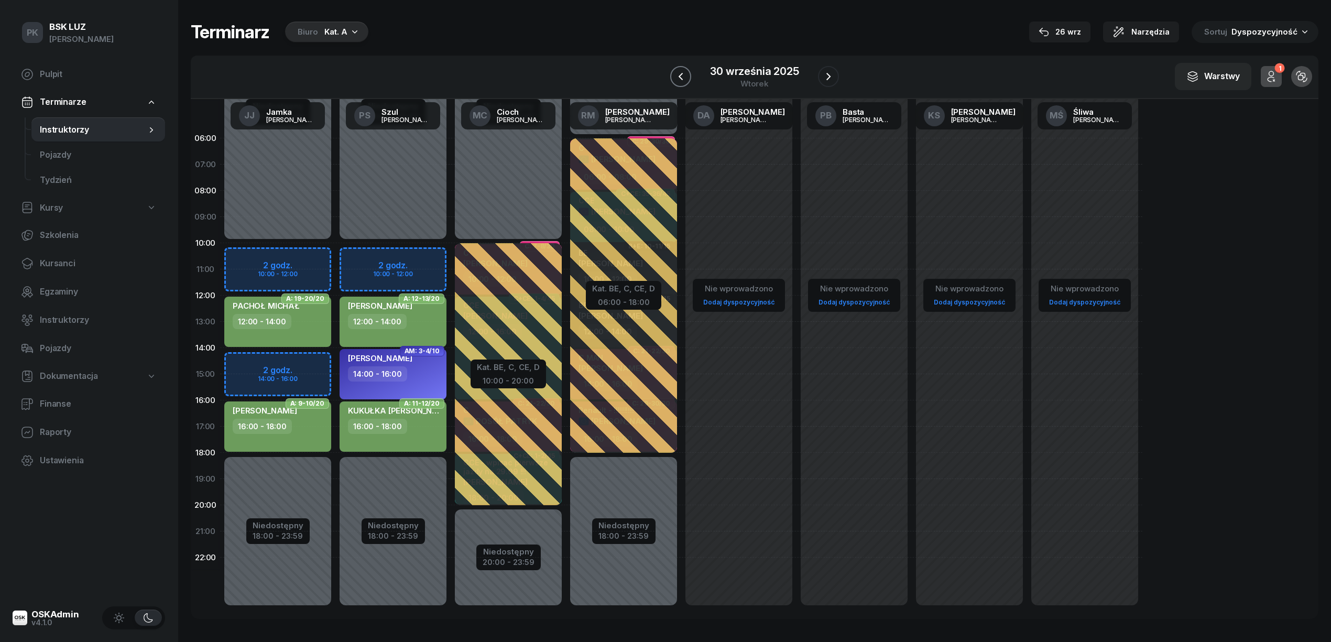
click at [681, 74] on icon "button" at bounding box center [680, 76] width 13 height 13
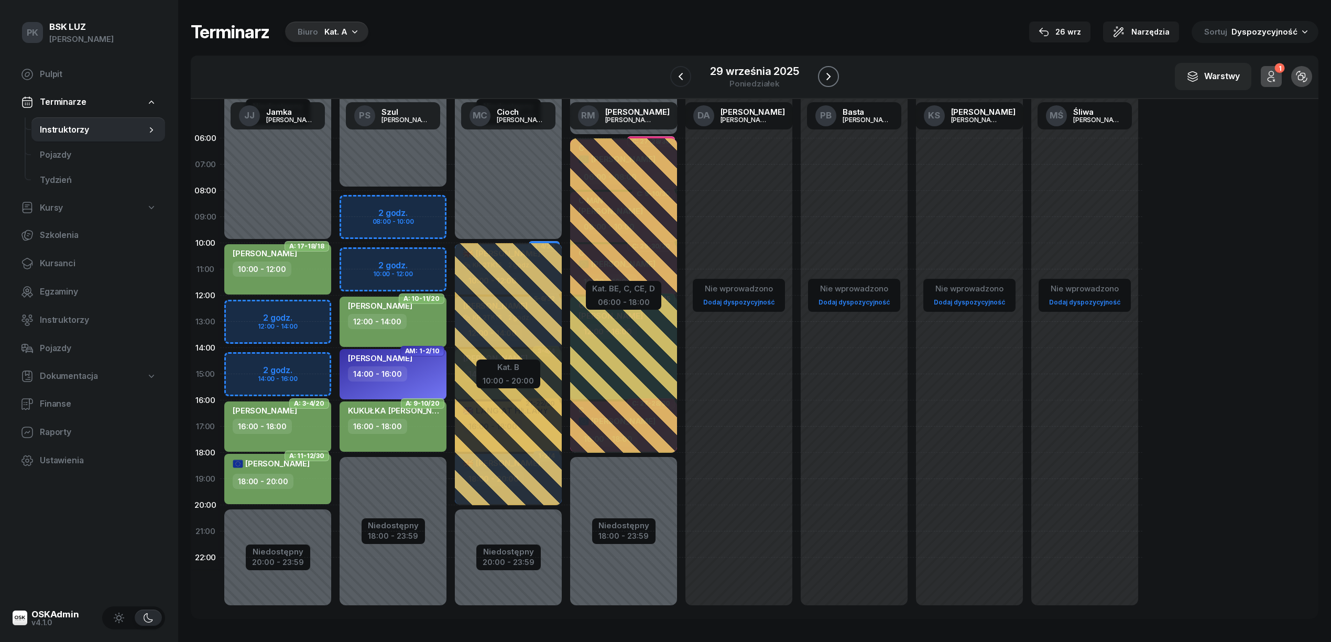
click at [822, 73] on icon "button" at bounding box center [828, 76] width 13 height 13
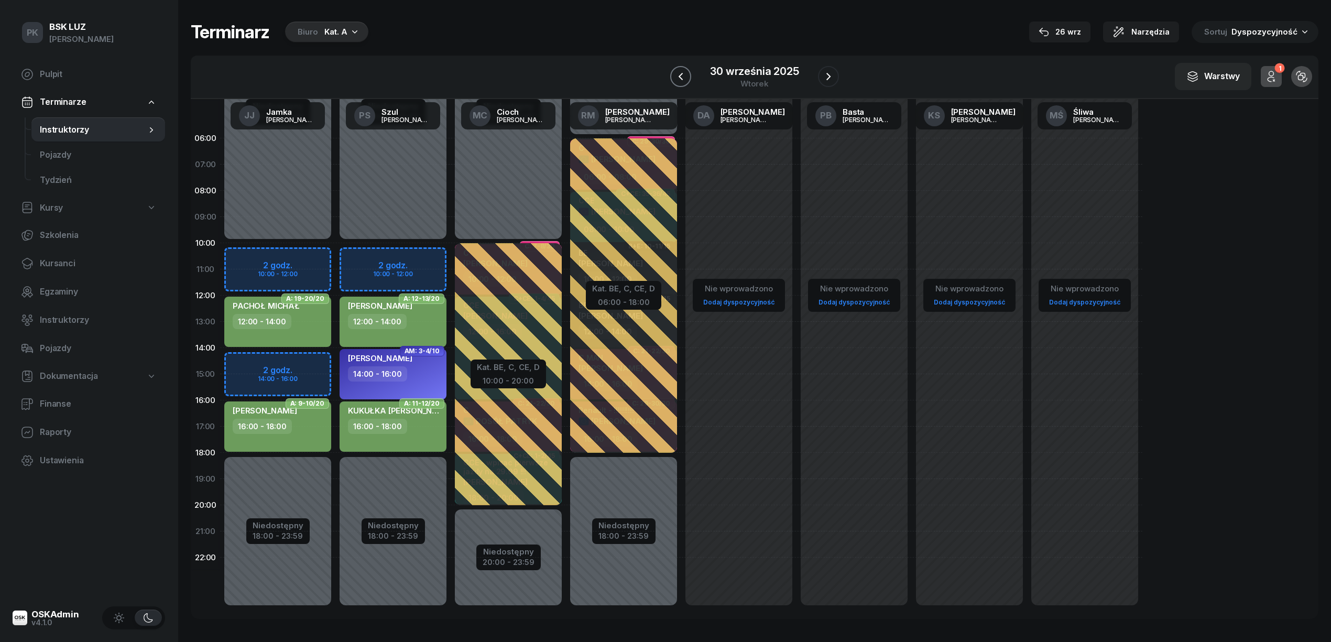
click at [677, 76] on icon "button" at bounding box center [680, 76] width 13 height 13
